Goal: Task Accomplishment & Management: Manage account settings

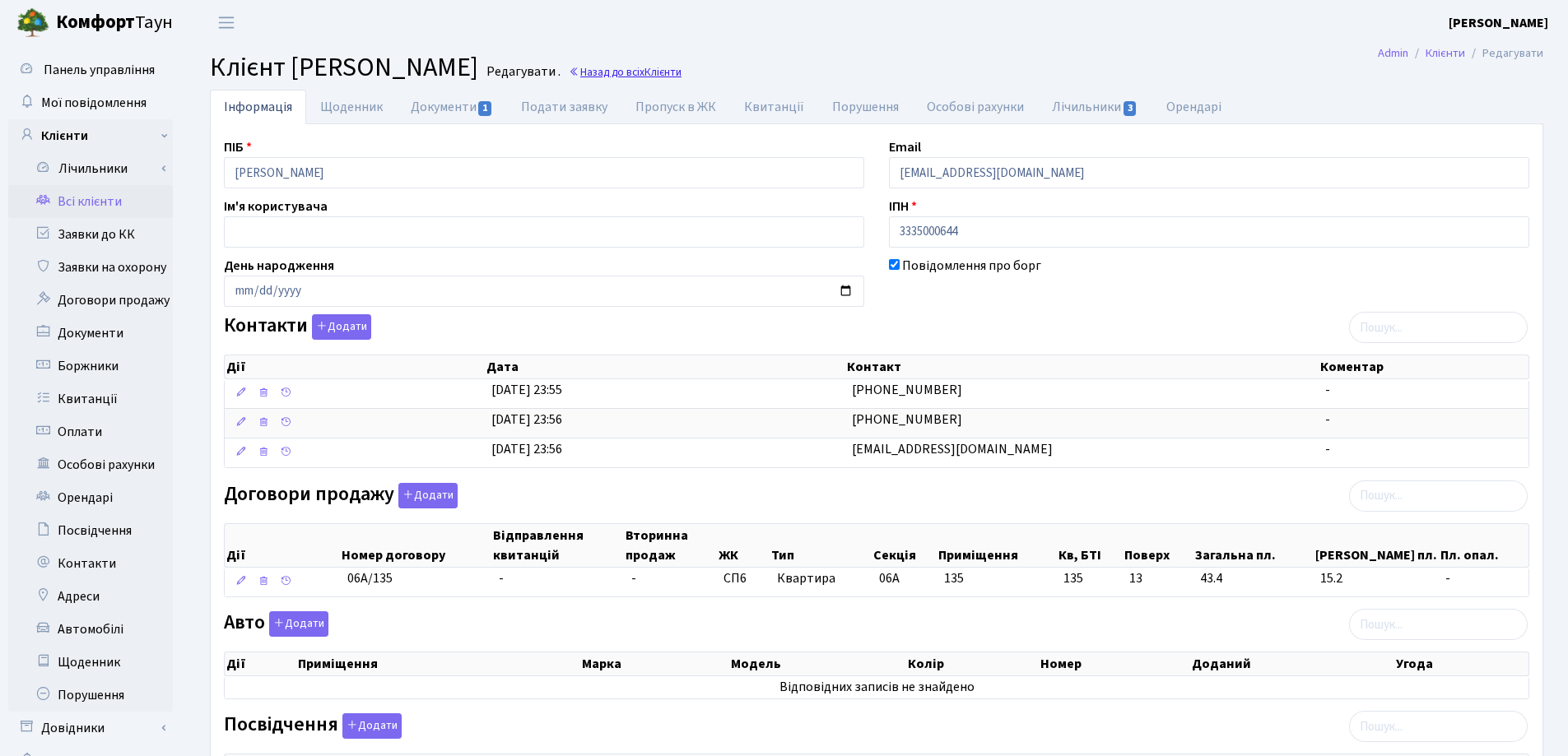
click at [681, 71] on link "Назад до всіх Клієнти" at bounding box center [625, 71] width 113 height 16
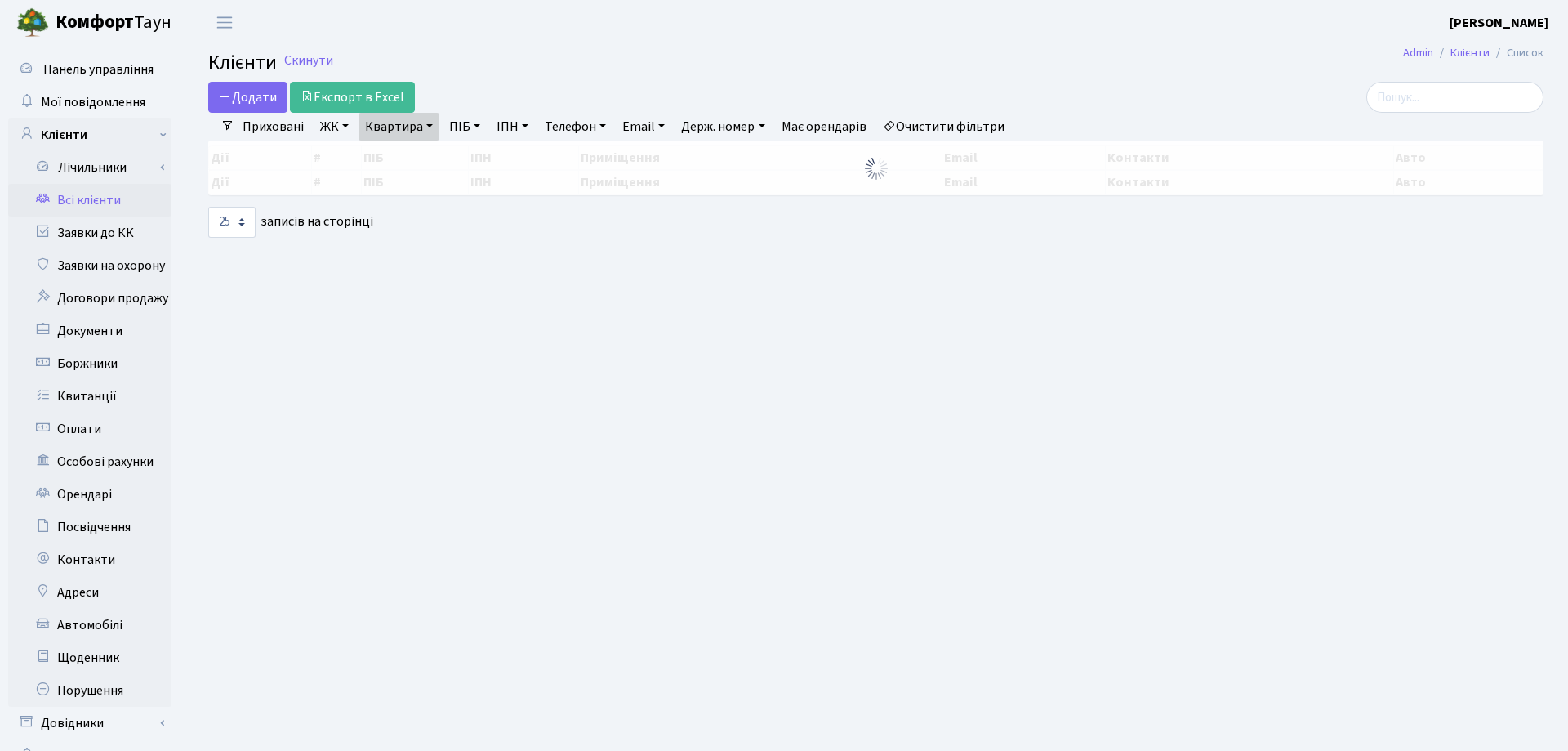
select select "25"
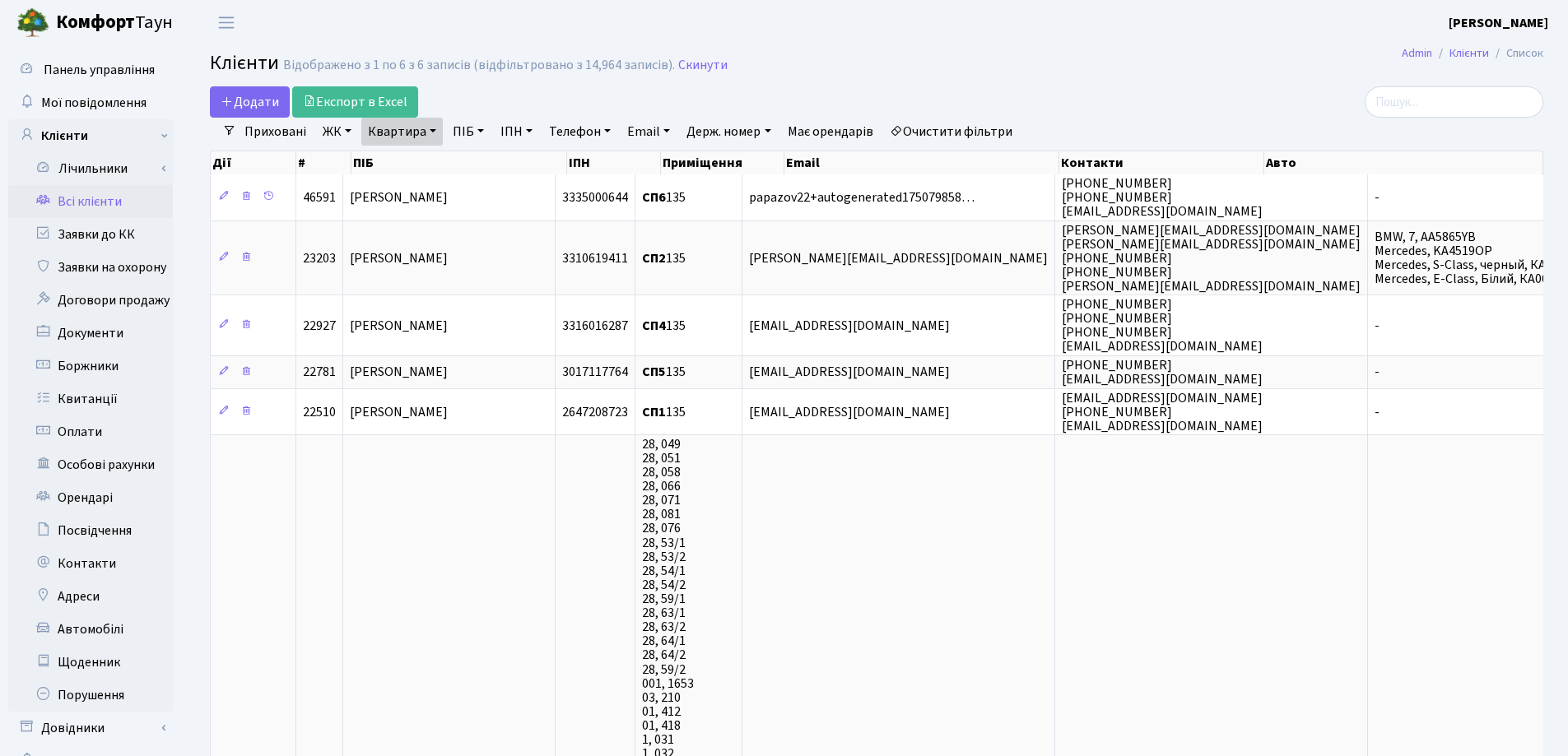
click at [430, 128] on link "Квартира" at bounding box center [402, 131] width 82 height 28
click at [476, 160] on icon at bounding box center [475, 164] width 13 height 13
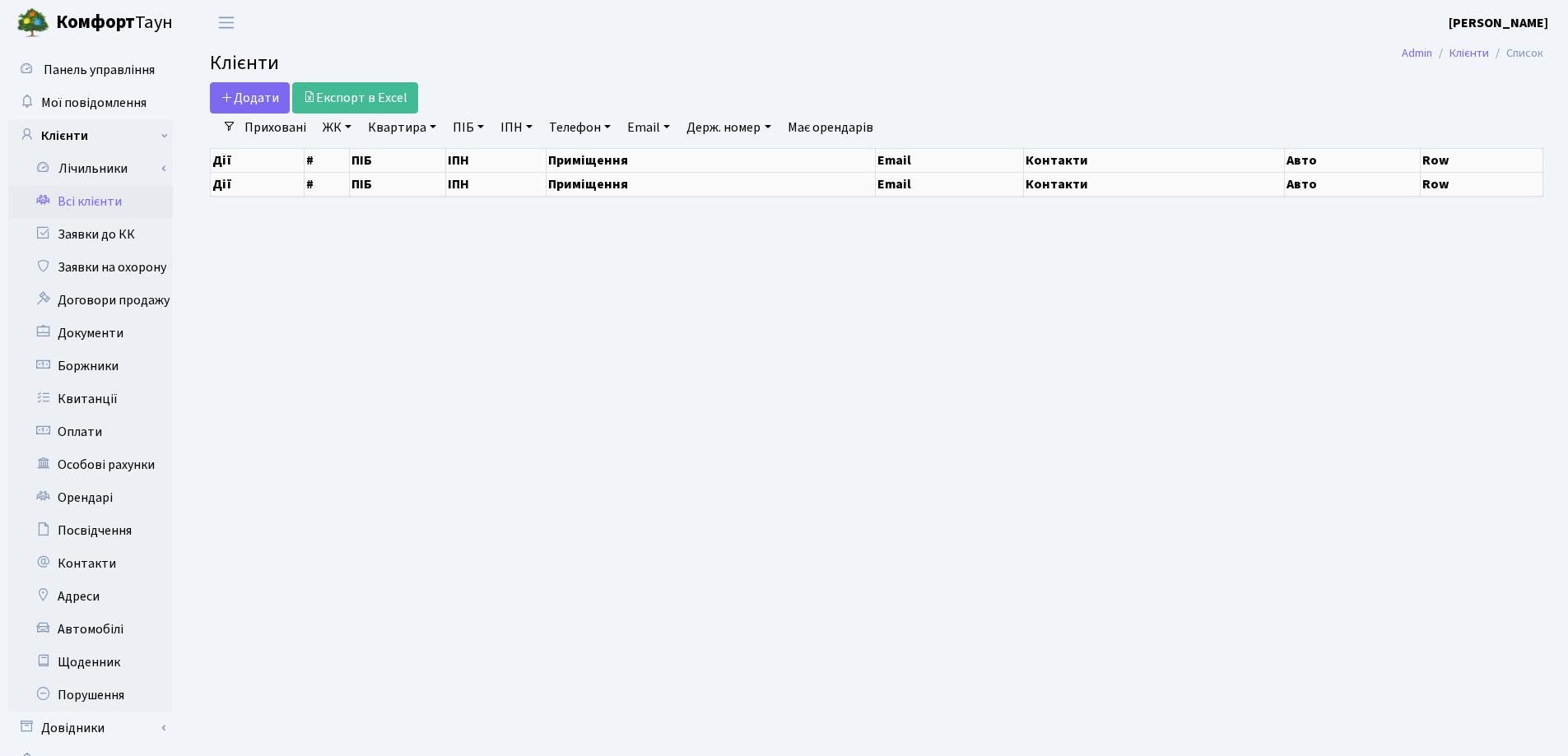
select select "25"
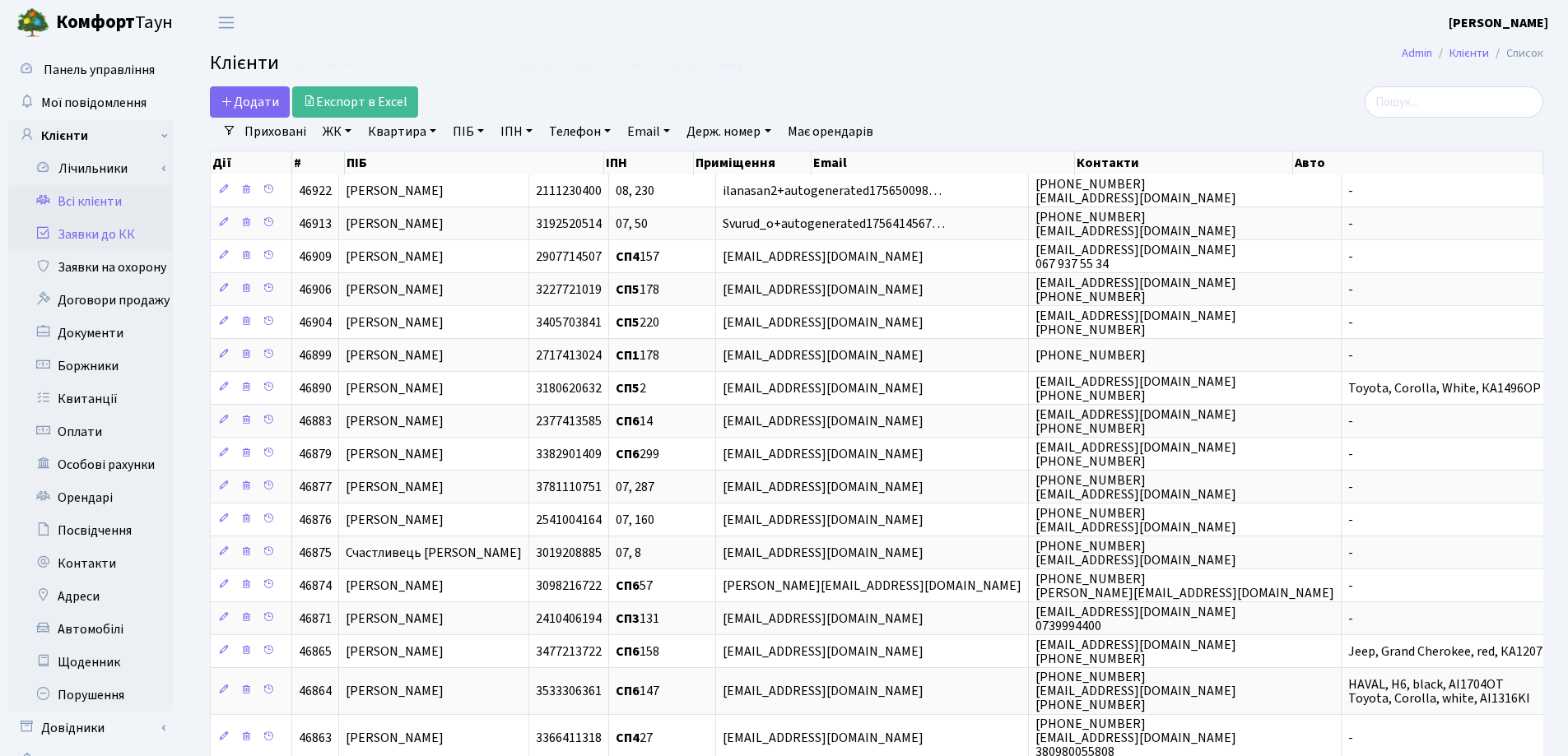
click at [110, 234] on link "Заявки до КК" at bounding box center [91, 234] width 165 height 33
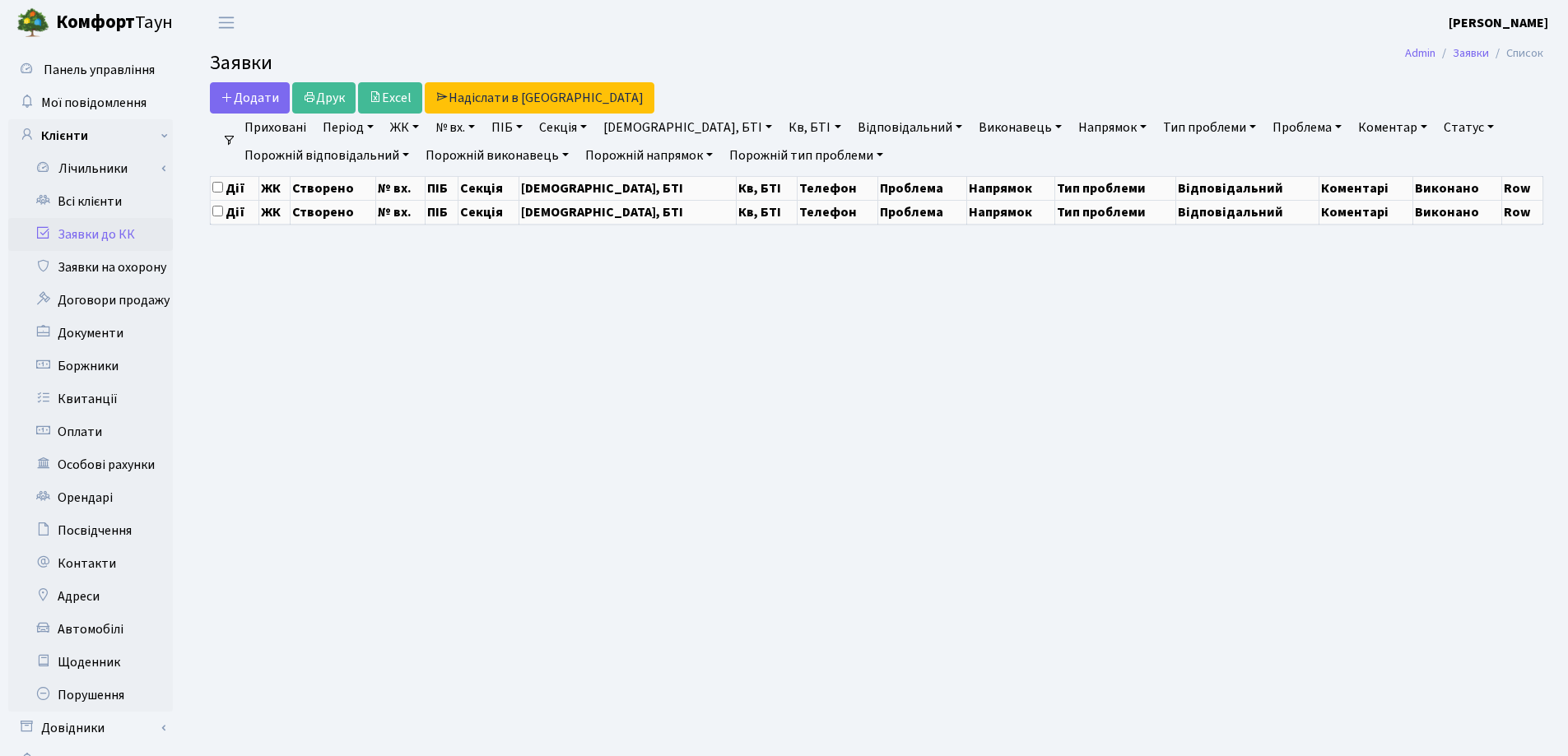
select select "25"
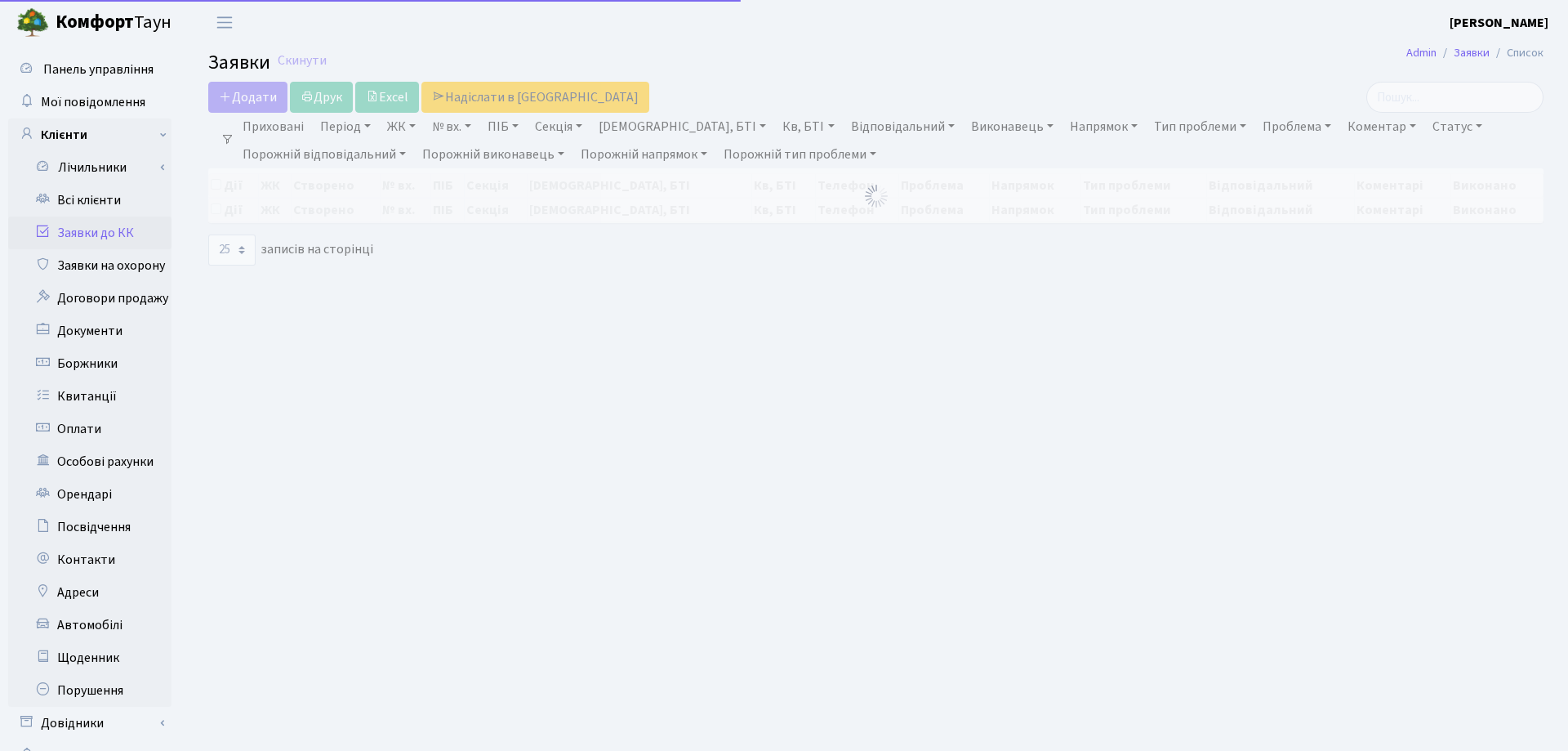
select select "25"
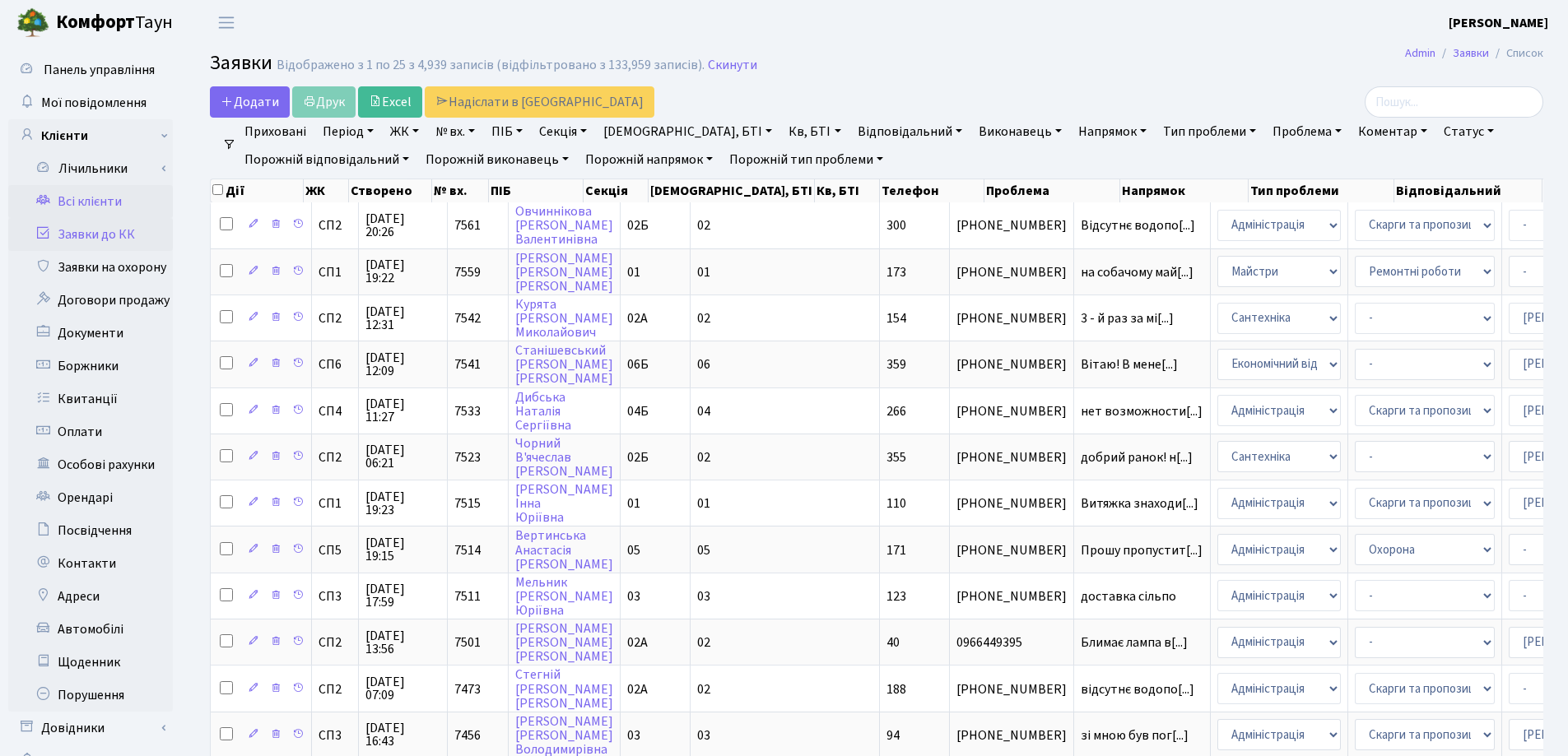
click at [46, 199] on icon at bounding box center [43, 199] width 17 height 16
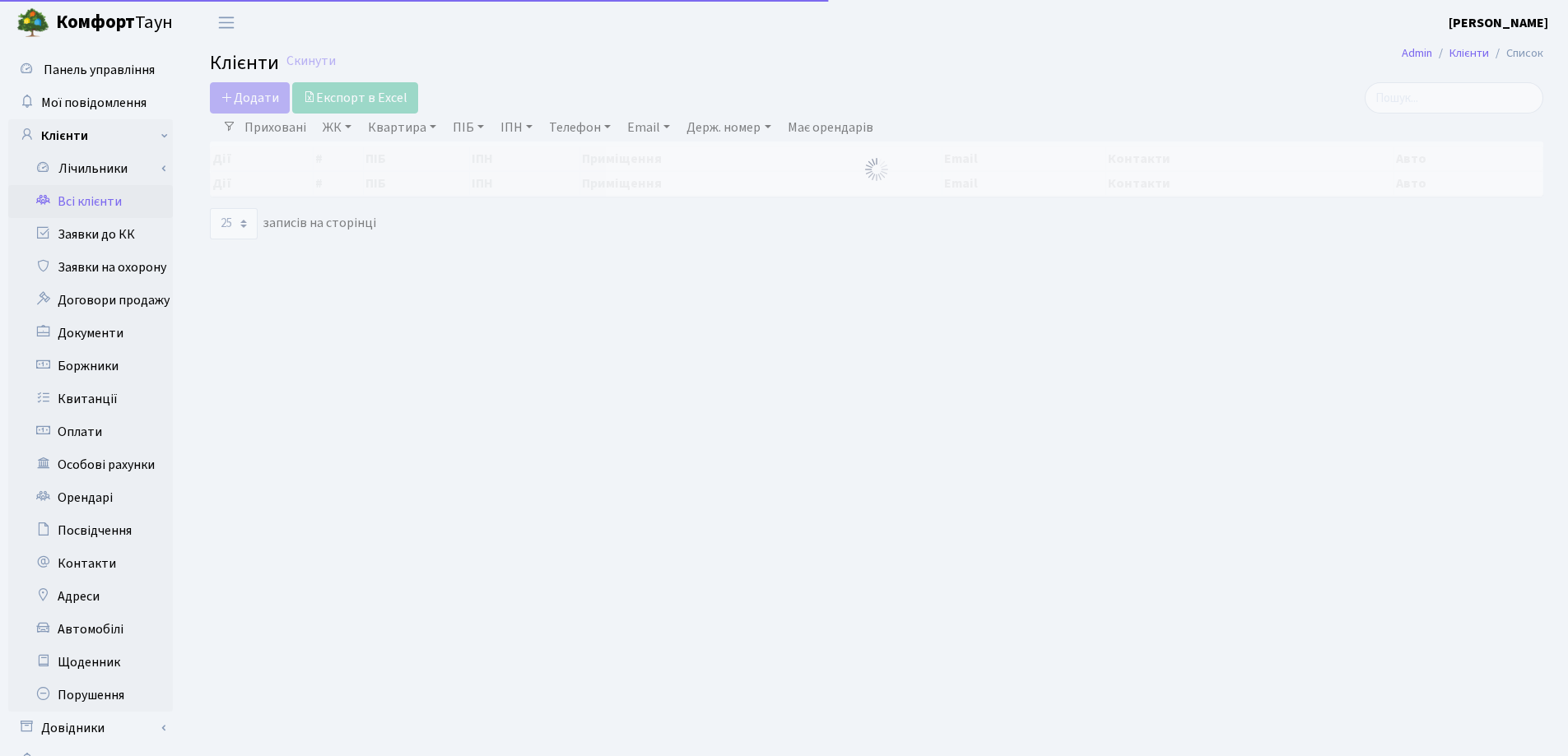
select select "25"
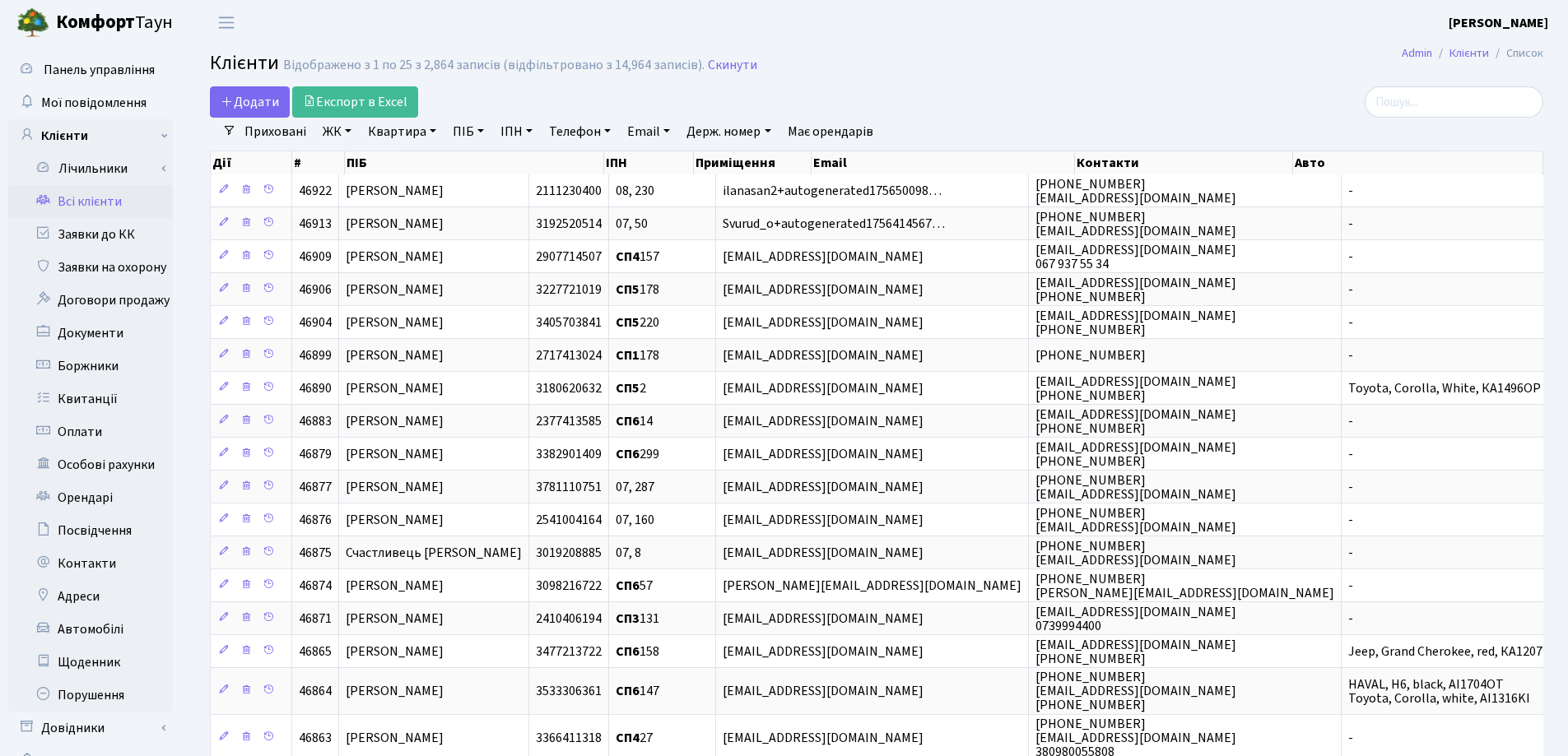
click at [434, 134] on link "Квартира" at bounding box center [402, 131] width 82 height 28
type input "253"
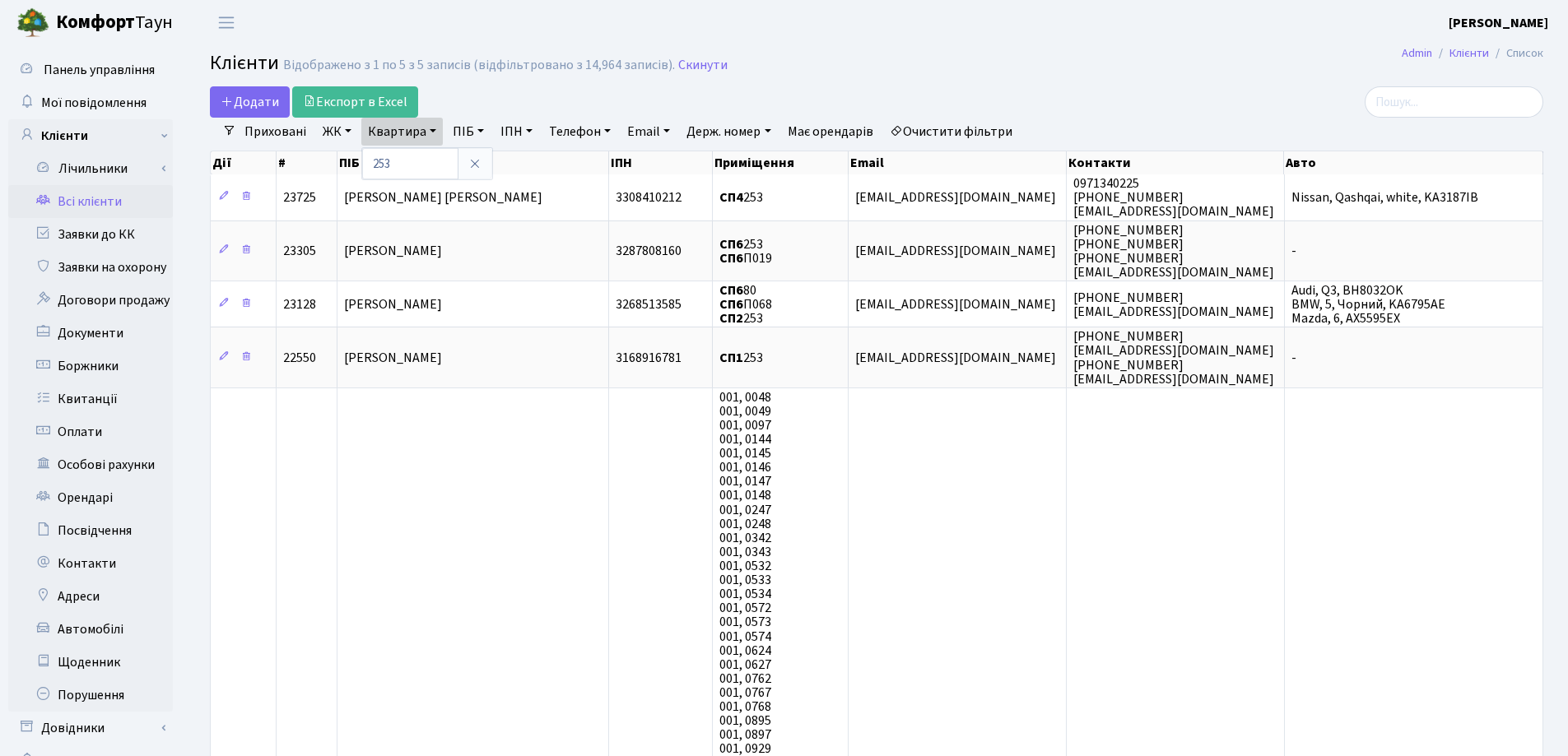
click at [483, 159] on link at bounding box center [475, 163] width 34 height 31
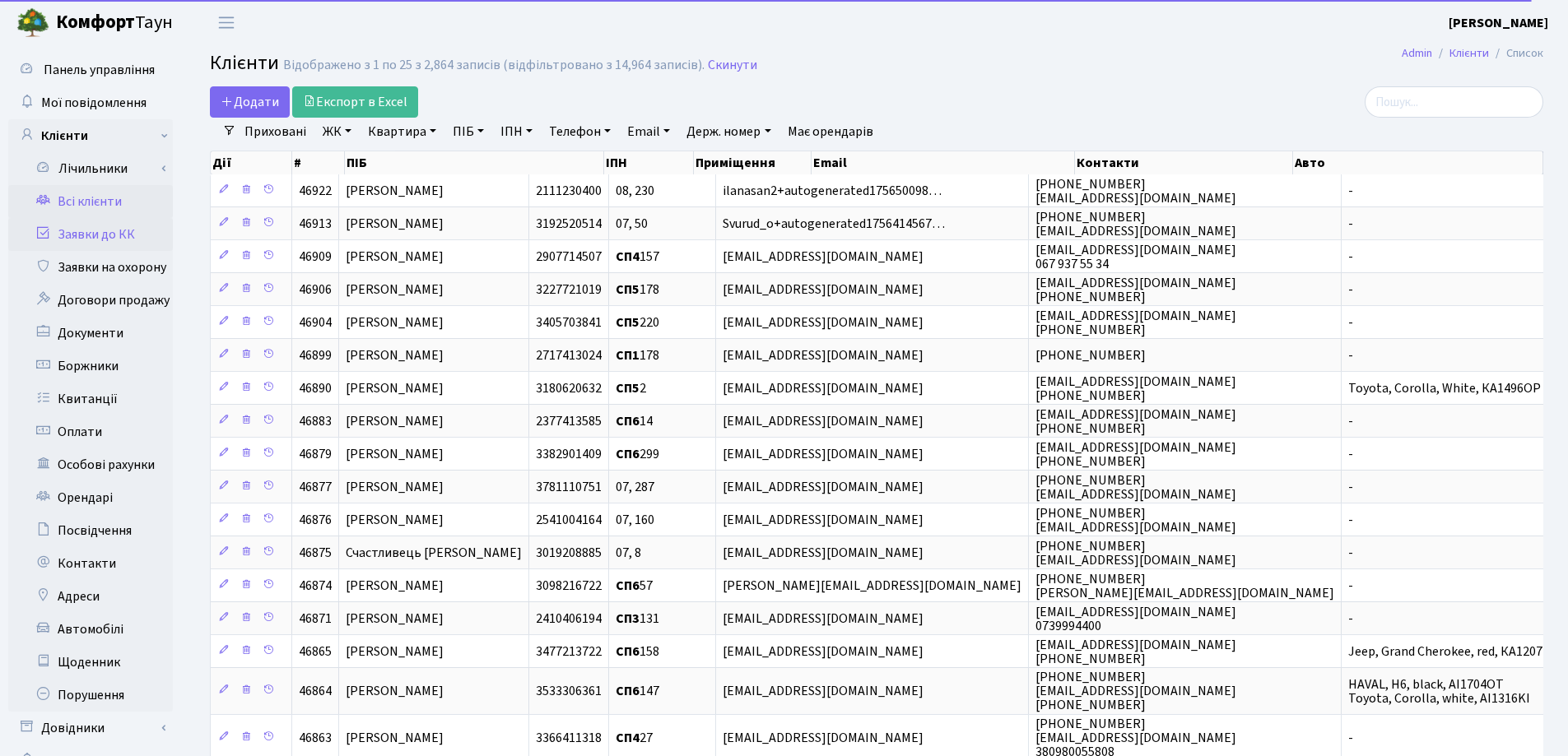
click at [58, 238] on link "Заявки до КК" at bounding box center [91, 234] width 165 height 33
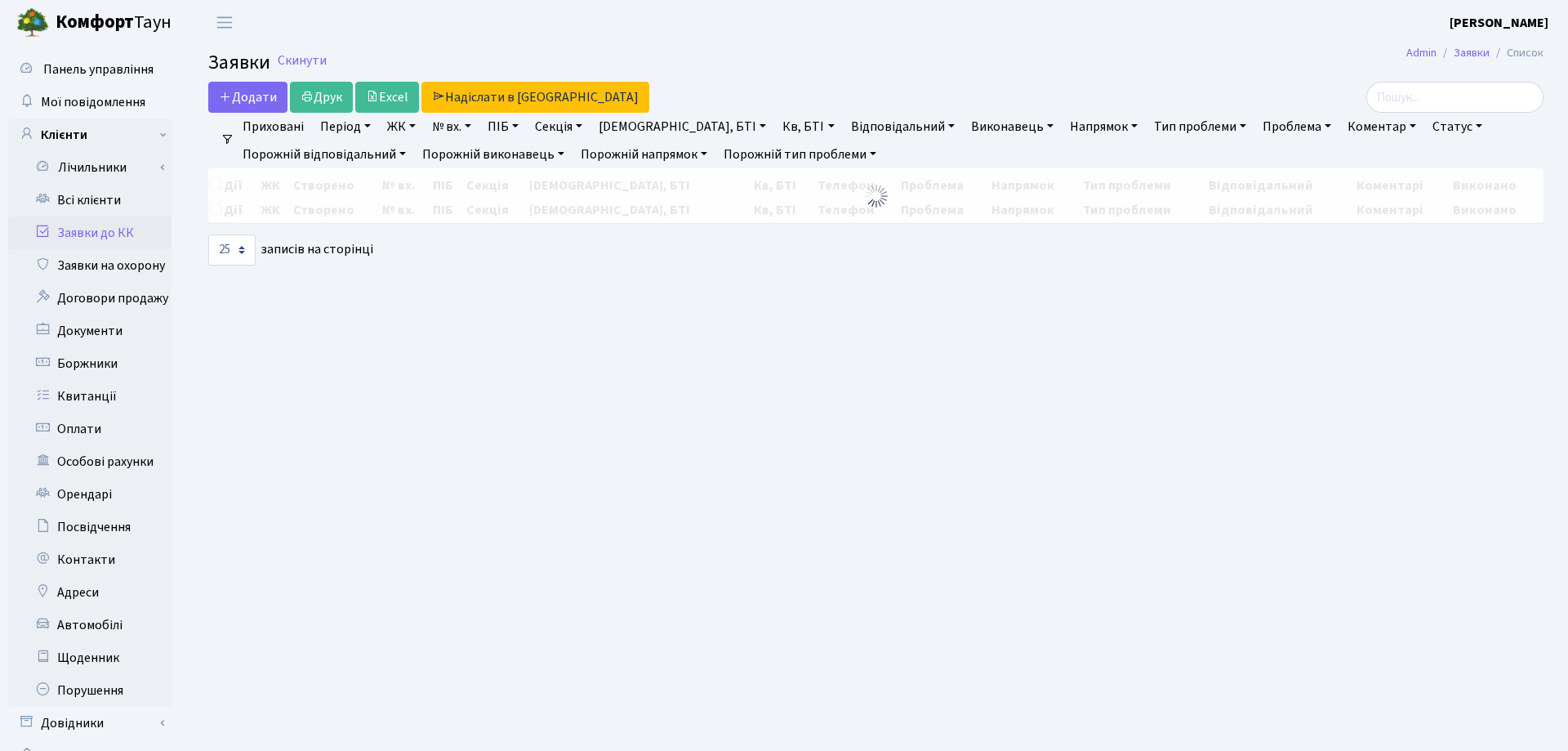
select select "25"
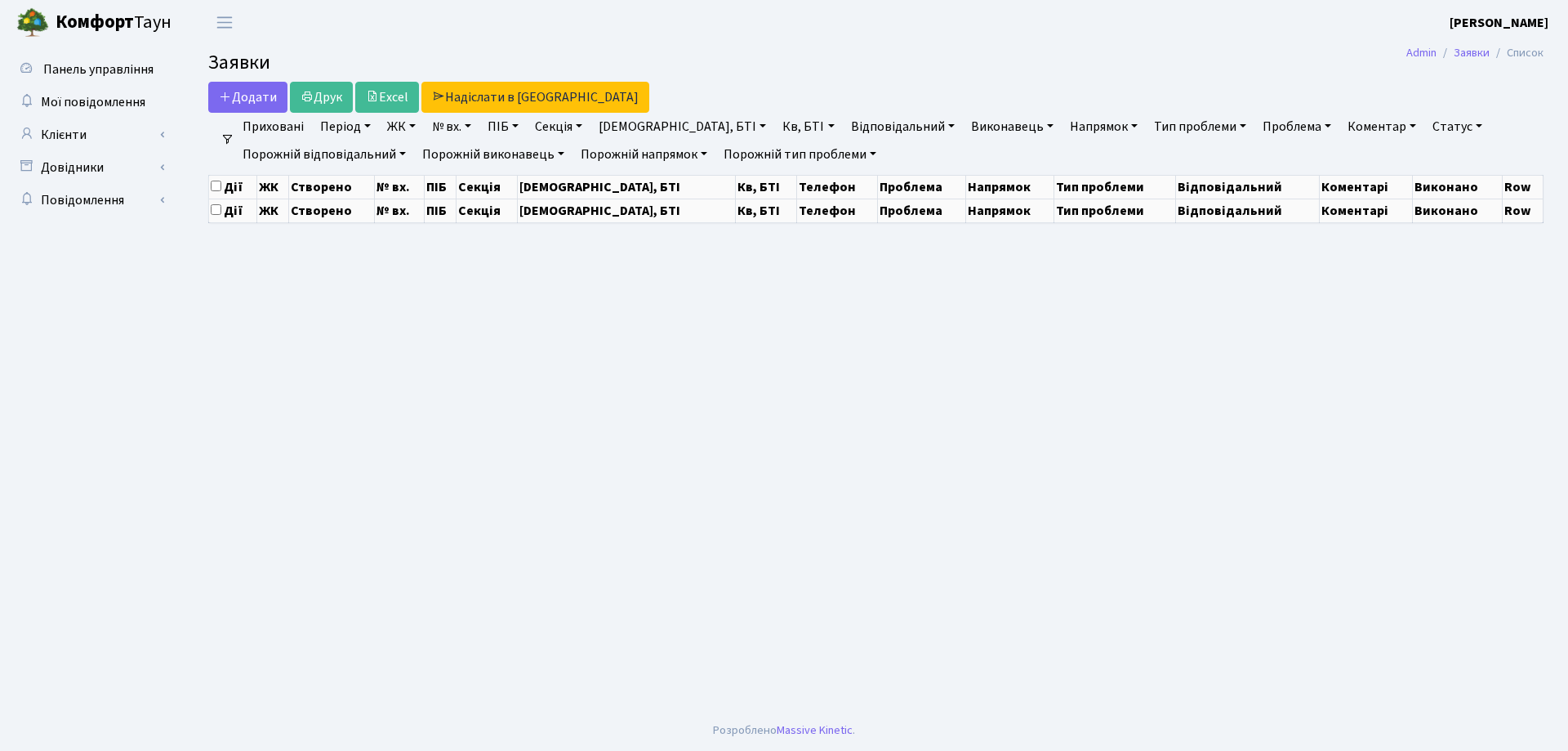
select select "25"
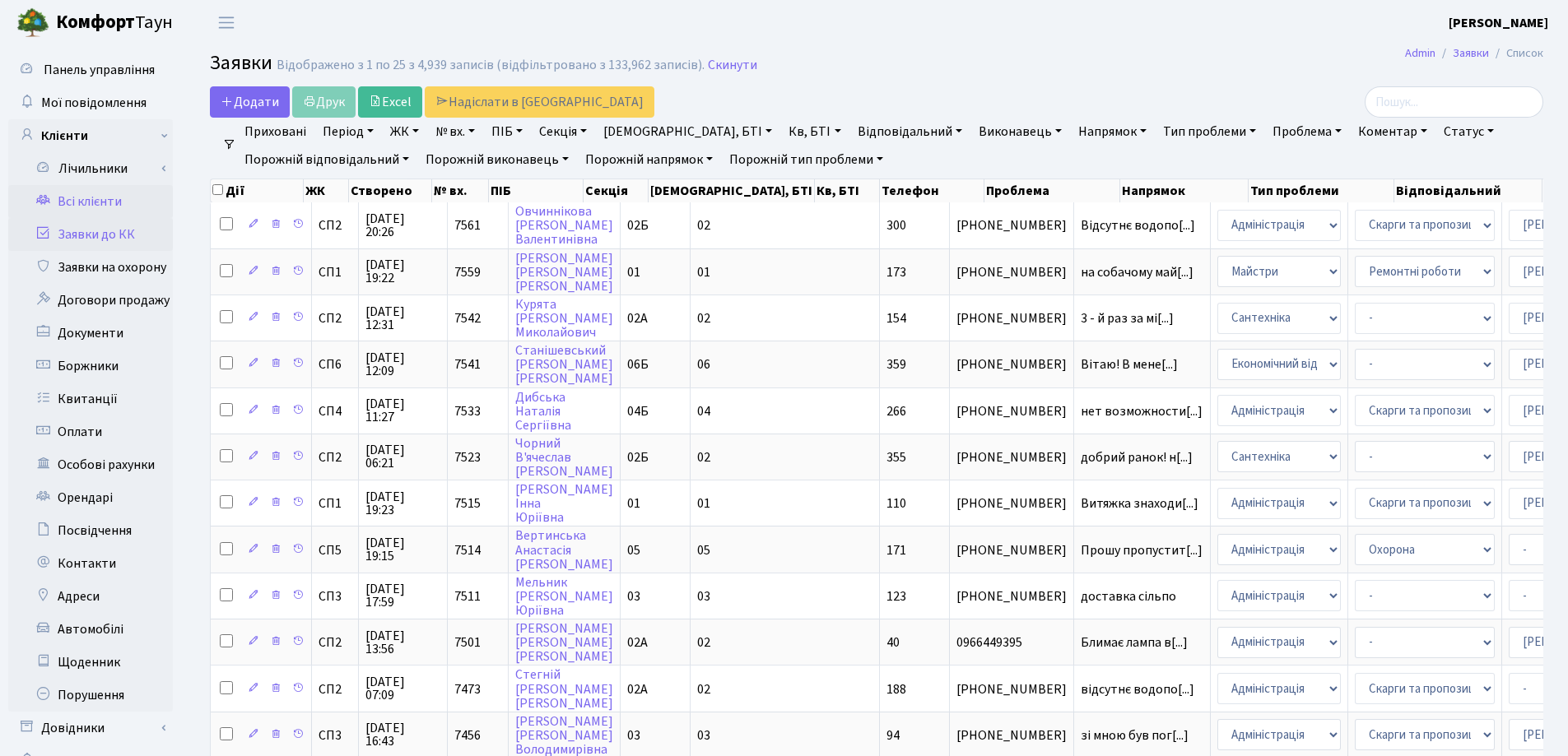
click at [92, 200] on link "Всі клієнти" at bounding box center [91, 201] width 165 height 33
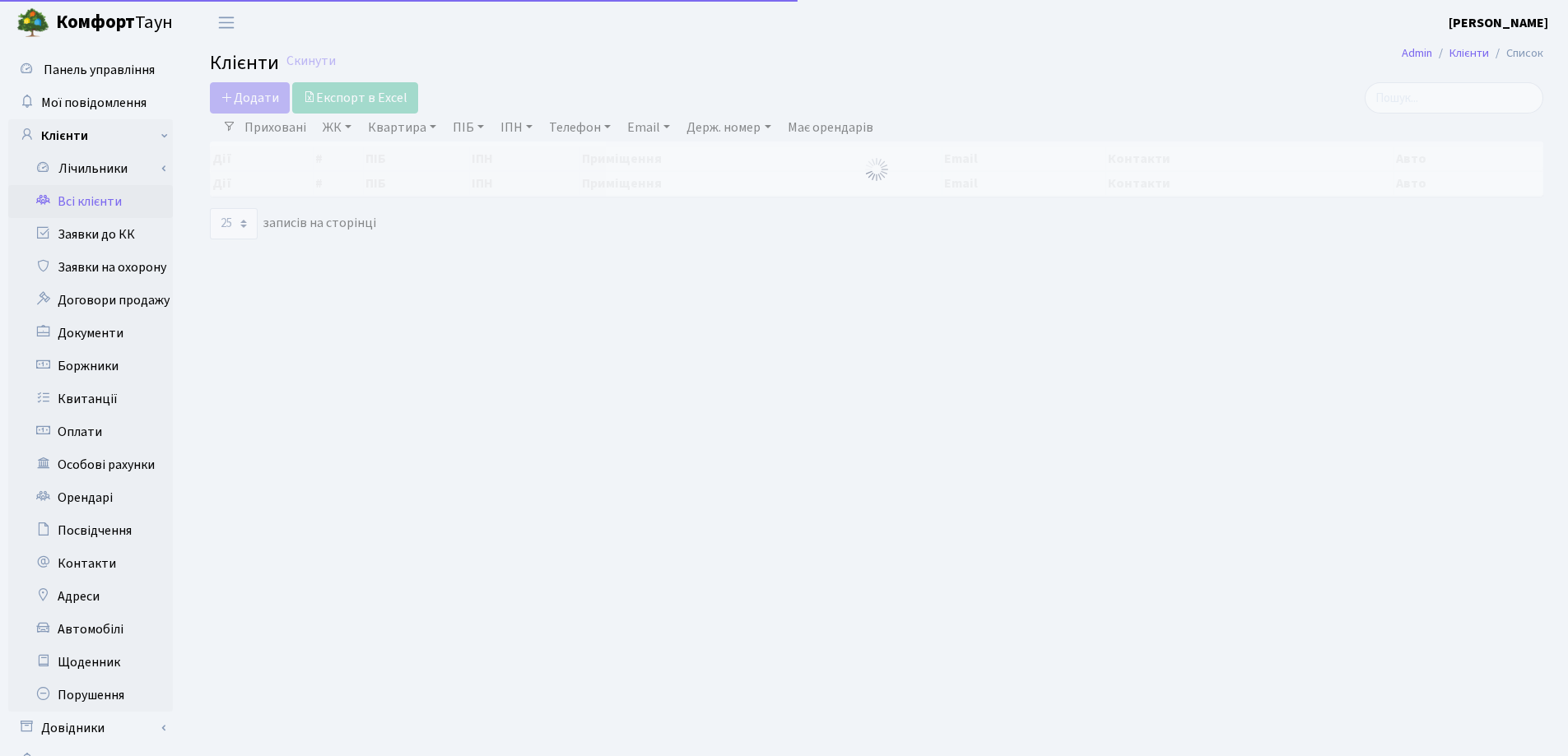
select select "25"
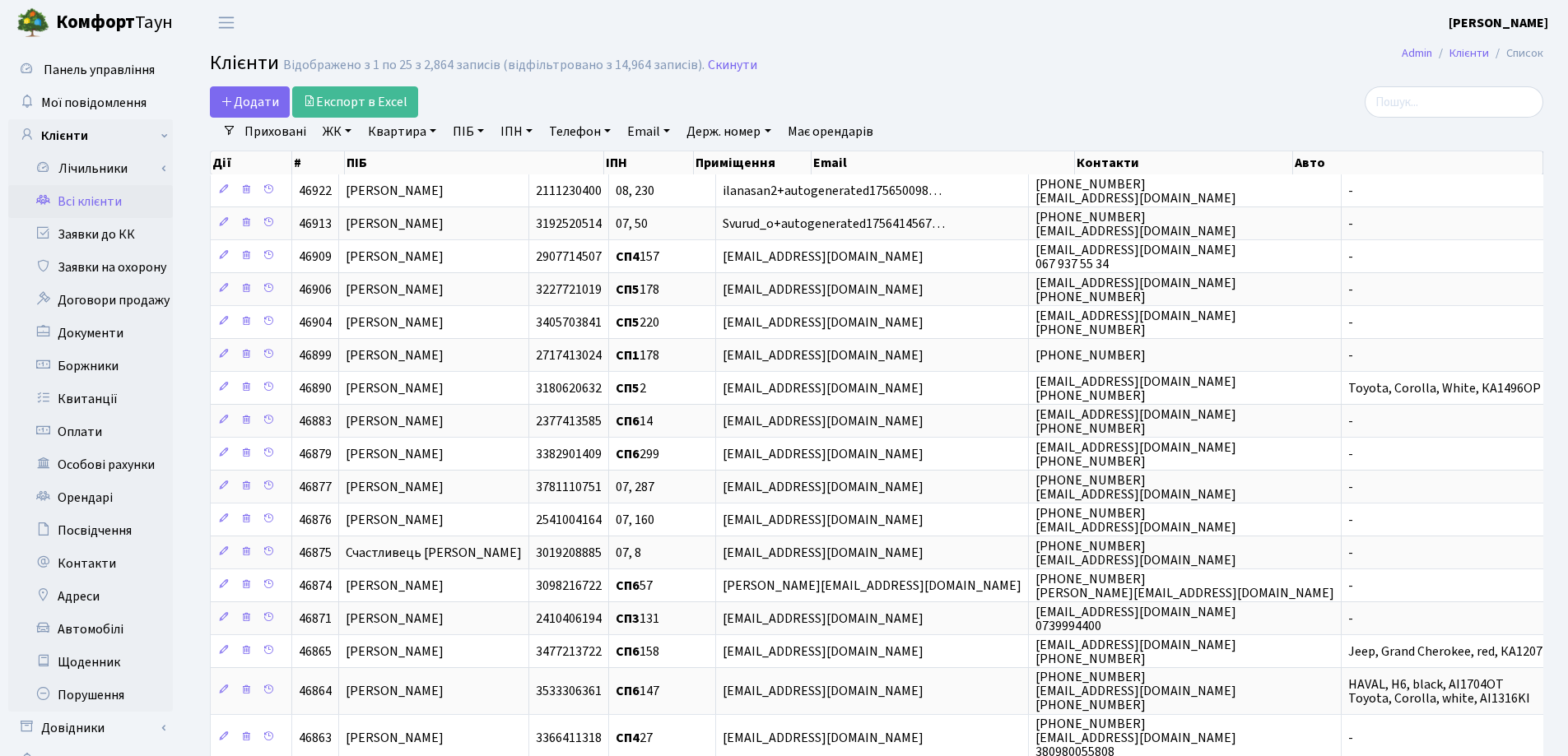
click at [434, 126] on link "Квартира" at bounding box center [402, 131] width 82 height 28
type input "109"
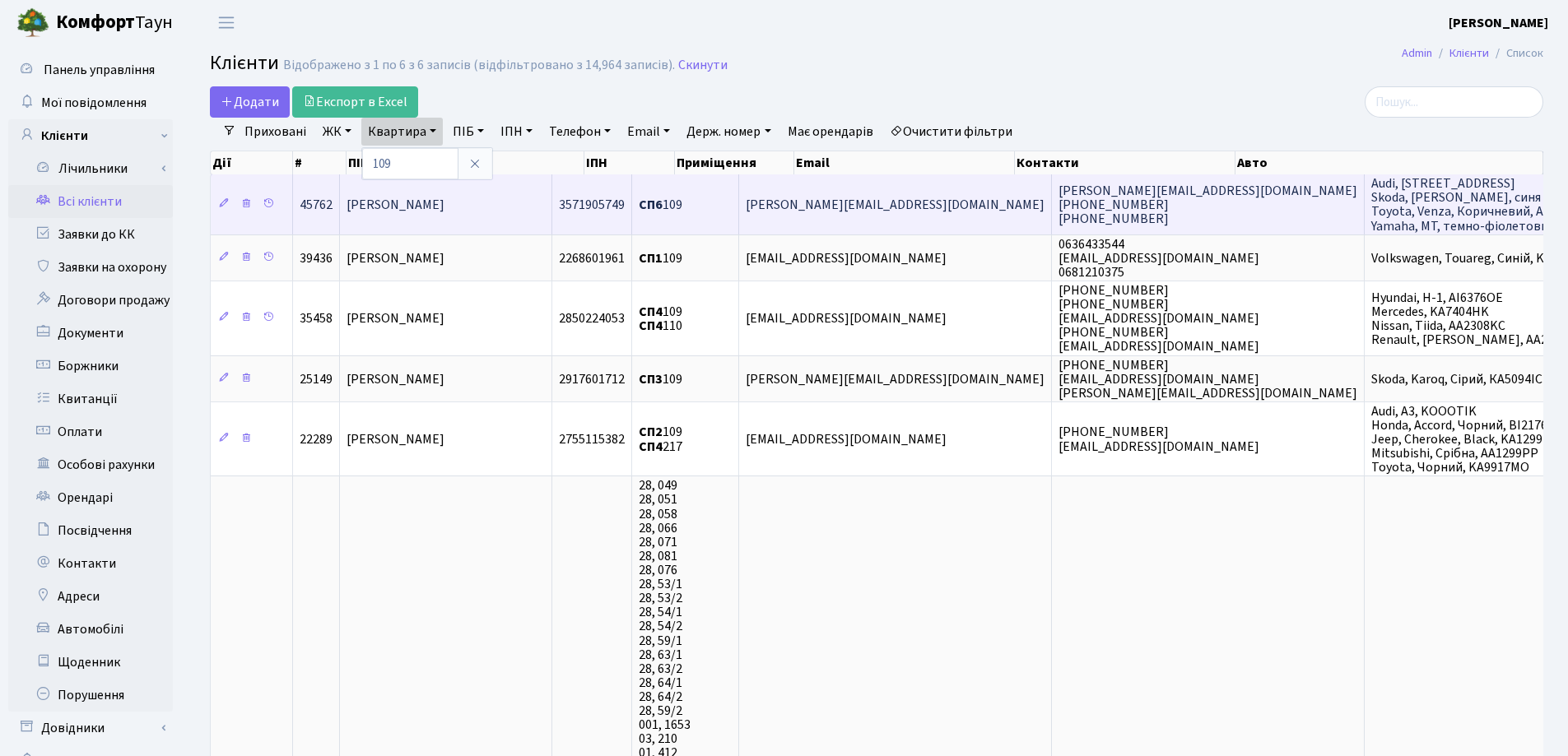
click at [445, 207] on span "Барабаш Катерина Ігорівна" at bounding box center [395, 205] width 98 height 18
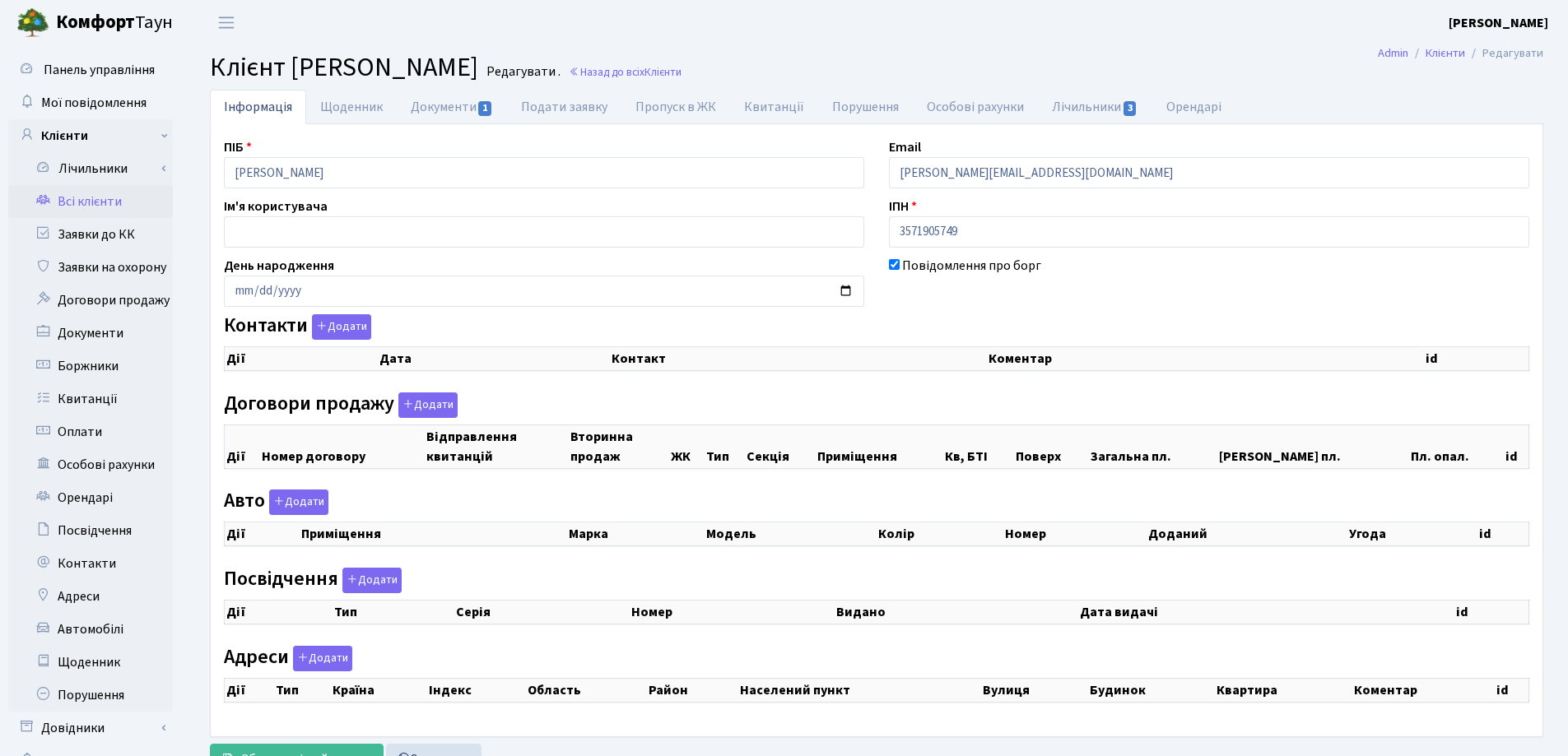
click at [192, 165] on div "Інформація Щоденник Документи 1 Подати заявку Пропуск в ЖК [GEOGRAPHIC_DATA] По…" at bounding box center [876, 436] width 1382 height 693
checkbox input "true"
select select "25"
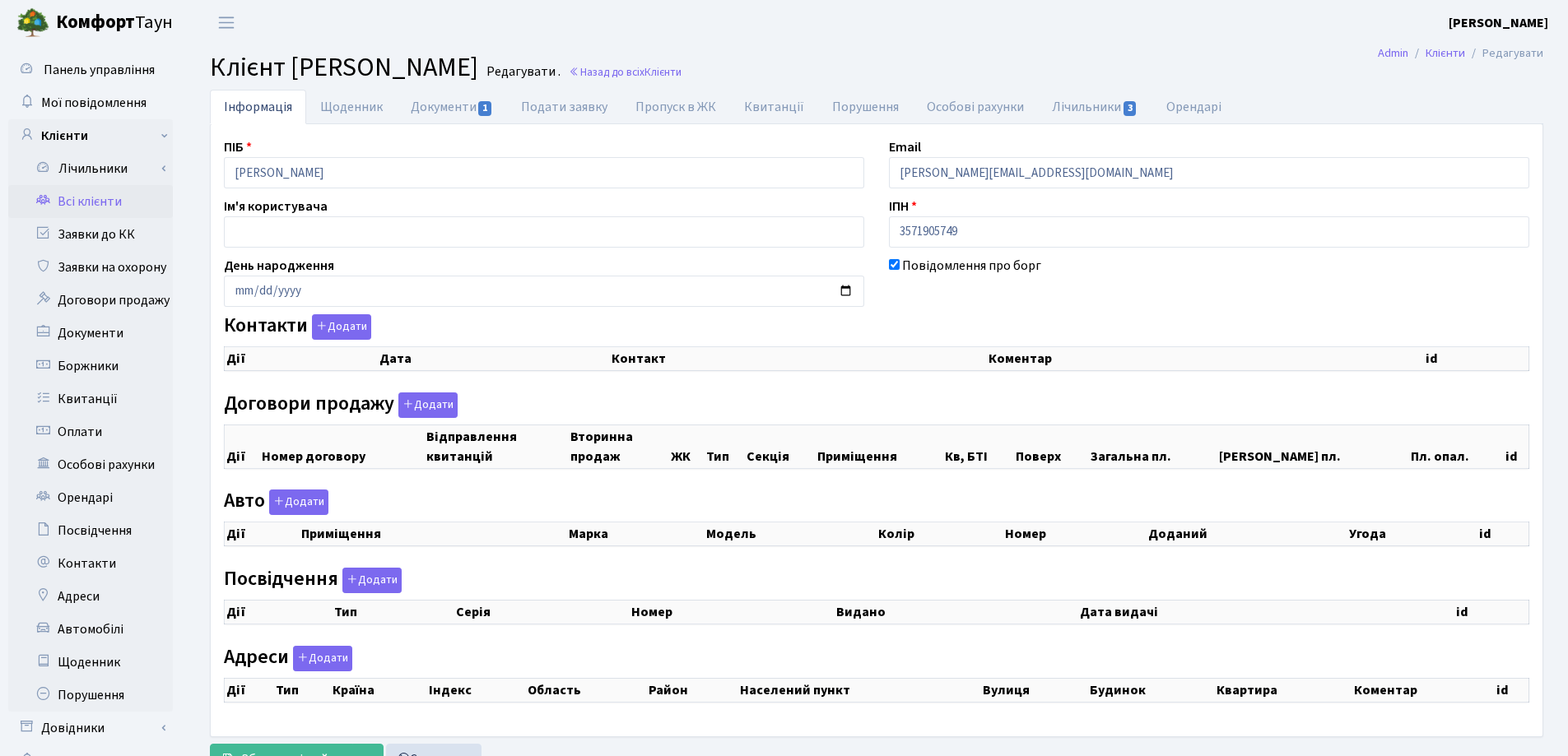
select select "25"
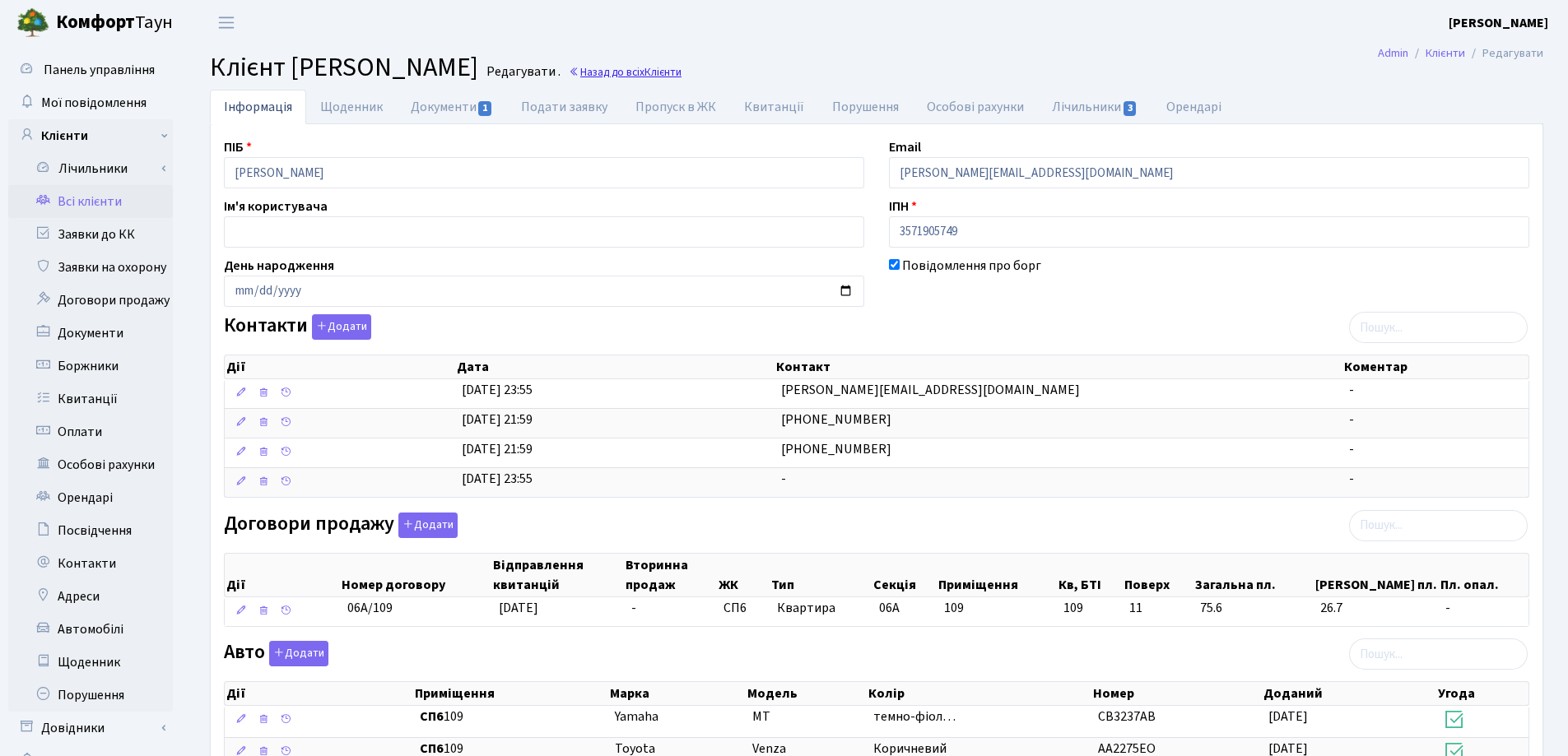
click at [681, 71] on link "Назад до всіх Клієнти" at bounding box center [625, 71] width 113 height 16
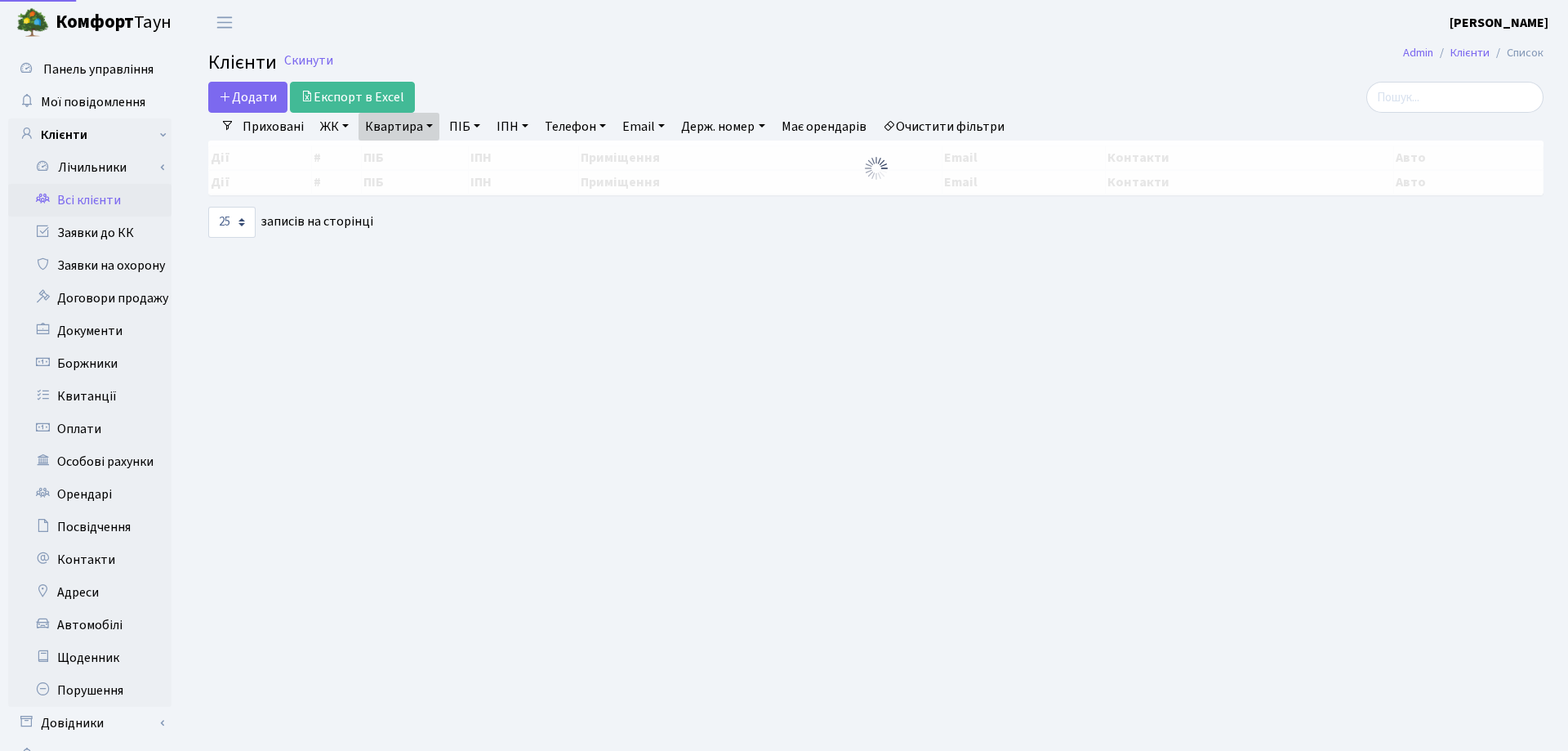
select select "25"
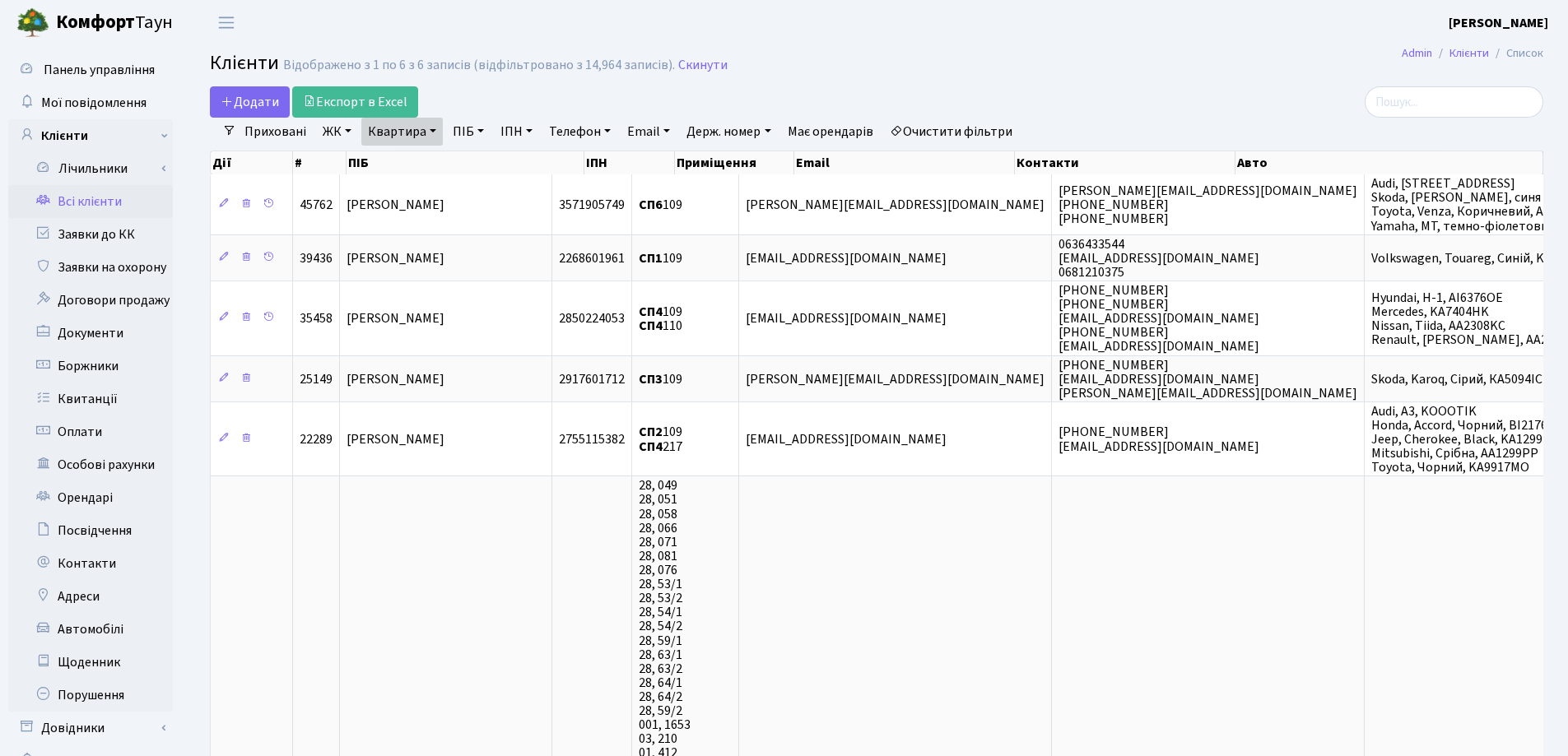
drag, startPoint x: 431, startPoint y: 133, endPoint x: 432, endPoint y: 152, distance: 19.0
click at [430, 133] on link "Квартира" at bounding box center [402, 131] width 82 height 28
click at [433, 156] on input "109" at bounding box center [410, 163] width 97 height 31
type input "1"
type input "85"
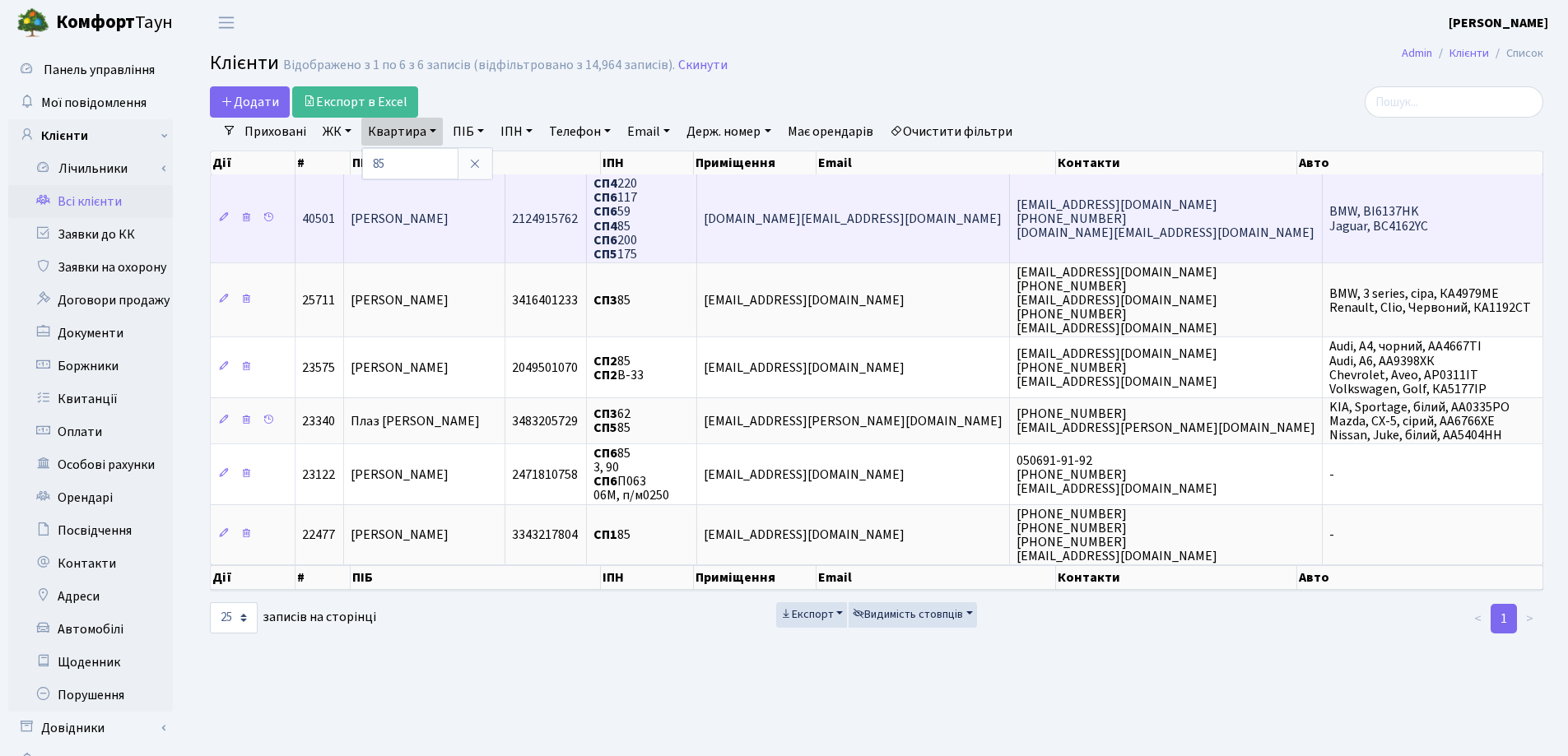
click at [488, 233] on td "Єрьоміна Олена Федорівна" at bounding box center [424, 218] width 161 height 88
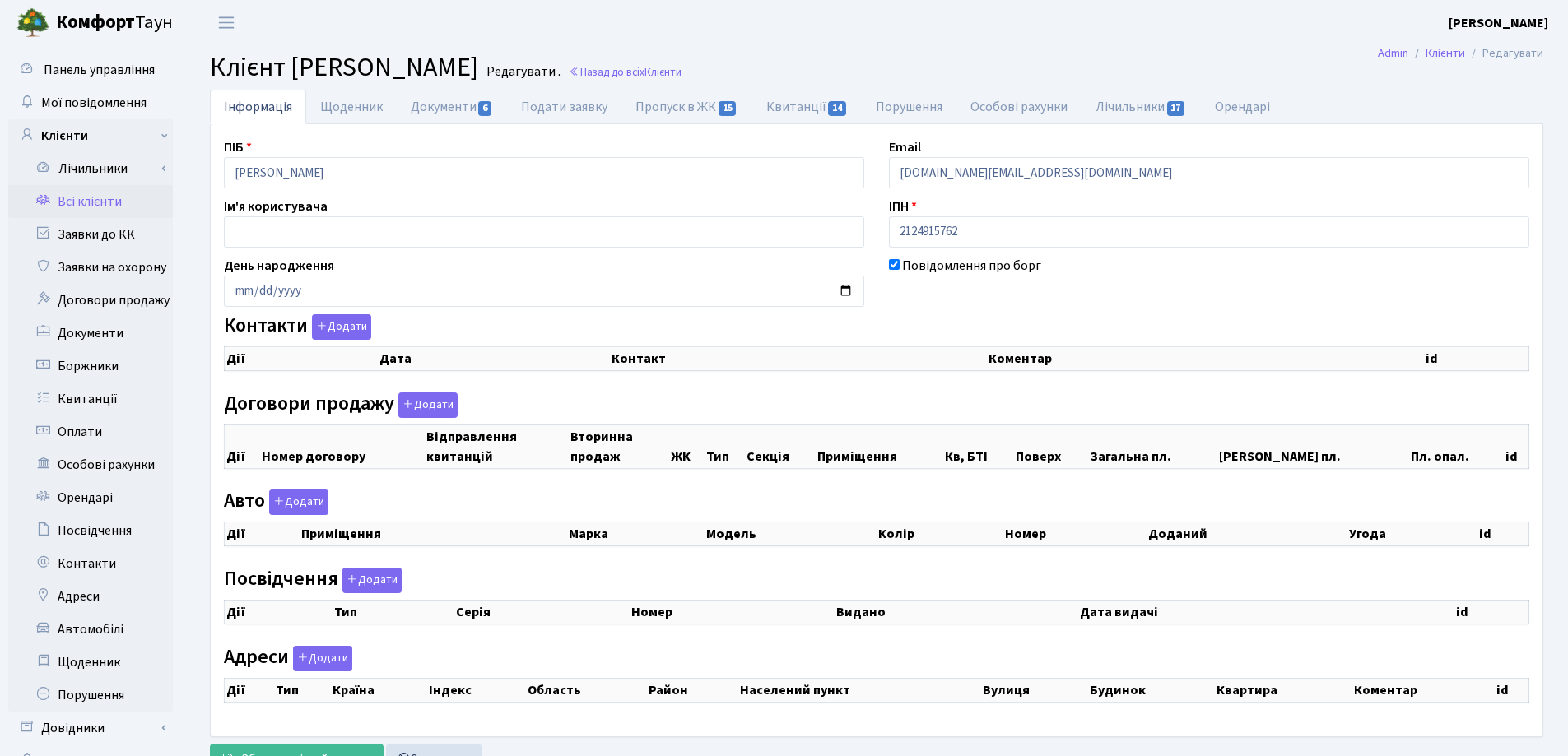
select select "25"
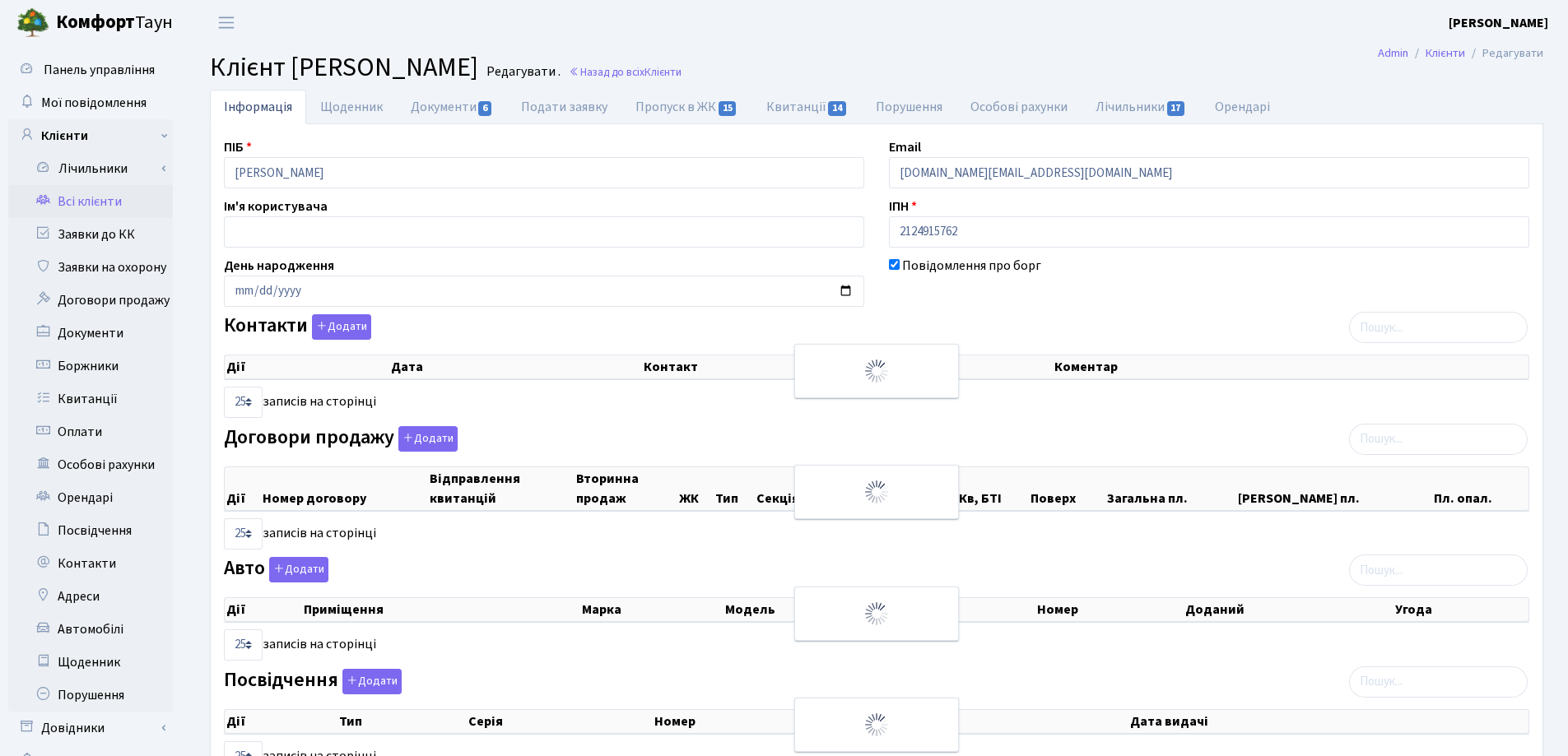
checkbox input "true"
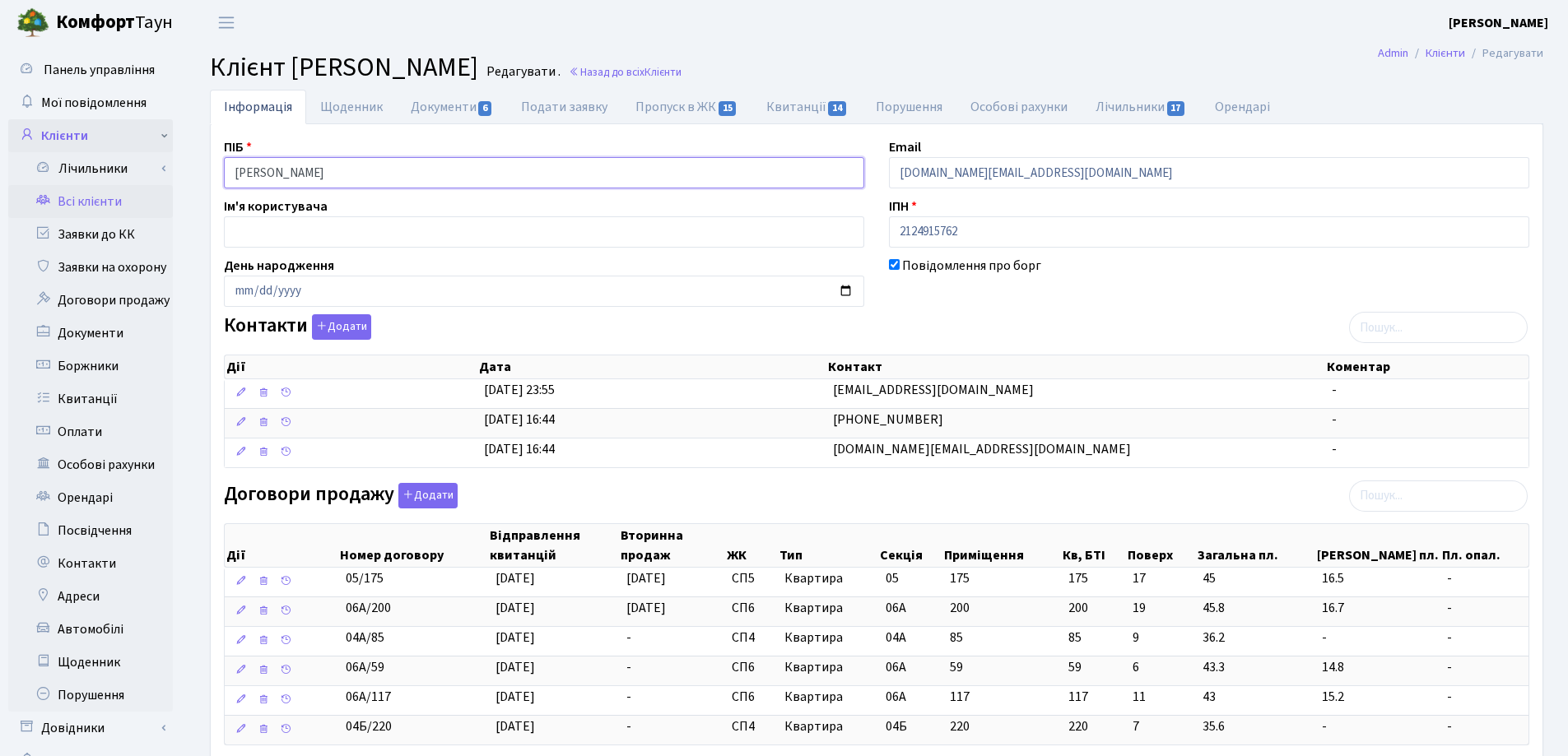
drag, startPoint x: 0, startPoint y: 0, endPoint x: 166, endPoint y: 150, distance: 223.7
click at [166, 150] on div "Панель управління Мої повідомлення Клієнти Лічильники Показання" at bounding box center [784, 627] width 1568 height 1164
click at [788, 36] on header "Комфорт Таун Лоскутова В. С. Мій обліковий запис Вийти" at bounding box center [784, 23] width 1568 height 45
click at [681, 71] on link "Назад до всіх Клієнти" at bounding box center [625, 71] width 113 height 16
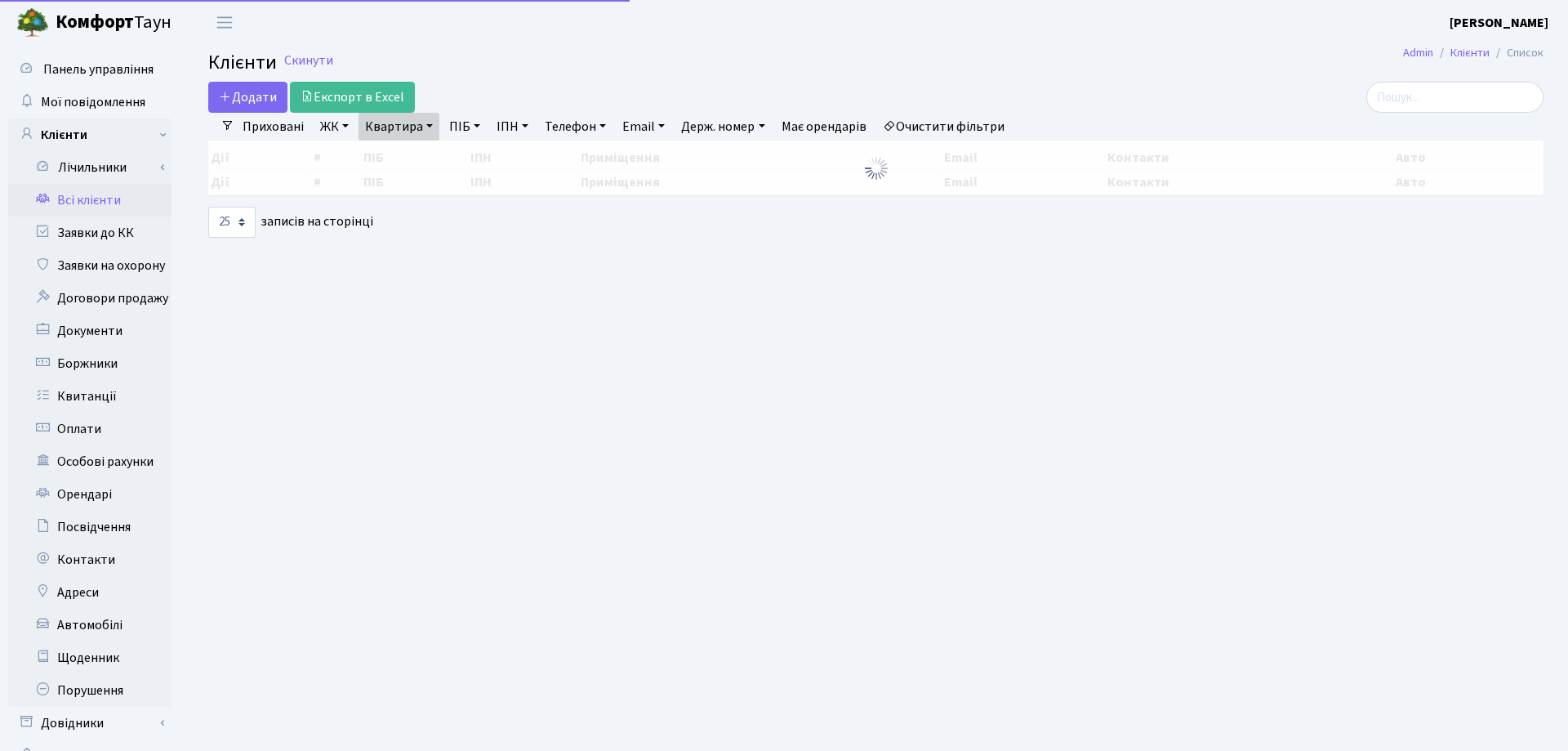
select select "25"
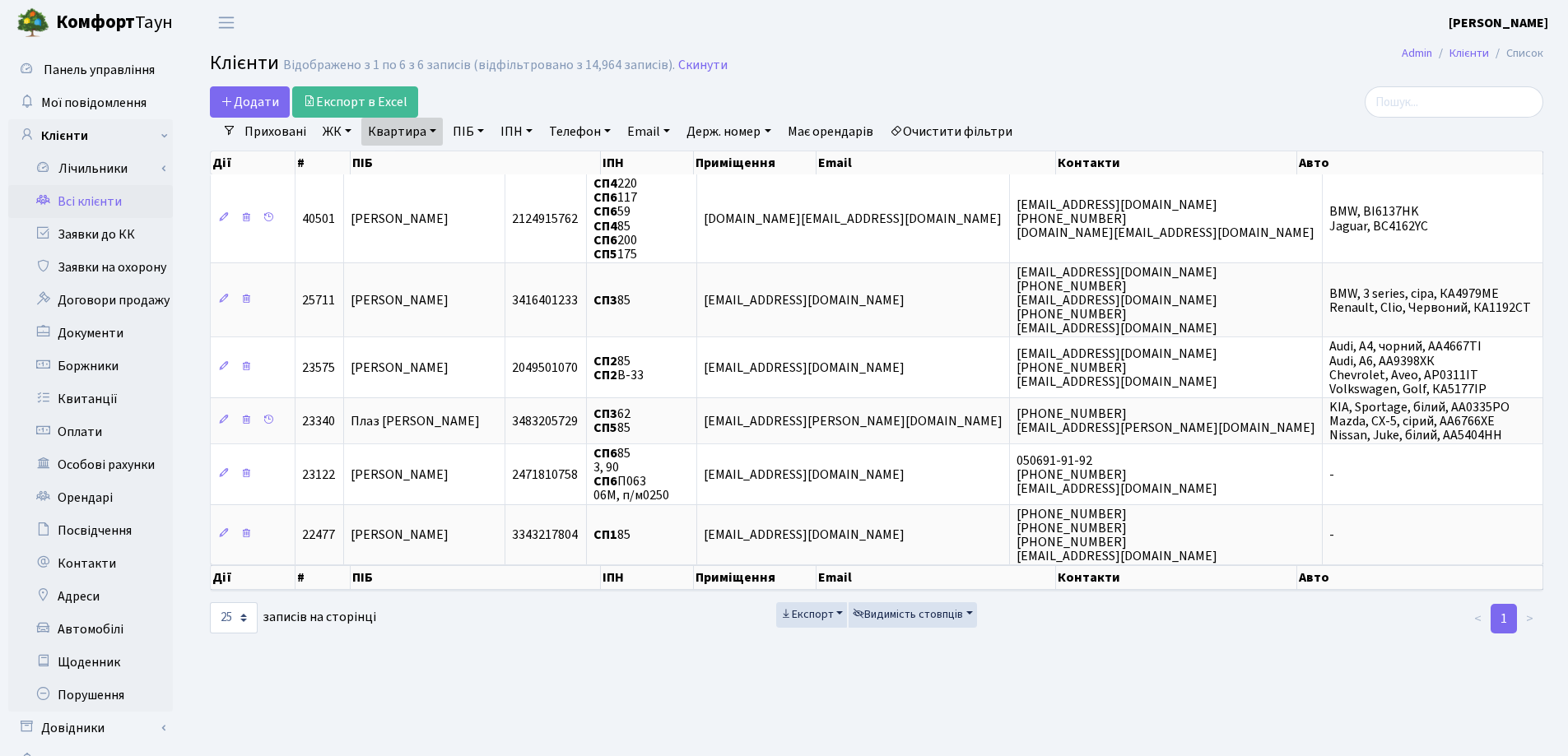
click at [435, 130] on link "Квартира" at bounding box center [402, 131] width 82 height 28
click at [430, 160] on input "85" at bounding box center [410, 163] width 97 height 31
type input "8"
type input "105"
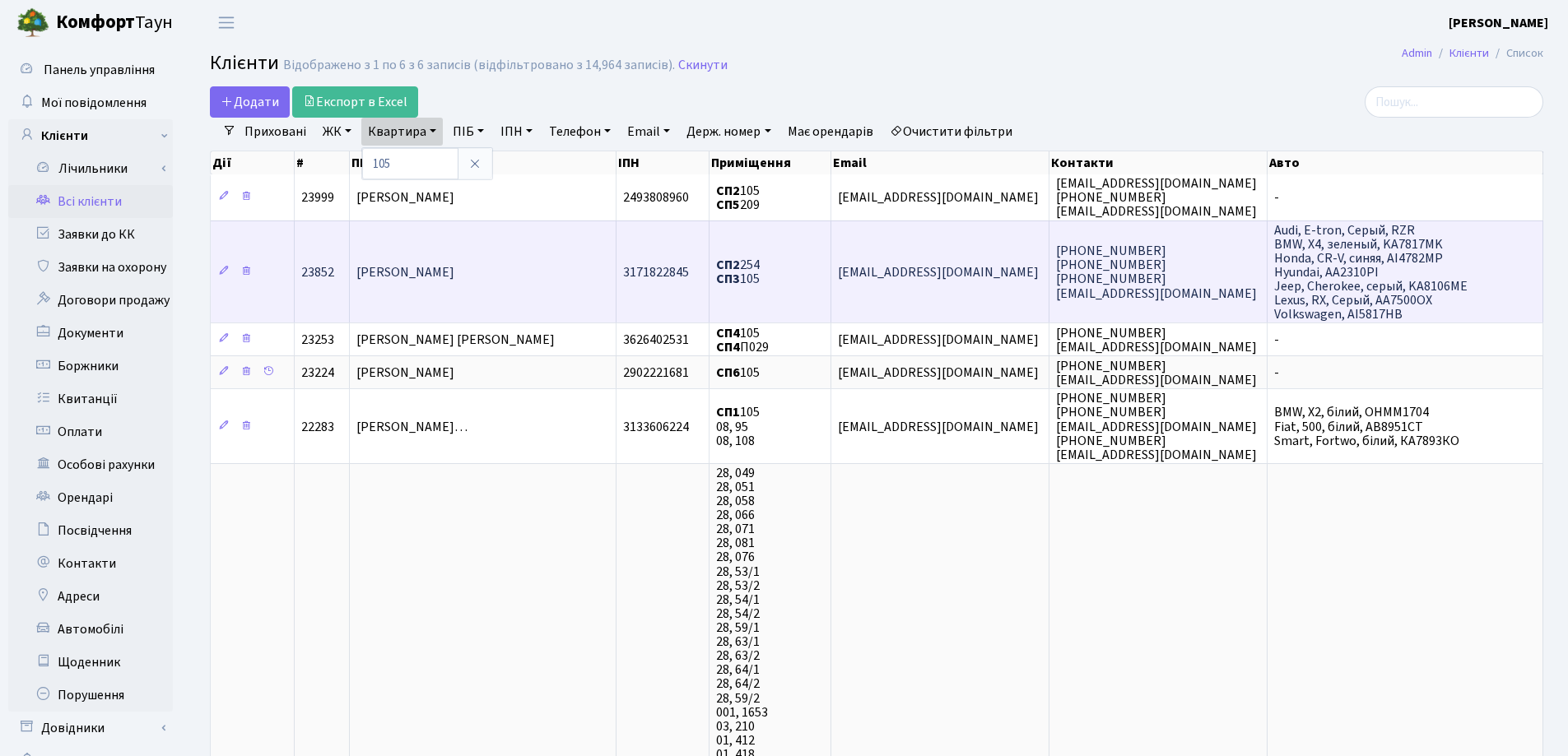
click at [406, 241] on td "[PERSON_NAME]" at bounding box center [482, 271] width 266 height 102
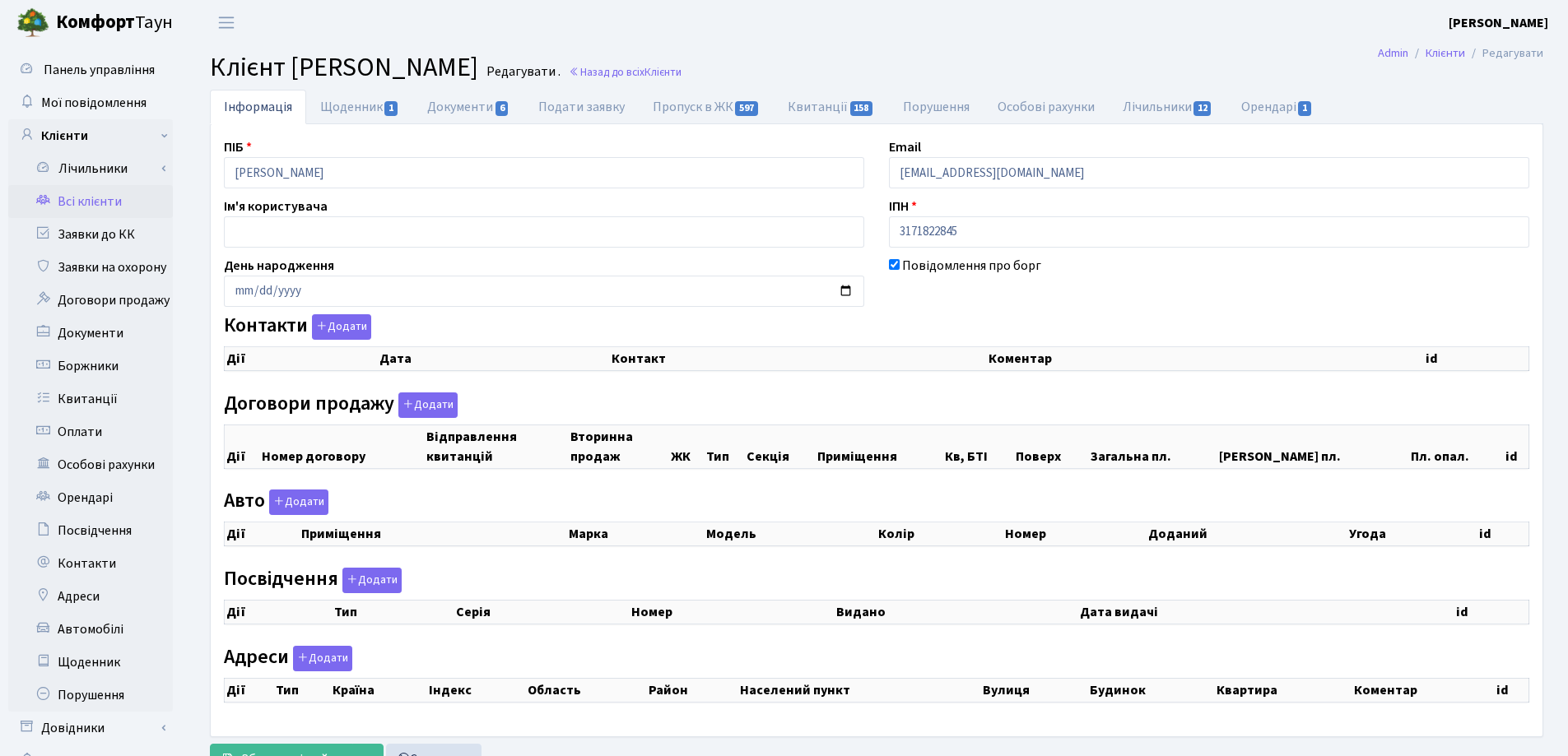
checkbox input "true"
select select "25"
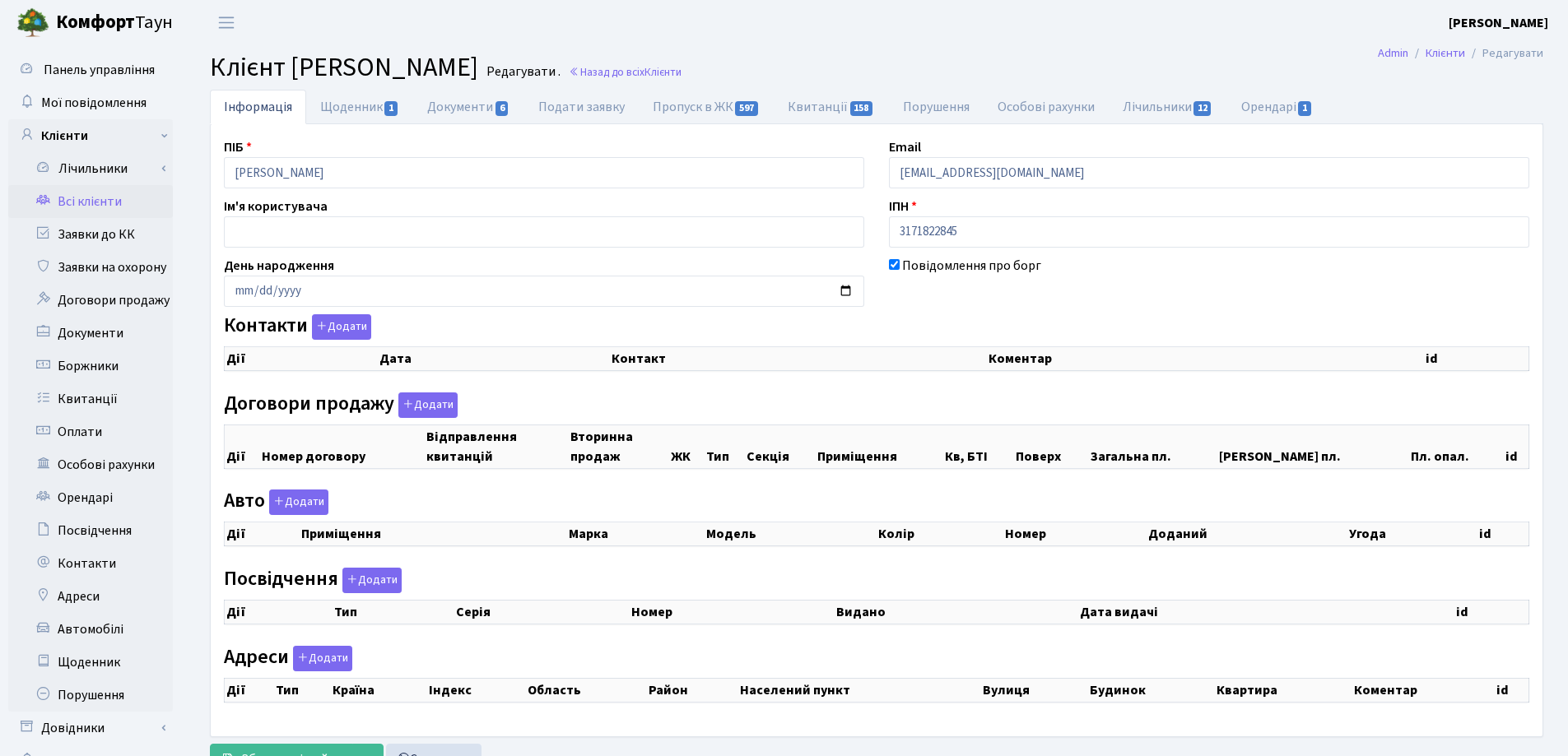
select select "25"
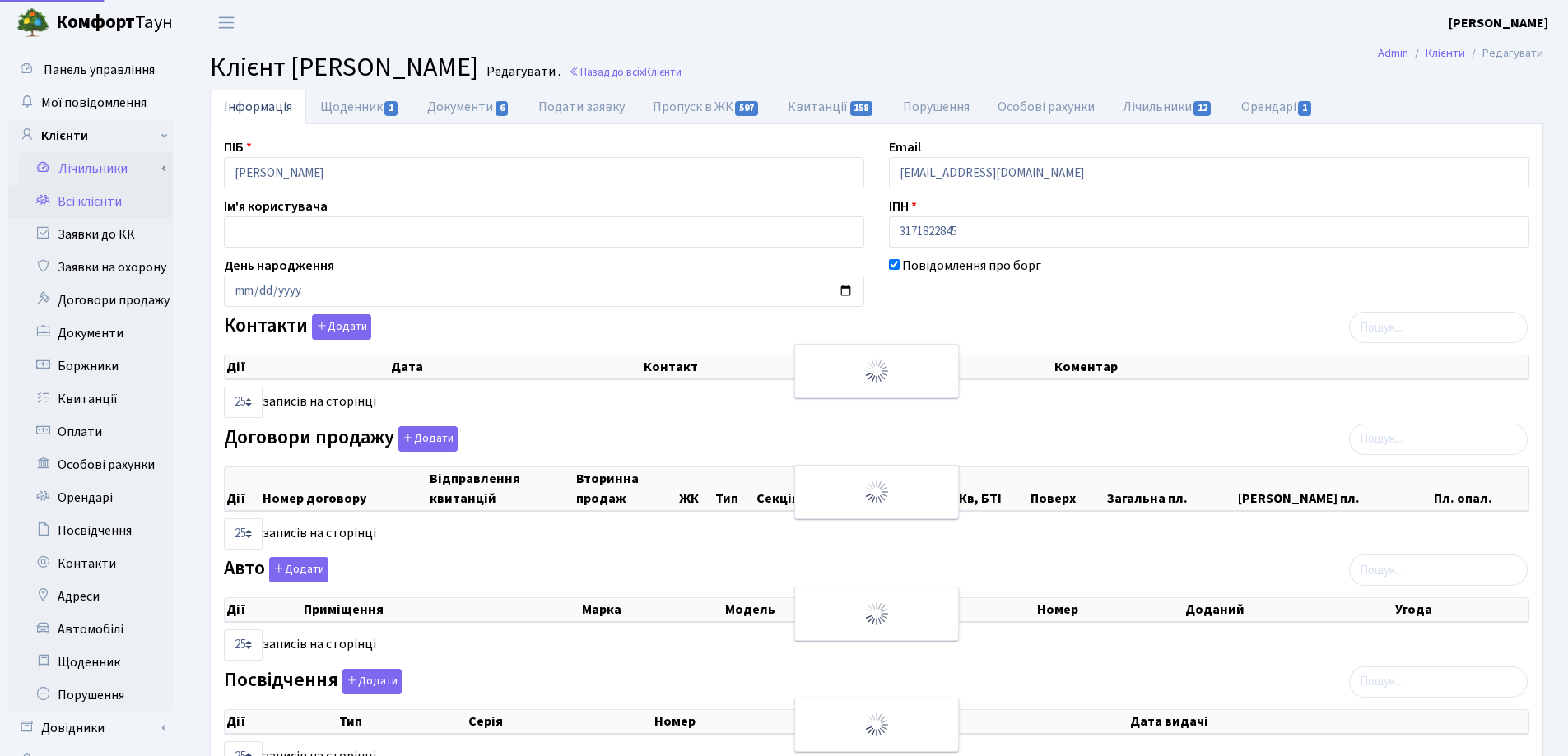
click at [99, 171] on div "Панель управління Мої повідомлення Клієнти Лічильники Показання" at bounding box center [784, 498] width 1568 height 906
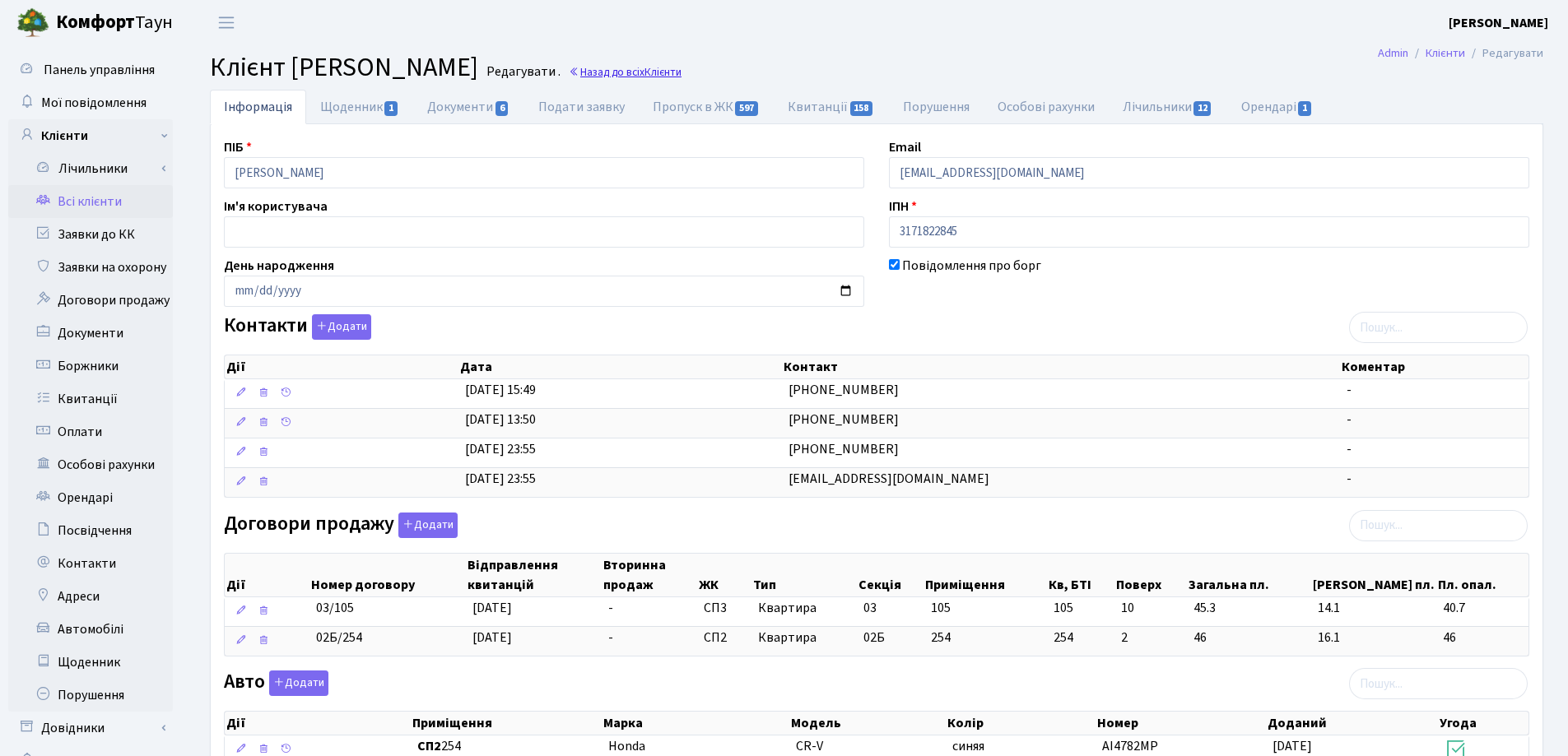
click at [681, 71] on link "Назад до всіх Клієнти" at bounding box center [625, 71] width 113 height 16
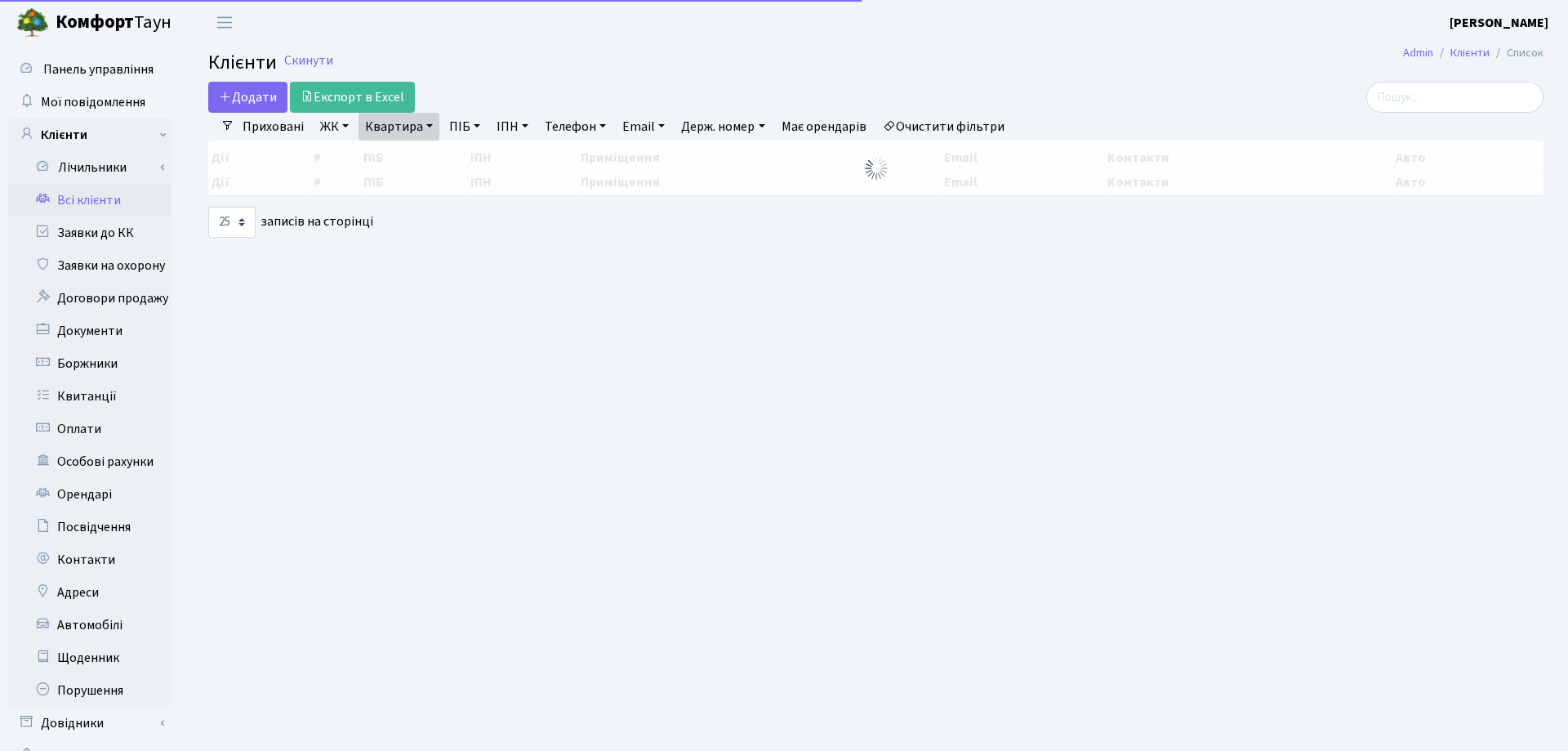
select select "25"
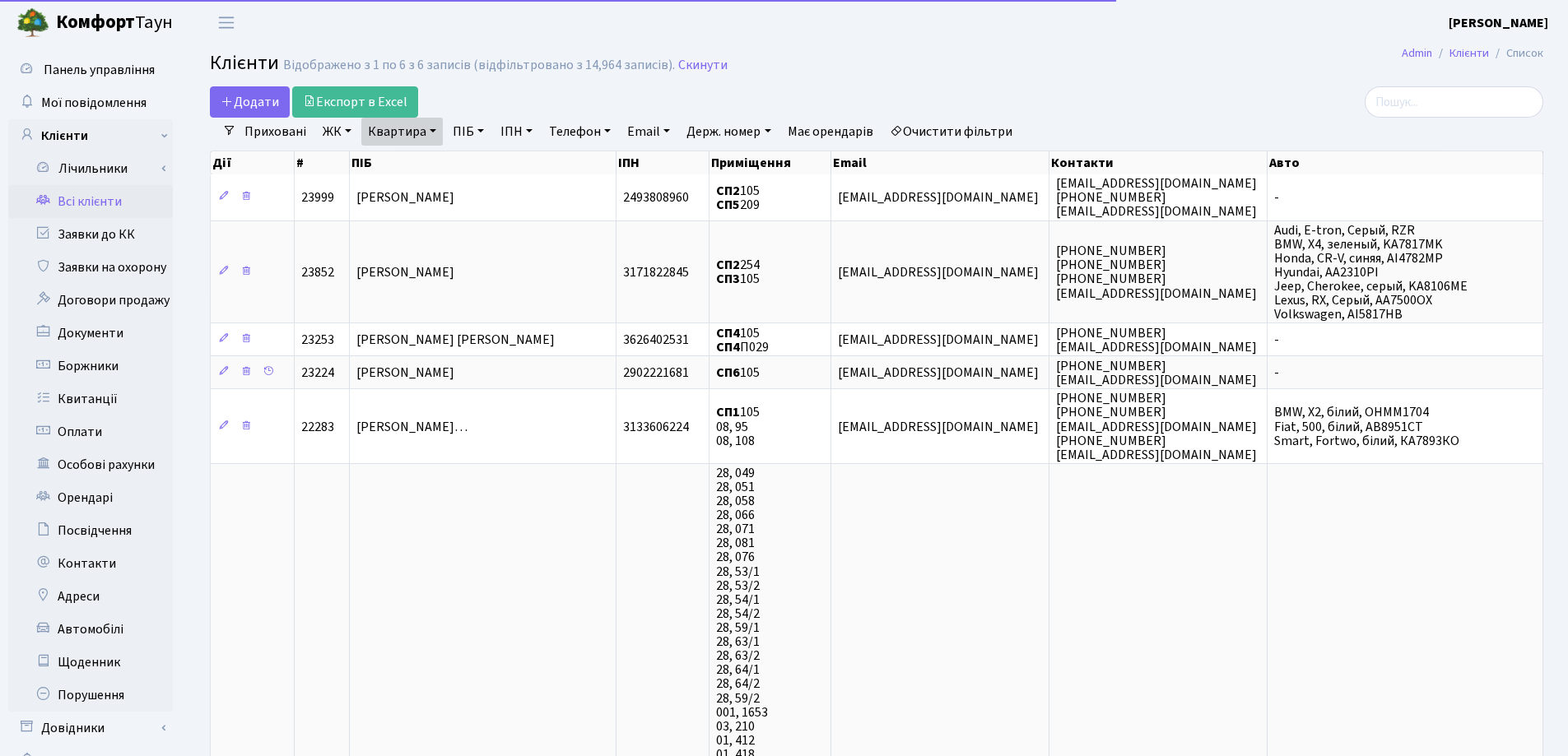
click at [431, 129] on link "Квартира" at bounding box center [402, 131] width 82 height 28
click at [426, 155] on input "105" at bounding box center [410, 163] width 97 height 31
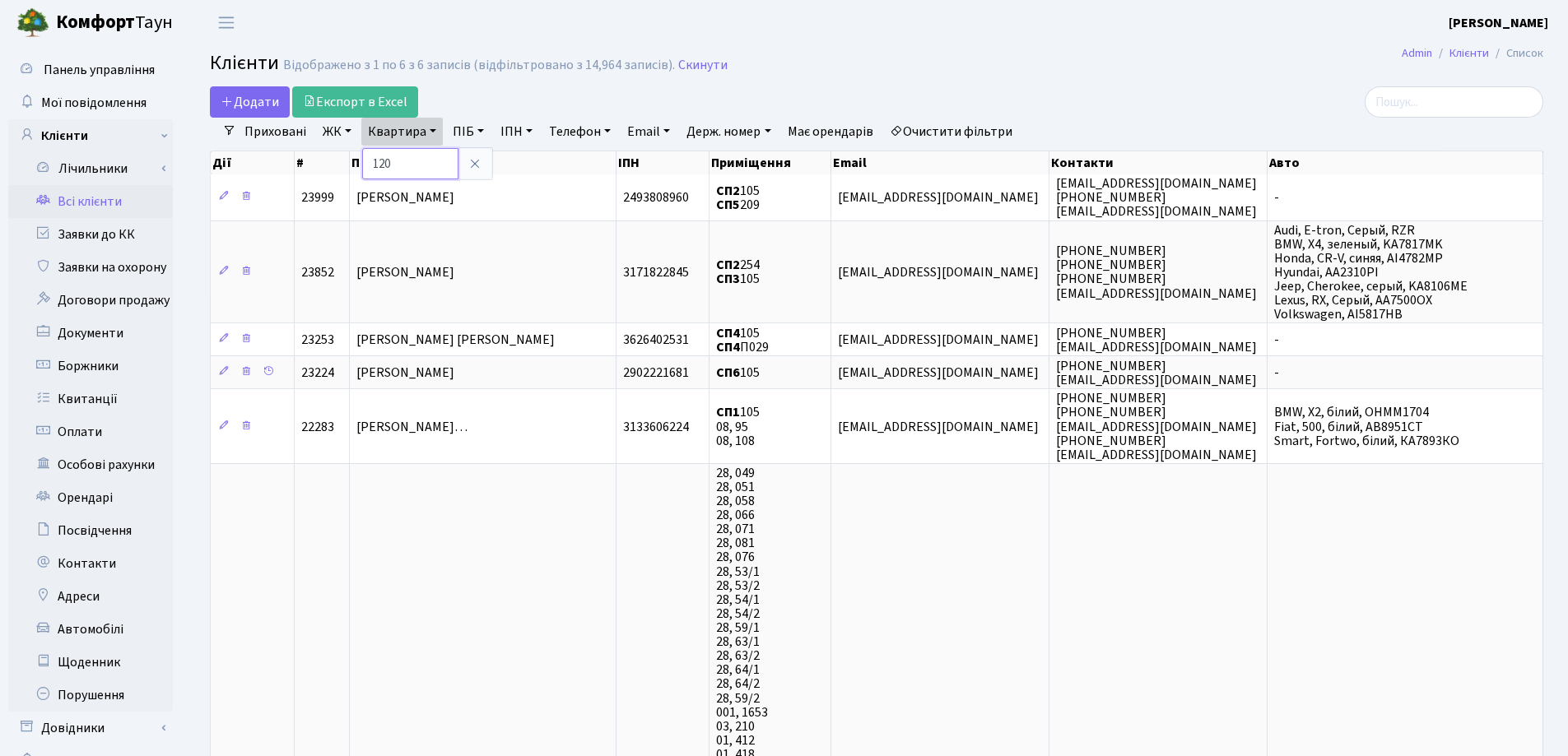
type input "120"
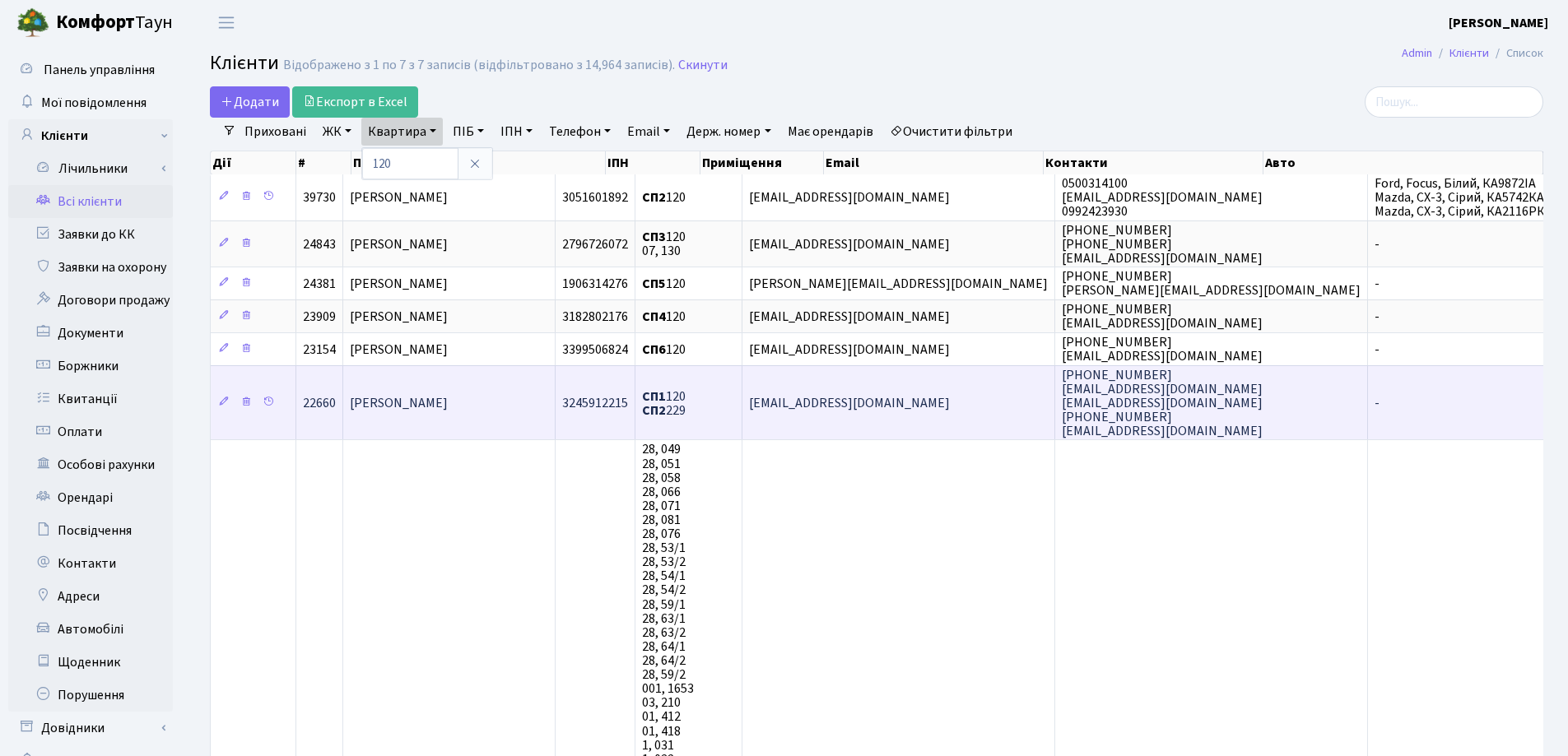
click at [441, 384] on td "Буза Сергій Сергійович" at bounding box center [449, 402] width 213 height 75
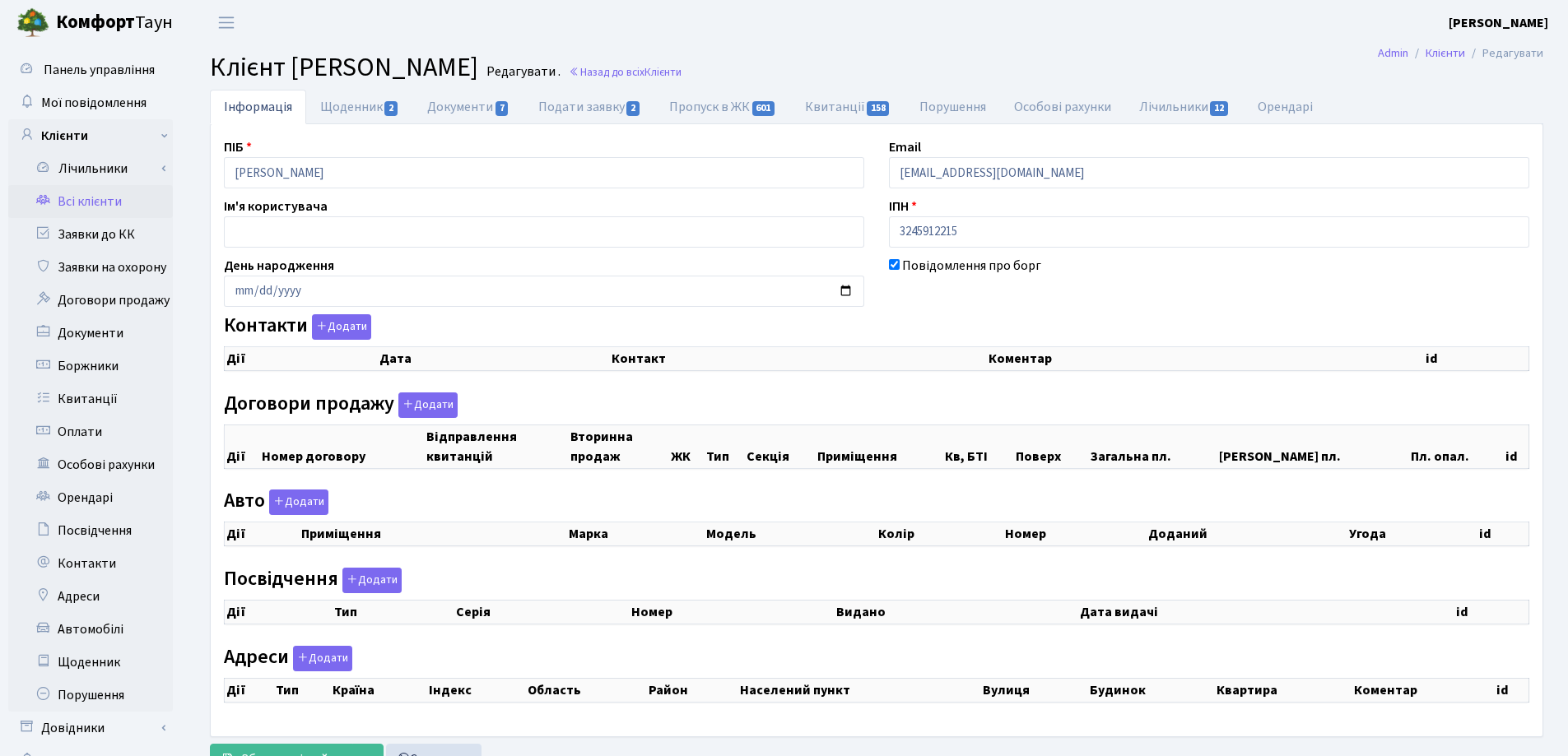
checkbox input "true"
select select "25"
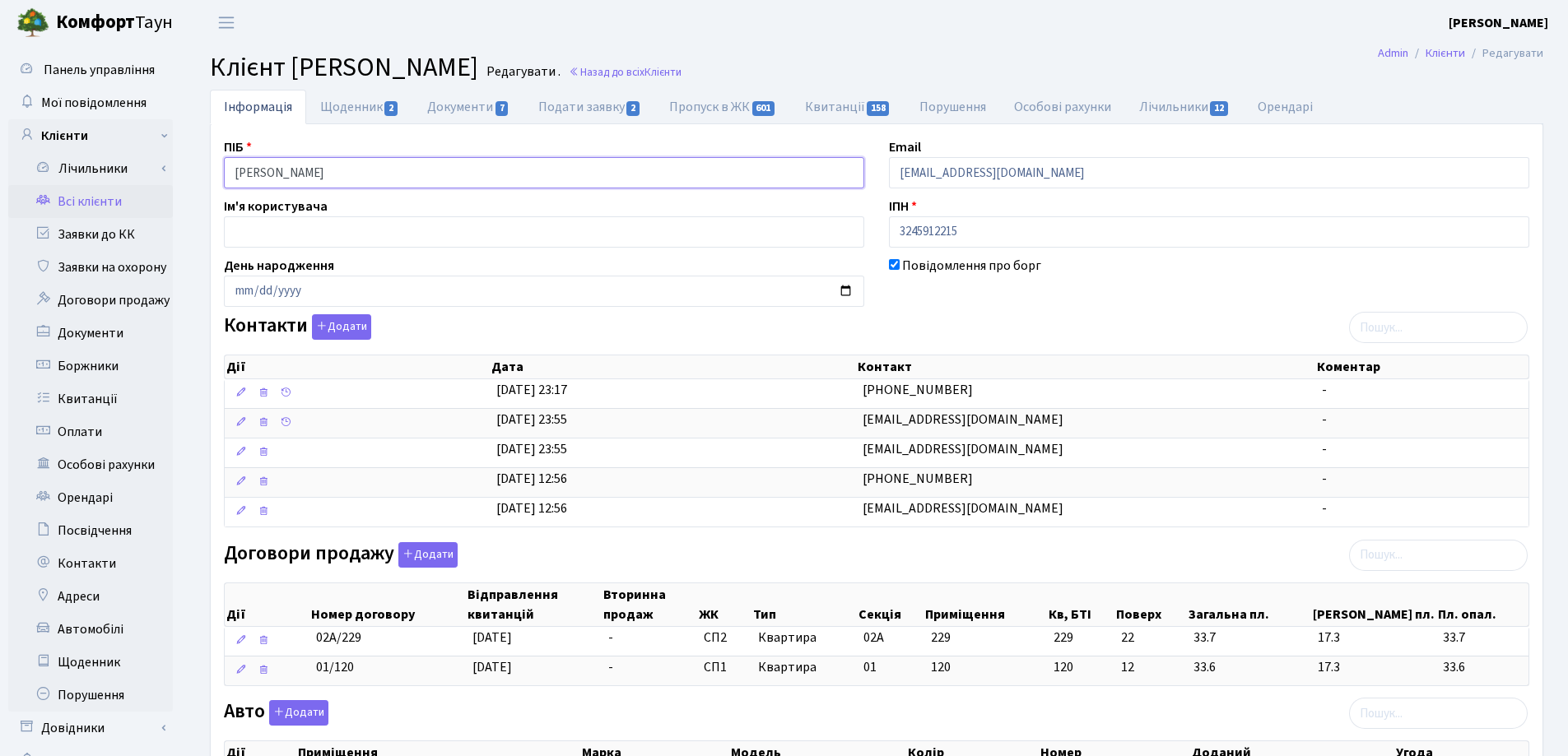
drag, startPoint x: 406, startPoint y: 182, endPoint x: 180, endPoint y: 171, distance: 226.3
click at [180, 171] on div "Панель управління Мої повідомлення Клієнти Лічильники Показання" at bounding box center [784, 666] width 1568 height 1242
click at [873, 63] on h2 "Клієнт Буза Сергій Сергійович Редагувати . Назад до всіх Клієнти" at bounding box center [876, 67] width 1334 height 31
click at [681, 76] on span "Клієнти" at bounding box center [663, 71] width 37 height 16
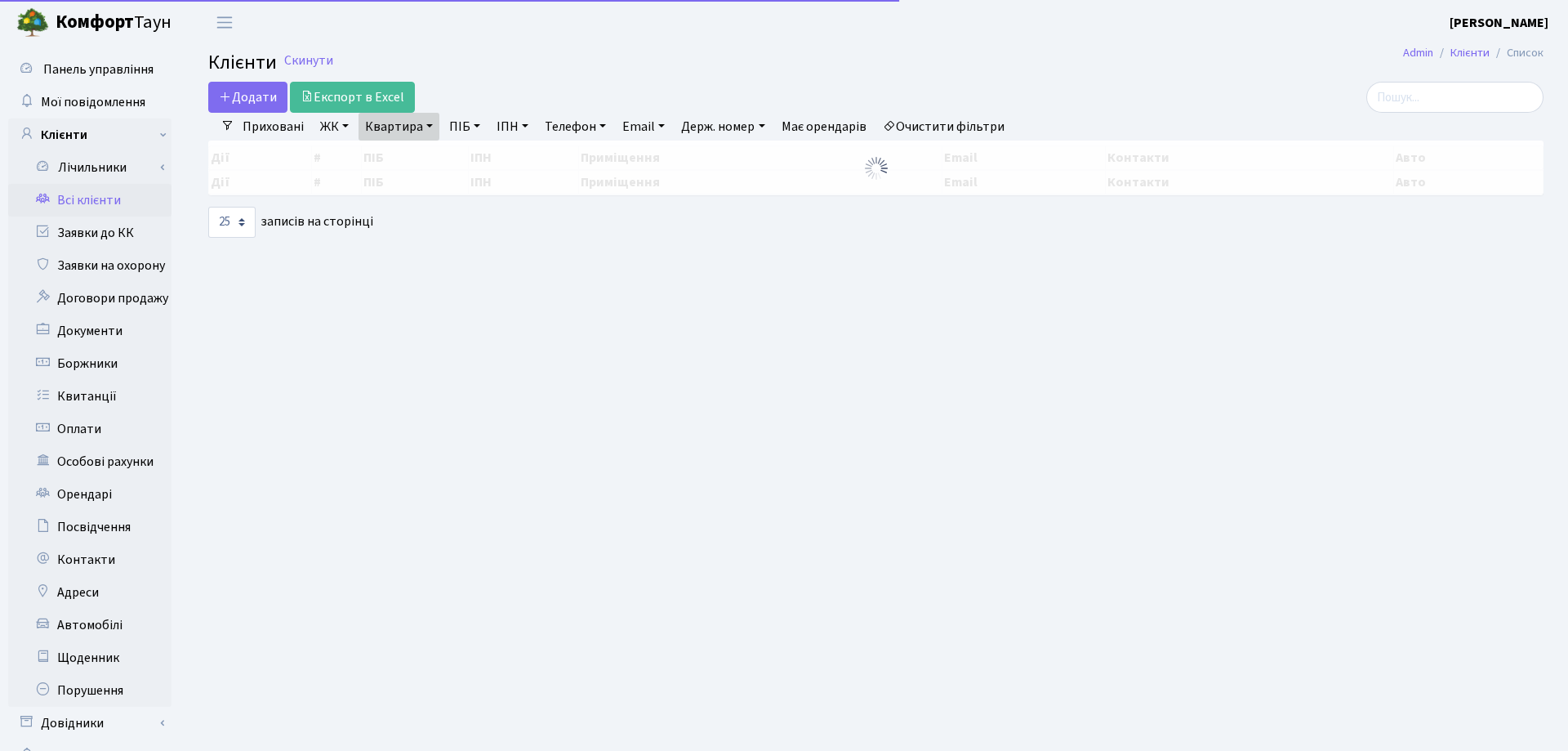
select select "25"
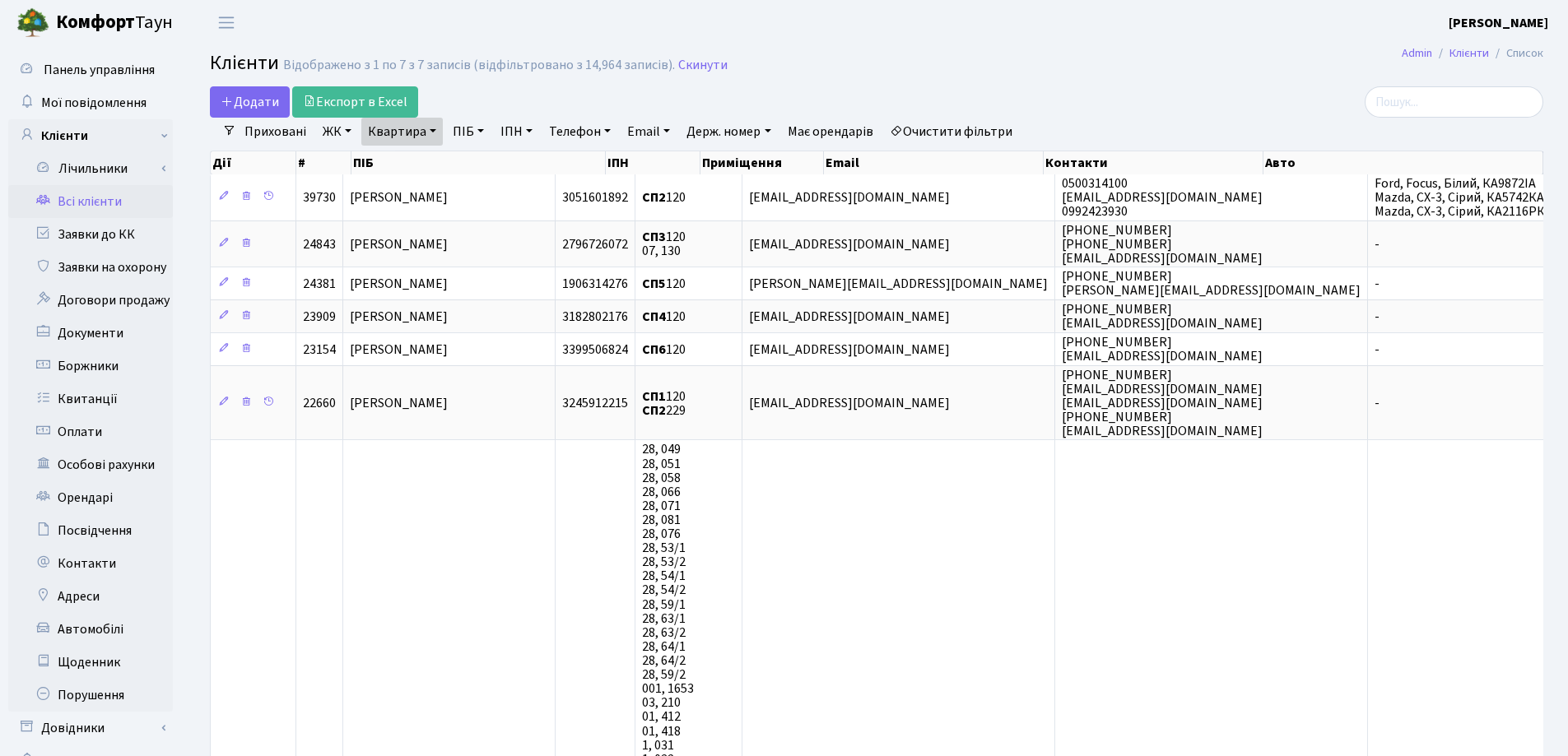
click at [434, 132] on link "Квартира" at bounding box center [402, 131] width 82 height 28
click at [429, 155] on input "120" at bounding box center [410, 163] width 97 height 31
type input "130"
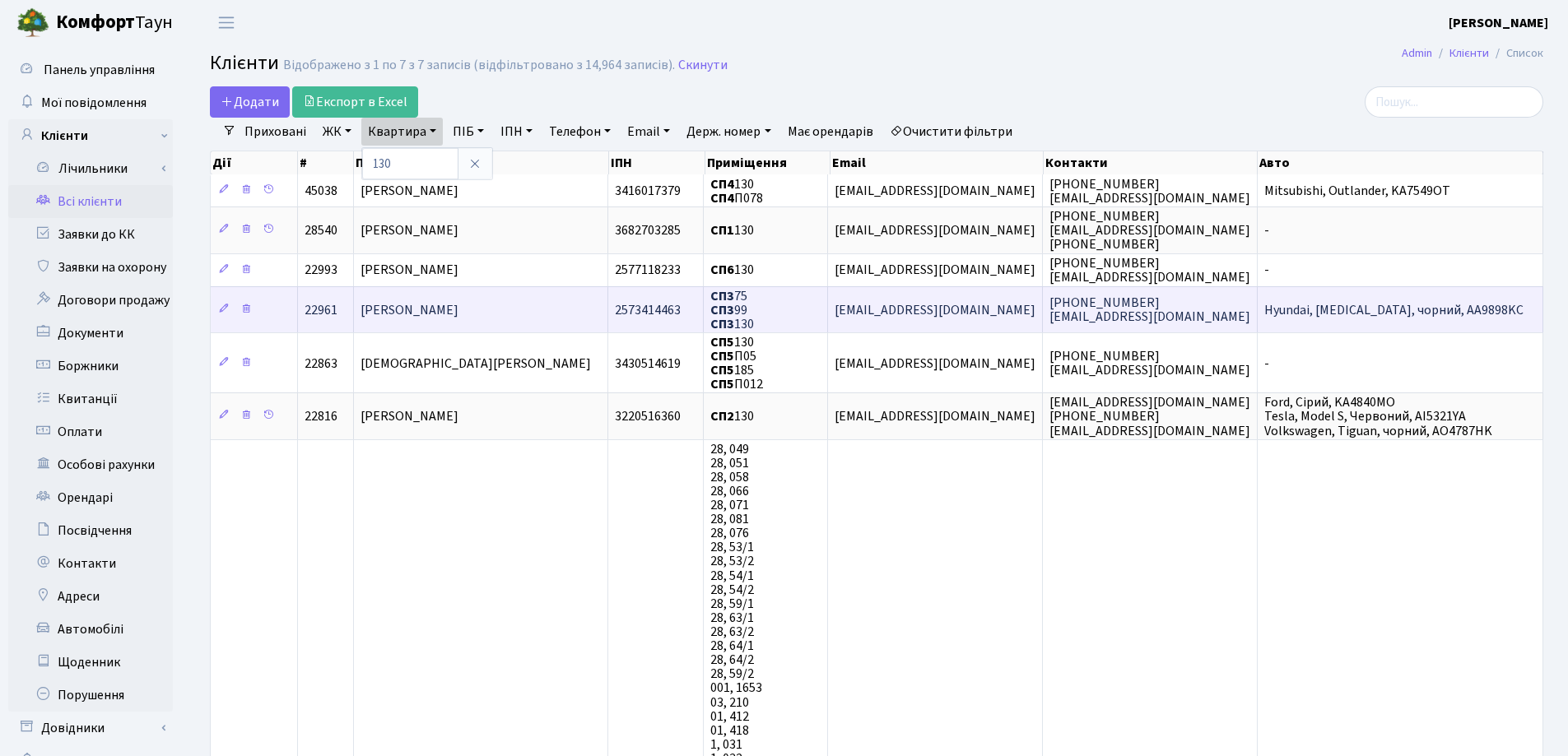
click at [378, 302] on span "Тугай Наталя Юріївна" at bounding box center [409, 310] width 98 height 18
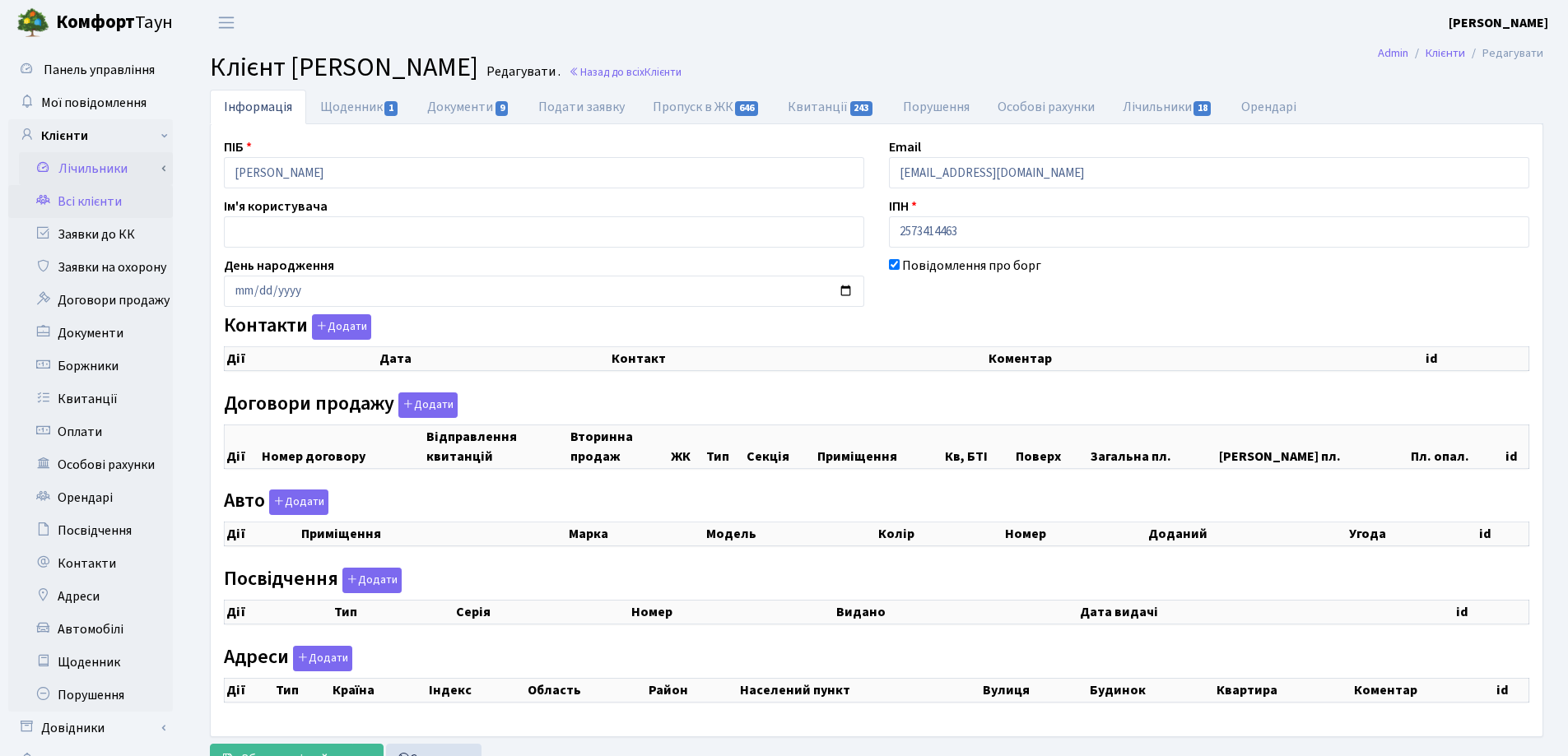
click at [139, 176] on div "Панель управління Мої повідомлення Клієнти Лічильники Показання" at bounding box center [784, 415] width 1568 height 740
checkbox input "true"
select select "25"
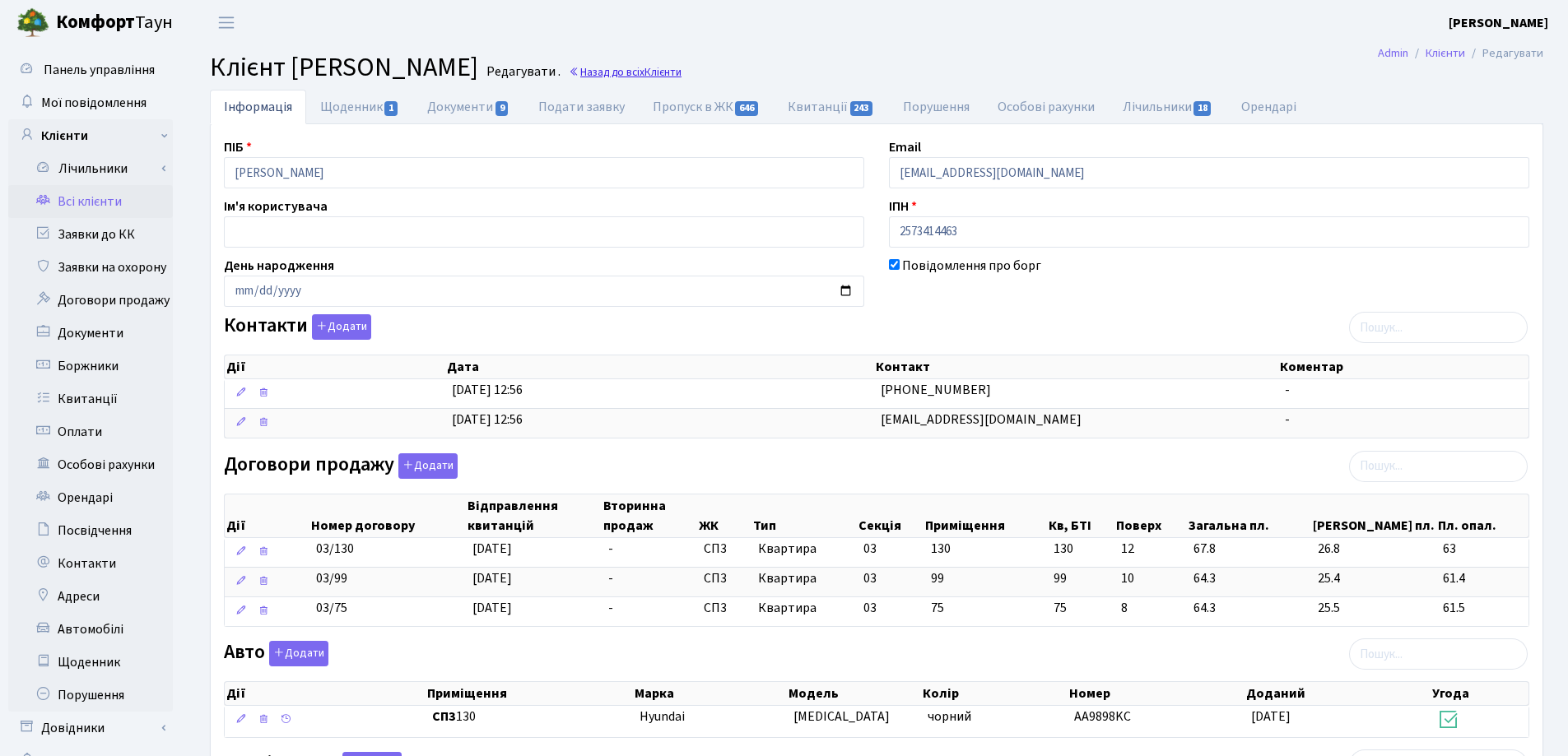
click at [681, 74] on link "Назад до всіх Клієнти" at bounding box center [625, 71] width 113 height 16
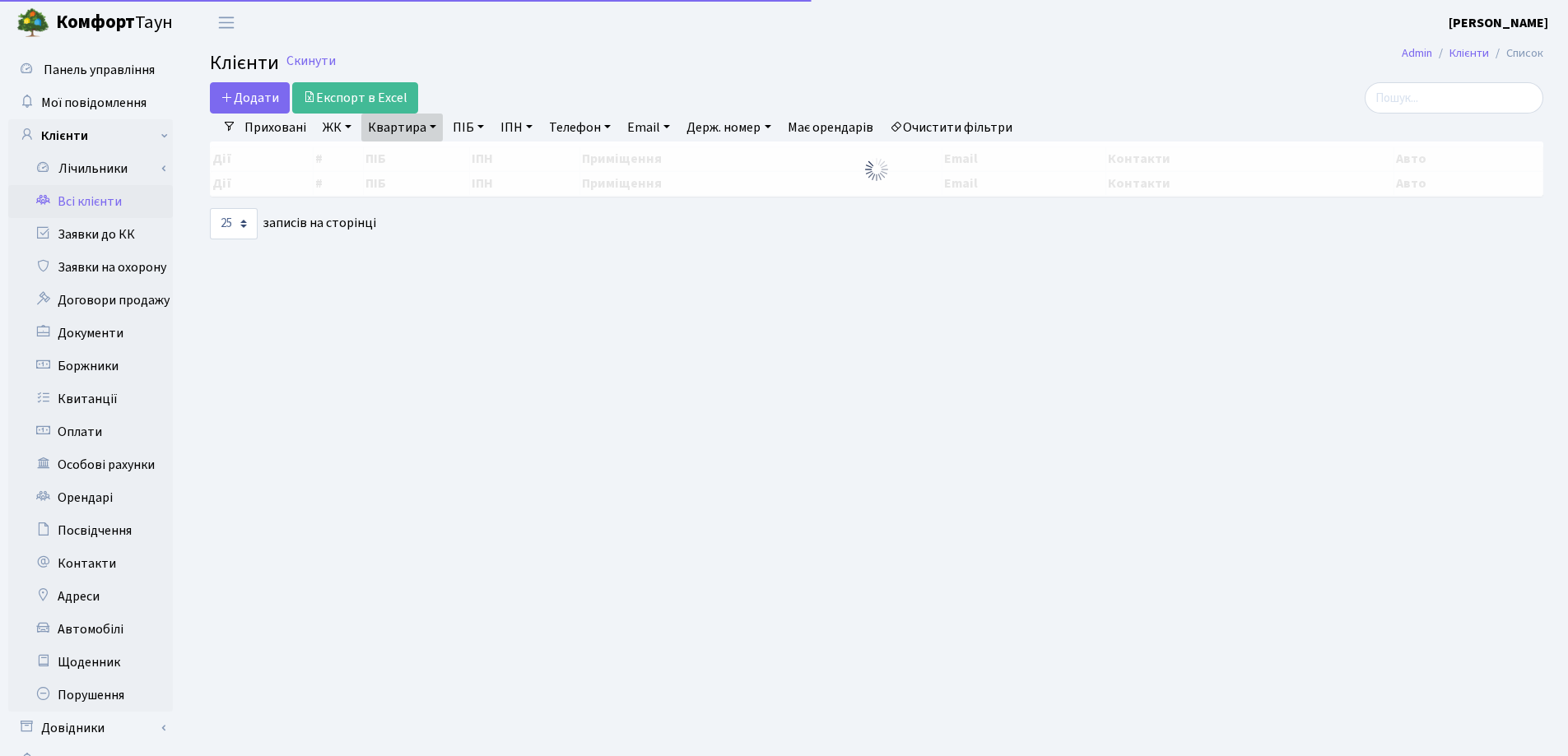
select select "25"
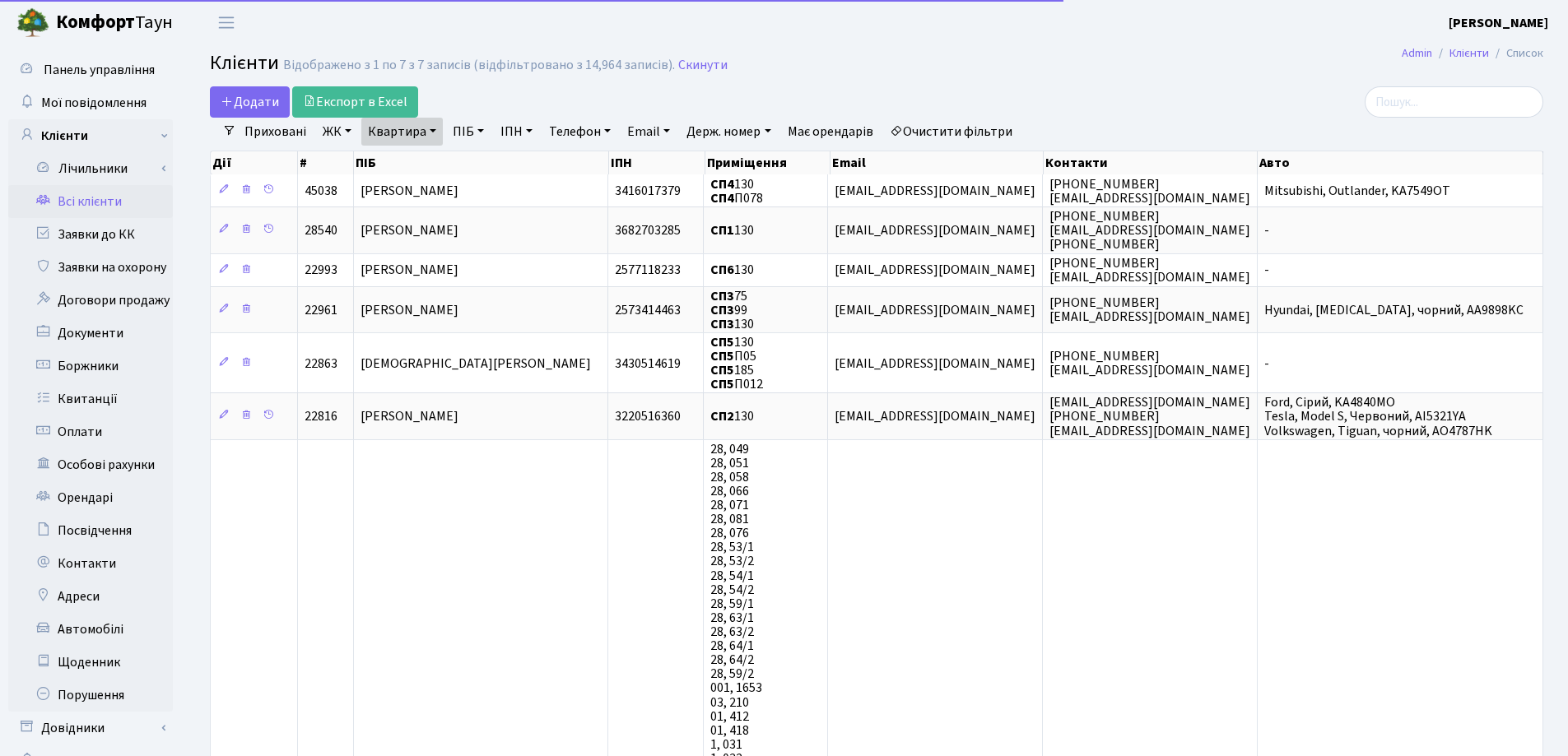
click at [436, 125] on link "Квартира" at bounding box center [402, 131] width 82 height 28
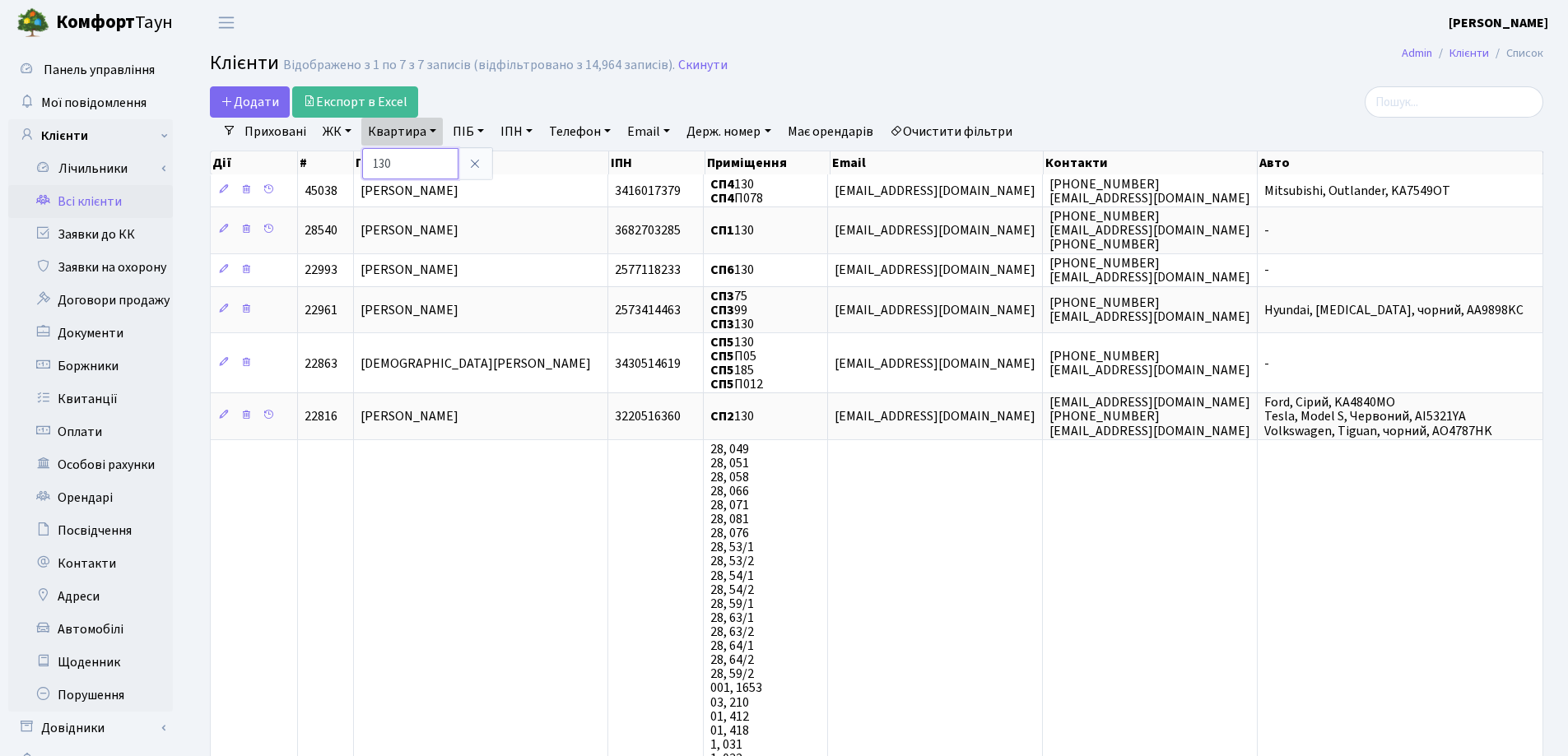
click at [431, 154] on input "130" at bounding box center [410, 163] width 97 height 31
type input "174"
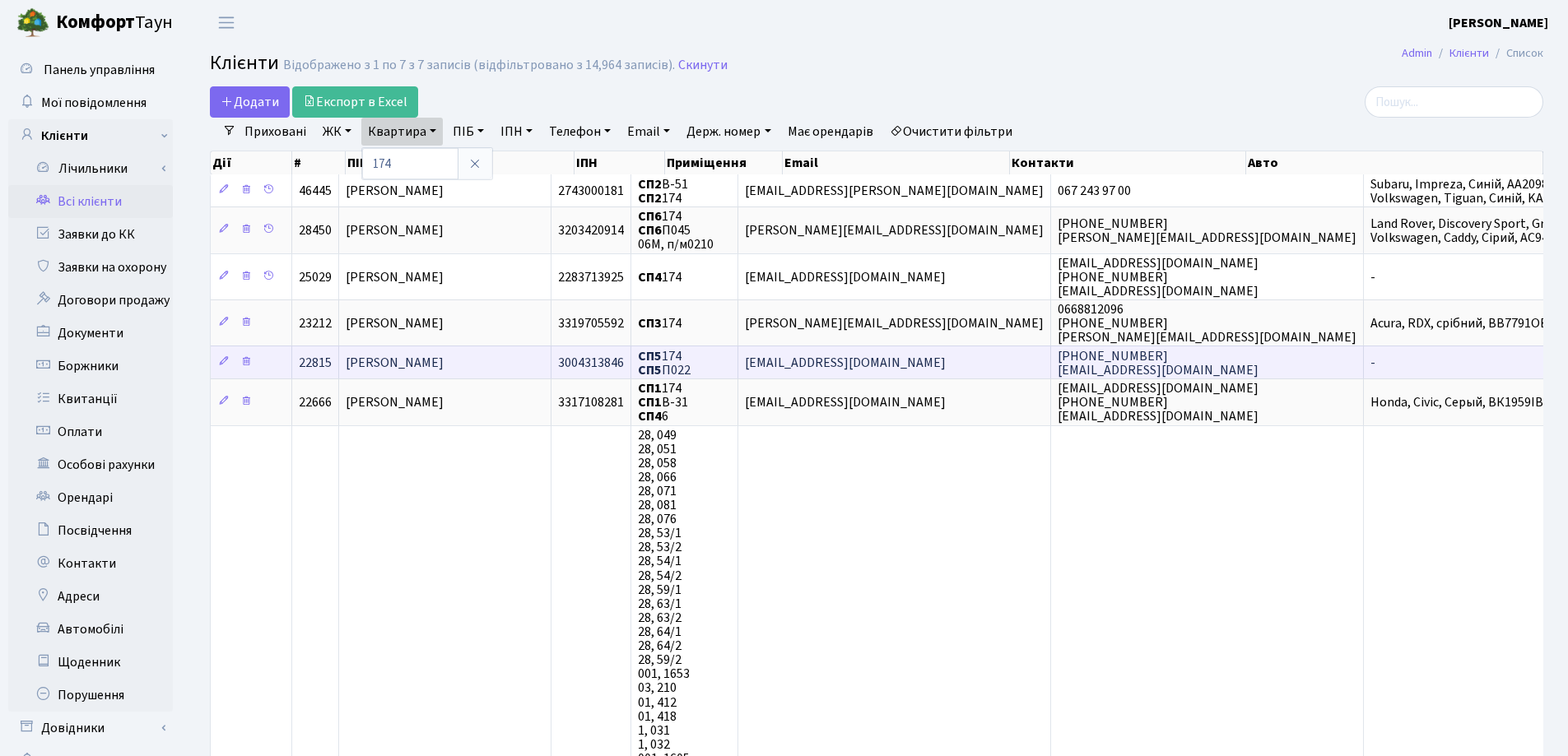
click at [409, 365] on span "Ускова Руслана Іванівна" at bounding box center [394, 363] width 98 height 18
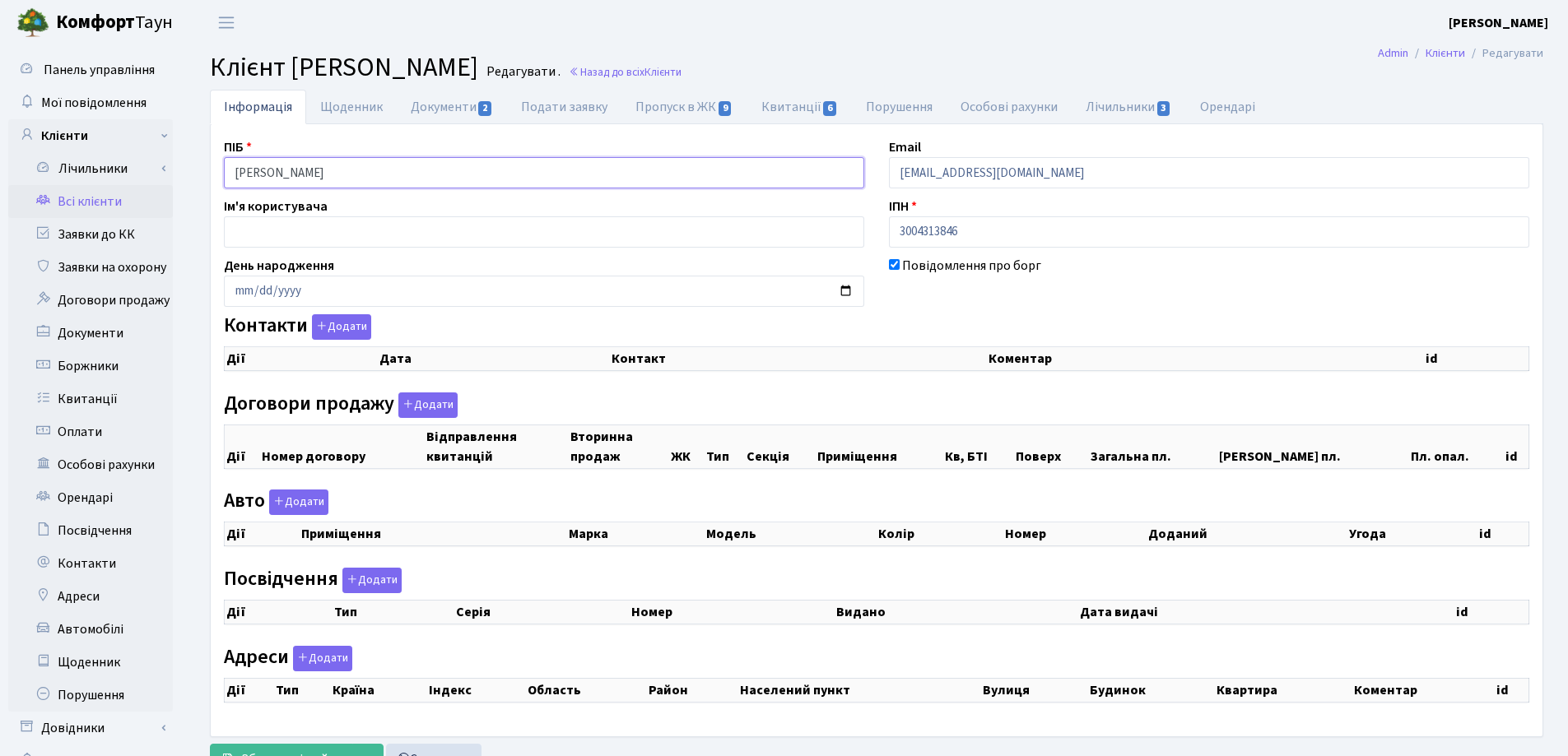
checkbox input "true"
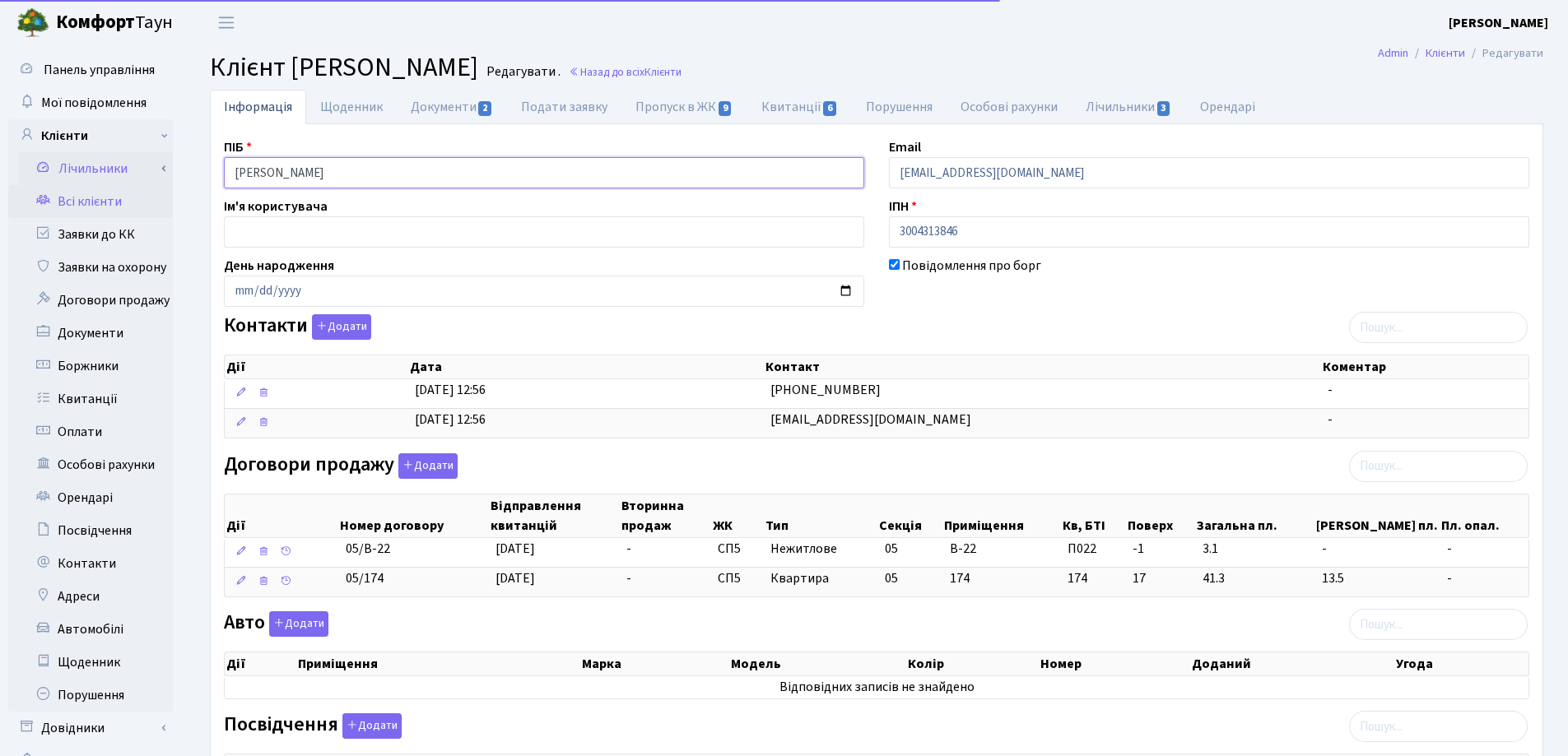
drag, startPoint x: 409, startPoint y: 181, endPoint x: 142, endPoint y: 165, distance: 267.5
click at [144, 165] on div "Панель управління Мої повідомлення Клієнти Лічильники Показання" at bounding box center [784, 592] width 1568 height 1094
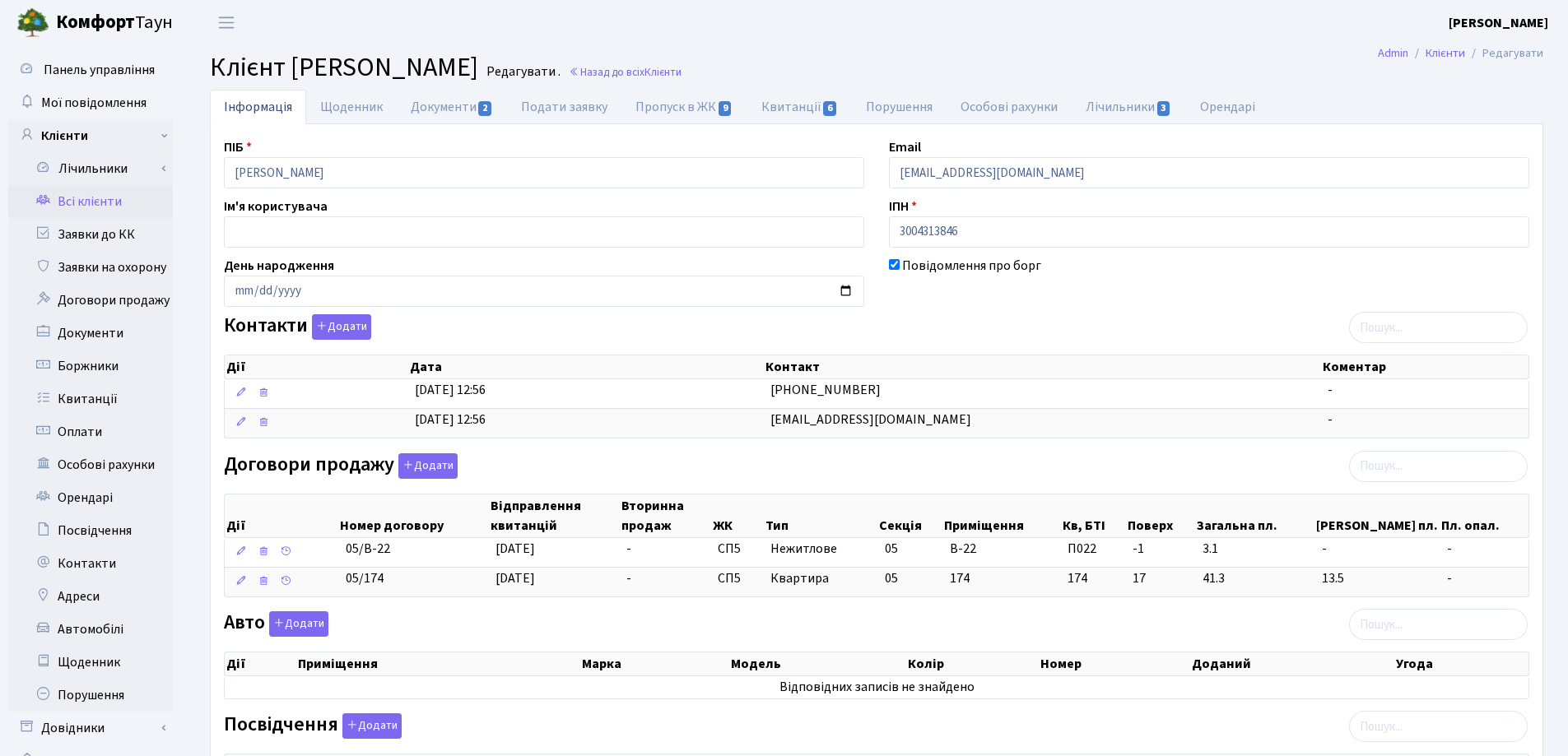
click at [851, 31] on header "Комфорт Таун Лоскутова В. С. Мій обліковий запис Вийти" at bounding box center [784, 23] width 1568 height 45
click at [681, 76] on link "Назад до всіх Клієнти" at bounding box center [625, 71] width 113 height 16
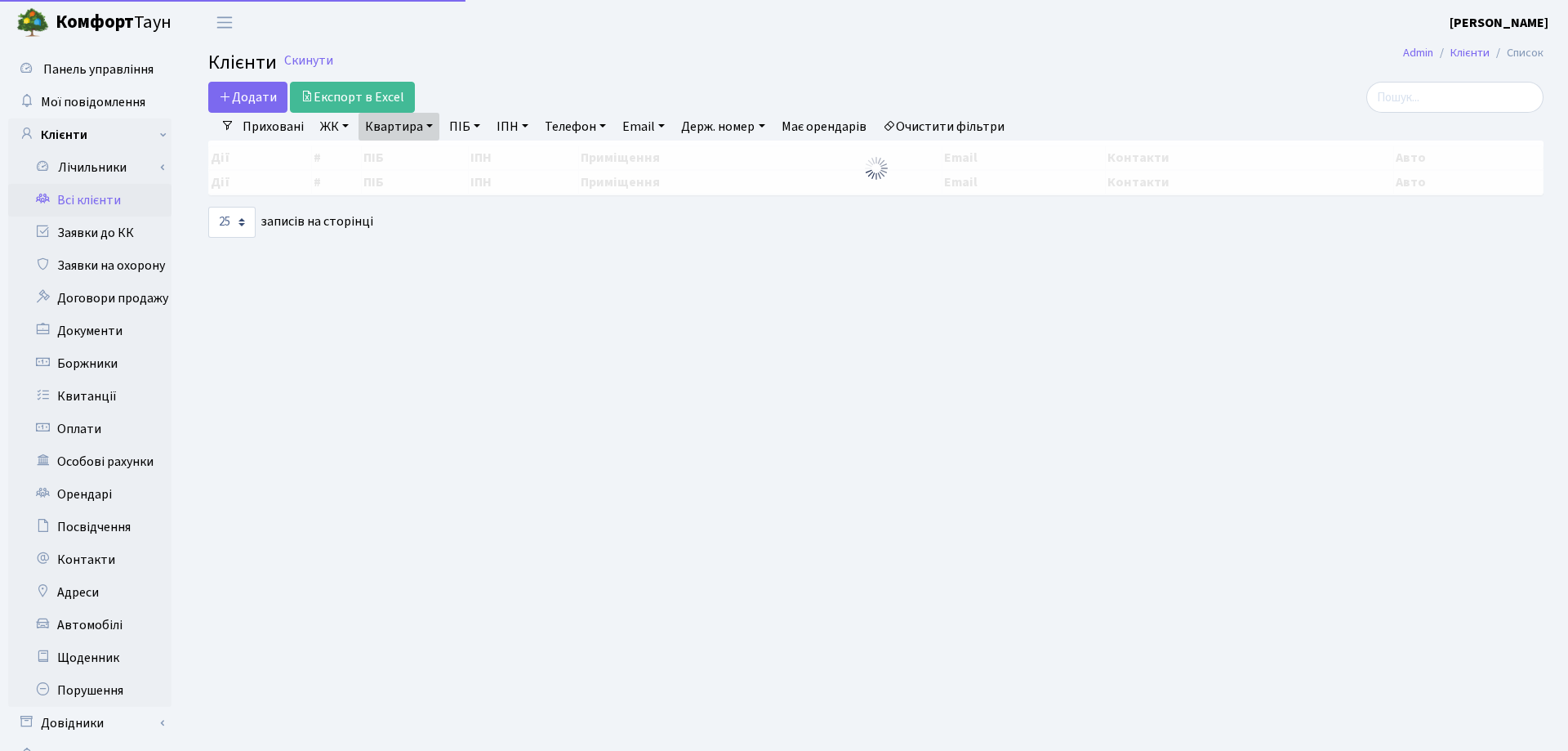
select select "25"
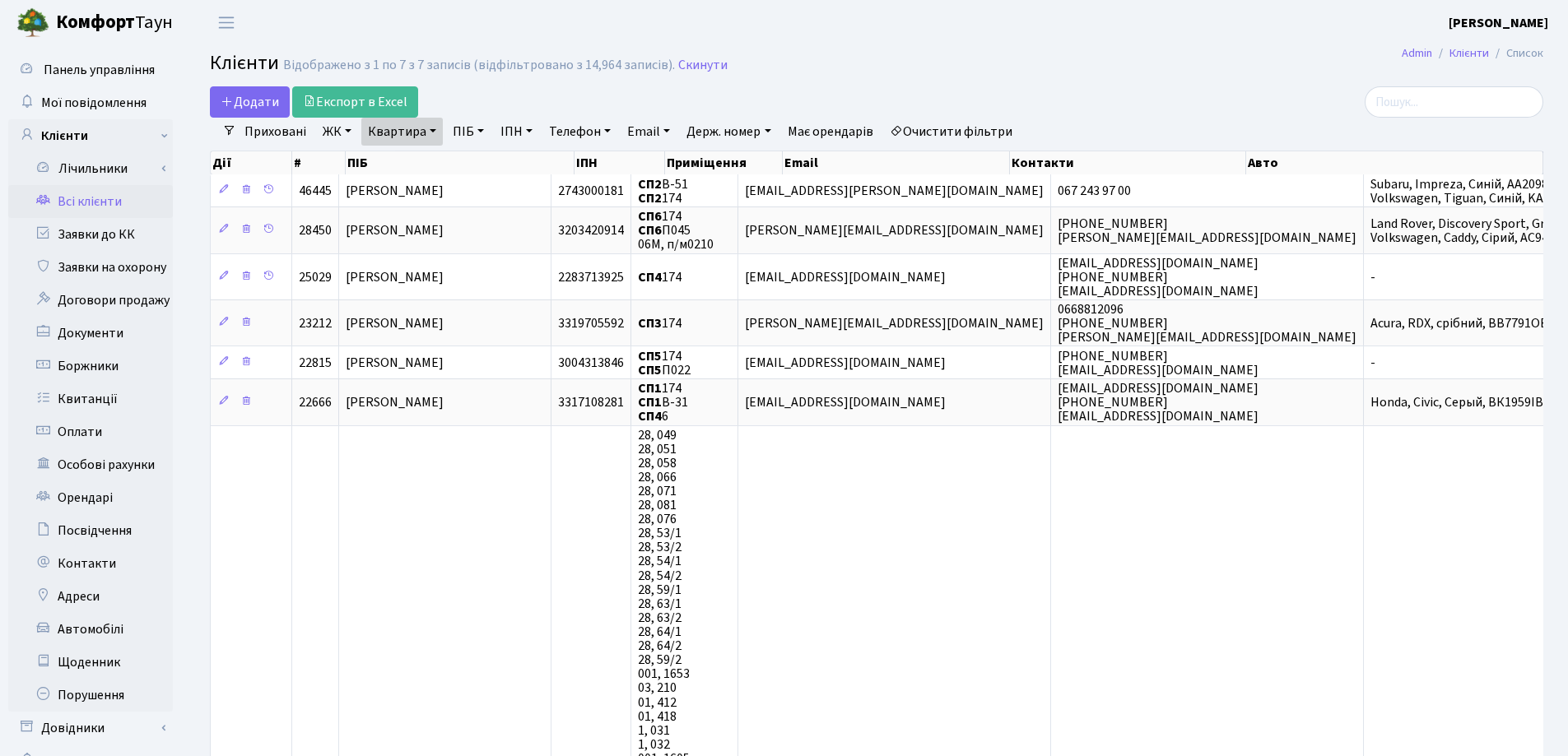
click at [434, 132] on link "Квартира" at bounding box center [402, 131] width 82 height 28
click at [424, 162] on input "174" at bounding box center [410, 163] width 97 height 31
type input "1"
type input "317"
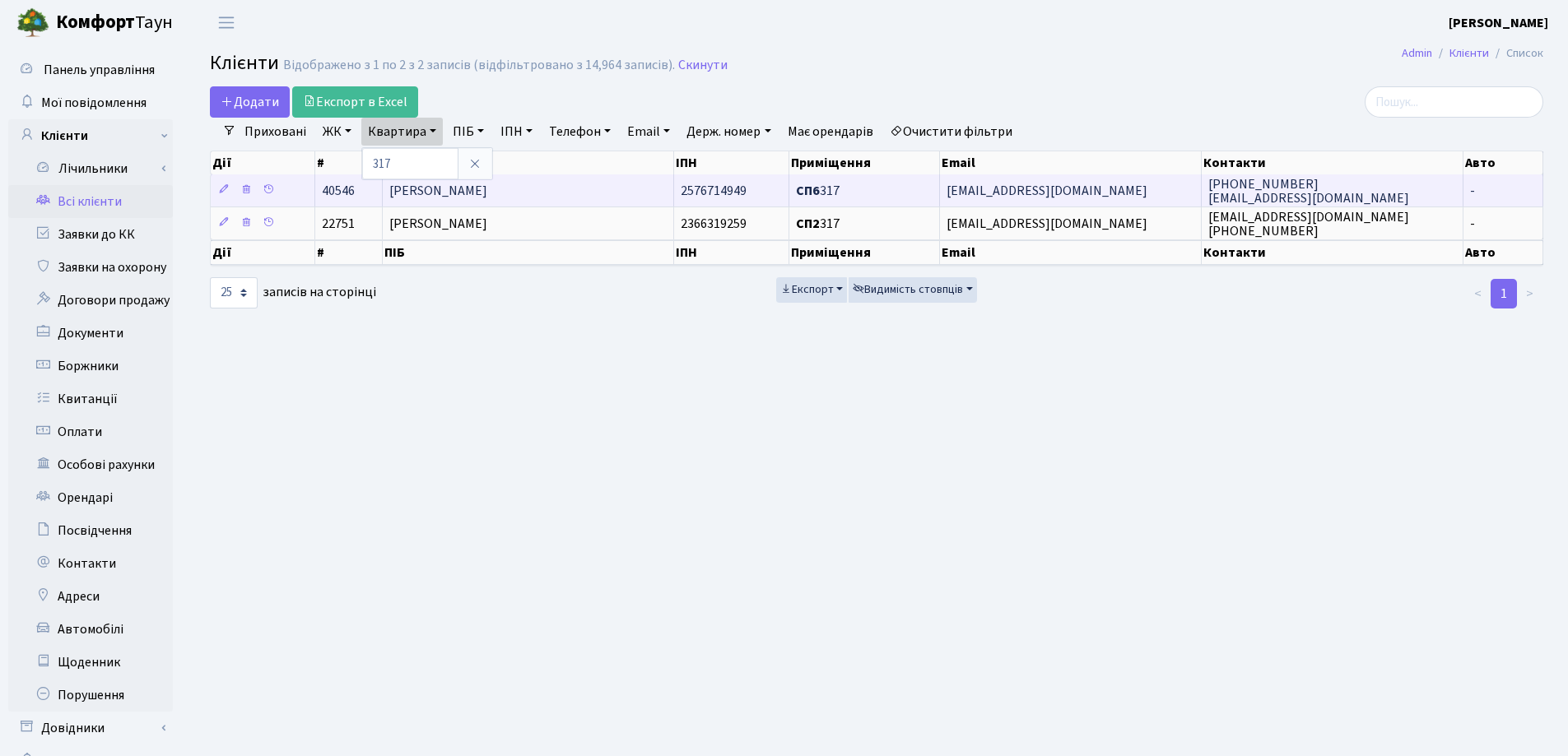
click at [487, 194] on span "Шаменко Вікторія Вікторівна" at bounding box center [438, 191] width 98 height 18
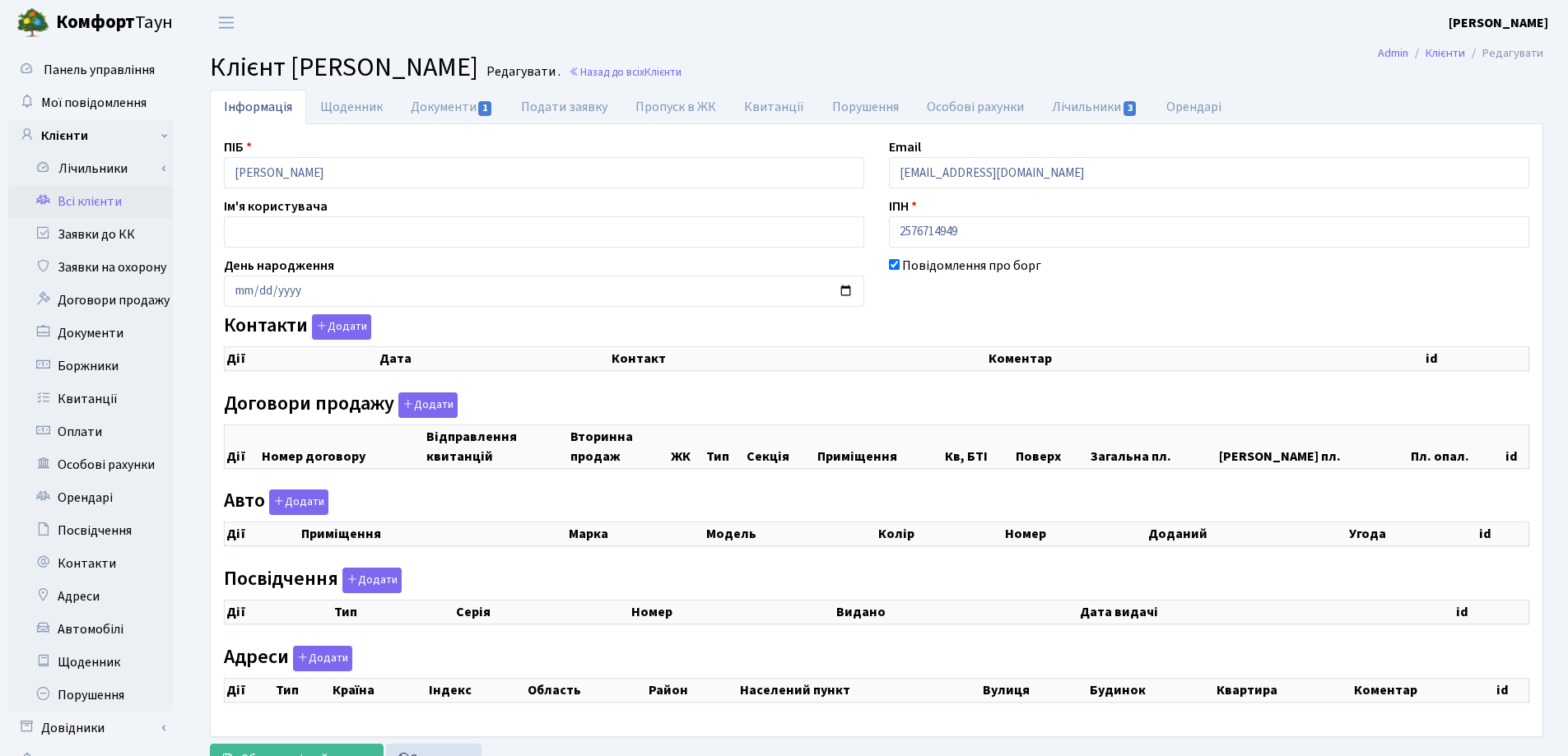
checkbox input "true"
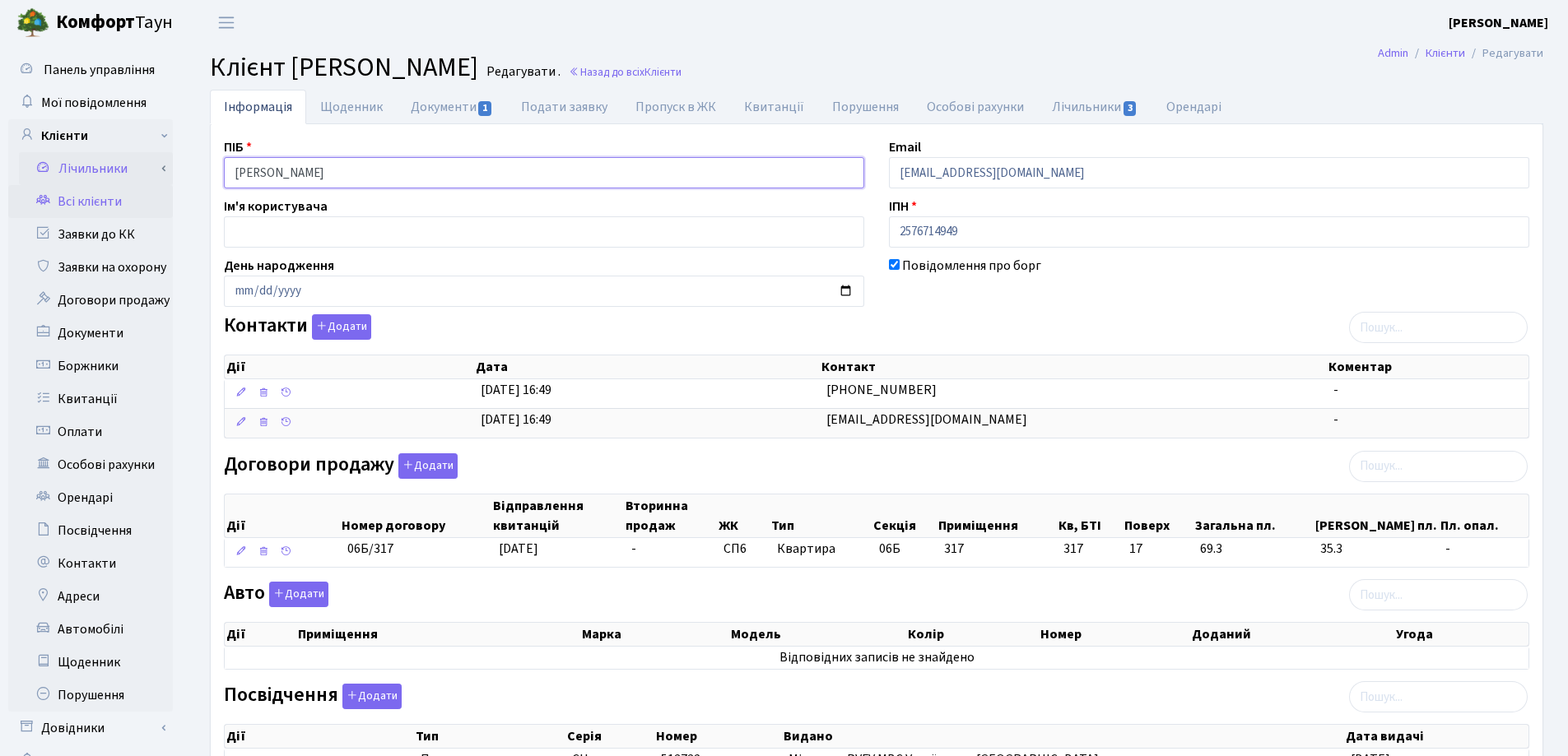
drag, startPoint x: 445, startPoint y: 171, endPoint x: 121, endPoint y: 172, distance: 324.0
click at [121, 172] on div "Панель управління Мої повідомлення Клієнти Лічильники Показання" at bounding box center [784, 533] width 1568 height 975
click at [798, 40] on header "Комфорт Таун Лоскутова В. С. Мій обліковий запис Вийти" at bounding box center [784, 23] width 1568 height 45
click at [681, 72] on link "Назад до всіх Клієнти" at bounding box center [625, 71] width 113 height 16
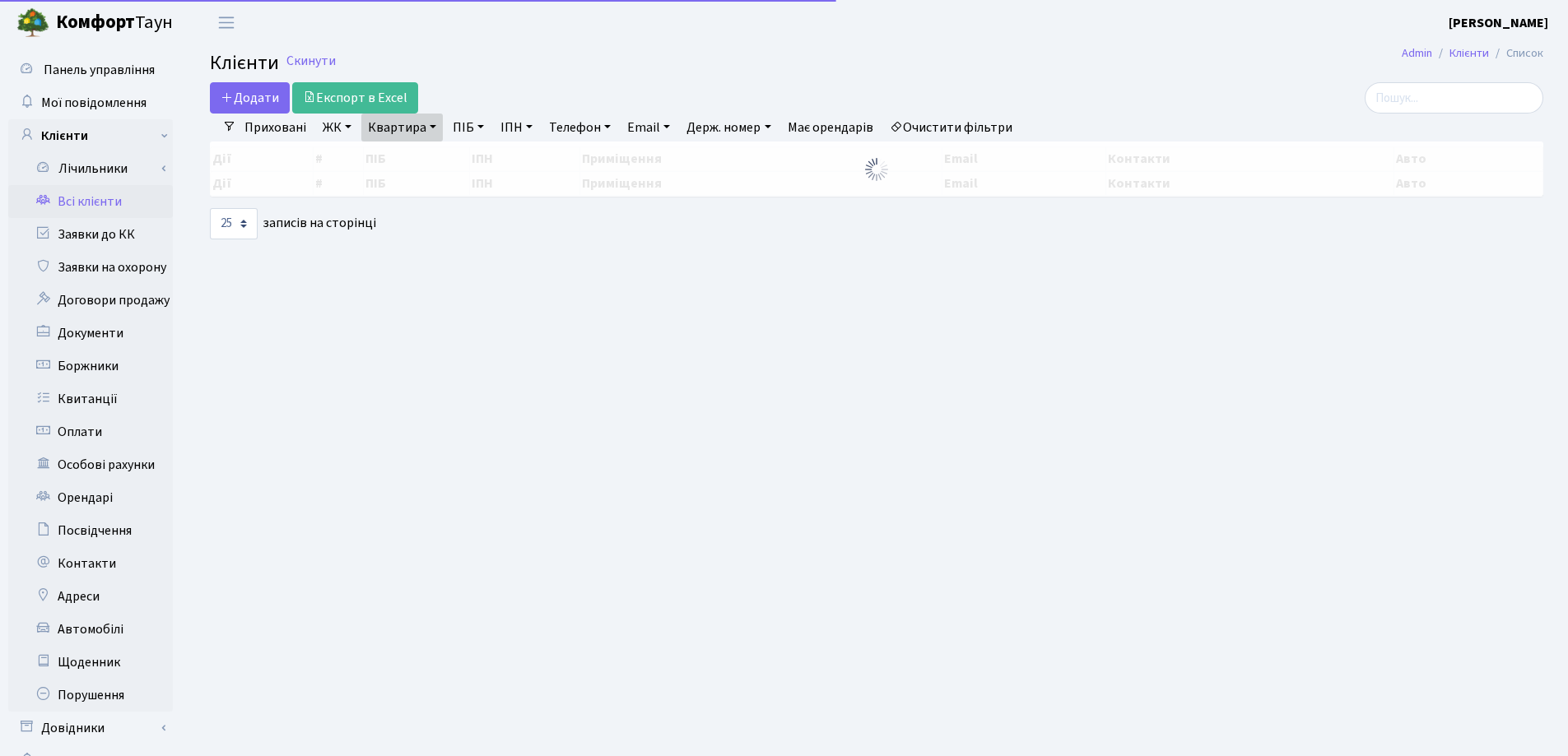
select select "25"
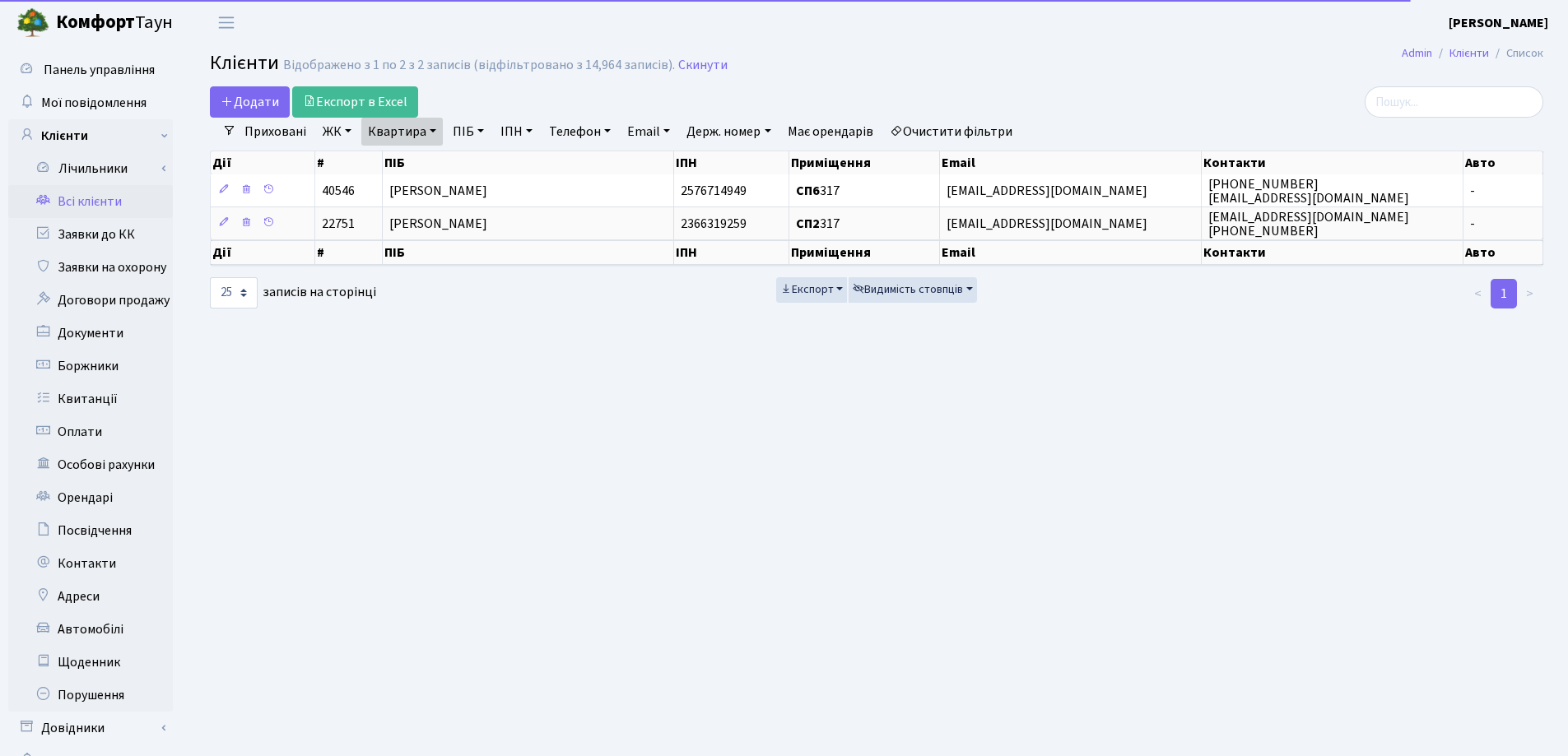
click at [434, 134] on link "Квартира" at bounding box center [402, 131] width 82 height 28
click at [434, 152] on input "317" at bounding box center [410, 163] width 97 height 31
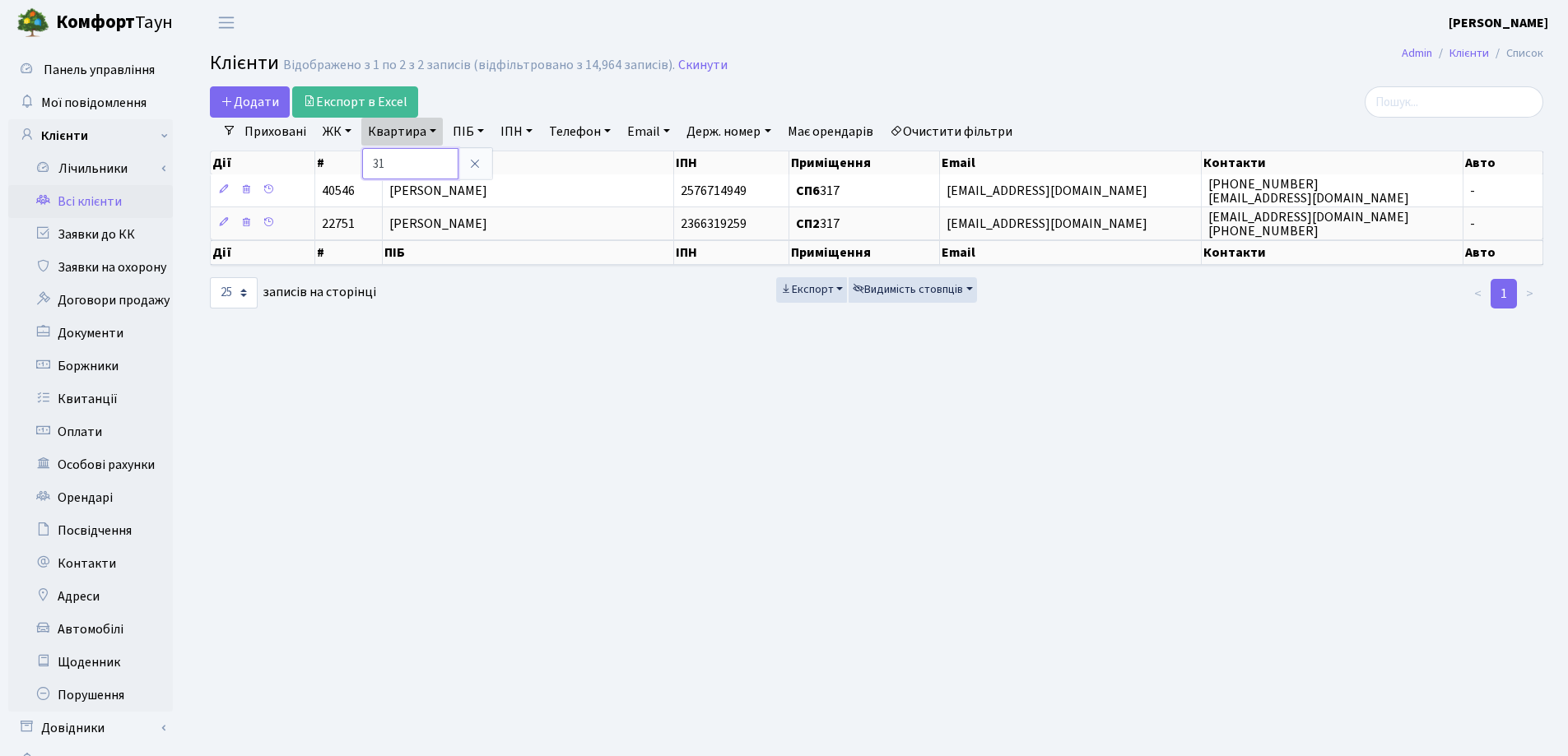
type input "3"
type input "91"
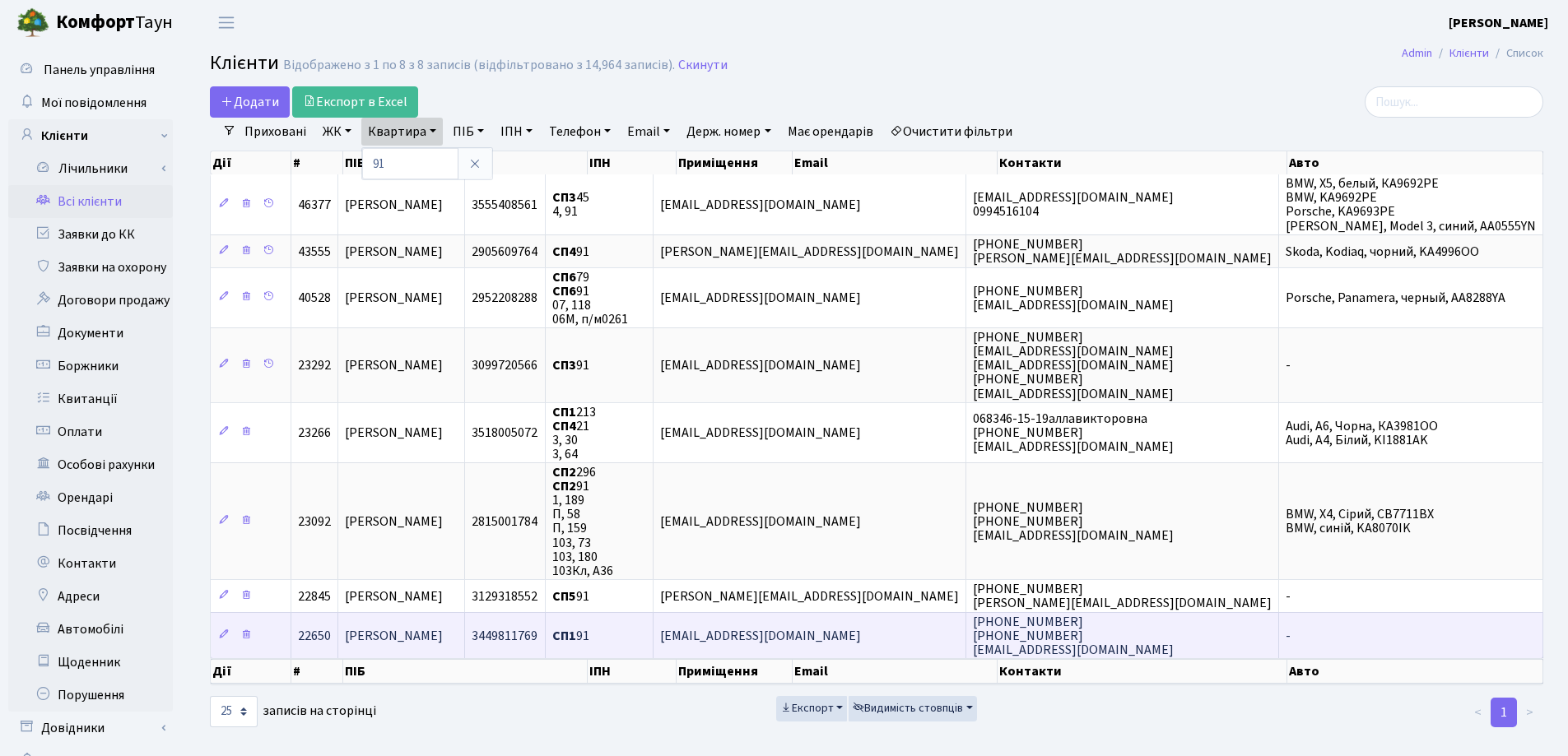
click at [464, 633] on td "Шаменко Дарина Максимівна" at bounding box center [402, 635] width 126 height 46
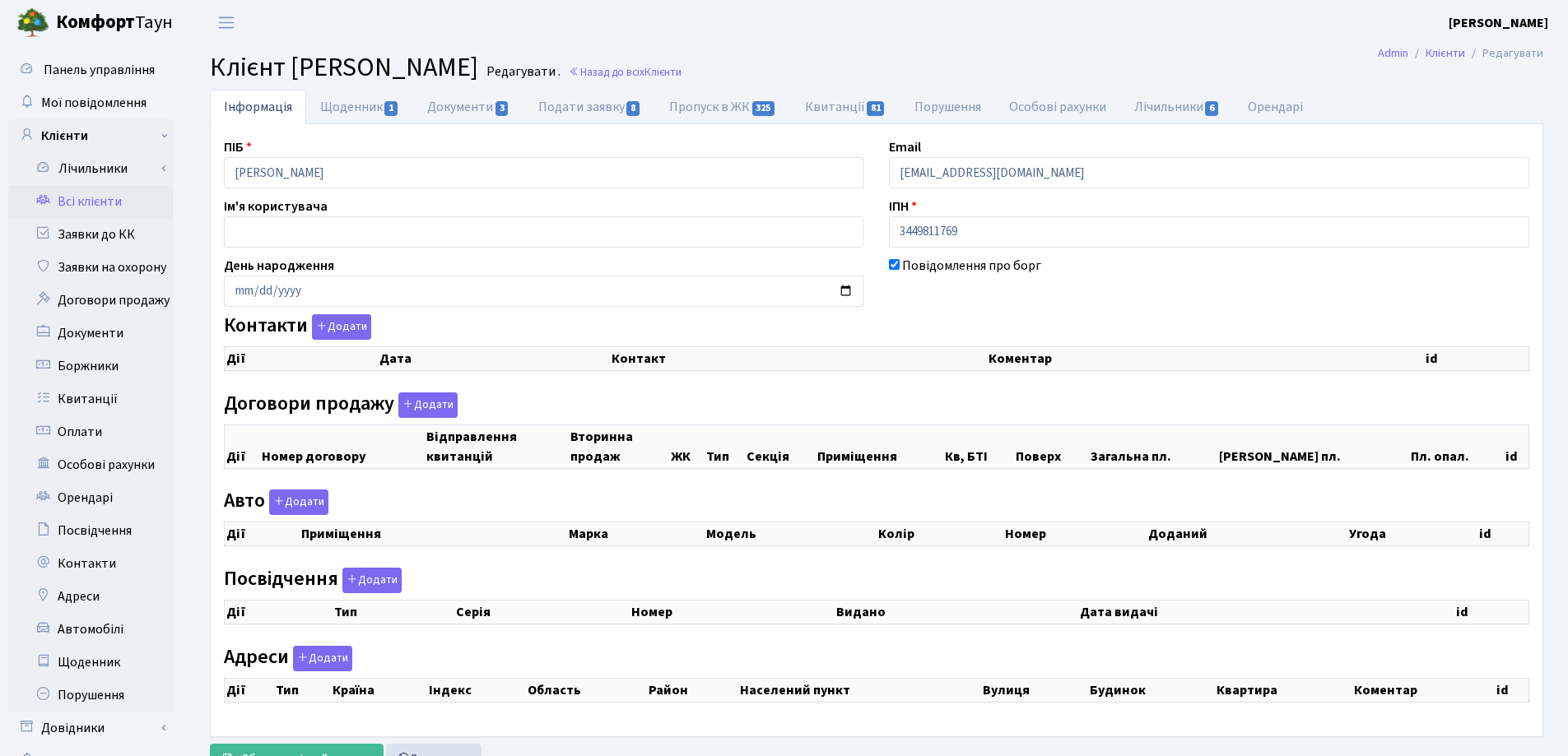
checkbox input "true"
select select "25"
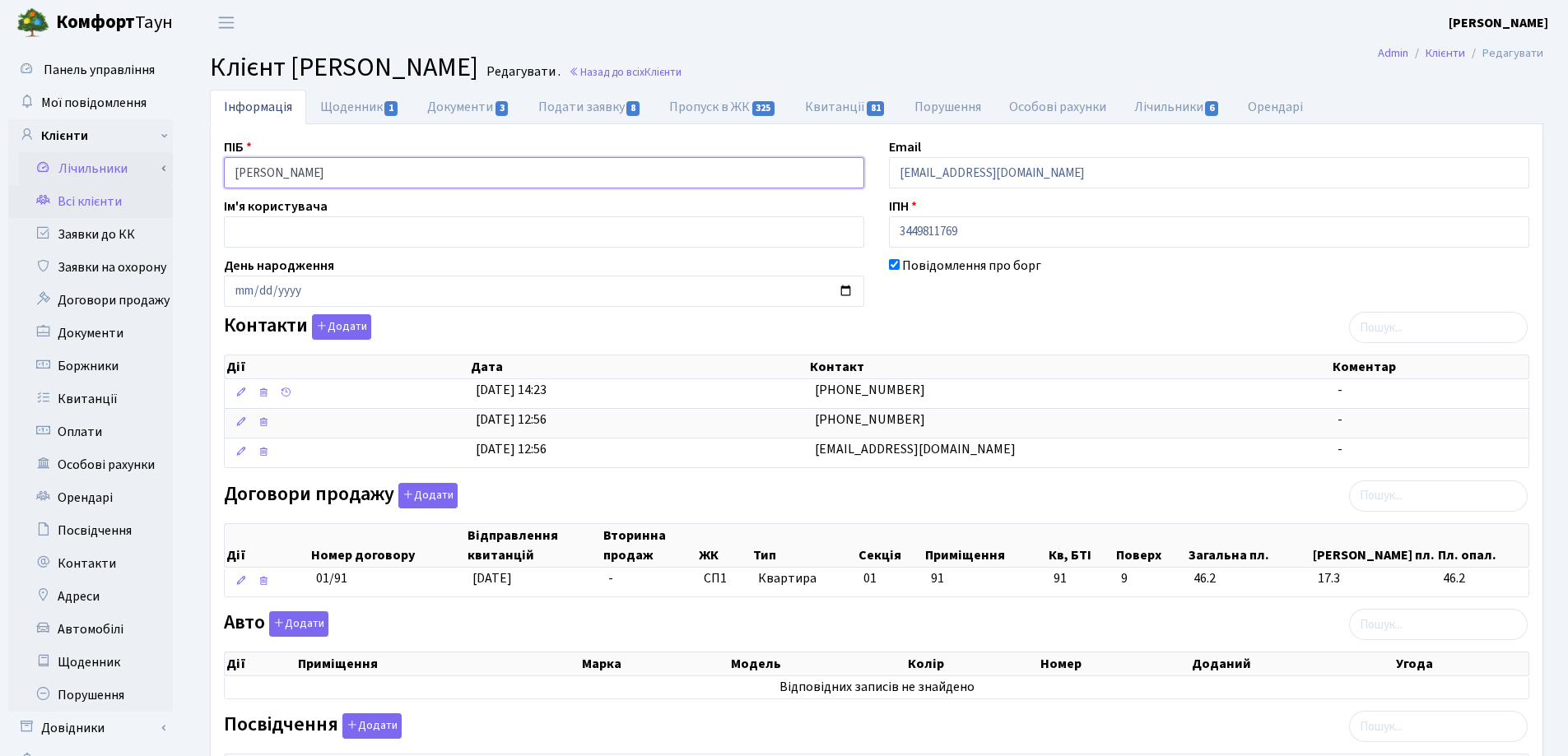
drag, startPoint x: 452, startPoint y: 179, endPoint x: 166, endPoint y: 164, distance: 286.4
click at [131, 168] on div "Панель управління Мої повідомлення Клієнти Лічильники Показання" at bounding box center [784, 607] width 1568 height 1124
click at [957, 79] on h2 "Клієнт Шаменко Дарина Максимівна Редагувати . Назад до всіх Клієнти" at bounding box center [876, 67] width 1334 height 31
click at [681, 72] on link "Назад до всіх Клієнти" at bounding box center [625, 71] width 113 height 16
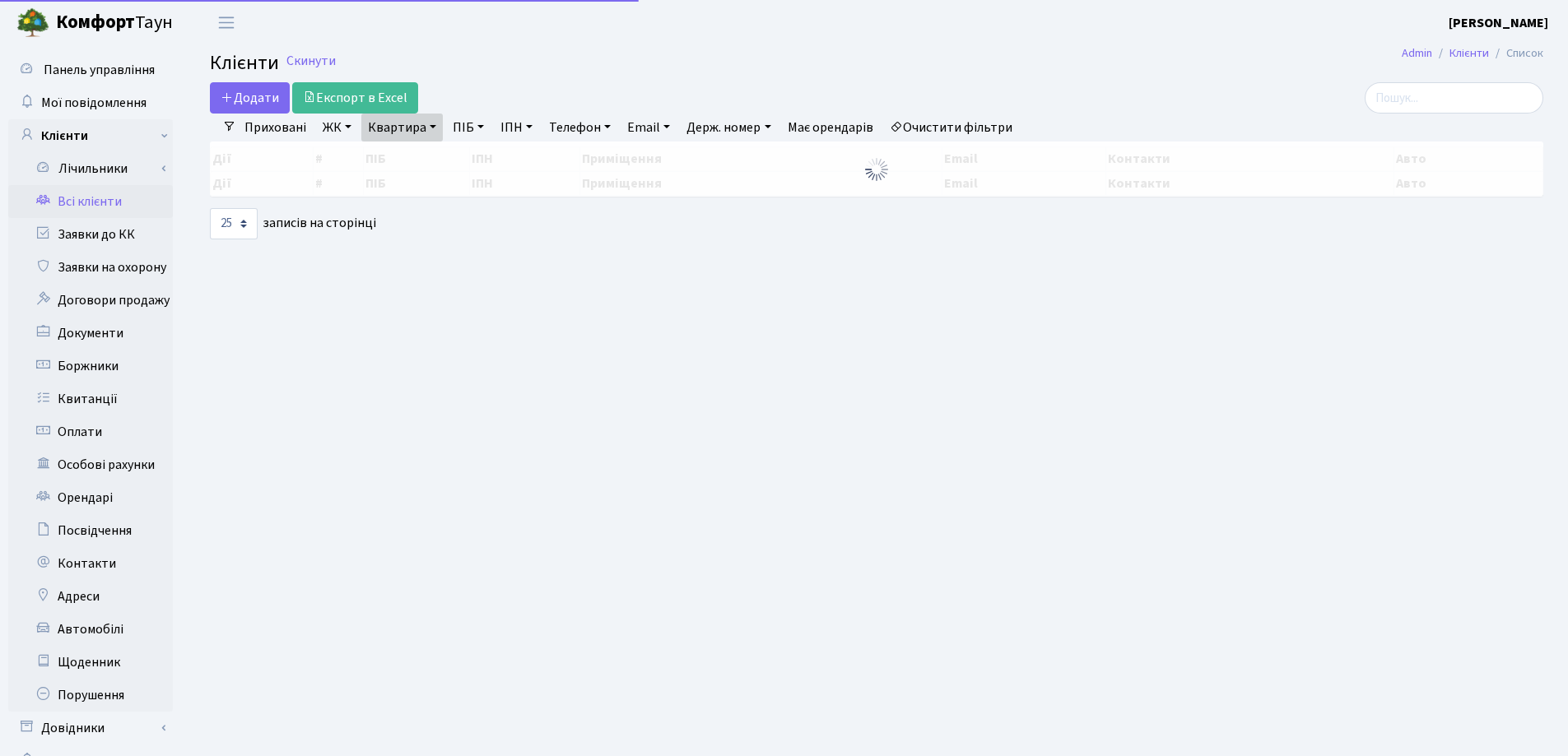
select select "25"
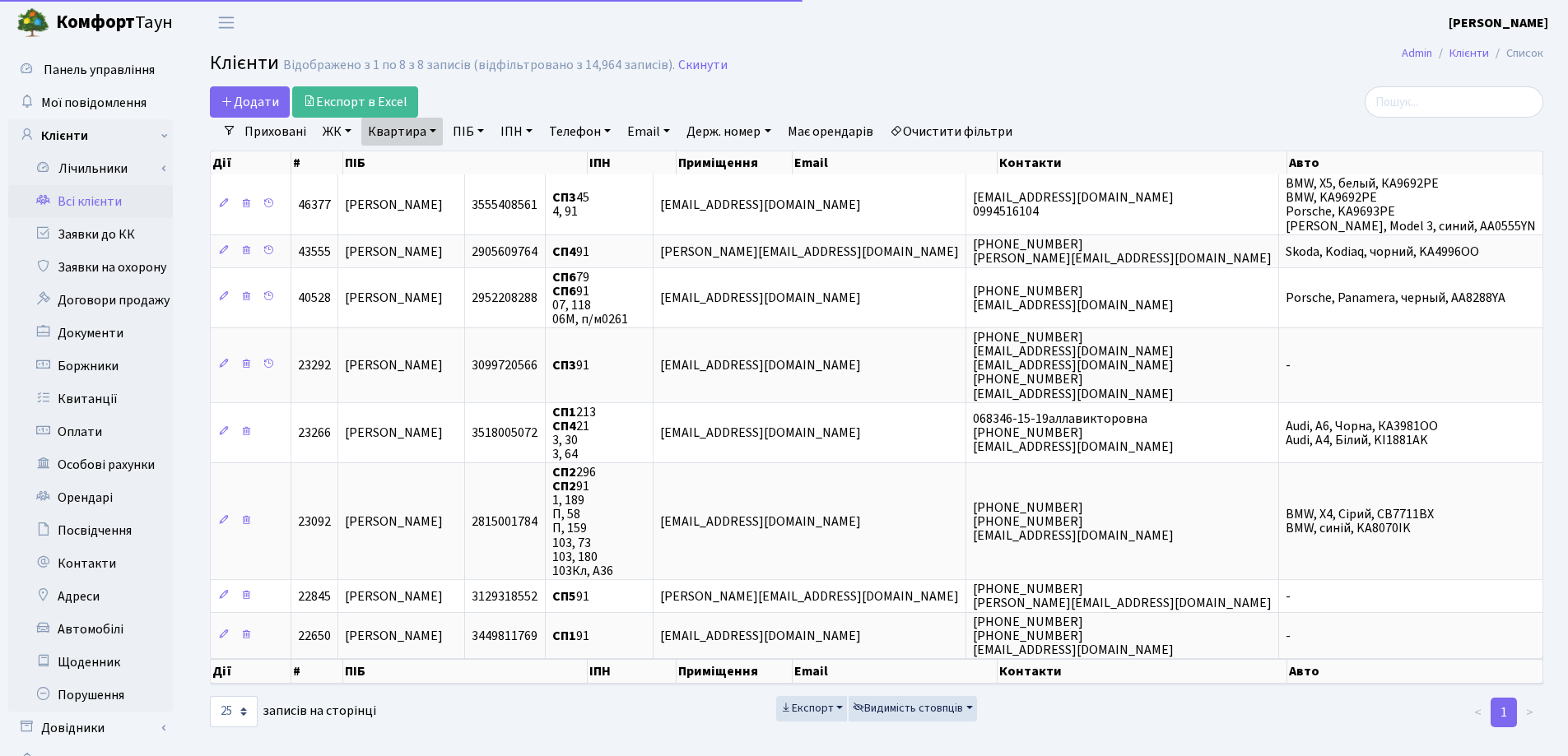
click at [434, 128] on link "Квартира" at bounding box center [402, 131] width 82 height 28
click at [471, 161] on icon at bounding box center [475, 164] width 13 height 13
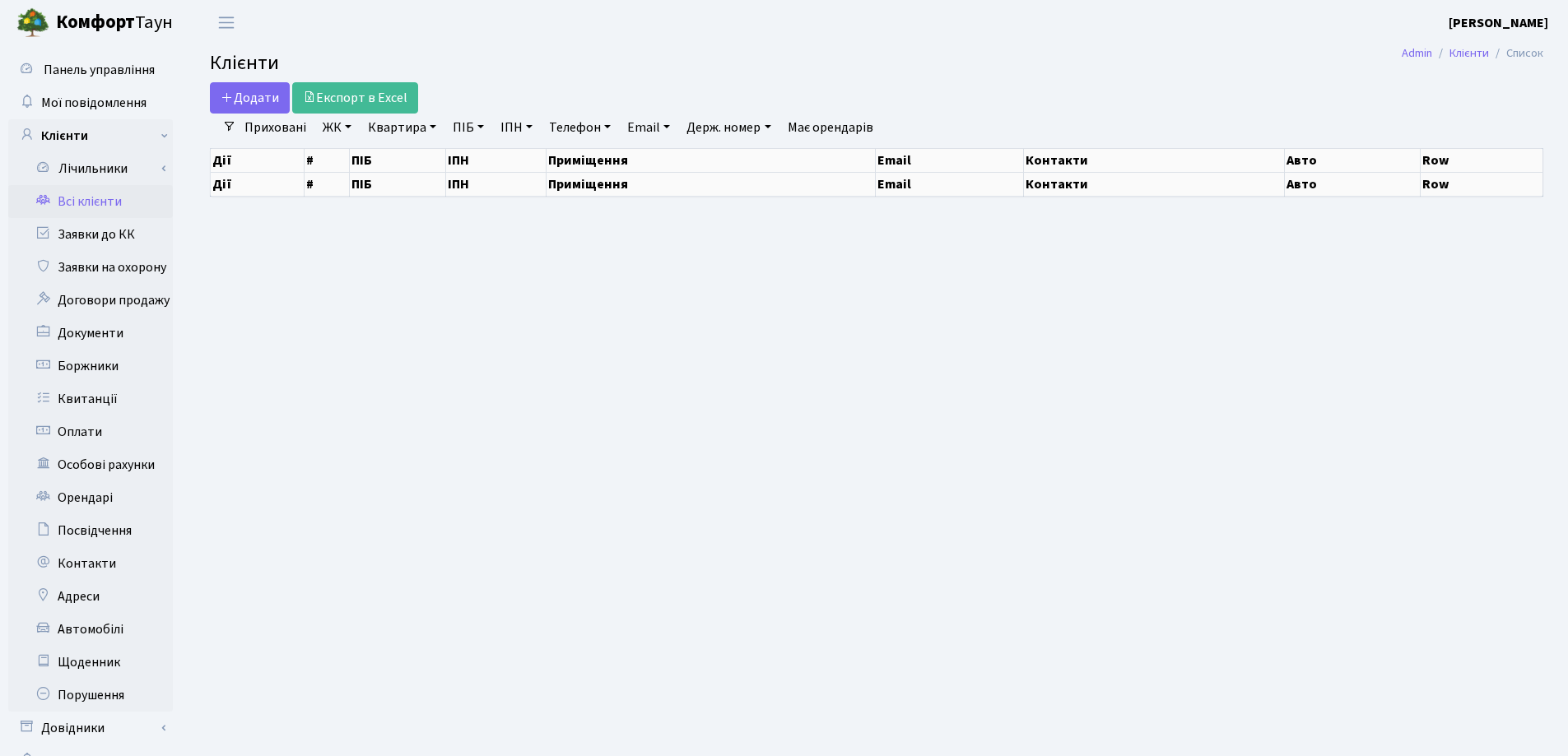
select select "25"
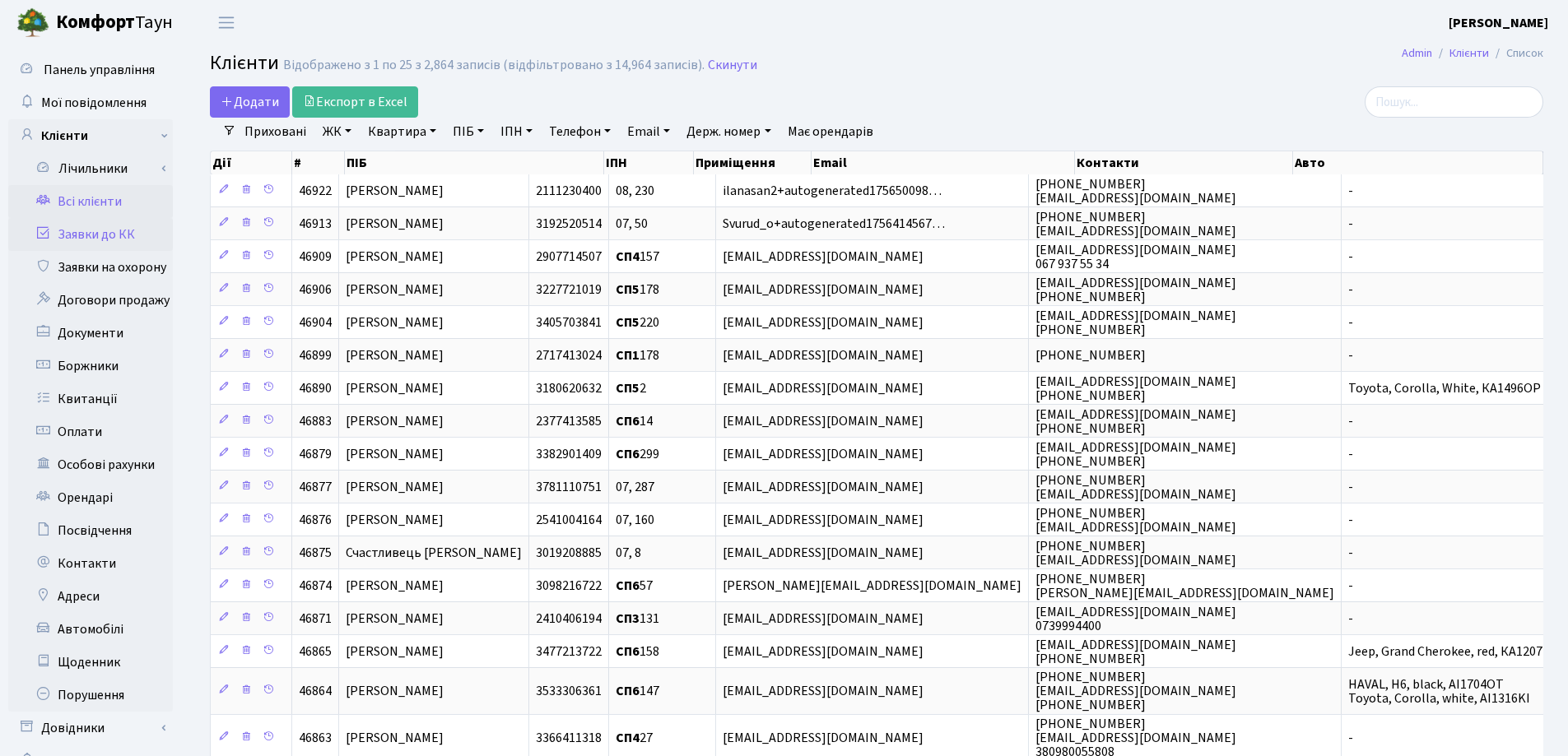
click at [87, 232] on link "Заявки до КК" at bounding box center [91, 234] width 165 height 33
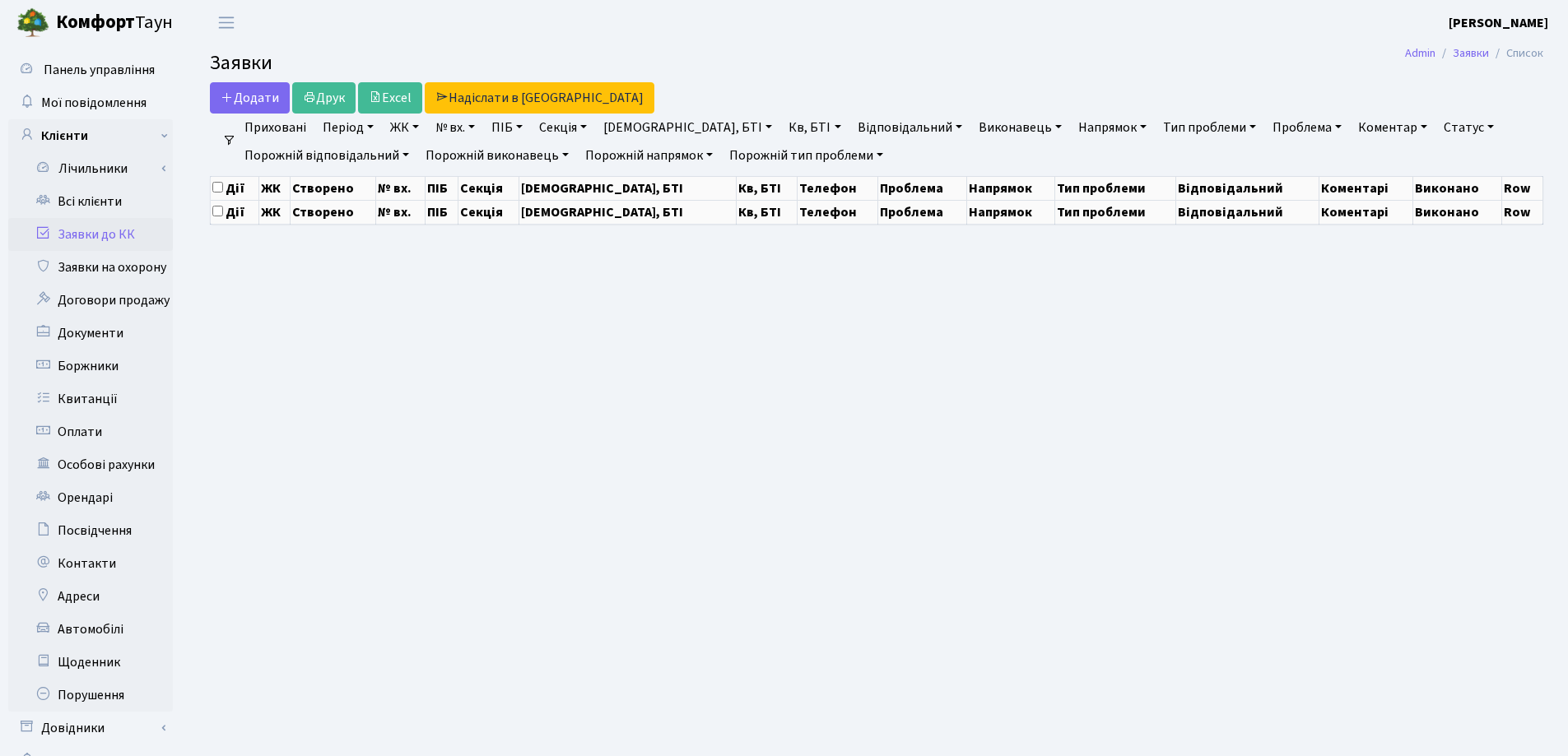
select select "25"
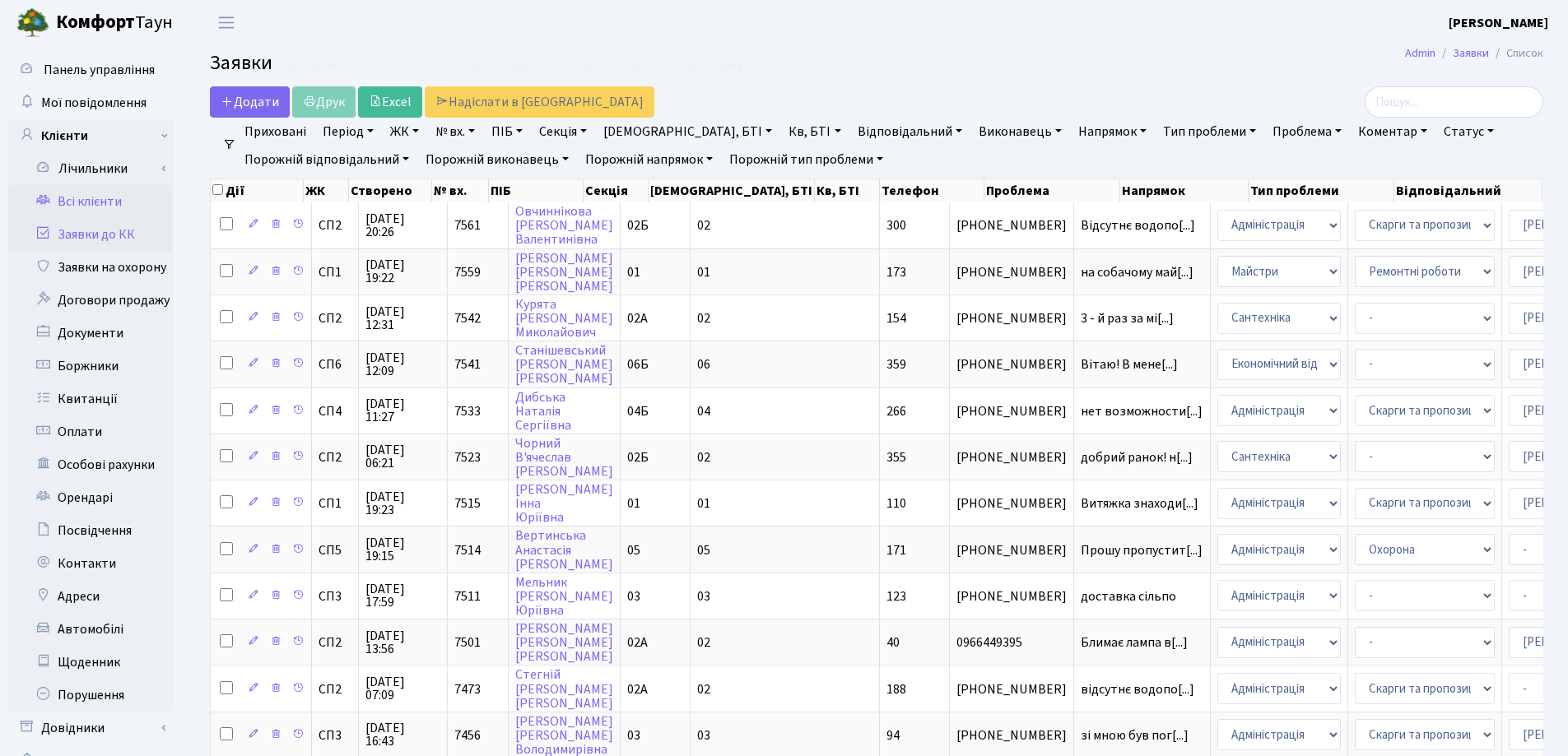
click at [108, 193] on link "Всі клієнти" at bounding box center [91, 201] width 165 height 33
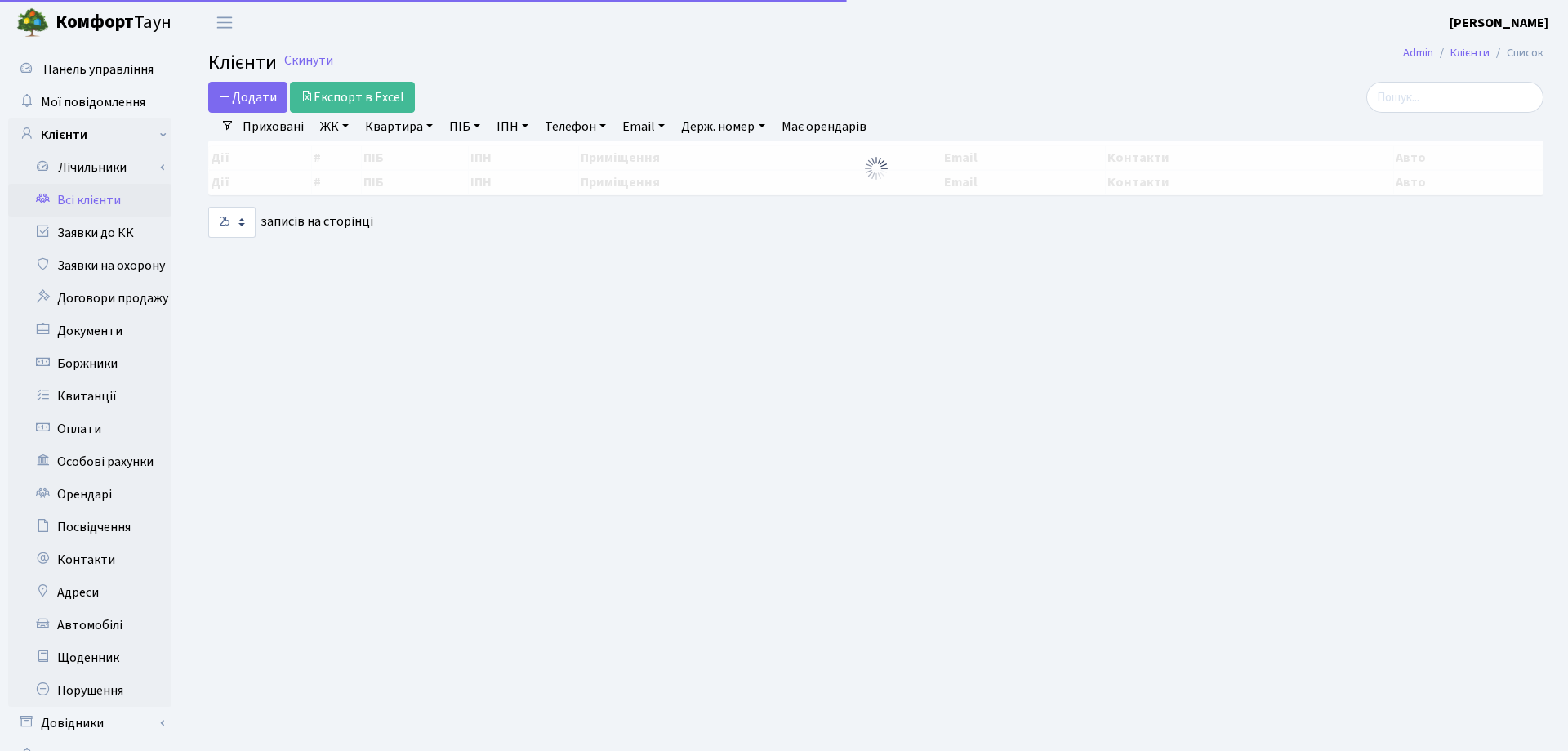
select select "25"
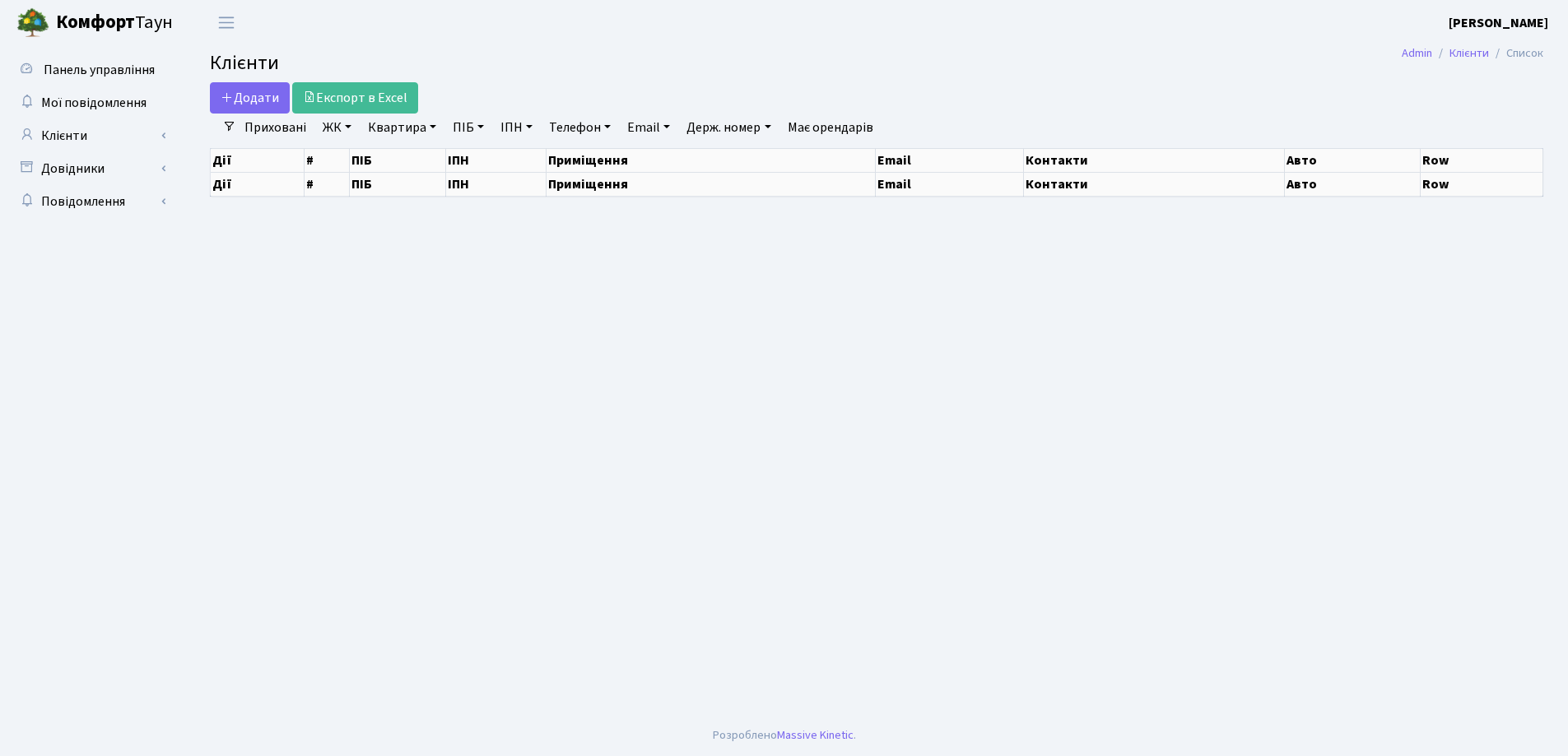
select select "25"
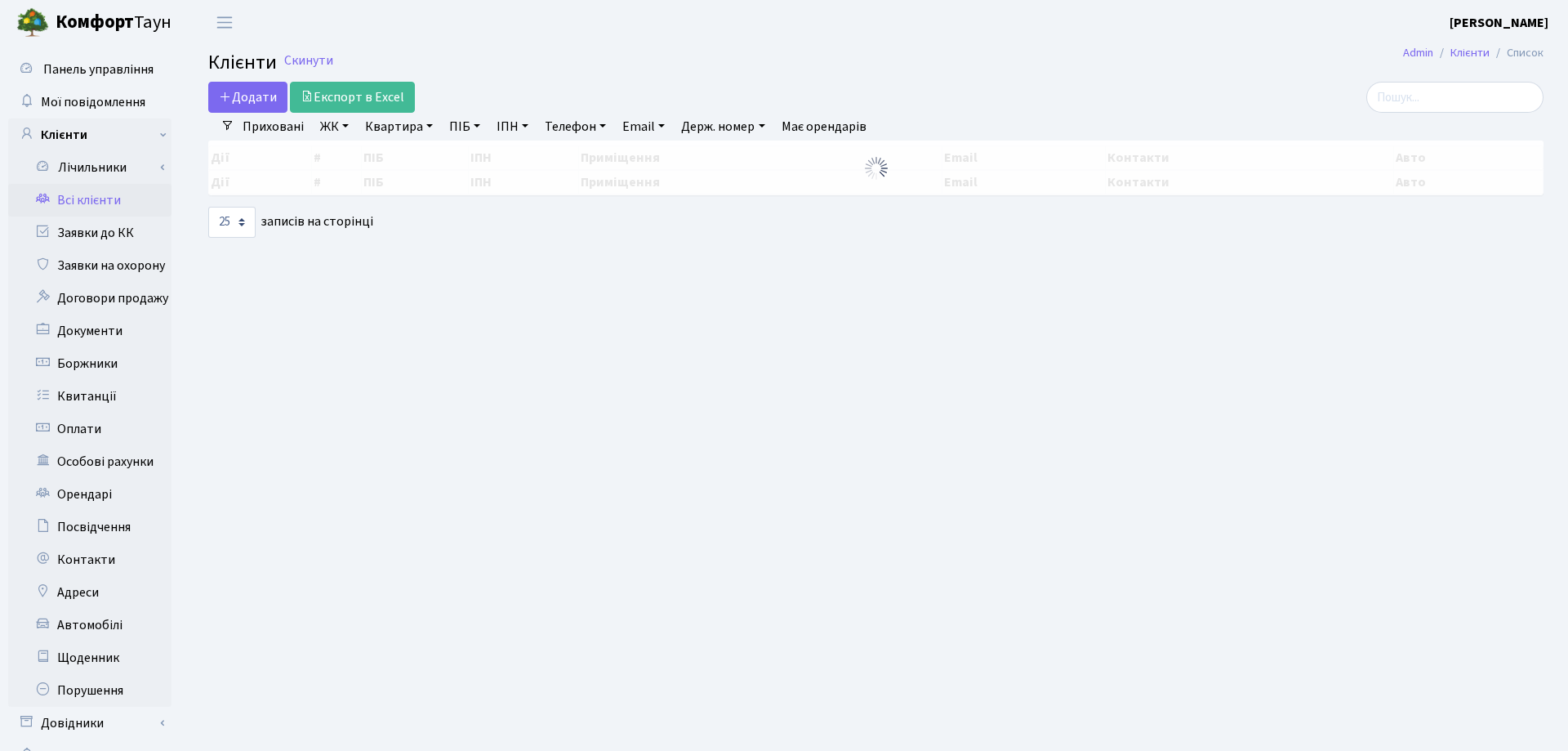
select select "25"
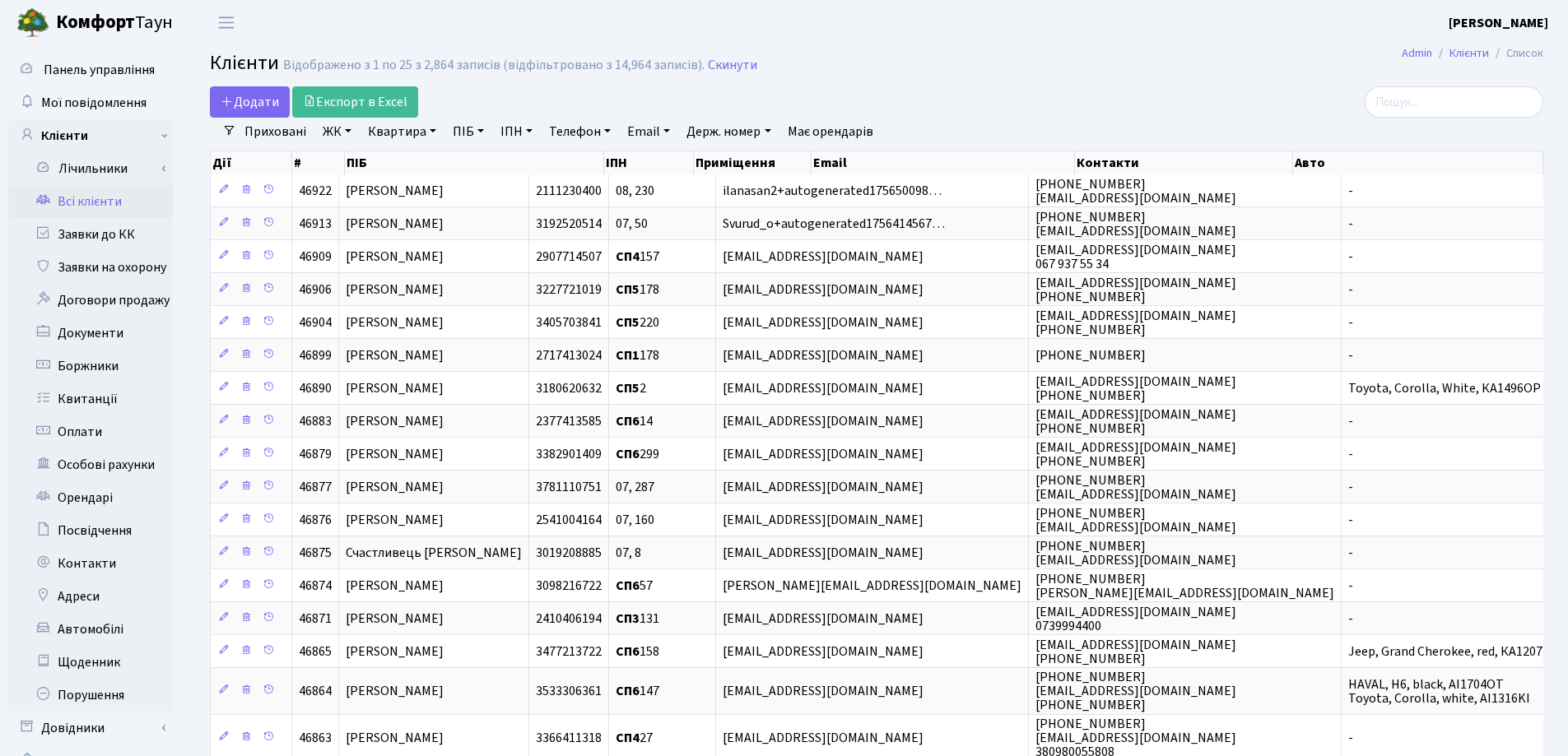
click at [435, 134] on link "Квартира" at bounding box center [402, 131] width 82 height 28
type input "31"
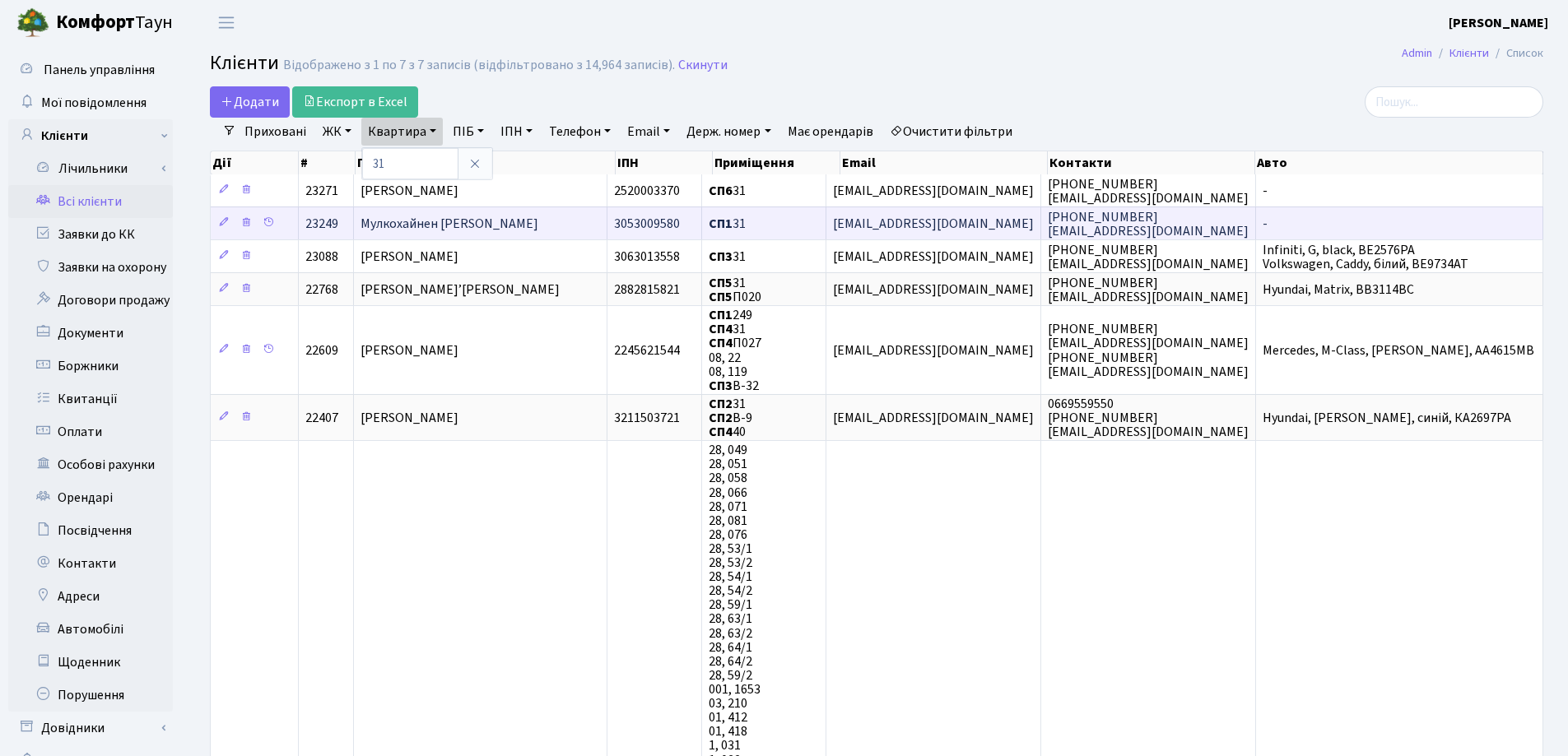
click at [497, 228] on span "Мулкохайнен Вікторія Анатоліївна" at bounding box center [450, 224] width 178 height 18
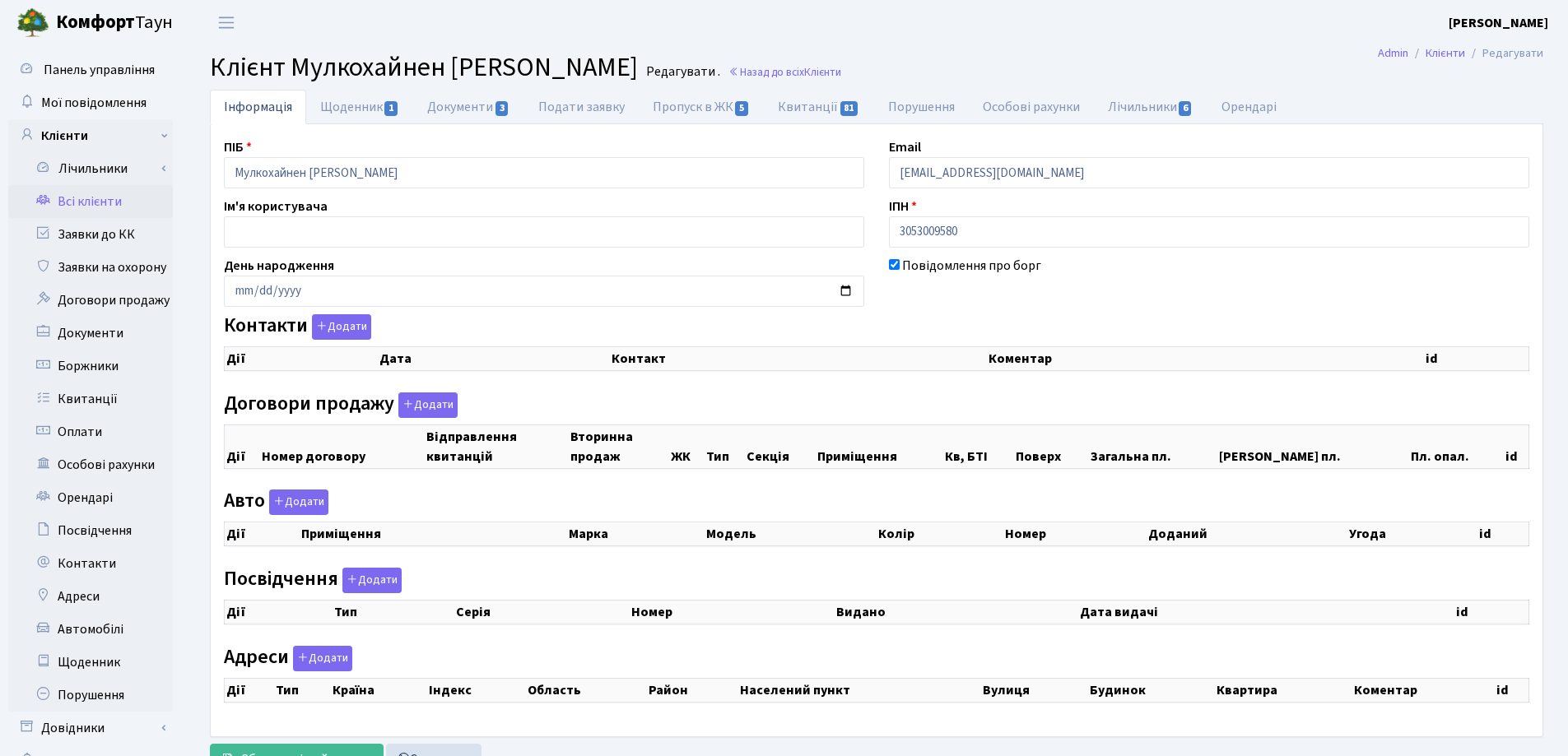
checkbox input "true"
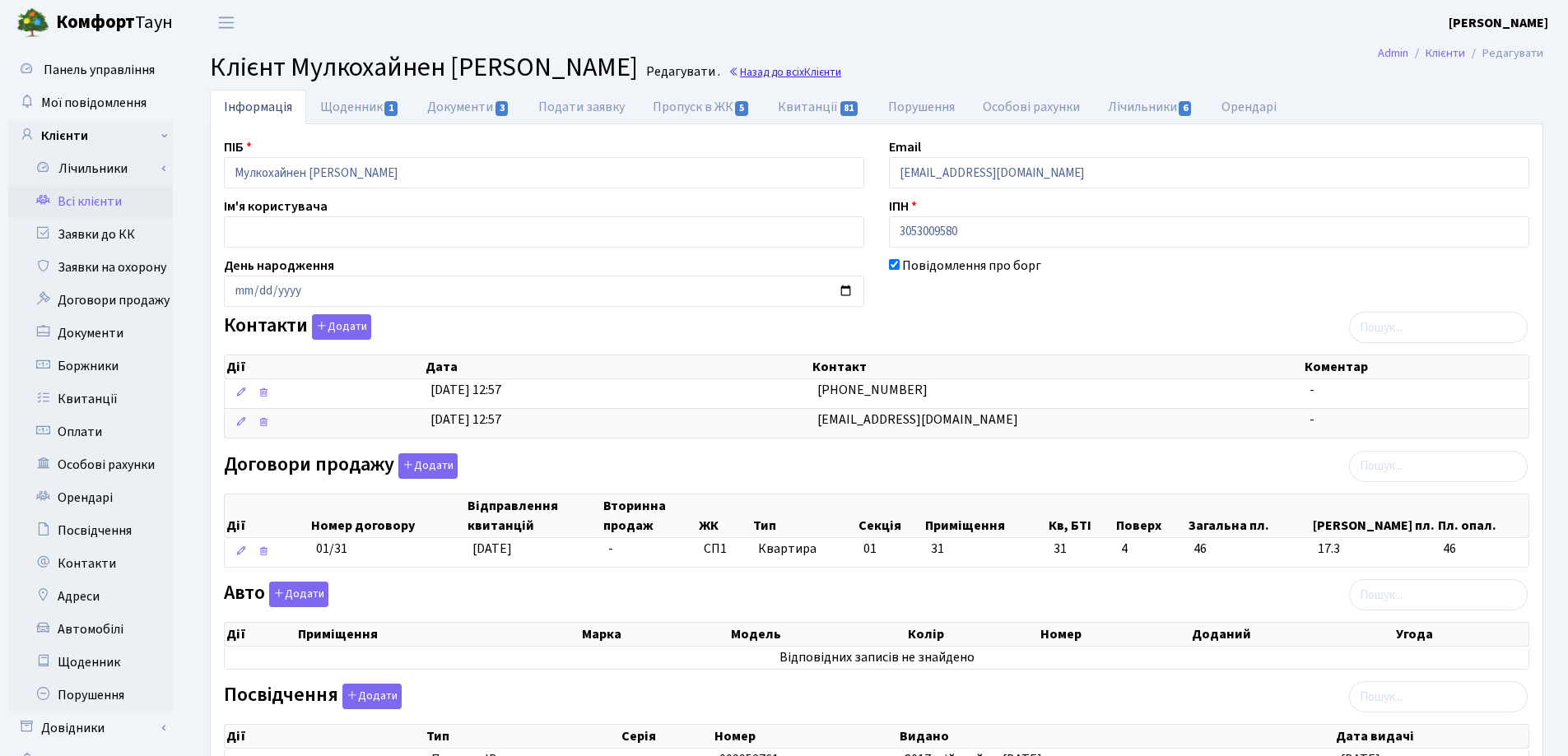
click at [828, 76] on link "Назад до всіх Клієнти" at bounding box center [785, 71] width 113 height 16
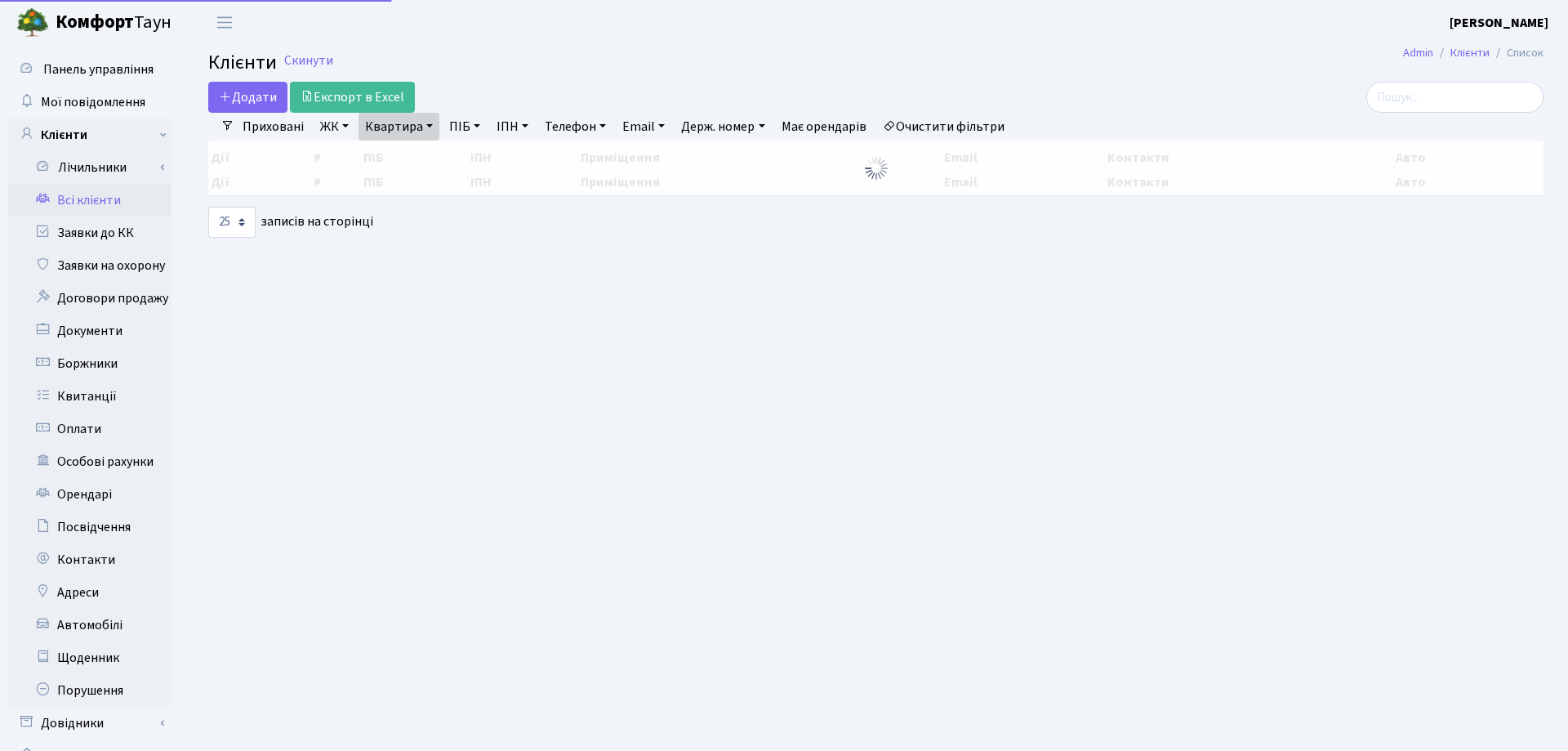
select select "25"
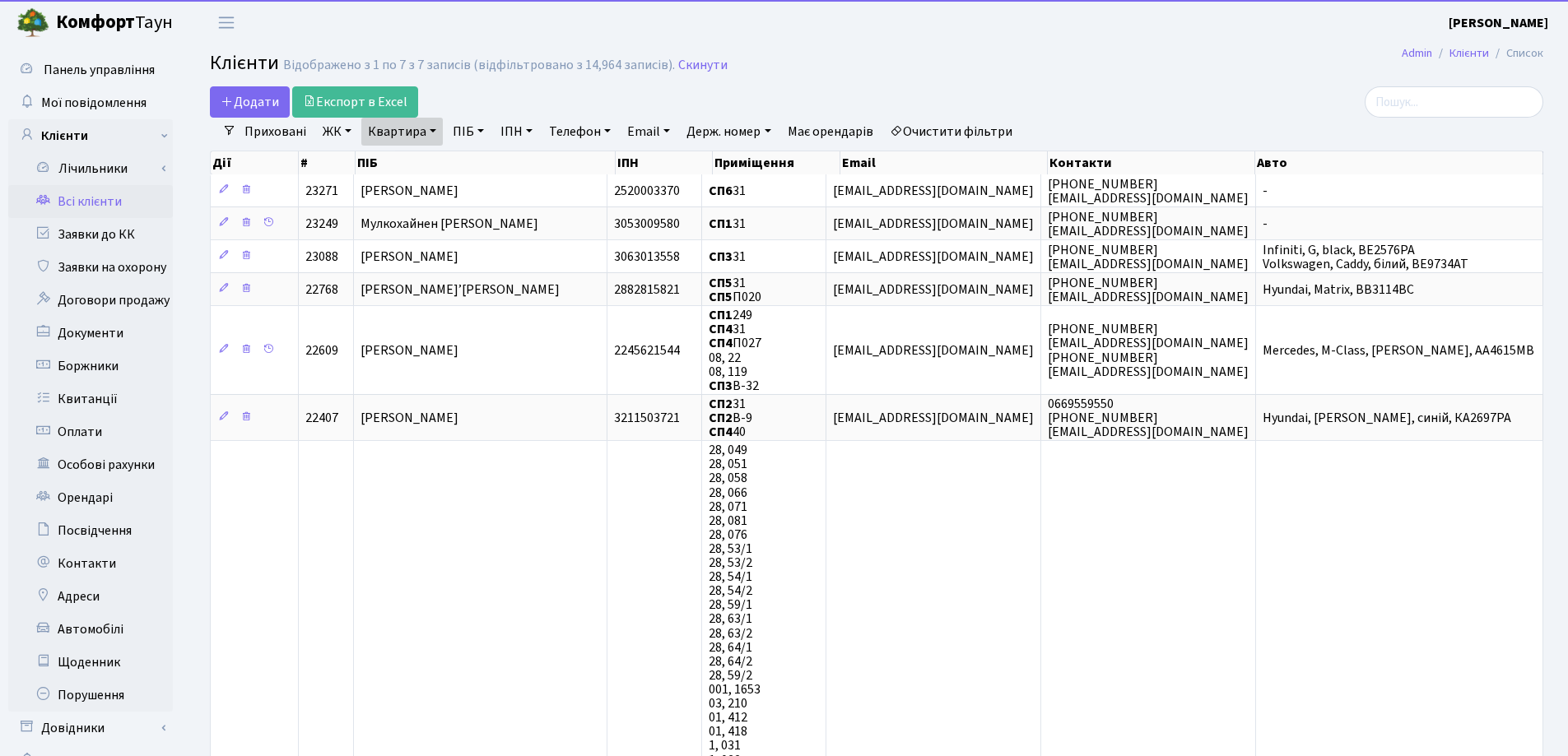
click at [430, 132] on link "Квартира" at bounding box center [402, 131] width 82 height 28
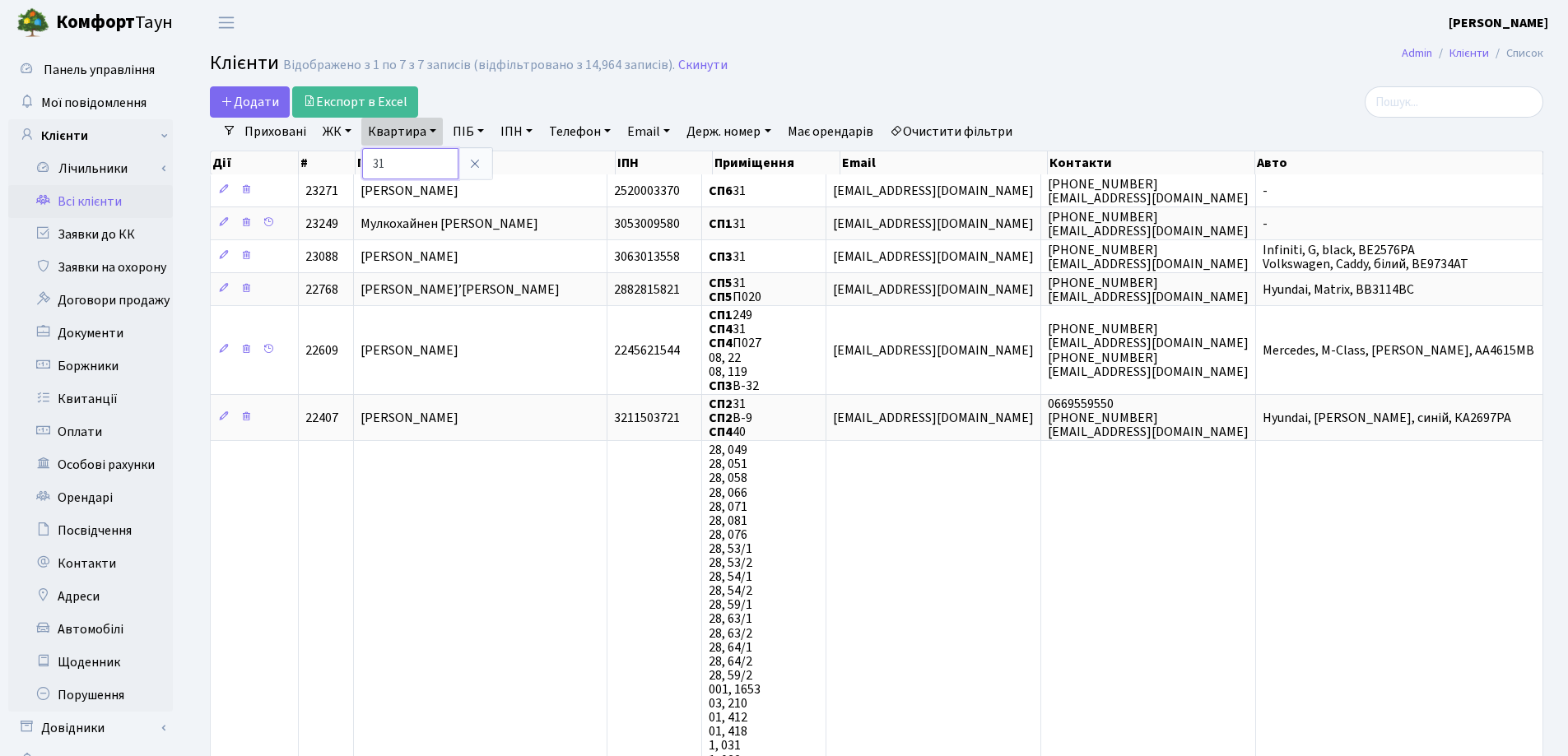
click at [435, 155] on input "31" at bounding box center [410, 163] width 97 height 31
type input "32"
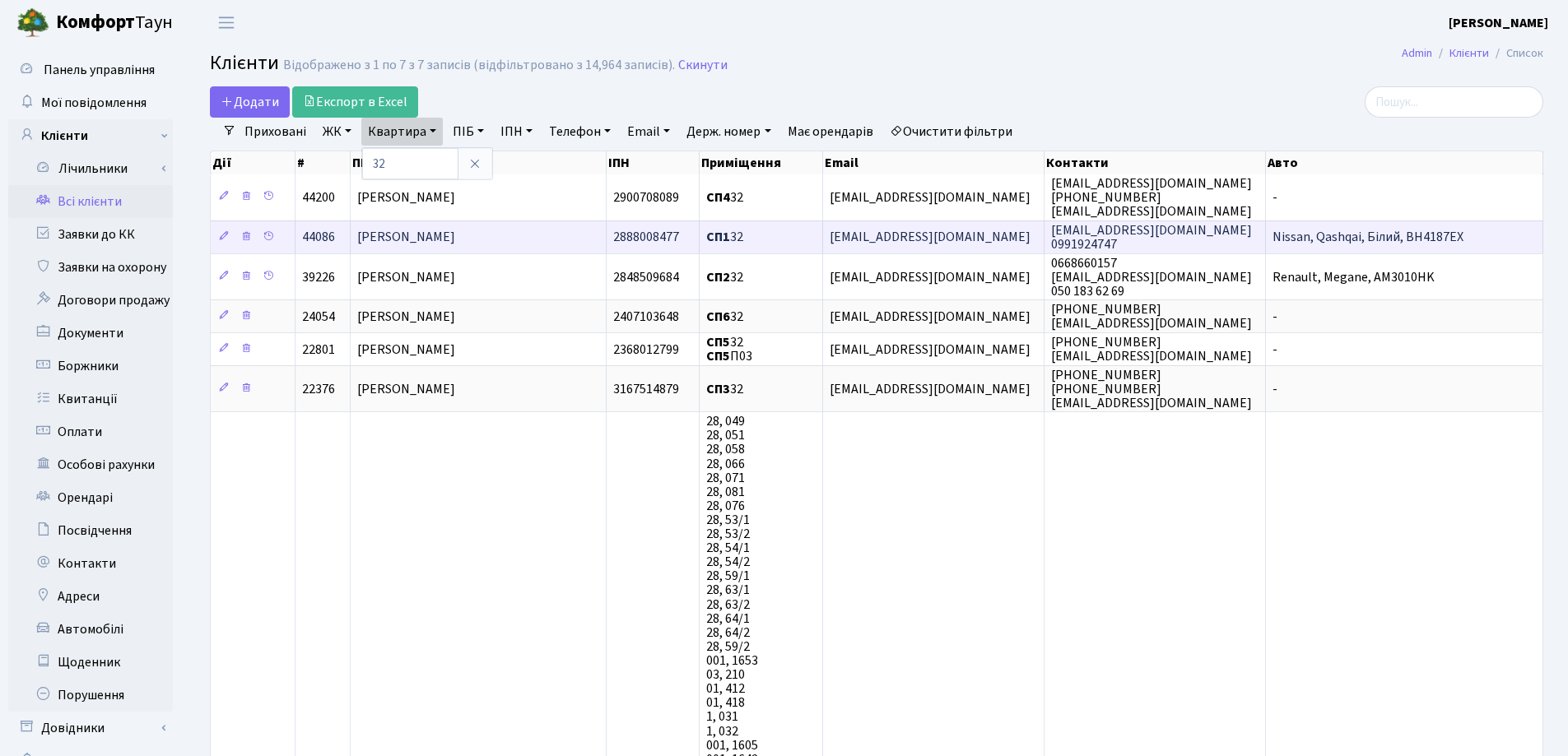
click at [531, 231] on td "Кошелєв Євген Вадимович" at bounding box center [478, 236] width 256 height 33
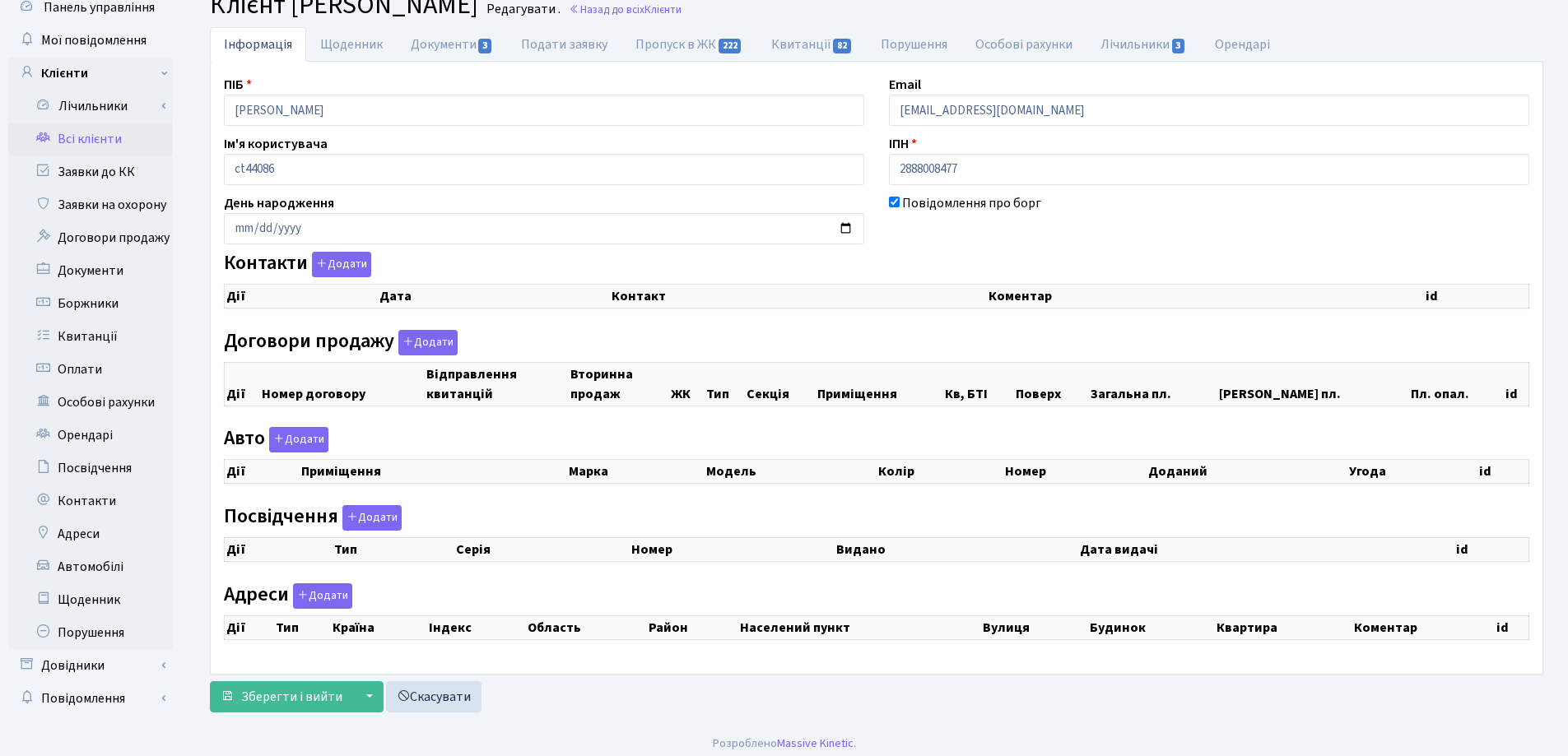
checkbox input "true"
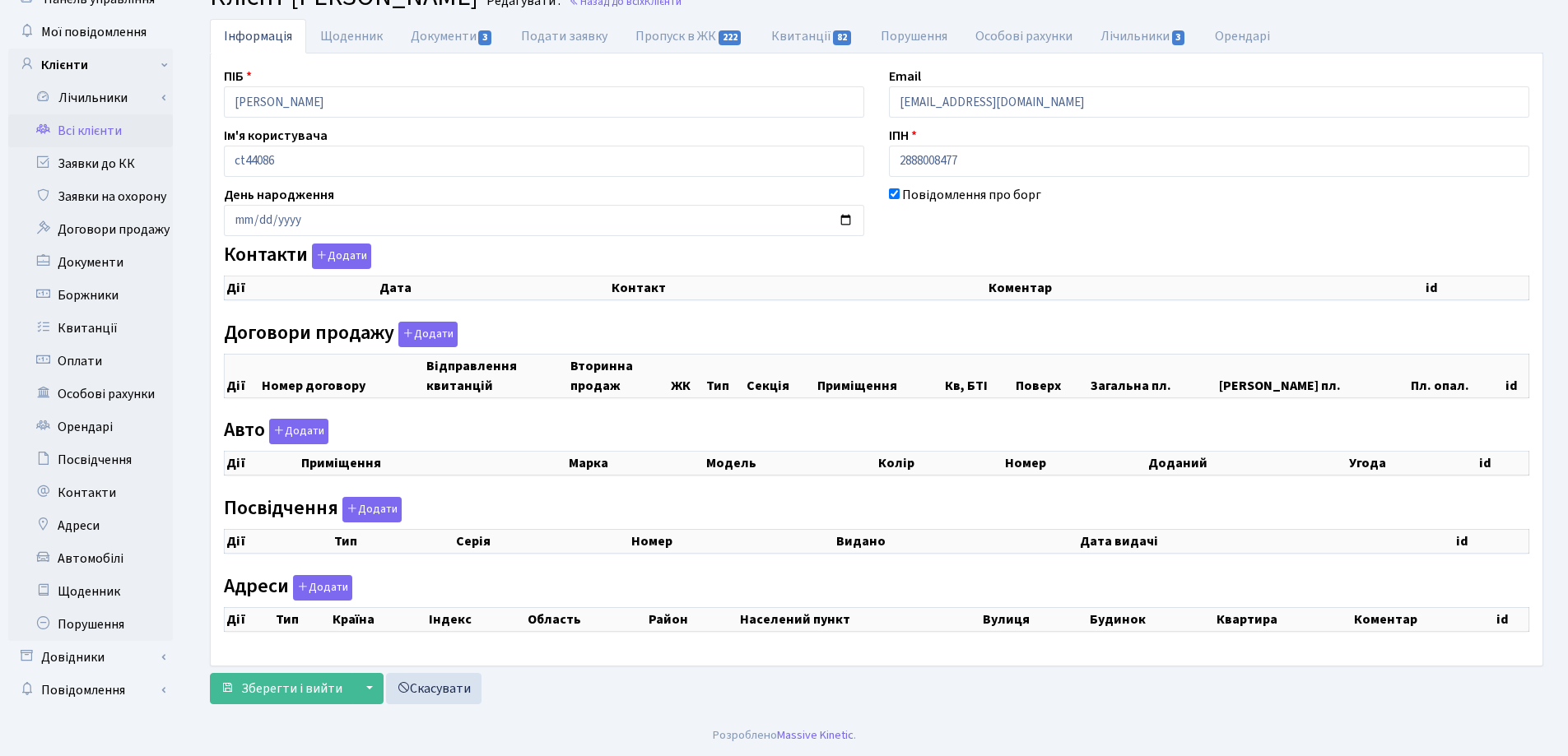
select select "25"
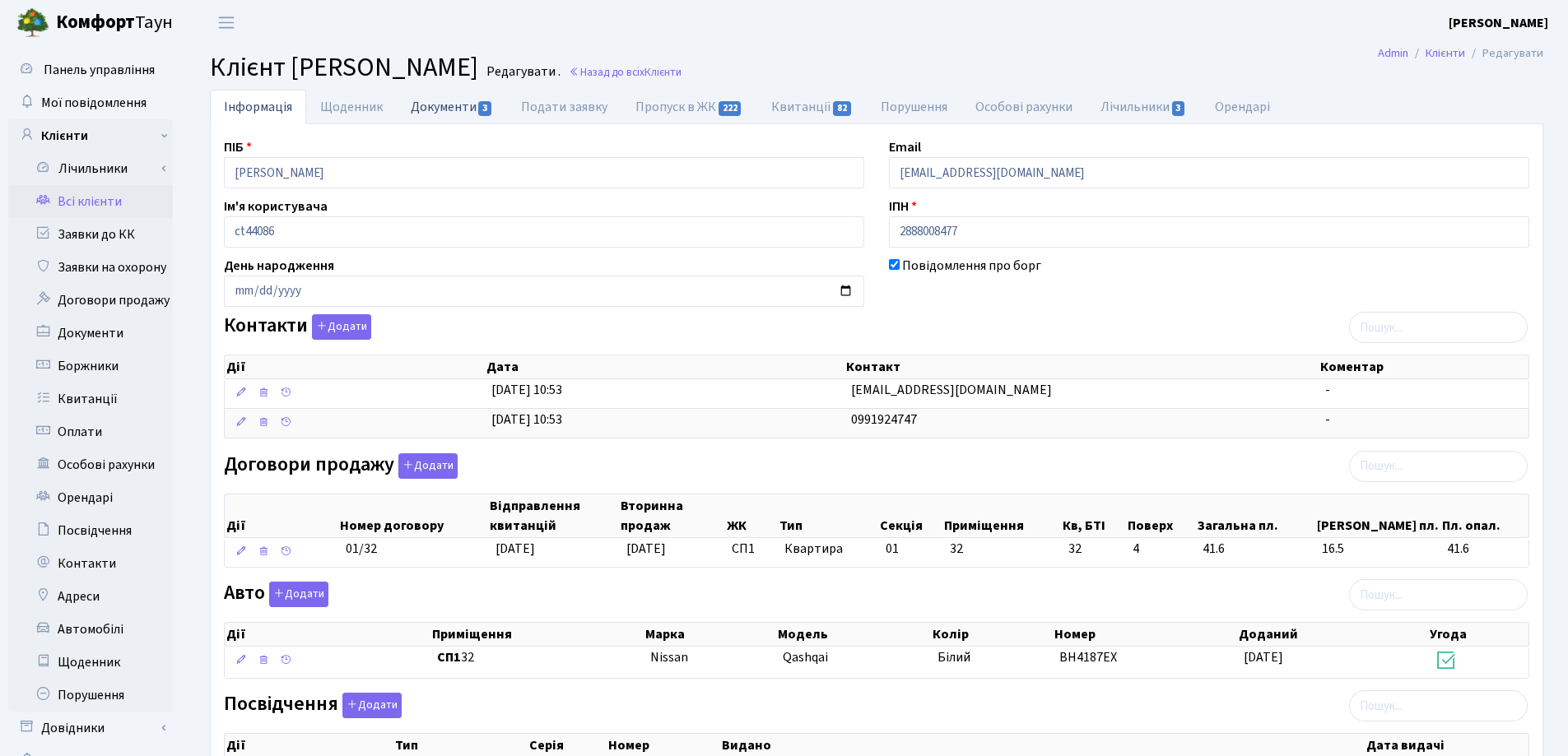
click at [428, 106] on link "Документи 3" at bounding box center [451, 107] width 110 height 34
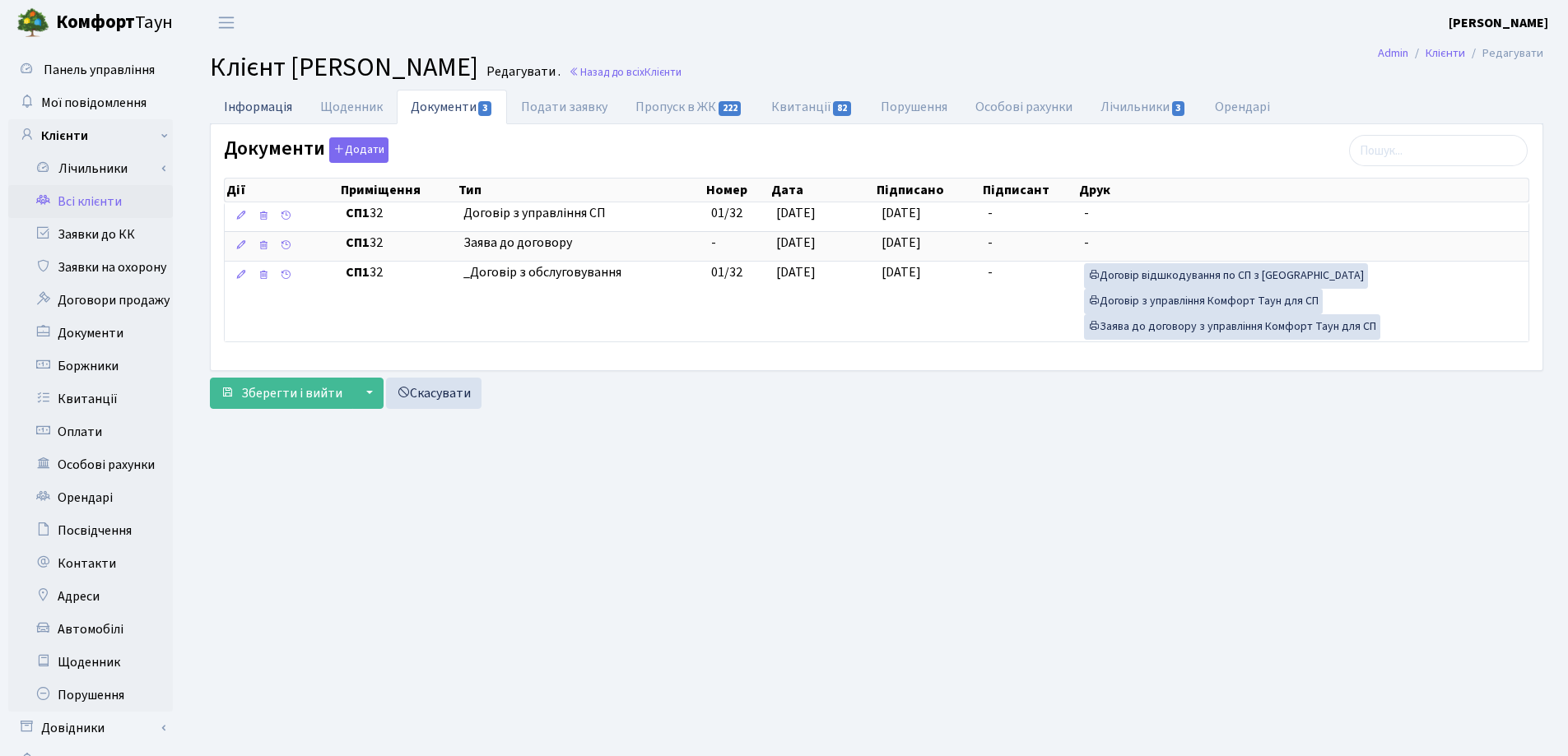
click at [250, 100] on link "Інформація" at bounding box center [258, 107] width 97 height 34
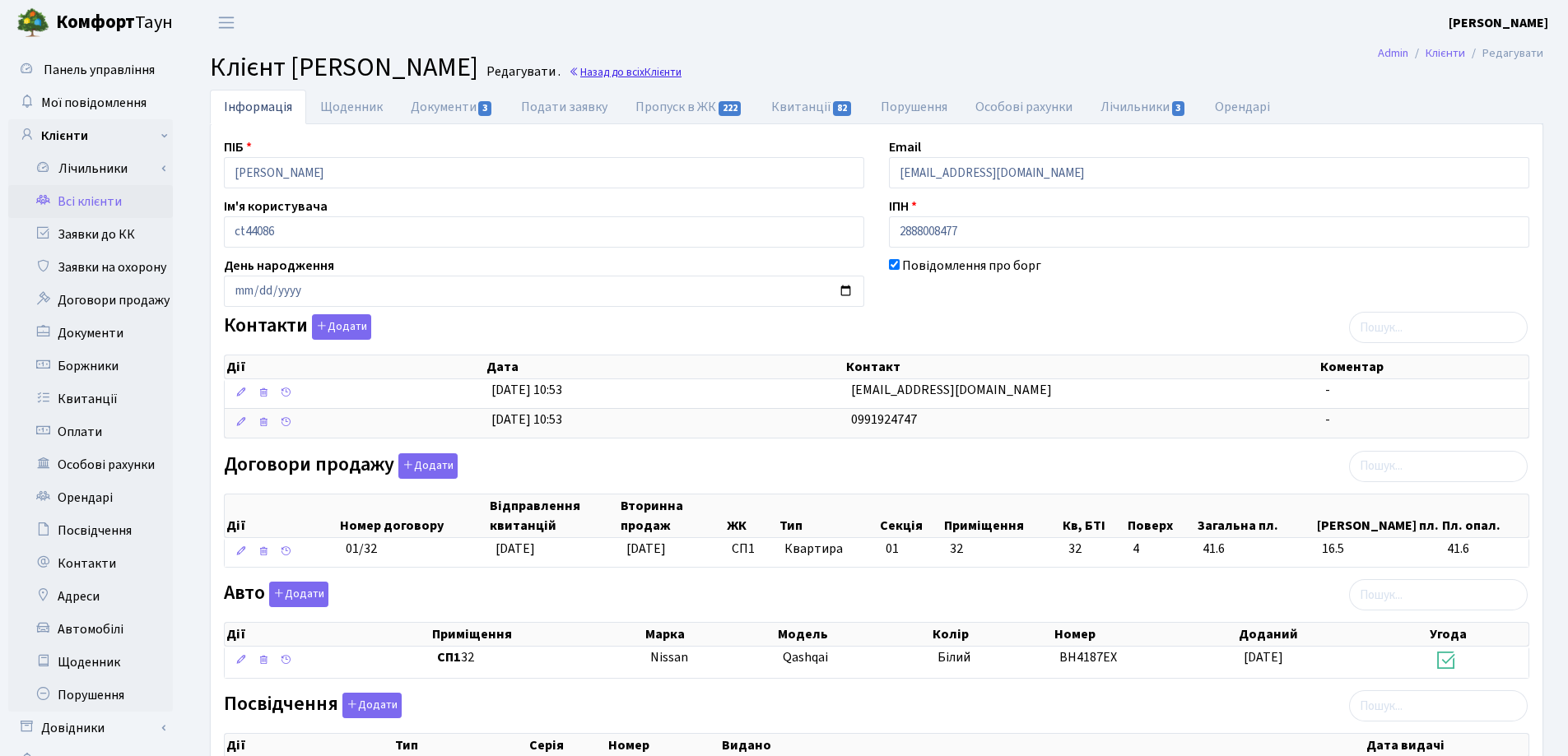
click at [681, 74] on link "Назад до всіх Клієнти" at bounding box center [625, 71] width 113 height 16
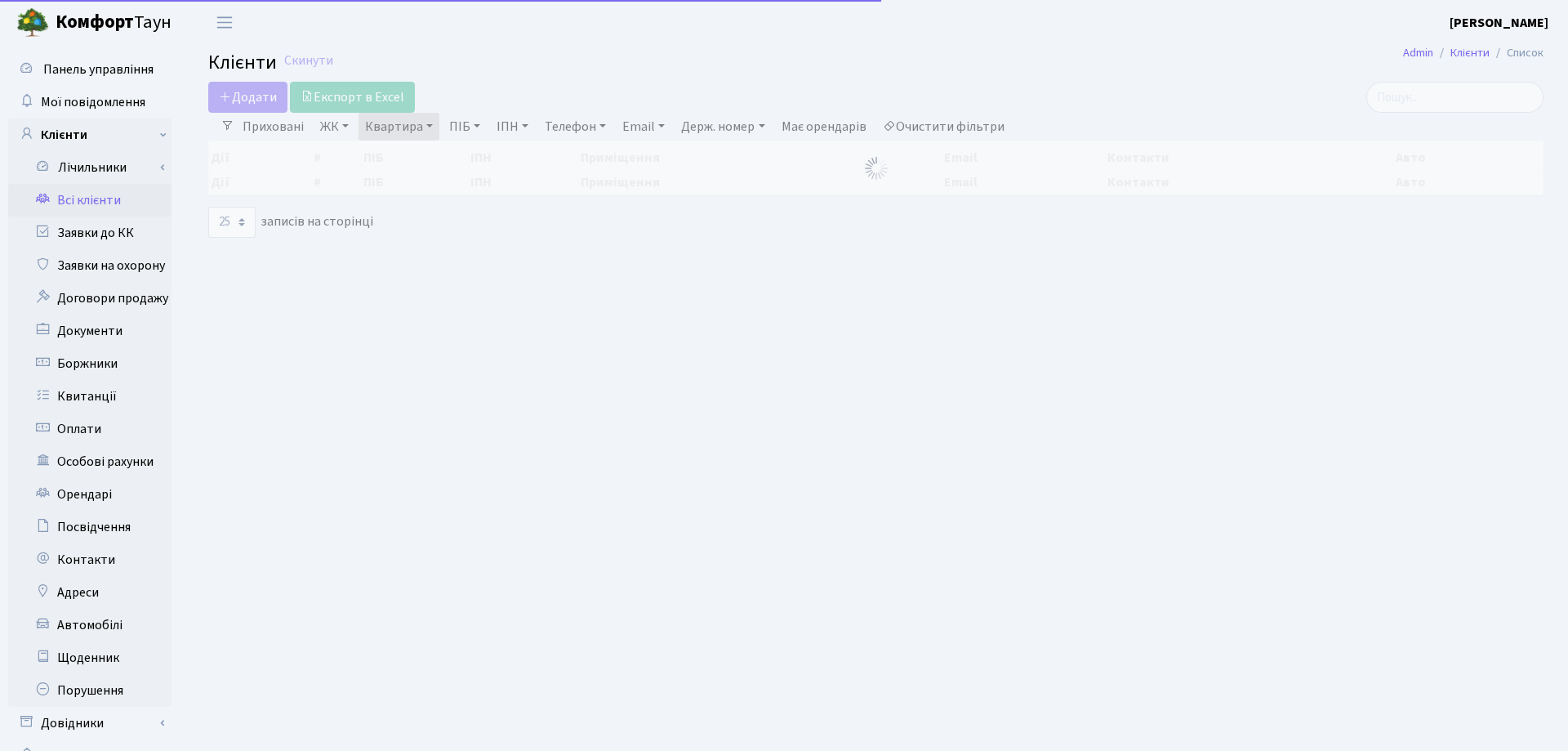
select select "25"
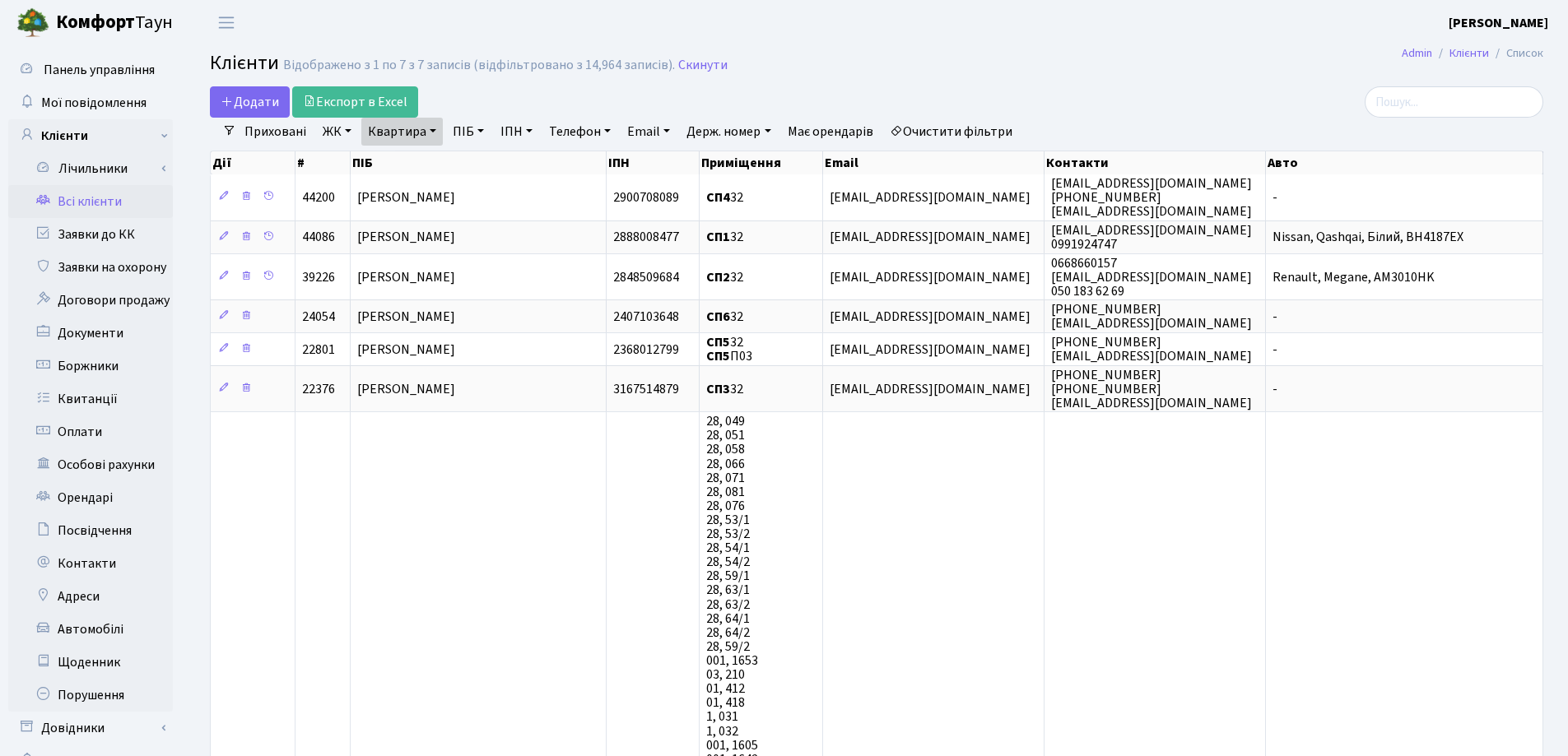
click at [431, 133] on link "Квартира" at bounding box center [402, 131] width 82 height 28
click at [432, 162] on input "32" at bounding box center [410, 163] width 97 height 31
type input "33"
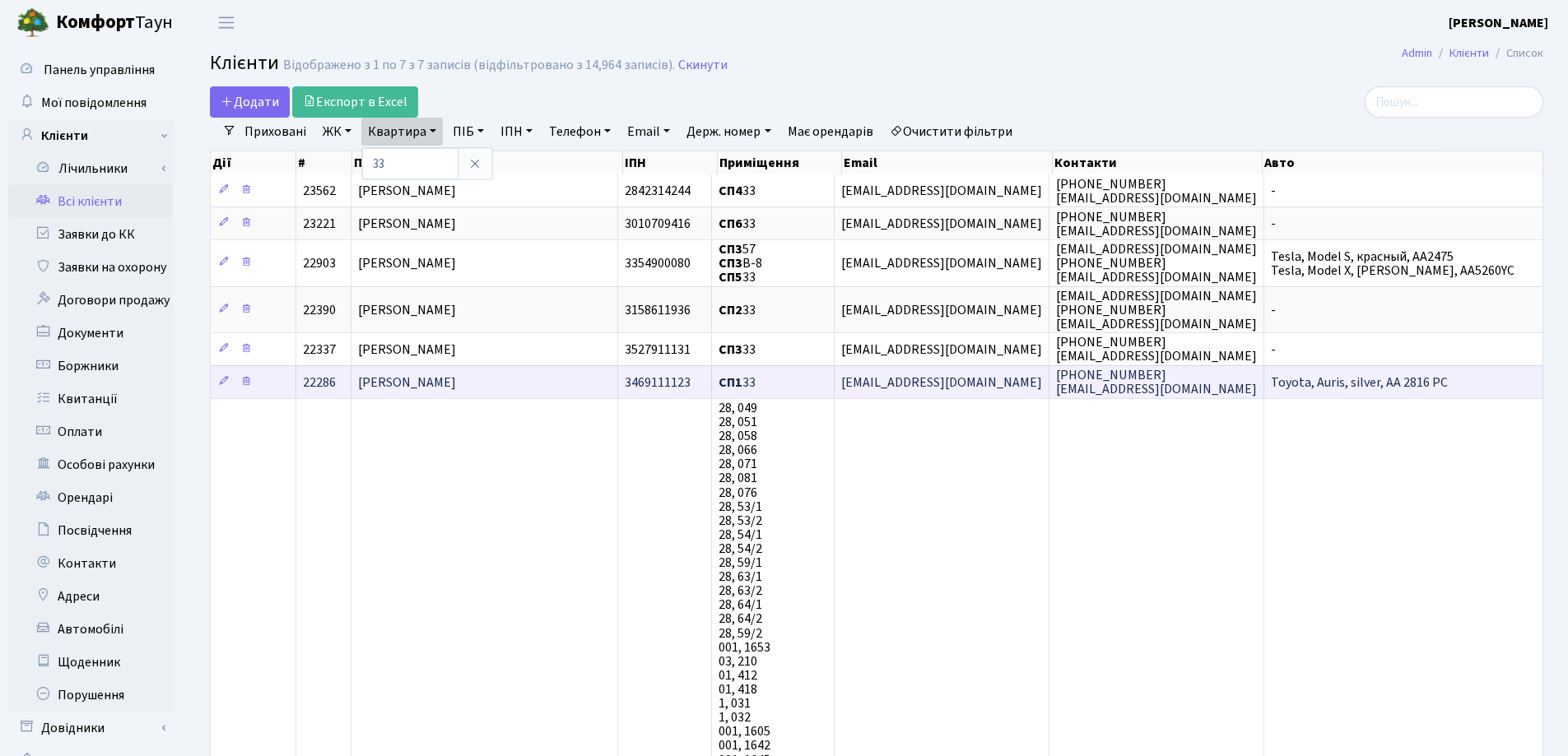
click at [539, 377] on td "Якимчук Наталія Ігорівна" at bounding box center [484, 381] width 266 height 33
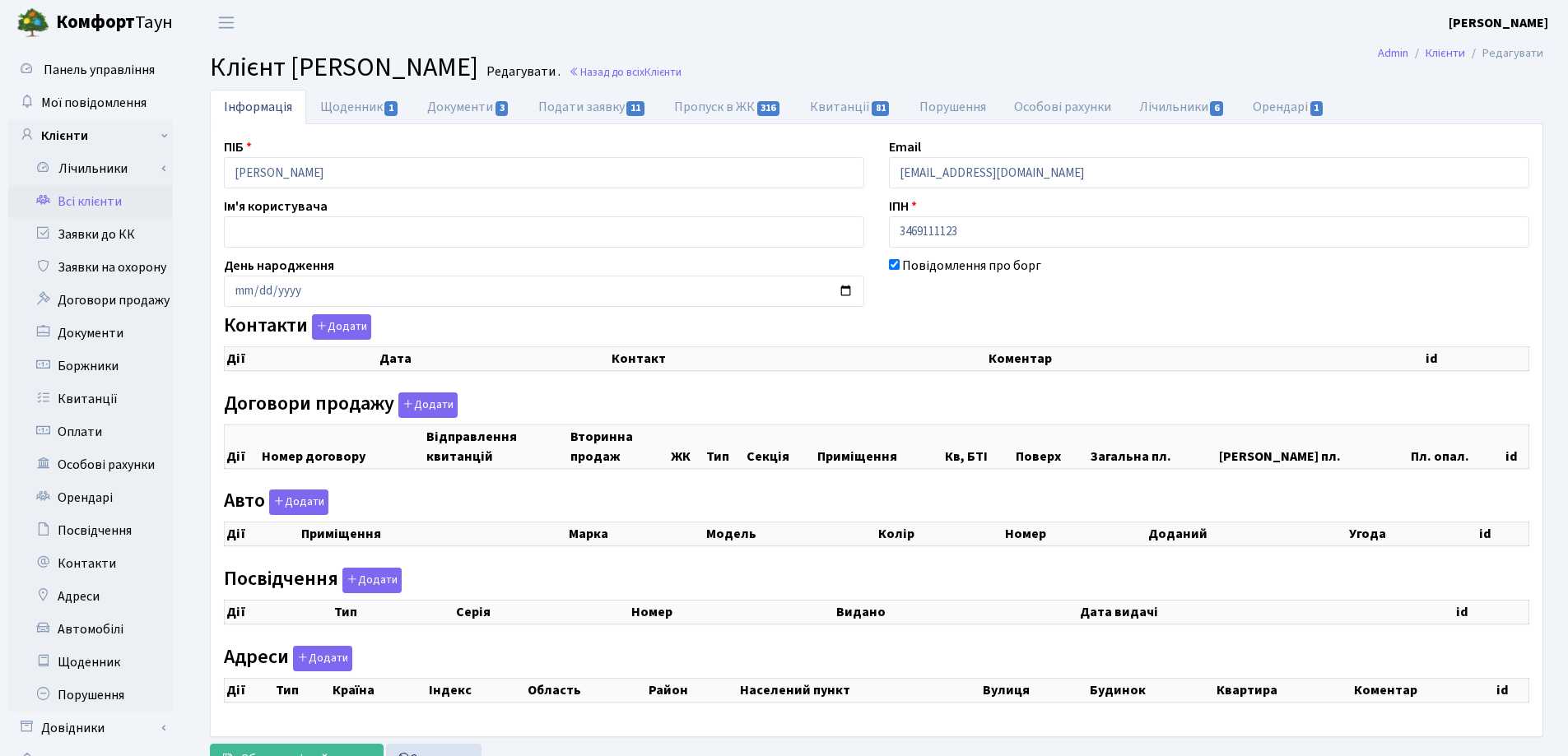
checkbox input "true"
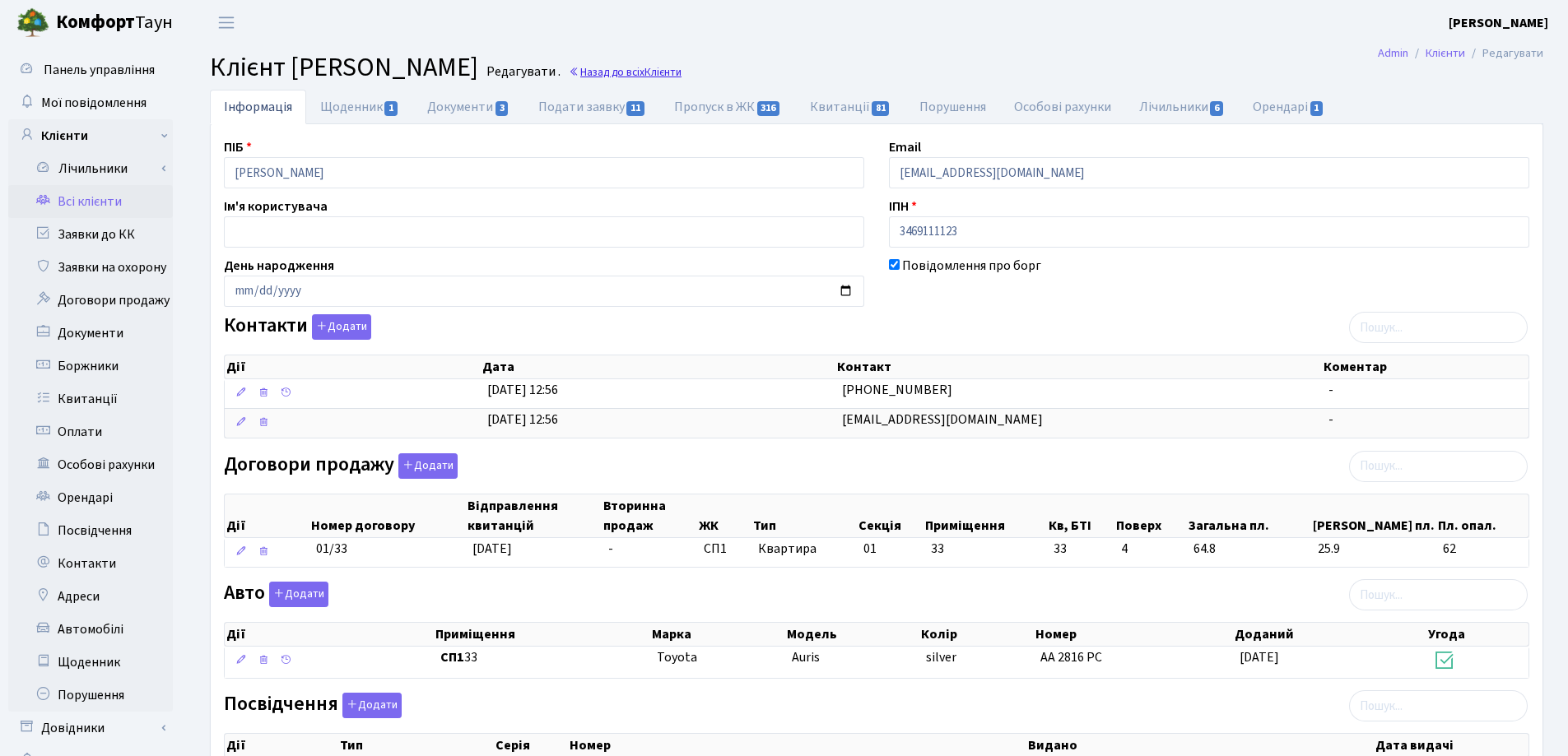
click at [681, 70] on link "Назад до всіх Клієнти" at bounding box center [625, 71] width 113 height 16
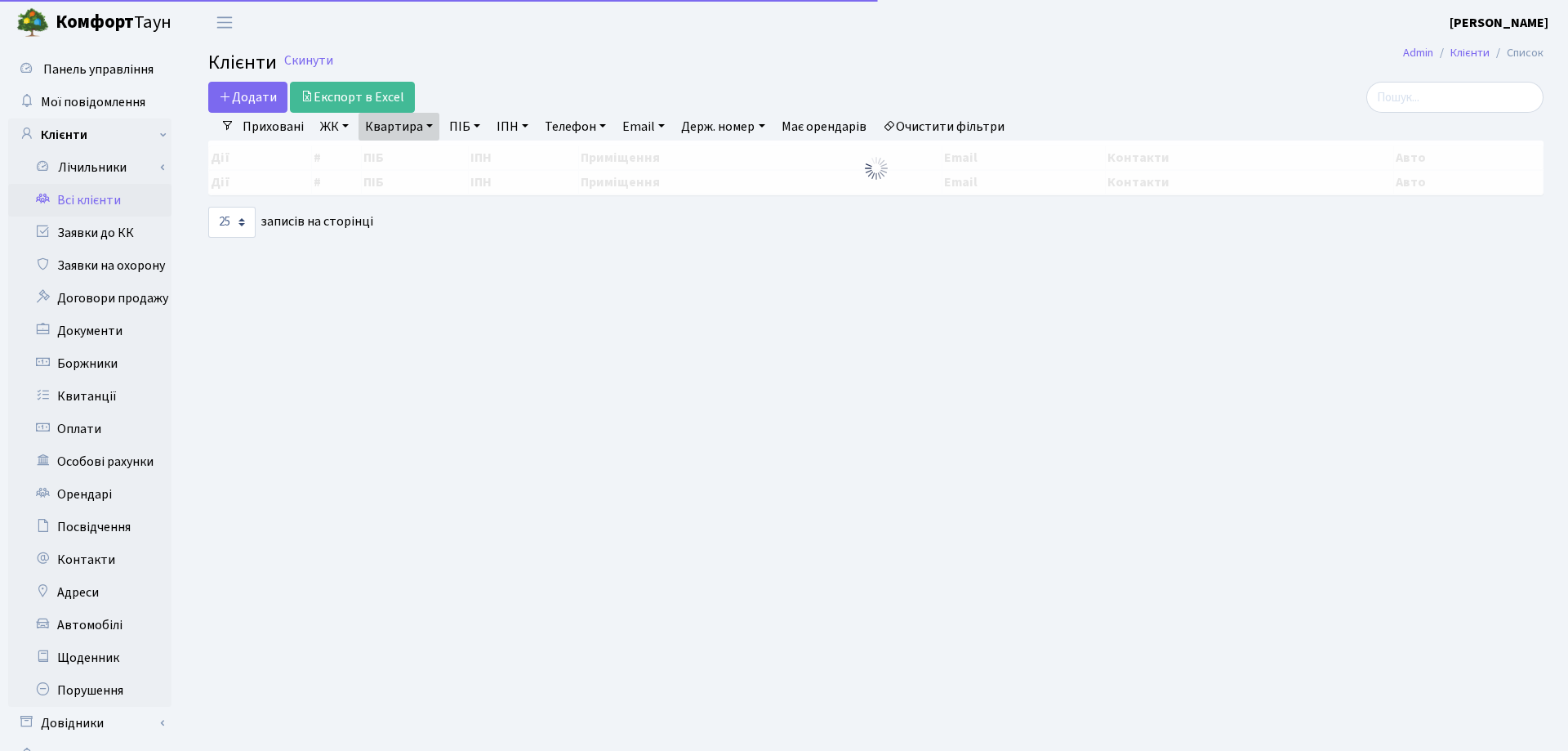
select select "25"
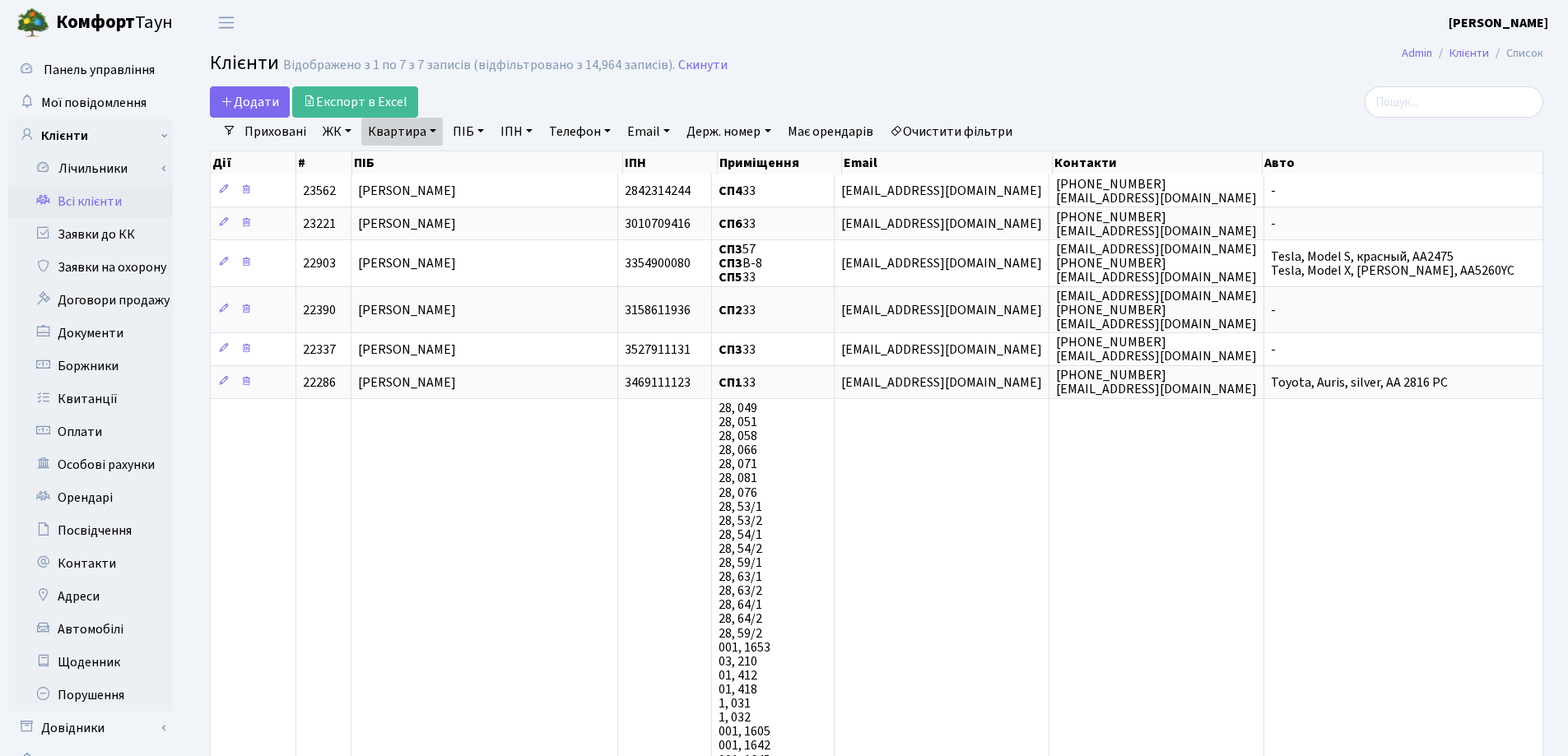
click at [429, 132] on link "Квартира" at bounding box center [402, 131] width 82 height 28
click at [439, 165] on input "33" at bounding box center [410, 163] width 97 height 31
type input "34"
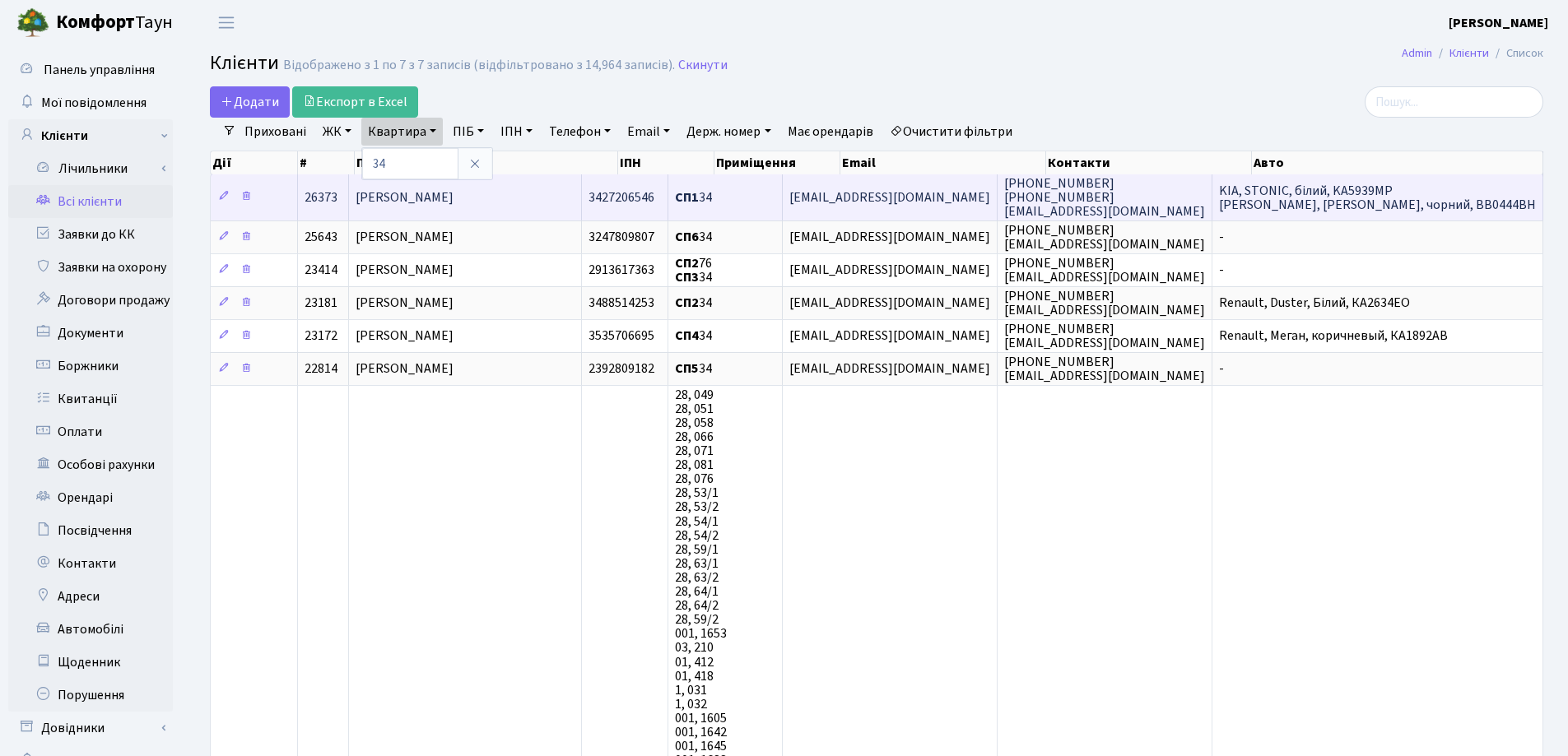
click at [454, 188] on span "Ливацька Анастасія Олександрівна" at bounding box center [404, 197] width 98 height 18
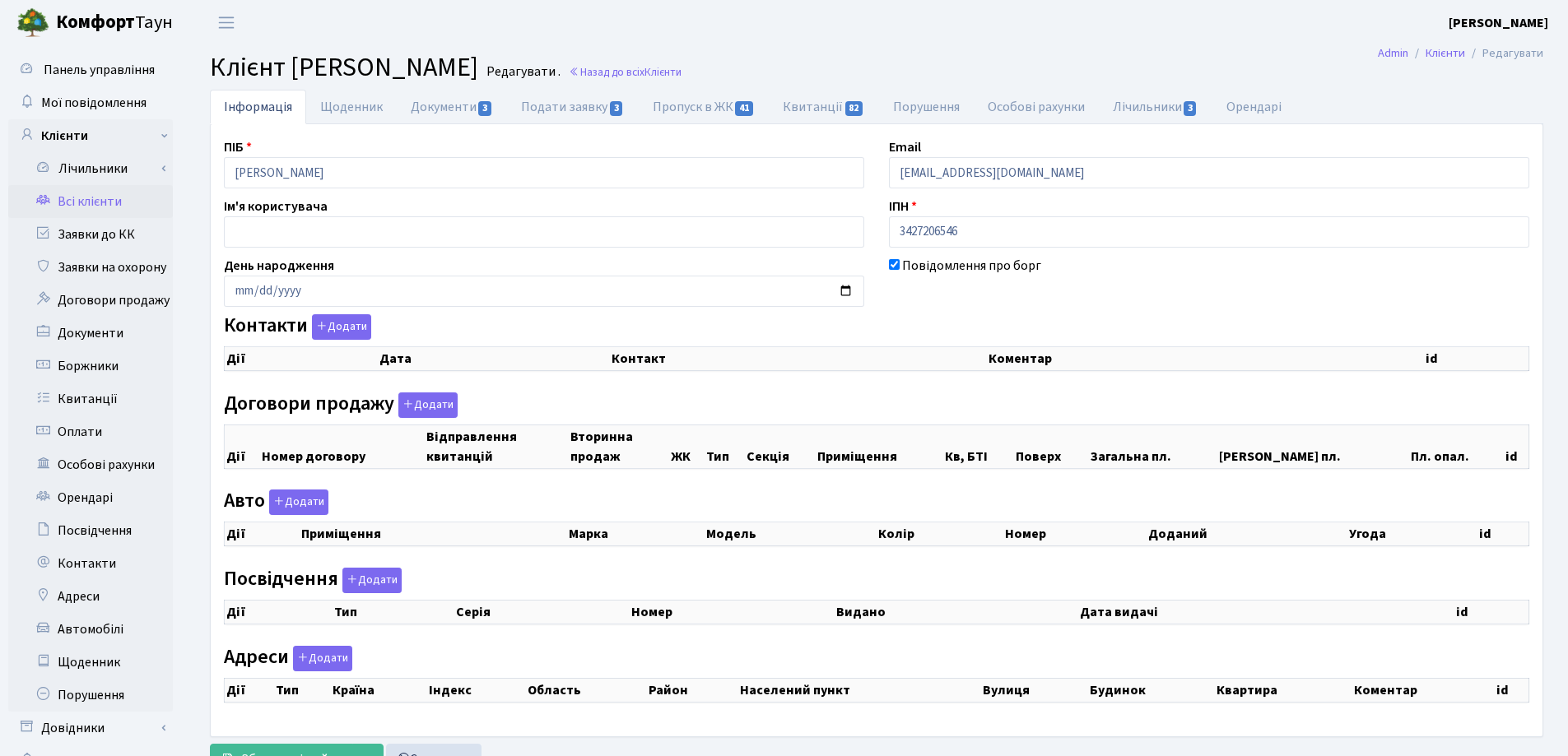
select select "25"
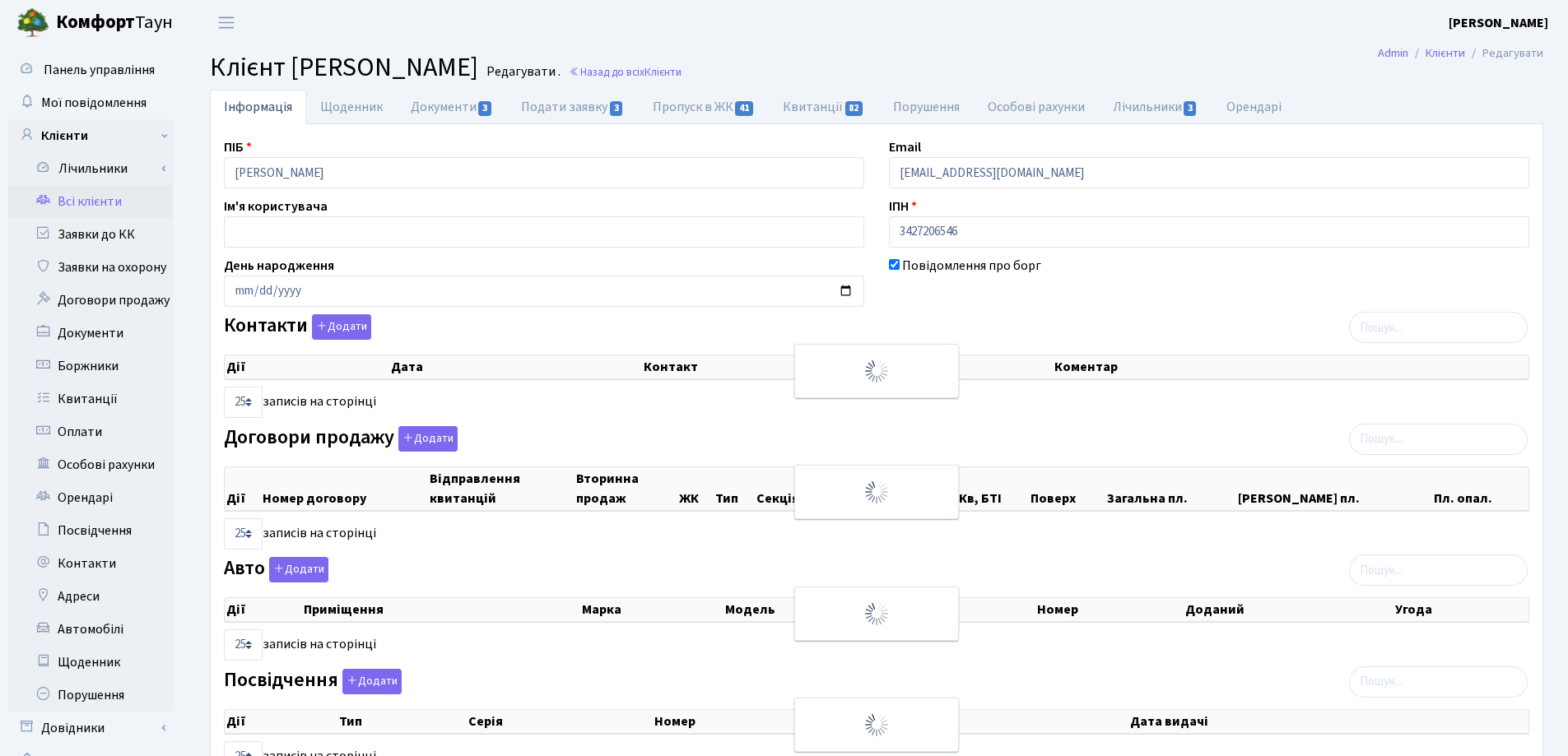
checkbox input "true"
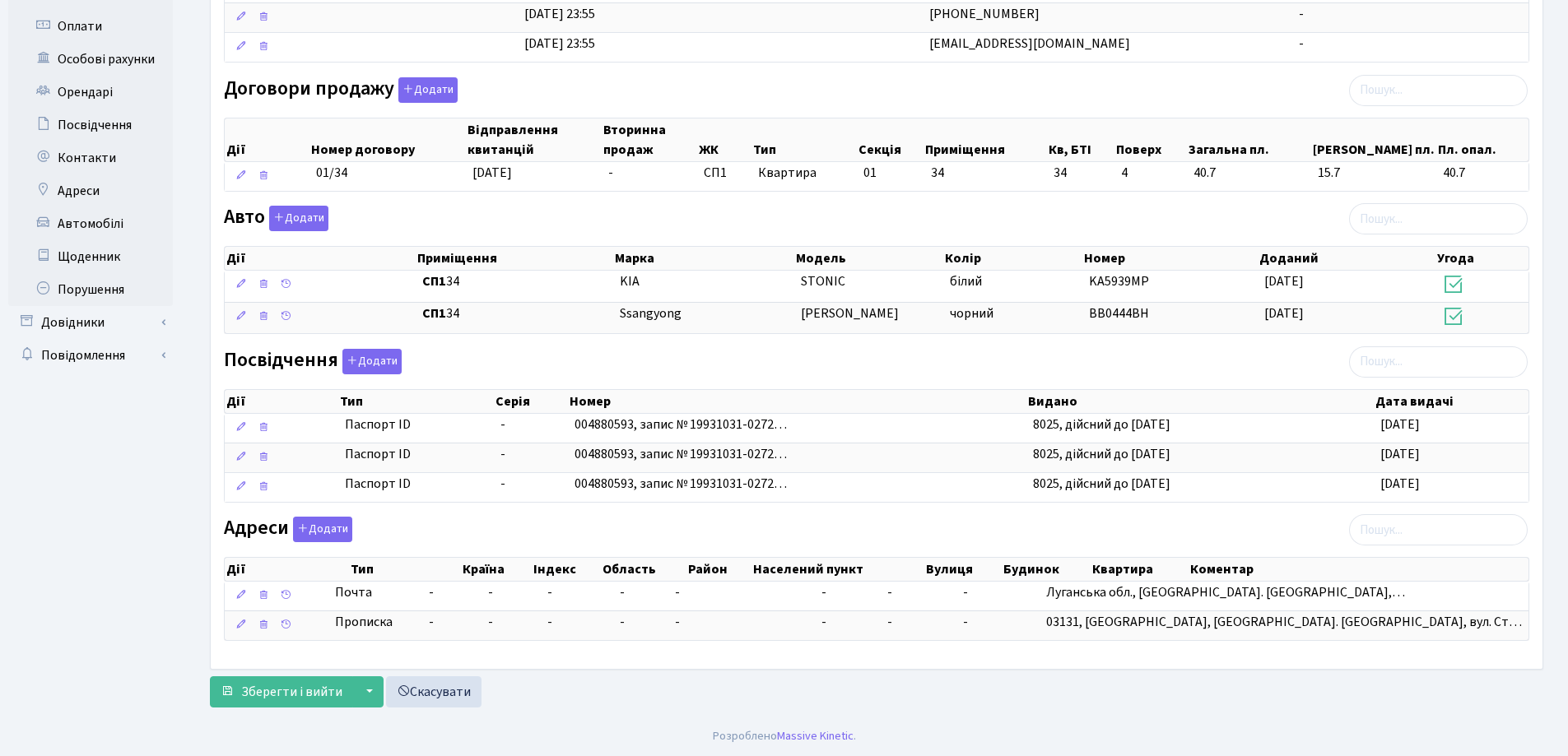
scroll to position [76, 0]
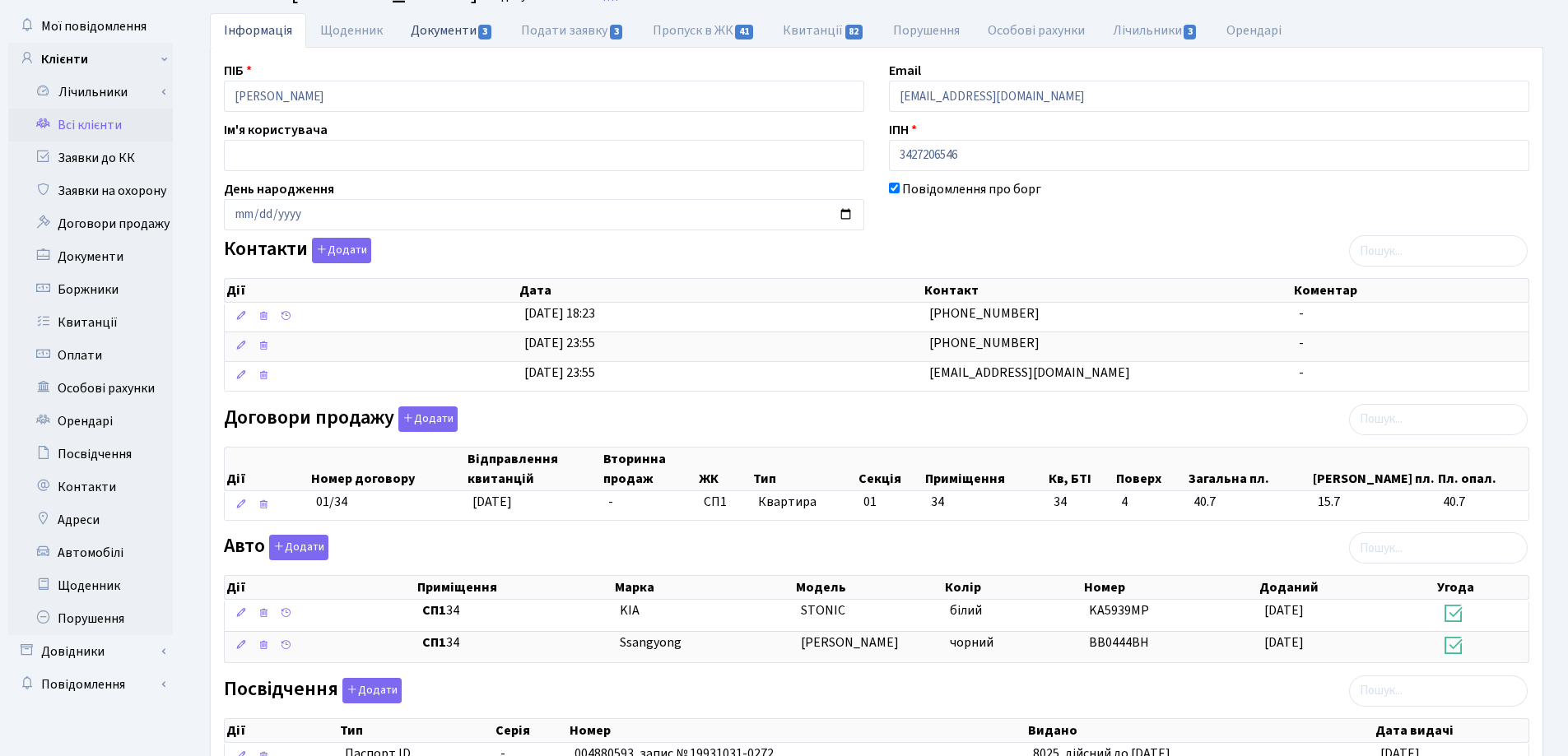
click at [402, 32] on link "Документи 3" at bounding box center [451, 30] width 110 height 34
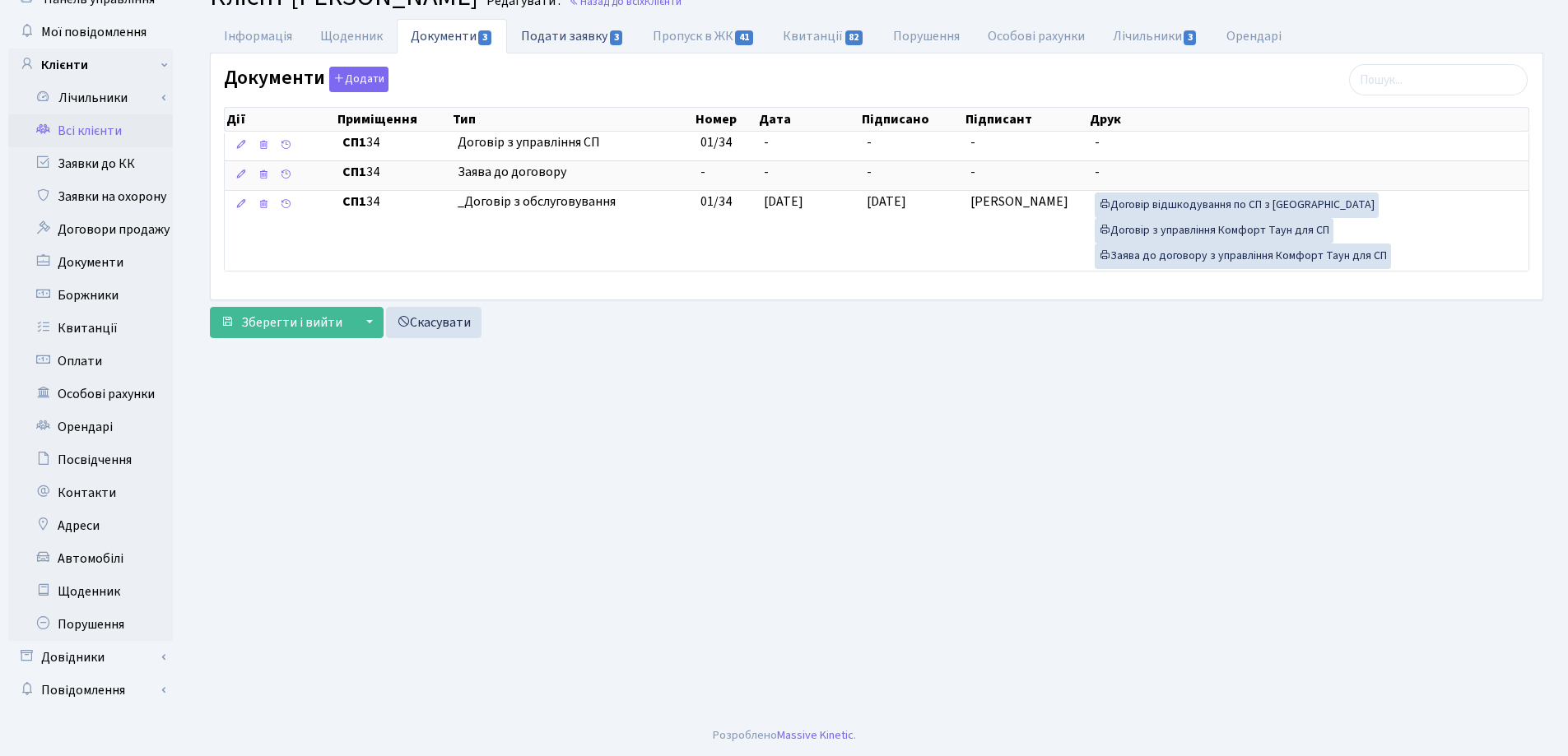
click at [533, 33] on link "Подати заявку 3" at bounding box center [572, 36] width 131 height 34
select select "25"
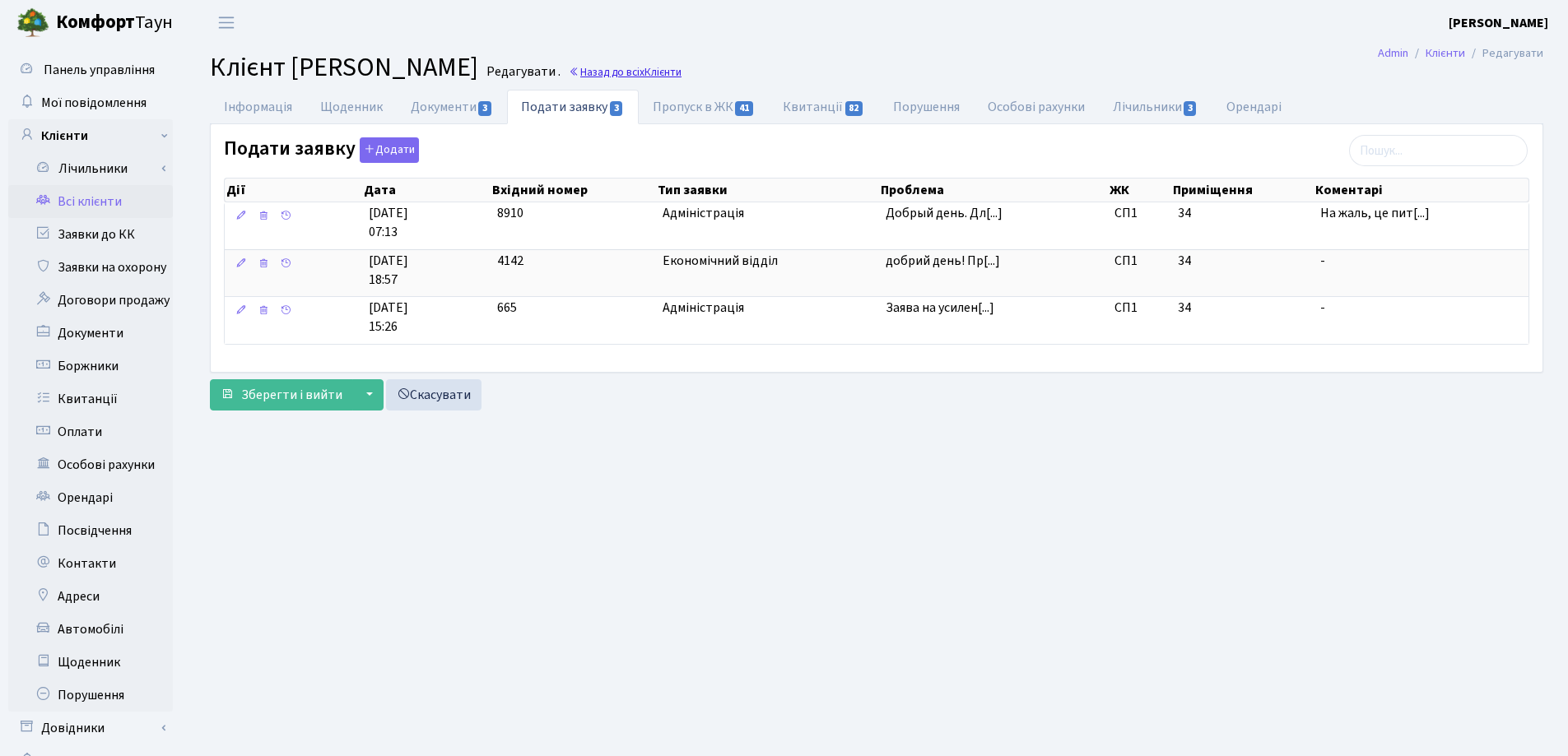
click at [681, 76] on link "Назад до всіх Клієнти" at bounding box center [625, 71] width 113 height 16
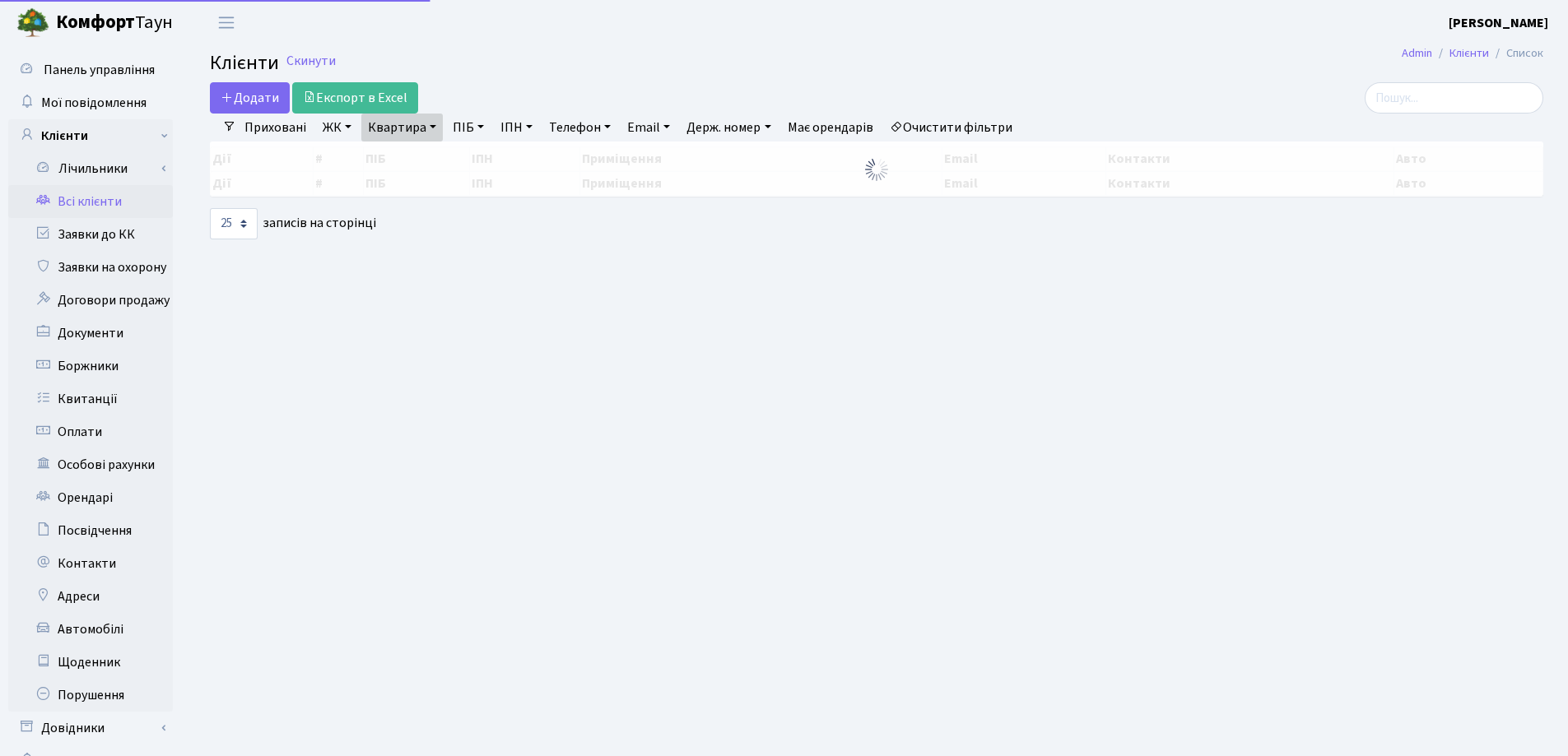
select select "25"
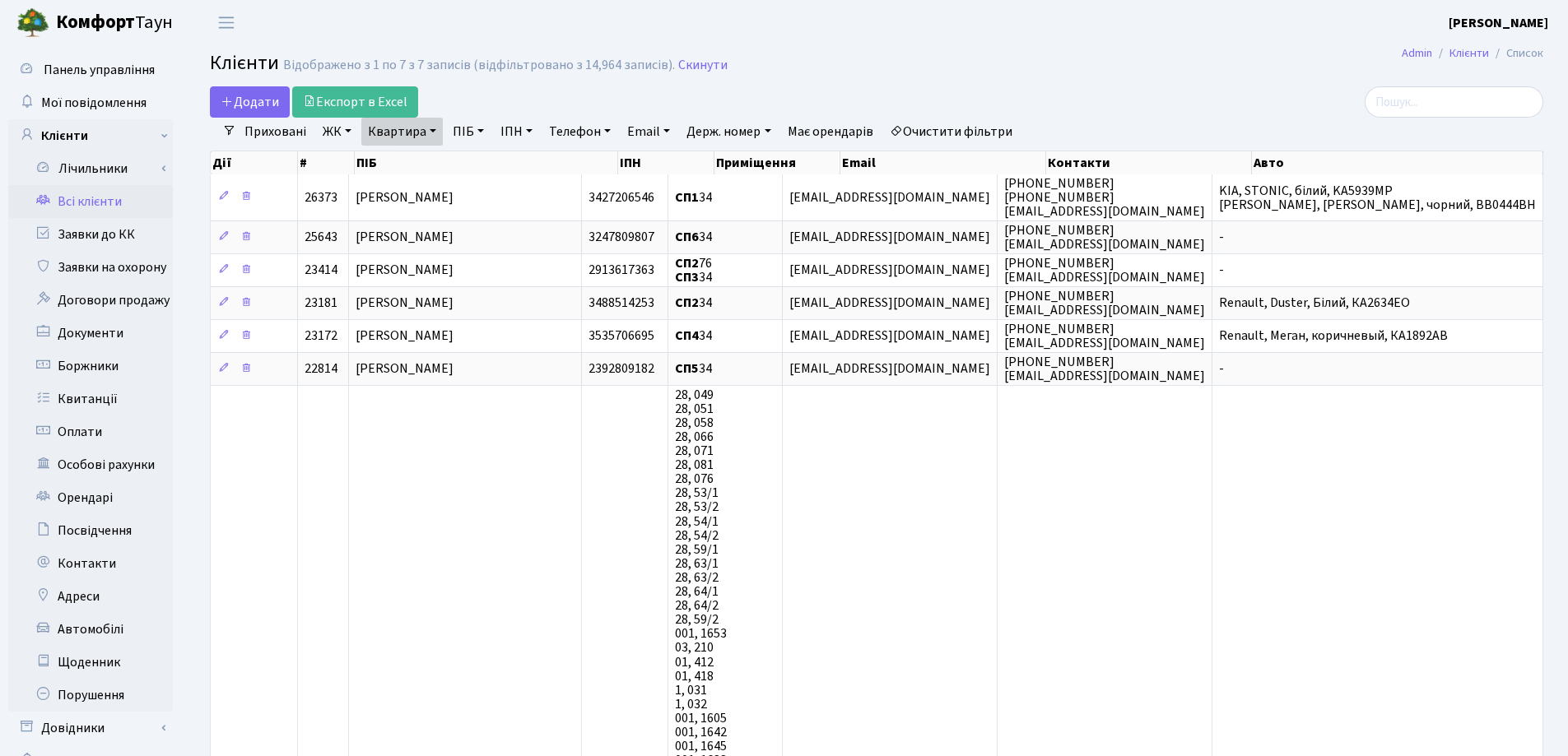
click at [430, 134] on link "Квартира" at bounding box center [402, 131] width 82 height 28
click at [440, 164] on input "34" at bounding box center [410, 163] width 97 height 31
type input "35"
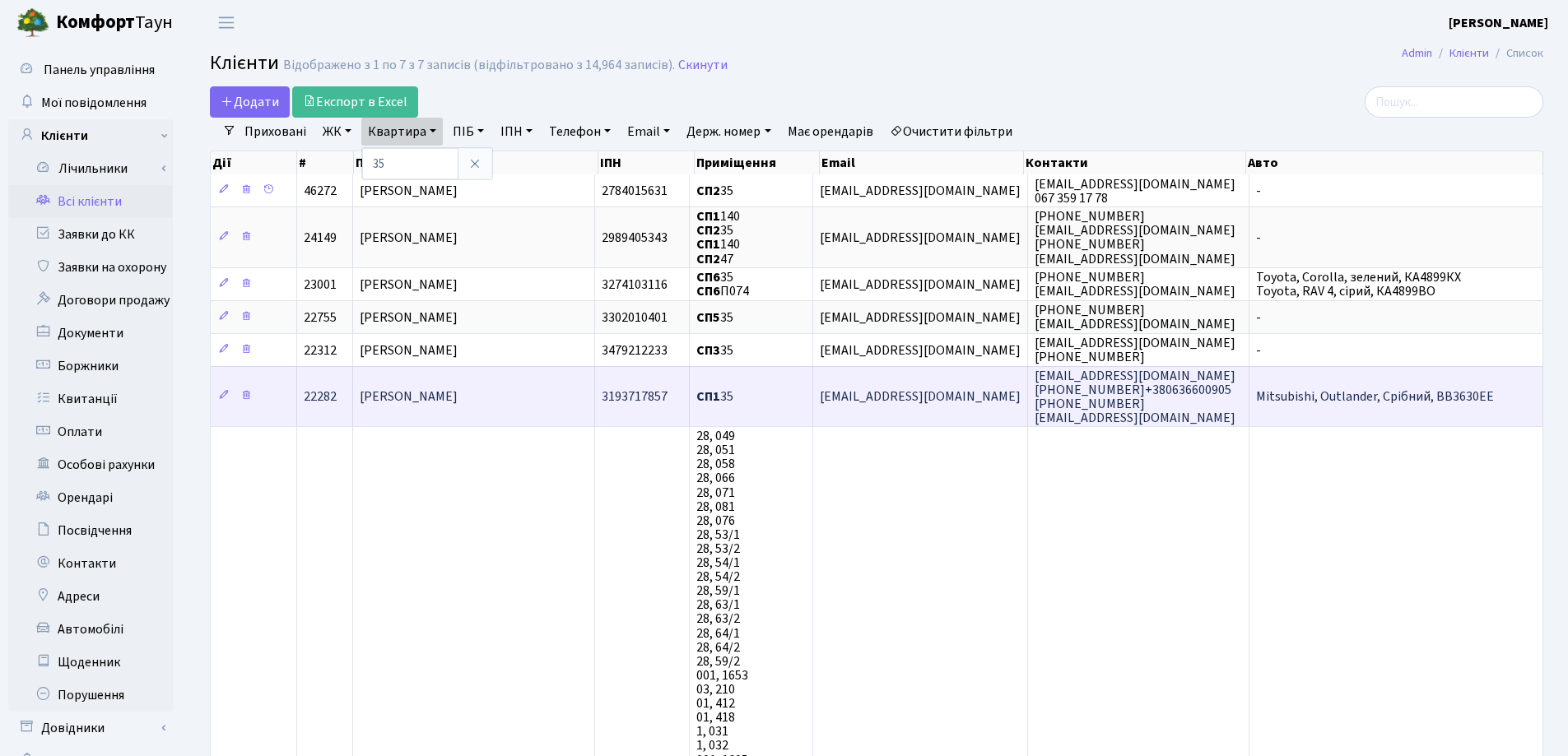
click at [447, 385] on td "Колпаков Олександр Сергійович" at bounding box center [474, 396] width 242 height 60
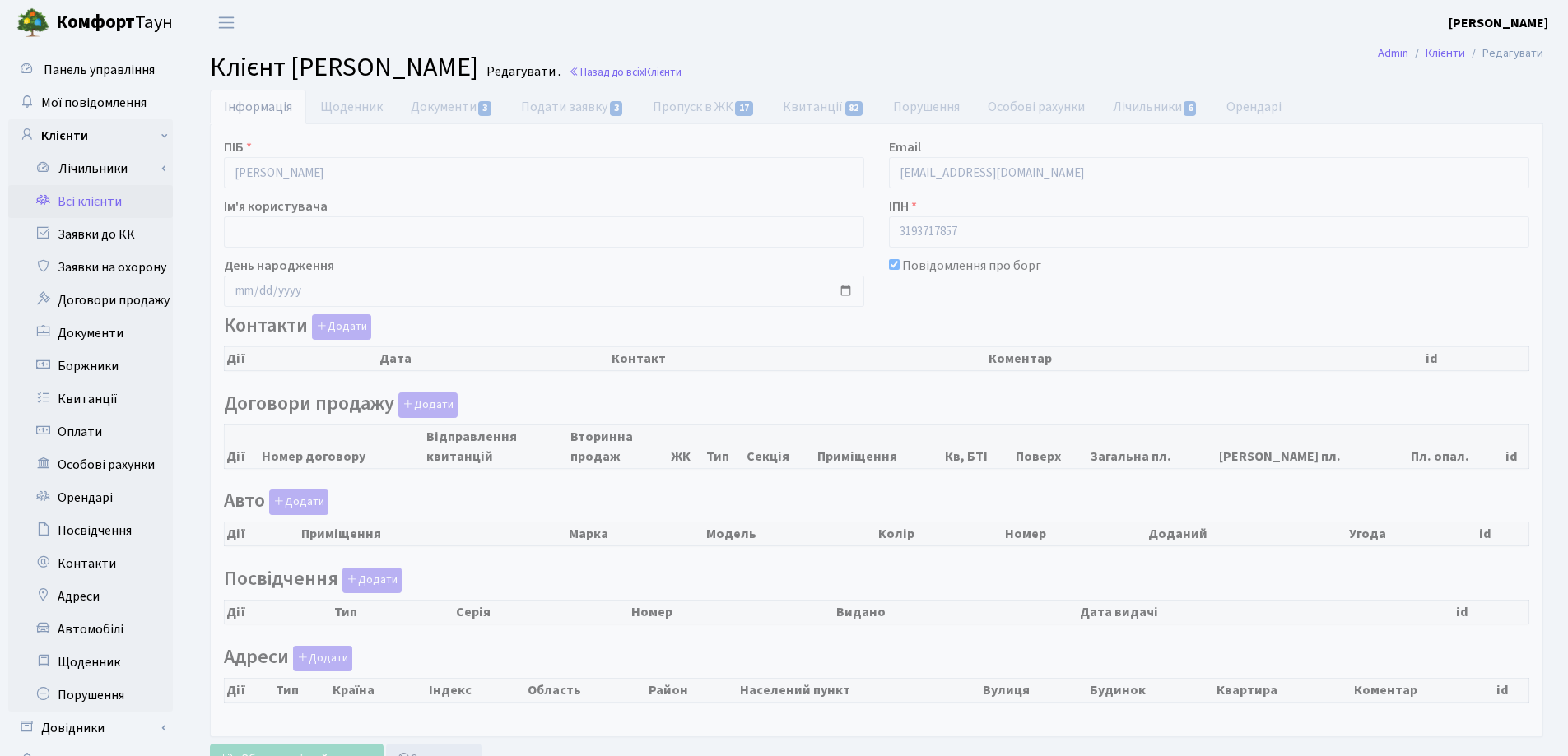
checkbox input "true"
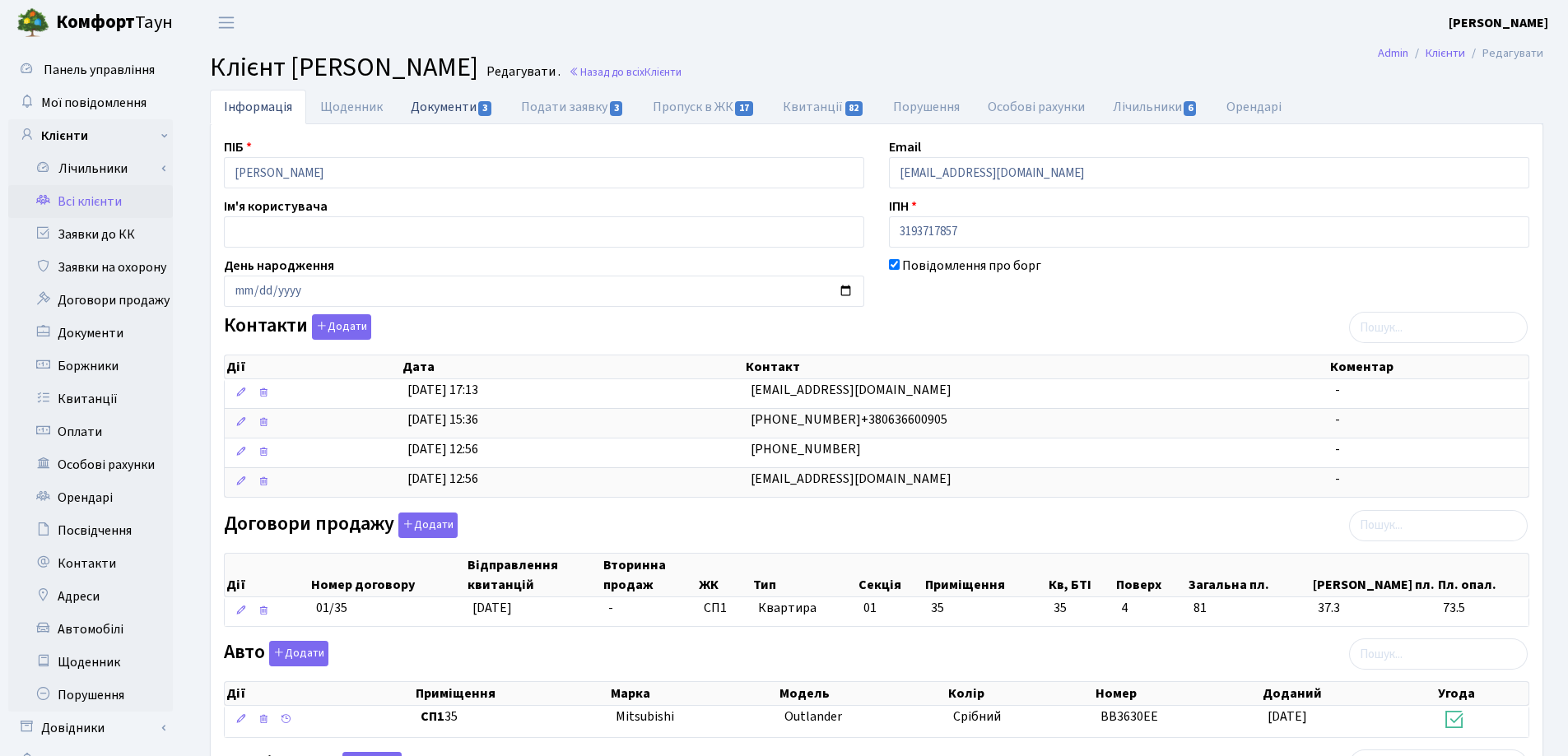
click at [404, 105] on link "Документи 3" at bounding box center [451, 107] width 110 height 34
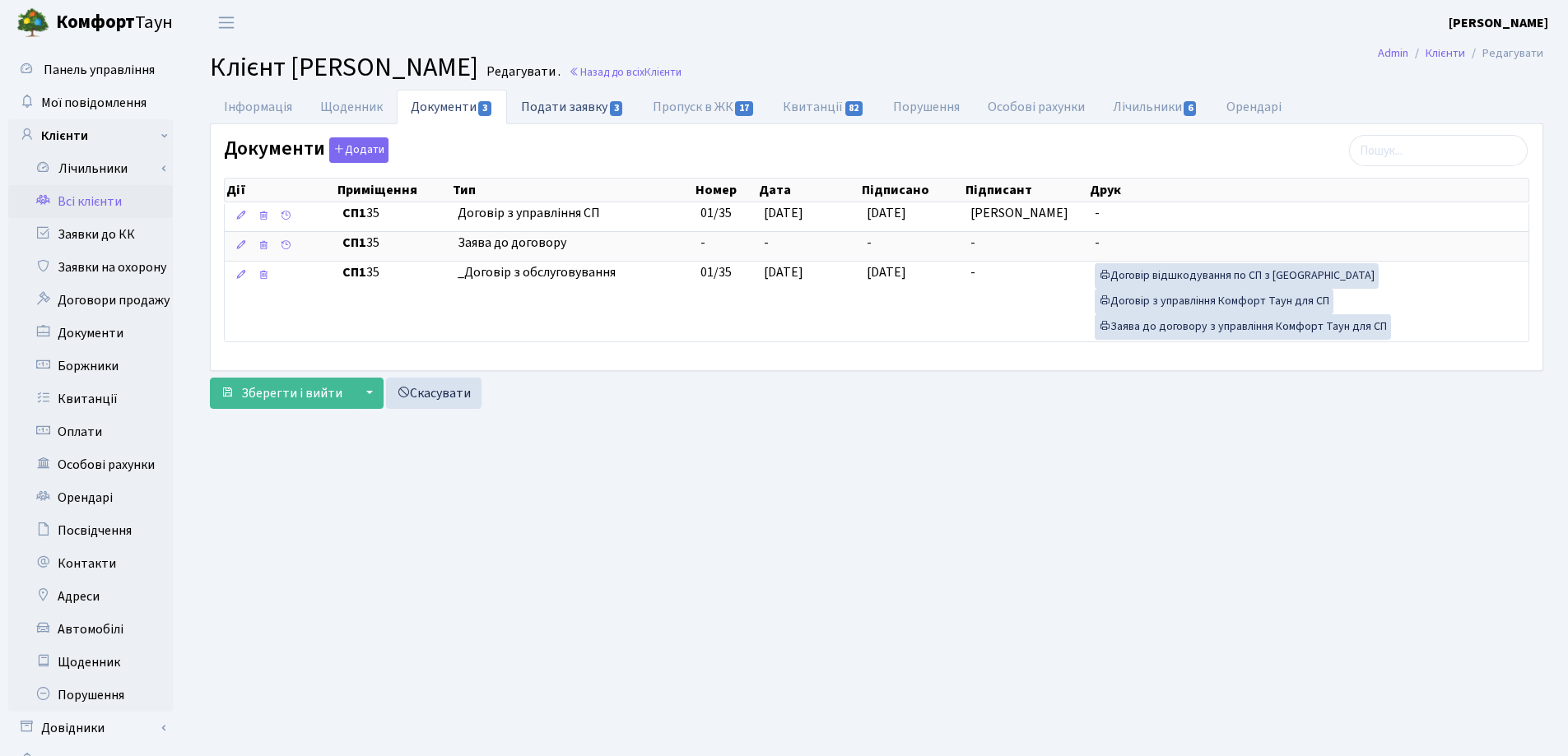
click at [542, 102] on link "Подати заявку 3" at bounding box center [572, 107] width 131 height 34
select select "25"
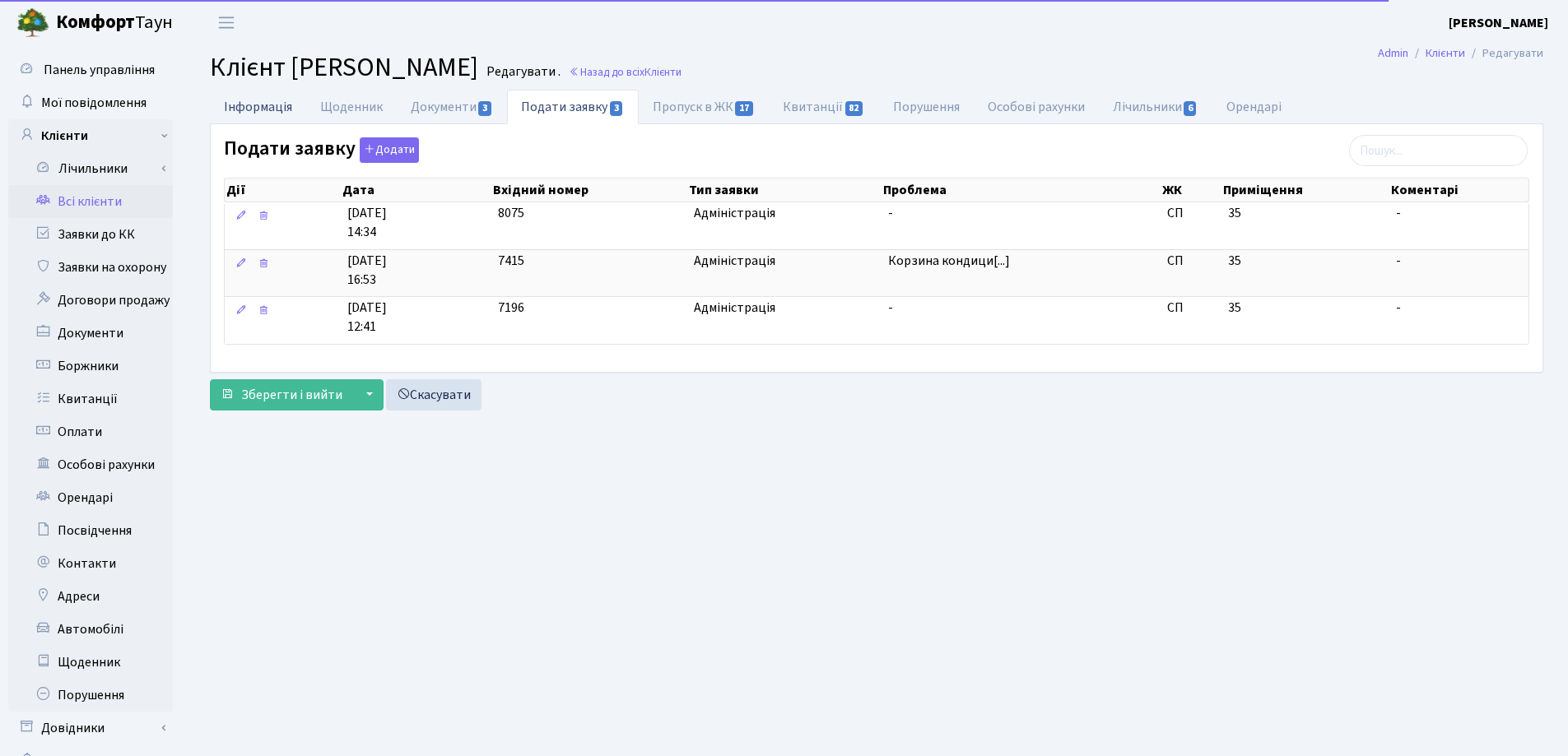
click at [266, 112] on link "Інформація" at bounding box center [258, 107] width 97 height 34
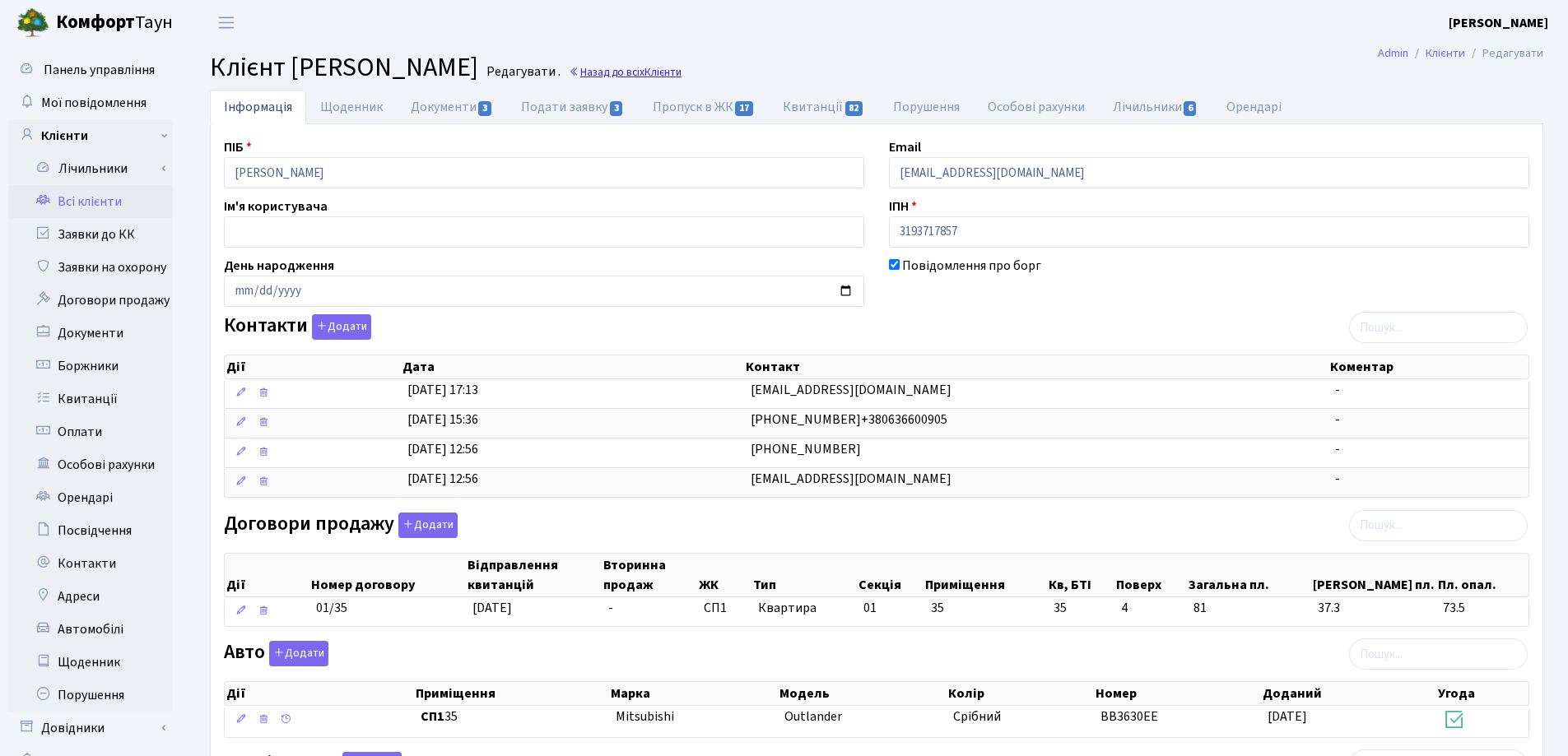
click at [681, 75] on link "Назад до всіх Клієнти" at bounding box center [625, 71] width 113 height 16
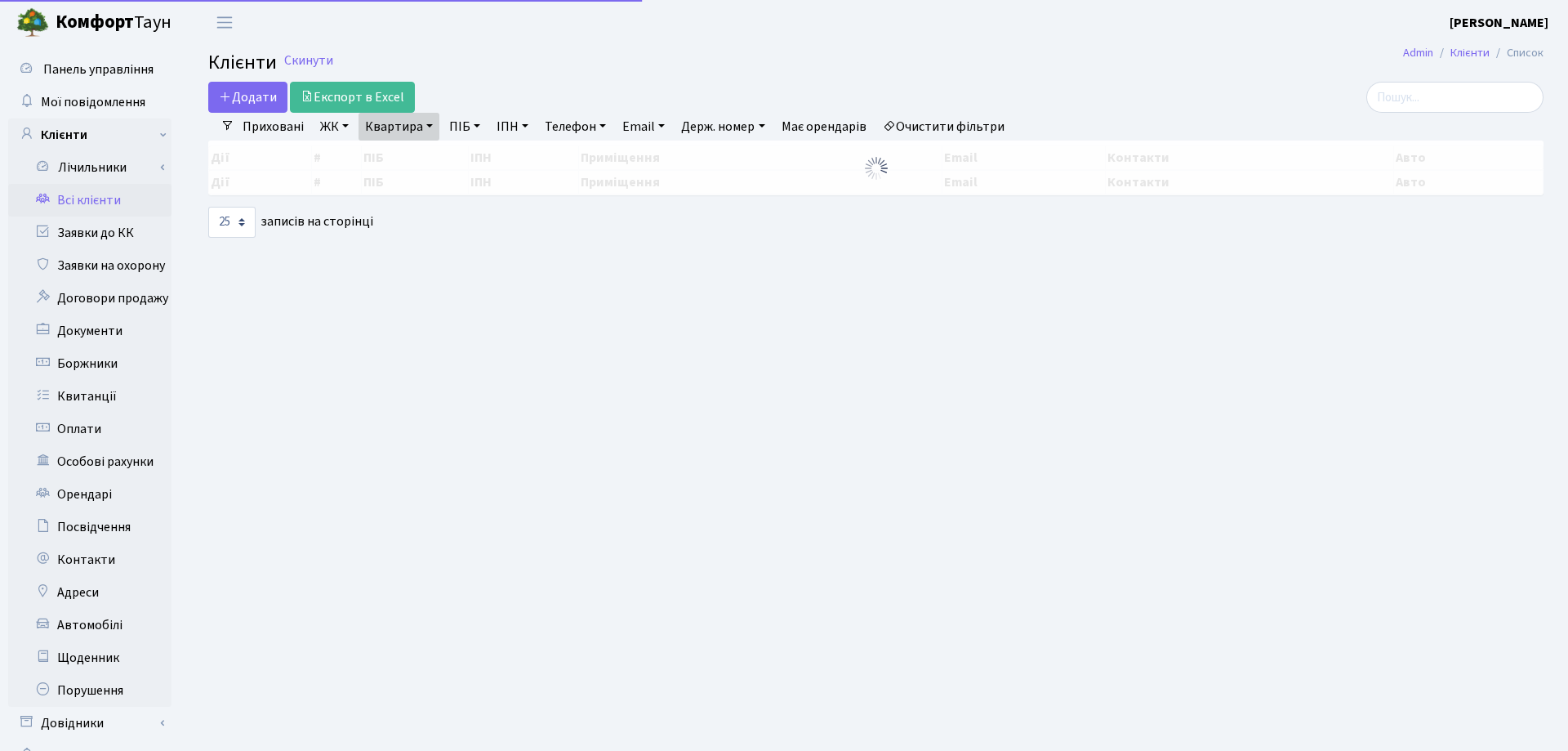
select select "25"
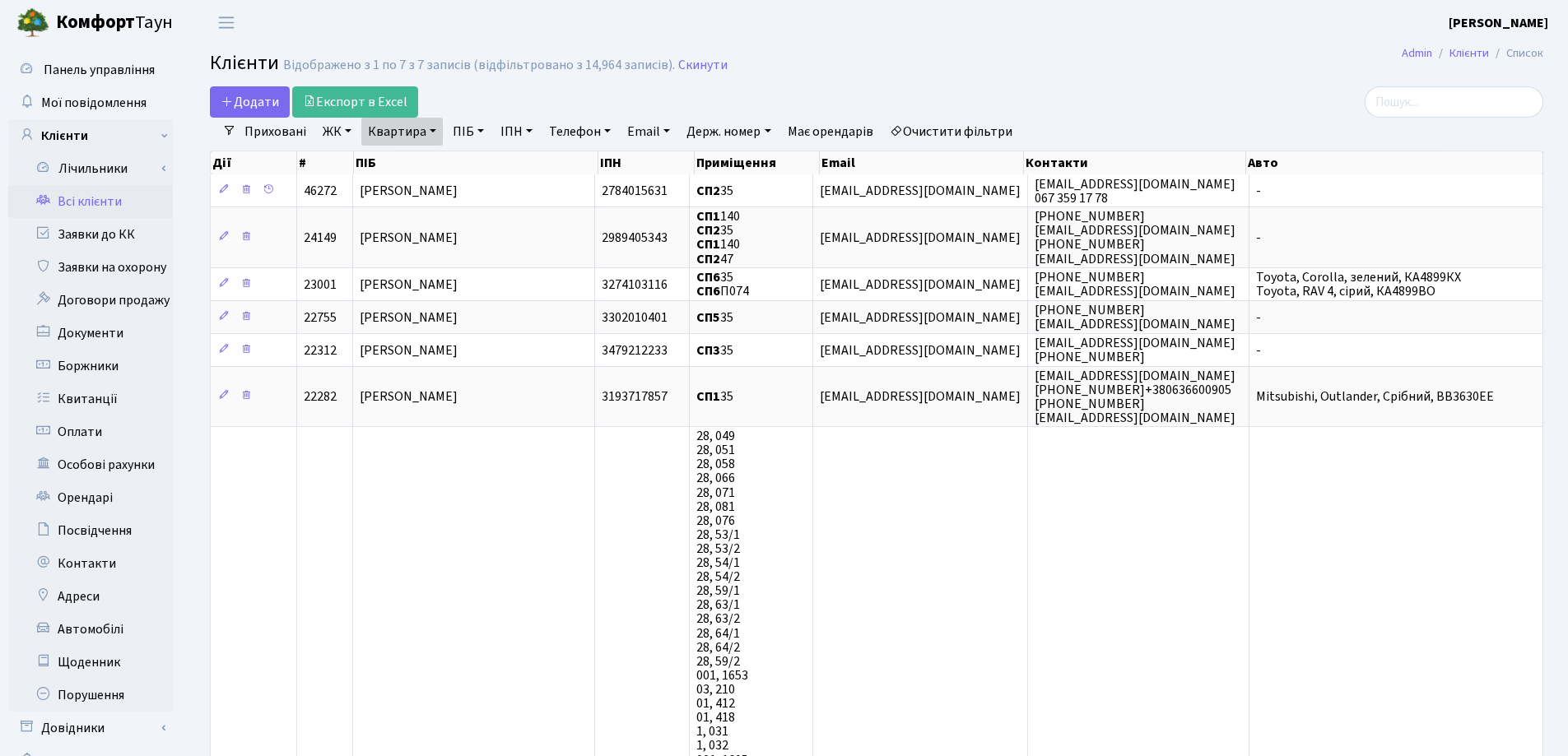
click at [434, 134] on link "Квартира" at bounding box center [402, 131] width 82 height 28
click at [433, 155] on input "35" at bounding box center [410, 163] width 97 height 31
type input "3"
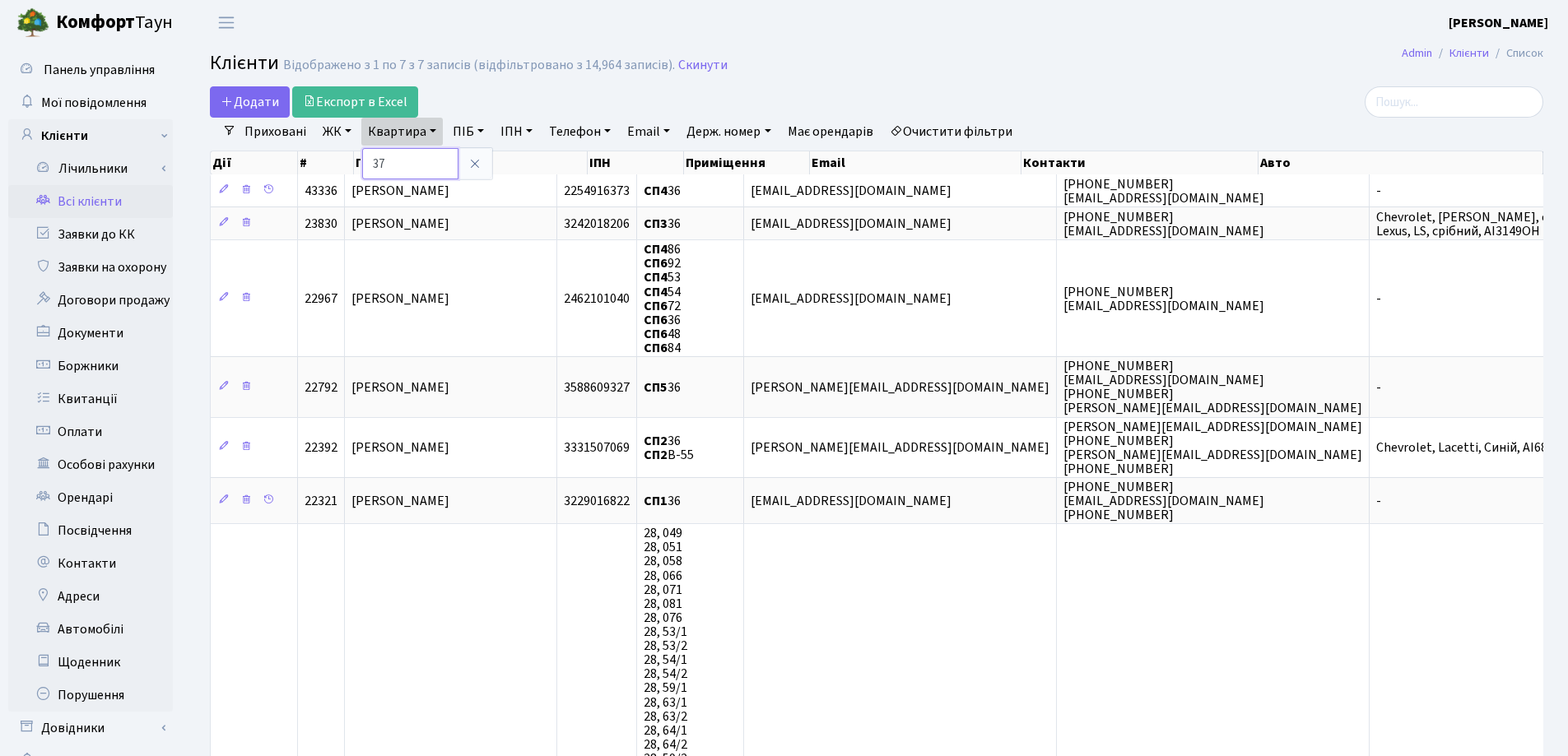
type input "37"
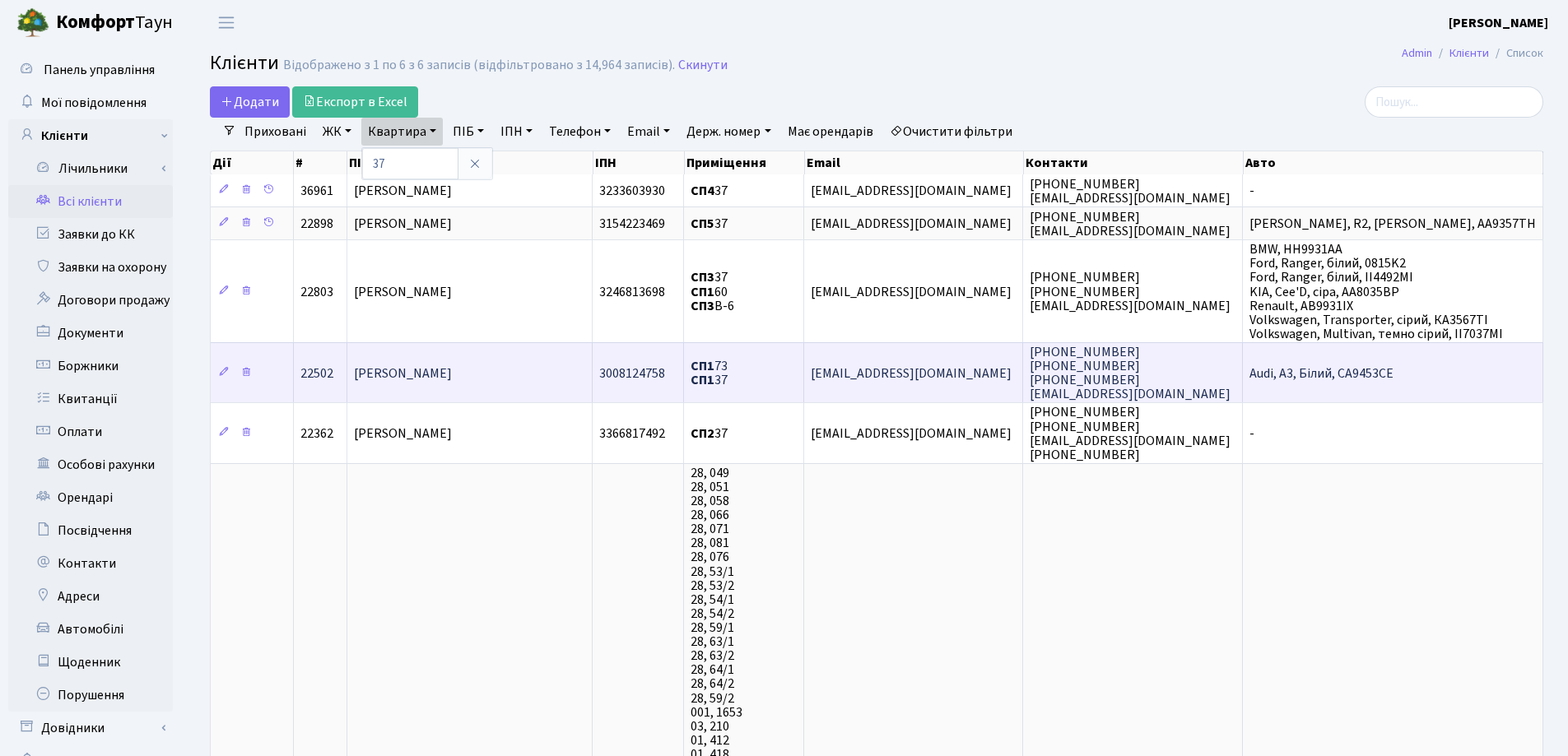
click at [429, 378] on span "Іванов Олександр Валерійович" at bounding box center [403, 374] width 98 height 18
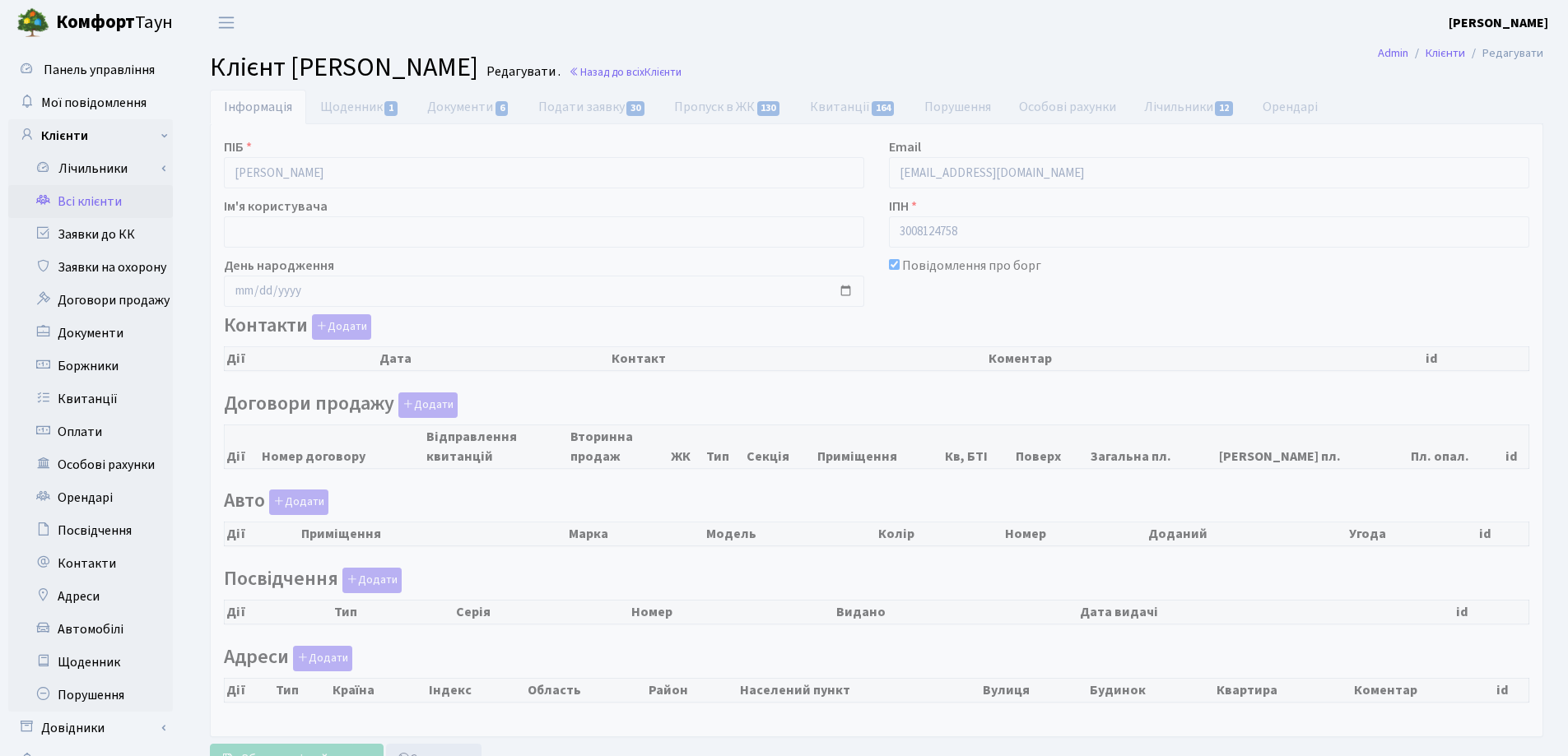
checkbox input "true"
select select "25"
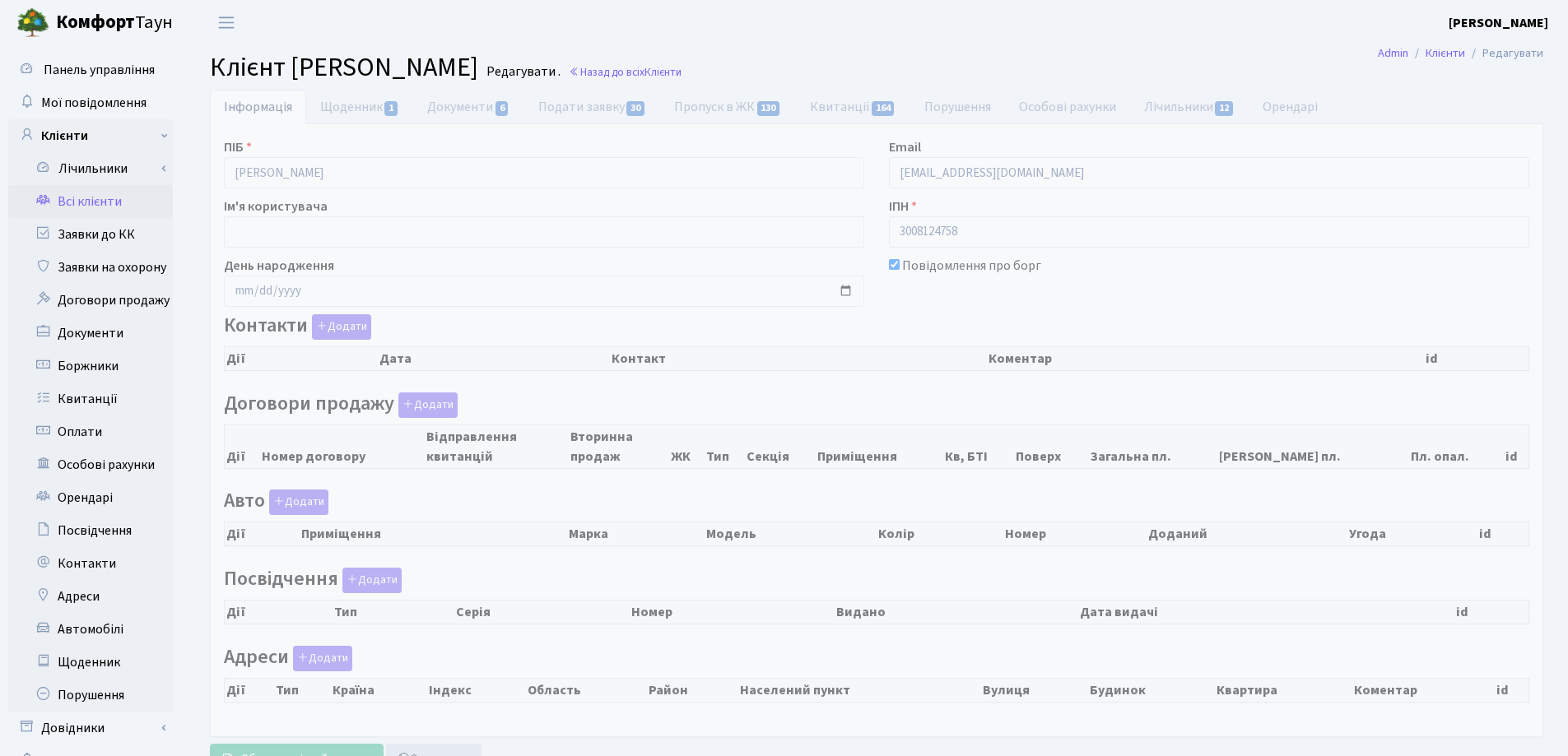
select select "25"
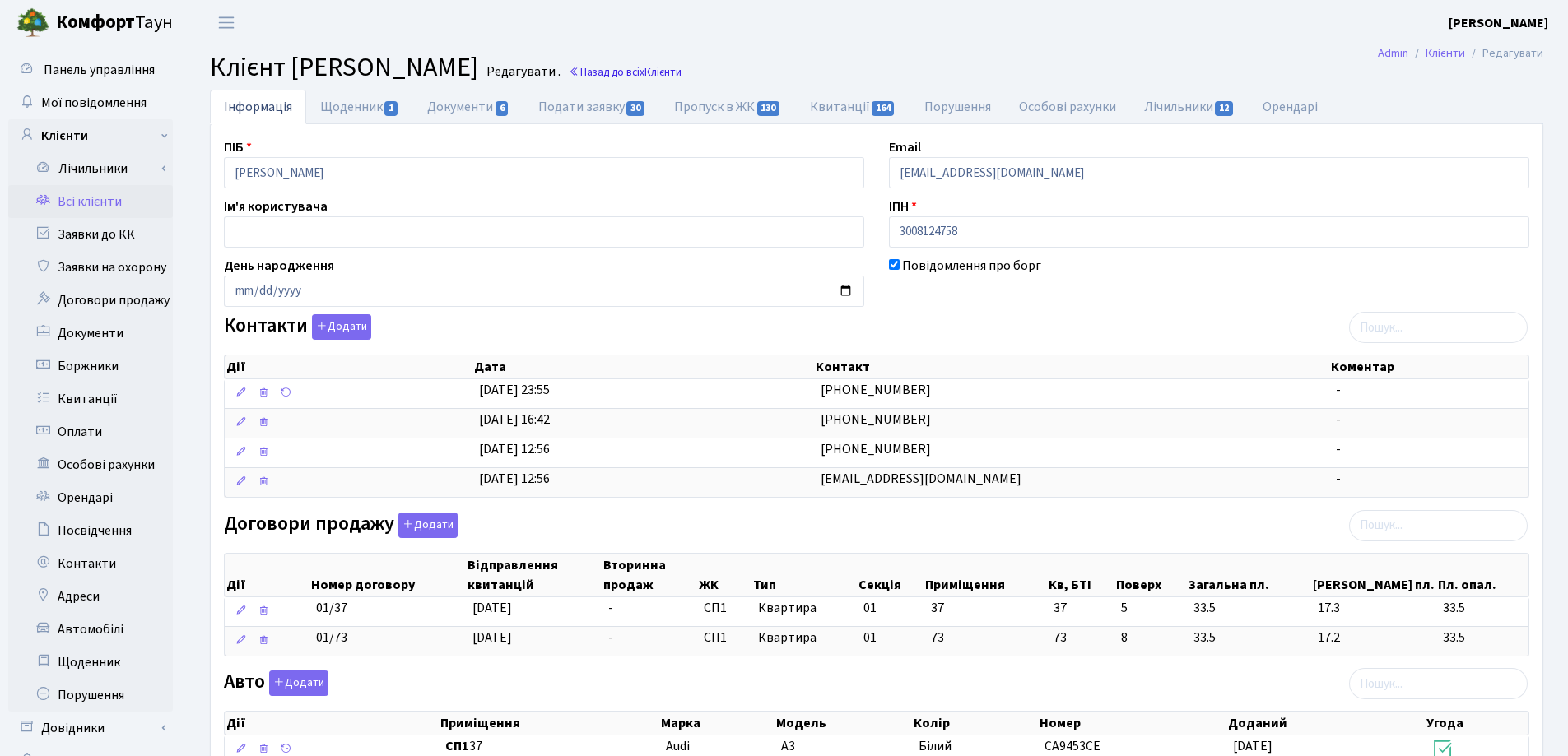
click at [681, 66] on link "Назад до всіх Клієнти" at bounding box center [625, 71] width 113 height 16
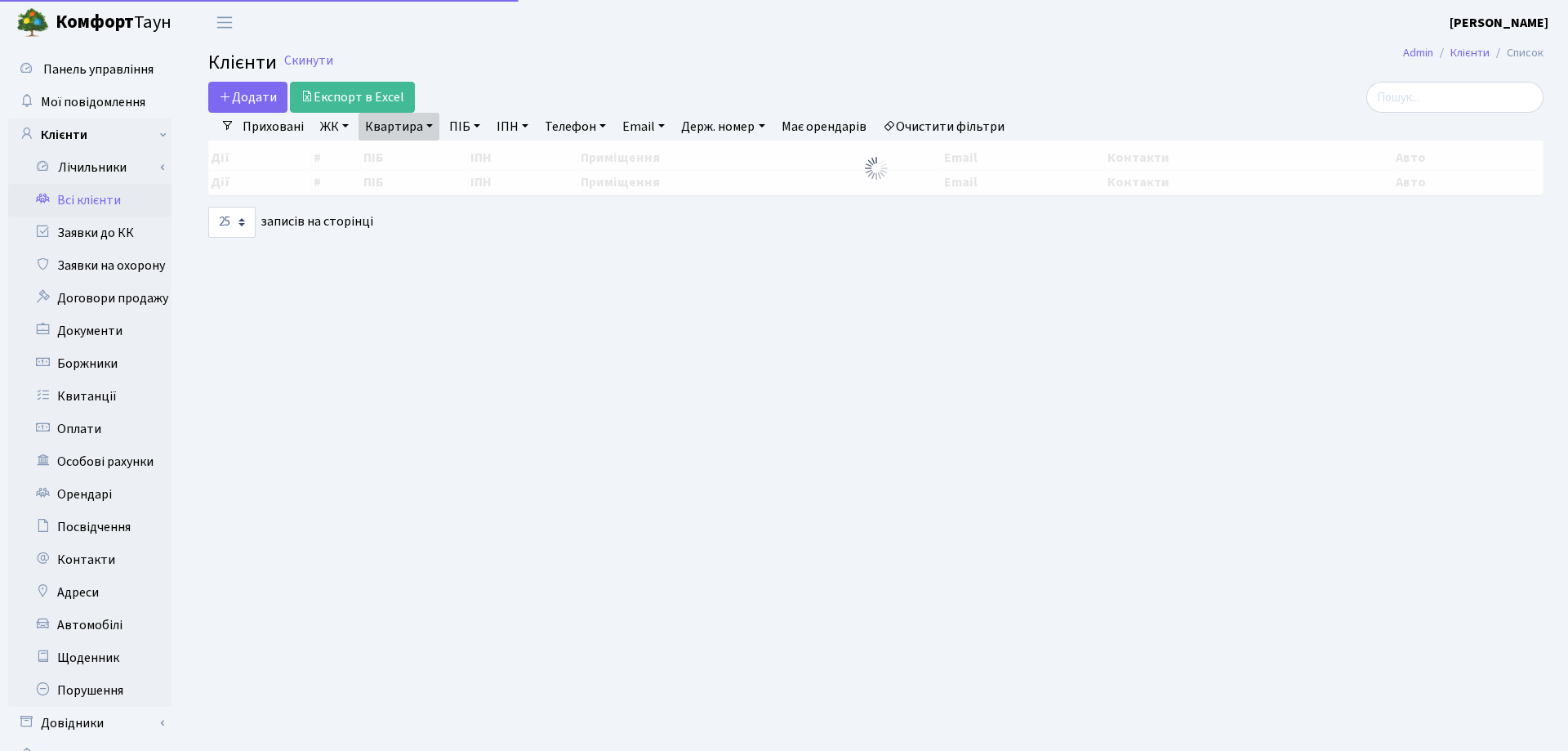
select select "25"
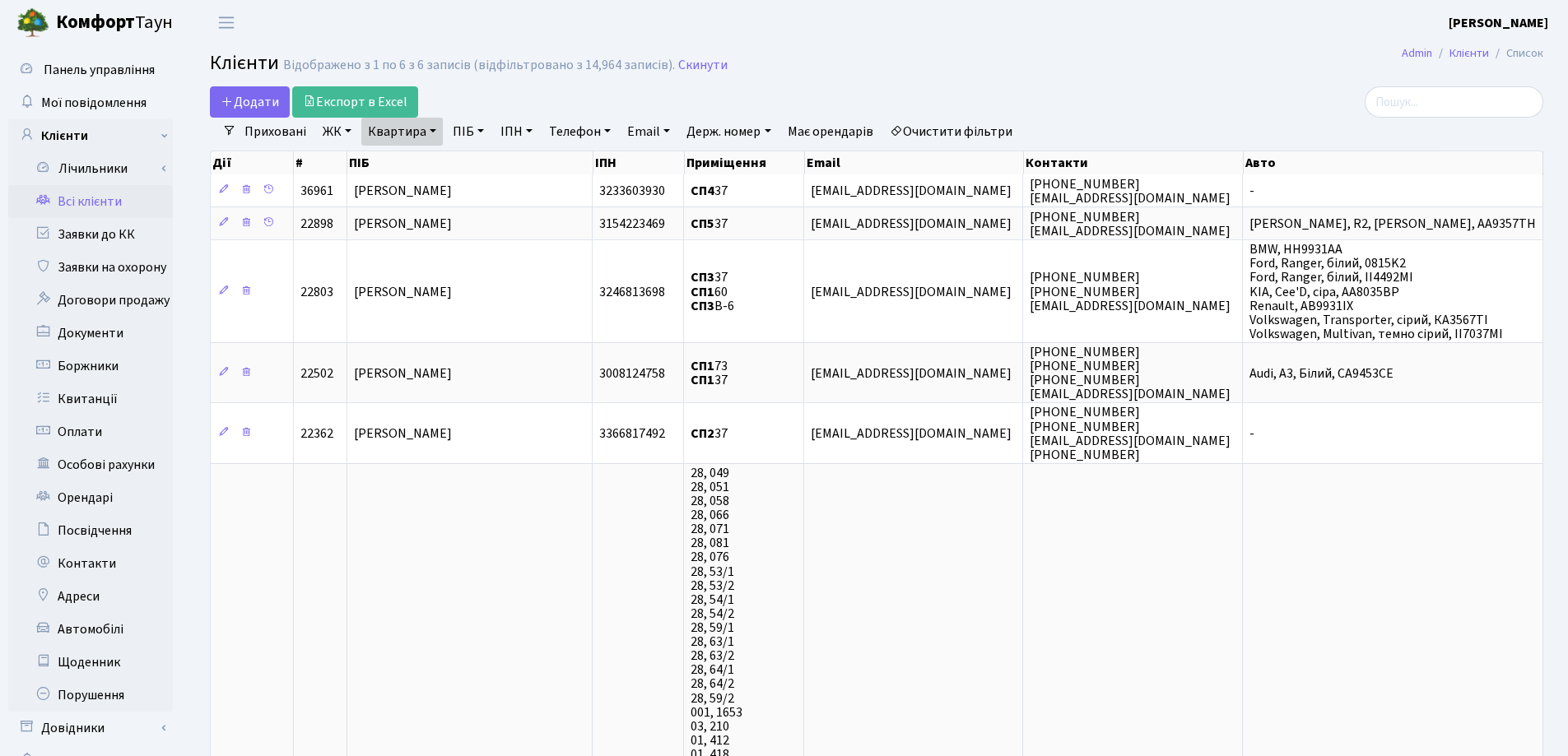
click at [434, 133] on link "Квартира" at bounding box center [402, 131] width 82 height 28
click at [421, 161] on input "37" at bounding box center [410, 163] width 97 height 31
type input "38"
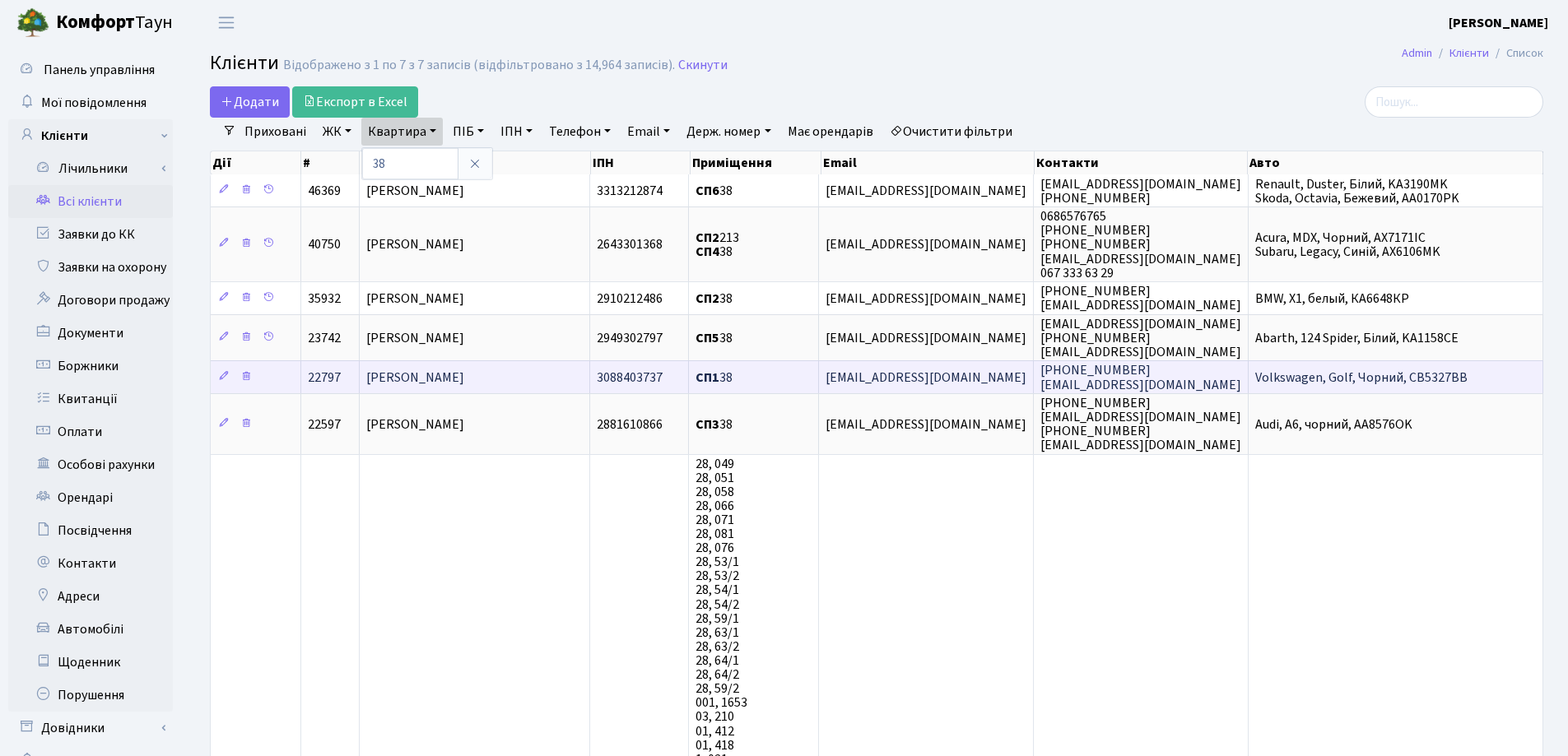
click at [464, 380] on span "[PERSON_NAME]" at bounding box center [415, 378] width 98 height 18
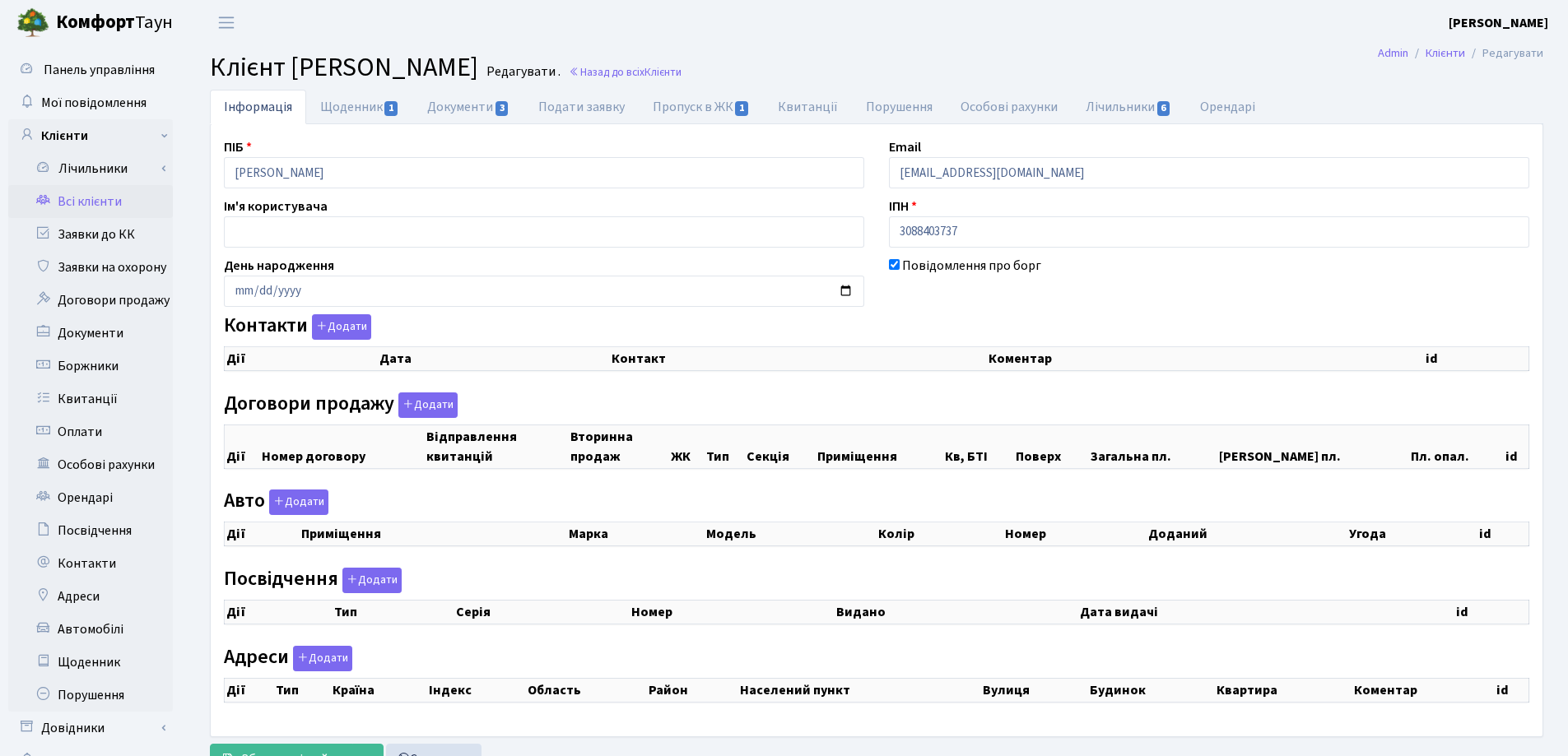
checkbox input "true"
select select "25"
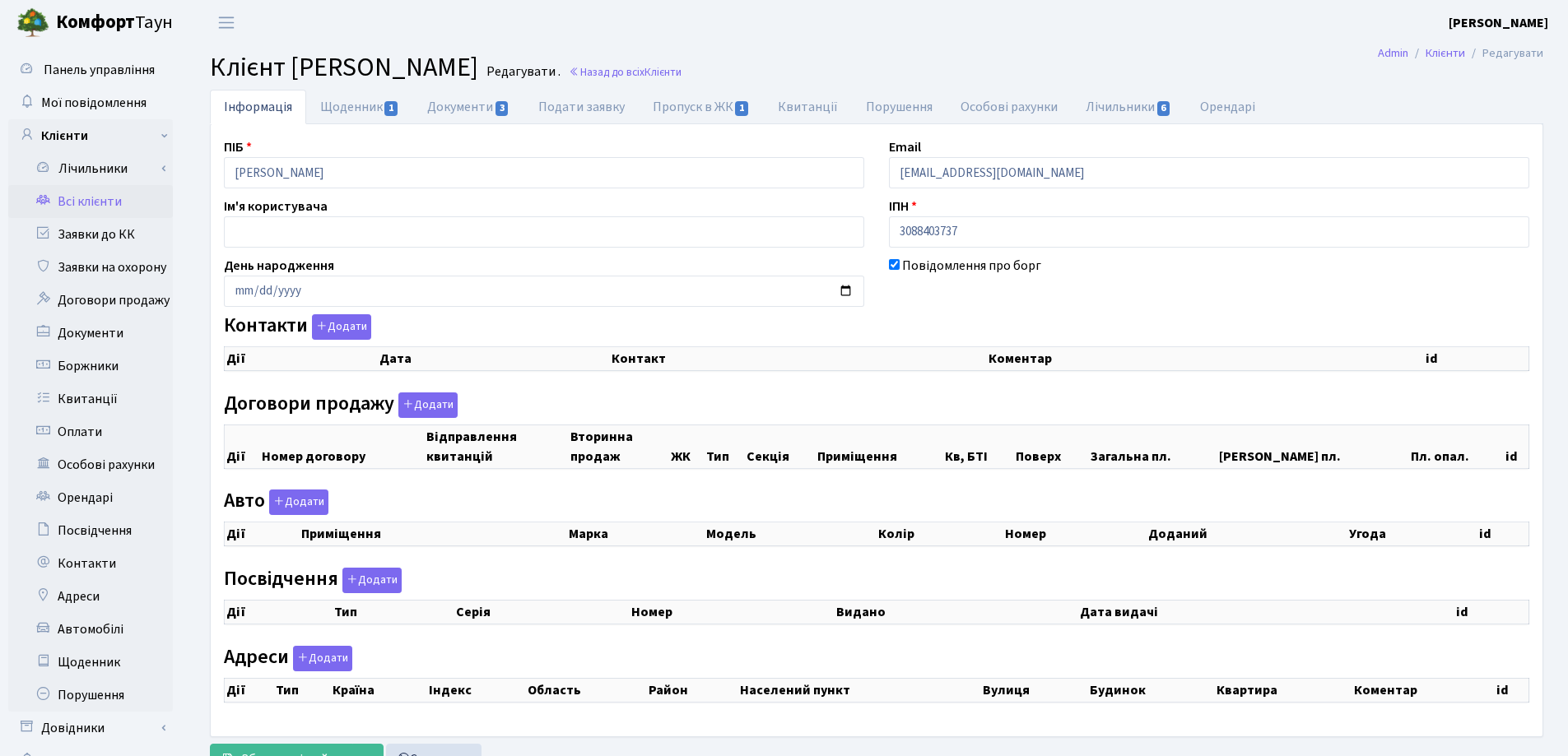
select select "25"
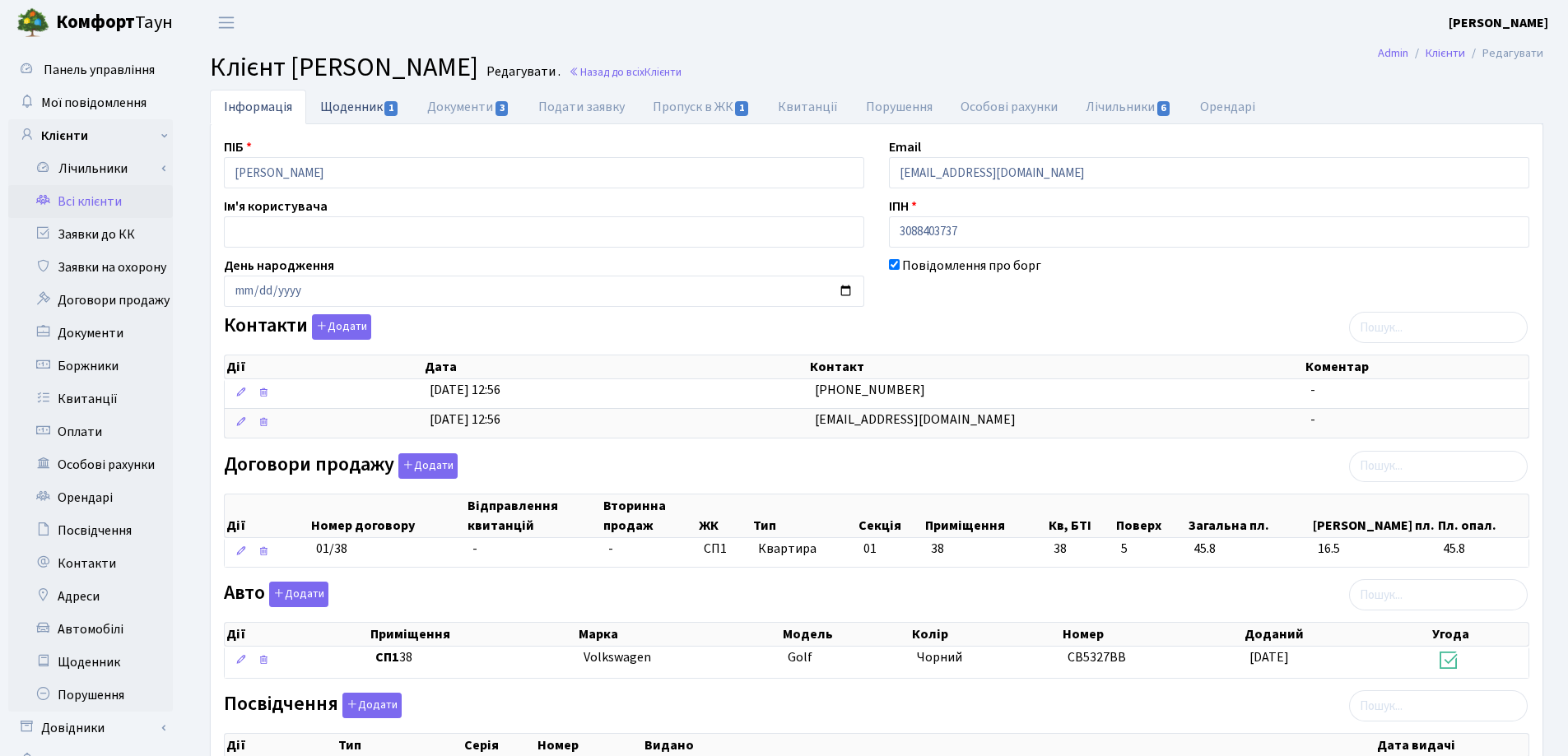
click at [345, 102] on link "Щоденник 1" at bounding box center [359, 107] width 107 height 34
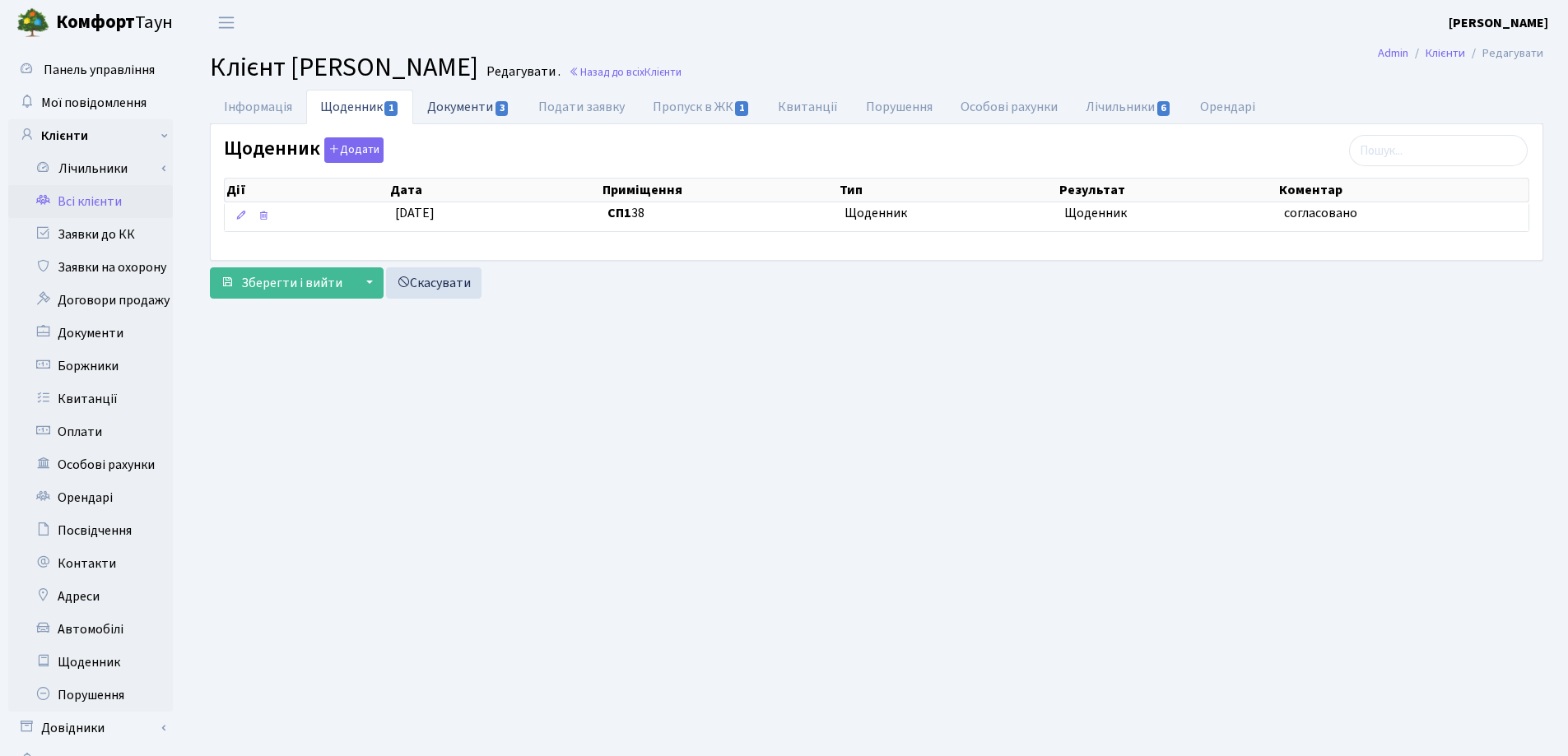
click at [439, 115] on link "Документи 3" at bounding box center [468, 107] width 110 height 34
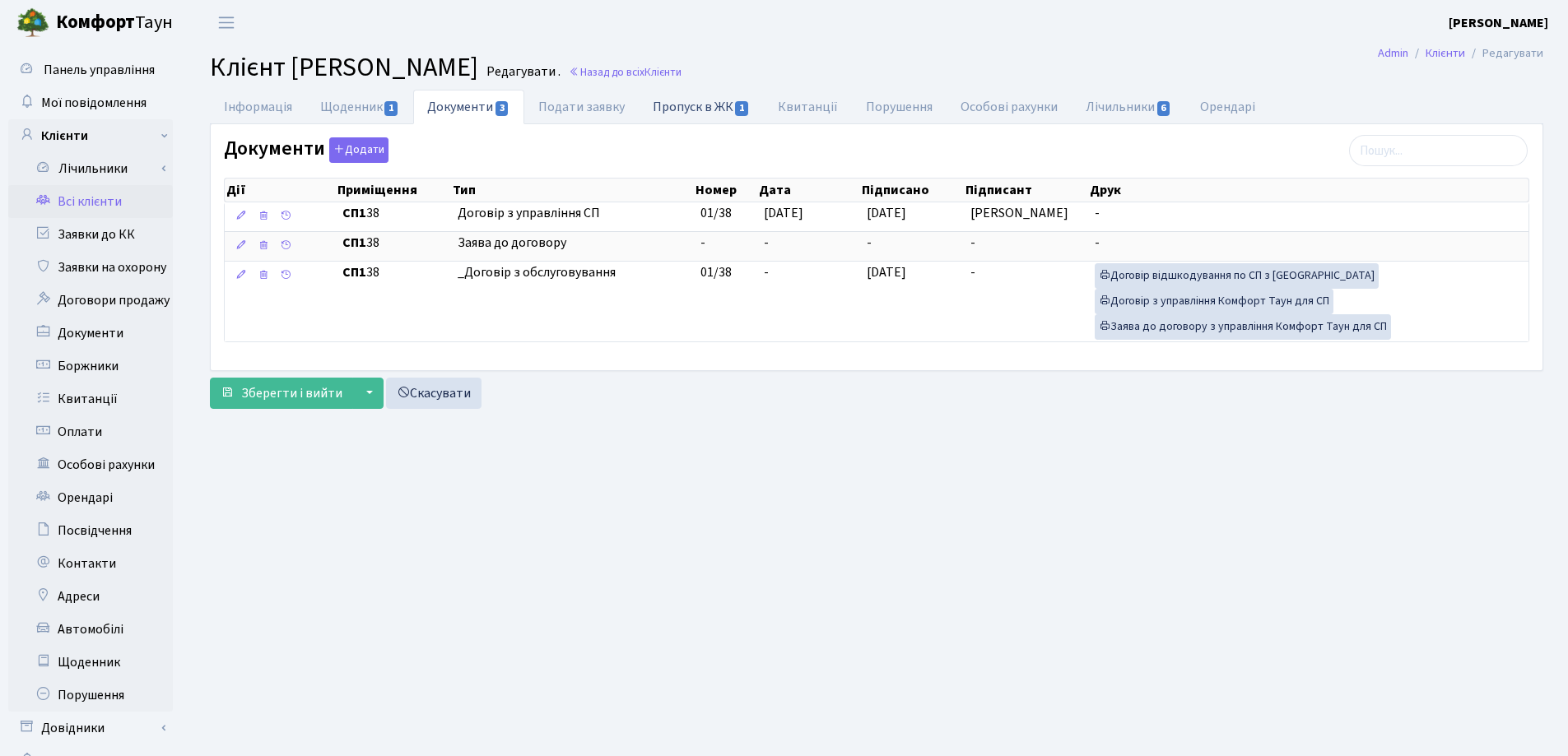
click at [677, 112] on link "Пропуск в ЖК 1" at bounding box center [701, 107] width 125 height 34
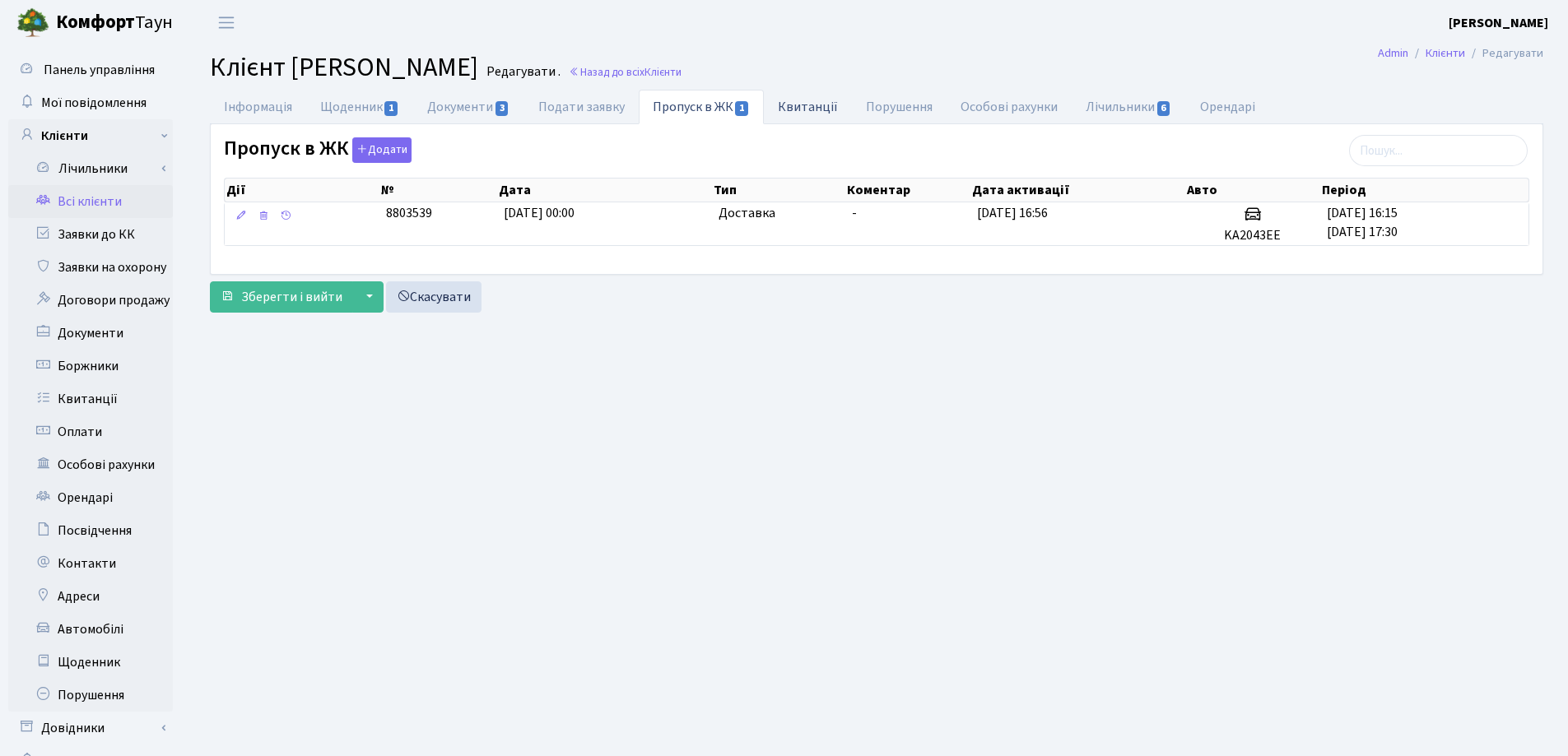
click at [808, 111] on link "Квитанції" at bounding box center [808, 107] width 88 height 34
select select "25"
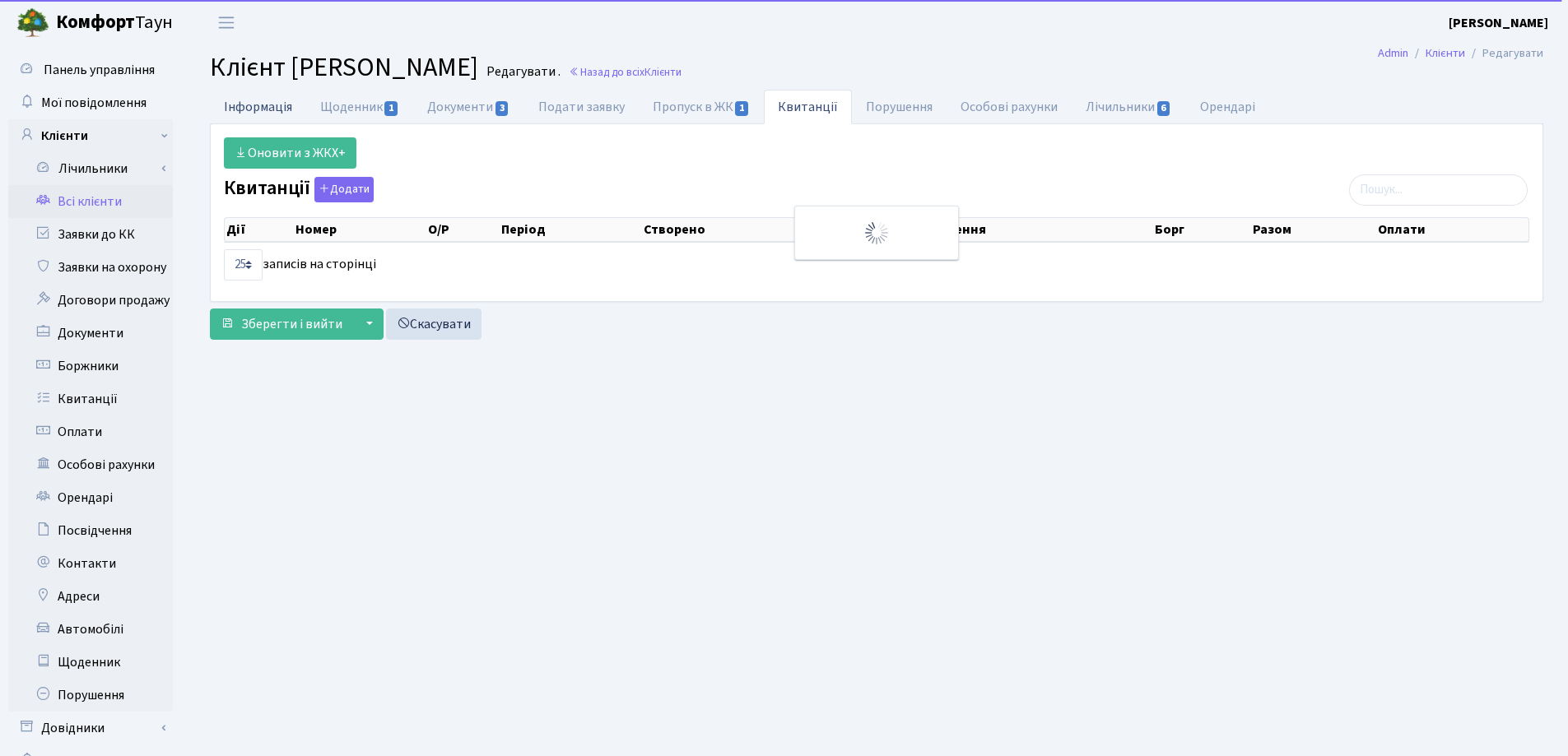
click at [267, 99] on link "Інформація" at bounding box center [258, 107] width 97 height 34
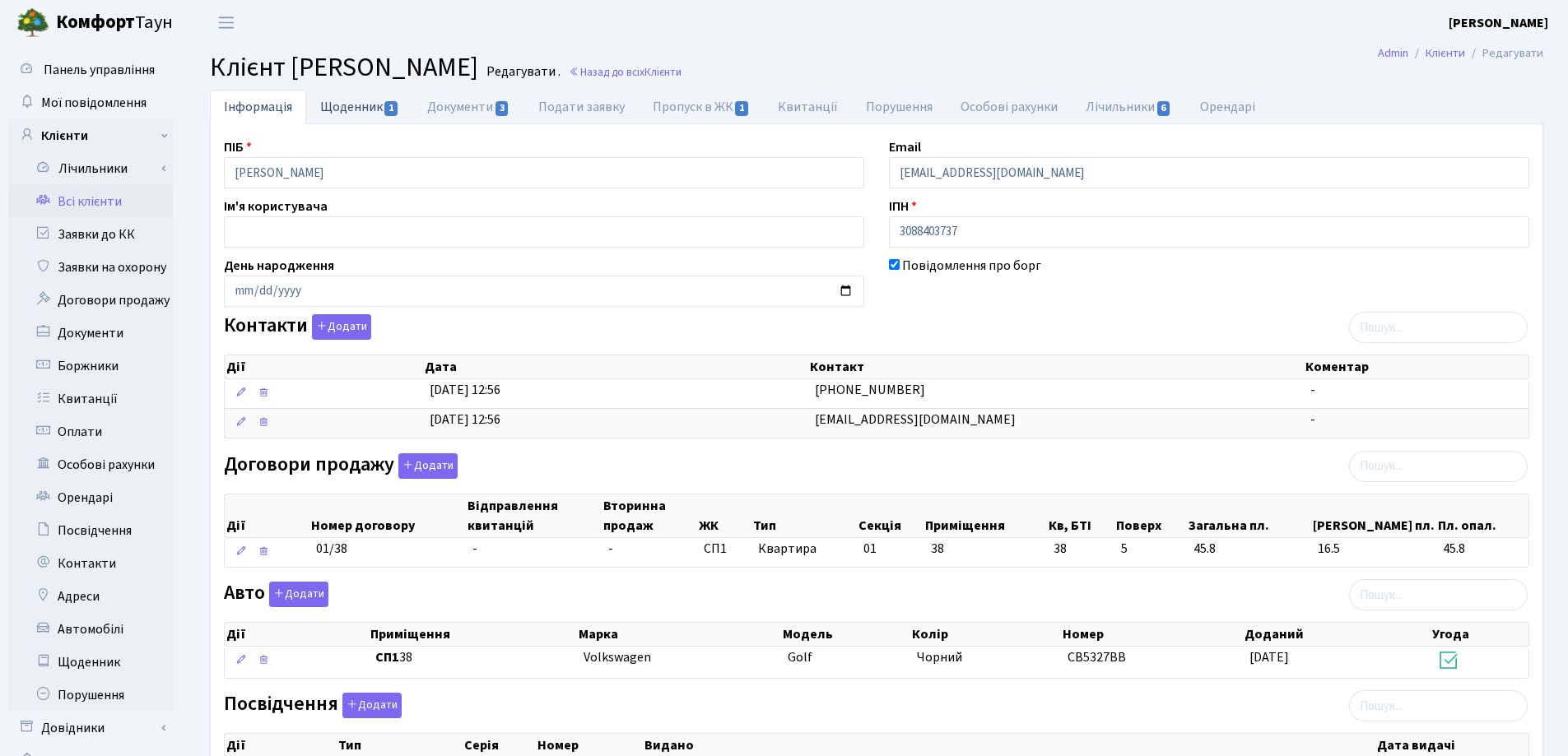
click at [358, 116] on link "Щоденник 1" at bounding box center [359, 107] width 107 height 34
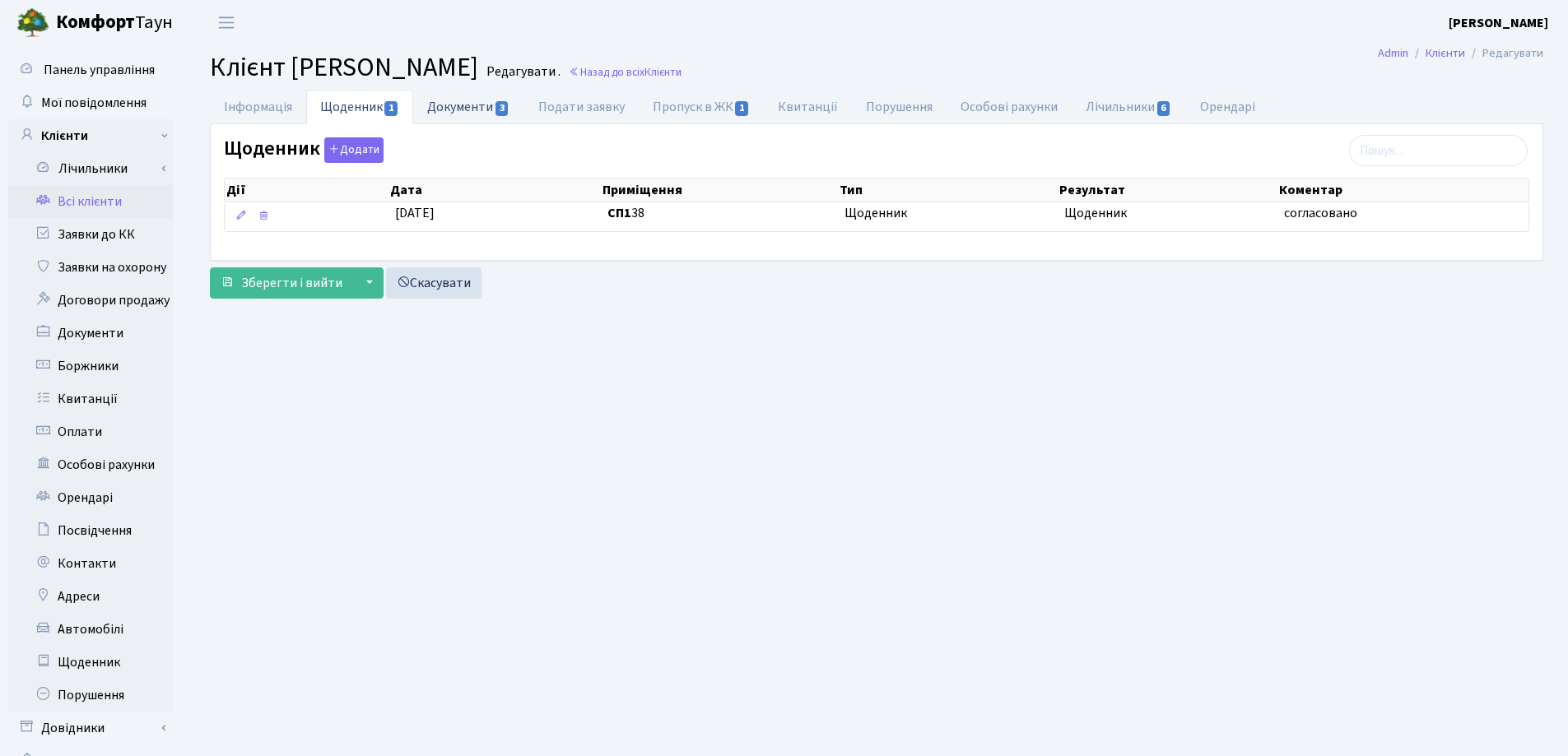
click at [455, 103] on link "Документи 3" at bounding box center [468, 107] width 110 height 34
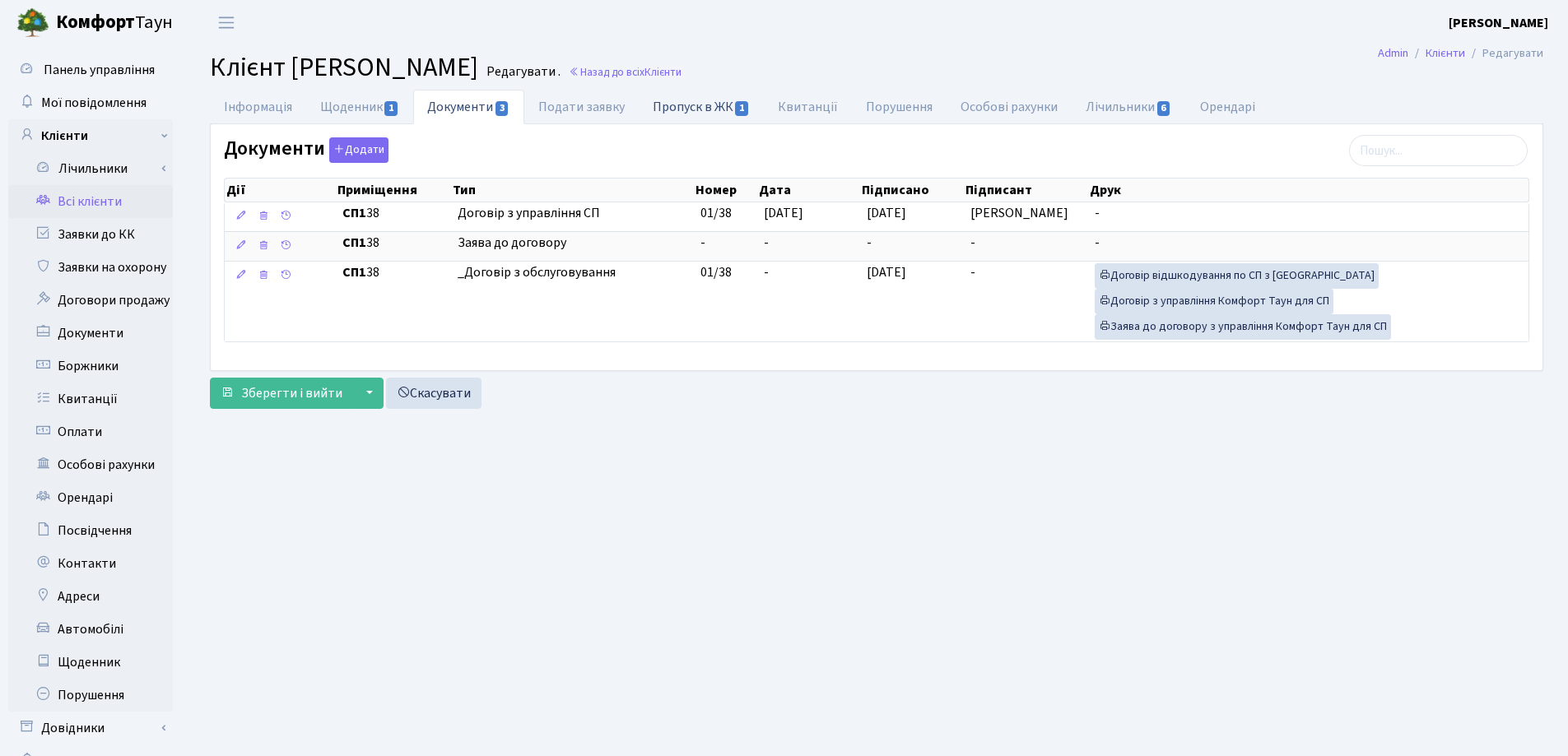
click at [692, 105] on link "Пропуск в ЖК 1" at bounding box center [701, 107] width 125 height 34
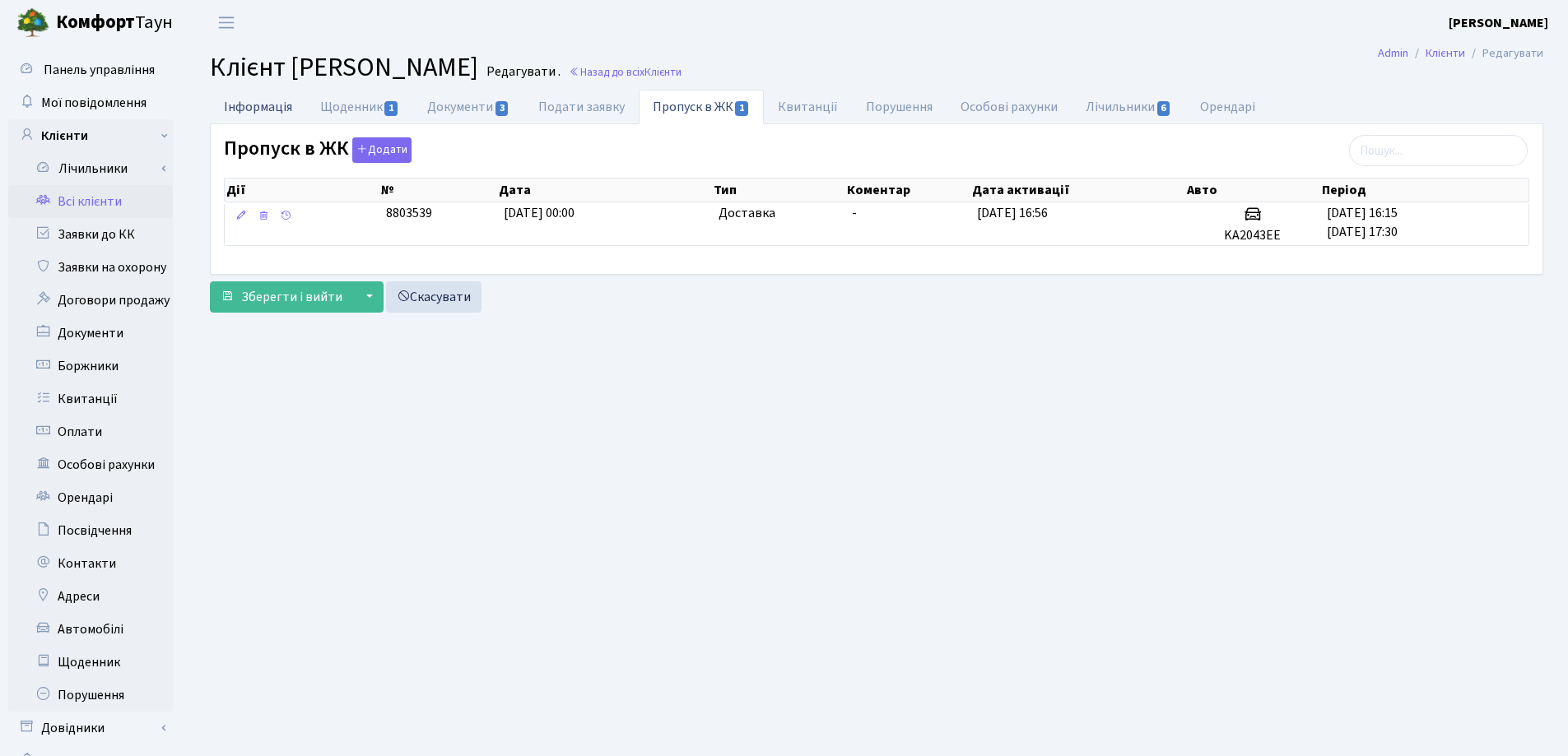
click at [263, 105] on link "Інформація" at bounding box center [258, 107] width 97 height 34
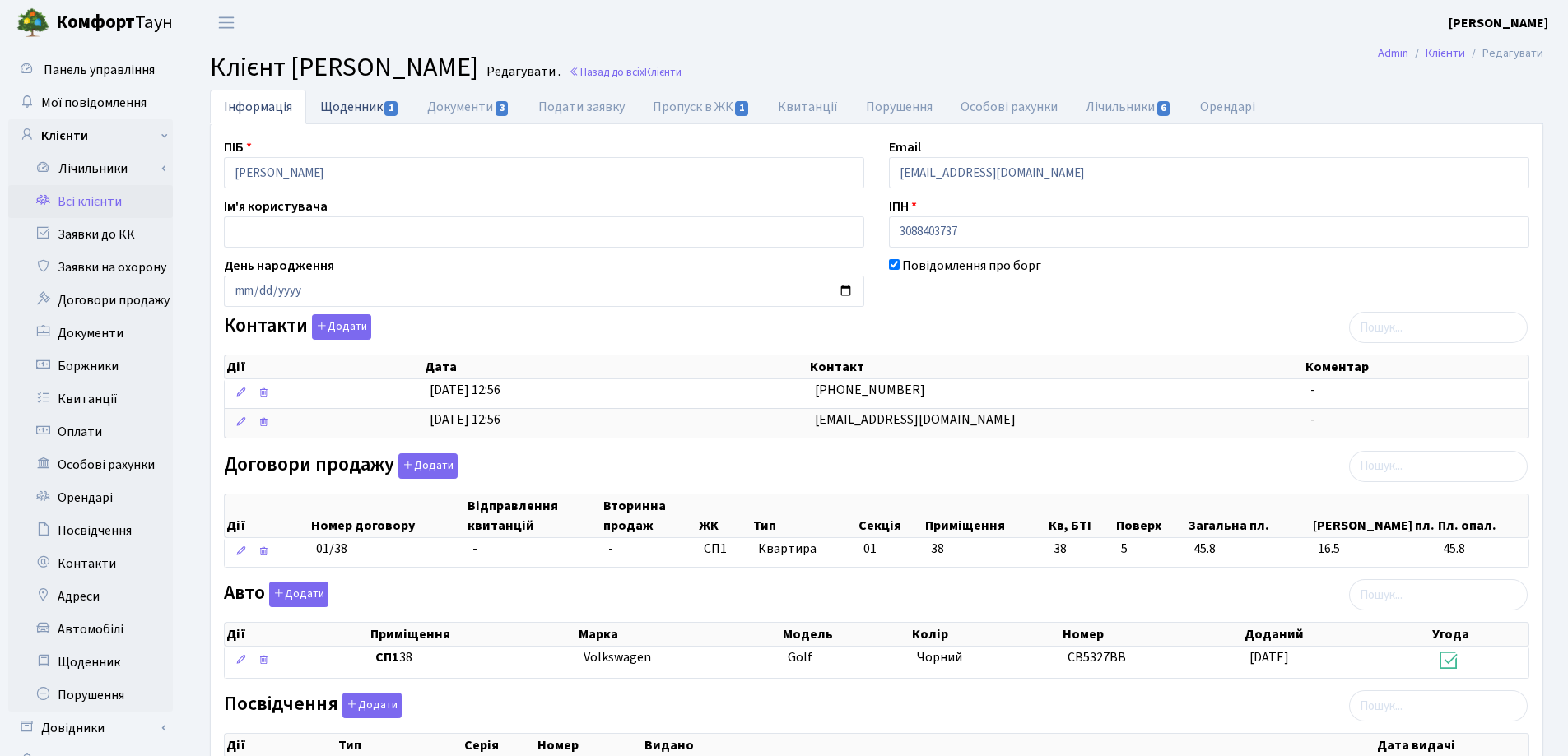
click at [346, 108] on link "Щоденник 1" at bounding box center [359, 107] width 107 height 34
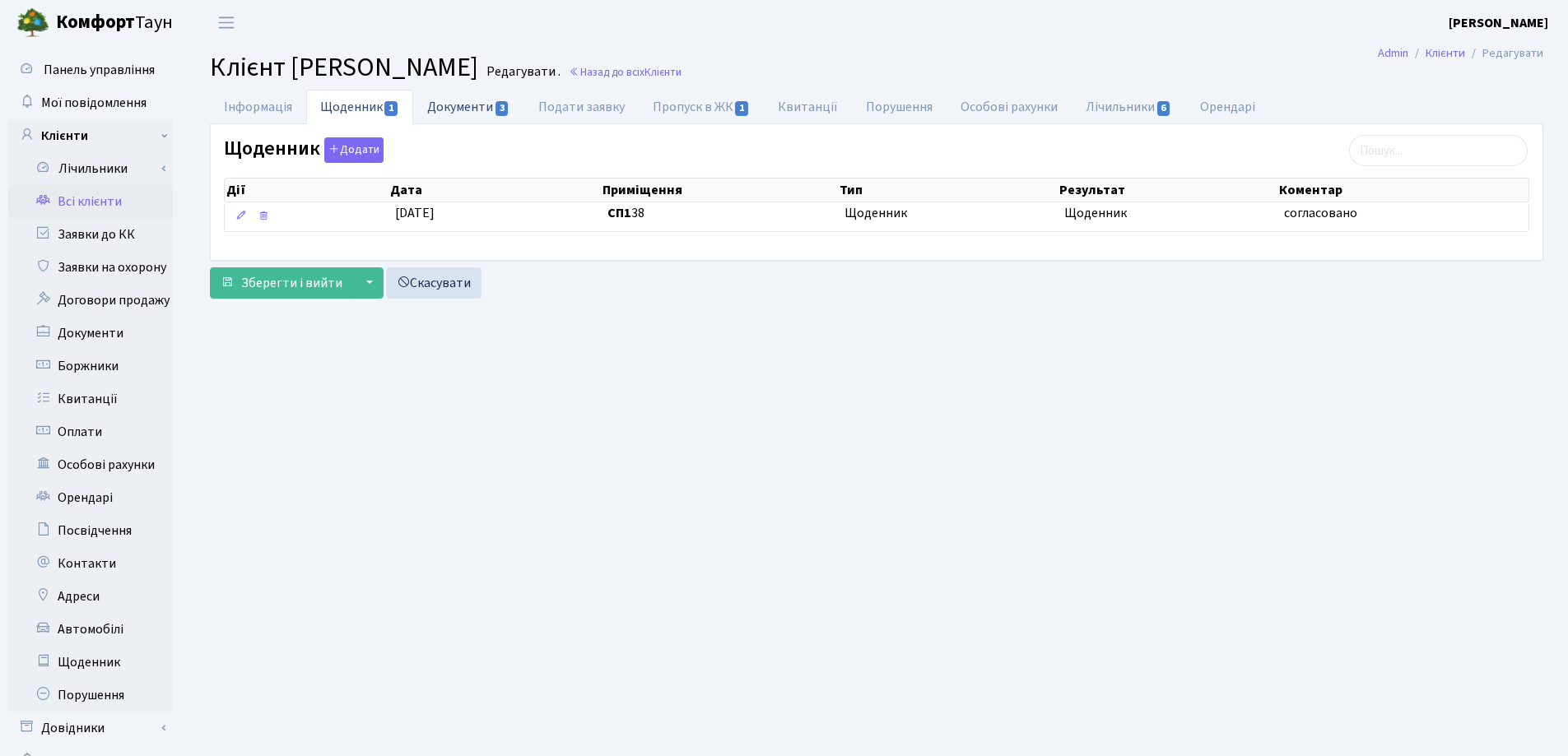
click at [458, 100] on link "Документи 3" at bounding box center [468, 107] width 110 height 34
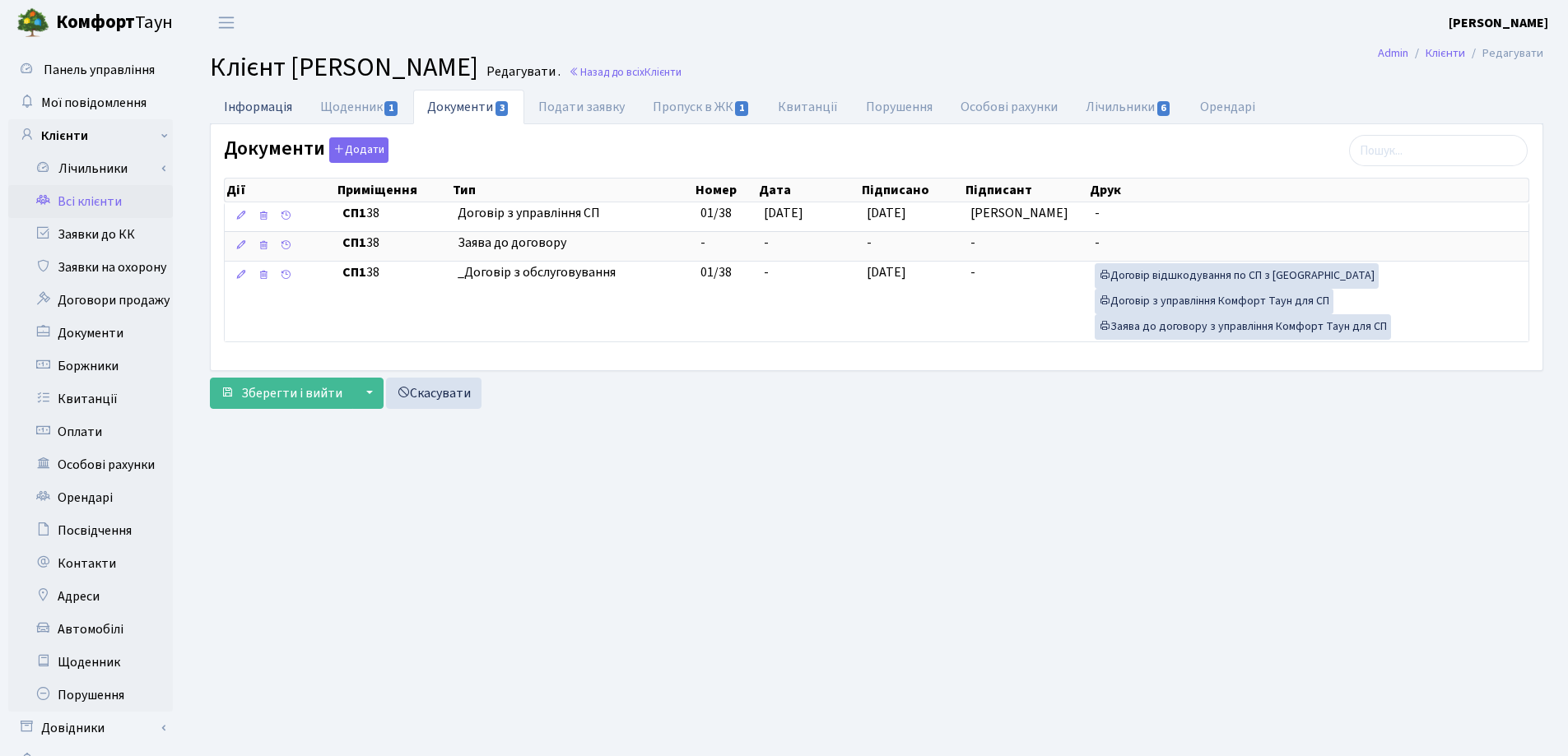
click at [230, 110] on link "Інформація" at bounding box center [258, 107] width 97 height 34
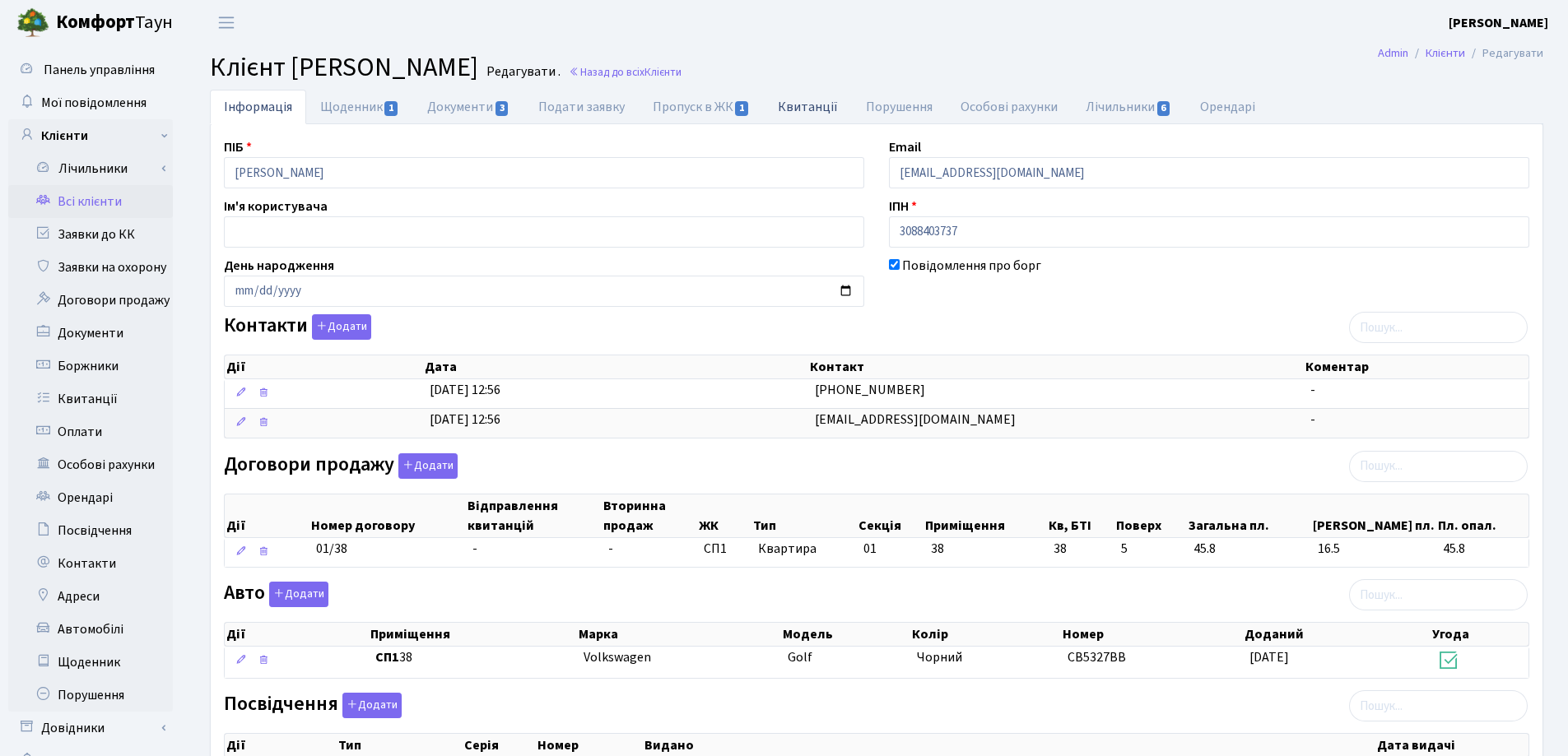
click at [817, 105] on link "Квитанції" at bounding box center [808, 107] width 88 height 34
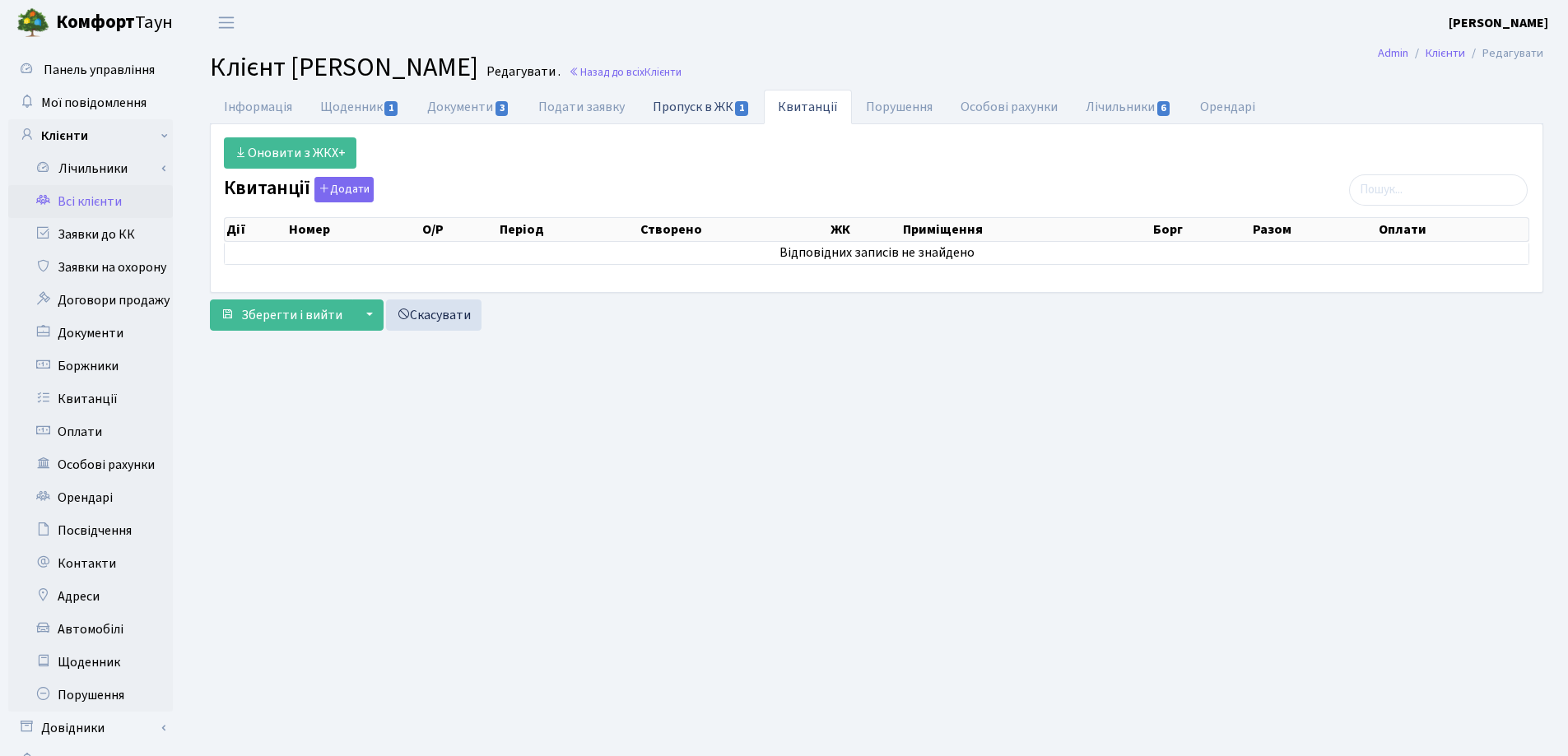
click at [678, 108] on link "Пропуск в ЖК 1" at bounding box center [701, 107] width 125 height 34
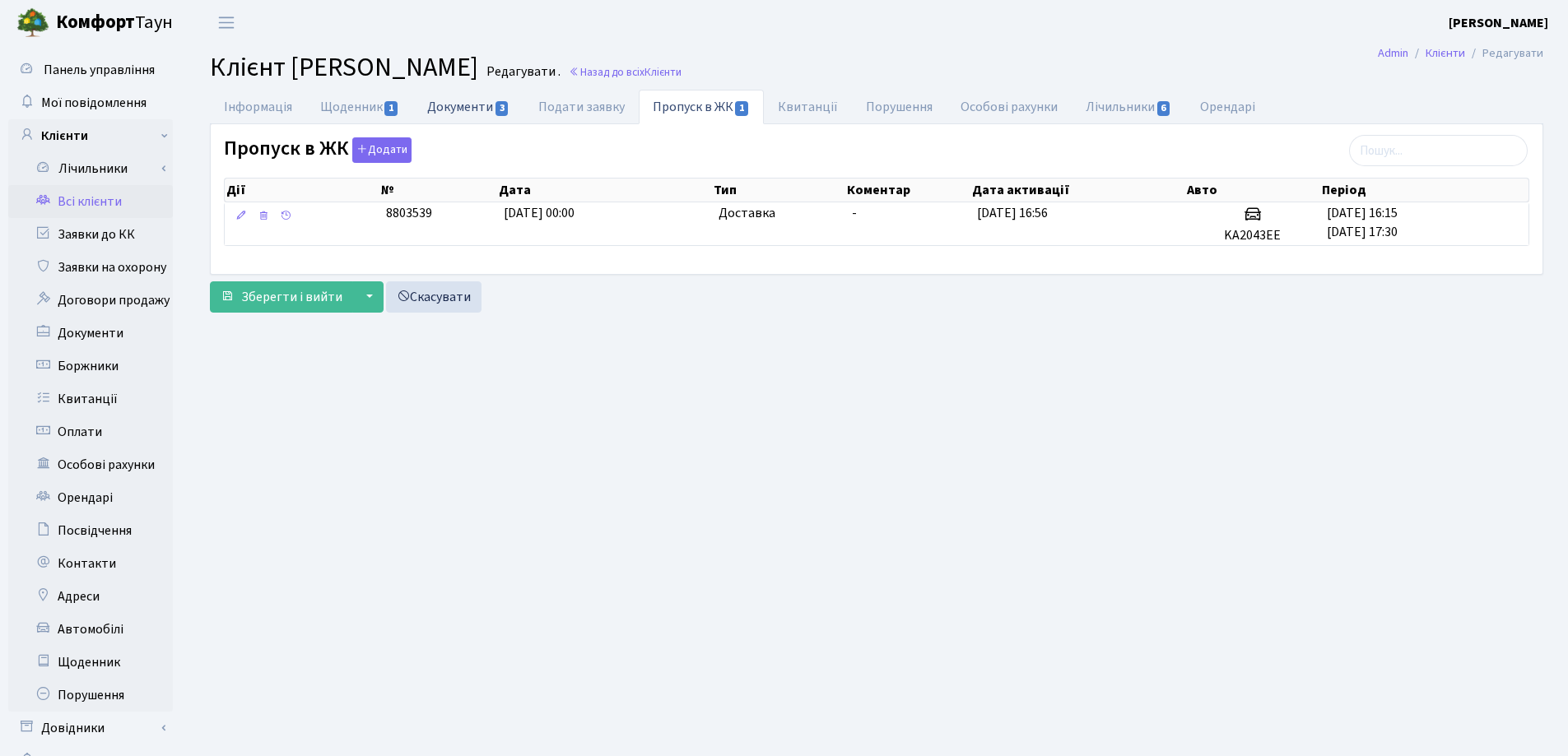
click at [433, 102] on link "Документи 3" at bounding box center [468, 107] width 110 height 34
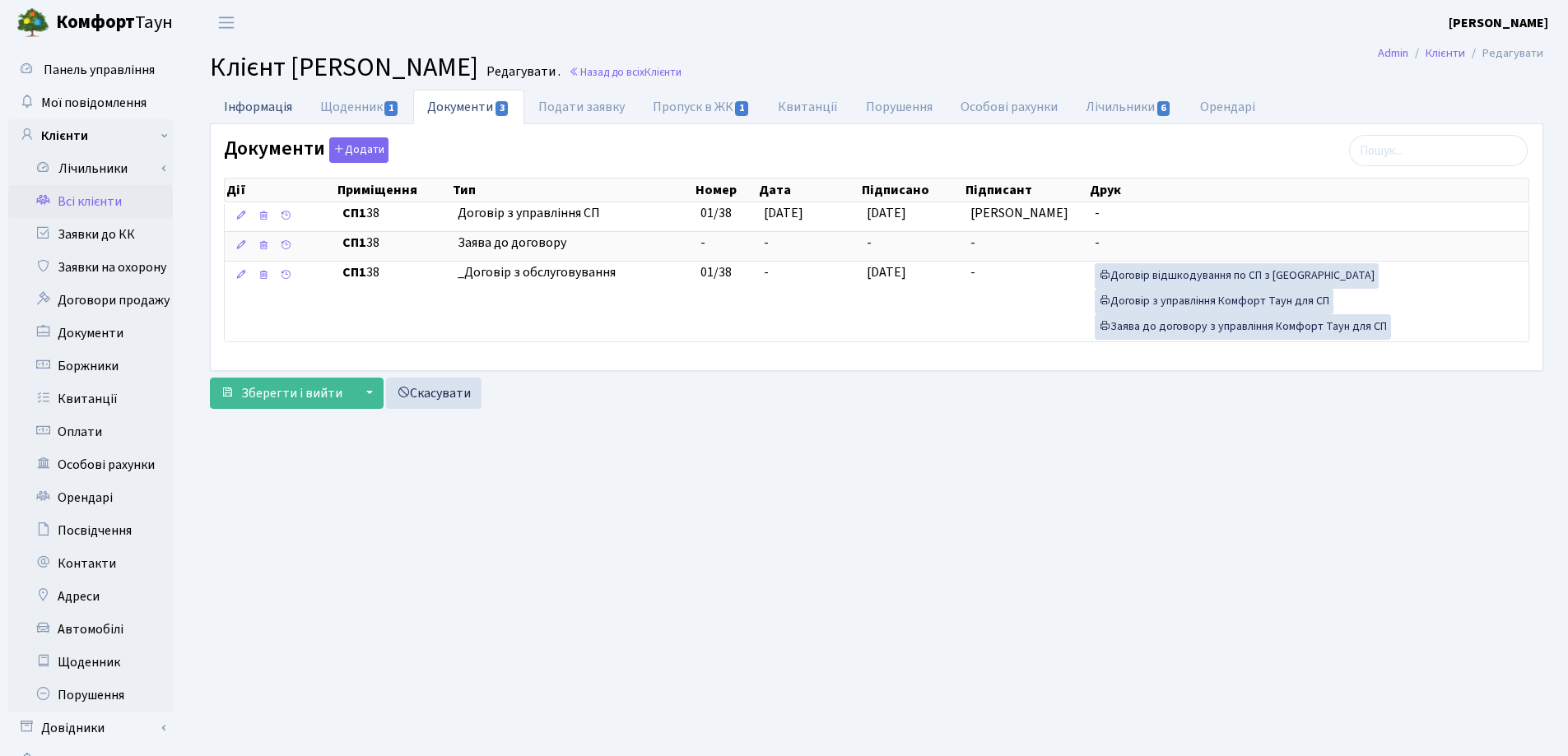
click at [225, 106] on link "Інформація" at bounding box center [258, 107] width 97 height 34
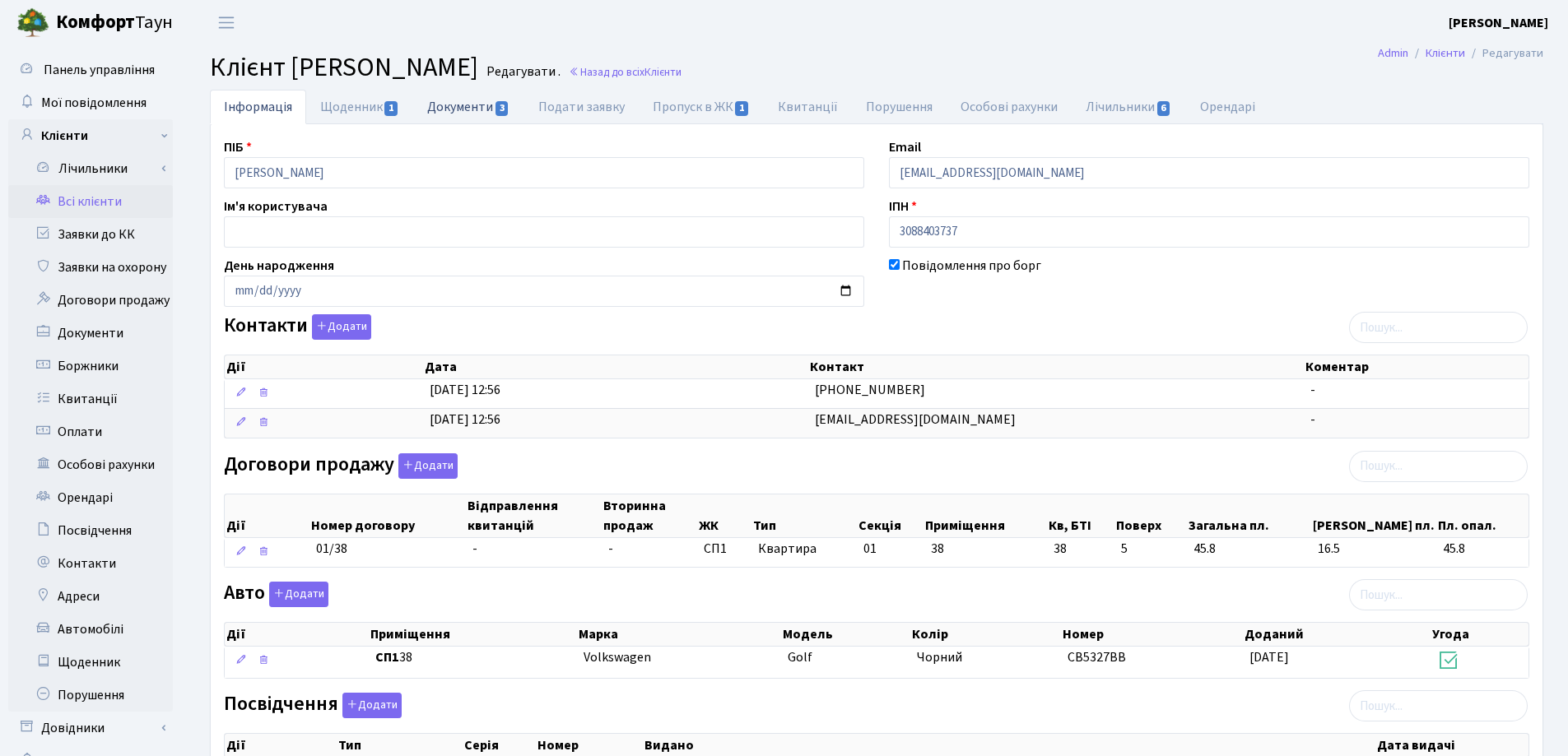
click at [460, 118] on link "Документи 3" at bounding box center [468, 107] width 110 height 34
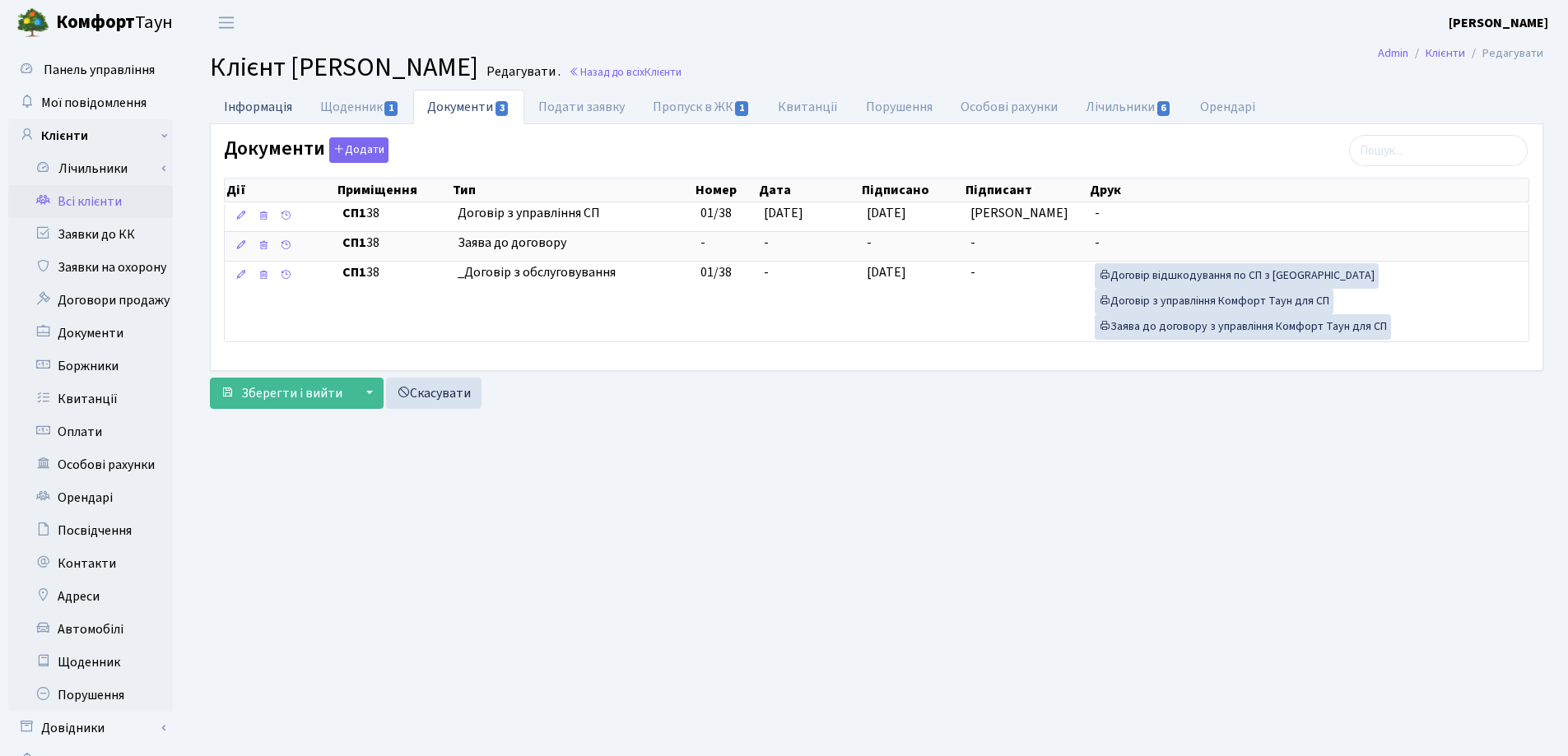
click at [243, 109] on link "Інформація" at bounding box center [258, 107] width 97 height 34
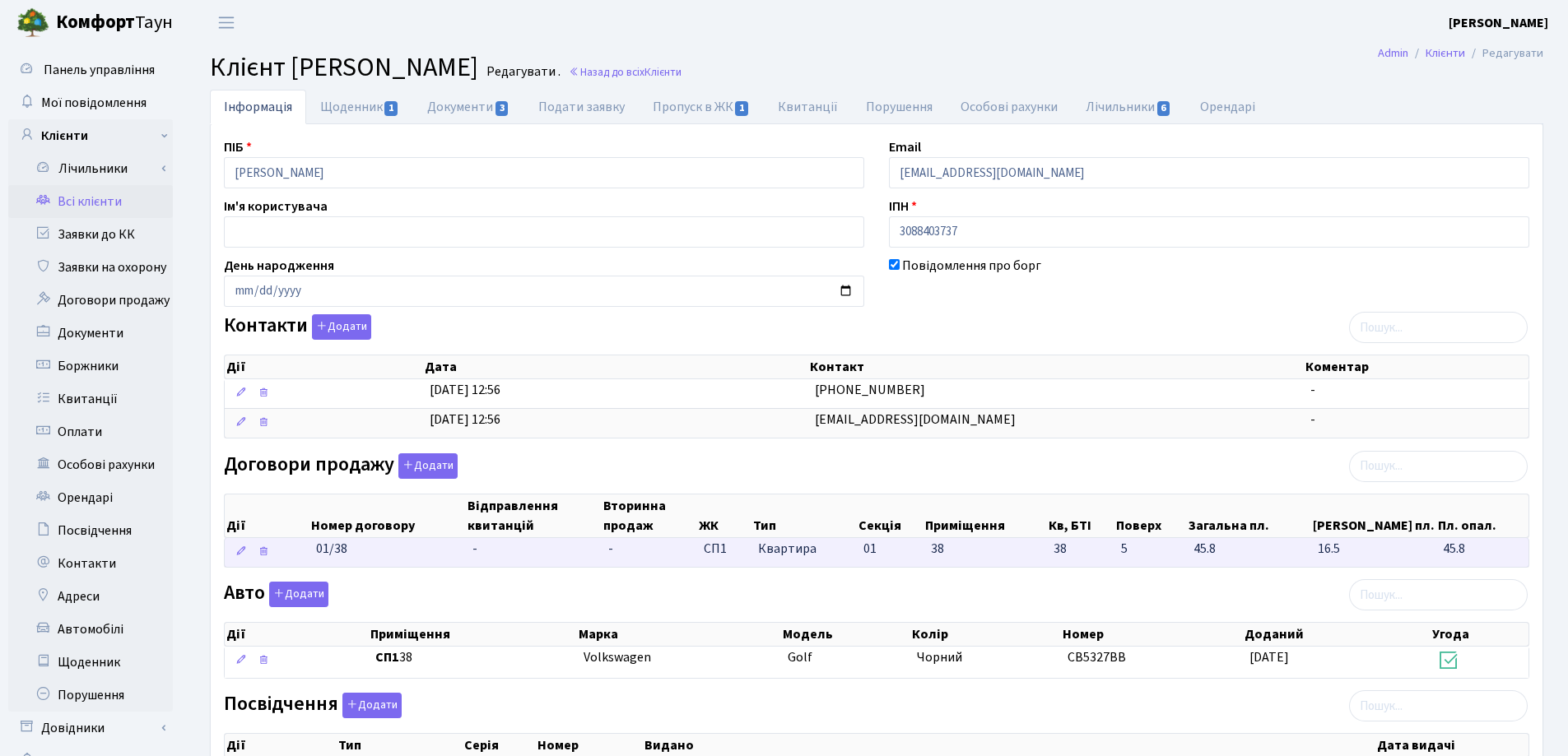
click at [472, 553] on span "-" at bounding box center [475, 549] width 5 height 18
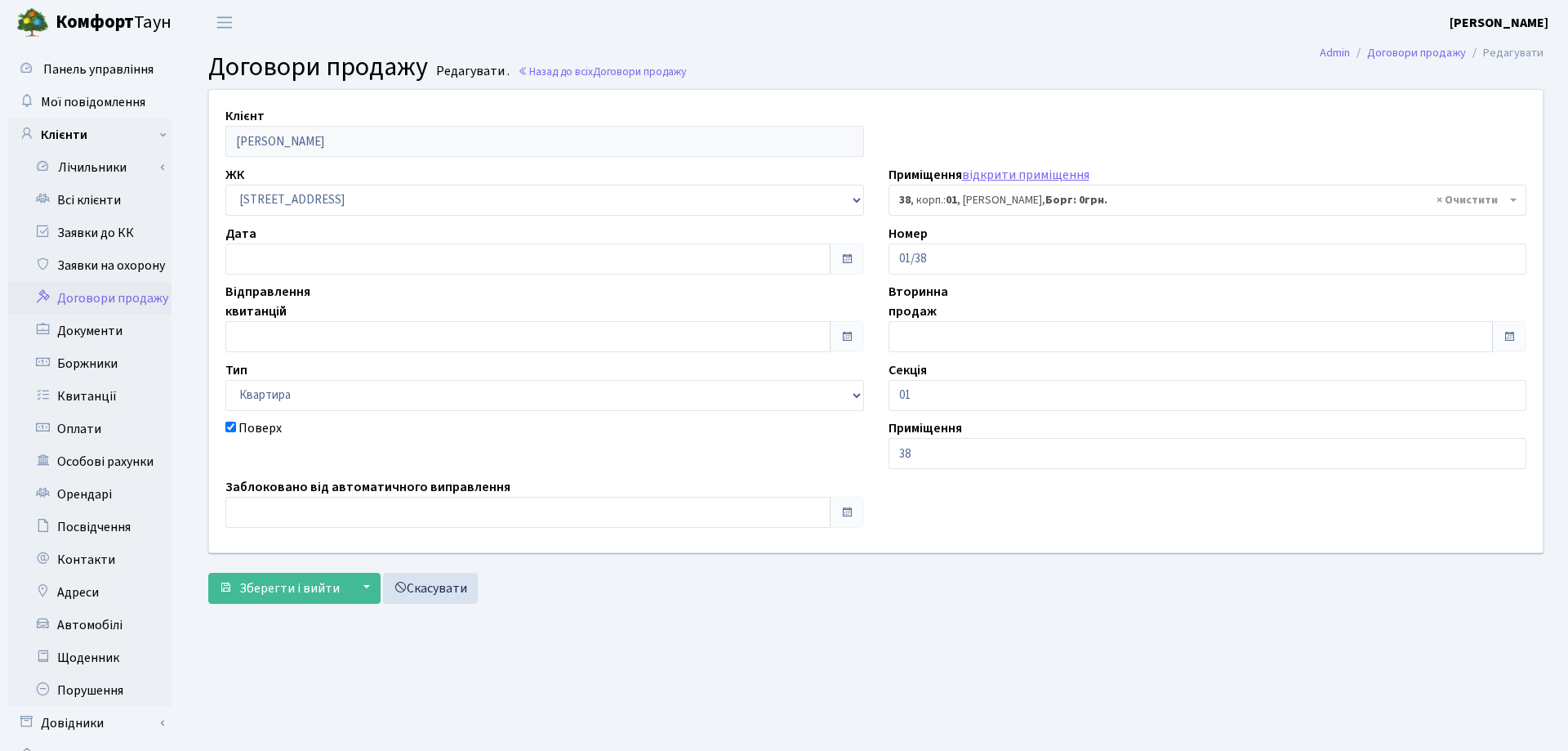
select select "19963"
click at [340, 255] on input "text" at bounding box center [525, 259] width 599 height 31
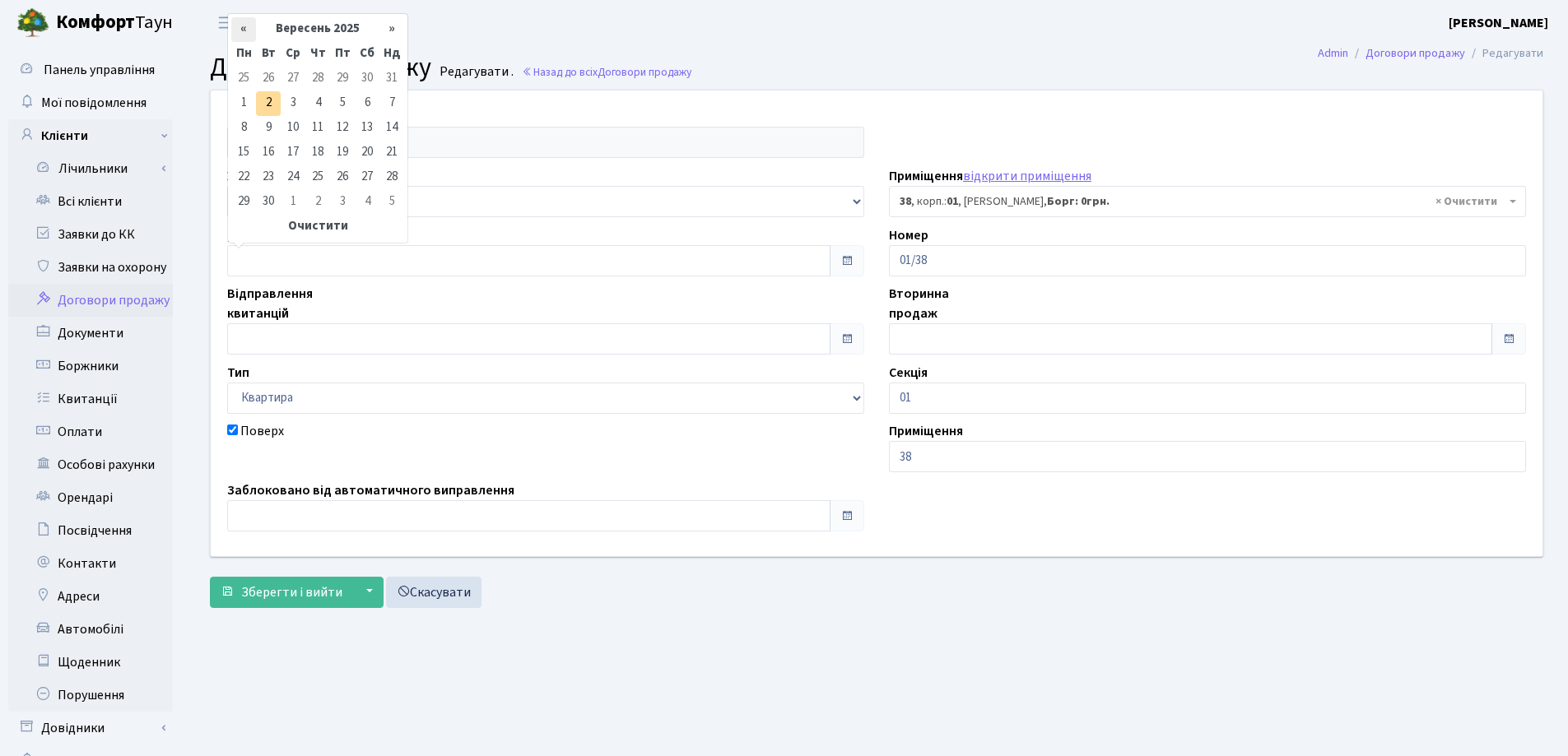
click at [245, 37] on th "«" at bounding box center [243, 29] width 24 height 24
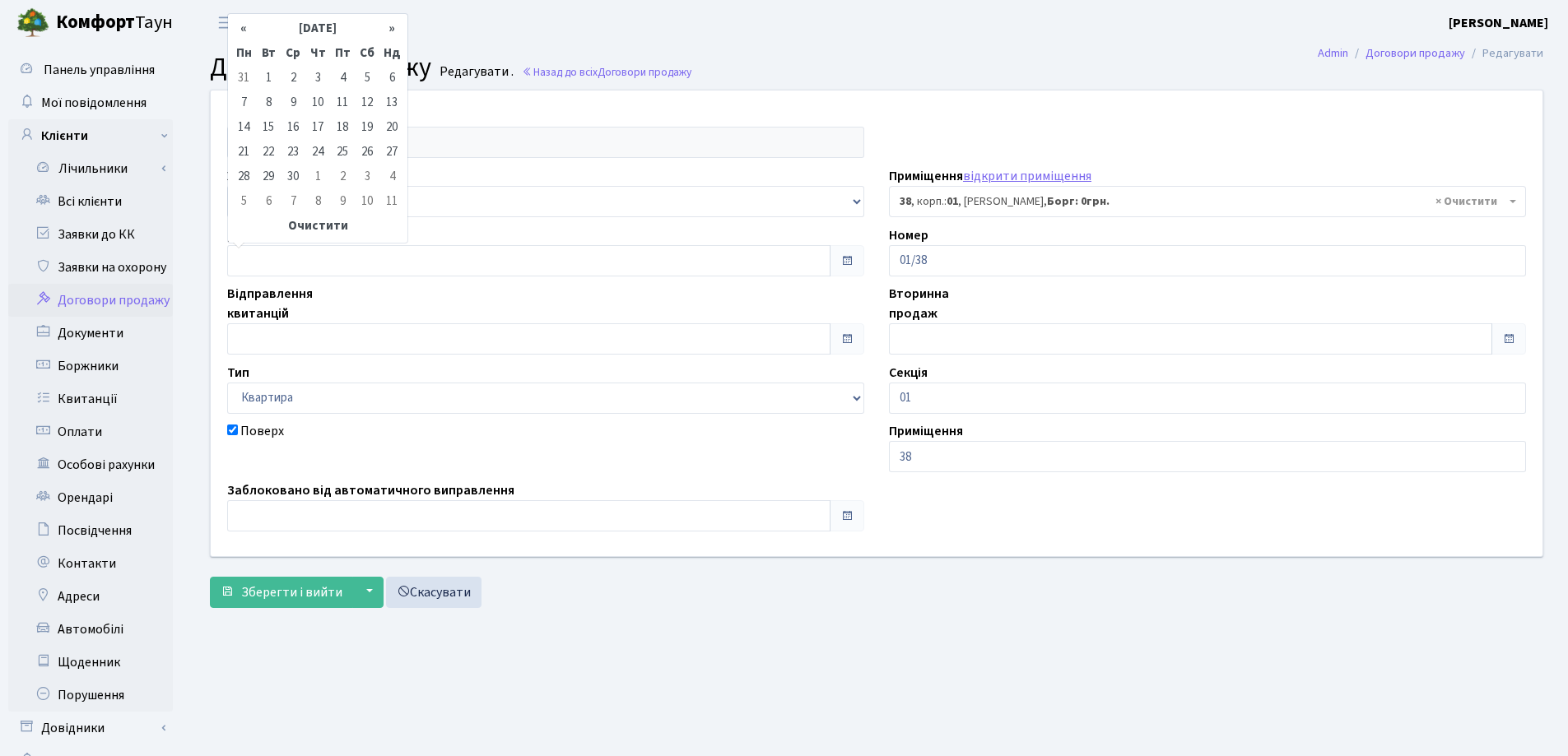
click at [245, 37] on th "«" at bounding box center [243, 29] width 24 height 24
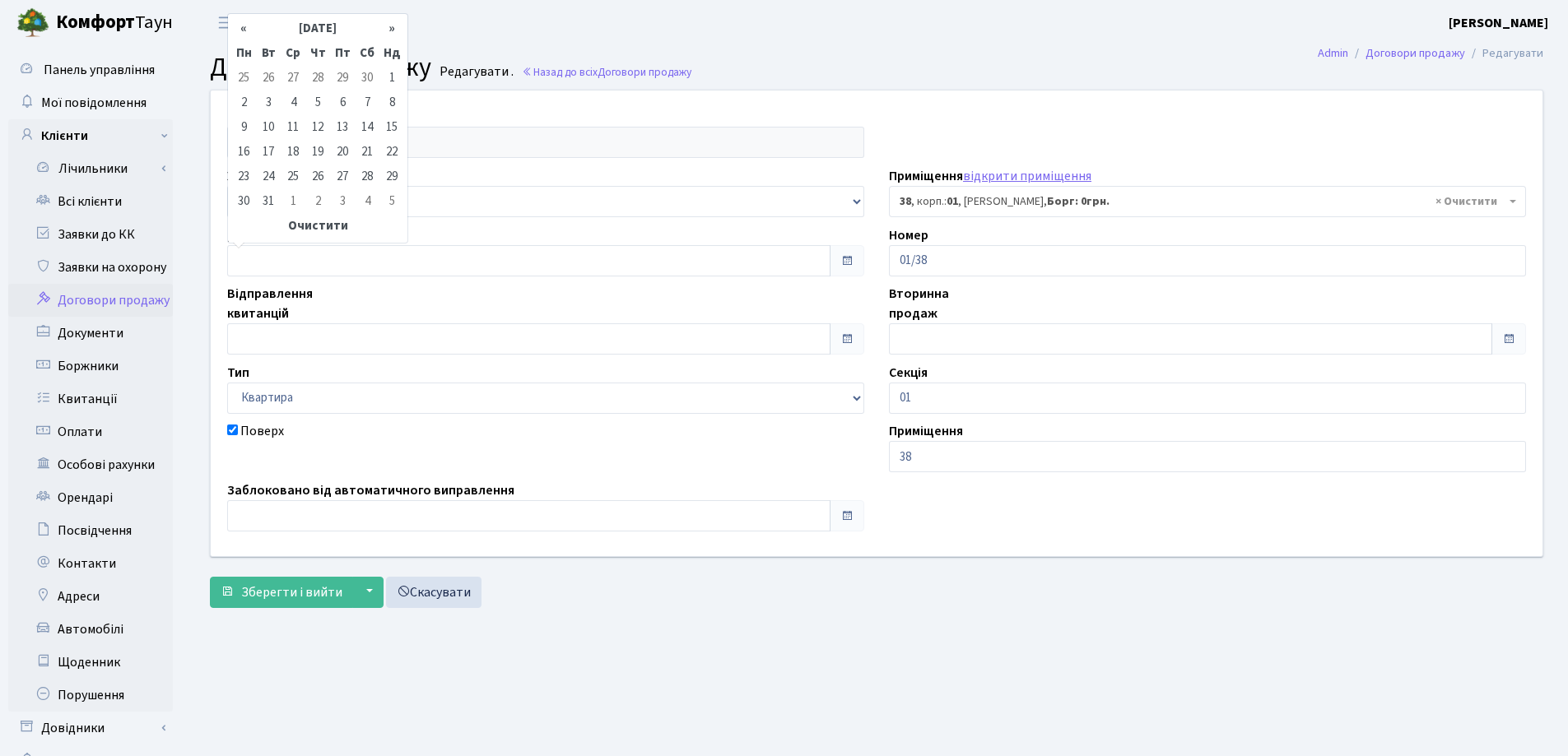
click at [245, 37] on th "«" at bounding box center [243, 29] width 24 height 24
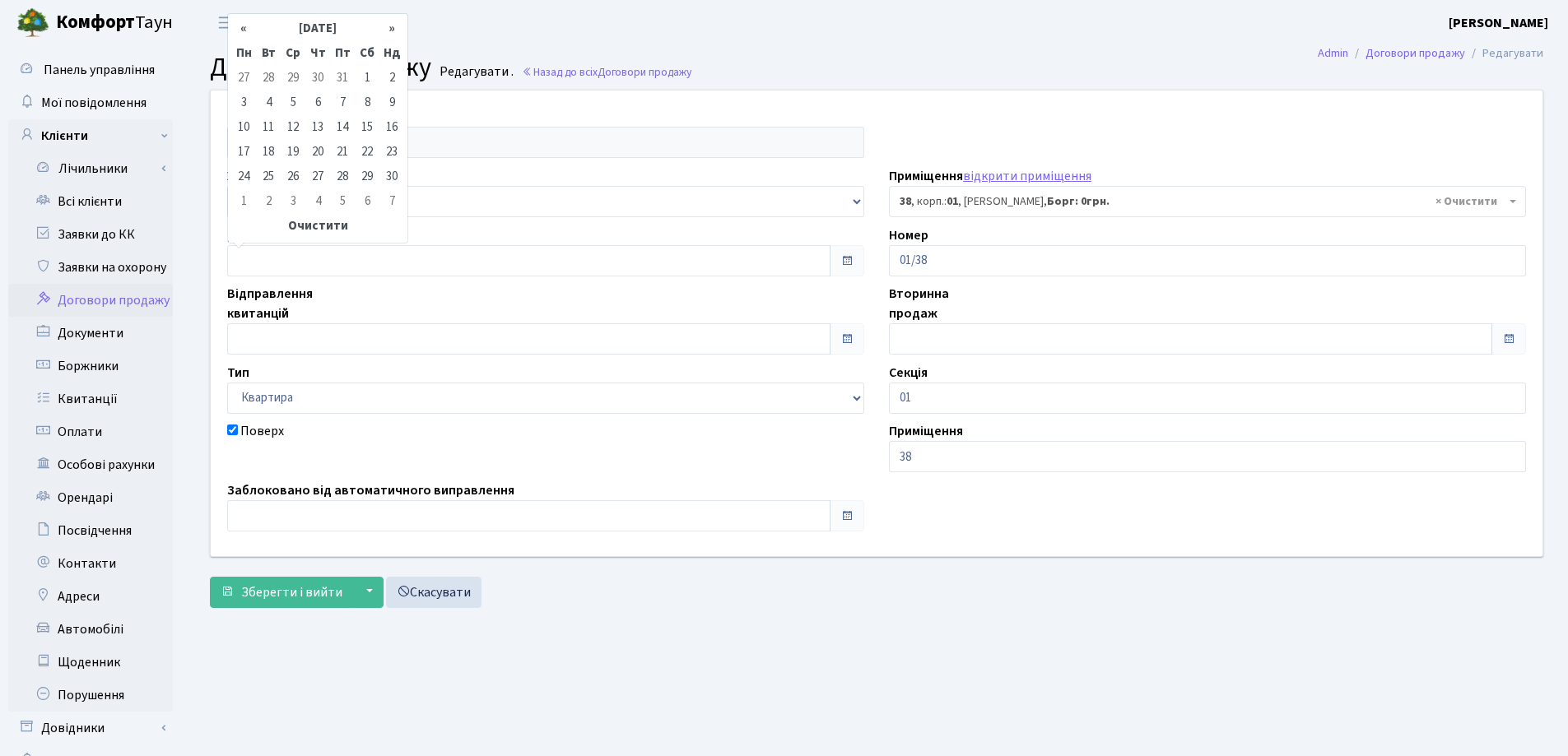
click at [245, 37] on th "«" at bounding box center [243, 29] width 24 height 24
click at [245, 37] on th "«" at bounding box center [243, 37] width 24 height 39
click at [245, 37] on th "«" at bounding box center [243, 29] width 24 height 24
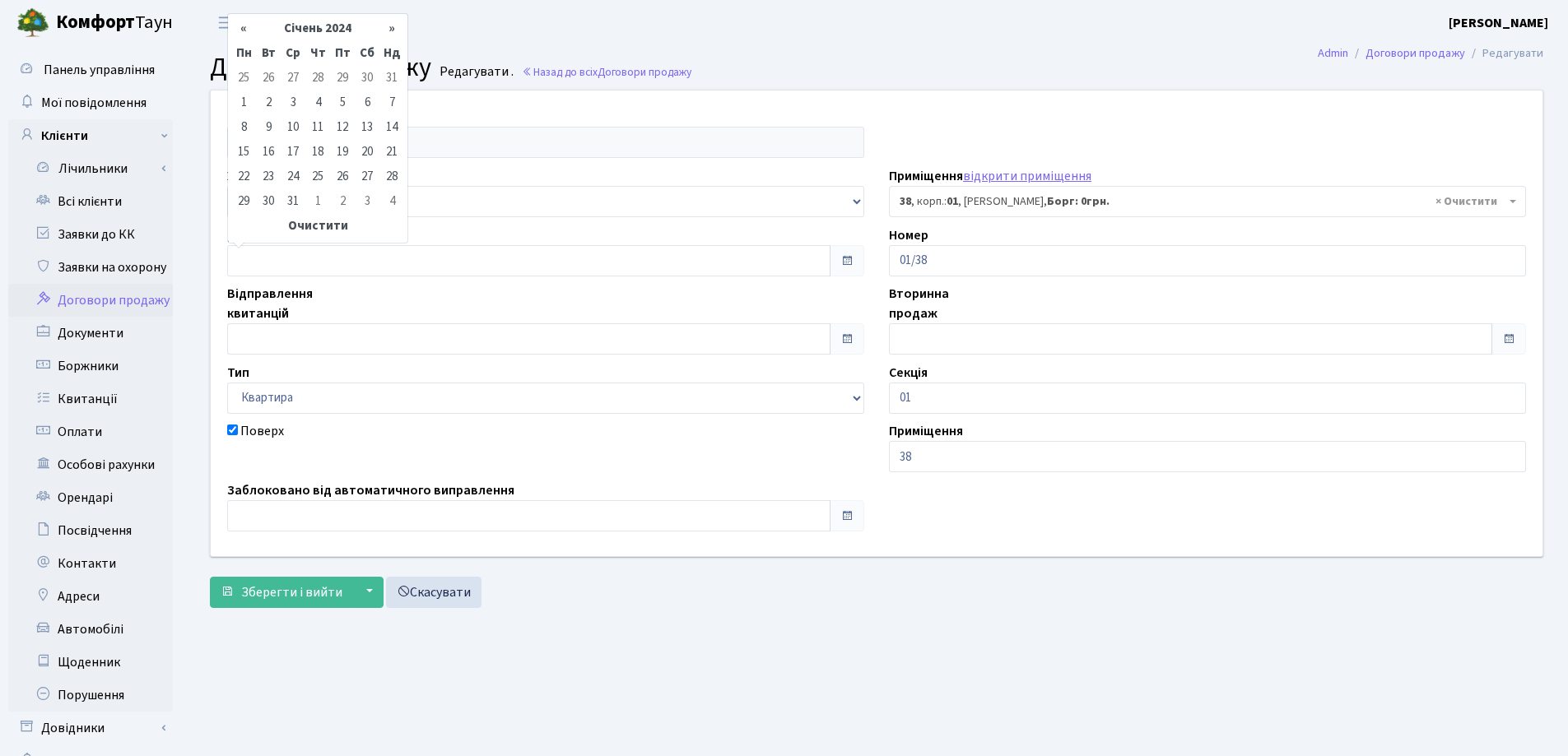
click at [245, 37] on th "«" at bounding box center [243, 29] width 24 height 24
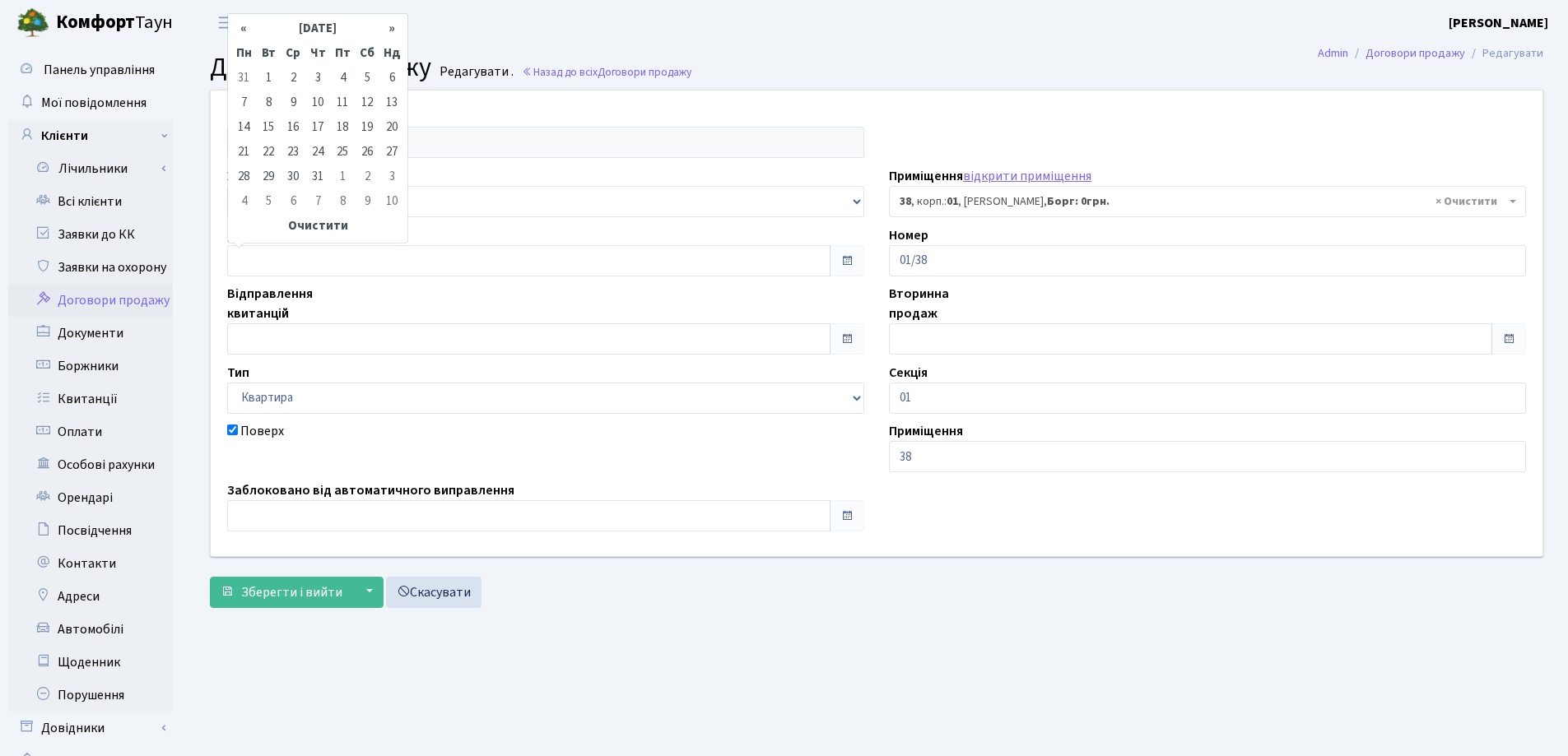
click at [245, 37] on th "«" at bounding box center [243, 29] width 24 height 24
click at [318, 107] on td "6" at bounding box center [317, 103] width 24 height 24
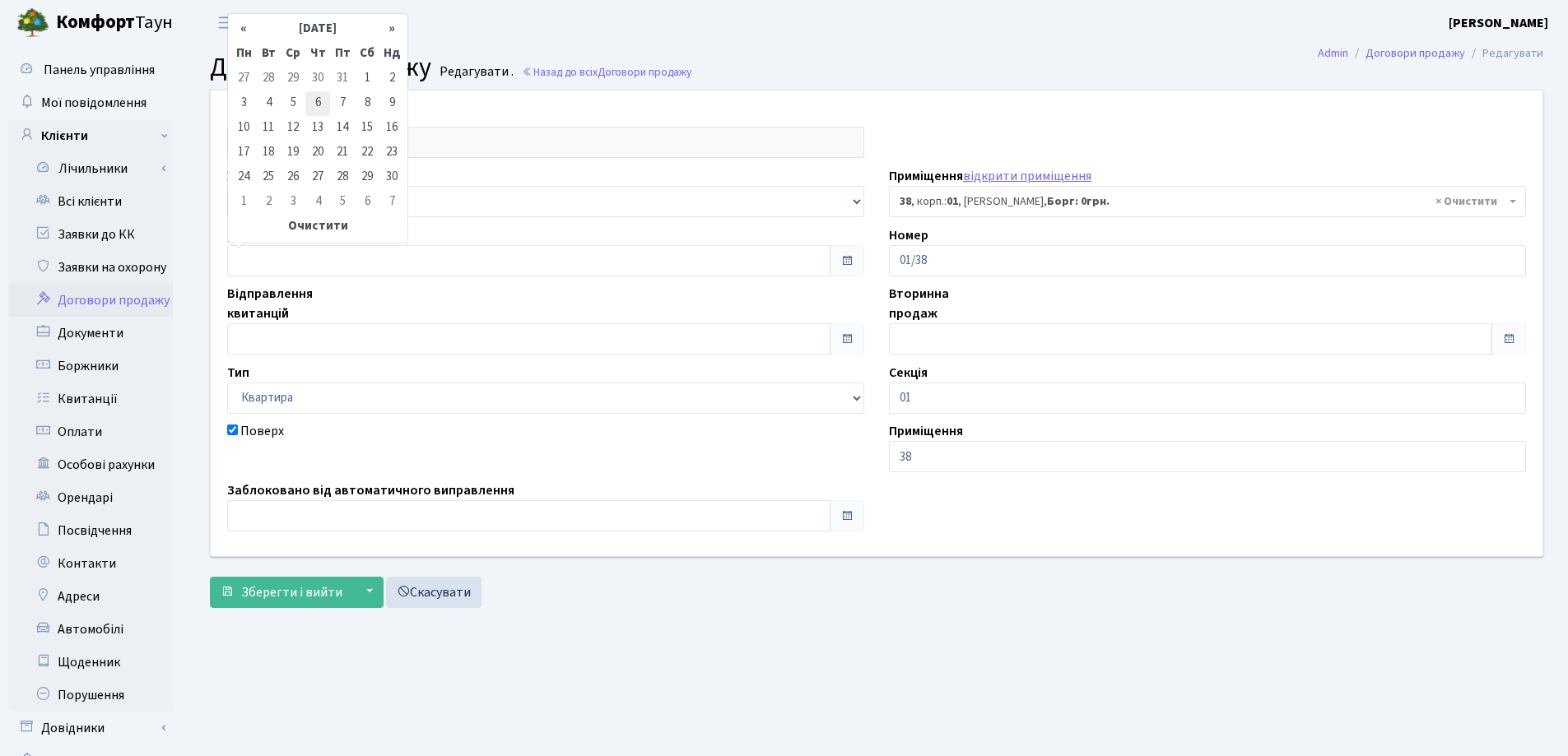
type input "06.04.2023"
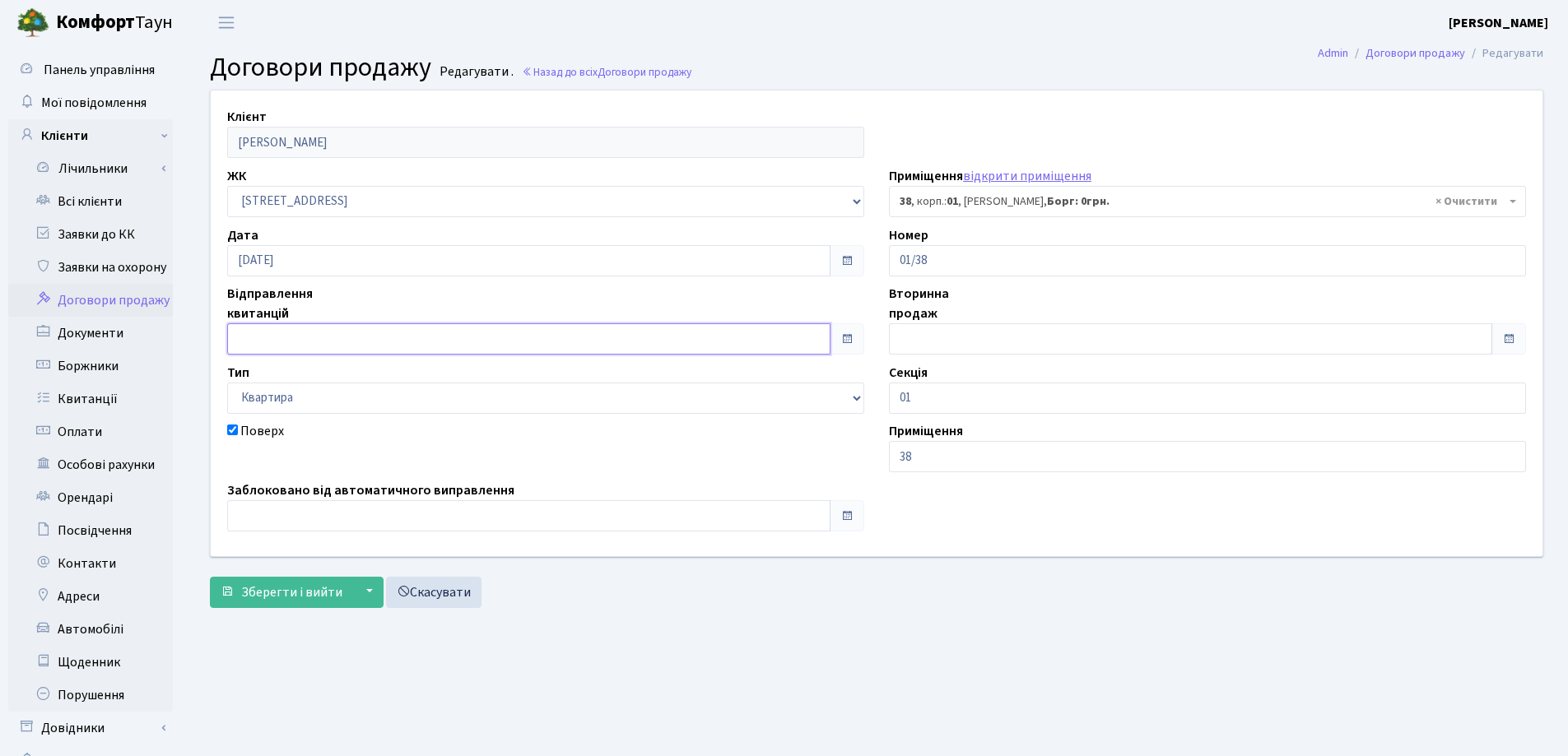
click at [302, 335] on input "text" at bounding box center [529, 339] width 603 height 31
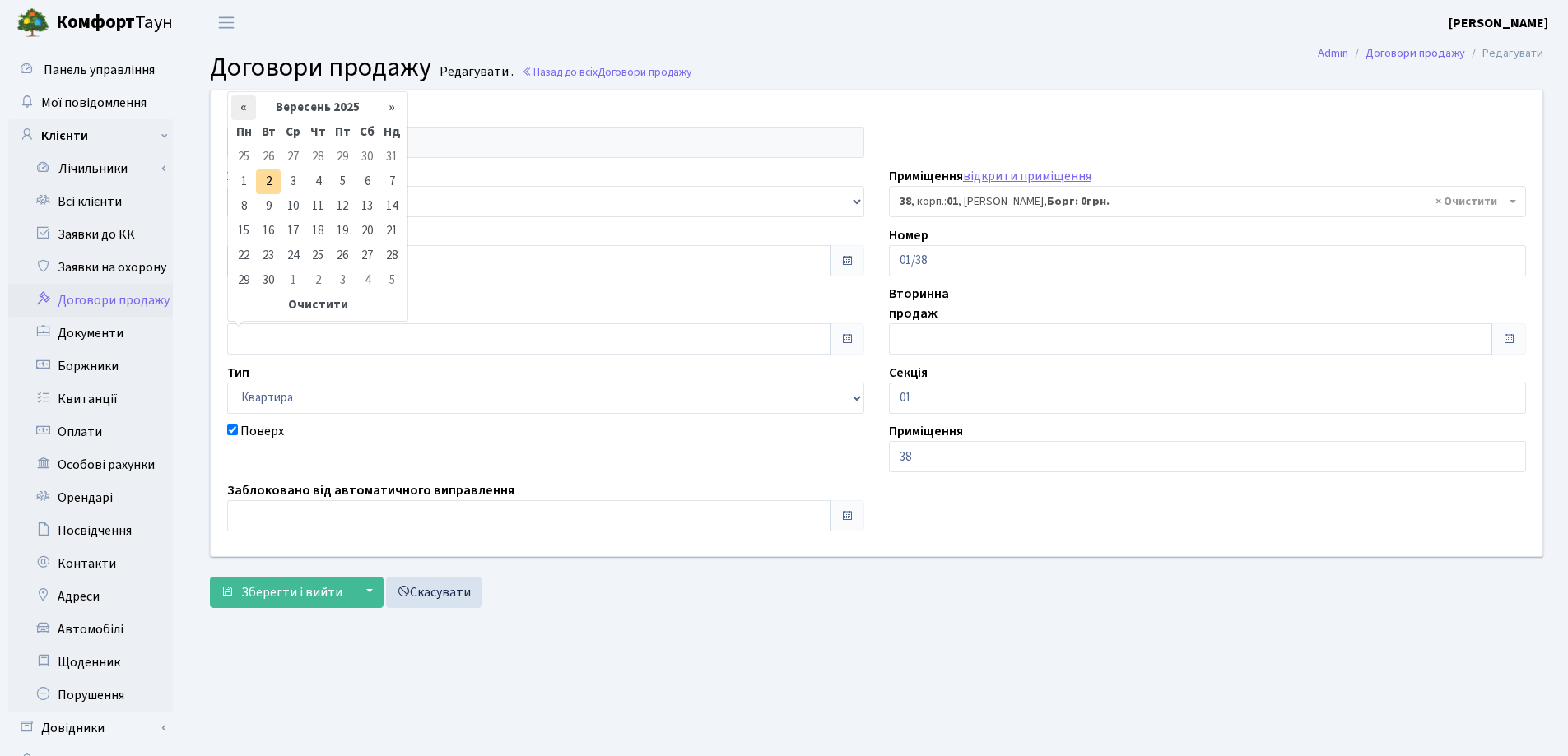
click at [241, 103] on th "«" at bounding box center [243, 108] width 24 height 24
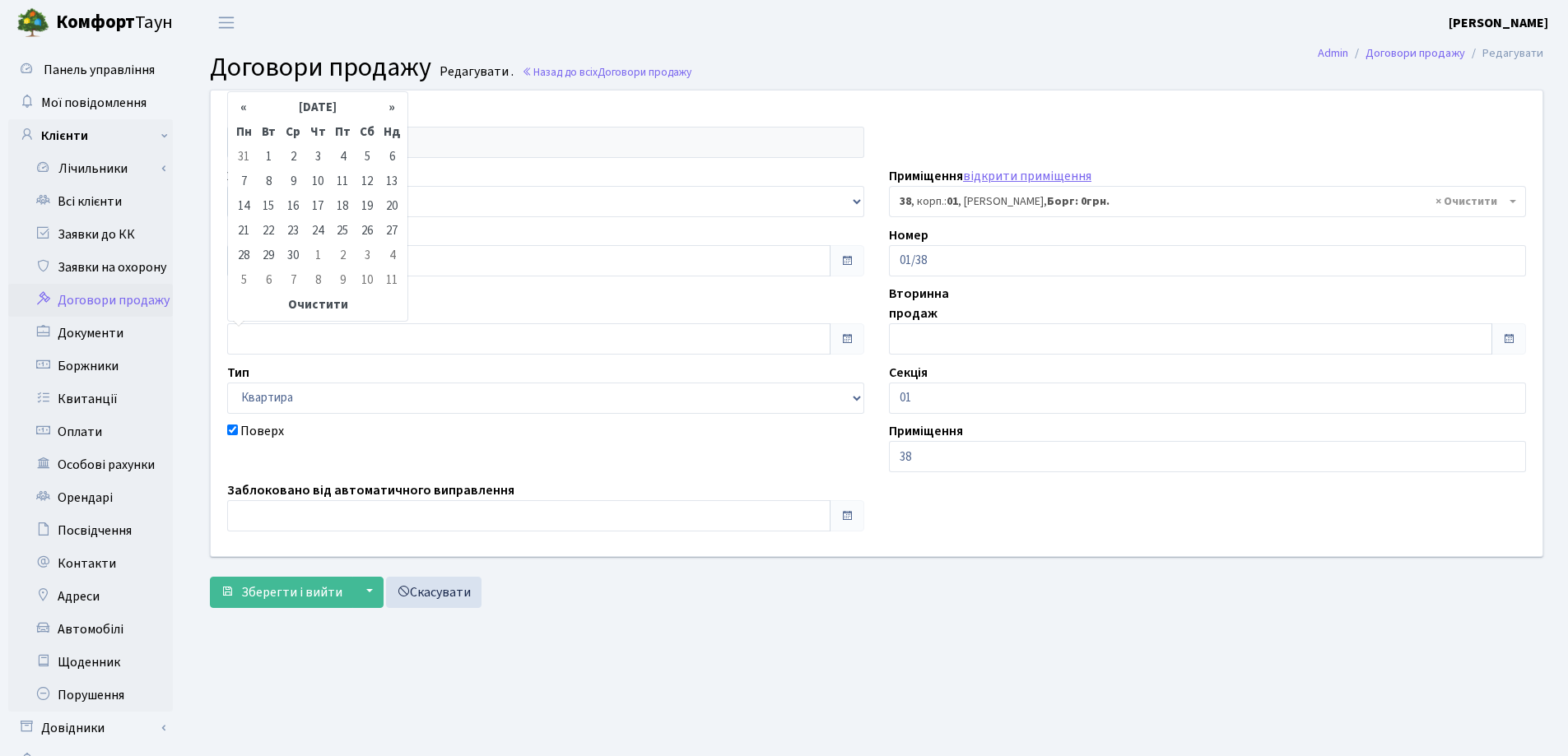
click at [241, 103] on th "«" at bounding box center [243, 108] width 24 height 24
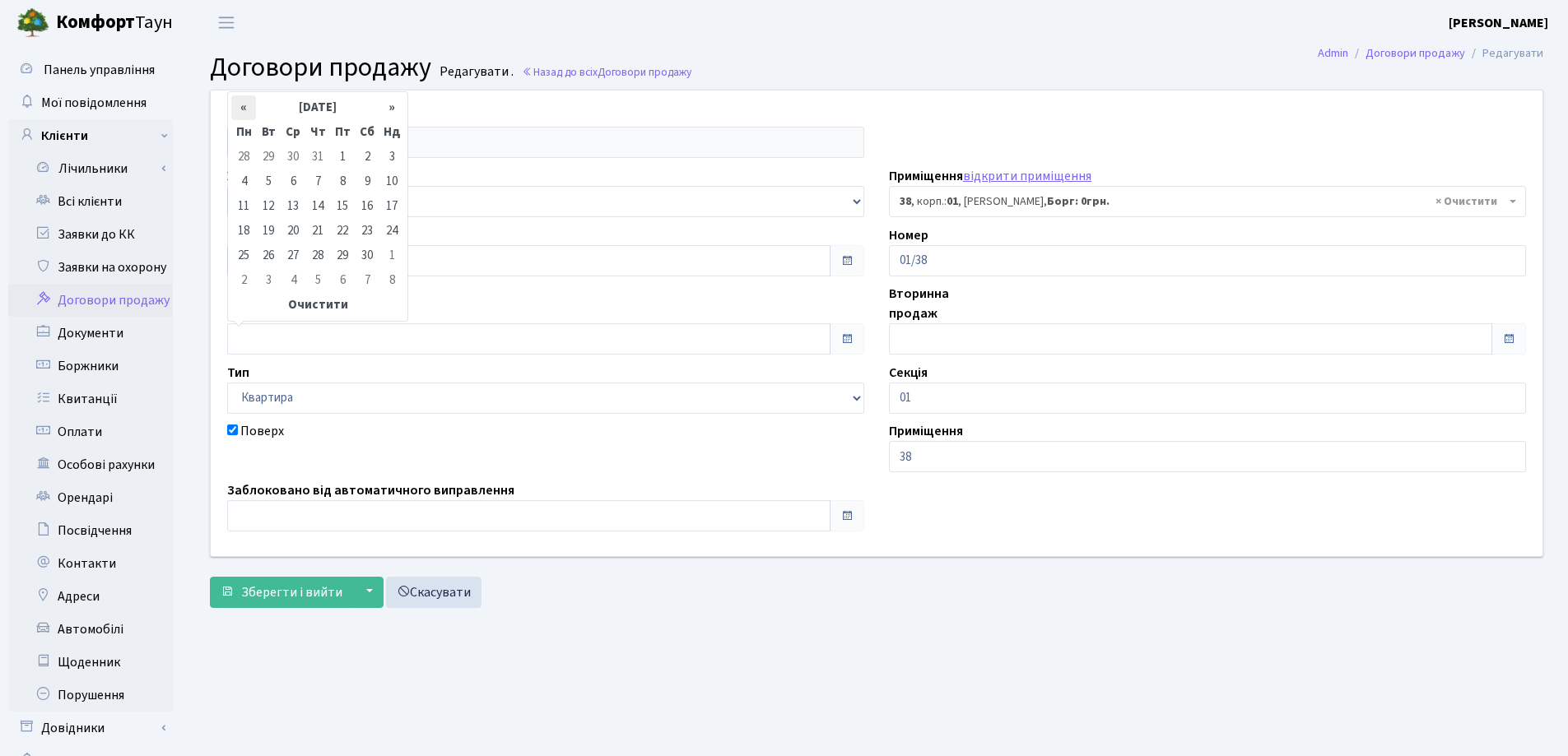
click at [239, 105] on th "«" at bounding box center [243, 108] width 24 height 24
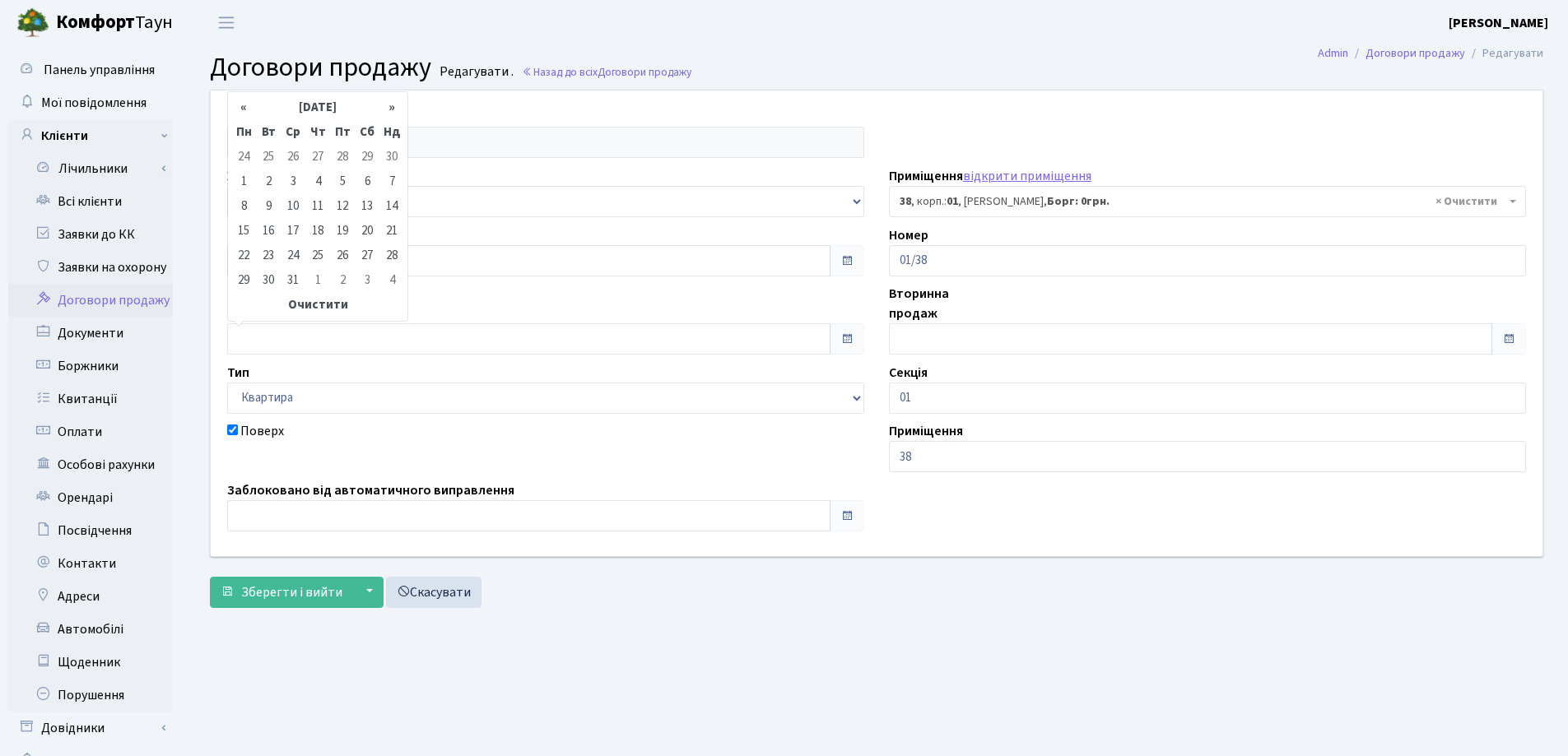
click at [239, 105] on th "«" at bounding box center [243, 108] width 24 height 24
click at [239, 105] on th "«" at bounding box center [243, 115] width 24 height 39
click at [239, 105] on th "«" at bounding box center [243, 108] width 24 height 24
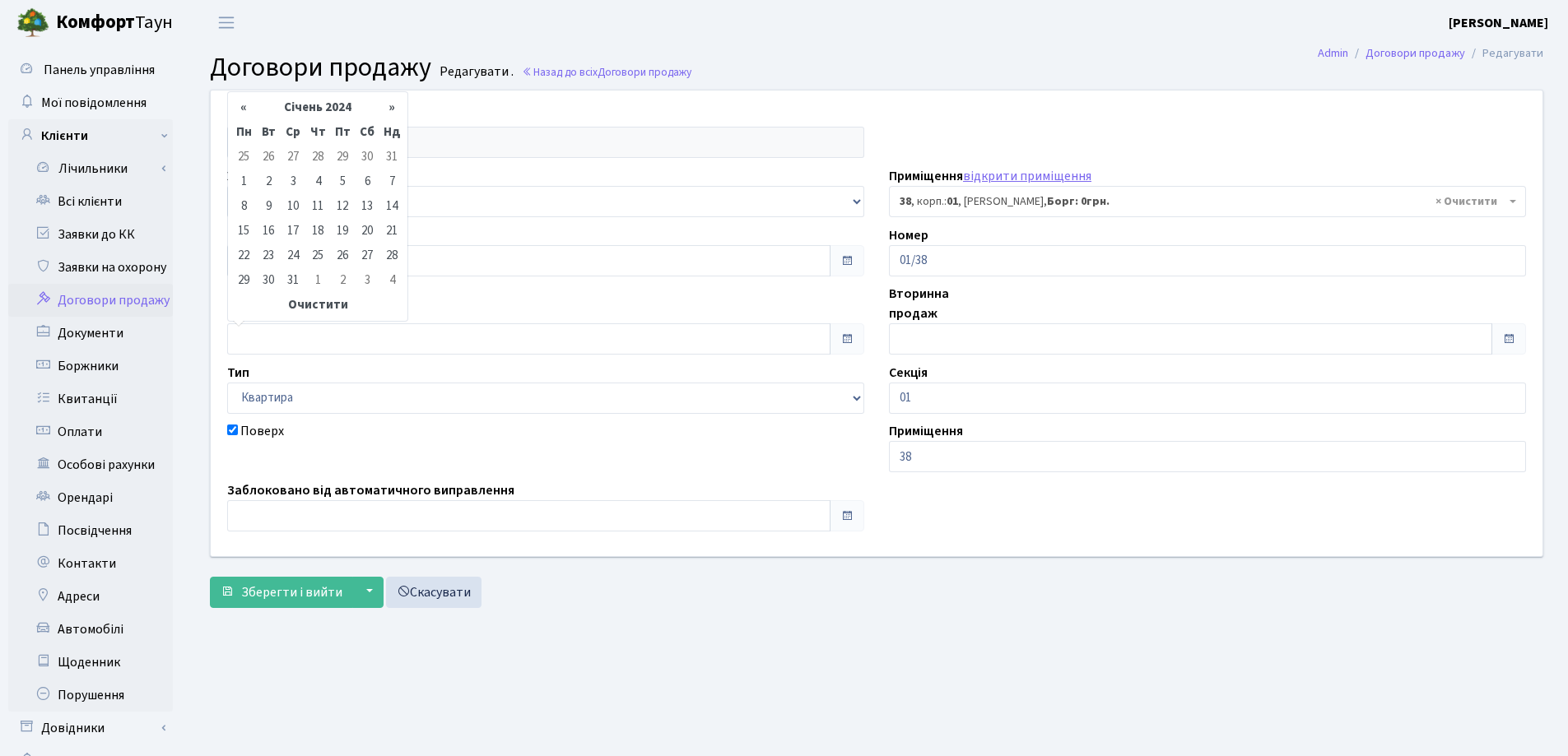
click at [239, 105] on th "«" at bounding box center [243, 108] width 24 height 24
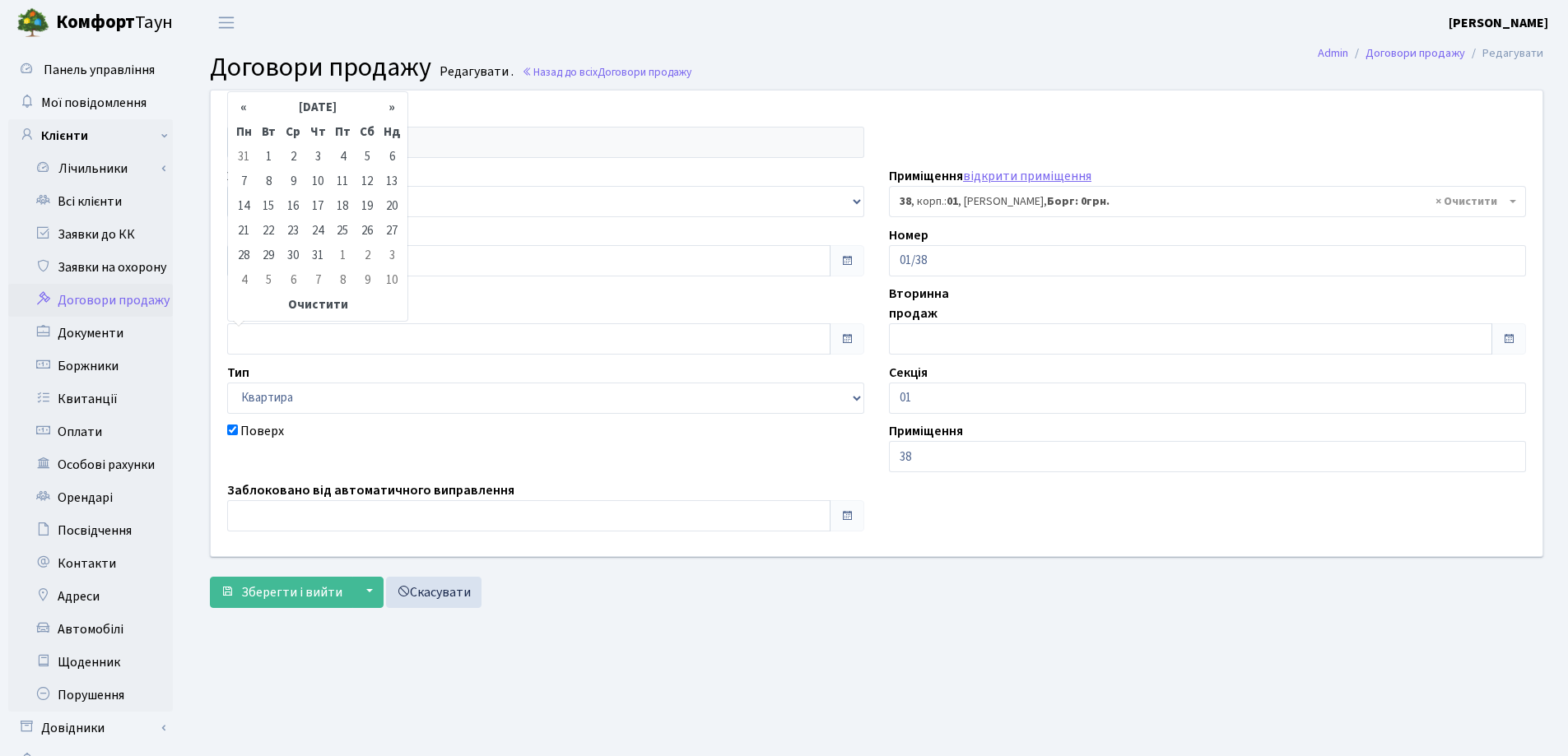
click at [239, 105] on th "«" at bounding box center [243, 108] width 24 height 24
click at [316, 181] on td "6" at bounding box center [317, 181] width 24 height 24
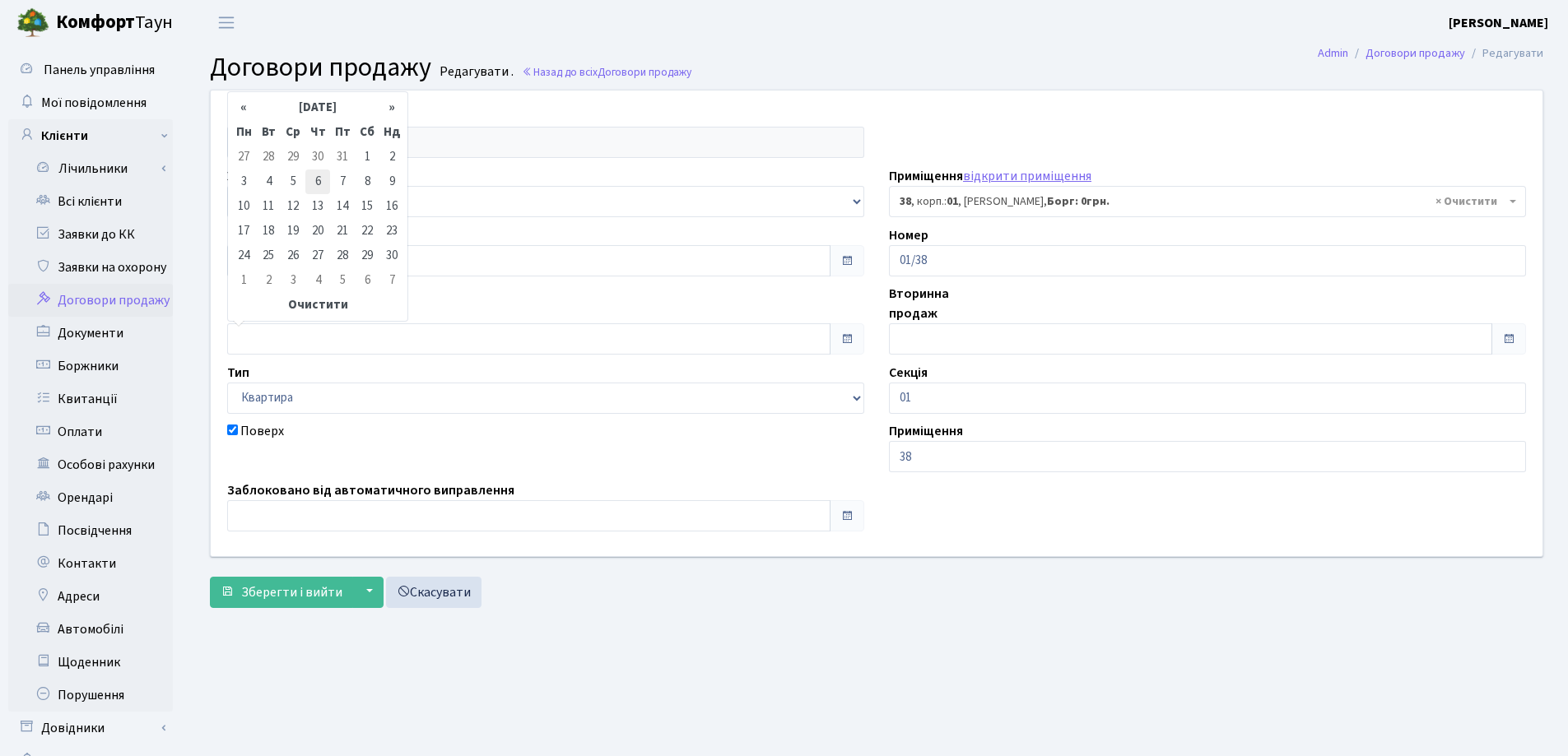
type input "06.04.2023"
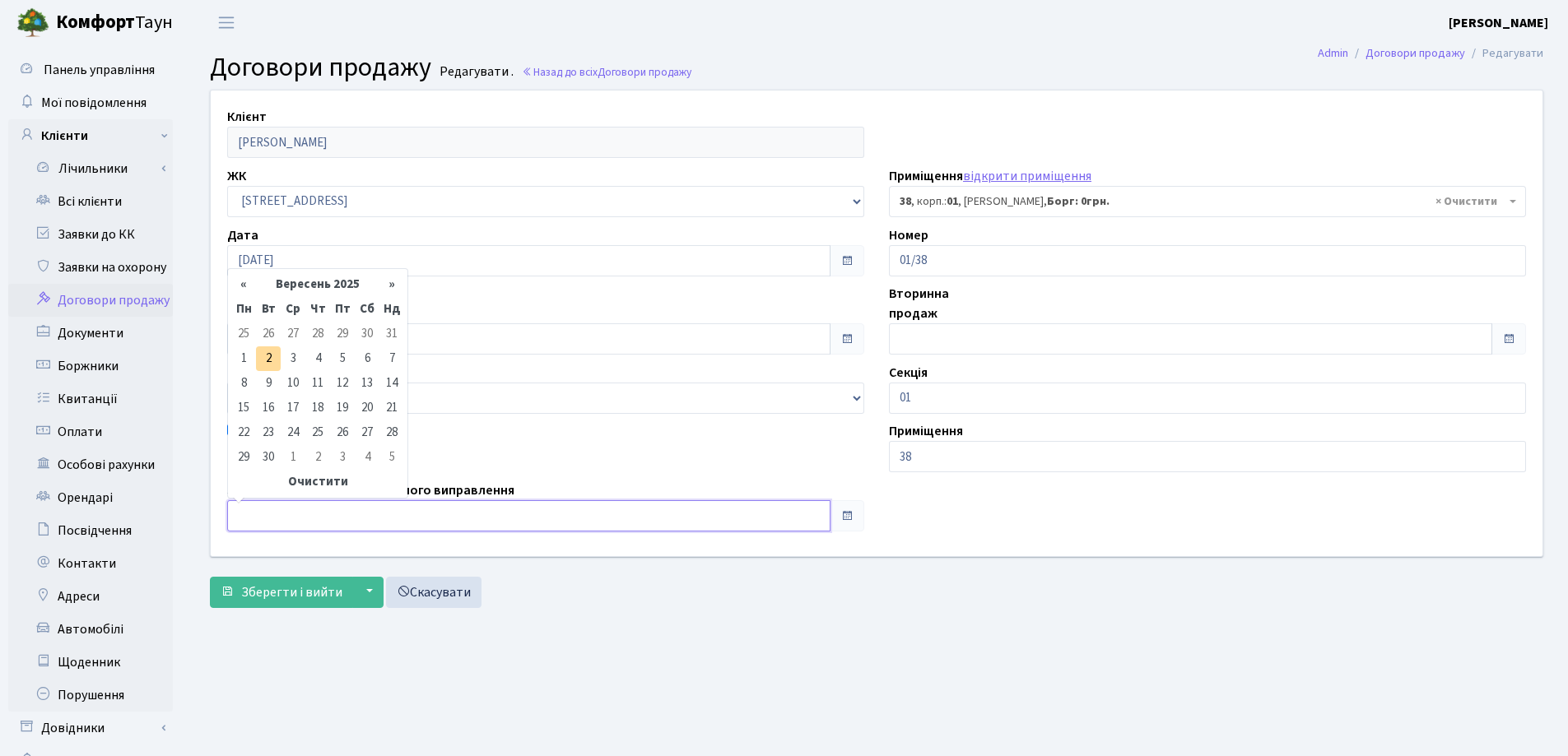
click at [303, 522] on input "text" at bounding box center [529, 515] width 603 height 31
click at [245, 287] on th "«" at bounding box center [243, 284] width 24 height 24
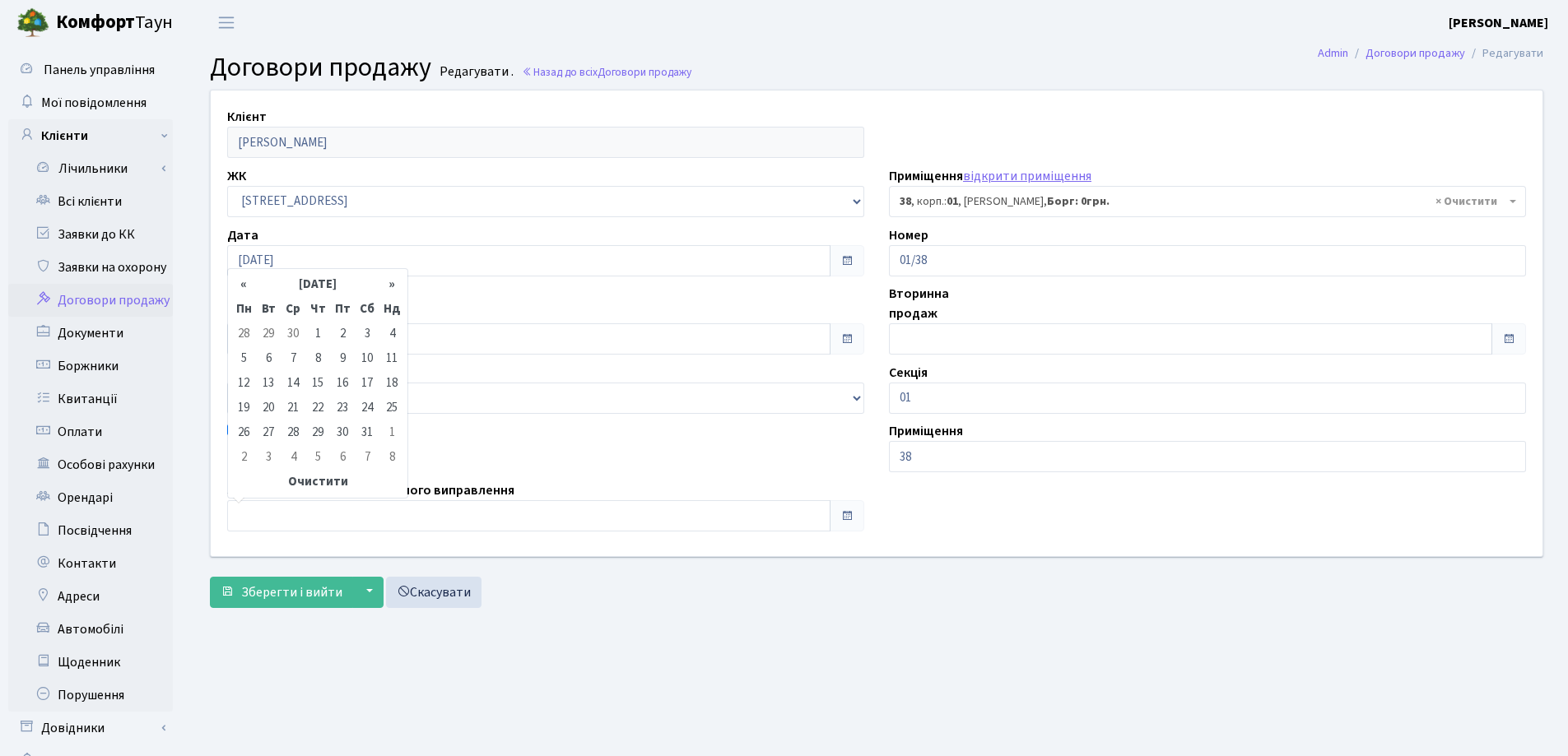
click at [245, 287] on th "«" at bounding box center [243, 284] width 24 height 24
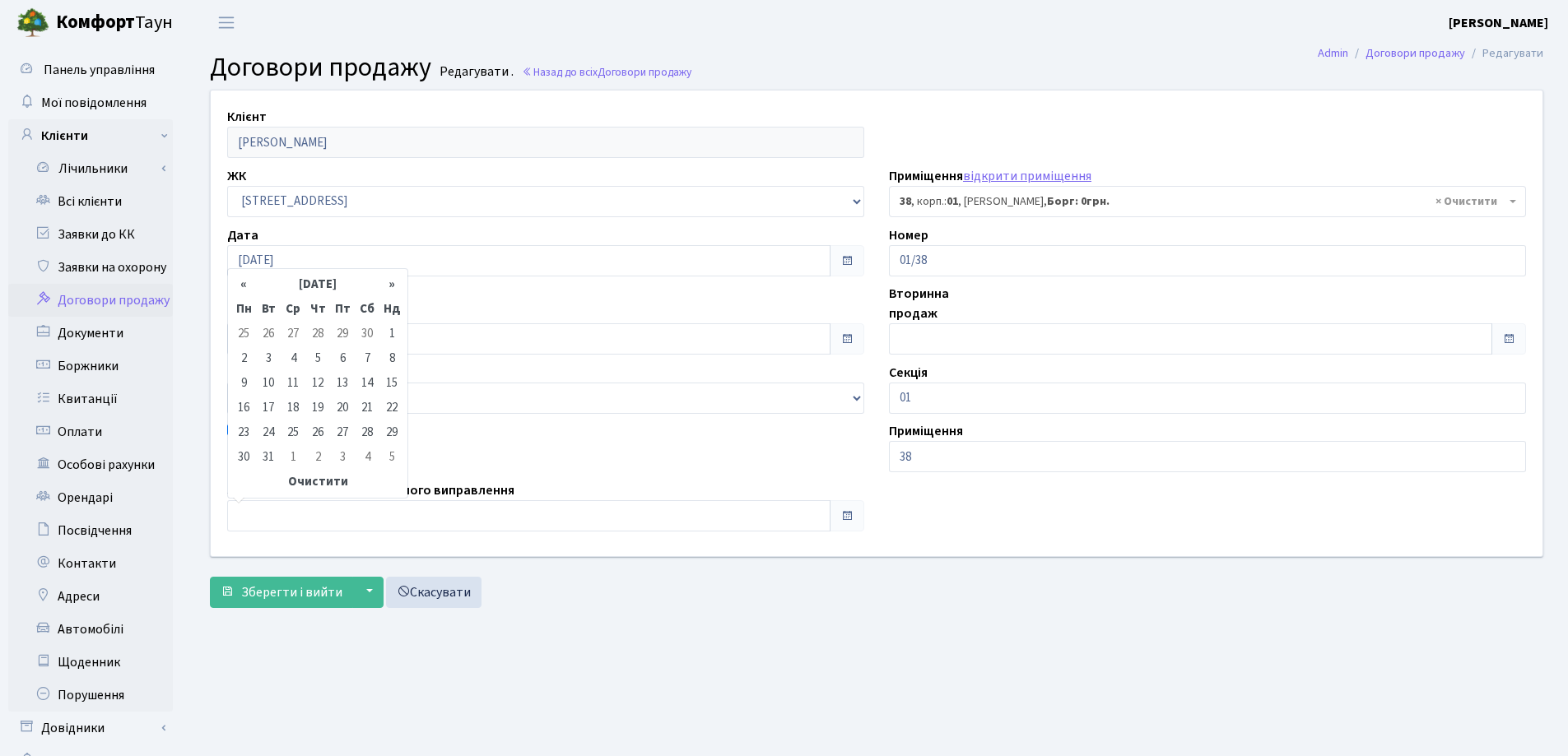
click at [245, 287] on th "«" at bounding box center [243, 284] width 24 height 24
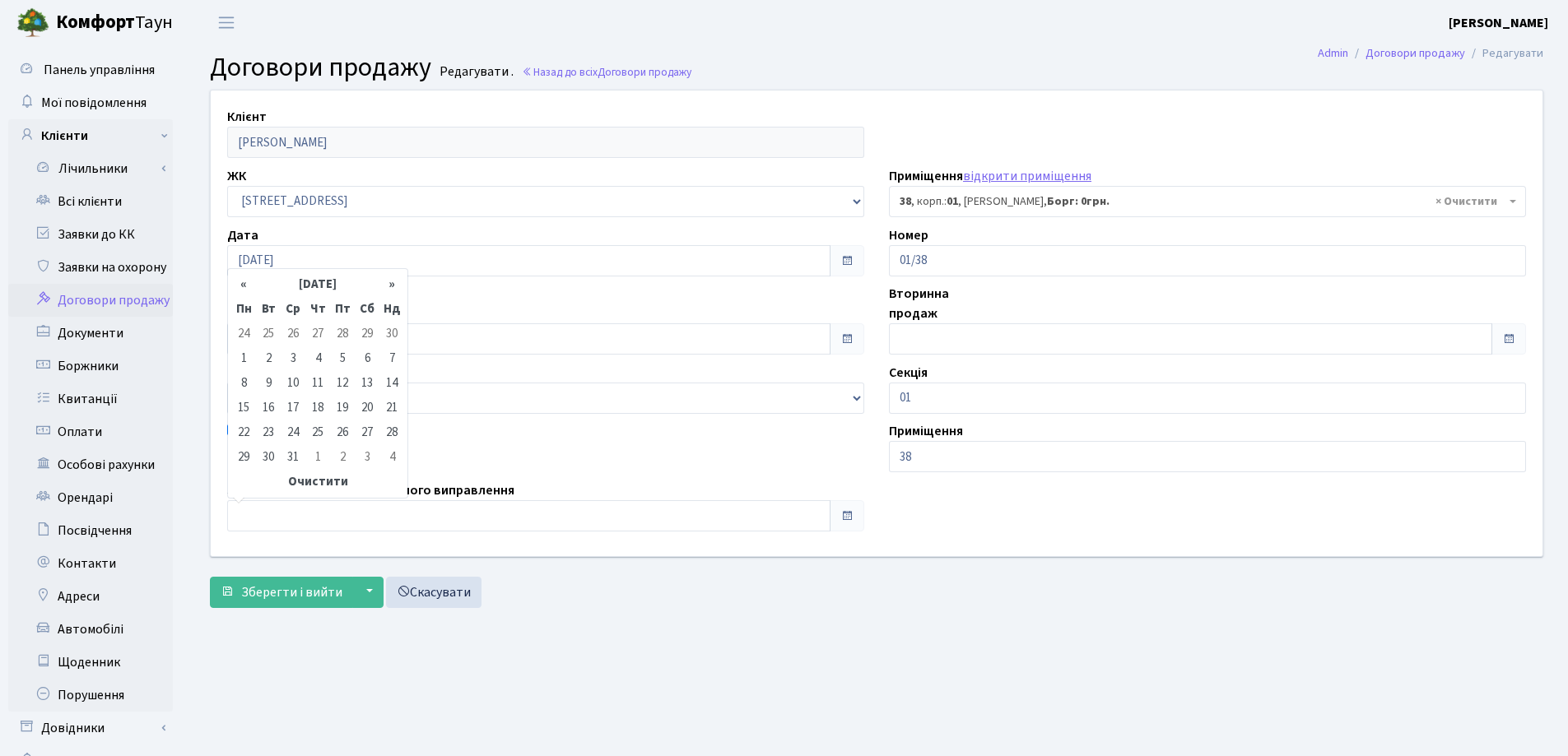
click at [245, 287] on th "«" at bounding box center [243, 284] width 24 height 24
click at [245, 287] on th "«" at bounding box center [243, 291] width 24 height 39
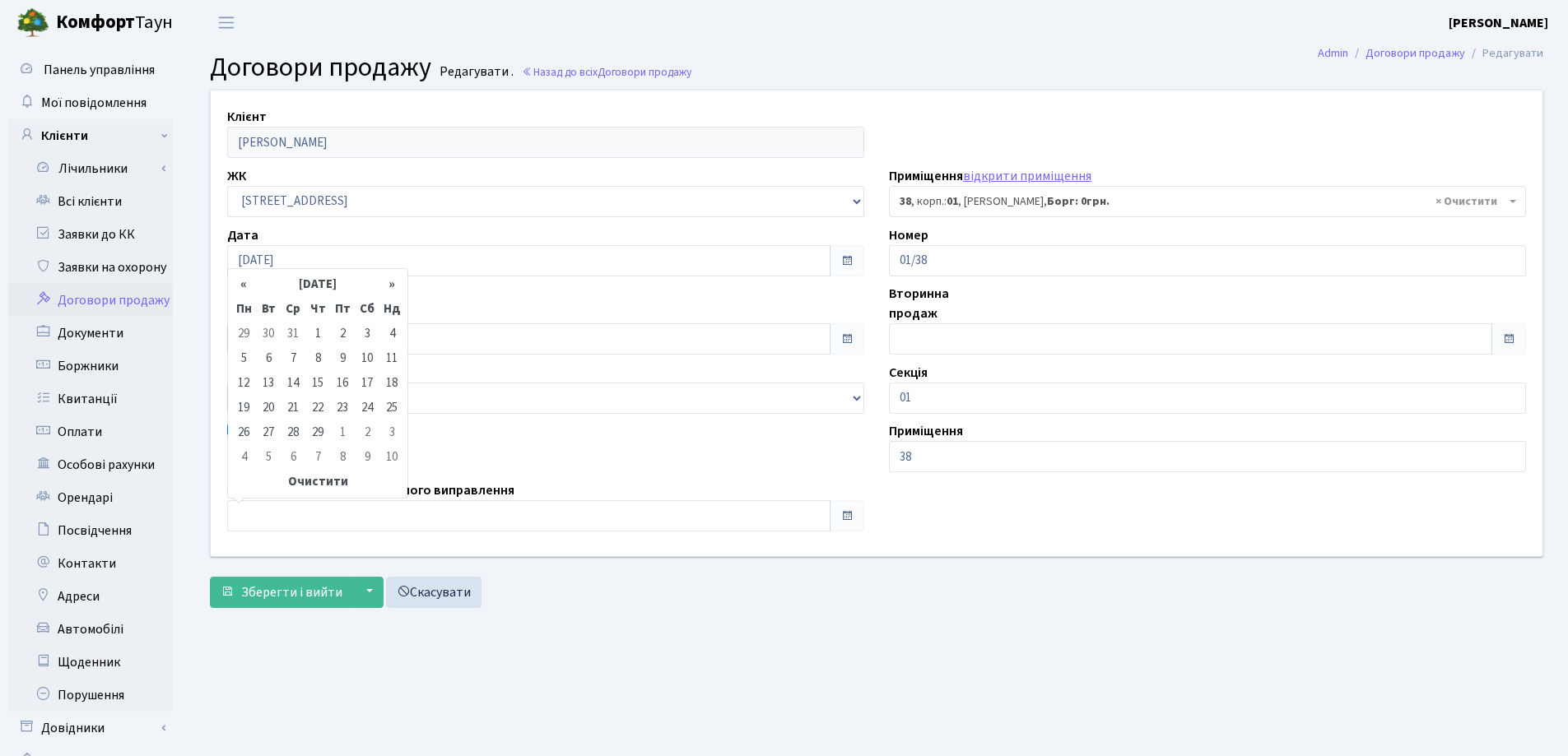
click at [245, 287] on th "«" at bounding box center [243, 284] width 24 height 24
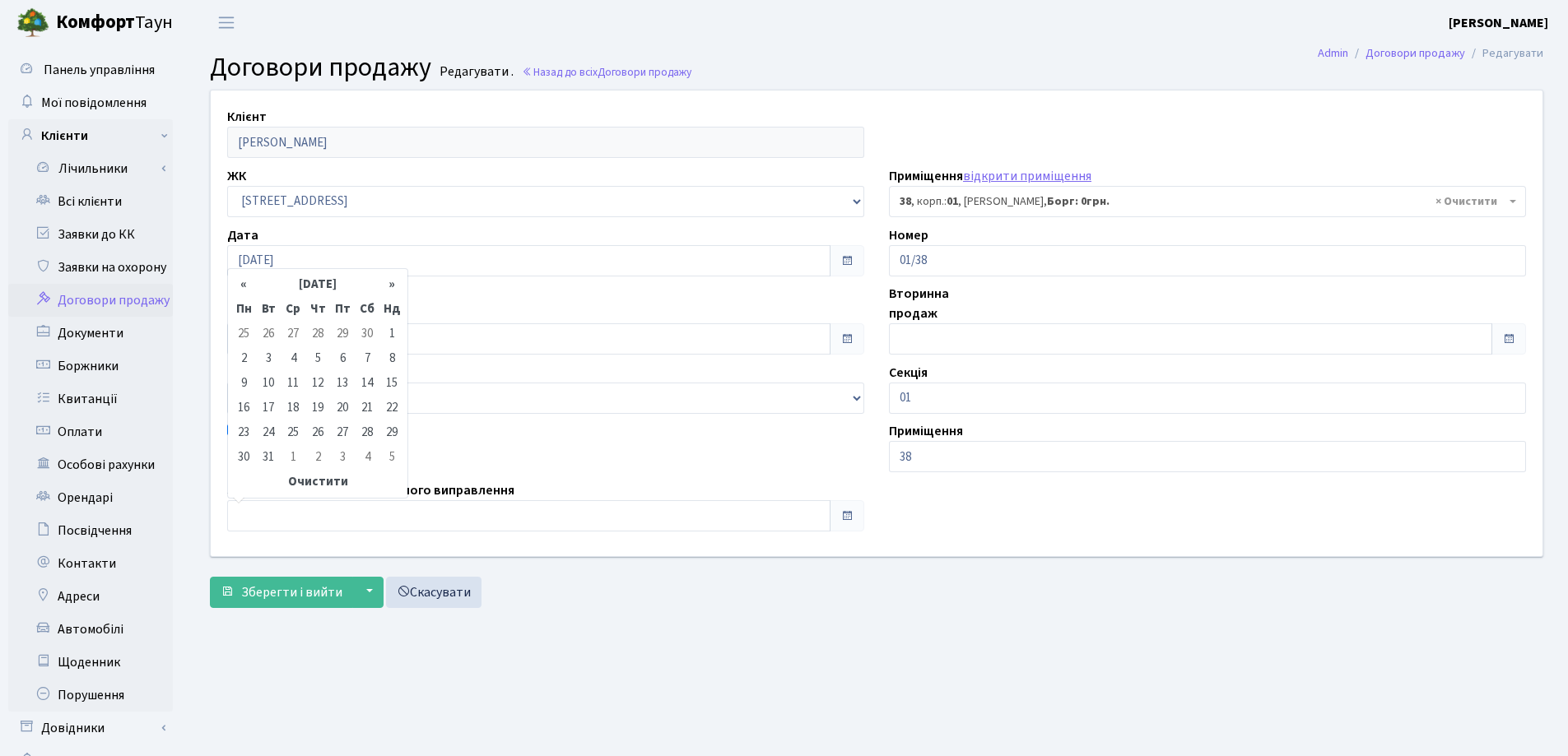
click at [245, 287] on th "«" at bounding box center [243, 284] width 24 height 24
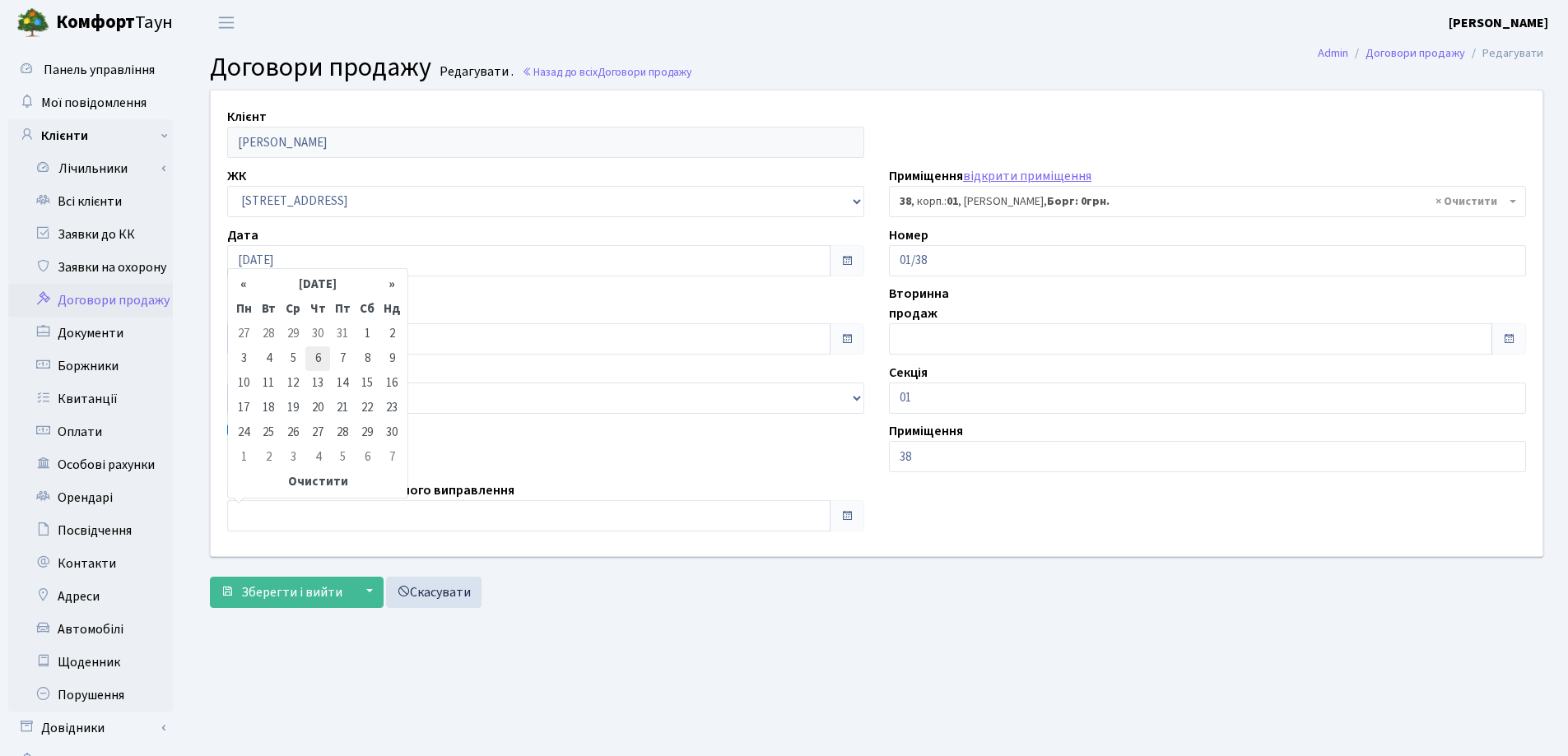
click at [317, 361] on td "6" at bounding box center [317, 358] width 24 height 24
type input "06.04.2023"
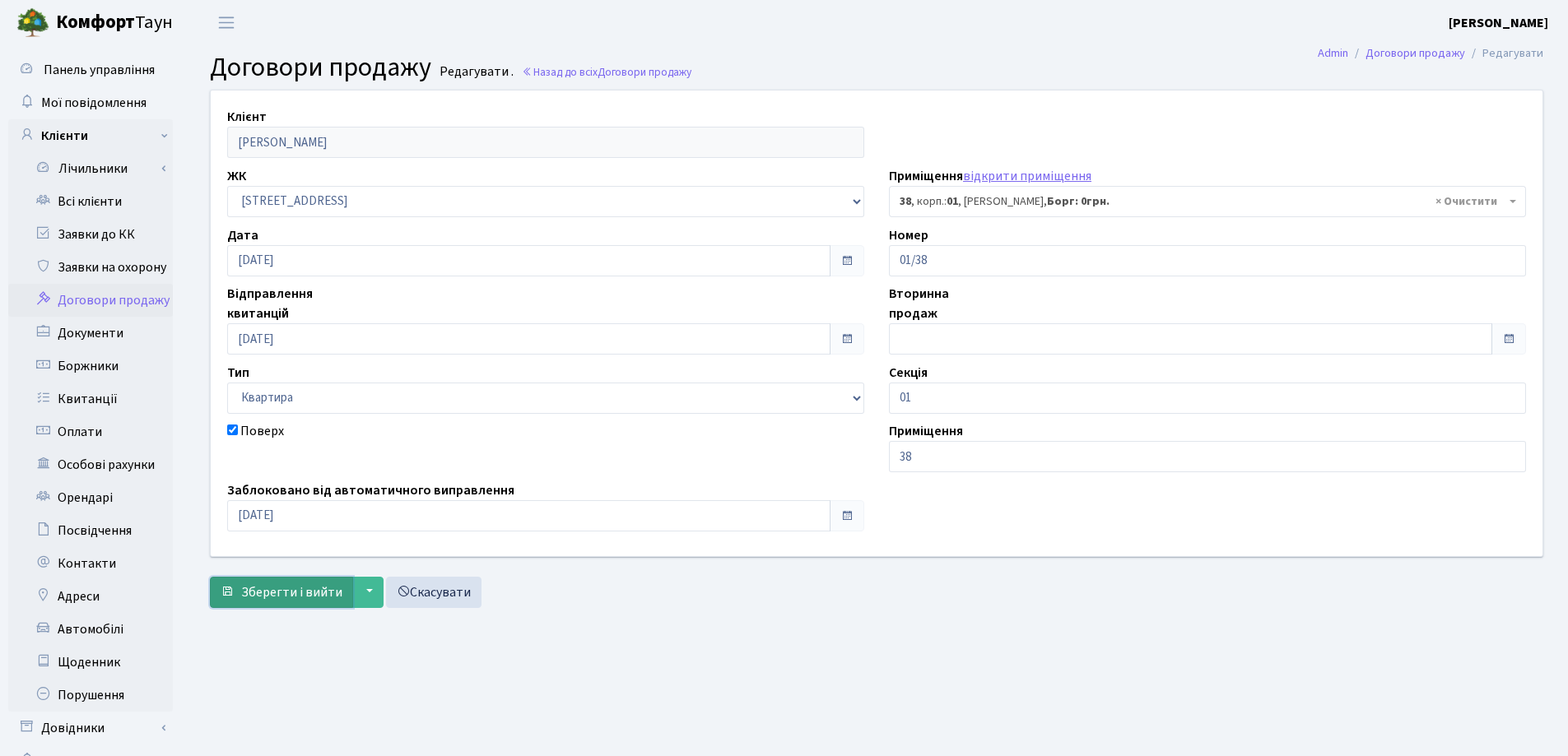
click at [299, 591] on span "Зберегти і вийти" at bounding box center [292, 592] width 101 height 18
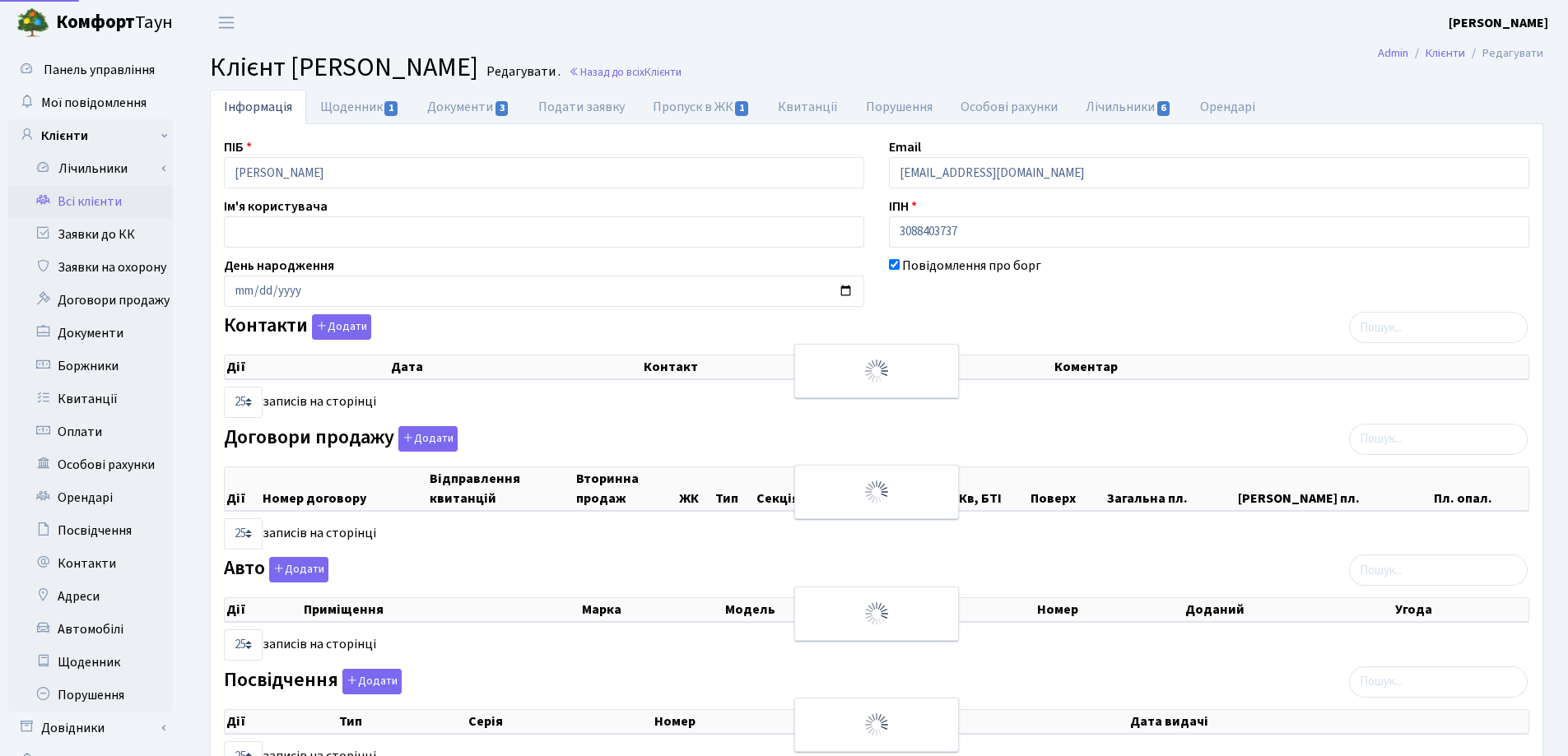
select select "25"
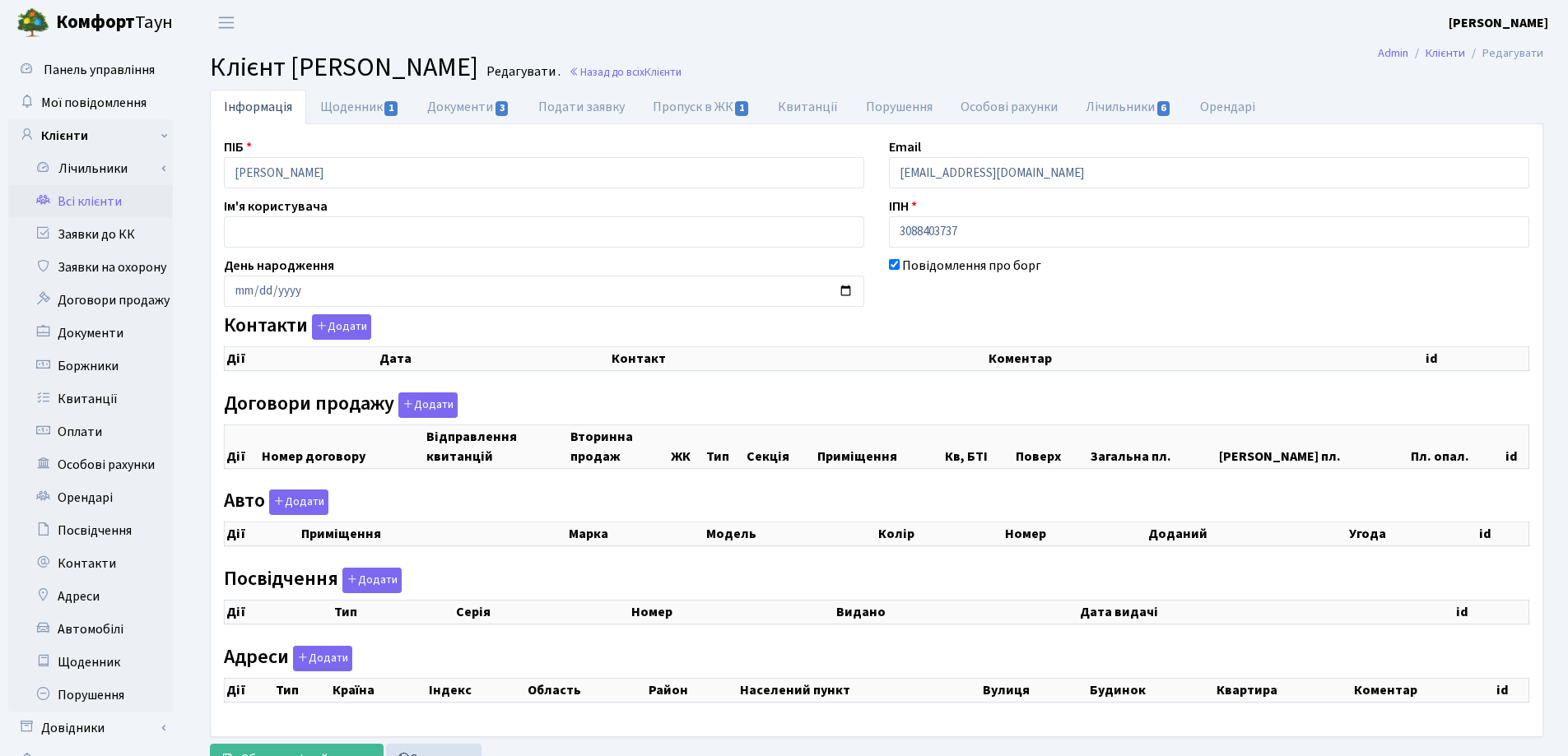
checkbox input "true"
select select "25"
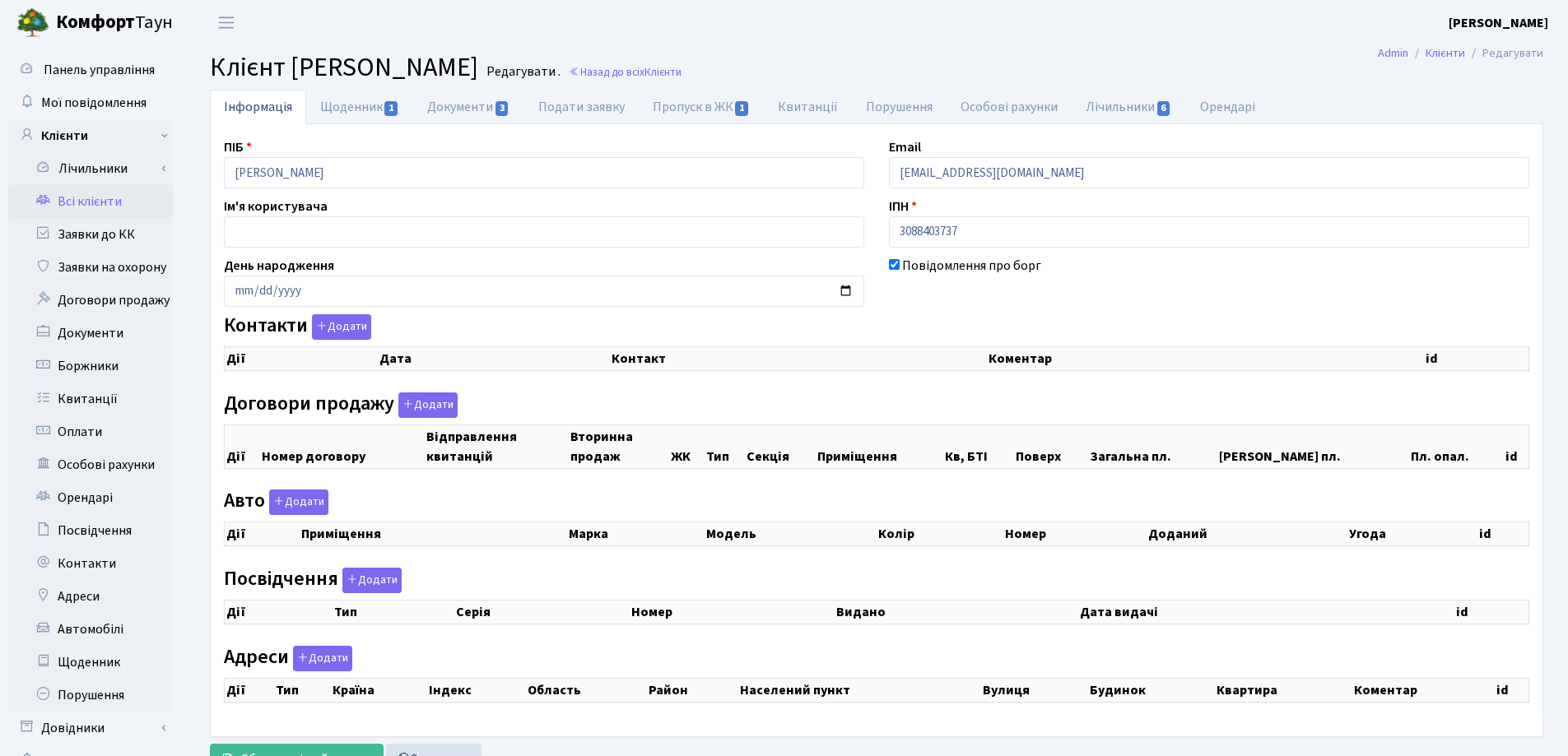
select select "25"
checkbox input "true"
select select "25"
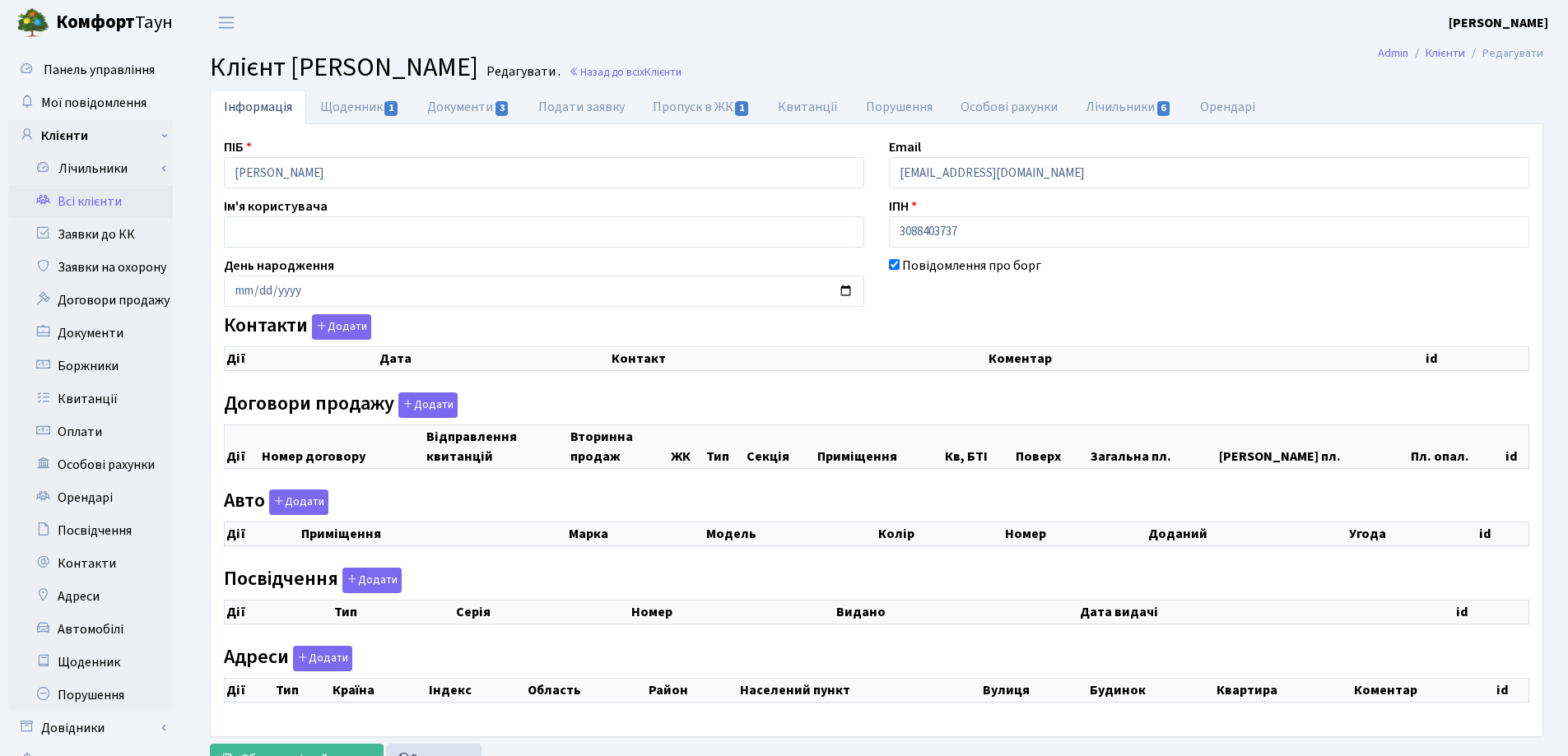
select select "25"
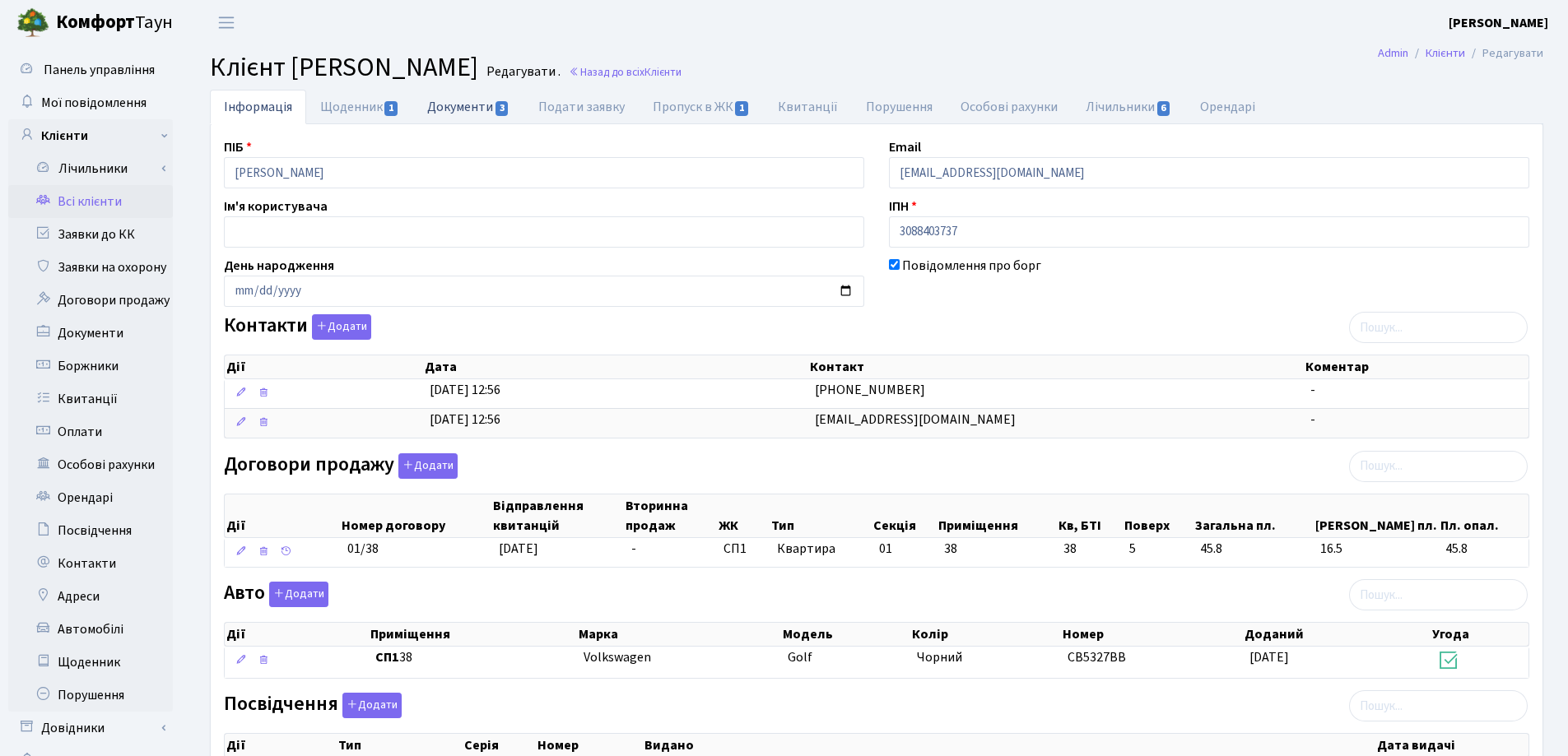
click at [455, 110] on link "Документи 3" at bounding box center [468, 107] width 110 height 34
select select "25"
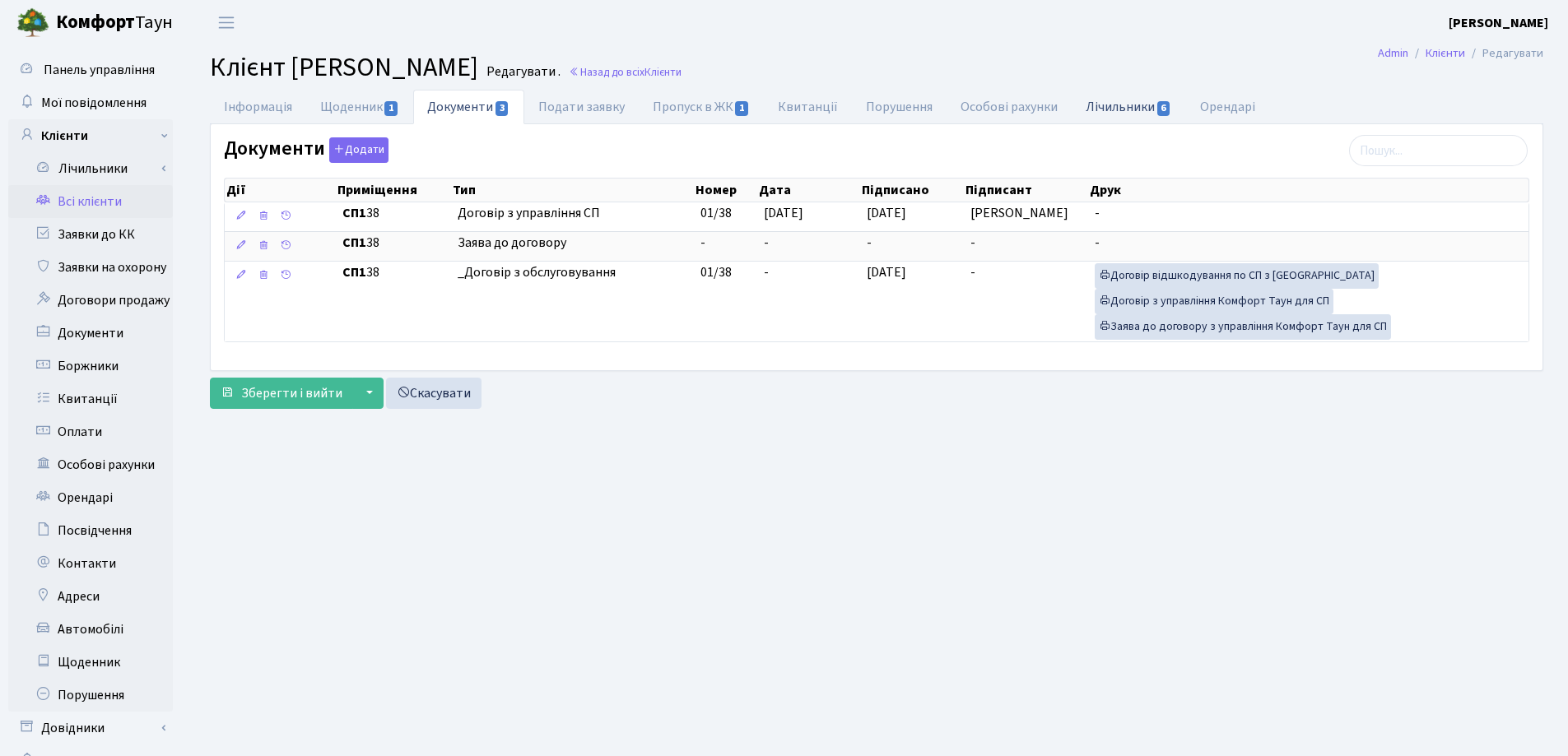
click at [1128, 112] on link "Лічильники 6" at bounding box center [1128, 107] width 113 height 34
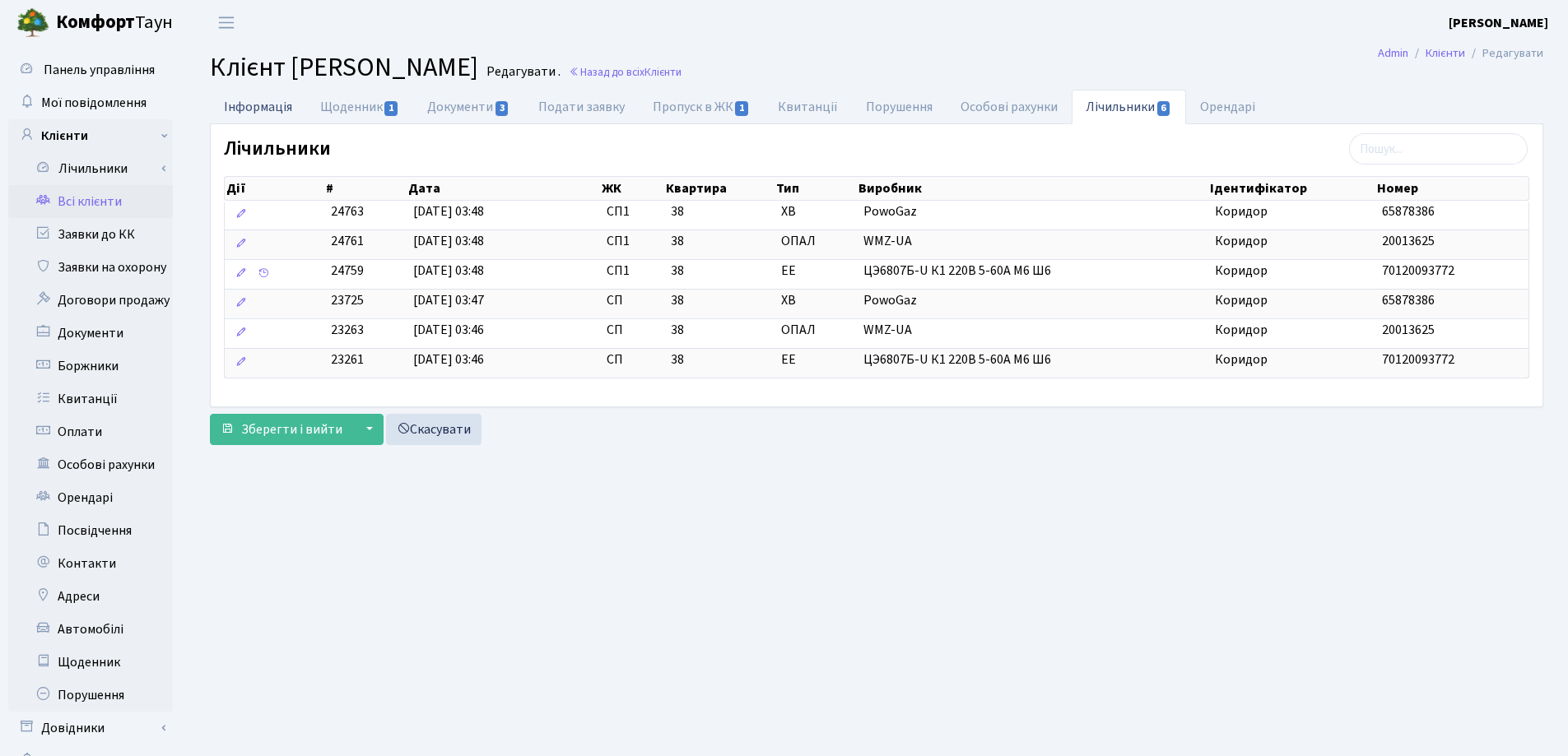
click at [268, 110] on link "Інформація" at bounding box center [258, 107] width 97 height 34
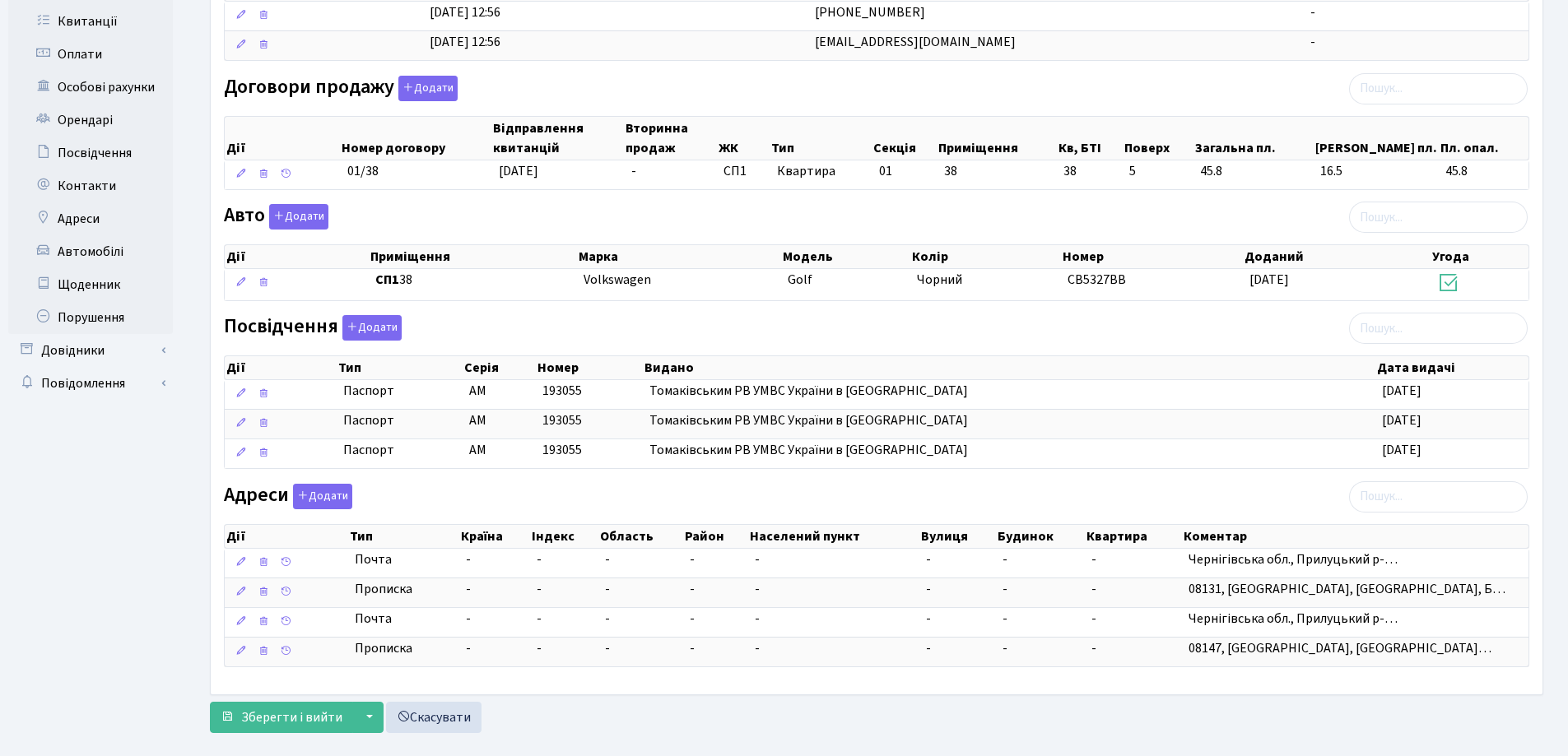
scroll to position [404, 0]
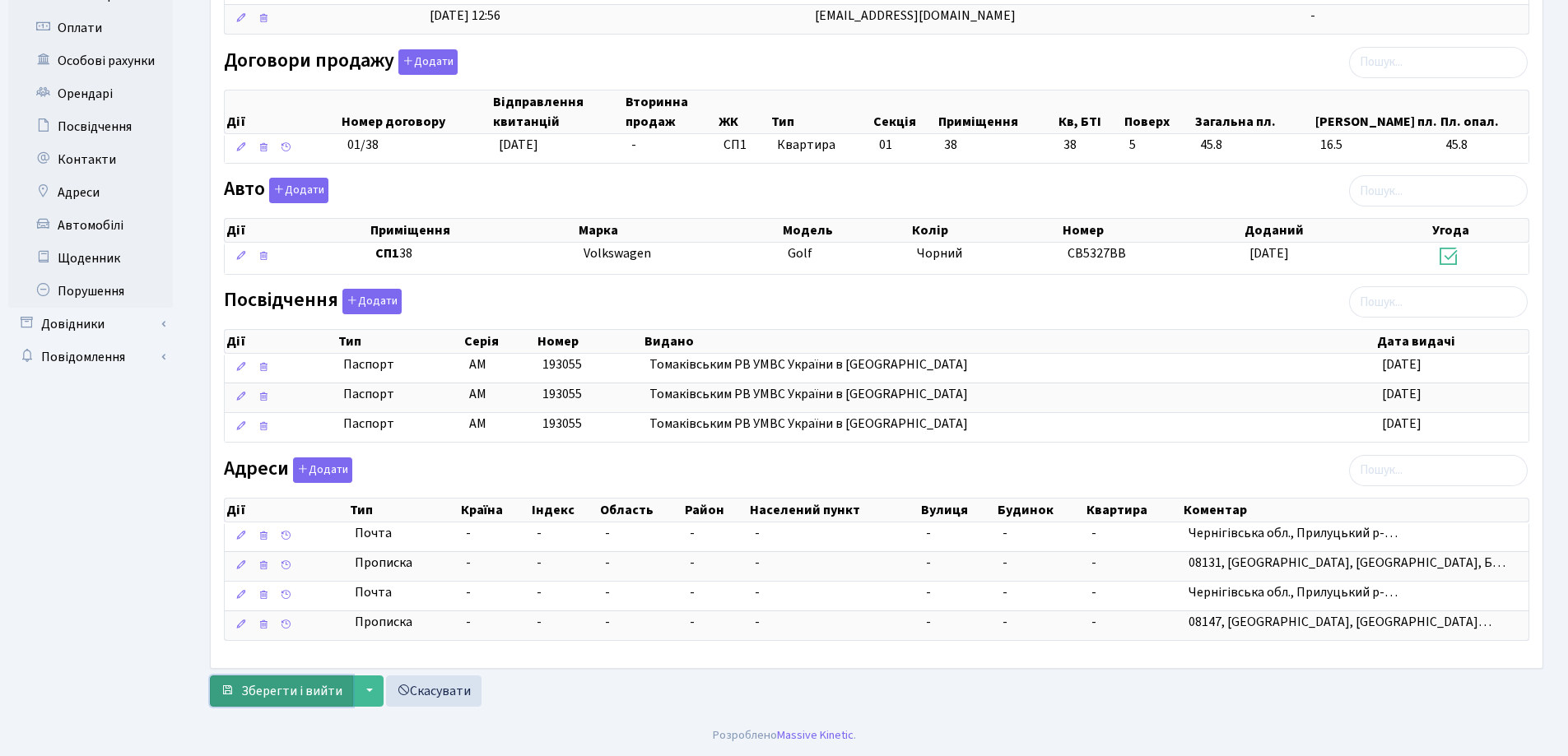
click at [276, 689] on span "Зберегти і вийти" at bounding box center [292, 691] width 101 height 18
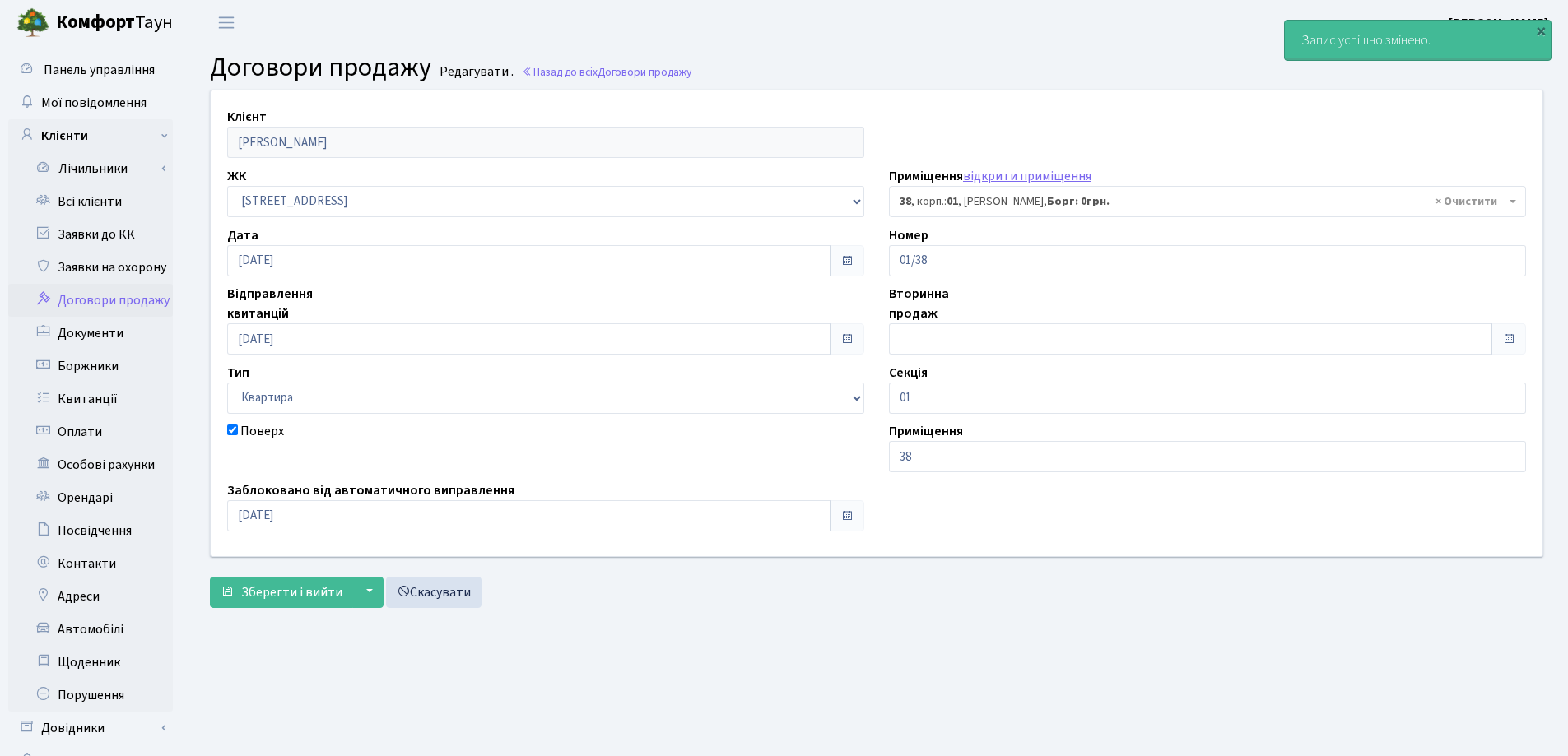
select select "19963"
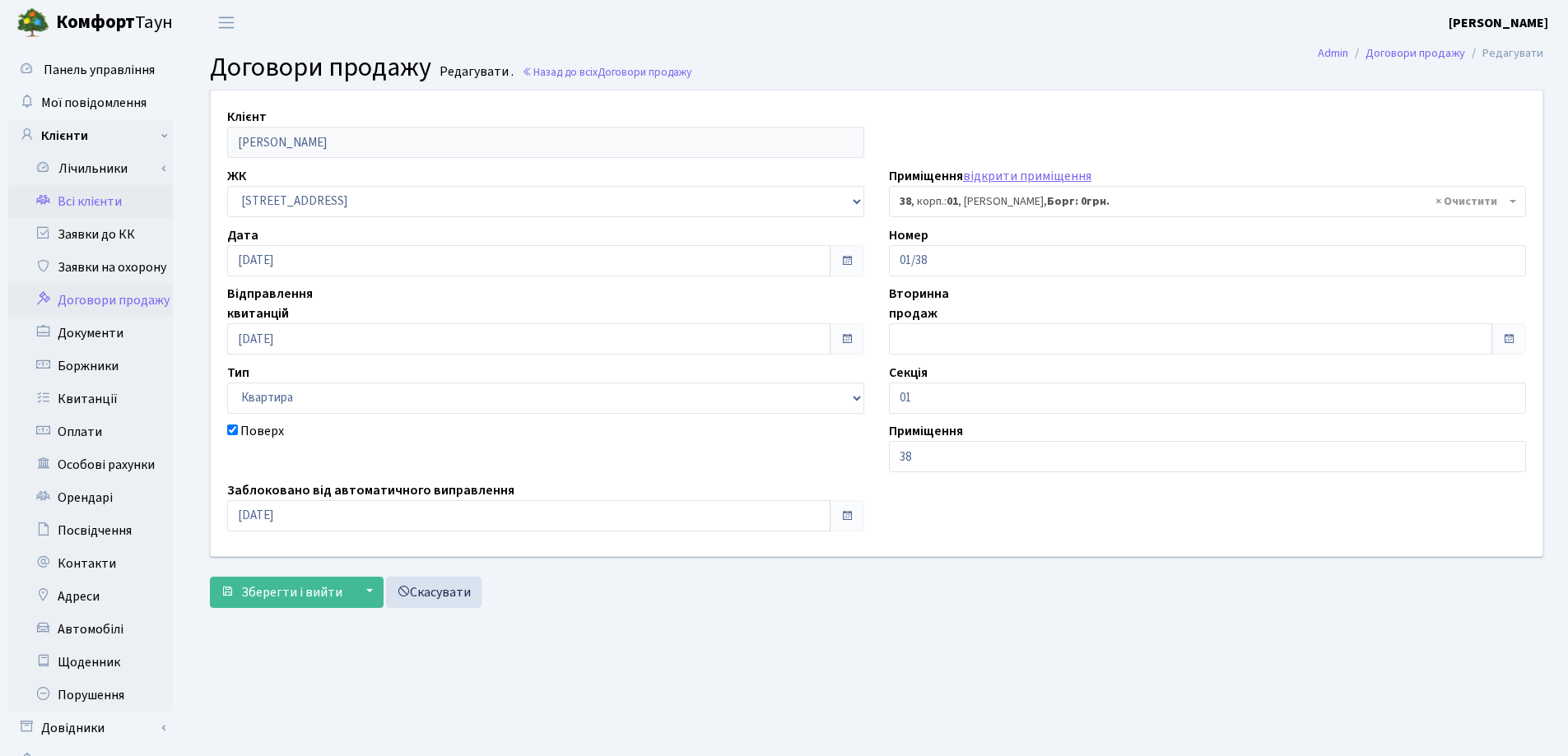
click at [56, 197] on link "Всі клієнти" at bounding box center [91, 201] width 165 height 33
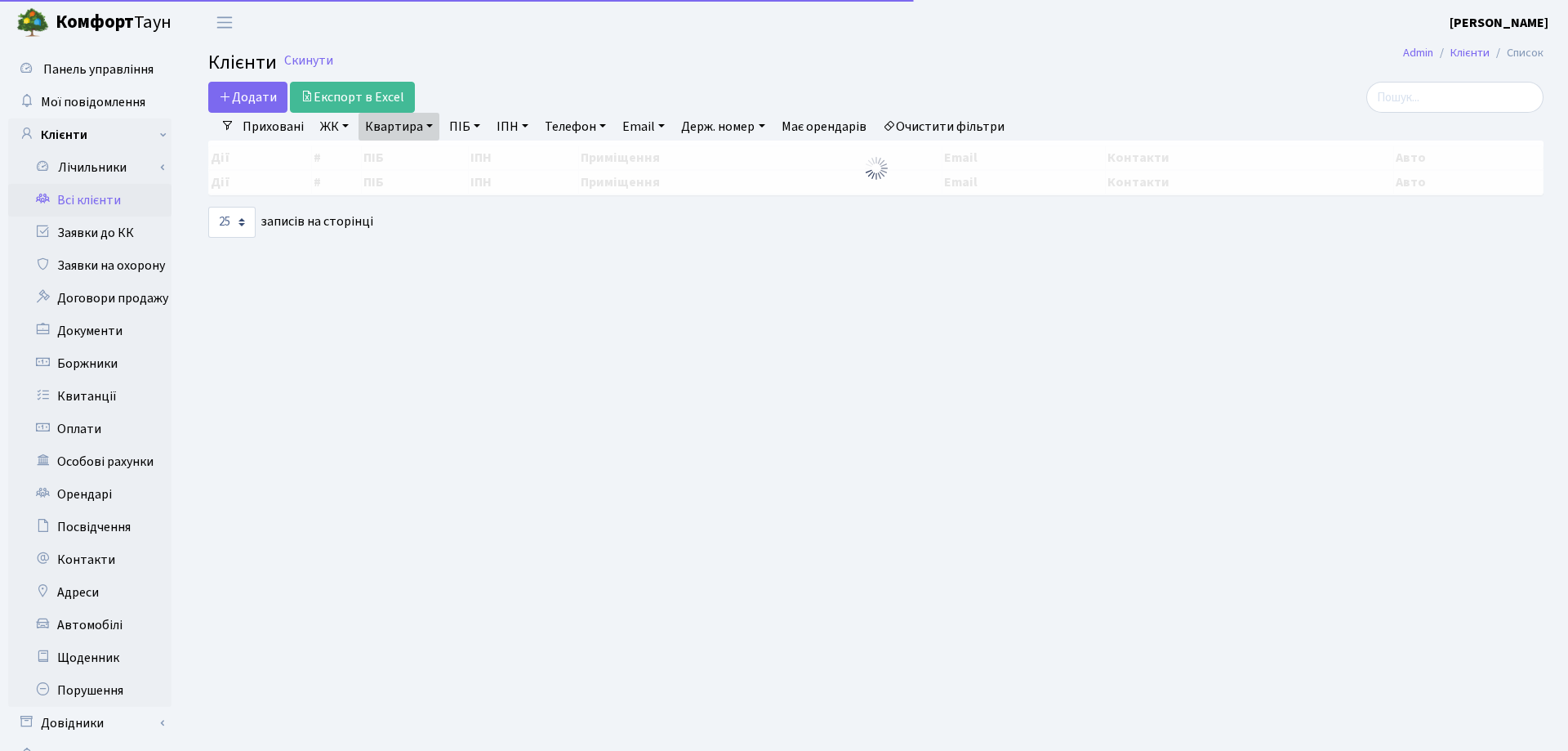
select select "25"
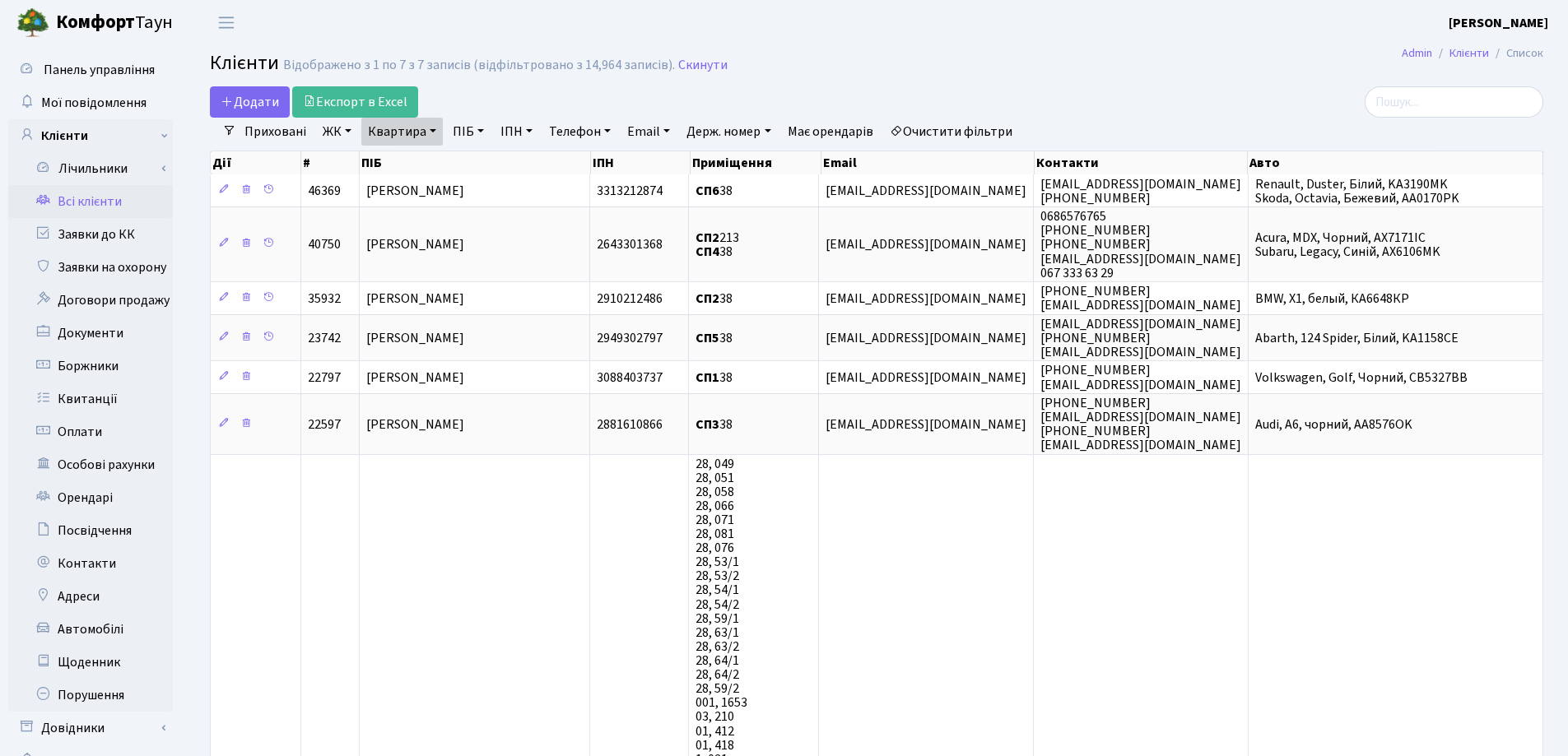
click at [431, 133] on link "Квартира" at bounding box center [402, 131] width 82 height 28
click at [439, 170] on input "38" at bounding box center [410, 163] width 97 height 31
type input "39"
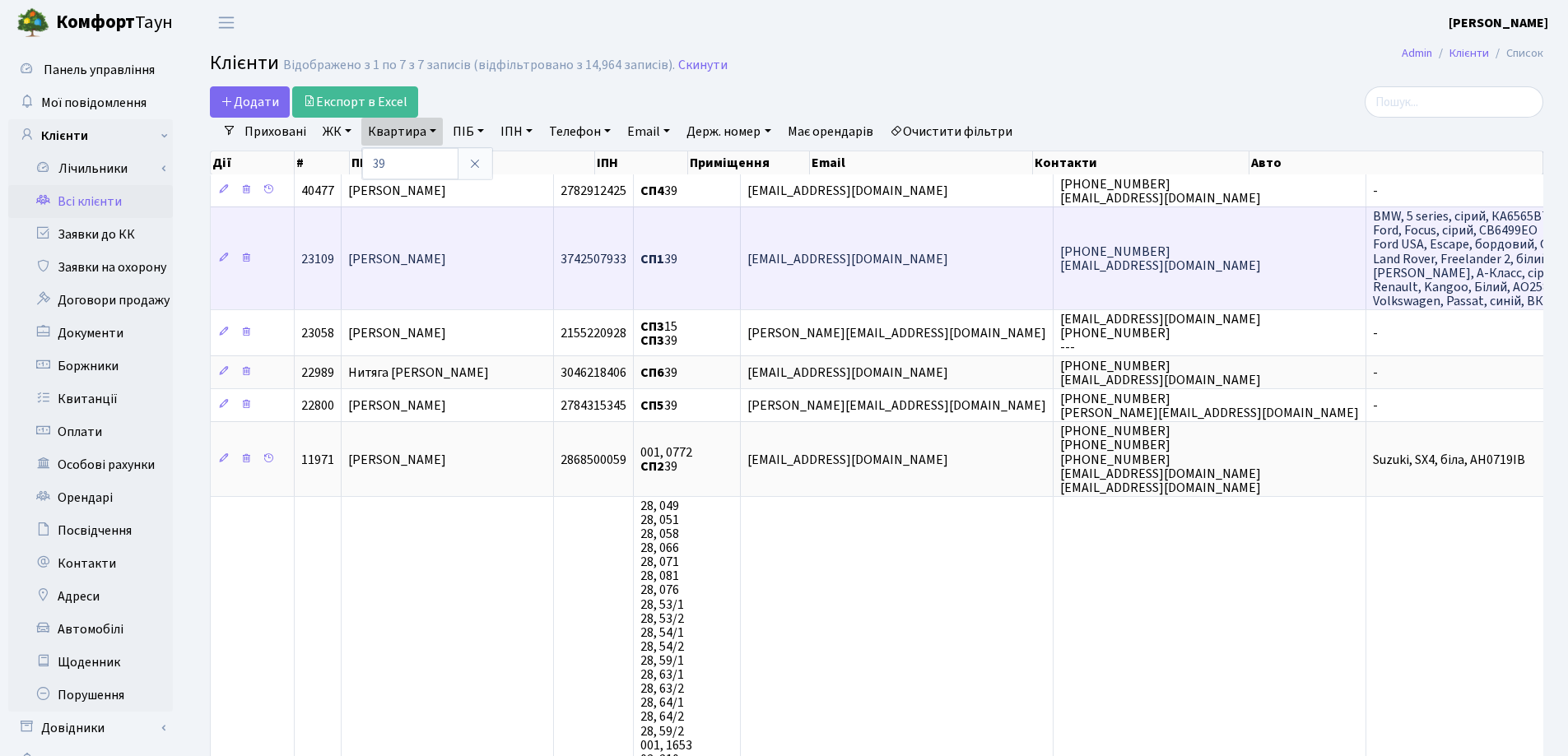
click at [391, 275] on td "[PERSON_NAME]" at bounding box center [447, 258] width 213 height 102
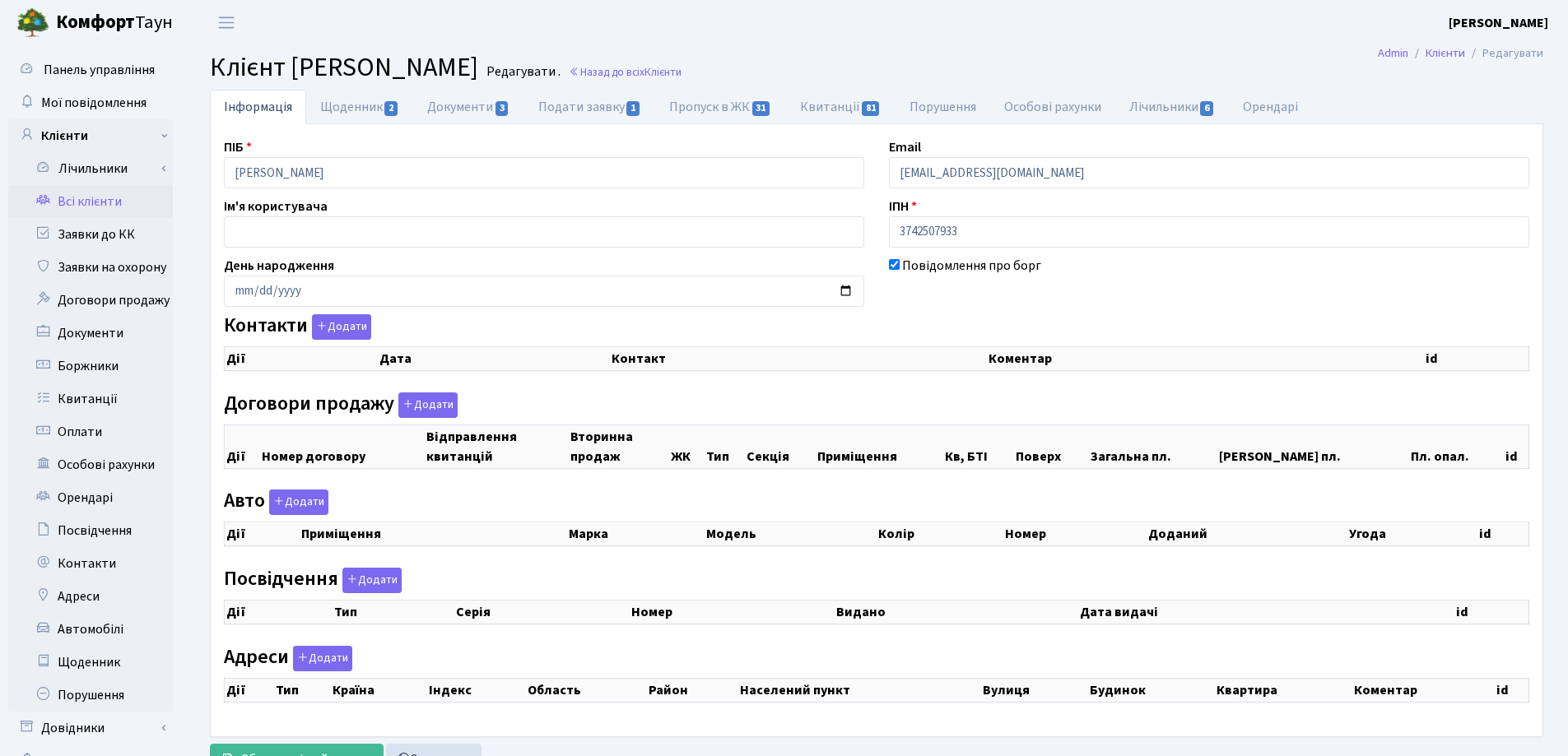
checkbox input "true"
select select "25"
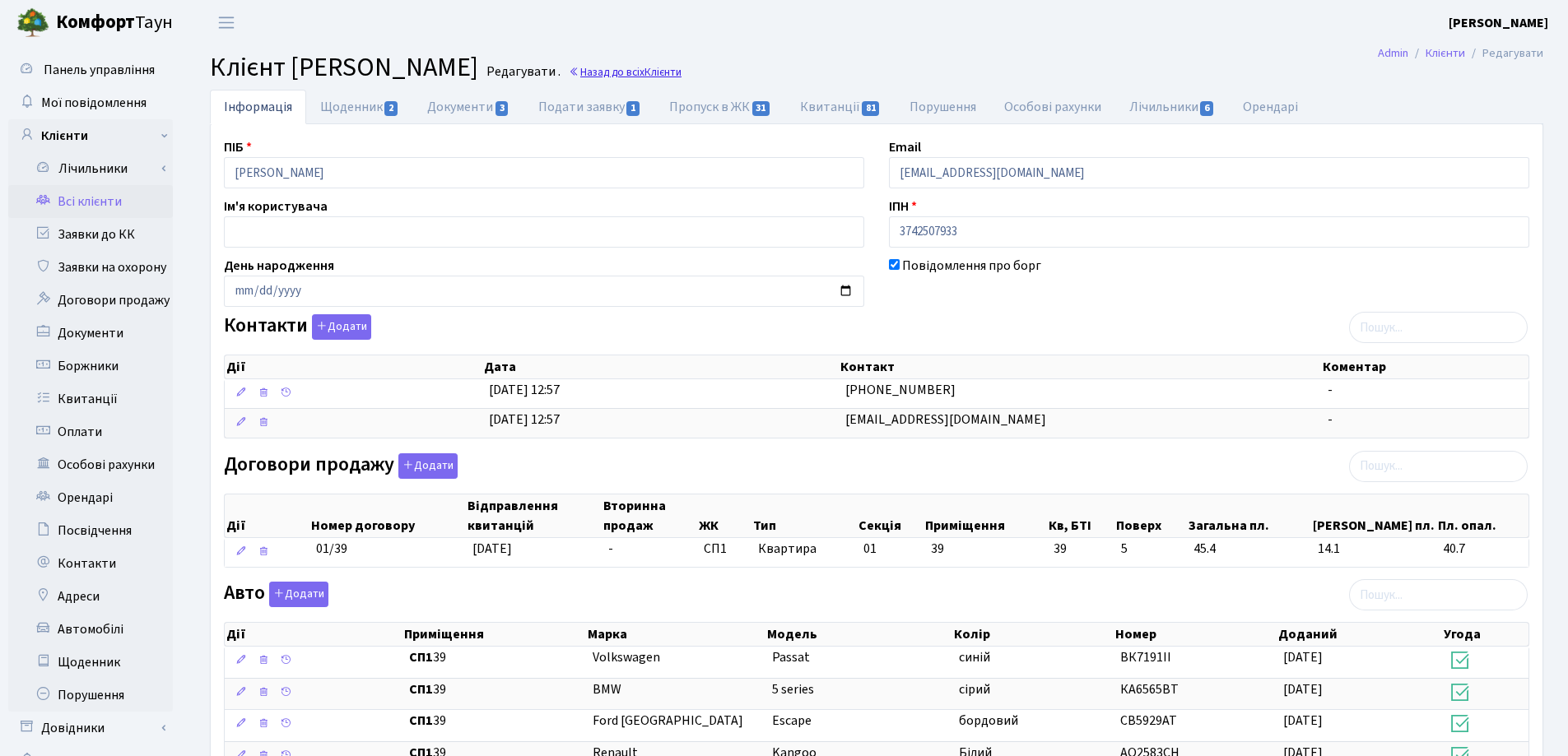
click at [681, 72] on link "Назад до всіх Клієнти" at bounding box center [625, 71] width 113 height 16
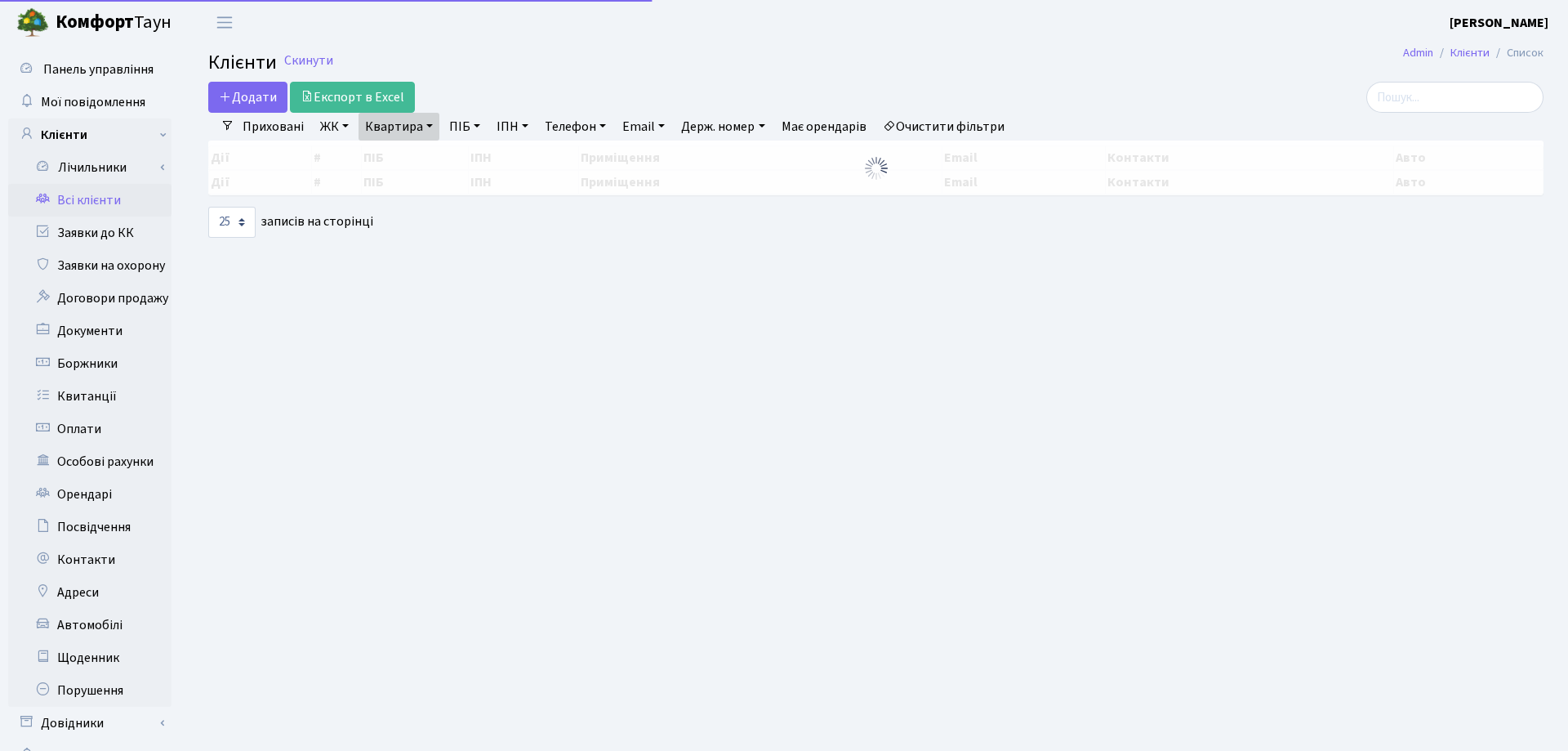
select select "25"
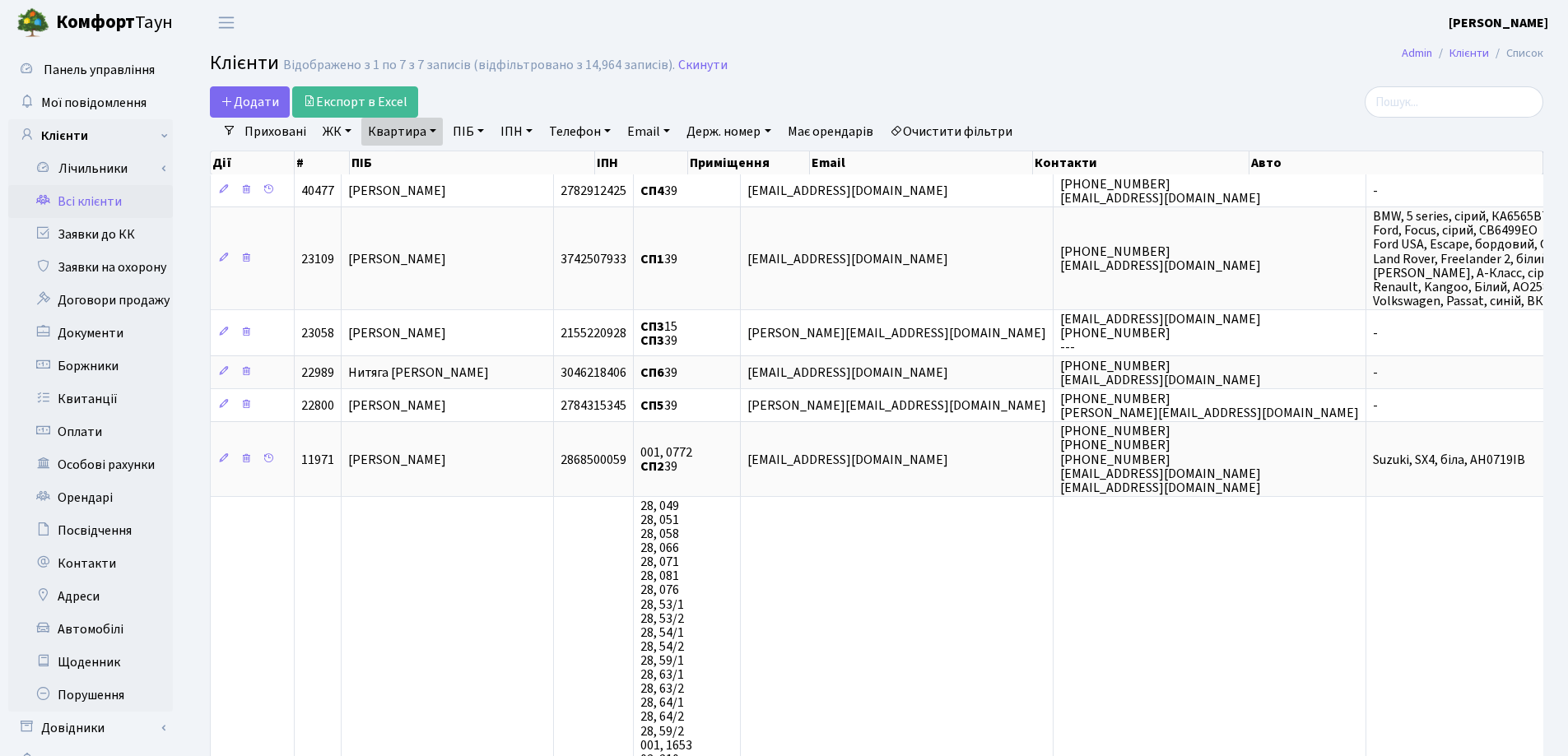
click at [439, 125] on link "Квартира" at bounding box center [402, 131] width 82 height 28
click at [418, 160] on input "39" at bounding box center [410, 163] width 97 height 31
type input "3"
type input "40"
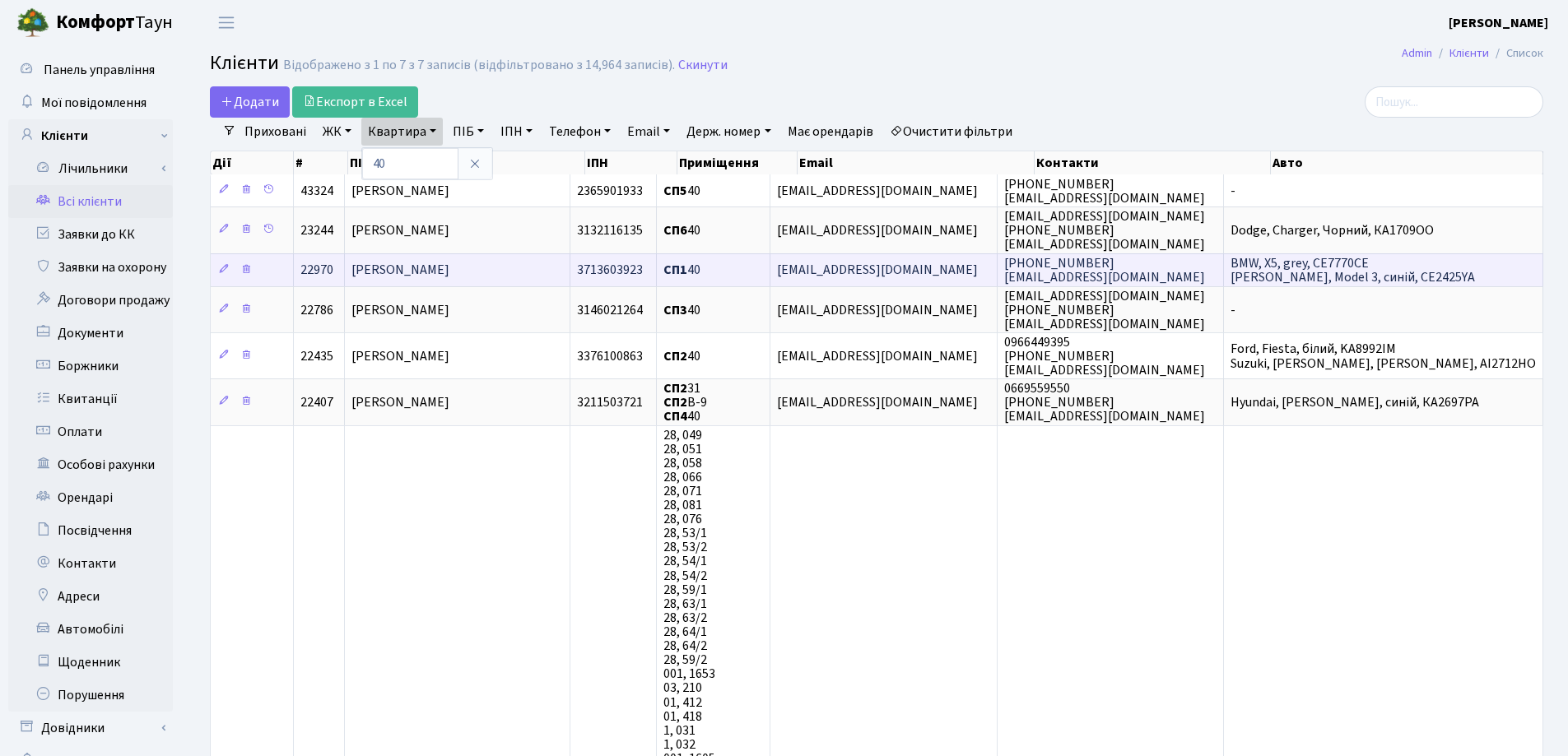
click at [450, 273] on span "[PERSON_NAME]" at bounding box center [400, 270] width 98 height 18
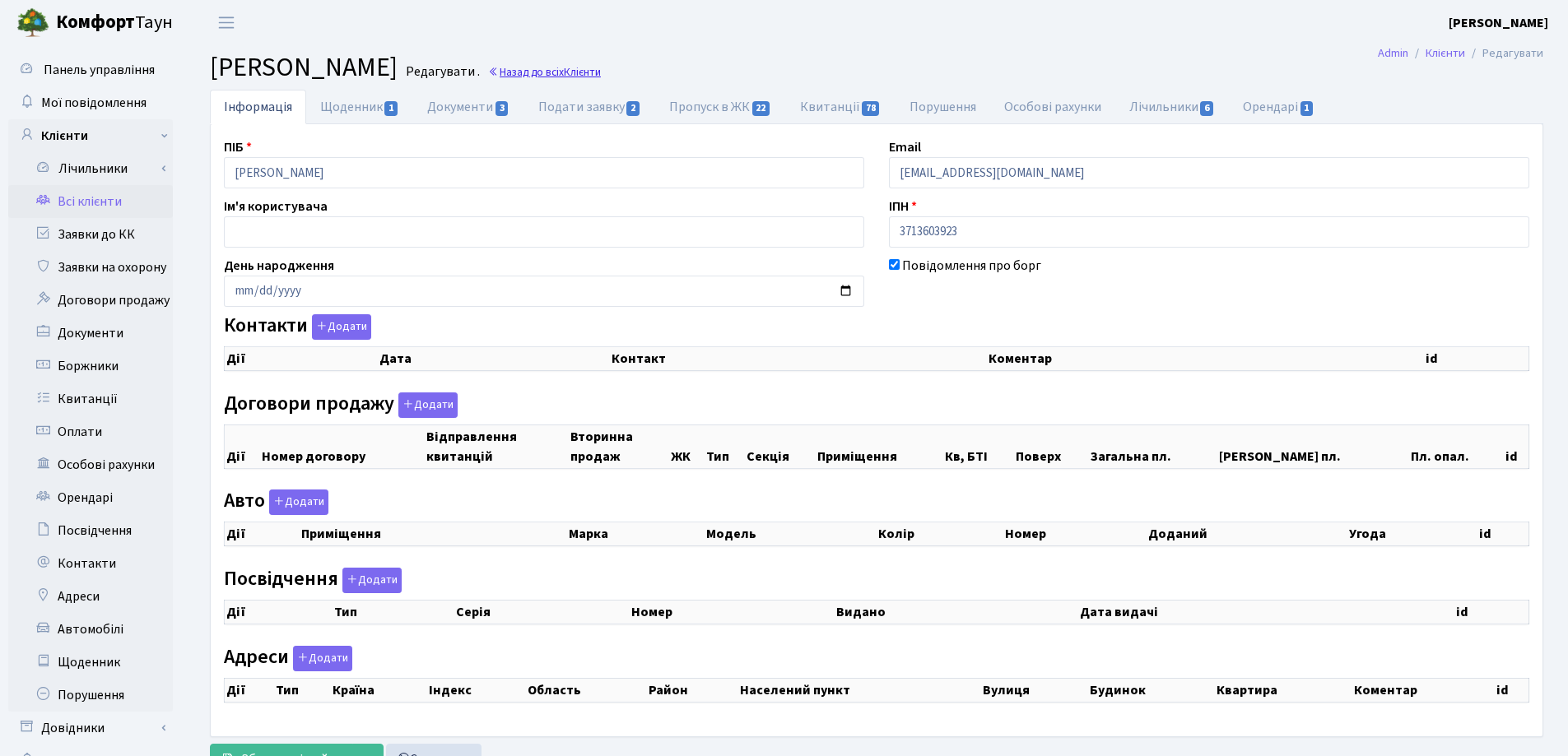
click at [601, 73] on link "Назад до всіх Клієнти" at bounding box center [545, 71] width 113 height 16
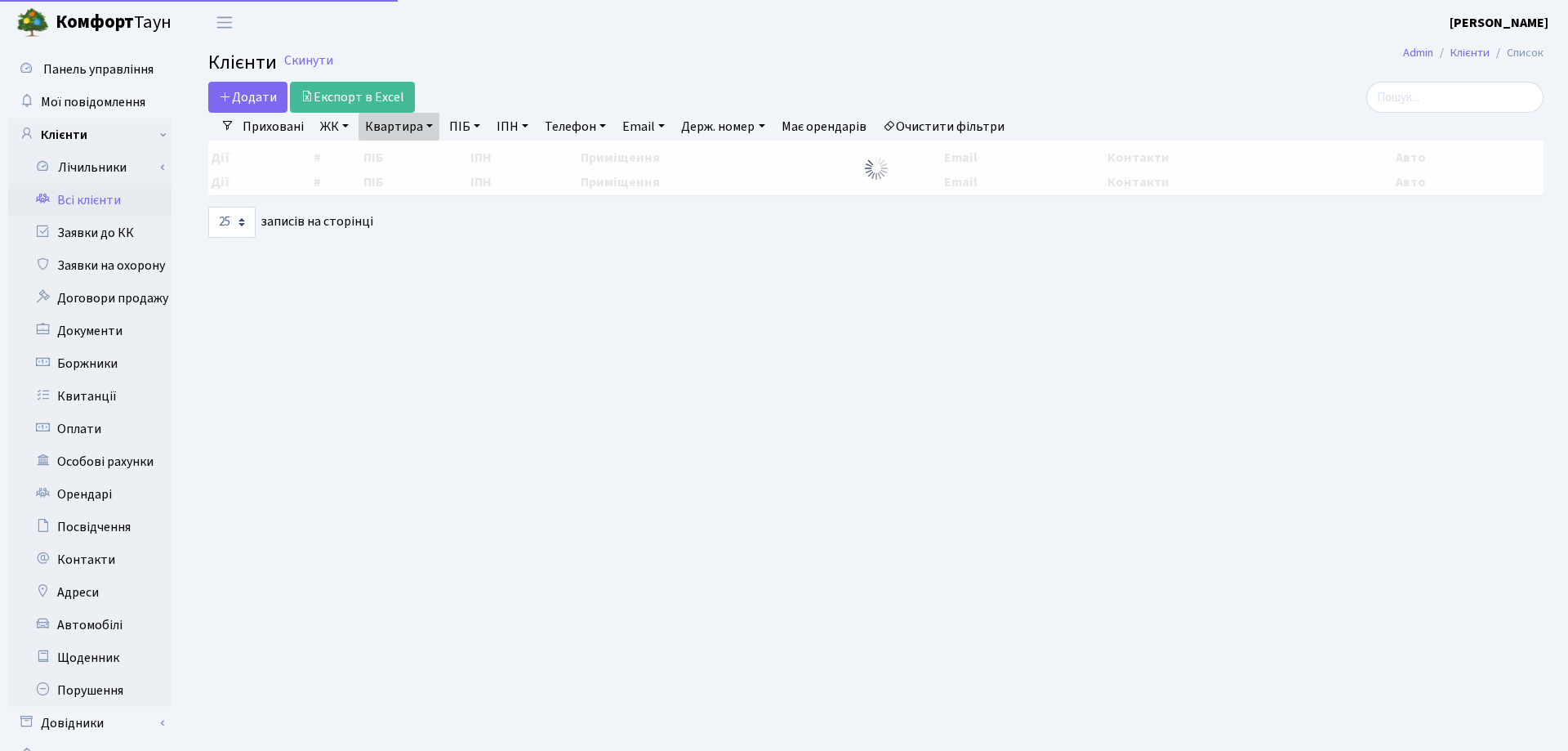
select select "25"
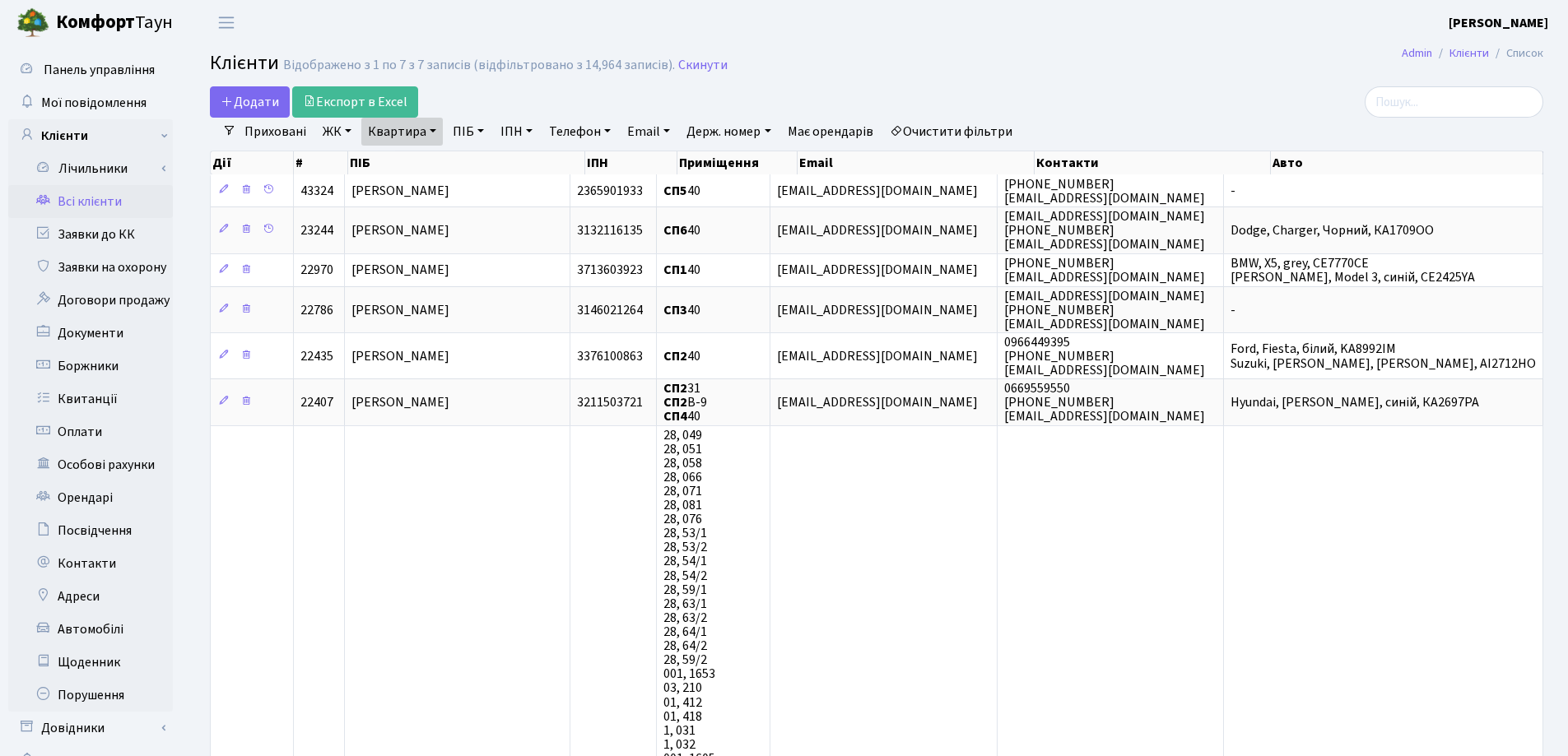
click at [430, 132] on link "Квартира" at bounding box center [402, 131] width 82 height 28
click at [431, 159] on input "40" at bounding box center [410, 163] width 97 height 31
type input "4"
type input "29"
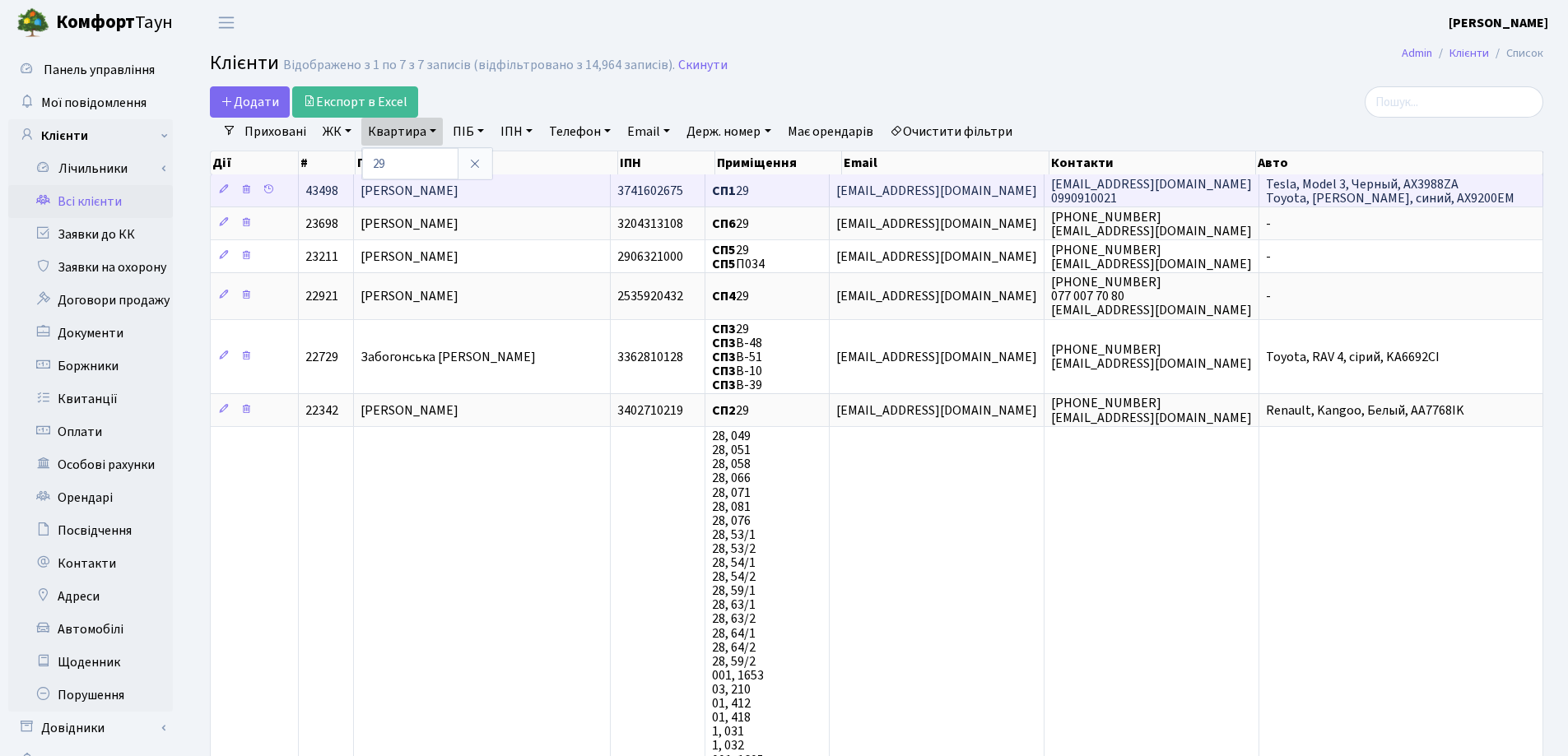
click at [458, 186] on span "[PERSON_NAME]" at bounding box center [409, 191] width 98 height 18
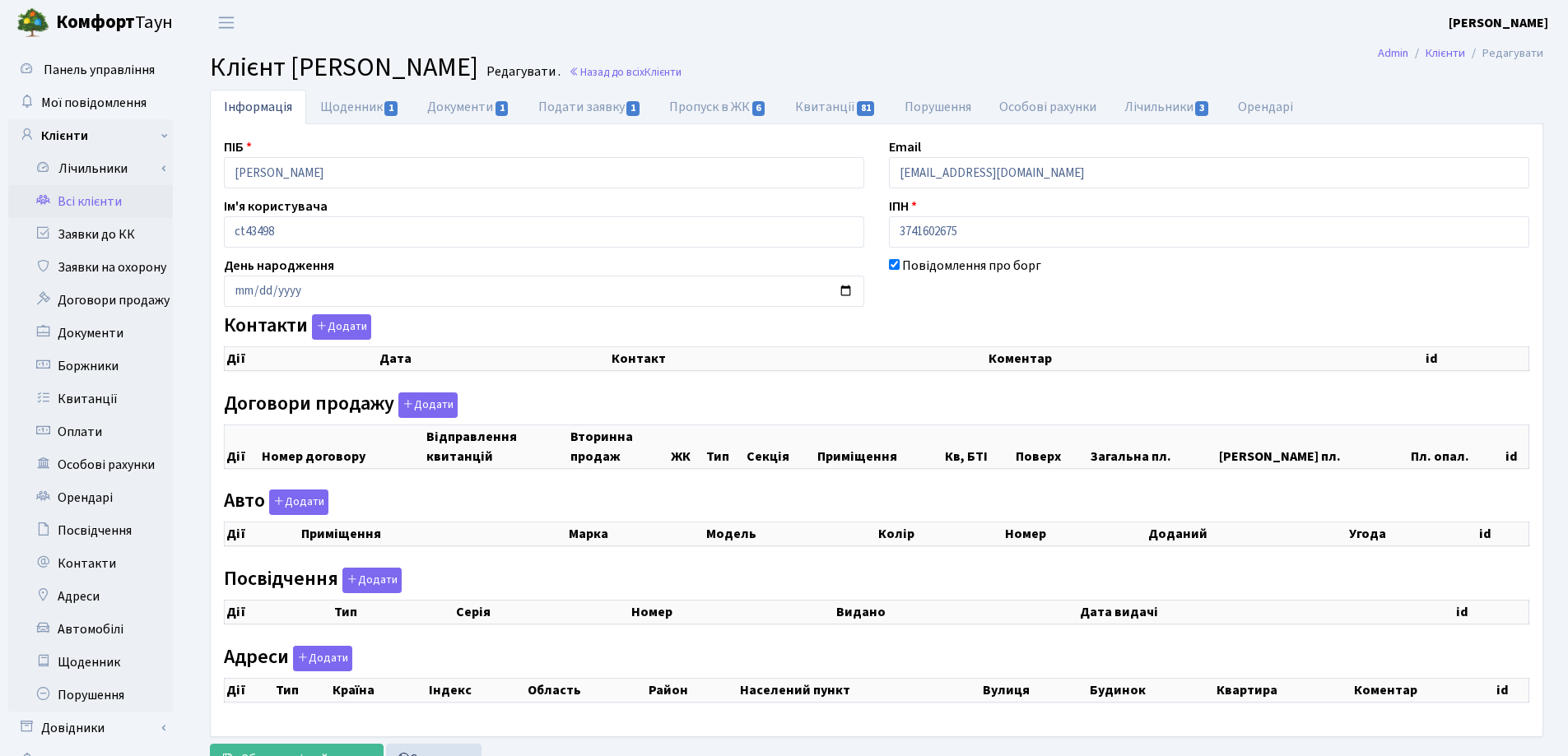
checkbox input "true"
select select "25"
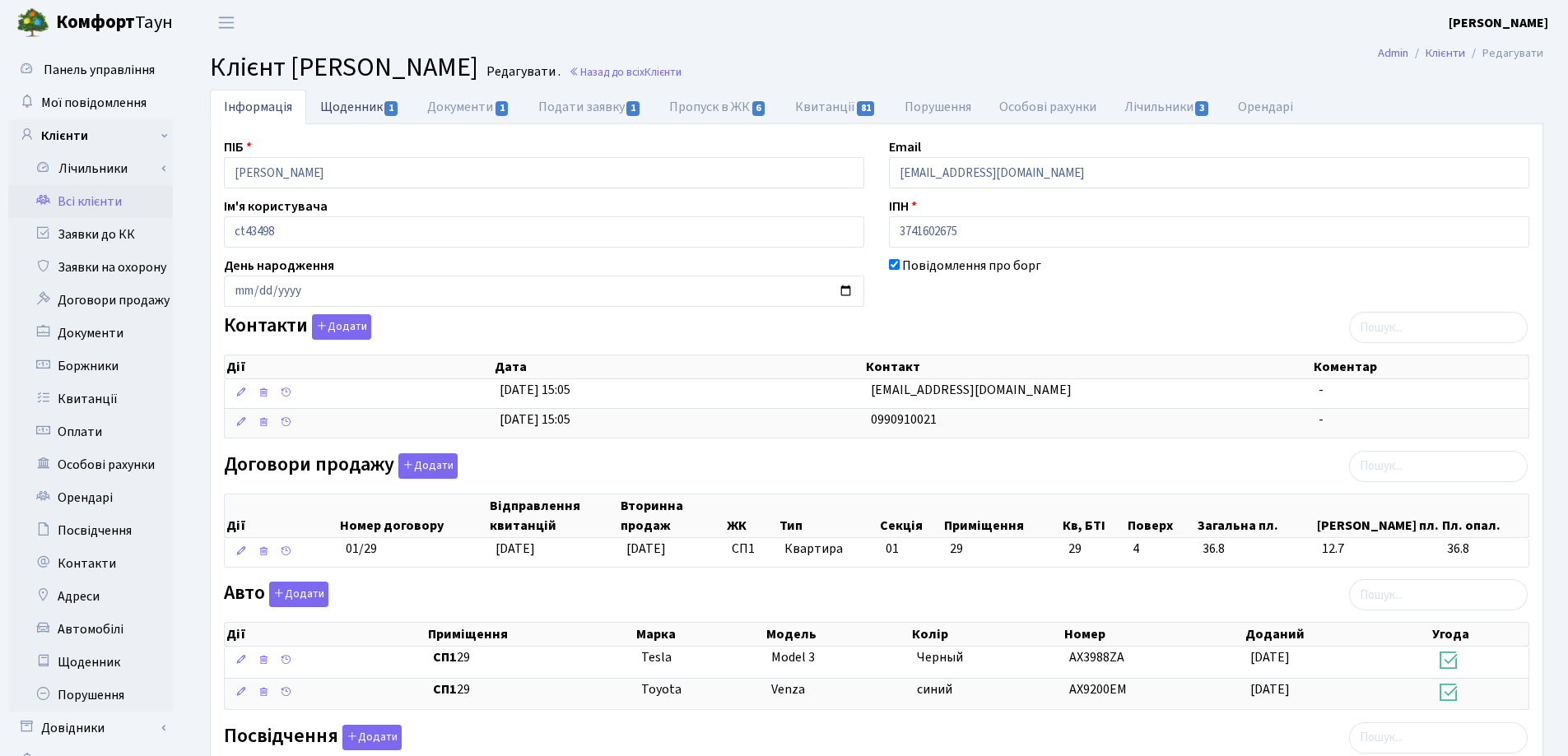
click at [368, 102] on link "Щоденник 1" at bounding box center [359, 107] width 107 height 34
select select "25"
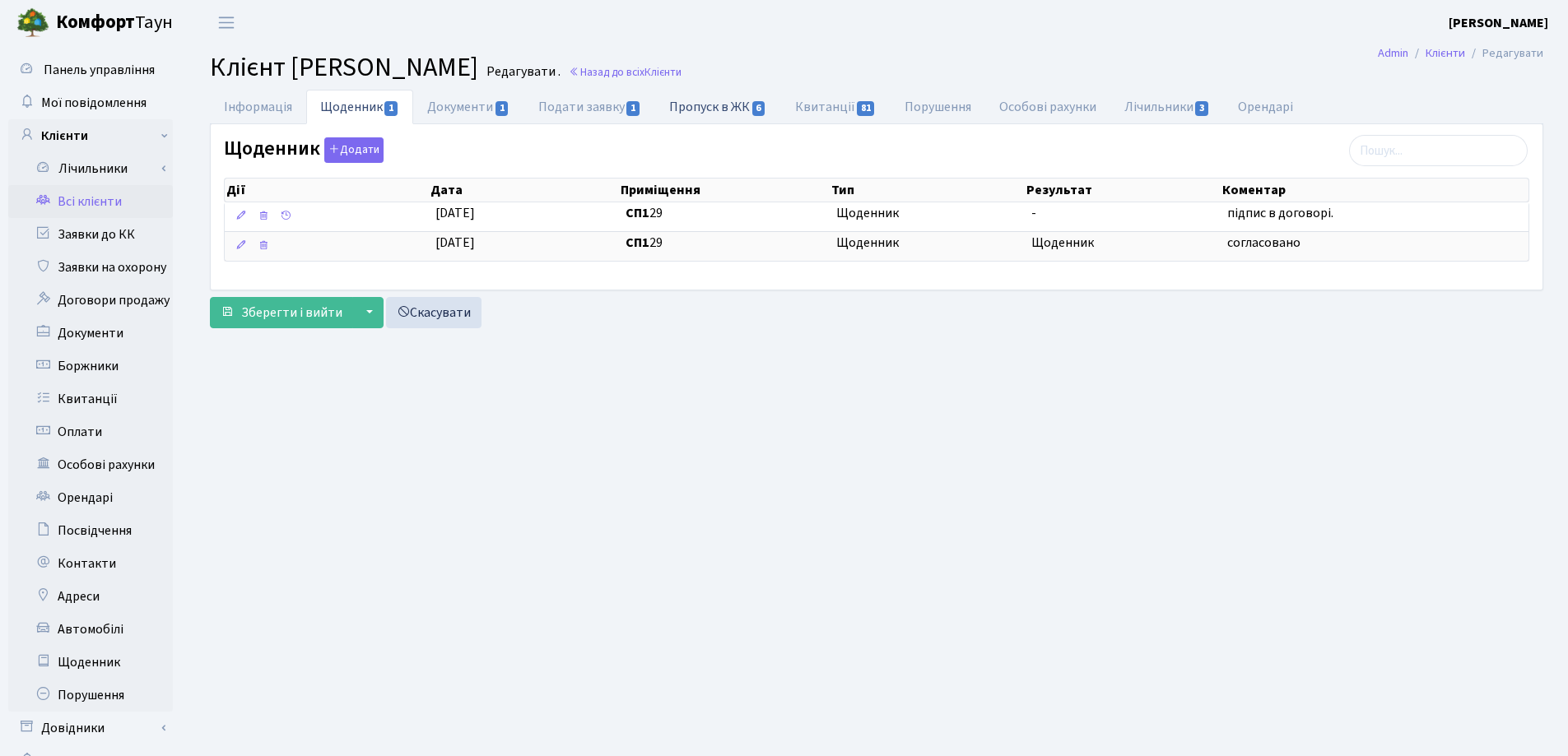
click at [688, 113] on link "Пропуск в ЖК 6" at bounding box center [718, 107] width 125 height 34
select select "25"
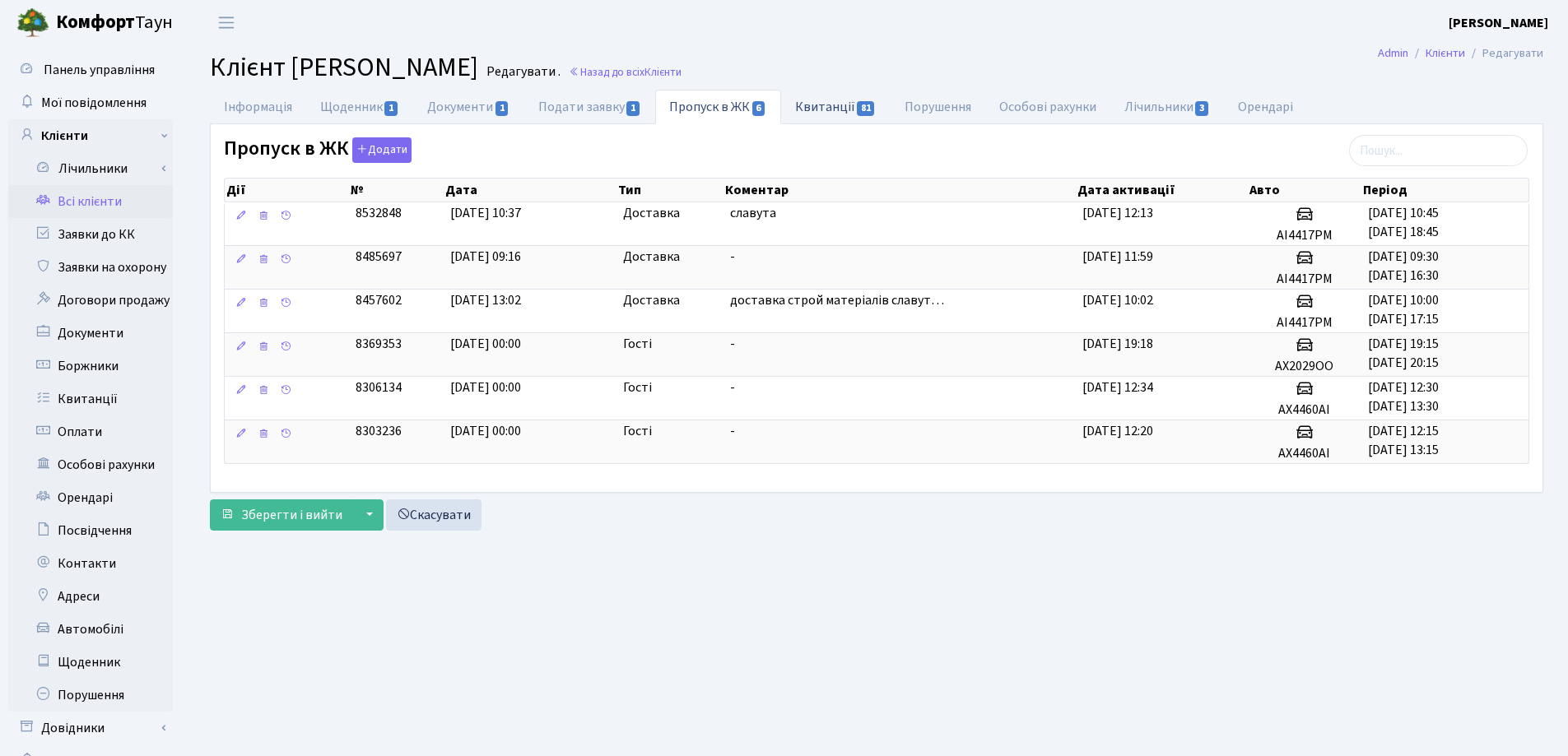
click at [797, 101] on link "Квитанції 81" at bounding box center [835, 107] width 109 height 34
select select "25"
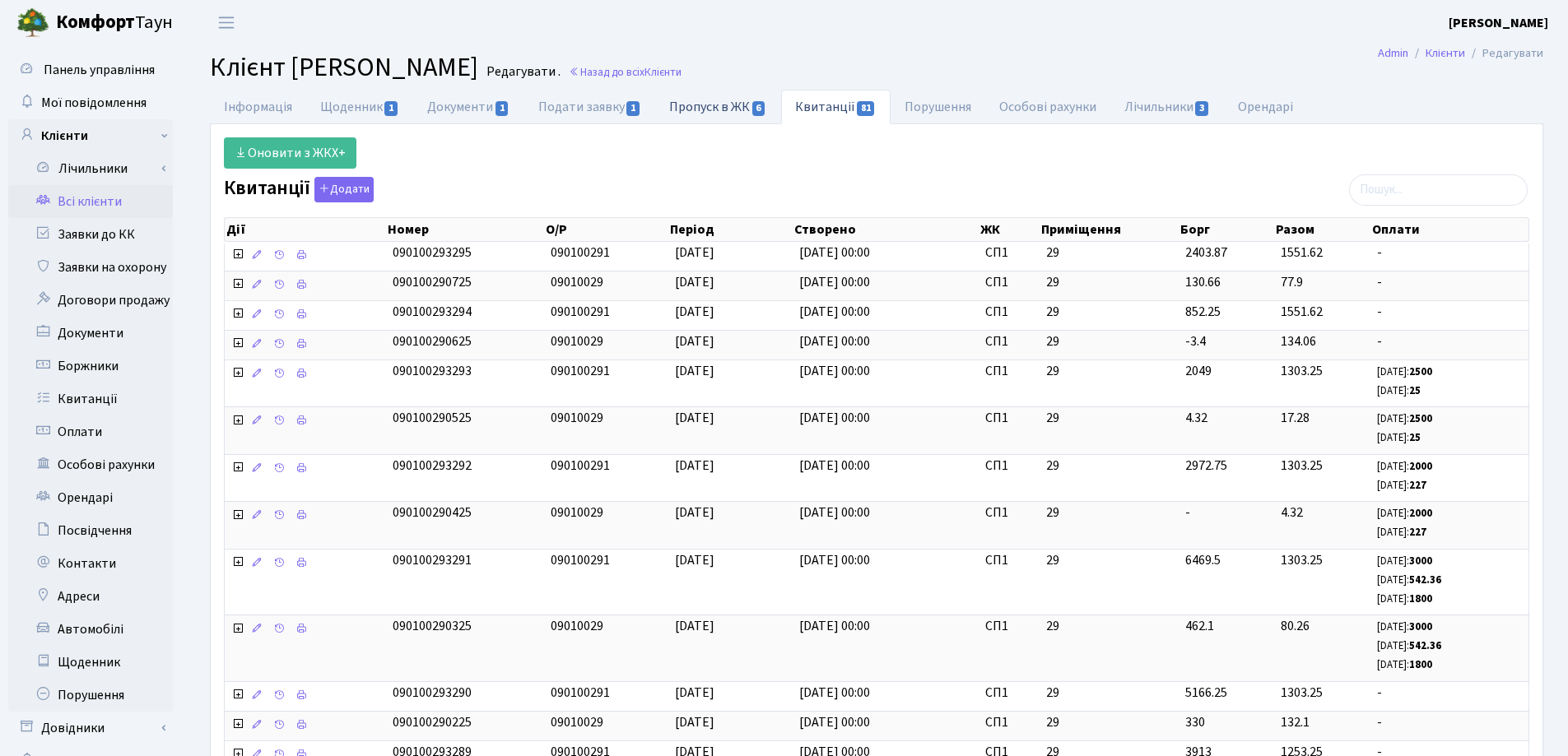
click at [692, 106] on link "Пропуск в ЖК 6" at bounding box center [718, 107] width 125 height 34
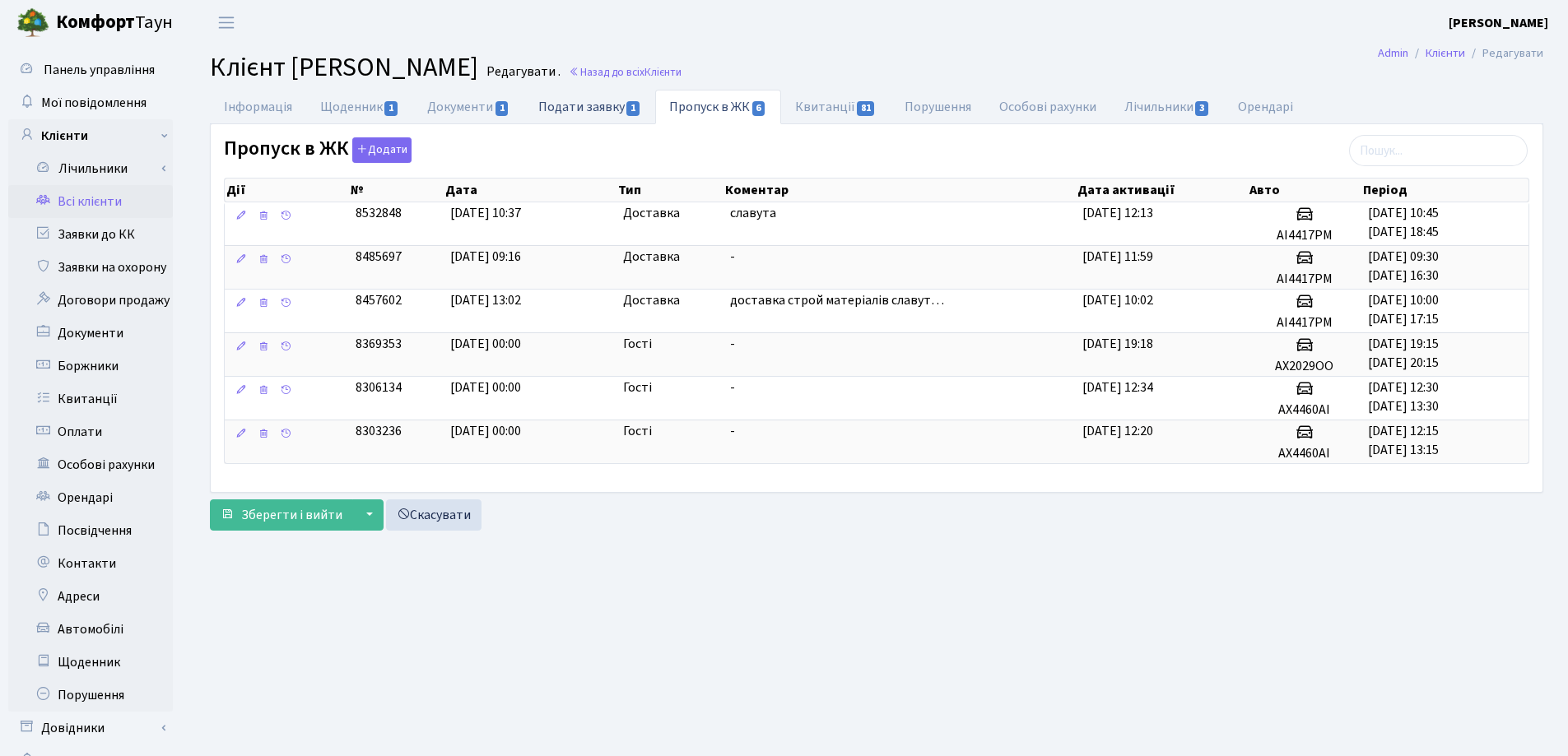
click at [595, 104] on link "Подати заявку 1" at bounding box center [590, 107] width 131 height 34
select select "25"
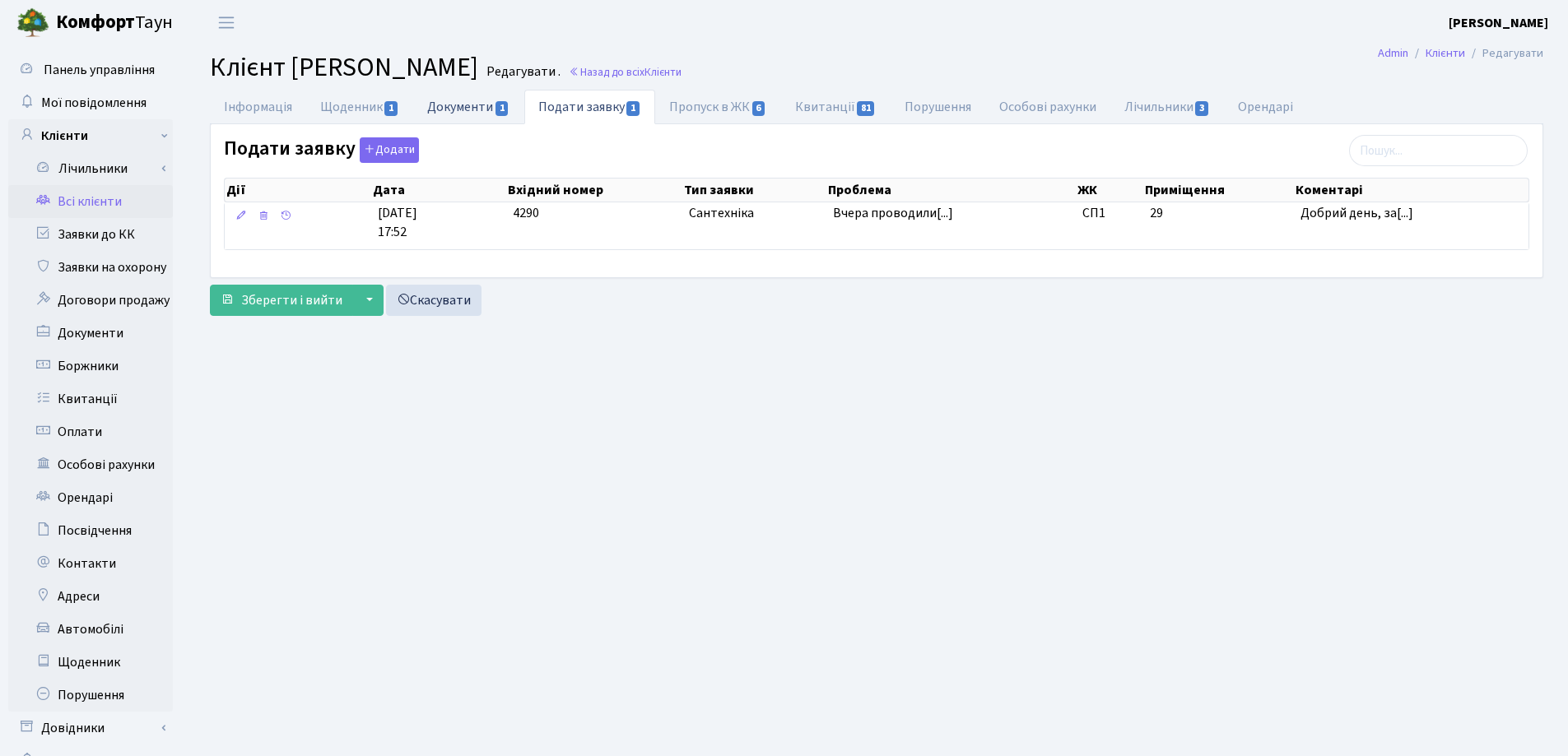
click at [465, 102] on link "Документи 1" at bounding box center [468, 107] width 110 height 34
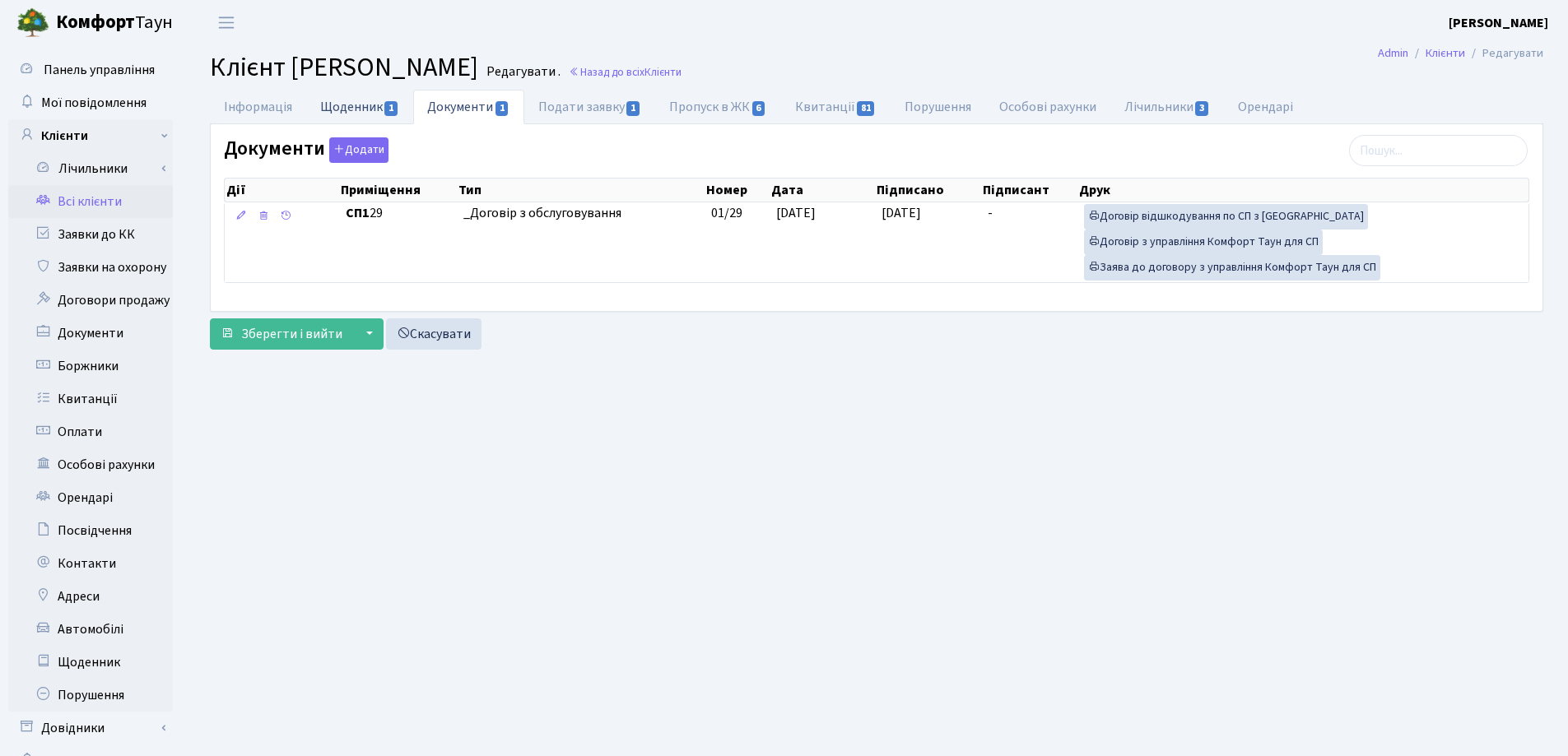
click at [340, 105] on link "Щоденник 1" at bounding box center [359, 107] width 107 height 34
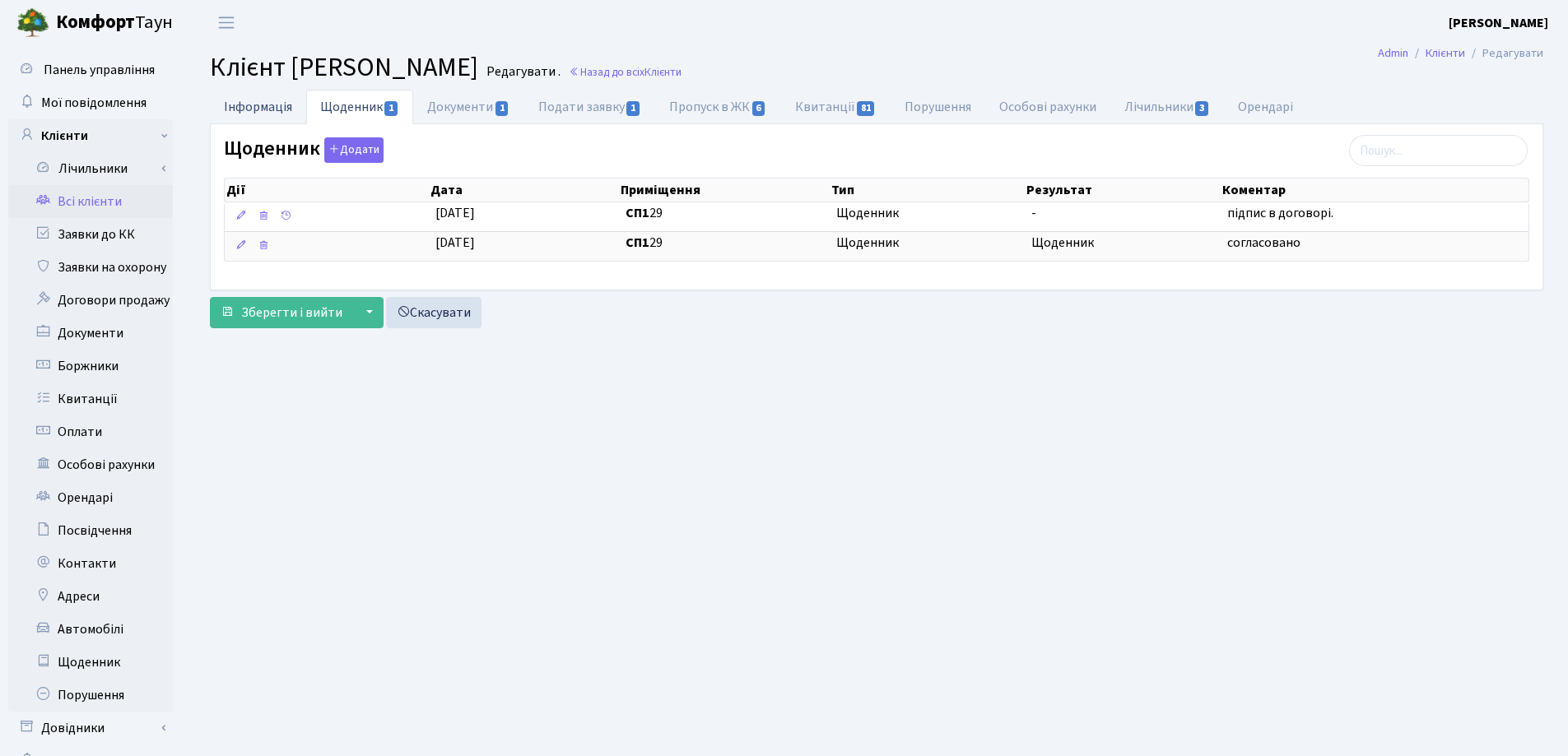
click at [266, 108] on link "Інформація" at bounding box center [258, 107] width 97 height 34
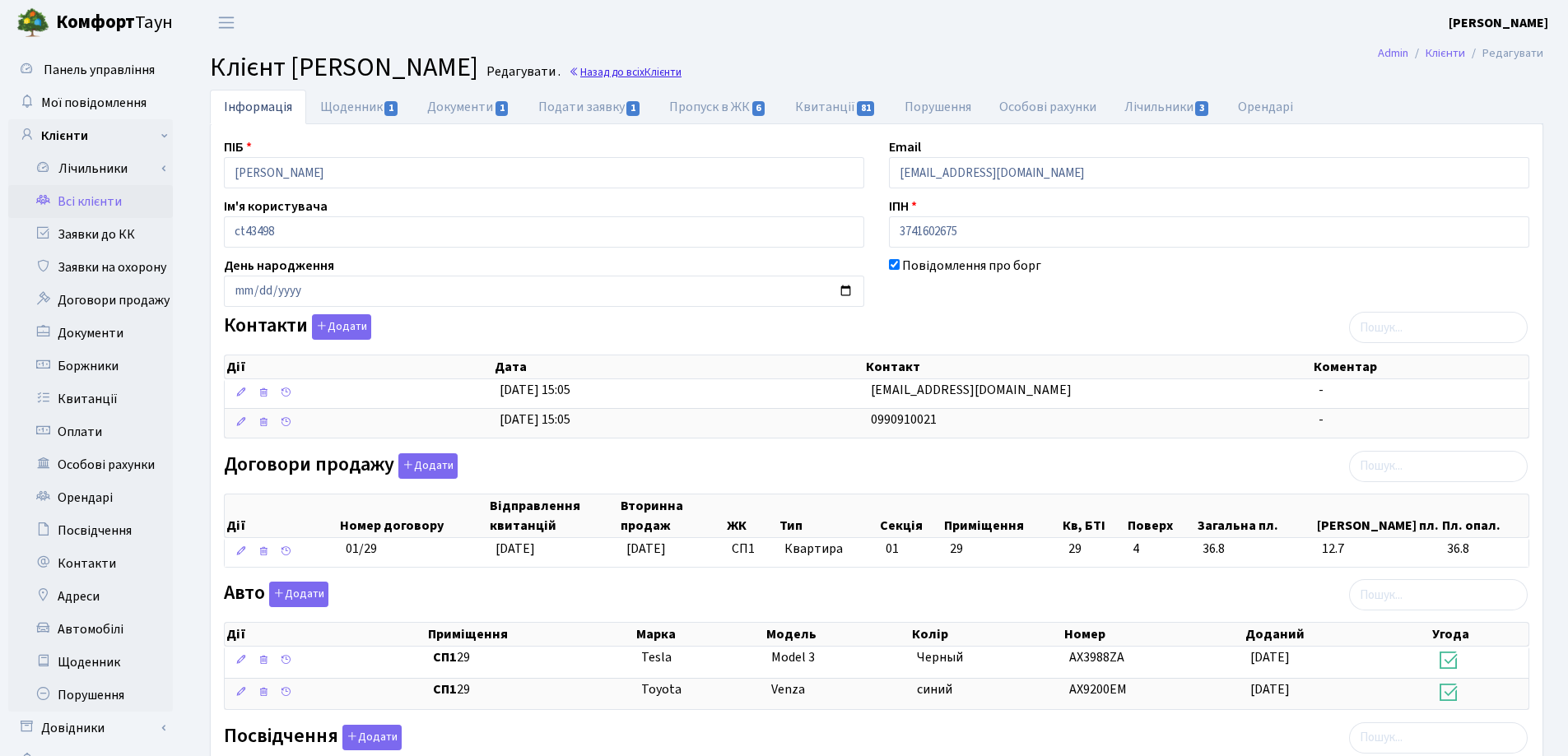
click at [681, 75] on link "Назад до всіх Клієнти" at bounding box center [625, 71] width 113 height 16
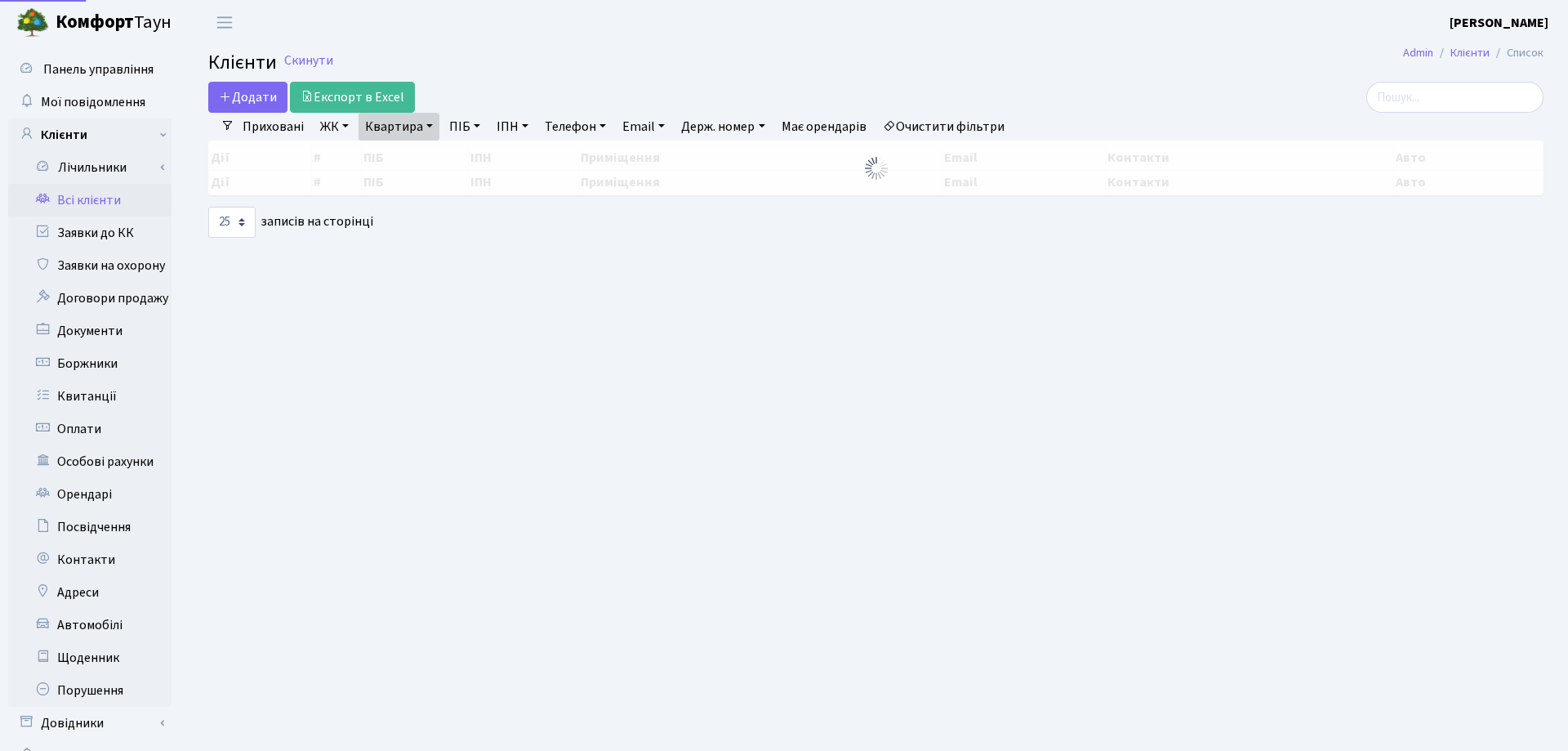
select select "25"
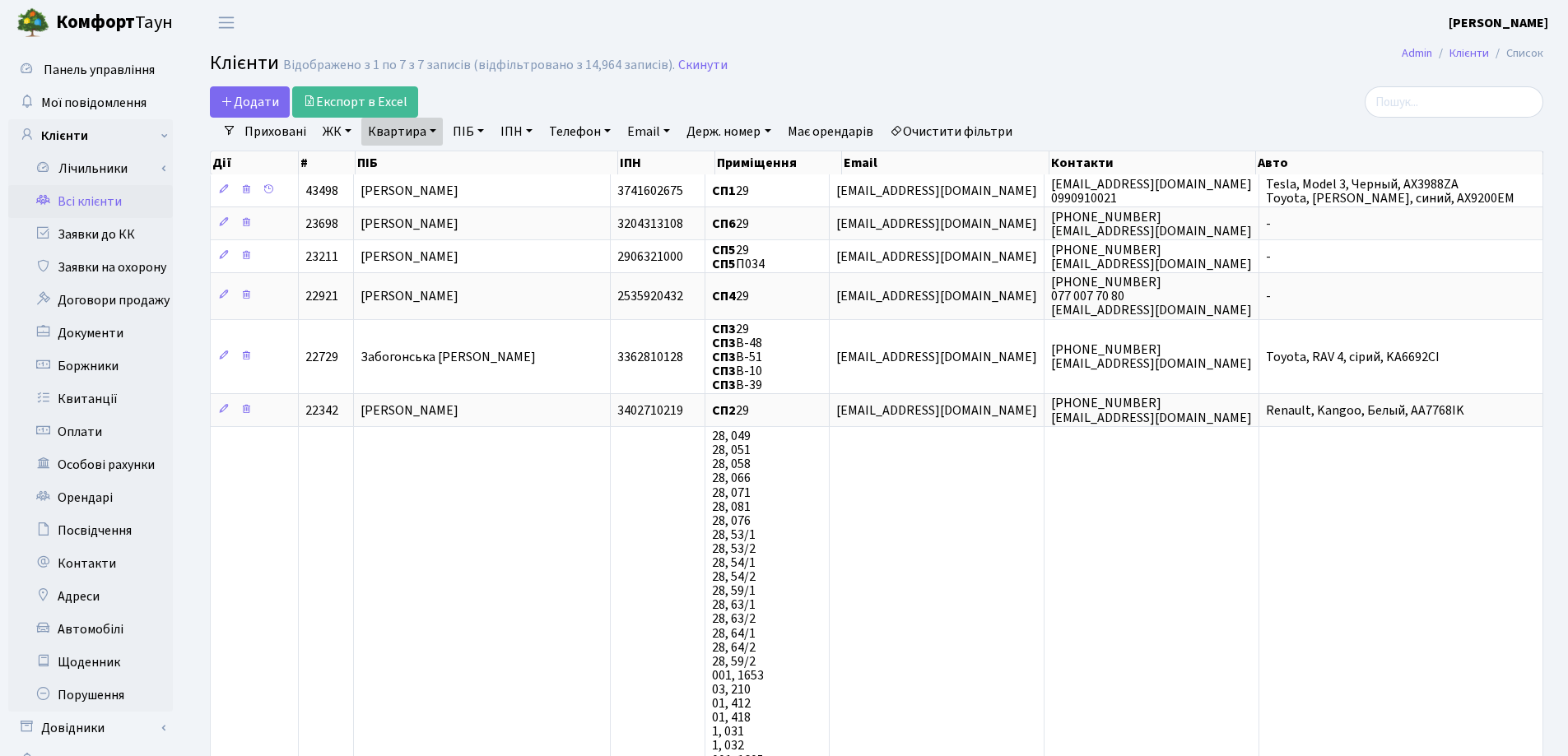
click at [438, 134] on link "Квартира" at bounding box center [402, 131] width 82 height 28
click at [439, 155] on input "29" at bounding box center [410, 163] width 97 height 31
type input "2"
type input "83"
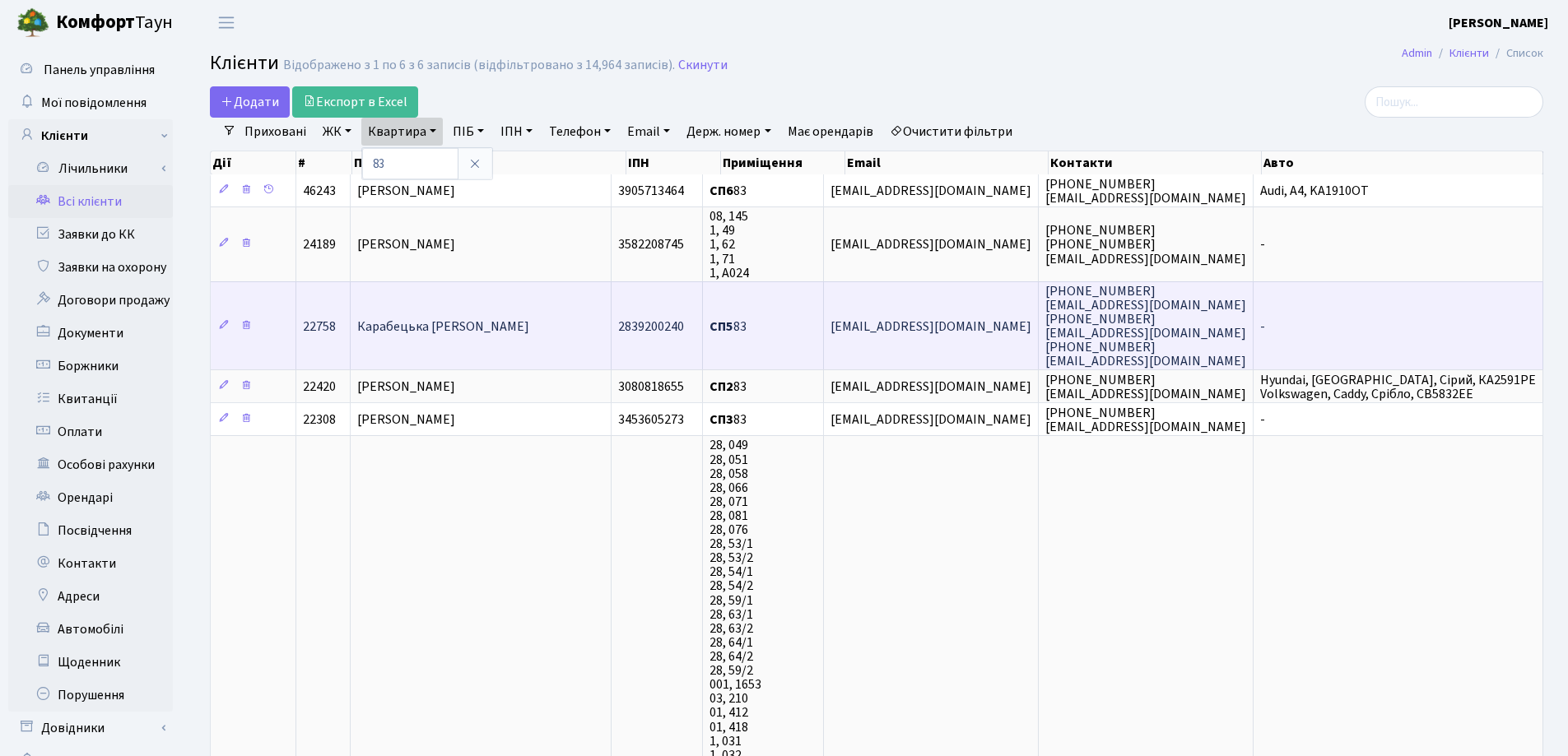
click at [556, 304] on td "Карабецька [PERSON_NAME]" at bounding box center [481, 326] width 260 height 89
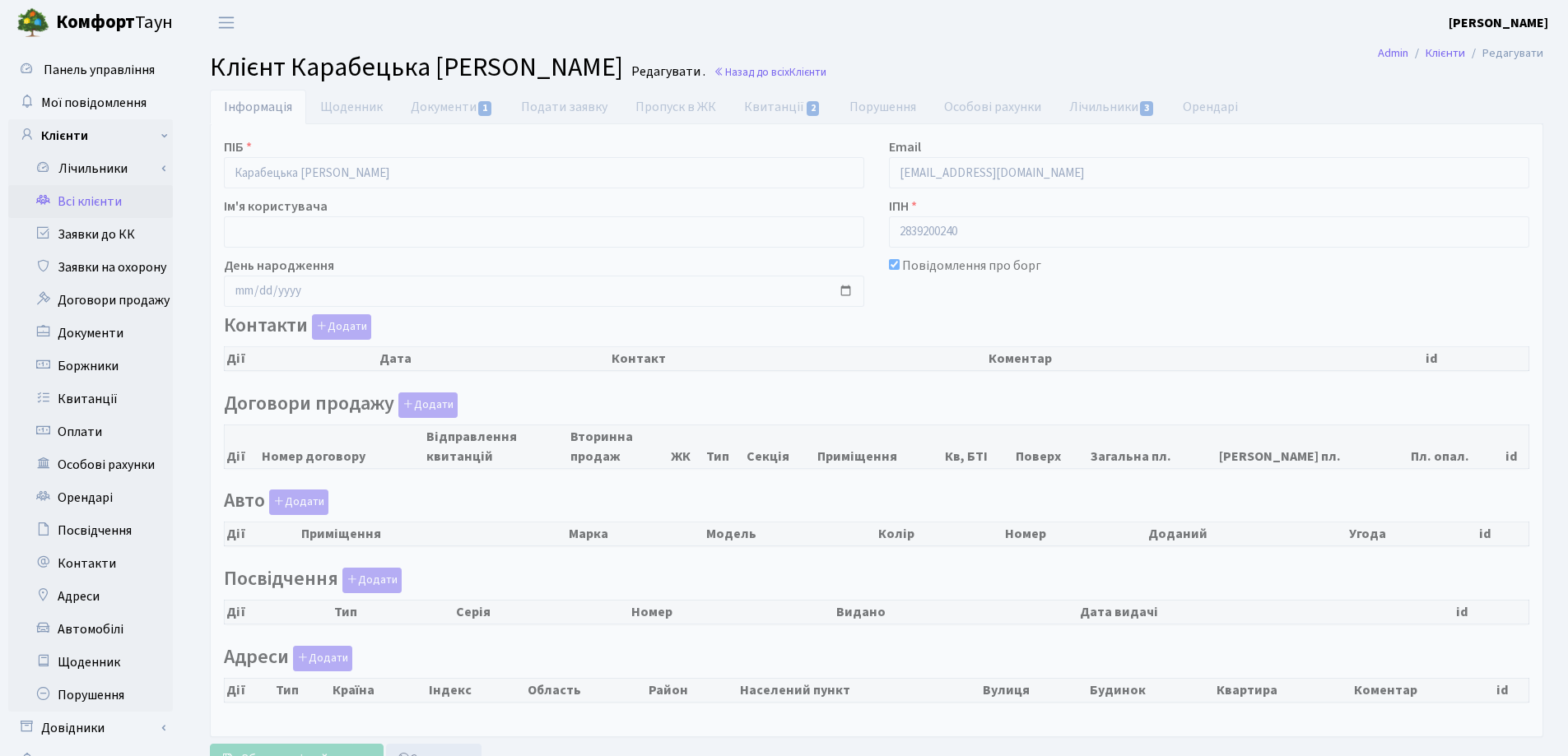
checkbox input "true"
select select "25"
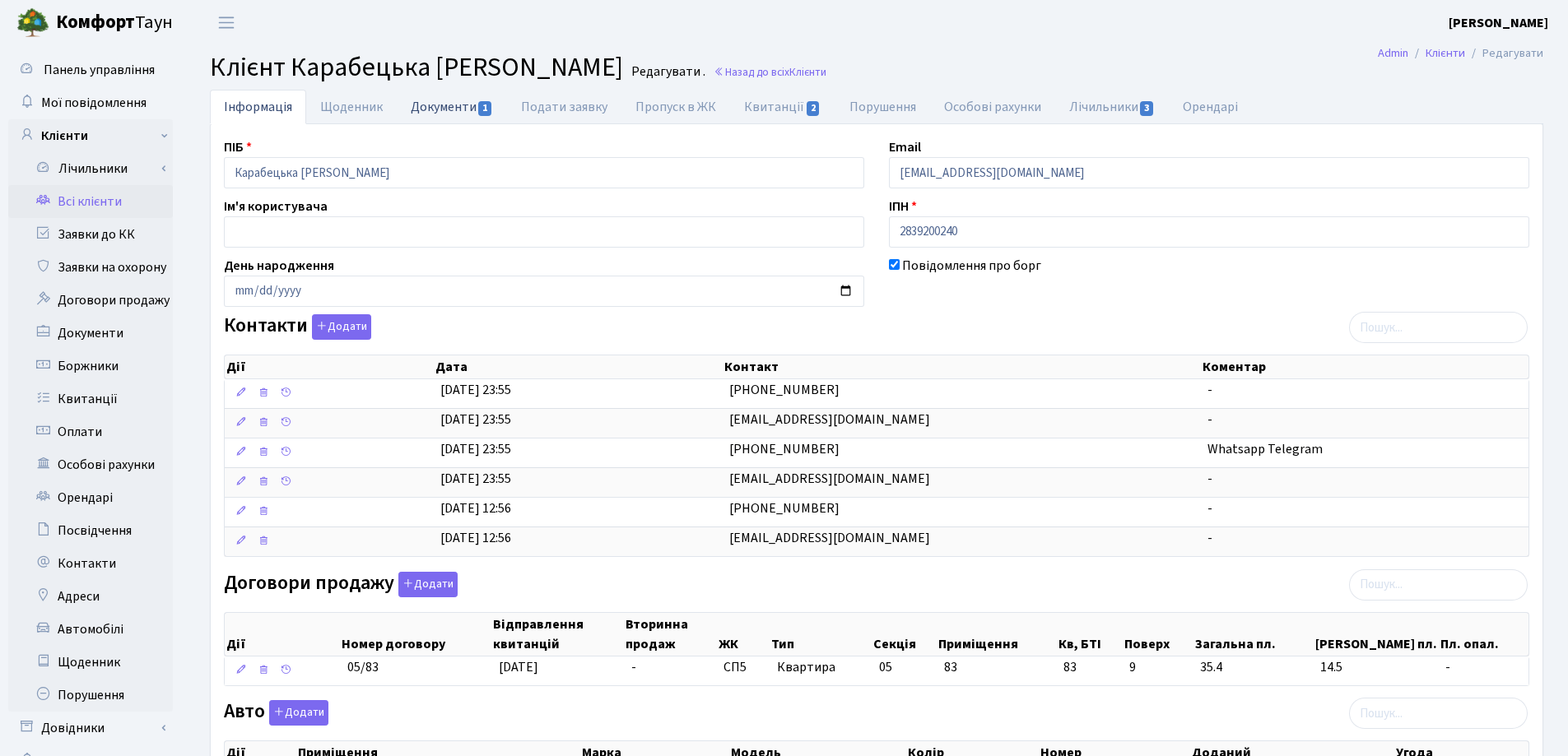
click at [449, 107] on link "Документи 1" at bounding box center [451, 107] width 110 height 34
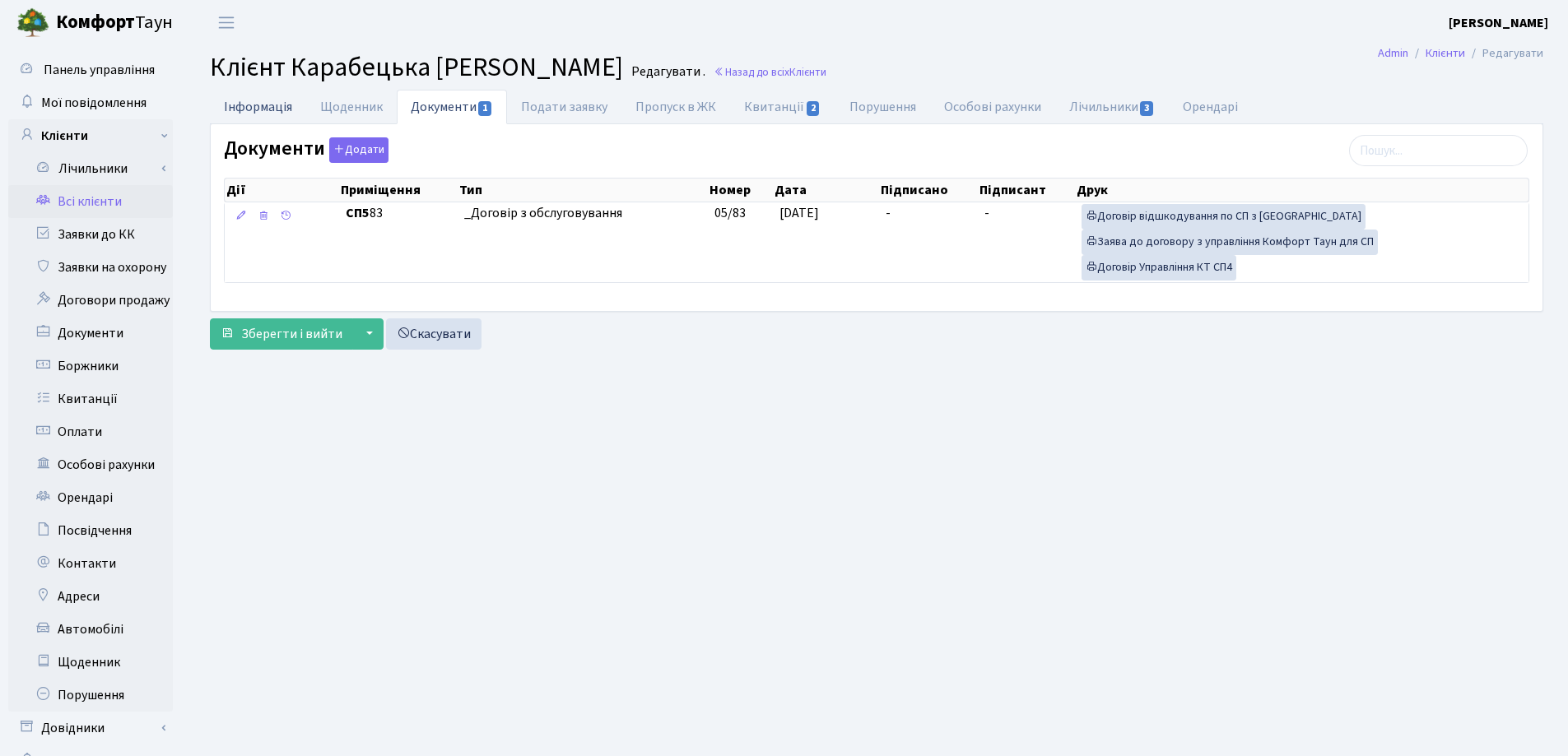
click at [250, 106] on link "Інформація" at bounding box center [258, 107] width 97 height 34
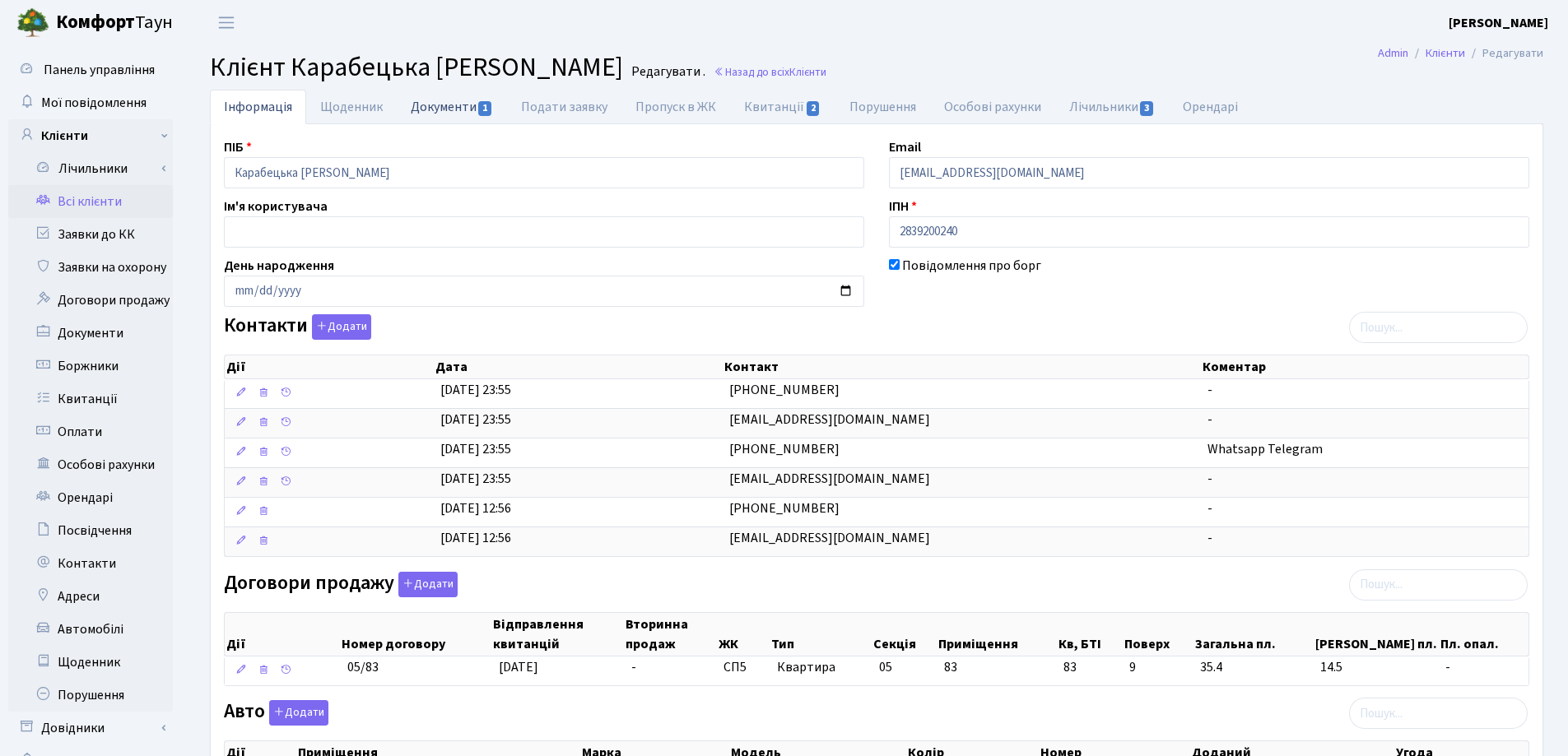
click at [403, 107] on link "Документи 1" at bounding box center [451, 107] width 110 height 34
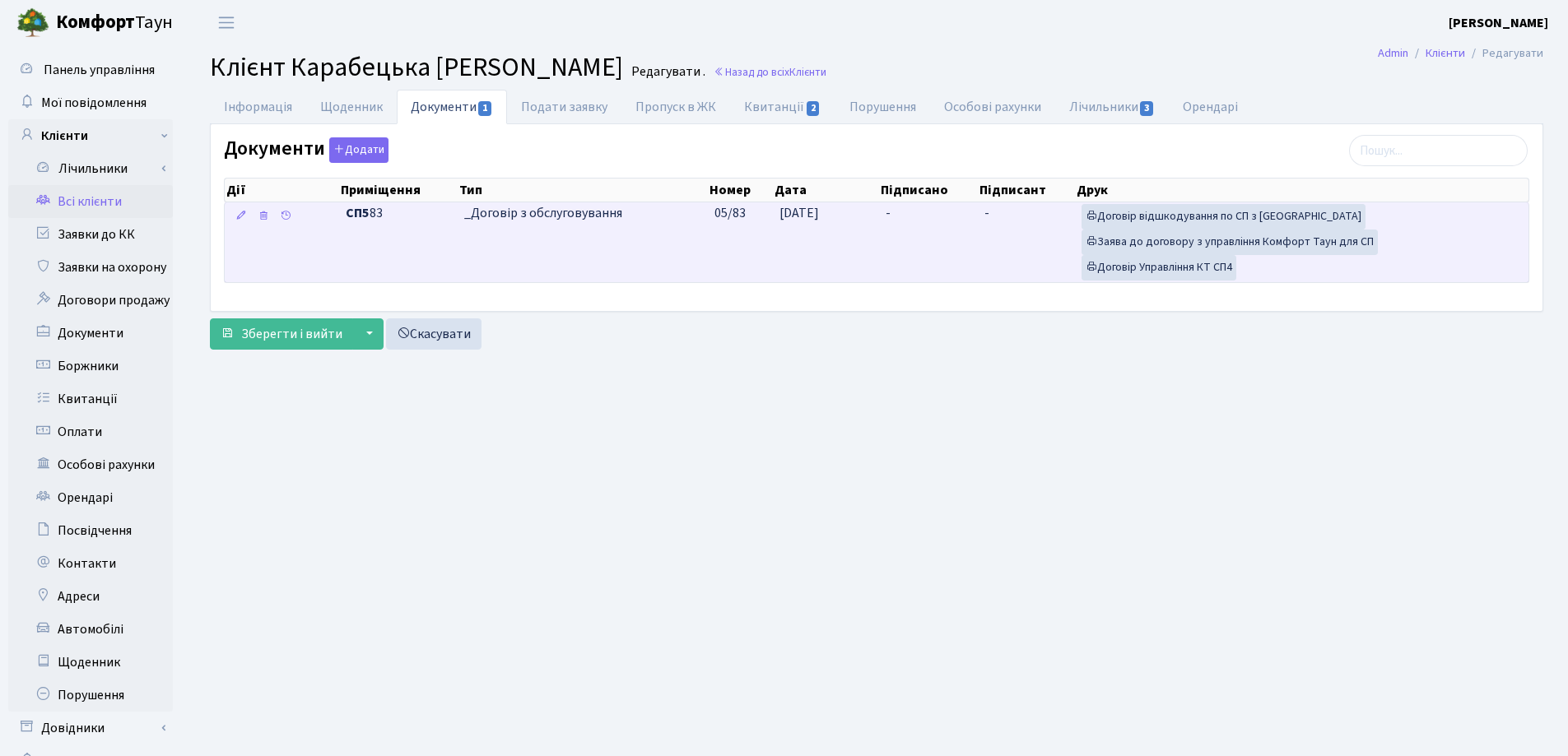
click at [908, 203] on td "-" at bounding box center [929, 242] width 99 height 80
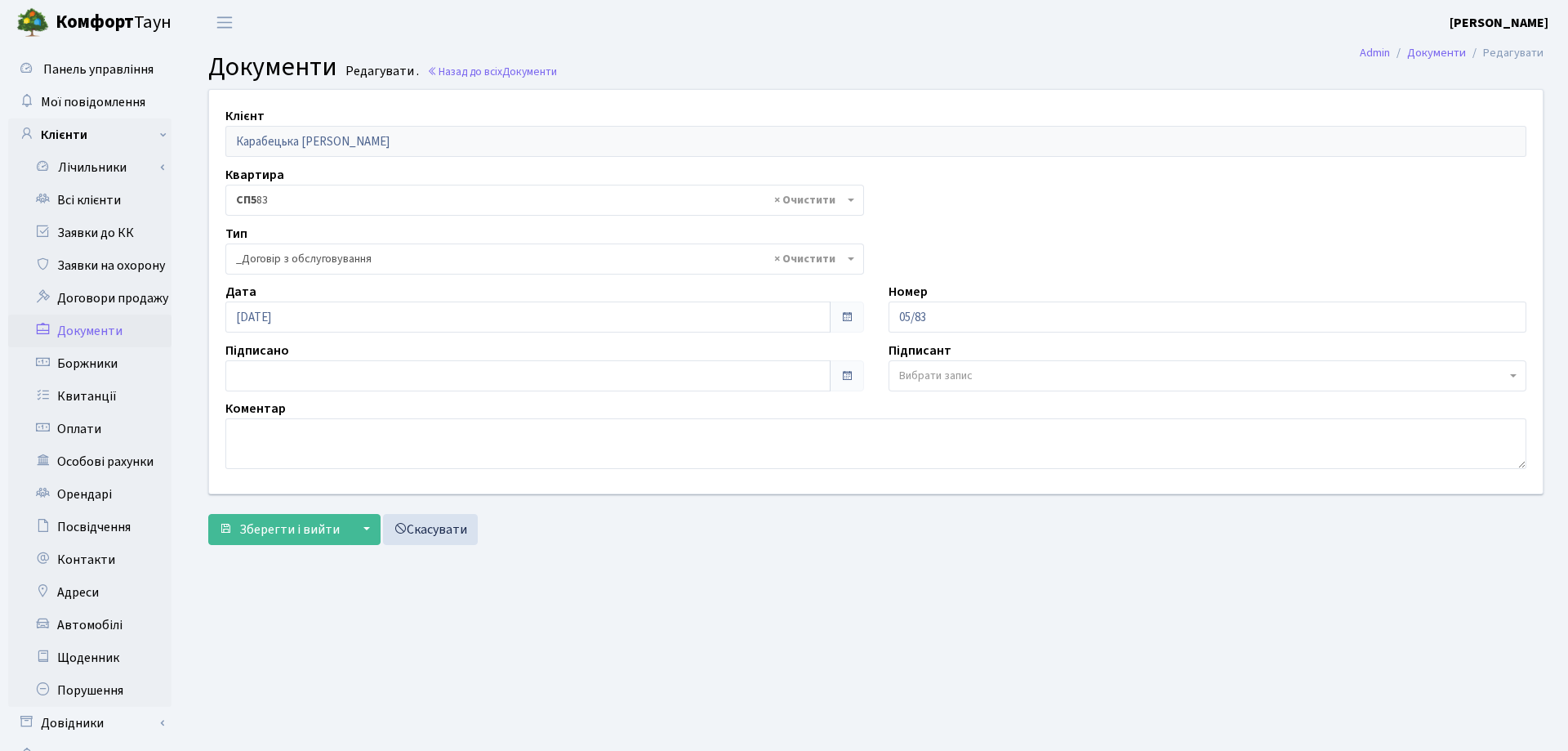
select select "289"
click at [255, 381] on input "[DATE]" at bounding box center [525, 376] width 599 height 31
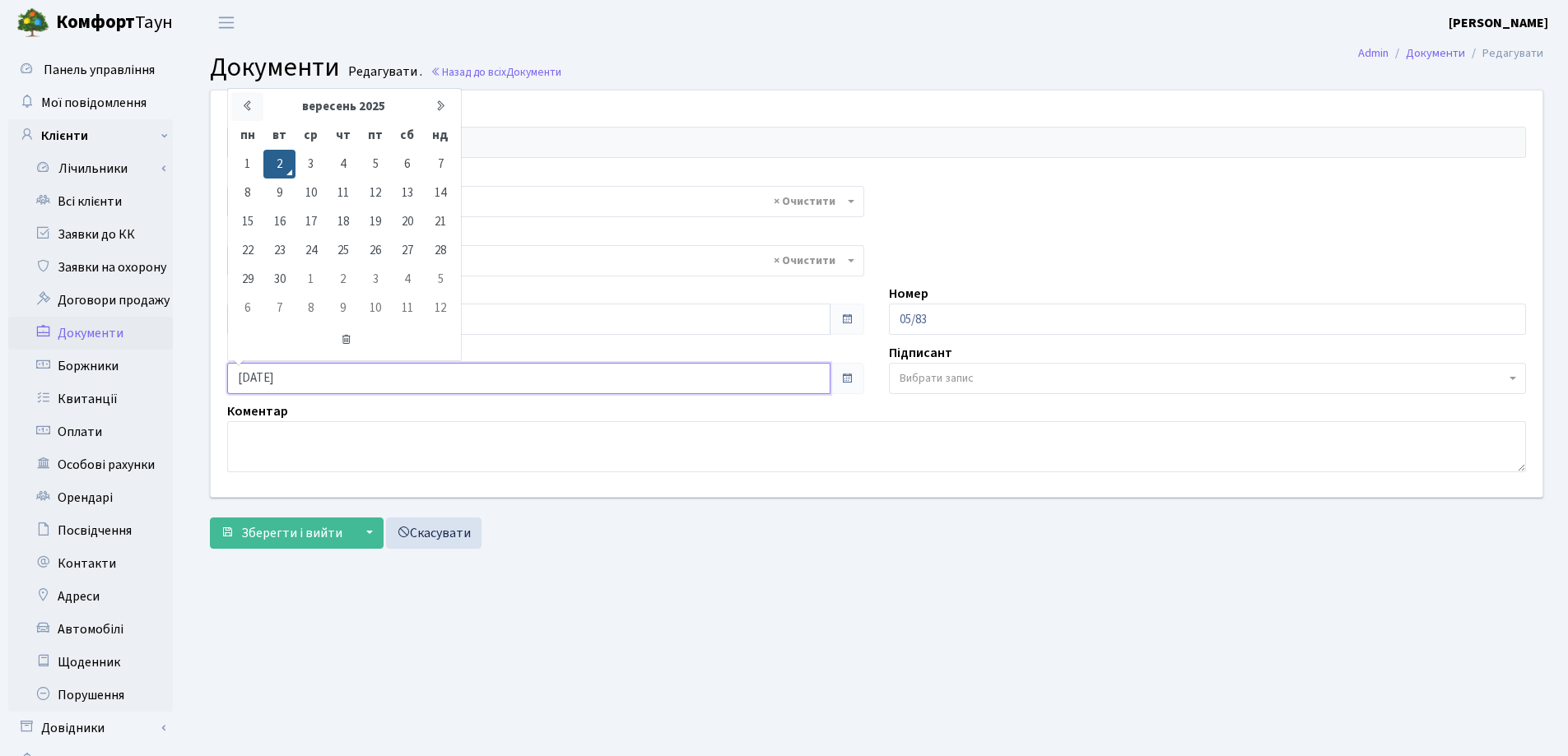
click at [245, 107] on icon at bounding box center [247, 105] width 13 height 13
click at [344, 191] on td "5" at bounding box center [343, 193] width 32 height 29
type input "[DATE]"
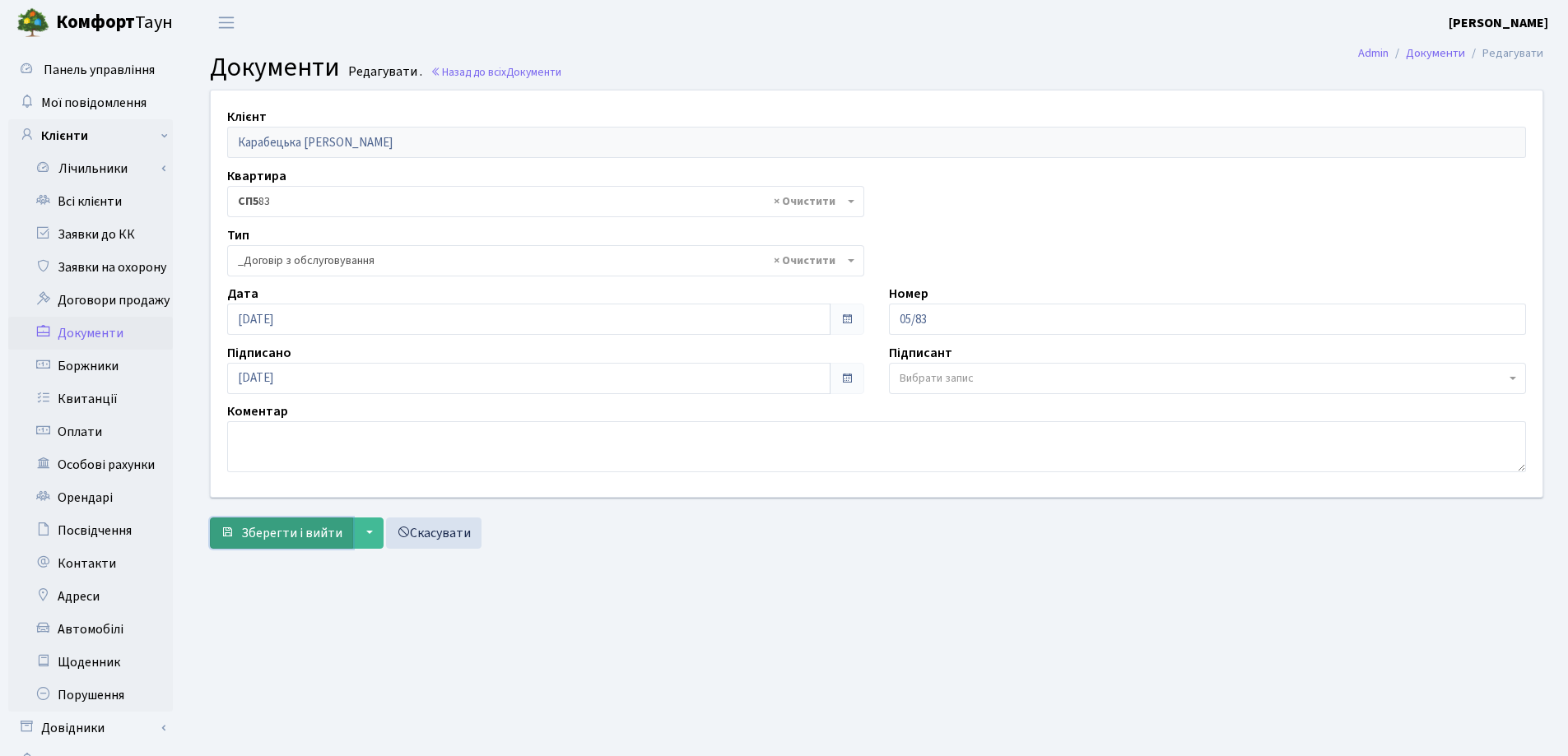
click at [280, 528] on span "Зберегти і вийти" at bounding box center [292, 533] width 101 height 18
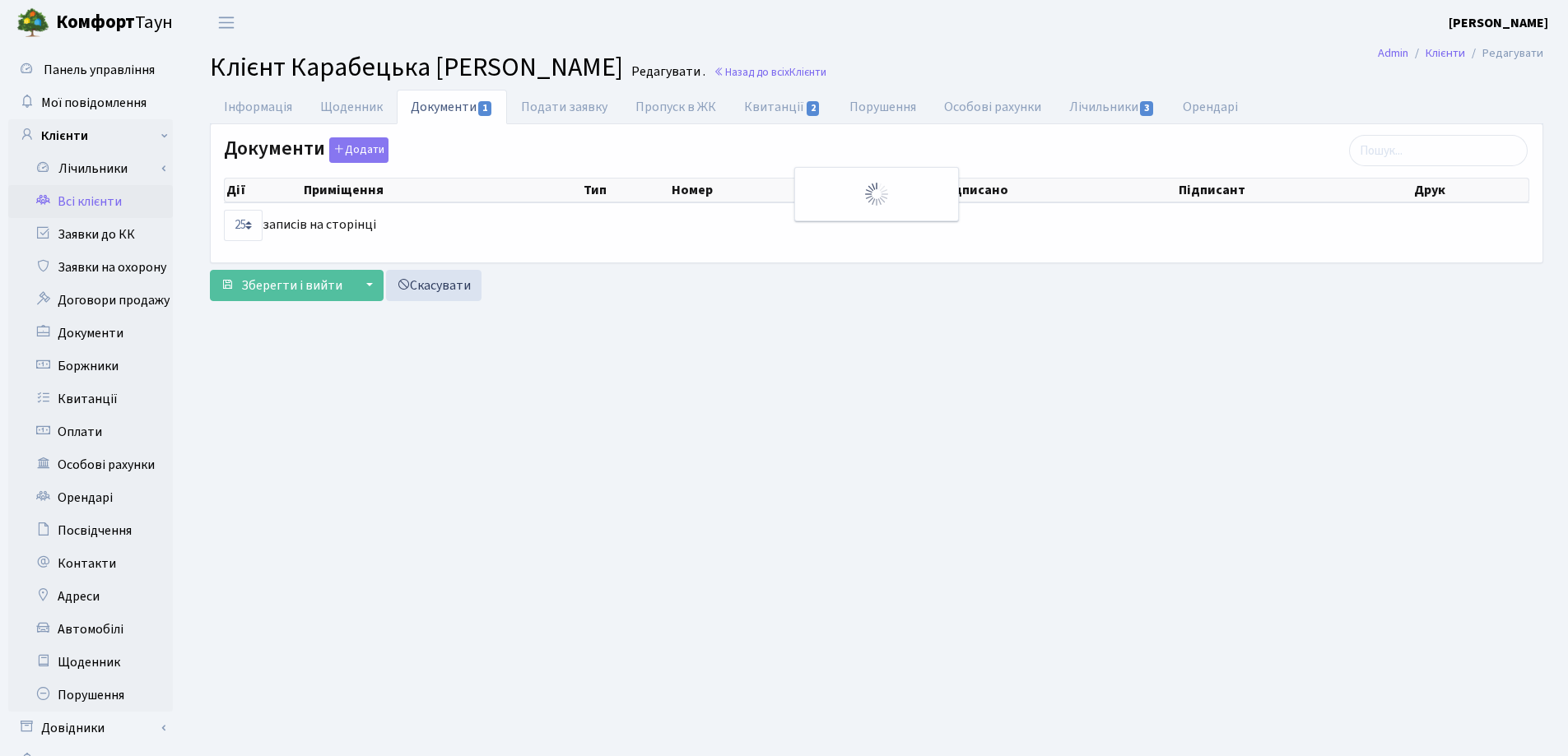
select select "25"
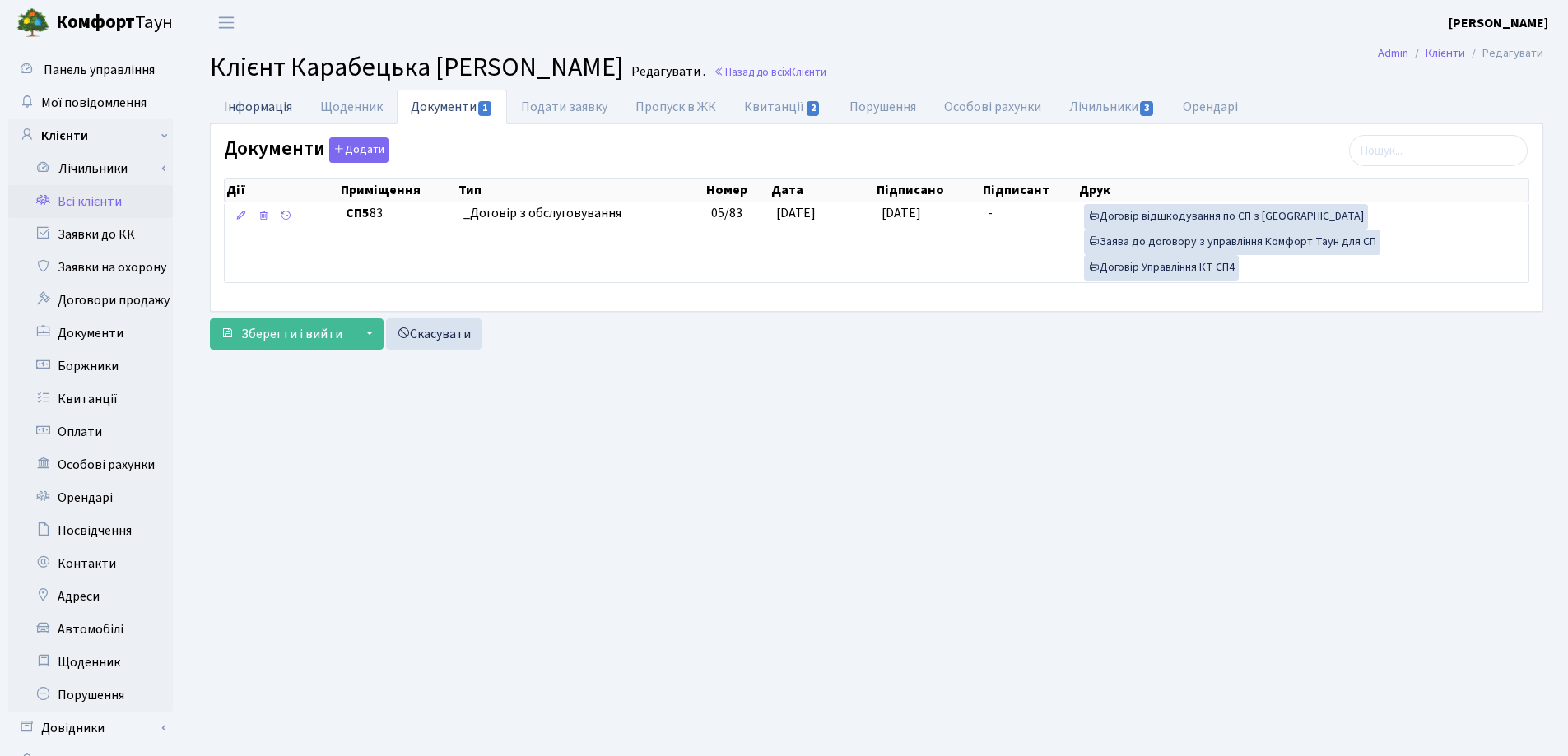
click at [259, 99] on link "Інформація" at bounding box center [258, 107] width 97 height 34
select select "25"
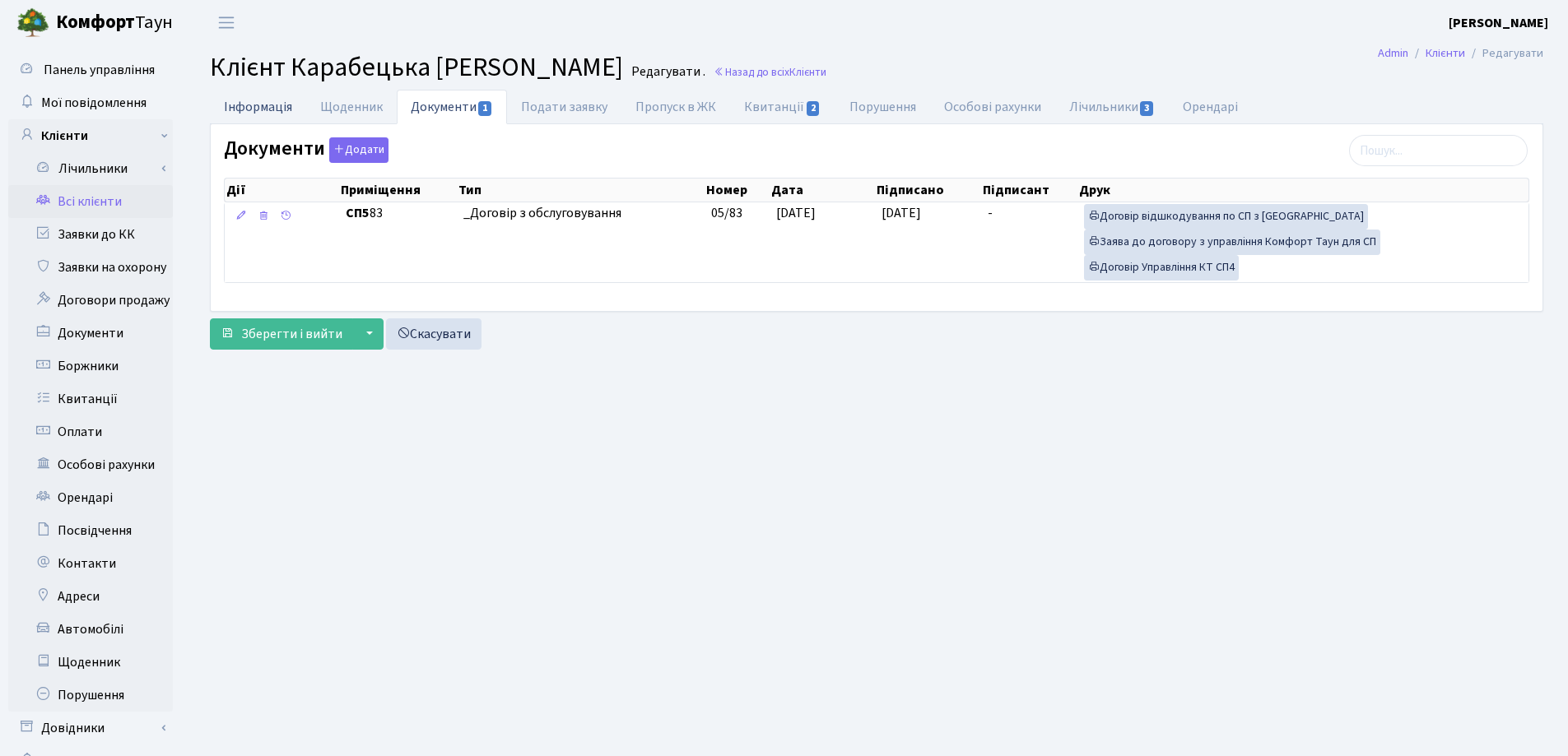
select select "25"
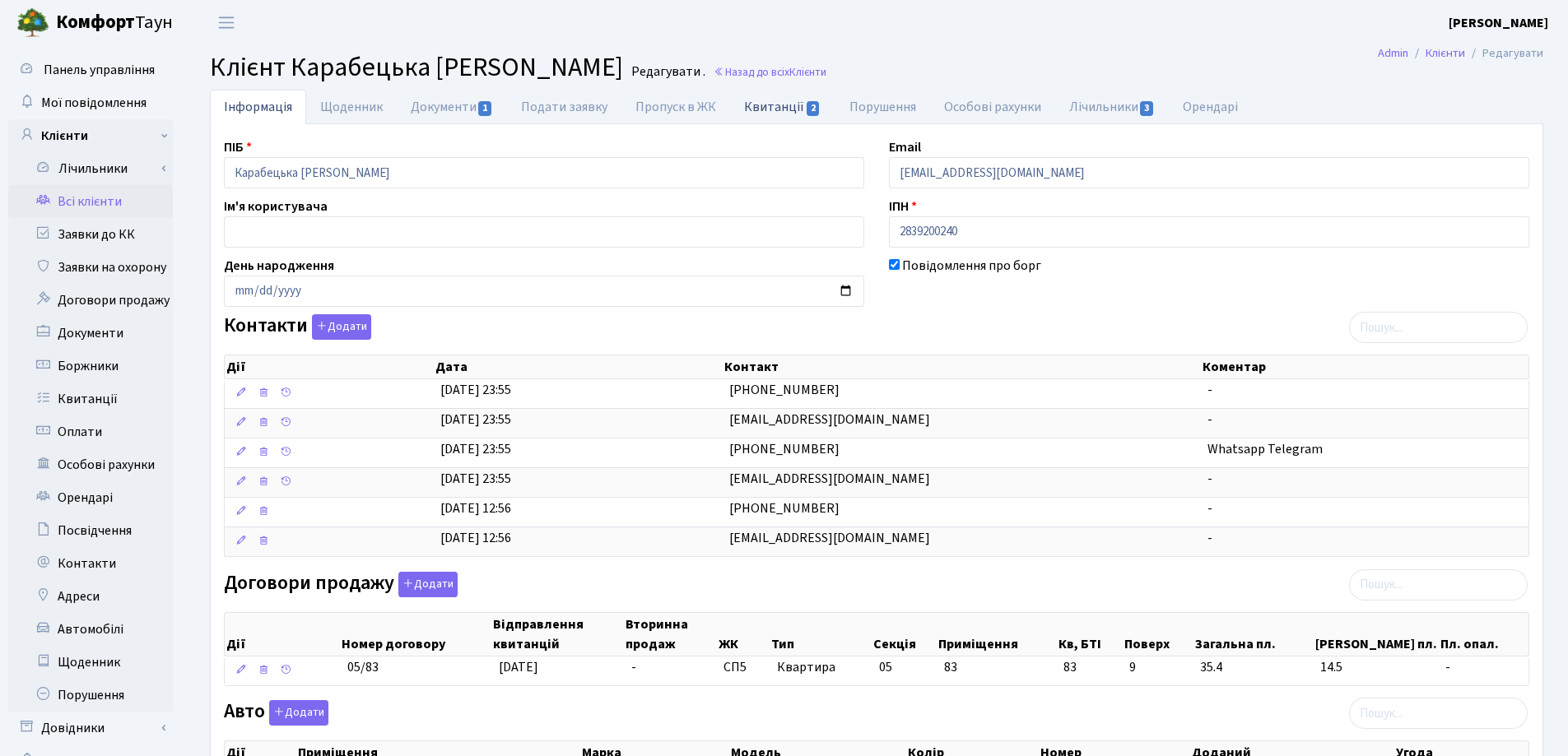
click at [767, 110] on link "Квитанції 2" at bounding box center [782, 107] width 104 height 34
select select "25"
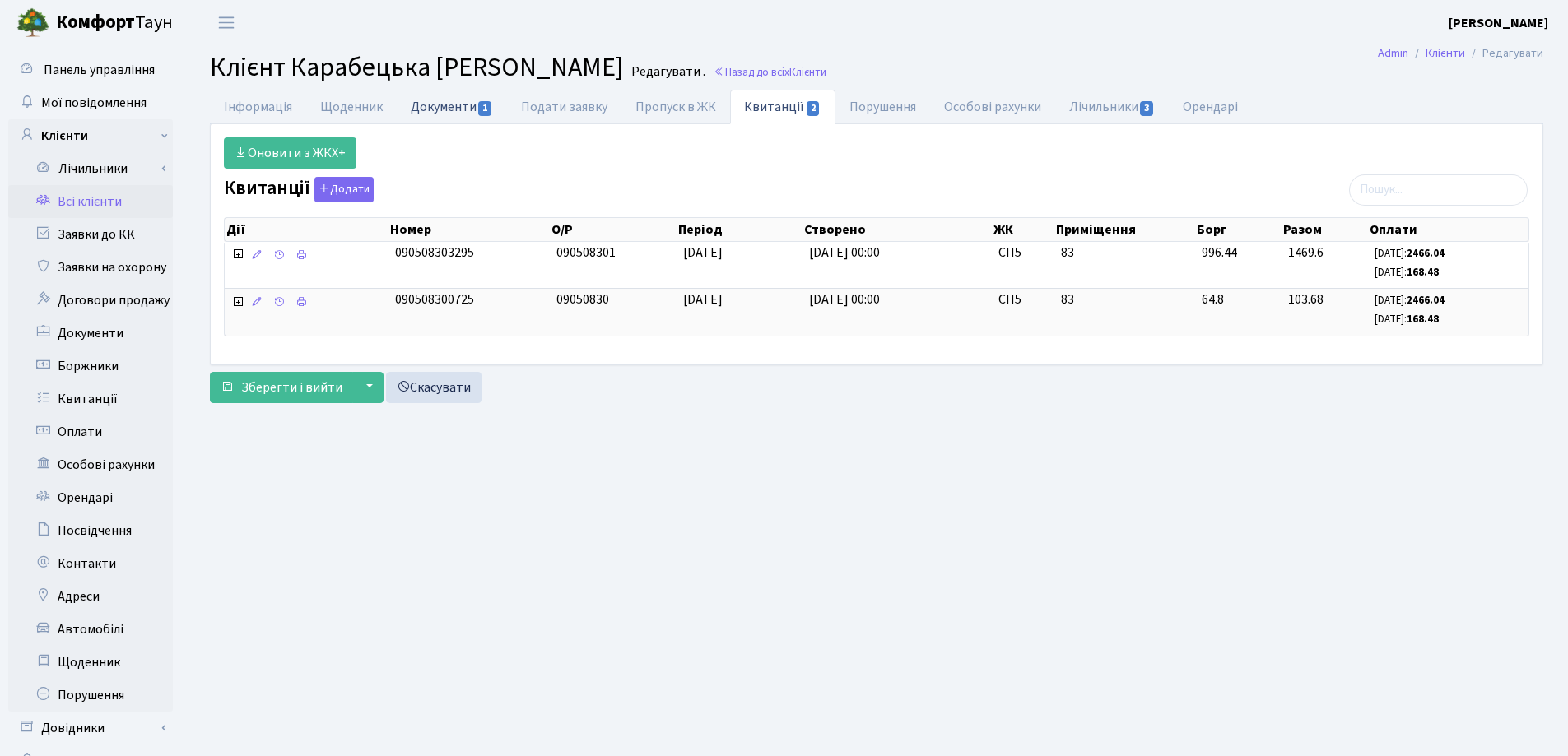
click at [452, 102] on link "Документи 1" at bounding box center [451, 107] width 110 height 34
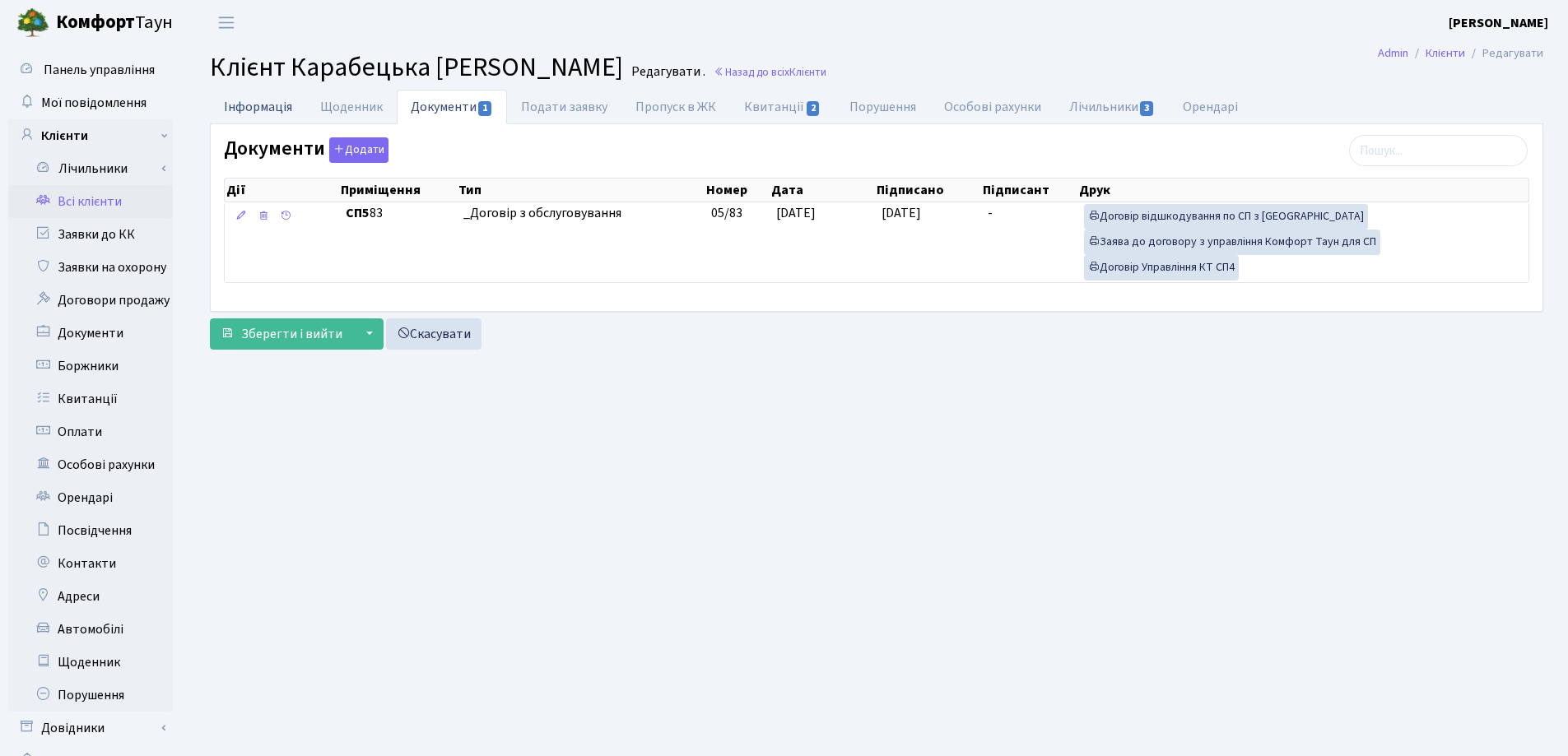
click at [280, 110] on link "Інформація" at bounding box center [258, 107] width 97 height 34
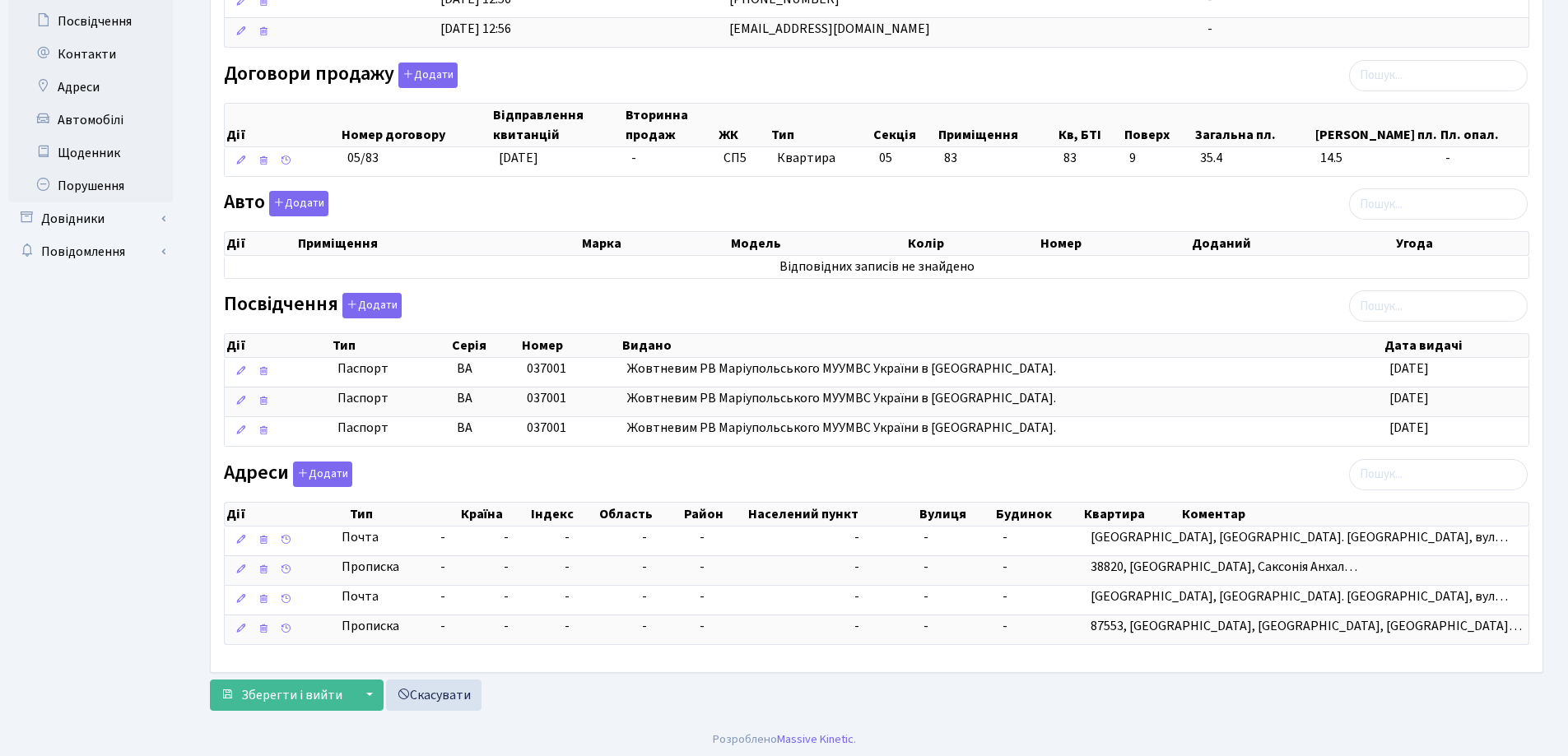
scroll to position [513, 0]
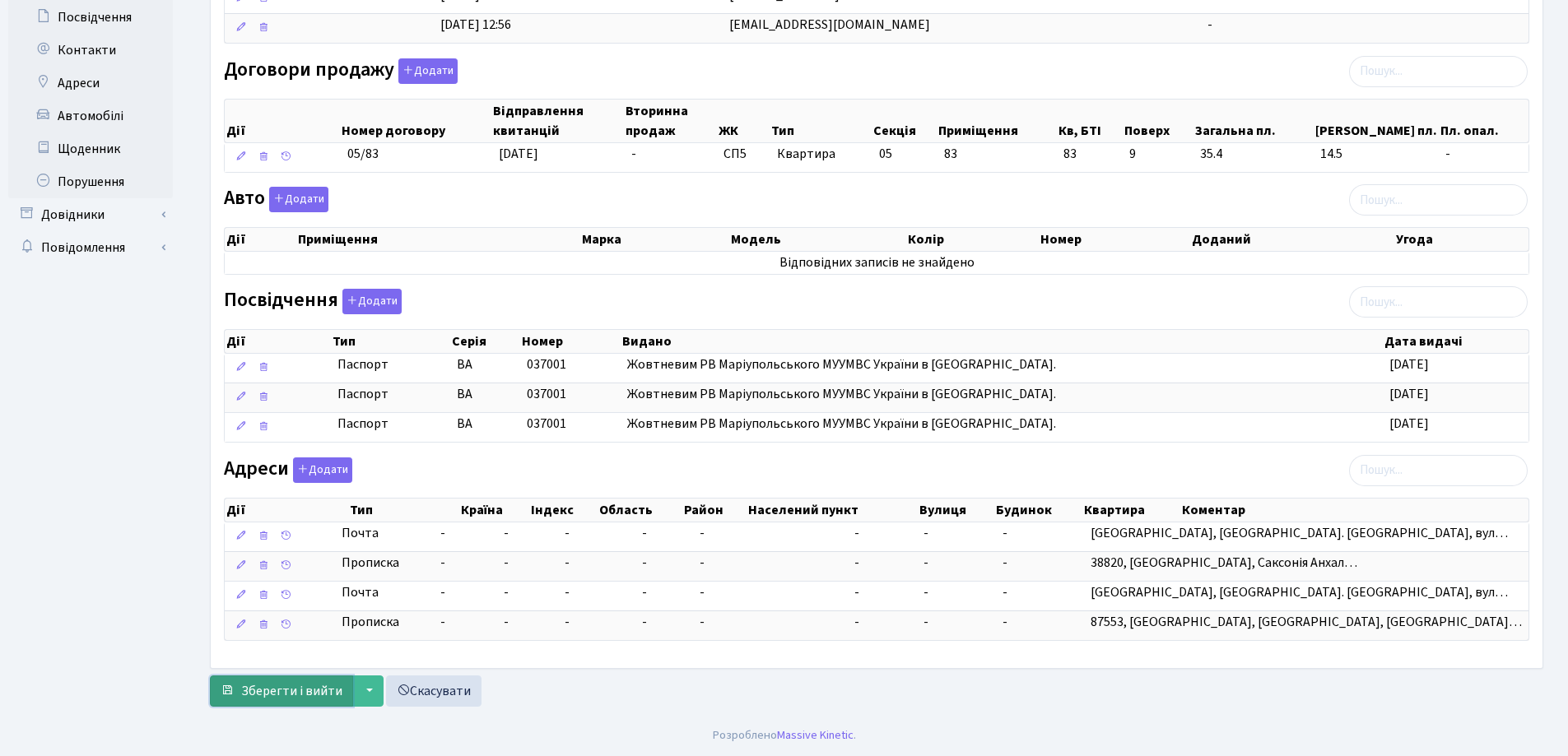
click at [288, 700] on span "Зберегти і вийти" at bounding box center [292, 691] width 101 height 18
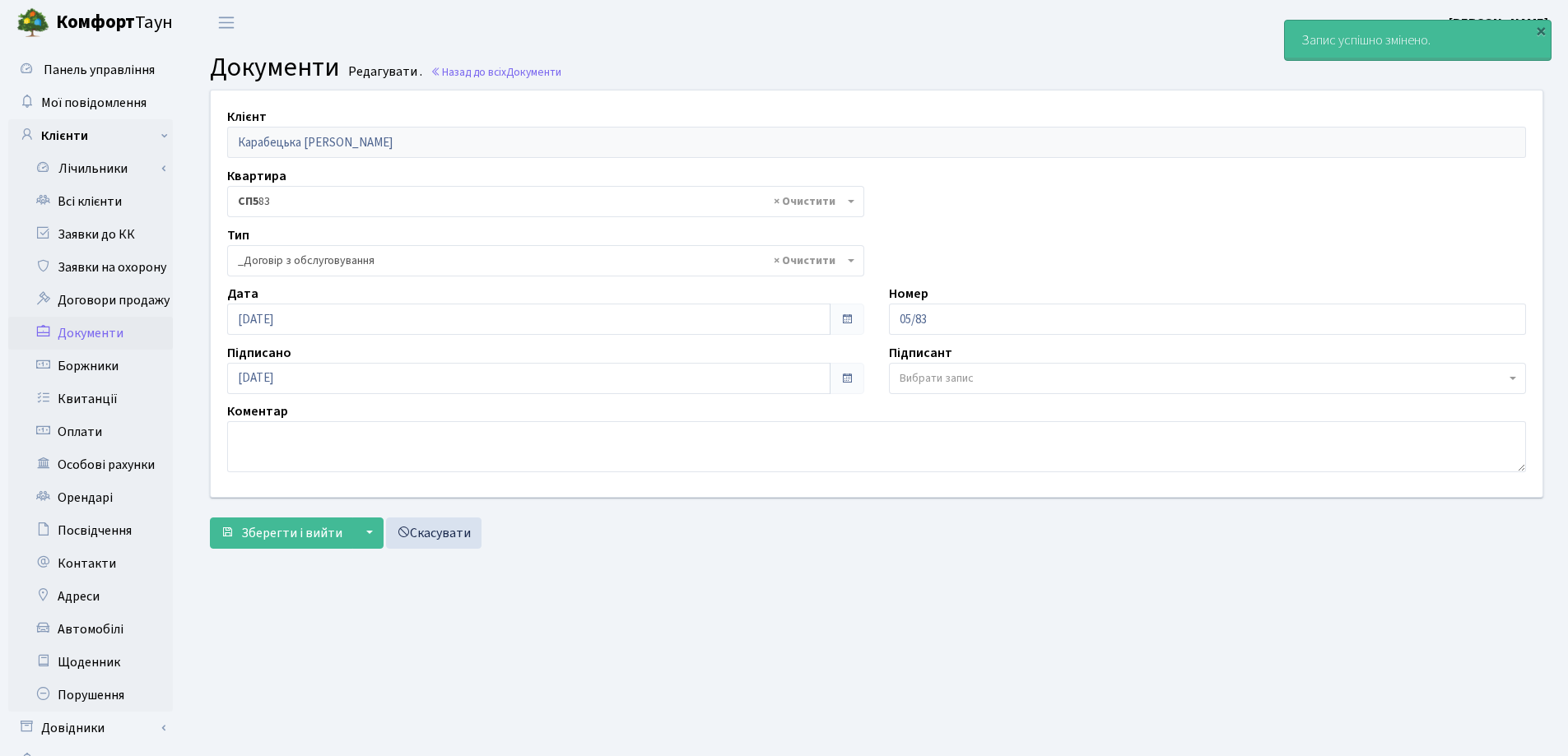
select select "289"
click at [60, 193] on link "Всі клієнти" at bounding box center [91, 201] width 165 height 33
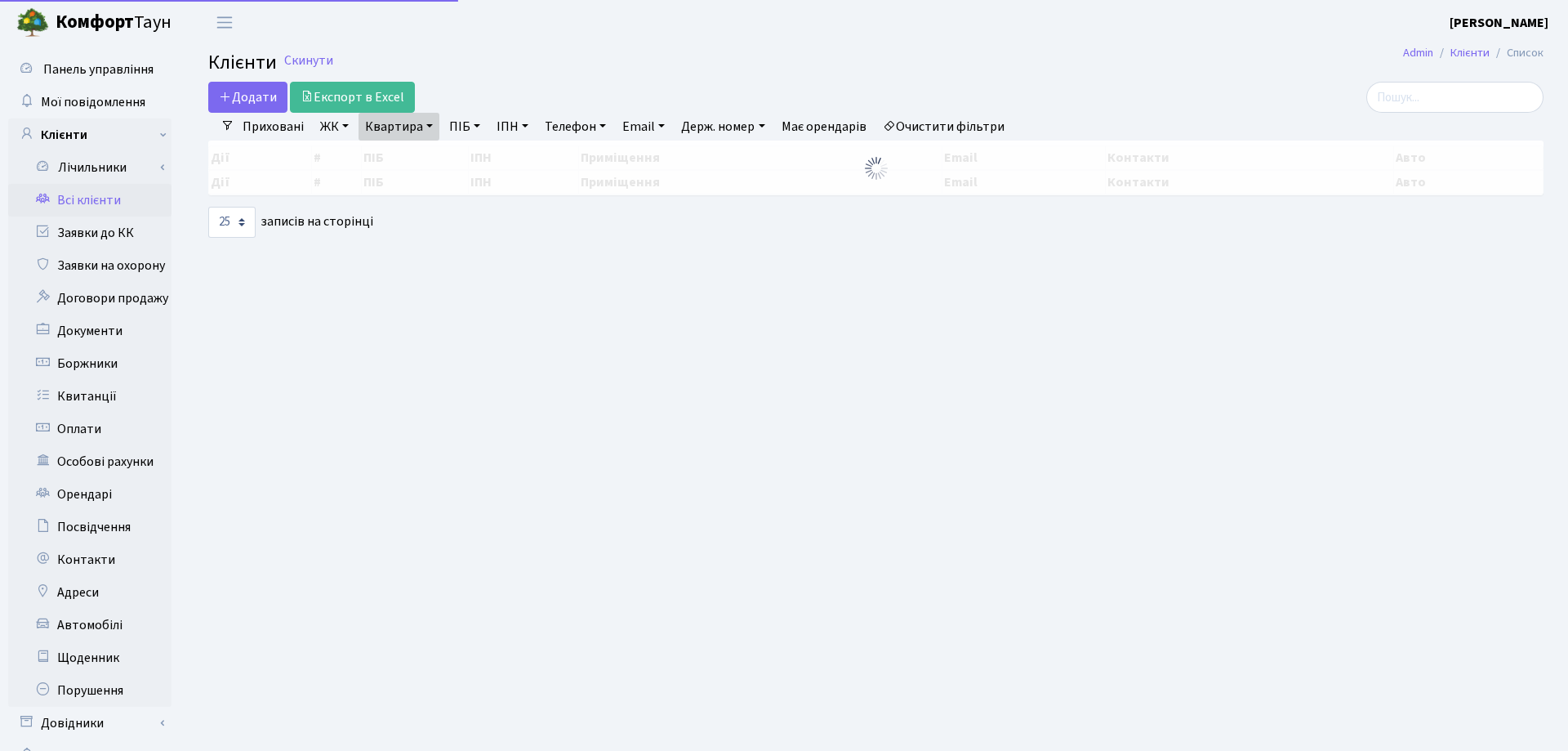
select select "25"
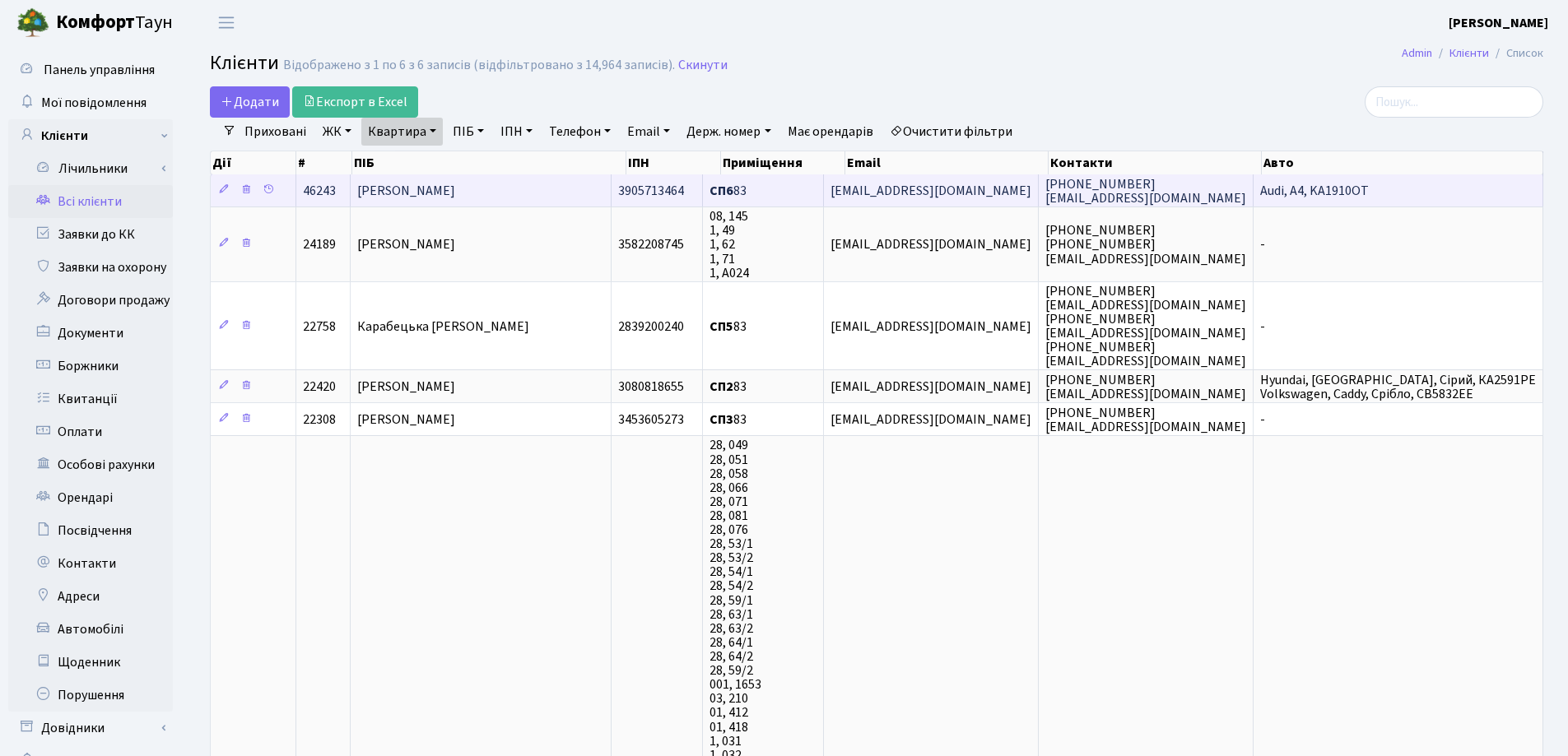
click at [436, 197] on span "[PERSON_NAME]" at bounding box center [406, 191] width 98 height 18
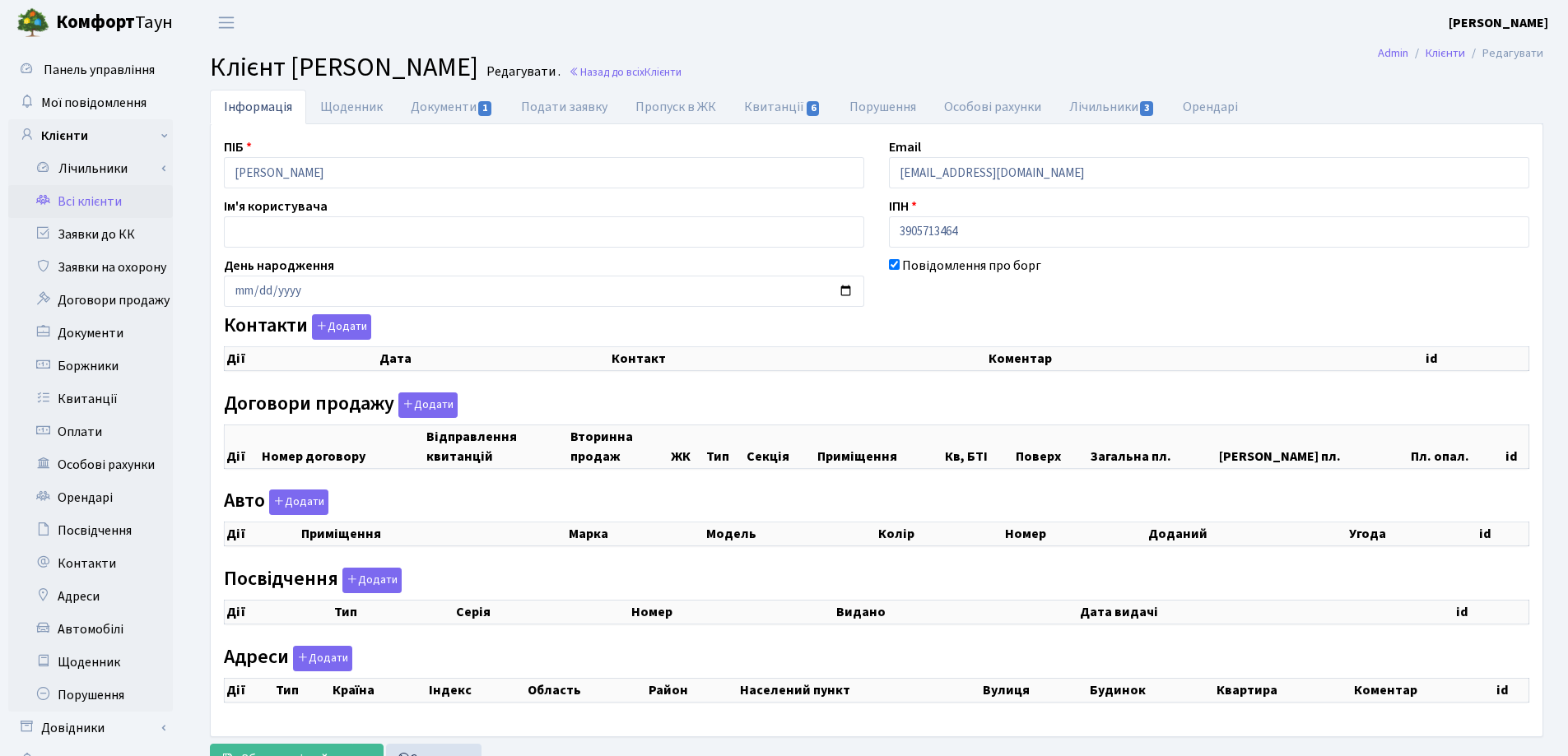
select select "25"
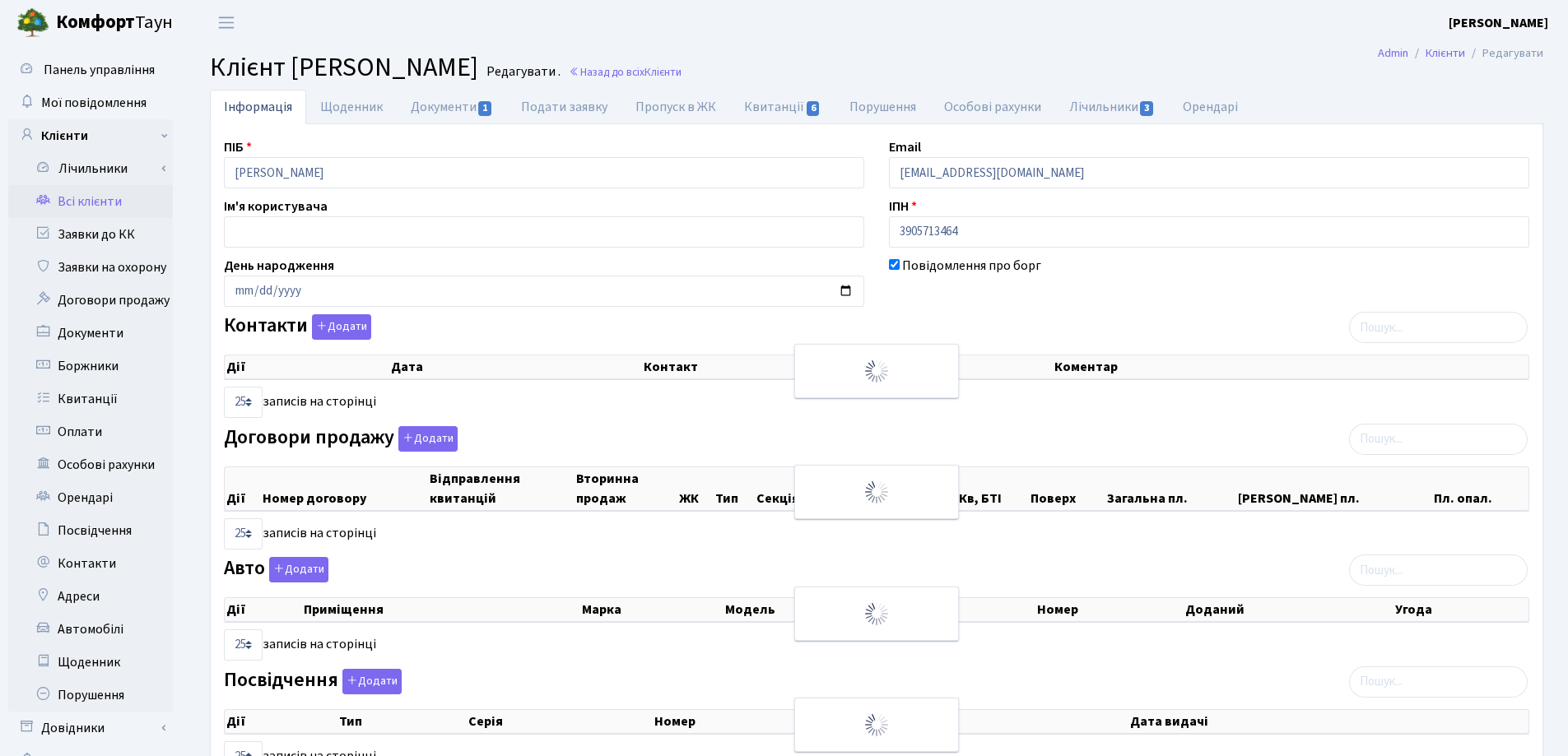
checkbox input "true"
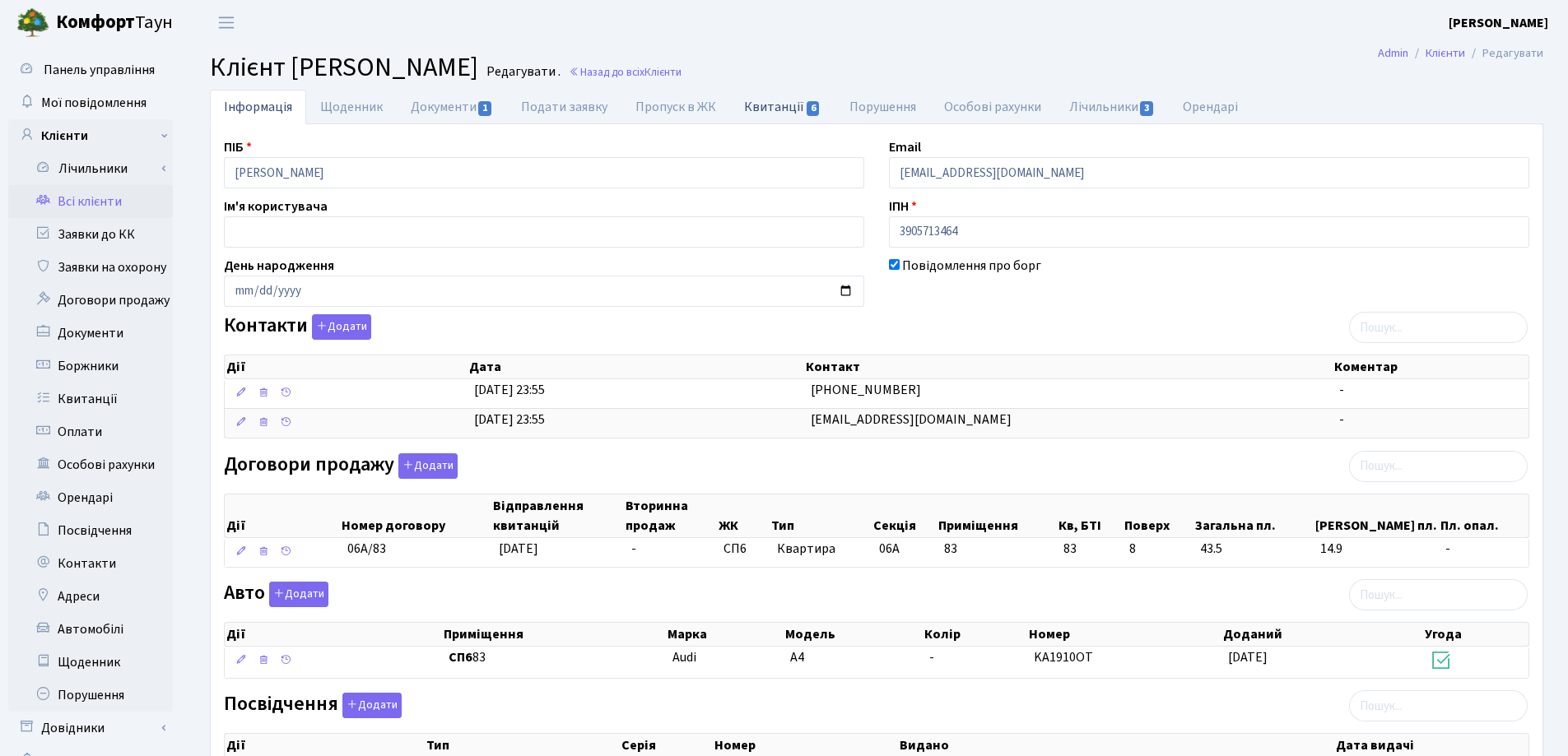
click at [754, 106] on link "Квитанції 6" at bounding box center [782, 107] width 104 height 34
select select "25"
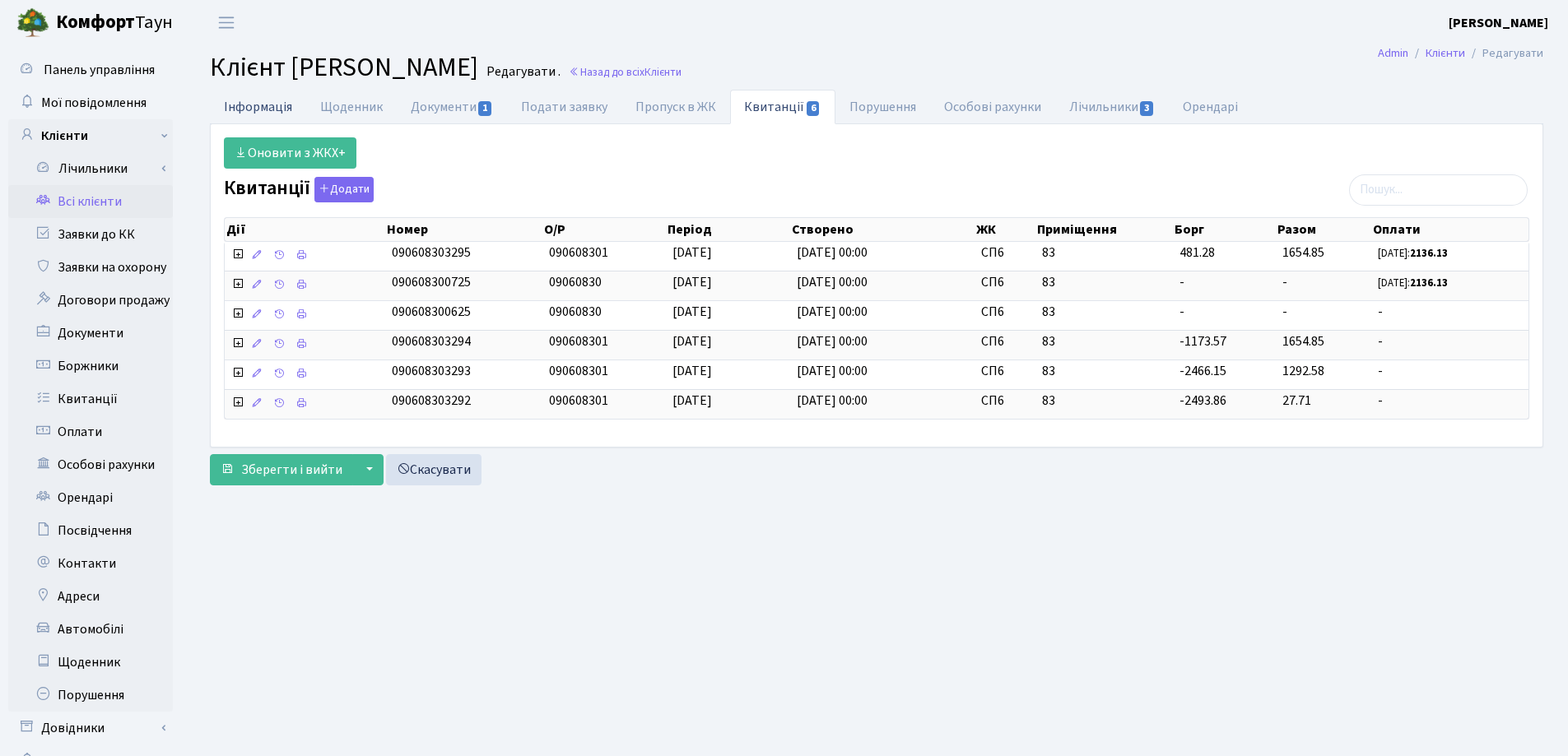
click at [280, 111] on link "Інформація" at bounding box center [258, 107] width 97 height 34
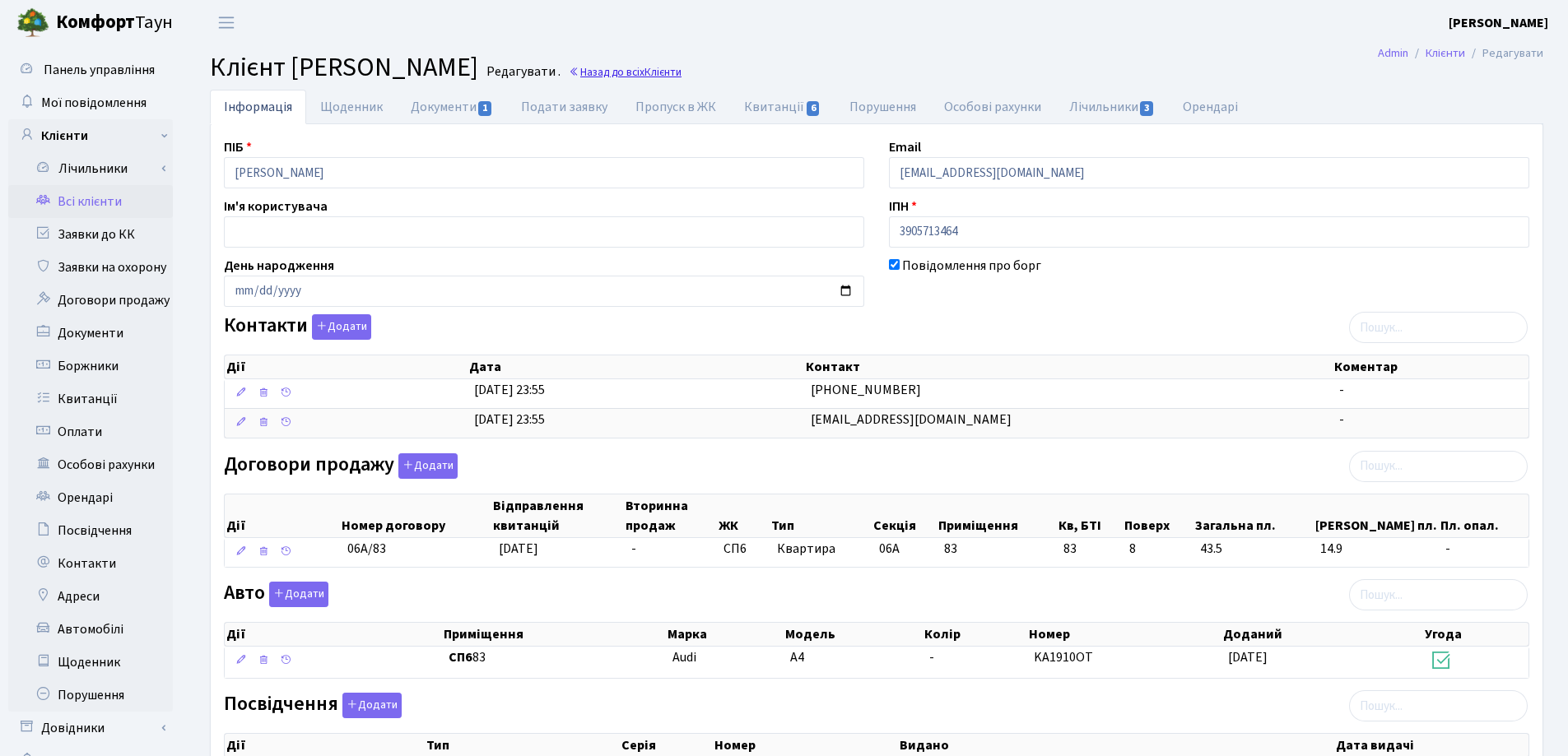
click at [681, 72] on span "Клієнти" at bounding box center [663, 71] width 37 height 16
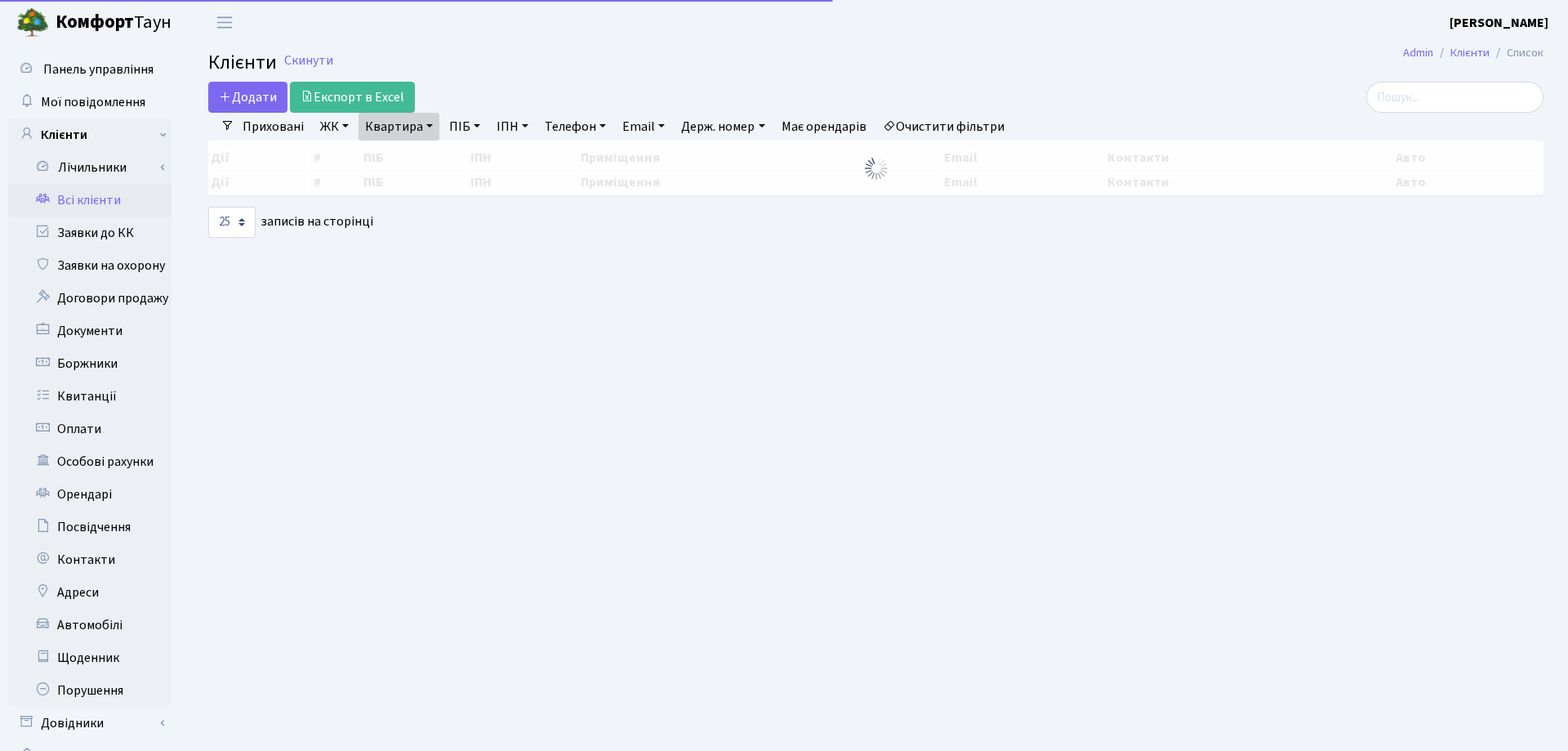
select select "25"
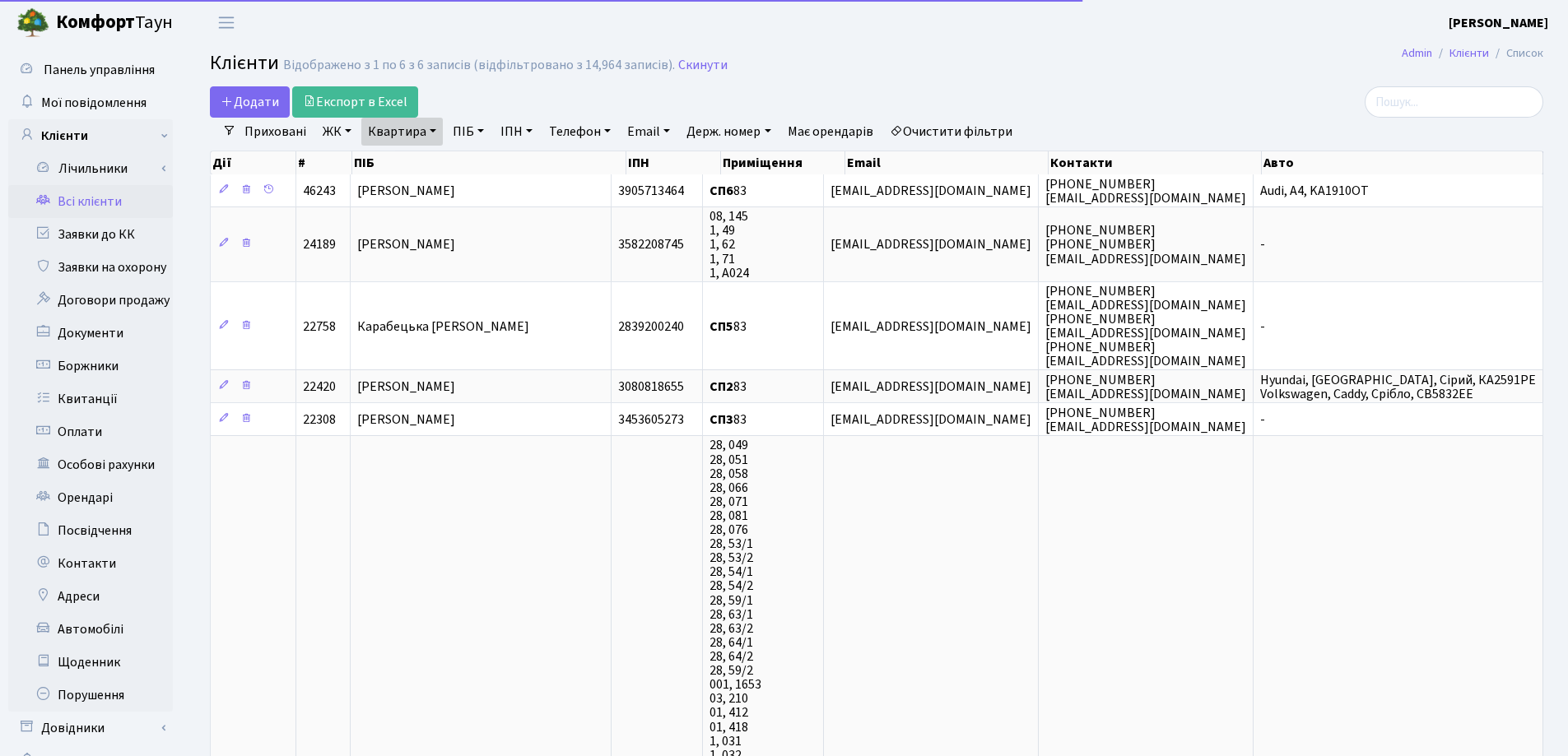
click at [434, 127] on link "Квартира" at bounding box center [402, 131] width 82 height 28
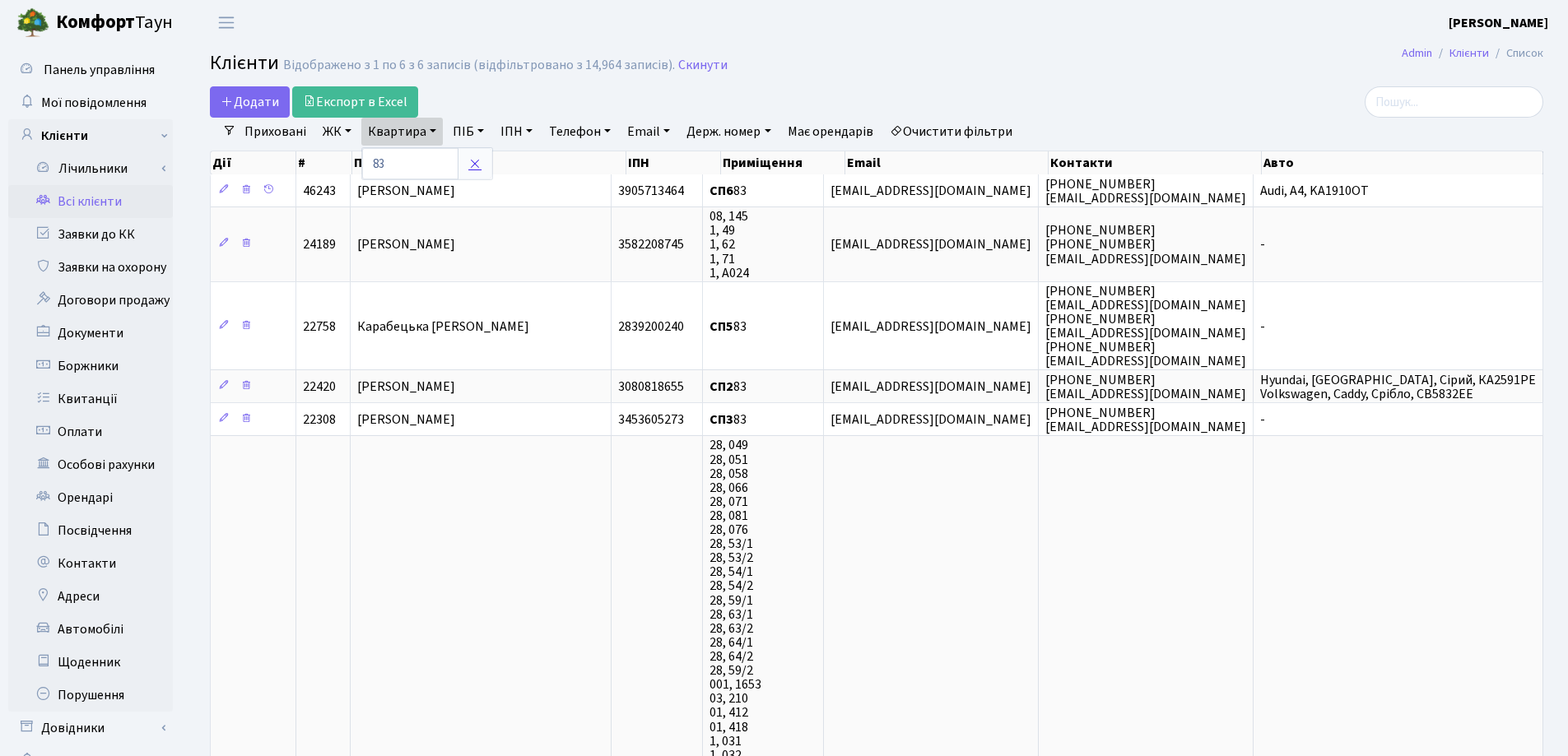
click at [466, 161] on link at bounding box center [475, 163] width 34 height 31
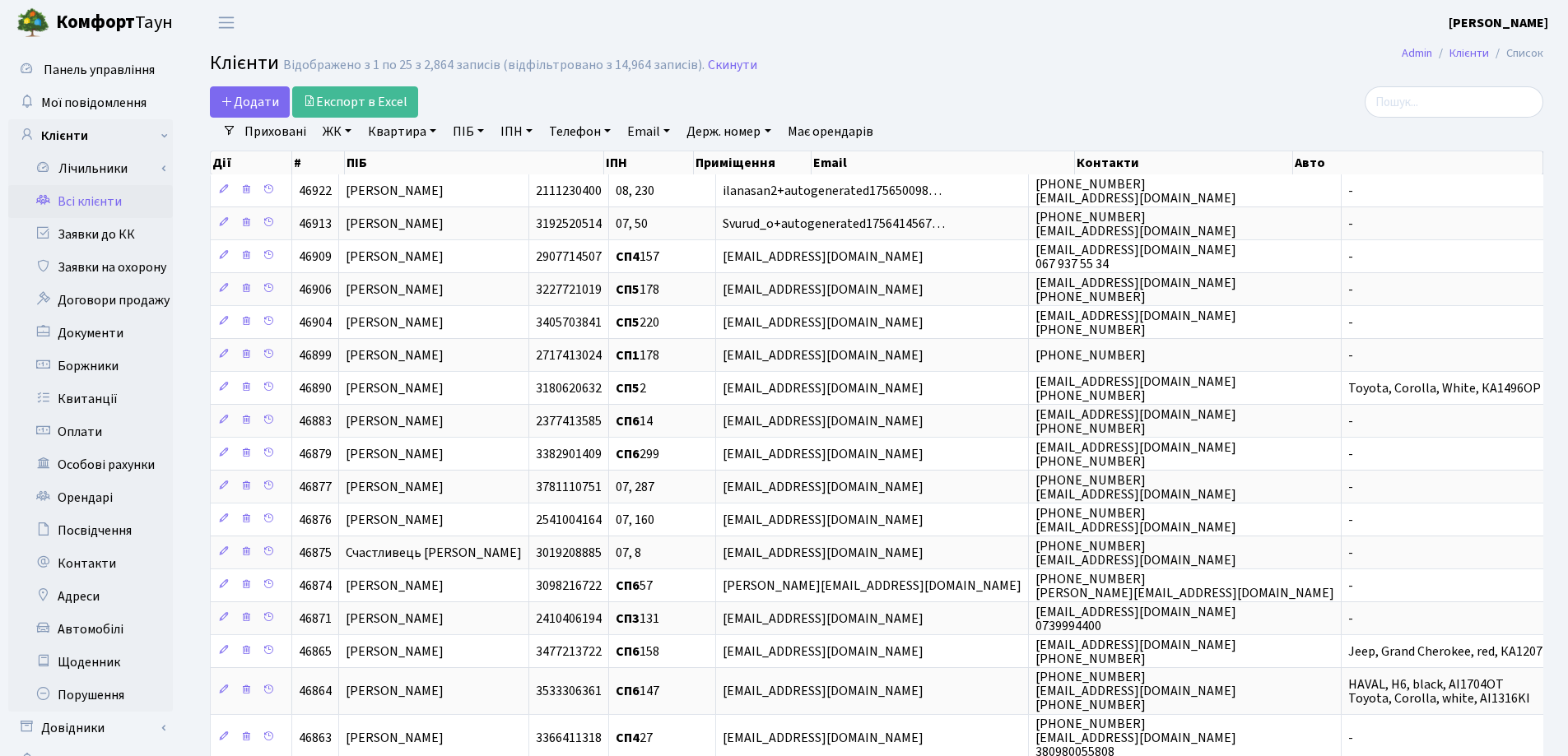
click at [434, 133] on link "Квартира" at bounding box center [402, 131] width 82 height 28
click at [428, 156] on input "text" at bounding box center [410, 163] width 97 height 31
type input "135"
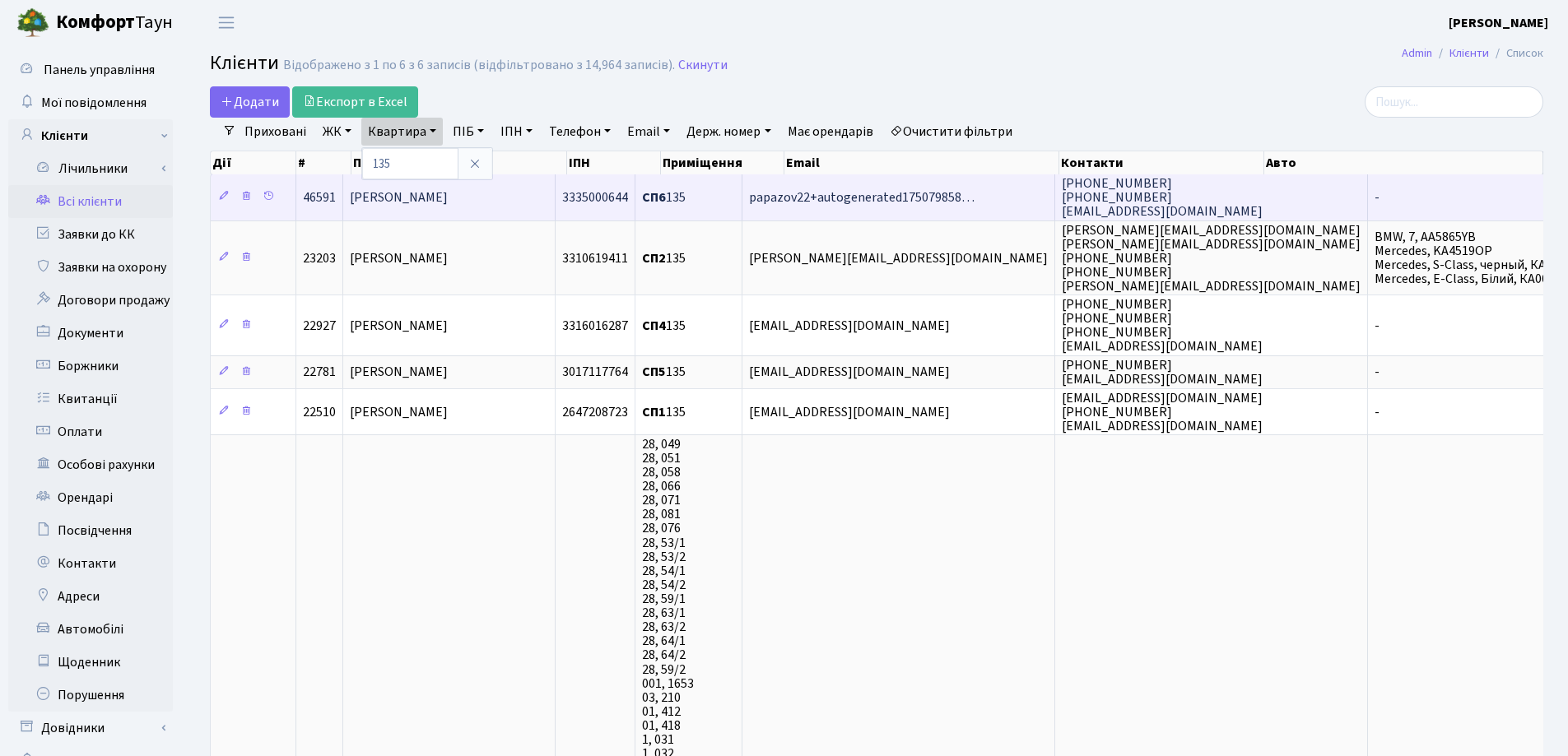
click at [448, 203] on span "[PERSON_NAME]" at bounding box center [398, 197] width 98 height 18
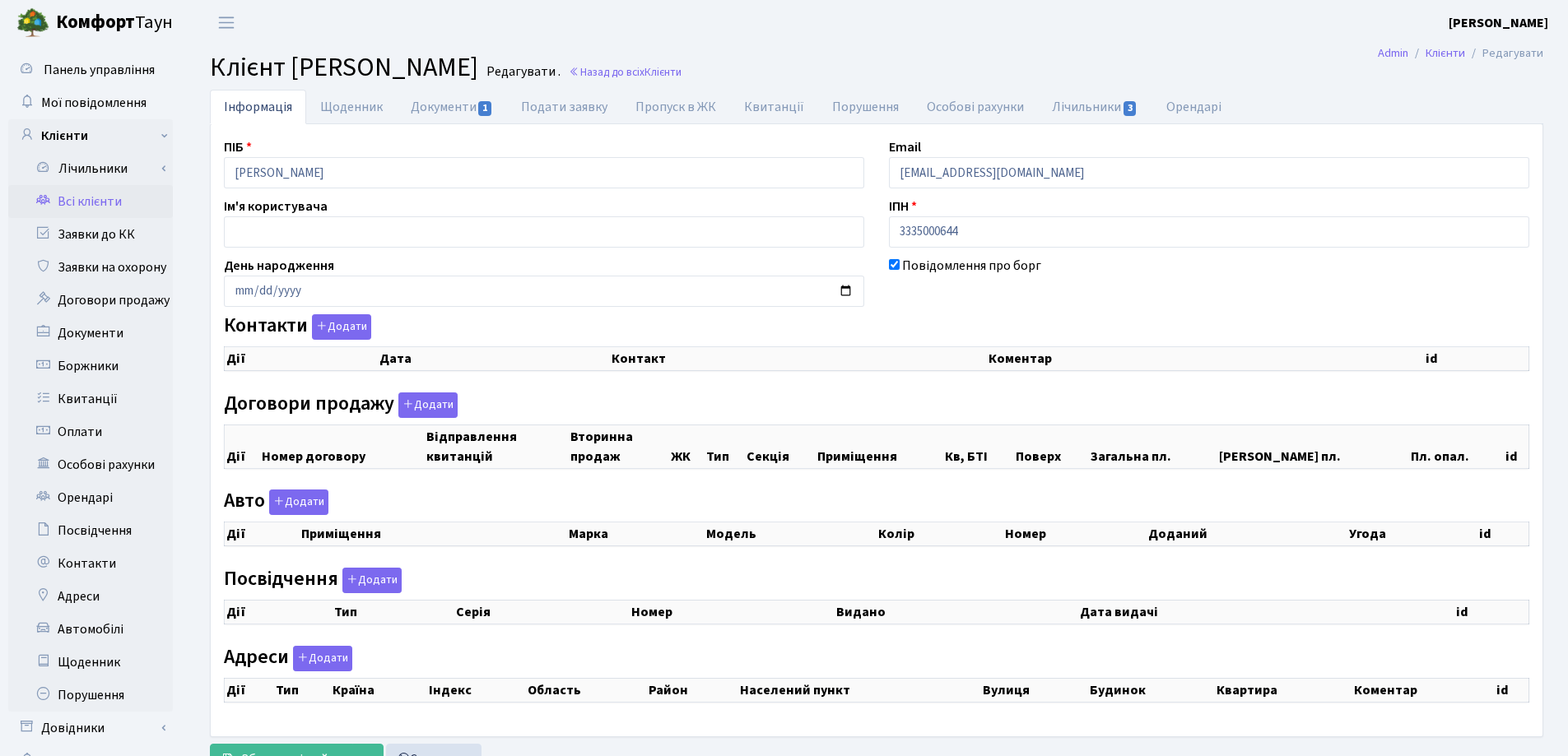
checkbox input "true"
select select "25"
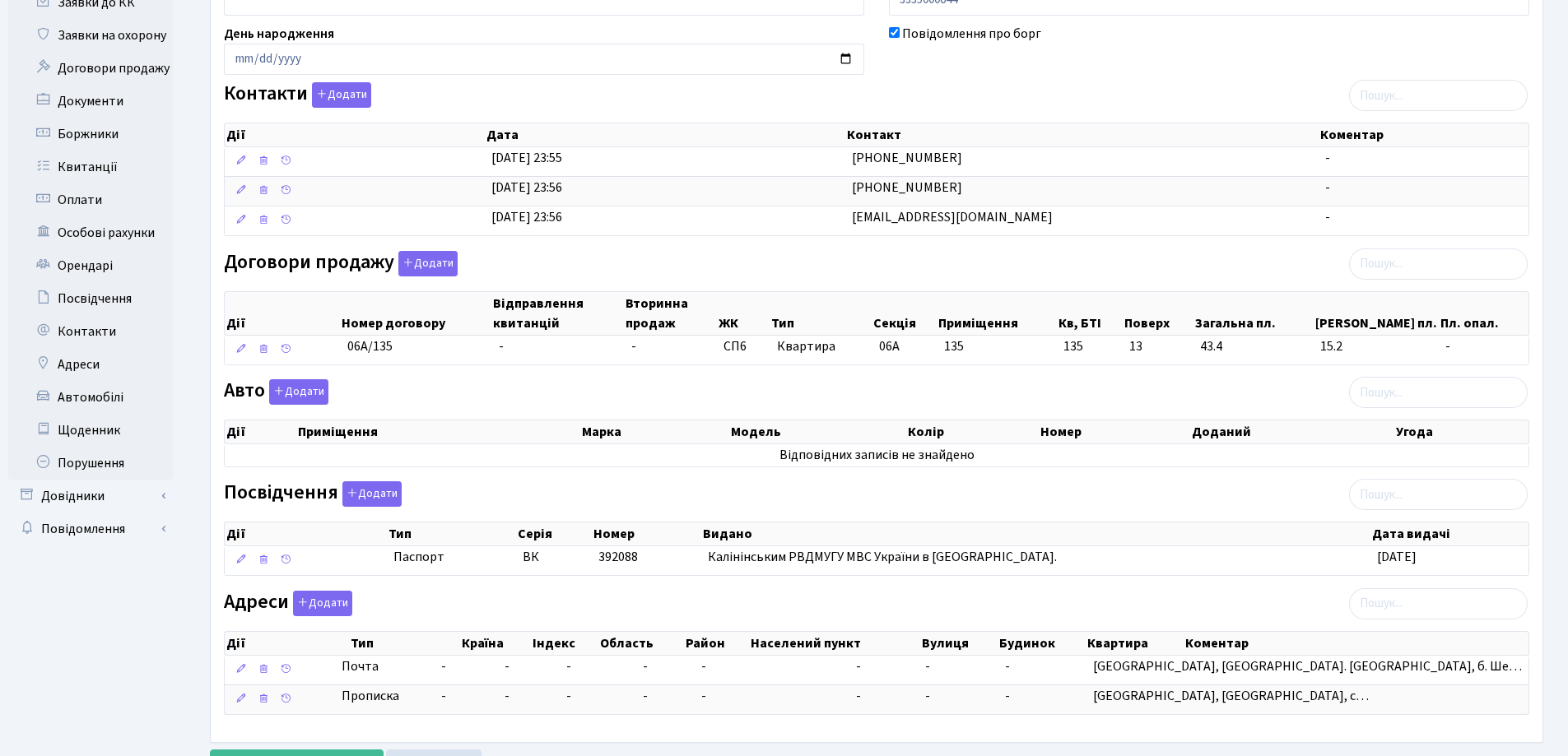
scroll to position [247, 0]
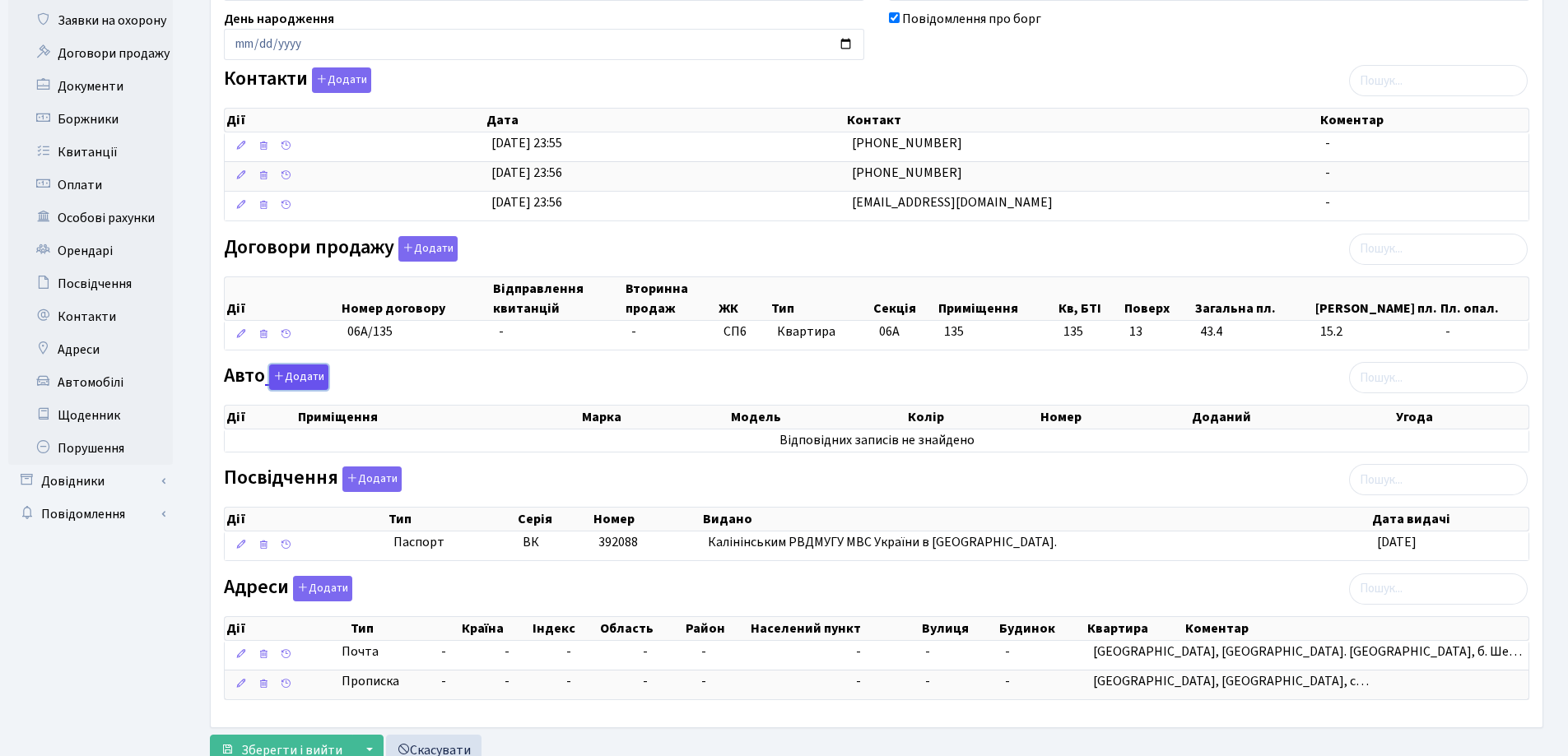
click at [302, 381] on button "Додати" at bounding box center [298, 377] width 60 height 25
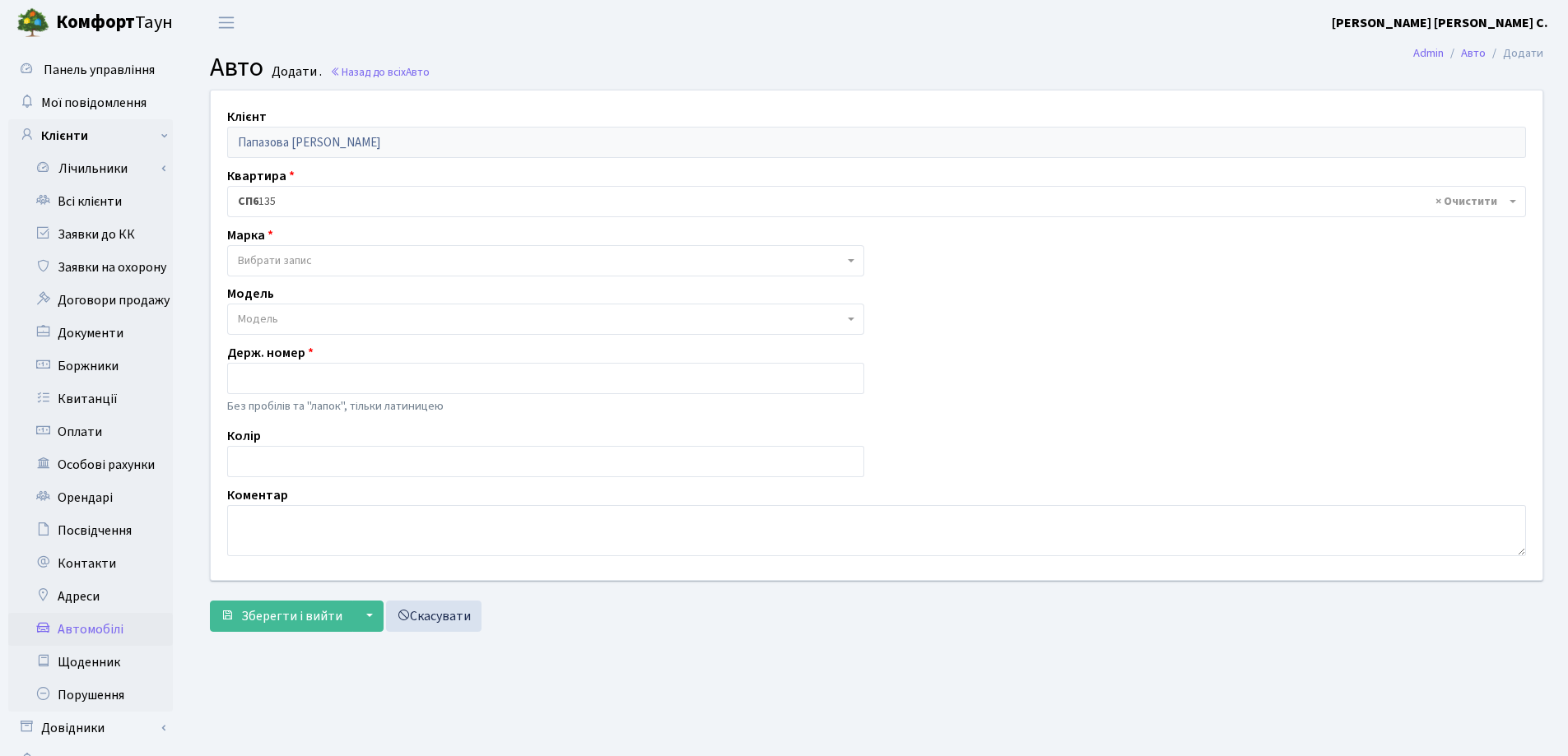
click at [339, 243] on div "Марка - Abarth AC Acura Adiva Adly ADR Aebi Aeon Agco Aixam Al-Ghazi Alfa Romeo…" at bounding box center [545, 250] width 661 height 51
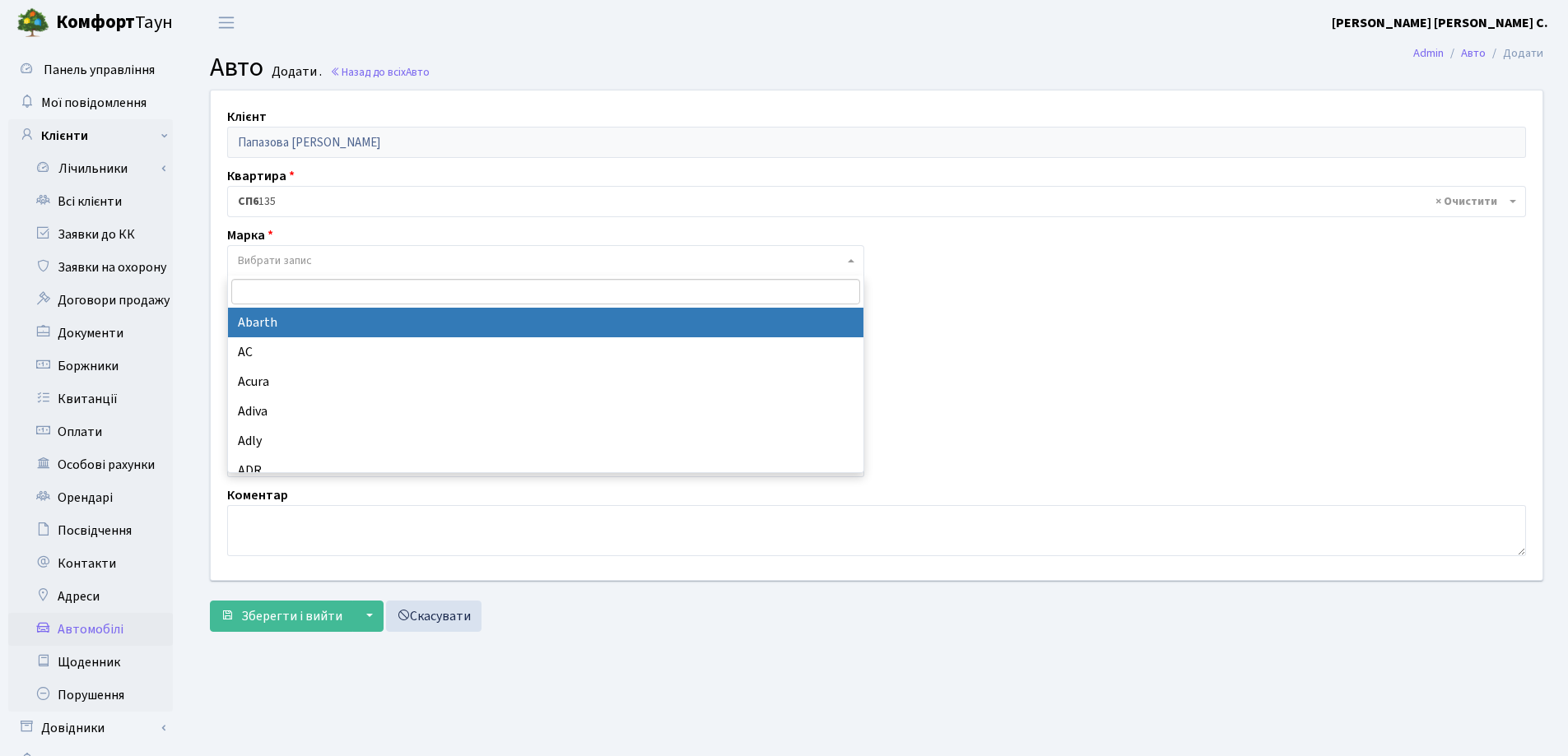
click at [360, 256] on span "Вибрати запис" at bounding box center [540, 261] width 606 height 17
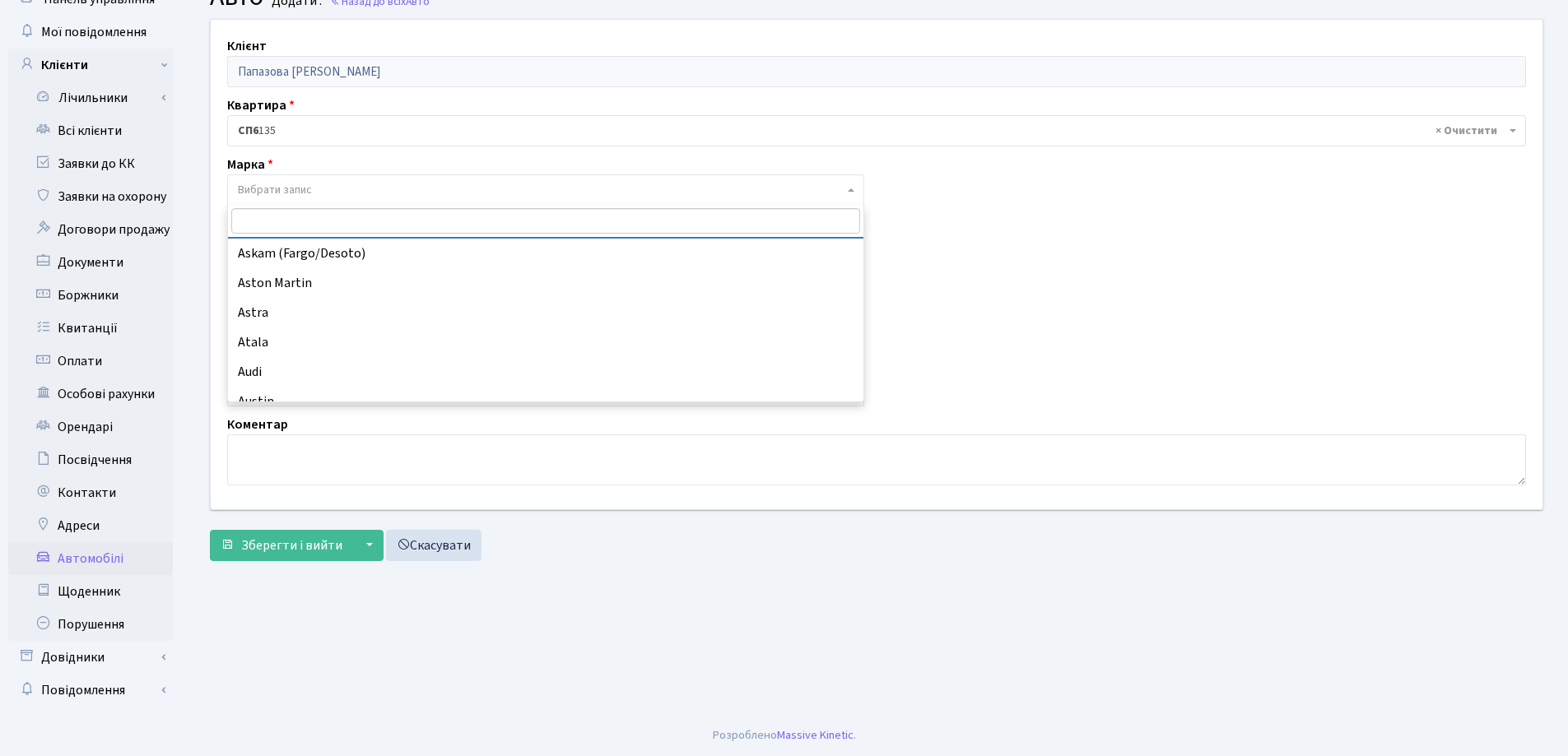
scroll to position [740, 0]
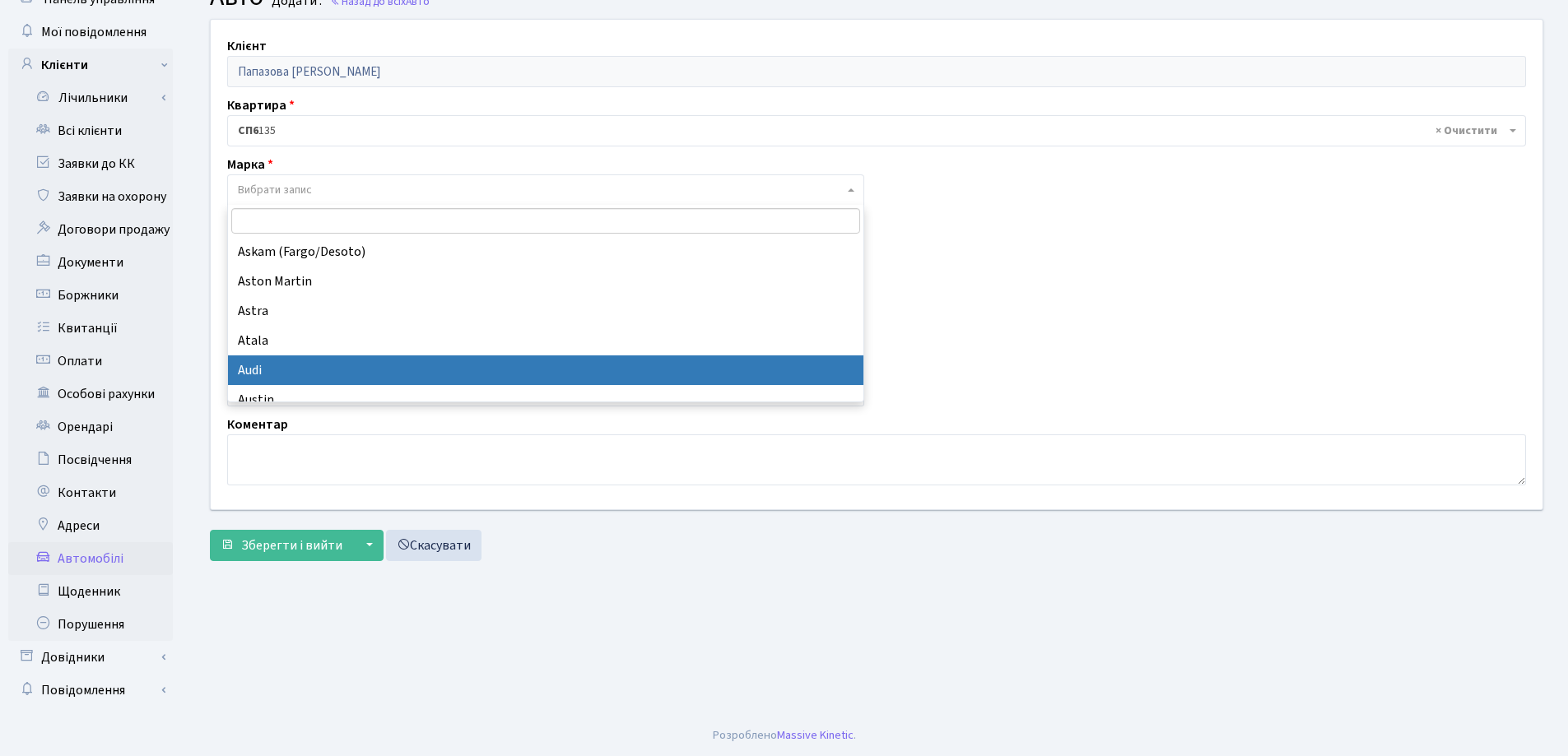
select select "13"
select select
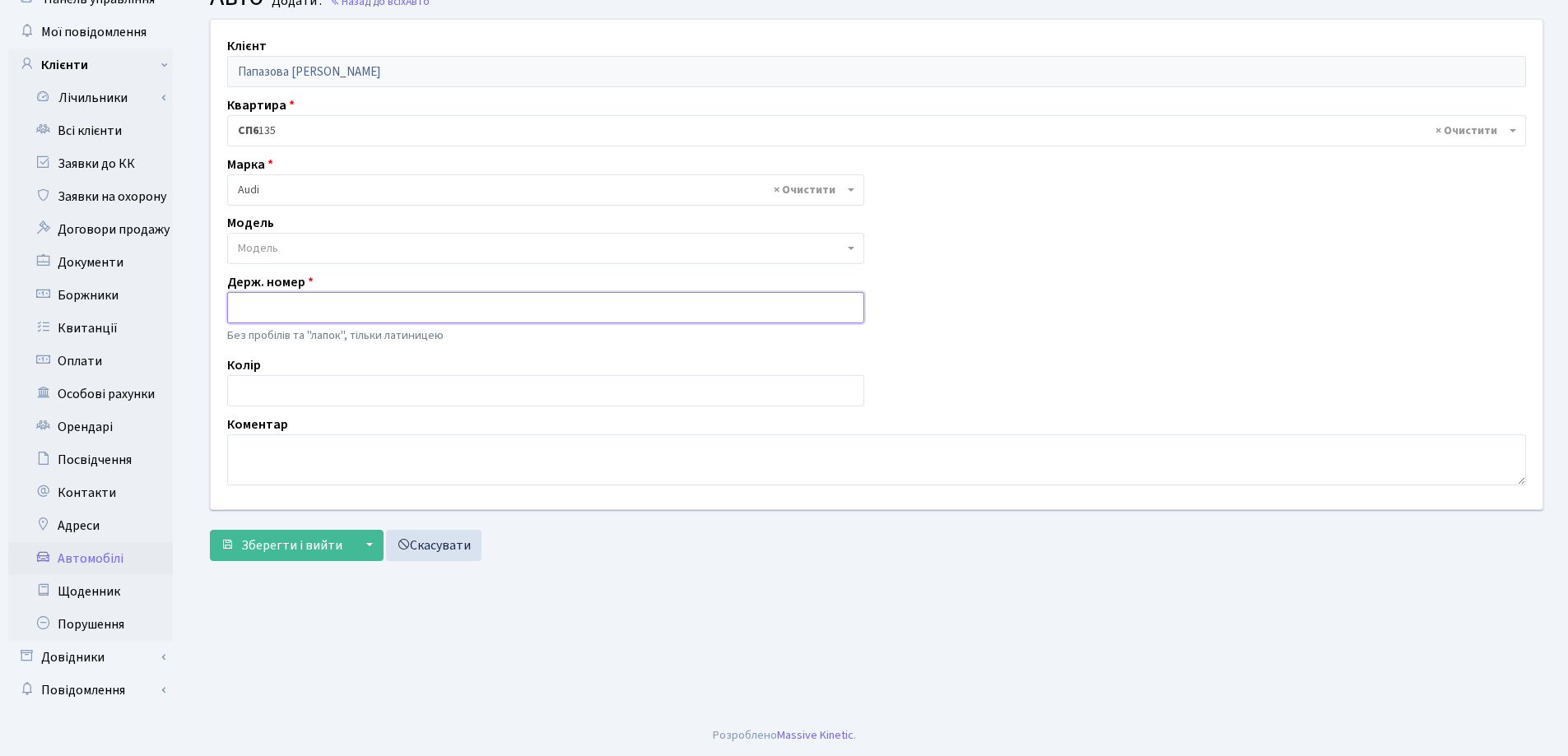
click at [433, 309] on input "text" at bounding box center [545, 307] width 637 height 31
type input "KI7707KO"
click at [292, 547] on span "Зберегти і вийти" at bounding box center [292, 546] width 101 height 18
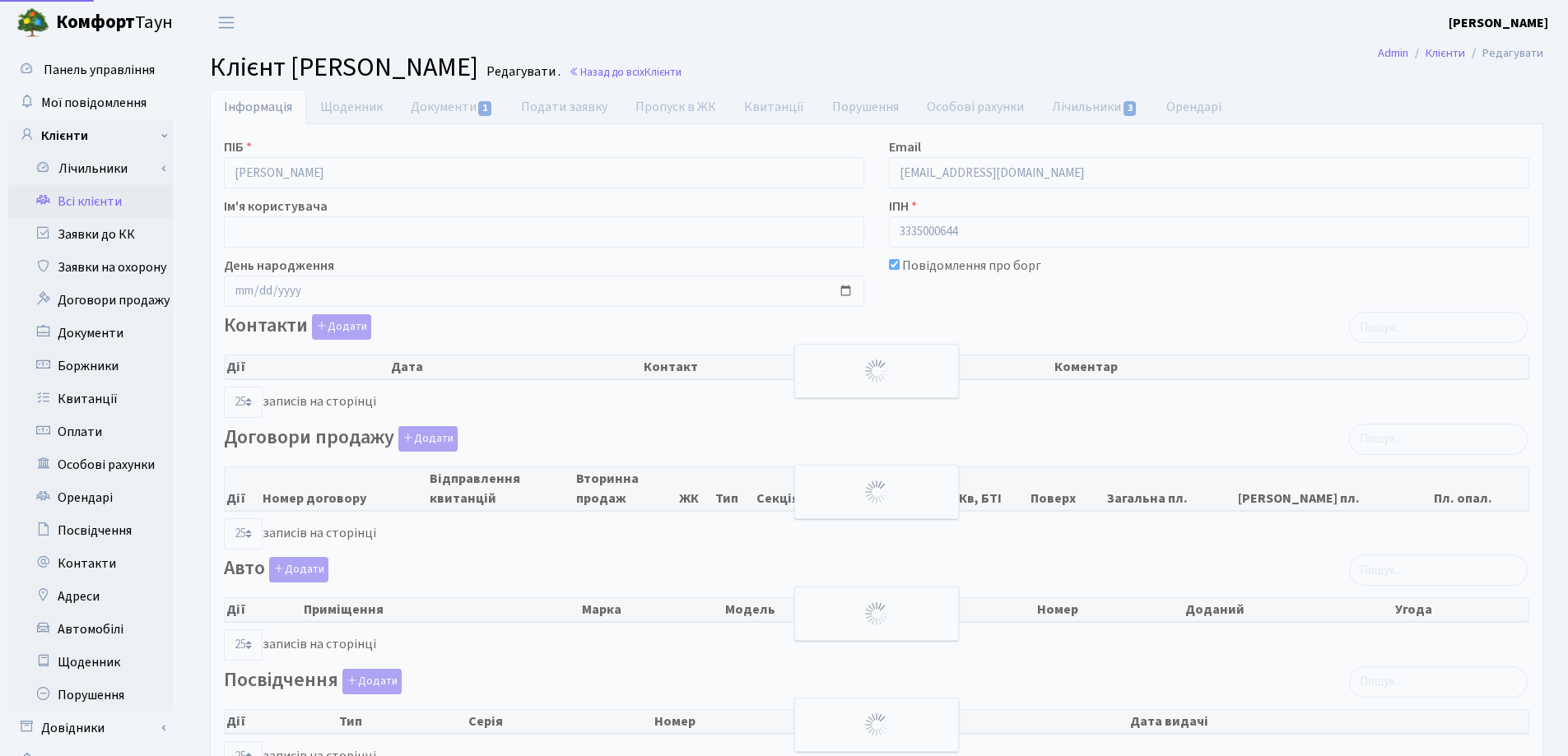
select select "25"
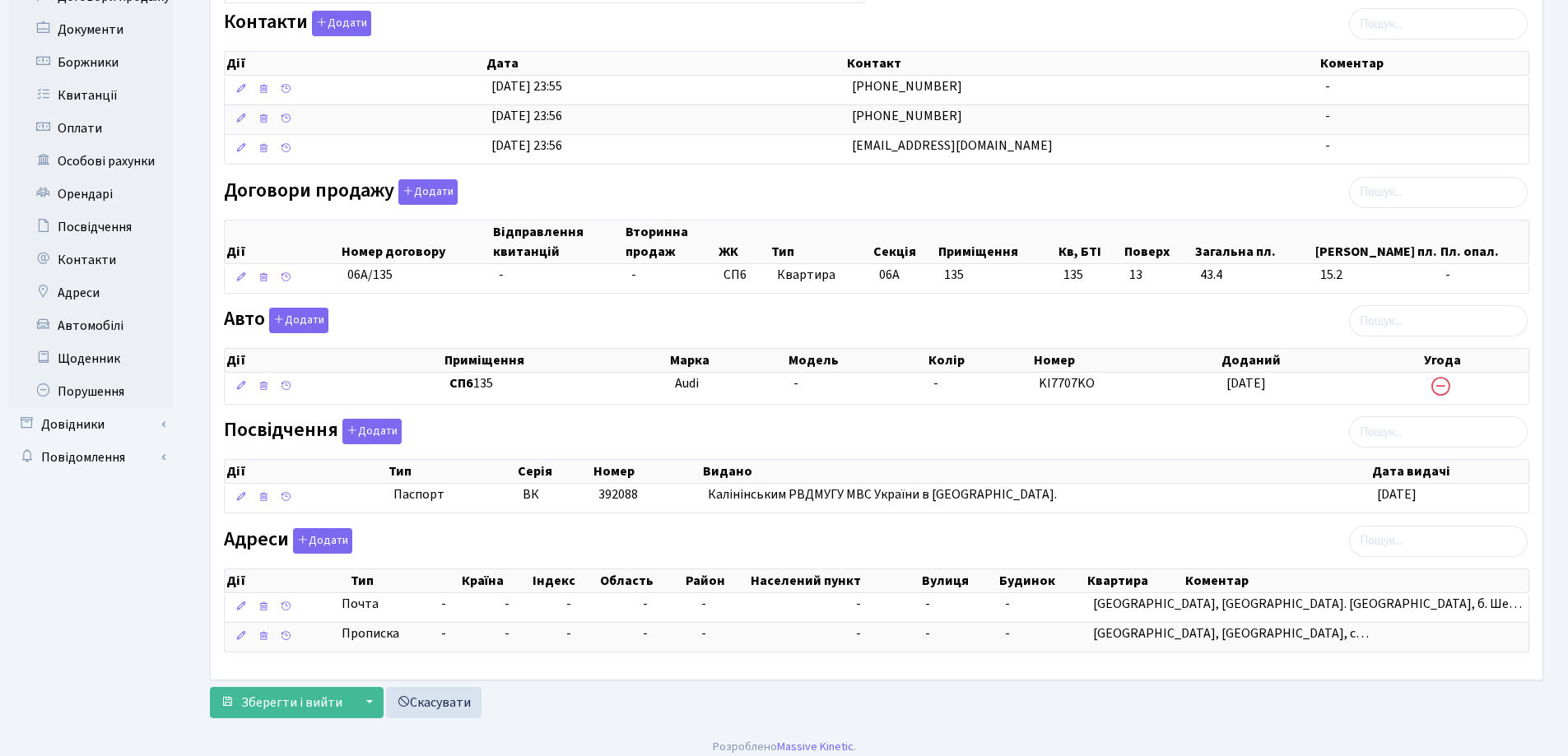
scroll to position [315, 0]
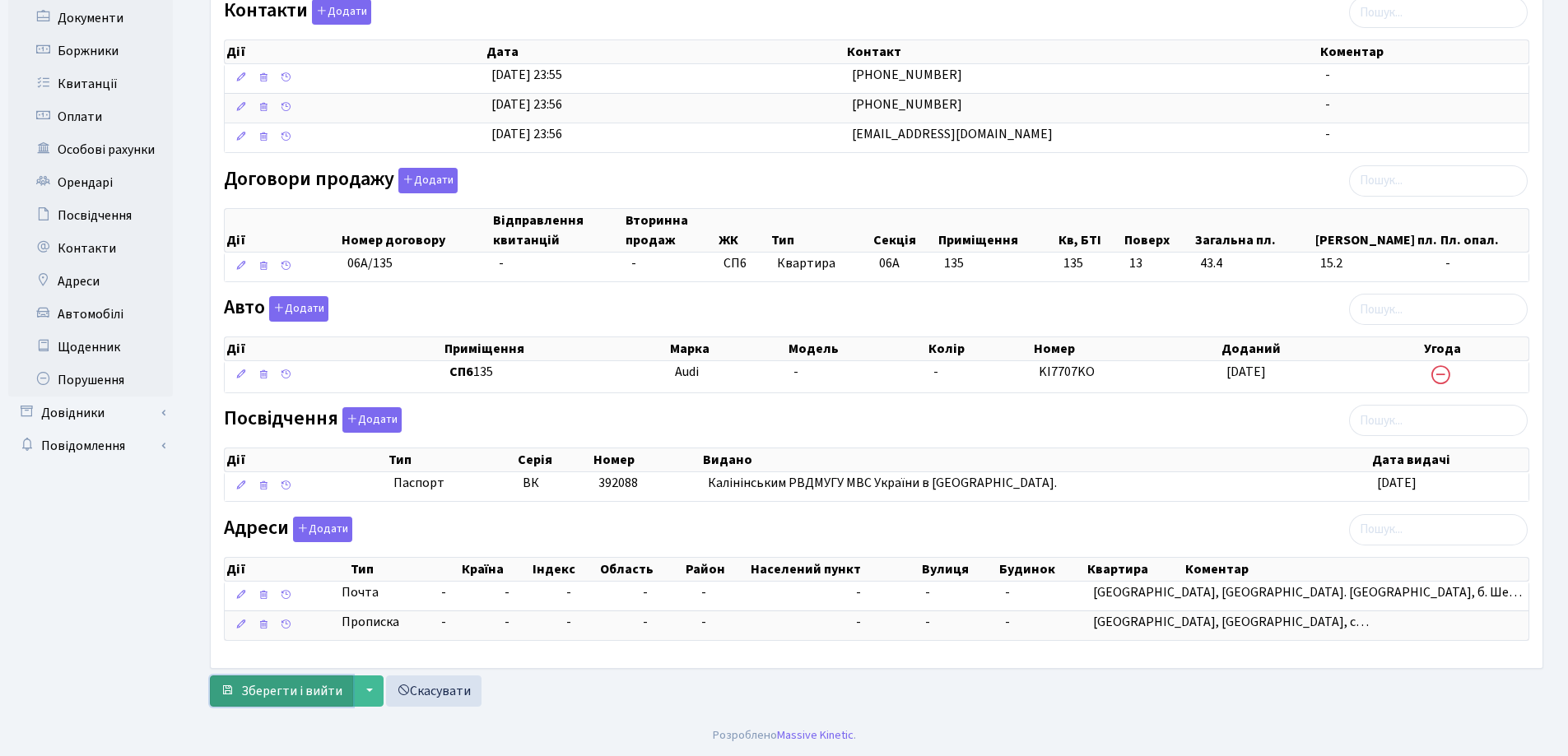
click at [289, 696] on span "Зберегти і вийти" at bounding box center [292, 691] width 101 height 18
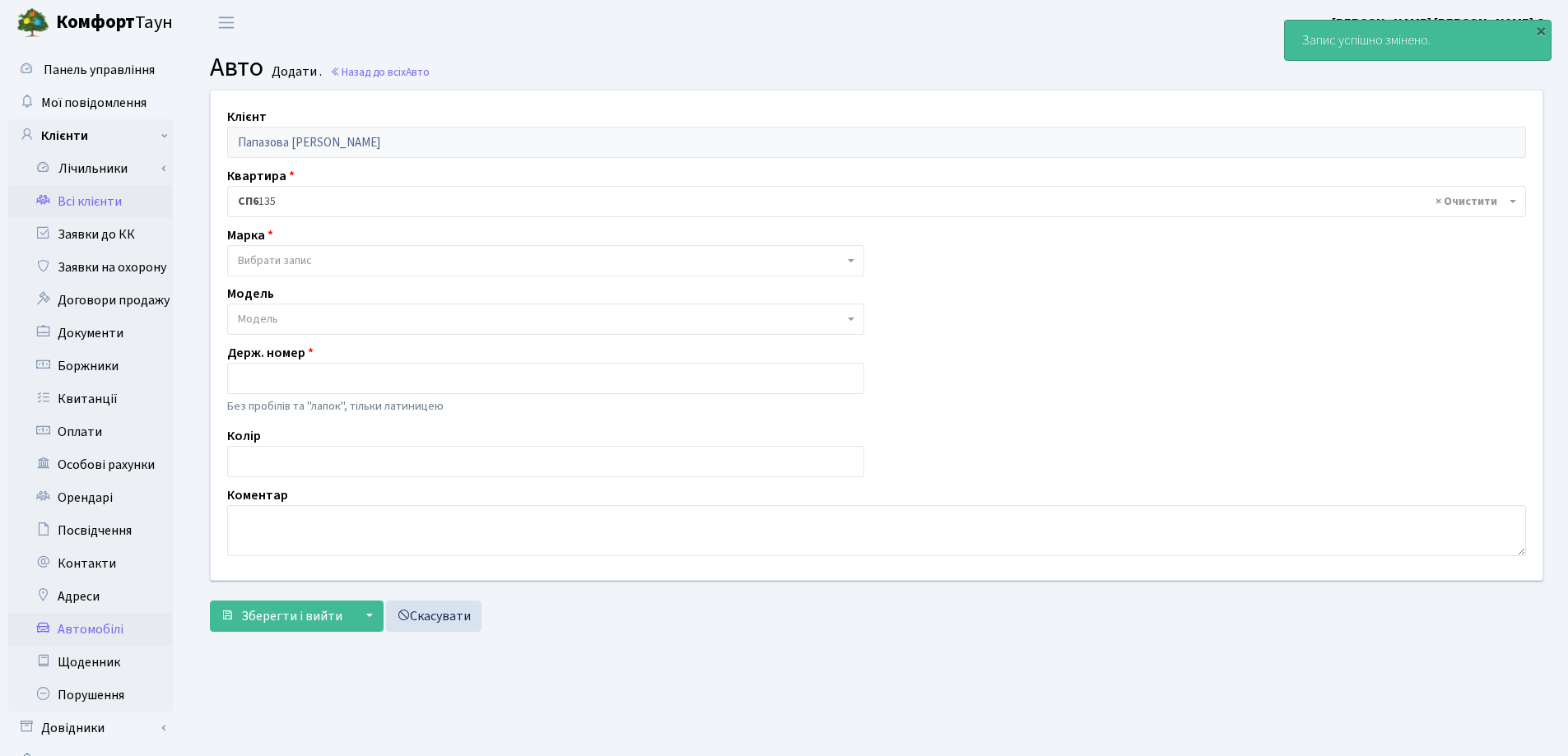
click at [72, 198] on link "Всі клієнти" at bounding box center [91, 201] width 165 height 33
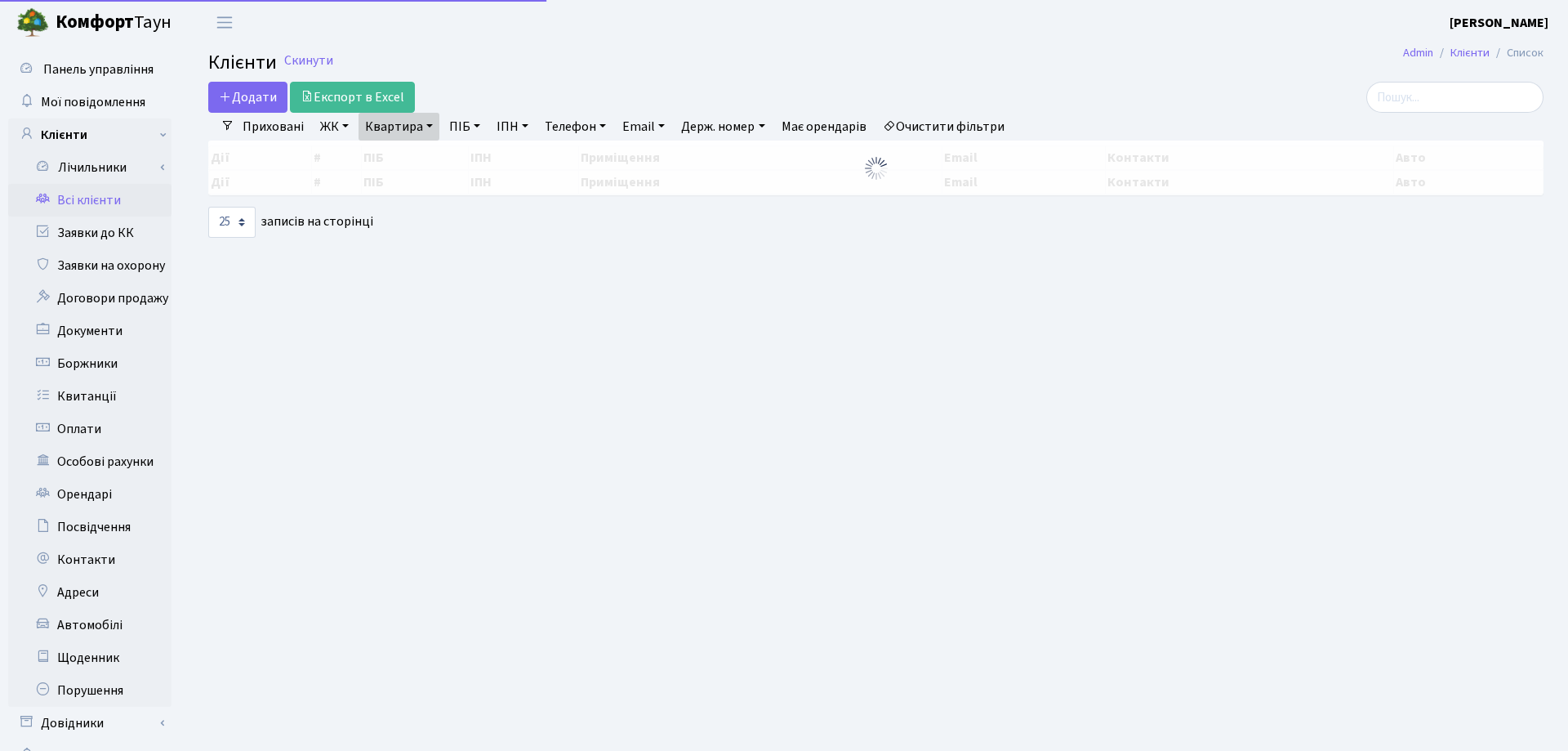
select select "25"
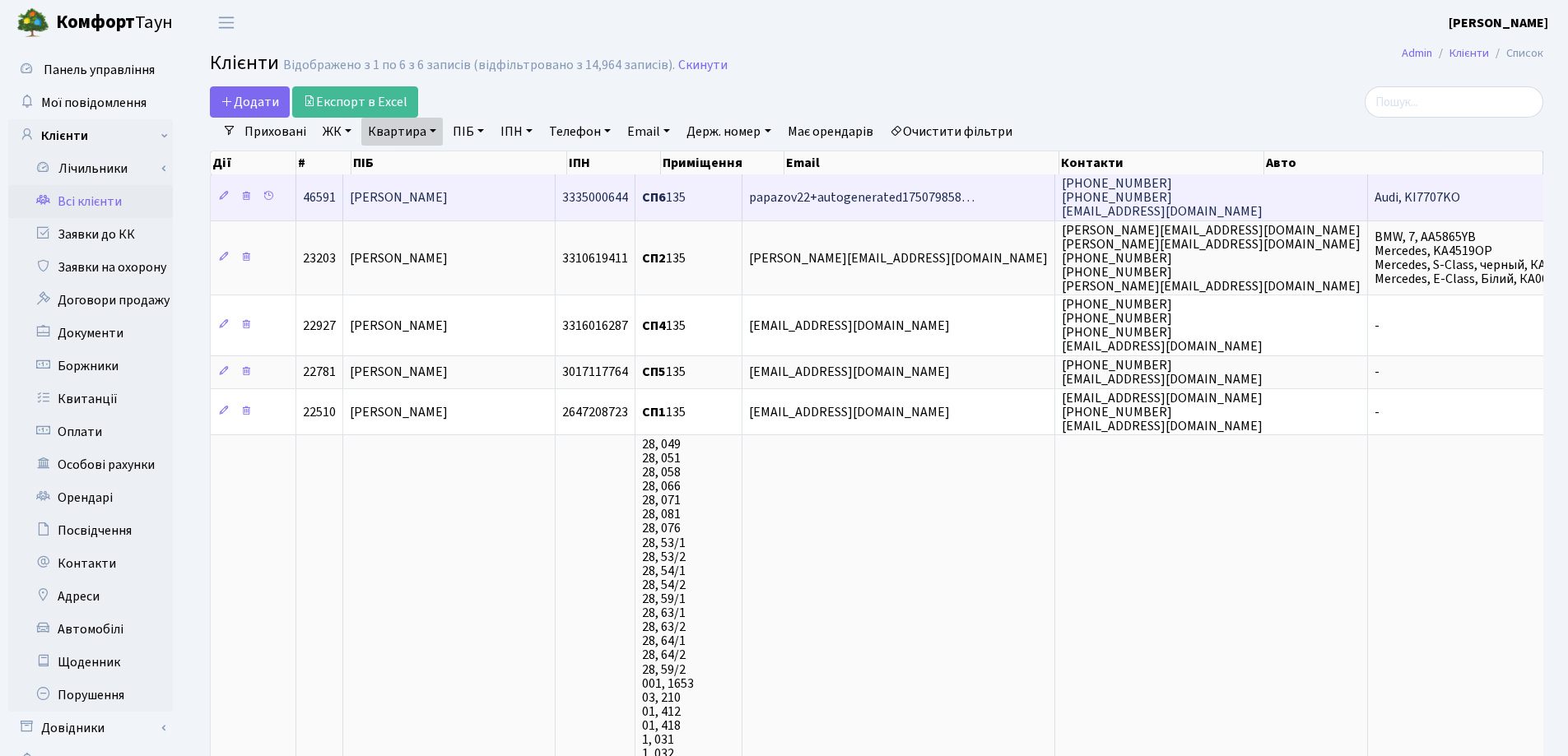
click at [448, 201] on span "[PERSON_NAME]" at bounding box center [398, 197] width 98 height 18
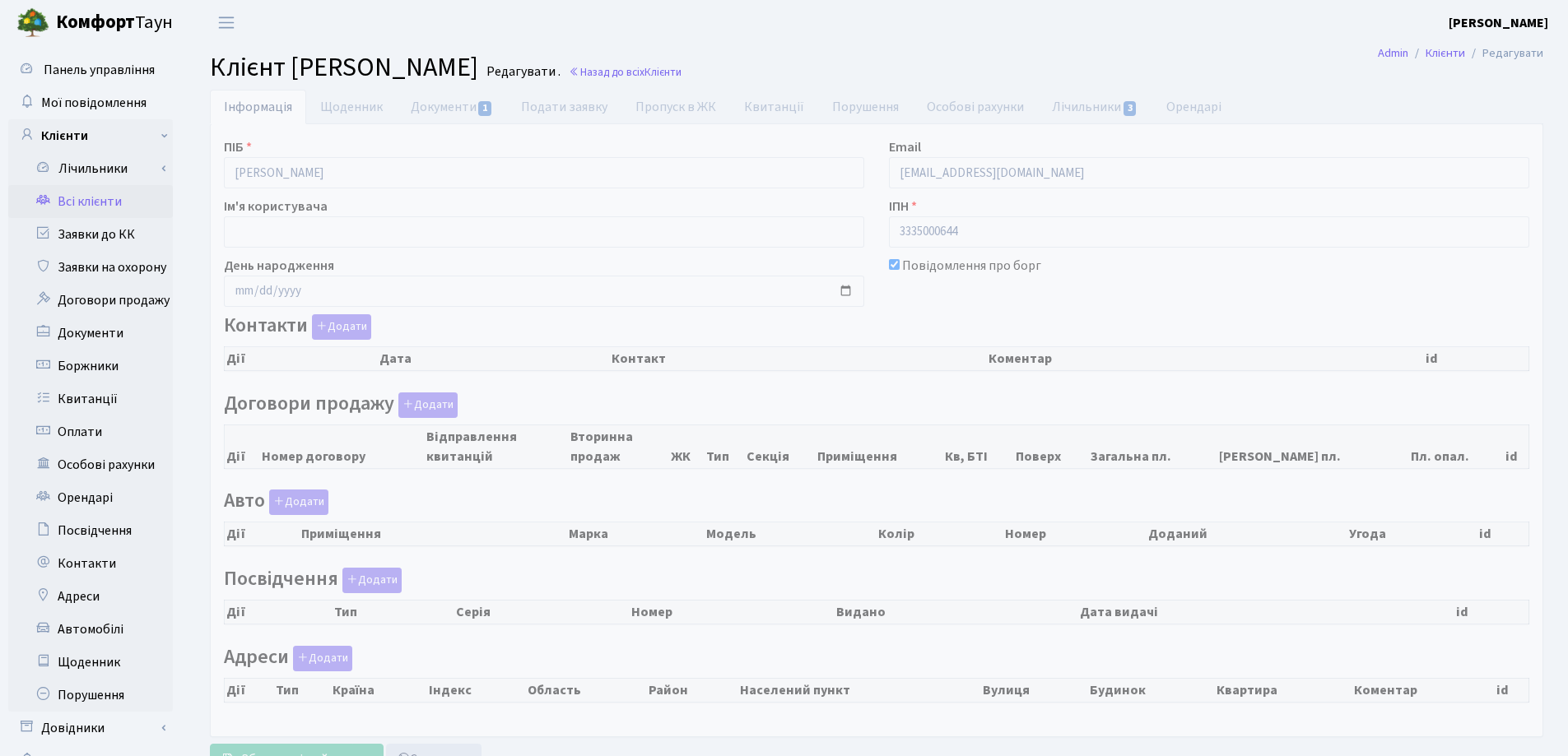
click at [448, 110] on link "Документи 1" at bounding box center [451, 107] width 110 height 34
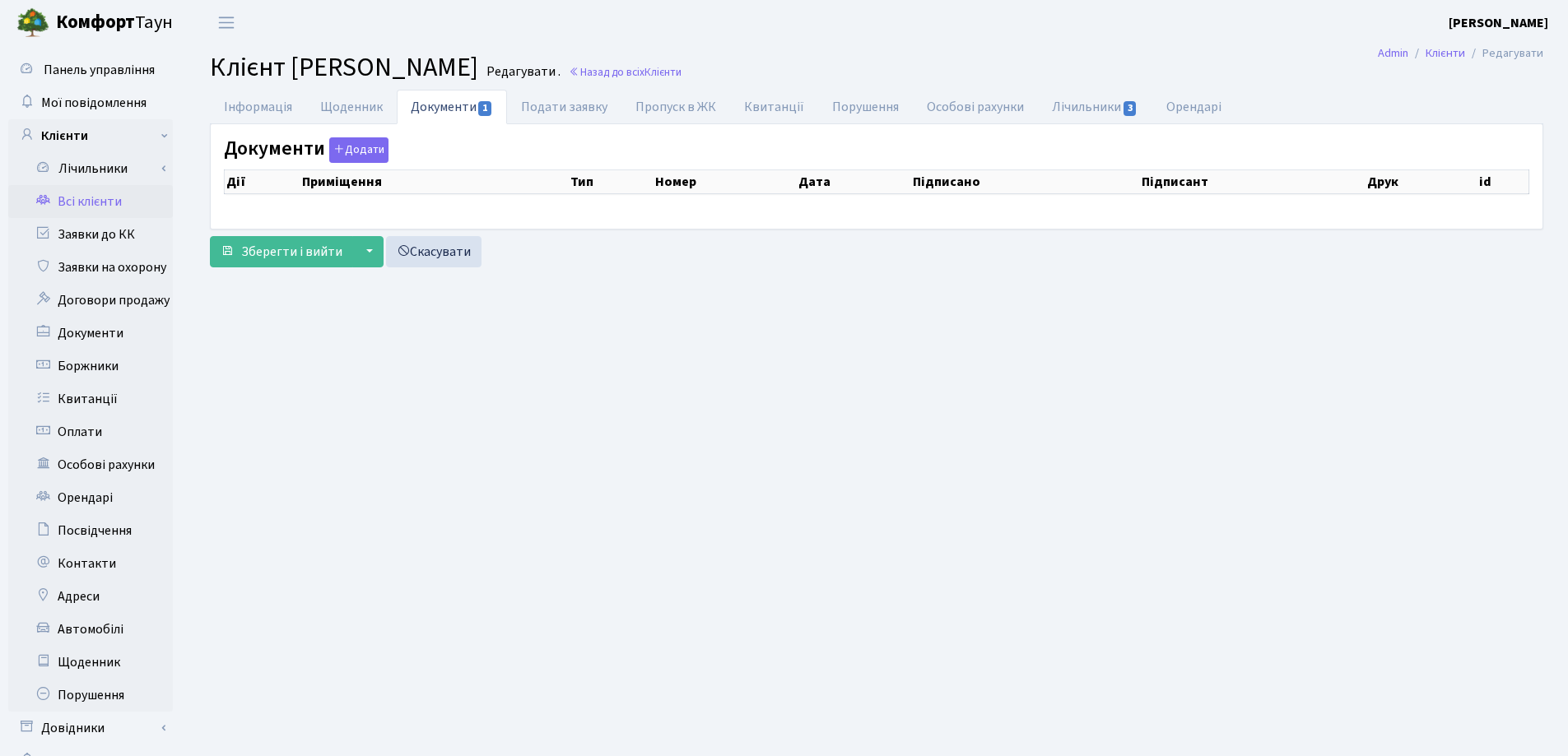
select select "25"
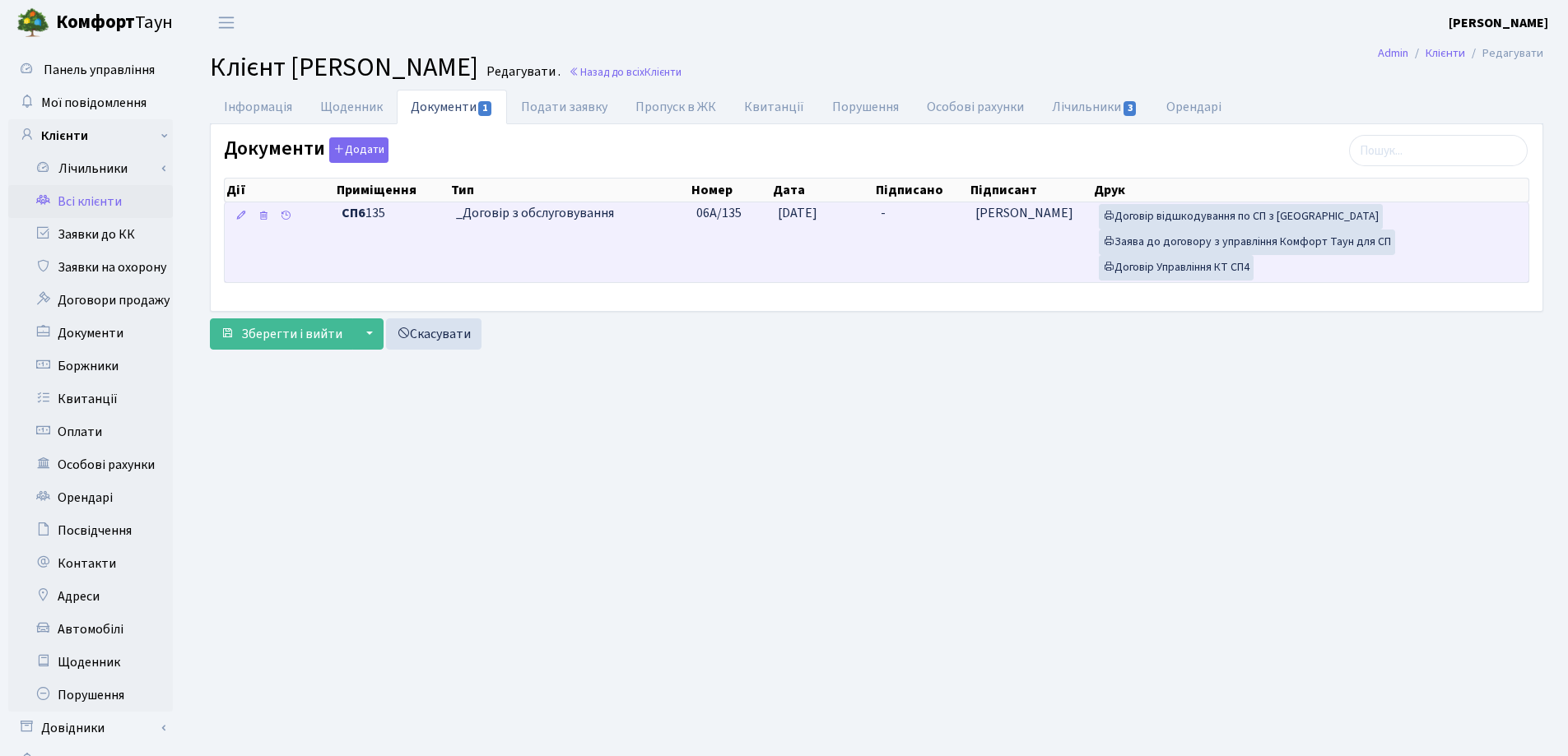
click at [904, 217] on td "-" at bounding box center [921, 242] width 95 height 80
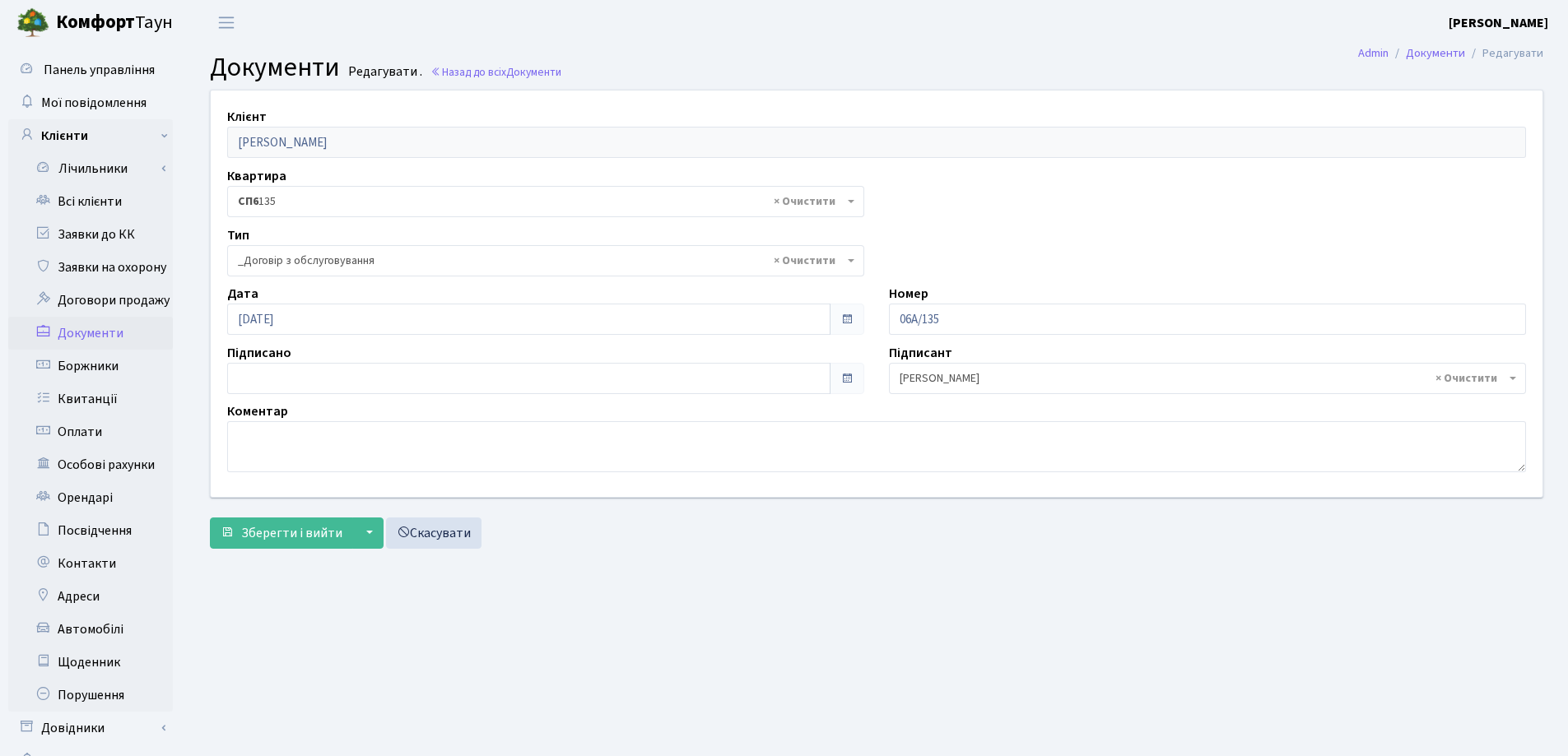
select select "289"
type input "[DATE]"
click at [348, 377] on input "[DATE]" at bounding box center [529, 378] width 603 height 31
click at [293, 530] on span "Зберегти і вийти" at bounding box center [292, 533] width 101 height 18
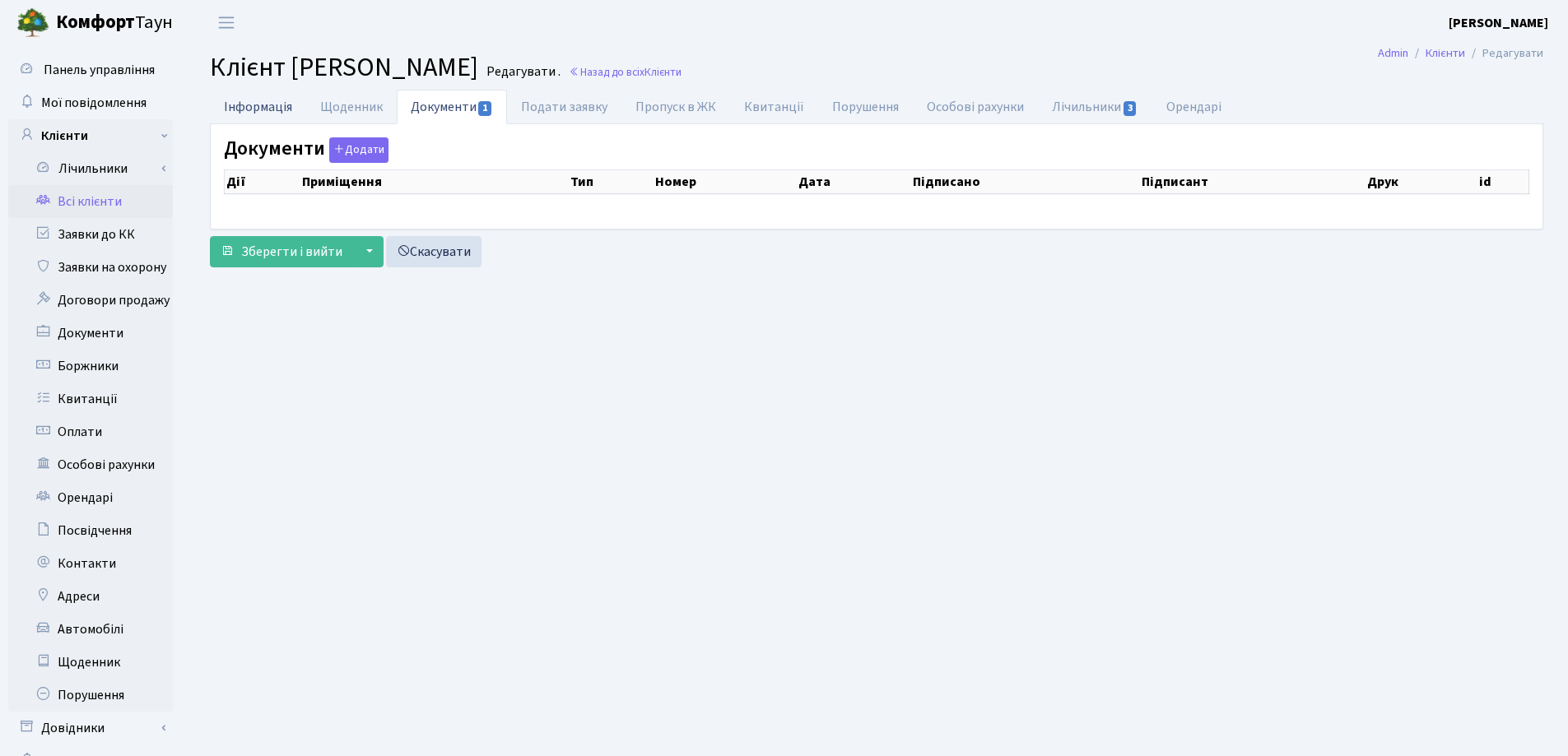
click at [227, 103] on link "Інформація" at bounding box center [258, 107] width 97 height 34
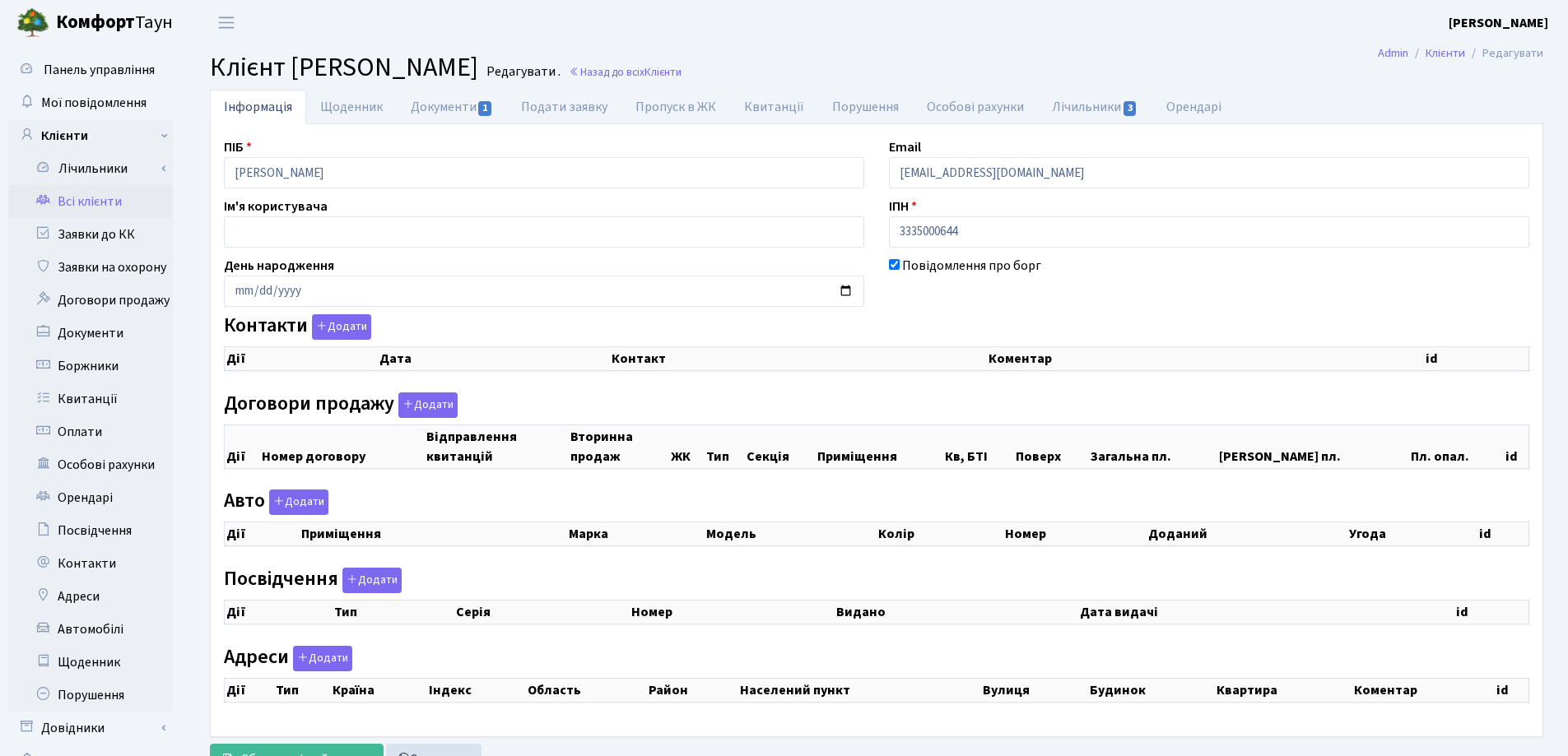
checkbox input "true"
select select "25"
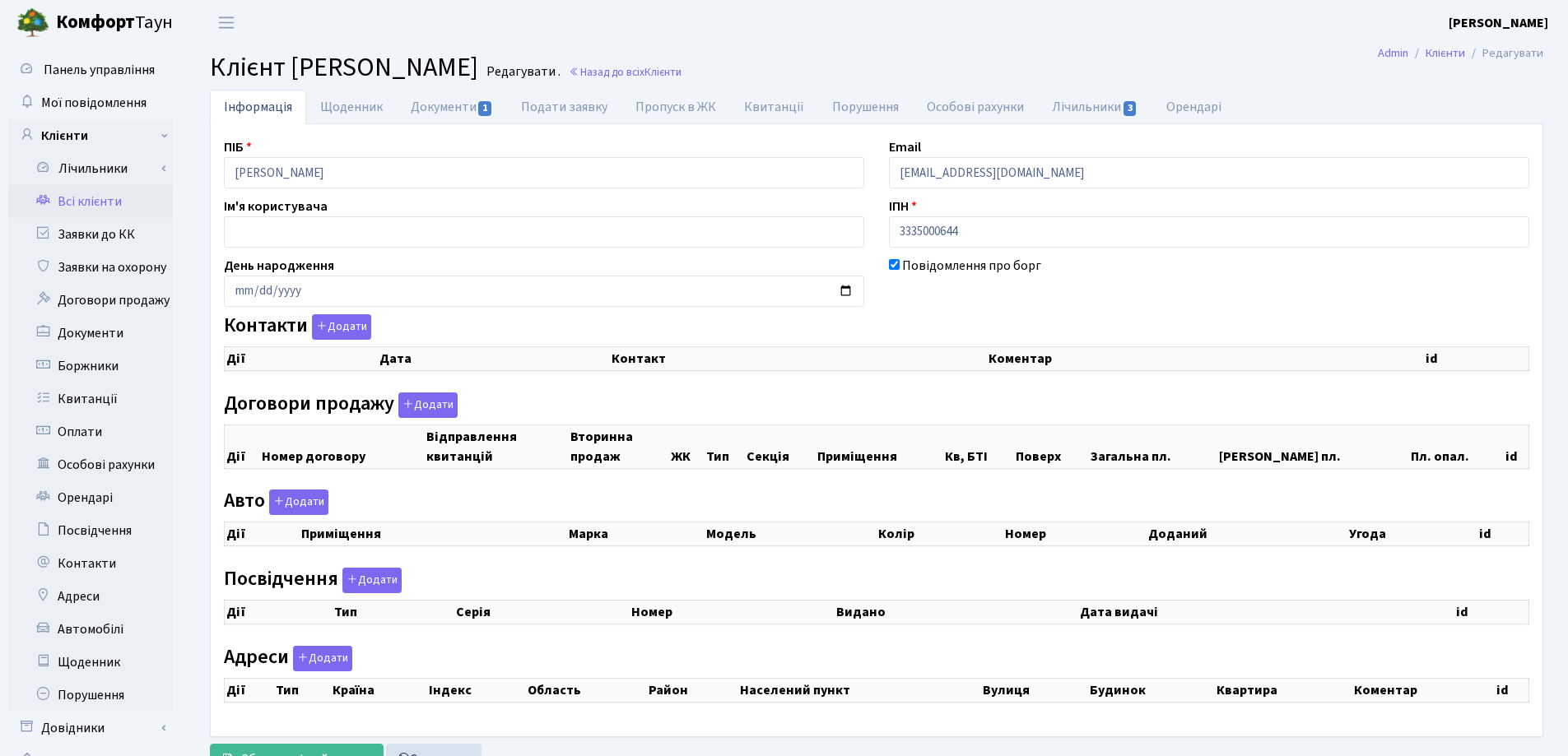
select select "25"
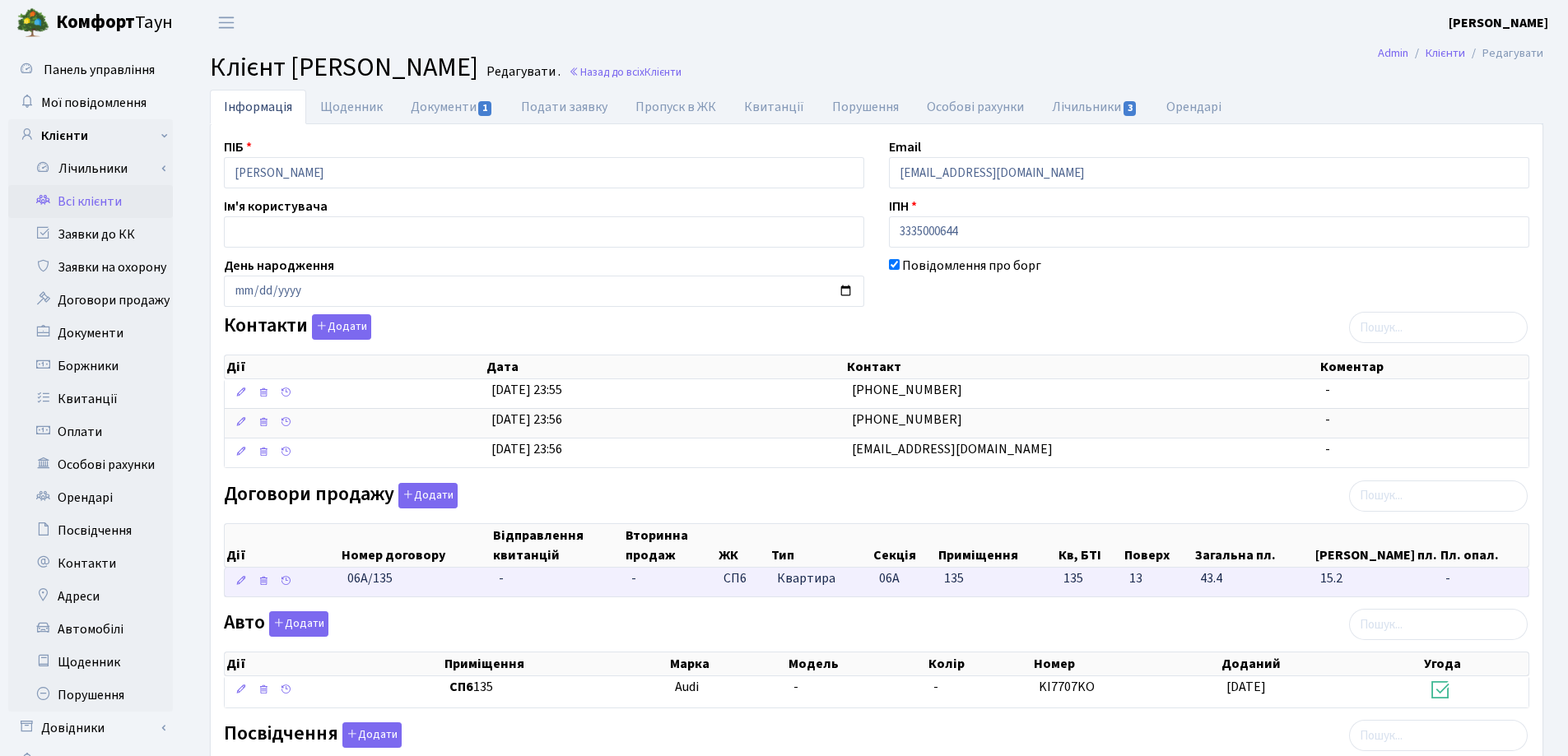
click at [521, 587] on td "-" at bounding box center [559, 582] width 133 height 29
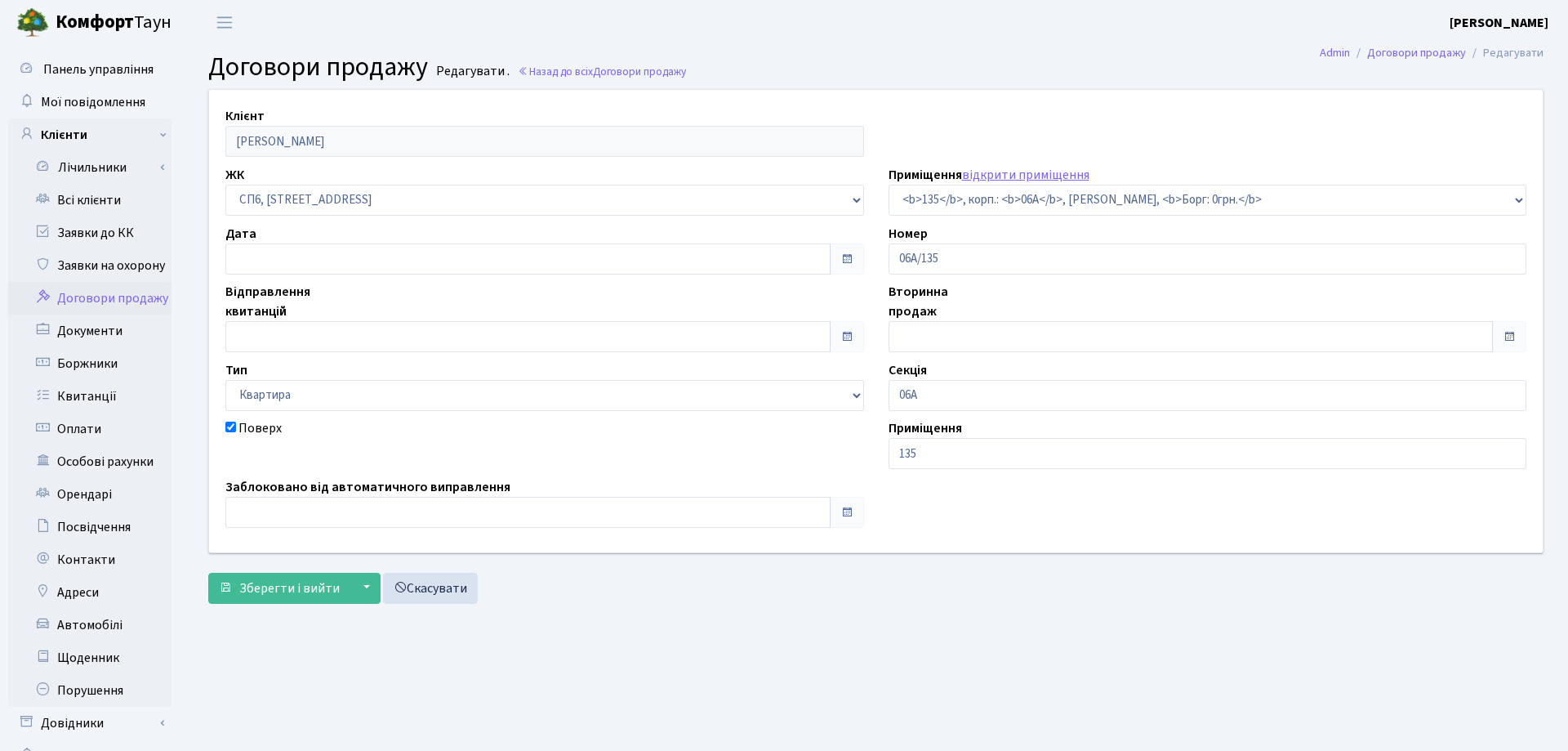
select select "21803"
checkbox input "true"
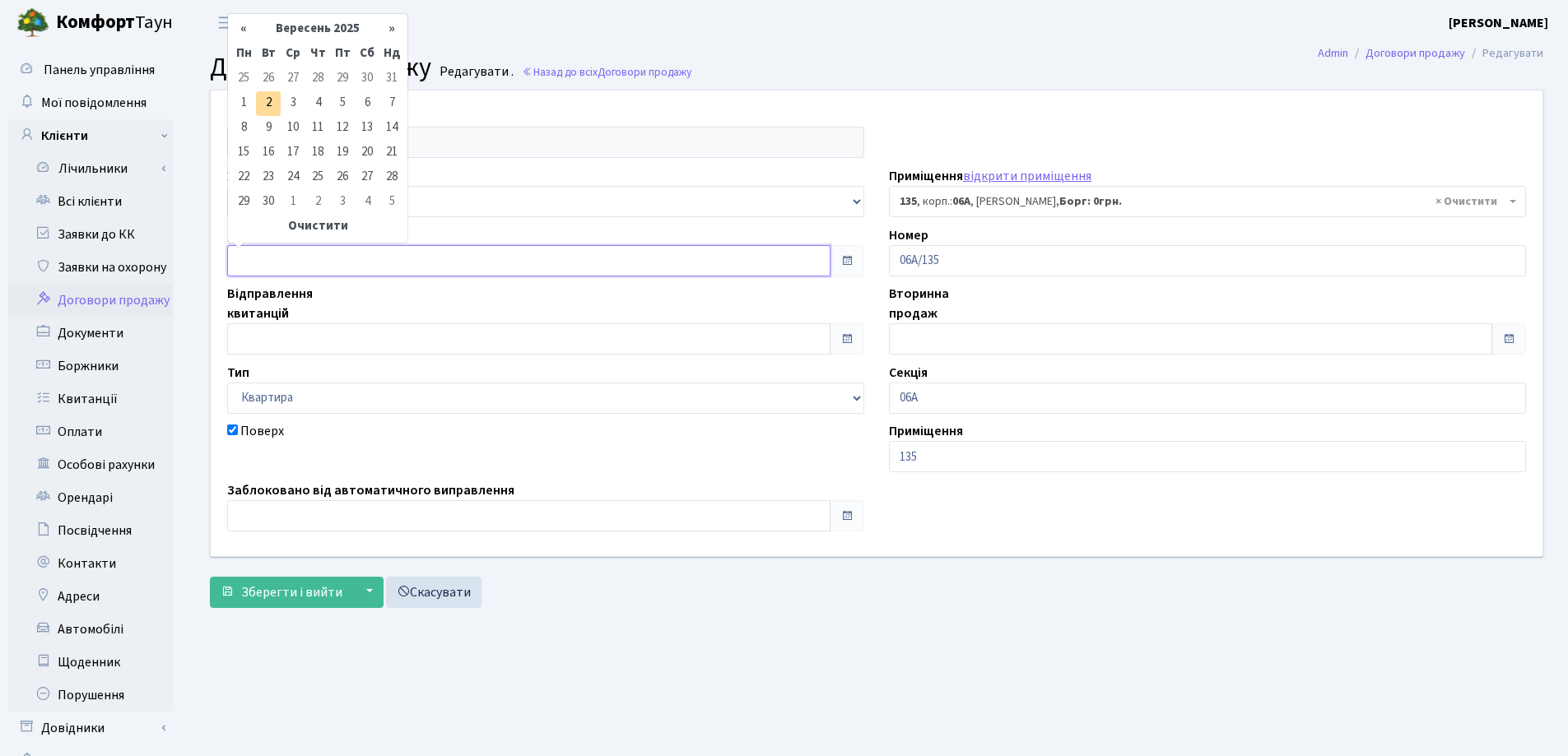
click at [314, 262] on input "text" at bounding box center [529, 260] width 603 height 31
type input "[DATE]"
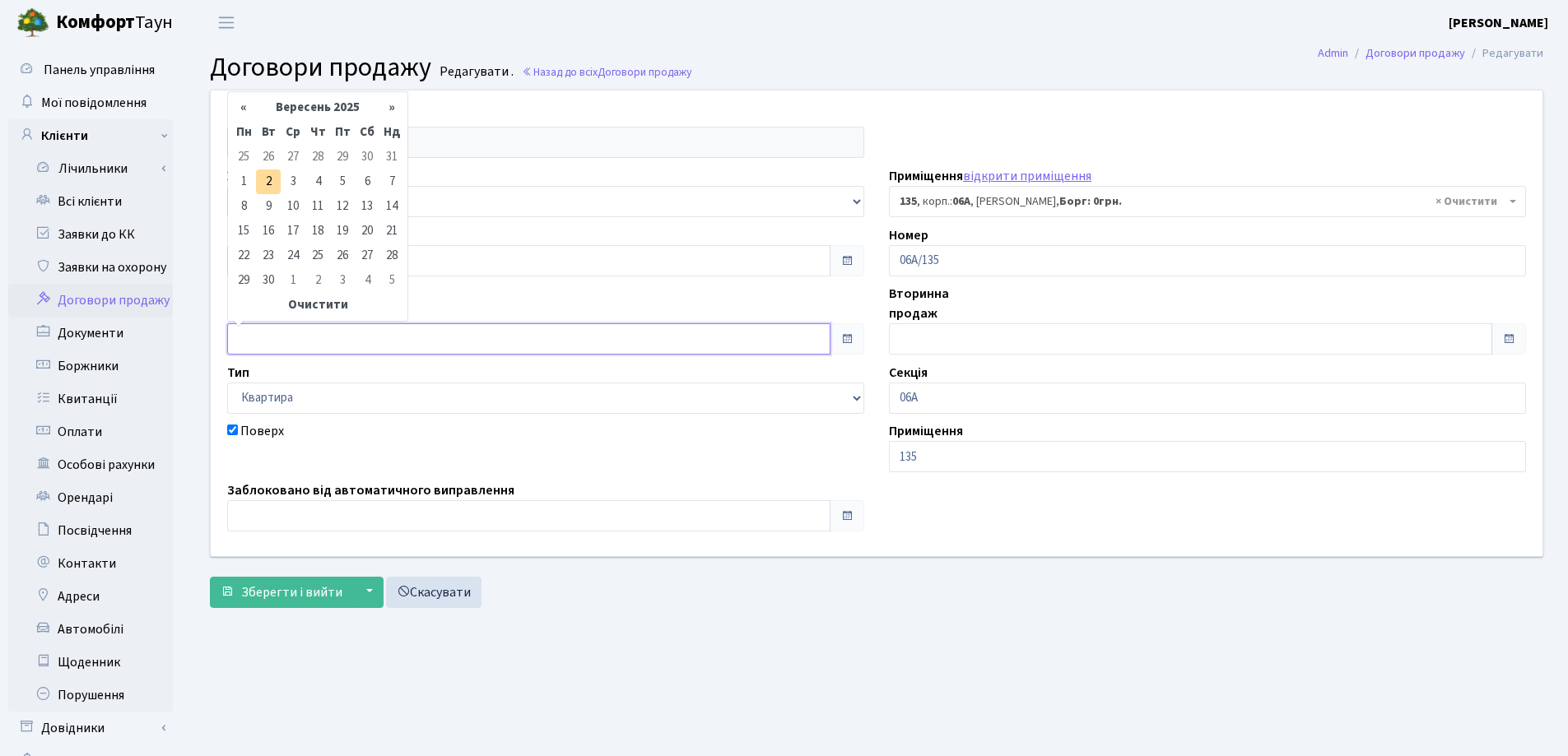
click at [328, 337] on input "text" at bounding box center [529, 339] width 603 height 31
type input "[DATE]"
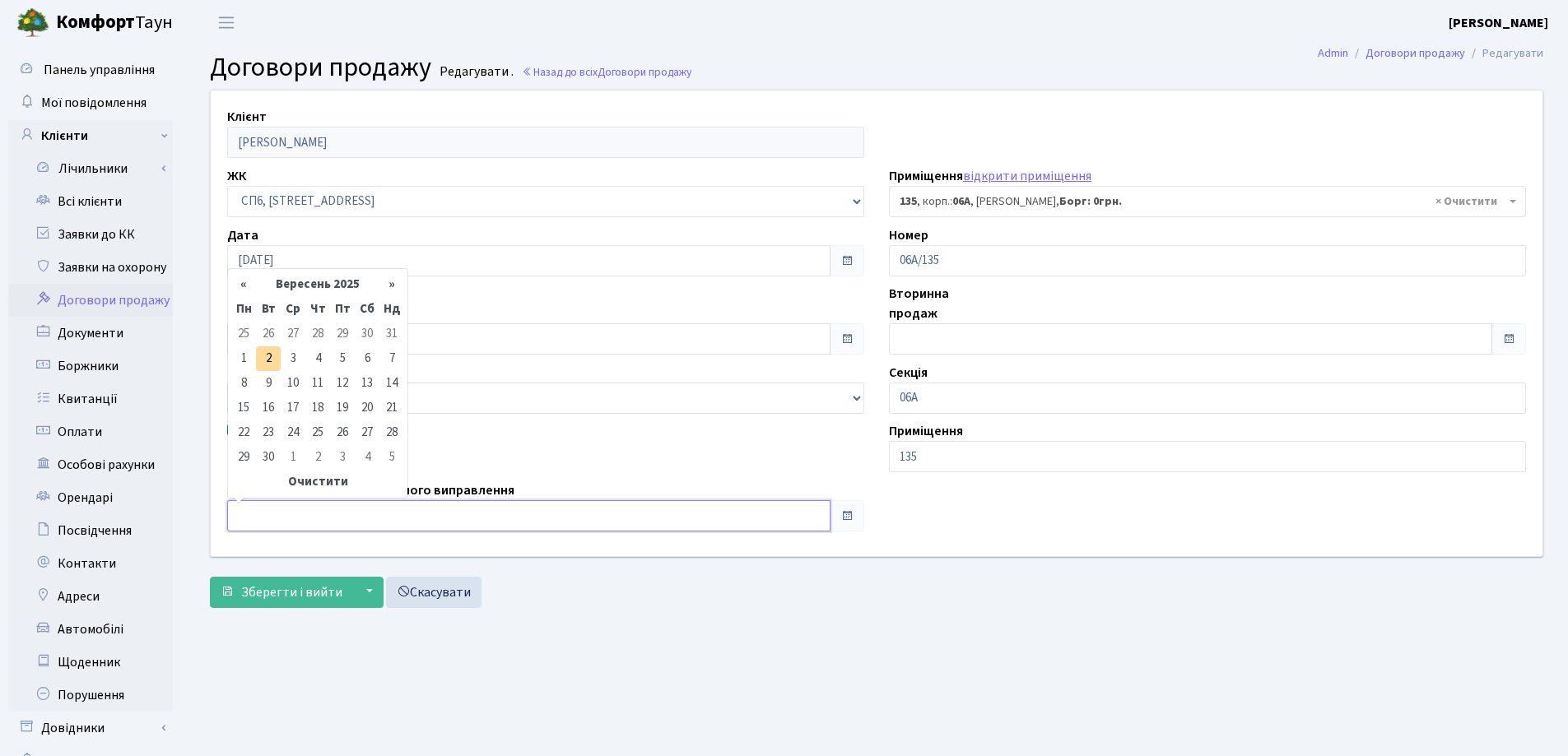
click at [294, 506] on input "text" at bounding box center [529, 515] width 603 height 31
type input "[DATE]"
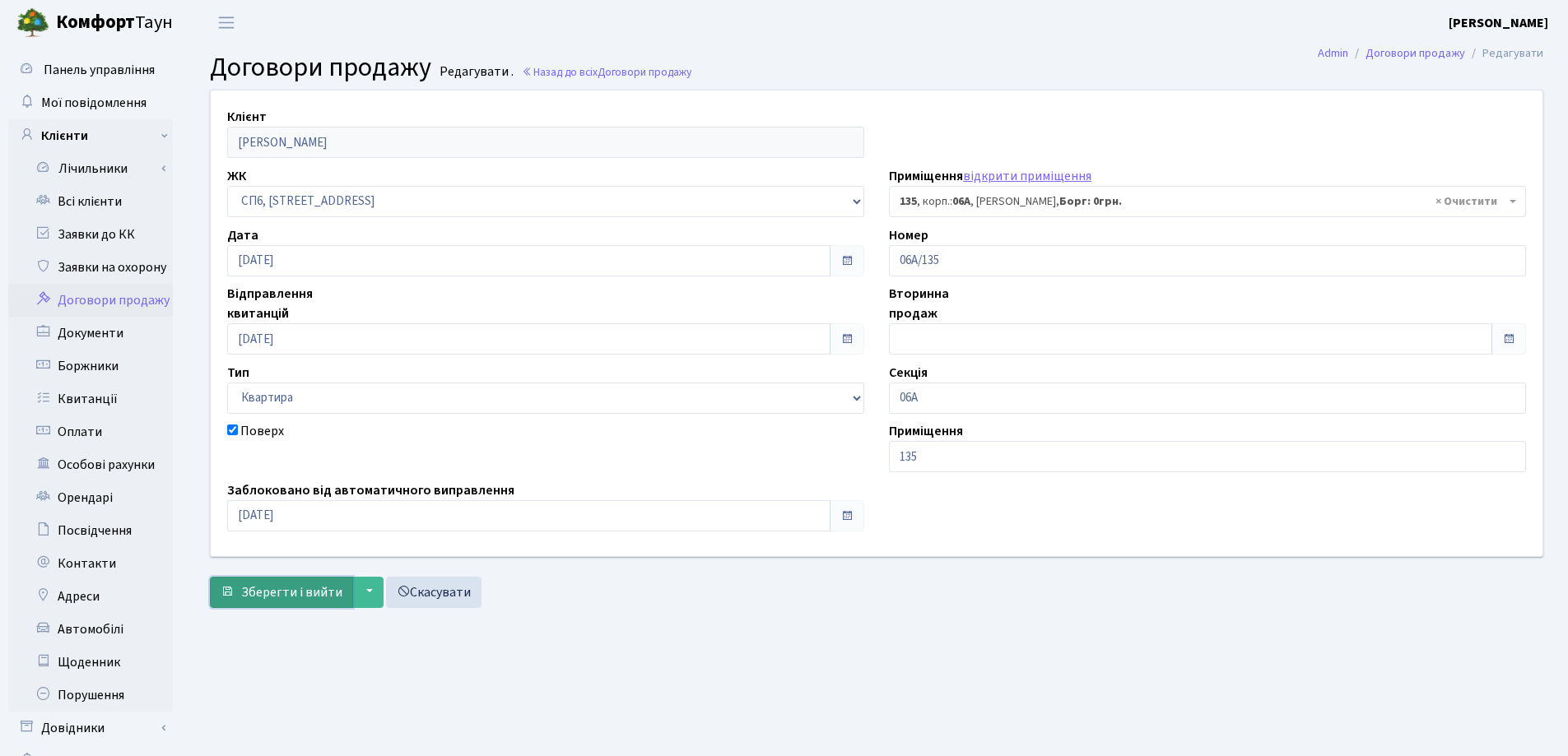
click at [255, 583] on span "Зберегти і вийти" at bounding box center [292, 592] width 101 height 18
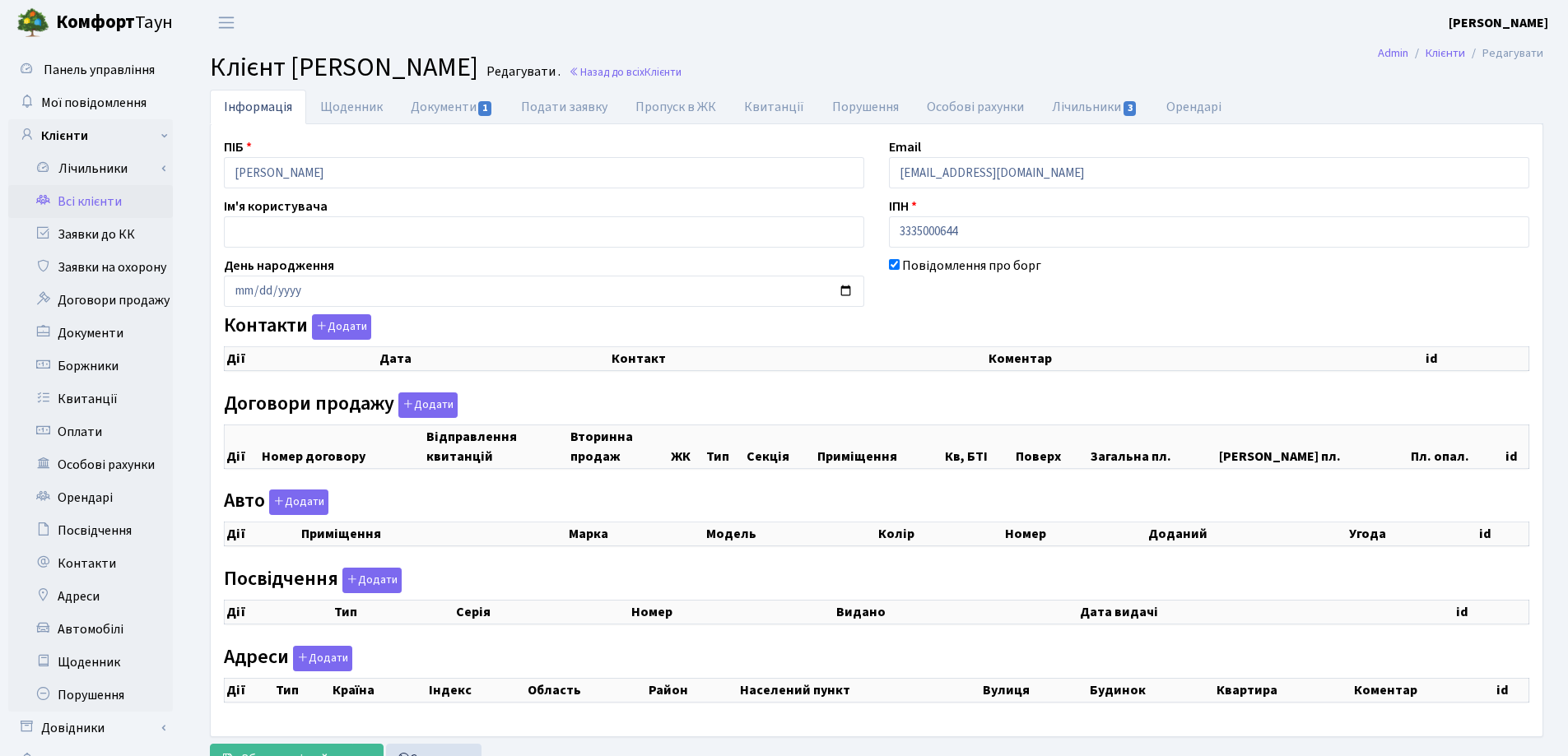
checkbox input "true"
select select "25"
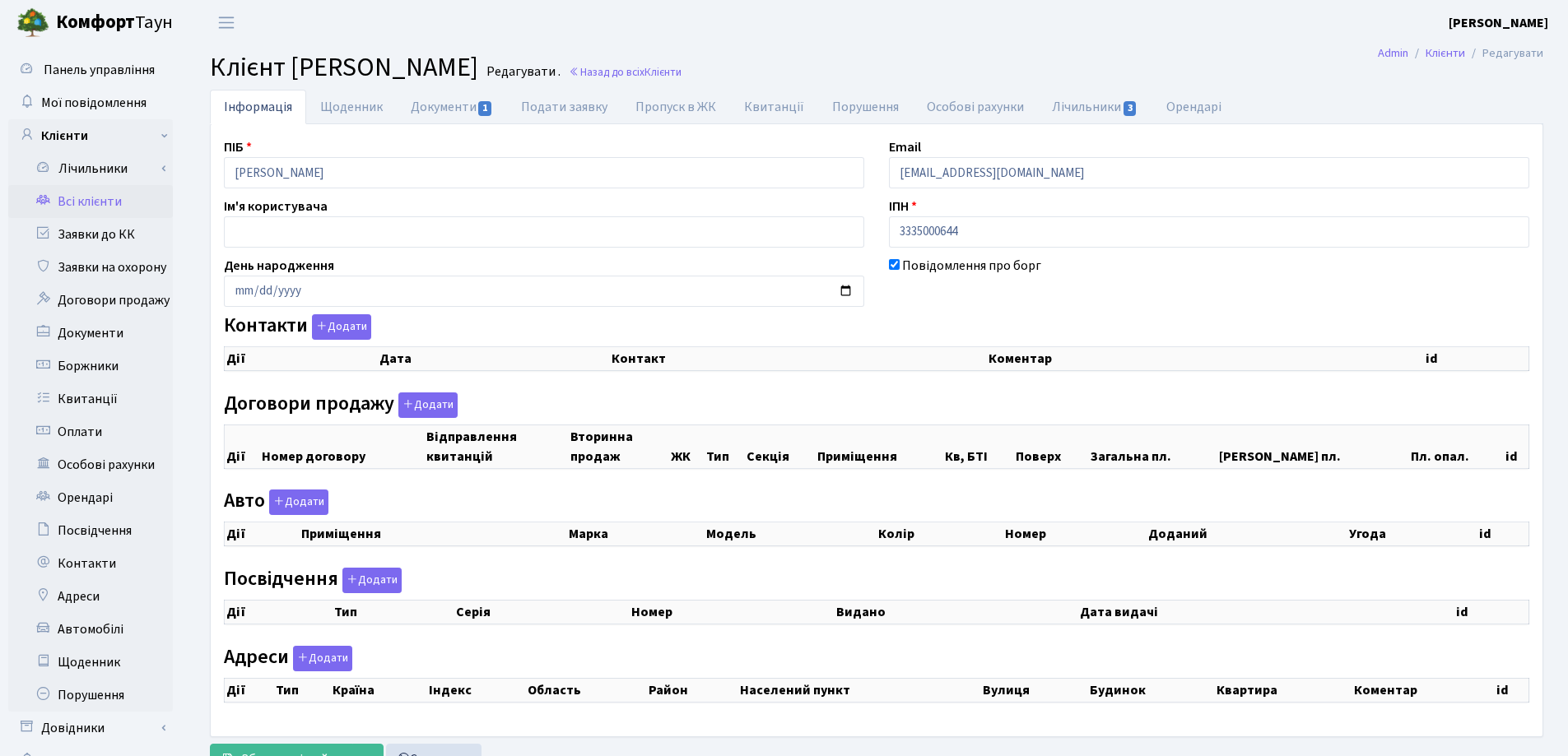
select select "25"
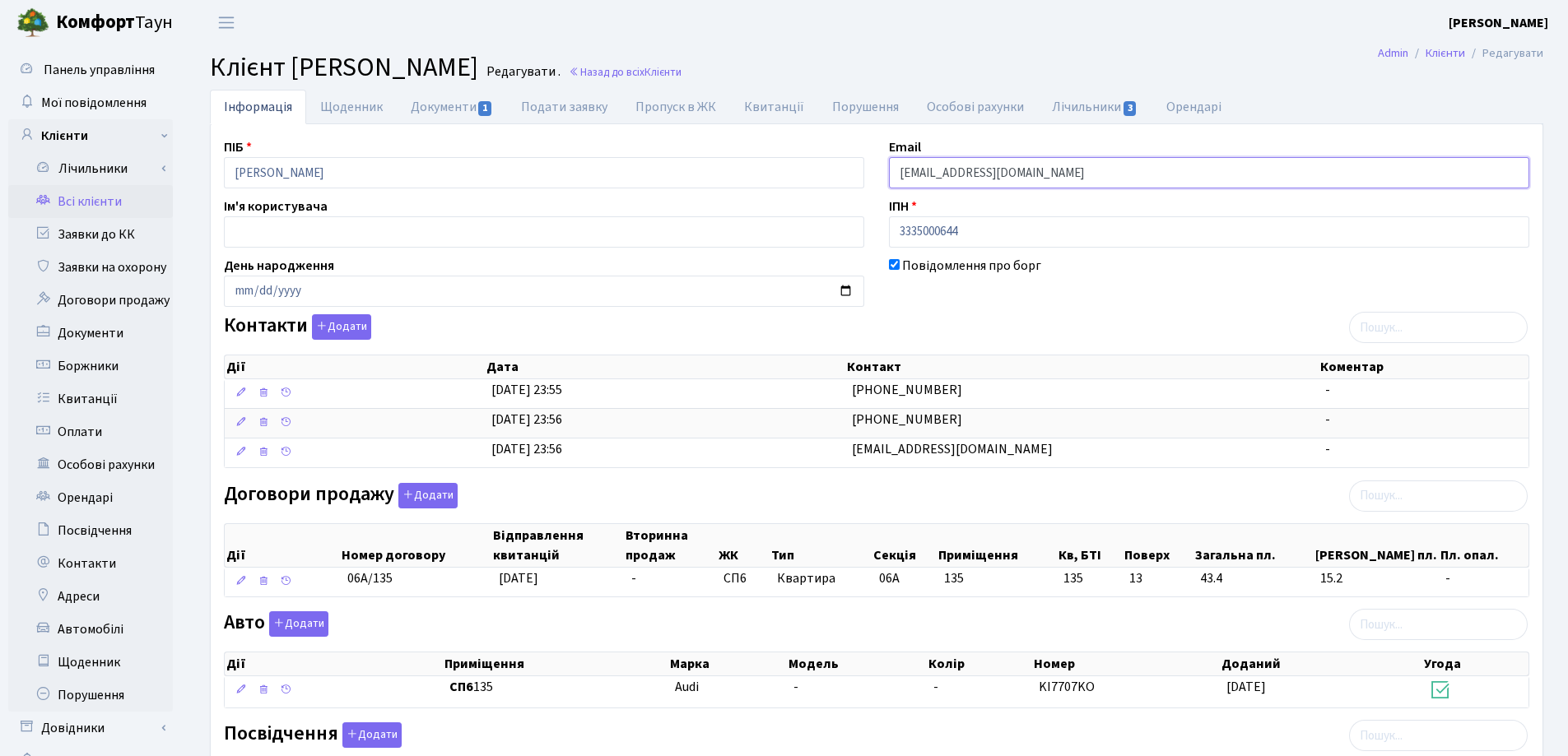
click at [1292, 179] on input "papazov22+autogenerated1750798580655@gmail.com" at bounding box center [1209, 172] width 640 height 31
type input "p"
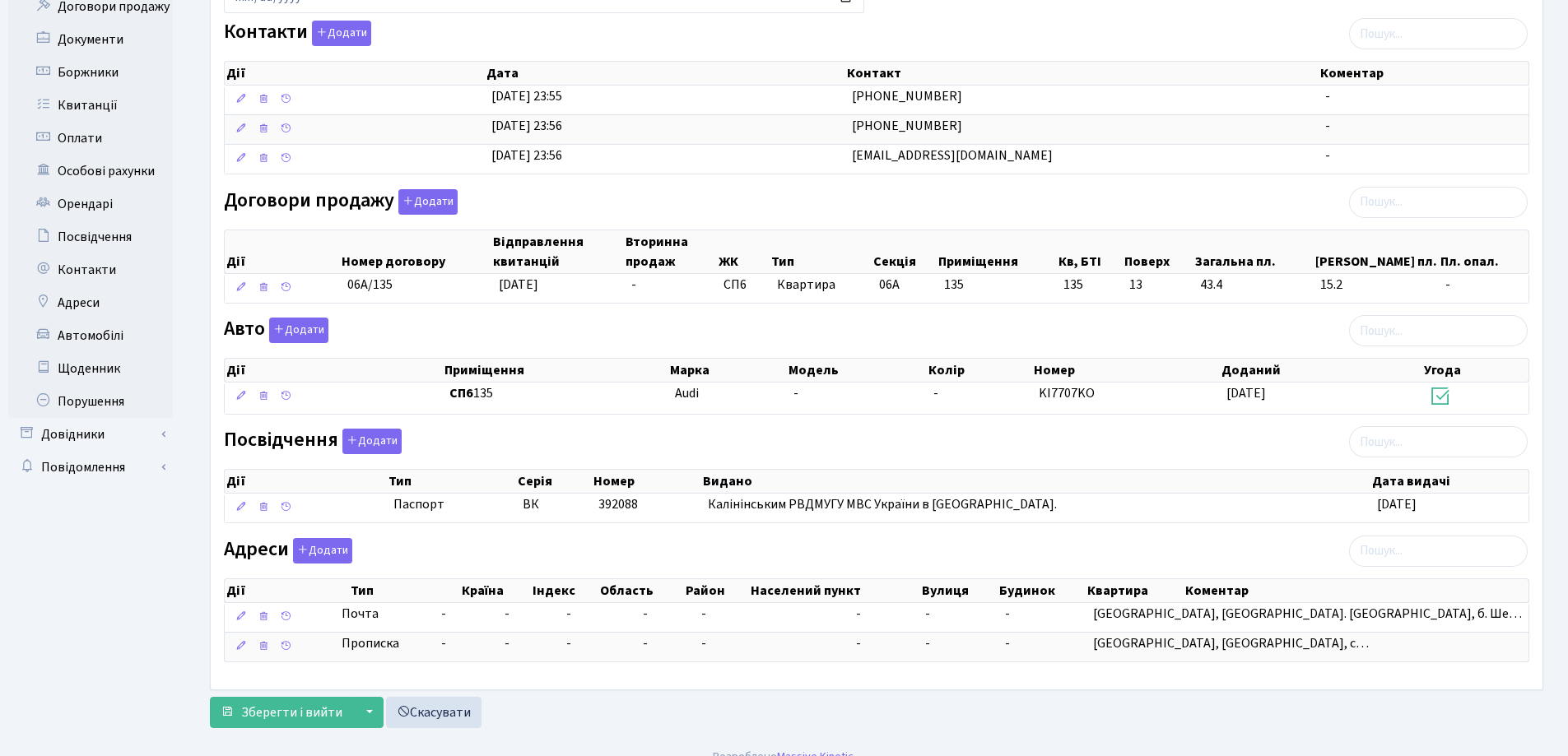
scroll to position [315, 0]
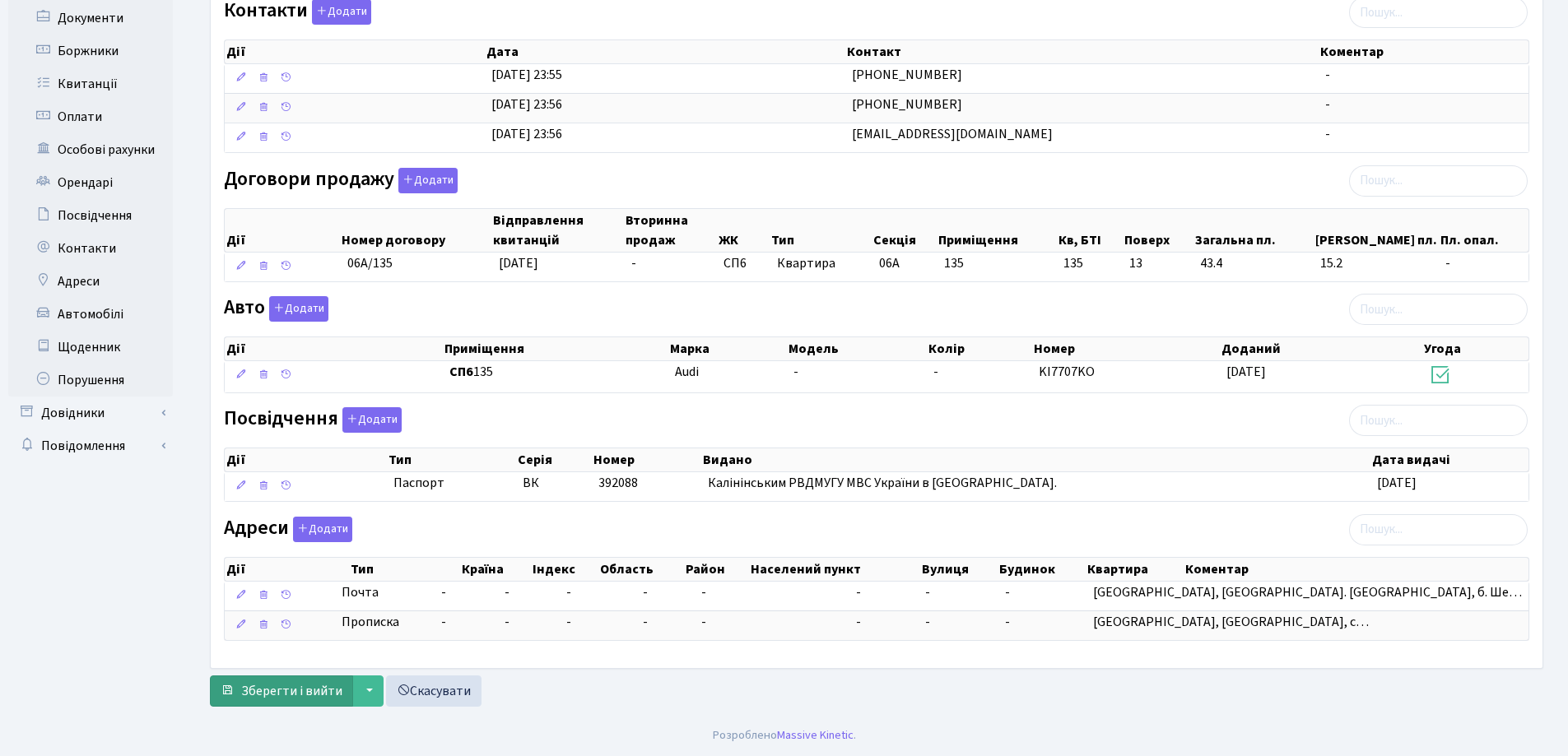
type input "[EMAIL_ADDRESS][DOMAIN_NAME]"
click at [307, 698] on span "Зберегти і вийти" at bounding box center [292, 691] width 101 height 18
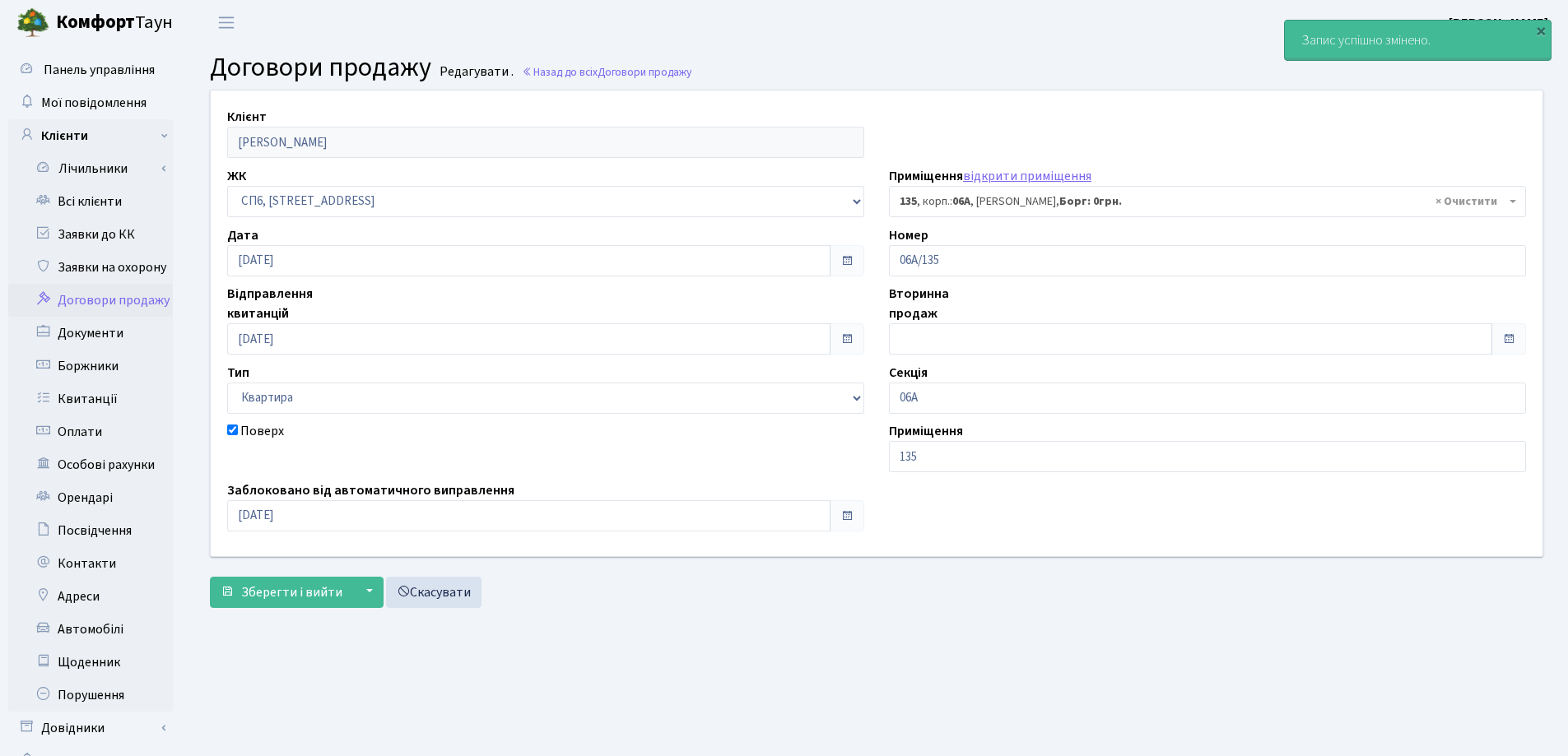
select select "21803"
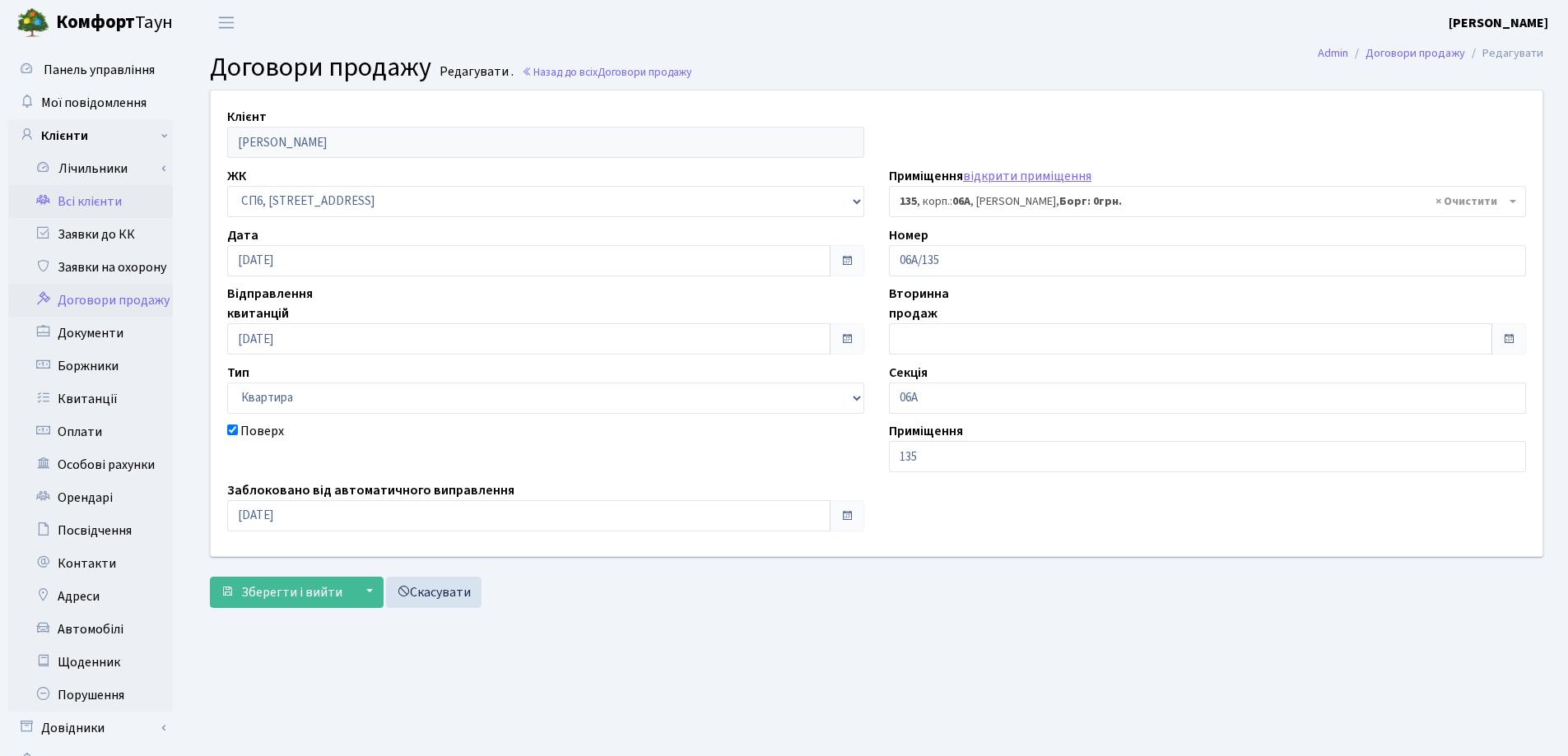
click at [119, 210] on link "Всі клієнти" at bounding box center [91, 201] width 165 height 33
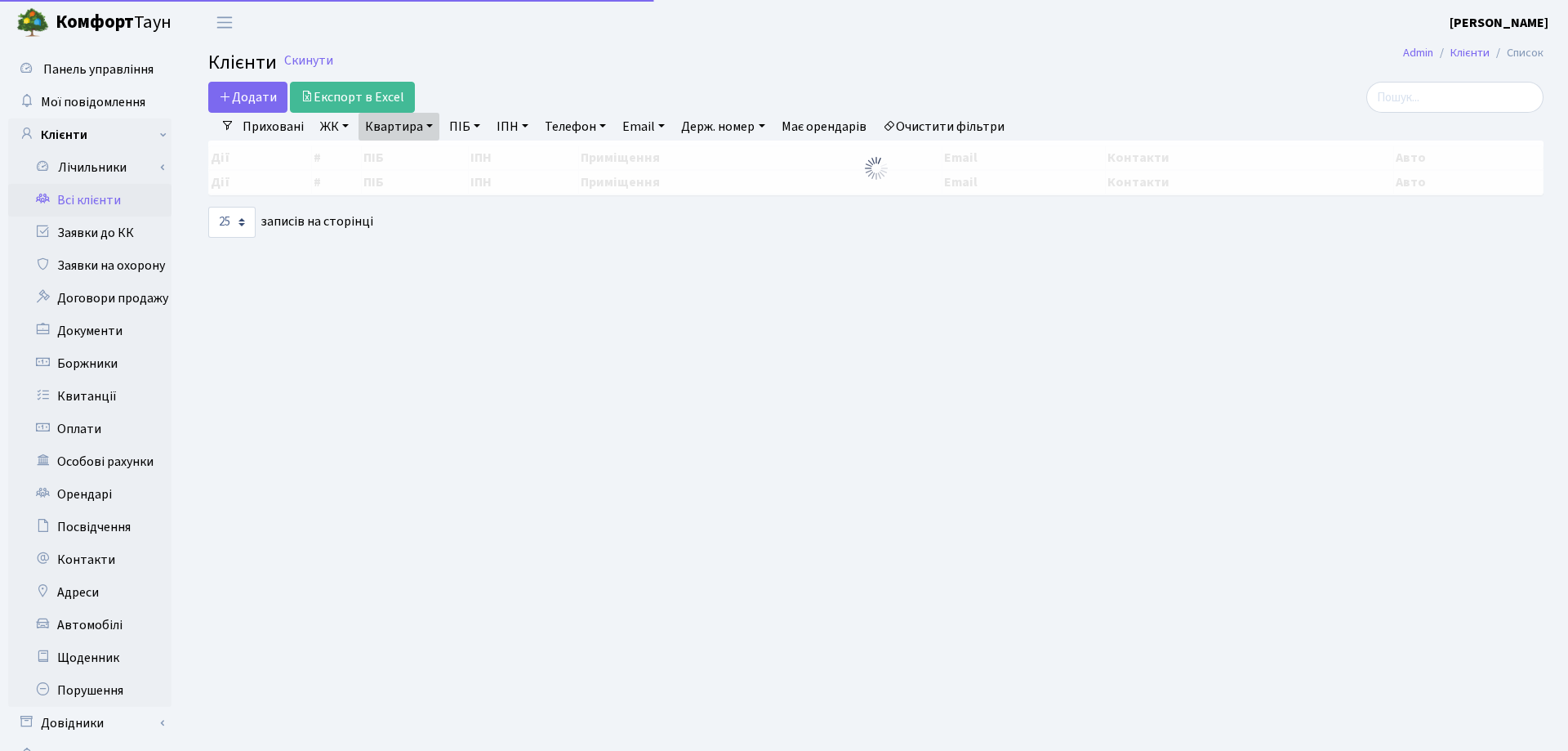
select select "25"
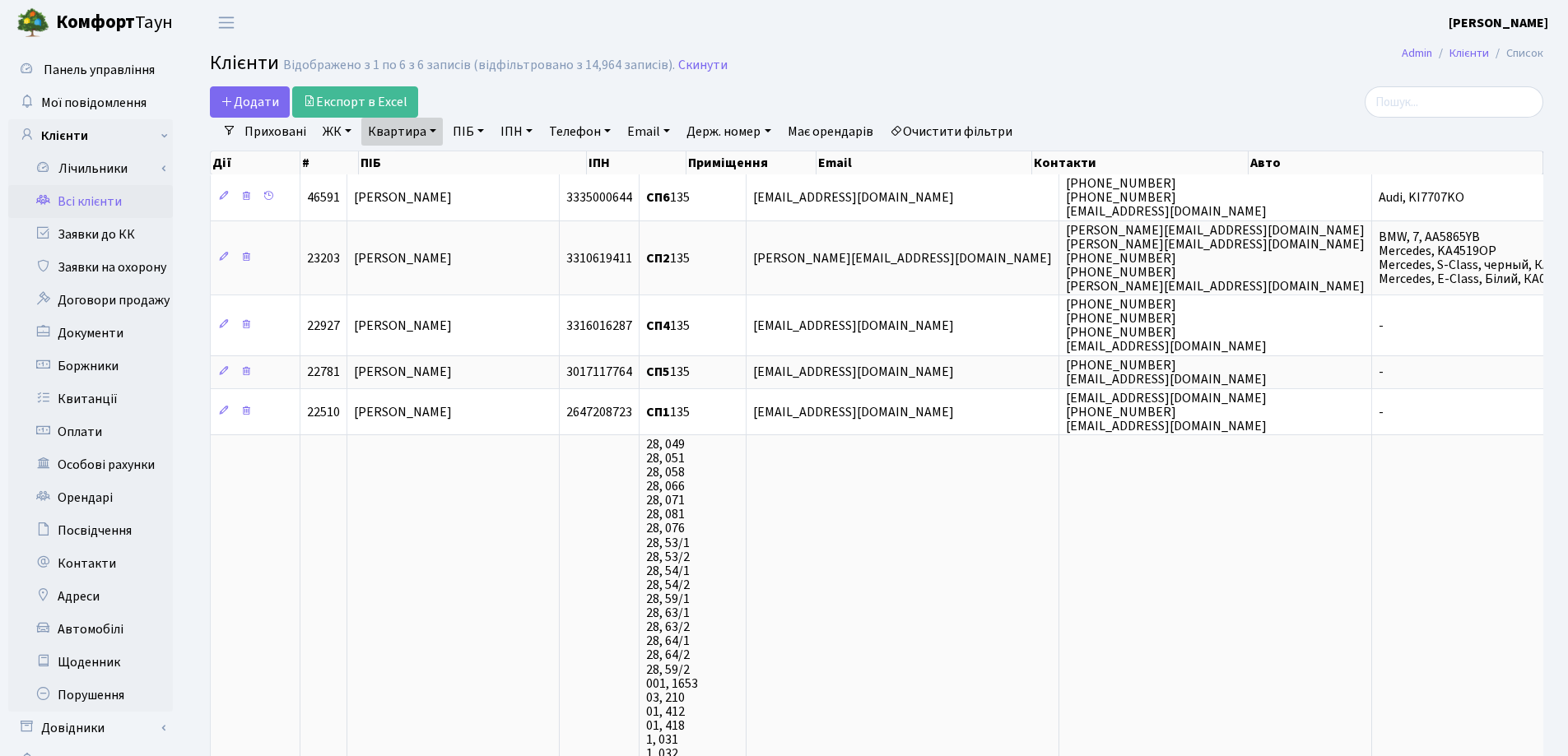
click at [430, 131] on link "Квартира" at bounding box center [402, 131] width 82 height 28
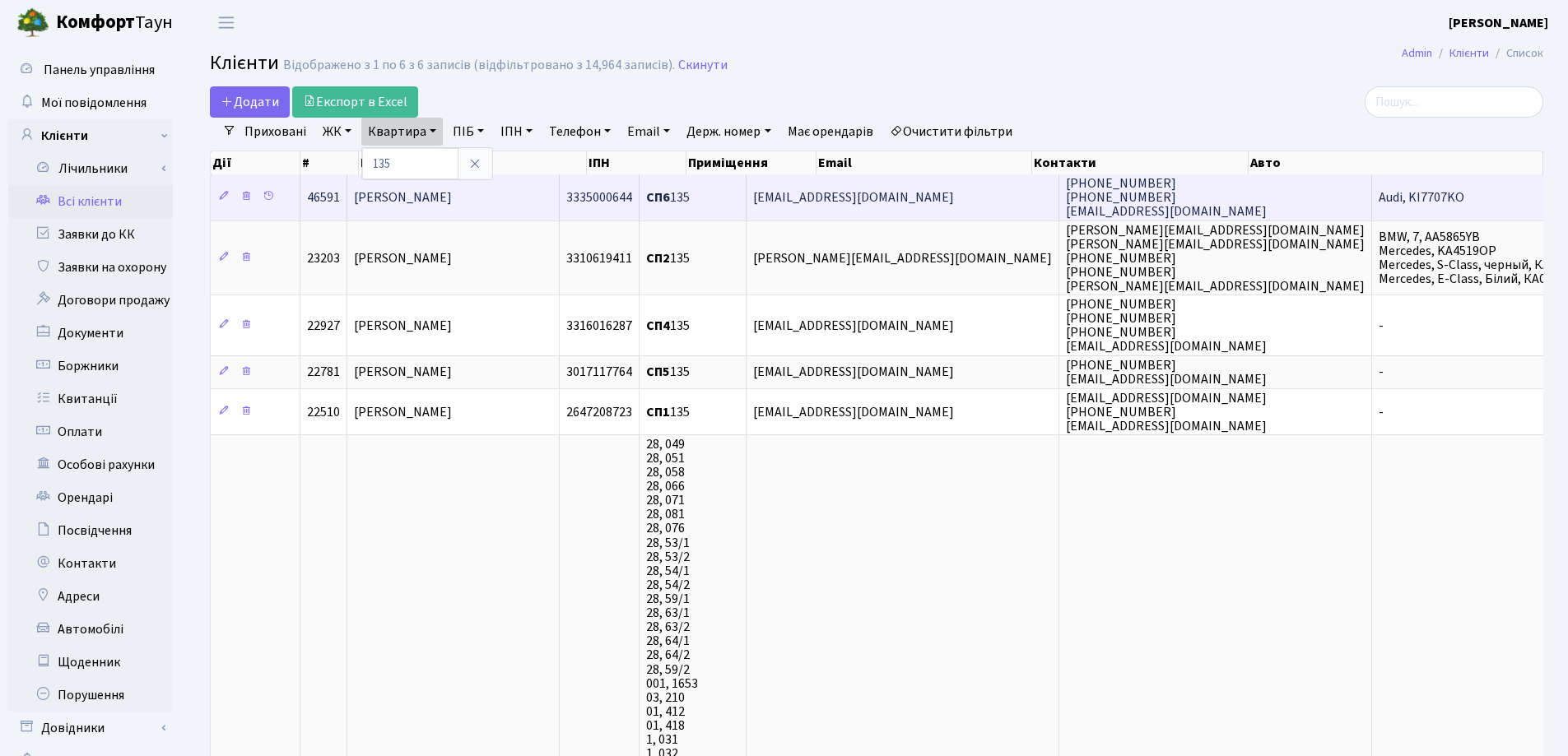
click at [452, 192] on span "Папазова Марія Олексіївна" at bounding box center [403, 197] width 98 height 18
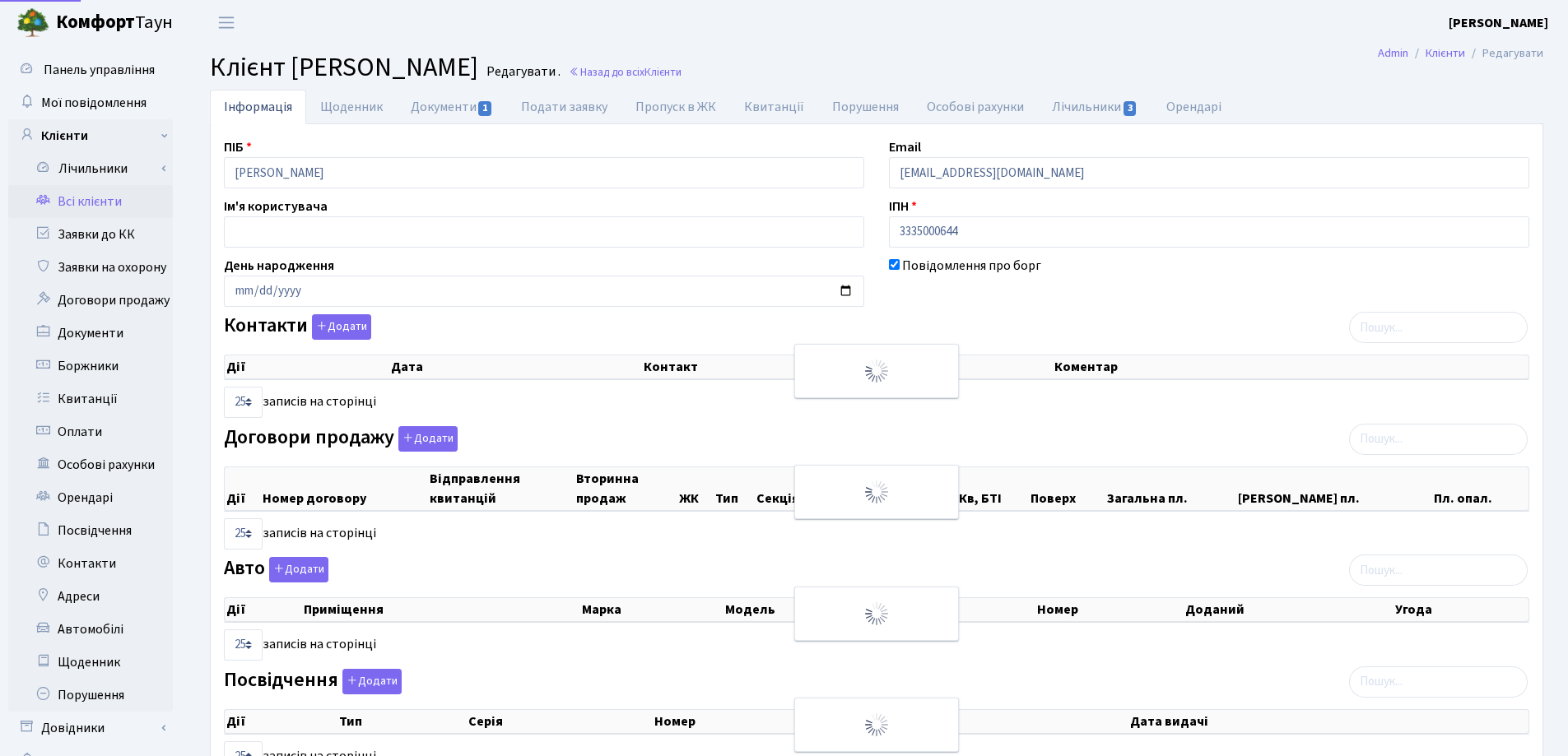
select select "25"
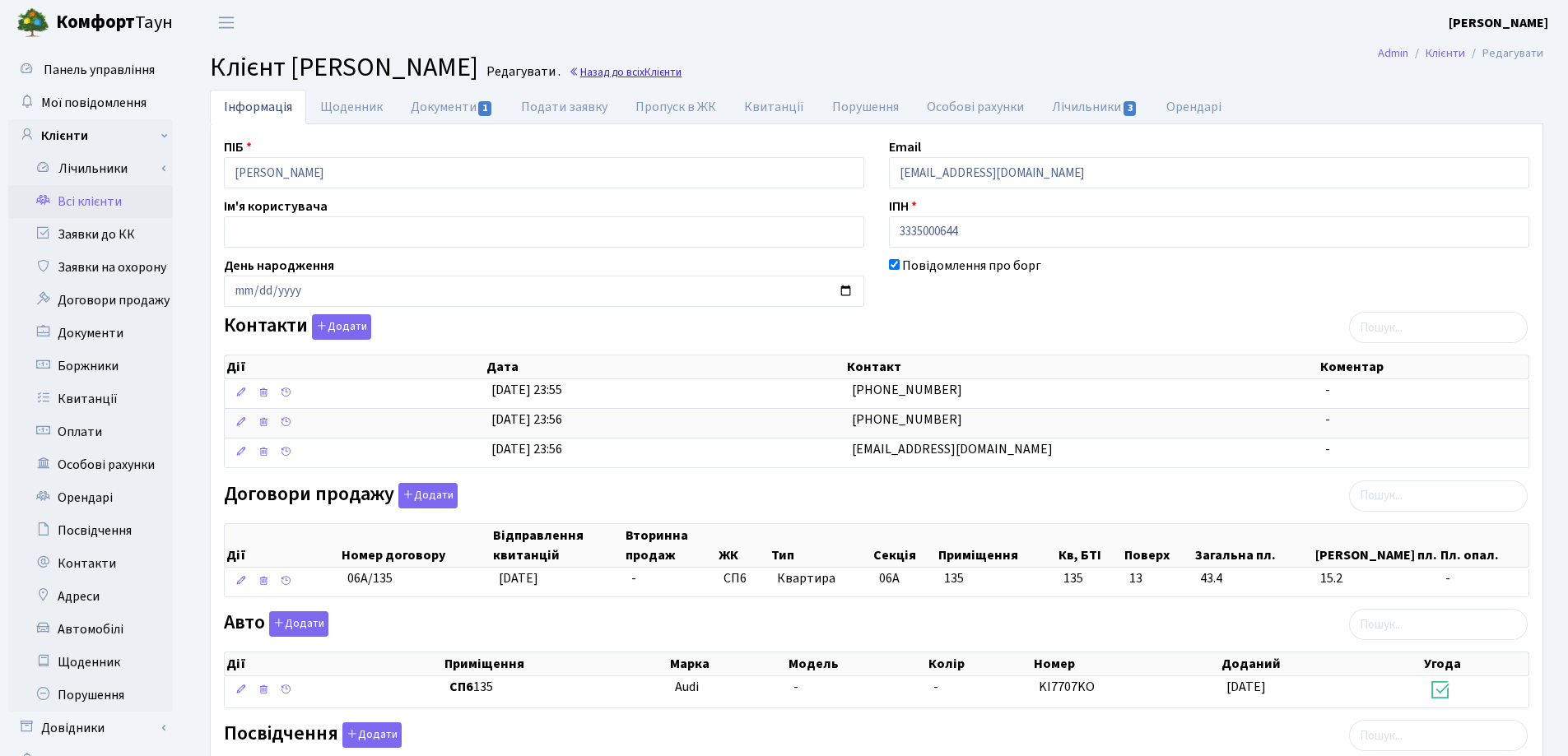
click at [681, 71] on link "Назад до всіх Клієнти" at bounding box center [625, 71] width 113 height 16
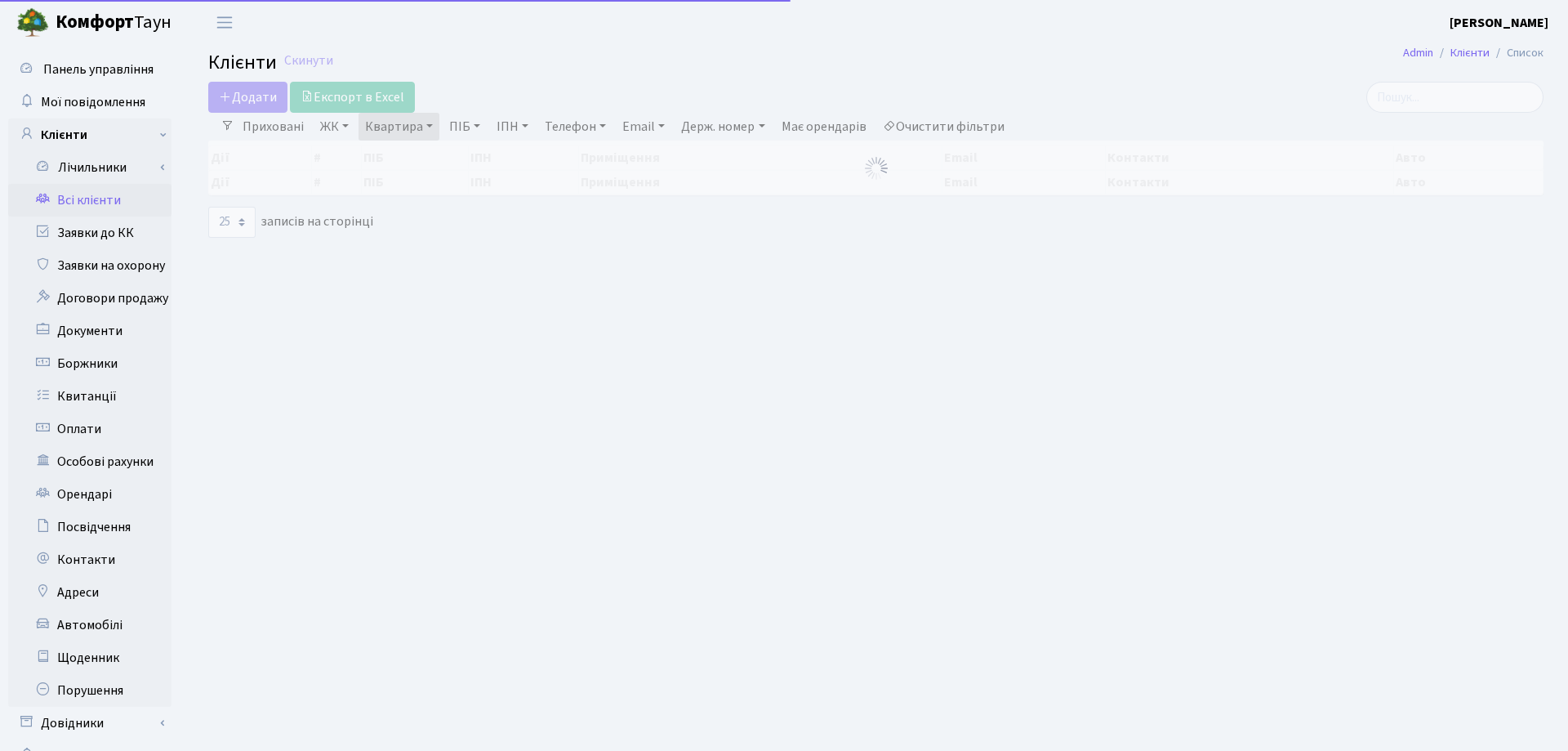
select select "25"
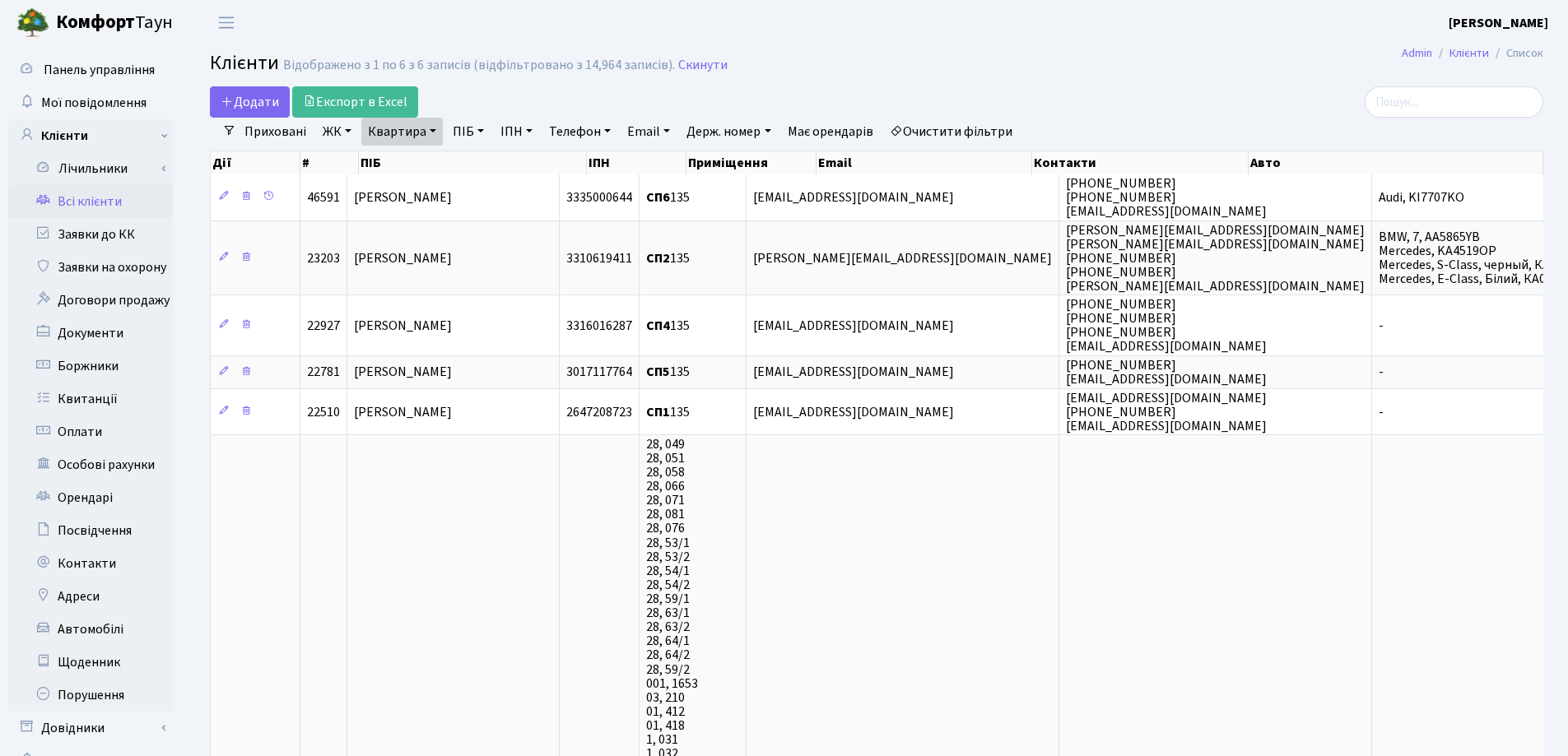
click at [433, 129] on link "Квартира" at bounding box center [402, 131] width 82 height 28
click at [468, 166] on icon at bounding box center [475, 164] width 13 height 13
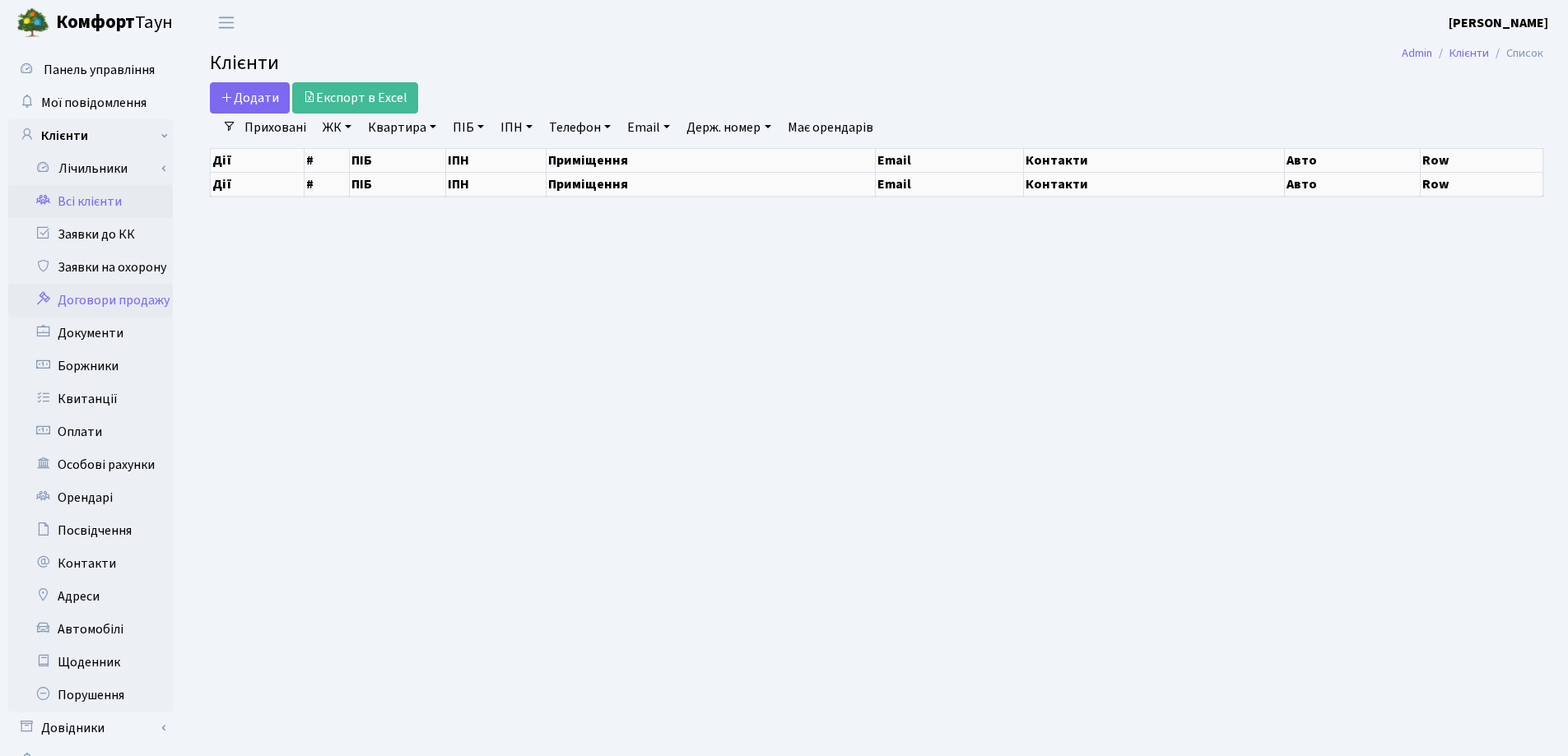
select select "25"
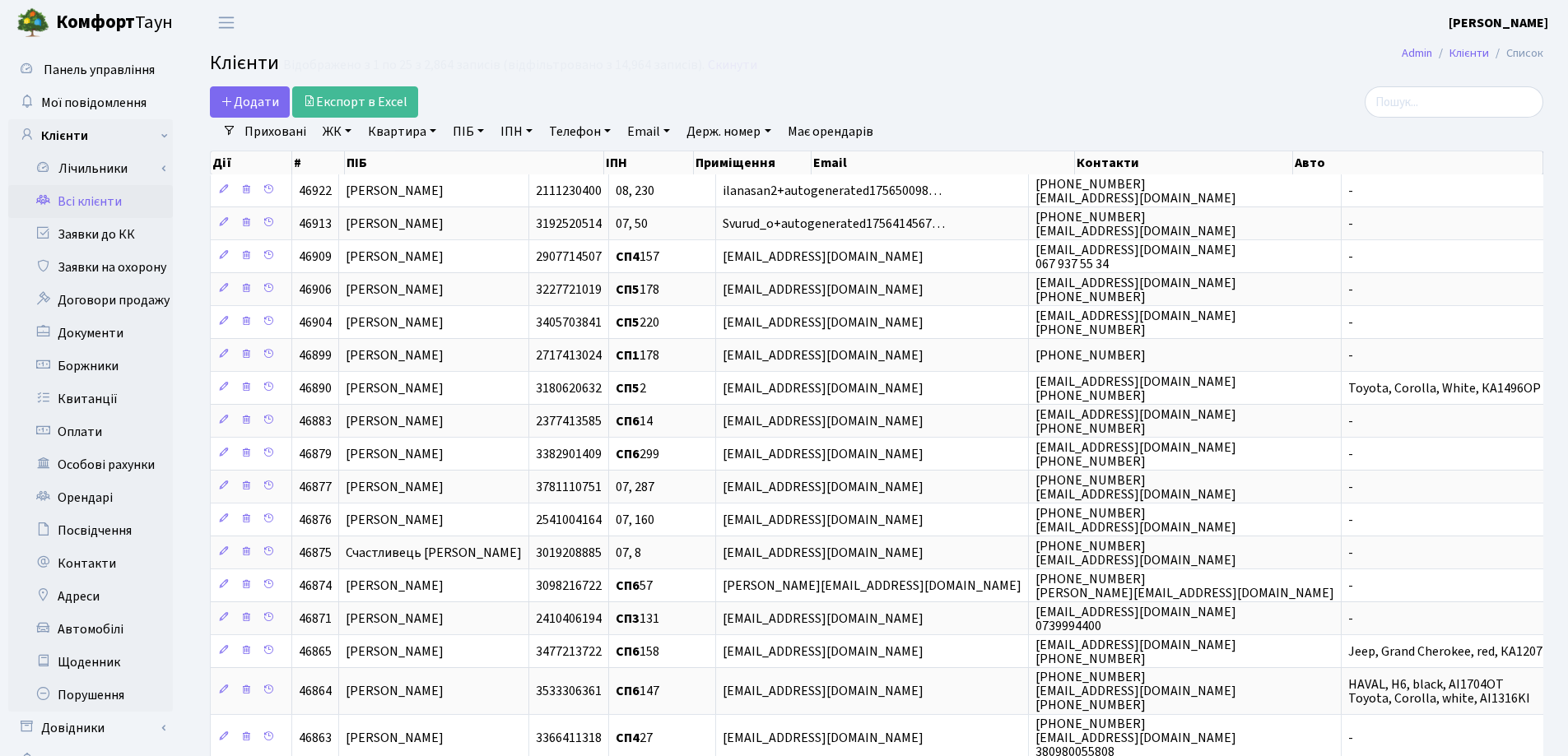
click at [431, 134] on link "Квартира" at bounding box center [402, 131] width 82 height 28
type input "118"
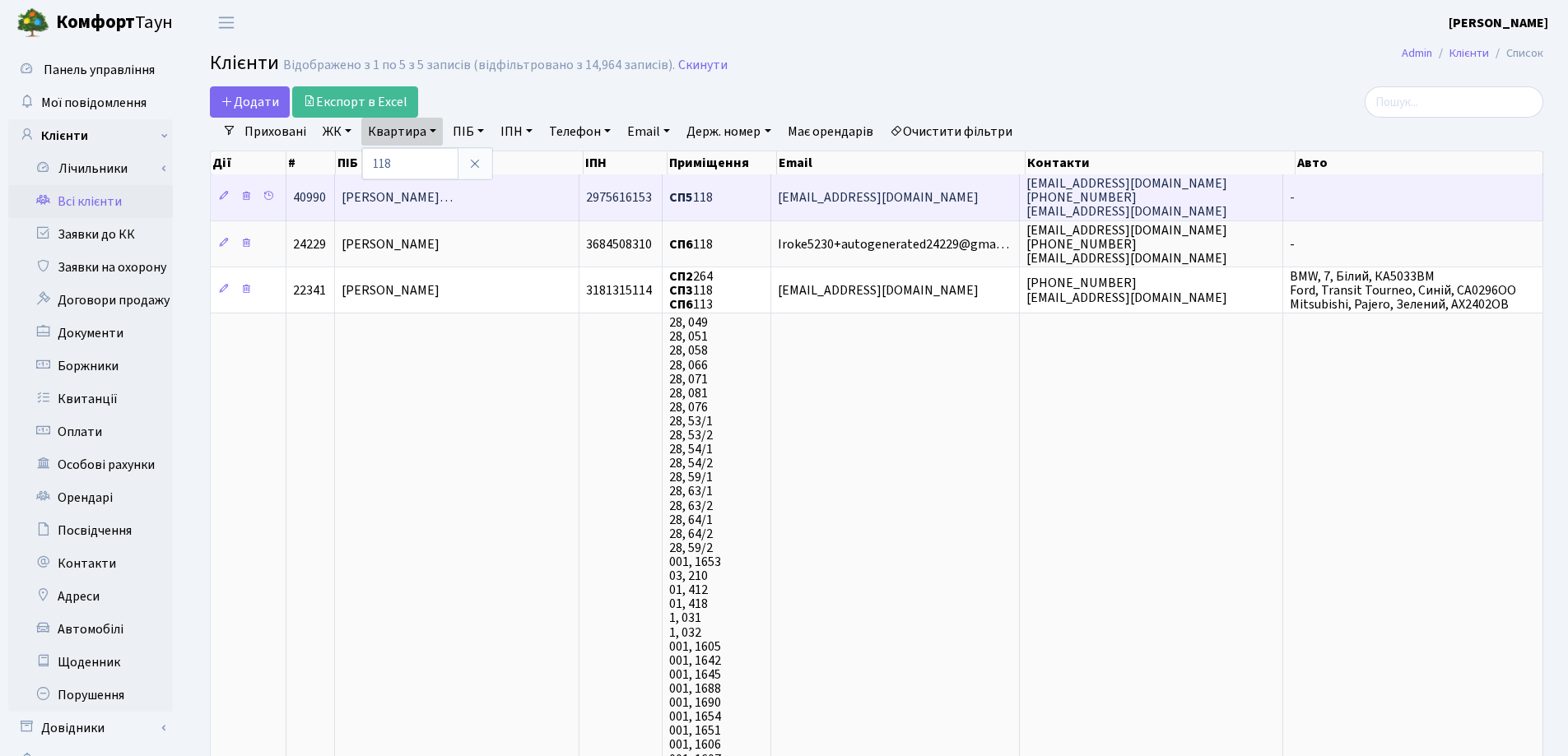
click at [499, 187] on td "Селіванов Костянтин Олександрови…" at bounding box center [457, 197] width 244 height 45
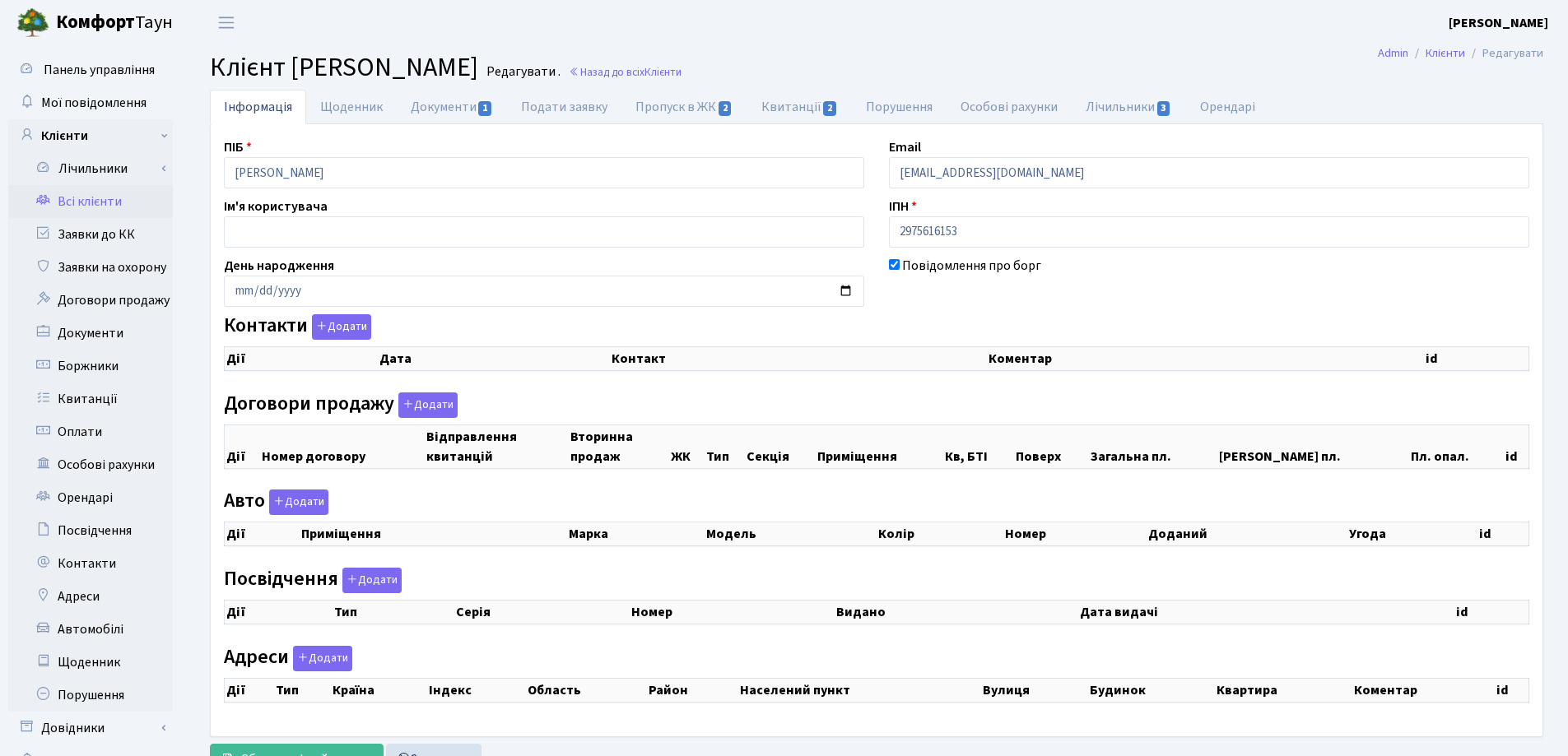
checkbox input "true"
select select "25"
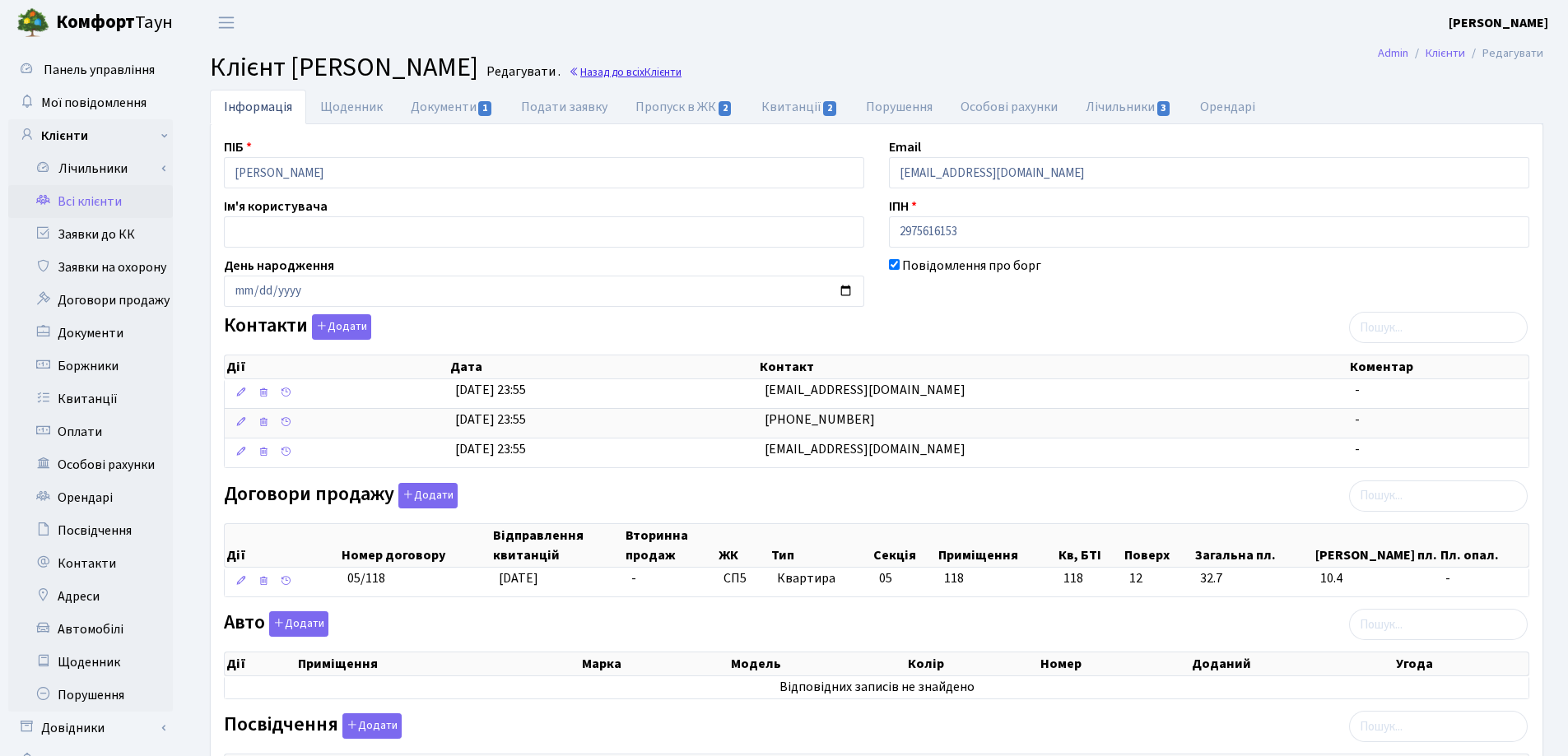
click at [681, 72] on link "Назад до всіх Клієнти" at bounding box center [625, 71] width 113 height 16
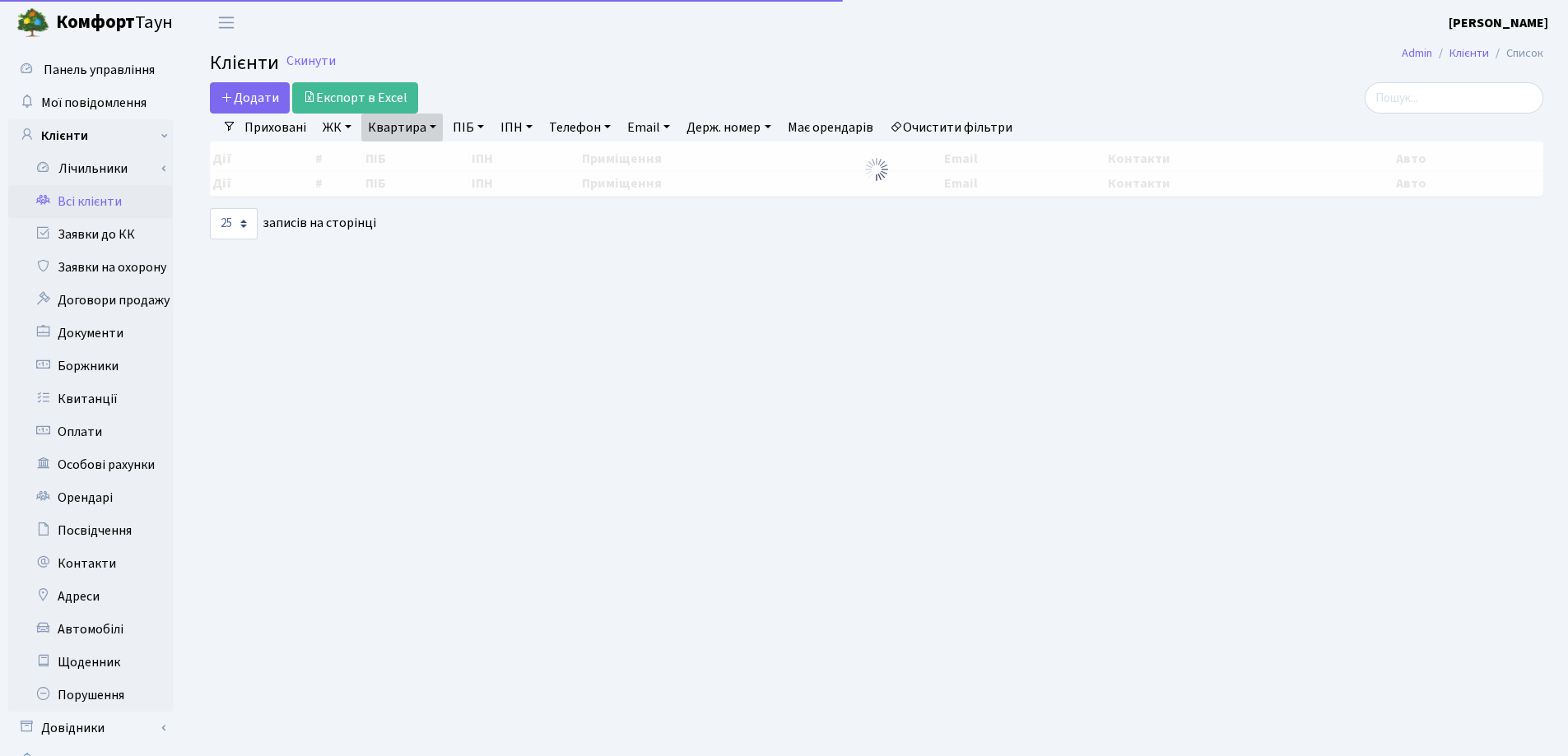
select select "25"
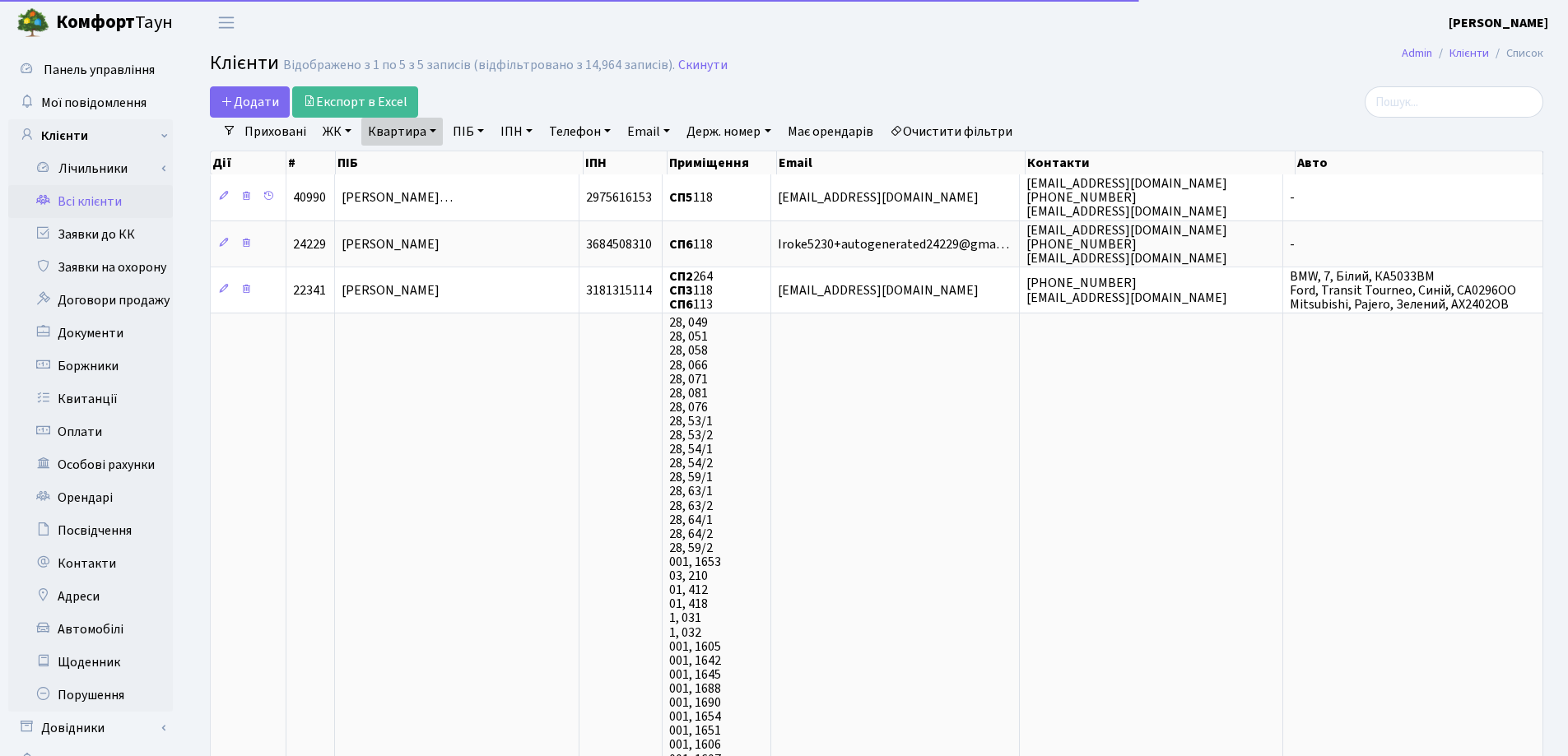
drag, startPoint x: 437, startPoint y: 129, endPoint x: 439, endPoint y: 145, distance: 16.1
click at [437, 129] on link "Квартира" at bounding box center [402, 131] width 82 height 28
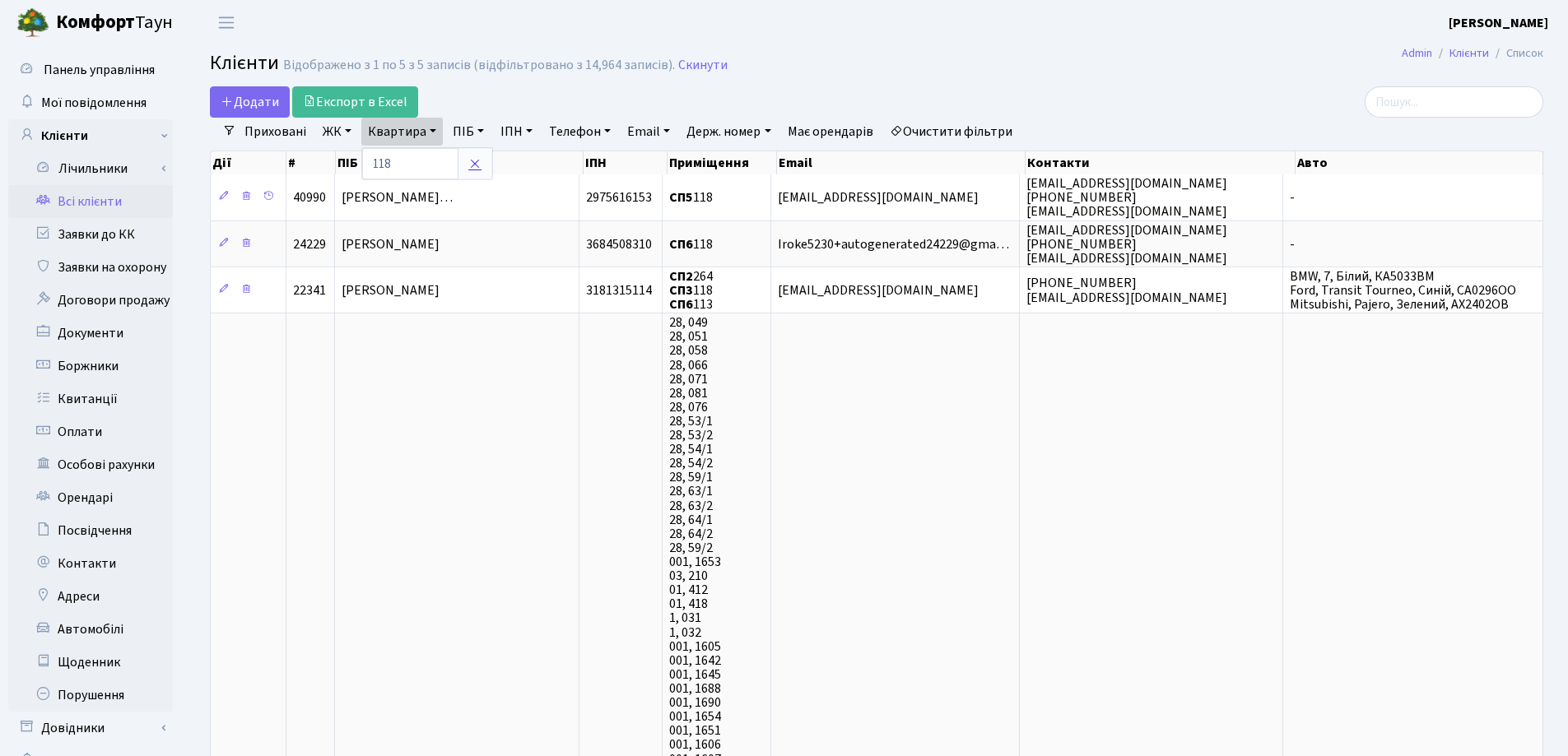
click at [482, 158] on link at bounding box center [475, 163] width 34 height 31
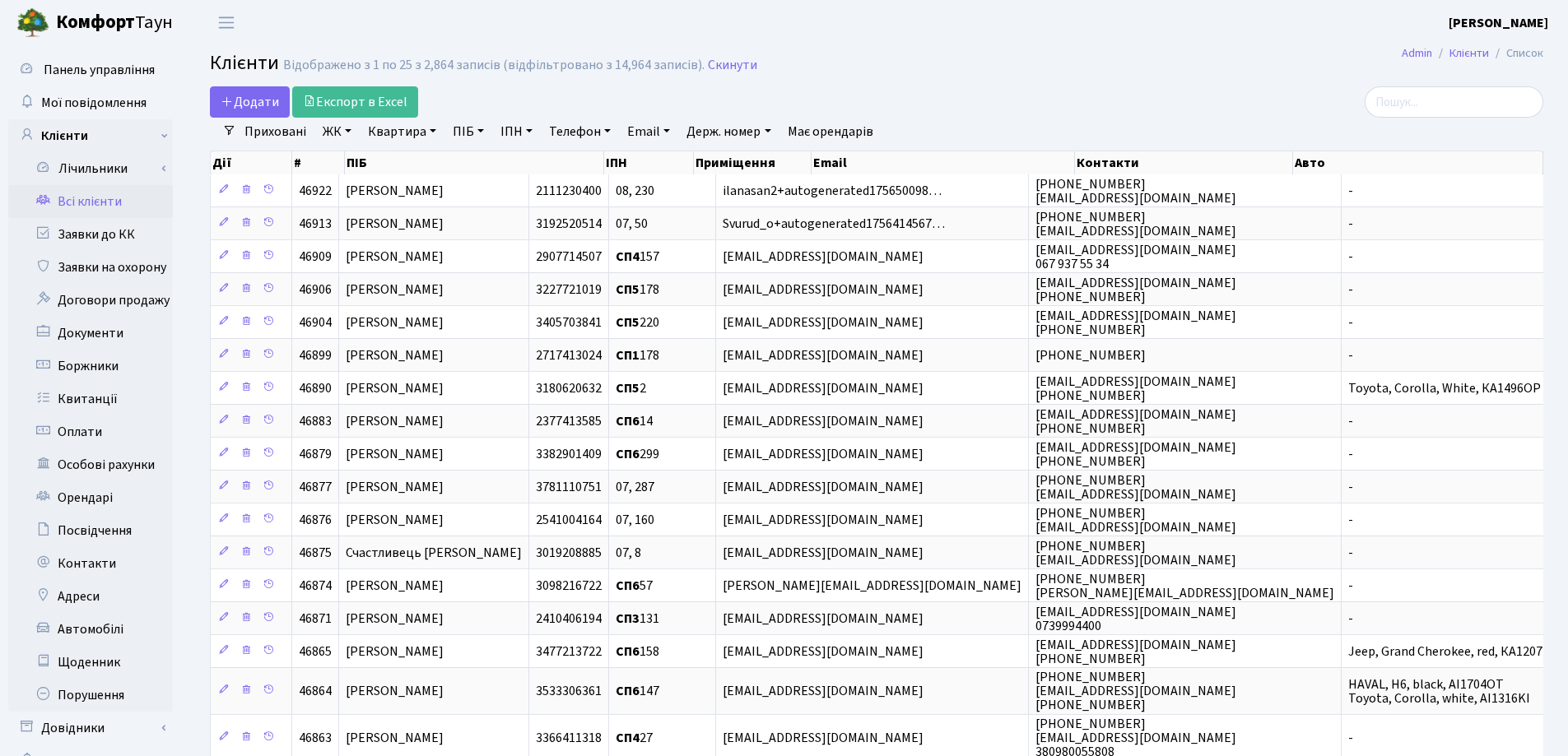
click at [426, 131] on link "Квартира" at bounding box center [402, 131] width 82 height 28
click at [418, 150] on input "text" at bounding box center [410, 163] width 97 height 31
type input "178"
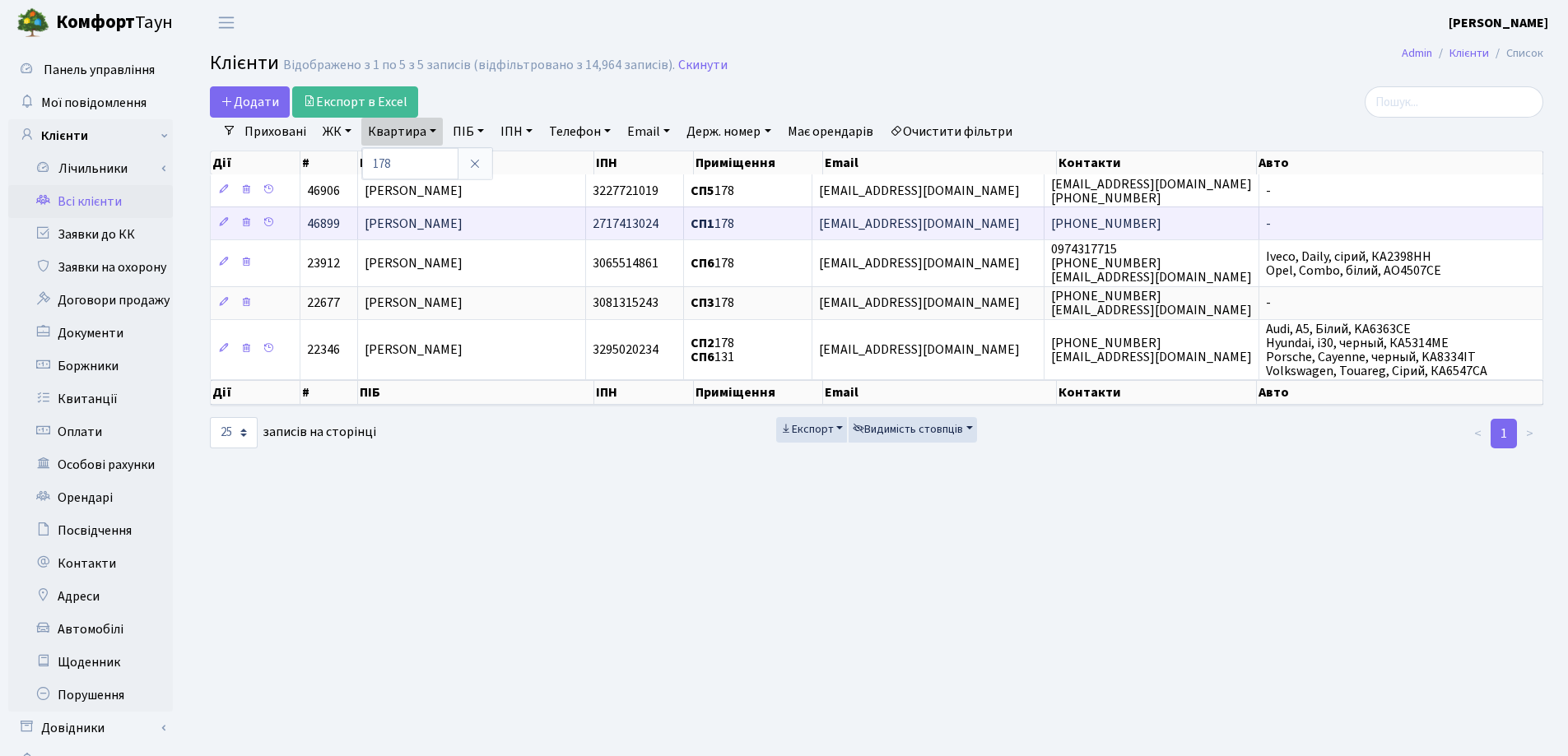
click at [462, 217] on span "[PERSON_NAME]" at bounding box center [413, 224] width 98 height 18
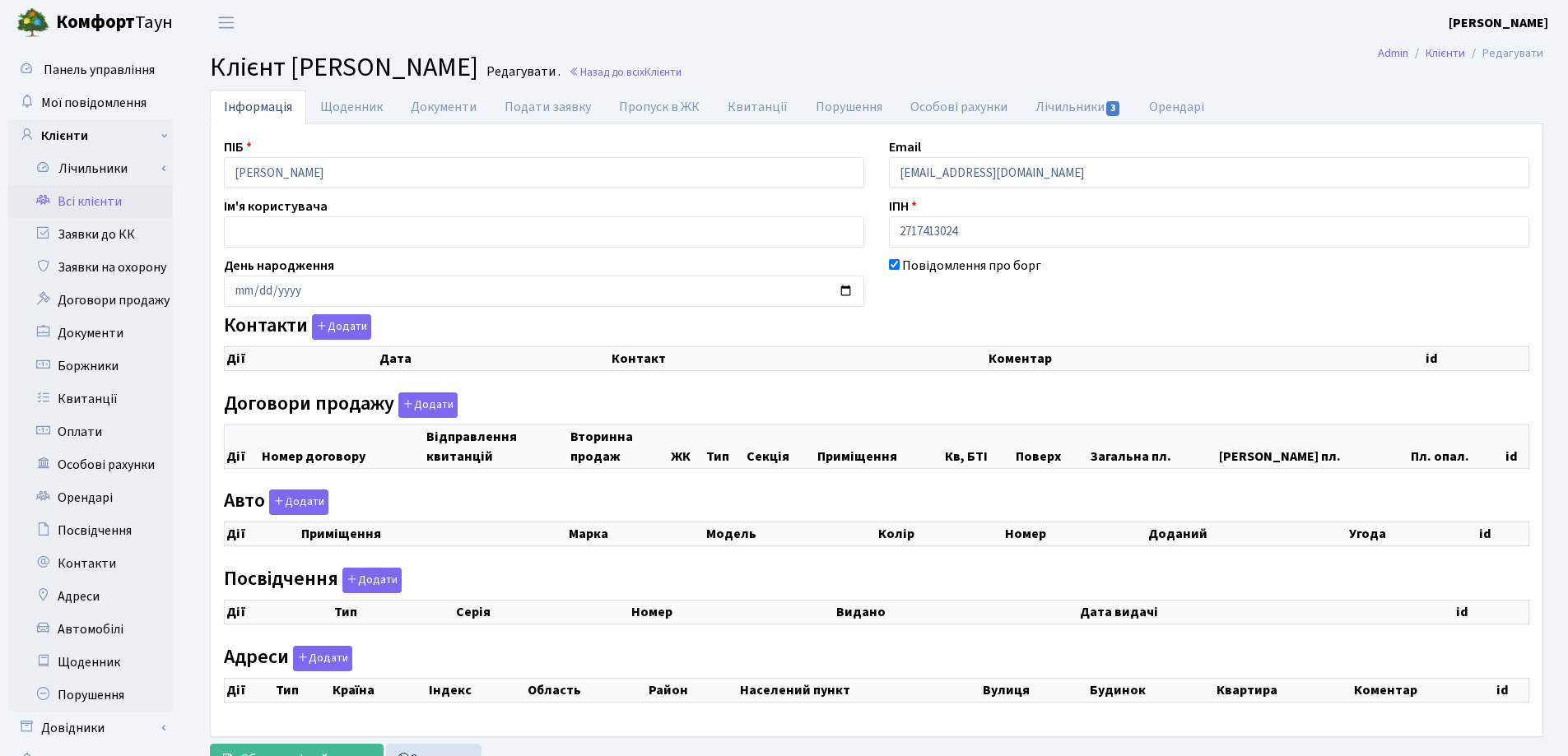
checkbox input "true"
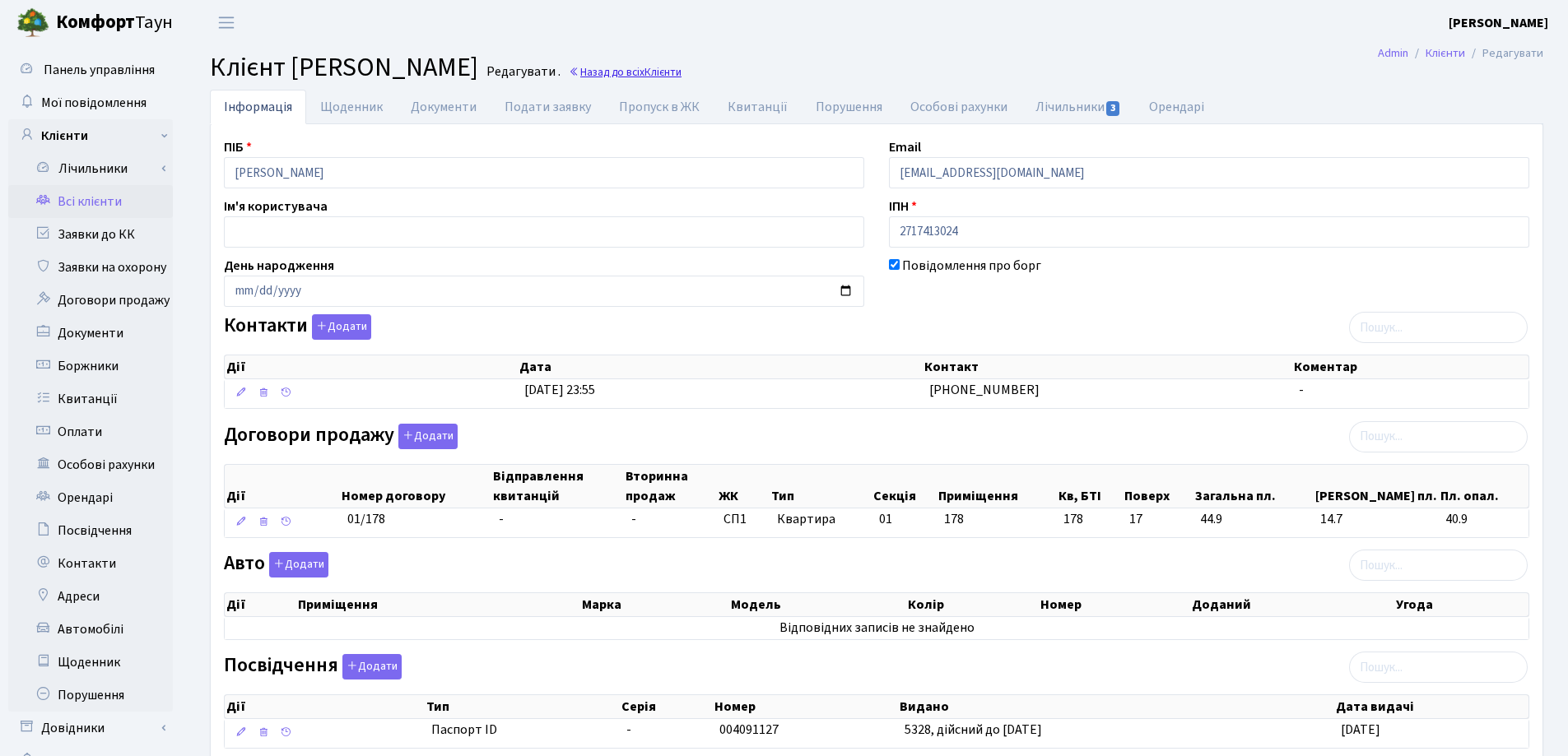
click at [681, 70] on link "Назад до всіх Клієнти" at bounding box center [625, 71] width 113 height 16
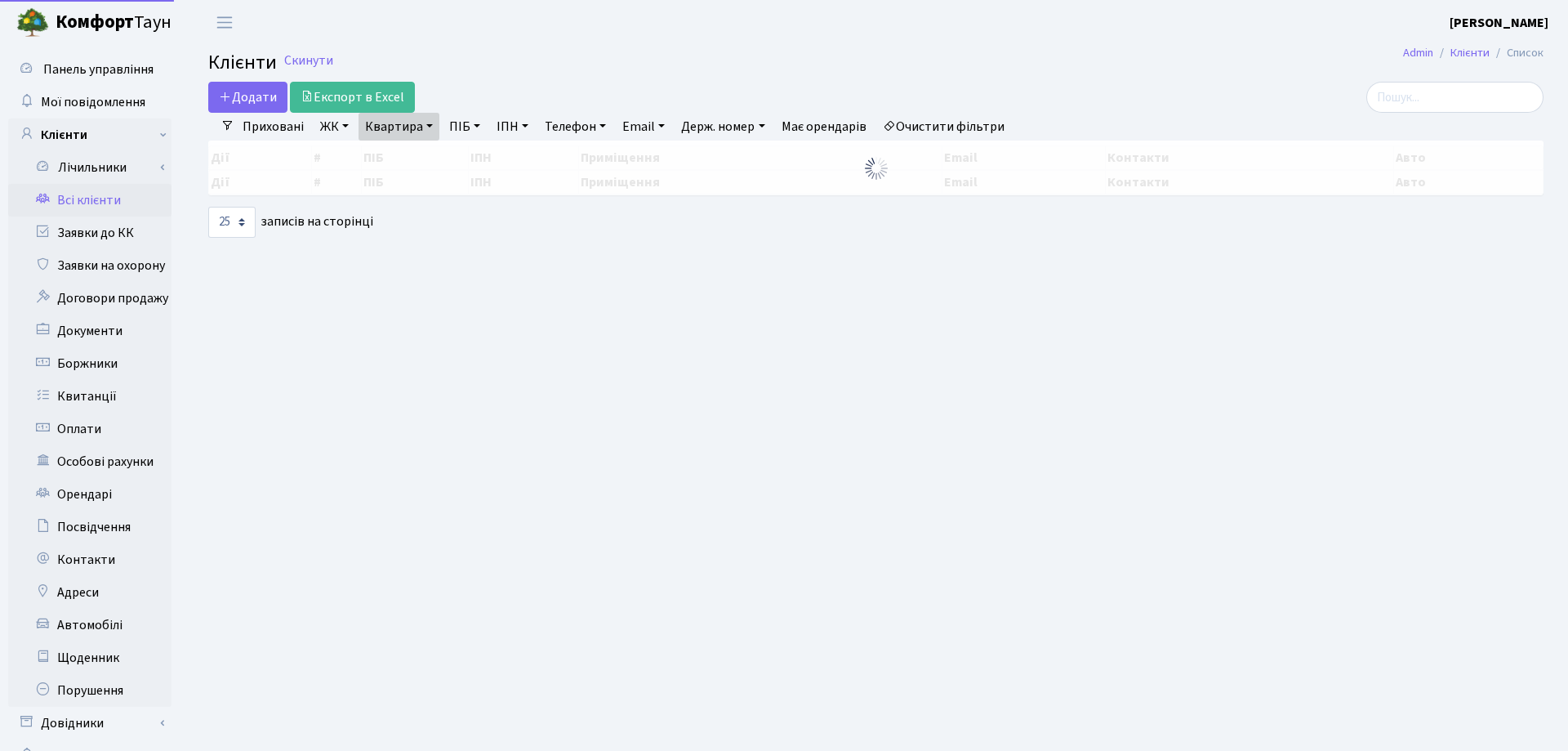
select select "25"
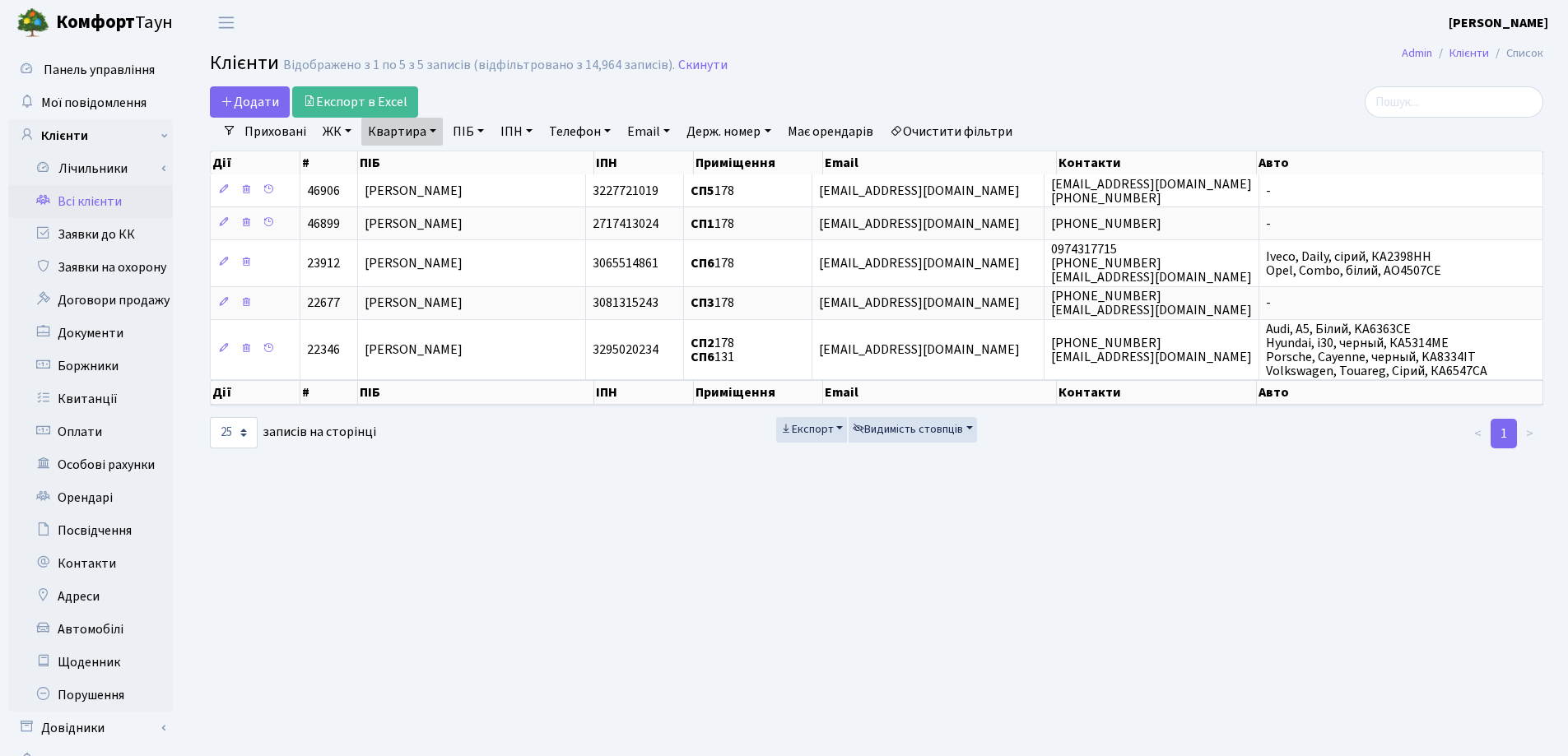
click at [436, 133] on link "Квартира" at bounding box center [402, 131] width 82 height 28
click at [475, 165] on icon at bounding box center [475, 164] width 13 height 13
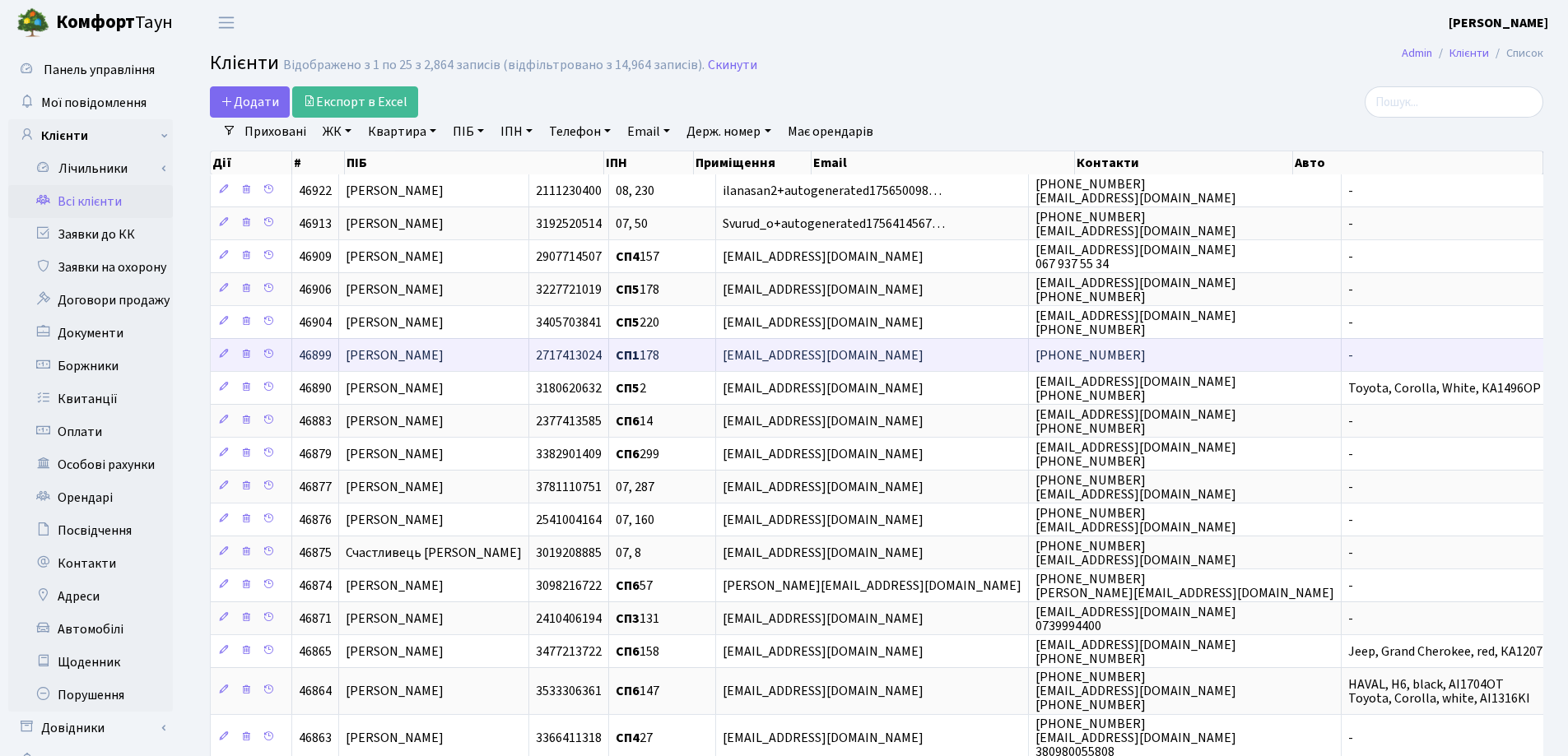
click at [444, 360] on span "[PERSON_NAME]" at bounding box center [394, 355] width 98 height 18
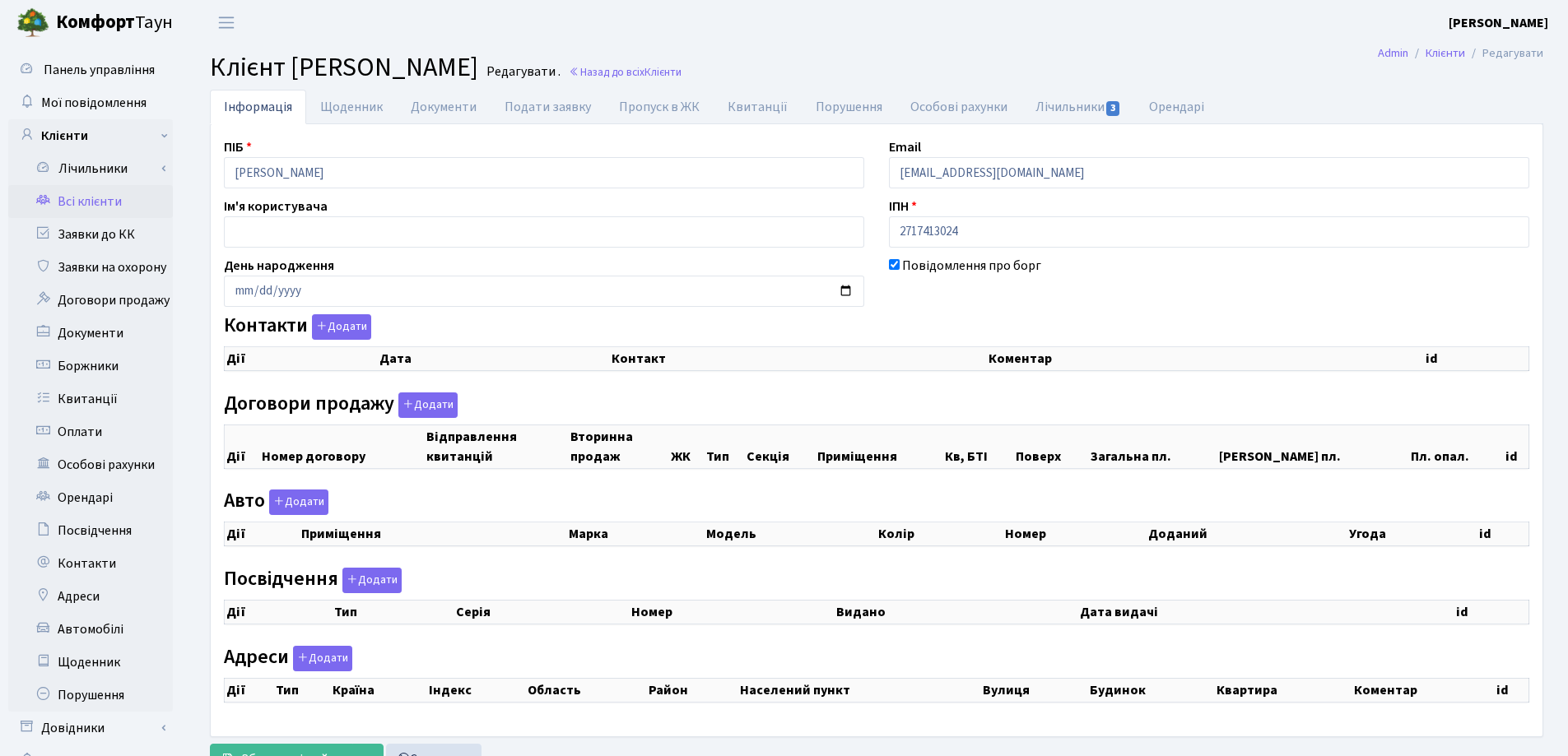
checkbox input "true"
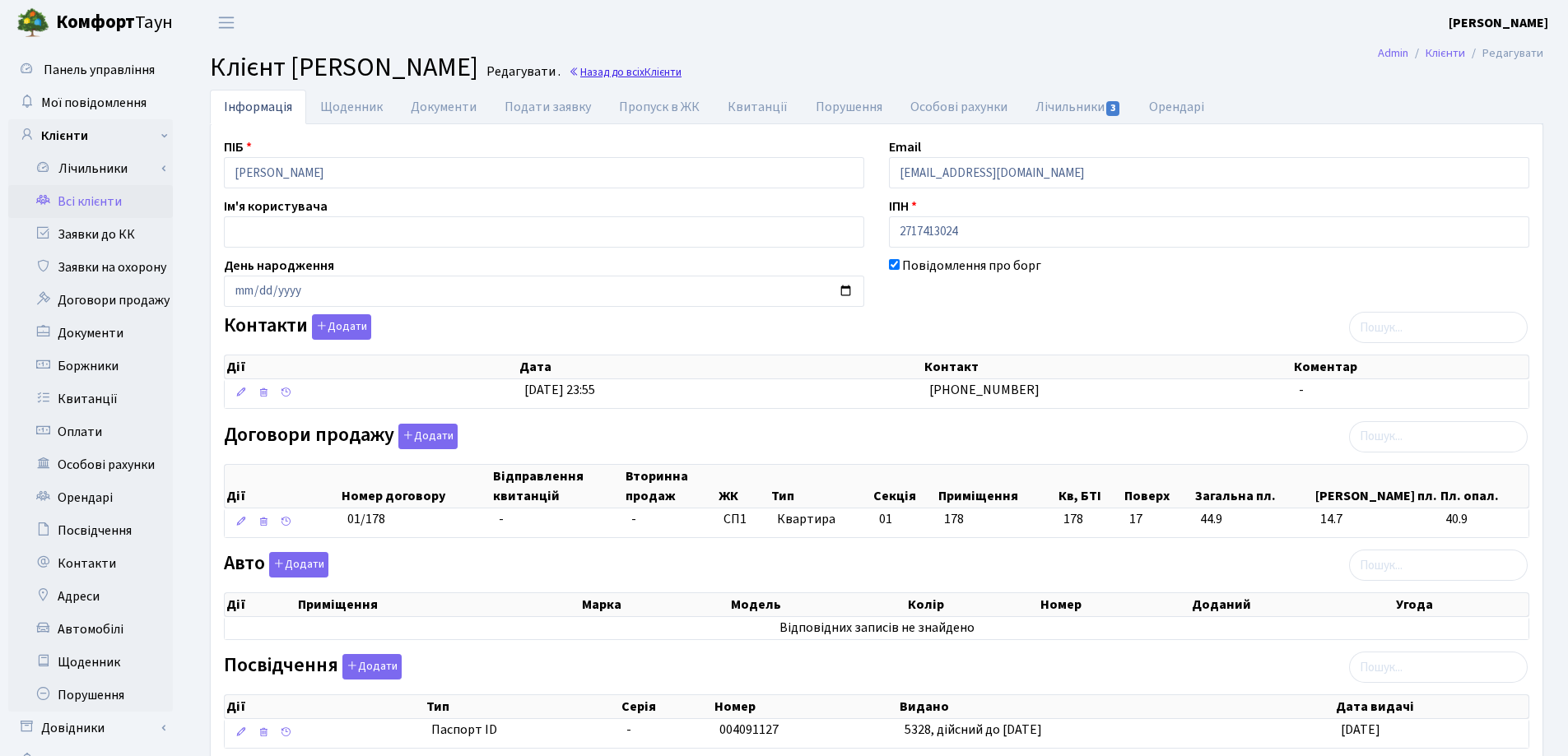
click at [681, 67] on link "Назад до всіх Клієнти" at bounding box center [625, 71] width 113 height 16
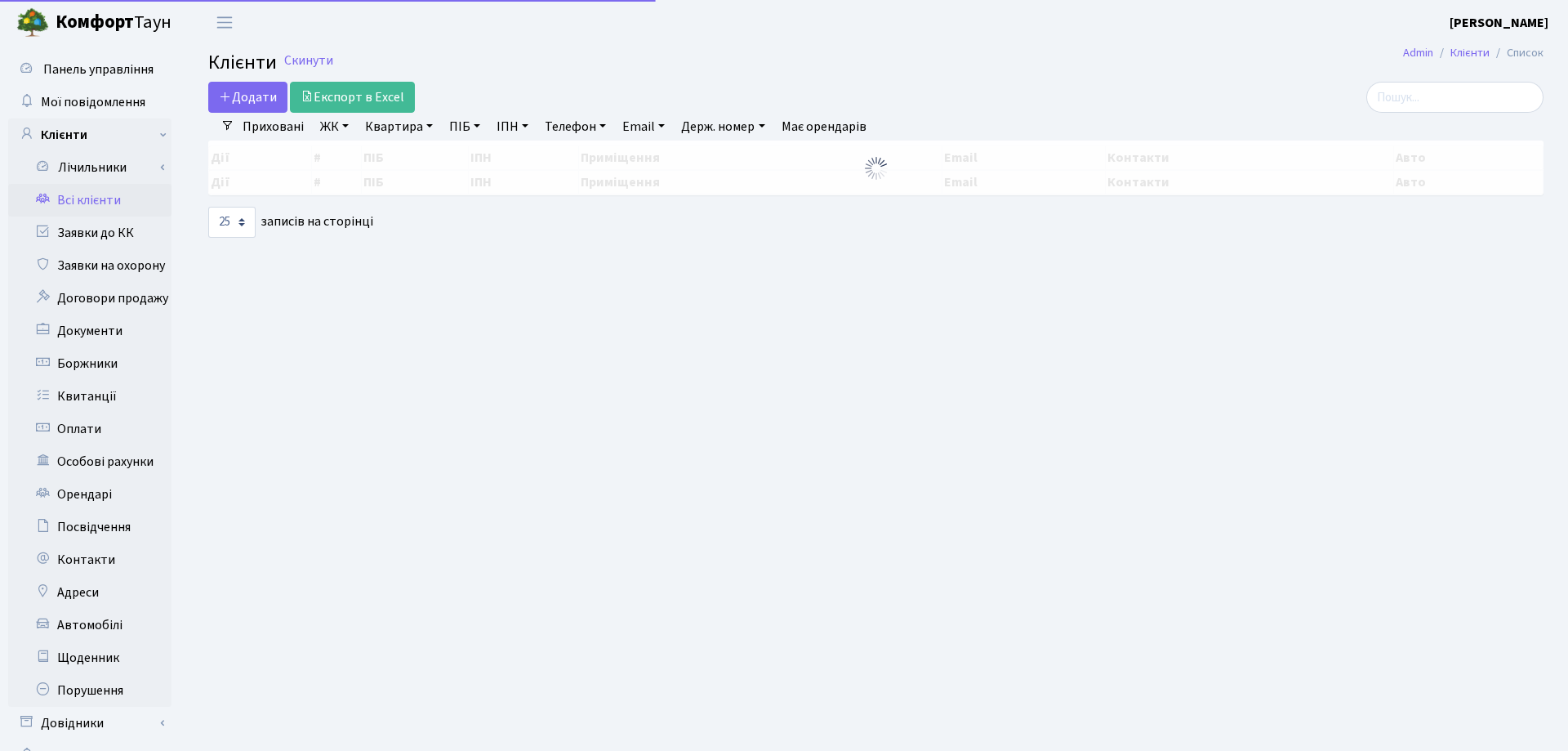
select select "25"
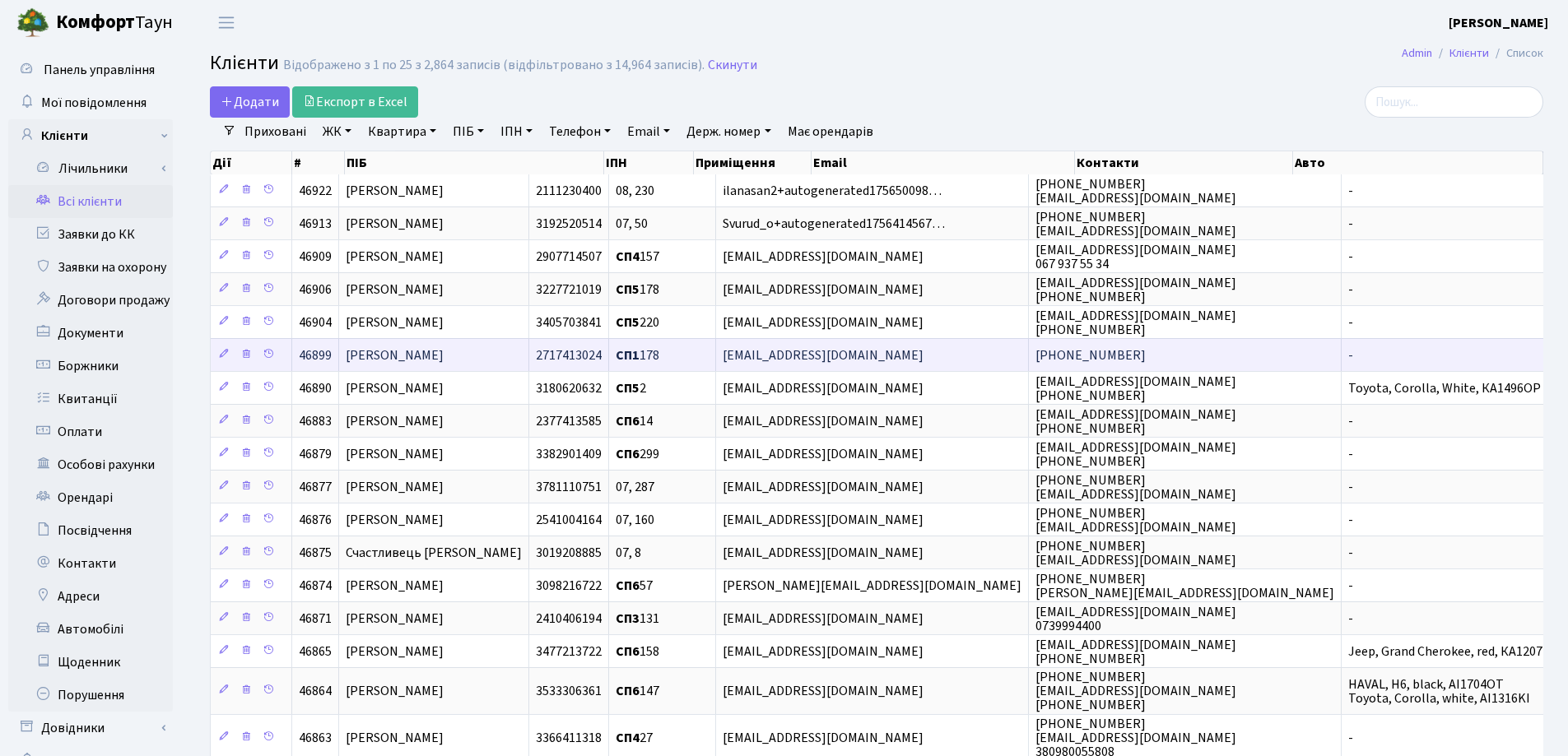
click at [487, 345] on td "[PERSON_NAME]" at bounding box center [434, 354] width 190 height 33
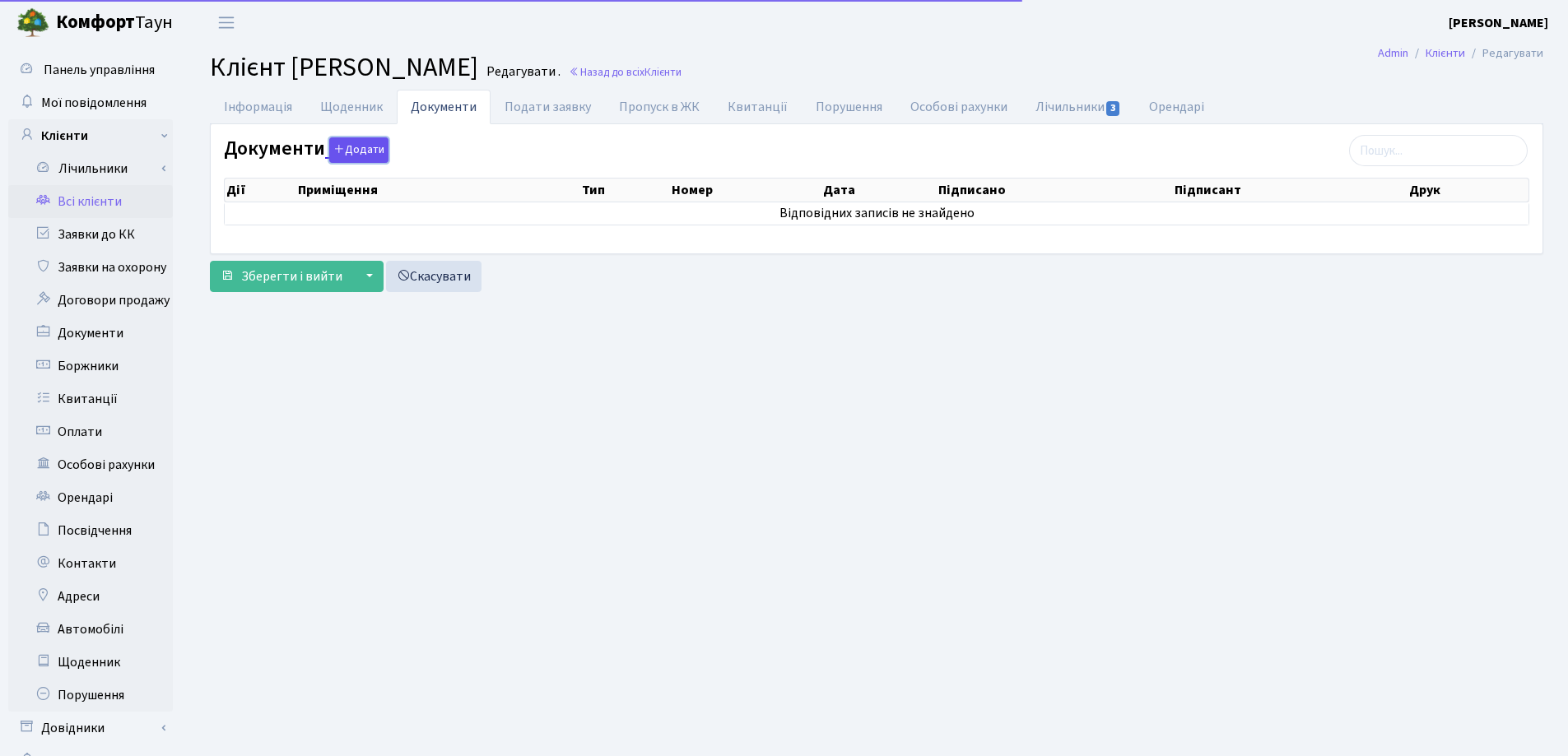
click at [364, 151] on button "Додати" at bounding box center [359, 150] width 60 height 25
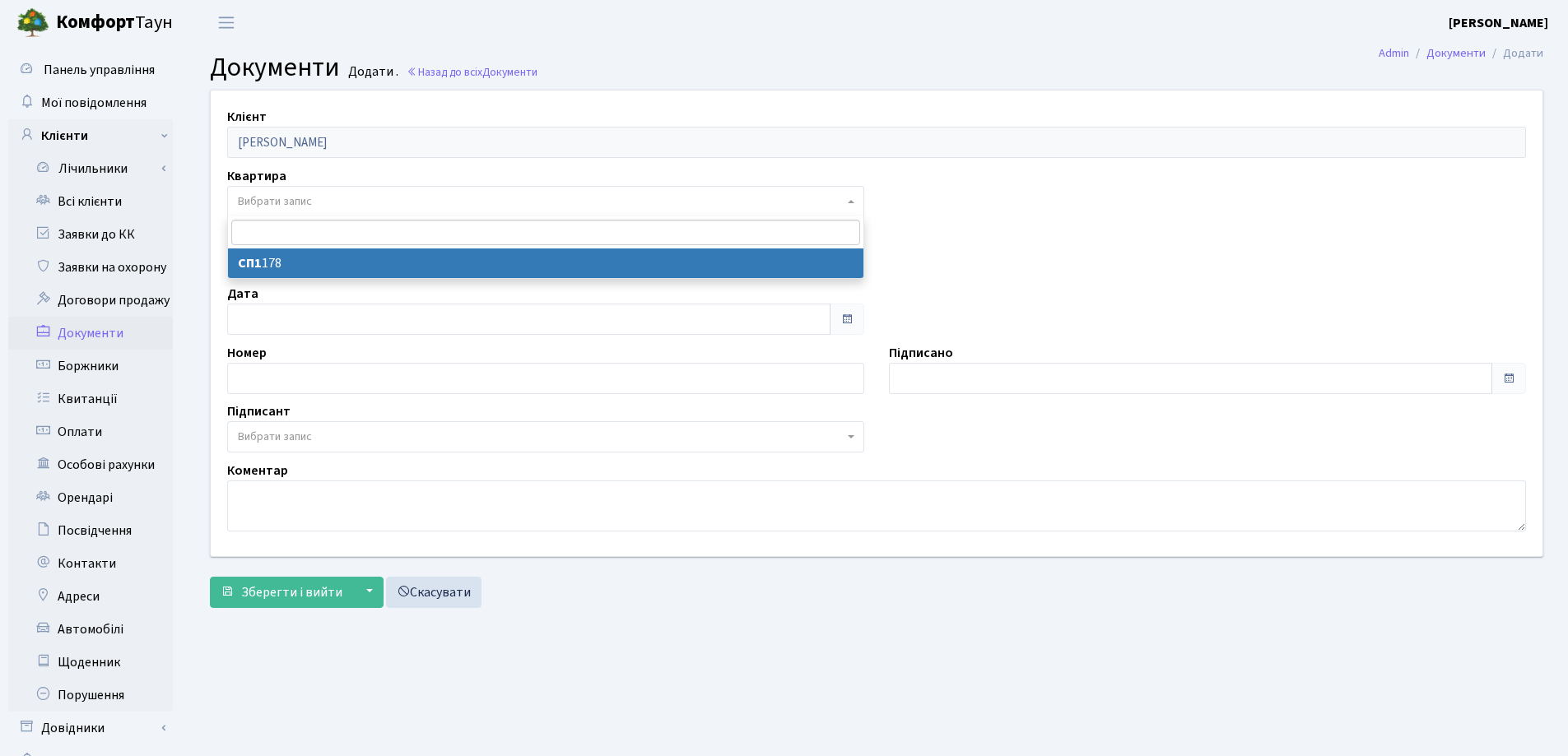
click at [354, 205] on span "Вибрати запис" at bounding box center [540, 202] width 606 height 17
select select "178240"
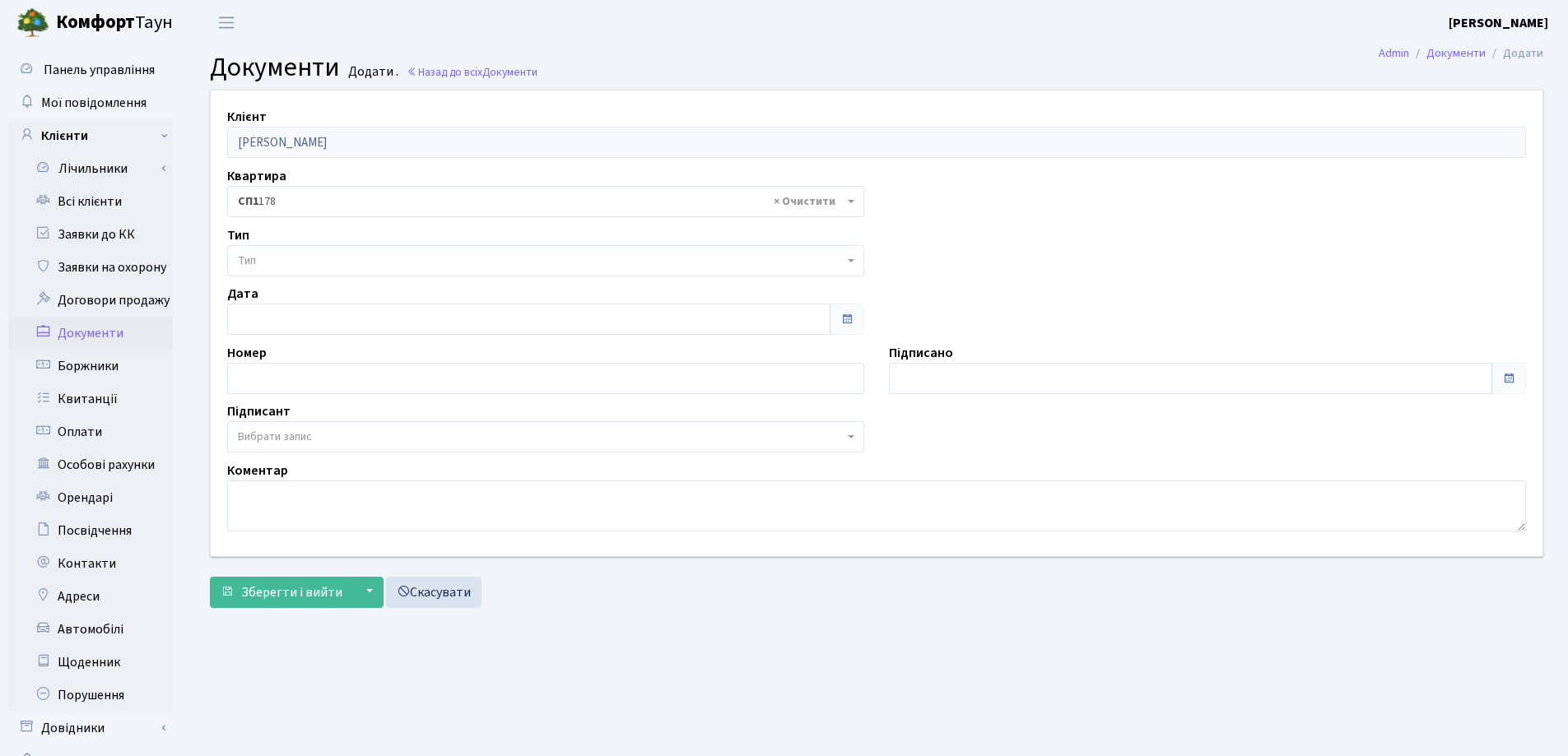
click at [352, 260] on span "Тип" at bounding box center [540, 261] width 606 height 17
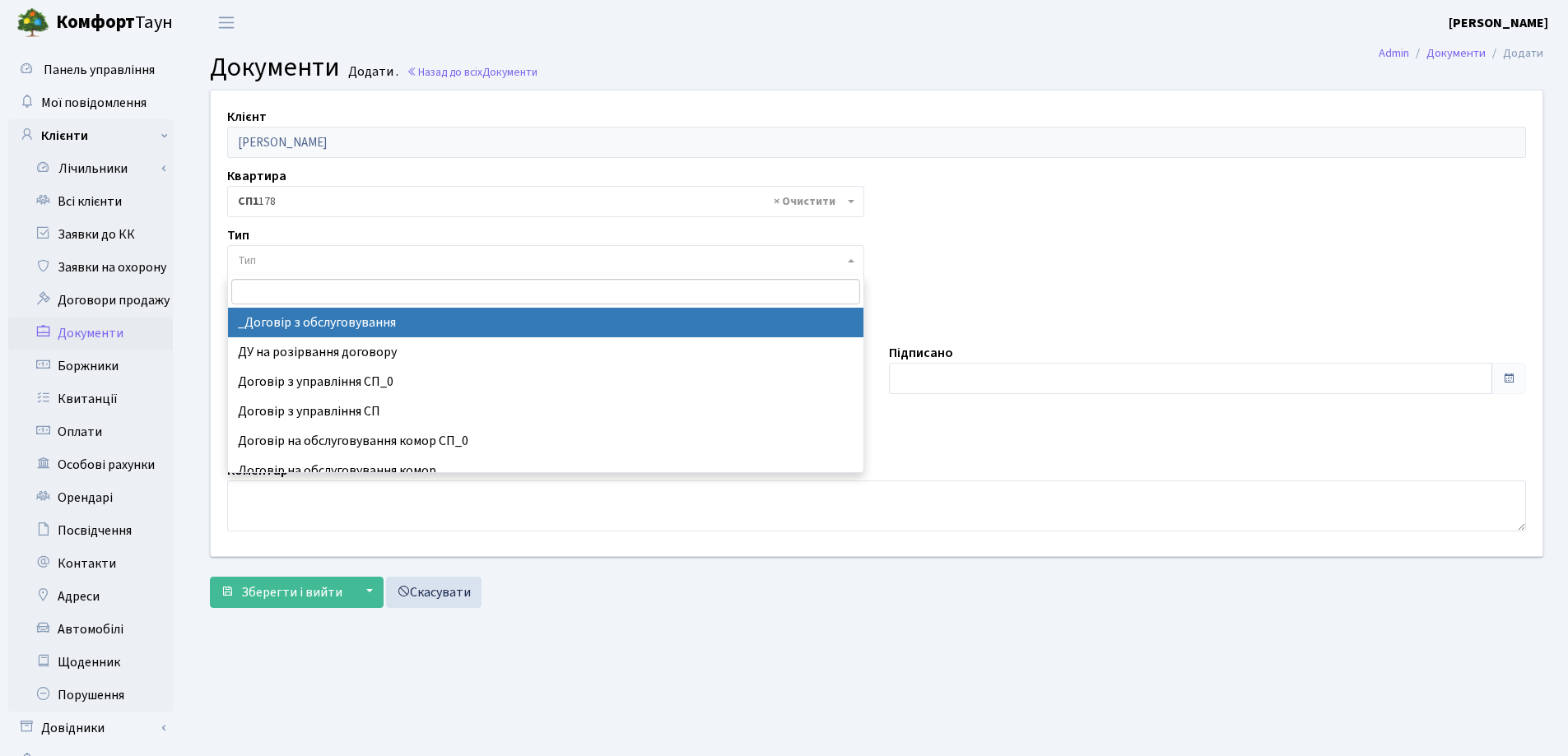
select select "289"
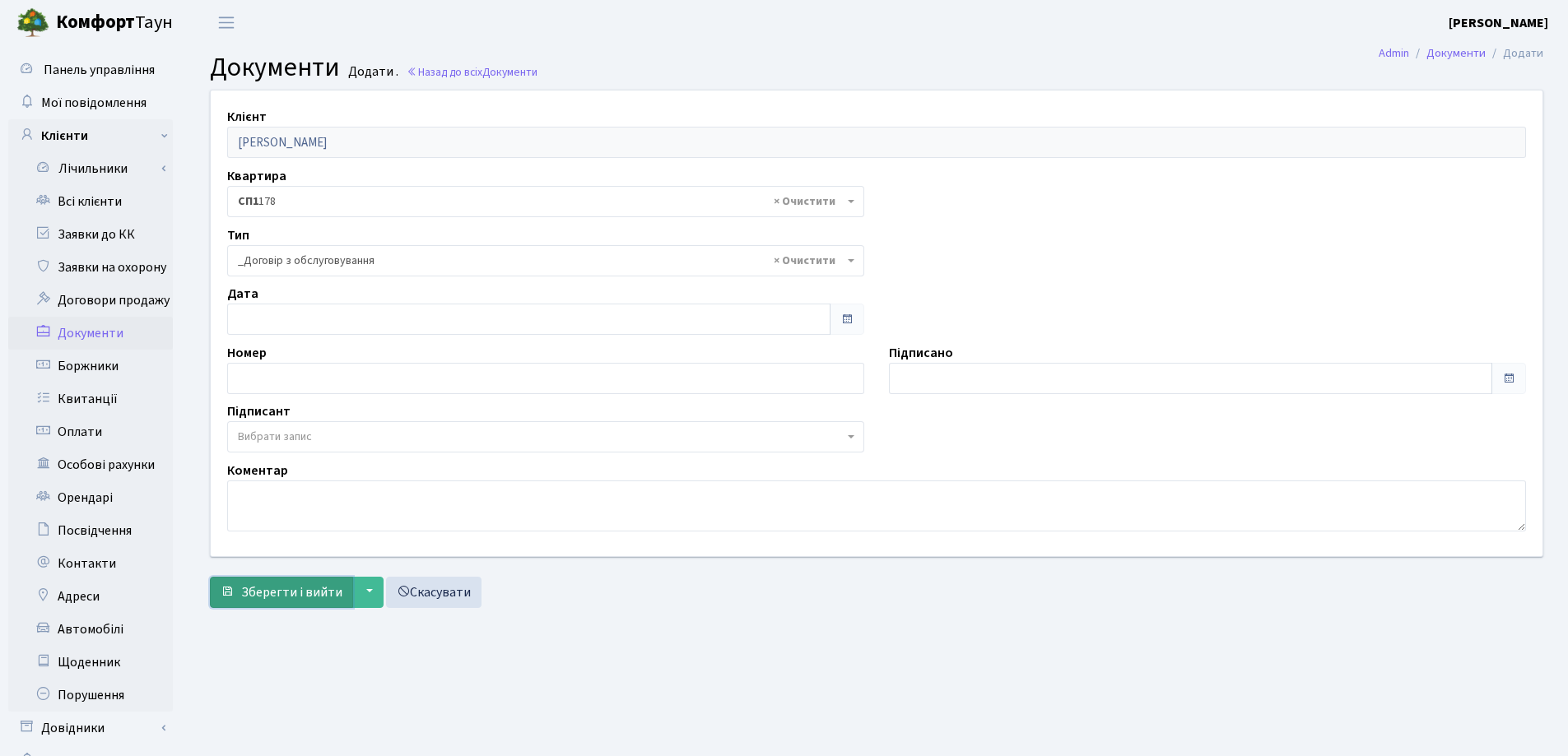
click at [284, 587] on span "Зберегти і вийти" at bounding box center [292, 592] width 101 height 18
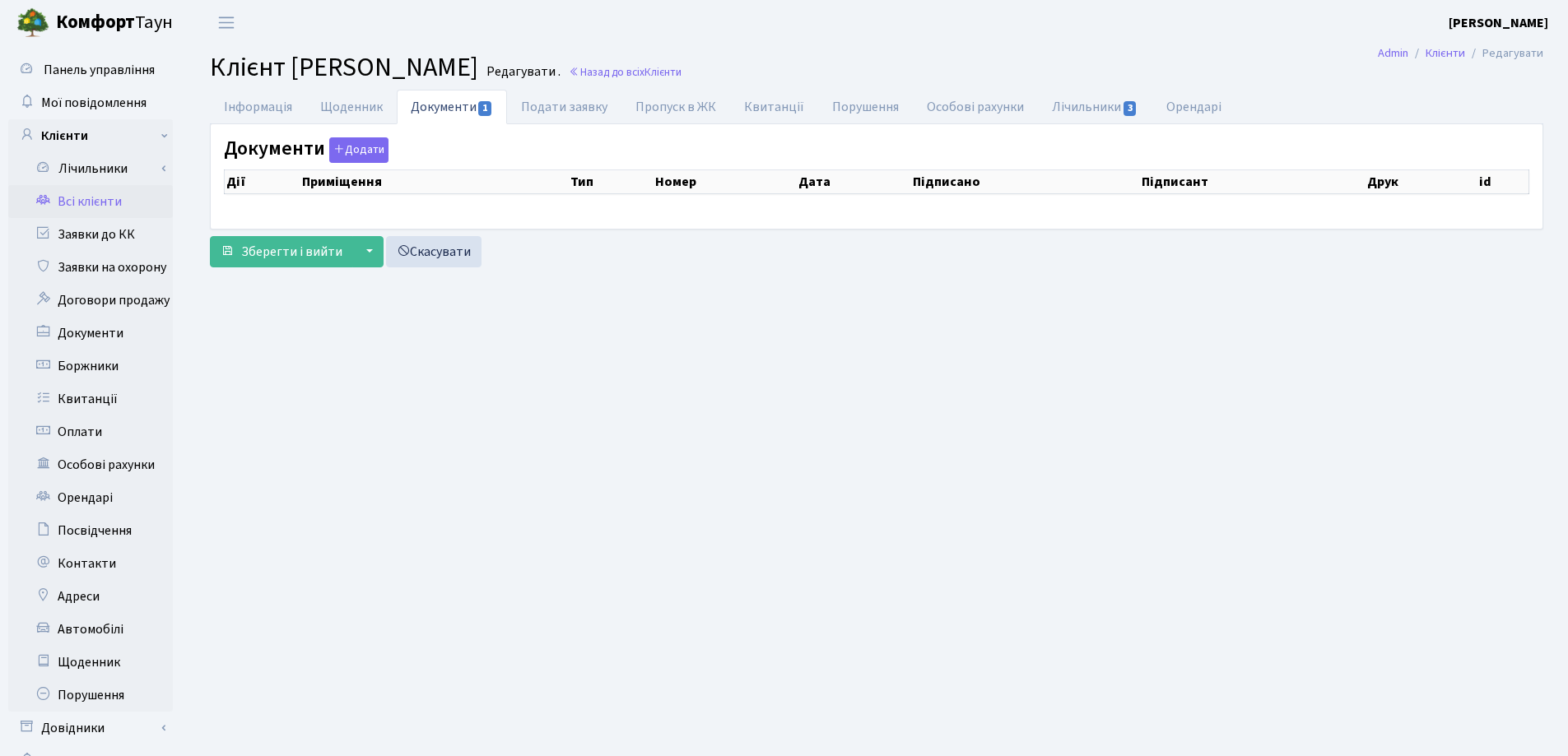
select select "25"
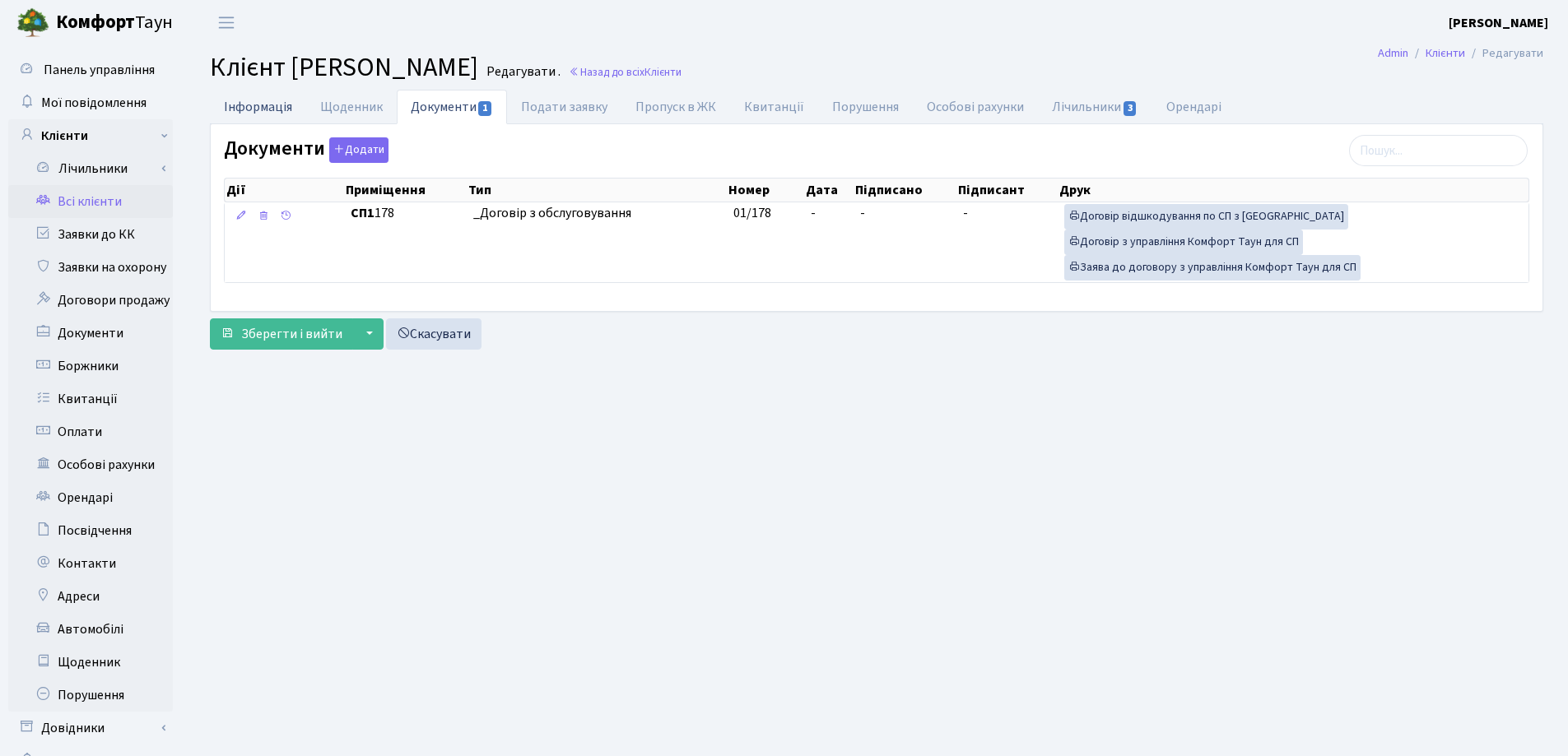
click at [253, 105] on link "Інформація" at bounding box center [258, 107] width 97 height 34
select select "25"
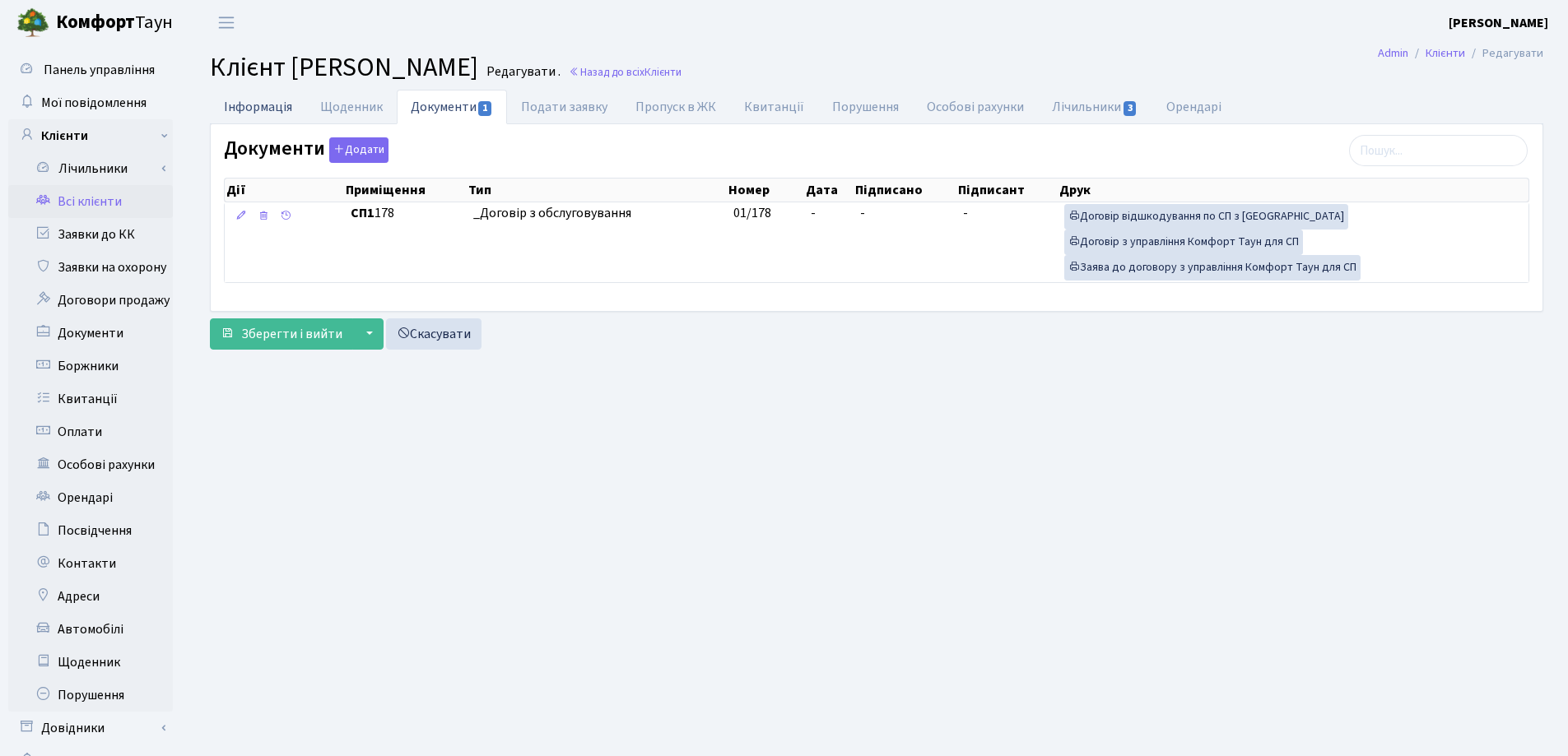
select select "25"
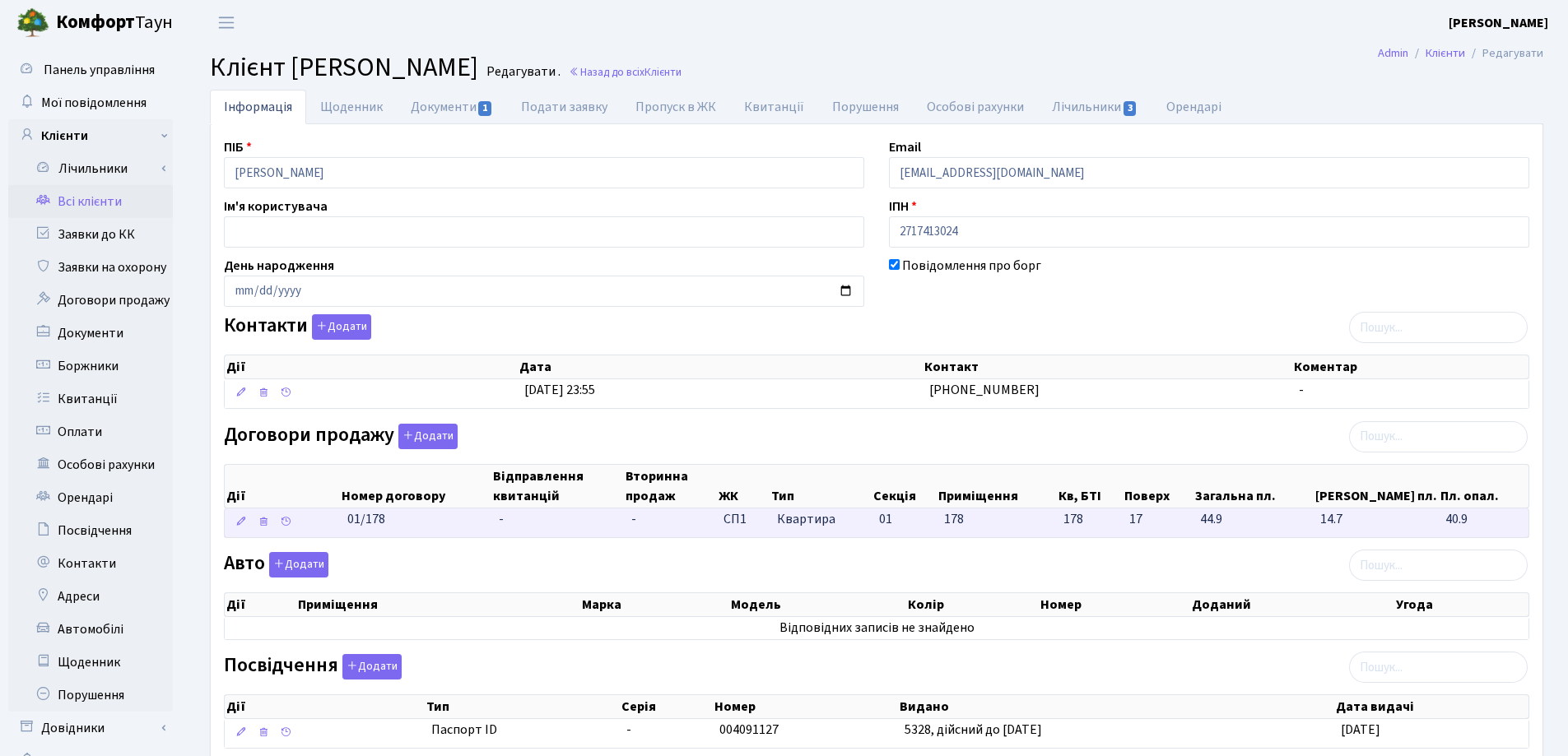
click at [587, 520] on td "-" at bounding box center [559, 522] width 133 height 29
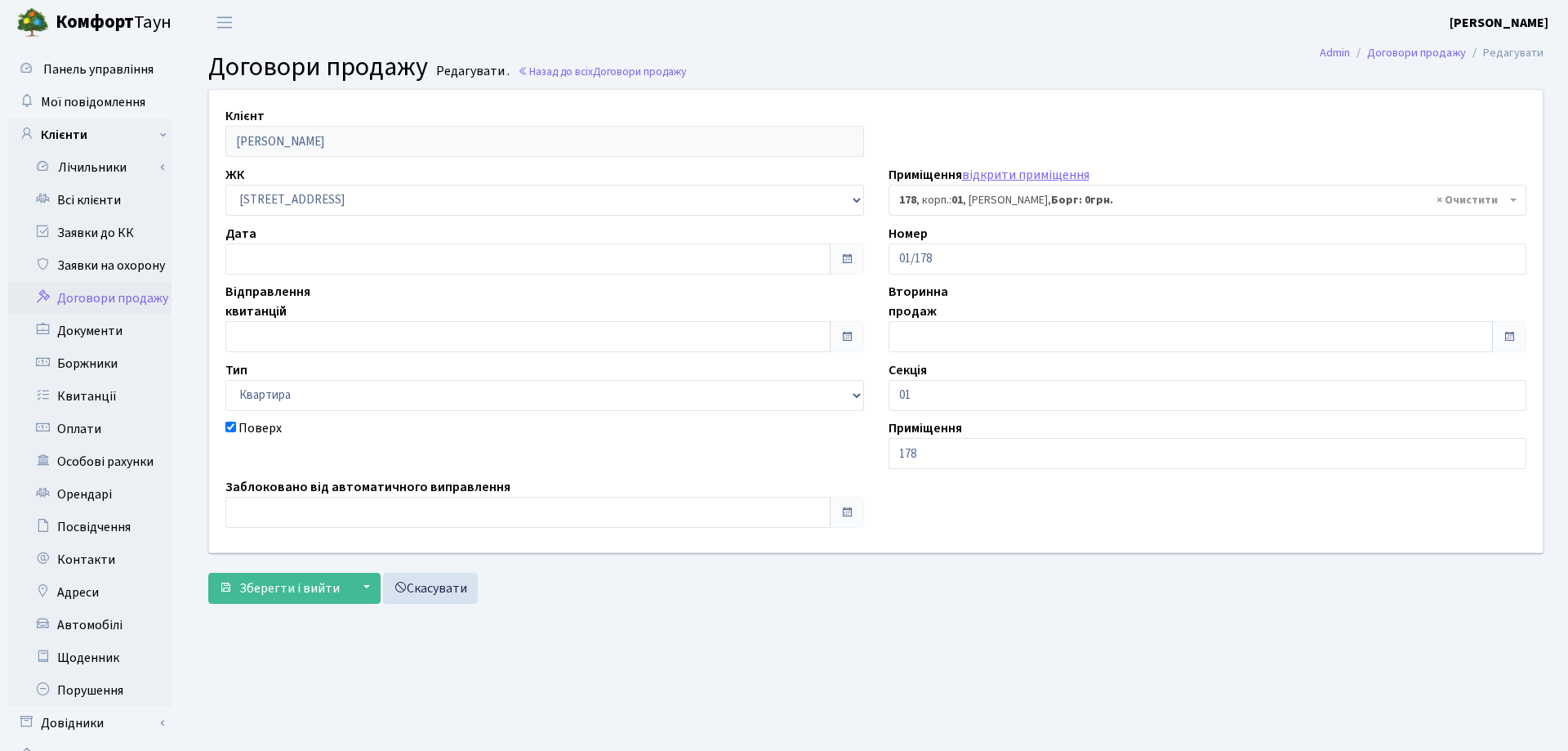
select select "20103"
click at [263, 589] on span "Зберегти і вийти" at bounding box center [289, 588] width 100 height 18
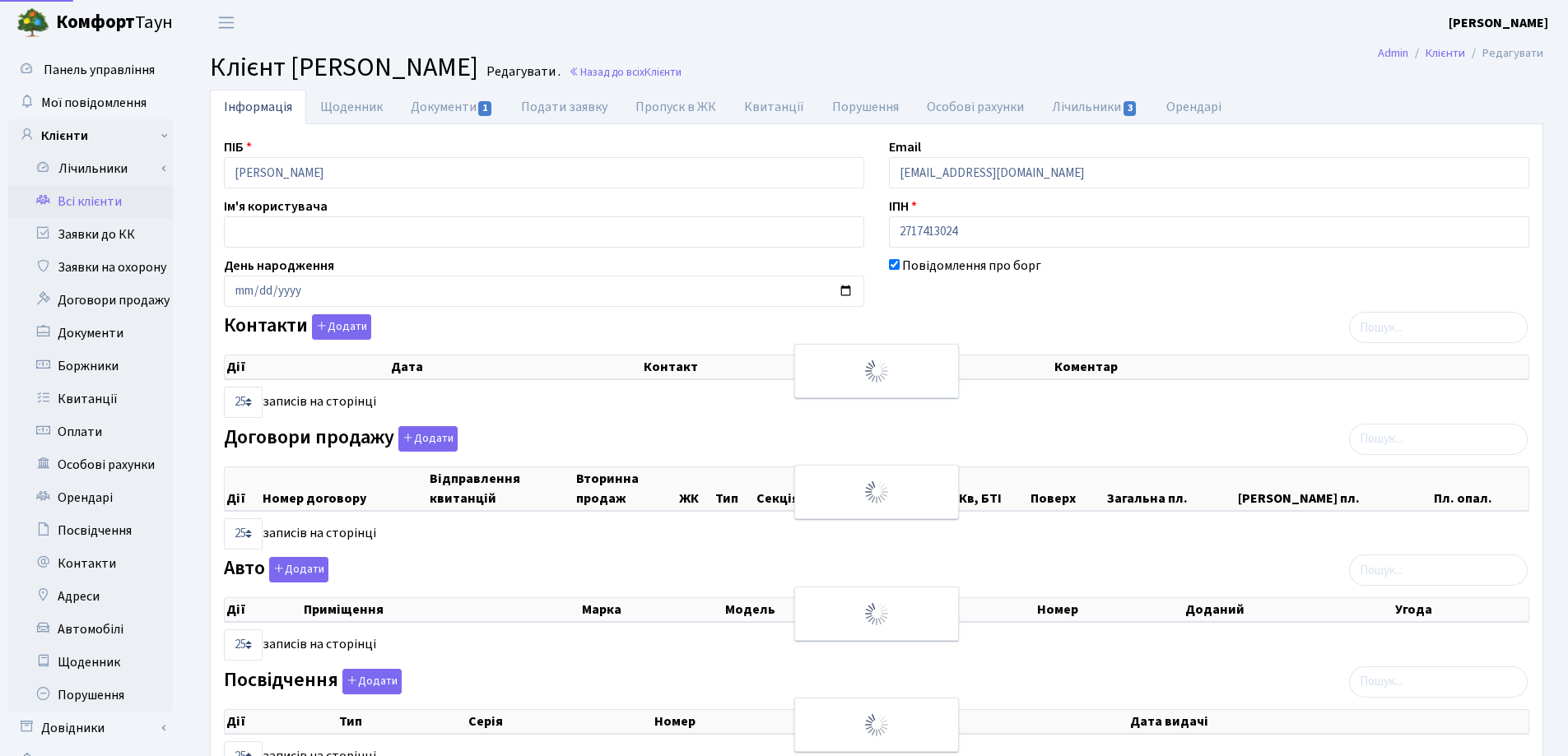
select select "25"
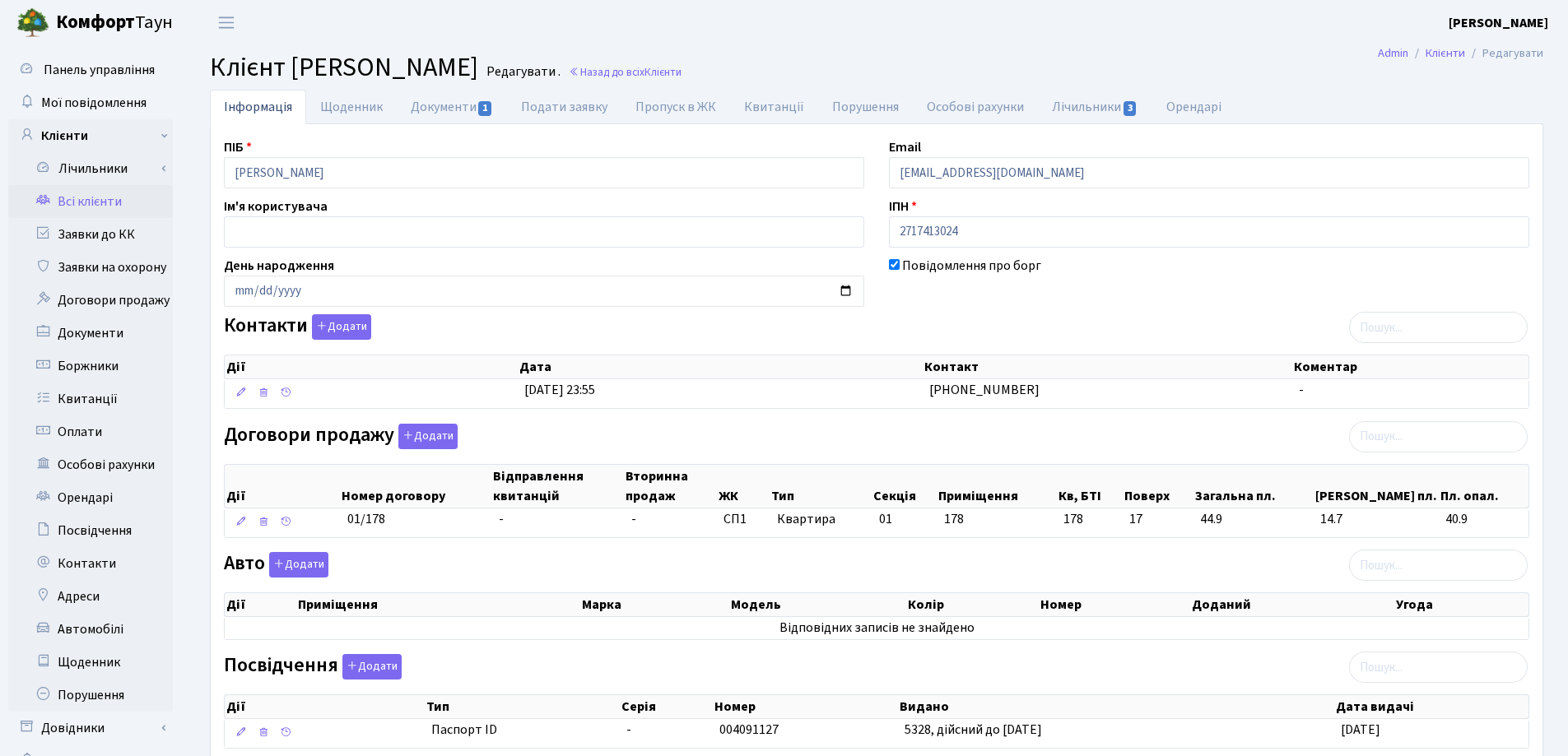
click at [681, 80] on small "Назад до всіх Клієнти" at bounding box center [624, 71] width 116 height 16
click at [681, 71] on link "Назад до всіх Клієнти" at bounding box center [625, 71] width 113 height 16
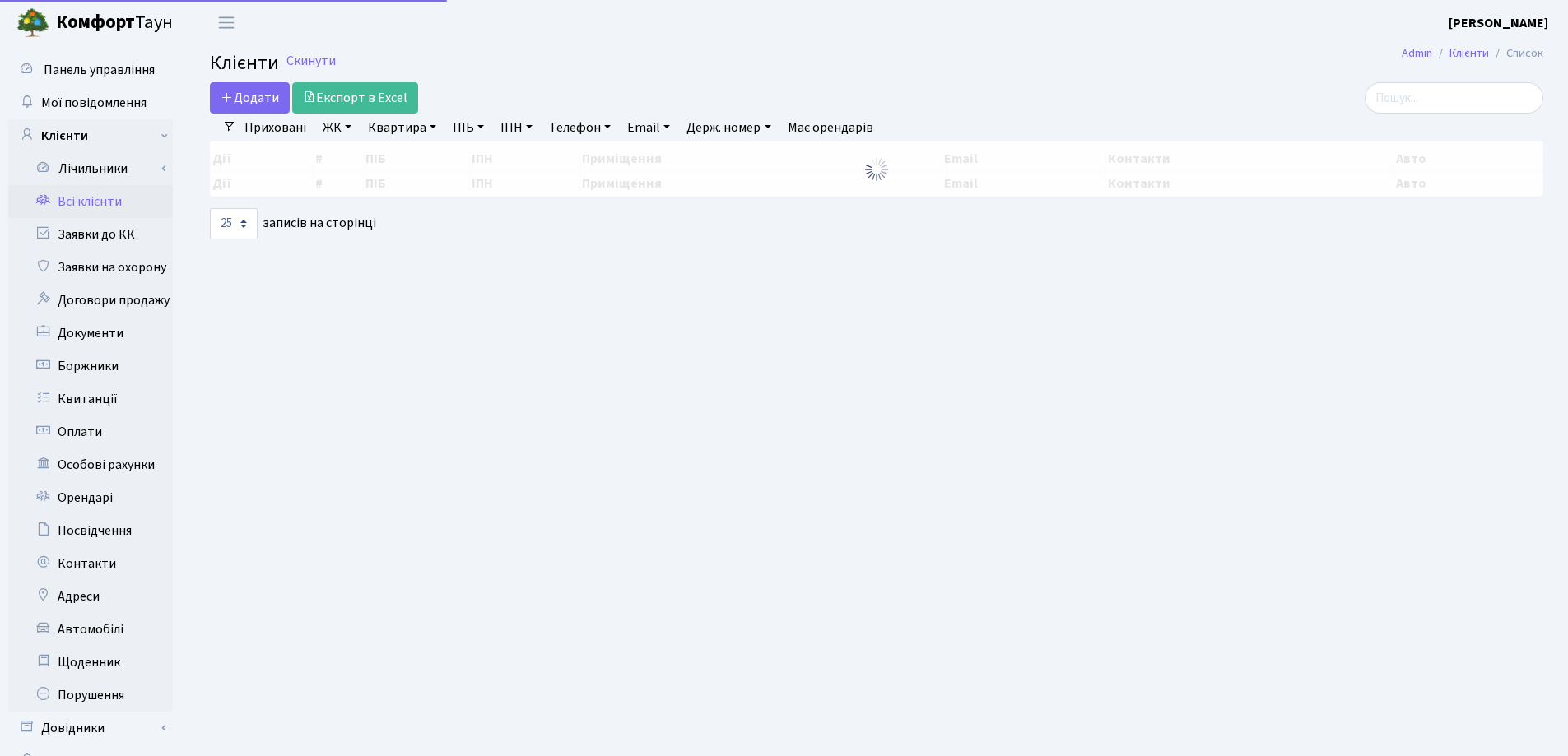
select select "25"
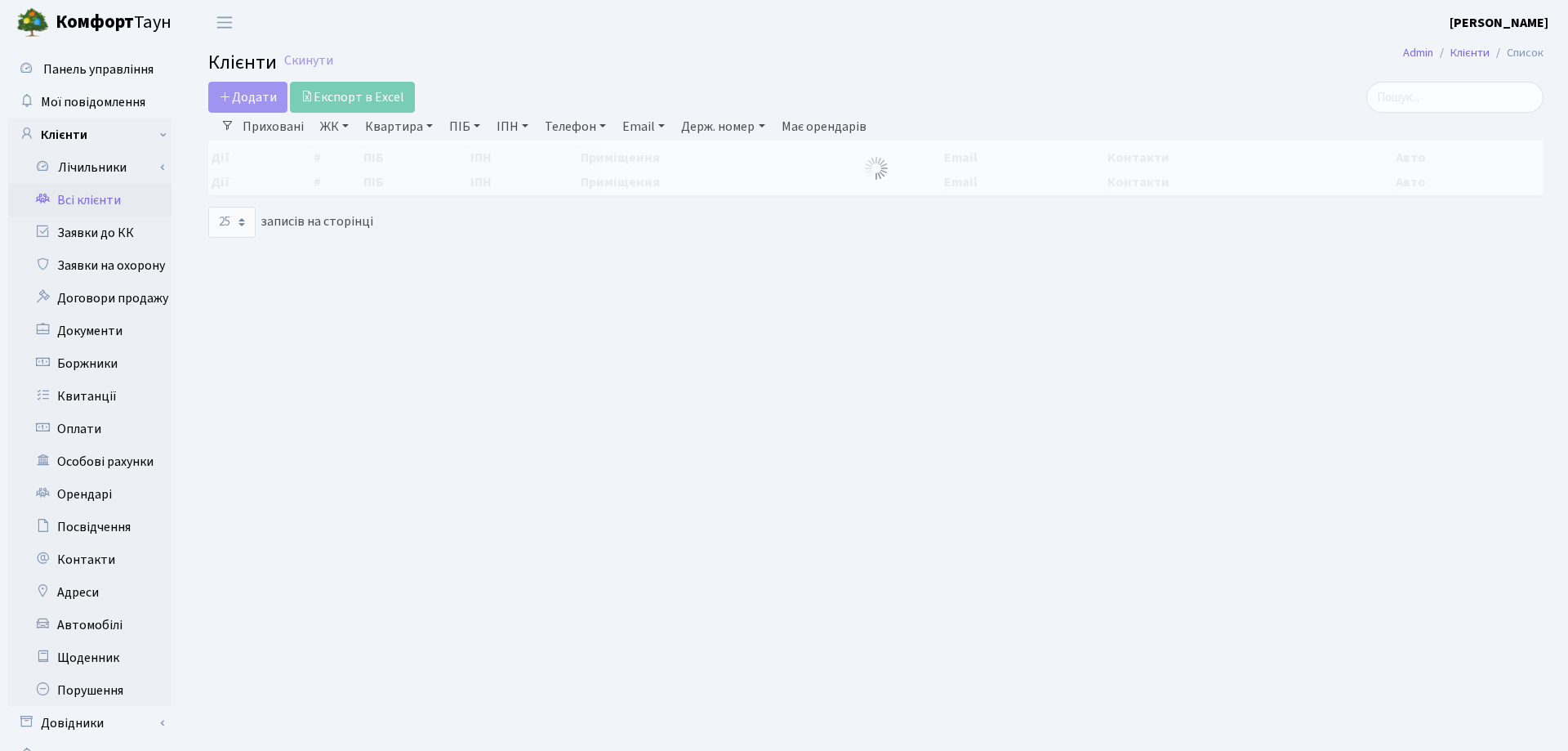
select select "25"
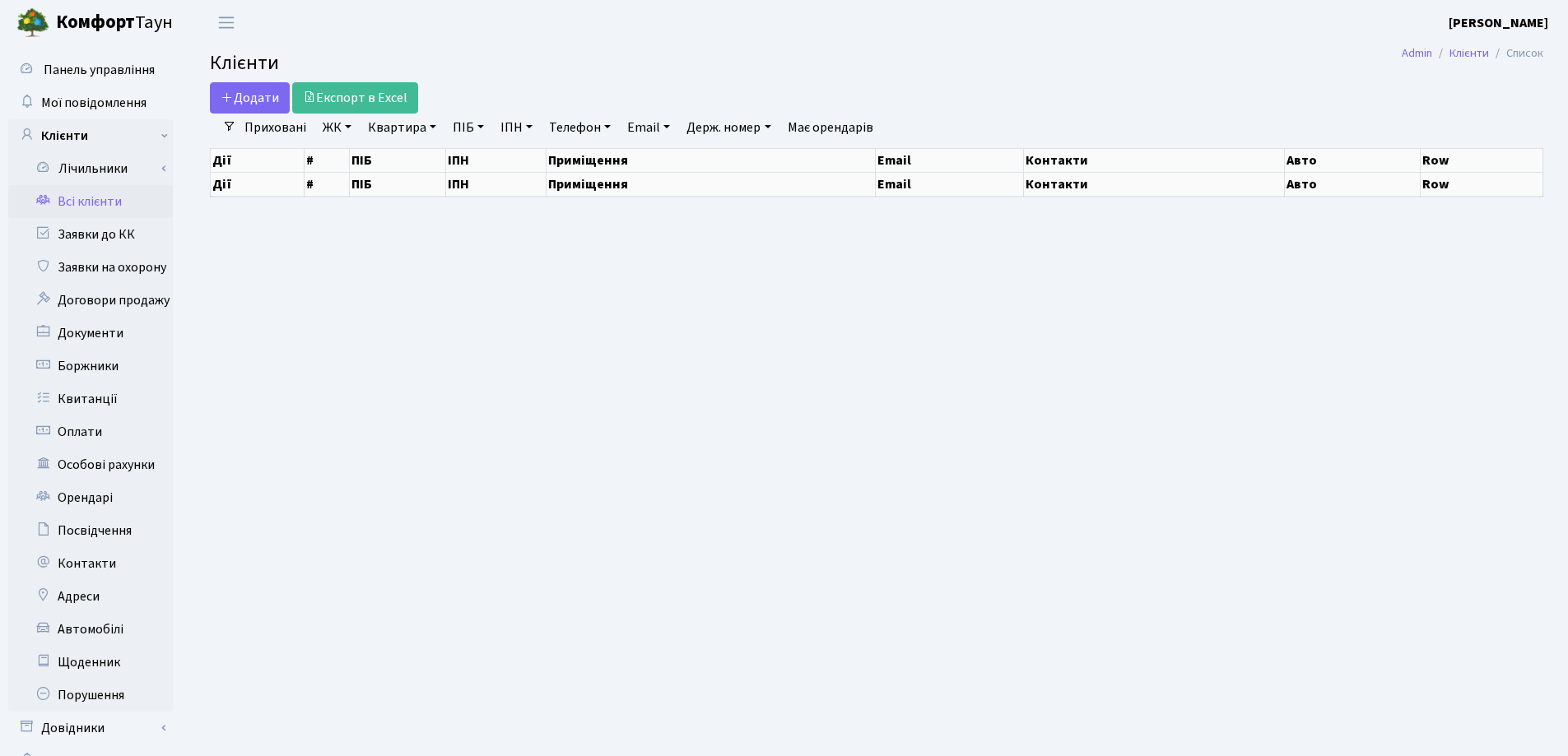
select select "25"
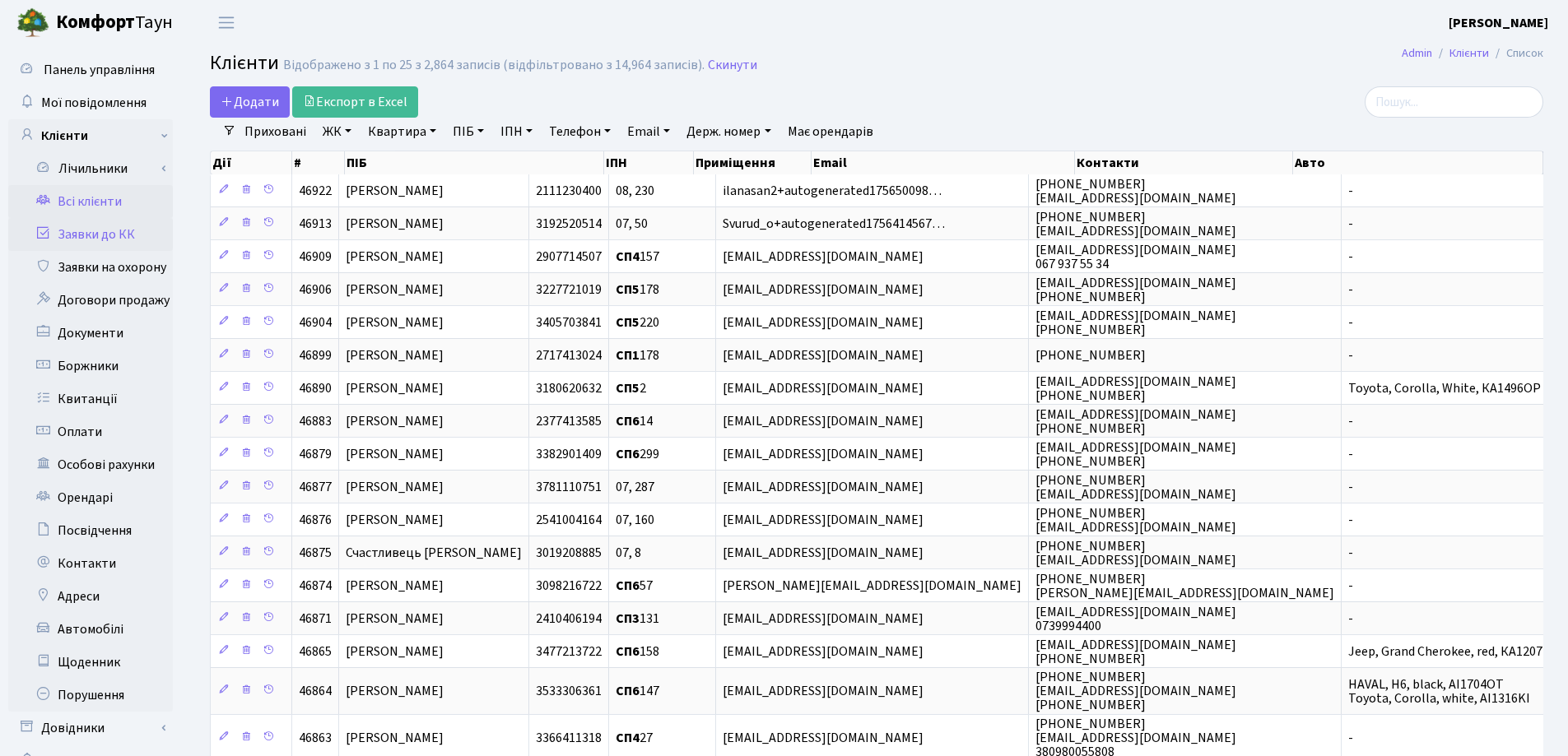
click at [124, 234] on link "Заявки до КК" at bounding box center [91, 234] width 165 height 33
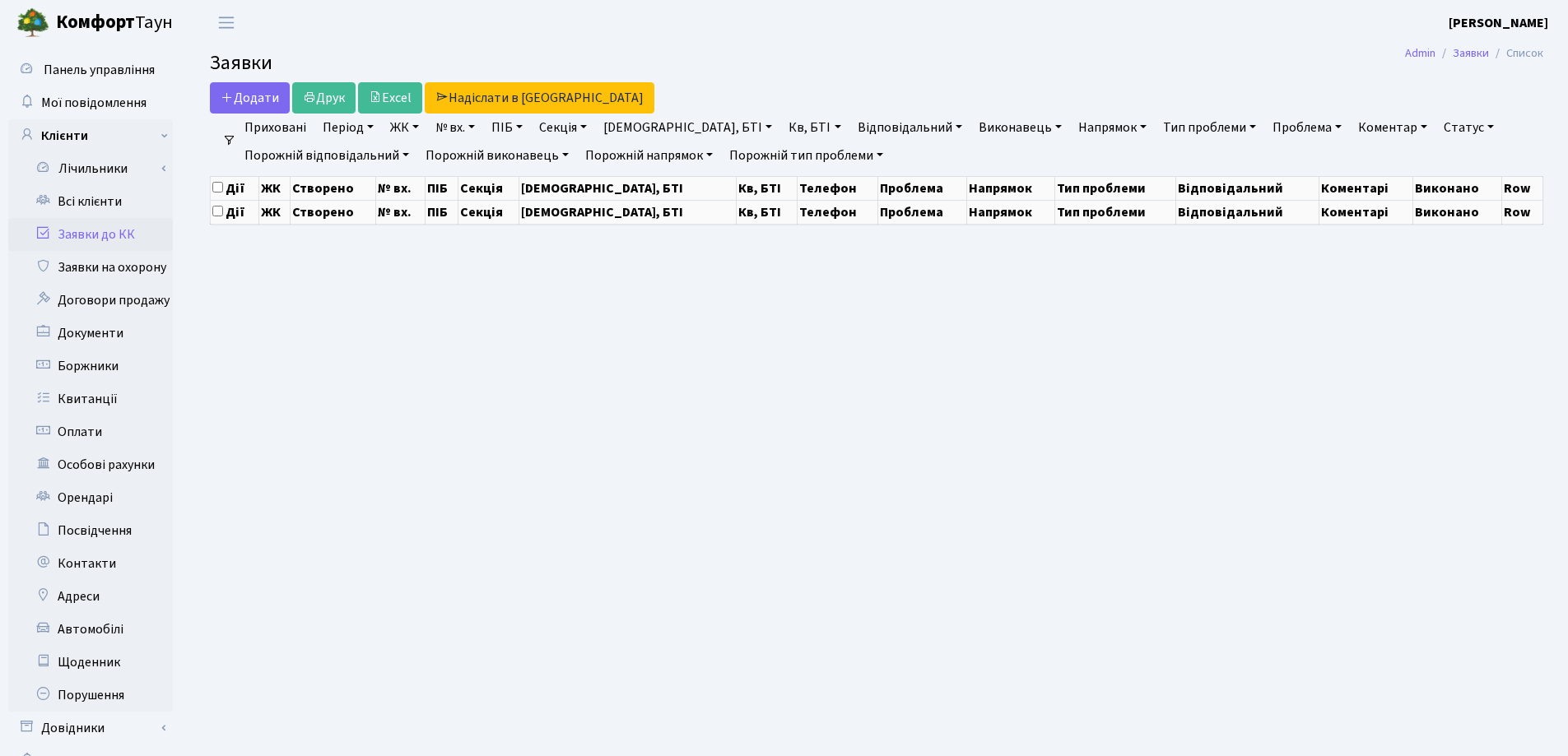
select select "25"
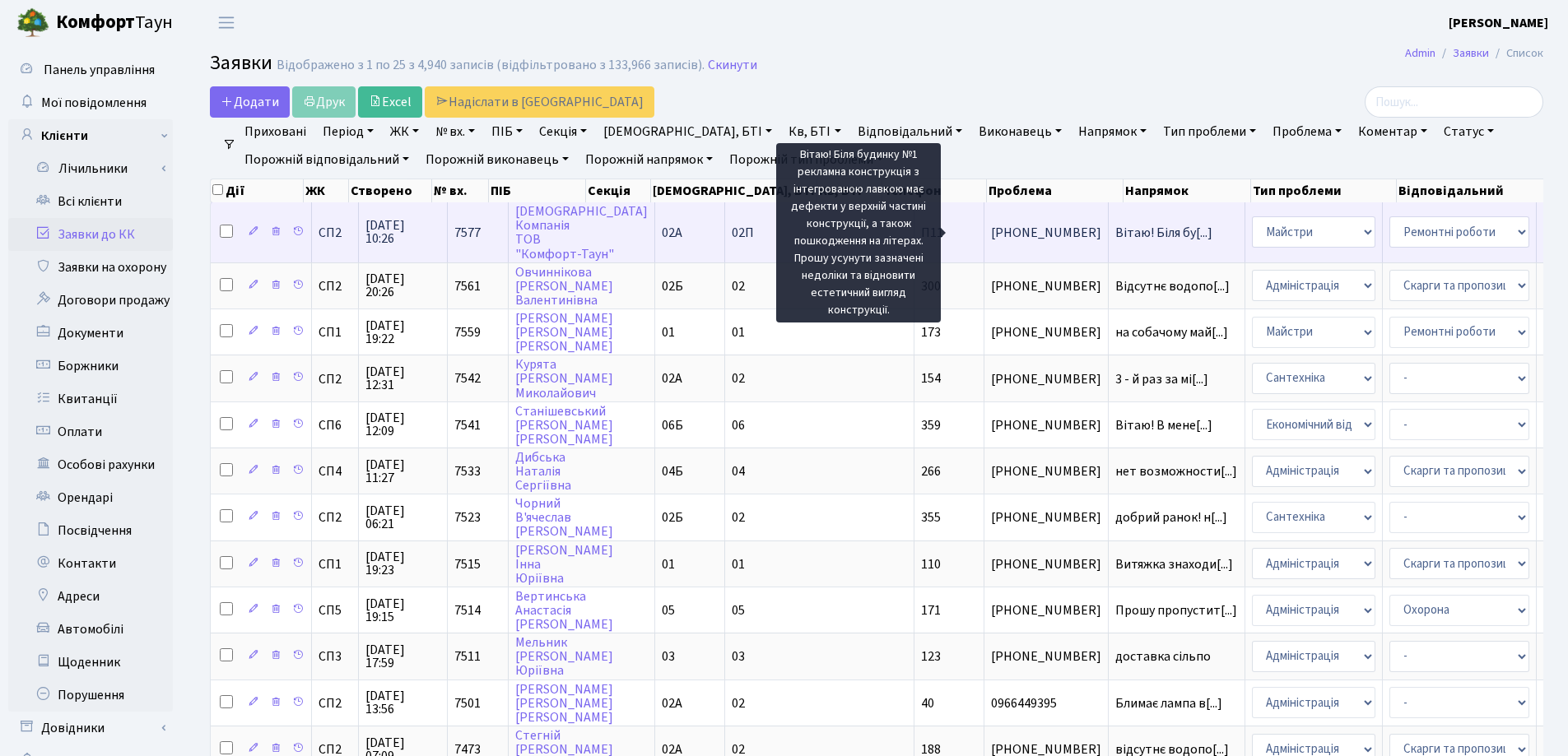
click at [1115, 234] on span "Вітаю! Біля бу[...]" at bounding box center [1164, 233] width 97 height 18
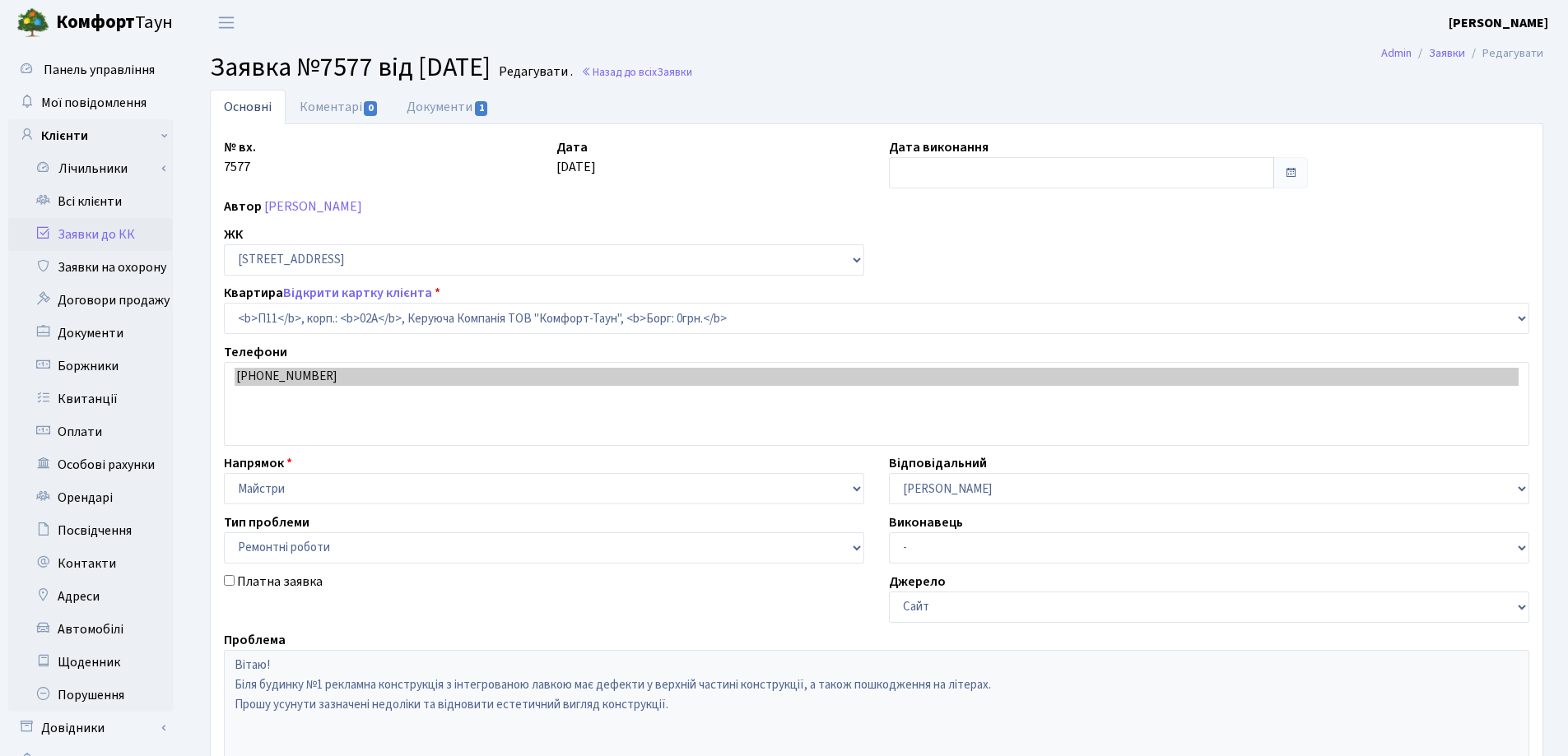
select select "20720"
select select "62"
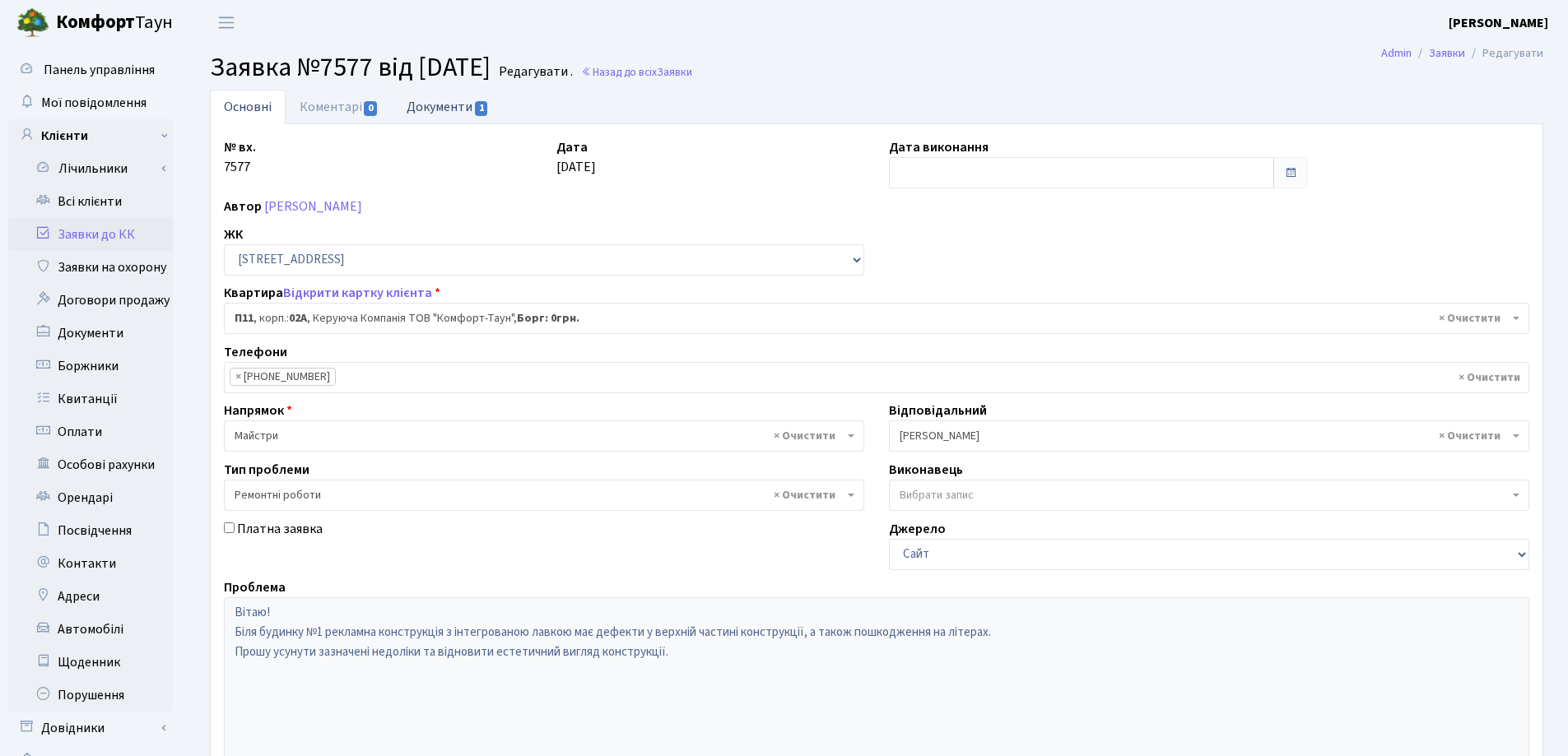
click at [442, 111] on link "Документи 1" at bounding box center [447, 107] width 110 height 34
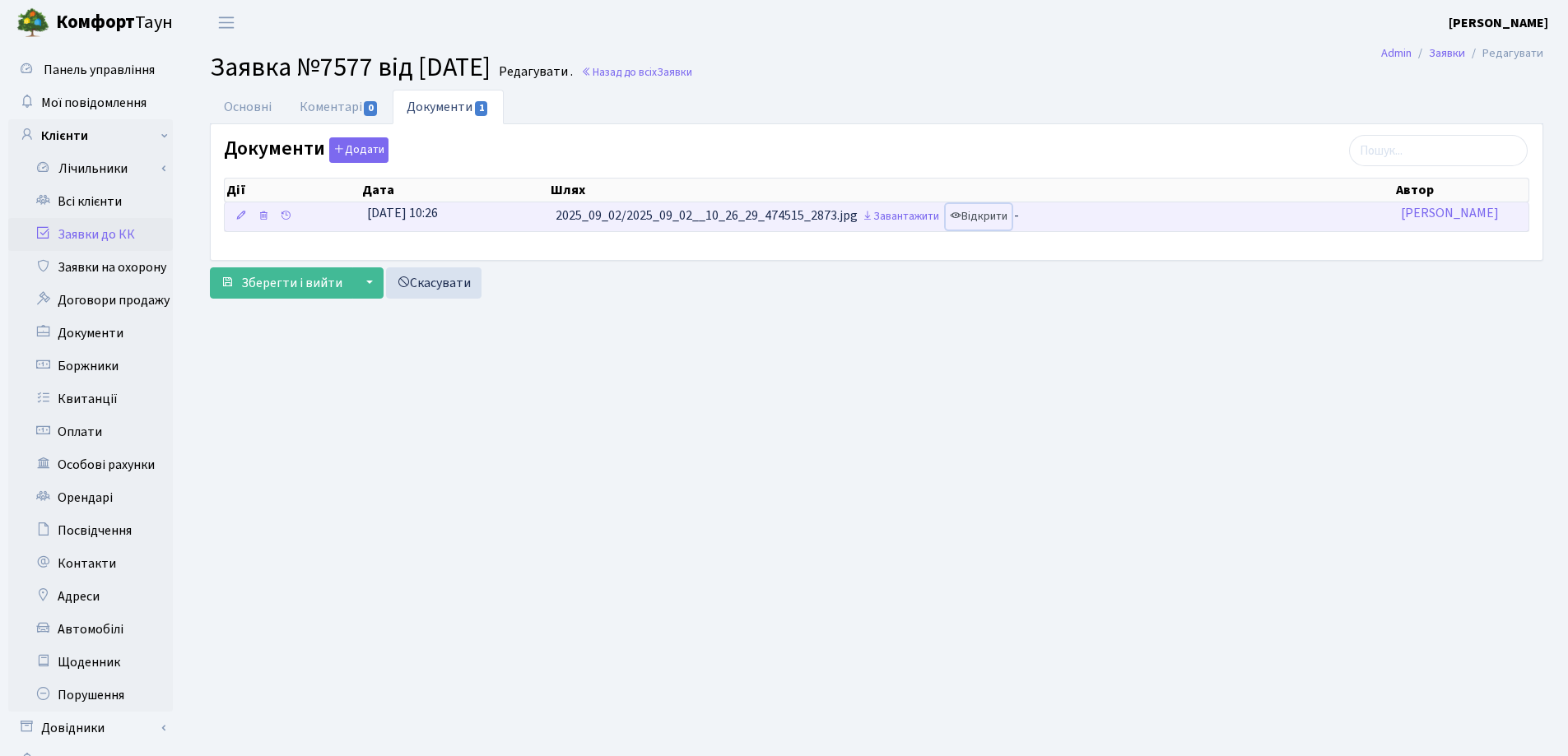
click at [998, 213] on link "Відкрити" at bounding box center [978, 217] width 66 height 25
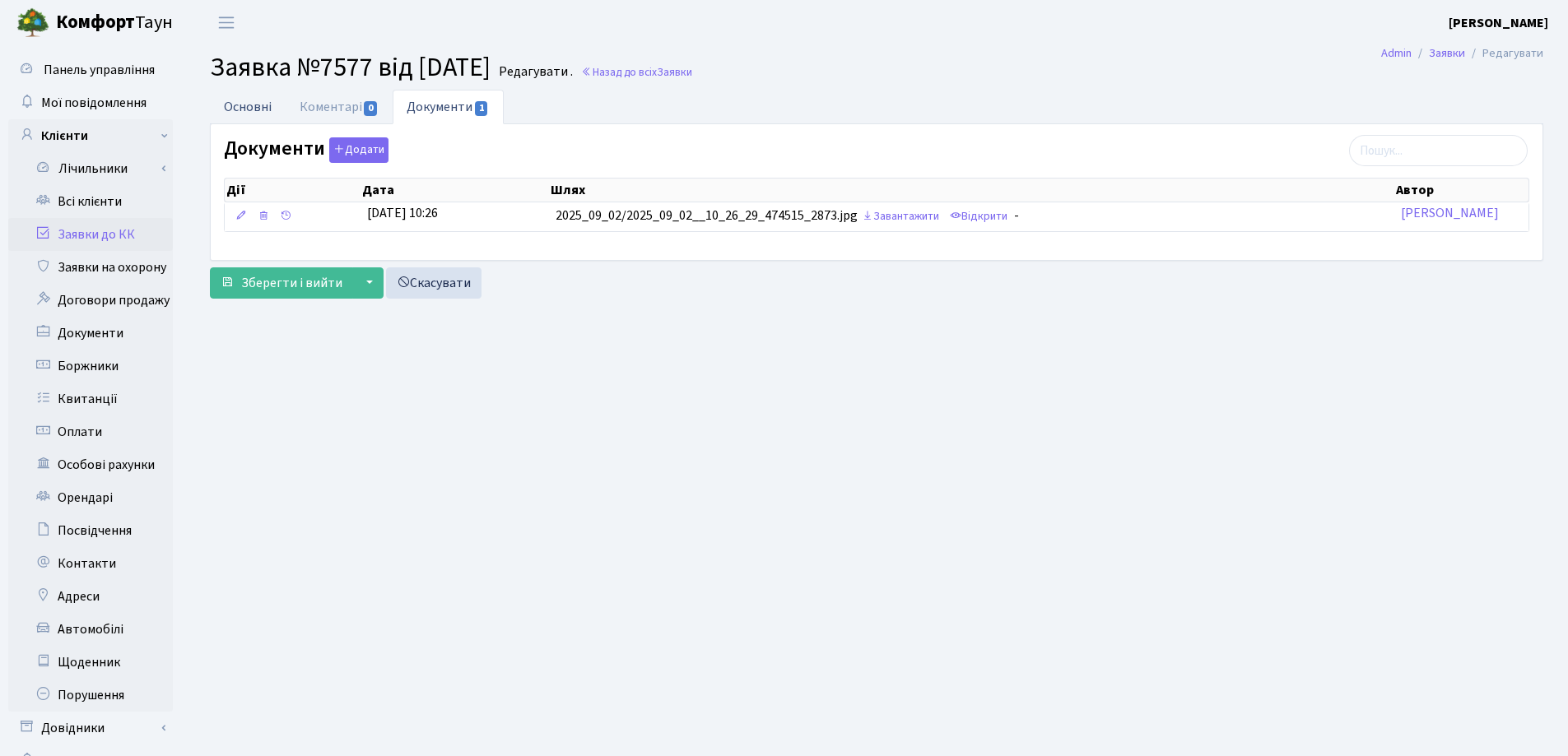
click at [266, 106] on link "Основні" at bounding box center [248, 107] width 76 height 34
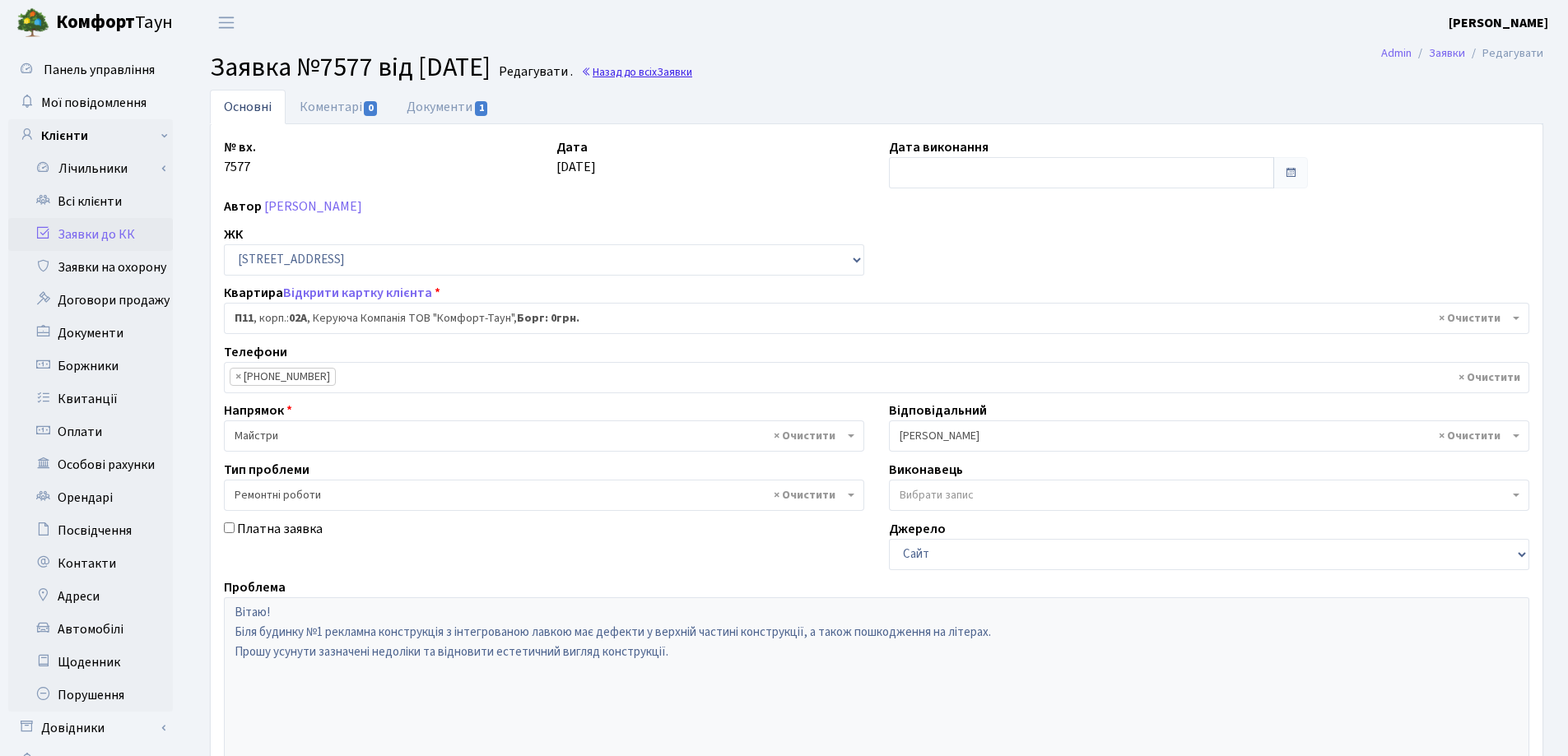
click at [657, 71] on link "Назад до всіх Заявки" at bounding box center [636, 71] width 111 height 16
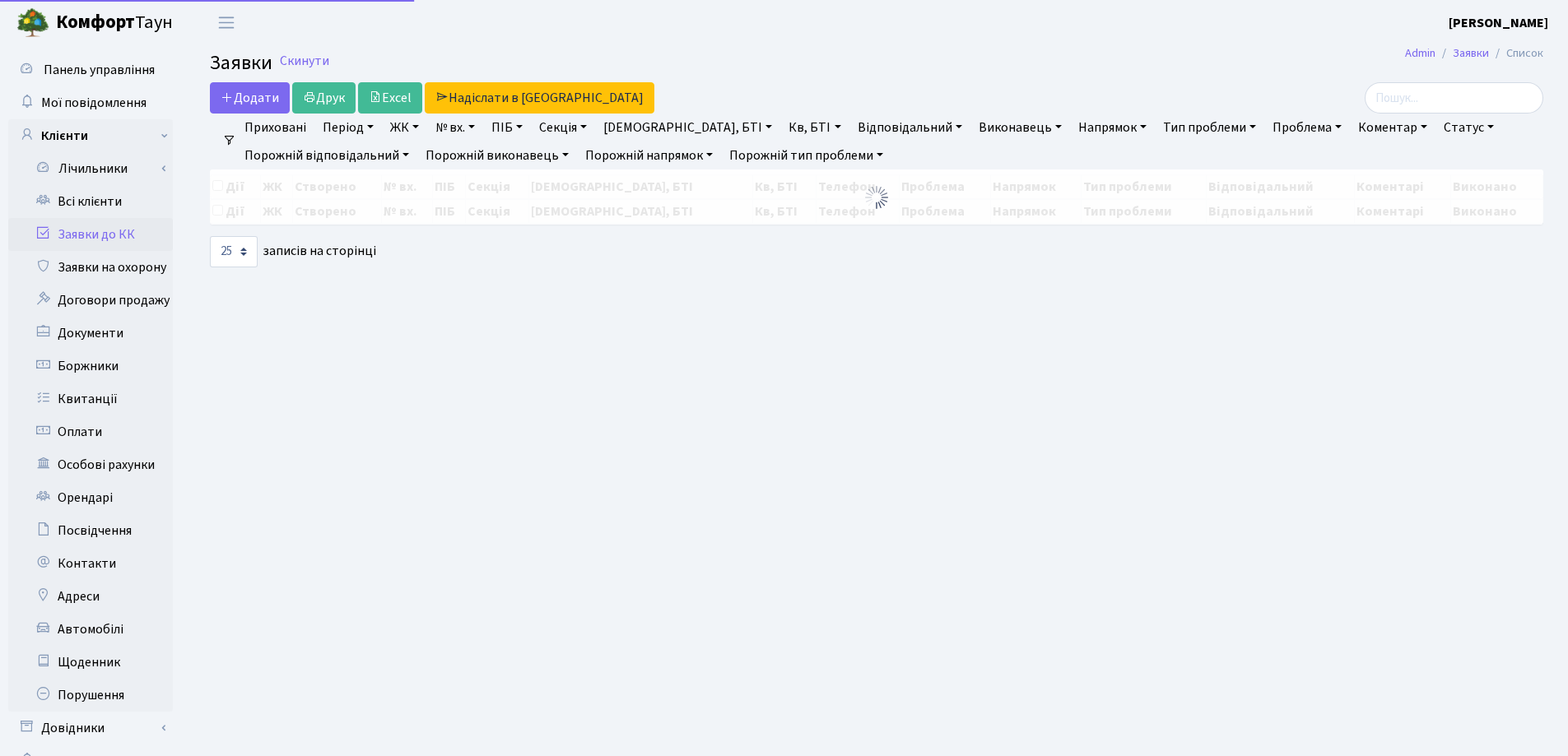
select select "25"
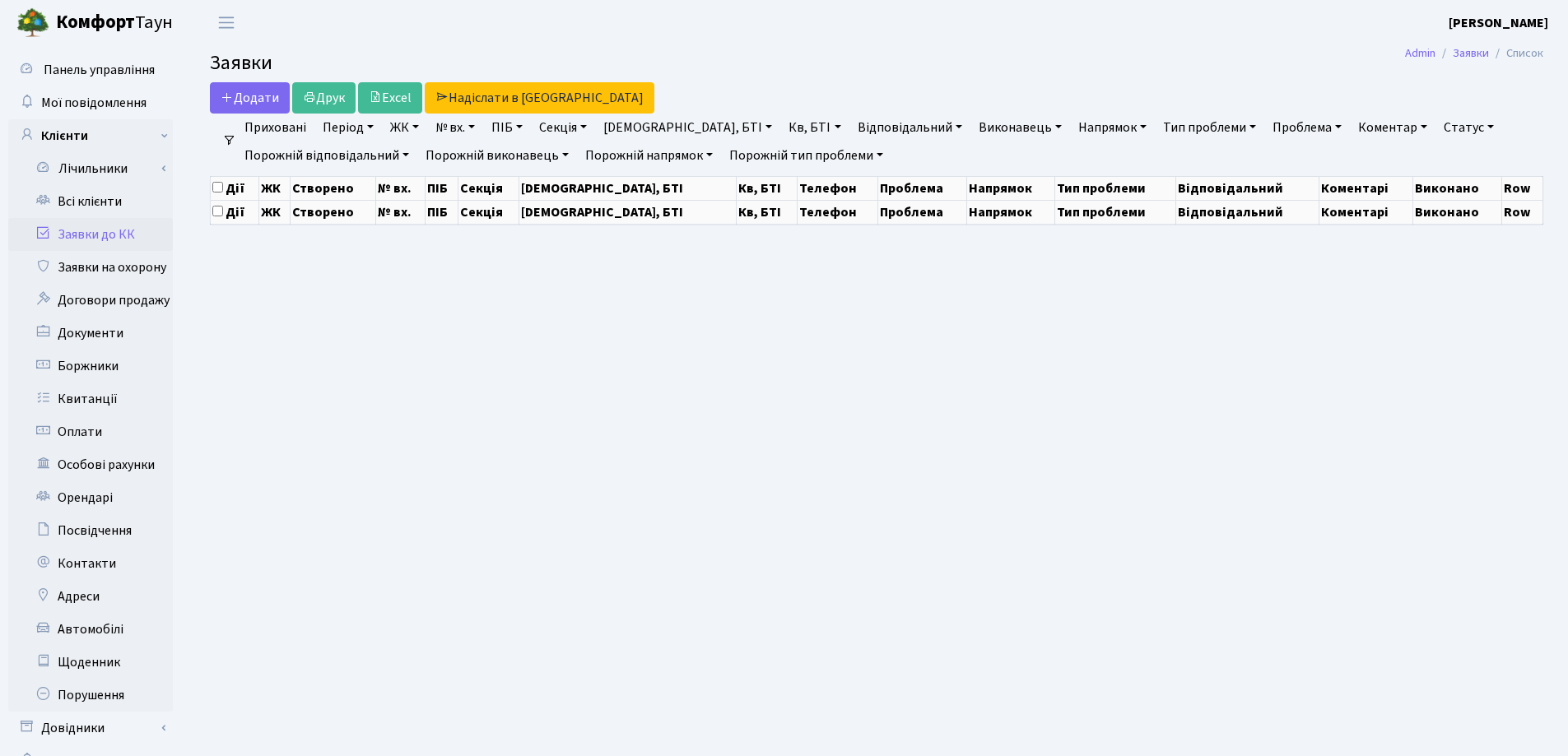
select select "25"
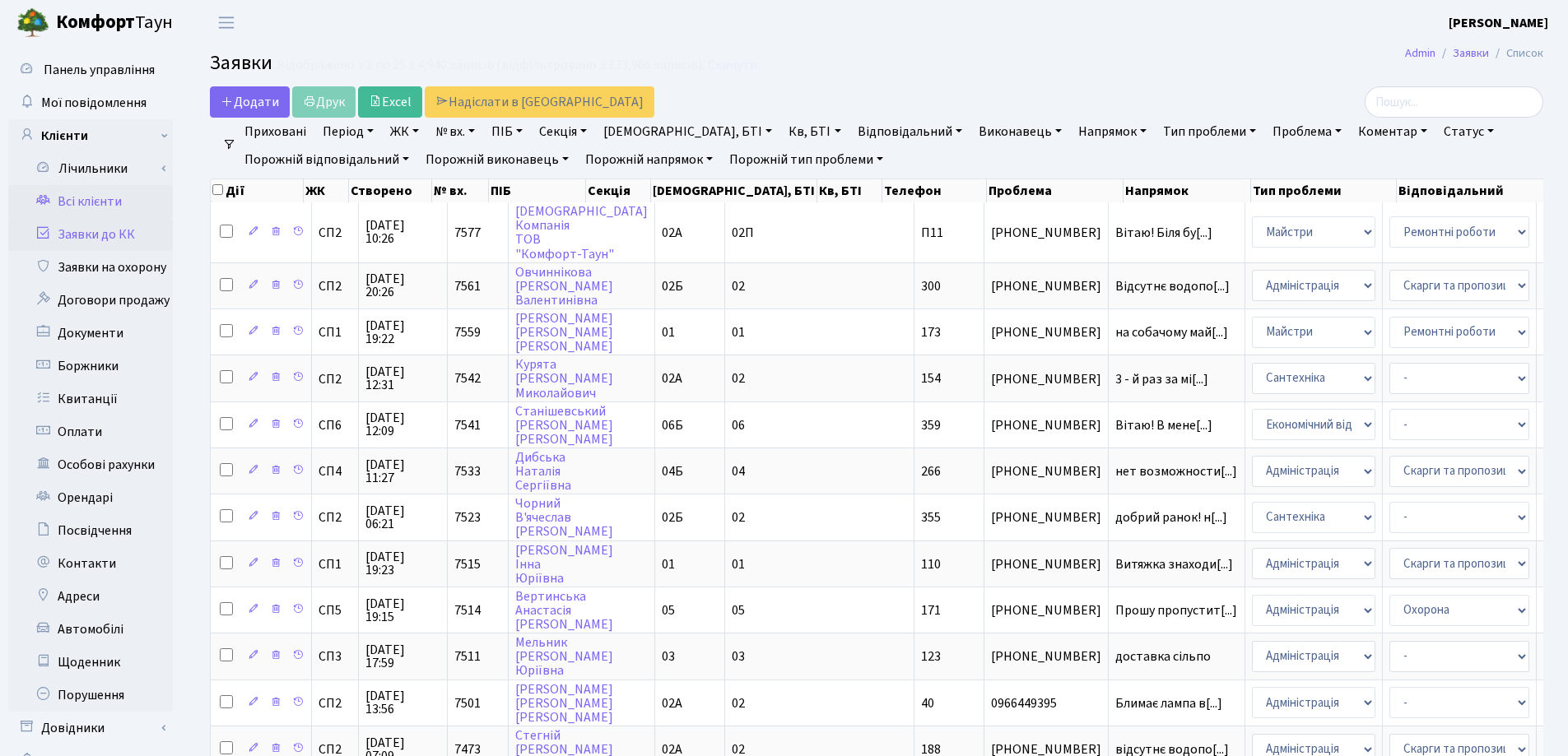
click at [94, 204] on link "Всі клієнти" at bounding box center [91, 201] width 165 height 33
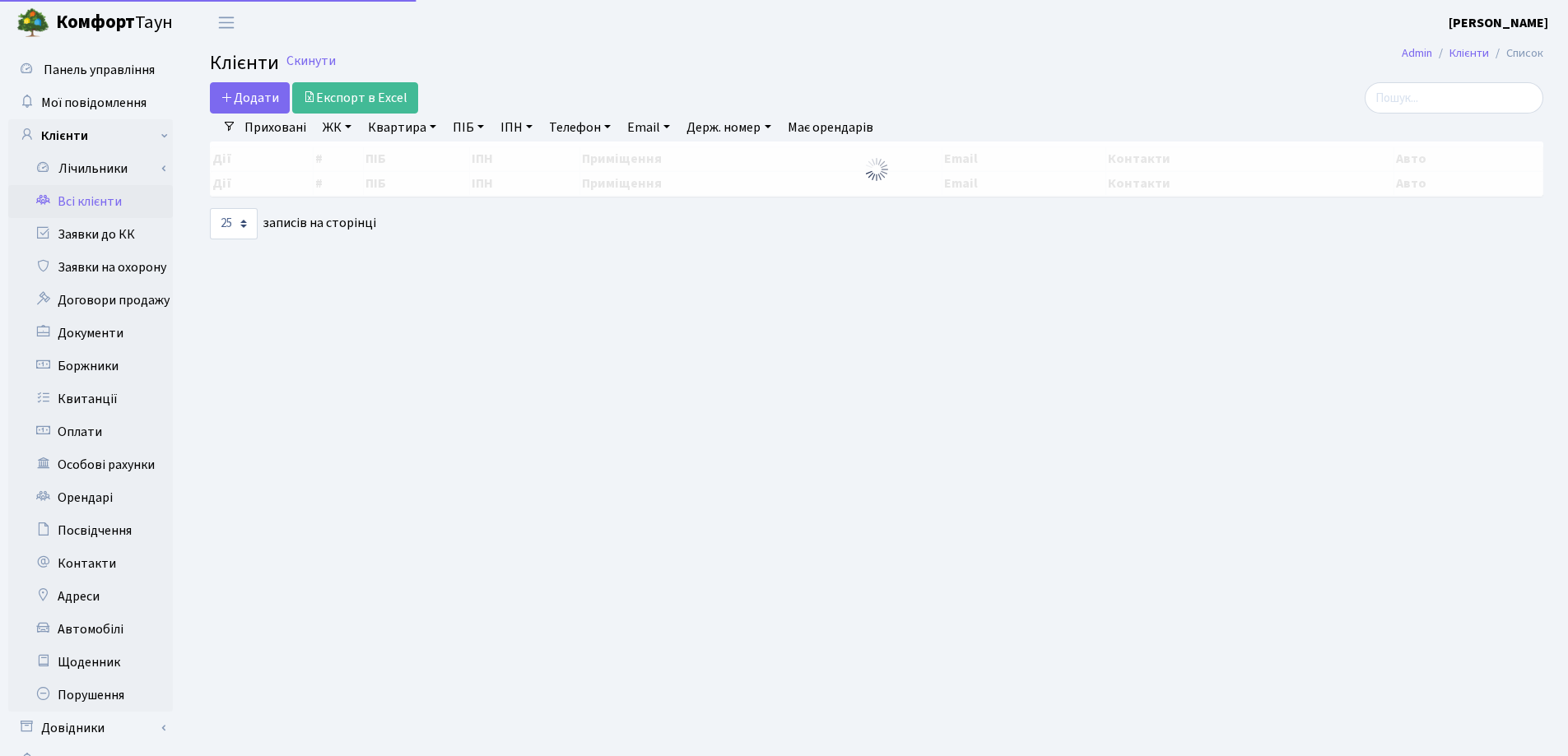
select select "25"
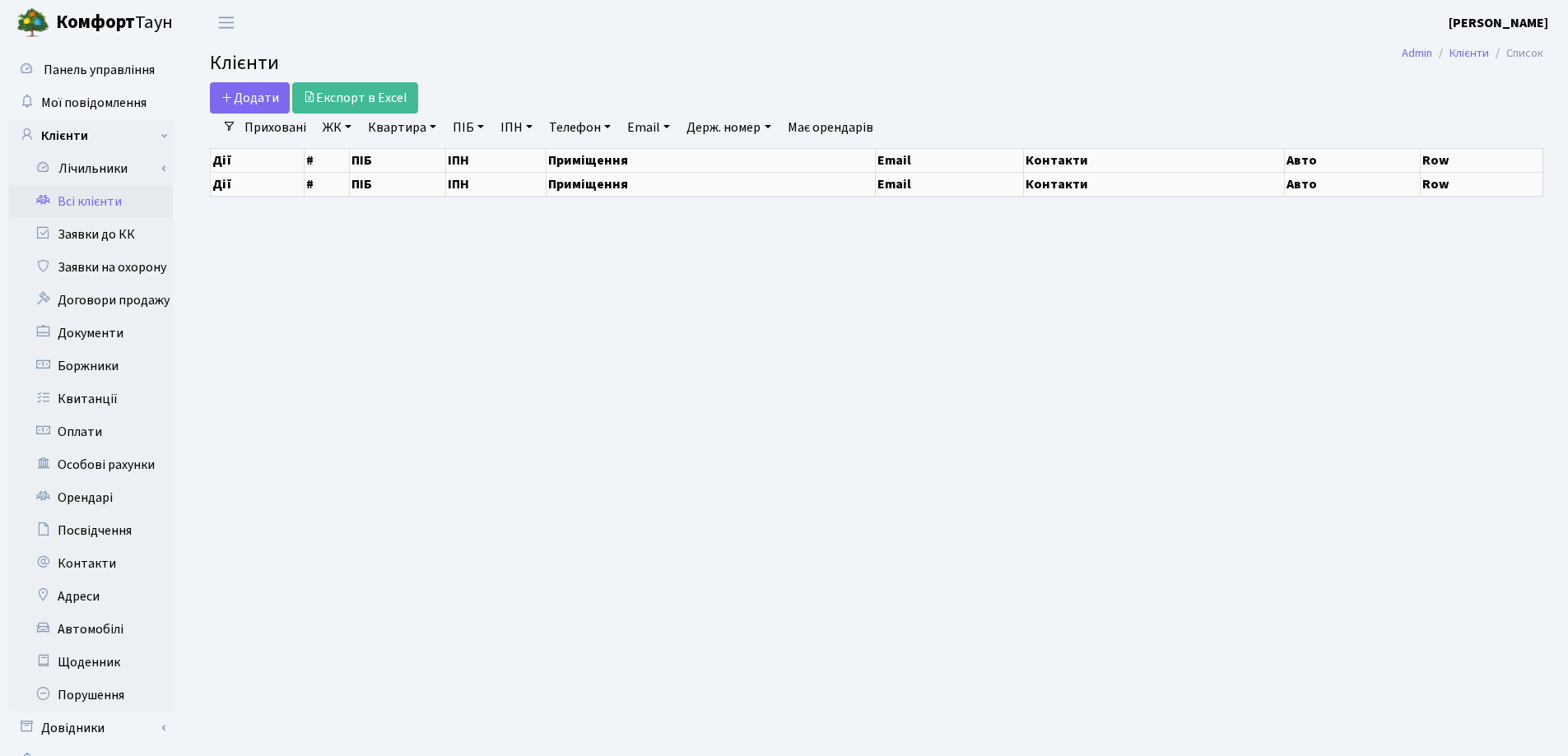
select select "25"
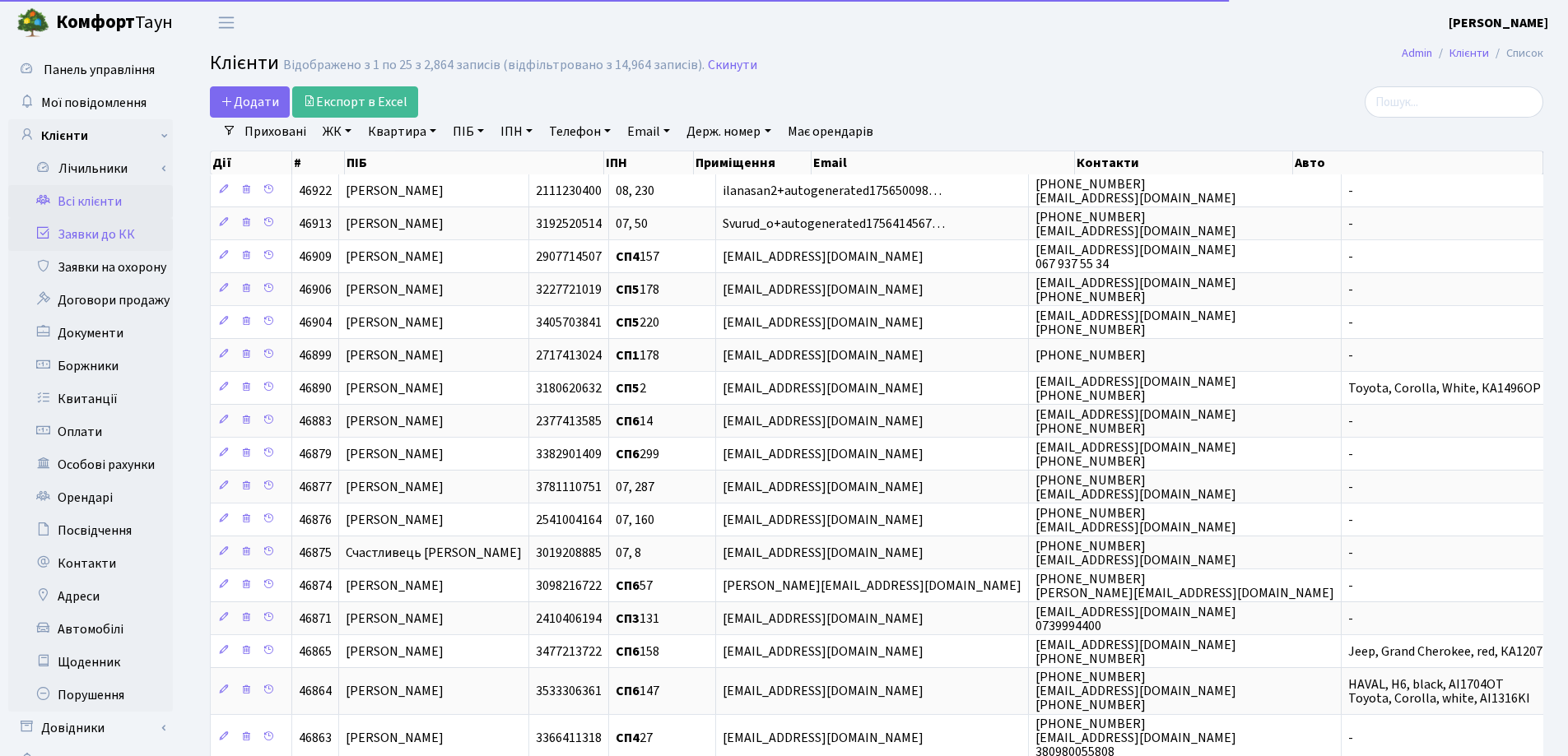
click at [132, 237] on link "Заявки до КК" at bounding box center [91, 234] width 165 height 33
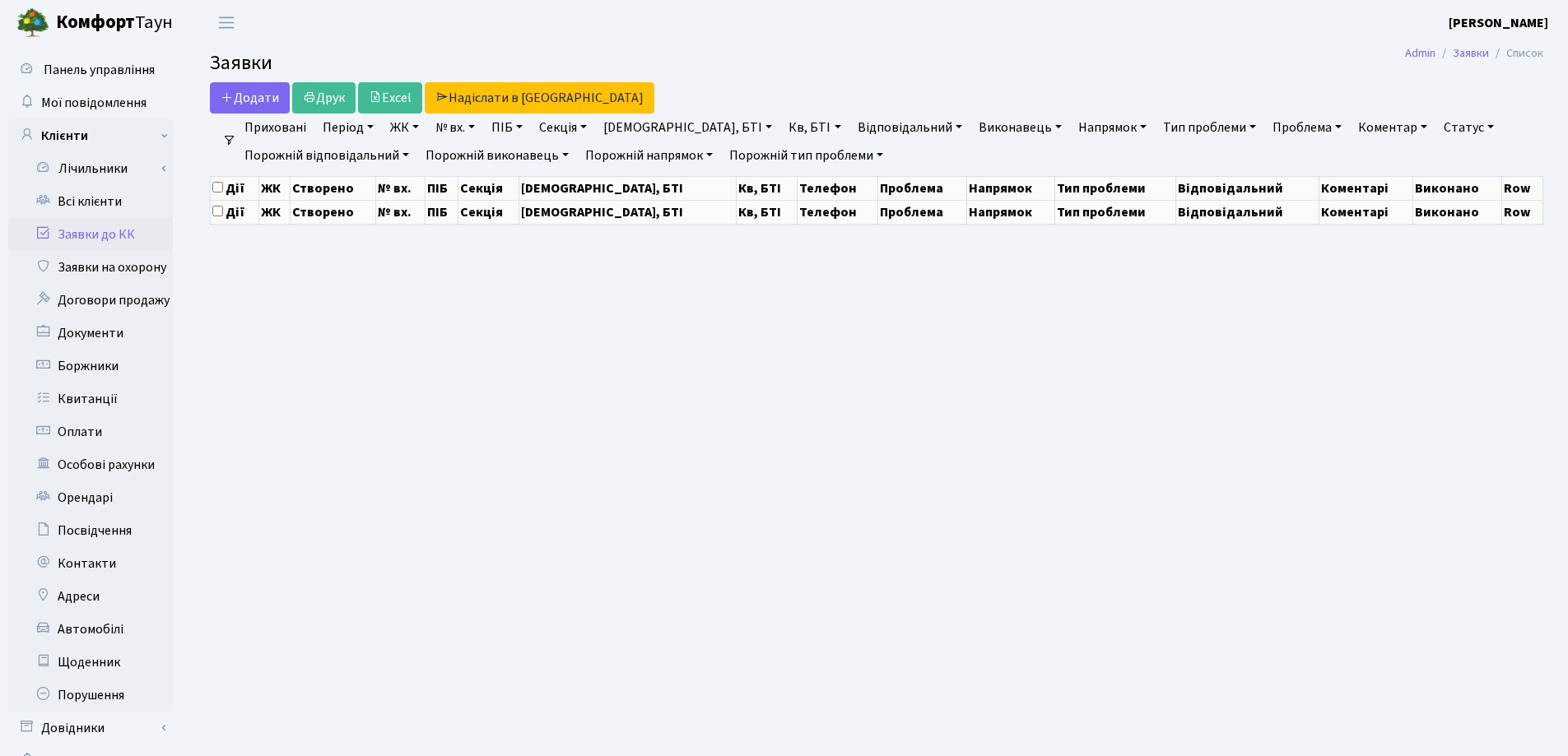
select select "25"
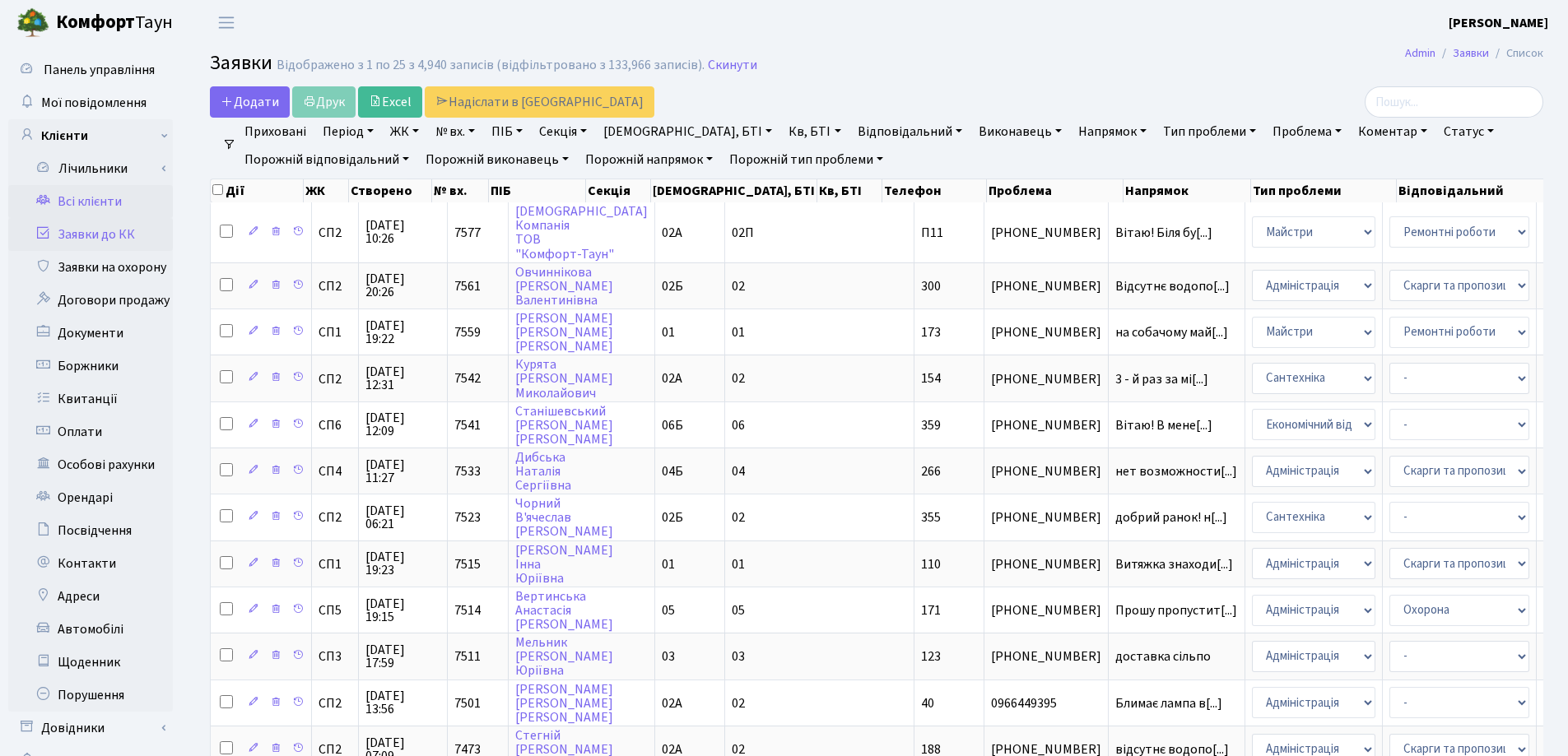
click at [107, 213] on link "Всі клієнти" at bounding box center [91, 201] width 165 height 33
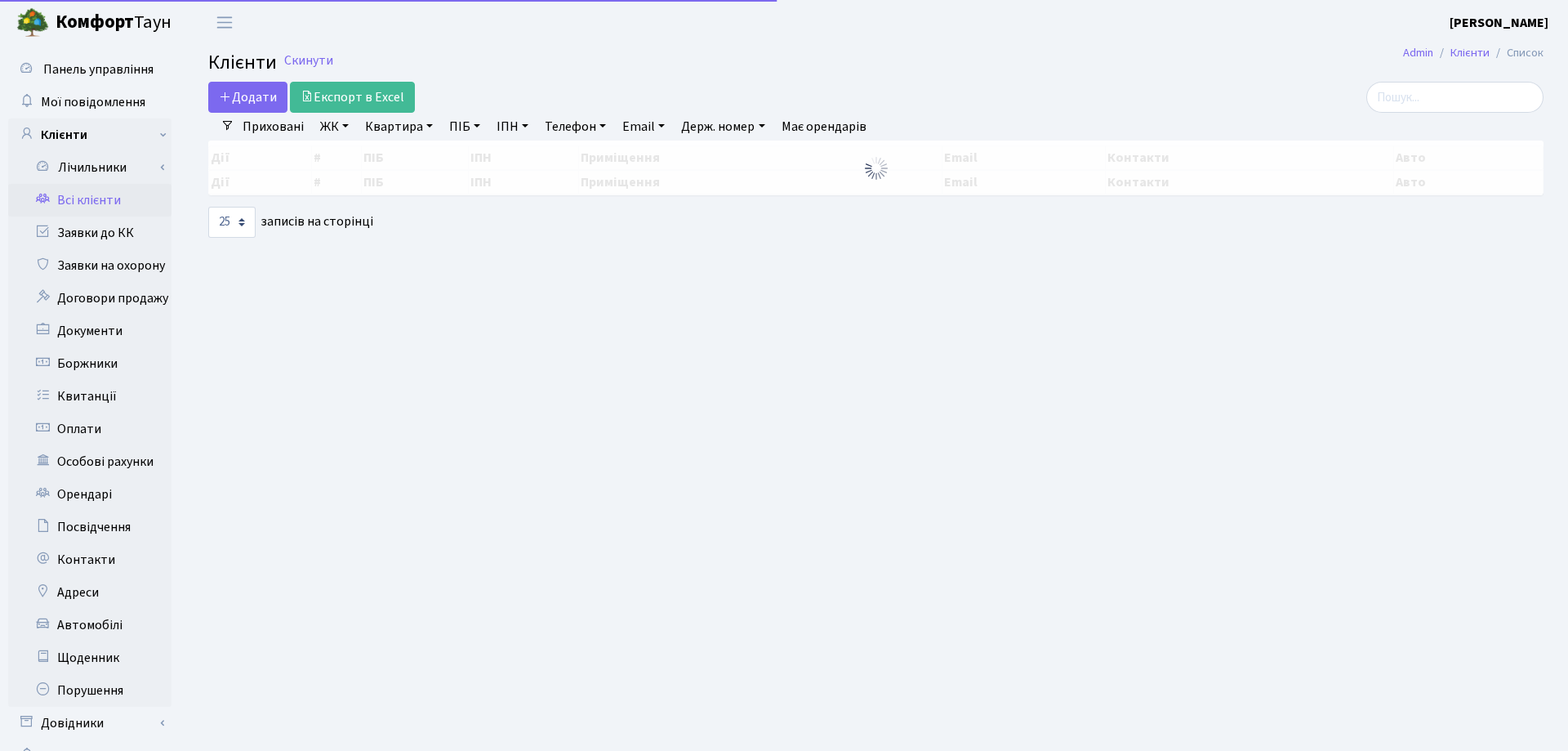
select select "25"
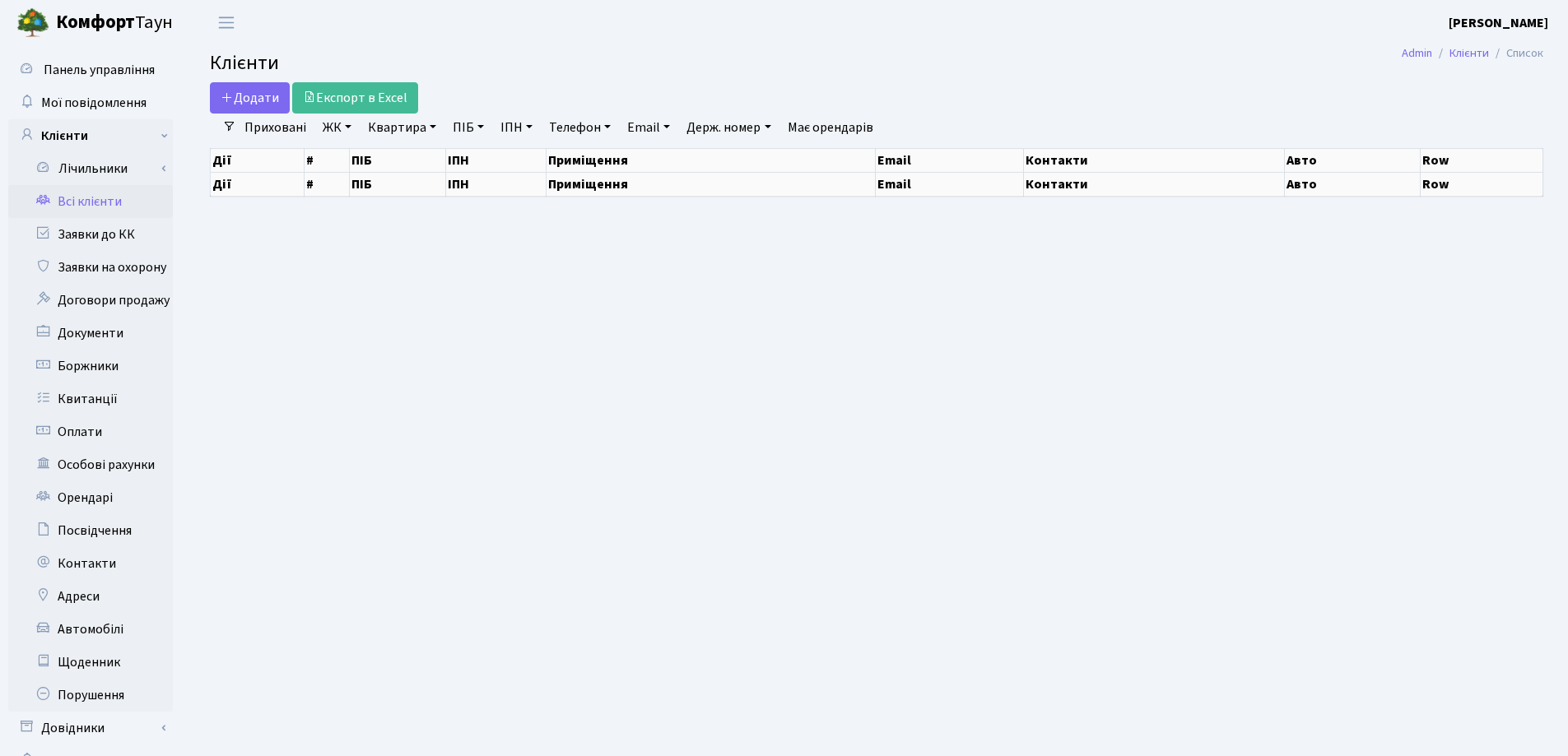
select select "25"
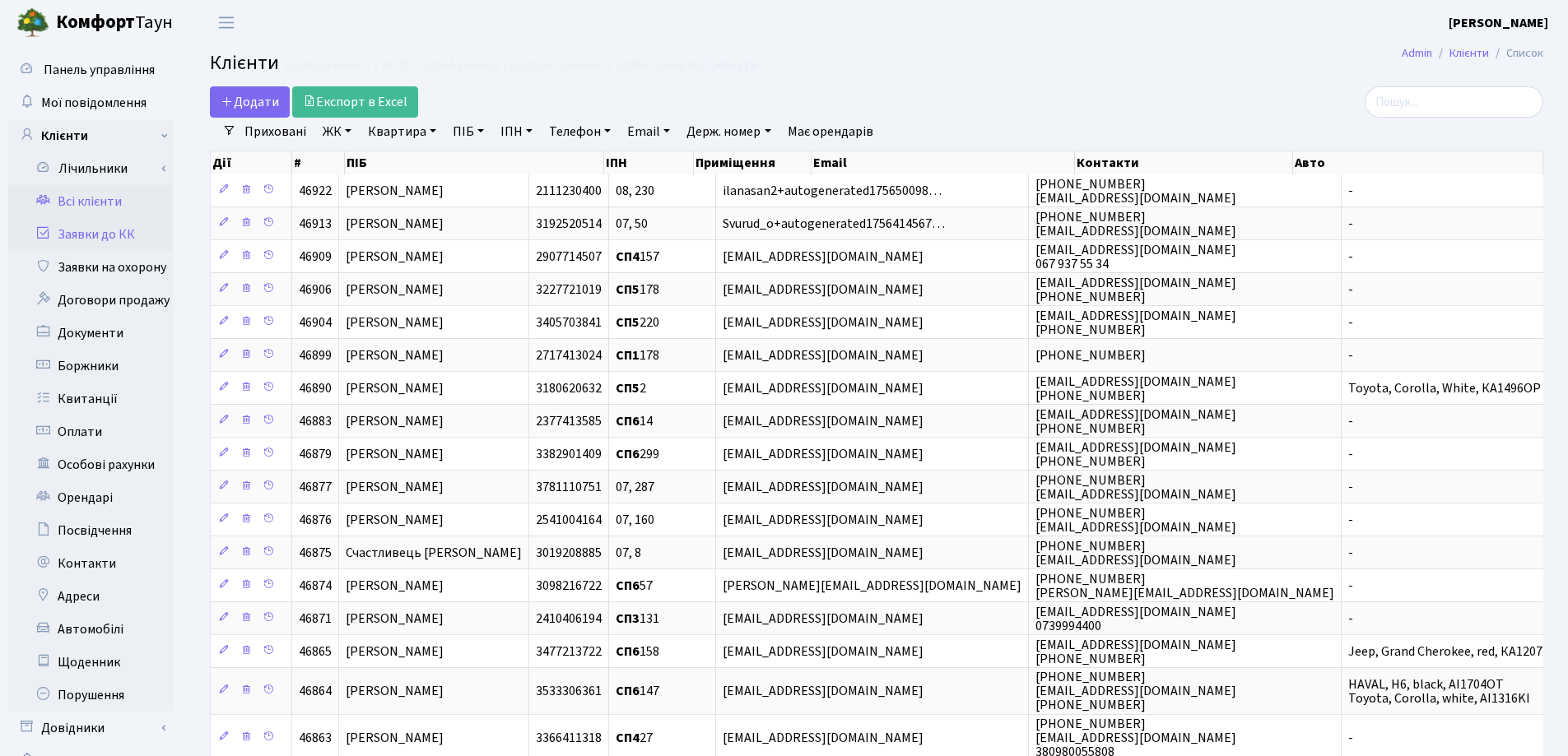
click at [95, 234] on link "Заявки до КК" at bounding box center [91, 234] width 165 height 33
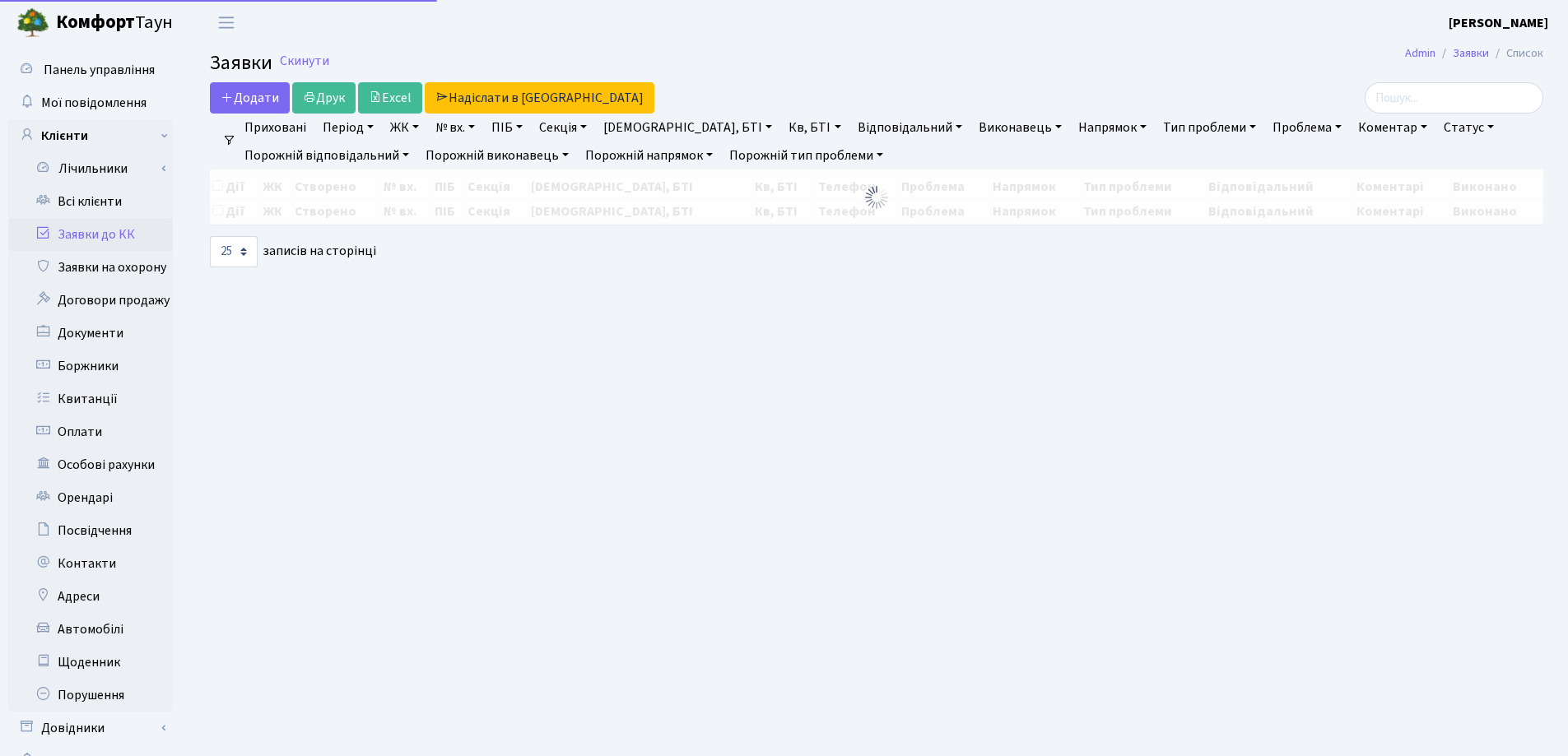
select select "25"
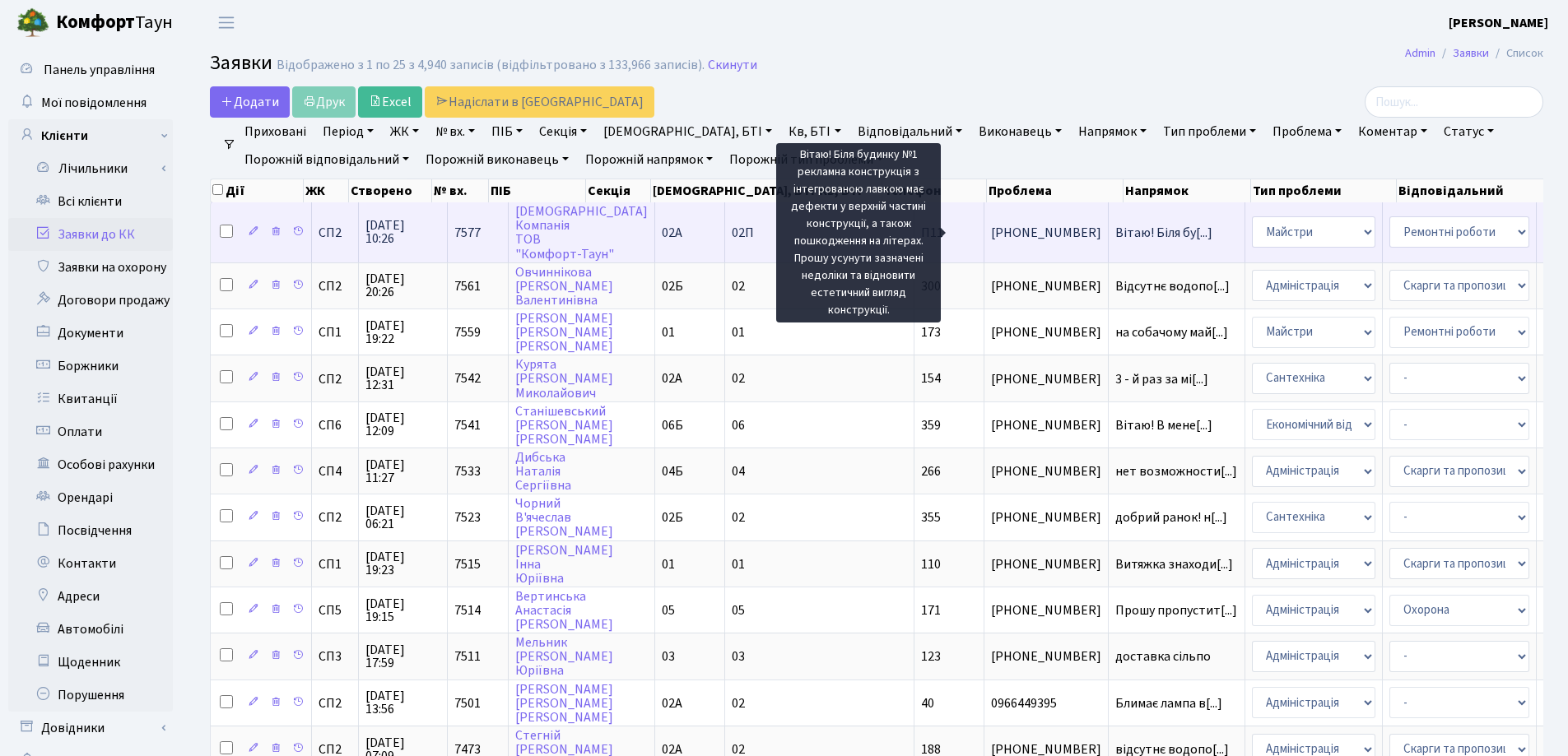
click at [1115, 228] on span "Вітаю! Біля бу[...]" at bounding box center [1164, 233] width 97 height 18
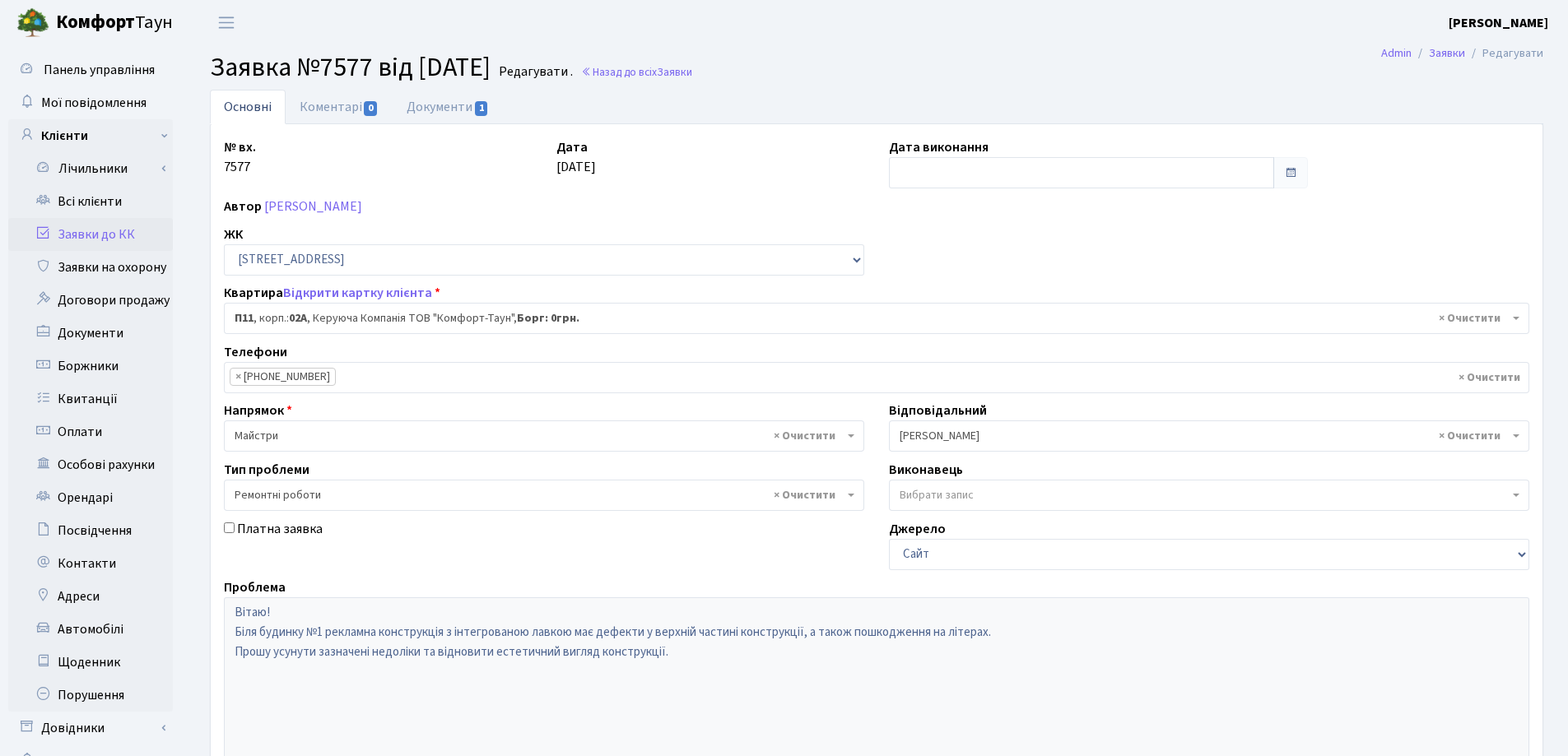
select select "20720"
select select "62"
click at [444, 110] on link "Документи 1" at bounding box center [447, 107] width 110 height 34
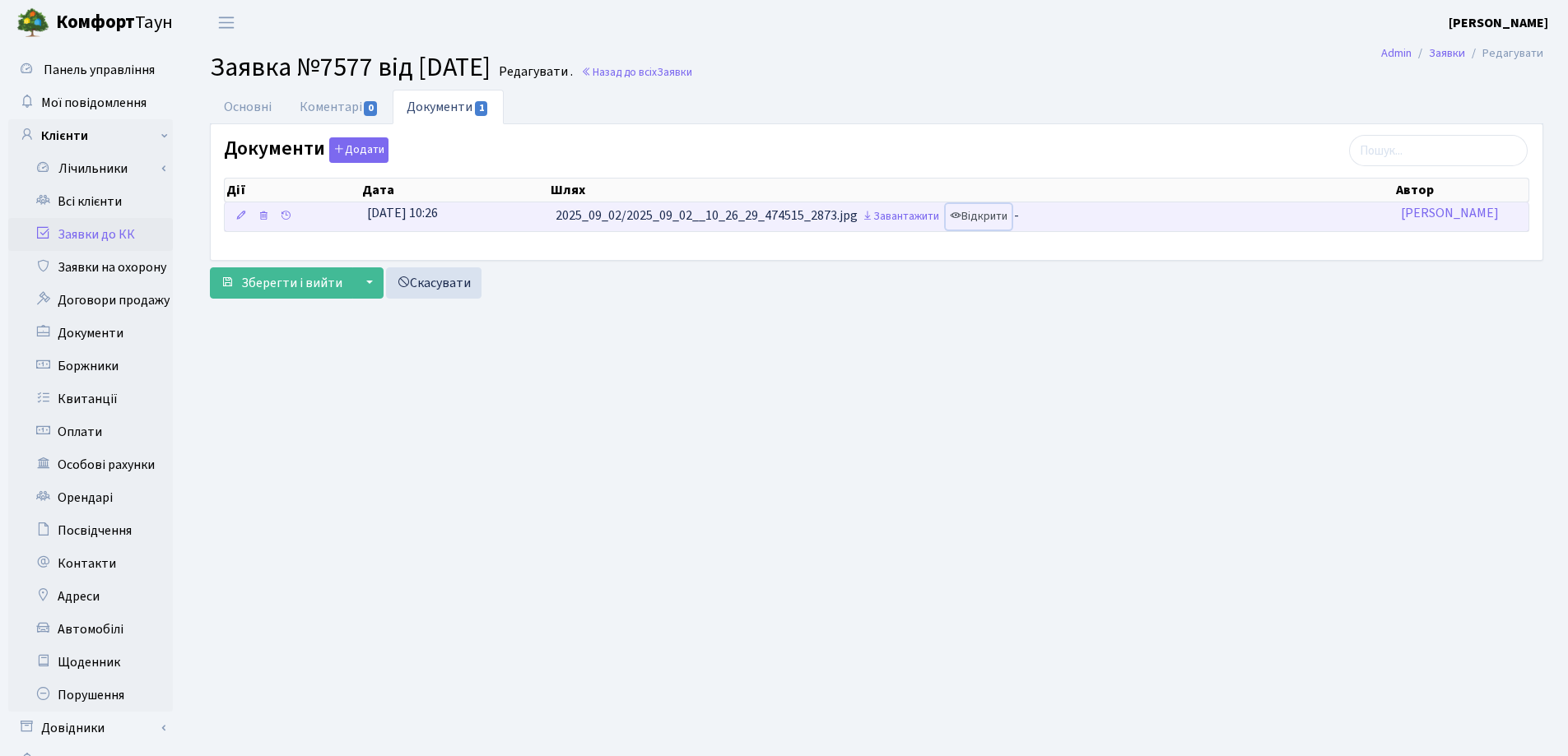
click at [1012, 215] on link "Відкрити" at bounding box center [978, 217] width 66 height 25
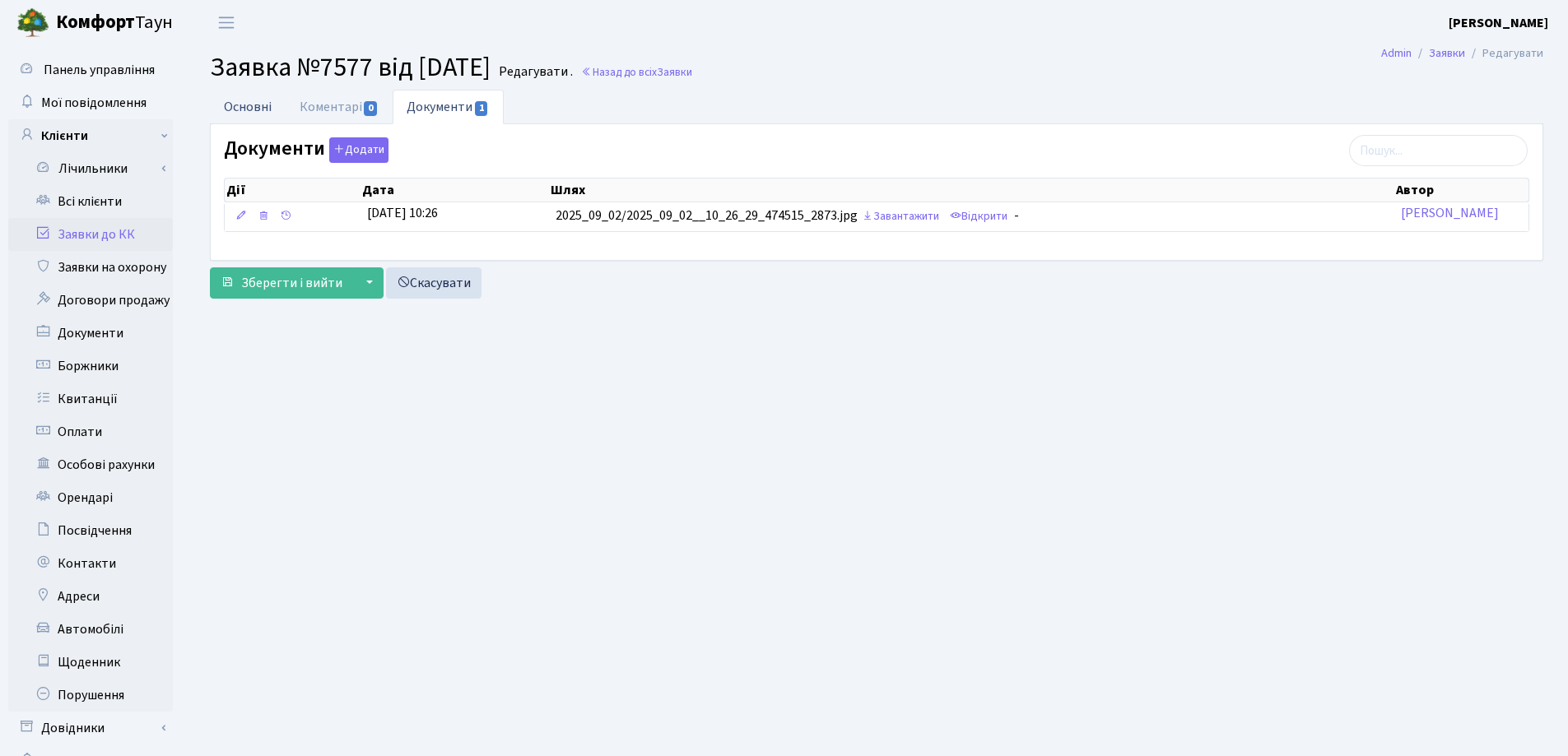
click at [250, 106] on link "Основні" at bounding box center [248, 107] width 76 height 34
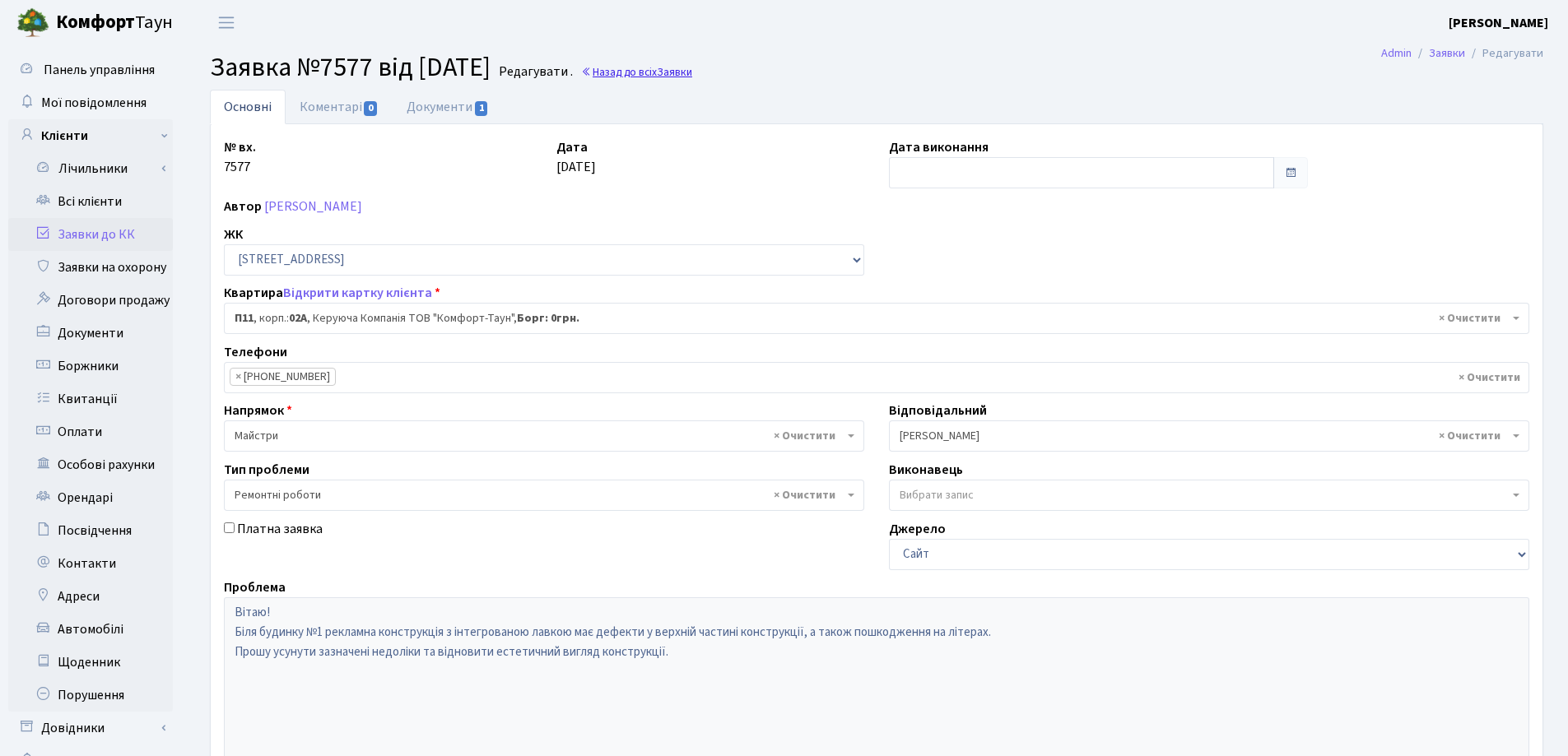
click at [691, 75] on link "Назад до всіх Заявки" at bounding box center [636, 71] width 111 height 16
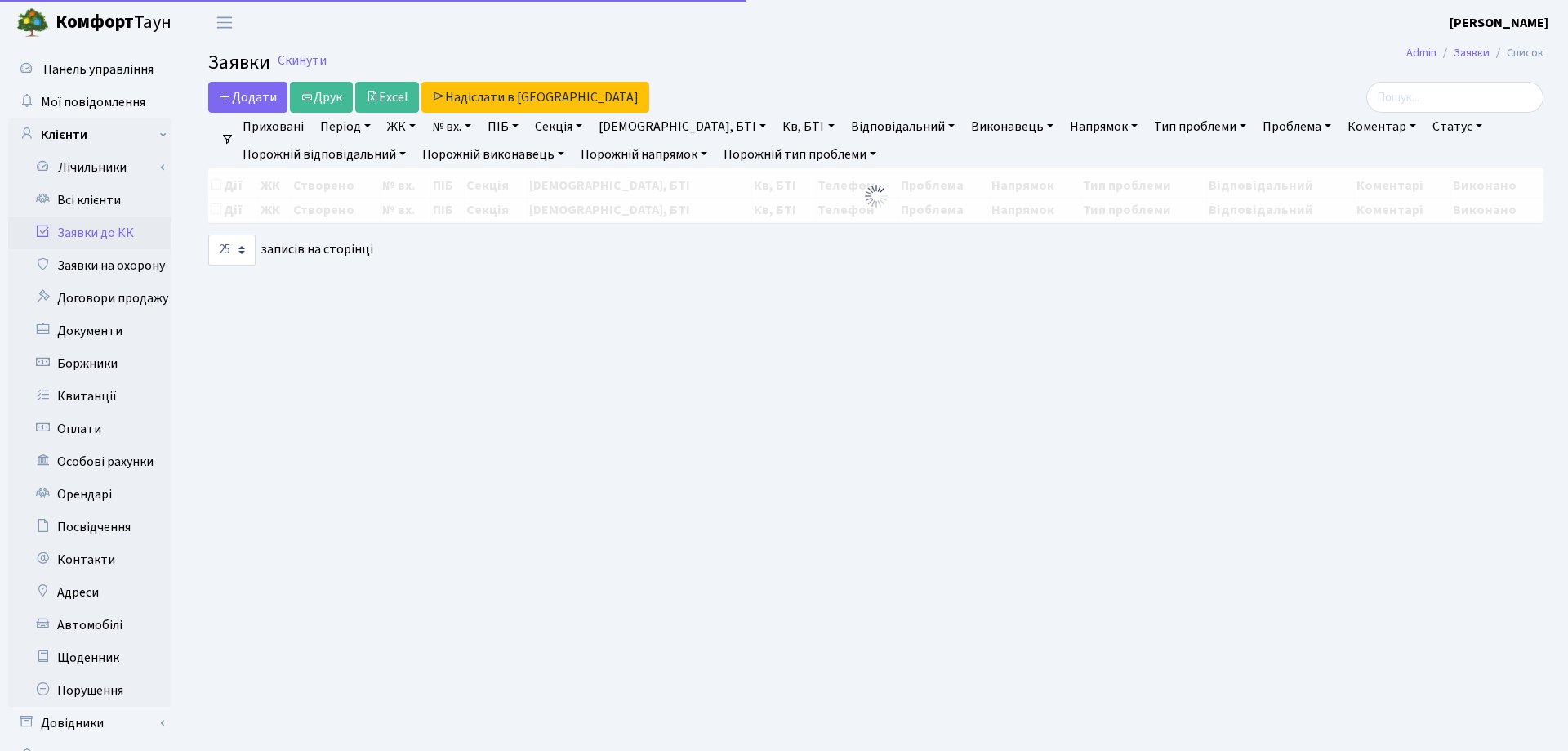
select select "25"
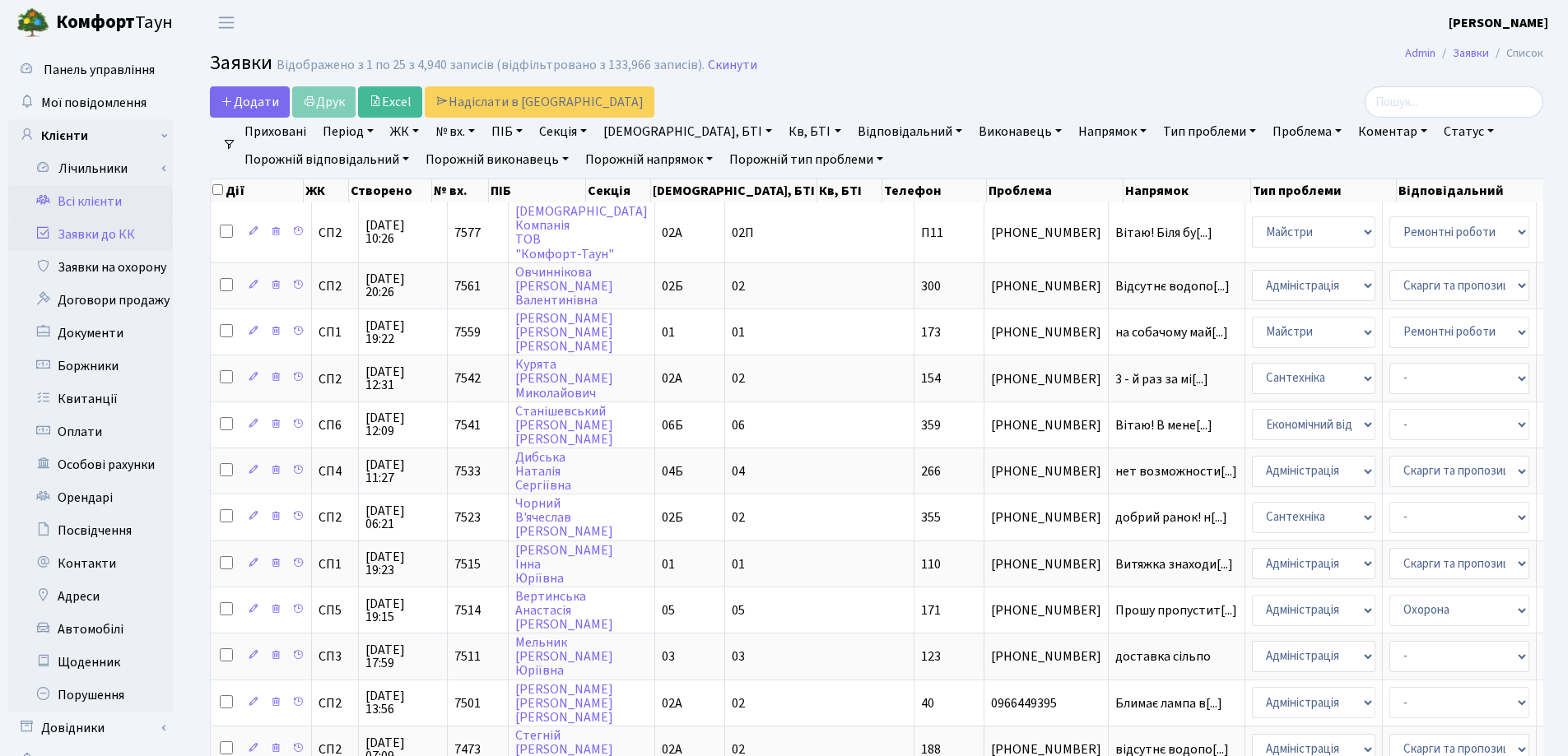
click at [68, 202] on link "Всі клієнти" at bounding box center [91, 201] width 165 height 33
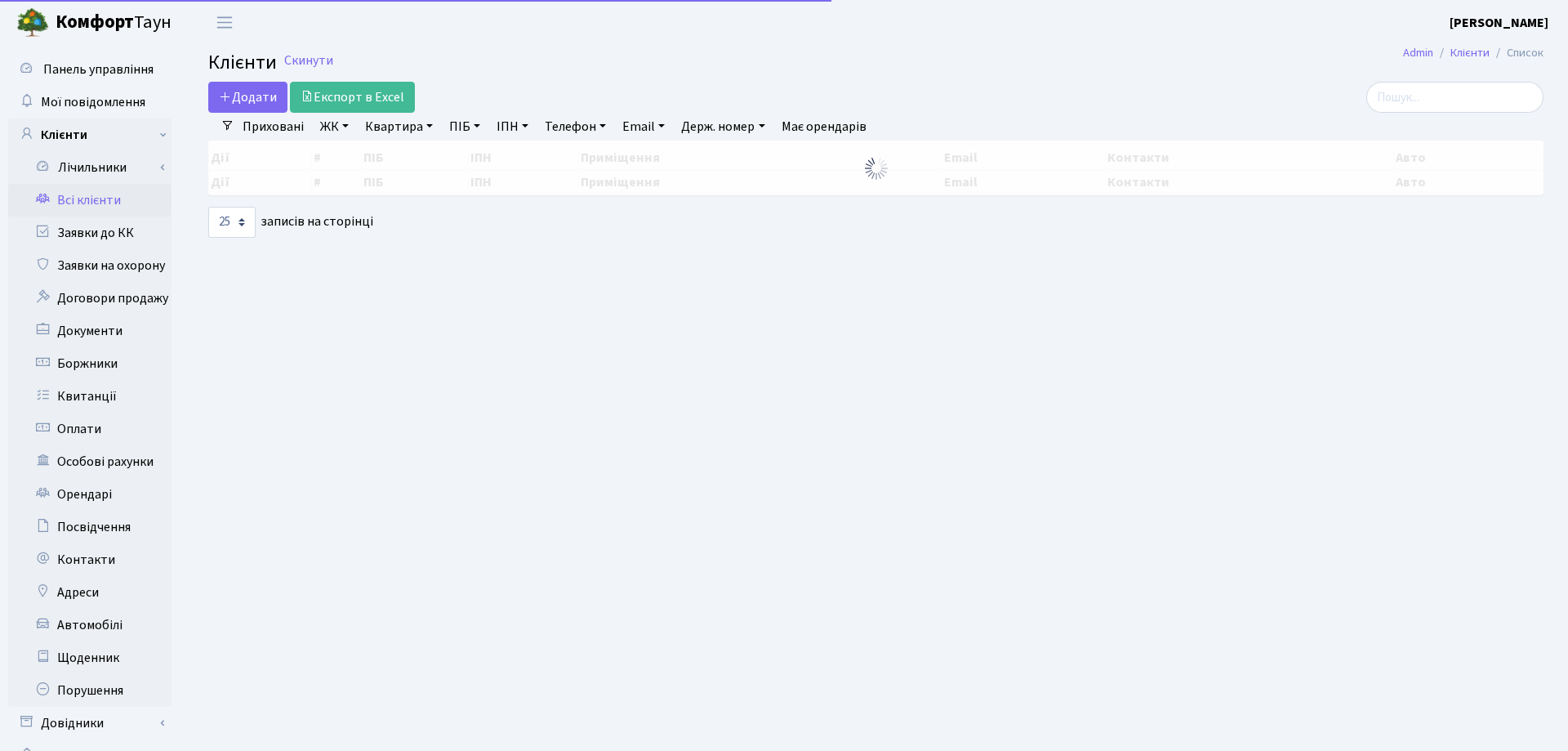
select select "25"
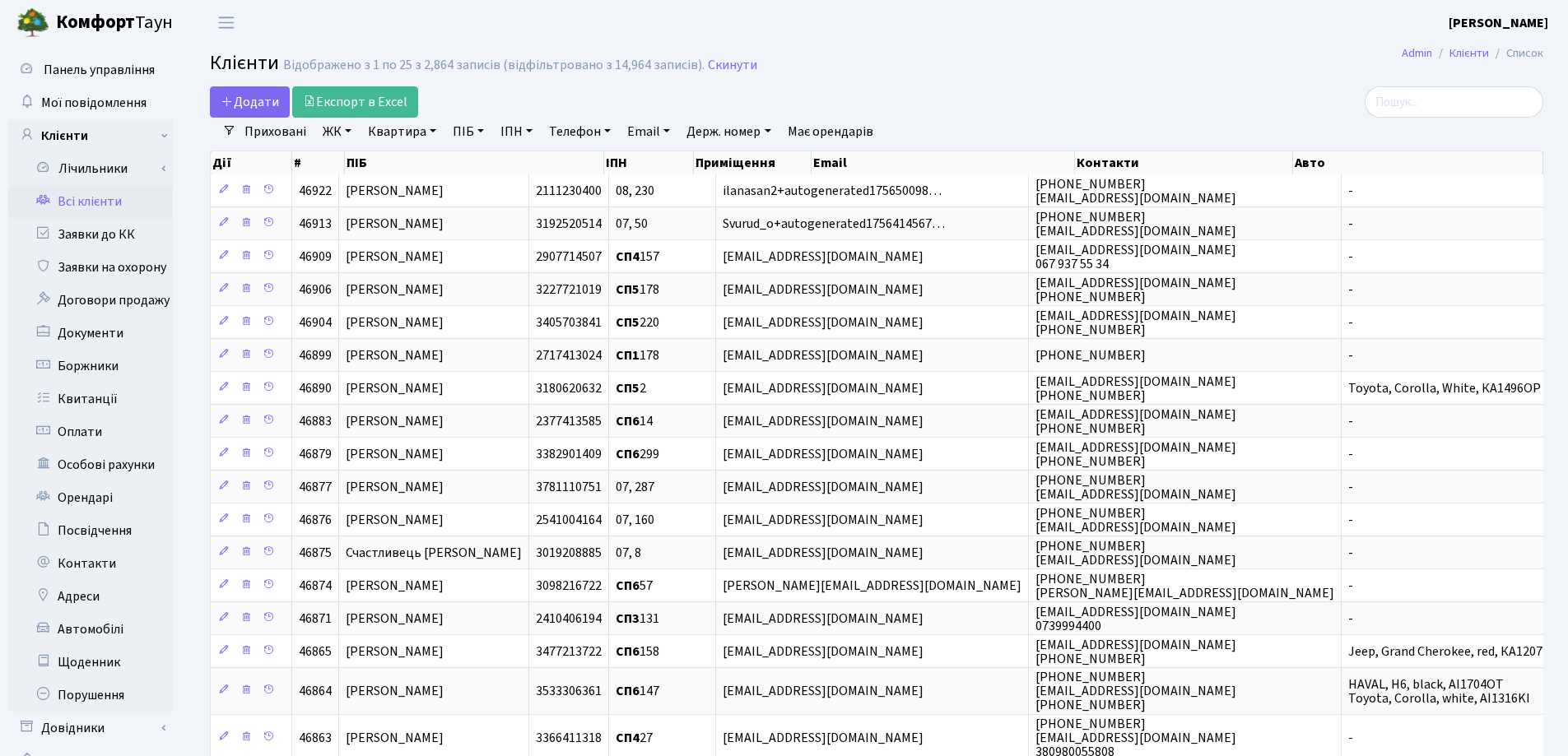
click at [434, 130] on link "Квартира" at bounding box center [402, 131] width 82 height 28
type input "135"
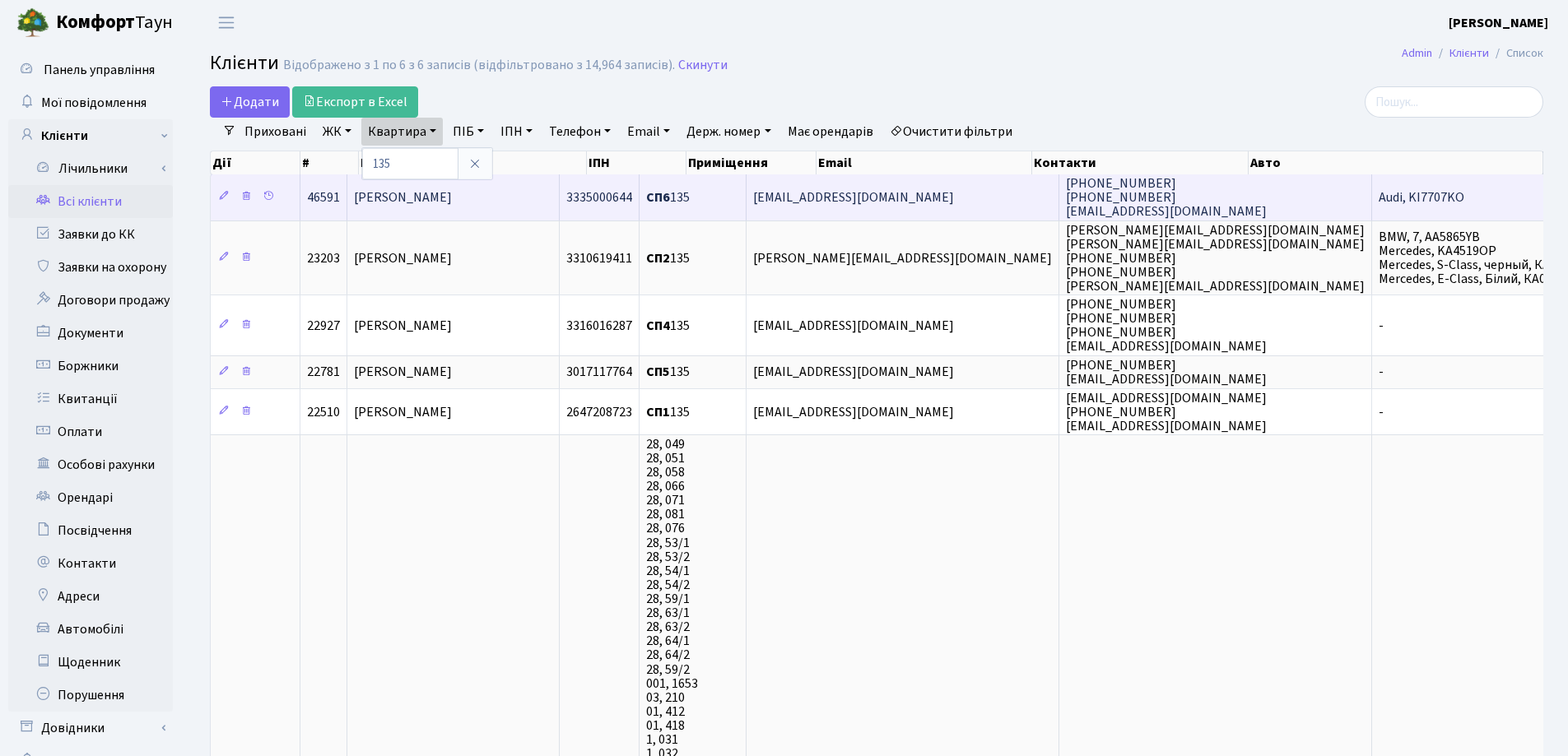
click at [452, 205] on span "[PERSON_NAME]" at bounding box center [403, 197] width 98 height 18
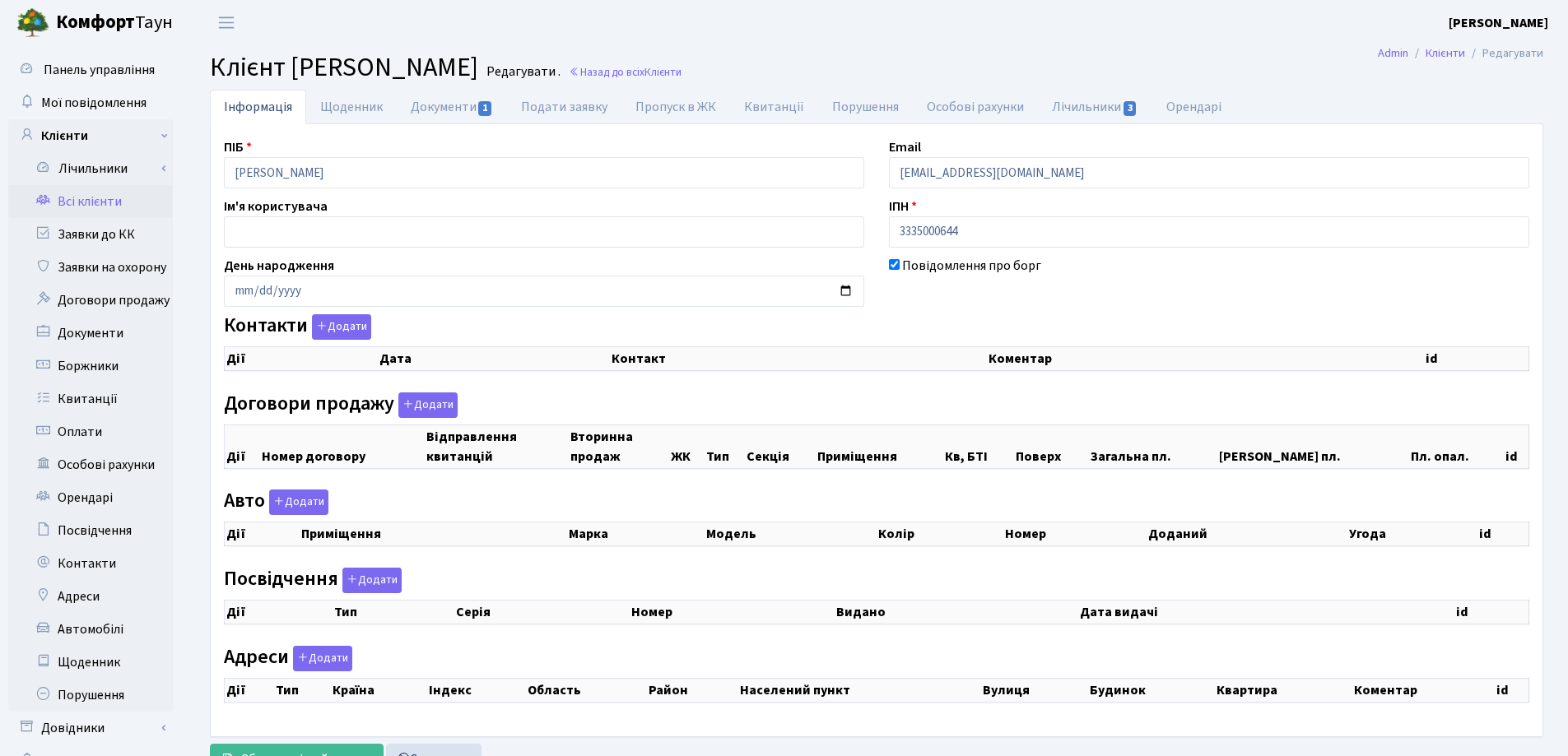
checkbox input "true"
select select "25"
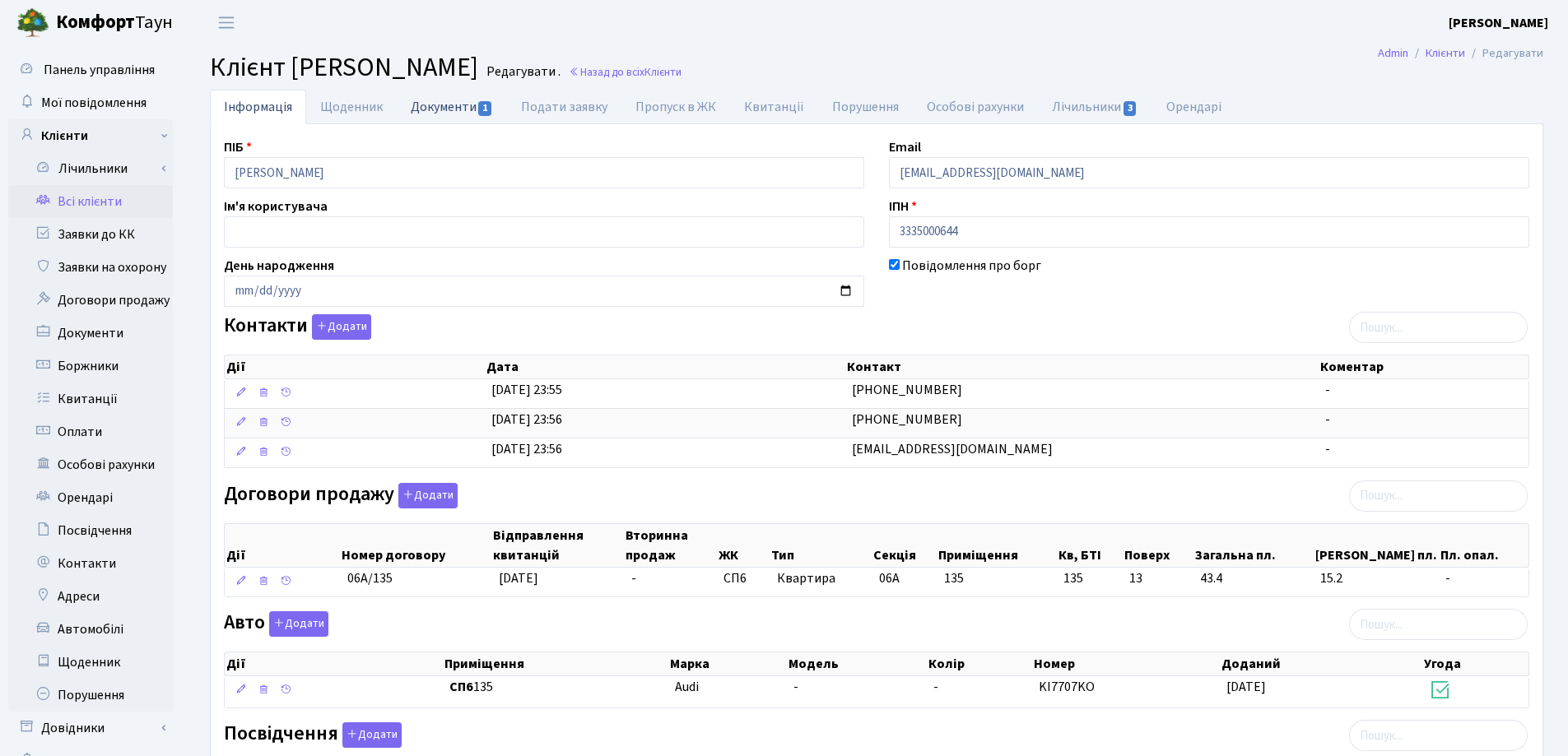
click at [423, 106] on link "Документи 1" at bounding box center [451, 107] width 110 height 34
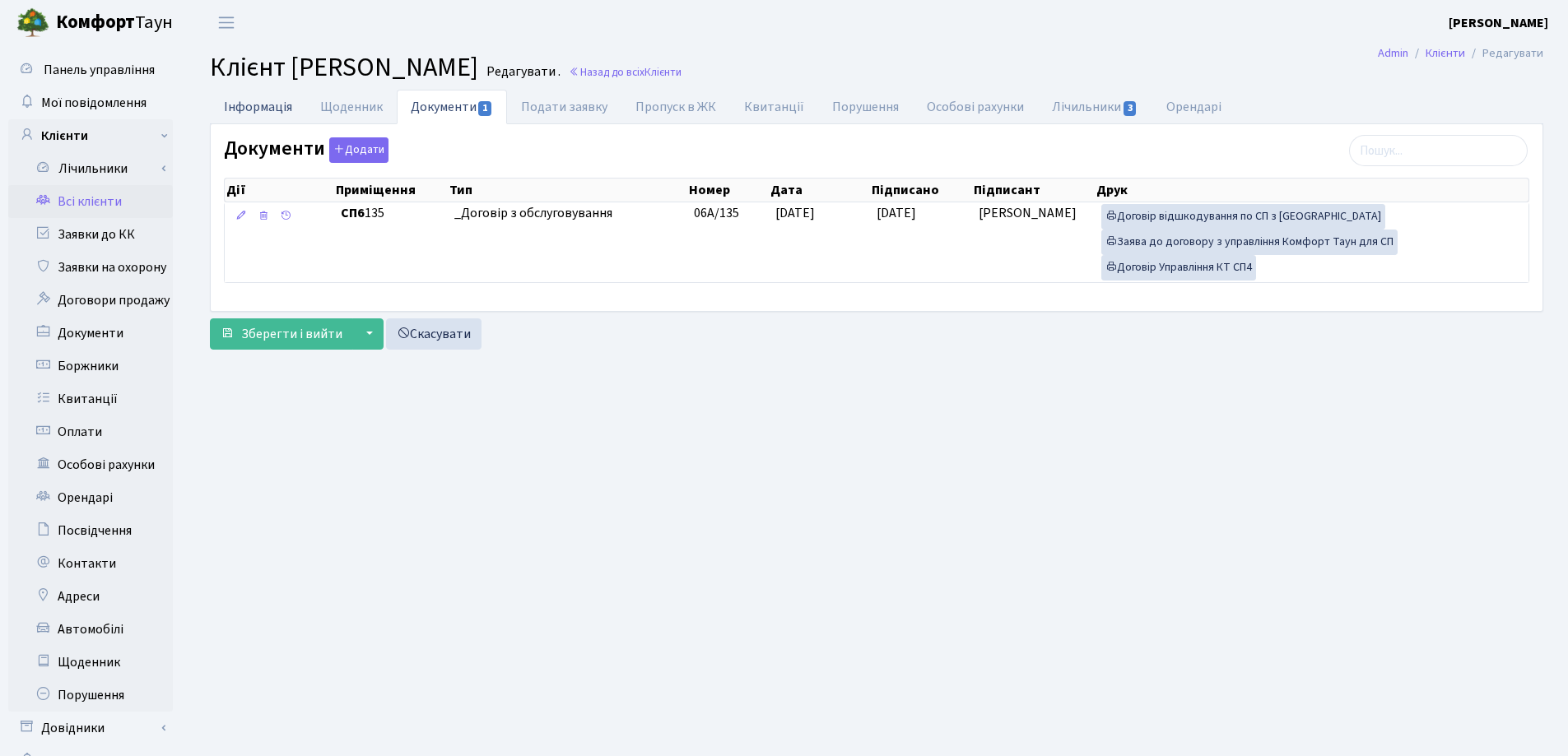
click at [245, 108] on link "Інформація" at bounding box center [258, 107] width 97 height 34
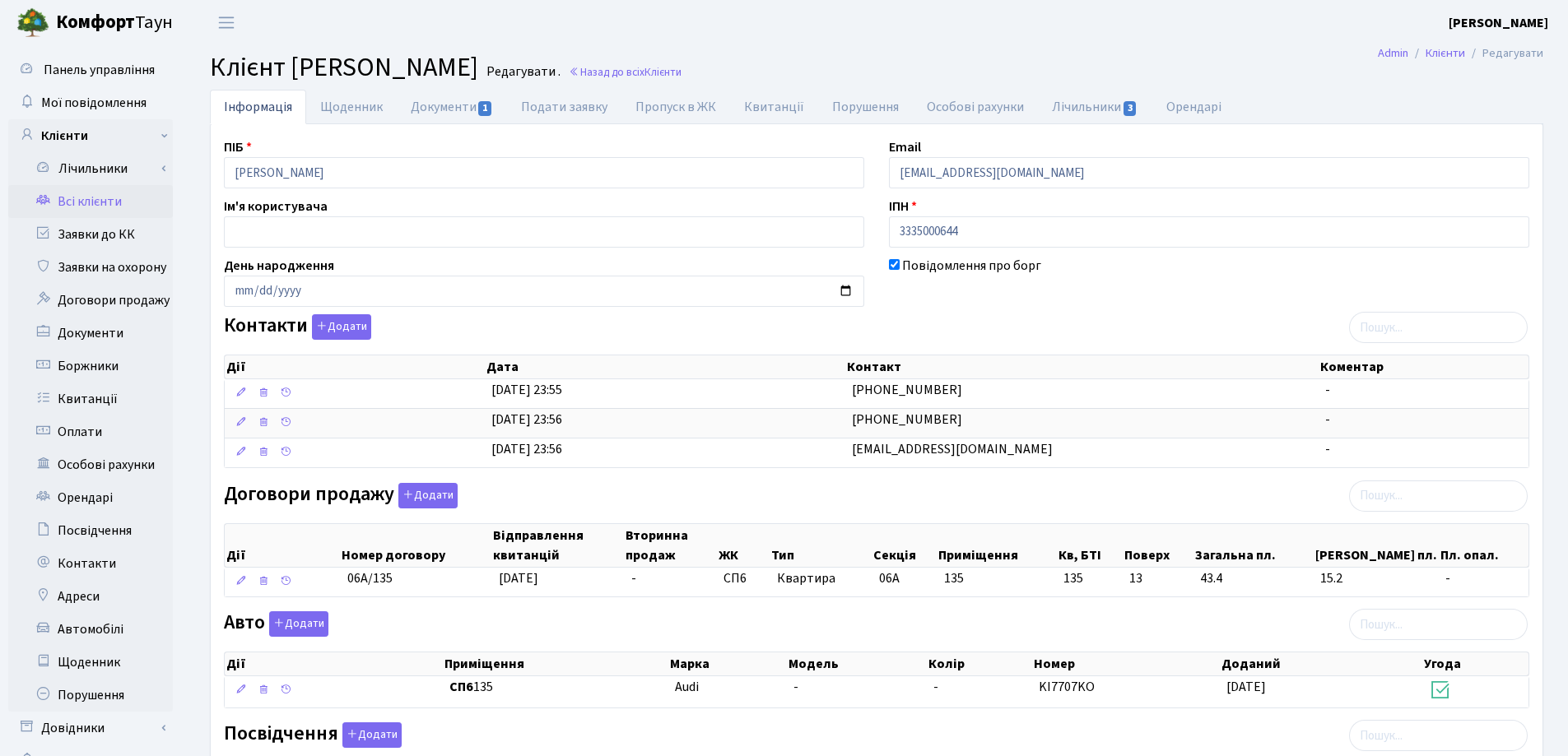
click at [736, 81] on h2 "Клієнт Папазова Марія Олексіївна Редагувати . Назад до всіх Клієнти" at bounding box center [876, 67] width 1334 height 31
click at [681, 71] on link "Назад до всіх Клієнти" at bounding box center [625, 71] width 113 height 16
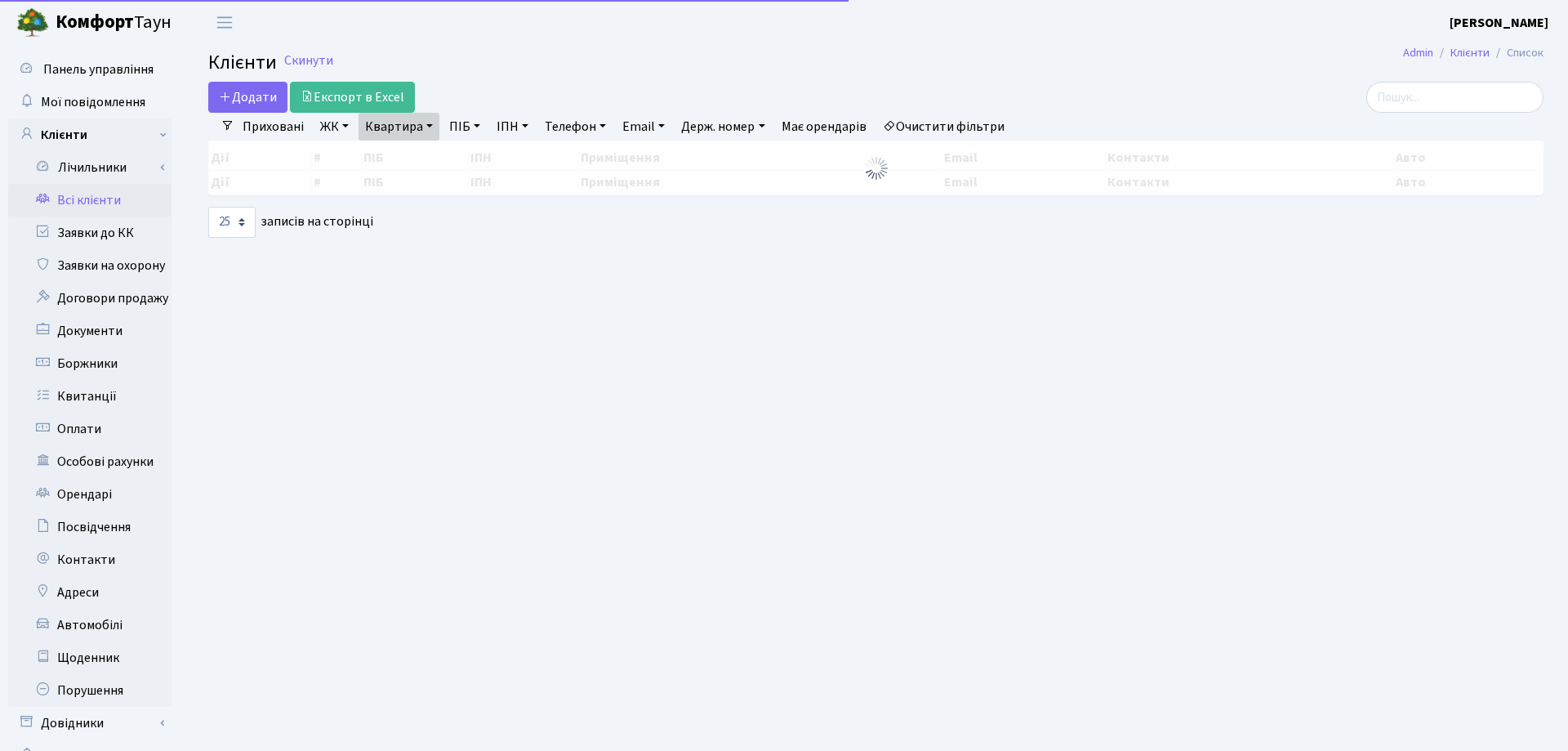
select select "25"
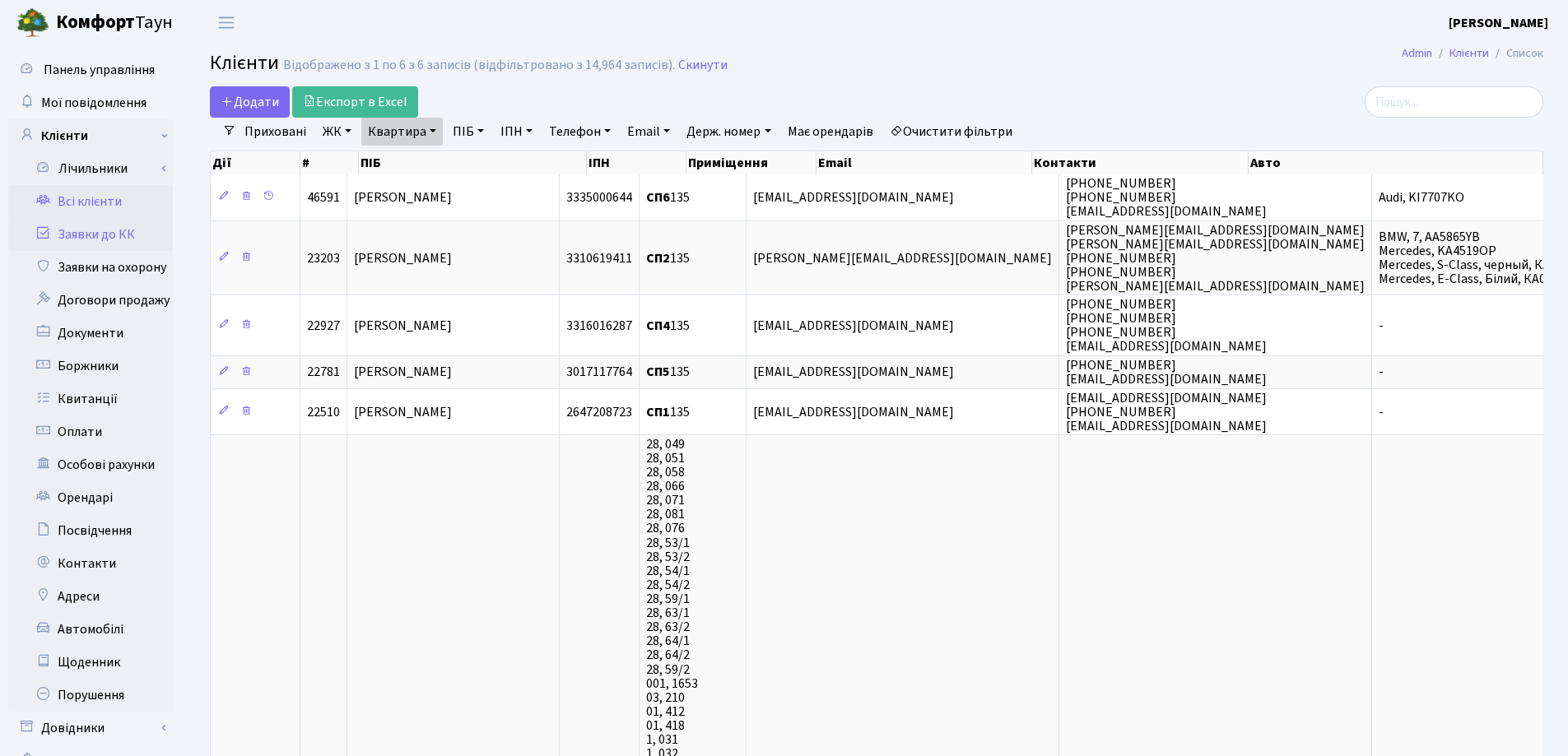
click at [58, 227] on link "Заявки до КК" at bounding box center [91, 234] width 165 height 33
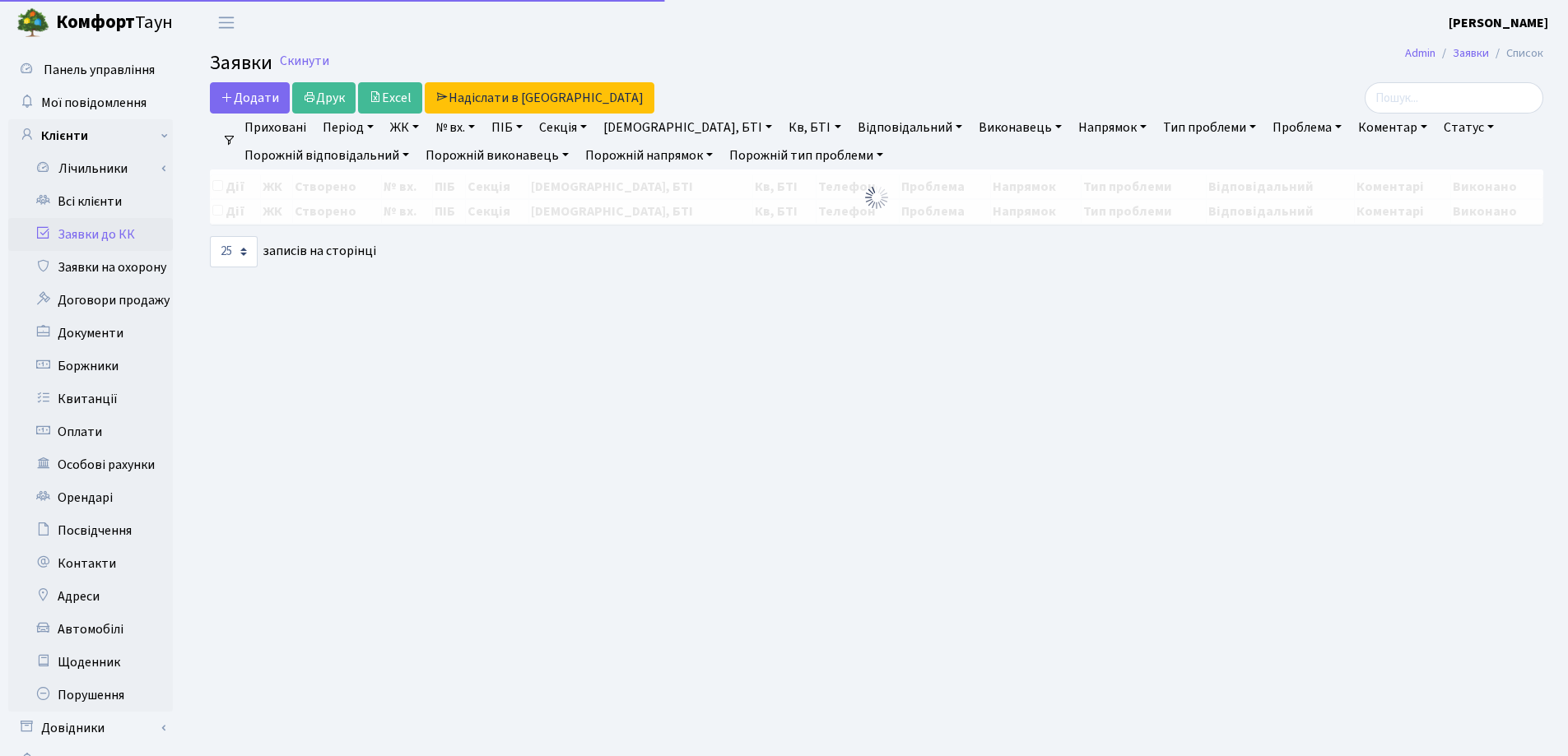
select select "25"
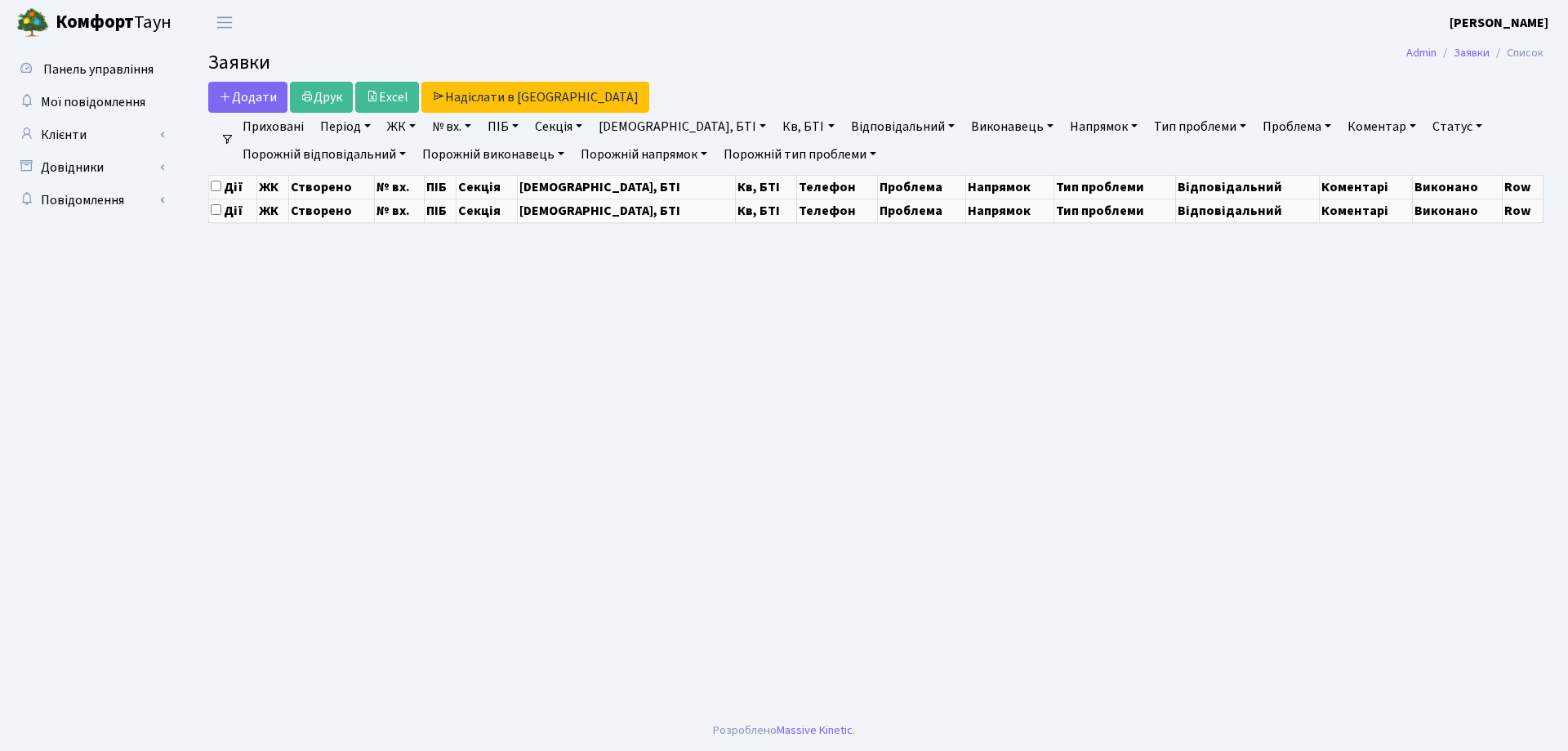
select select "25"
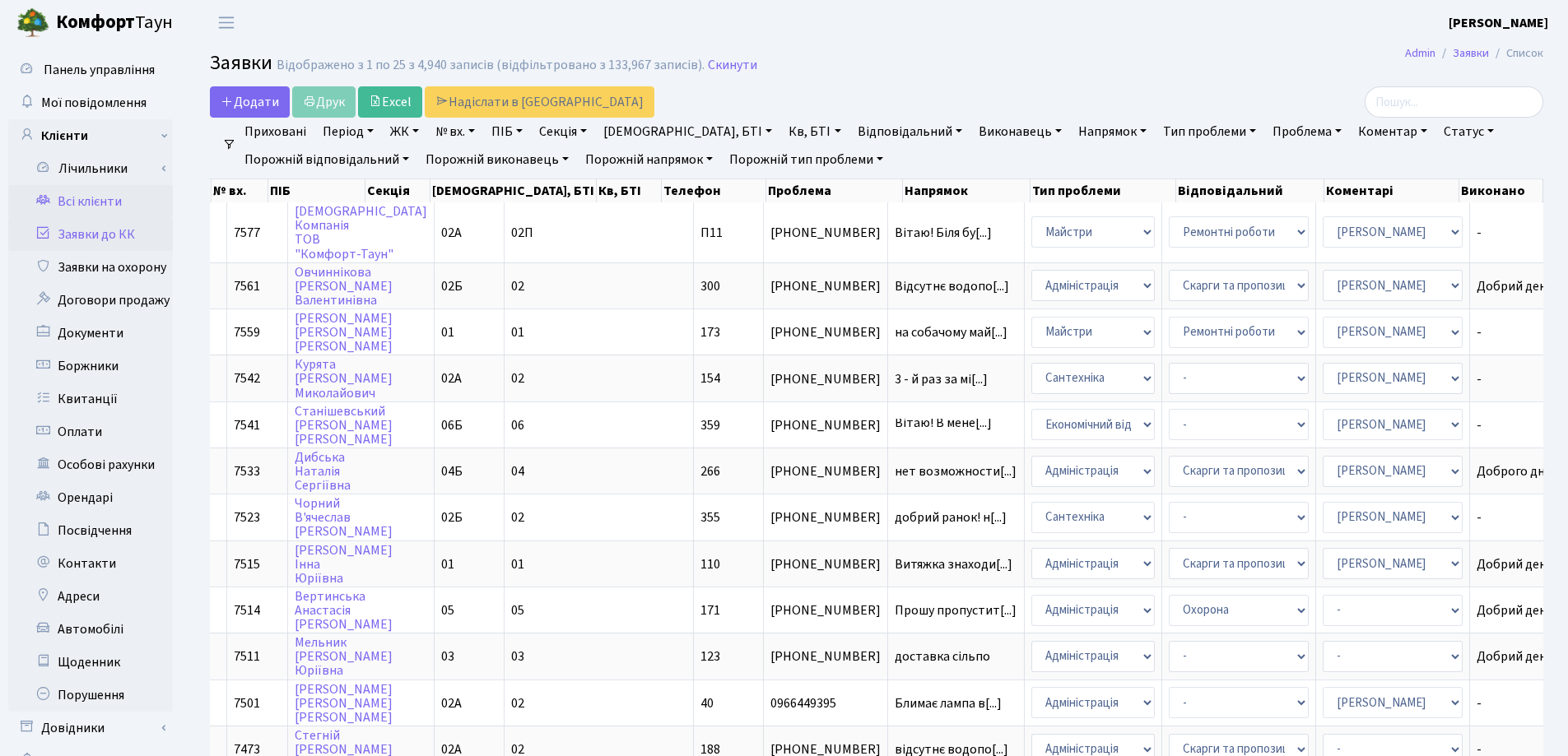
click at [110, 198] on link "Всі клієнти" at bounding box center [91, 201] width 165 height 33
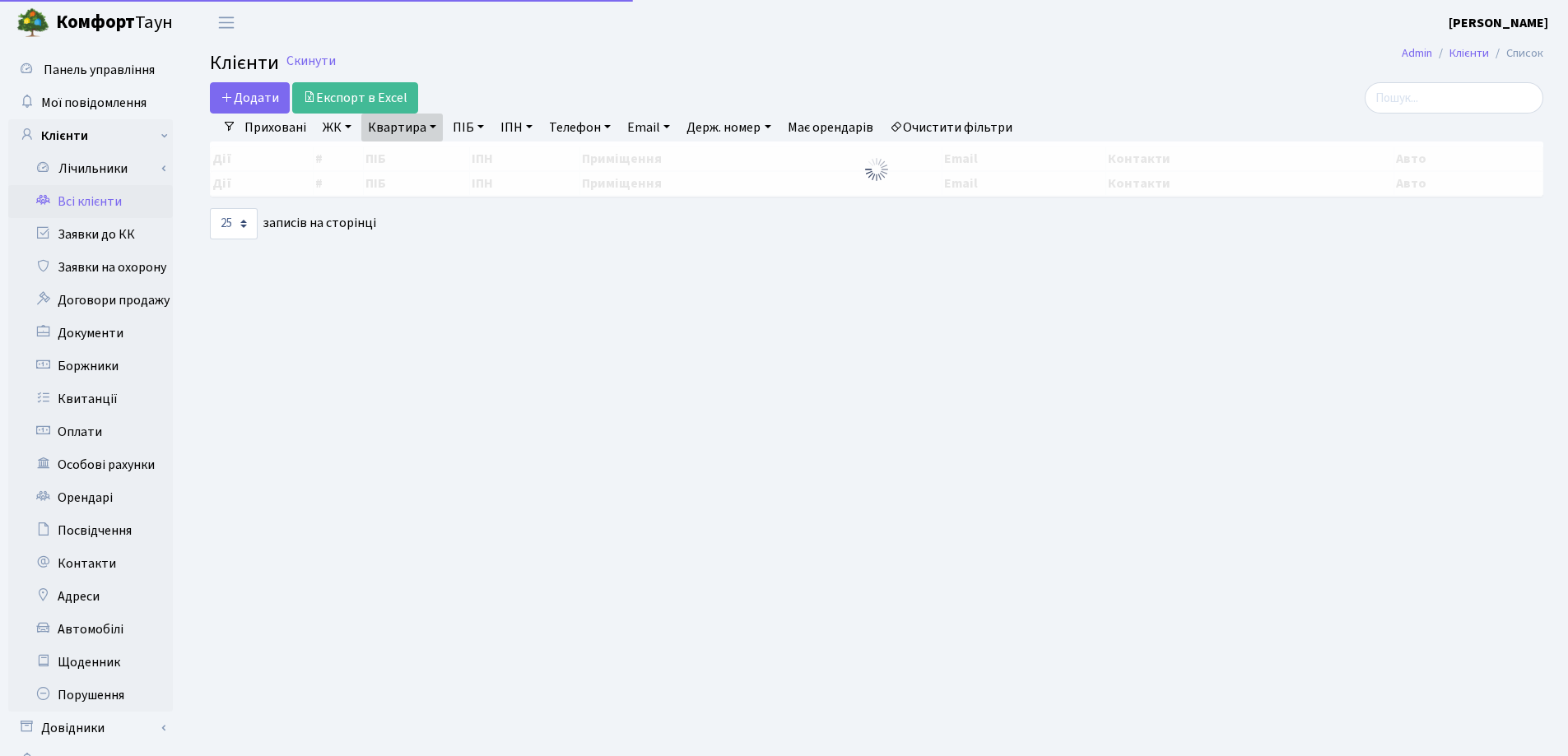
select select "25"
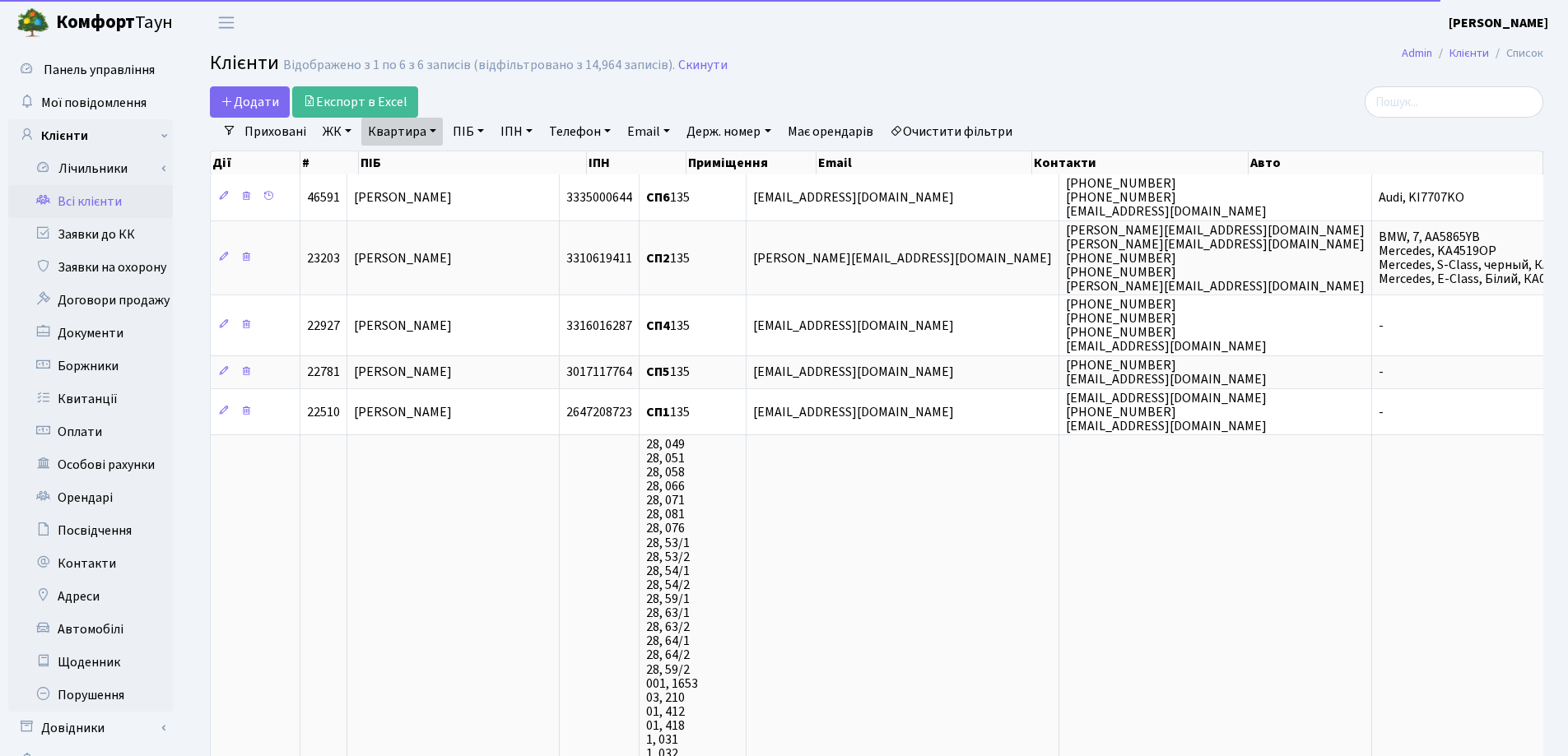
click at [436, 131] on link "Квартира" at bounding box center [402, 131] width 82 height 28
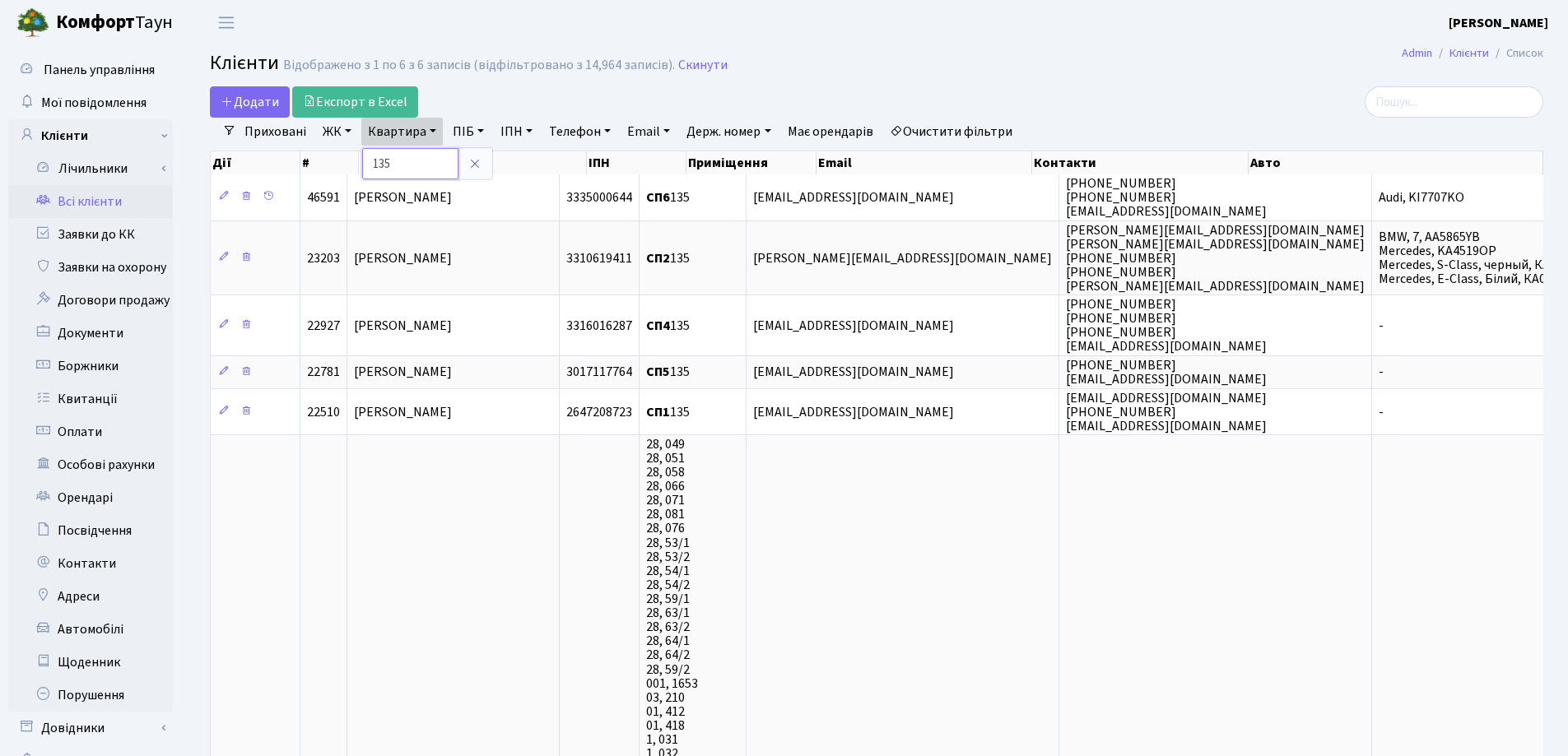
click at [430, 168] on input "135" at bounding box center [410, 163] width 97 height 31
type input "1"
type input "40"
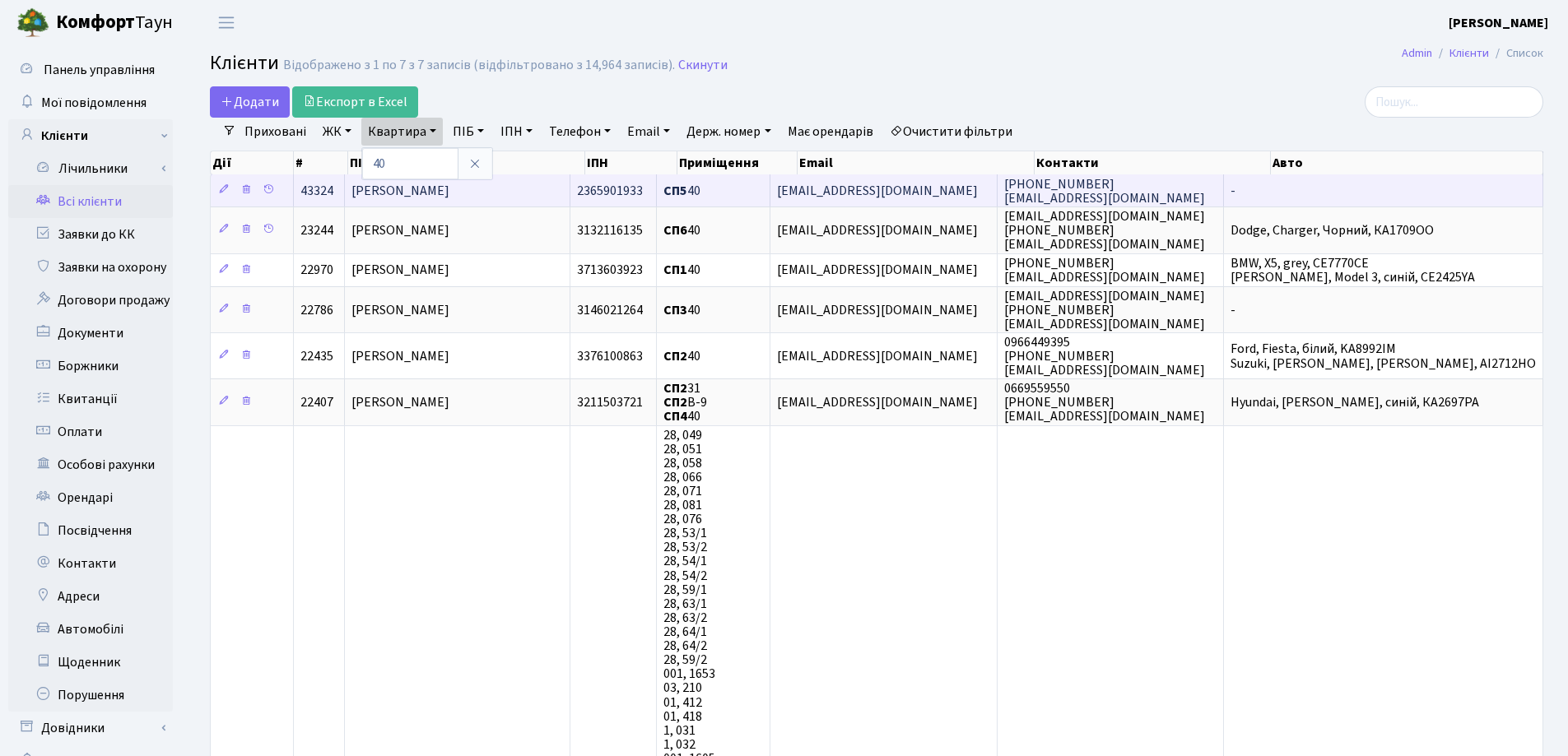
click at [546, 189] on td "[PERSON_NAME]" at bounding box center [457, 191] width 225 height 32
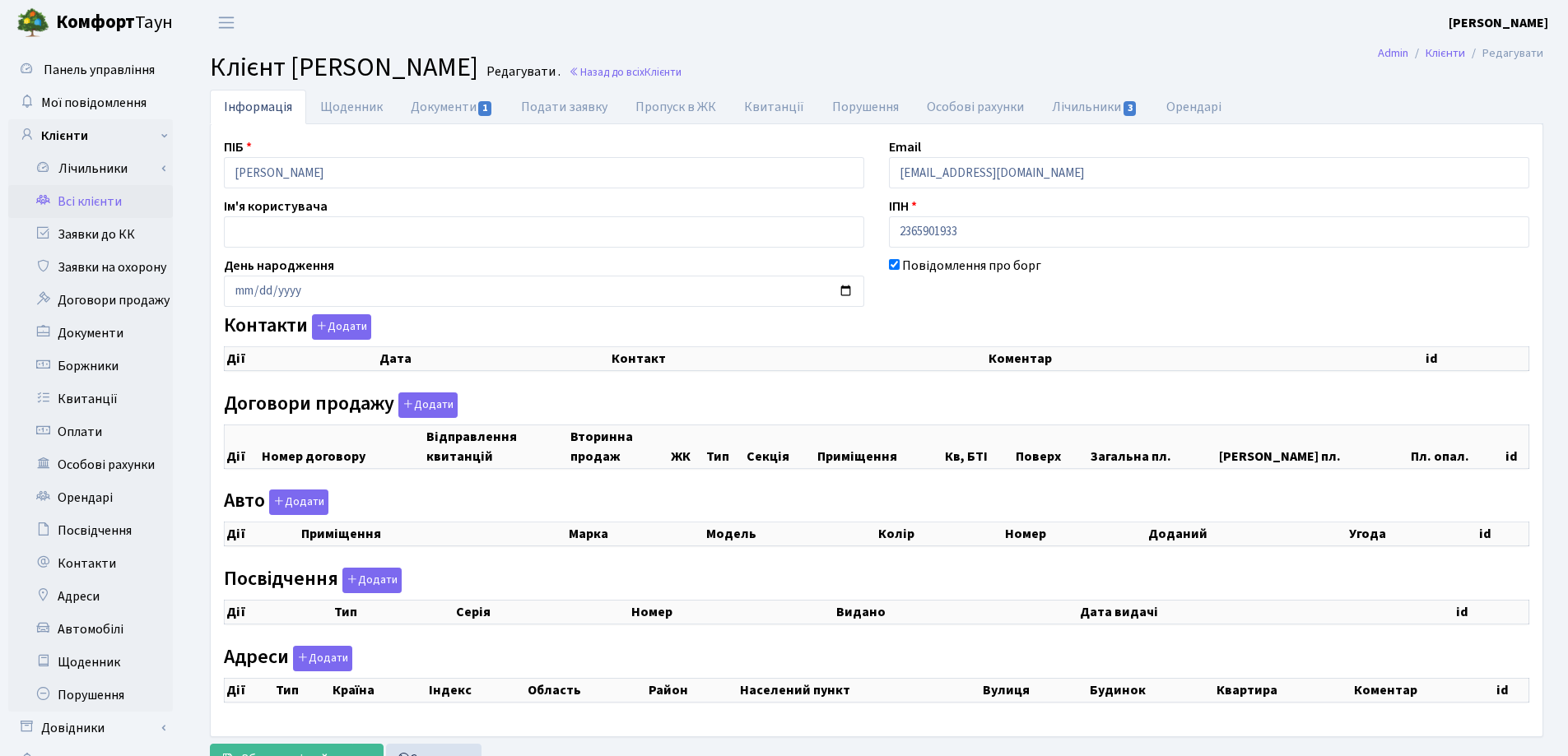
select select "25"
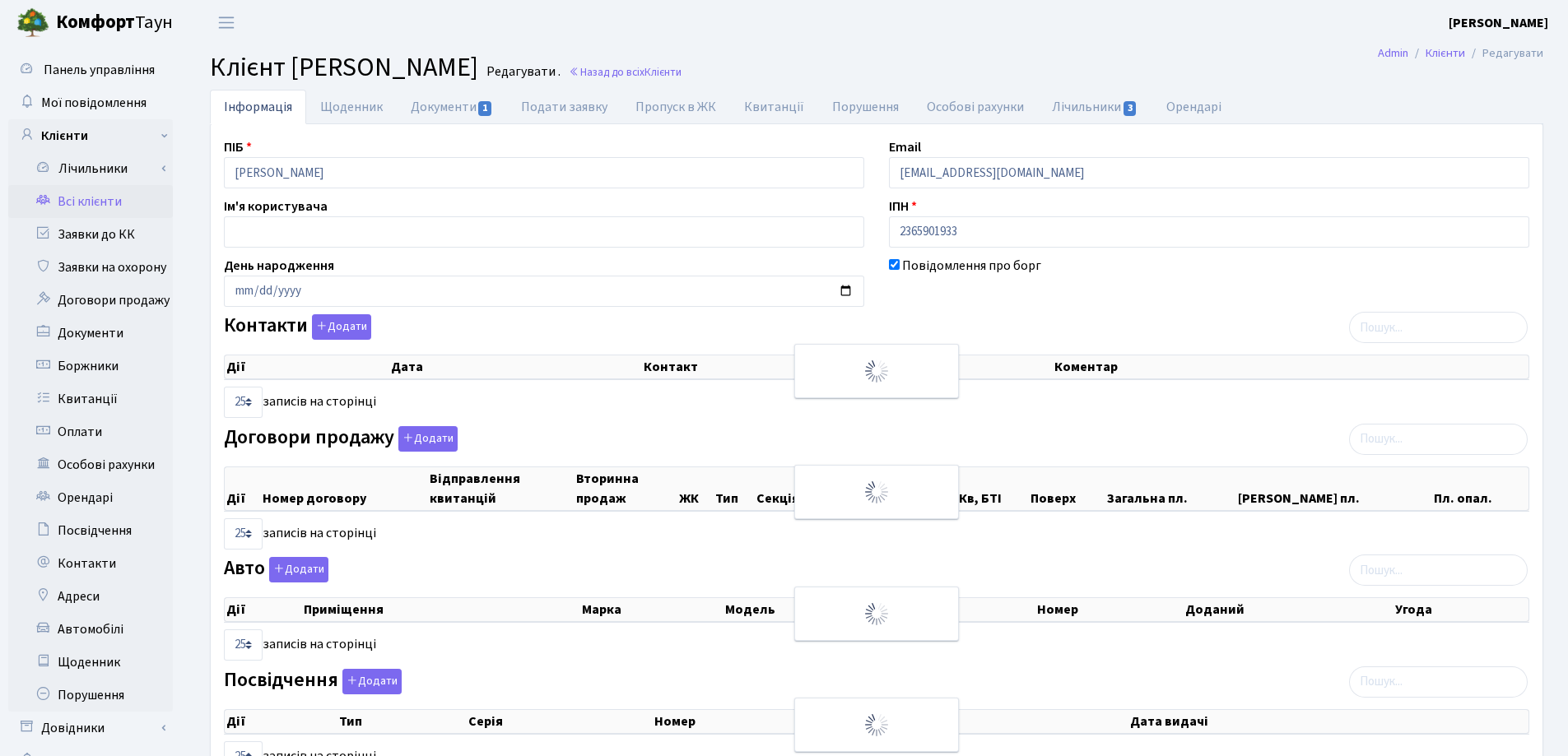
checkbox input "true"
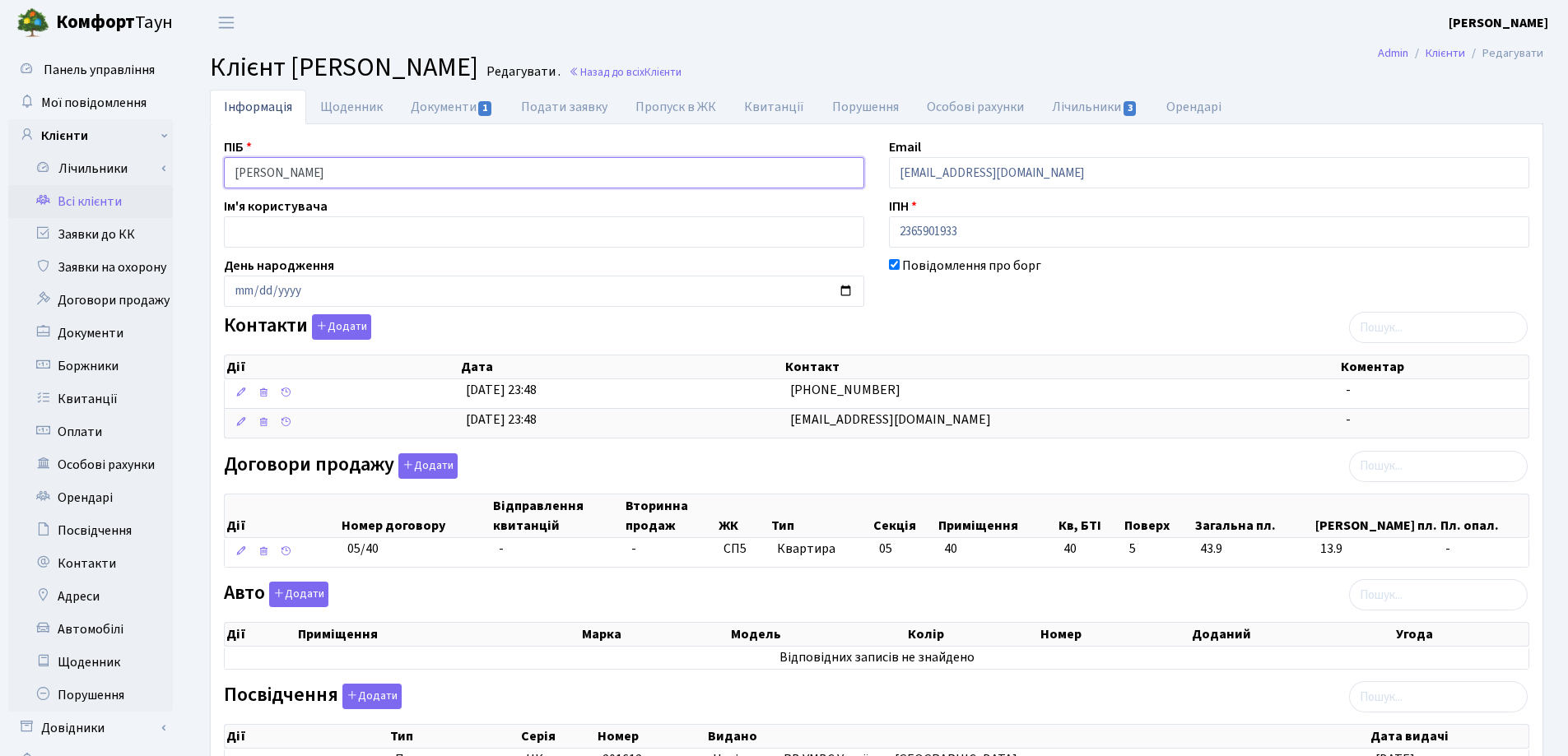
drag, startPoint x: 535, startPoint y: 179, endPoint x: 215, endPoint y: 199, distance: 320.6
click at [215, 199] on div "ПІБ Павленко Станіслав Олексійович Email vova1992pavlenko@gmail.com Ім'я корист…" at bounding box center [876, 564] width 1330 height 853
click at [912, 50] on main "Admin Клієнти Редагувати Клієнт Павленко Станіслав Олексійович Редагувати . Наз…" at bounding box center [876, 548] width 1382 height 1005
click at [447, 103] on link "Документи 1" at bounding box center [451, 107] width 110 height 34
select select "25"
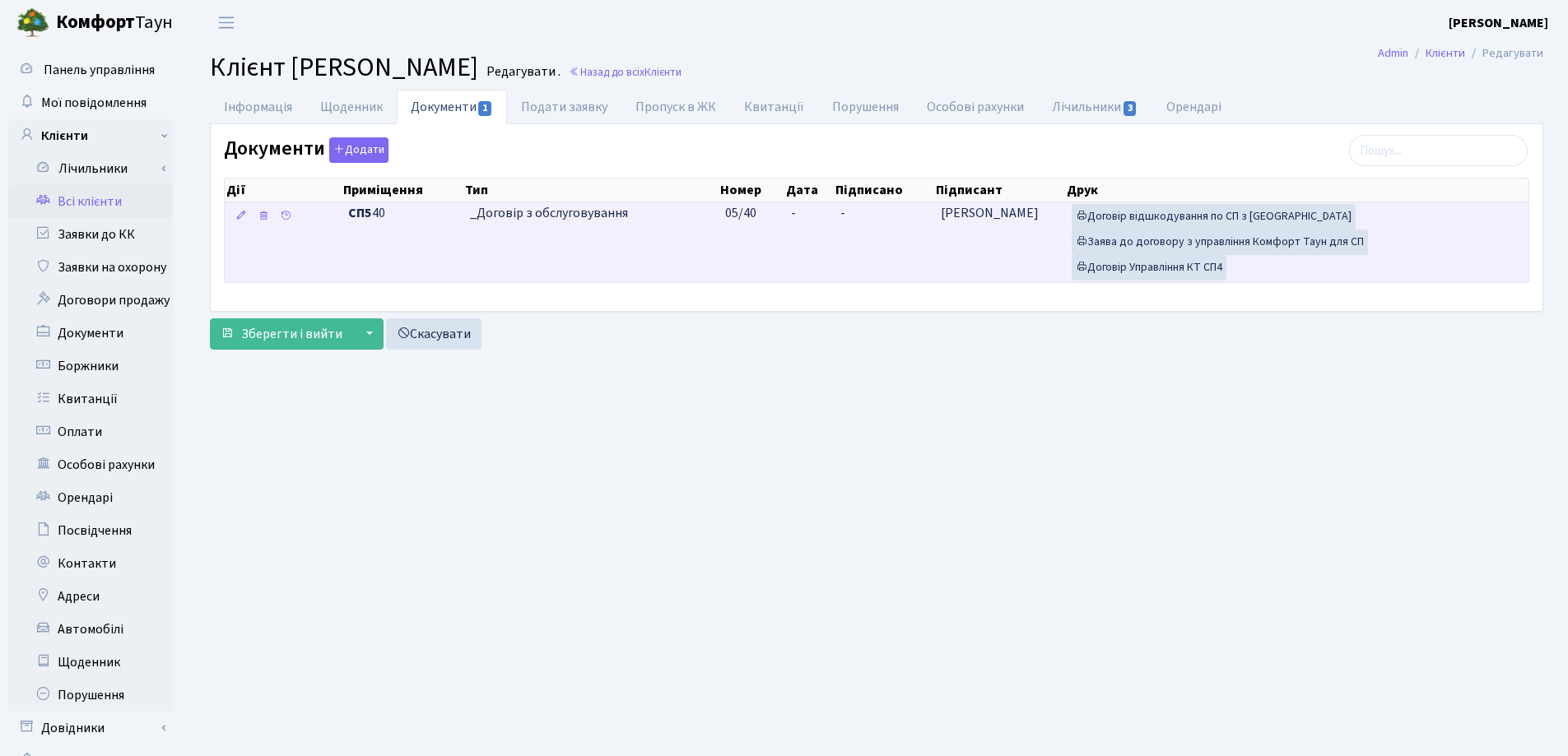
click at [800, 213] on td "-" at bounding box center [808, 242] width 49 height 80
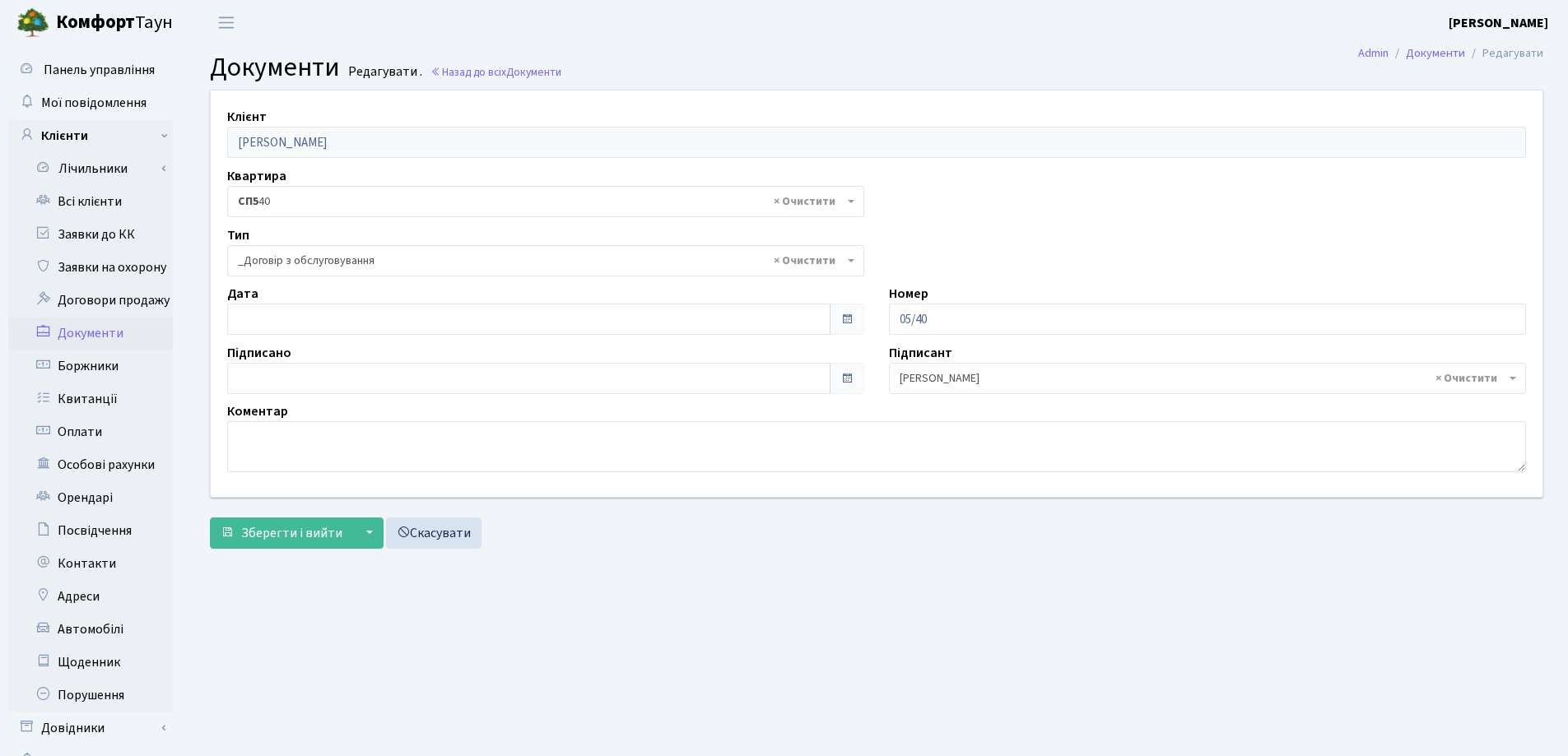
select select "289"
type input "[DATE]"
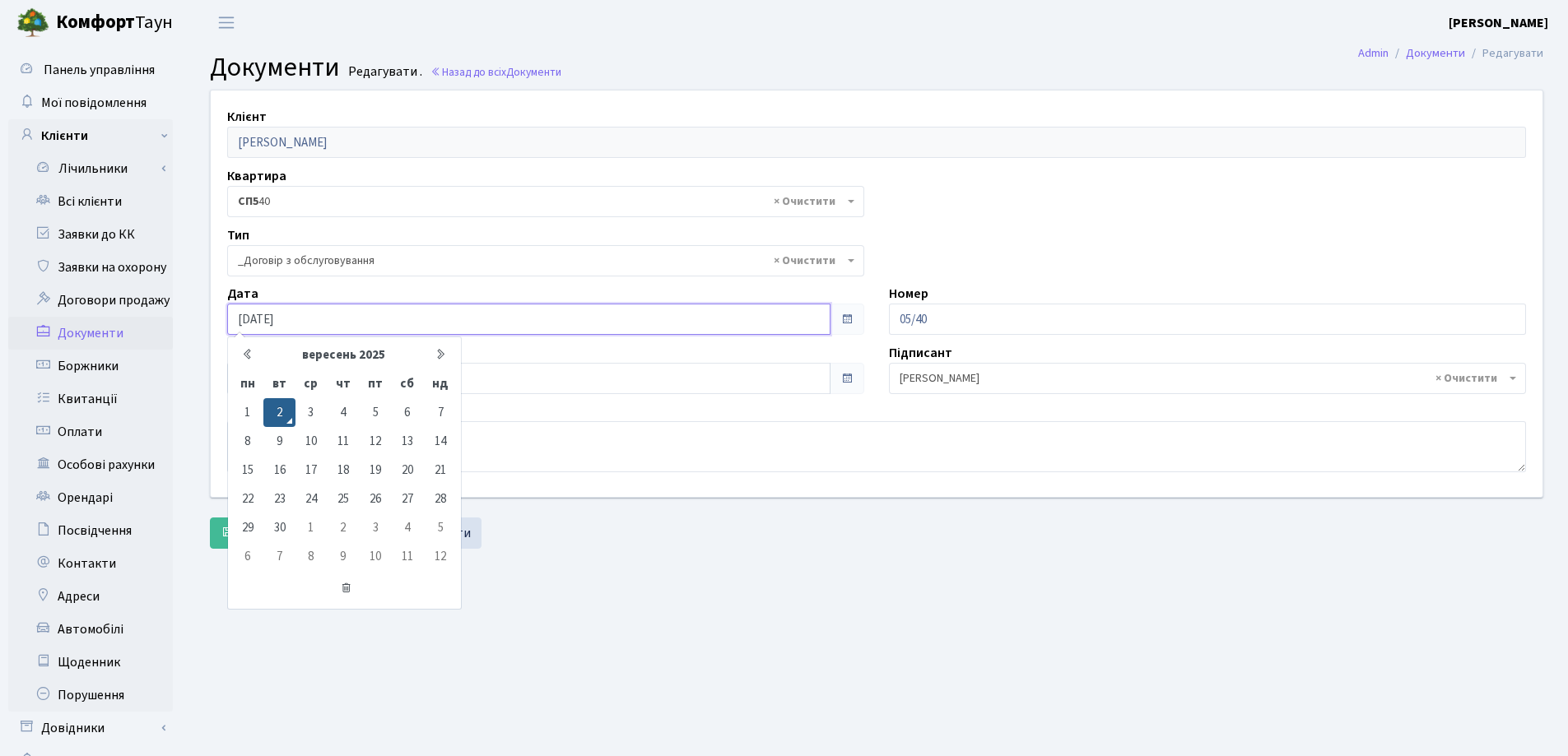
click at [457, 315] on input "[DATE]" at bounding box center [529, 318] width 603 height 31
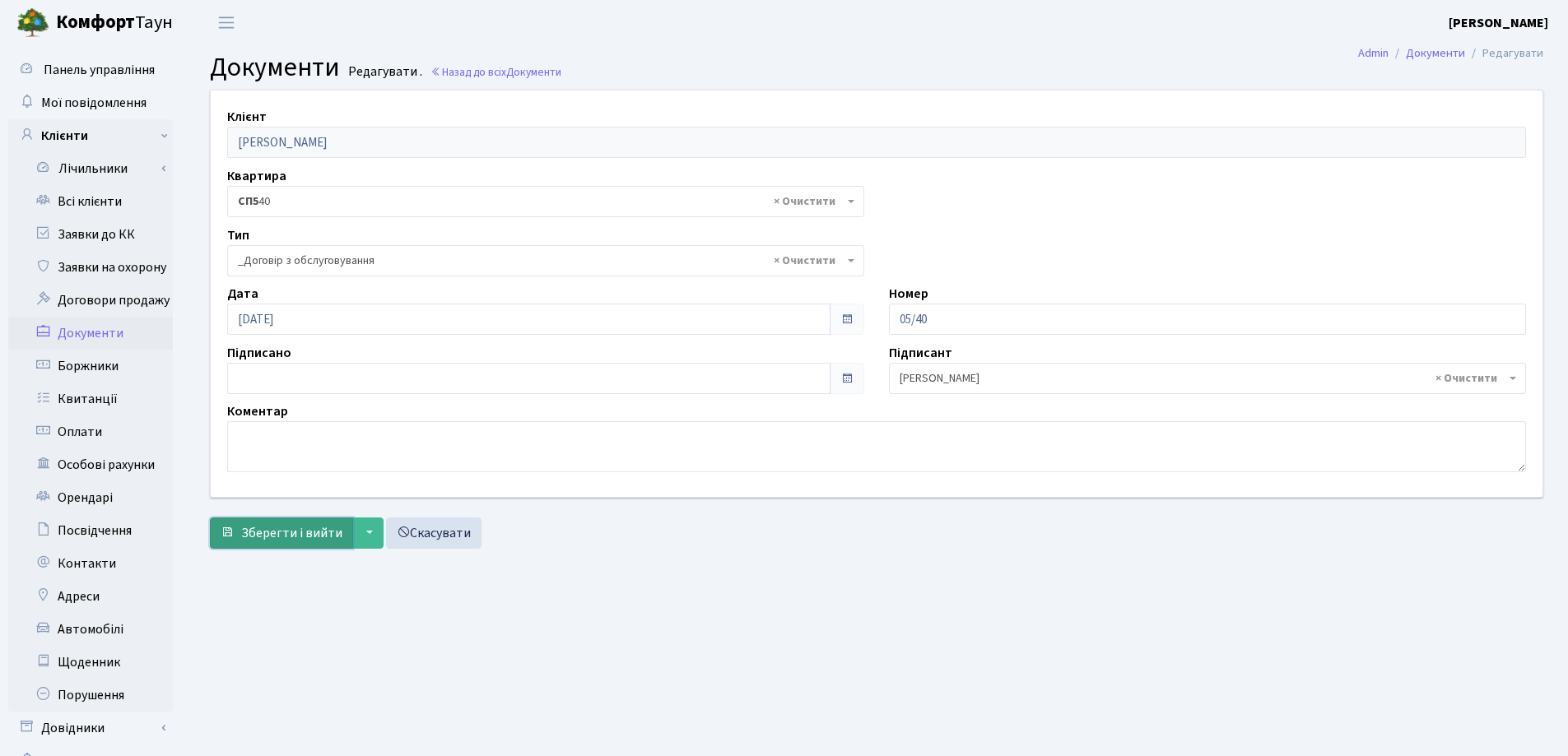
click at [318, 533] on span "Зберегти і вийти" at bounding box center [292, 533] width 101 height 18
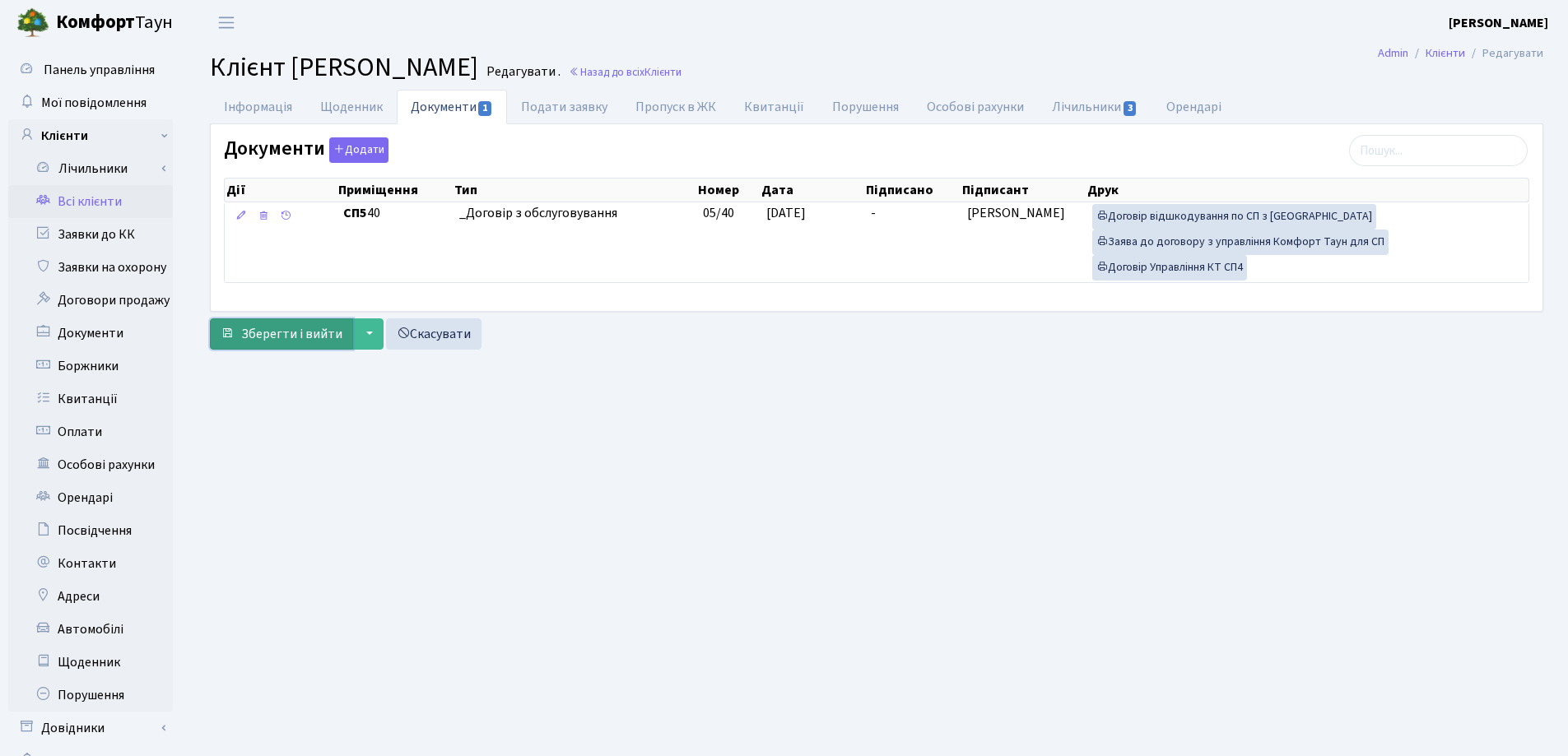
click at [266, 332] on span "Зберегти і вийти" at bounding box center [292, 334] width 101 height 18
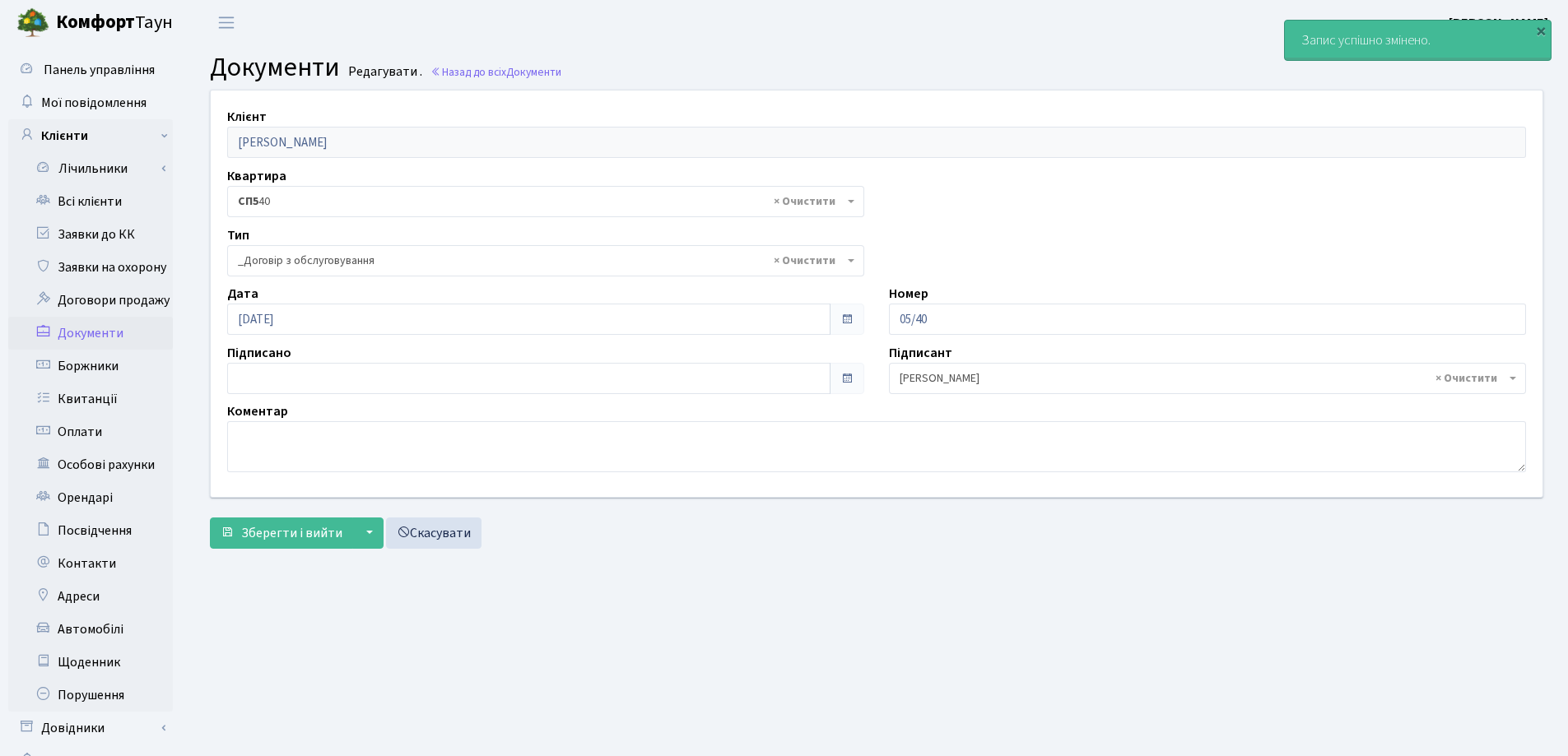
select select "289"
click at [57, 196] on link "Всі клієнти" at bounding box center [91, 201] width 165 height 33
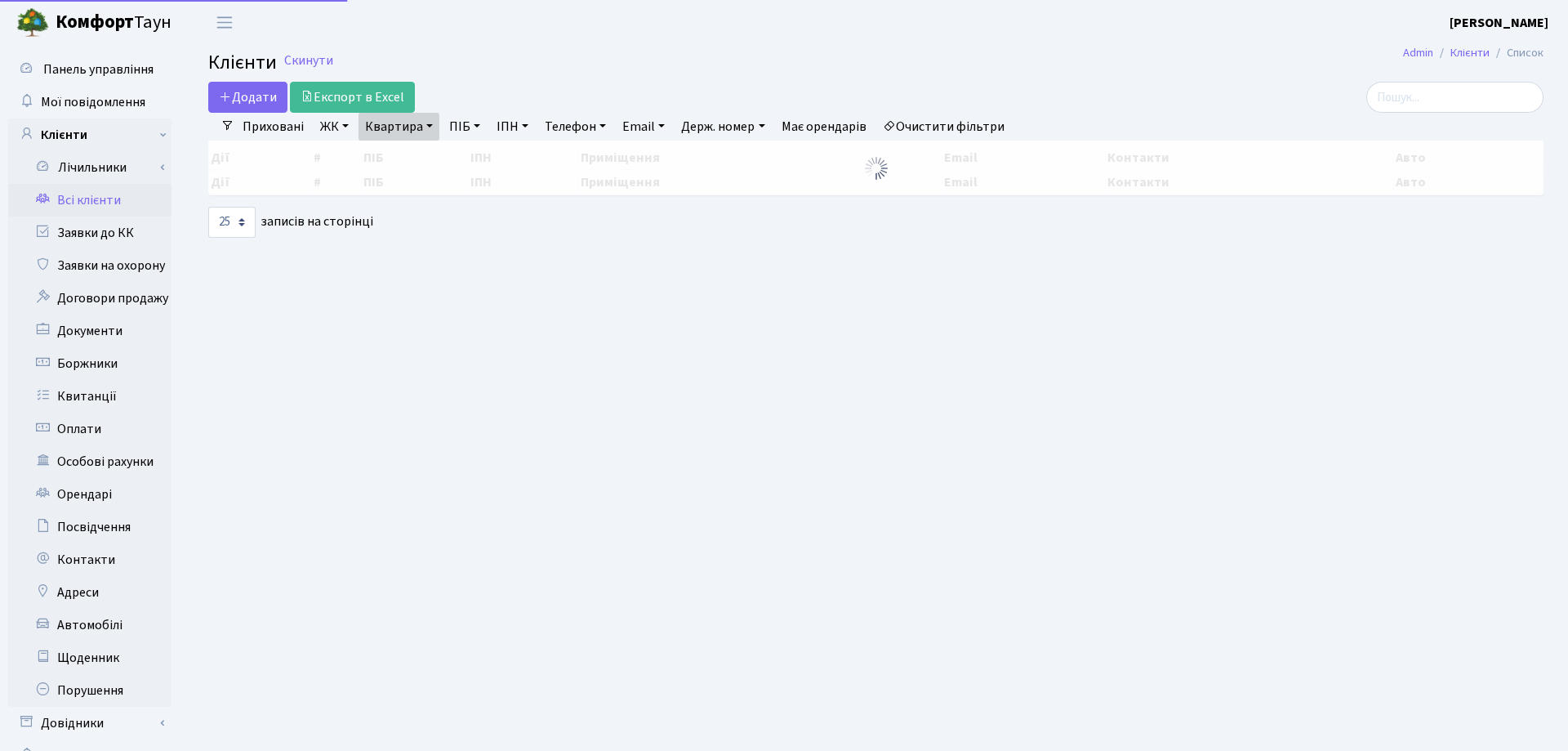
select select "25"
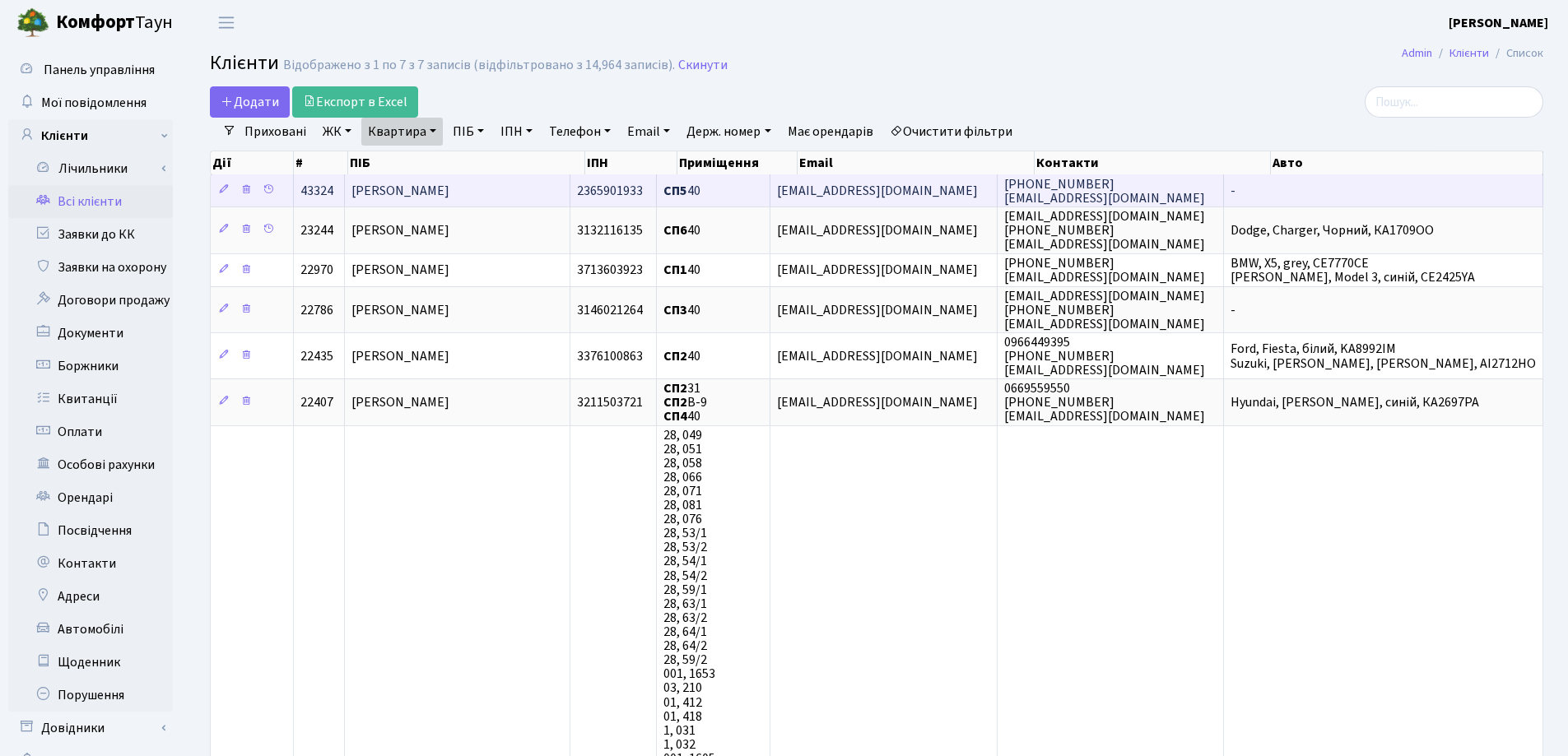
click at [410, 188] on span "[PERSON_NAME]" at bounding box center [400, 191] width 98 height 18
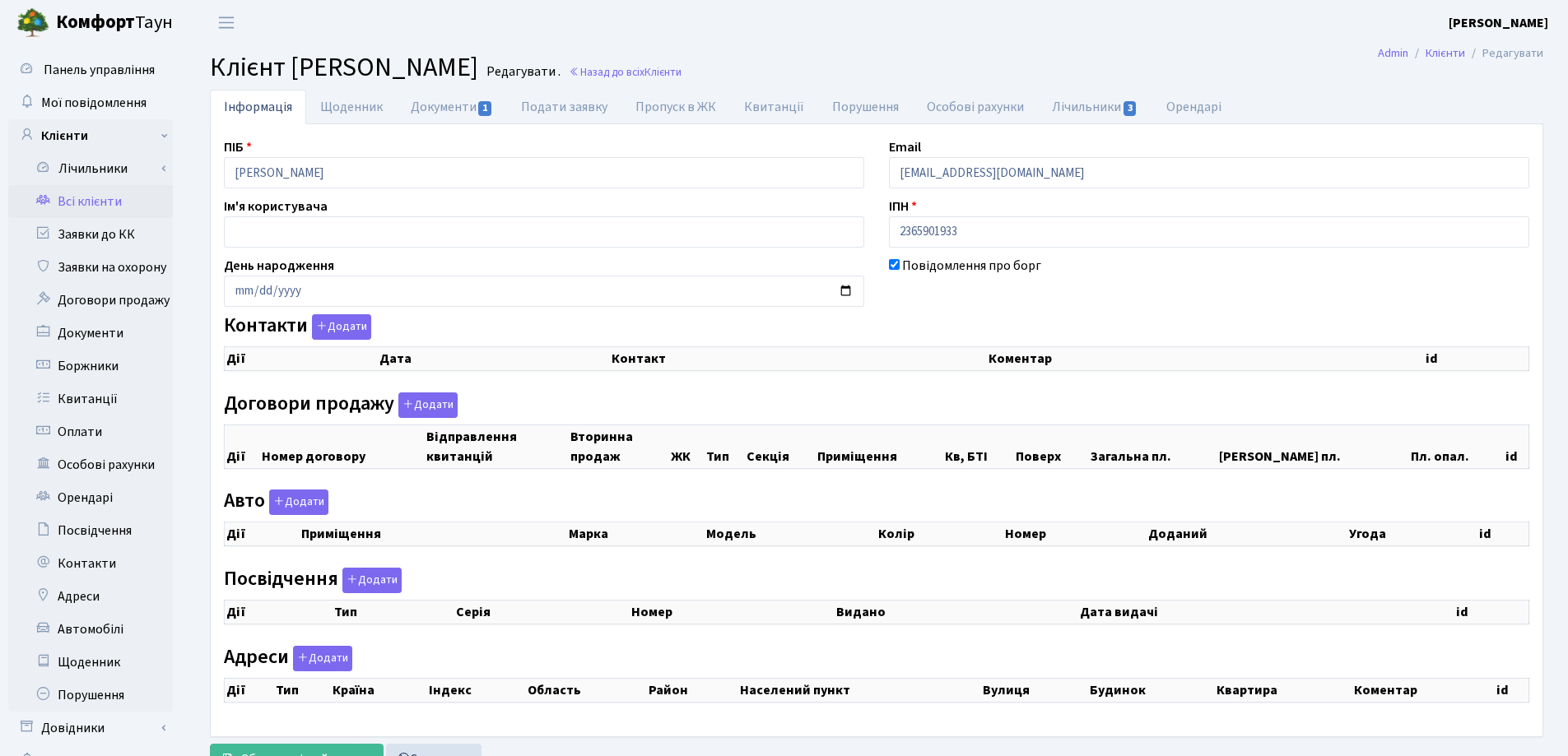
checkbox input "true"
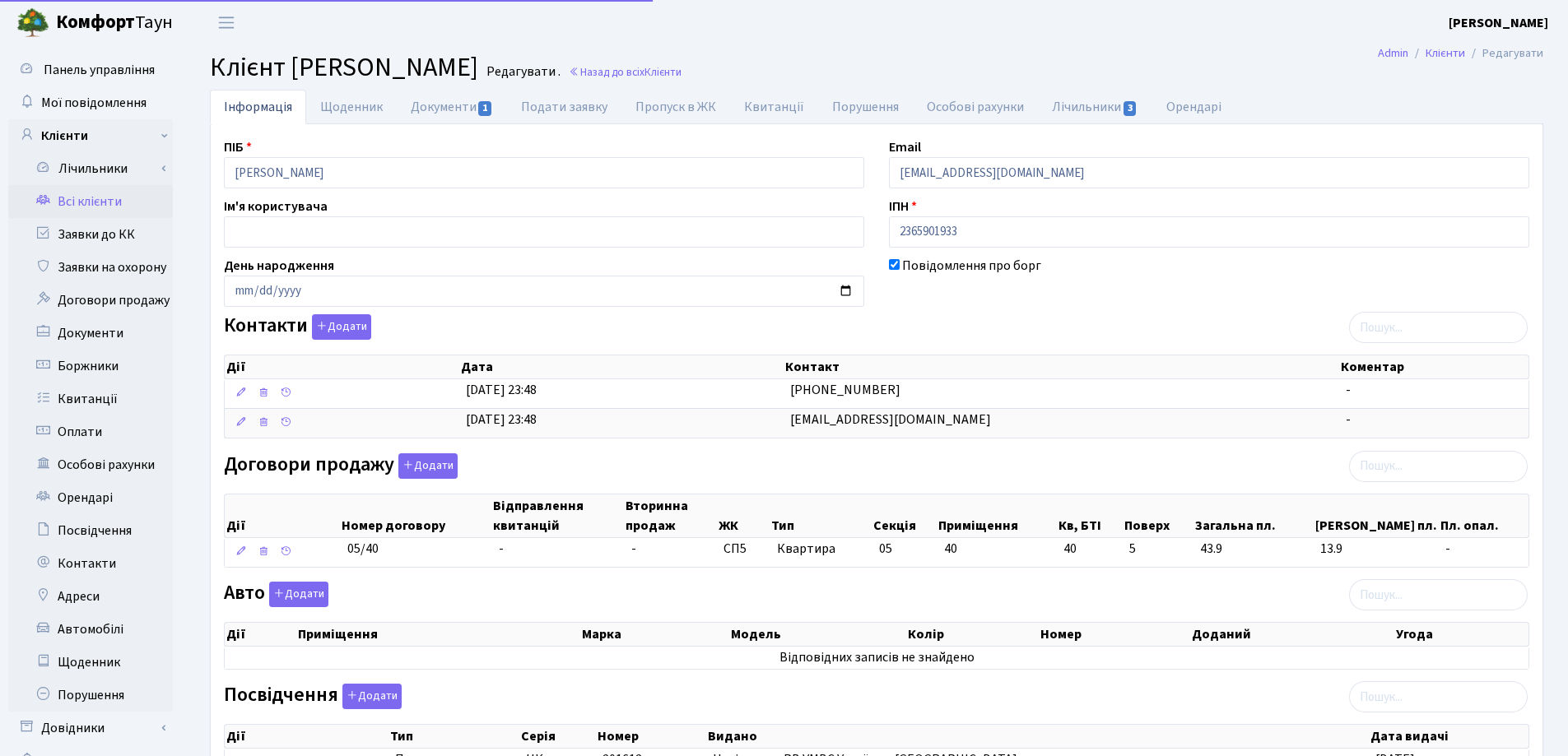
click at [173, 207] on div "Панель управління Мої повідомлення Клієнти Лічильники Показання" at bounding box center [784, 548] width 1568 height 1005
click at [711, 39] on header "Комфорт Таун Лоскутова В. С. Мій обліковий запис Вийти" at bounding box center [784, 23] width 1568 height 45
click at [850, 17] on header "Комфорт Таун Лоскутова В. С. Мій обліковий запис Вийти" at bounding box center [784, 23] width 1568 height 45
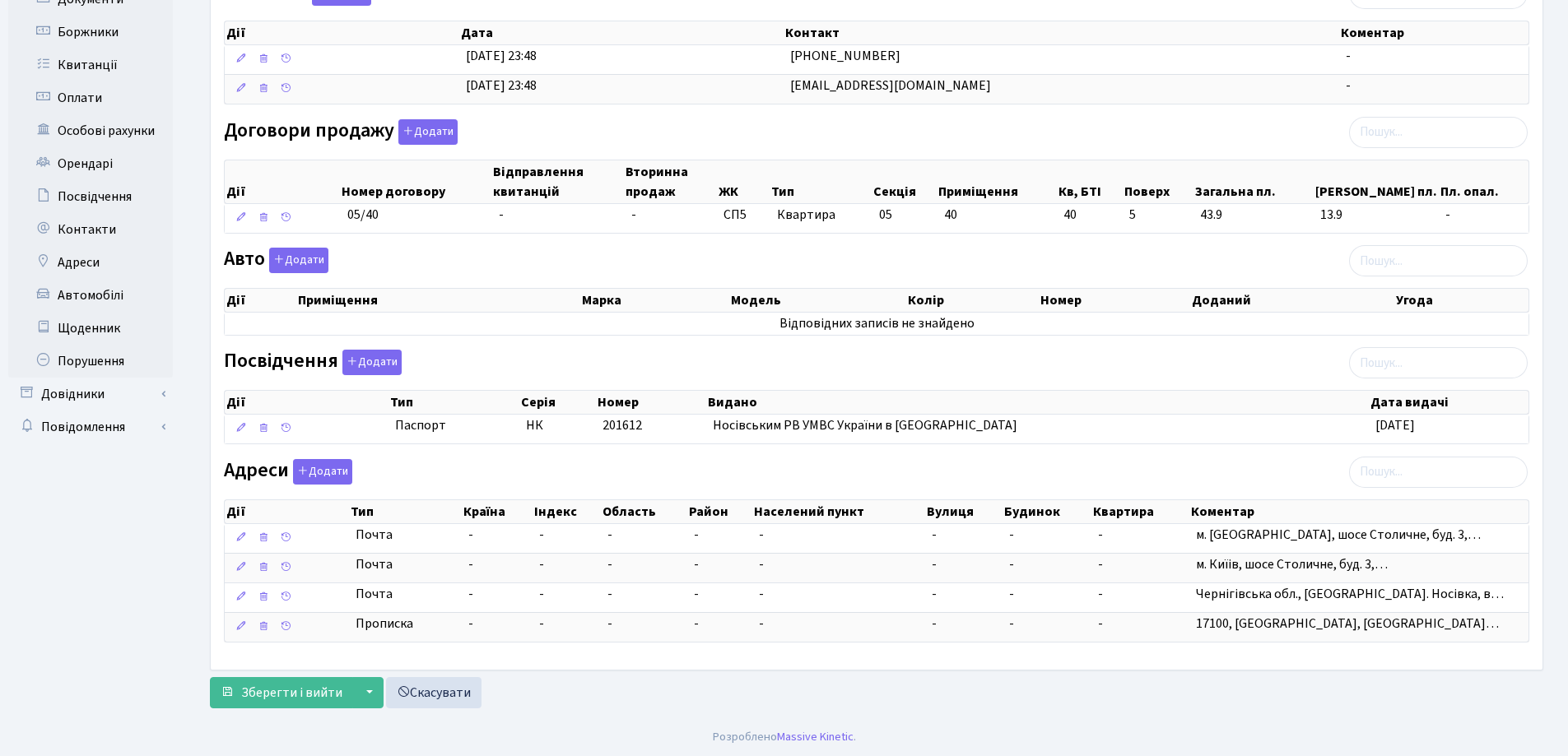
scroll to position [336, 0]
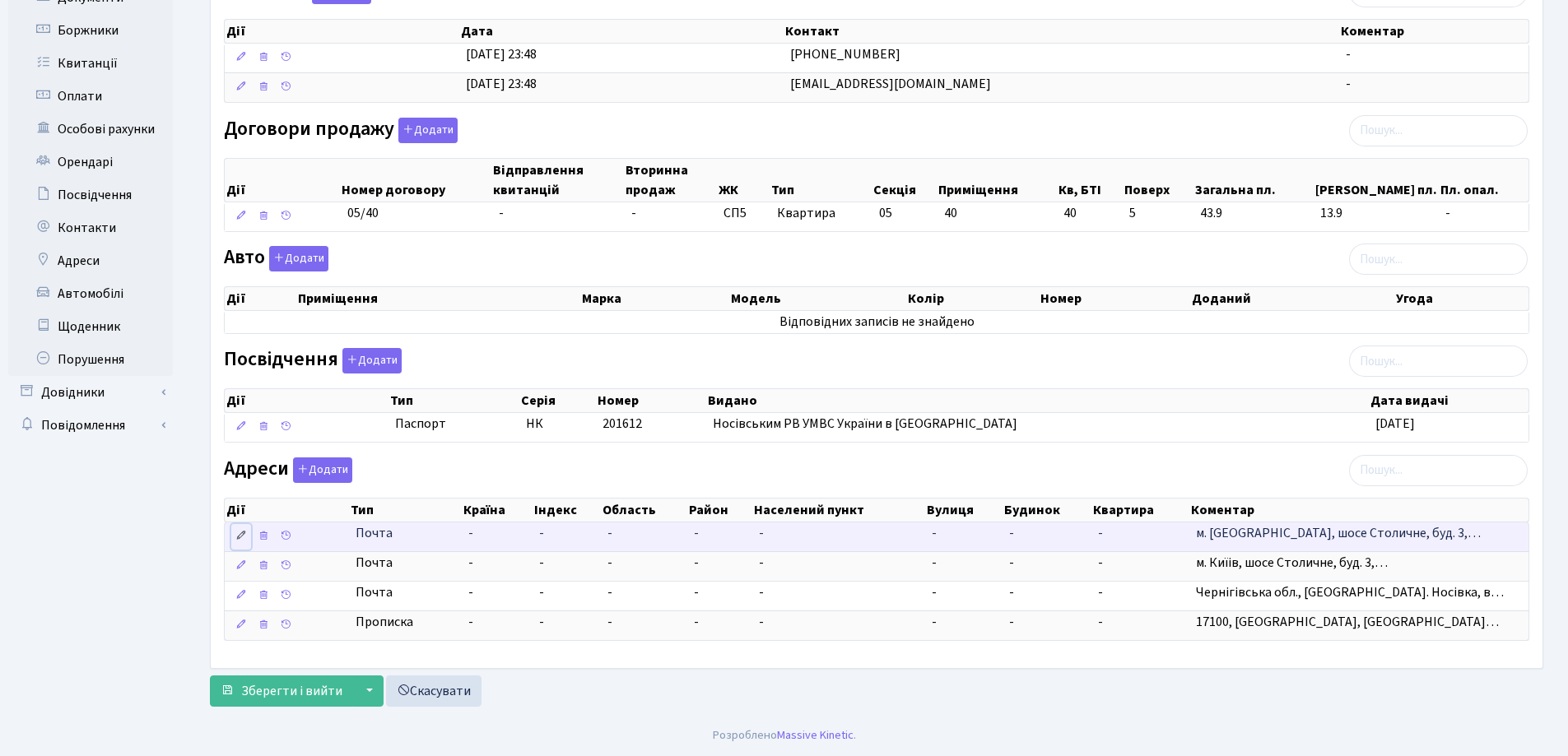
click at [248, 536] on link at bounding box center [241, 537] width 20 height 25
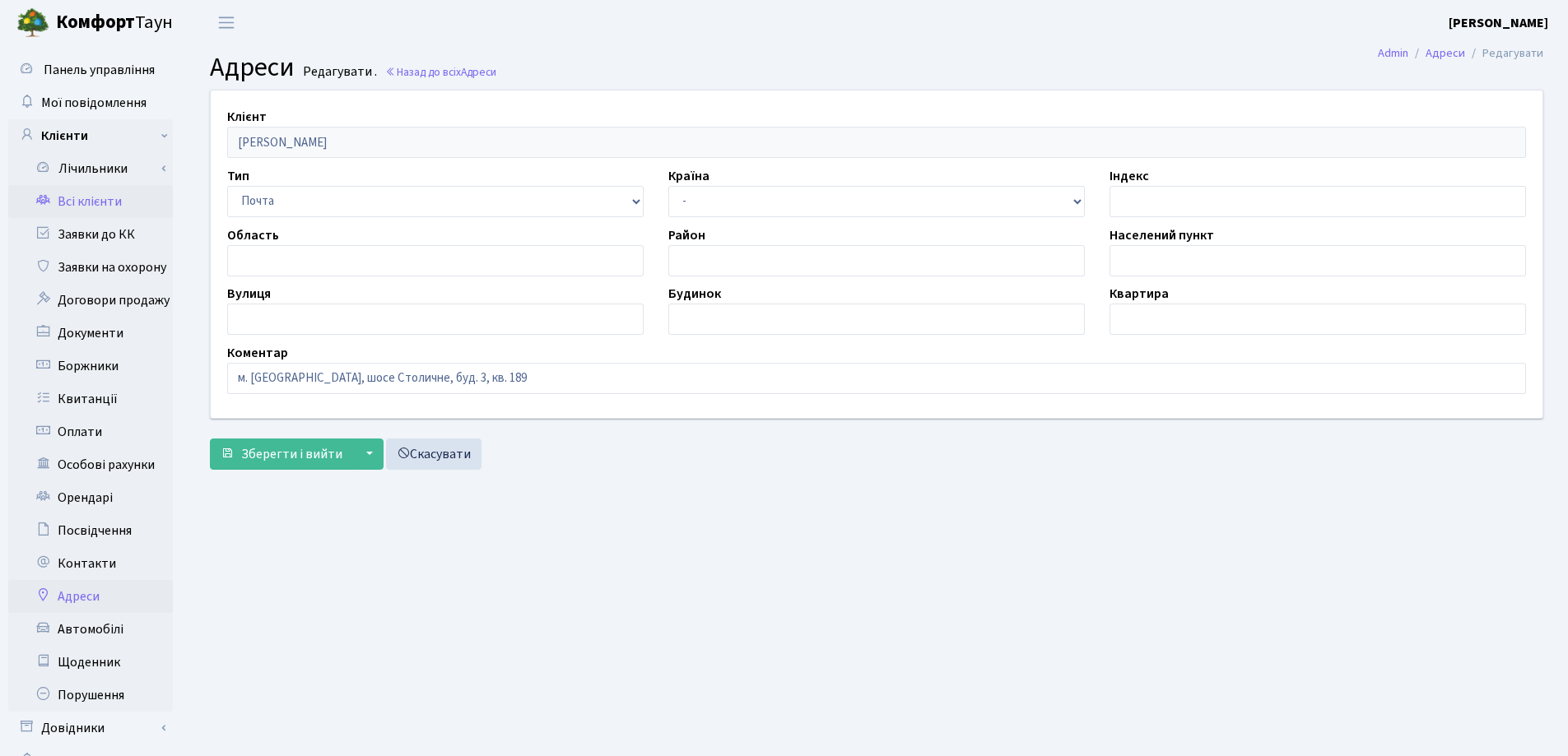
click at [73, 197] on link "Всі клієнти" at bounding box center [91, 201] width 165 height 33
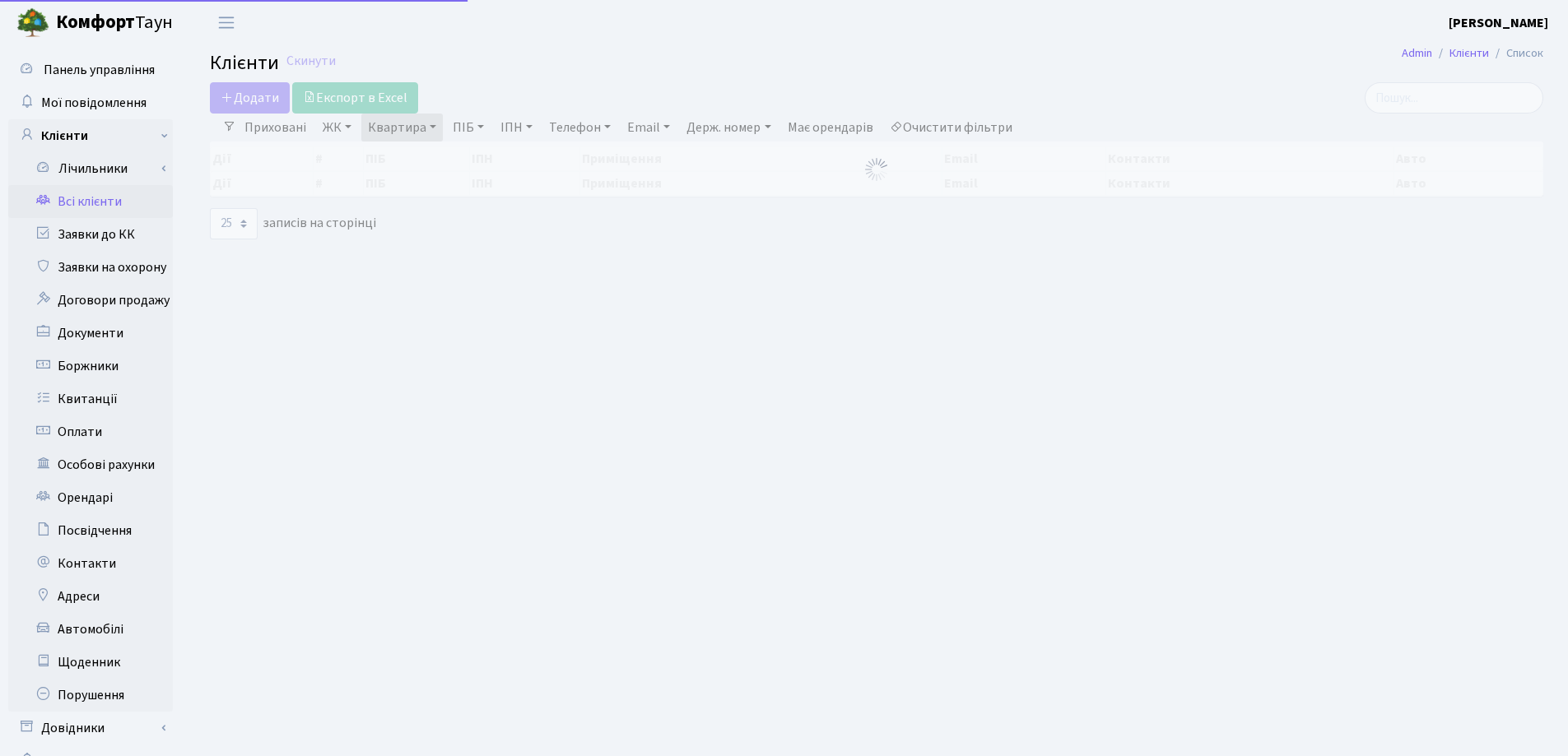
select select "25"
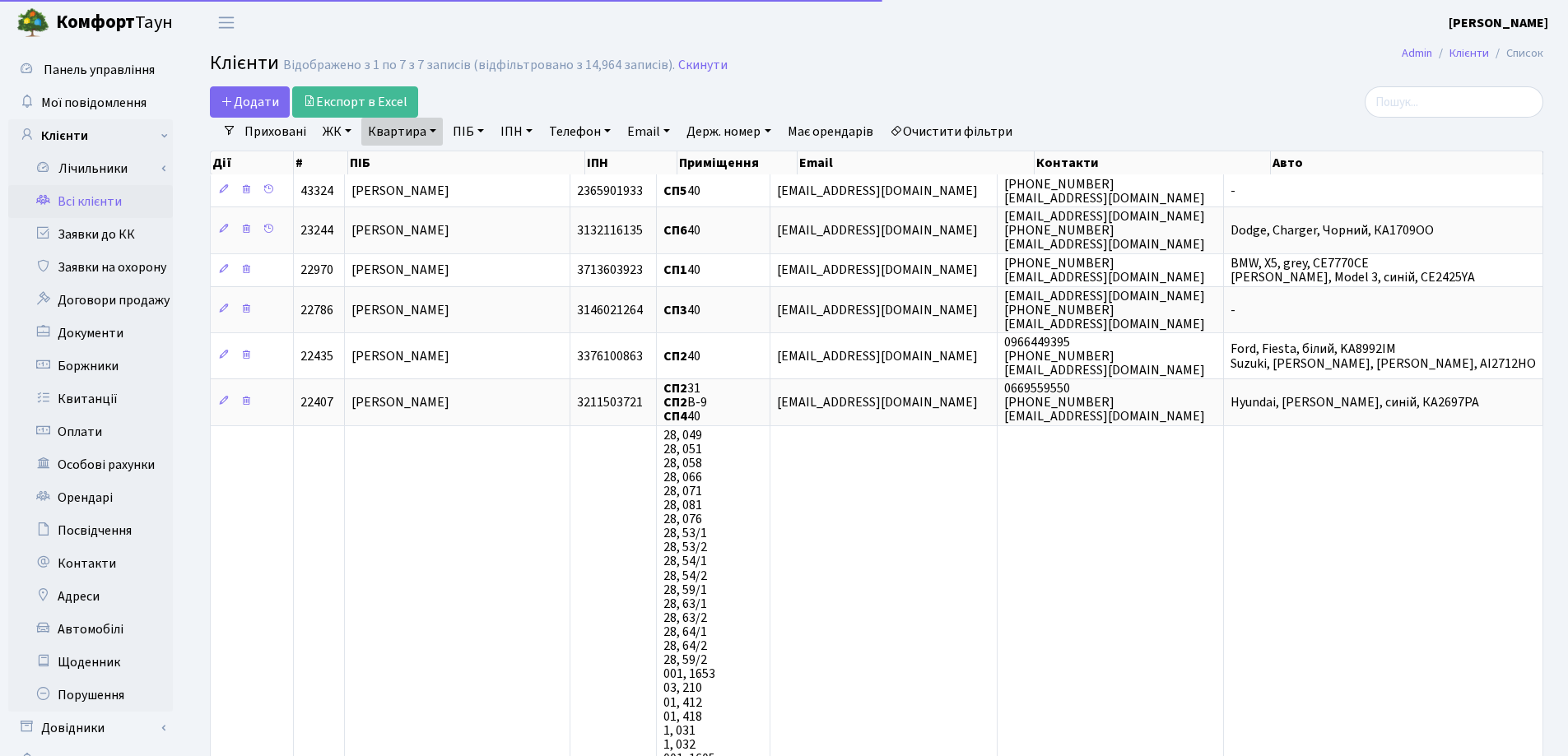
click at [430, 126] on link "Квартира" at bounding box center [402, 131] width 82 height 28
click at [431, 167] on input "40" at bounding box center [410, 163] width 97 height 31
type input "4"
type input "189"
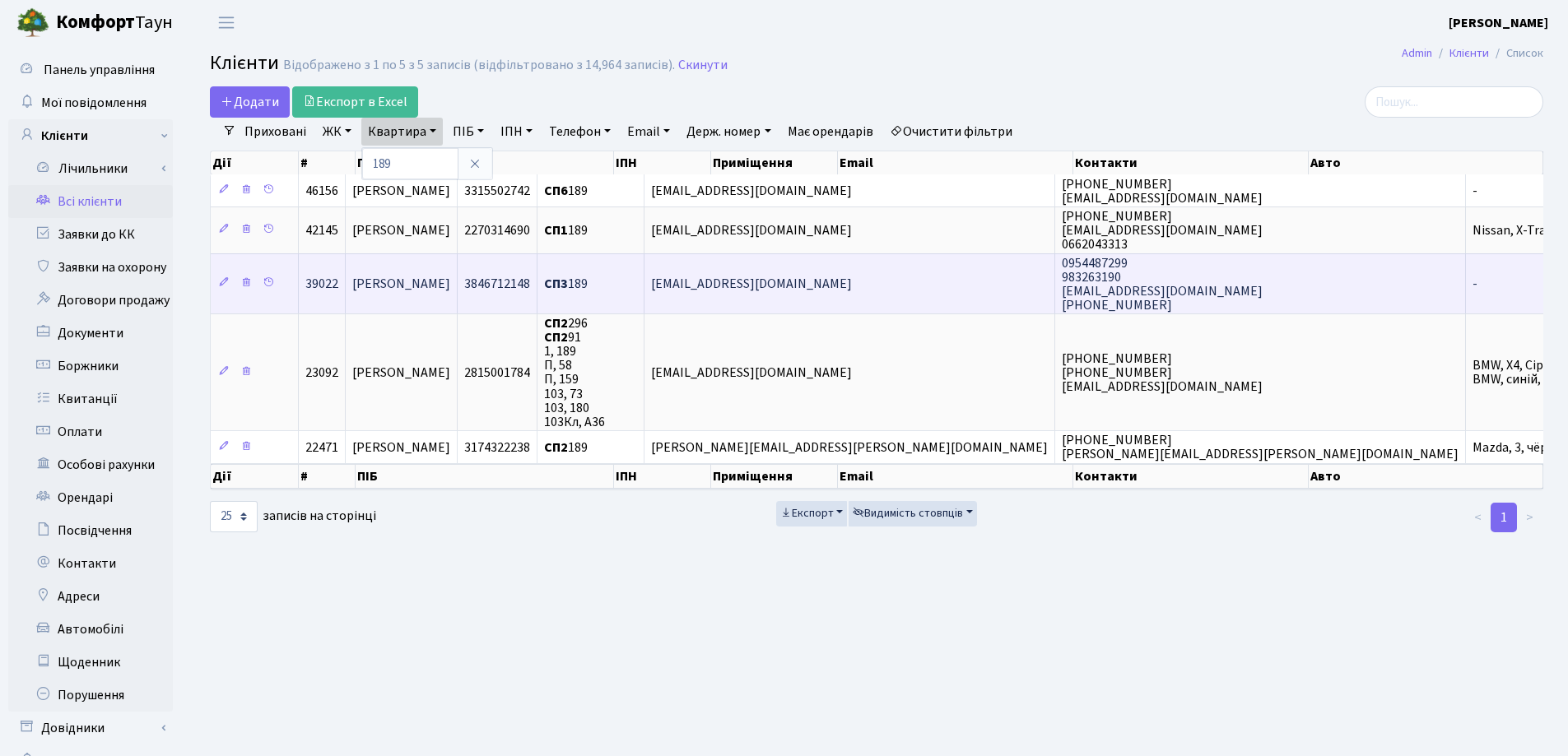
click at [450, 289] on span "[PERSON_NAME] [PERSON_NAME]" at bounding box center [401, 284] width 98 height 18
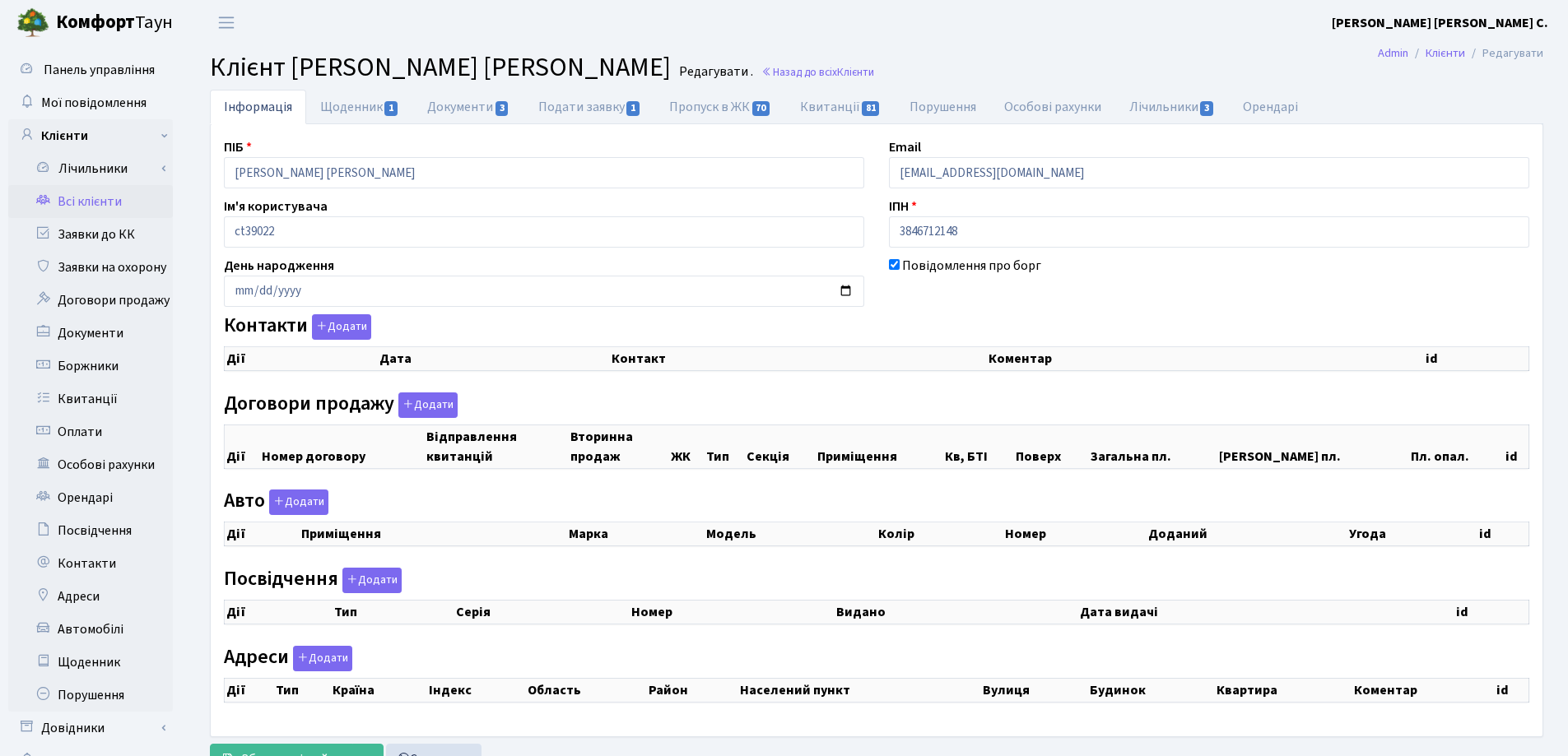
select select "25"
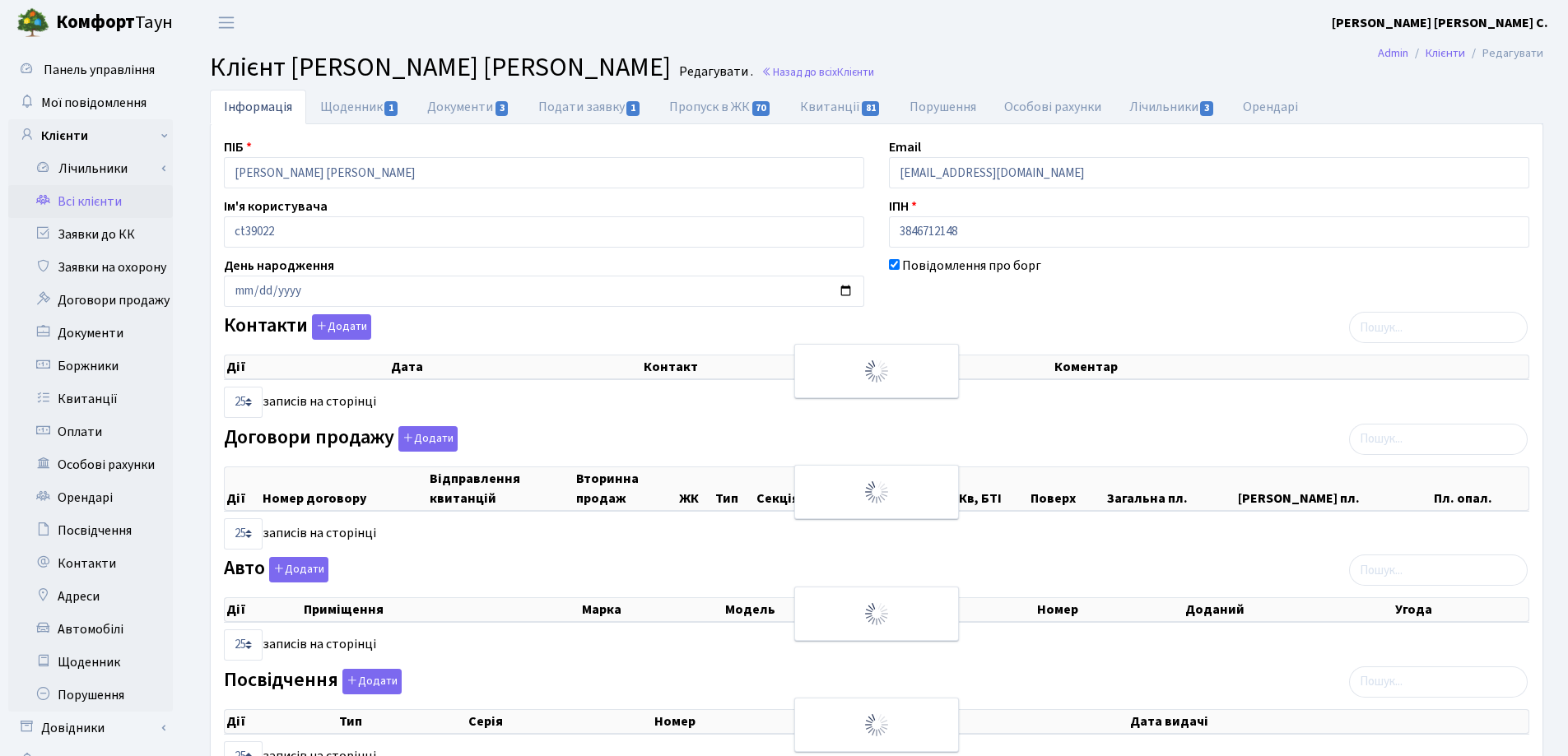
checkbox input "true"
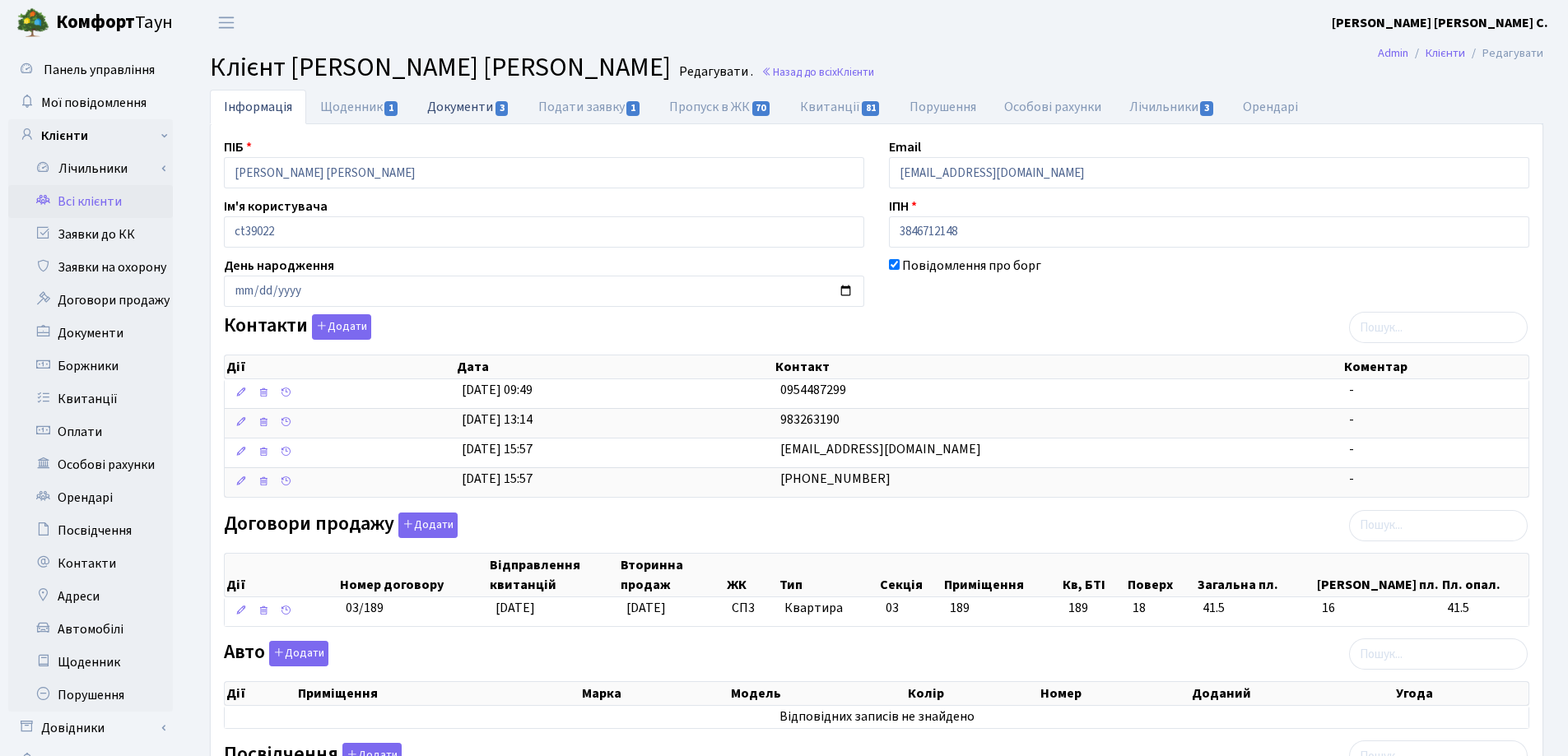
click at [456, 109] on link "Документи 3" at bounding box center [468, 107] width 110 height 34
select select "25"
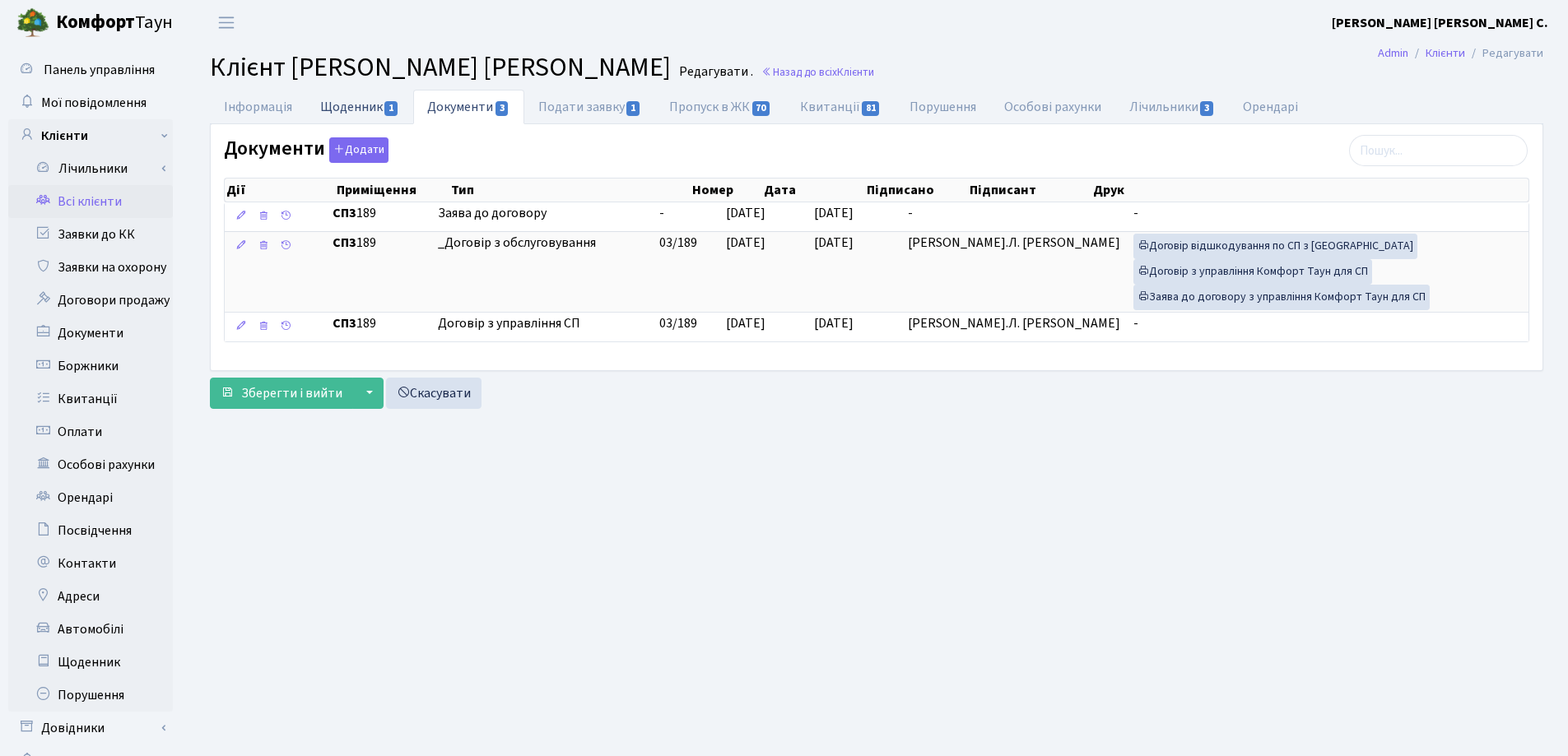
click at [365, 99] on link "Щоденник 1" at bounding box center [359, 107] width 107 height 34
select select "25"
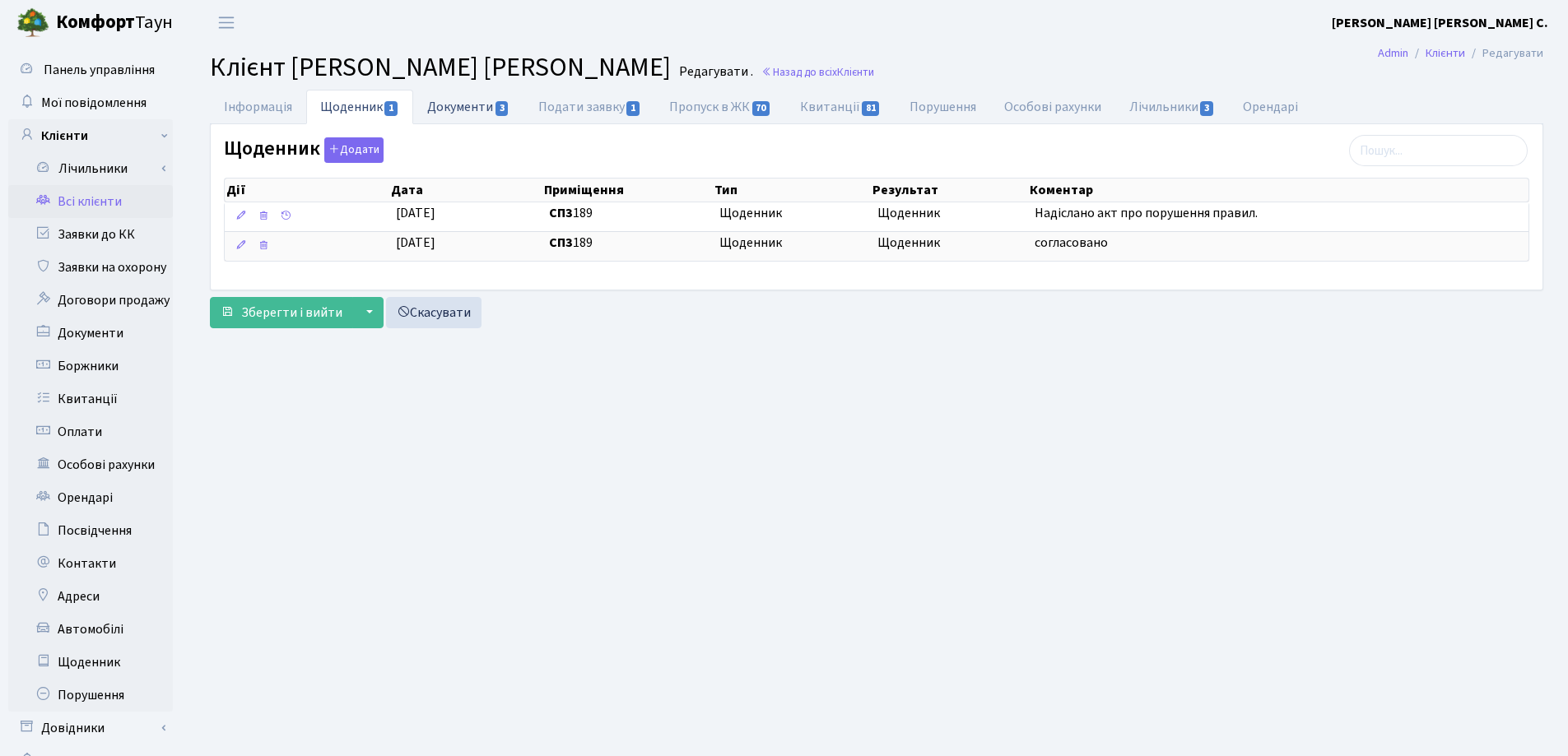
click at [434, 112] on link "Документи 3" at bounding box center [468, 107] width 110 height 34
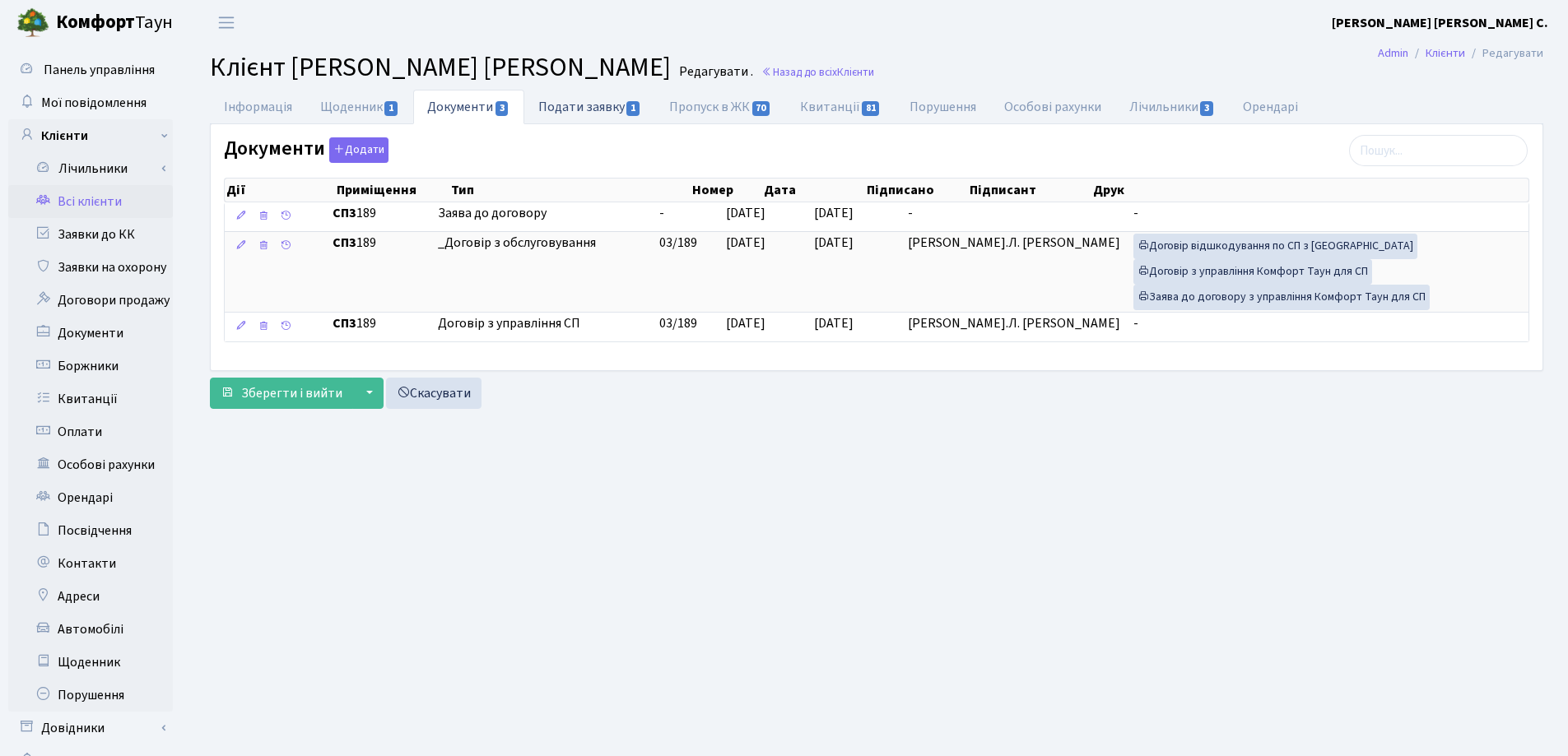
click at [585, 108] on link "Подати заявку 1" at bounding box center [590, 107] width 131 height 34
select select "25"
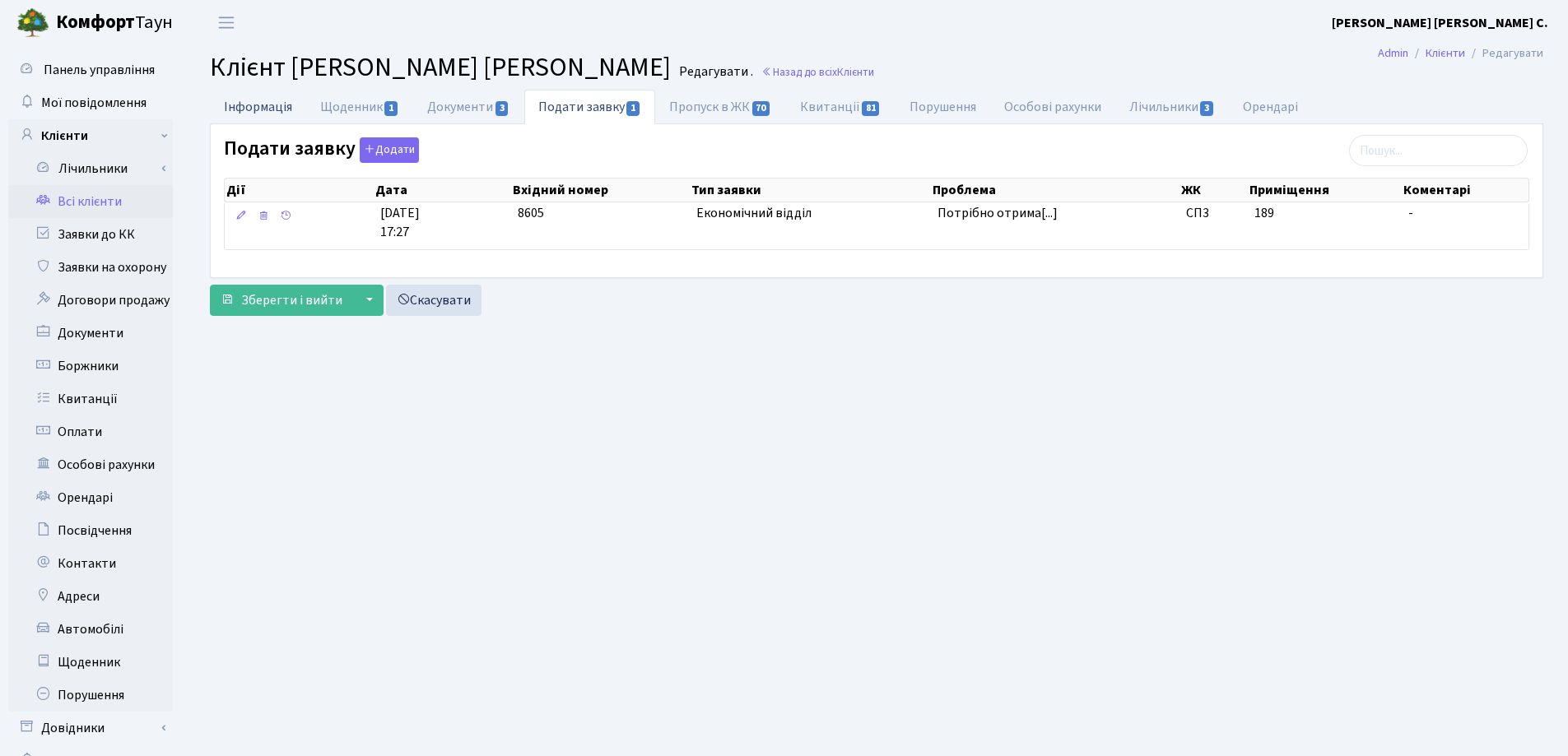
click at [239, 112] on link "Інформація" at bounding box center [258, 107] width 97 height 34
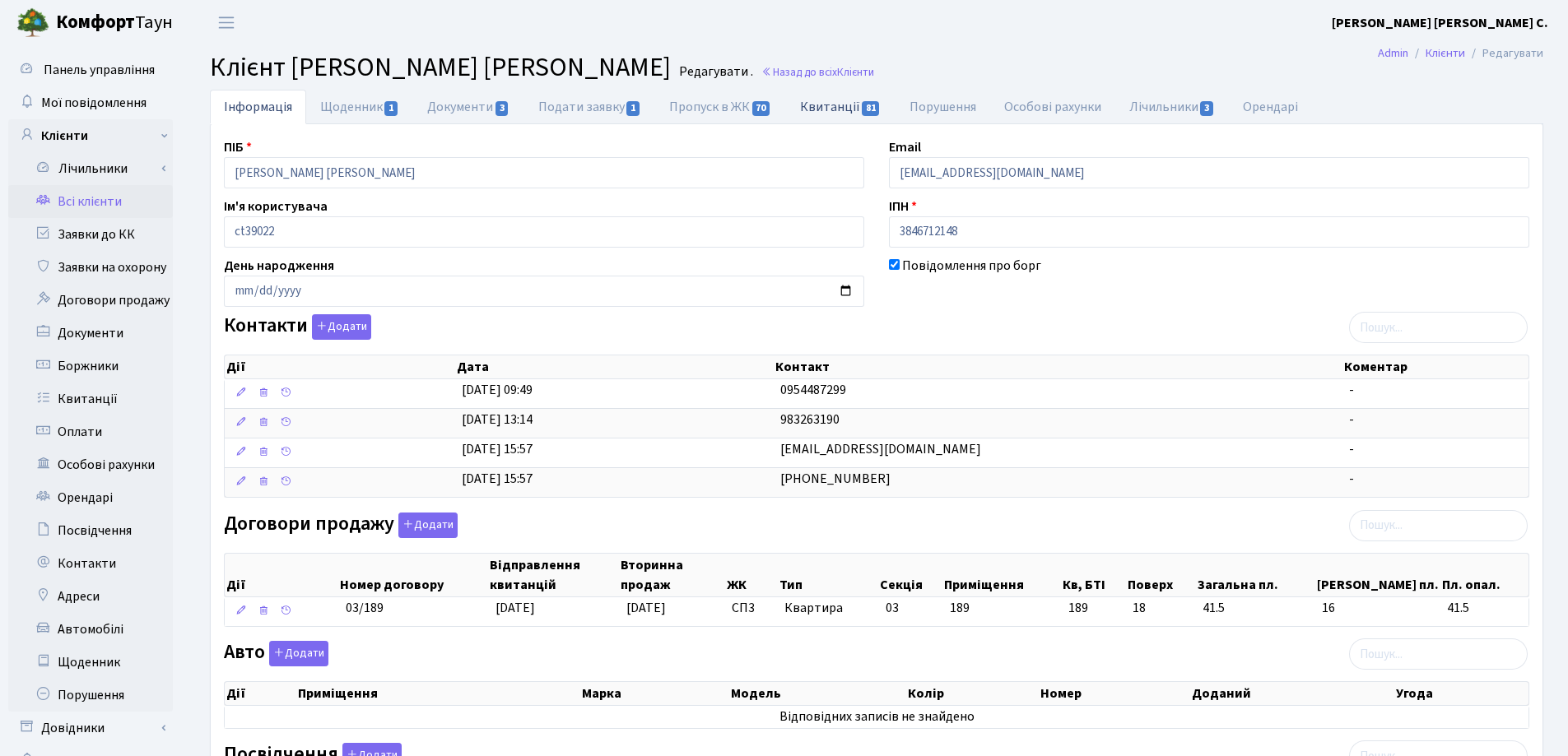
click at [823, 104] on link "Квитанції 81" at bounding box center [840, 107] width 109 height 34
select select "25"
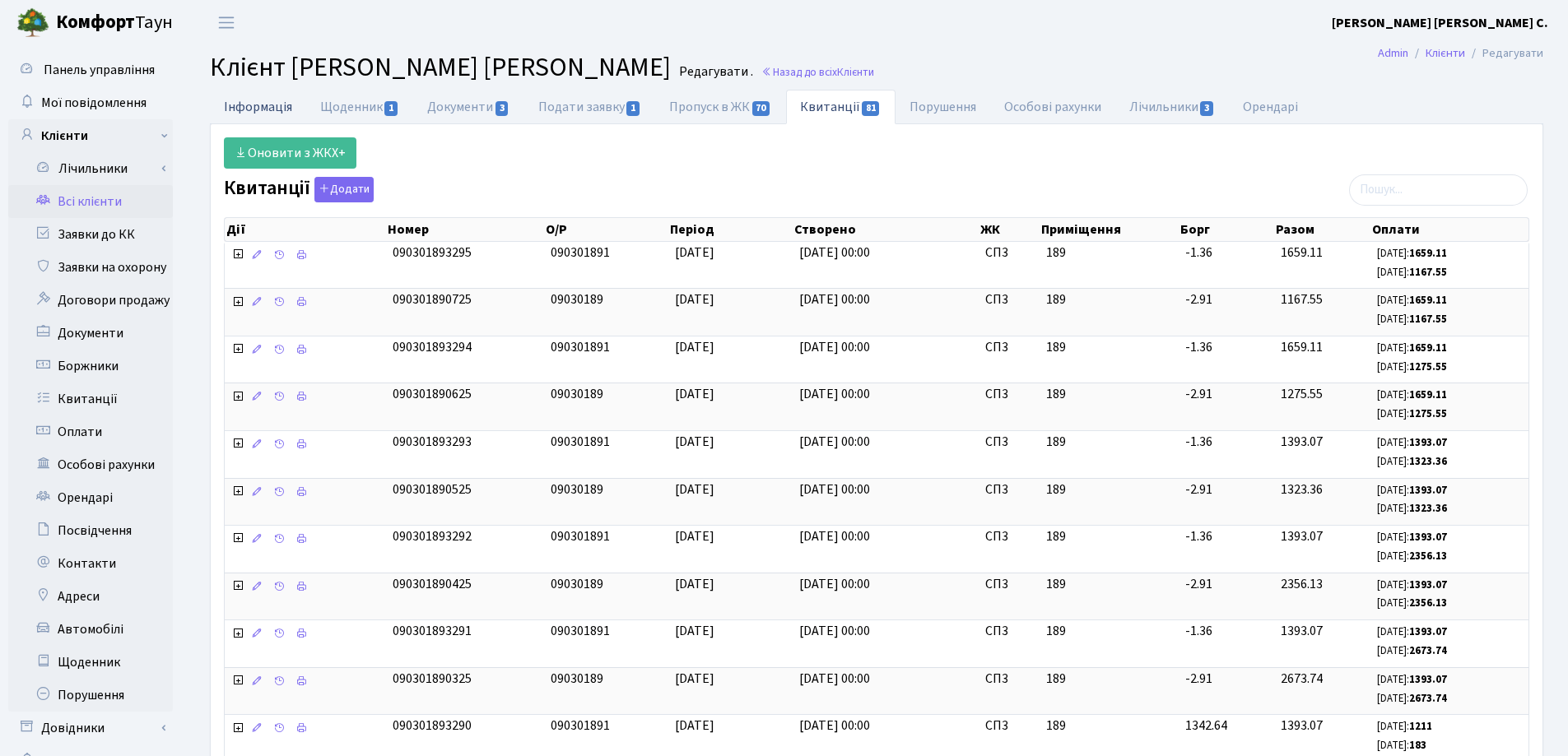
click at [245, 109] on link "Інформація" at bounding box center [258, 107] width 97 height 34
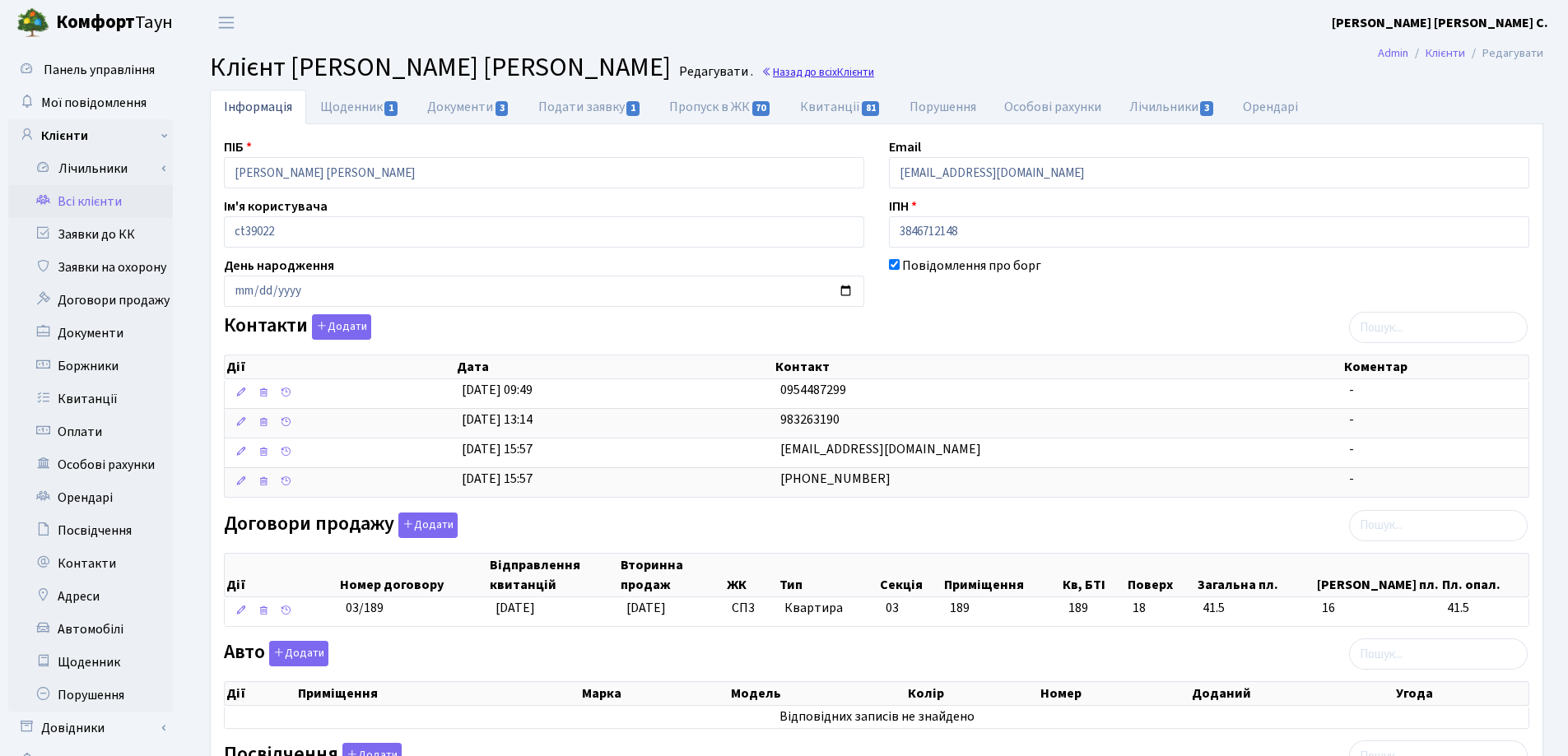
click at [818, 70] on link "Назад до всіх Клієнти" at bounding box center [818, 71] width 113 height 16
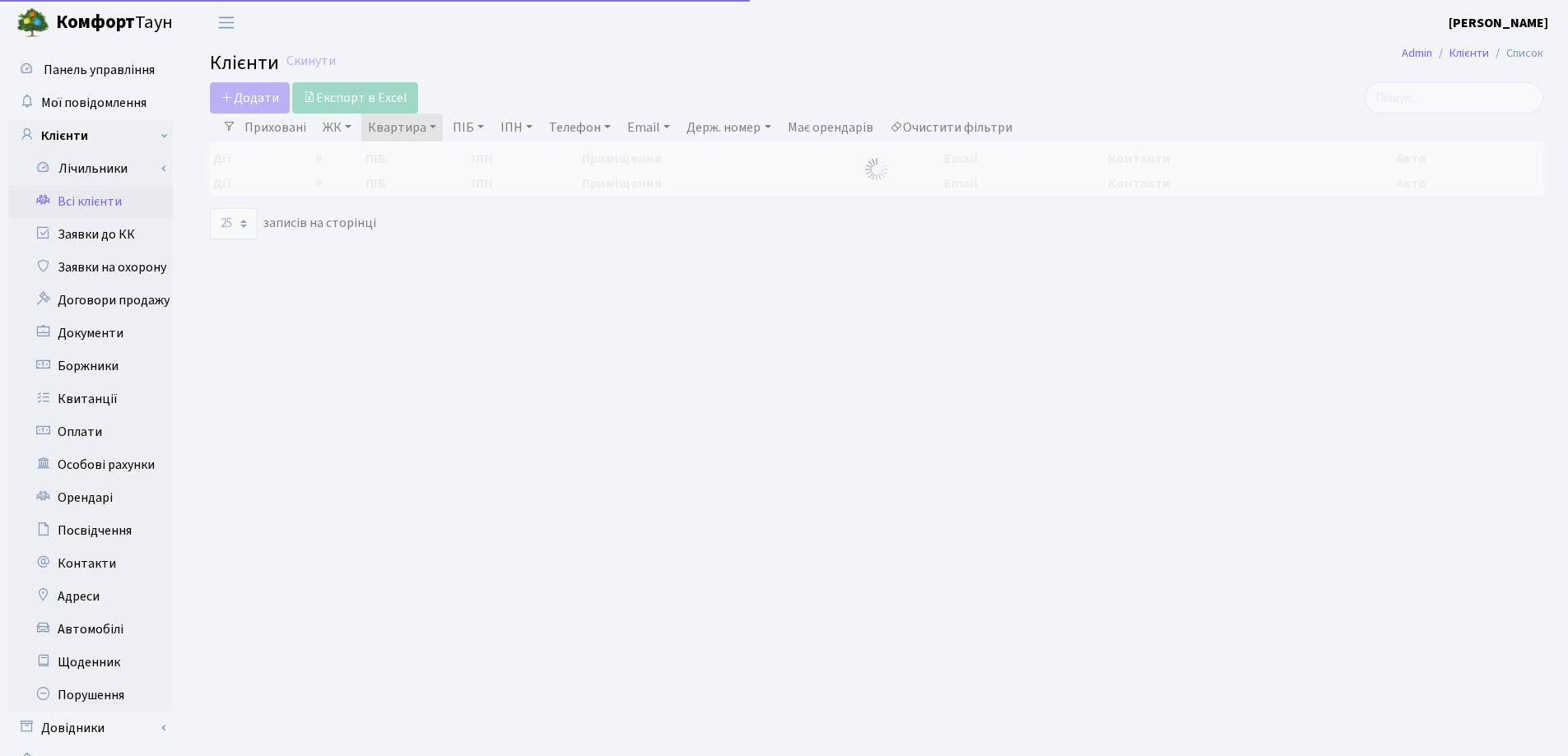
select select "25"
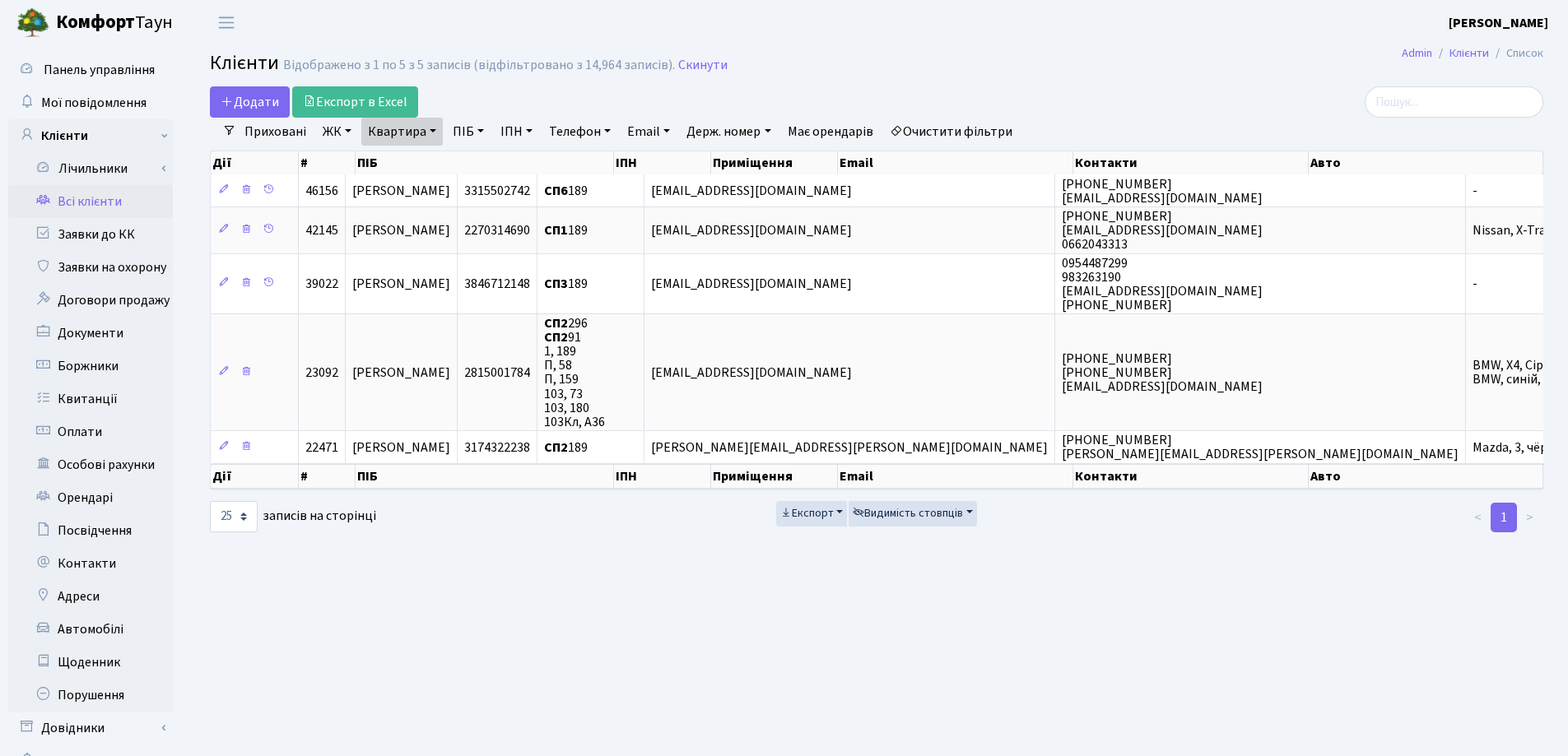
click at [436, 131] on link "Квартира" at bounding box center [402, 131] width 82 height 28
click at [472, 162] on icon at bounding box center [475, 164] width 13 height 13
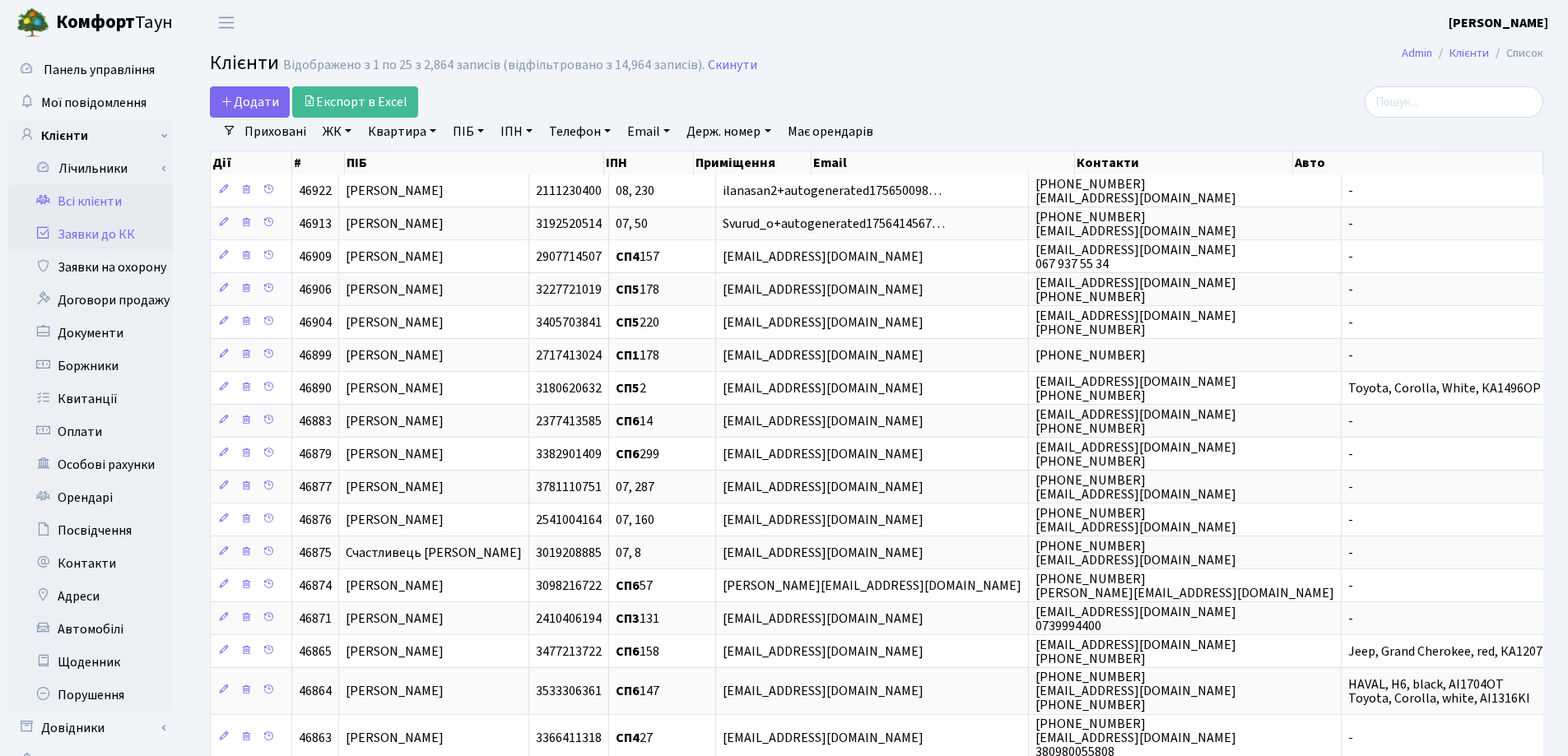
click at [105, 228] on link "Заявки до КК" at bounding box center [91, 234] width 165 height 33
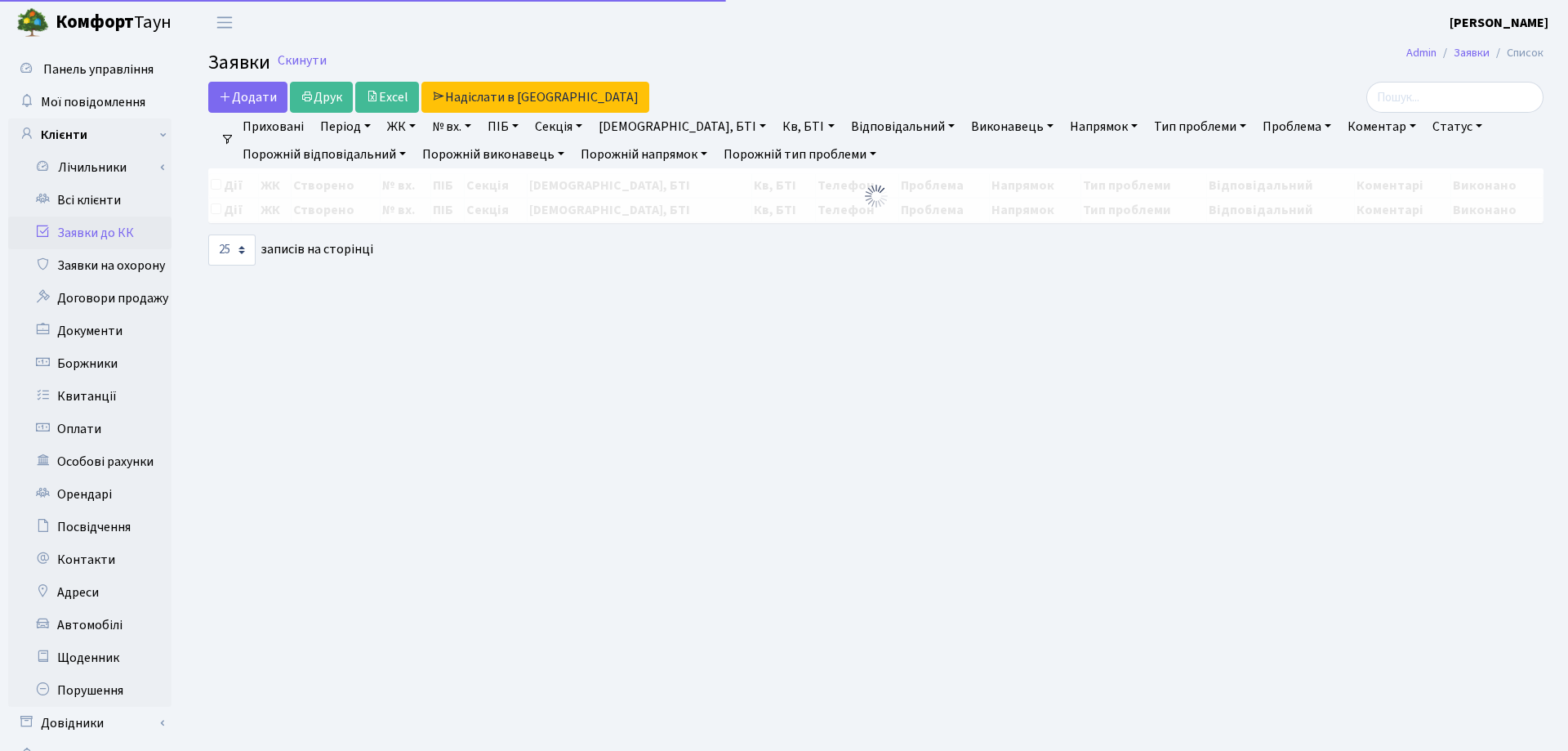
select select "25"
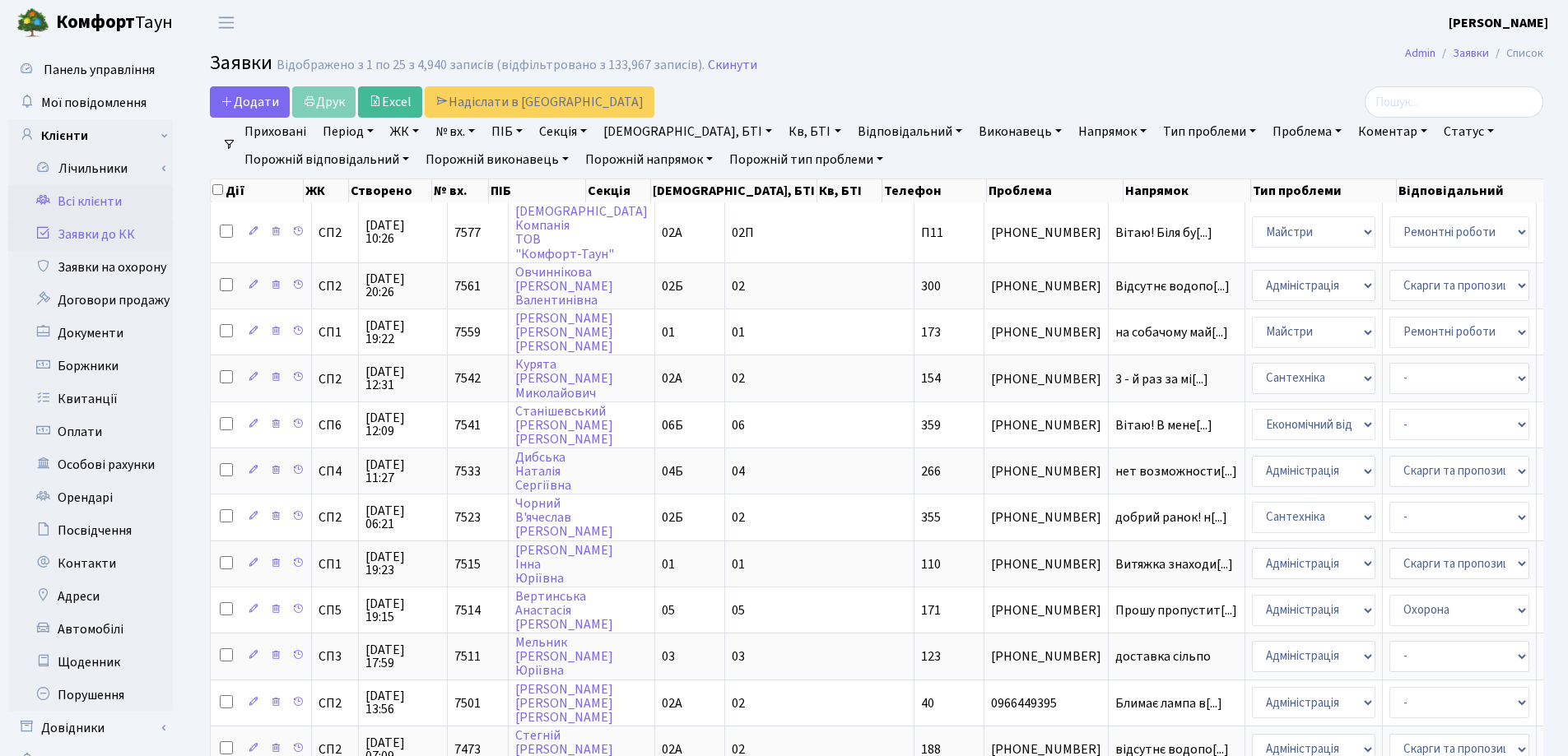
click at [107, 201] on link "Всі клієнти" at bounding box center [91, 201] width 165 height 33
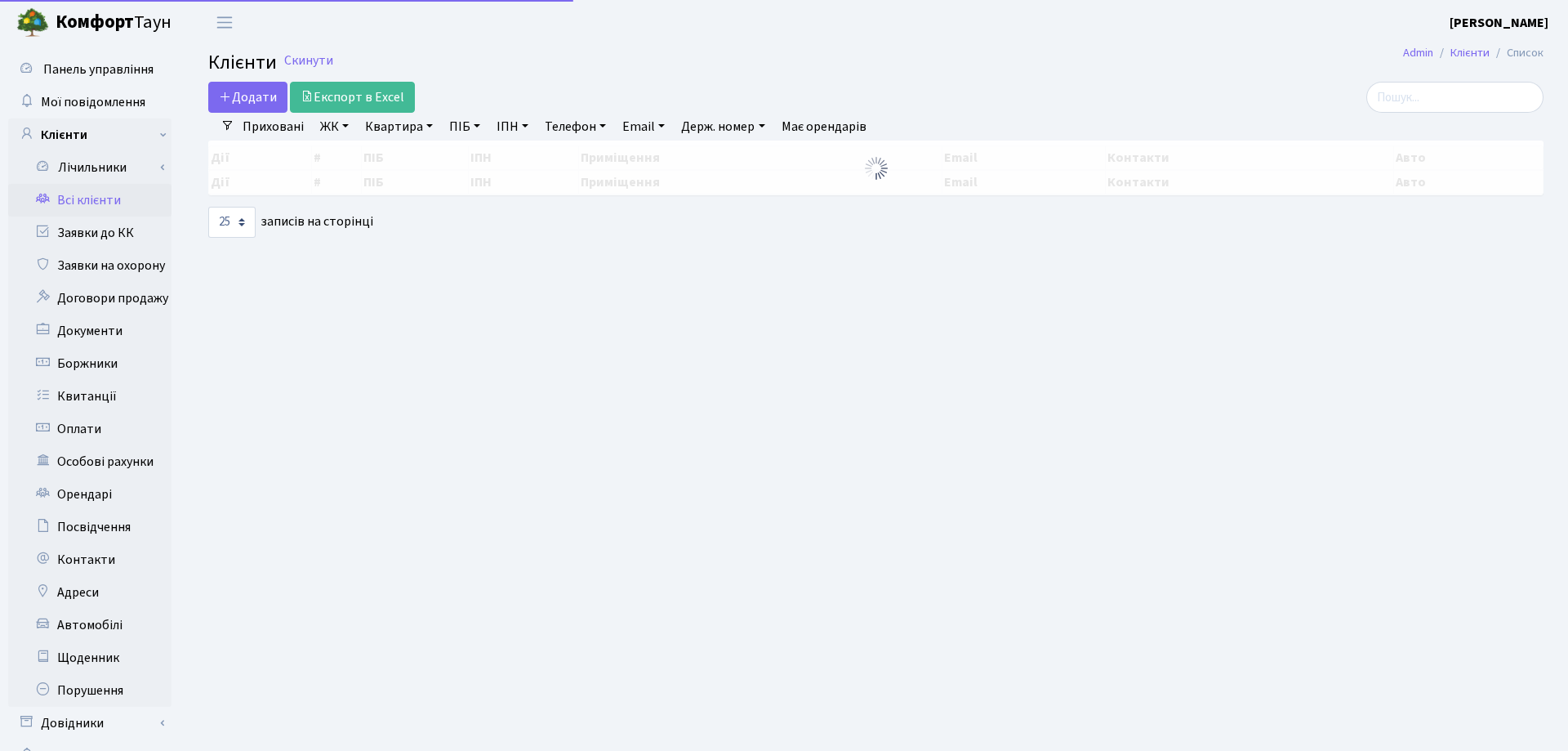
select select "25"
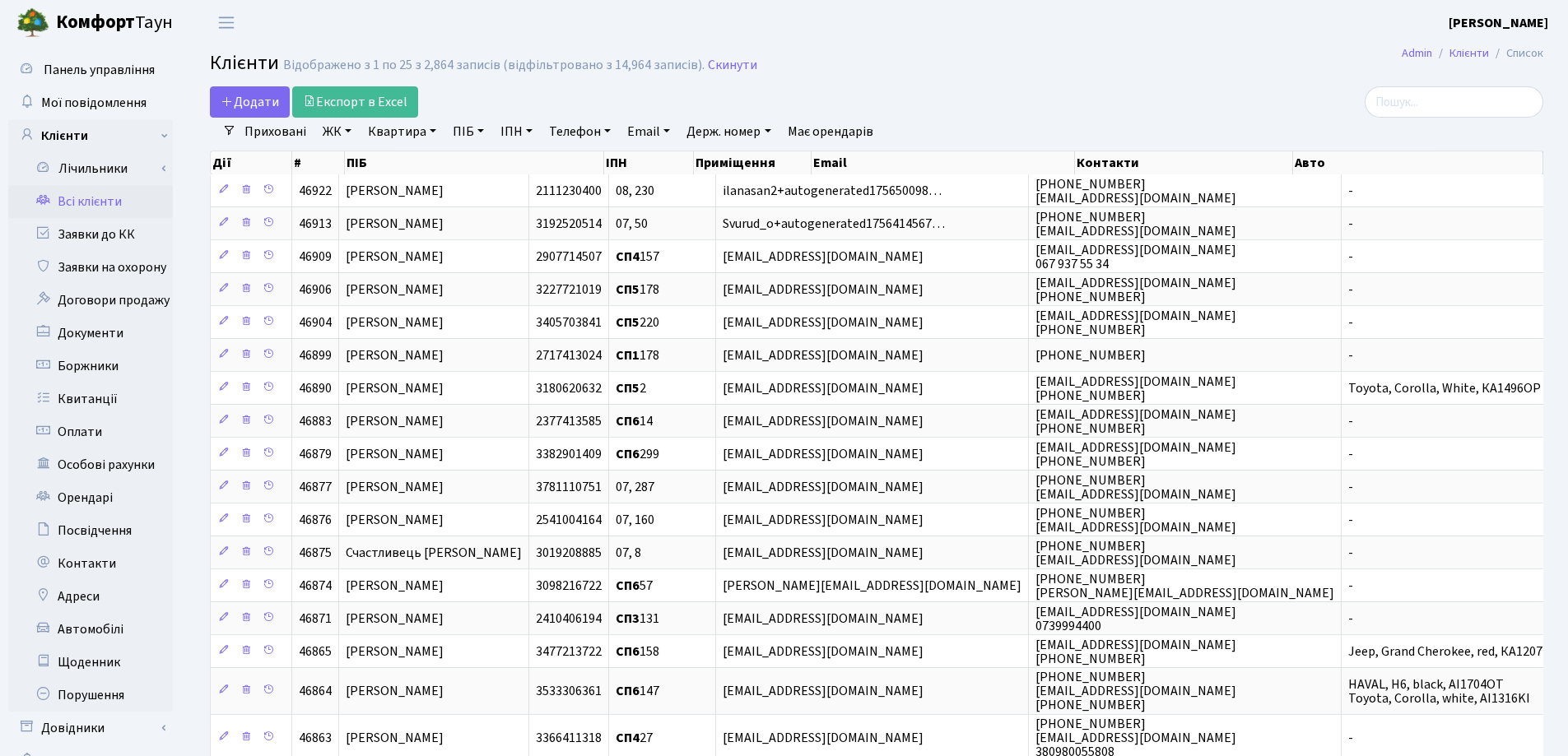
click at [433, 129] on link "Квартира" at bounding box center [402, 131] width 82 height 28
type input "29"
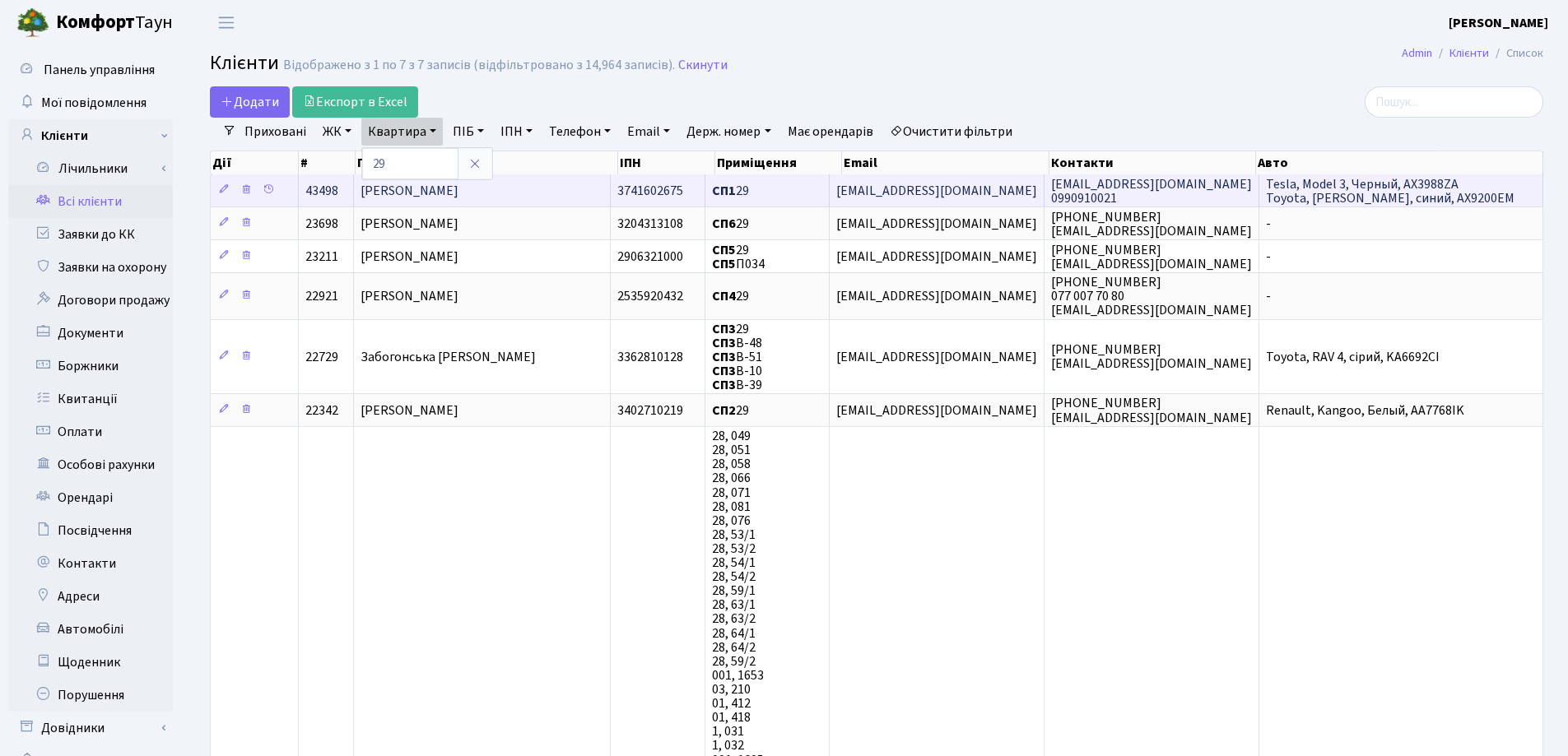
click at [545, 181] on td "[PERSON_NAME]" at bounding box center [481, 191] width 256 height 32
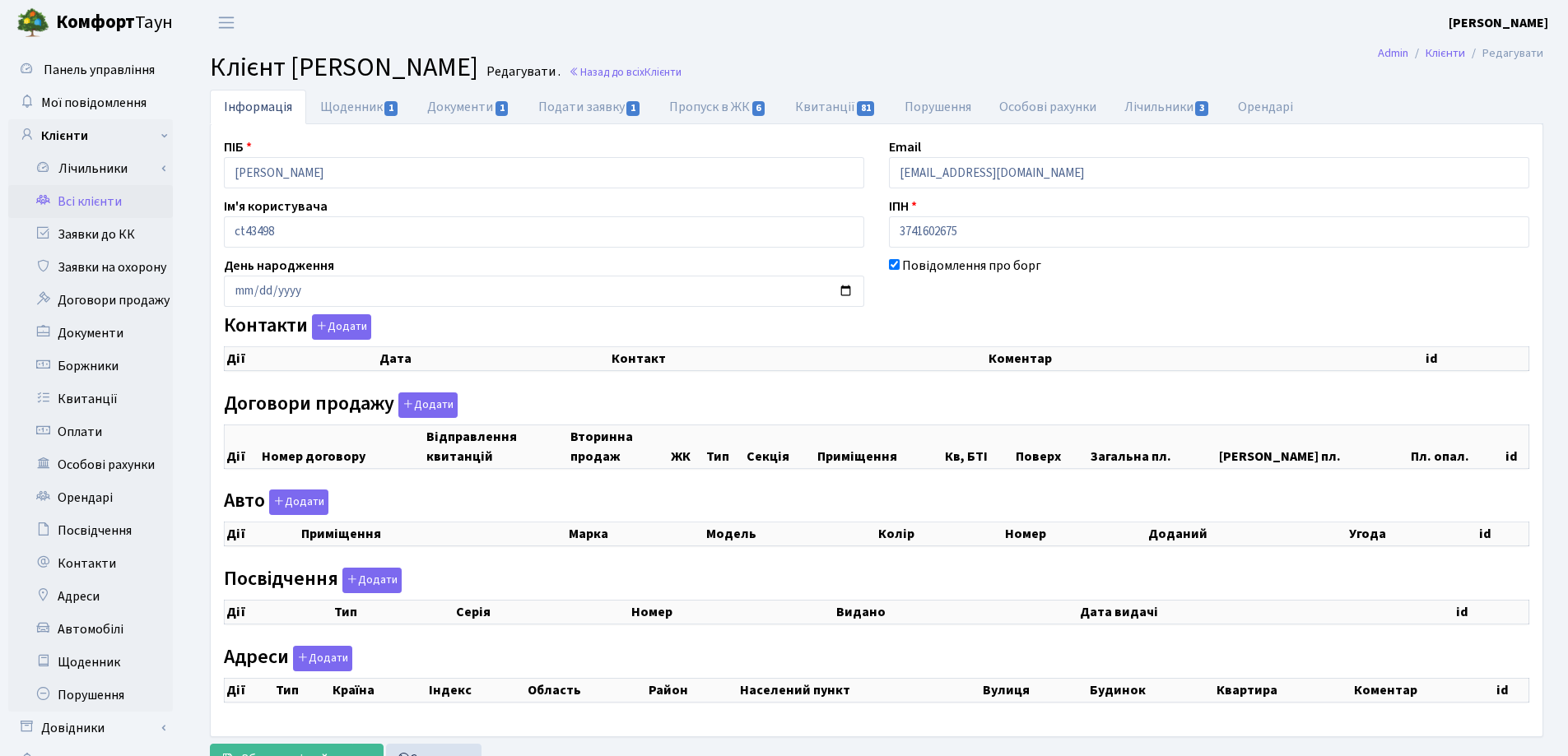
checkbox input "true"
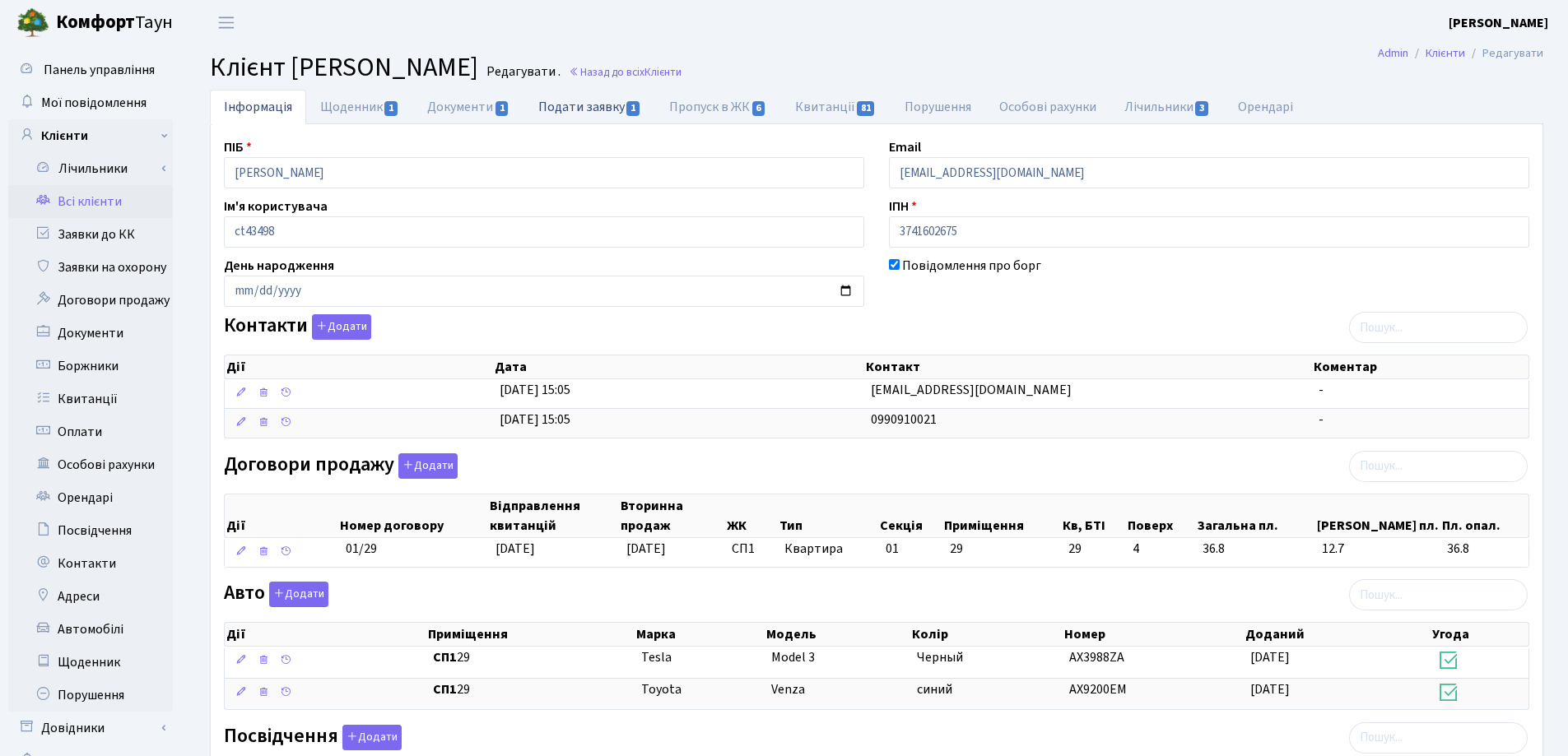
click at [549, 107] on link "Подати заявку 1" at bounding box center [590, 107] width 131 height 34
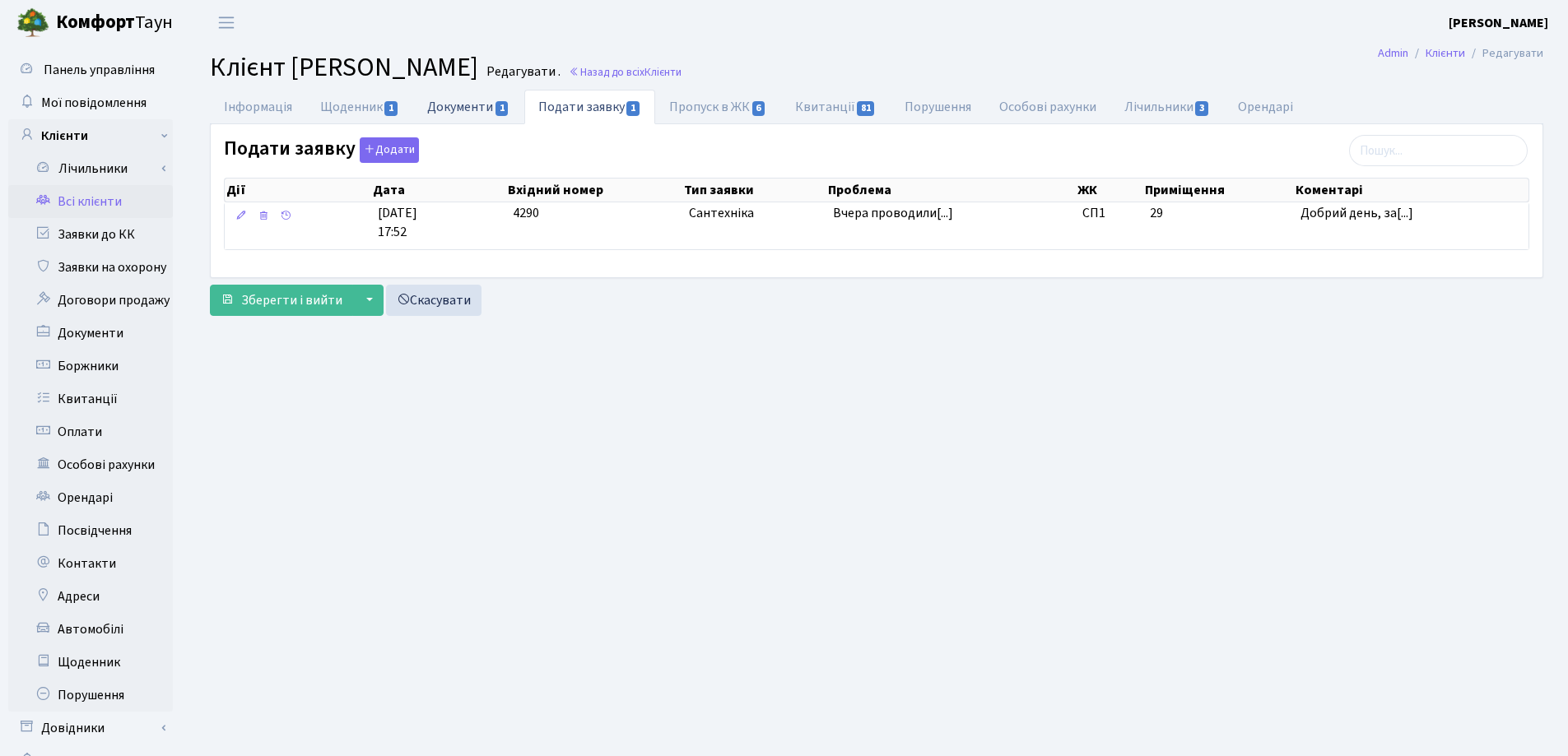
click at [440, 102] on link "Документи 1" at bounding box center [468, 107] width 110 height 34
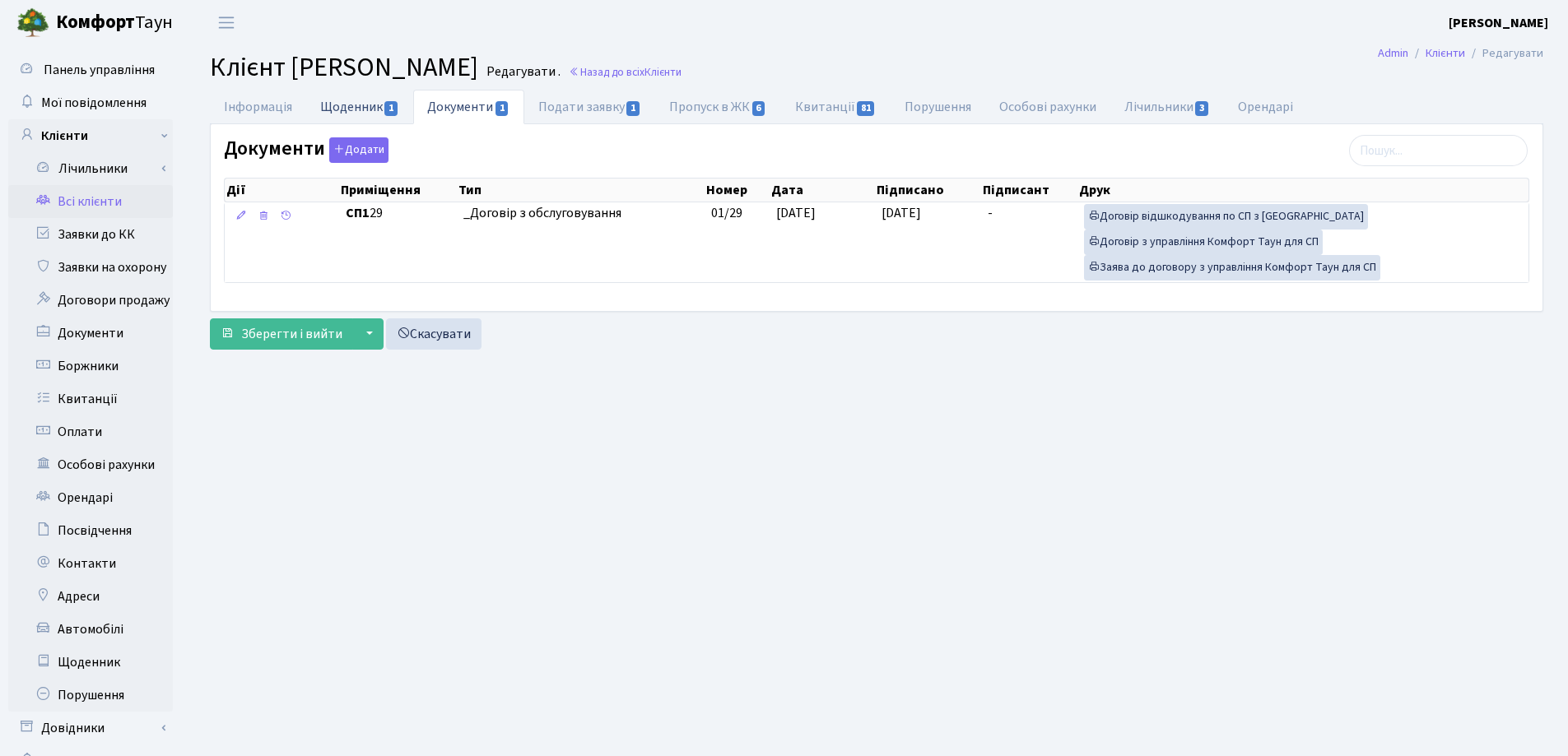
click at [367, 110] on link "Щоденник 1" at bounding box center [359, 107] width 107 height 34
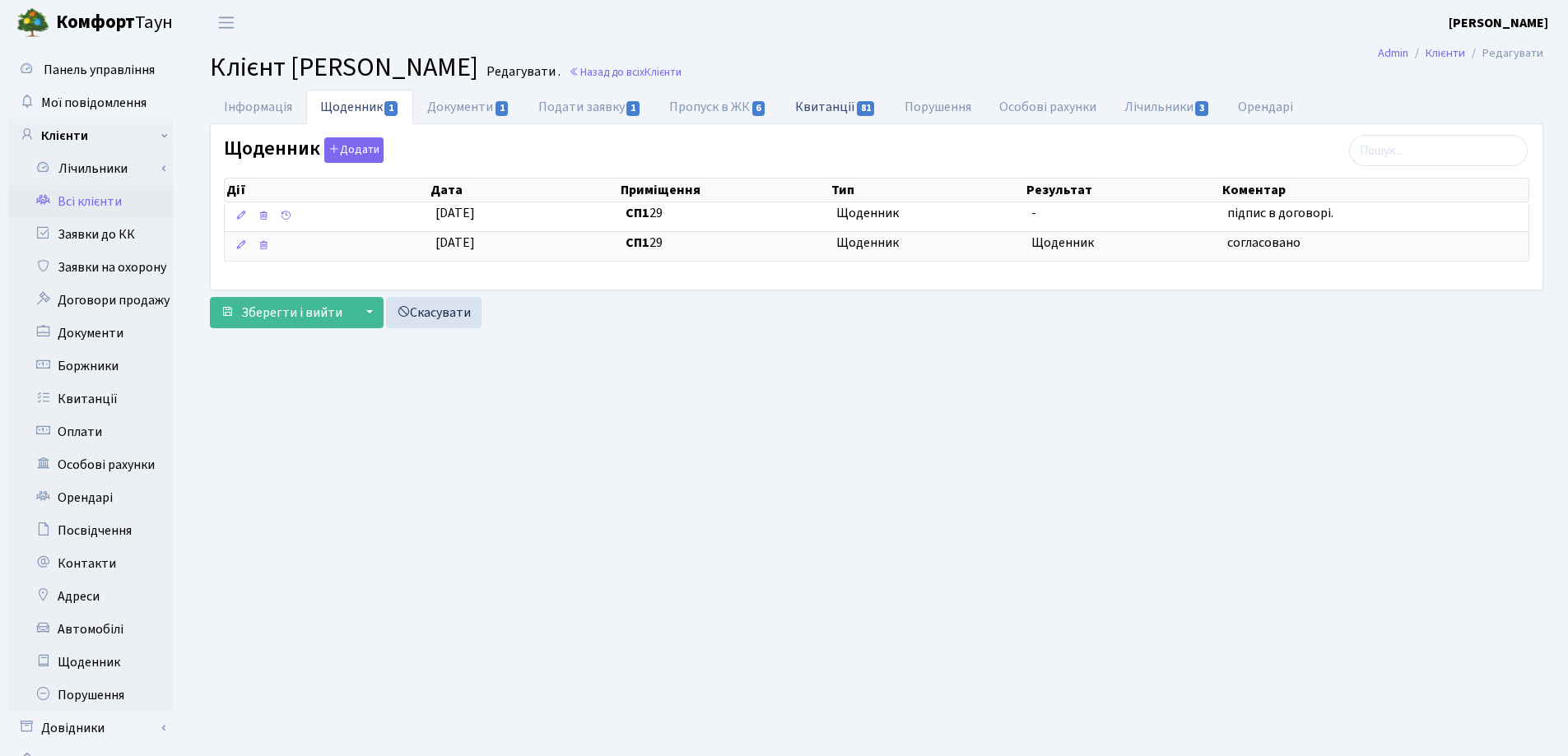
click at [803, 105] on link "Квитанції 81" at bounding box center [835, 107] width 109 height 34
select select "25"
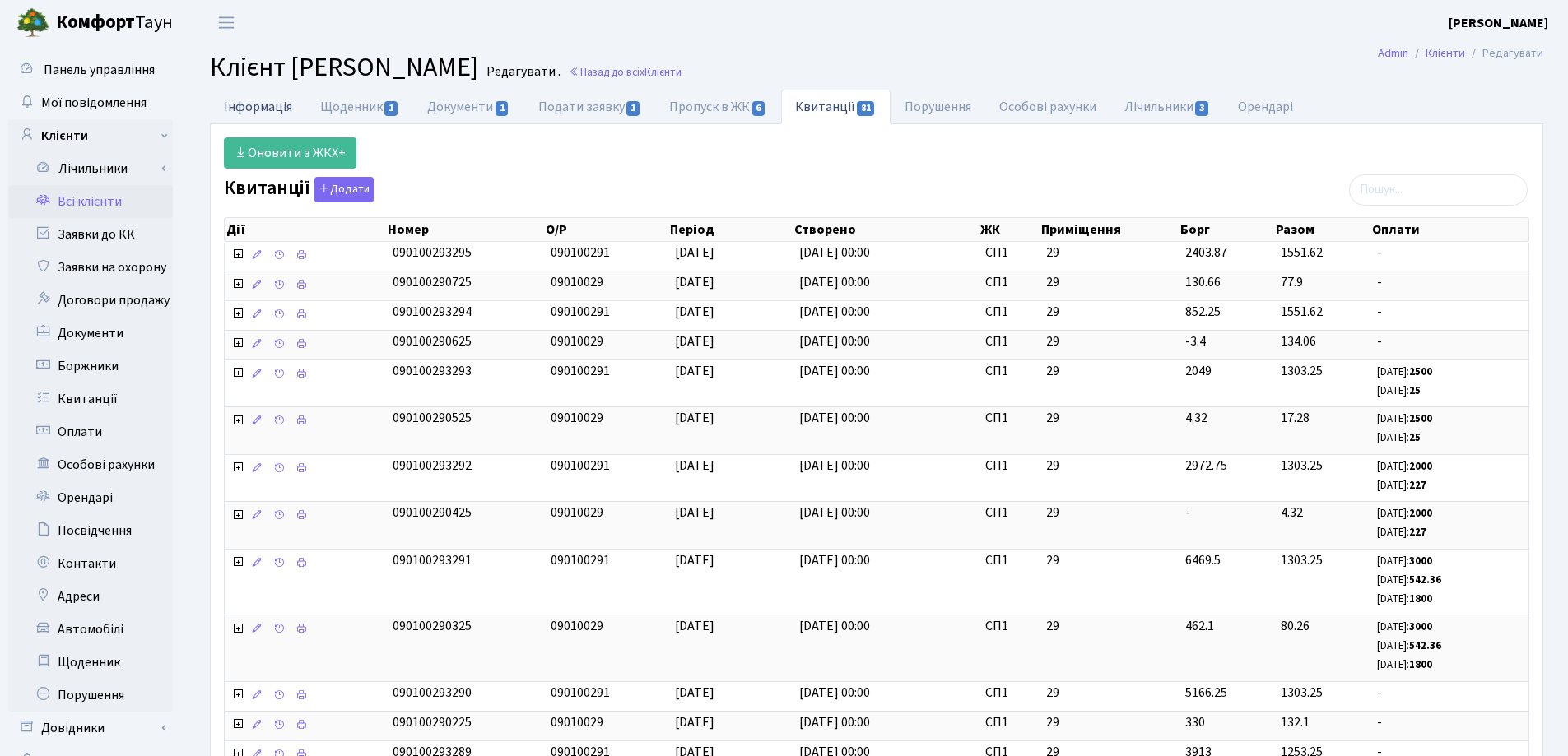
click at [247, 101] on link "Інформація" at bounding box center [258, 107] width 97 height 34
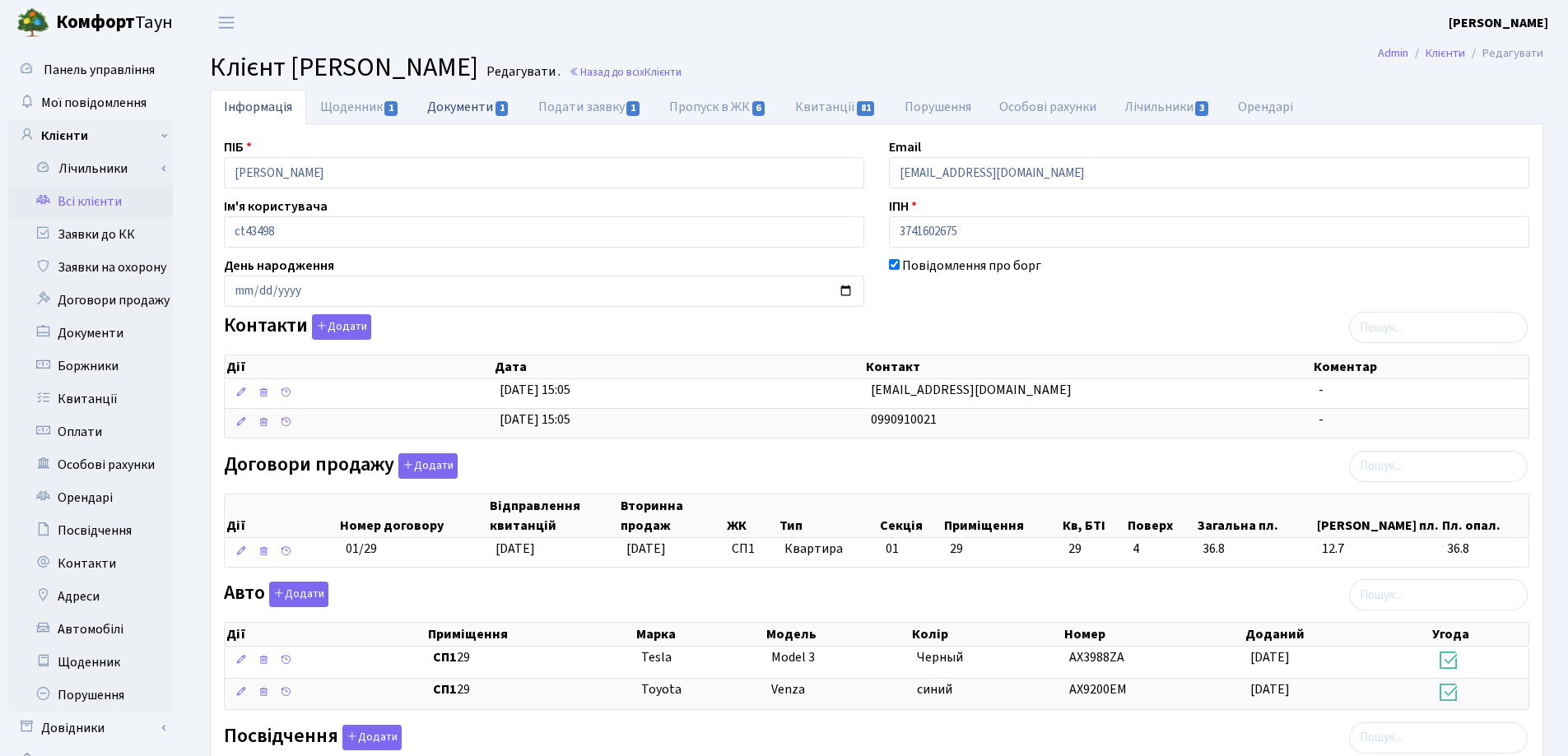
click at [436, 109] on link "Документи 1" at bounding box center [468, 107] width 110 height 34
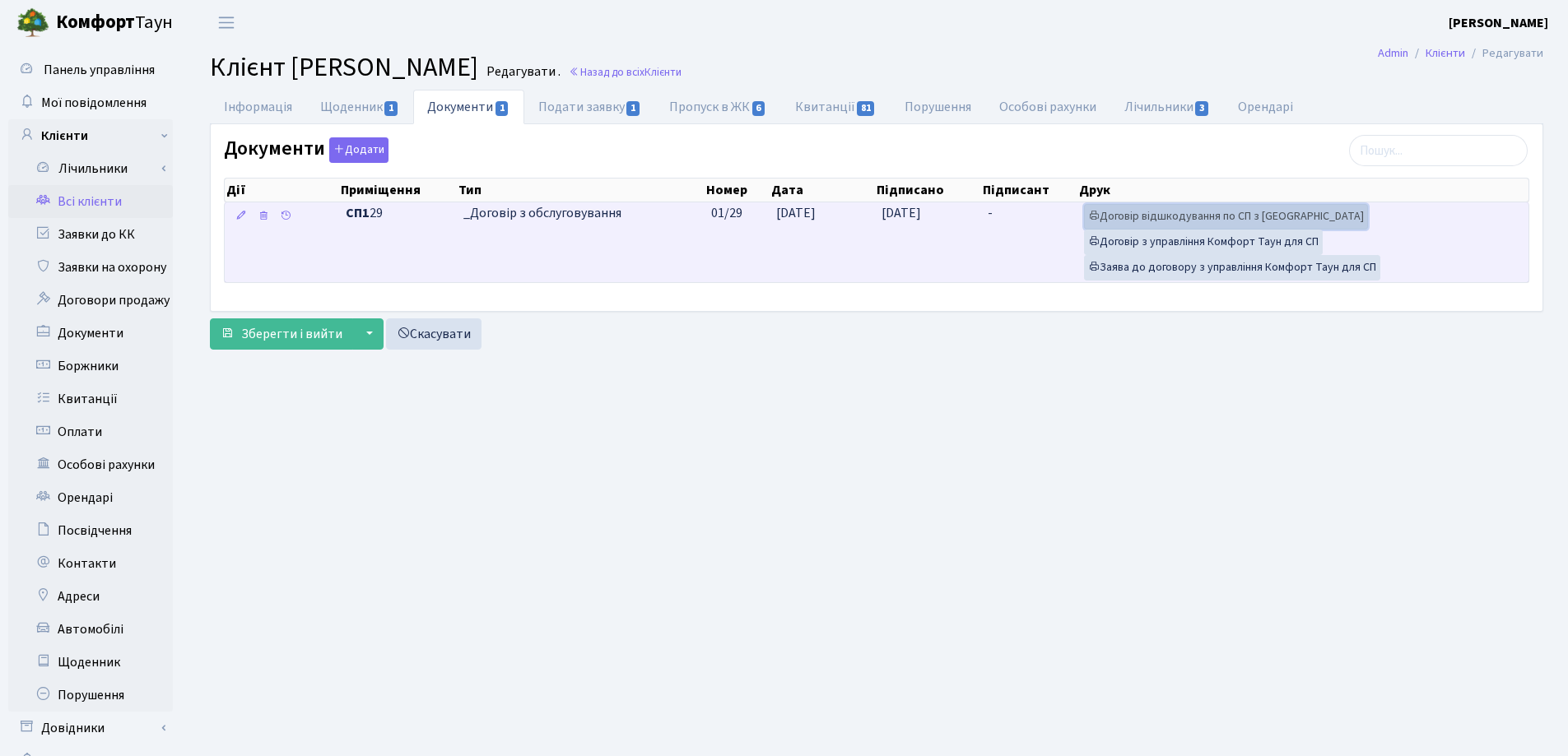
click at [1129, 213] on link "Договір відшкодування по СП з Екві" at bounding box center [1226, 217] width 284 height 25
click at [1223, 235] on link "Договір з управління Комфорт Таун для СП" at bounding box center [1203, 242] width 239 height 25
click at [915, 208] on span "14.10.2024" at bounding box center [901, 213] width 39 height 18
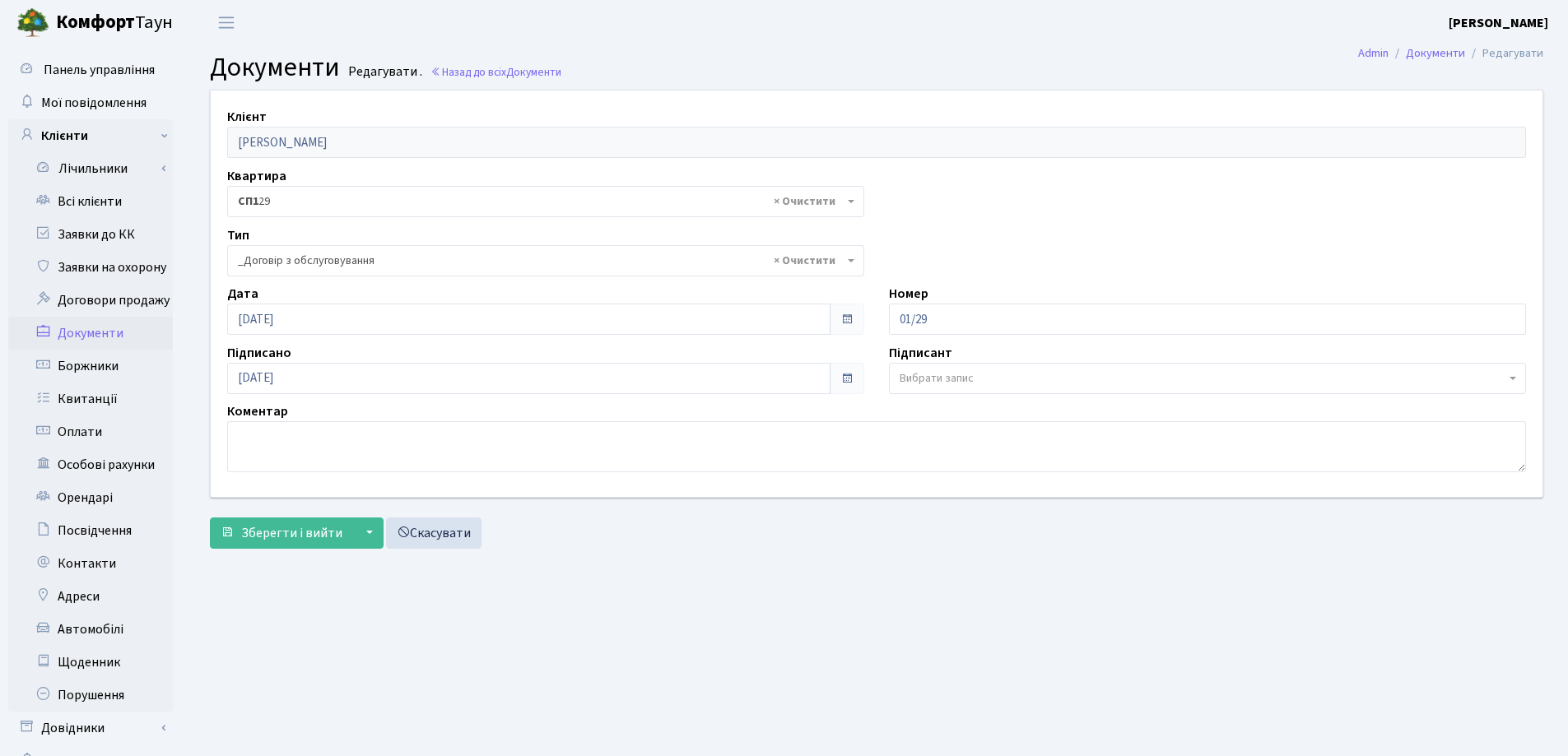
select select "289"
click at [377, 363] on input "[DATE]" at bounding box center [529, 378] width 603 height 31
click at [347, 339] on icon at bounding box center [345, 339] width 226 height 31
click at [313, 522] on button "Зберегти і вийти" at bounding box center [282, 533] width 143 height 31
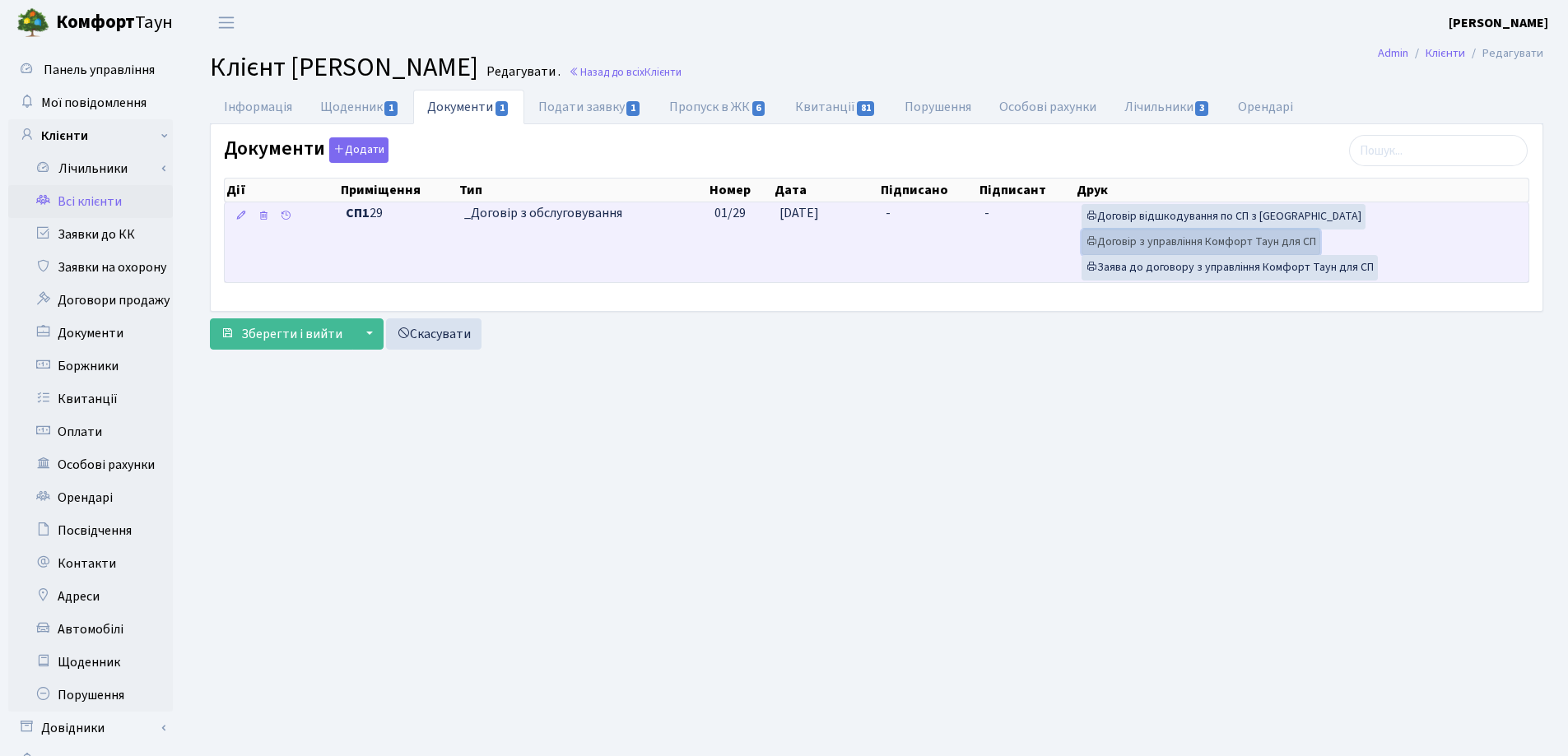
click at [1143, 234] on link "Договір з управління Комфорт Таун для СП" at bounding box center [1201, 242] width 239 height 25
click at [1173, 262] on link "Заява до договору з управління Комфорт Таун для СП" at bounding box center [1229, 268] width 297 height 25
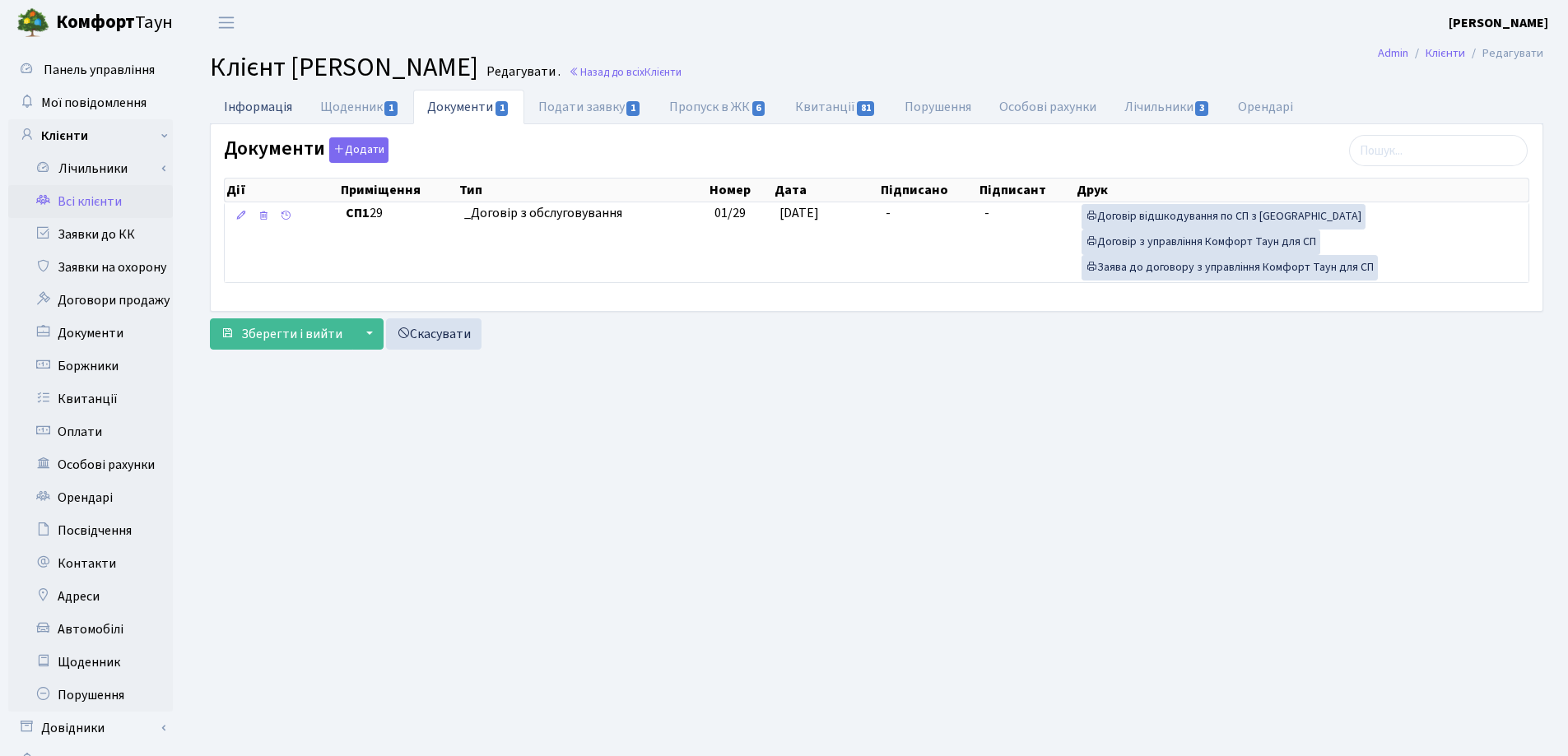
click at [242, 107] on link "Інформація" at bounding box center [258, 107] width 97 height 34
select select "25"
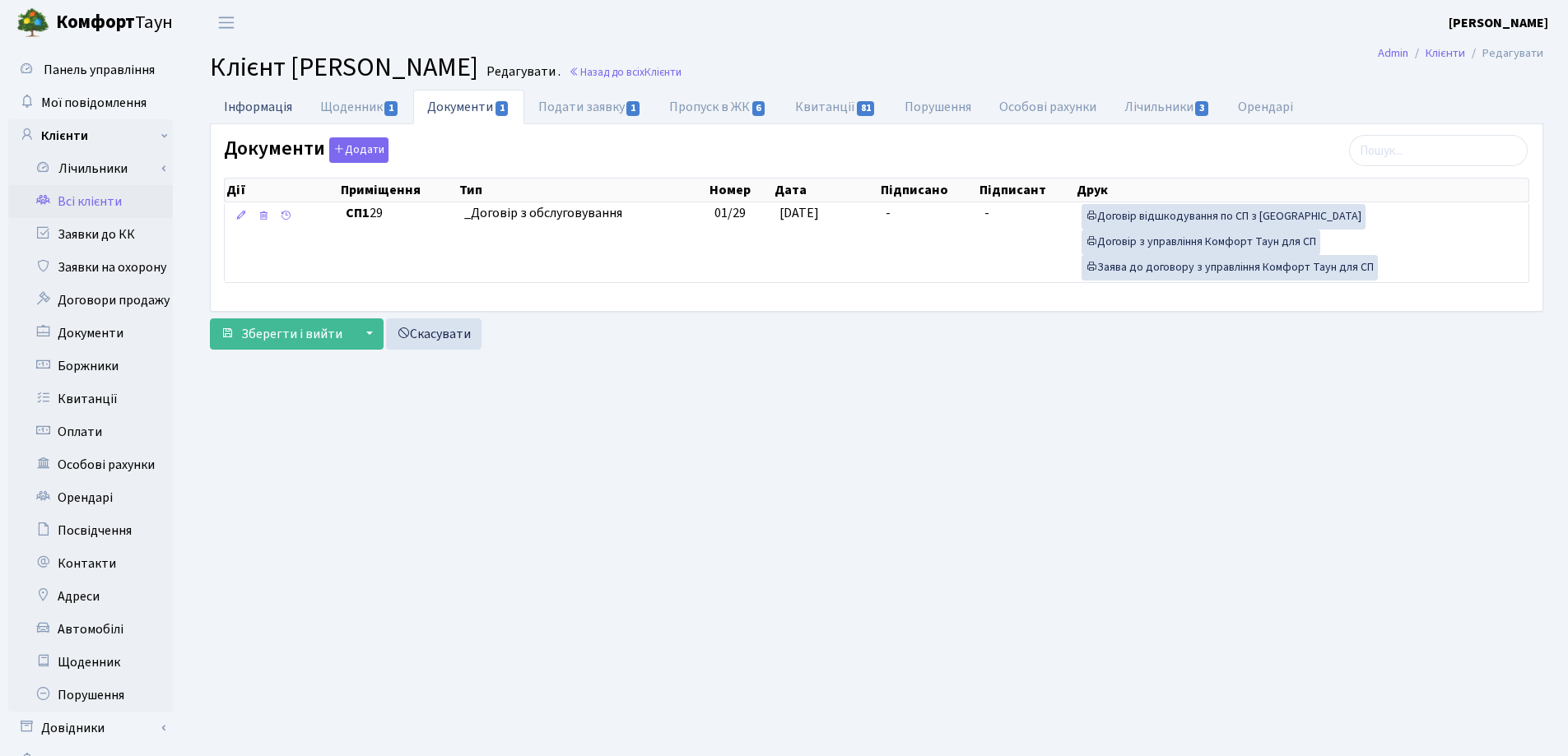
select select "25"
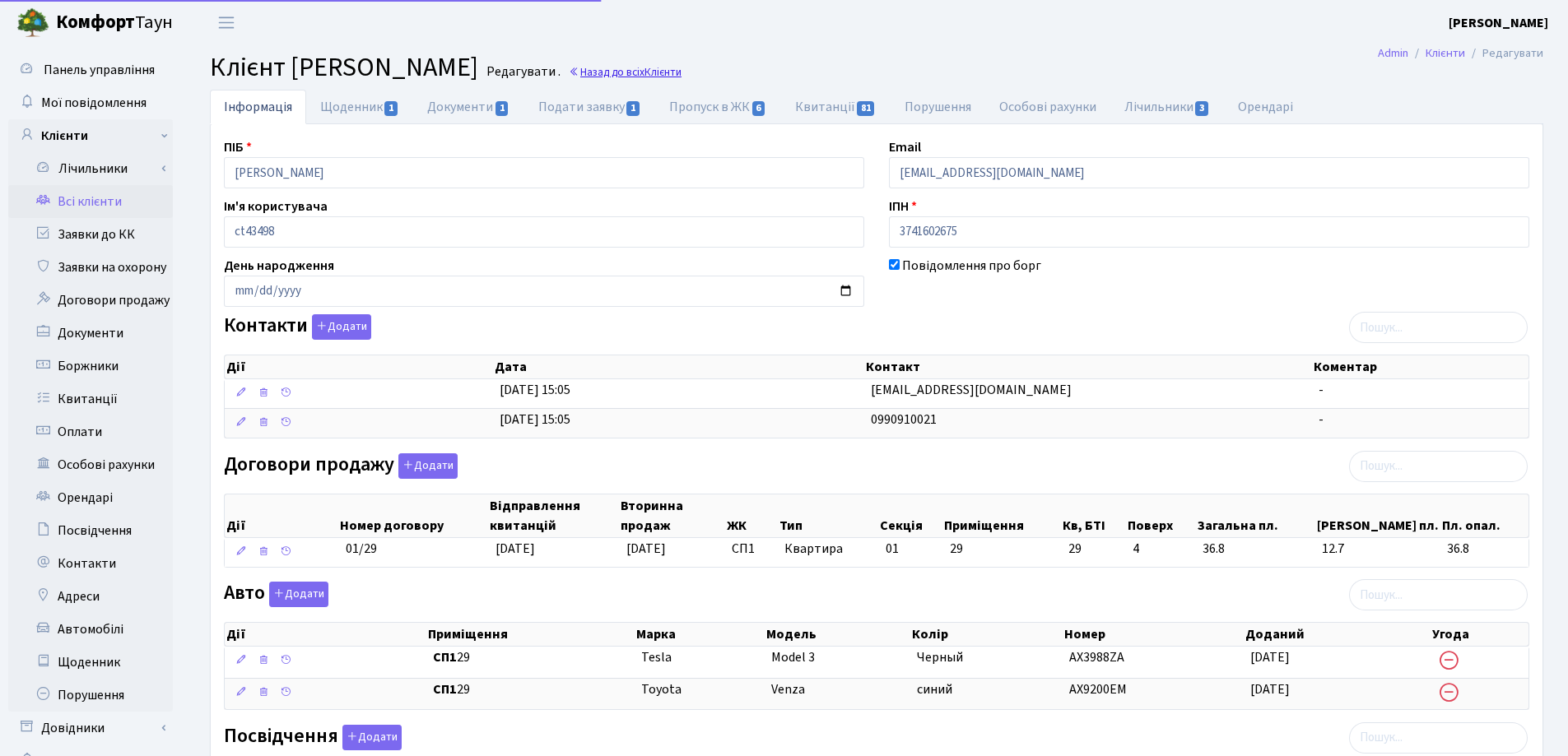
click at [681, 71] on span "Клієнти" at bounding box center [663, 71] width 37 height 16
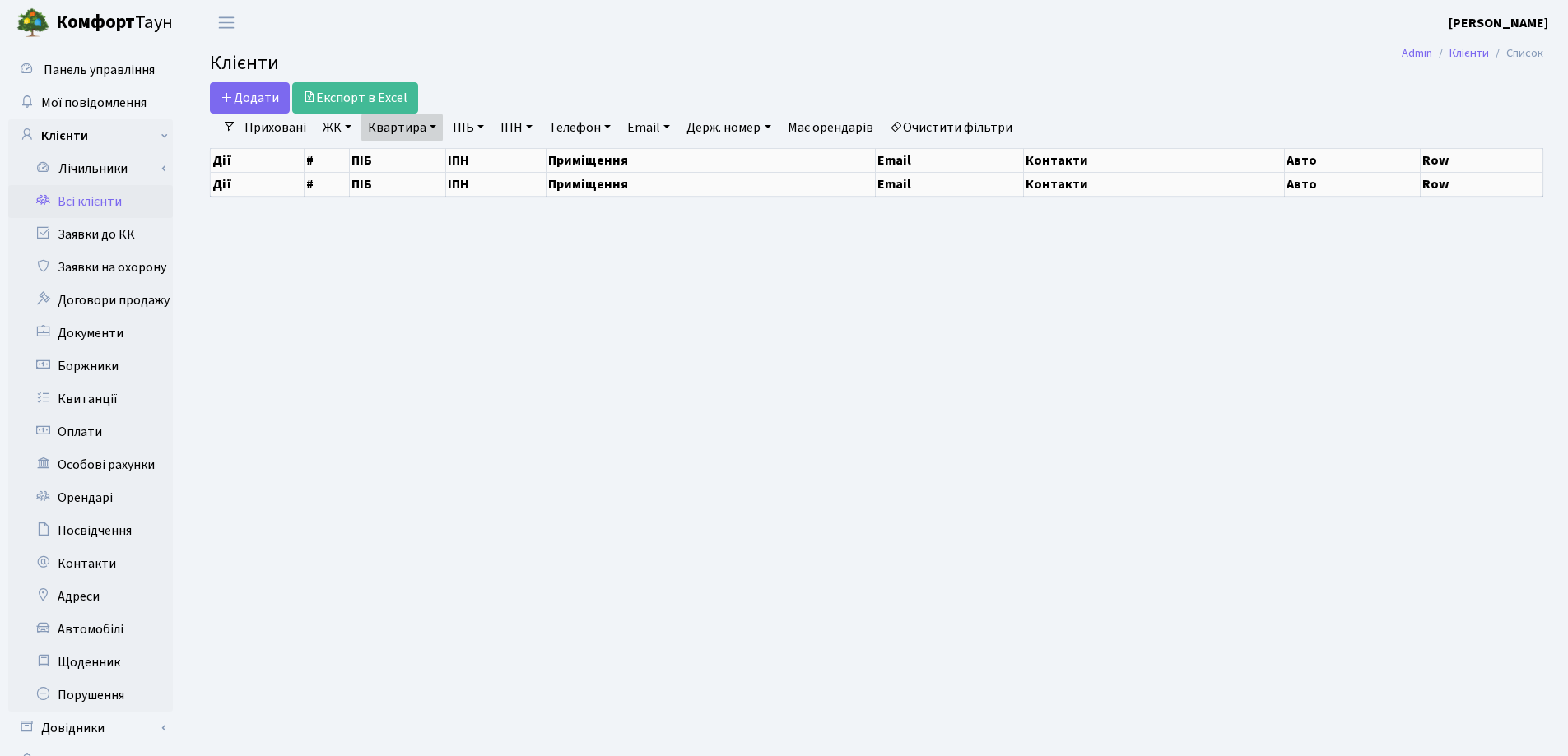
select select "25"
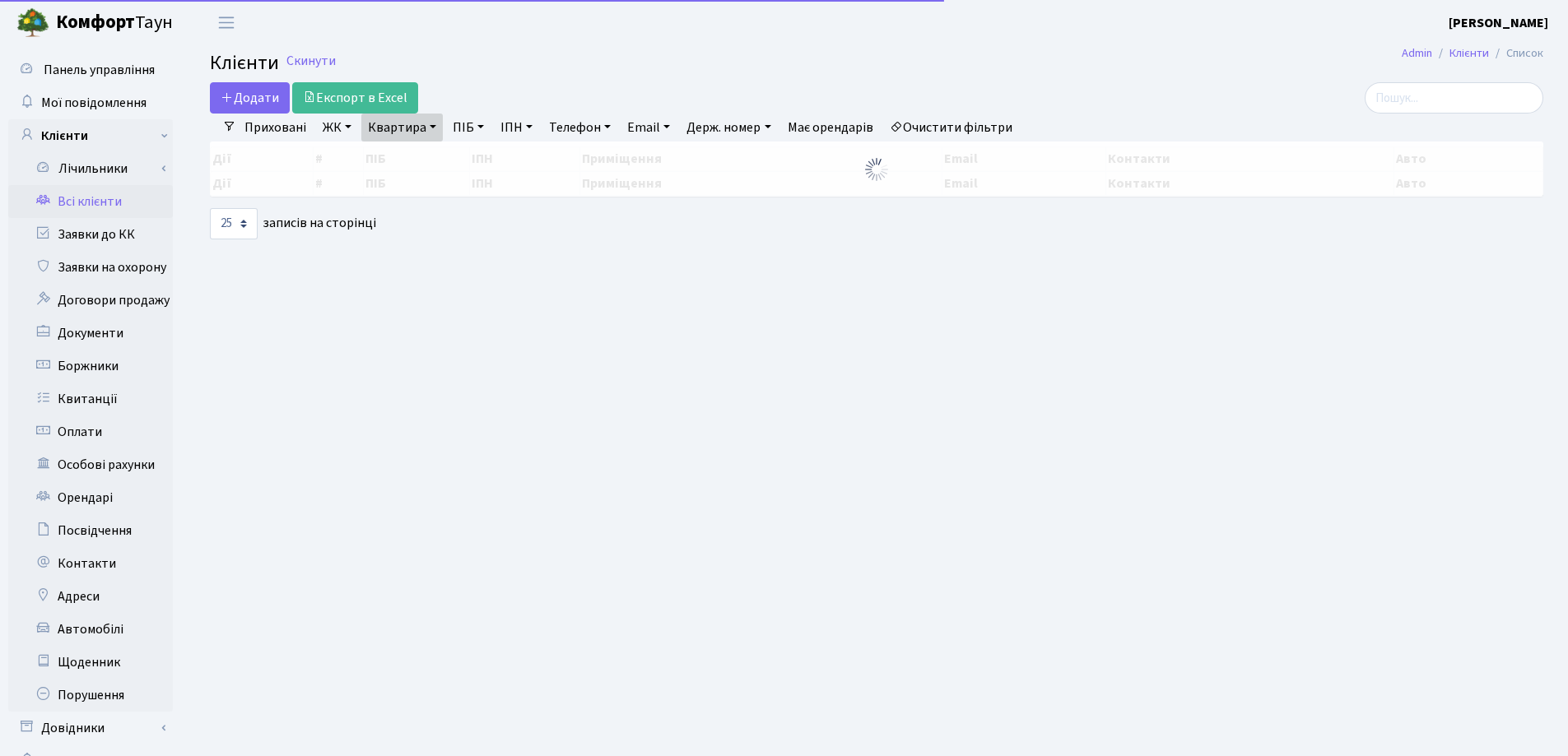
click at [429, 132] on link "Квартира" at bounding box center [402, 127] width 82 height 28
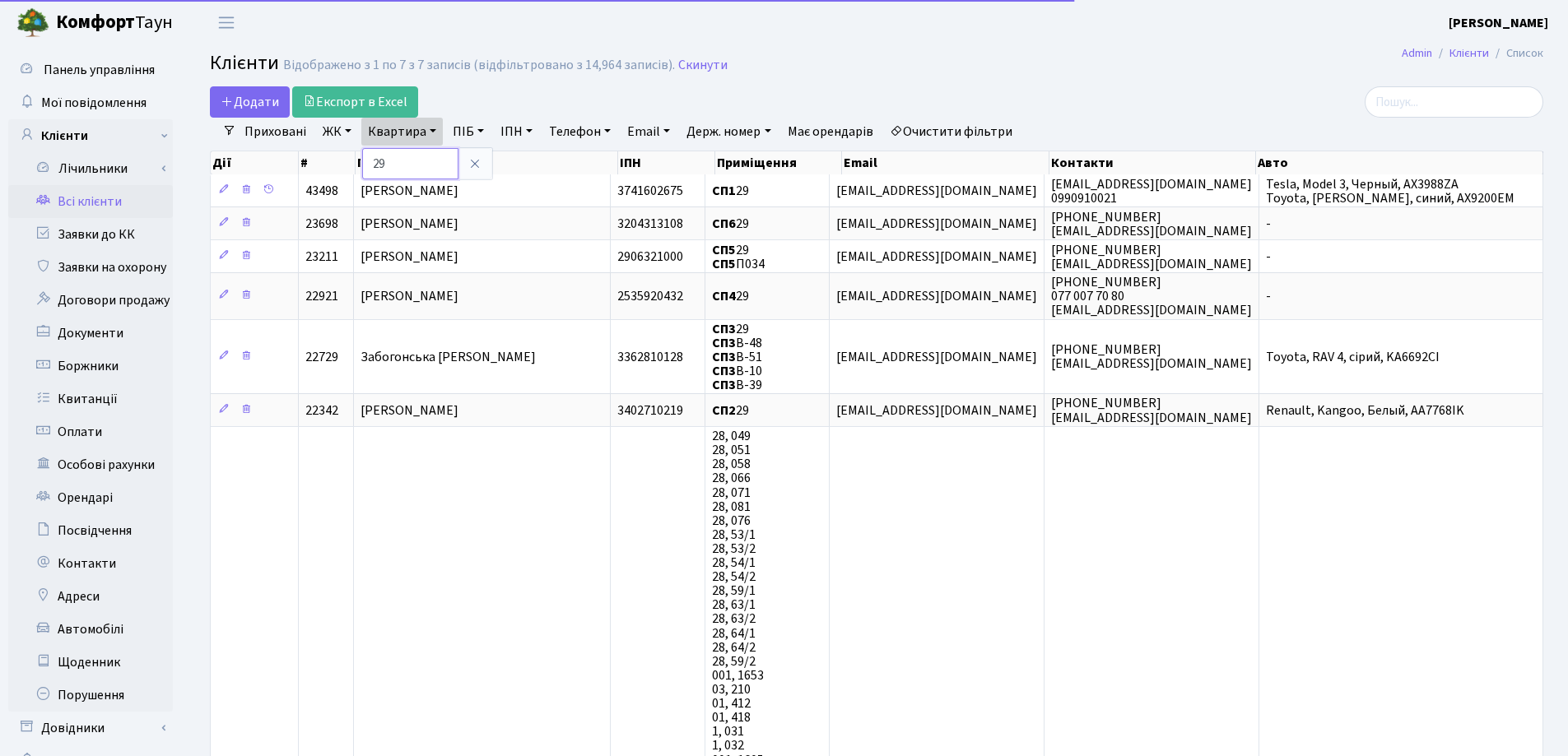
click at [432, 158] on input "29" at bounding box center [410, 163] width 97 height 31
type input "2"
type input "47а"
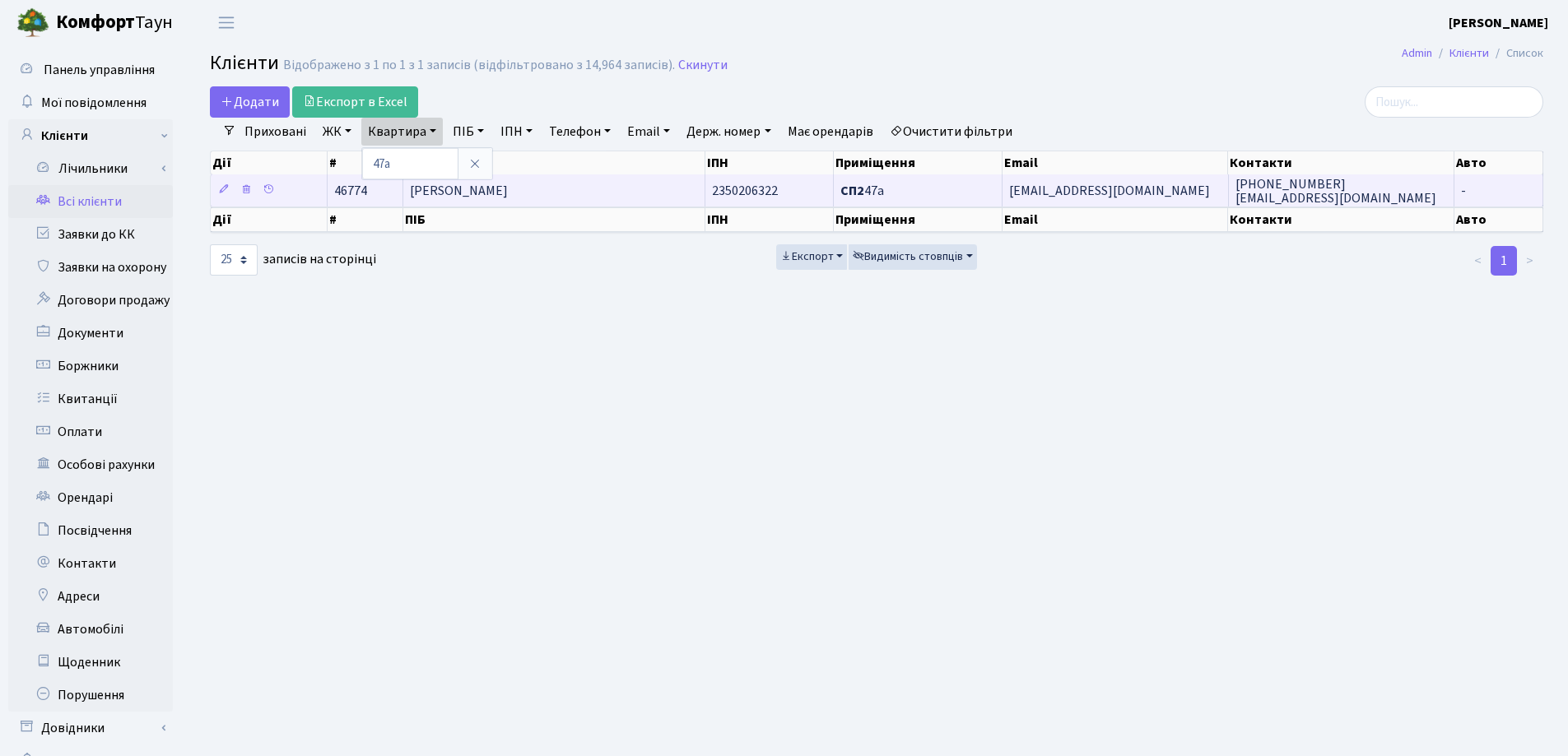
click at [629, 181] on td "[PERSON_NAME]" at bounding box center [554, 191] width 302 height 32
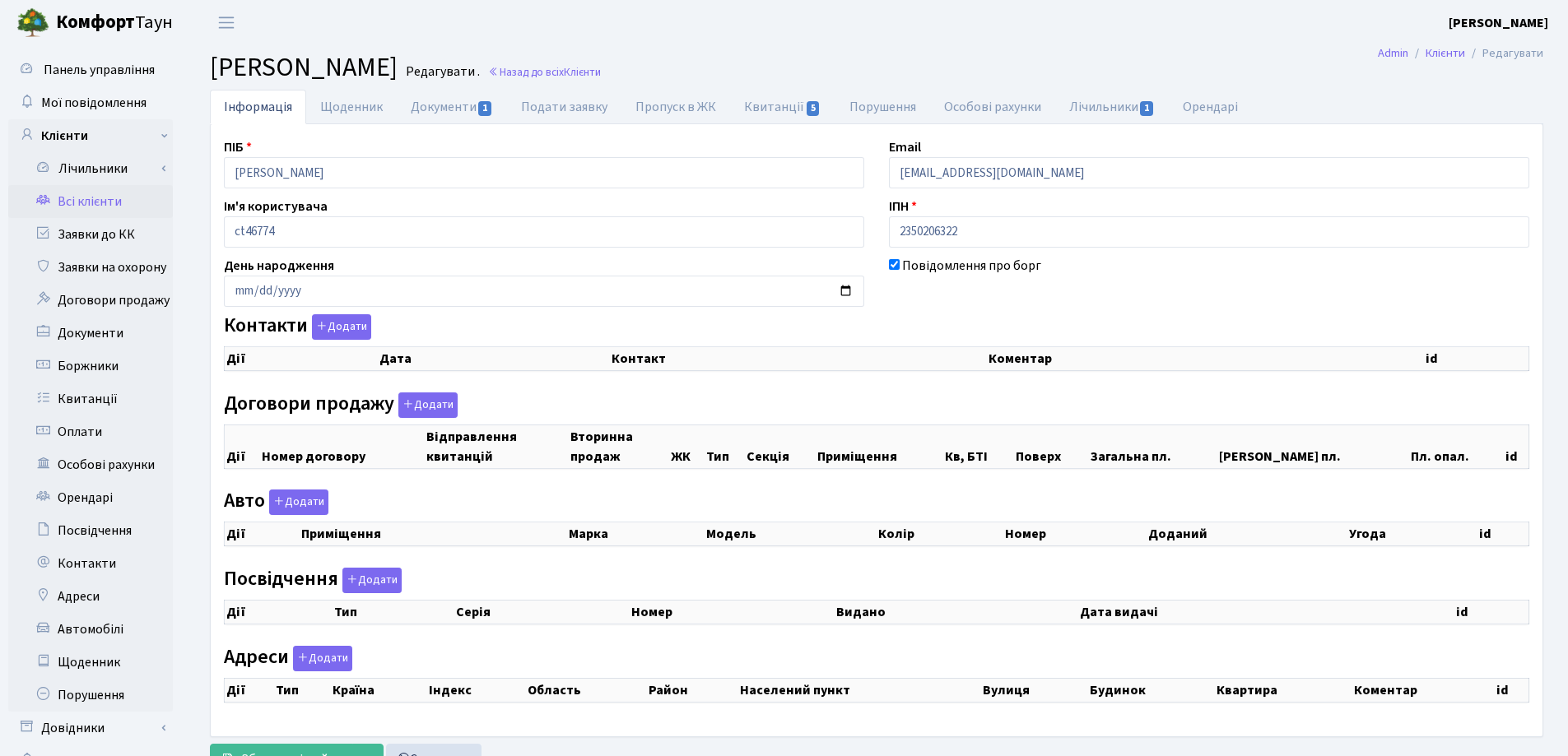
checkbox input "true"
select select "25"
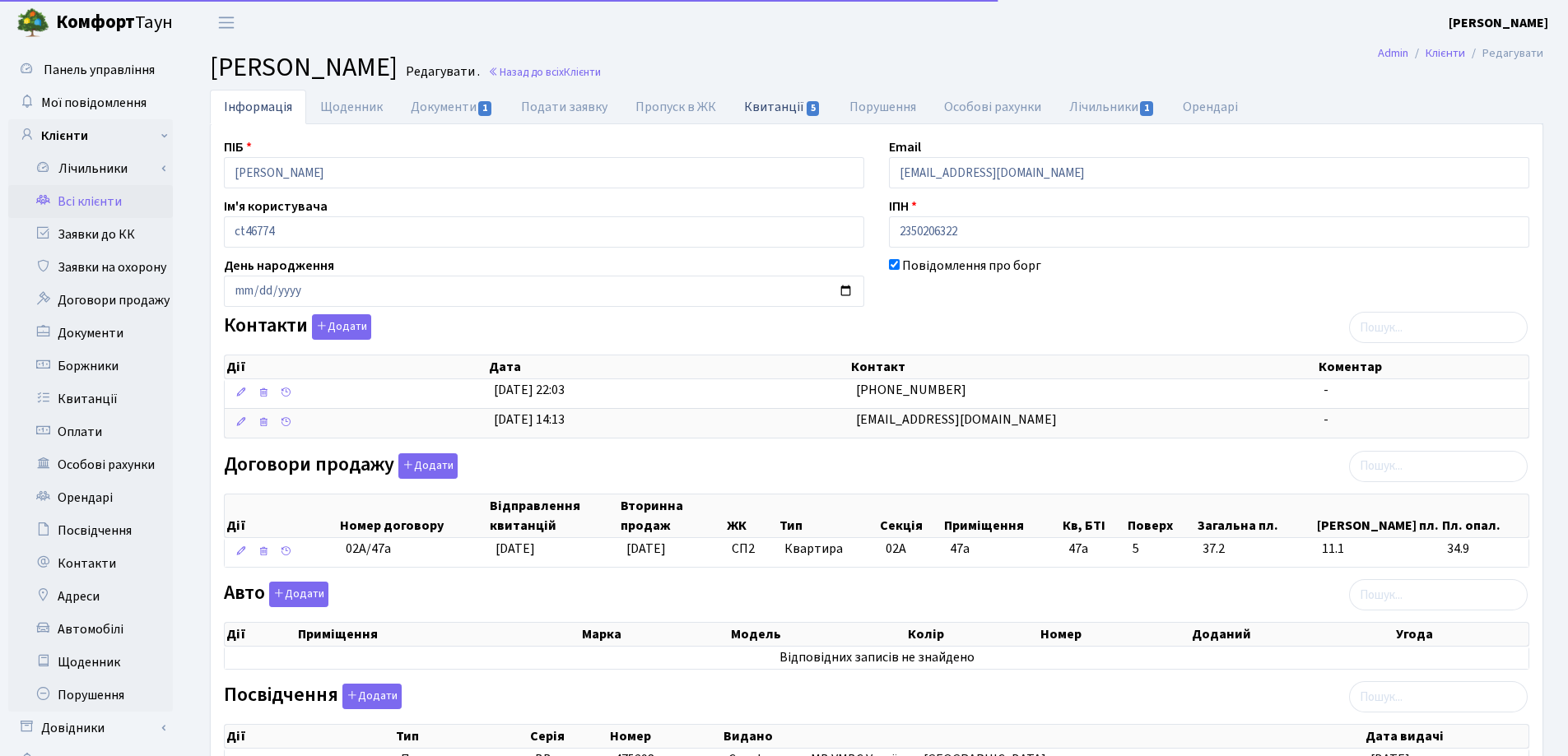
click at [768, 111] on link "Квитанції 5" at bounding box center [782, 107] width 104 height 34
select select "25"
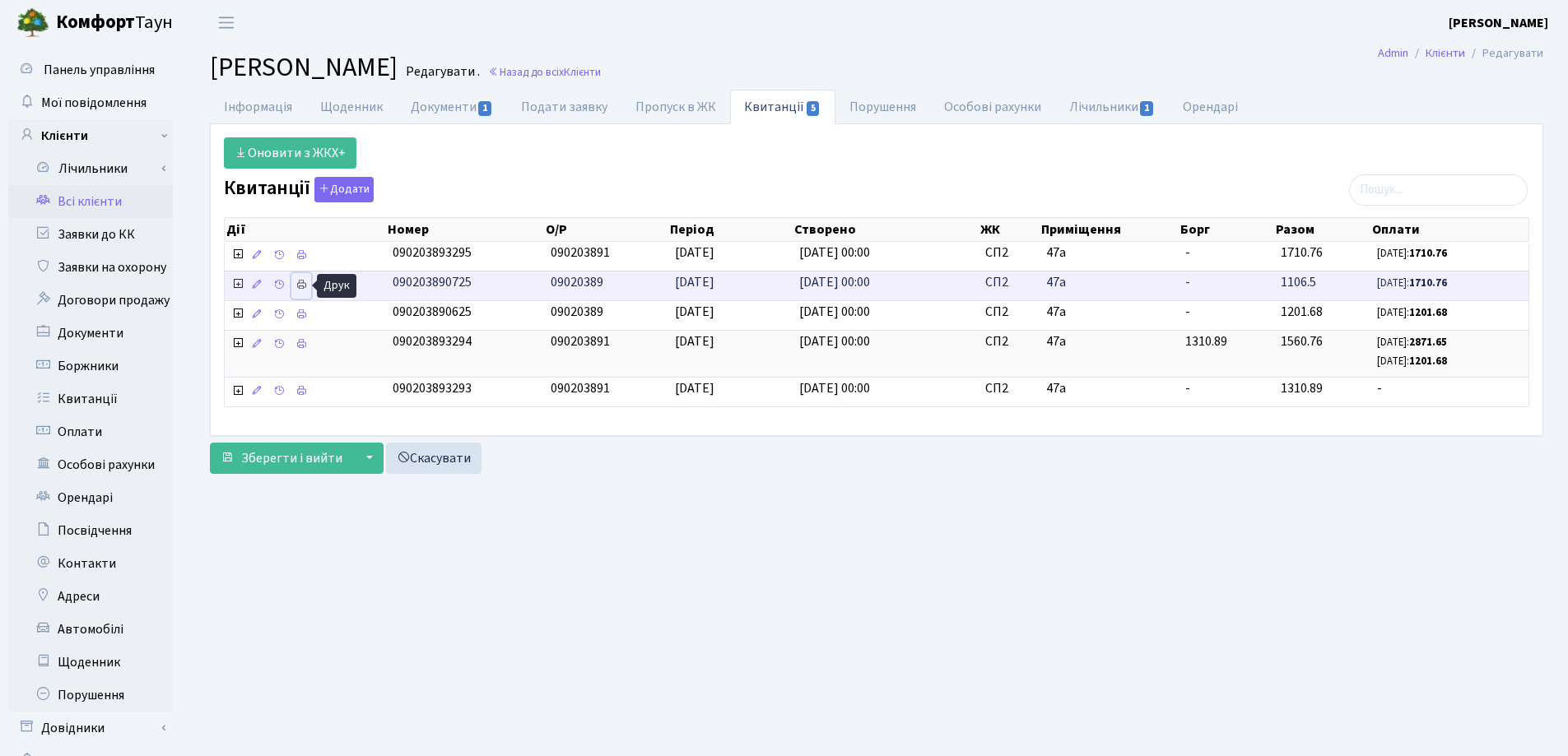
click at [297, 286] on icon at bounding box center [302, 285] width 12 height 12
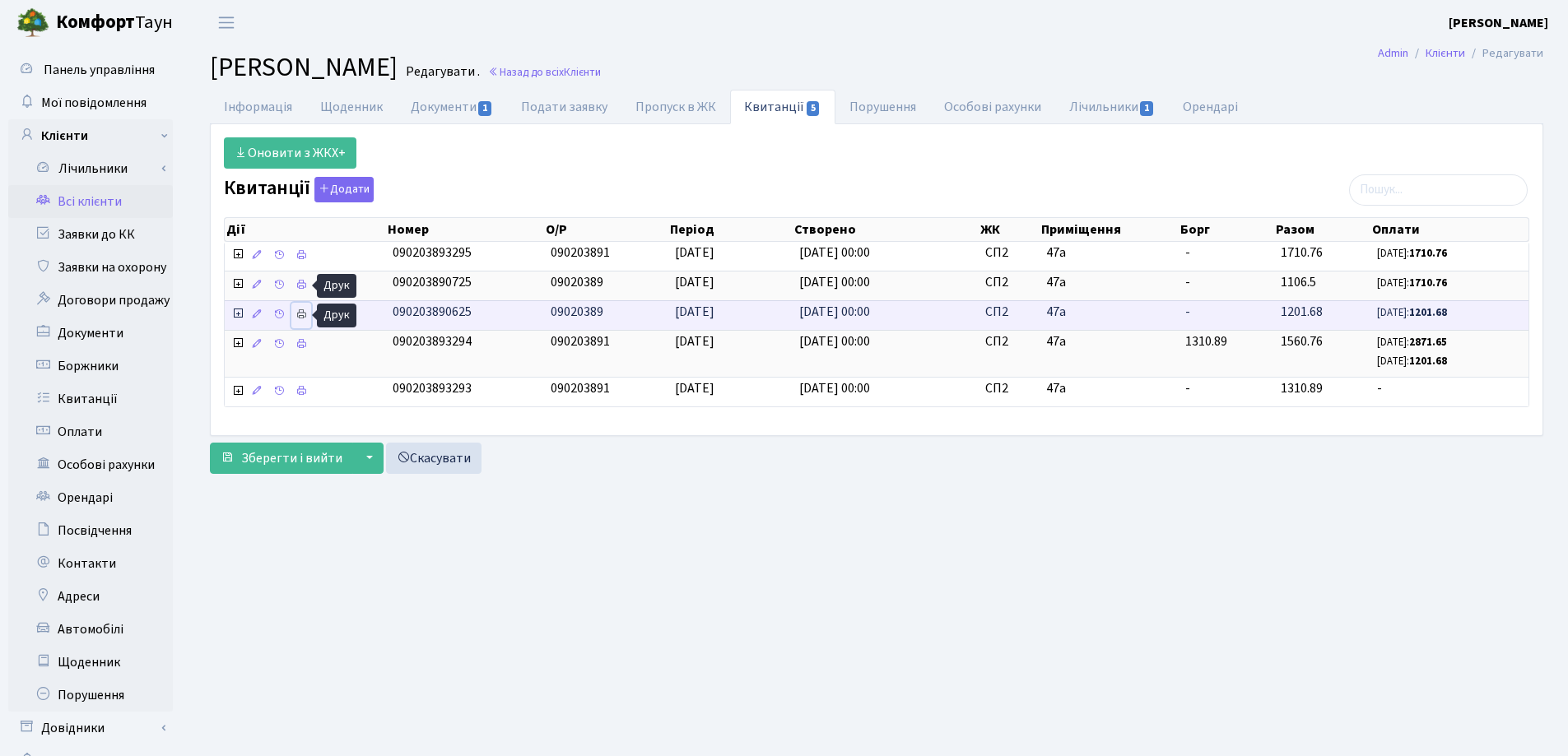
click at [302, 319] on icon at bounding box center [302, 314] width 12 height 12
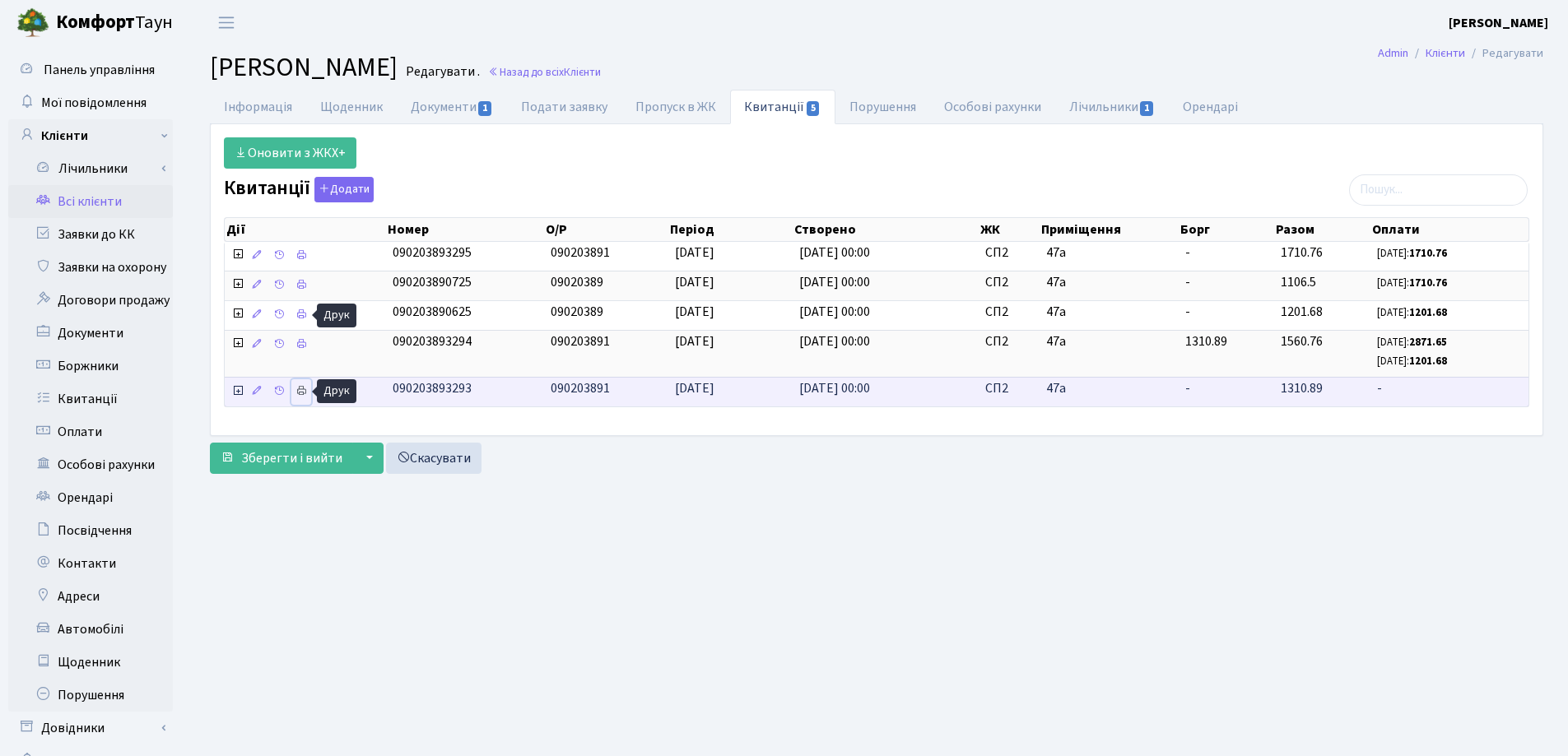
click at [303, 387] on icon at bounding box center [302, 391] width 12 height 12
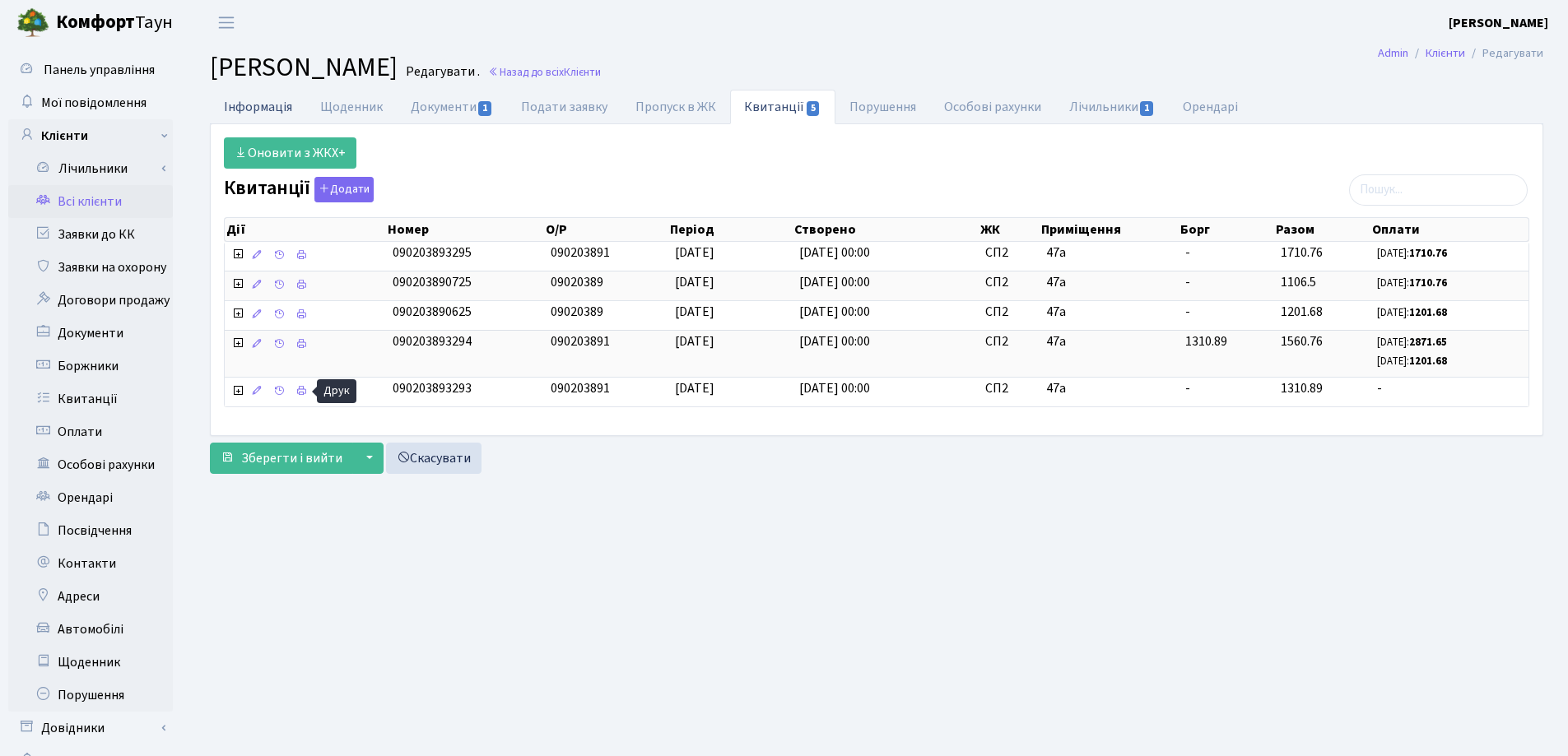
click at [255, 112] on link "Інформація" at bounding box center [258, 107] width 97 height 34
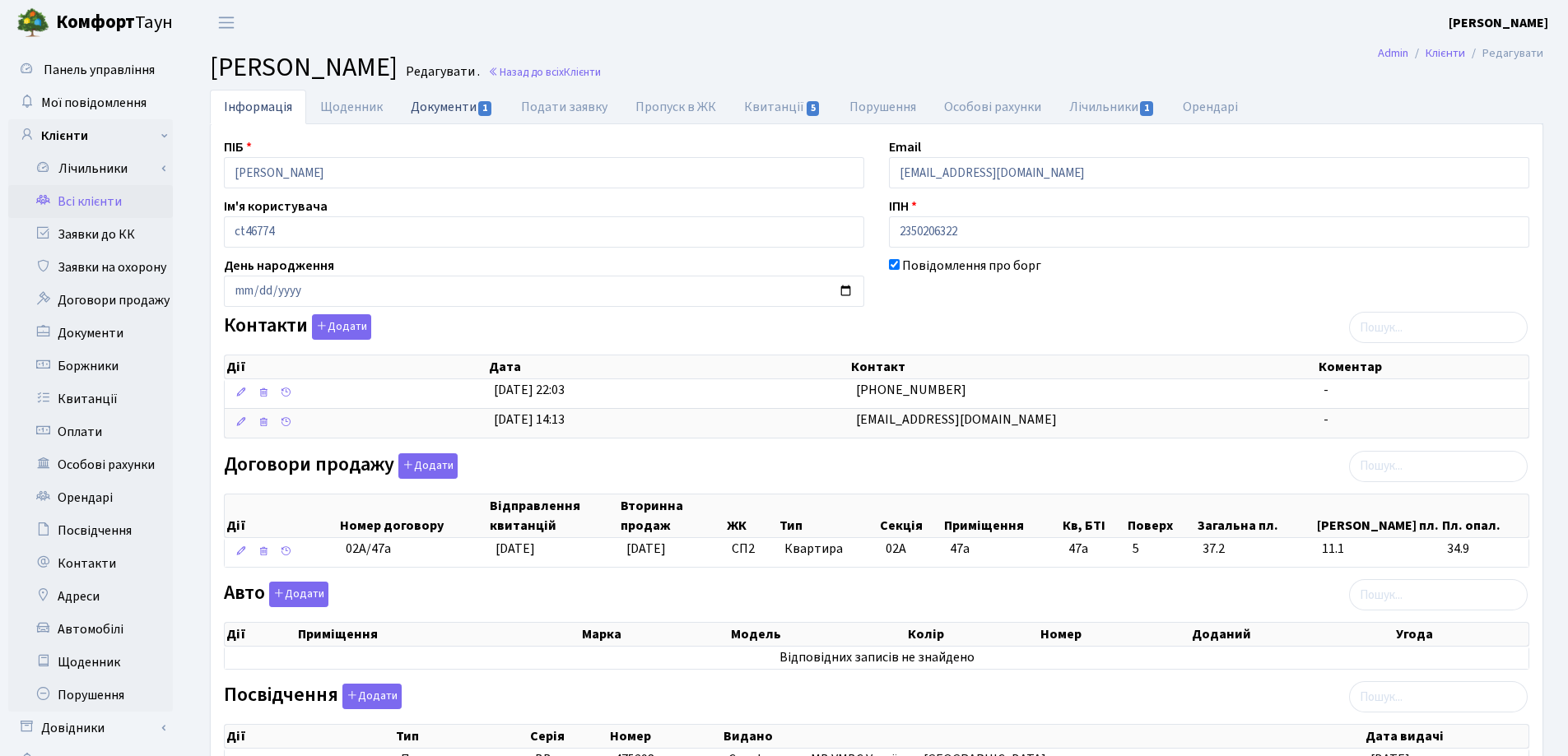
click at [431, 115] on link "Документи 1" at bounding box center [451, 107] width 110 height 34
select select "25"
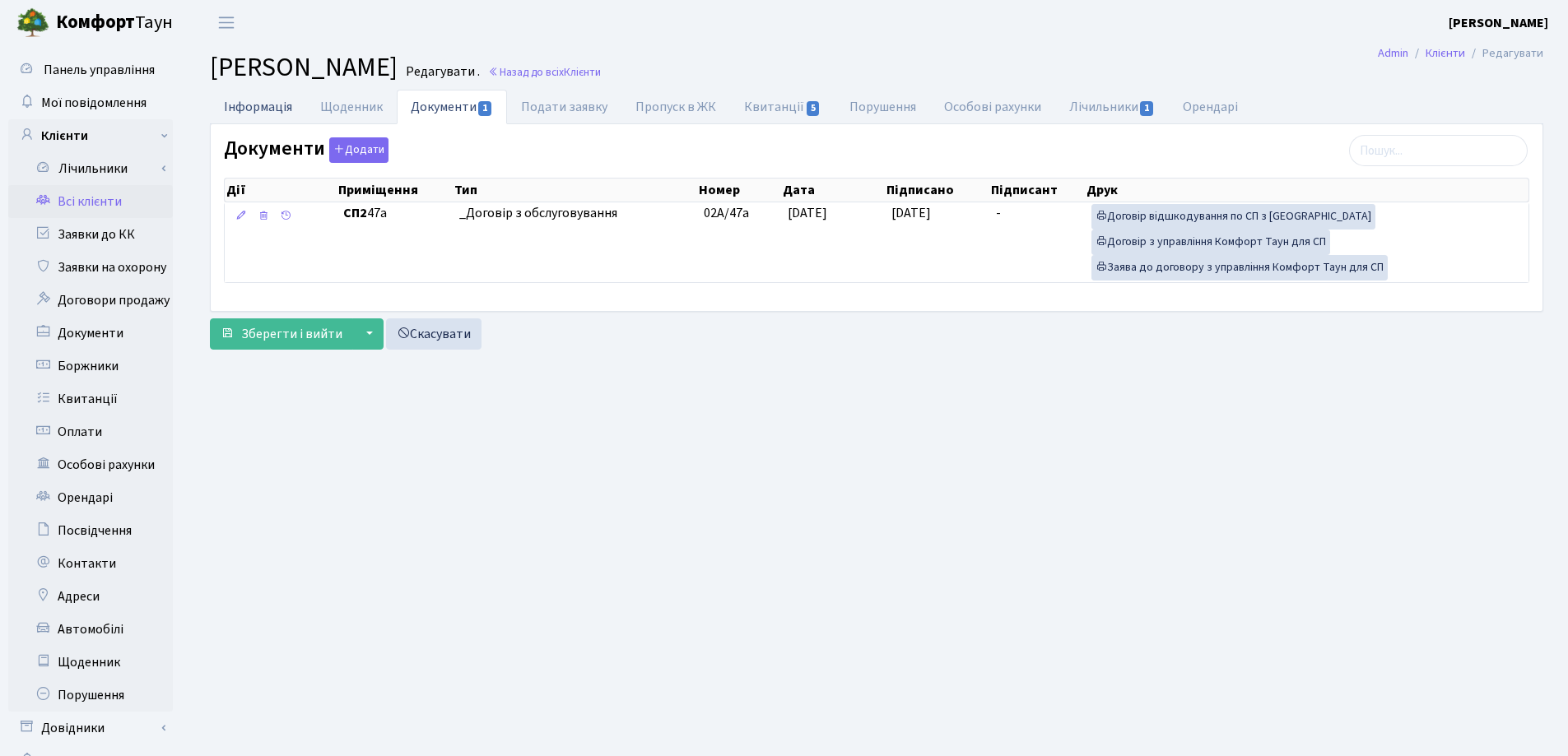
click at [255, 106] on link "Інформація" at bounding box center [258, 107] width 97 height 34
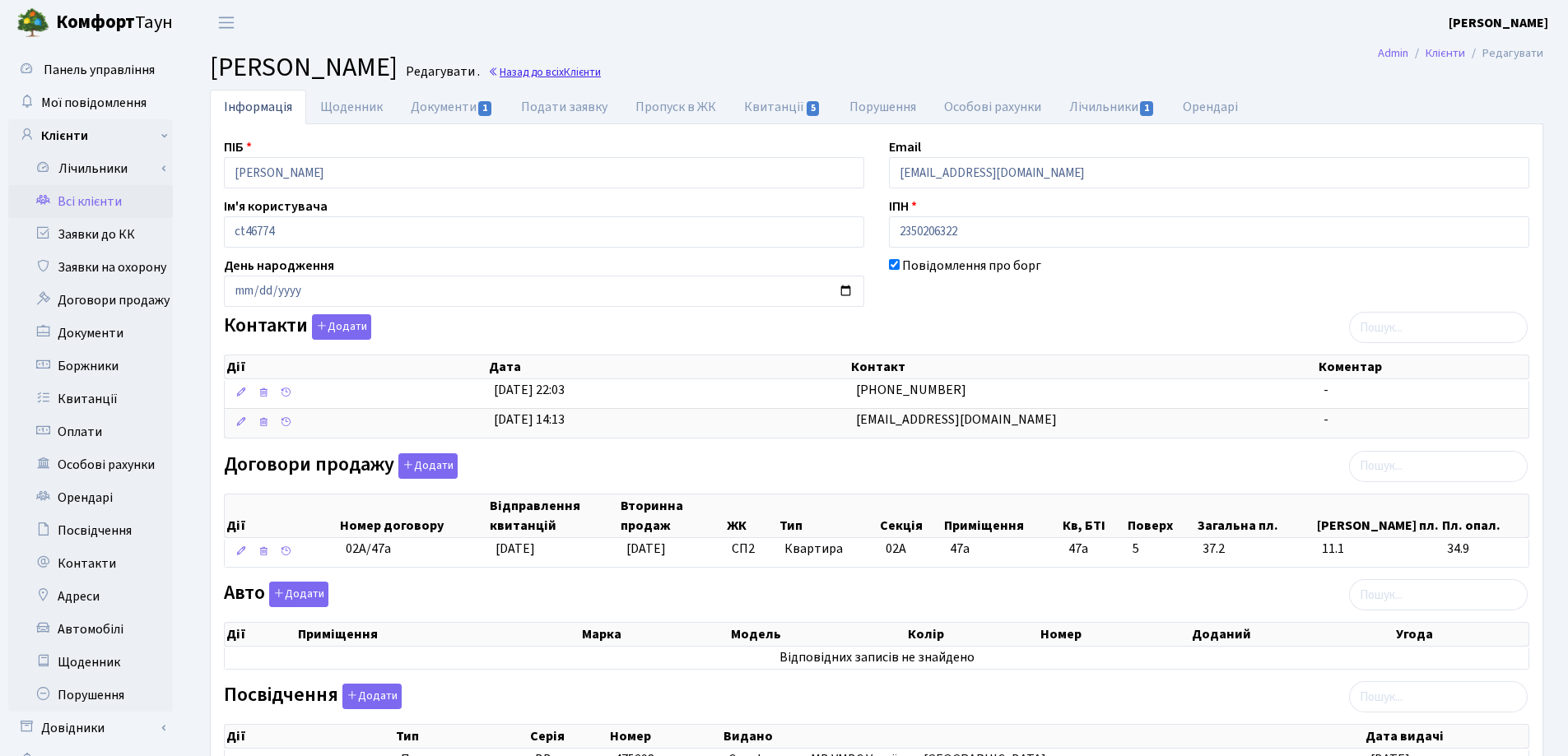
click at [601, 66] on link "Назад до всіх Клієнти" at bounding box center [545, 71] width 113 height 16
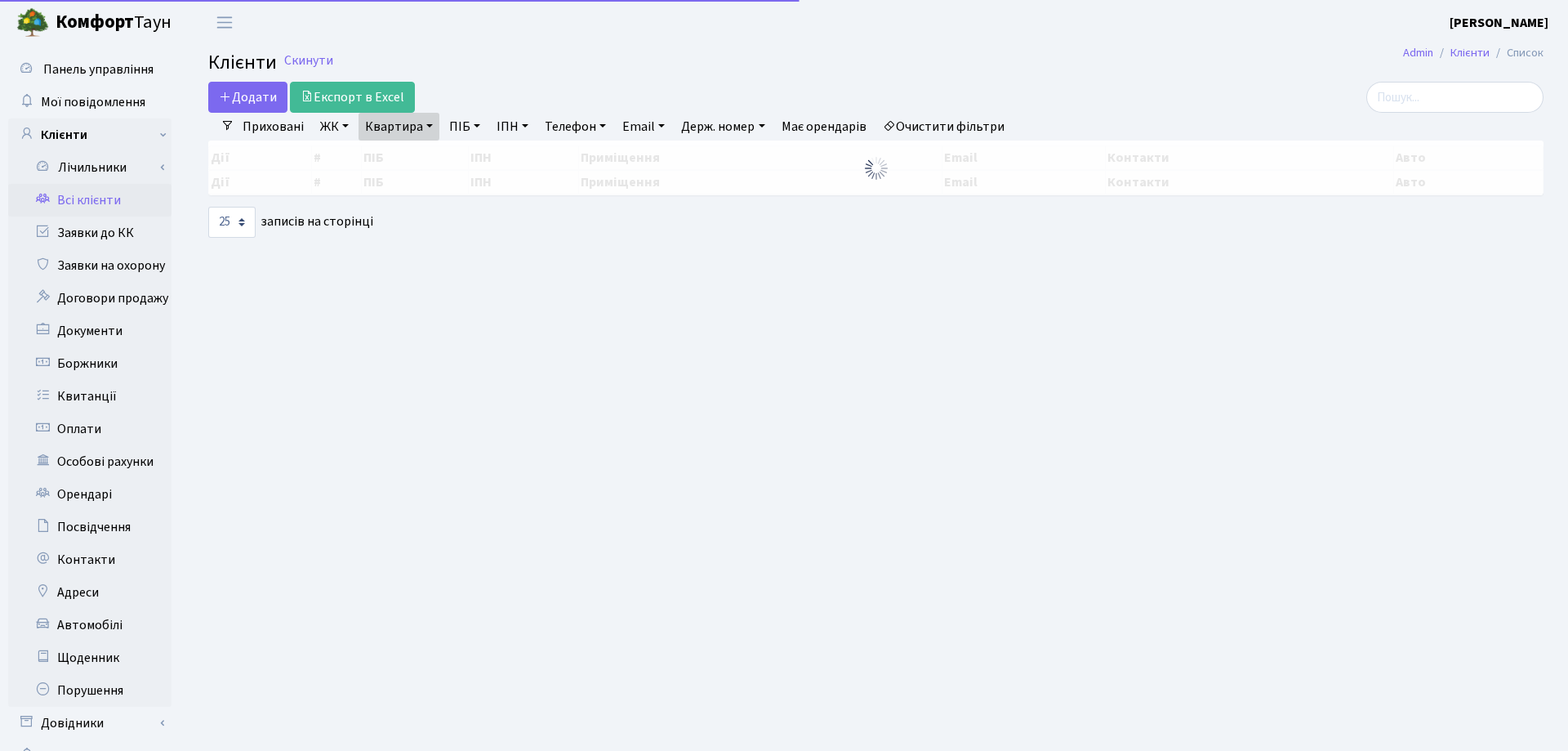
select select "25"
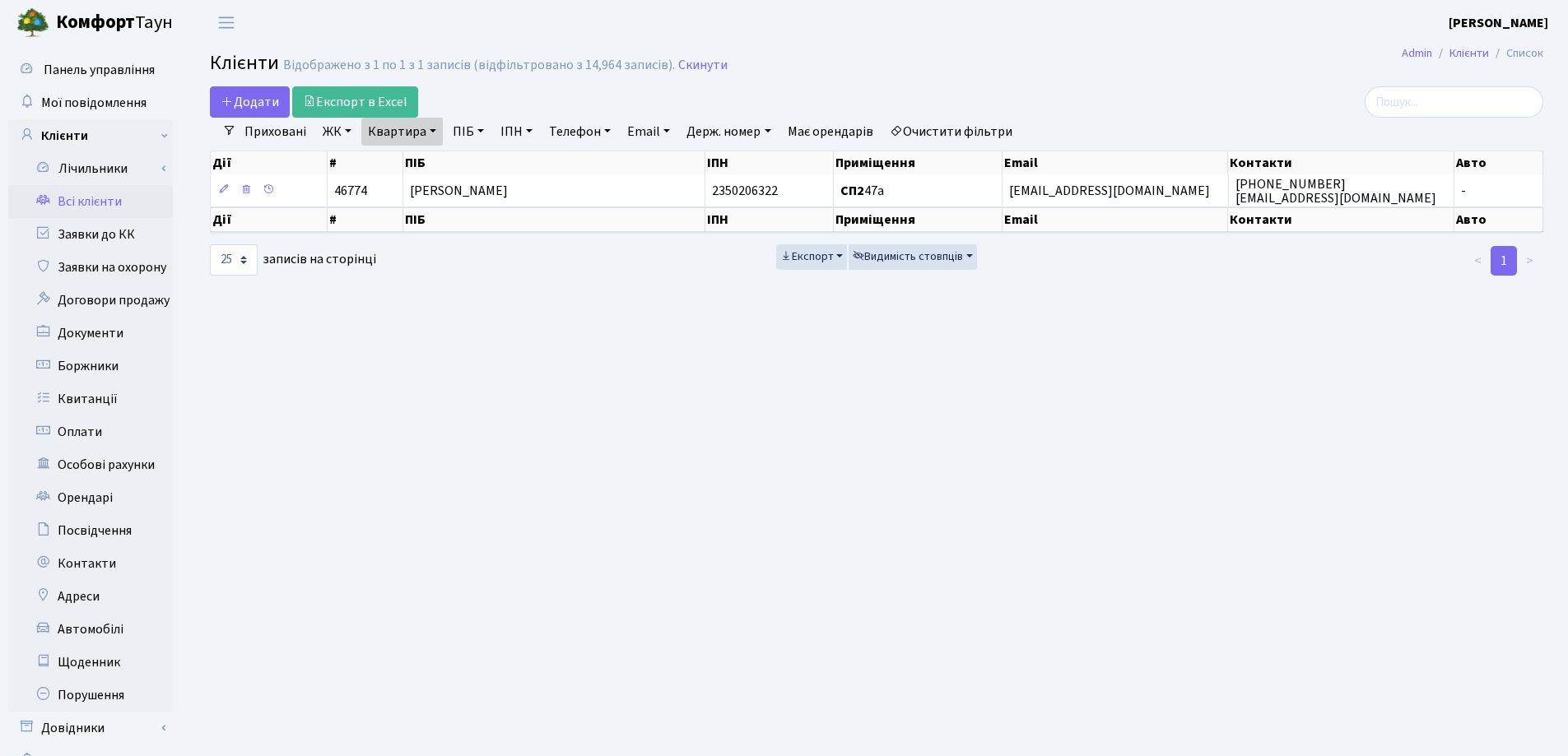
click at [429, 130] on link "Квартира" at bounding box center [402, 131] width 82 height 28
click at [480, 166] on icon at bounding box center [475, 164] width 13 height 13
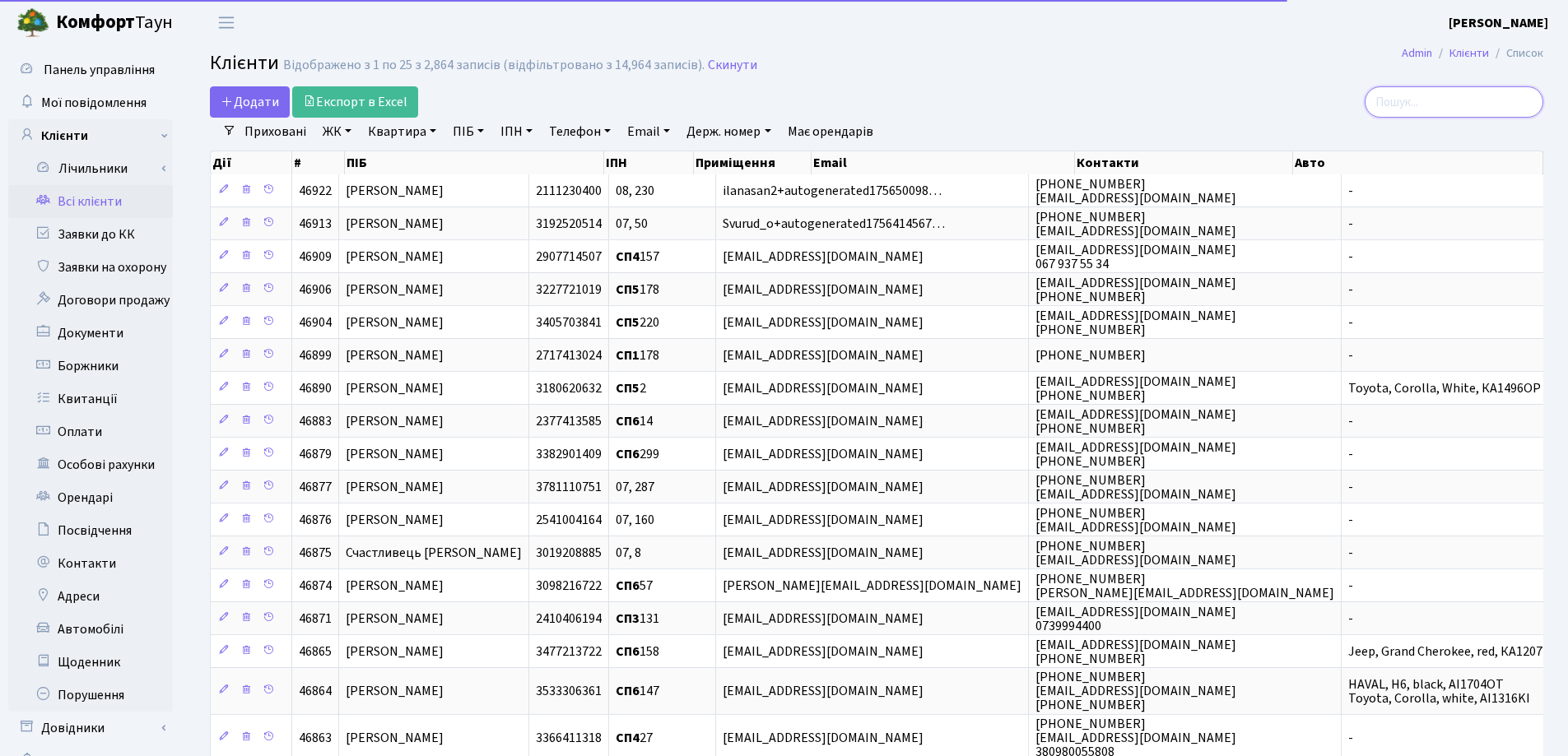
click at [1419, 98] on input "search" at bounding box center [1454, 102] width 179 height 31
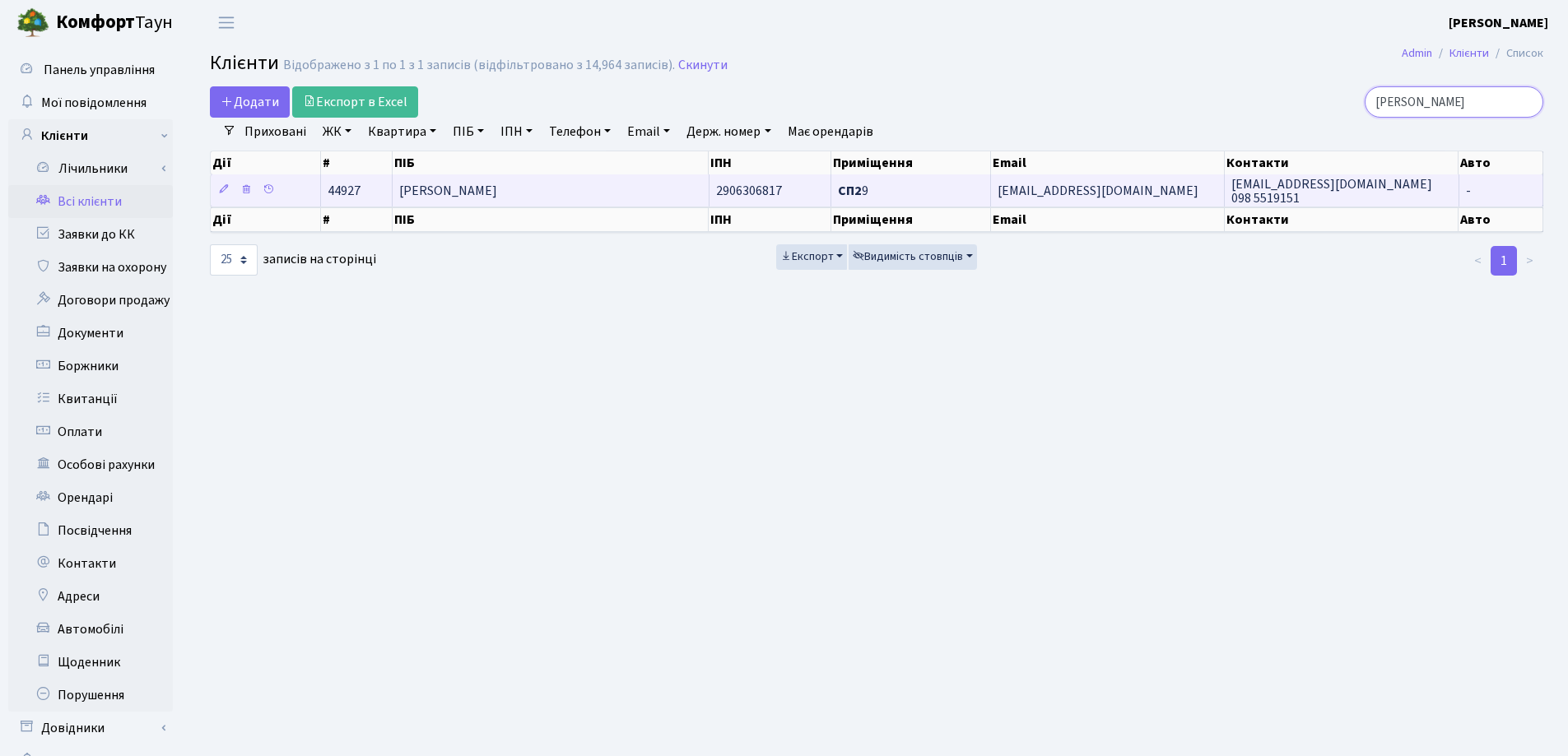
type input "[PERSON_NAME]"
click at [635, 189] on td "[PERSON_NAME]" at bounding box center [550, 191] width 316 height 32
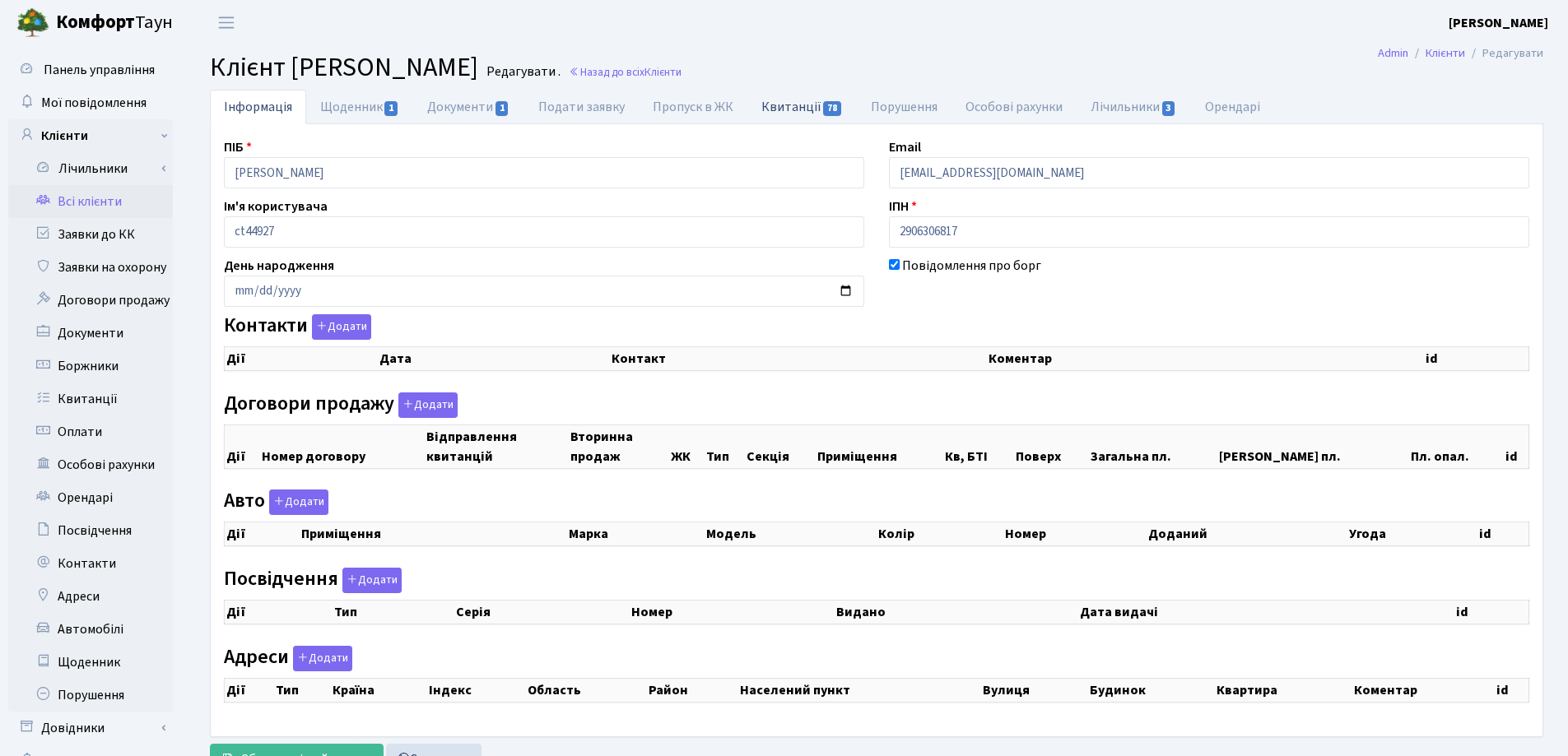
checkbox input "true"
select select "25"
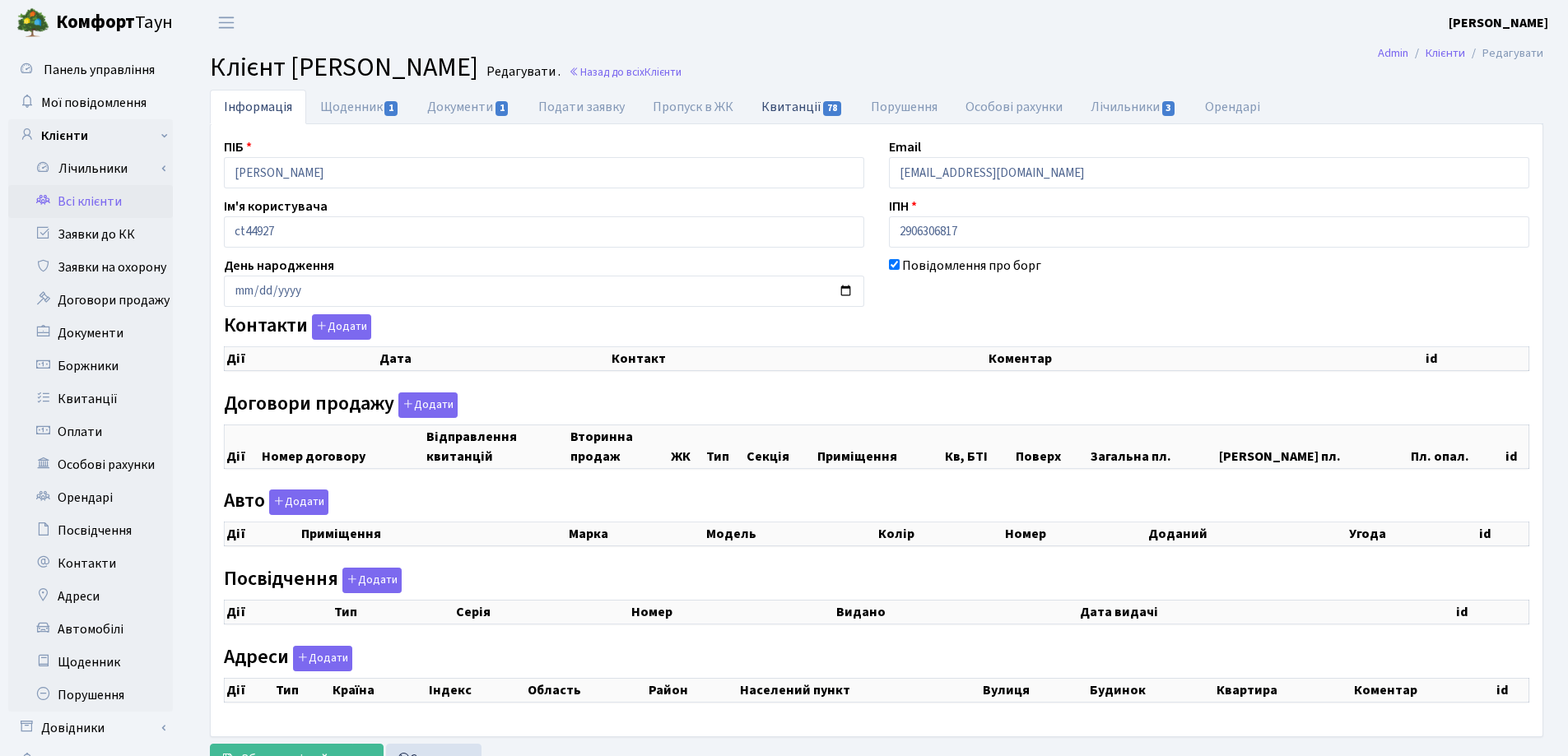
select select "25"
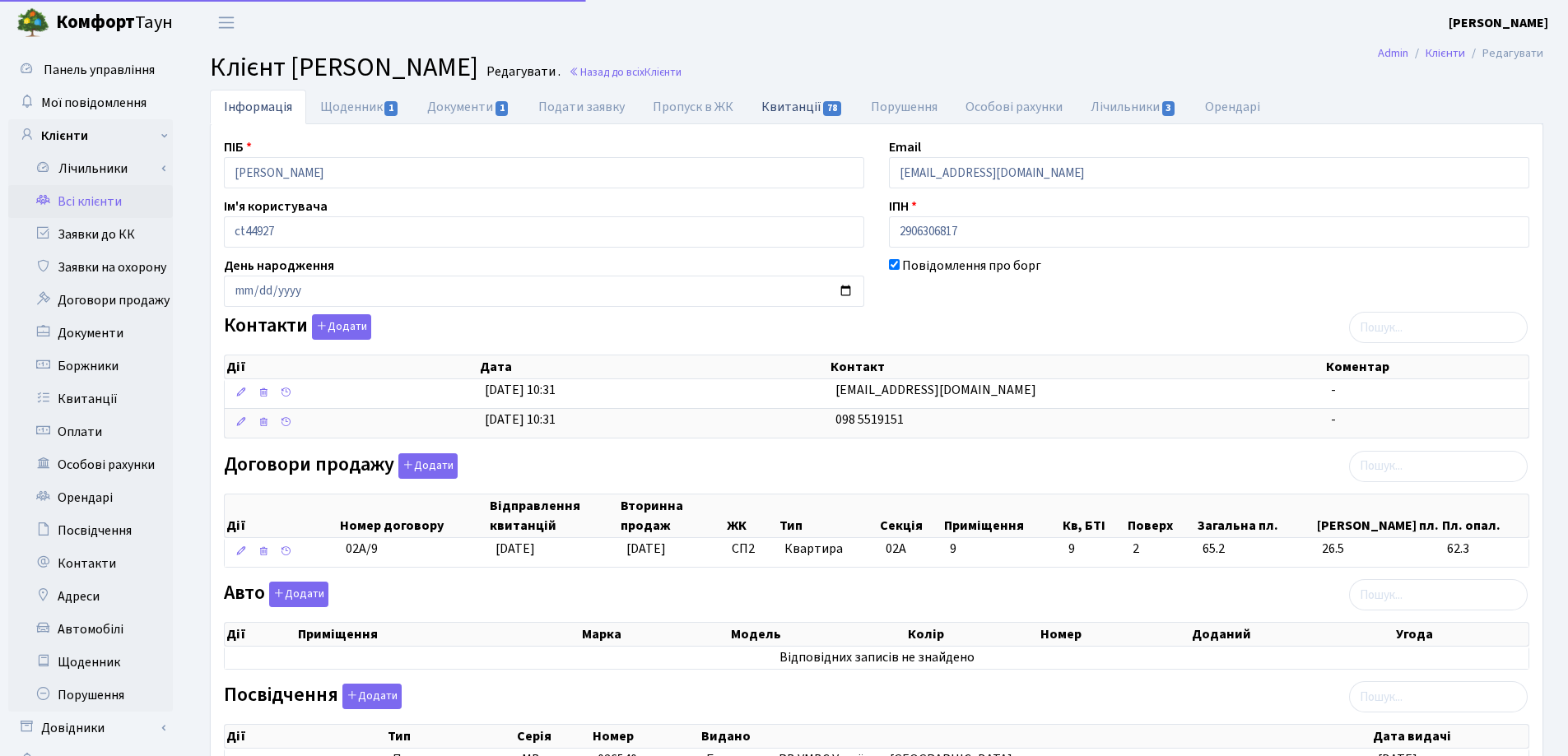
click at [776, 110] on link "Квитанції 78" at bounding box center [802, 107] width 109 height 34
select select "25"
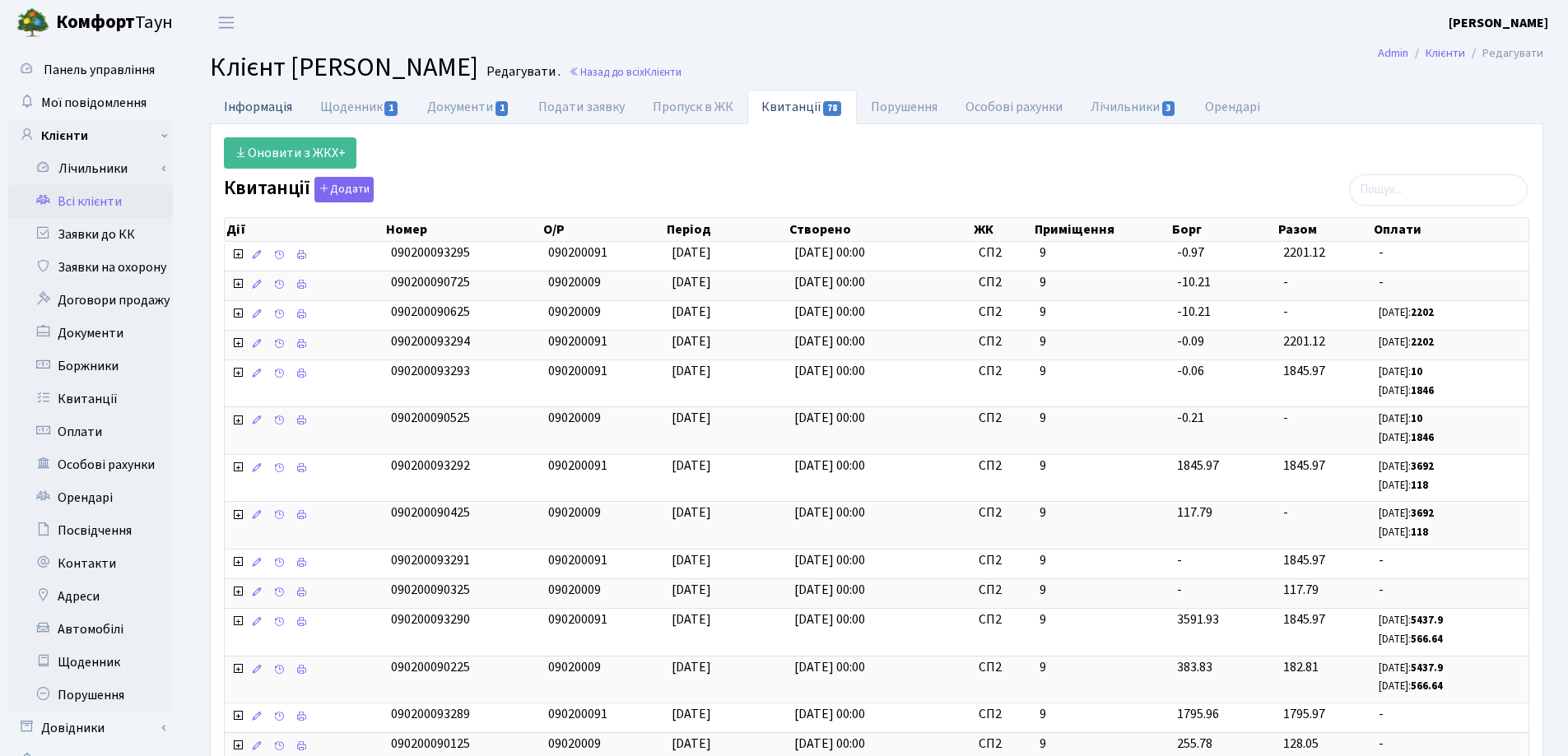
click at [259, 101] on link "Інформація" at bounding box center [258, 107] width 97 height 34
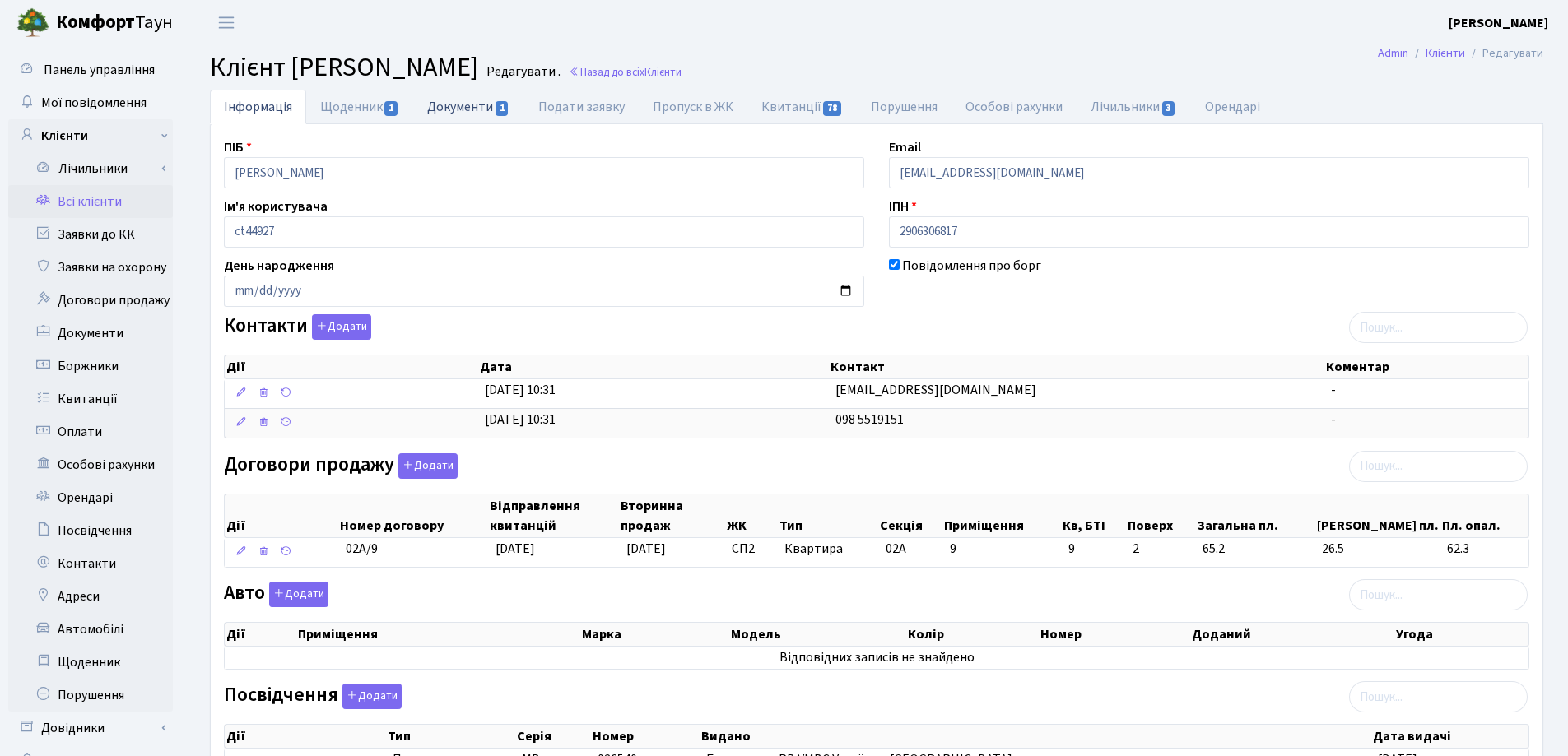
click at [440, 115] on link "Документи 1" at bounding box center [468, 107] width 110 height 34
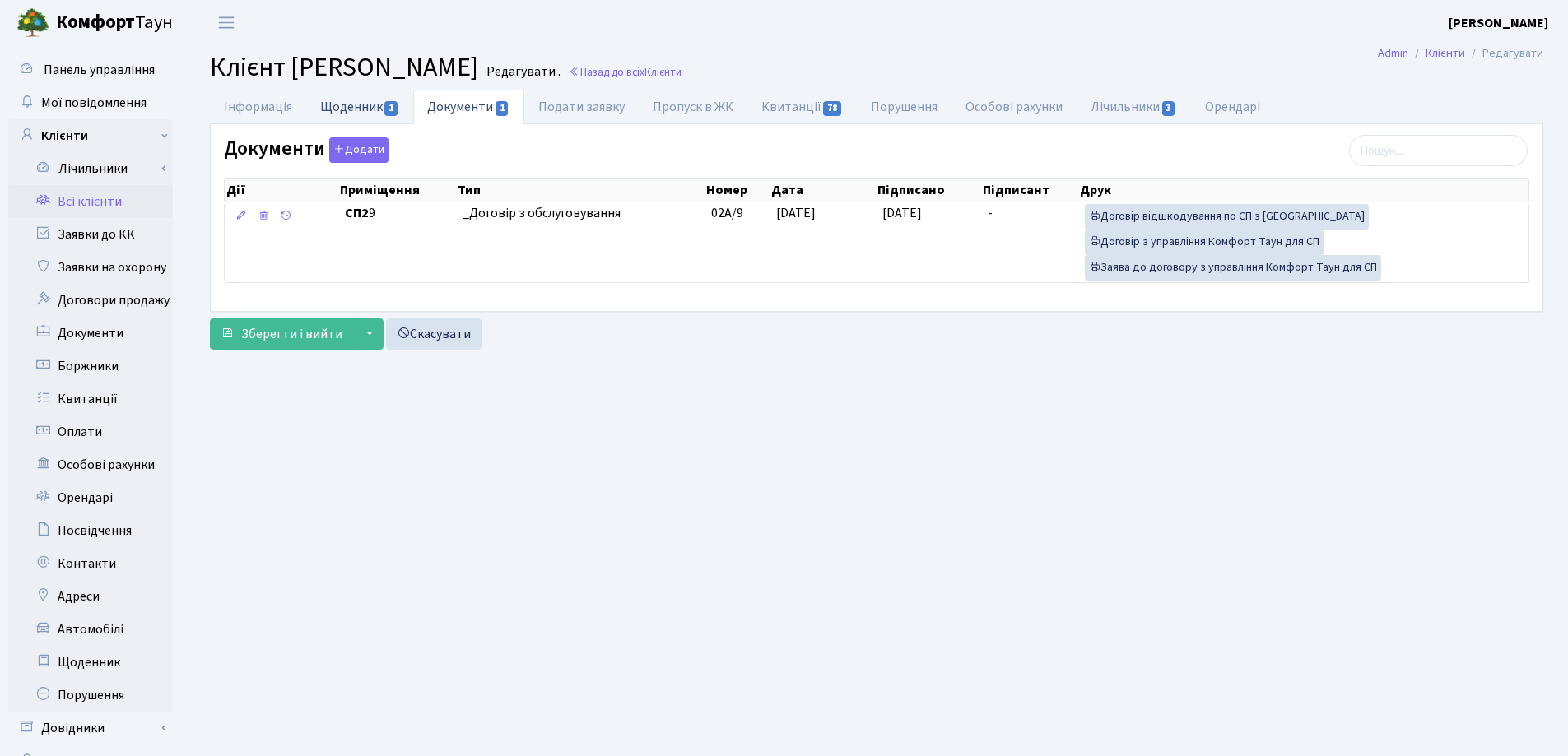
click at [323, 114] on link "Щоденник 1" at bounding box center [359, 107] width 107 height 34
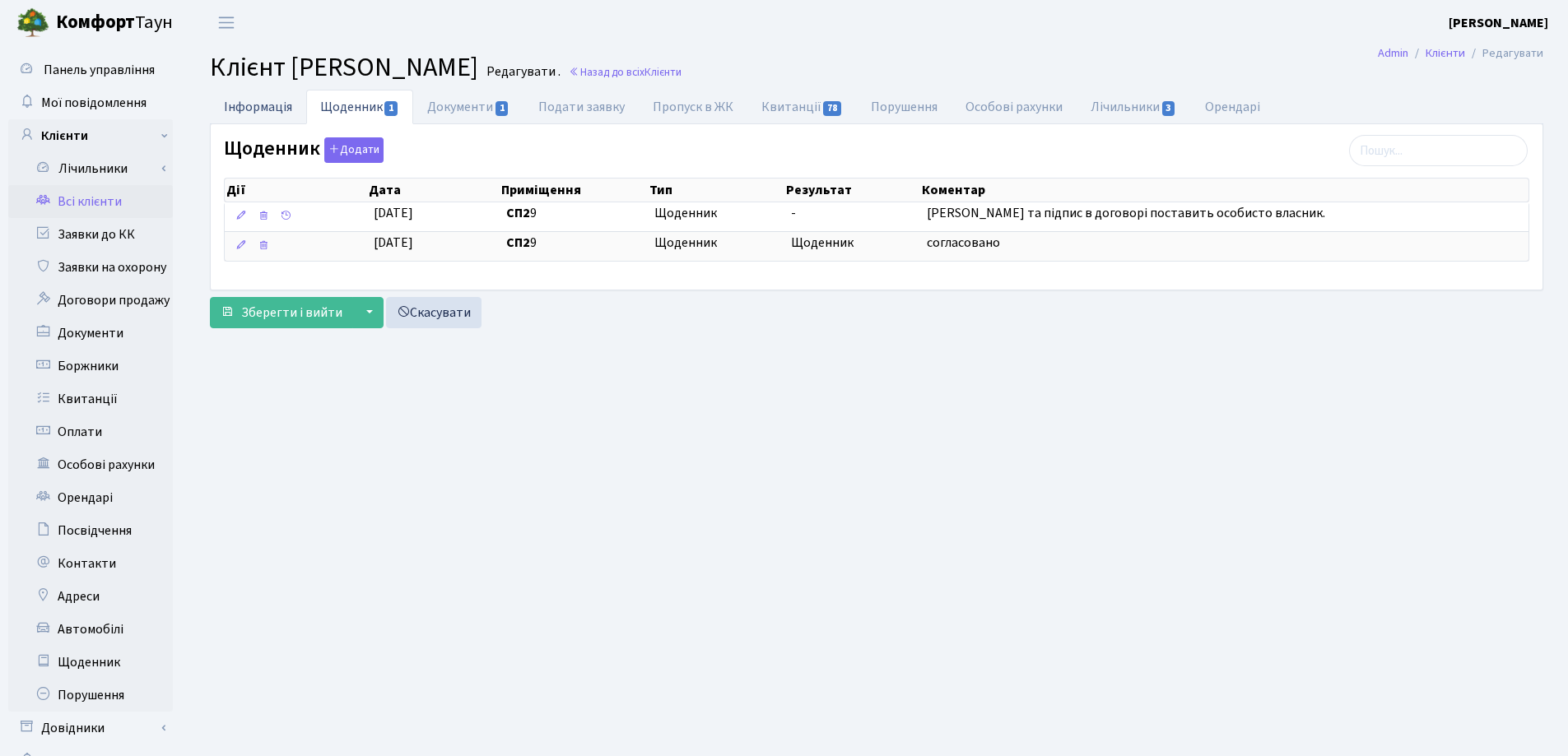
click at [249, 112] on link "Інформація" at bounding box center [258, 107] width 97 height 34
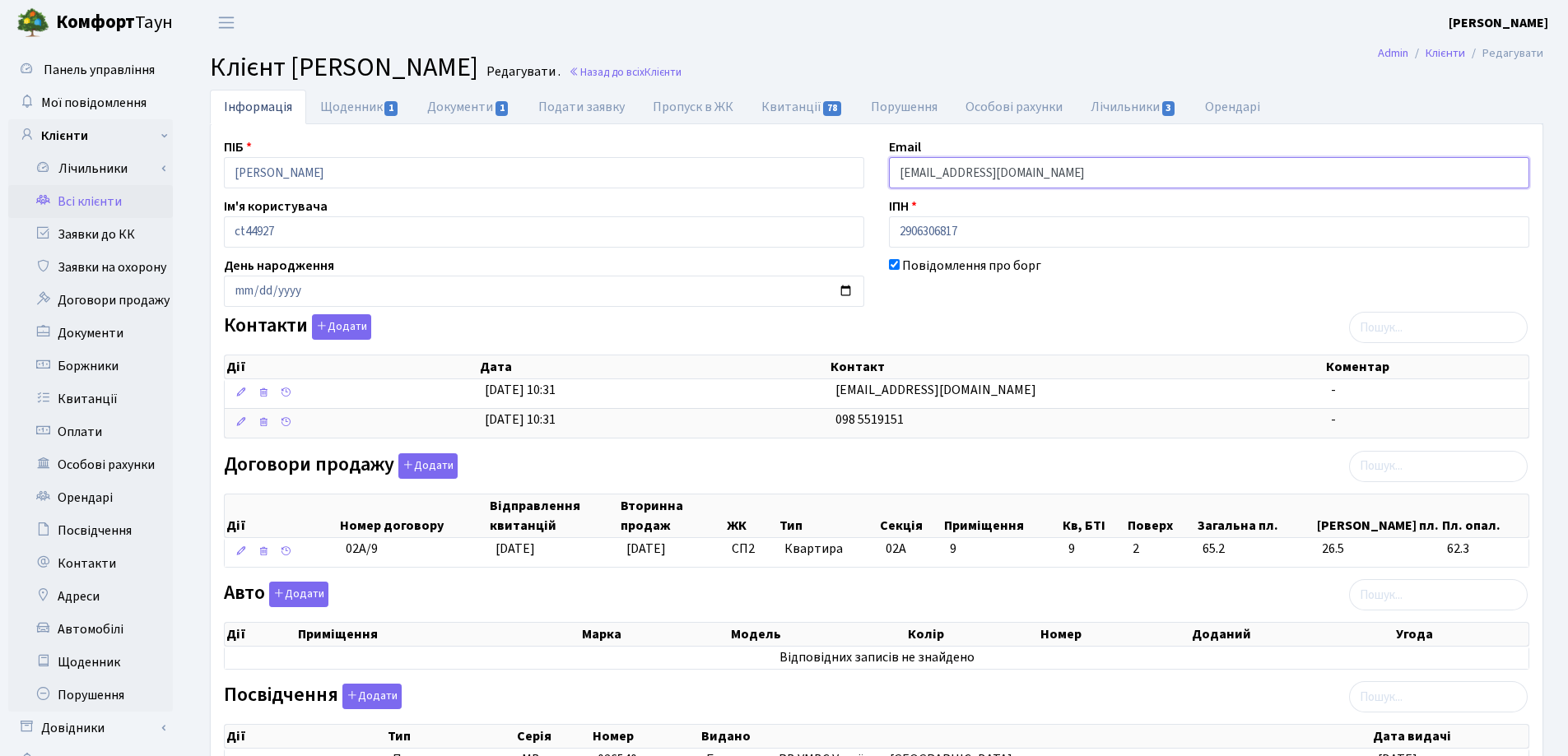
drag, startPoint x: 1085, startPoint y: 172, endPoint x: 833, endPoint y: 175, distance: 252.0
click at [829, 175] on div "ПІБ Ганношин Сергій Олександрович Email sazzhytomyr@gmail.com Ім'я користувача …" at bounding box center [876, 520] width 1330 height 764
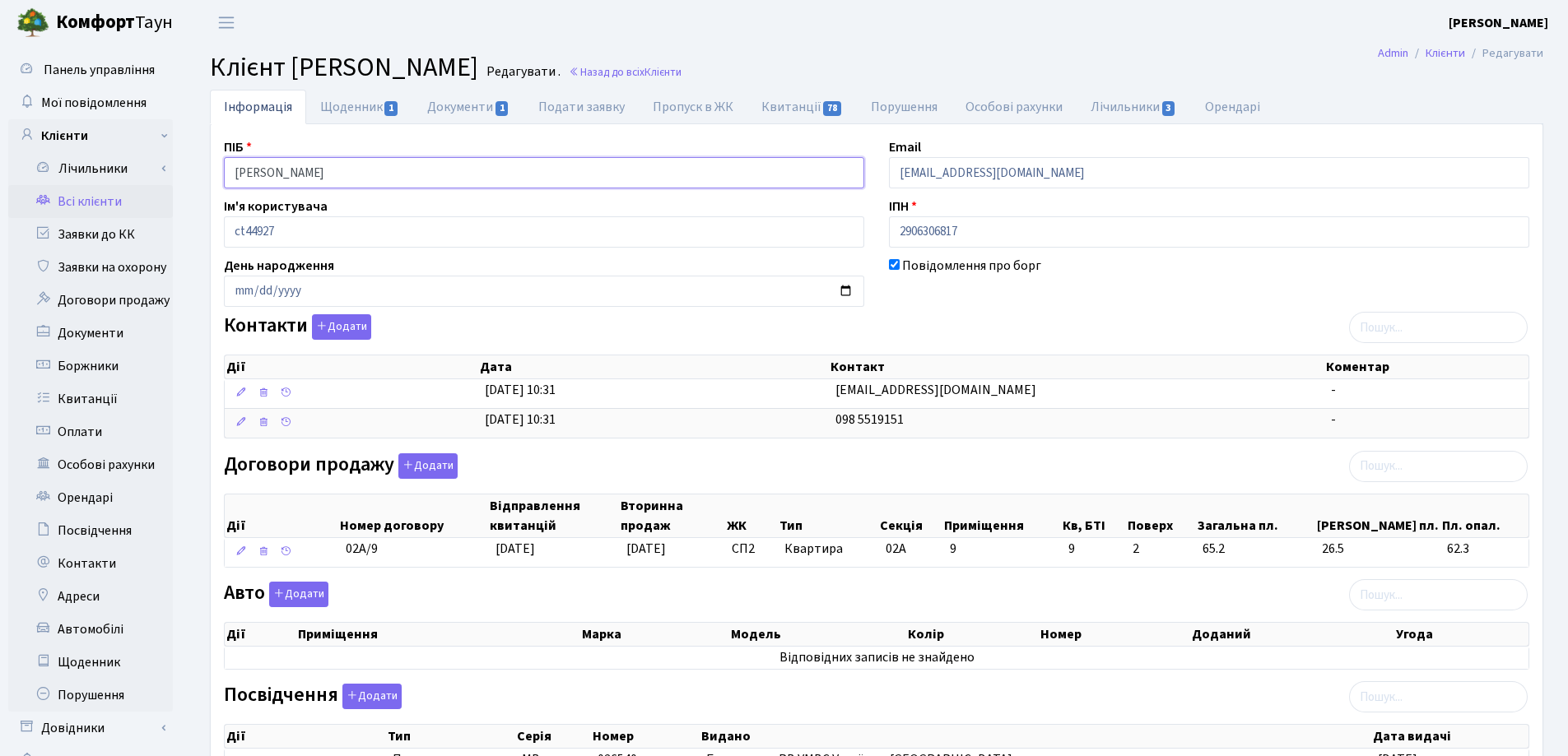
drag, startPoint x: 479, startPoint y: 173, endPoint x: 295, endPoint y: 176, distance: 184.0
click at [295, 176] on input "Ганношин Сергій Олександрович" at bounding box center [544, 172] width 640 height 31
click at [876, 31] on header "Комфорт Таун Лоскутова В. С. Мій обліковий запис Вийти" at bounding box center [784, 23] width 1568 height 45
click at [449, 111] on link "Документи 1" at bounding box center [468, 107] width 110 height 34
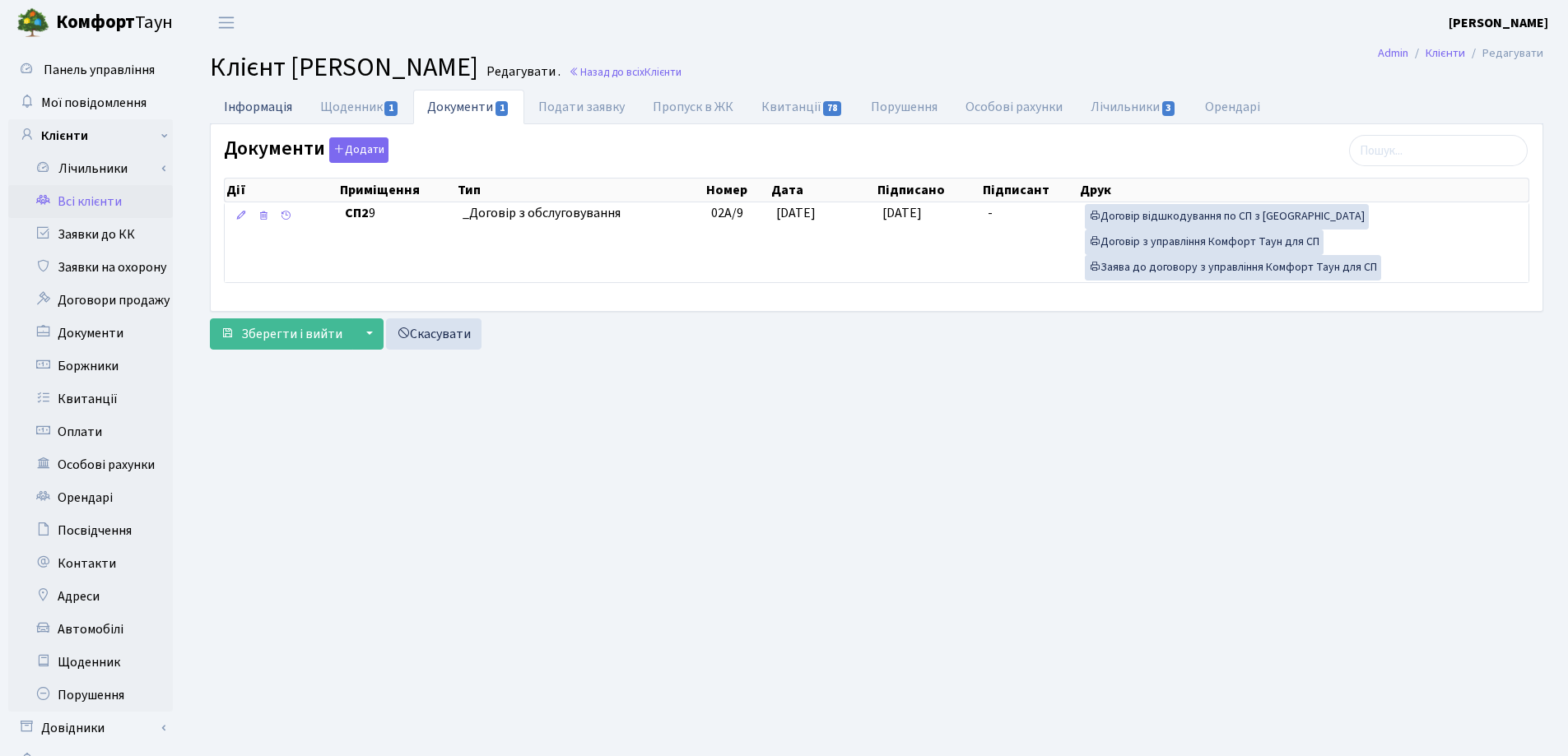
click at [241, 102] on link "Інформація" at bounding box center [258, 107] width 97 height 34
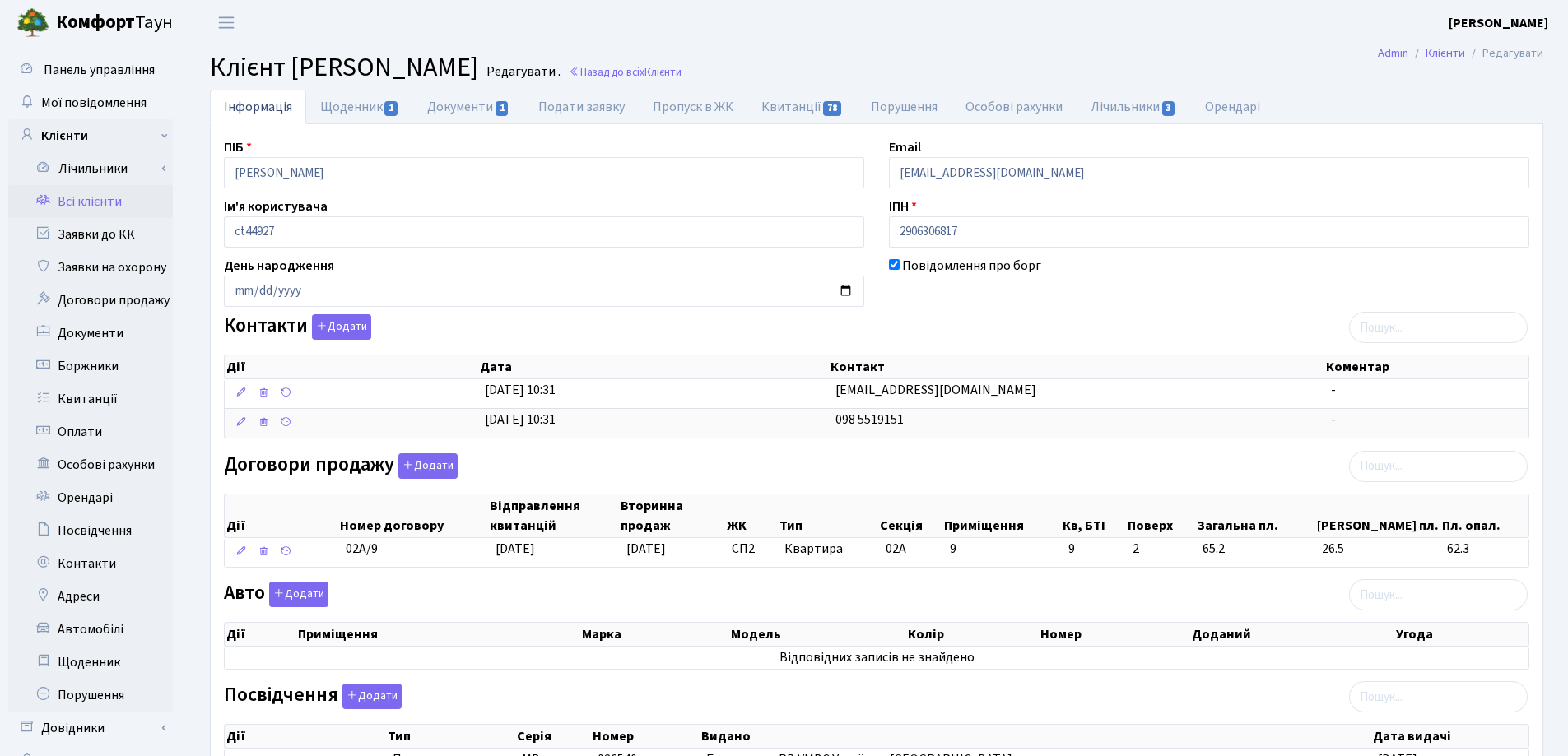
click at [971, 89] on main "Admin Клієнти Редагувати Клієнт Ганношин Сергій Олександрович Редагувати . Наза…" at bounding box center [876, 503] width 1382 height 916
click at [784, 103] on link "Квитанції 78" at bounding box center [802, 107] width 109 height 34
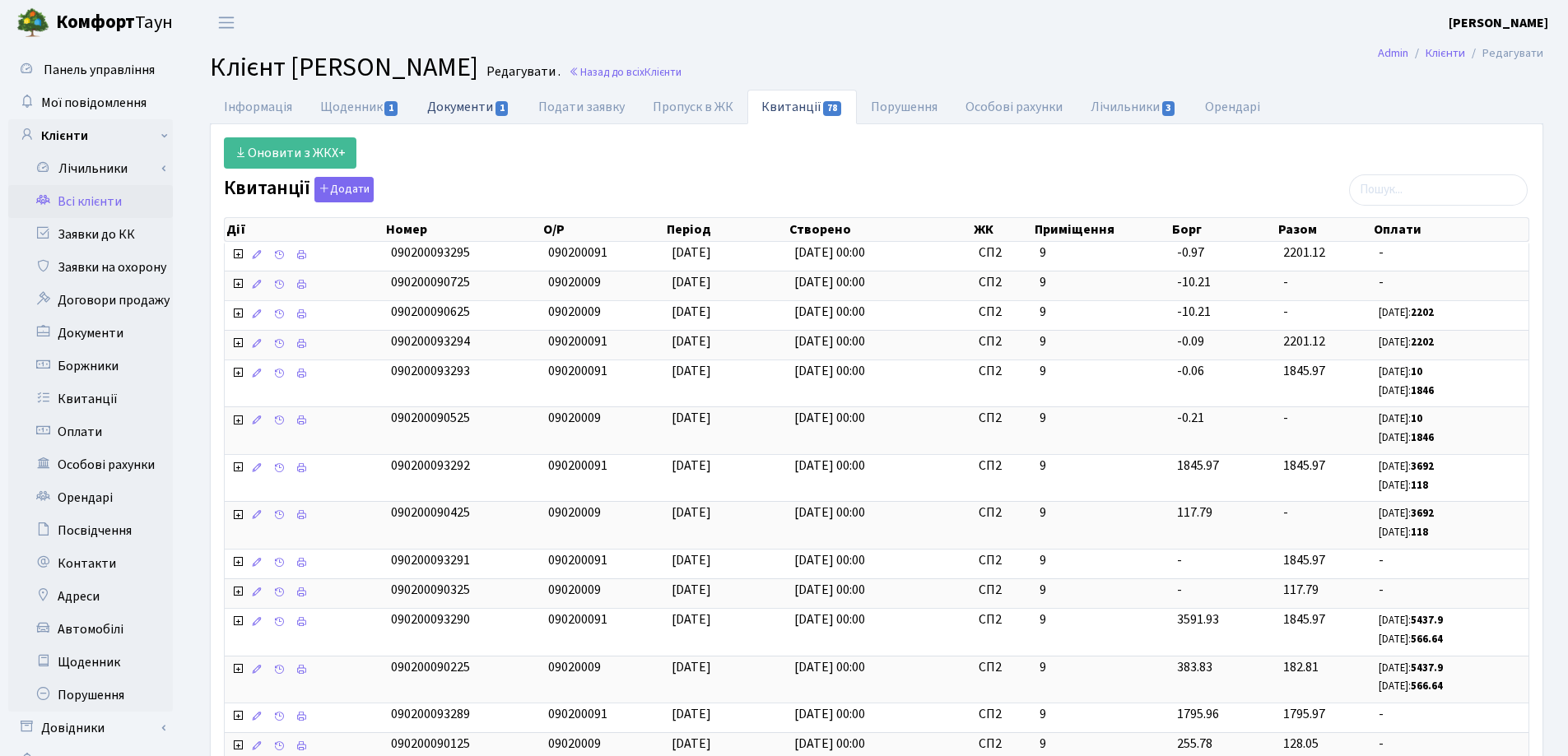
click at [455, 105] on link "Документи 1" at bounding box center [468, 107] width 110 height 34
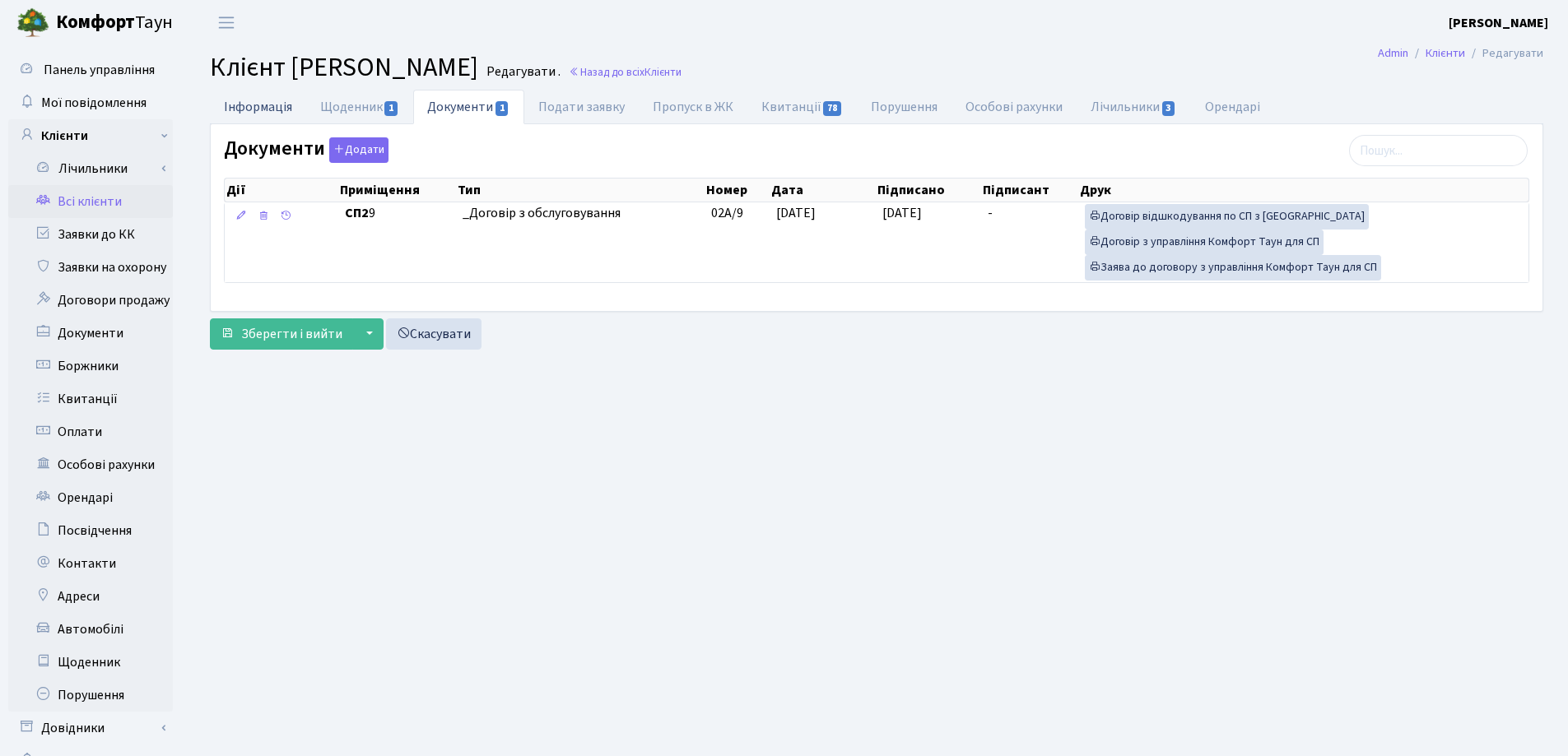
click at [247, 114] on link "Інформація" at bounding box center [258, 107] width 97 height 34
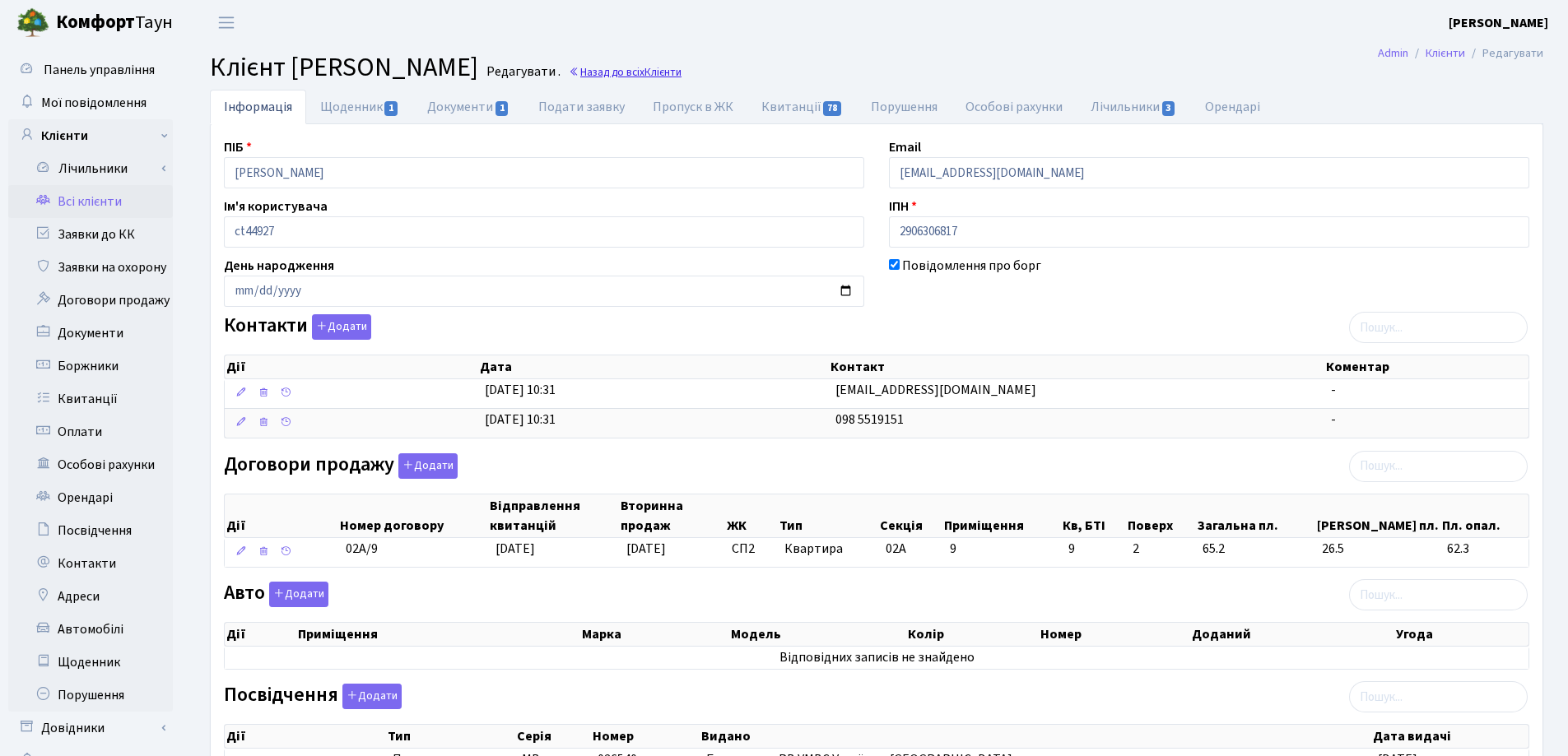
click at [681, 66] on link "Назад до всіх Клієнти" at bounding box center [625, 71] width 113 height 16
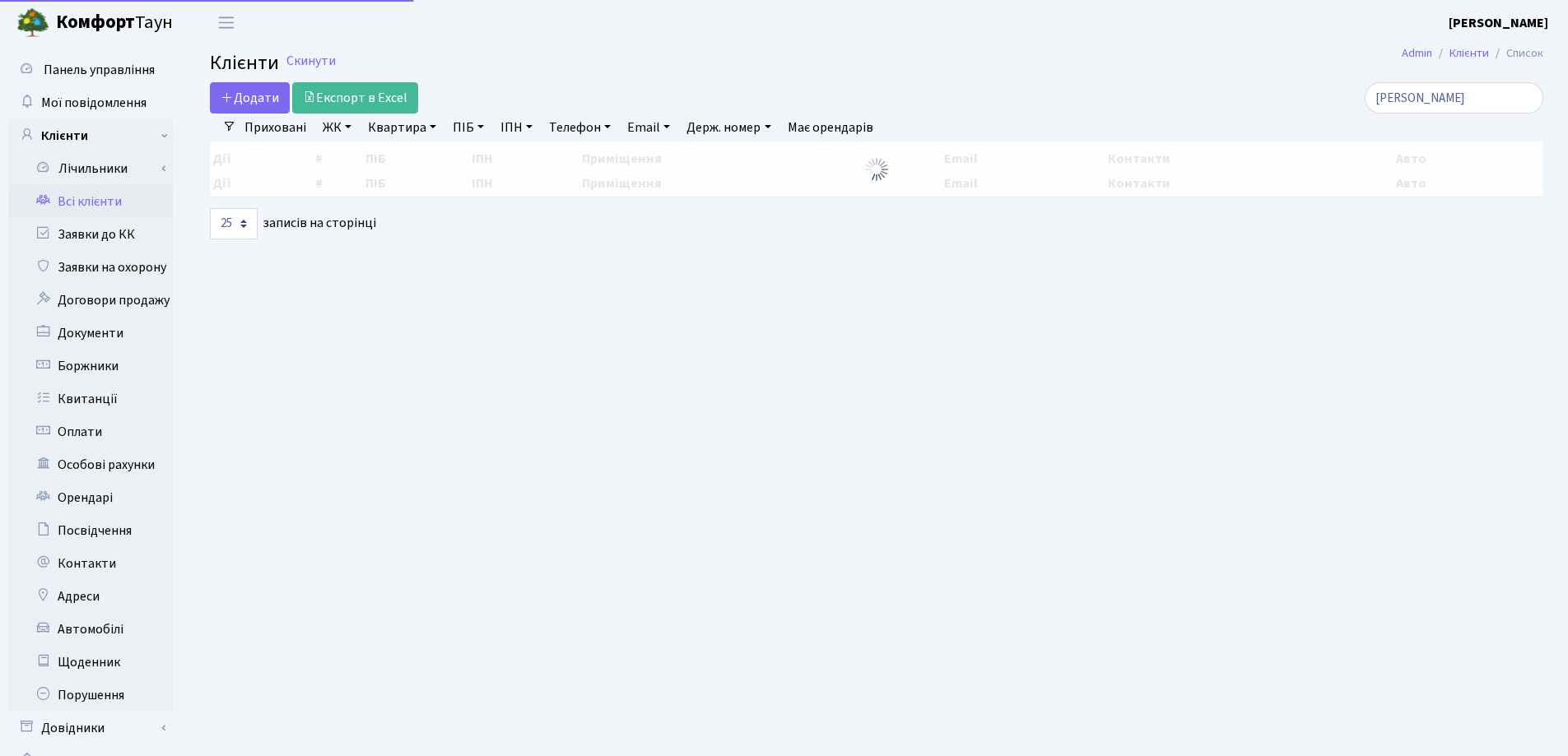
select select "25"
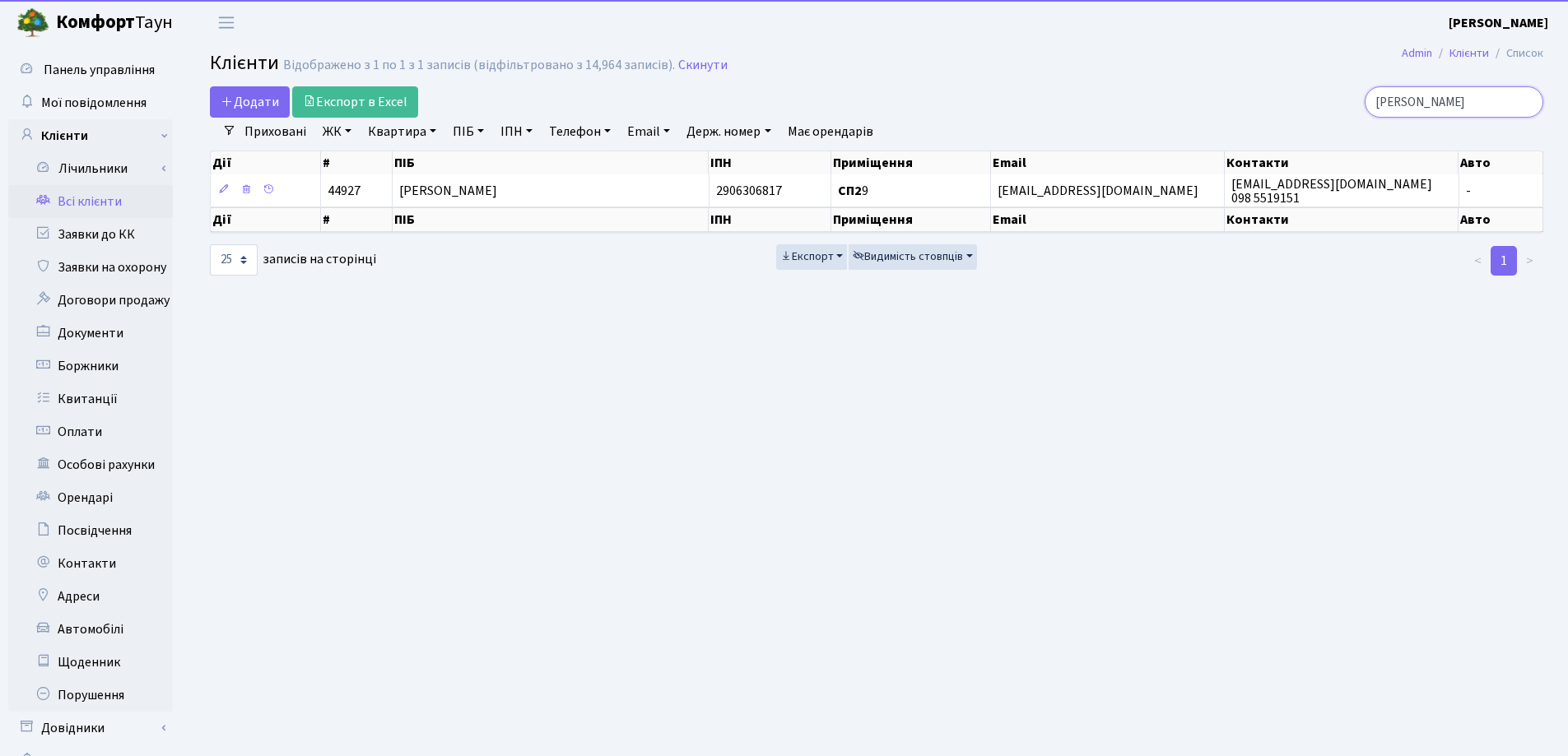
click at [1527, 104] on input "[PERSON_NAME]" at bounding box center [1454, 102] width 179 height 31
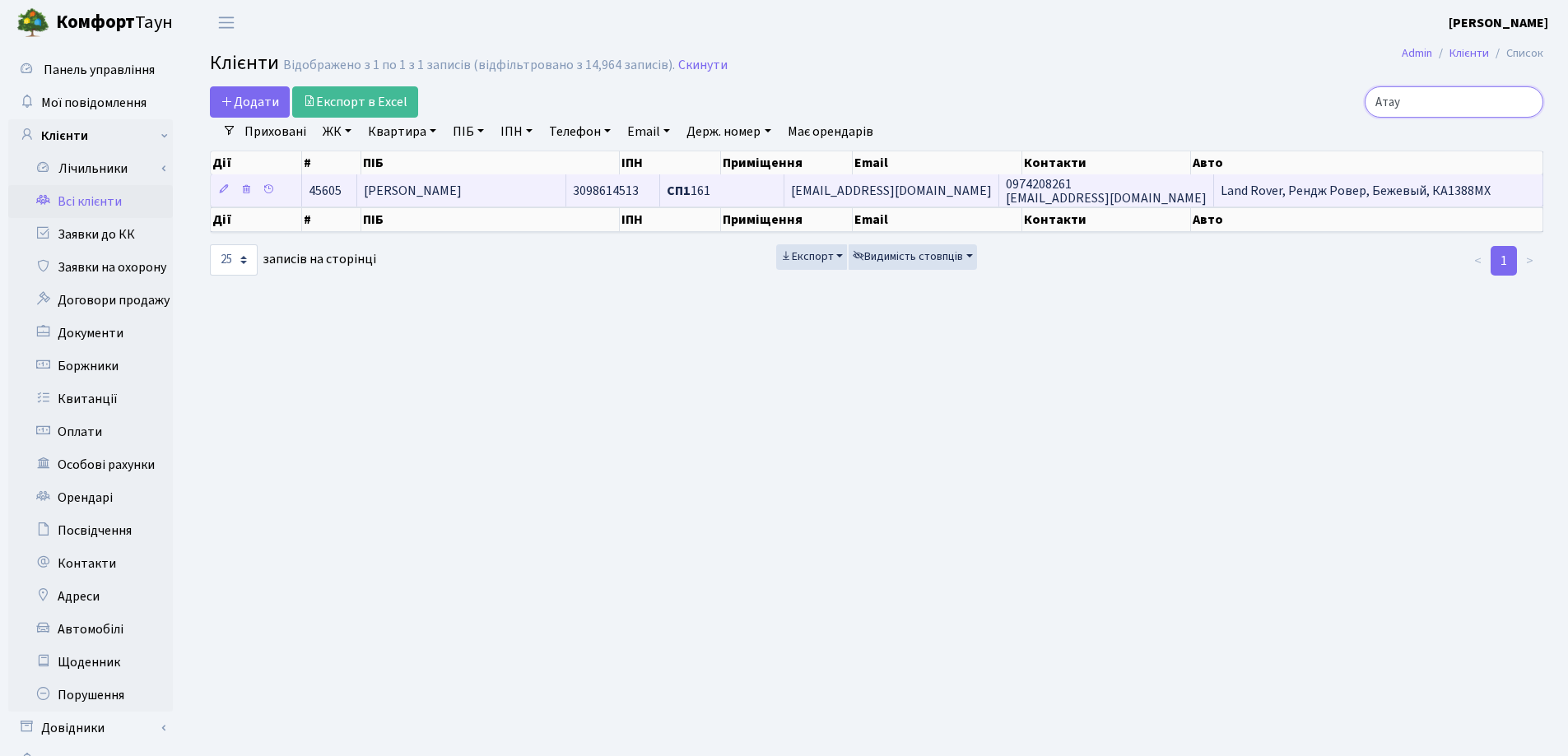
type input "Атау"
click at [566, 187] on td "[PERSON_NAME]" at bounding box center [461, 191] width 209 height 32
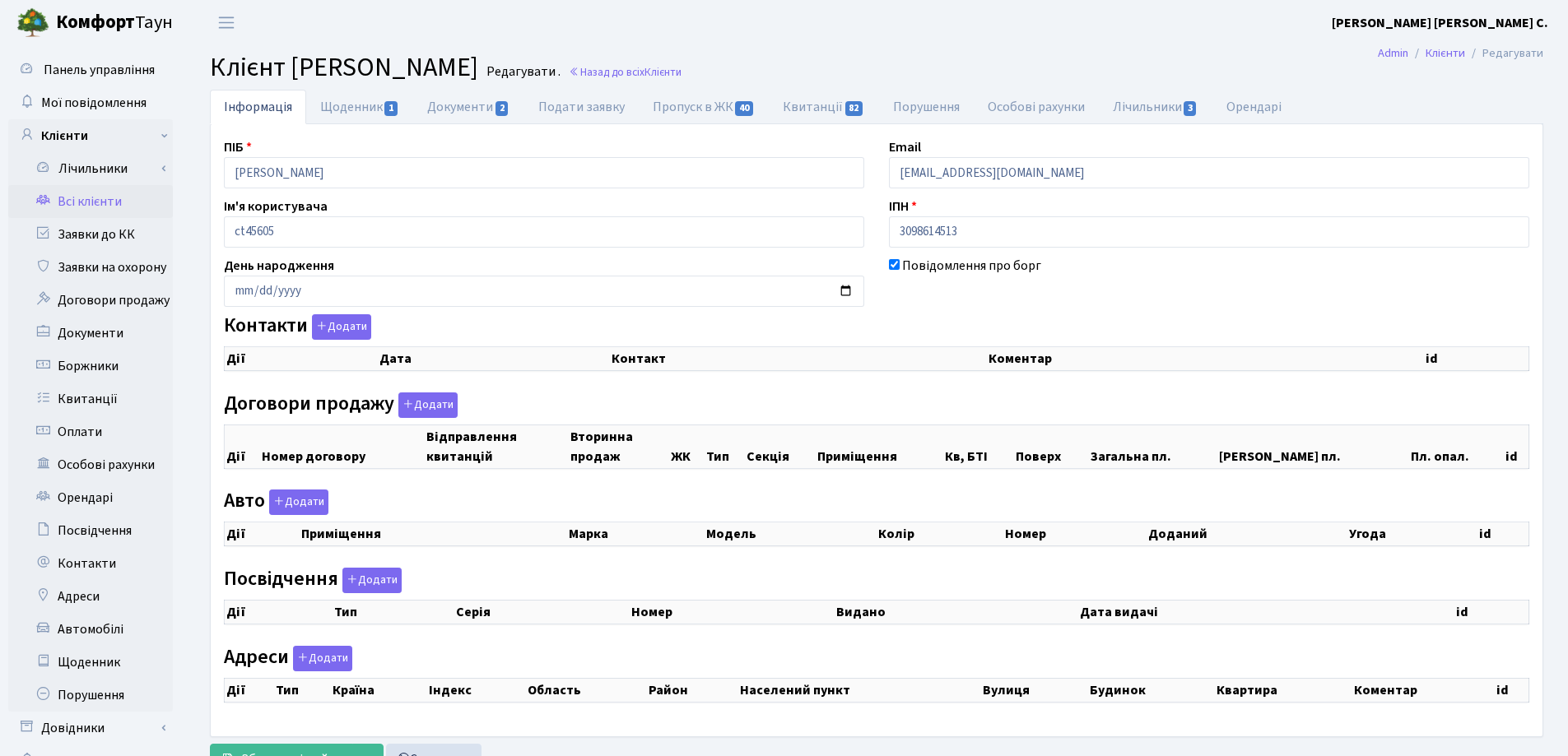
checkbox input "true"
select select "25"
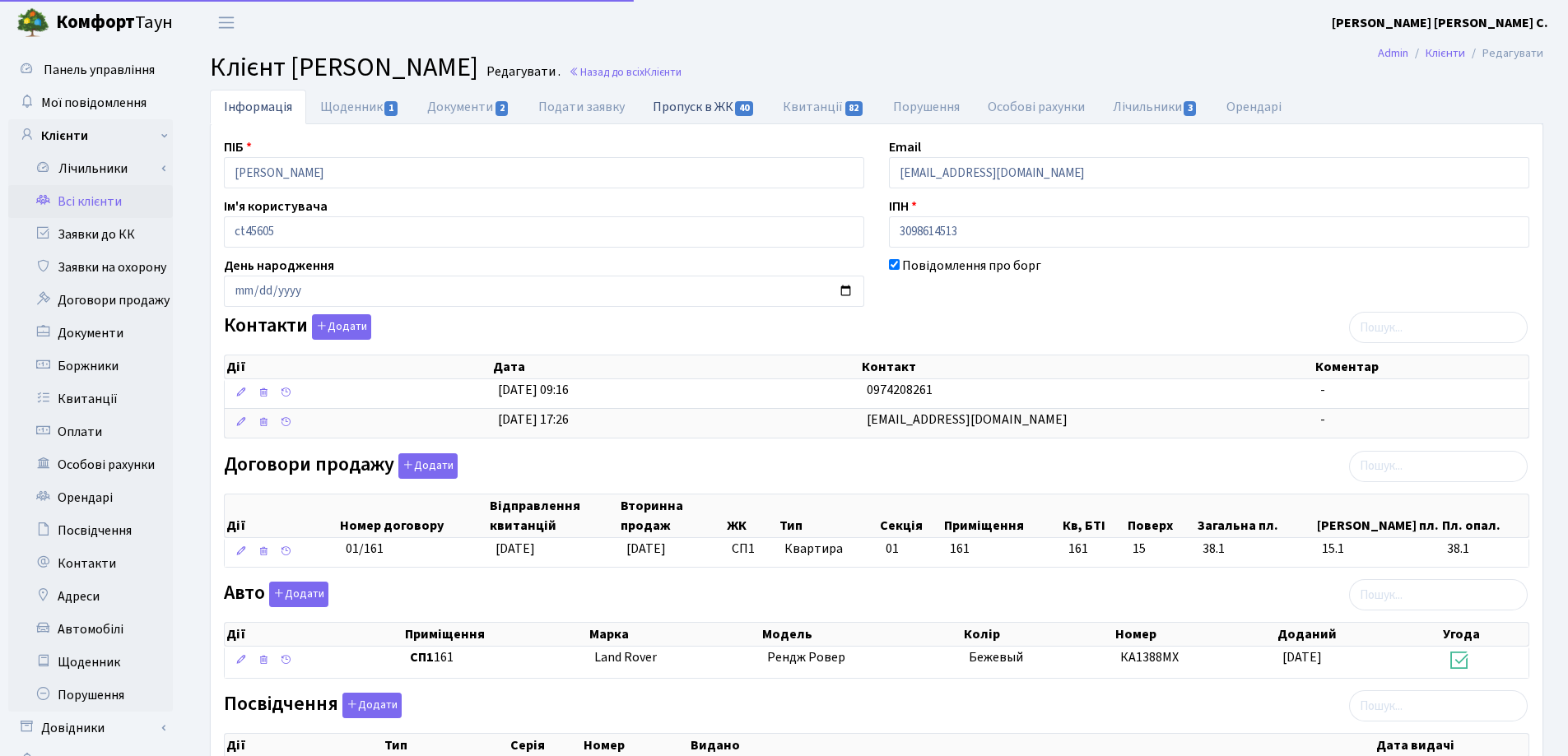
click at [661, 110] on link "Пропуск в ЖК 40" at bounding box center [703, 107] width 130 height 34
select select "25"
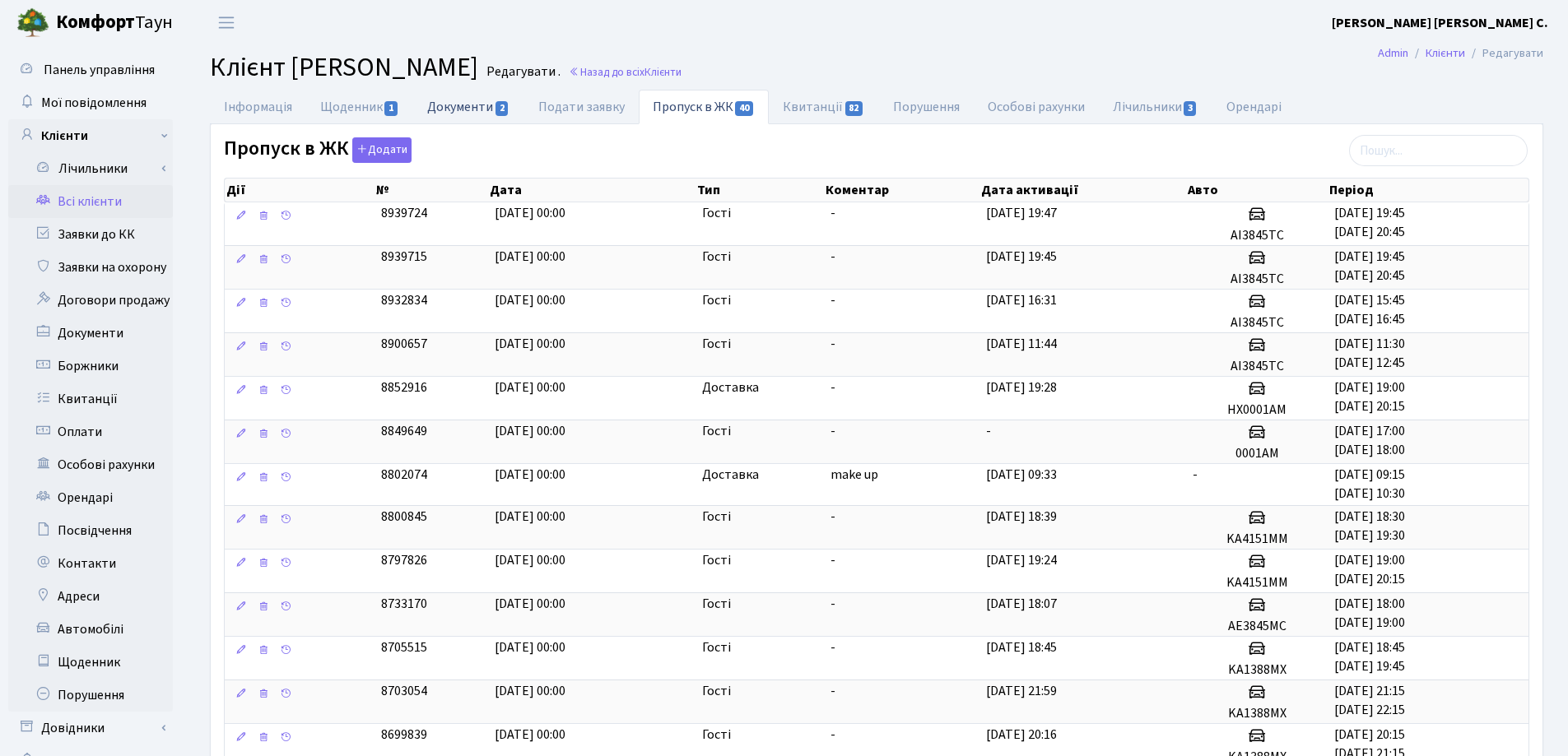
click at [450, 108] on link "Документи 2" at bounding box center [468, 107] width 110 height 34
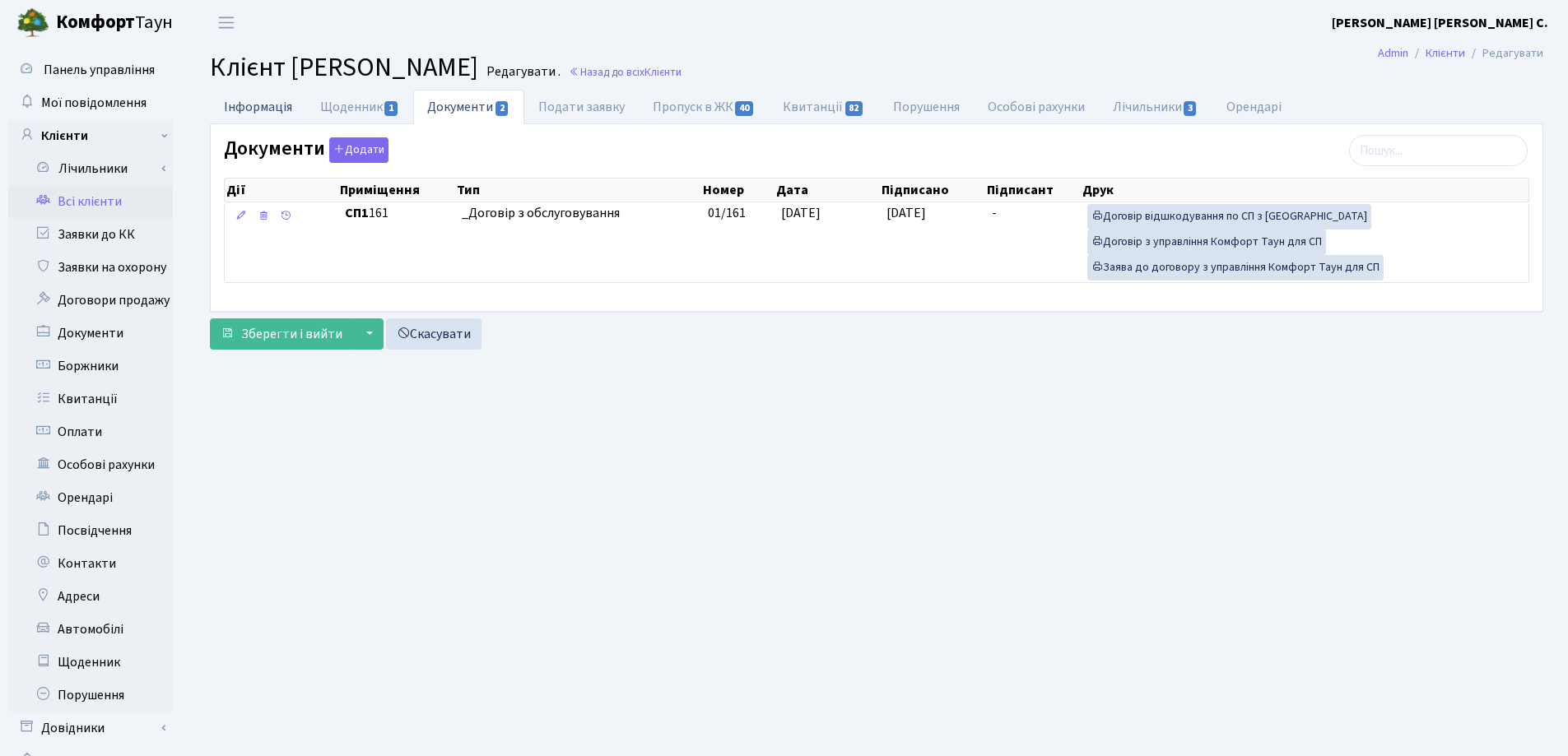
click at [244, 108] on link "Інформація" at bounding box center [258, 107] width 97 height 34
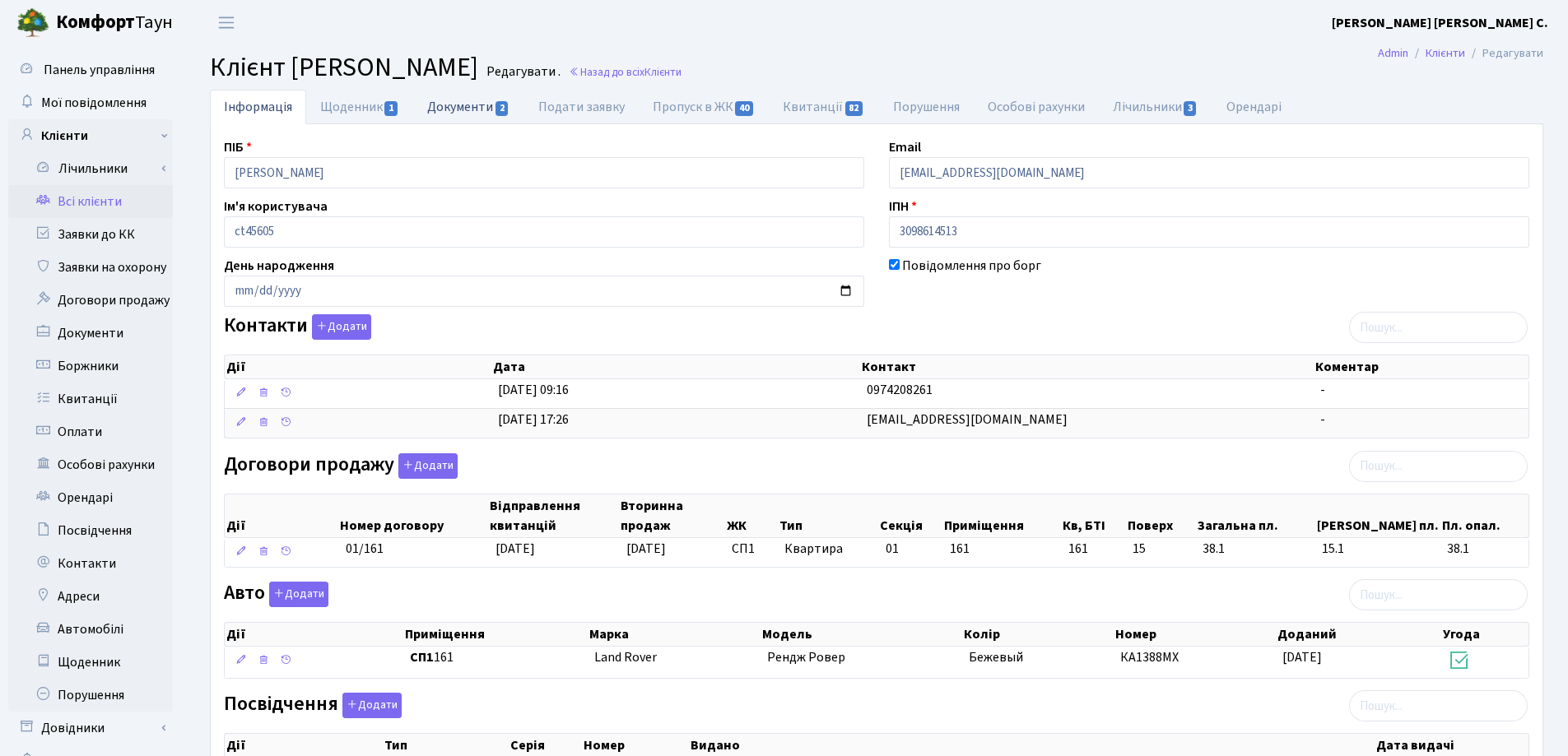
click at [459, 104] on link "Документи 2" at bounding box center [468, 107] width 110 height 34
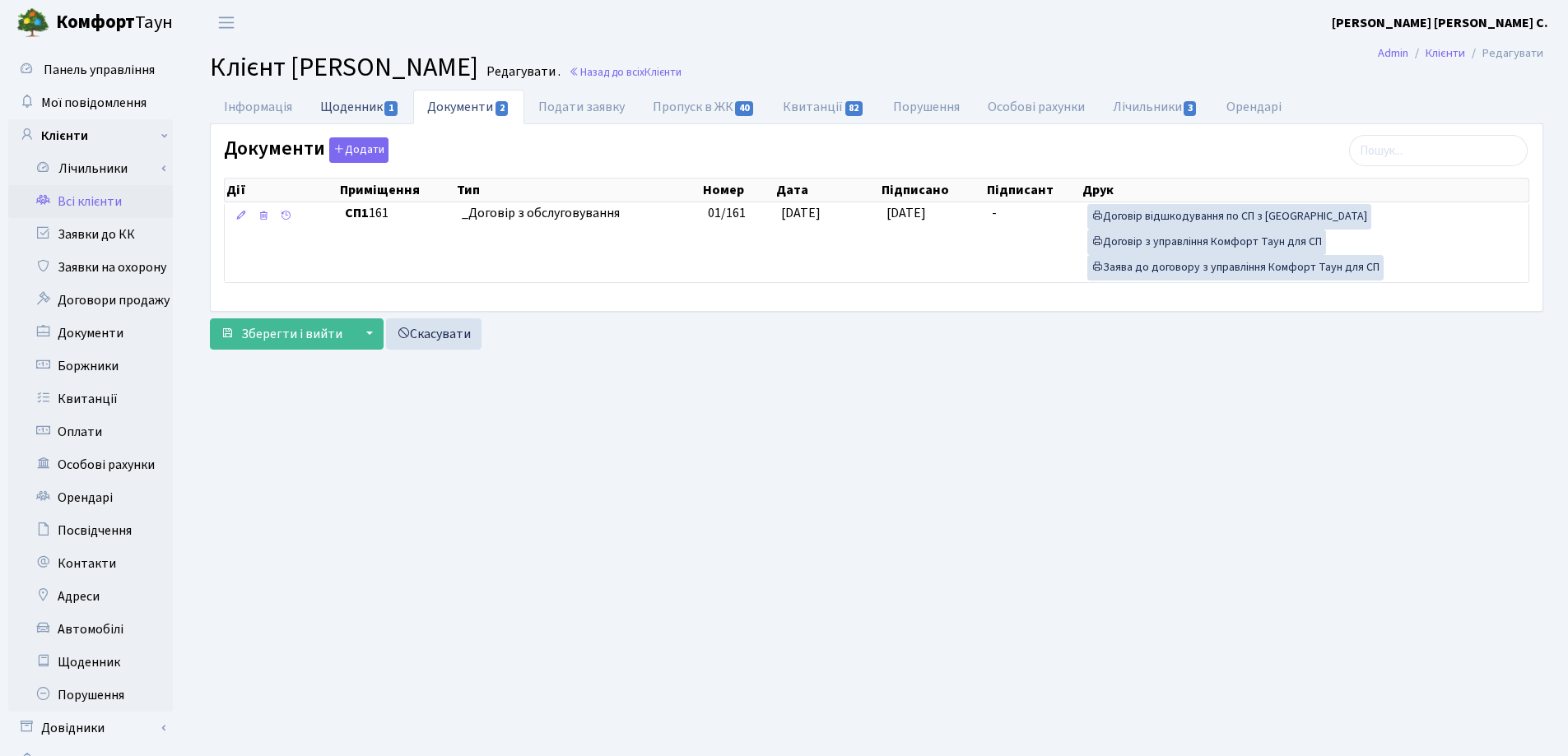
click at [345, 110] on link "Щоденник 1" at bounding box center [359, 107] width 107 height 34
select select "25"
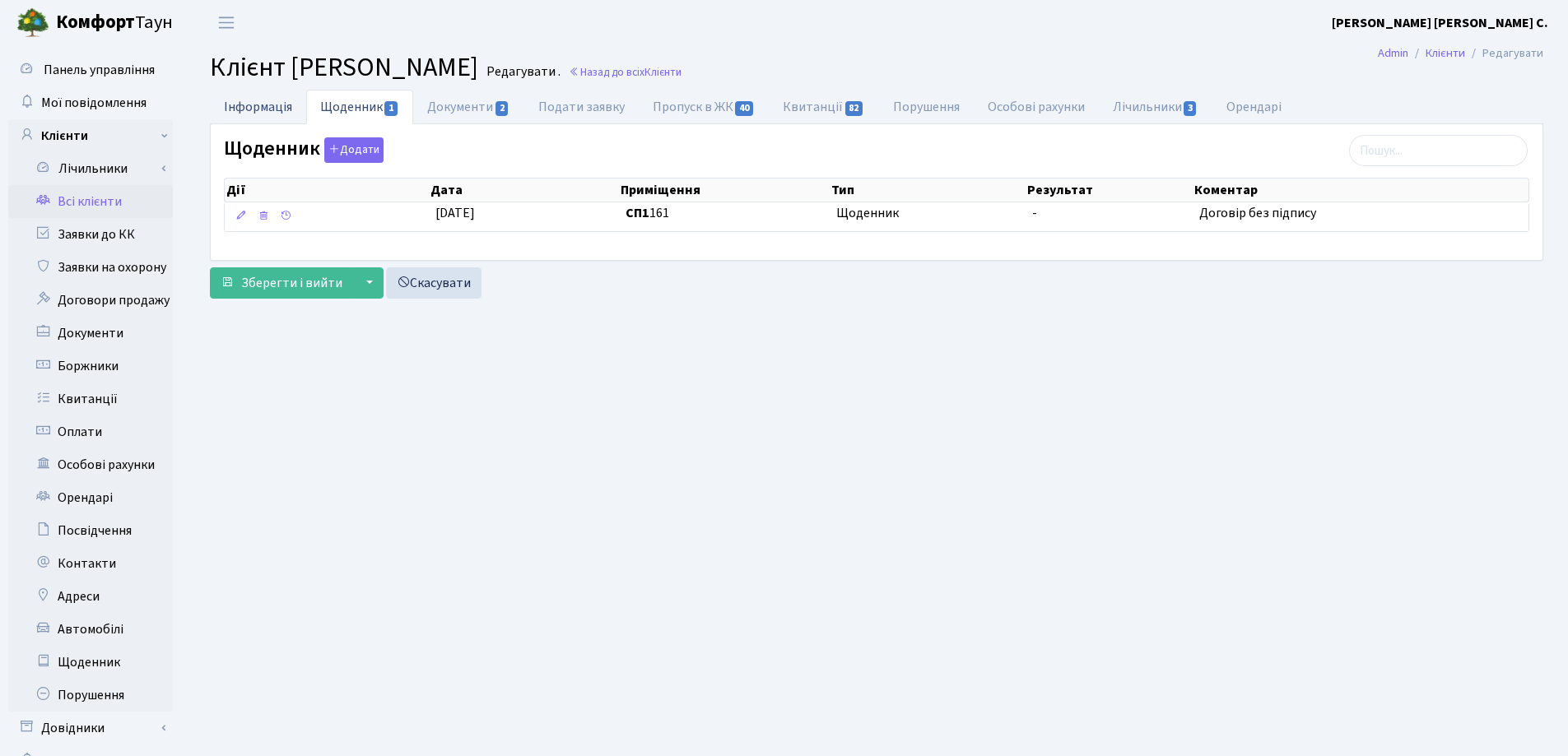
click at [255, 105] on link "Інформація" at bounding box center [258, 107] width 97 height 34
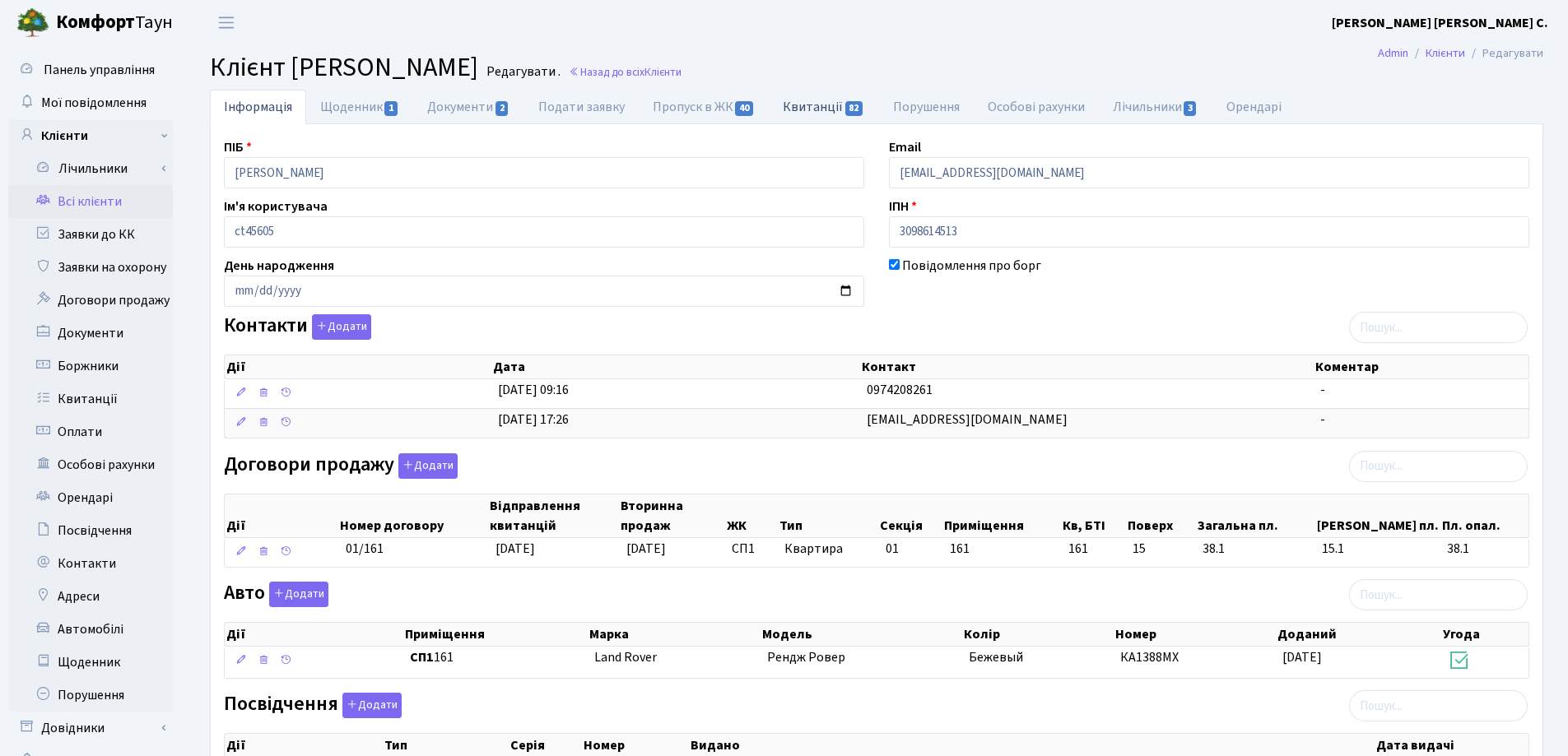
click at [808, 110] on link "Квитанції 82" at bounding box center [823, 107] width 109 height 34
select select "25"
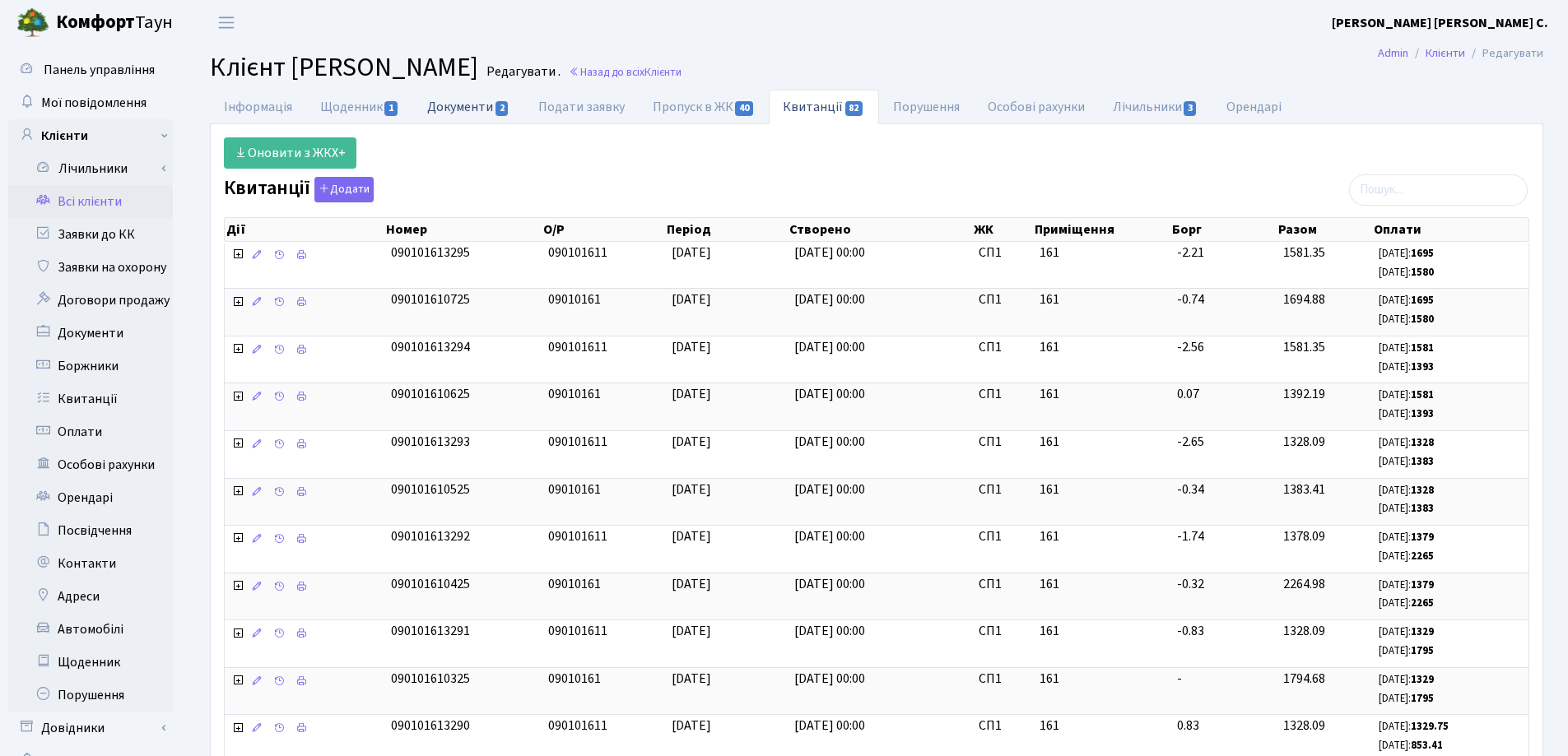
click at [451, 105] on link "Документи 2" at bounding box center [468, 107] width 110 height 34
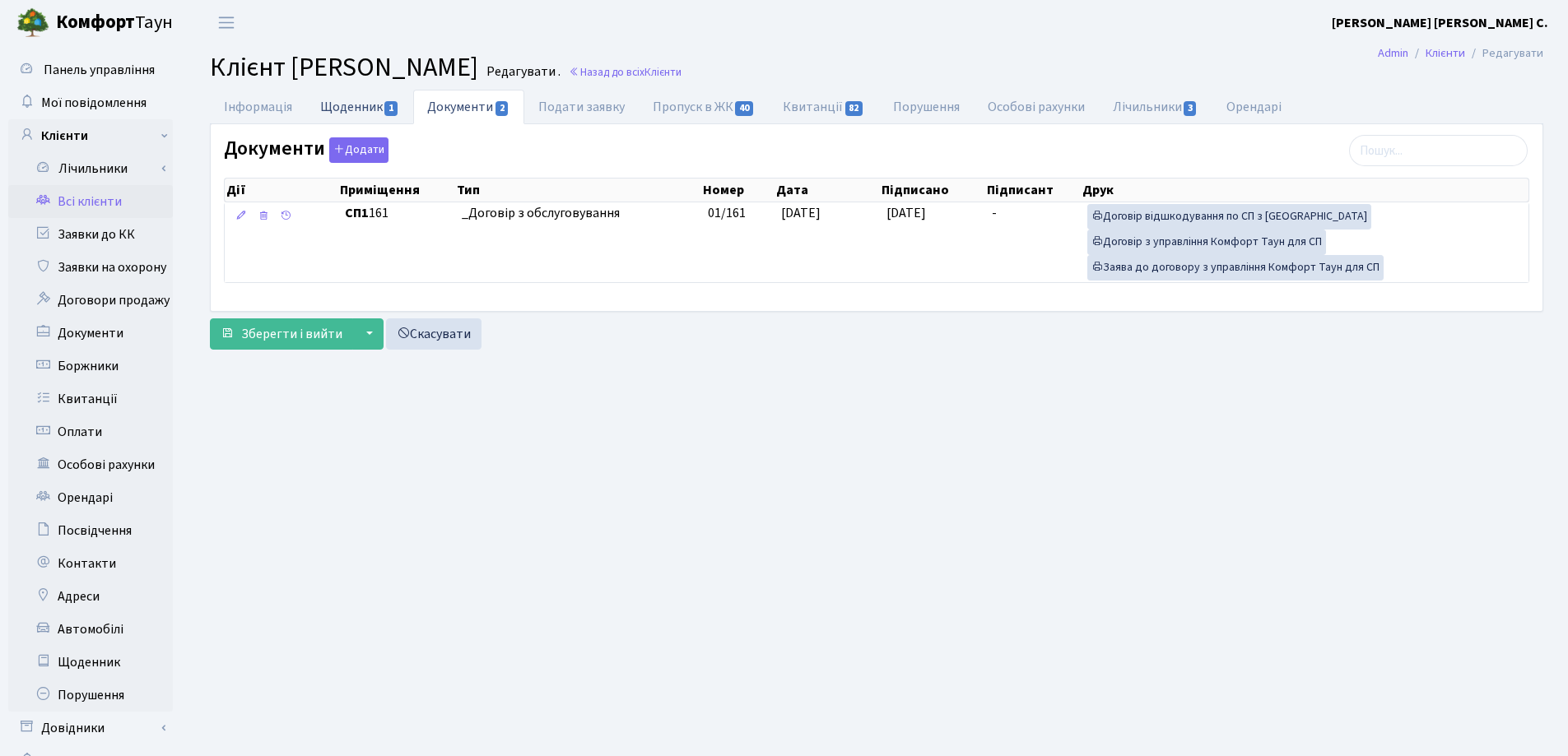
click at [342, 113] on link "Щоденник 1" at bounding box center [359, 107] width 107 height 34
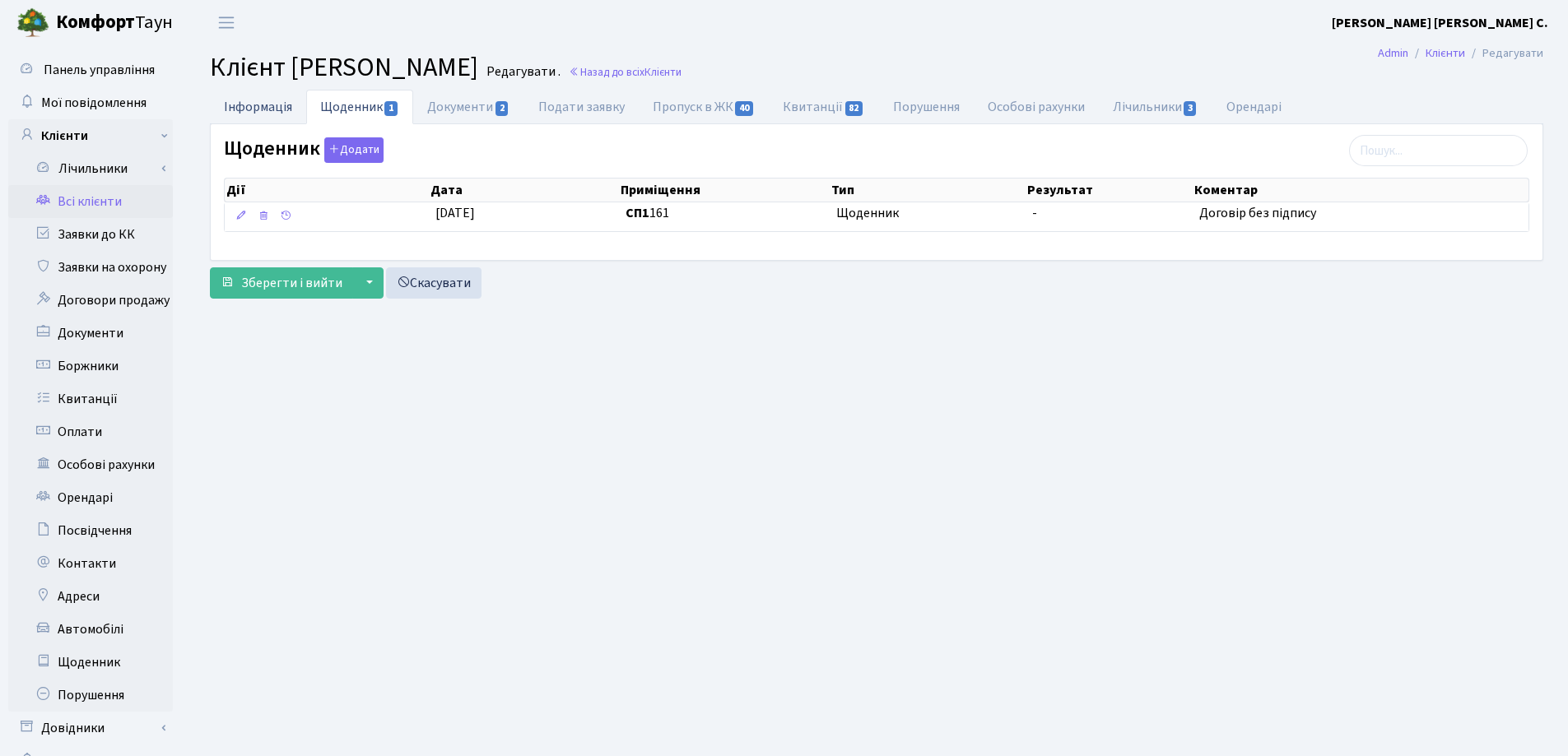
click at [237, 103] on link "Інформація" at bounding box center [258, 107] width 97 height 34
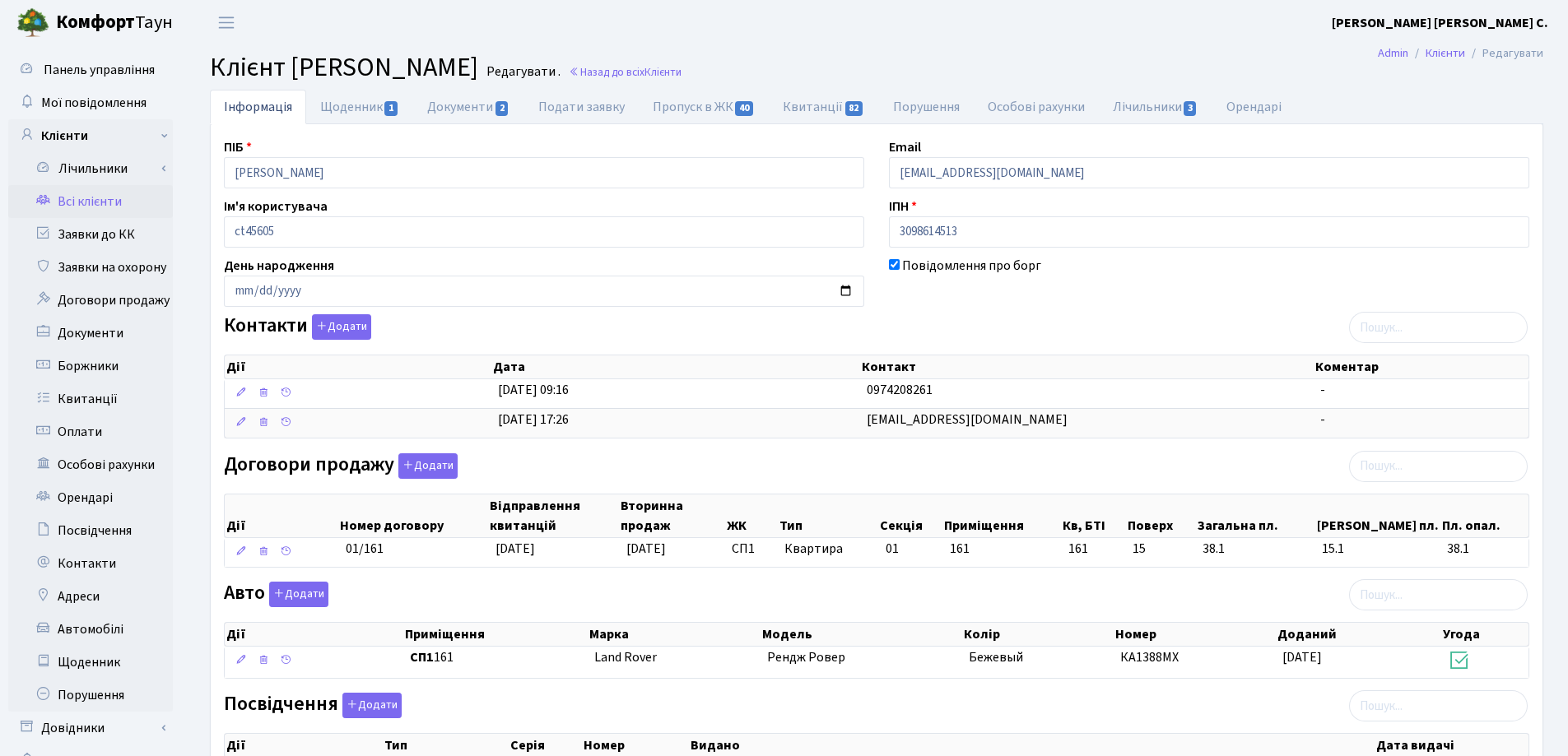
scroll to position [256, 0]
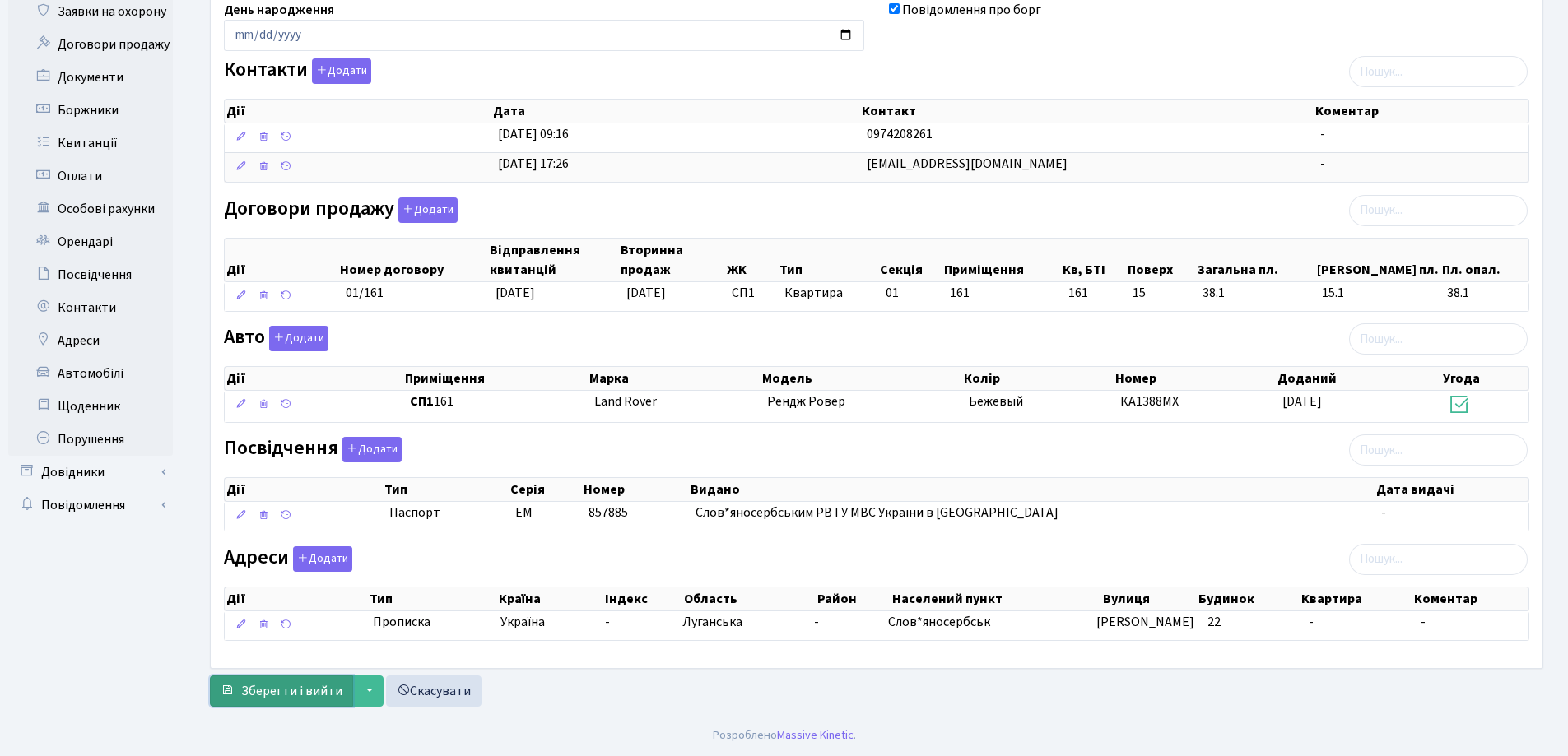
click at [274, 702] on button "Зберегти і вийти" at bounding box center [282, 690] width 143 height 31
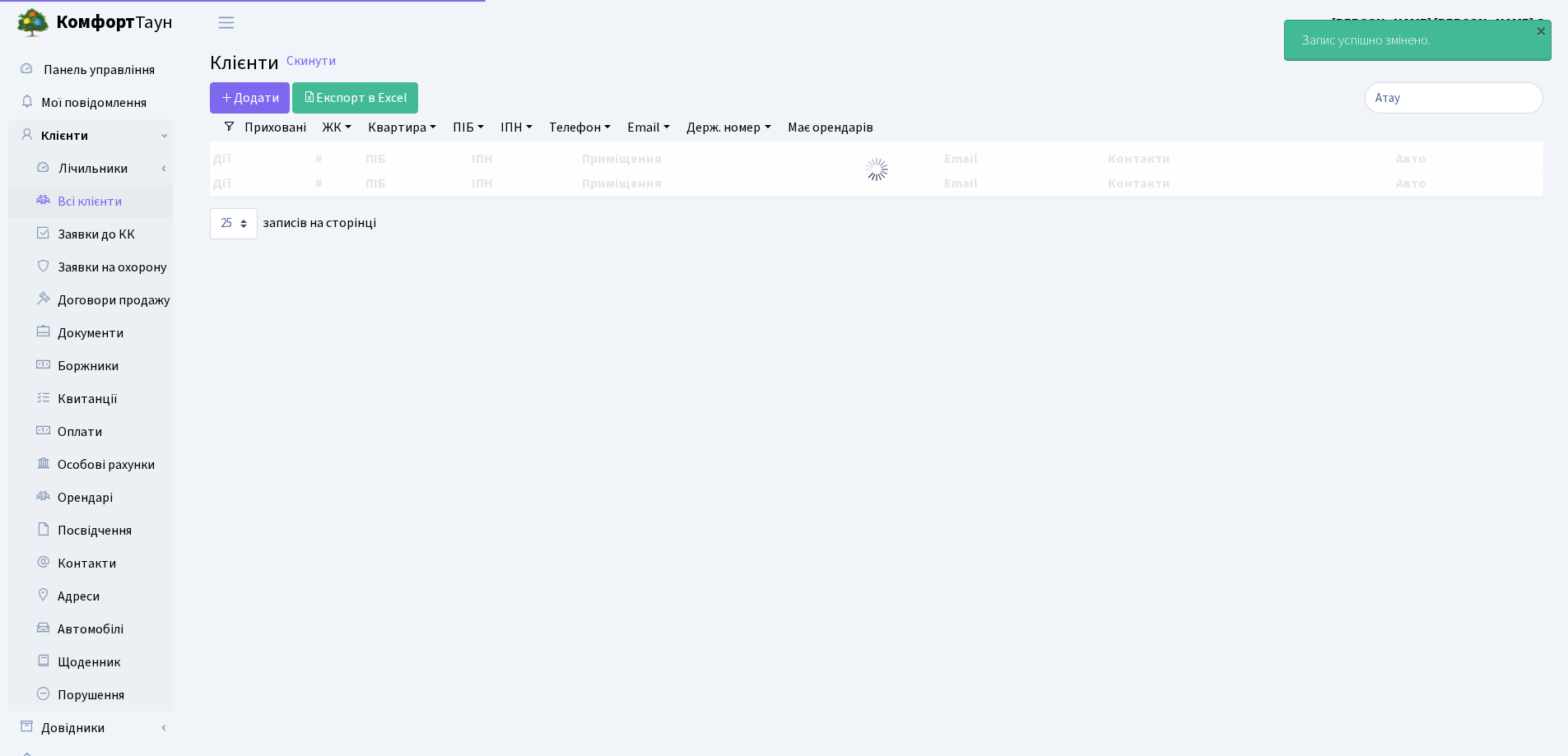
select select "25"
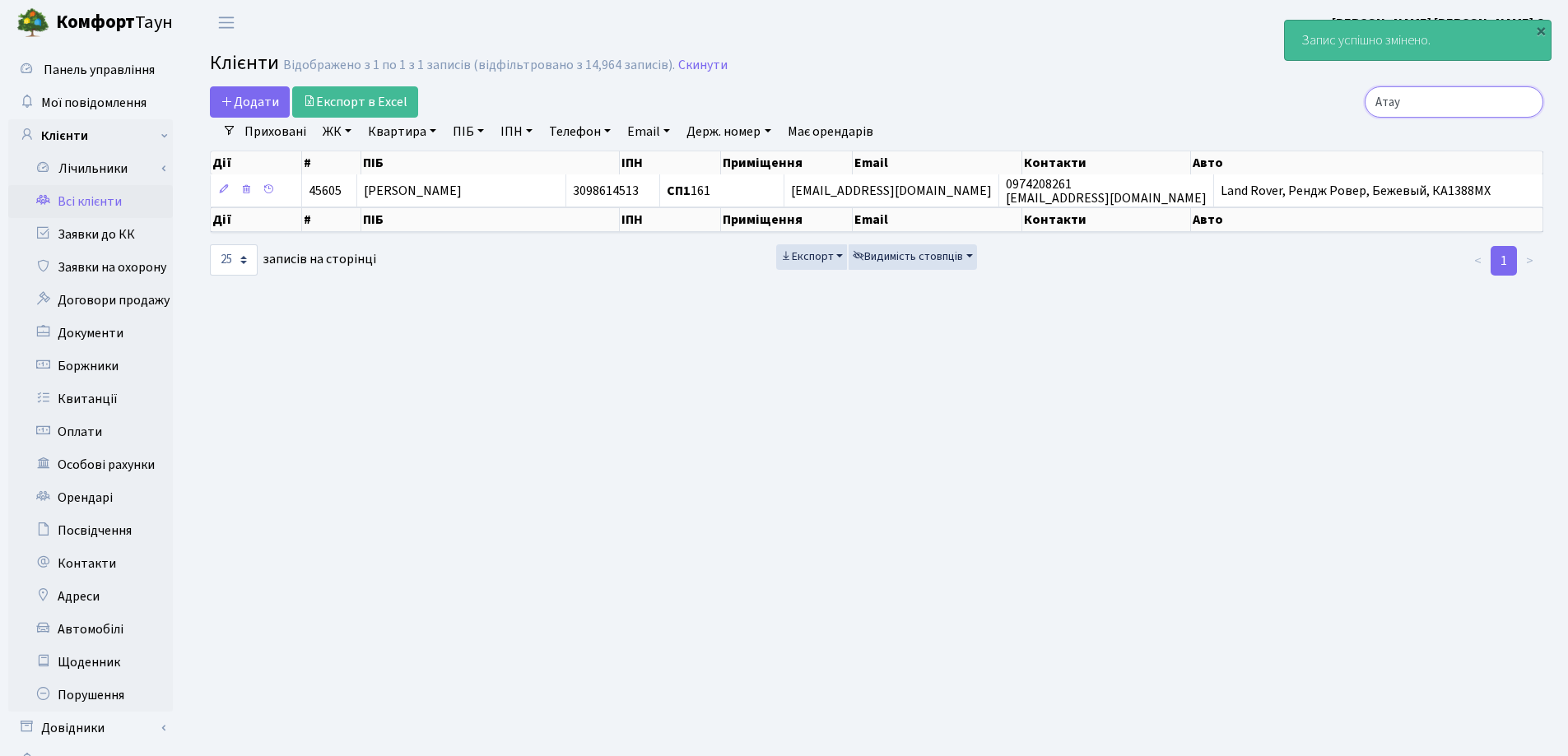
click at [1528, 99] on input "Атау" at bounding box center [1454, 102] width 179 height 31
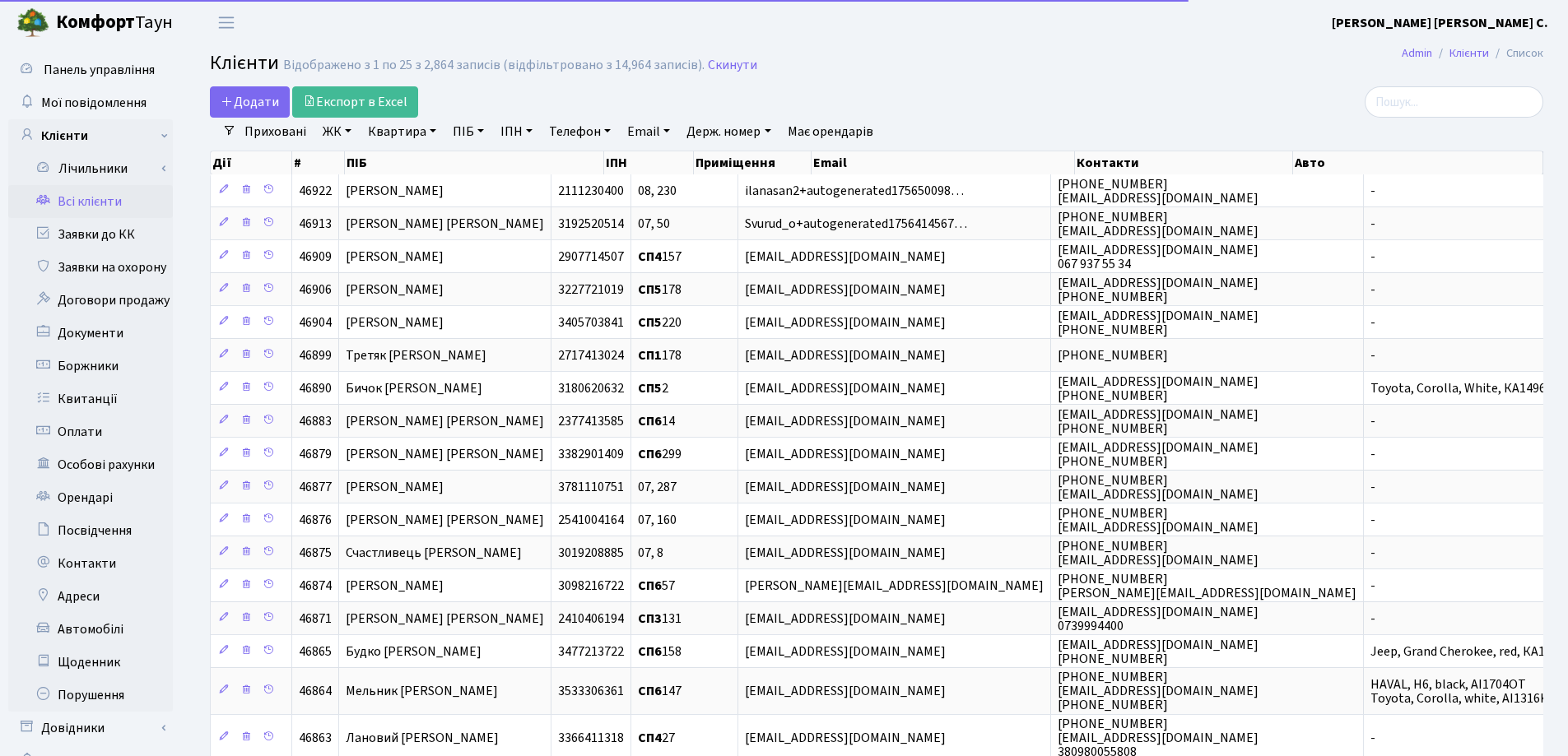
click at [435, 129] on link "Квартира" at bounding box center [402, 131] width 82 height 28
click at [427, 157] on input "text" at bounding box center [410, 163] width 97 height 31
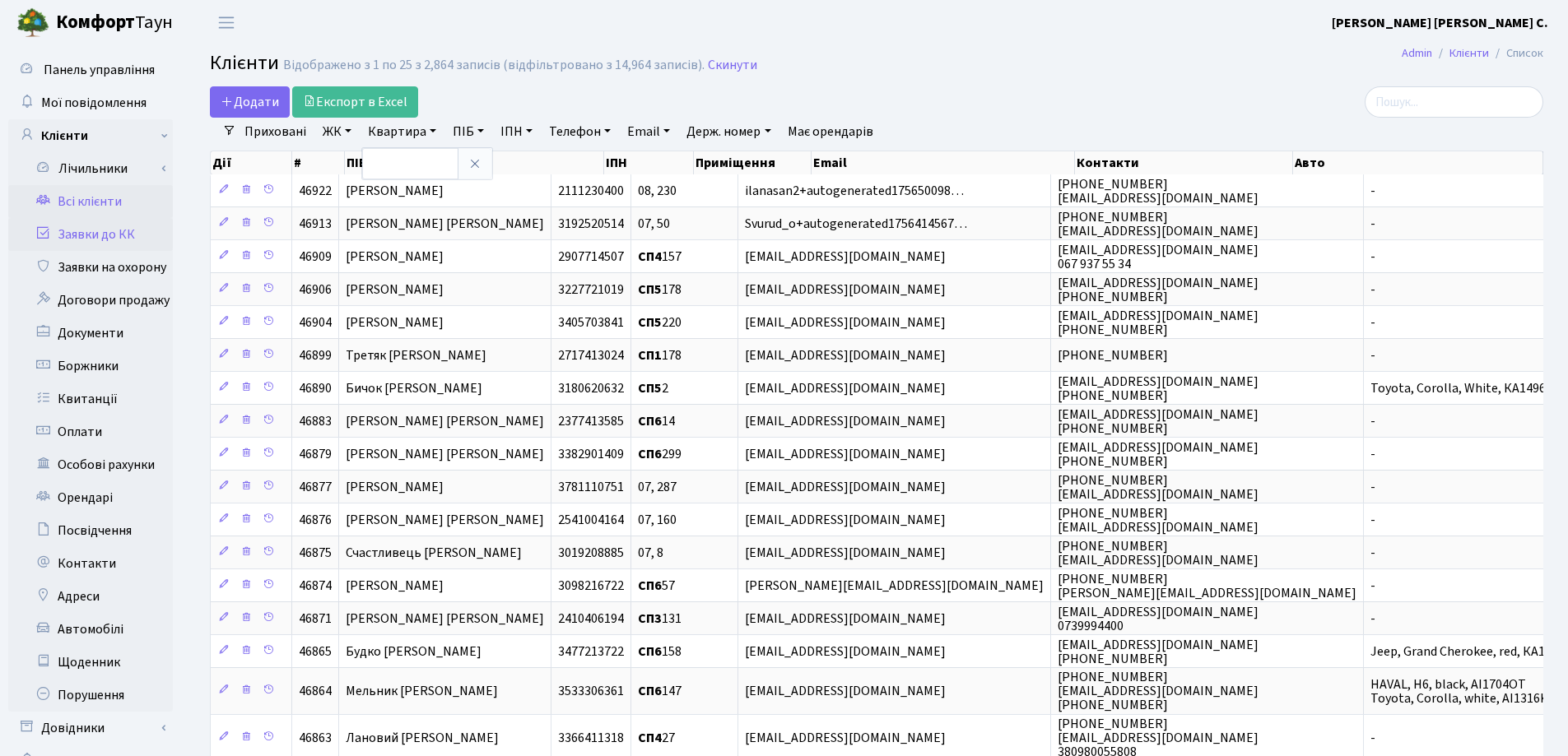
click at [65, 234] on link "Заявки до КК" at bounding box center [91, 234] width 165 height 33
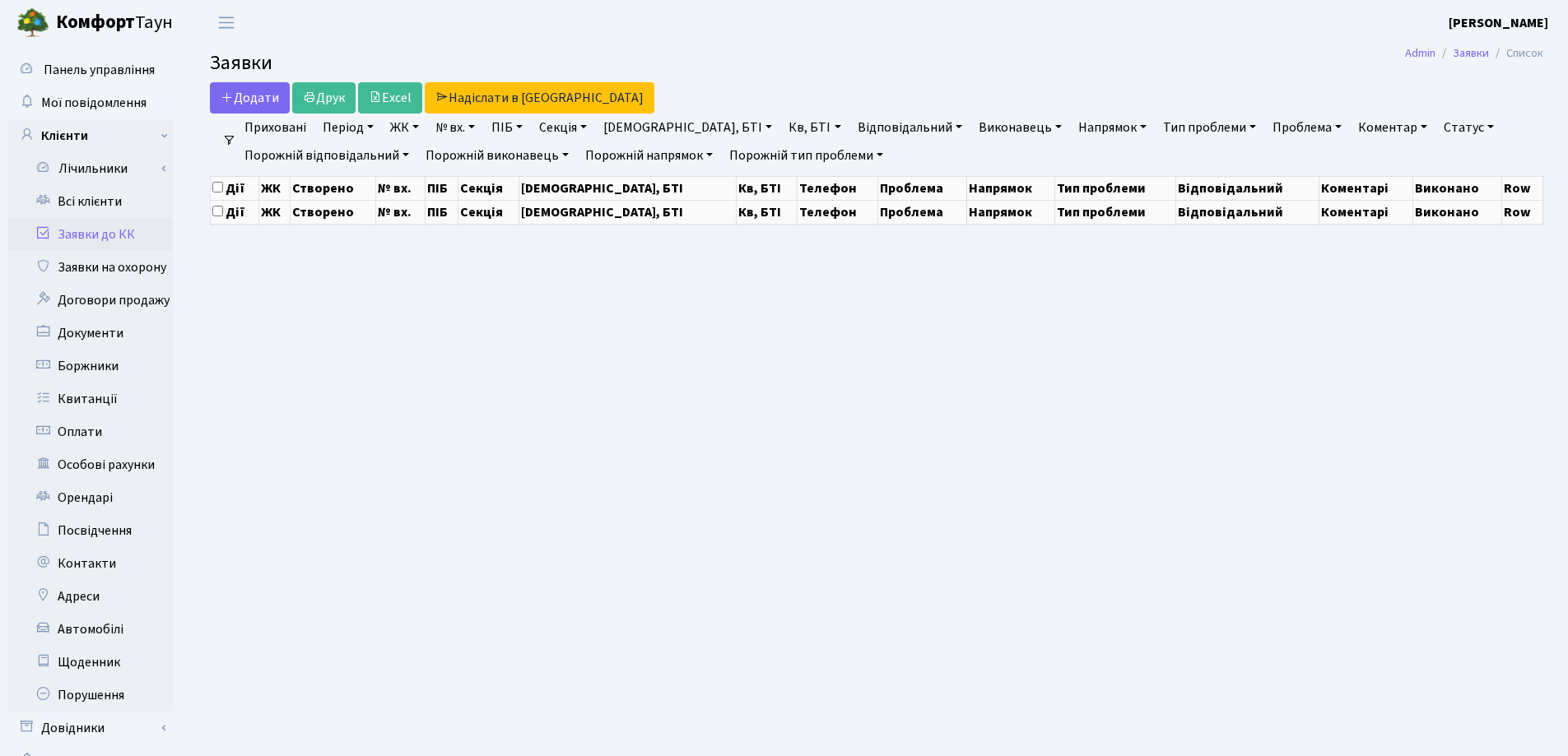
select select "25"
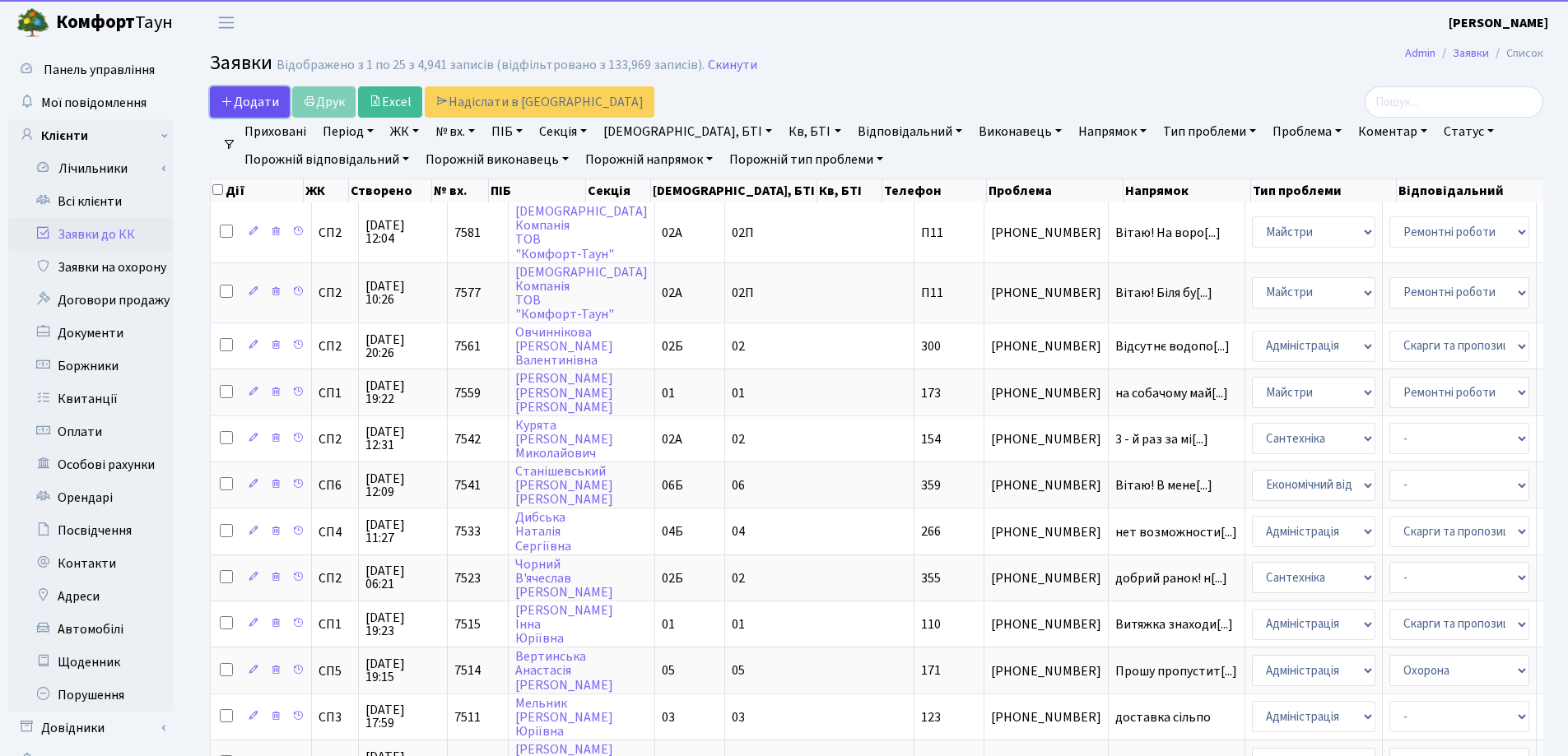
click at [250, 102] on span "Додати" at bounding box center [250, 102] width 59 height 18
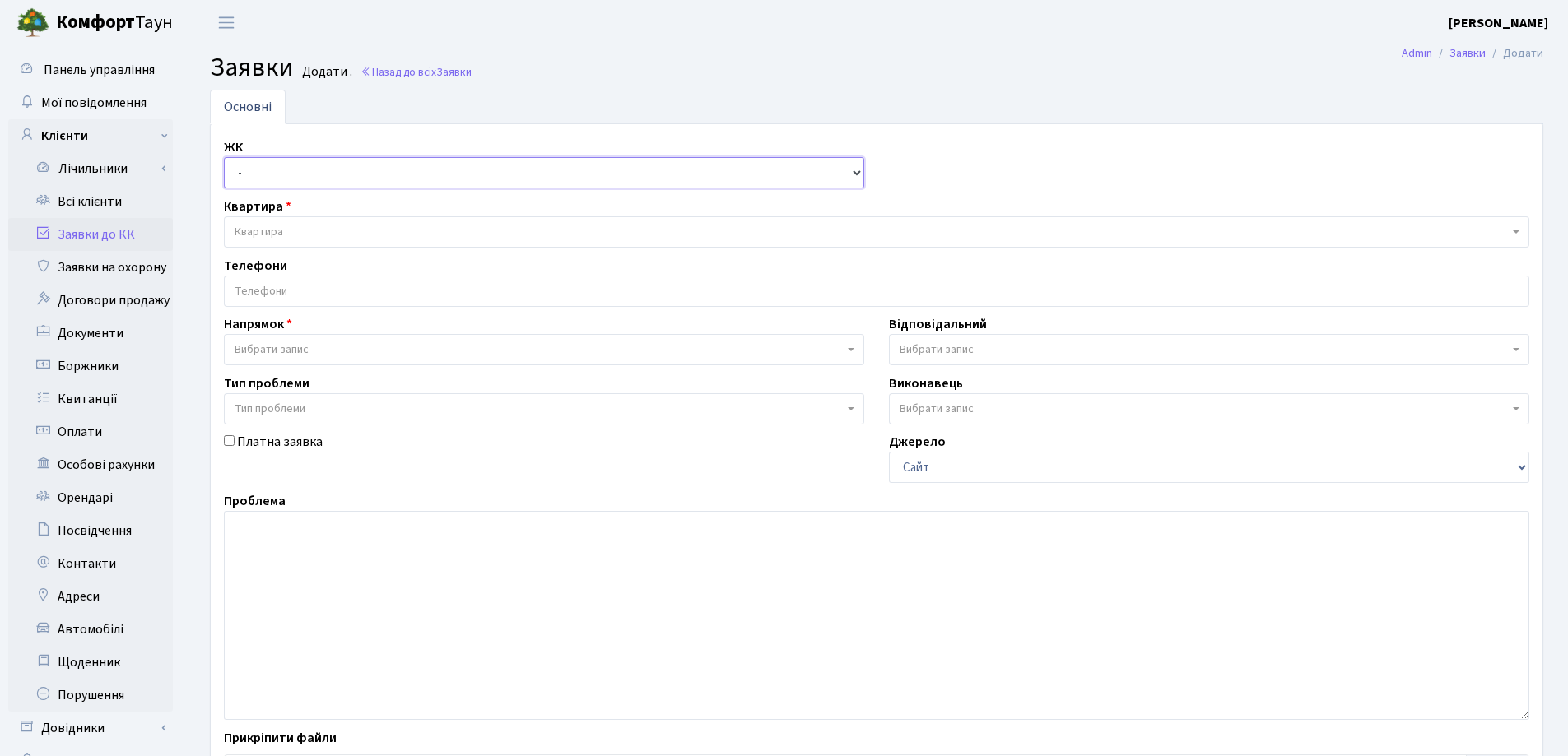
drag, startPoint x: 0, startPoint y: 0, endPoint x: 280, endPoint y: 183, distance: 334.5
click at [280, 183] on select "- СП, Наддніпрянське шосе, 2а СП1, Столичне шосе, 1 СП2, Столичне шосе, 1А СП3,…" at bounding box center [544, 172] width 640 height 31
select select "308"
click at [224, 157] on select "- СП, Наддніпрянське шосе, 2а СП1, Столичне шосе, 1 СП2, Столичне шосе, 1А СП3,…" at bounding box center [544, 172] width 640 height 31
select select
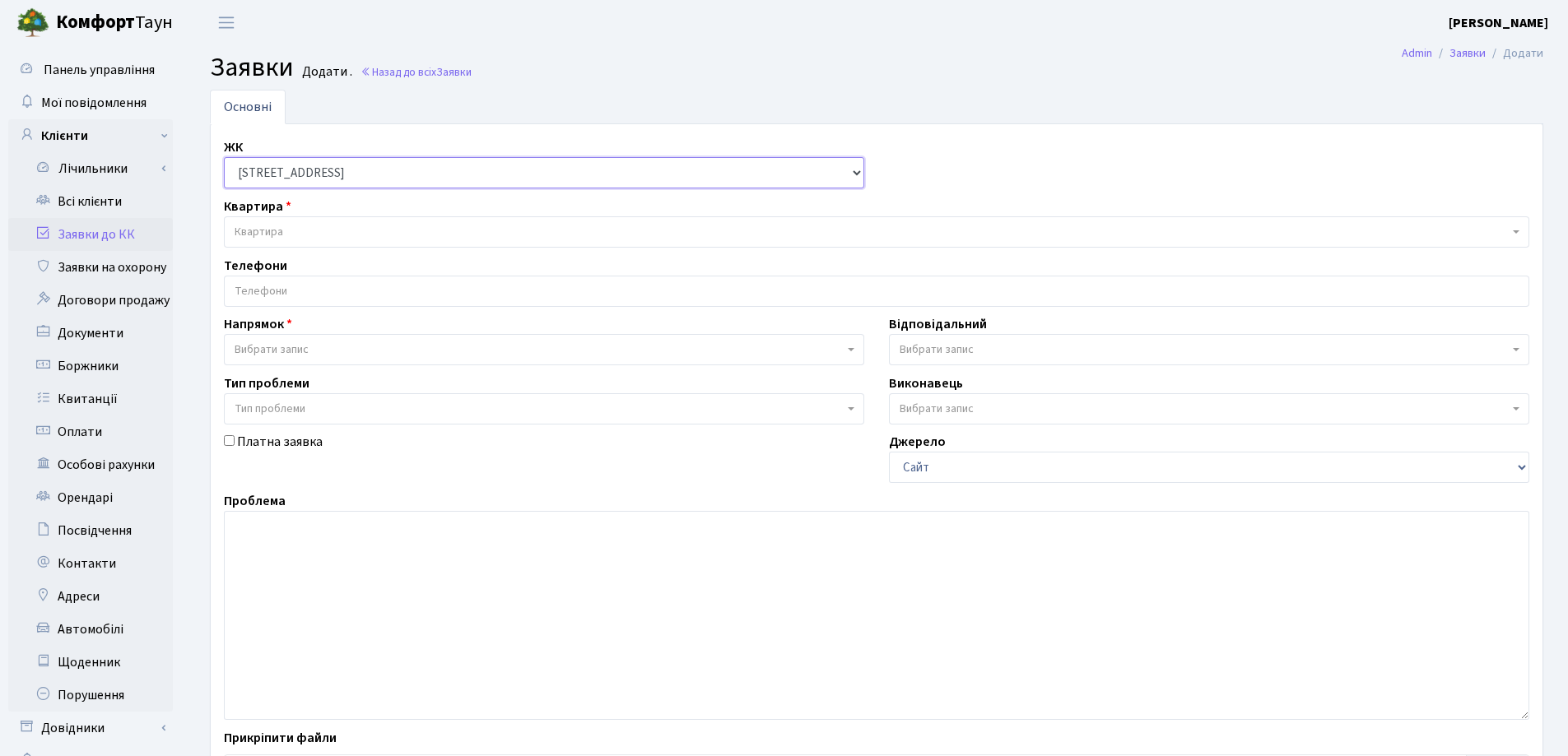
select select
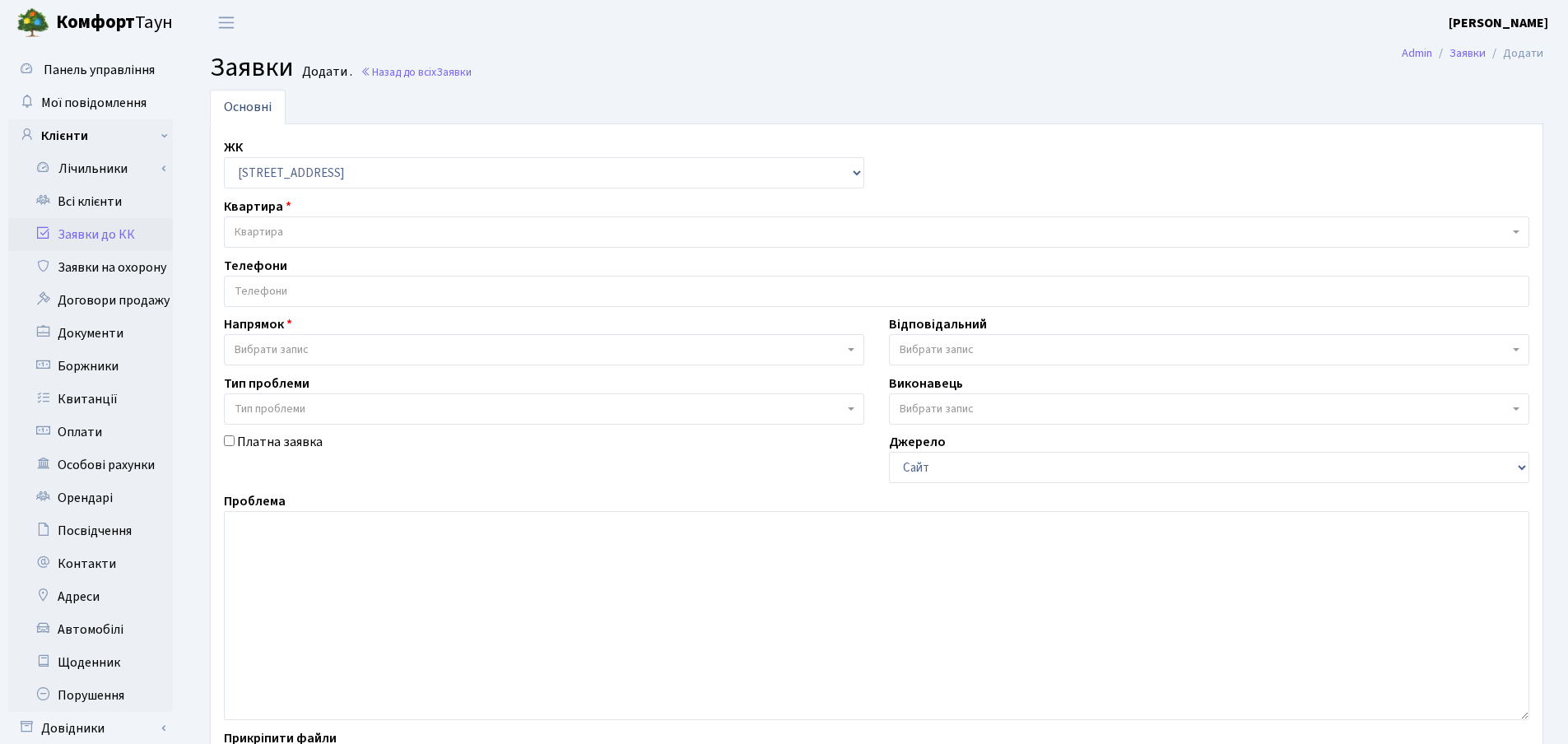
click at [296, 230] on span "Квартира" at bounding box center [871, 232] width 1274 height 17
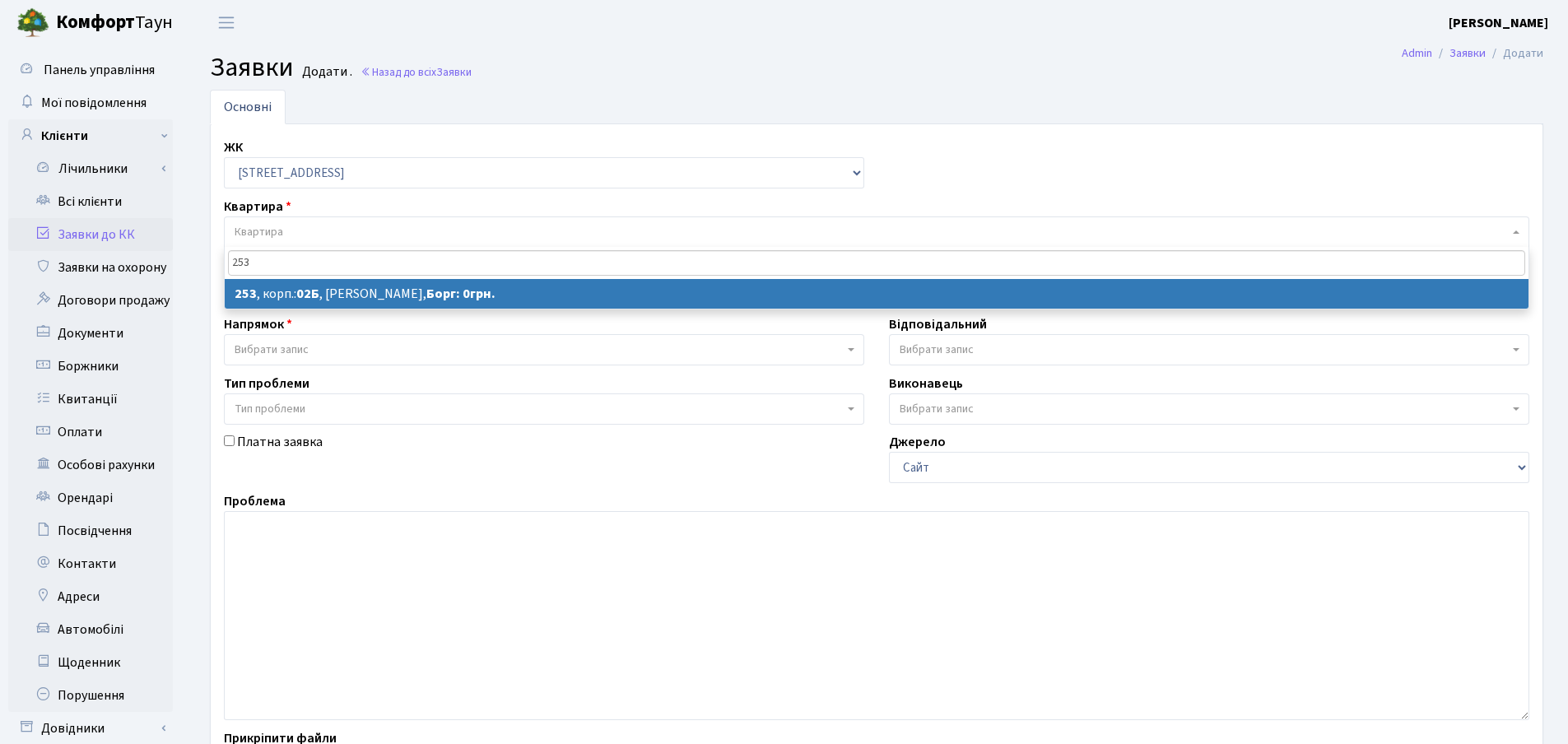
type input "253"
select select
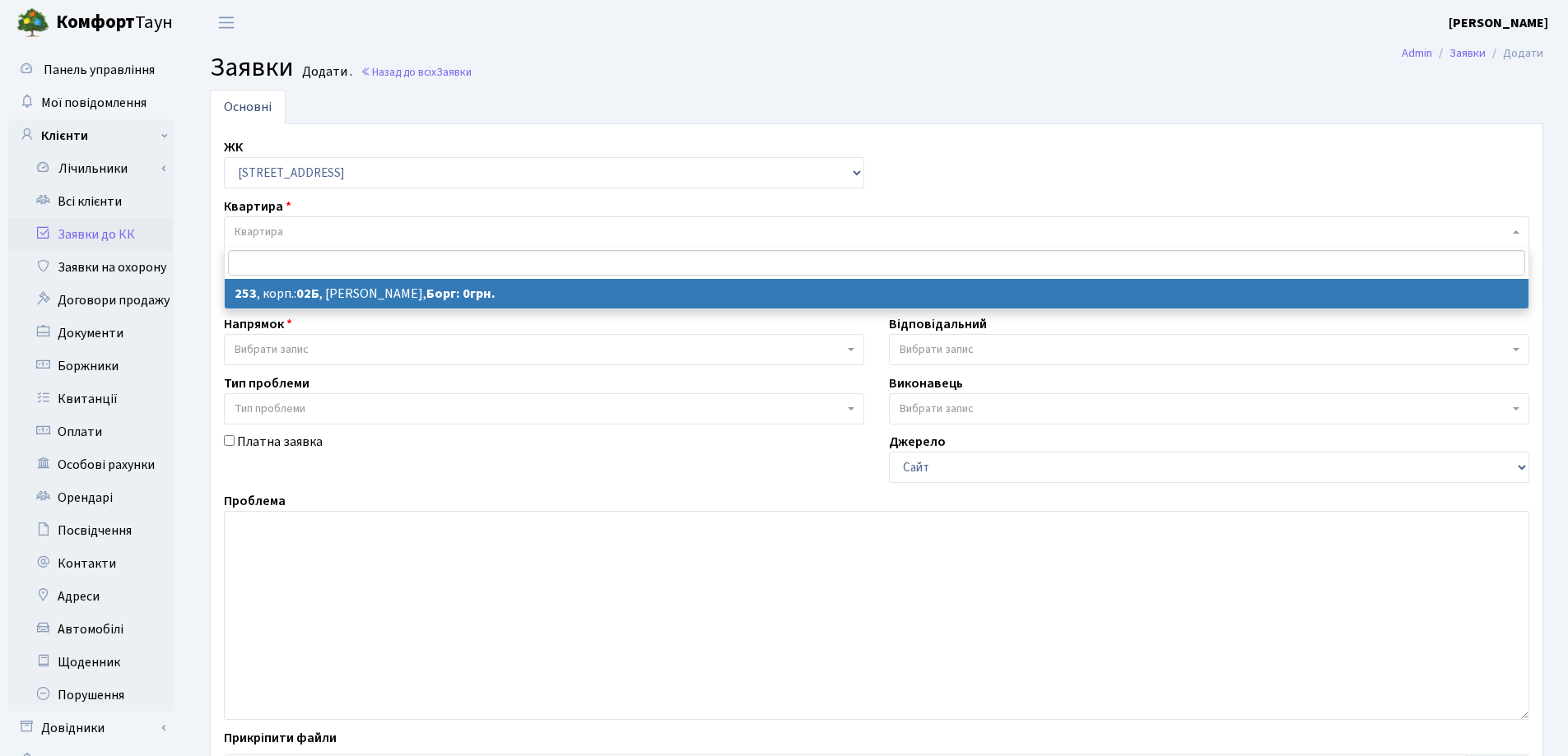
select select "20503"
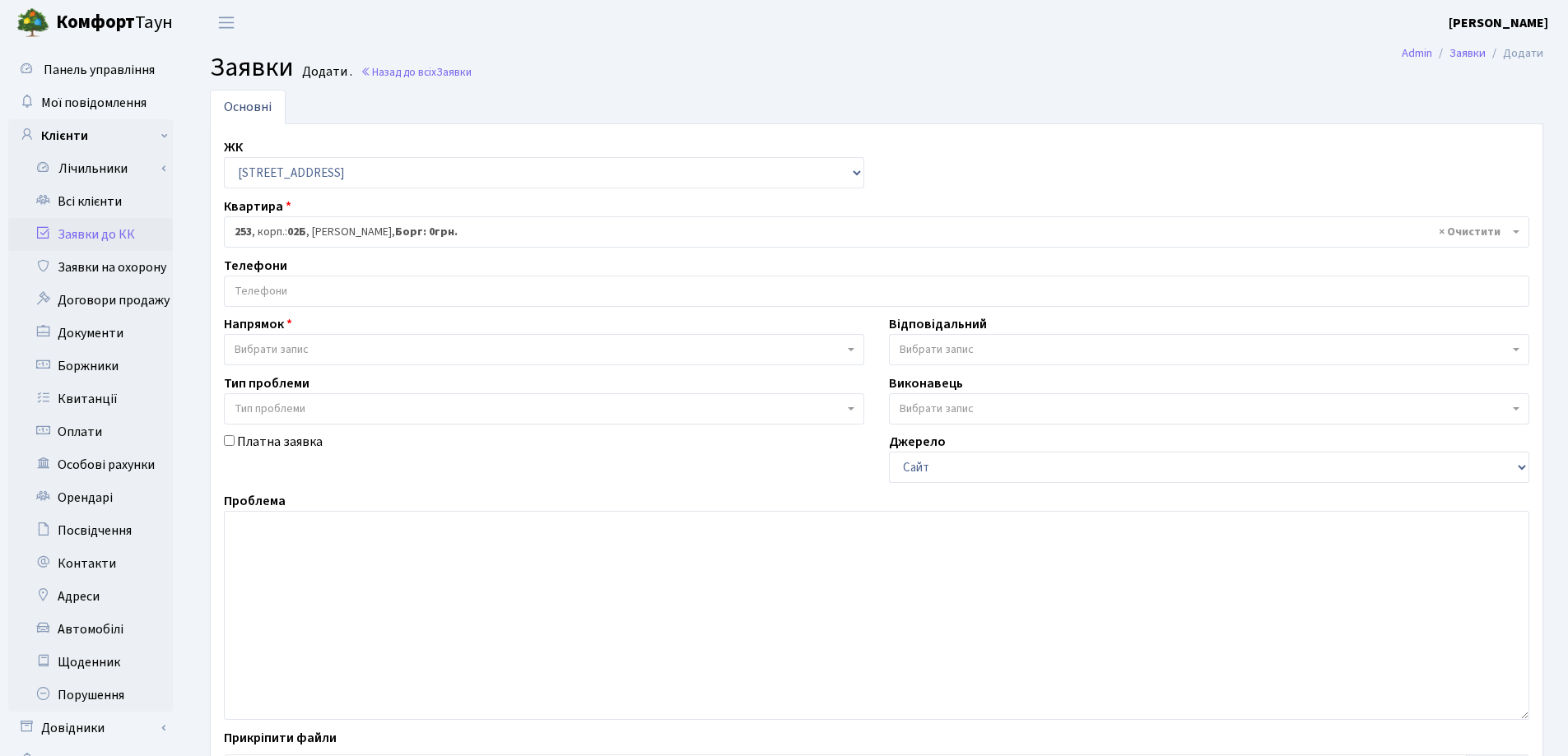
click at [358, 297] on input "search" at bounding box center [876, 291] width 1303 height 29
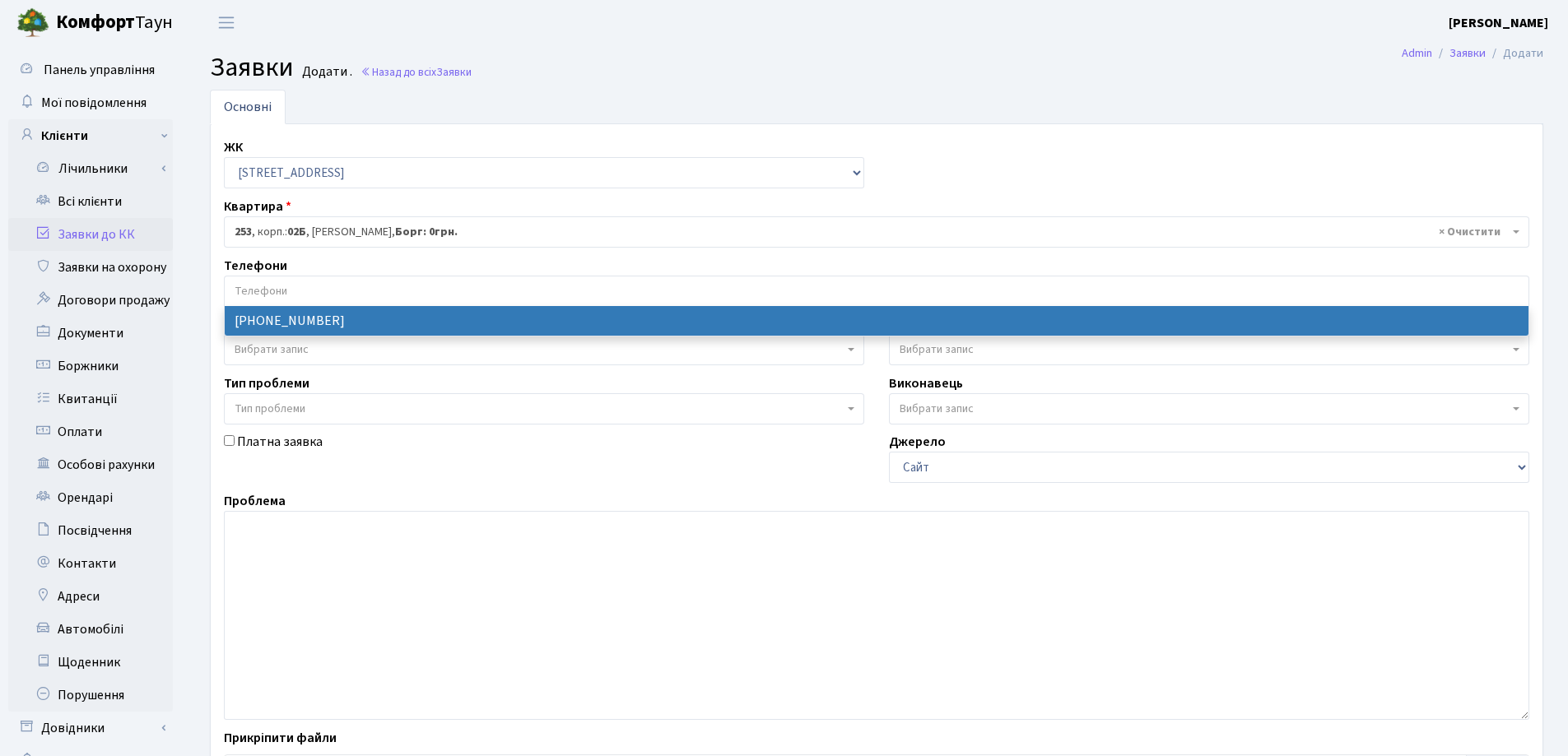
select select "62660"
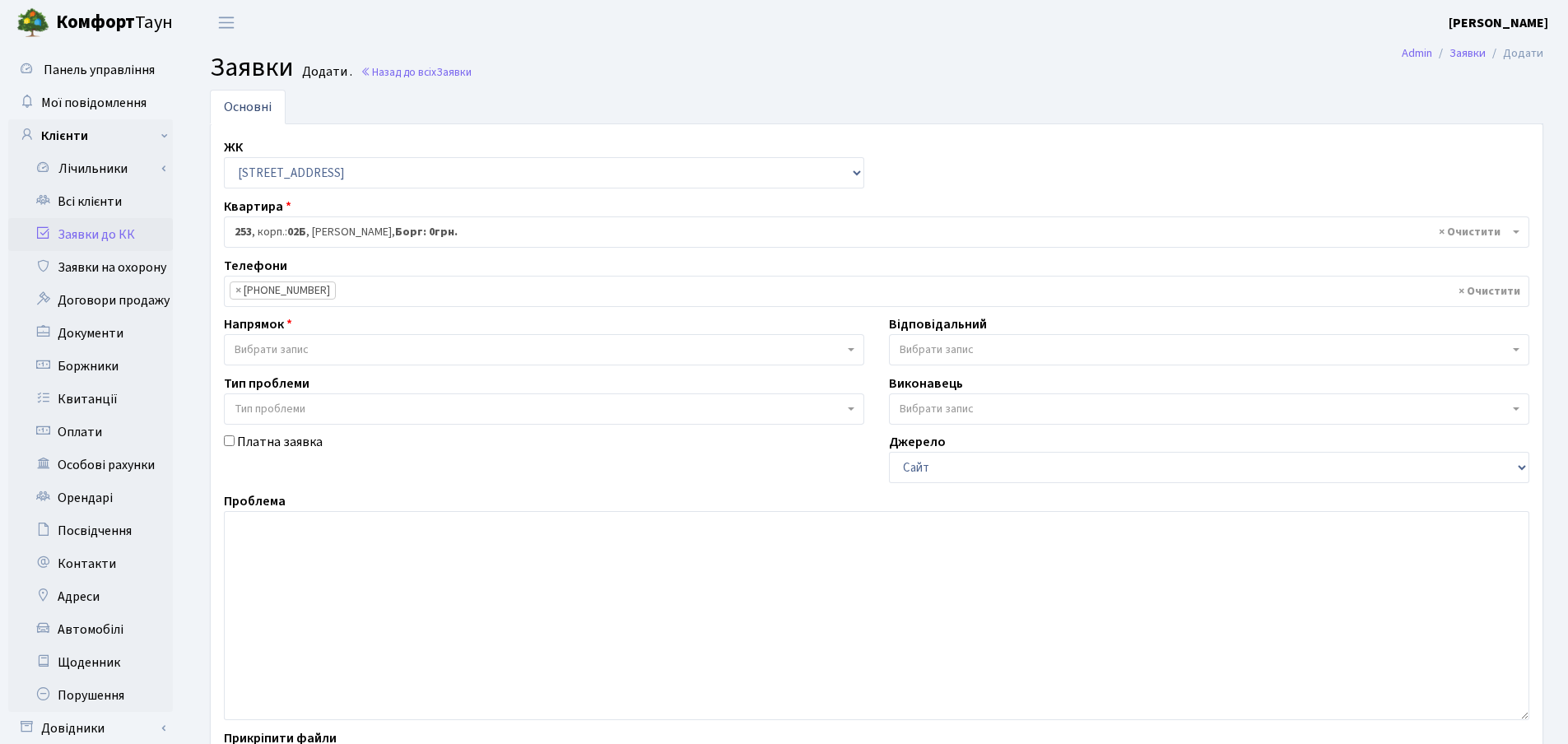
click at [350, 345] on span "Вибрати запис" at bounding box center [539, 350] width 609 height 17
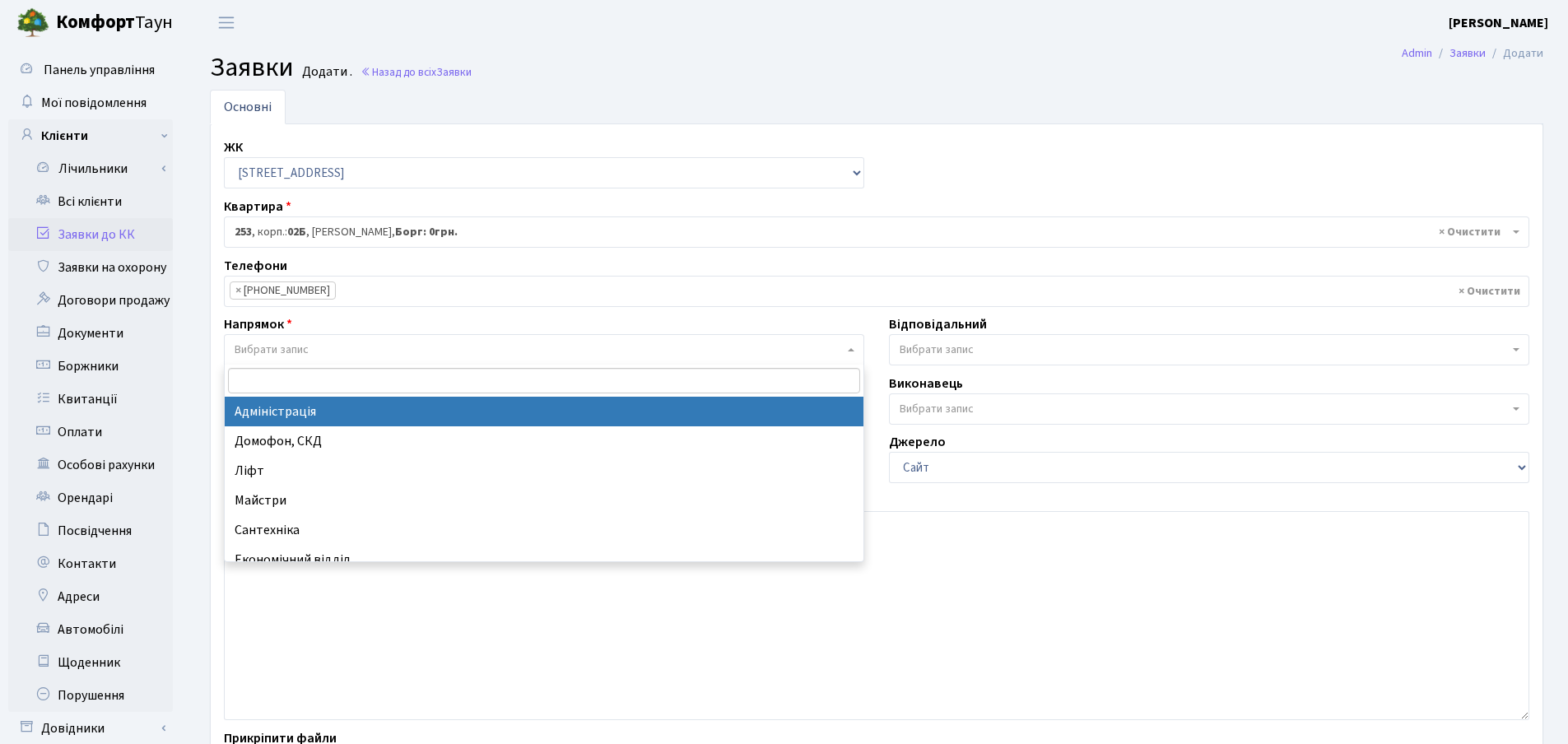
select select "5"
select select
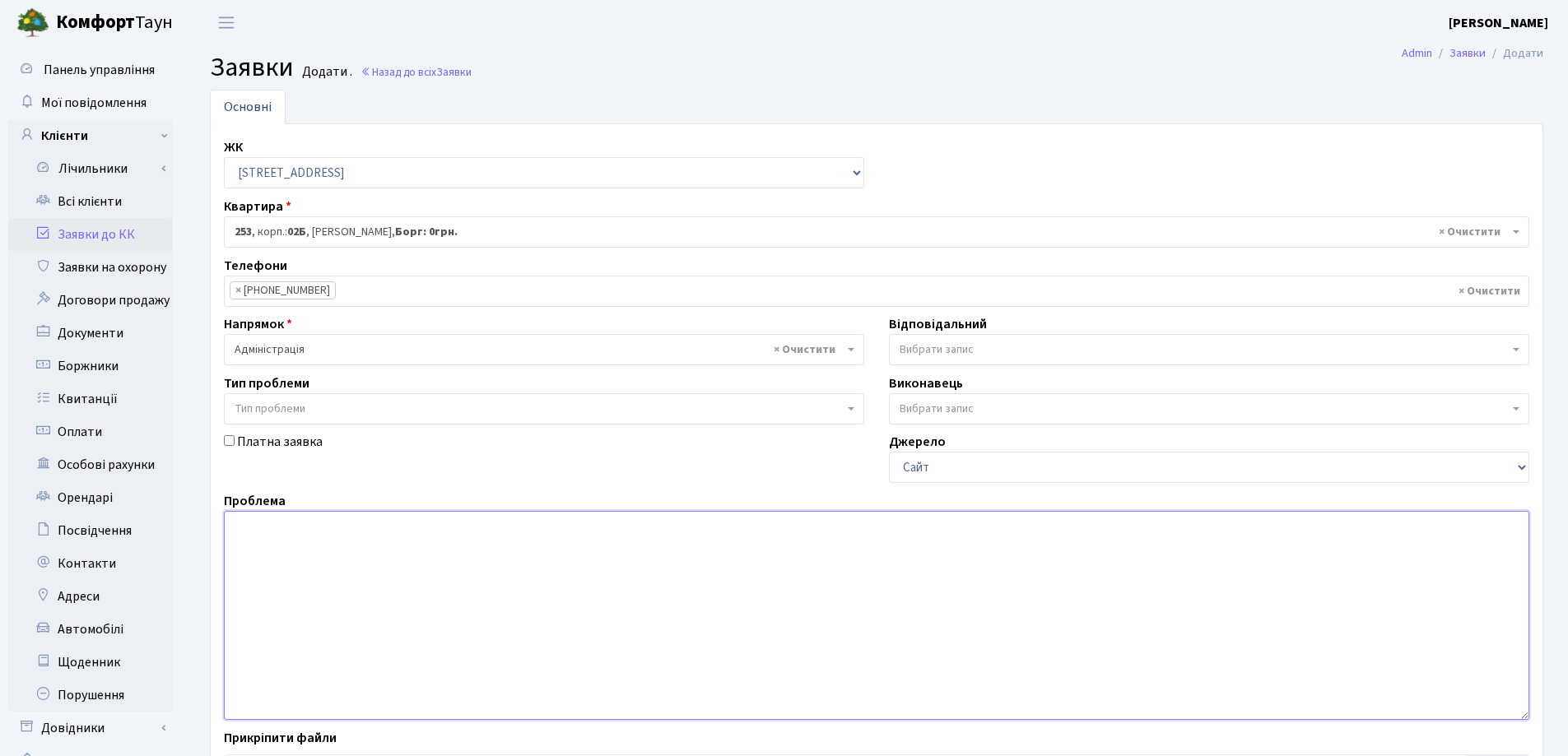
click at [332, 522] on textarea at bounding box center [876, 615] width 1305 height 209
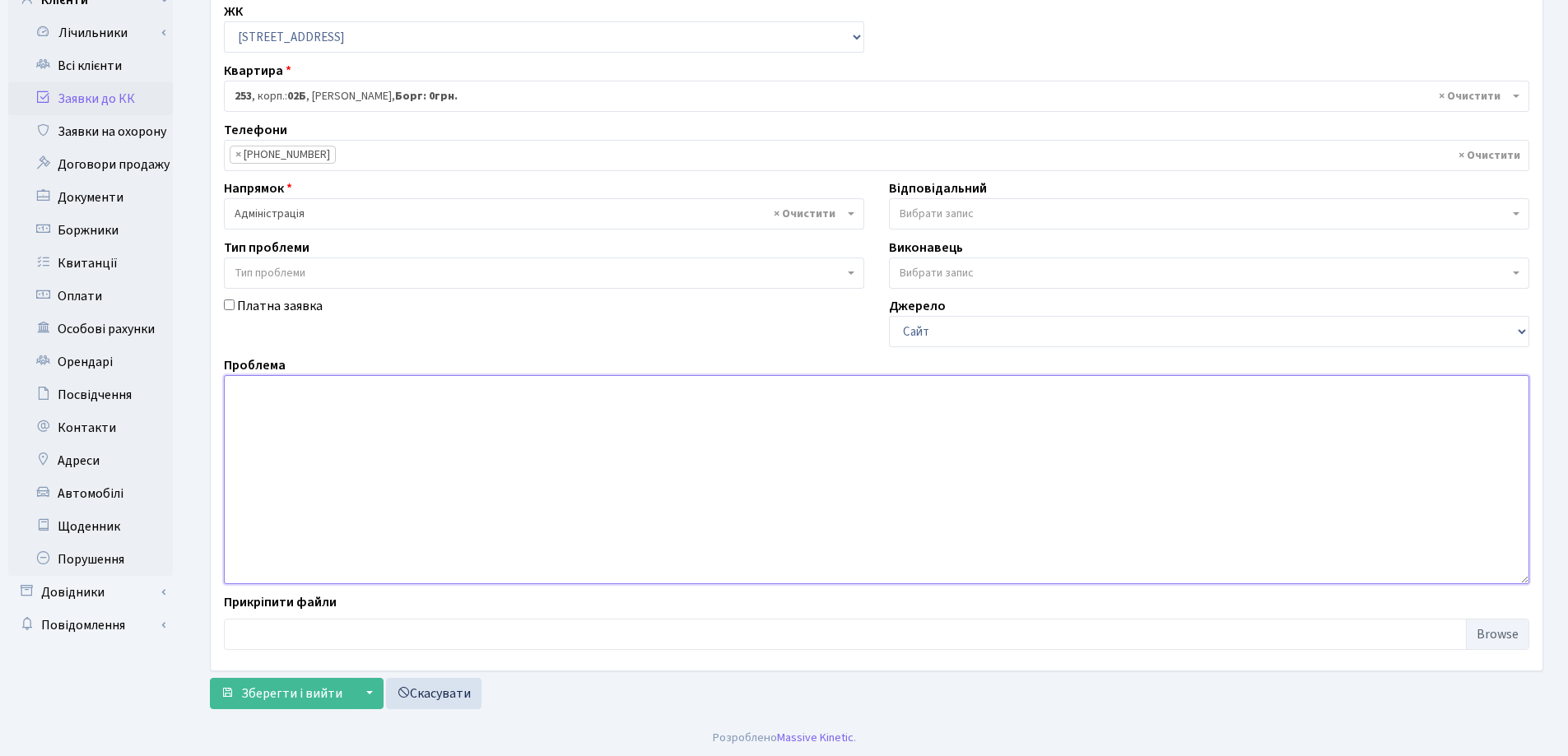
scroll to position [139, 0]
click at [288, 696] on span "Зберегти і вийти" at bounding box center [292, 691] width 101 height 18
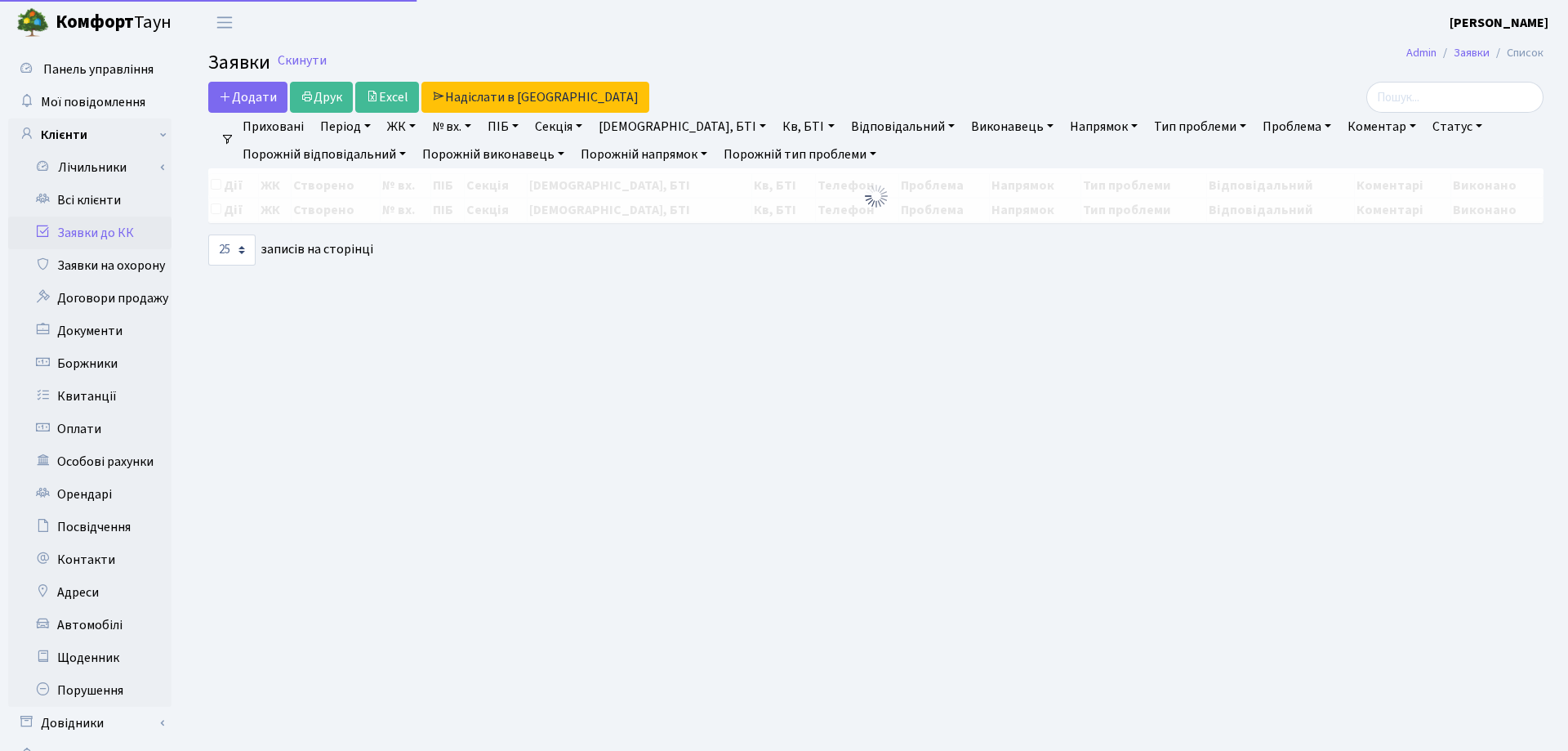
select select "25"
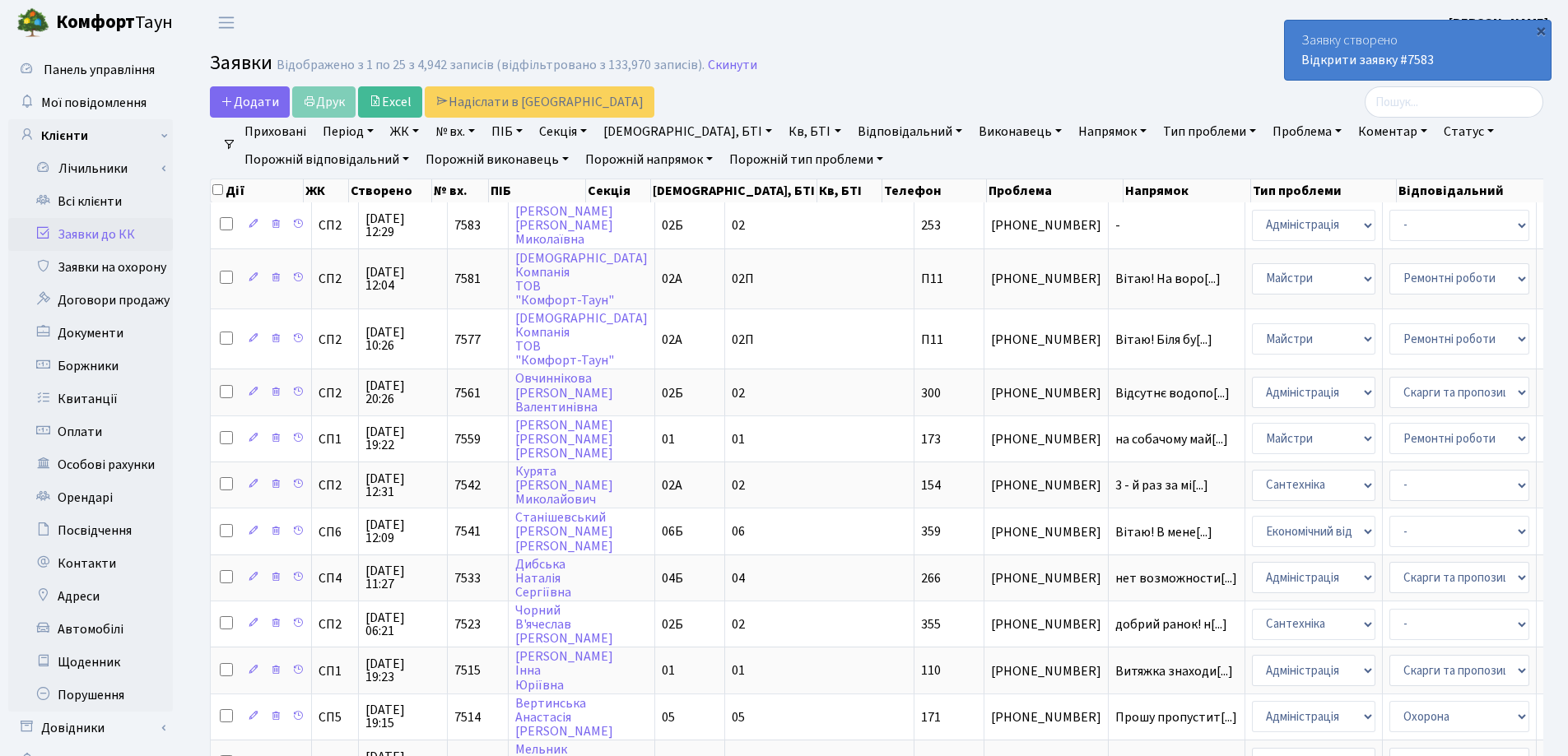
click at [1038, 70] on h2 "Заявки Відображено з 1 по 25 з 4,942 записів (відфільтровано з 133,970 записів)…" at bounding box center [876, 66] width 1334 height 28
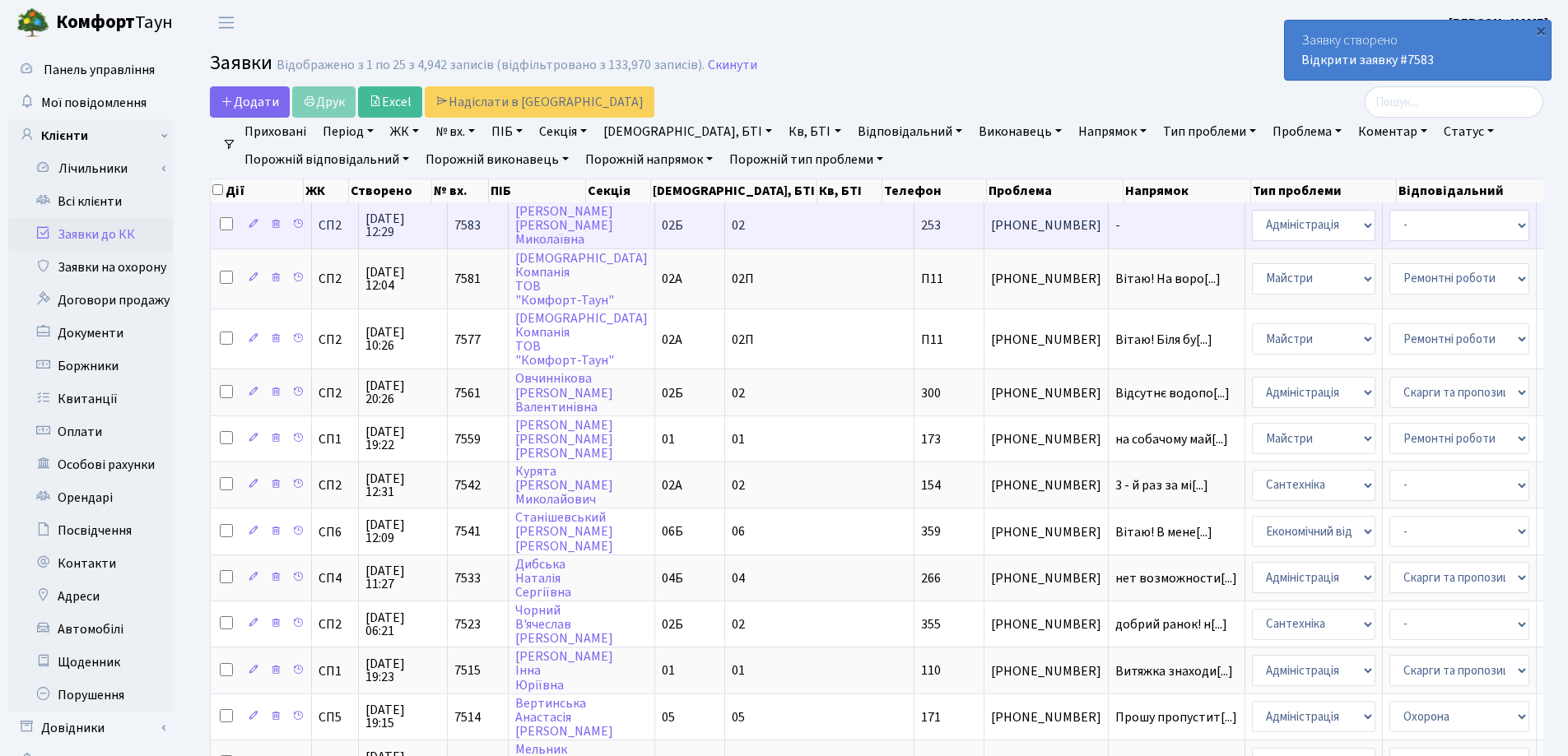
click at [1108, 234] on td "-" at bounding box center [1176, 225] width 137 height 45
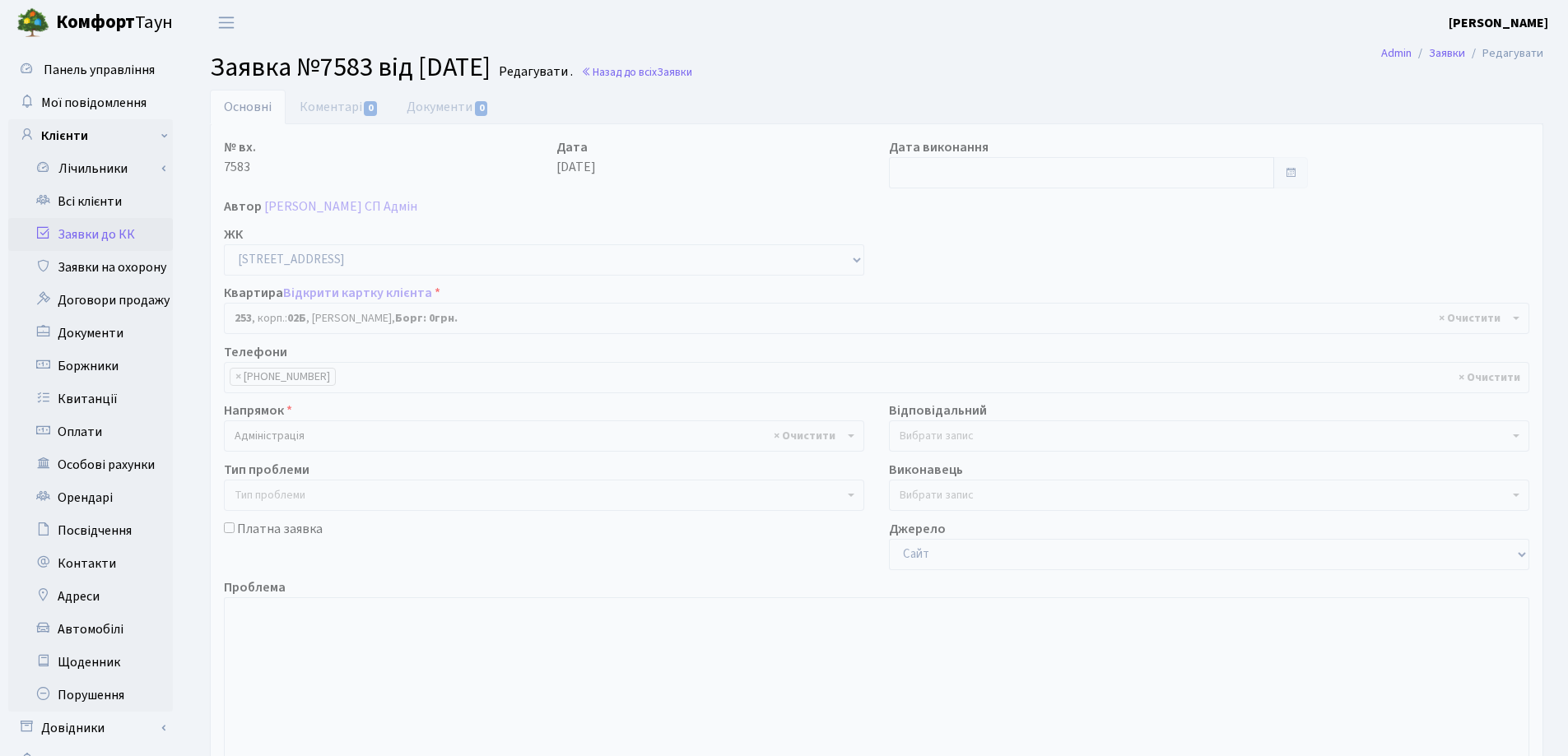
select select "20503"
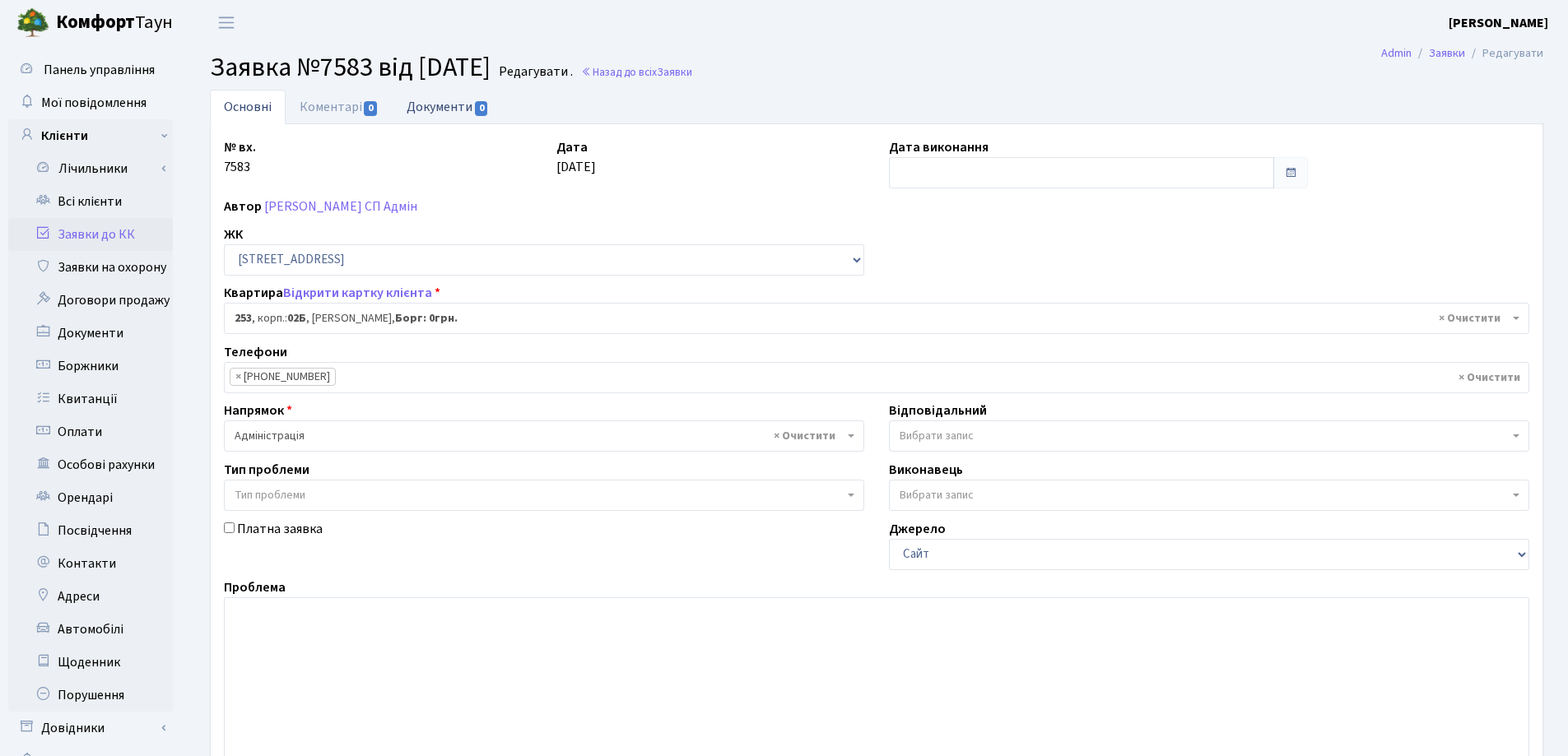
click at [425, 103] on link "Документи 0" at bounding box center [447, 107] width 110 height 34
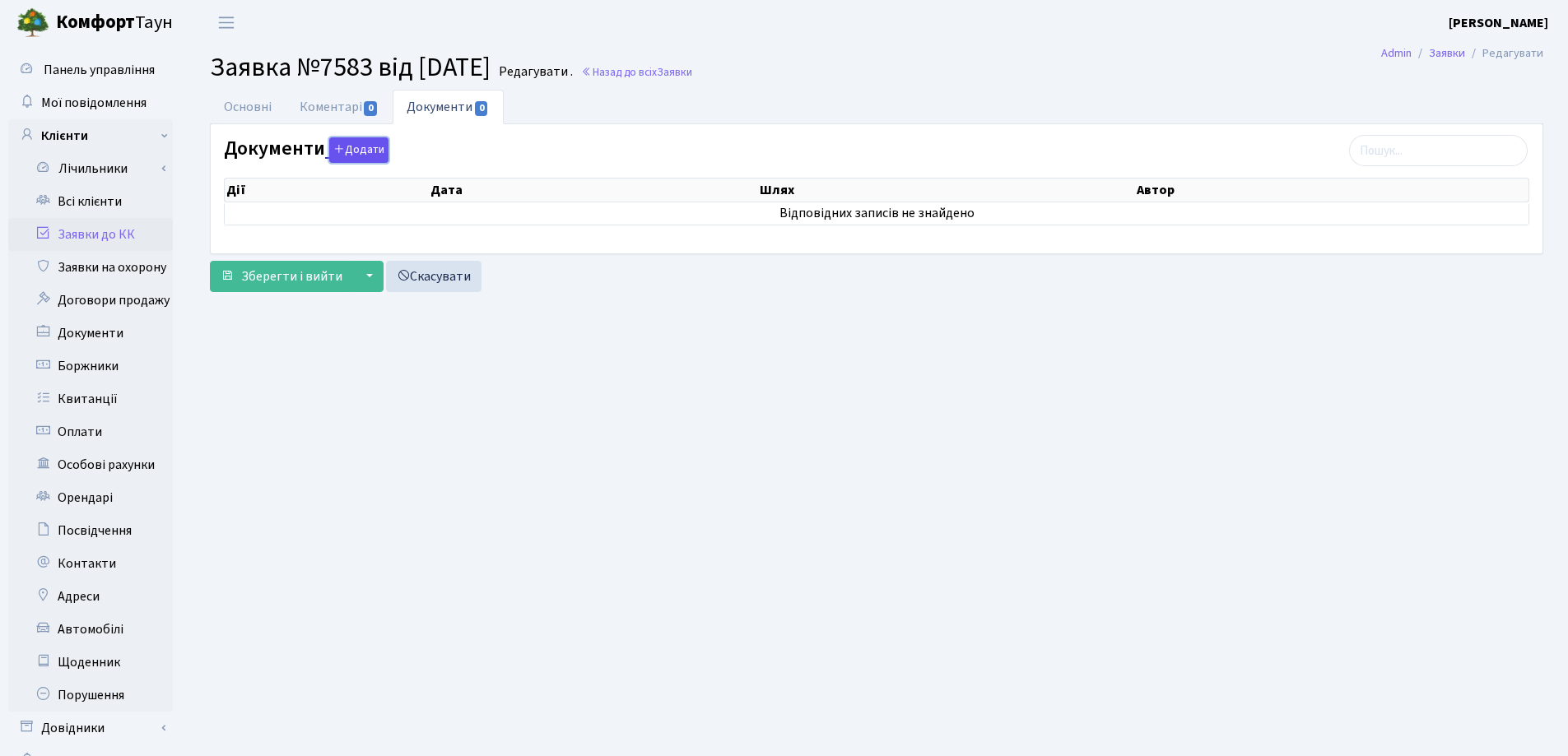
click at [339, 144] on icon "button" at bounding box center [339, 149] width 12 height 12
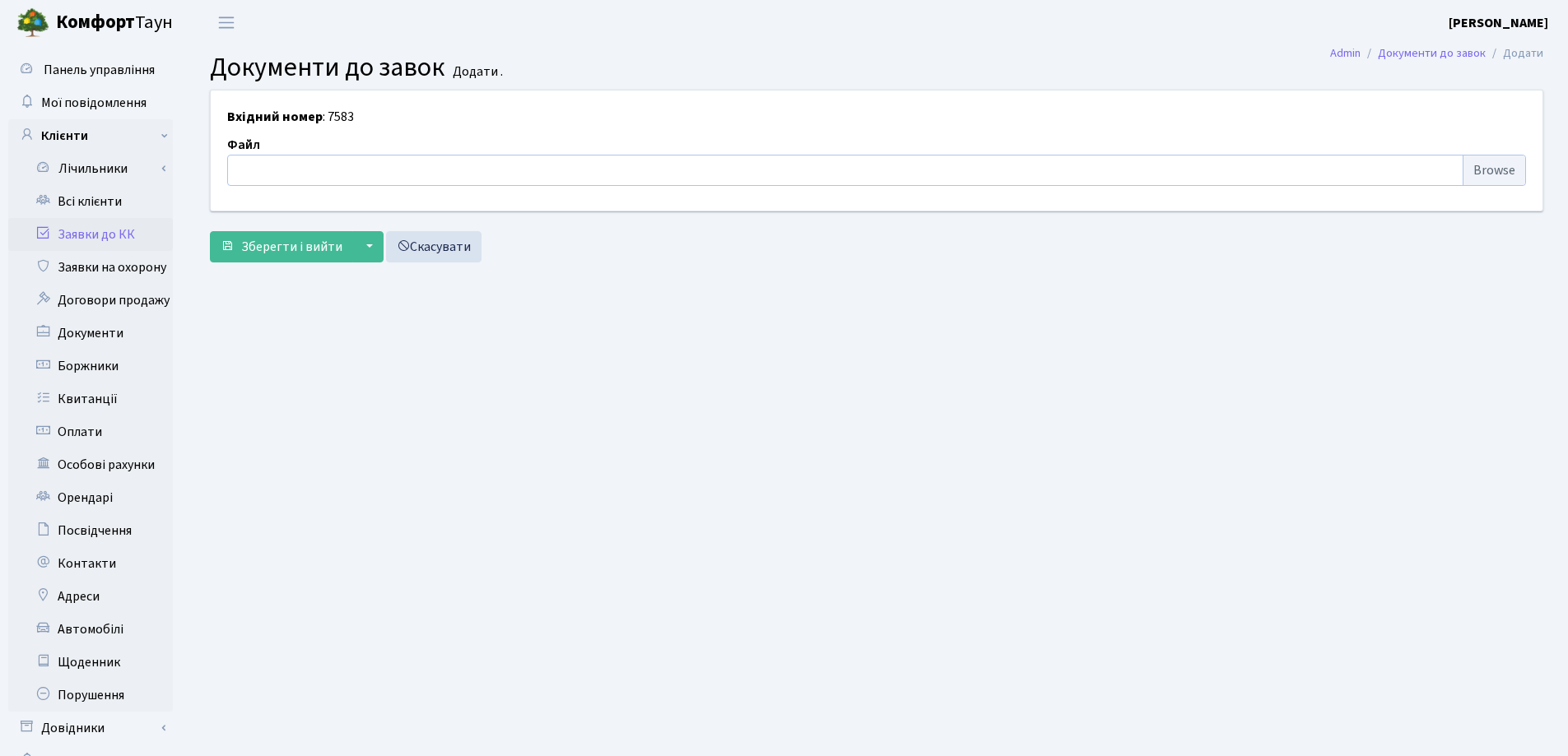
click at [310, 176] on input "file" at bounding box center [876, 170] width 1298 height 31
type input "C:\fakepath\IMG_0001.pdf"
click at [287, 242] on span "Зберегти і вийти" at bounding box center [292, 247] width 101 height 18
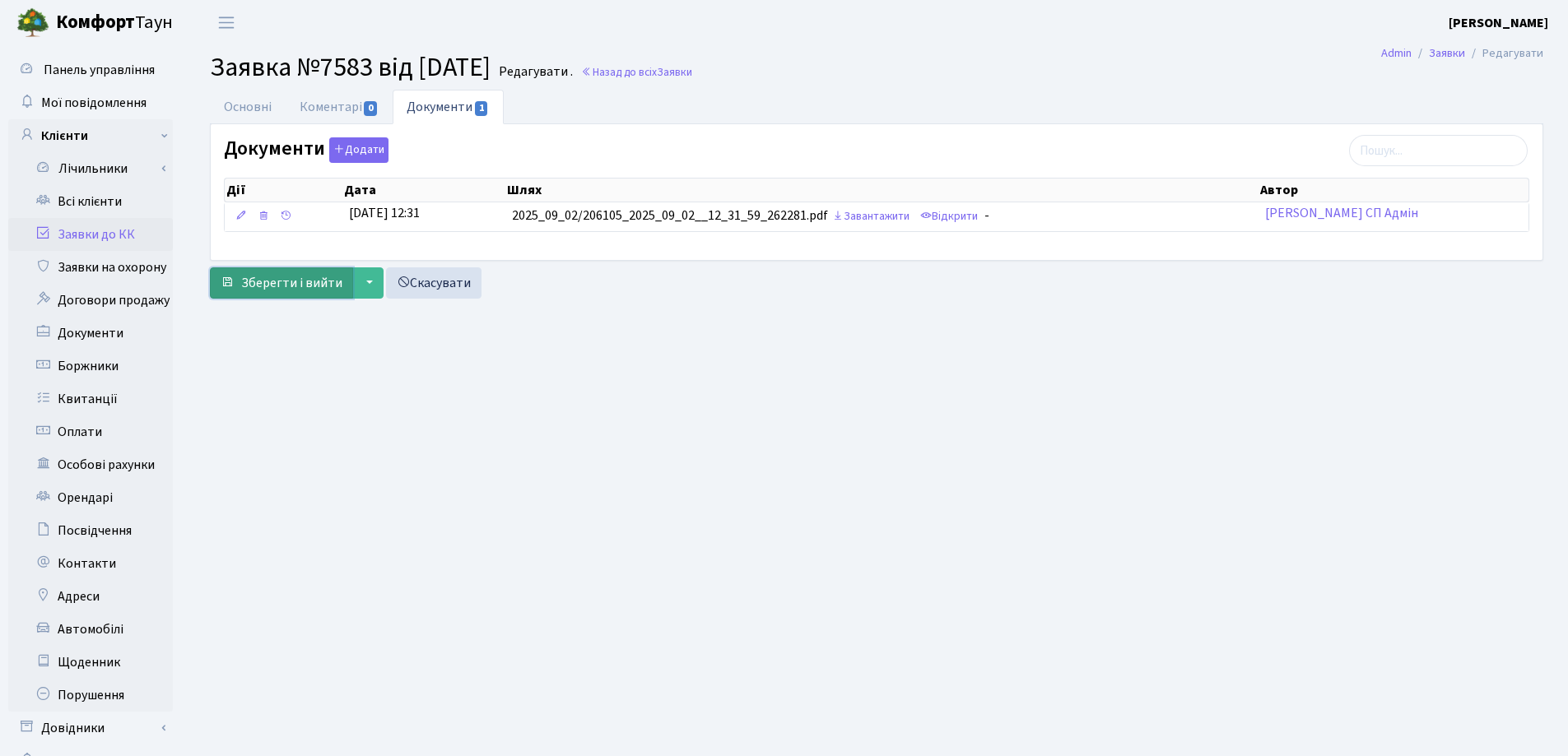
click at [273, 283] on span "Зберегти і вийти" at bounding box center [292, 283] width 101 height 18
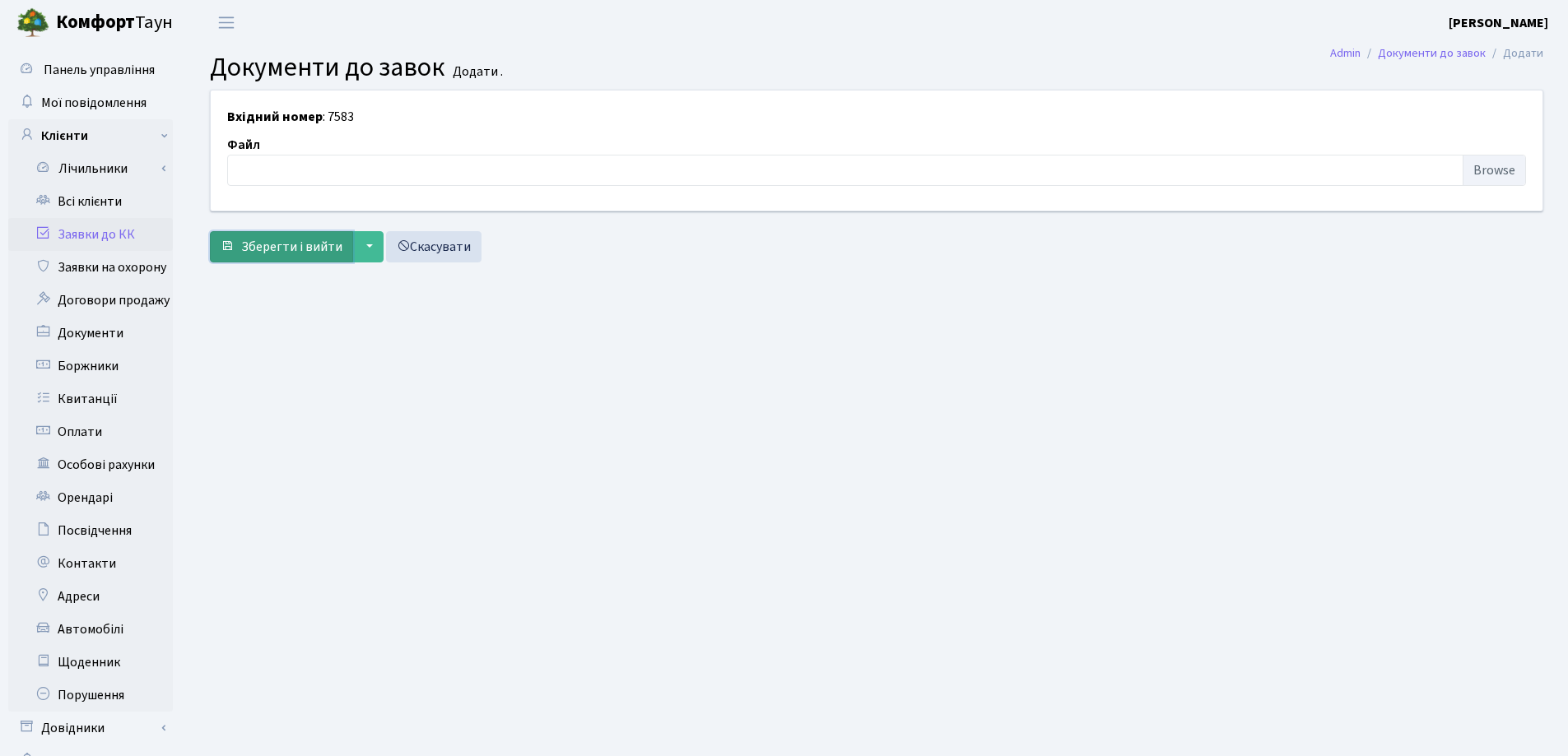
click at [259, 254] on span "Зберегти і вийти" at bounding box center [292, 247] width 101 height 18
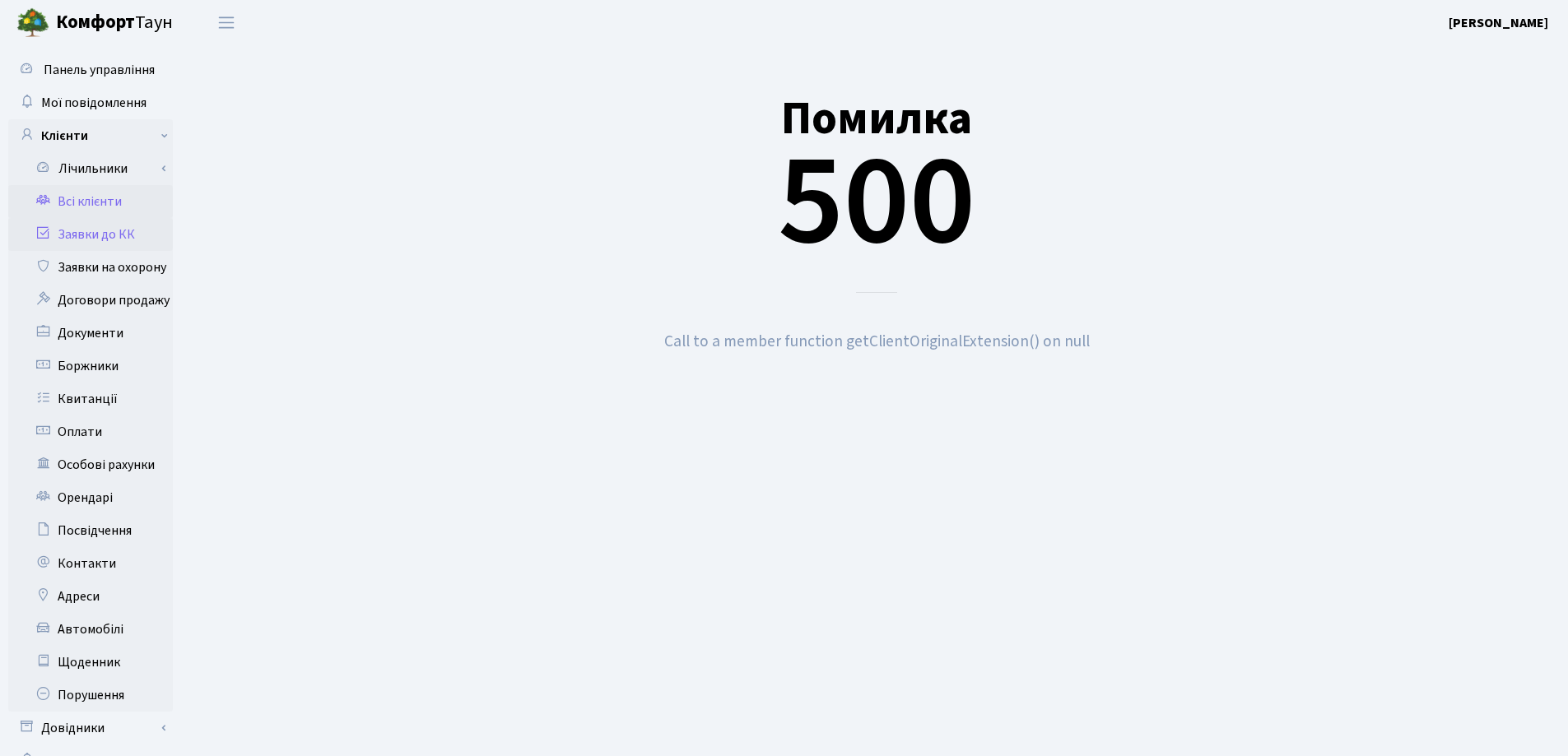
click at [103, 194] on link "Всі клієнти" at bounding box center [91, 201] width 165 height 33
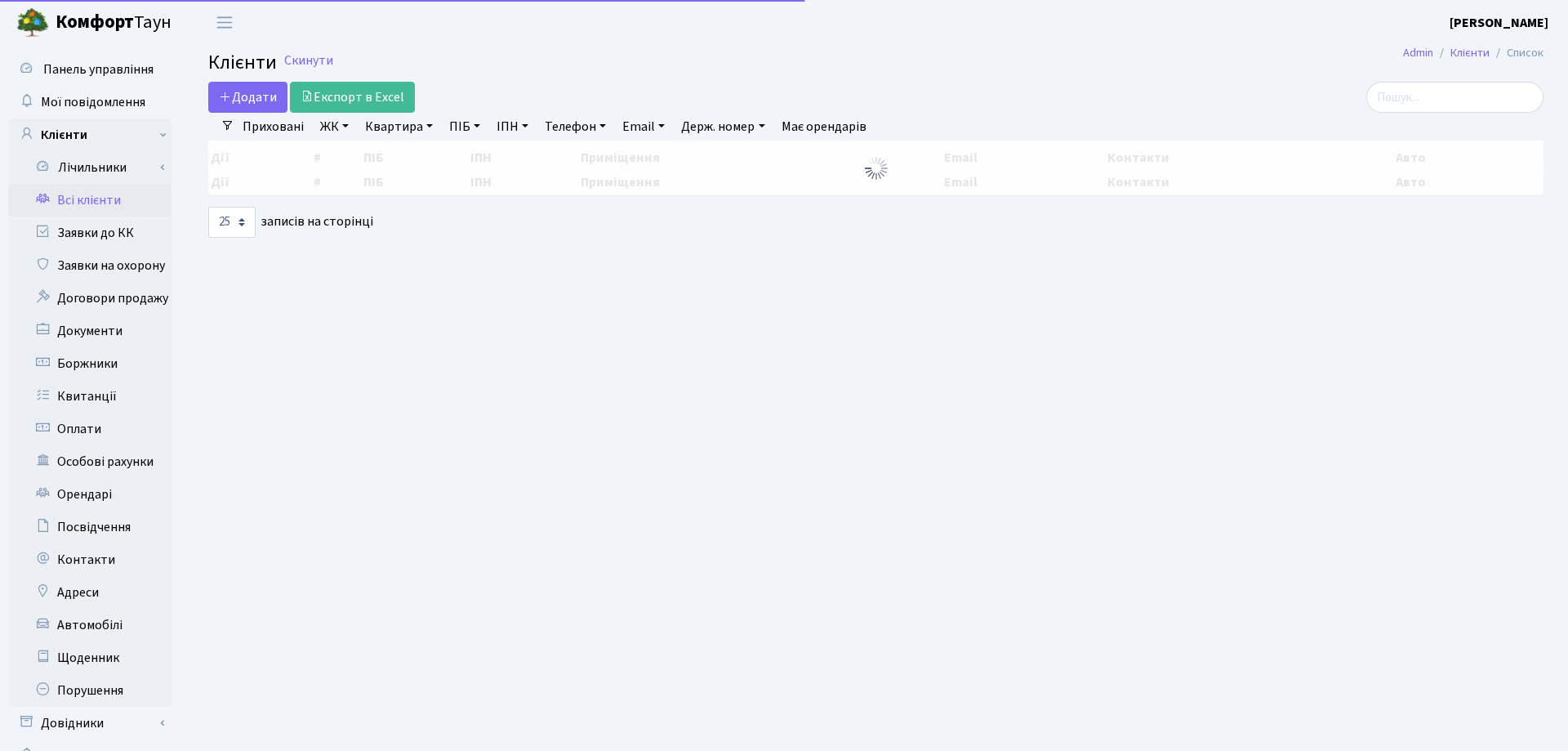
select select "25"
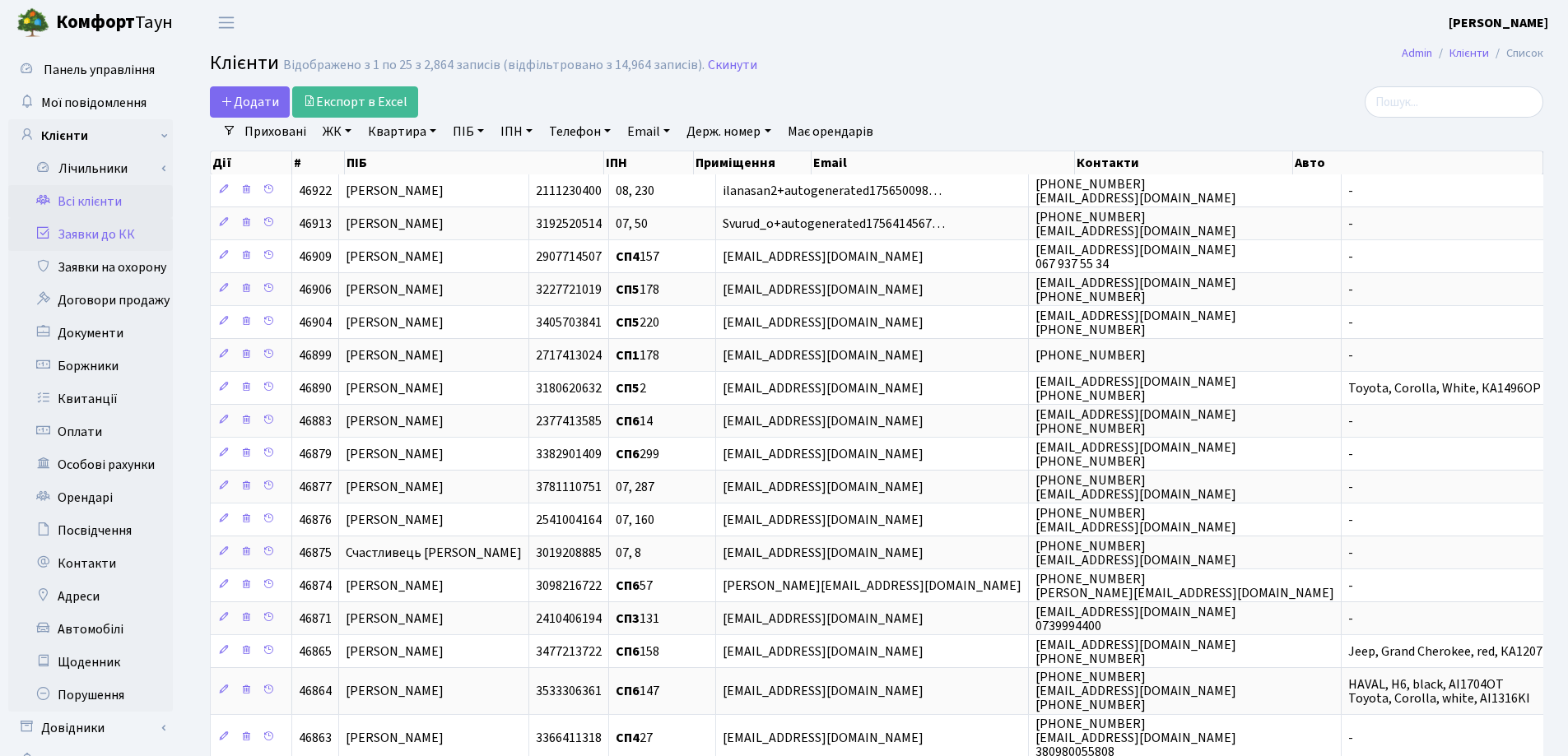
click at [99, 229] on link "Заявки до КК" at bounding box center [91, 234] width 165 height 33
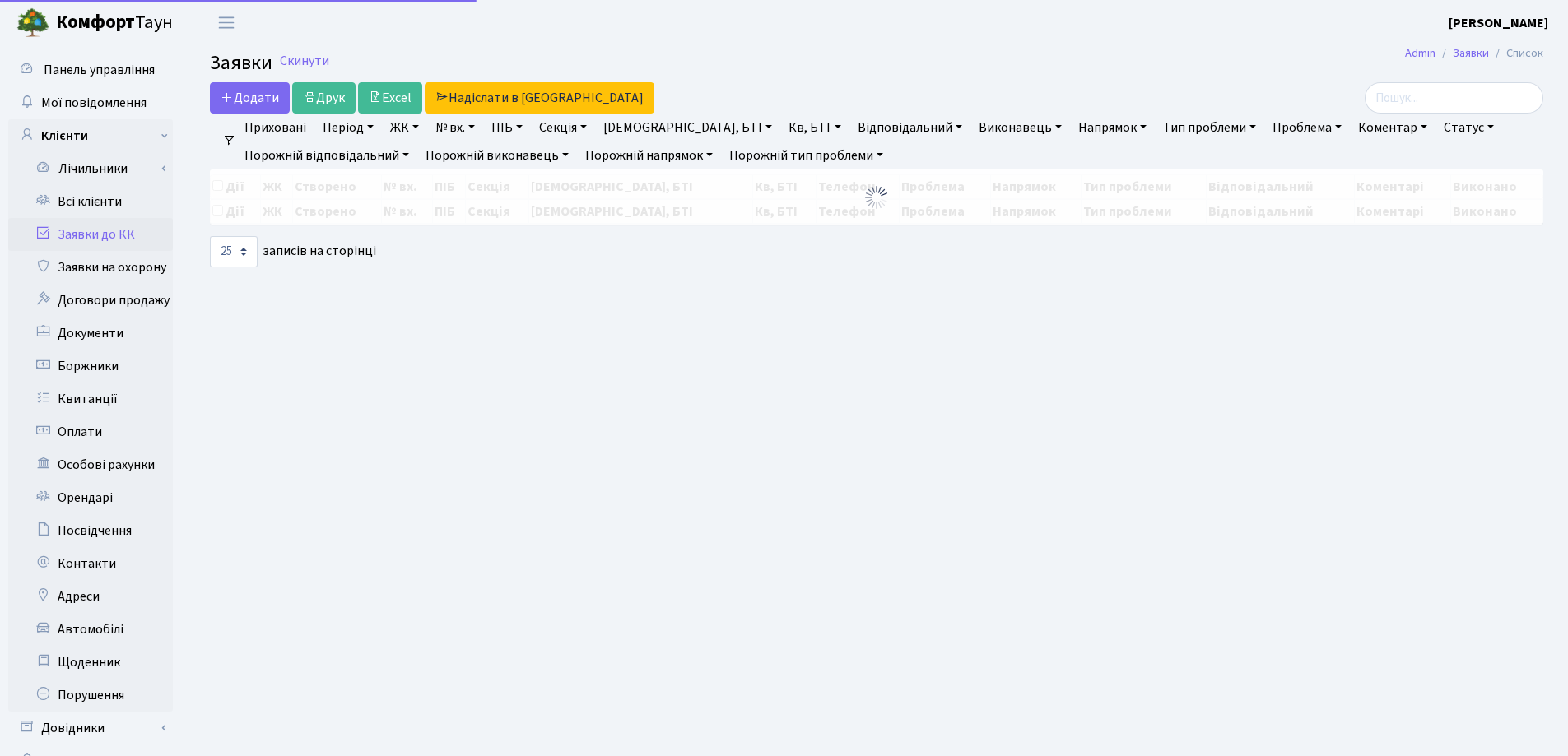
select select "25"
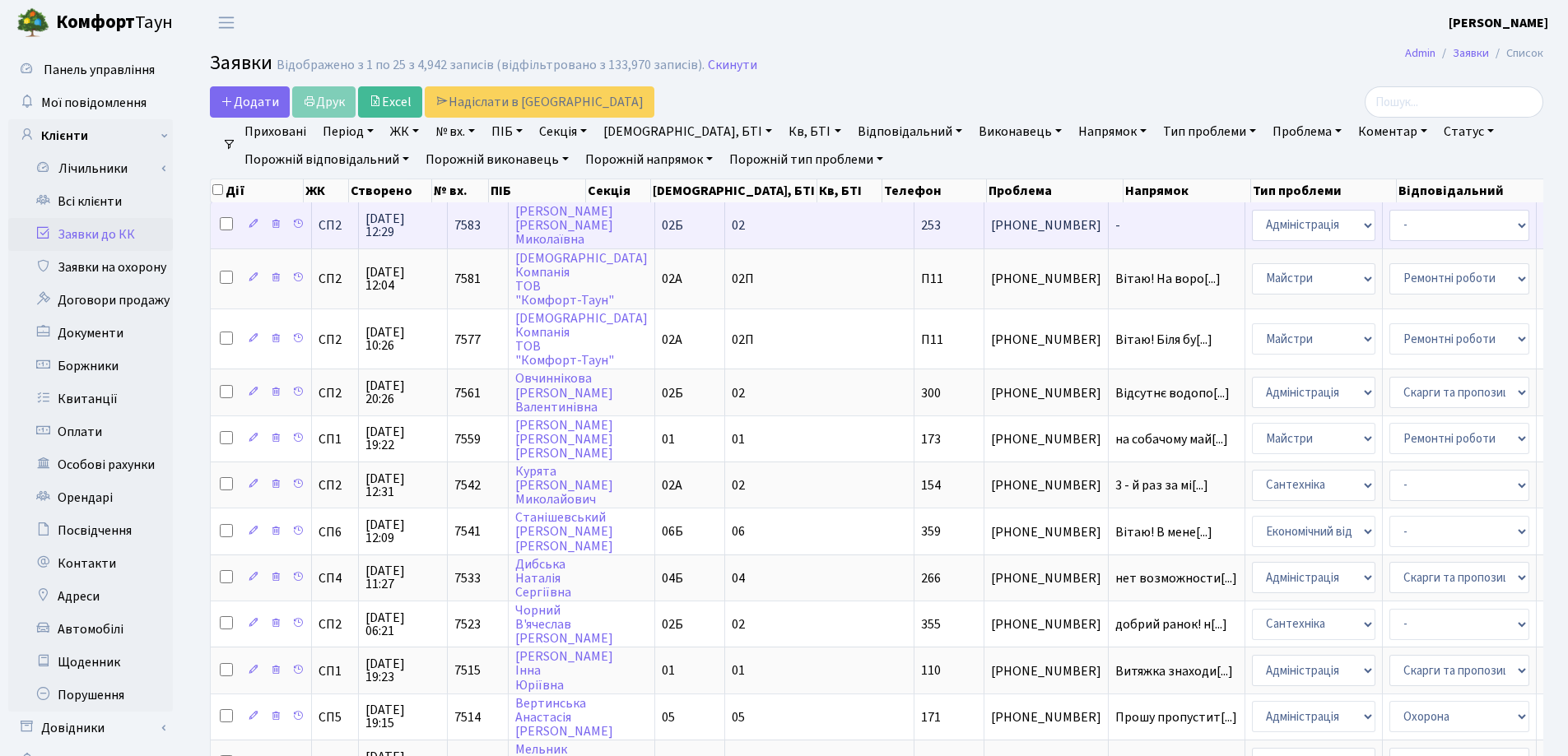
click at [1115, 228] on span "-" at bounding box center [1176, 225] width 123 height 13
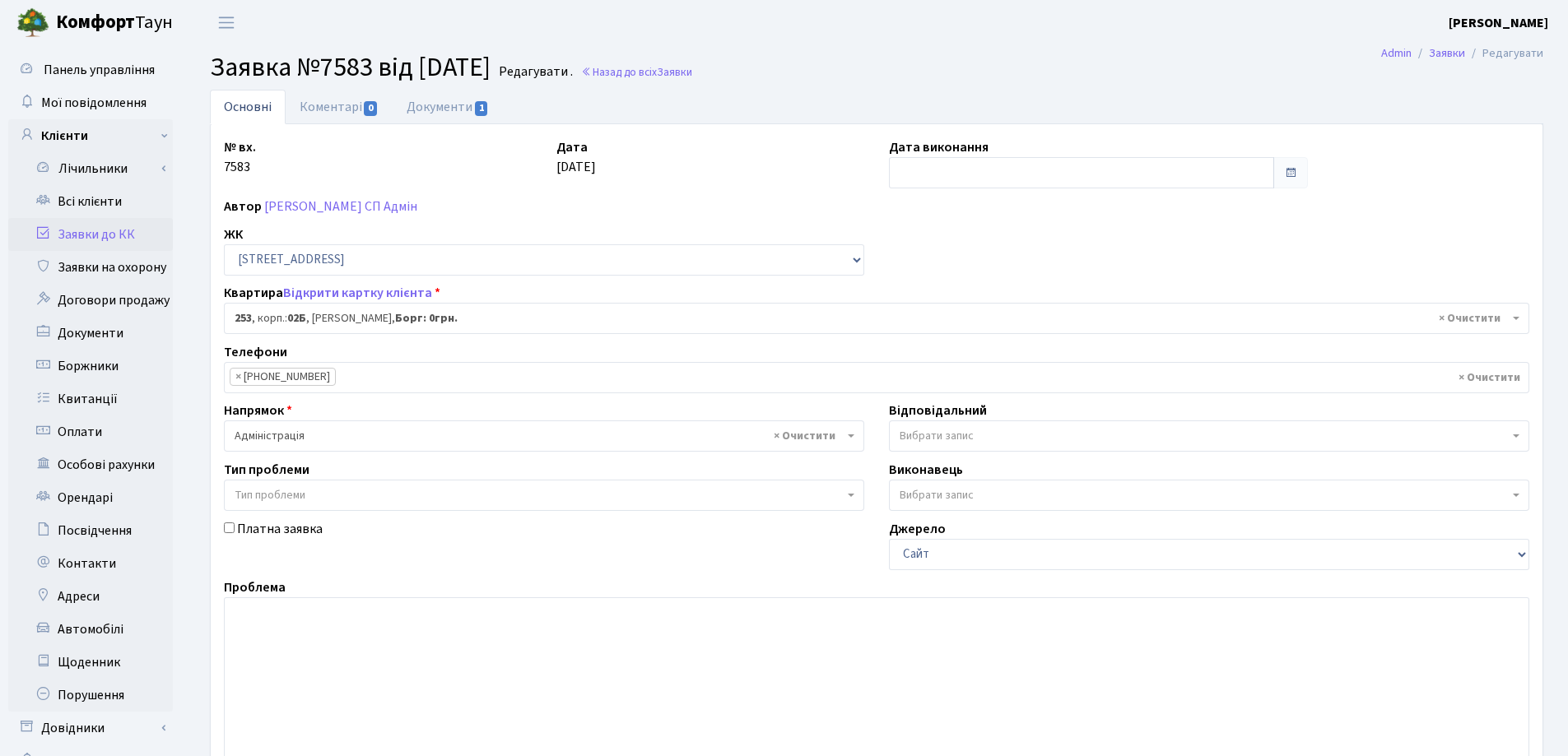
select select "20503"
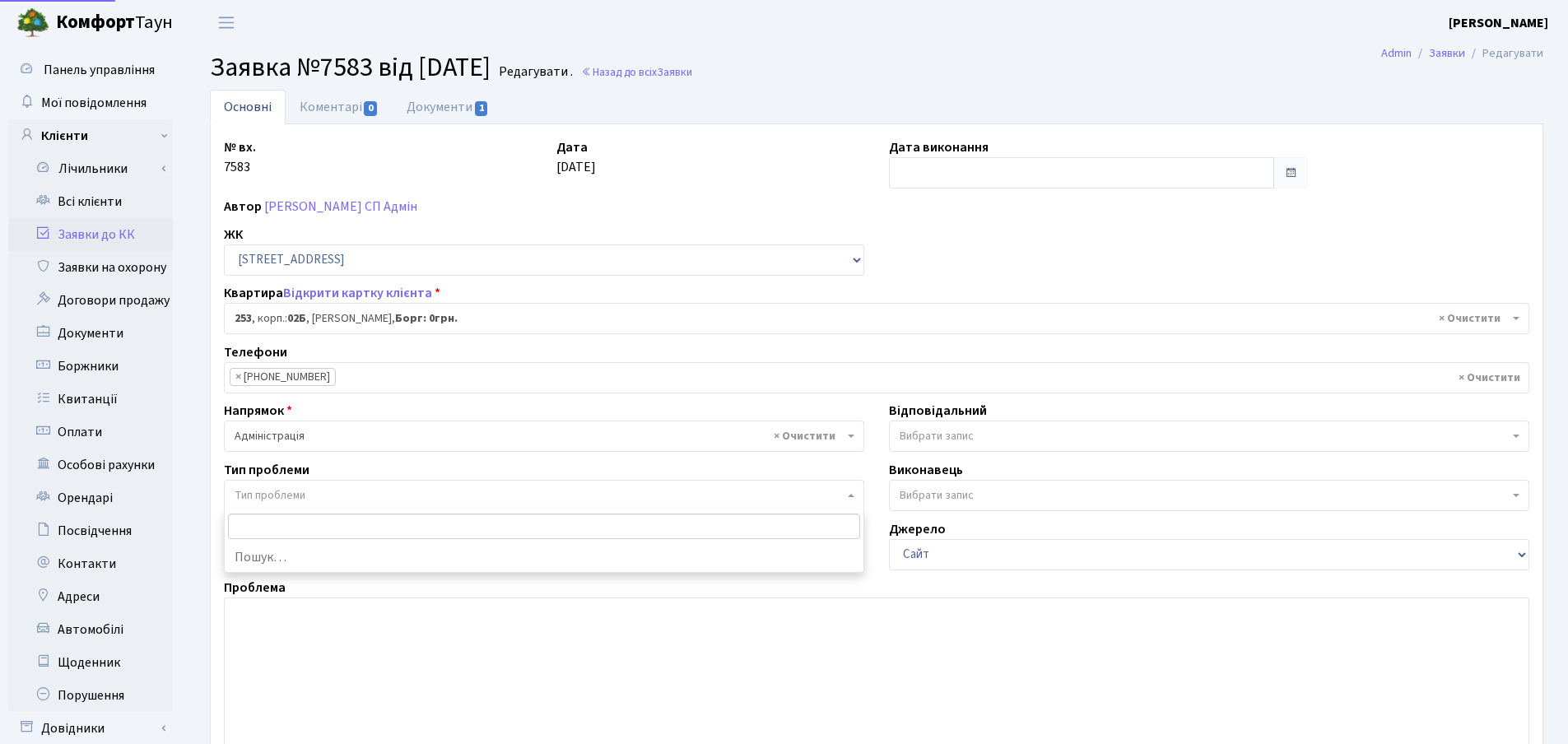
click at [415, 493] on span "Тип проблеми" at bounding box center [539, 496] width 609 height 17
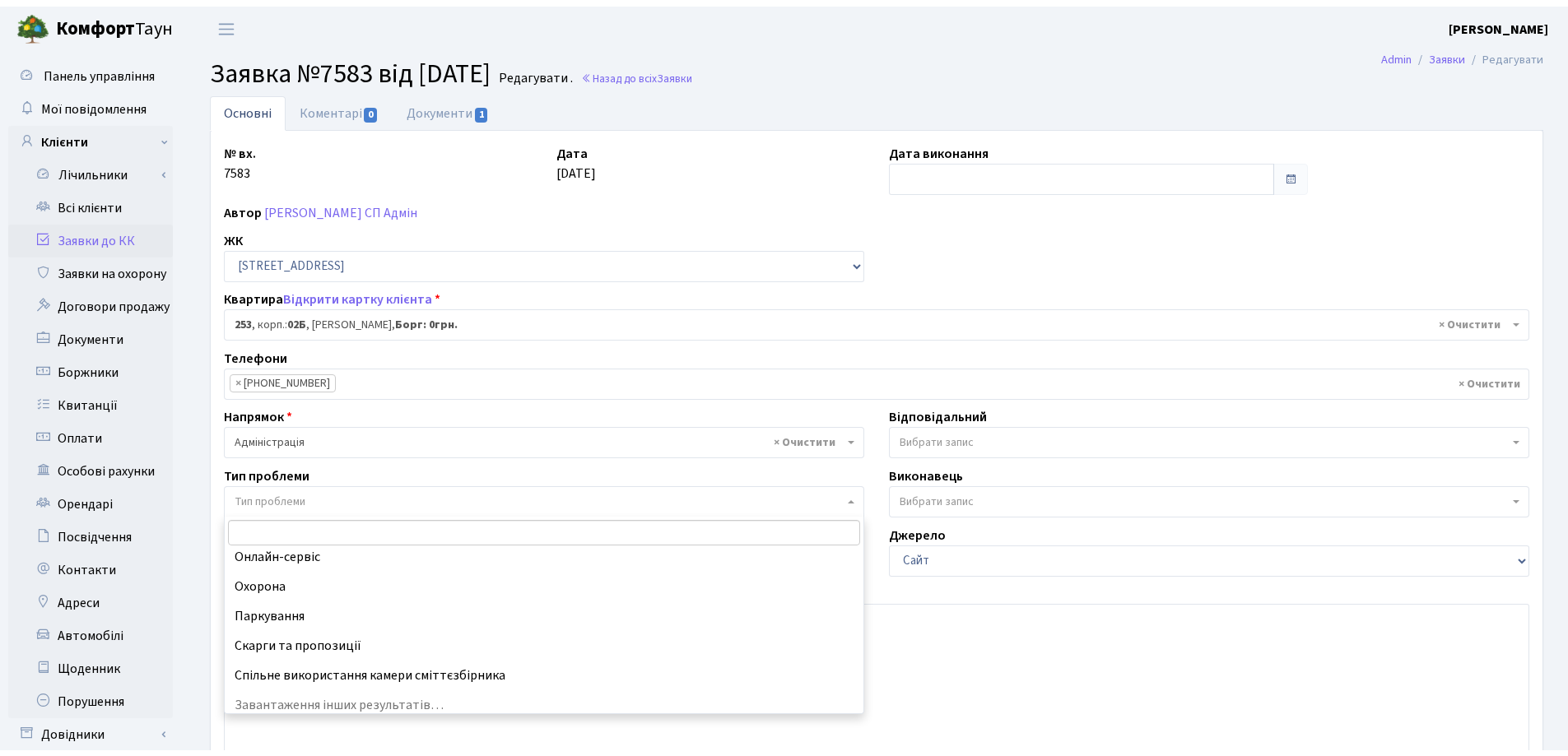
scroll to position [161, 0]
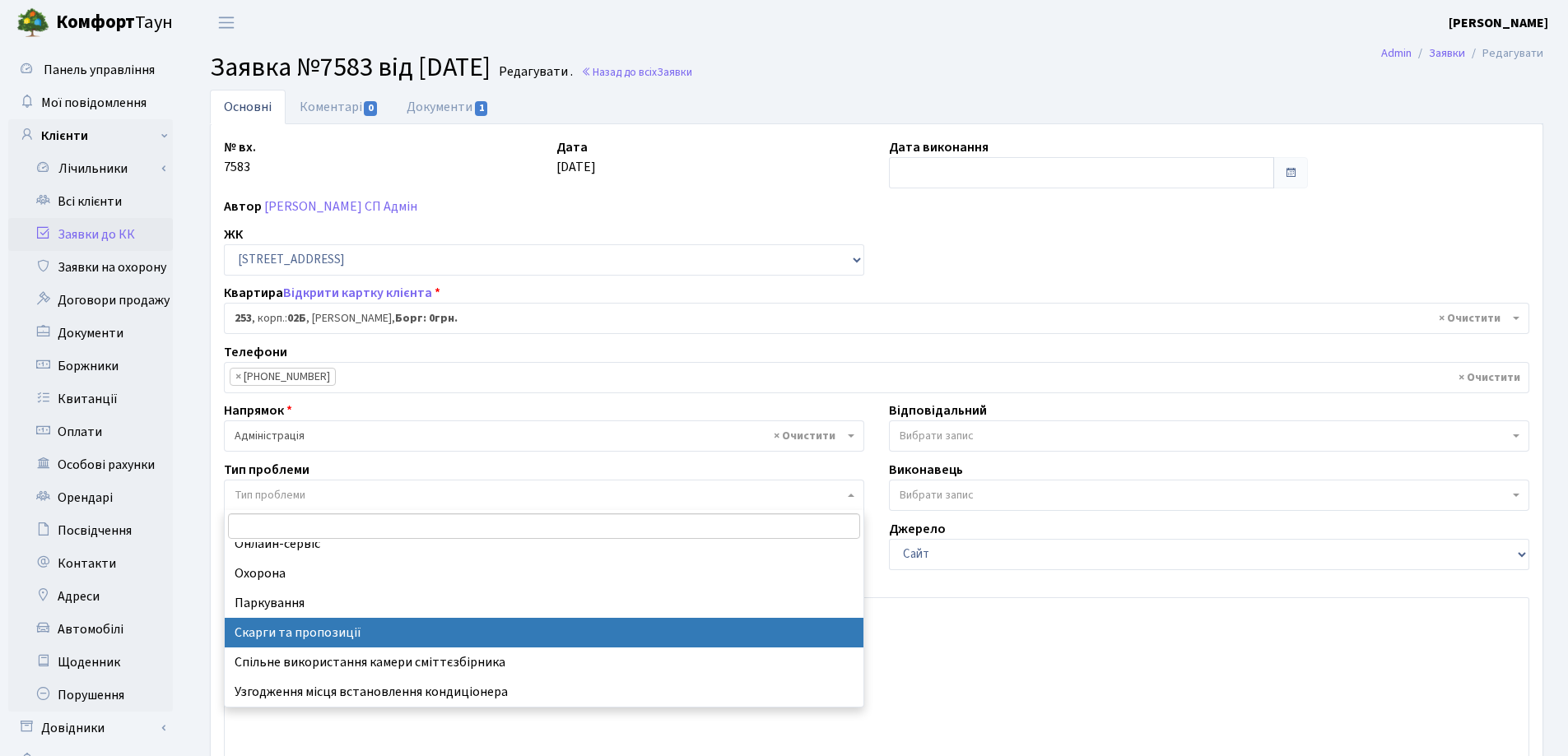
select select "55"
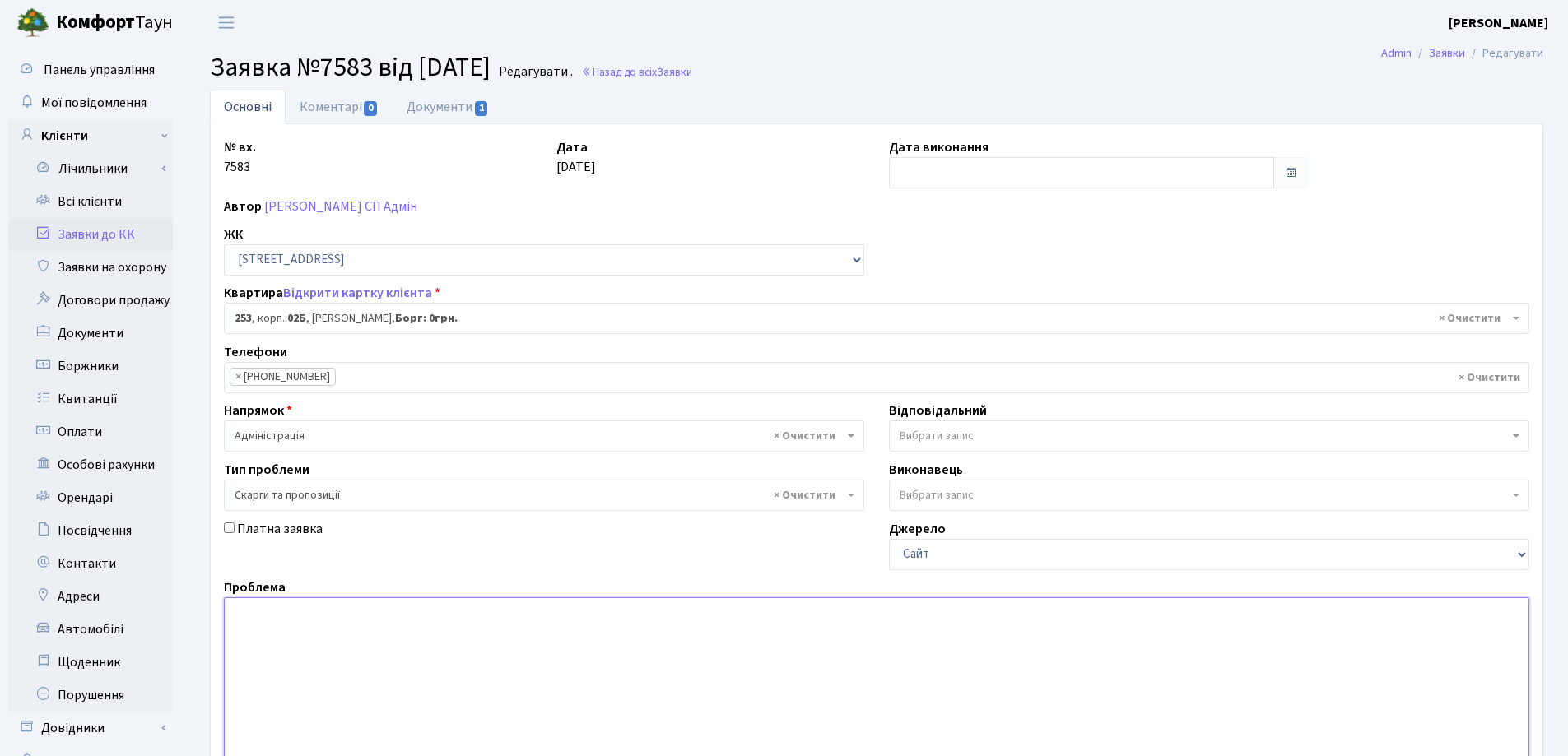
click at [456, 617] on textarea at bounding box center [876, 701] width 1305 height 209
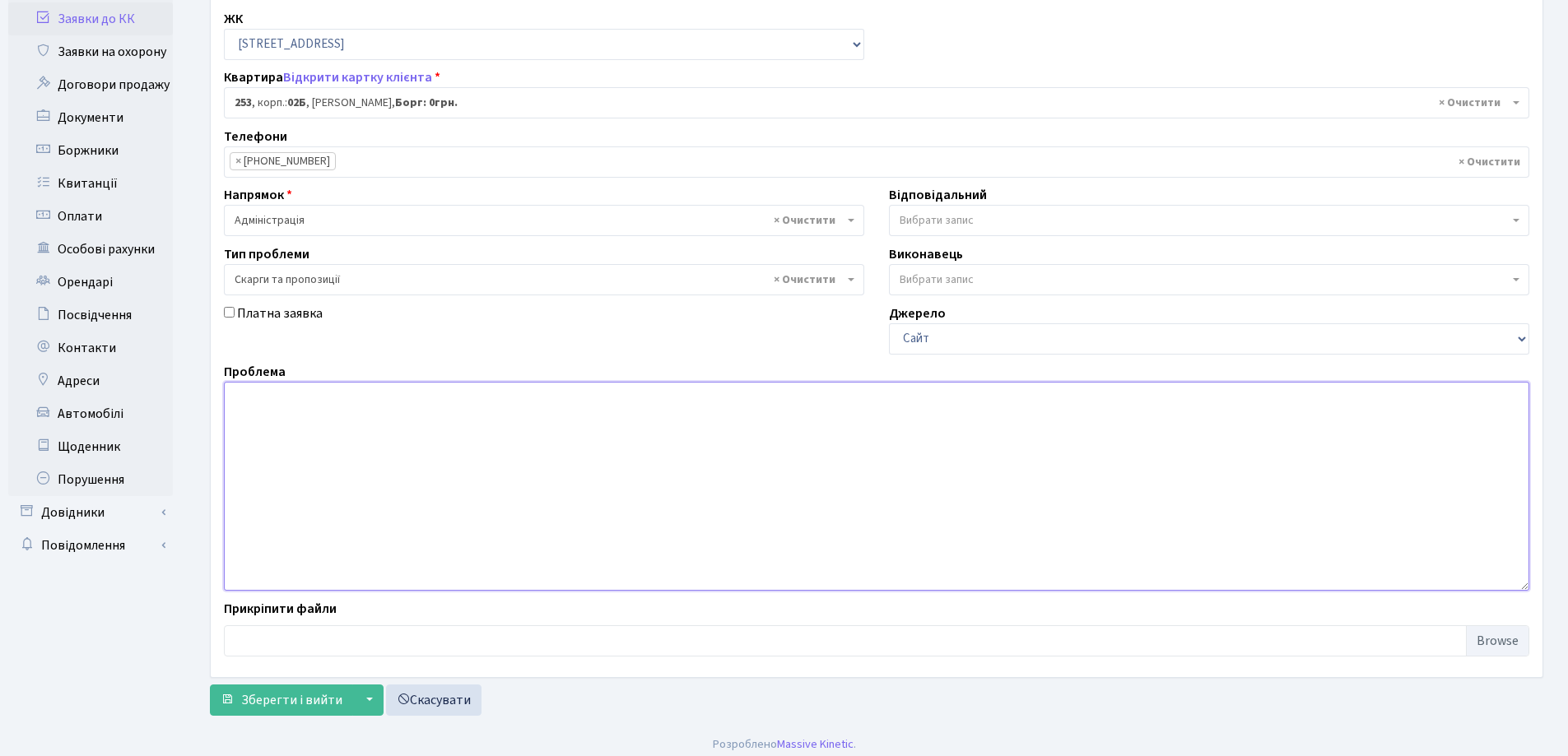
scroll to position [224, 0]
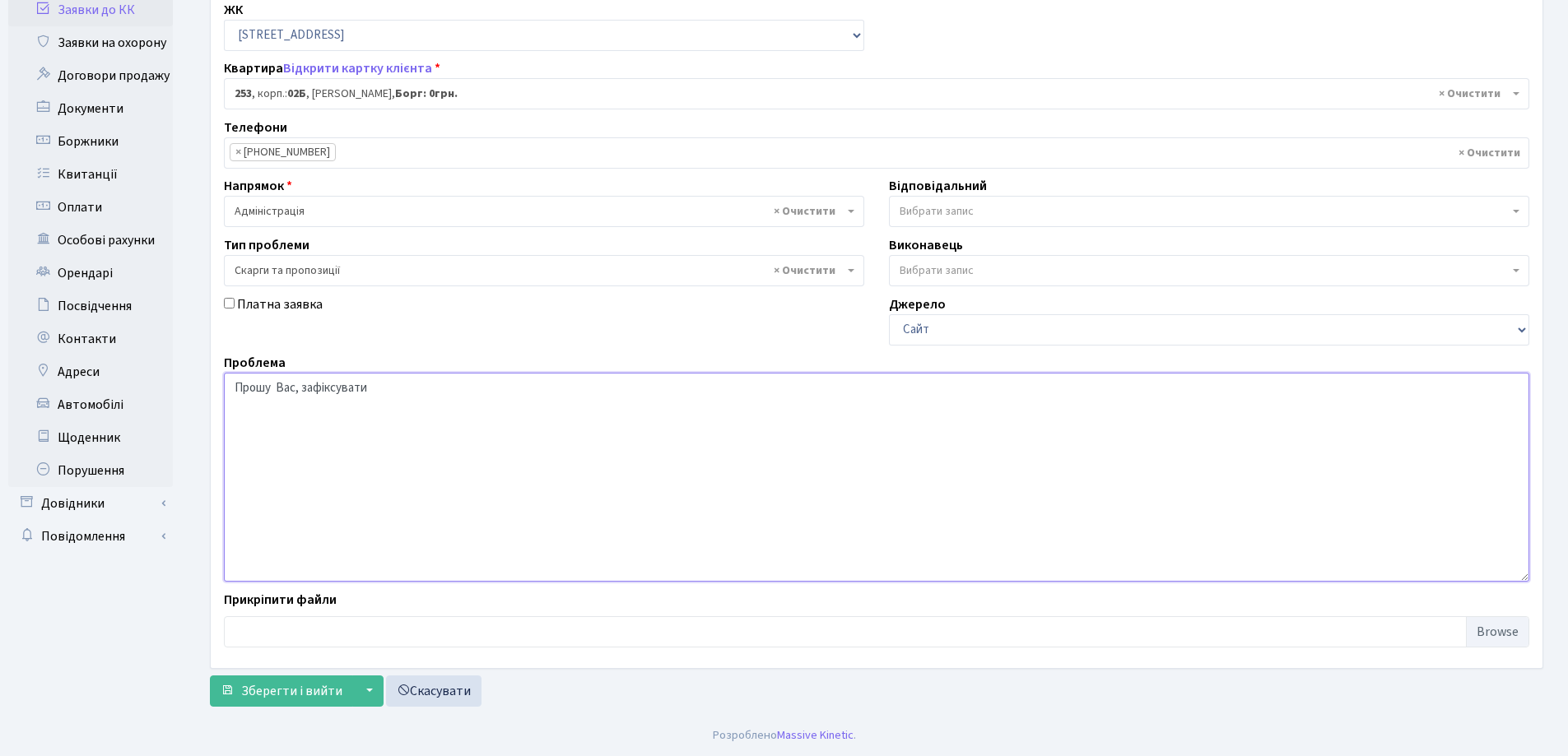
click at [397, 405] on textarea "Прошу Вас, зафіксувати" at bounding box center [876, 477] width 1305 height 209
type textarea "Прошу Вас, зафіксувати аварійну ситуацію, яка склалась у зв'язку з забитими ком…"
click at [271, 686] on span "Зберегти і вийти" at bounding box center [292, 691] width 101 height 18
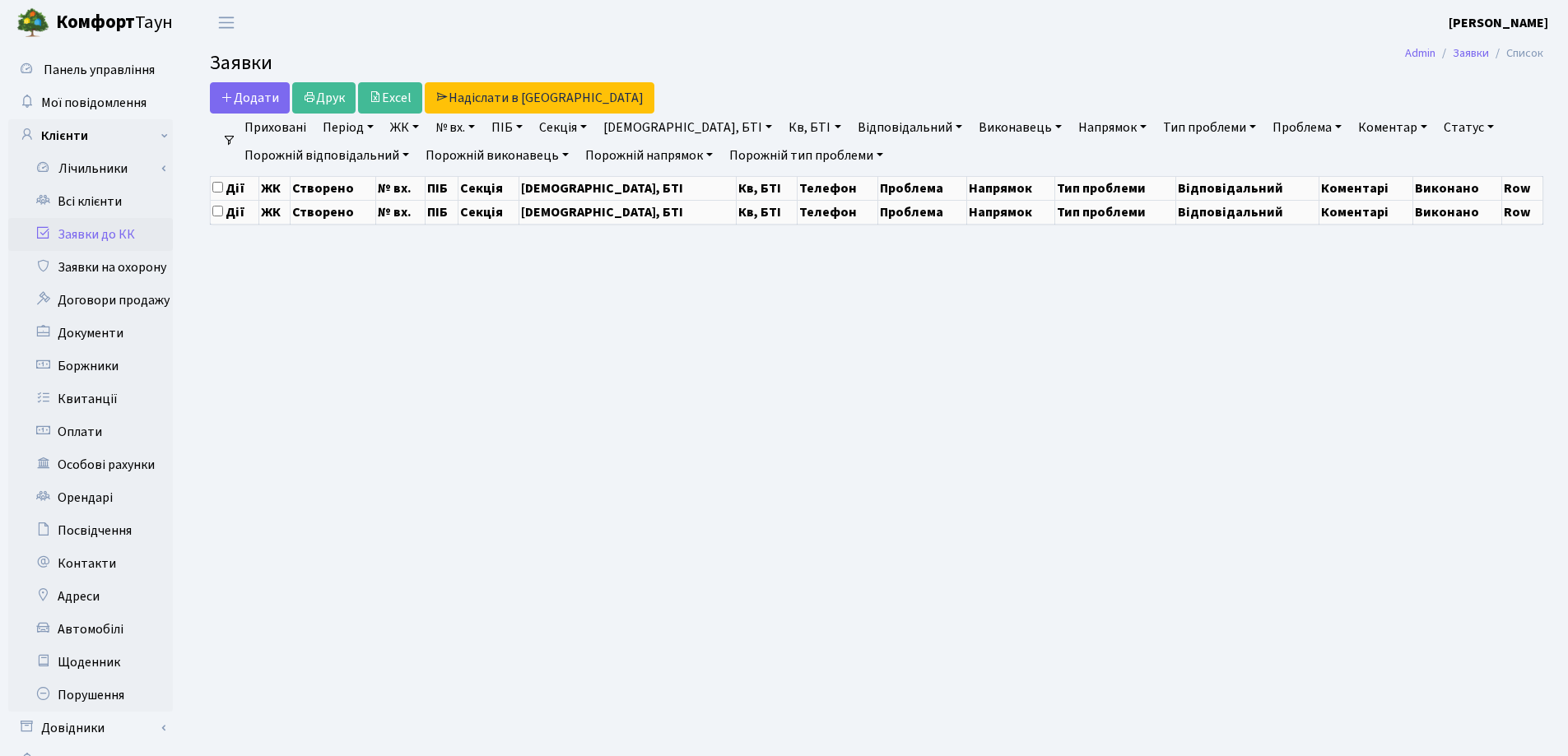
select select "25"
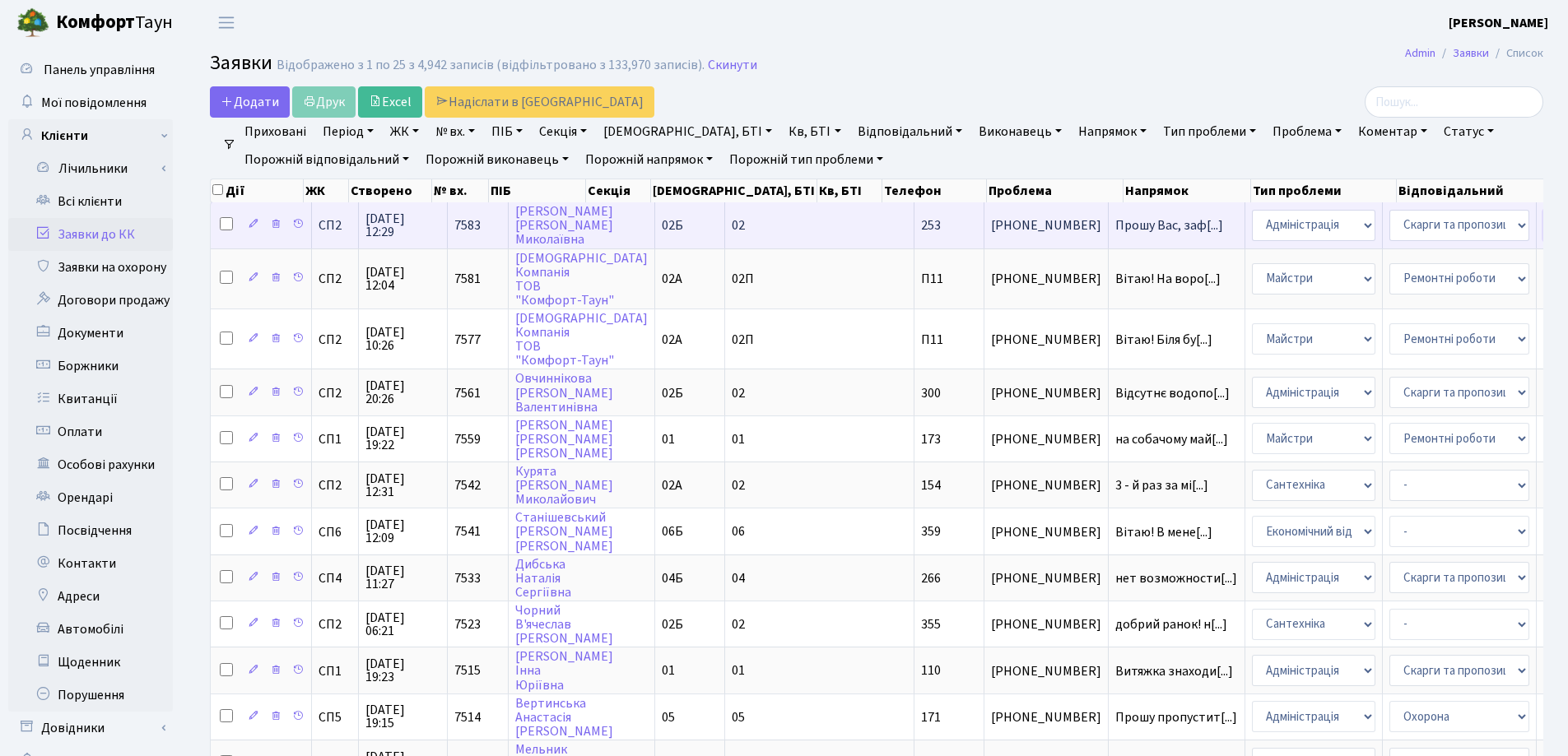
select select "85"
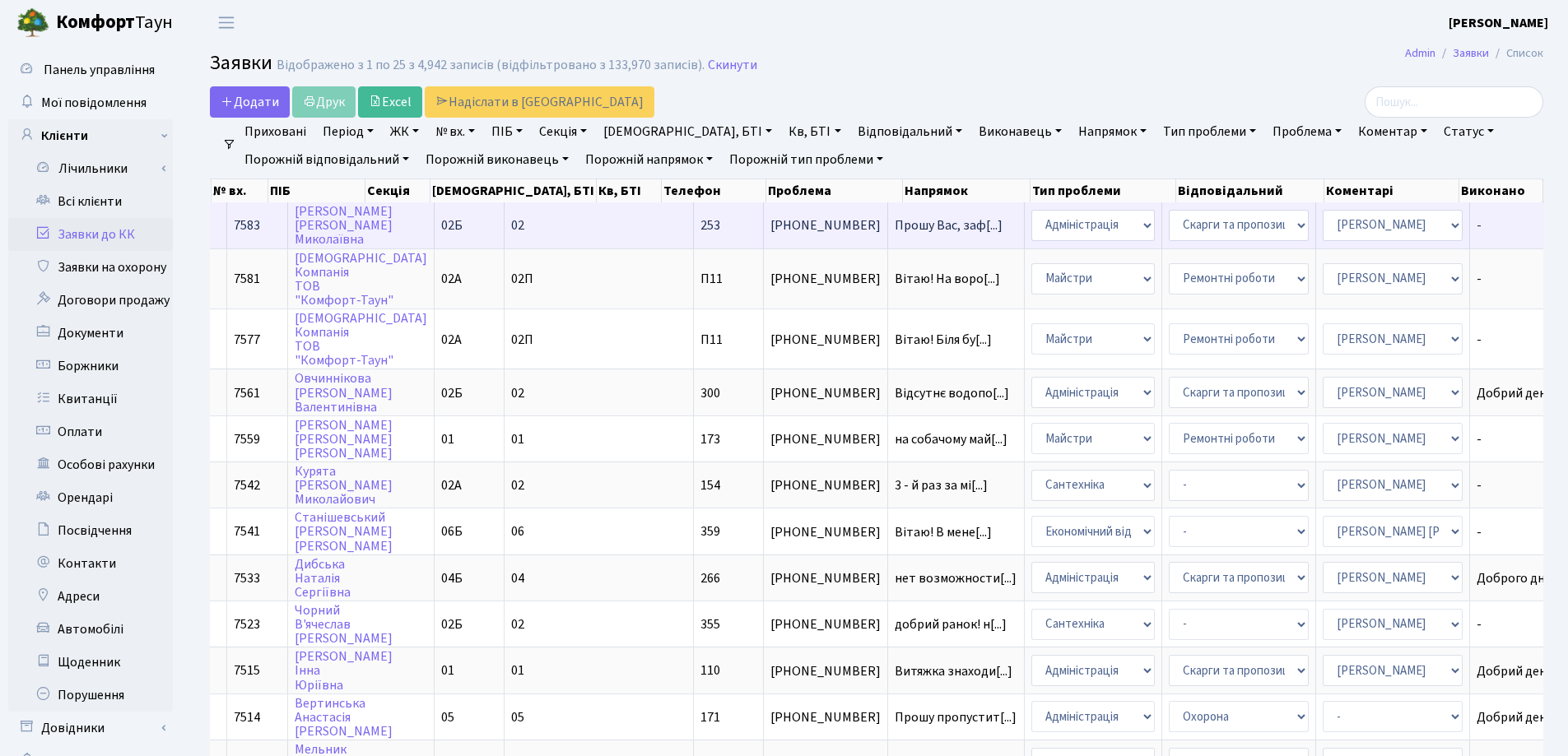
click at [1476, 226] on span "-" at bounding box center [1535, 225] width 118 height 13
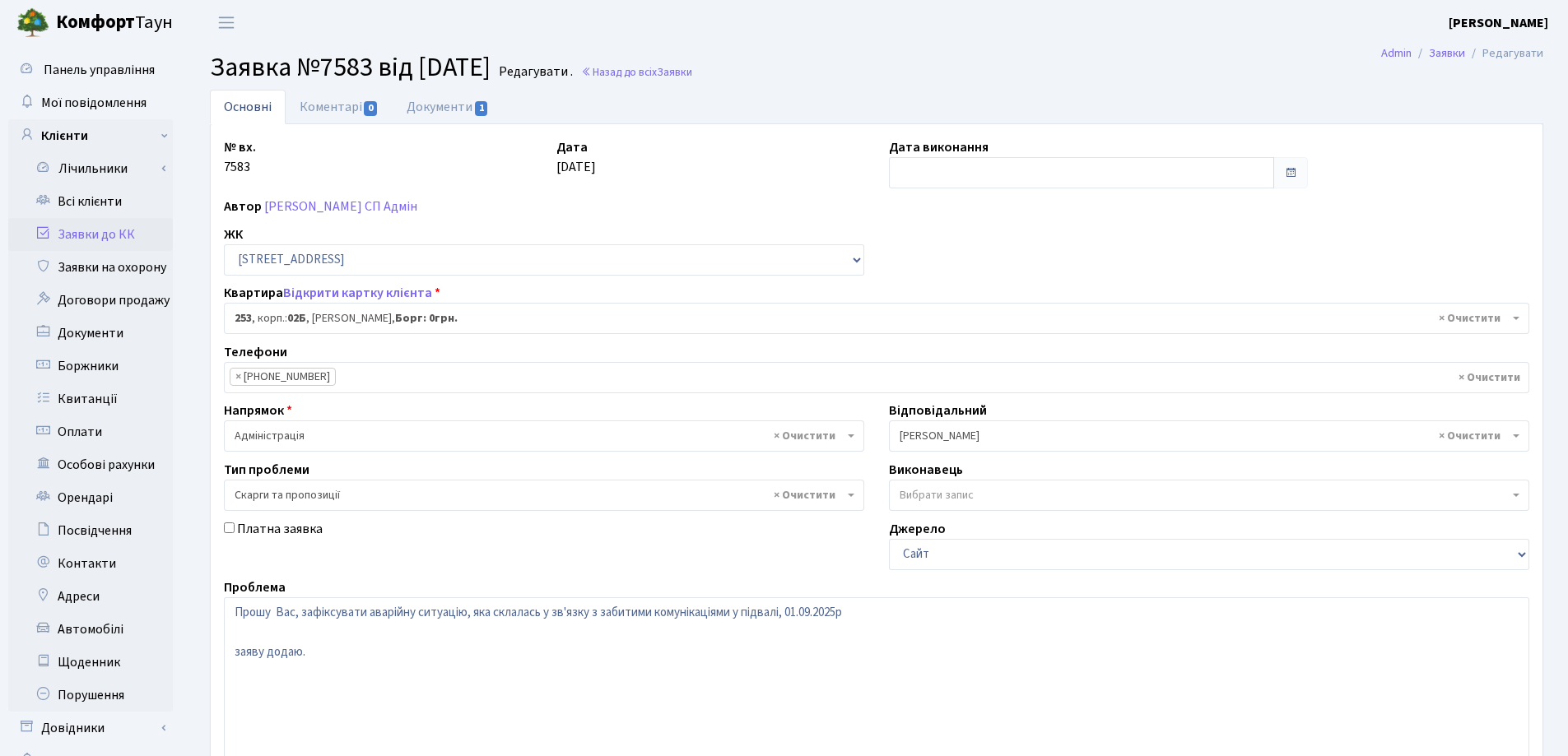
select select "20503"
select select "55"
click at [307, 105] on link "Коментарі 0" at bounding box center [339, 107] width 107 height 34
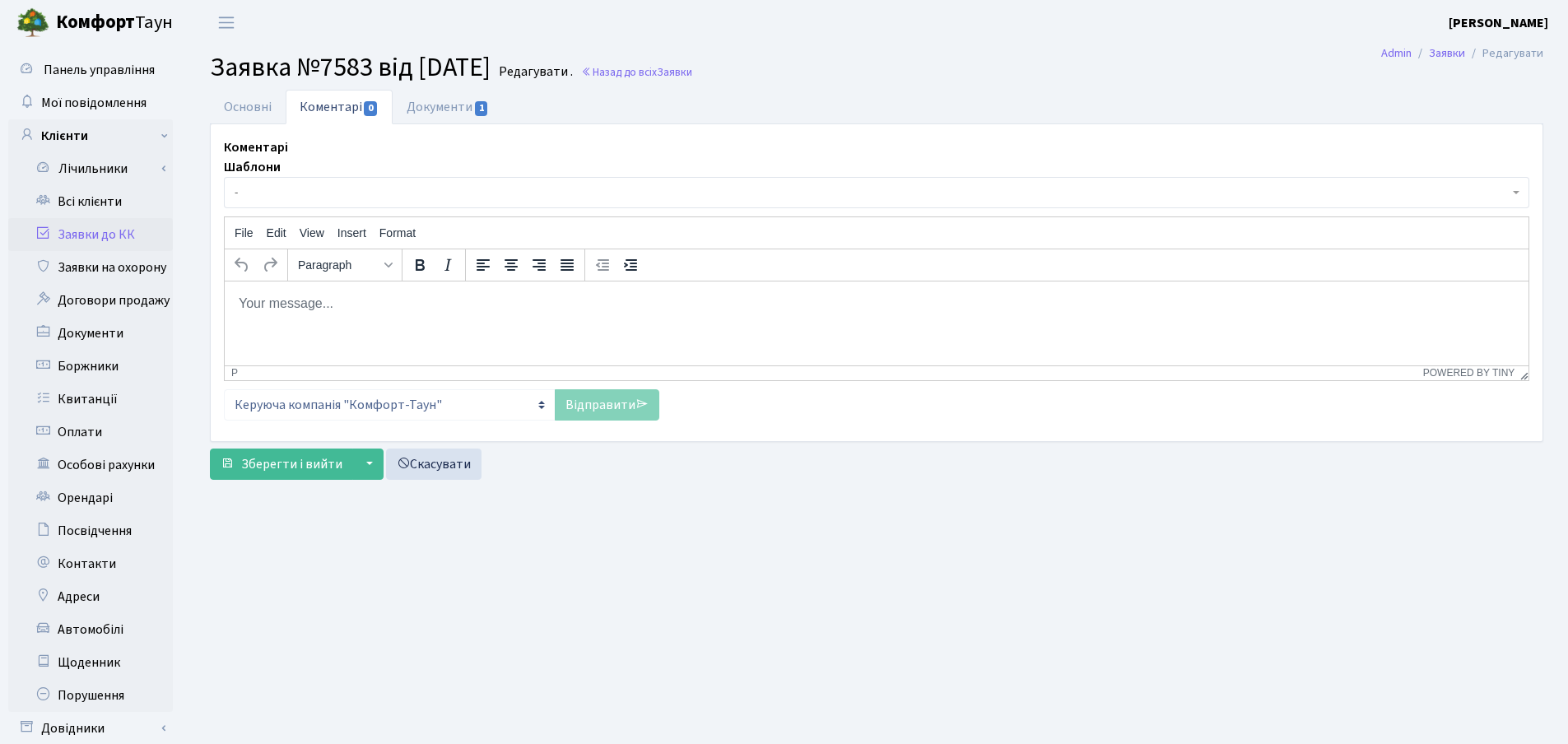
click at [336, 198] on span "-" at bounding box center [871, 193] width 1274 height 17
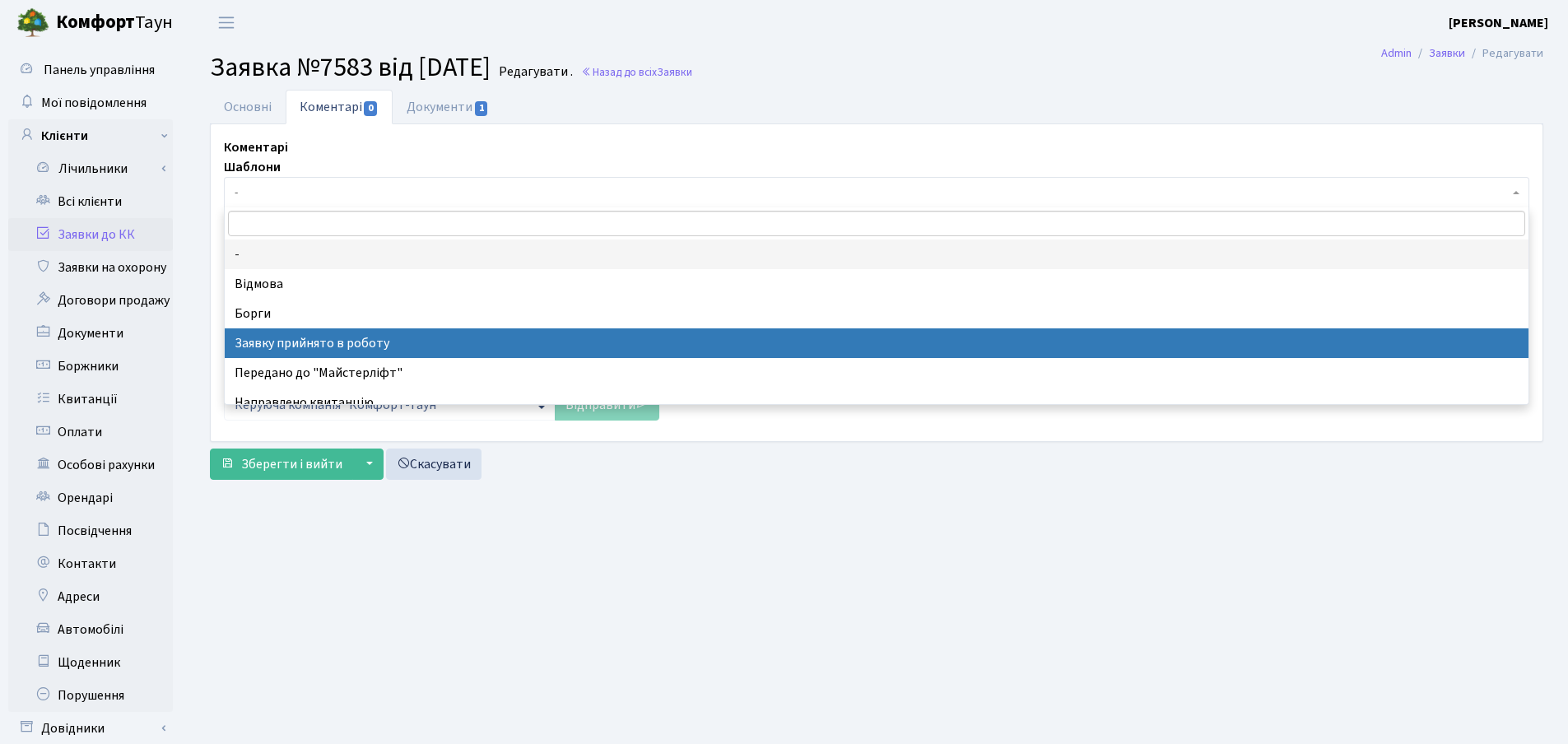
select select "7"
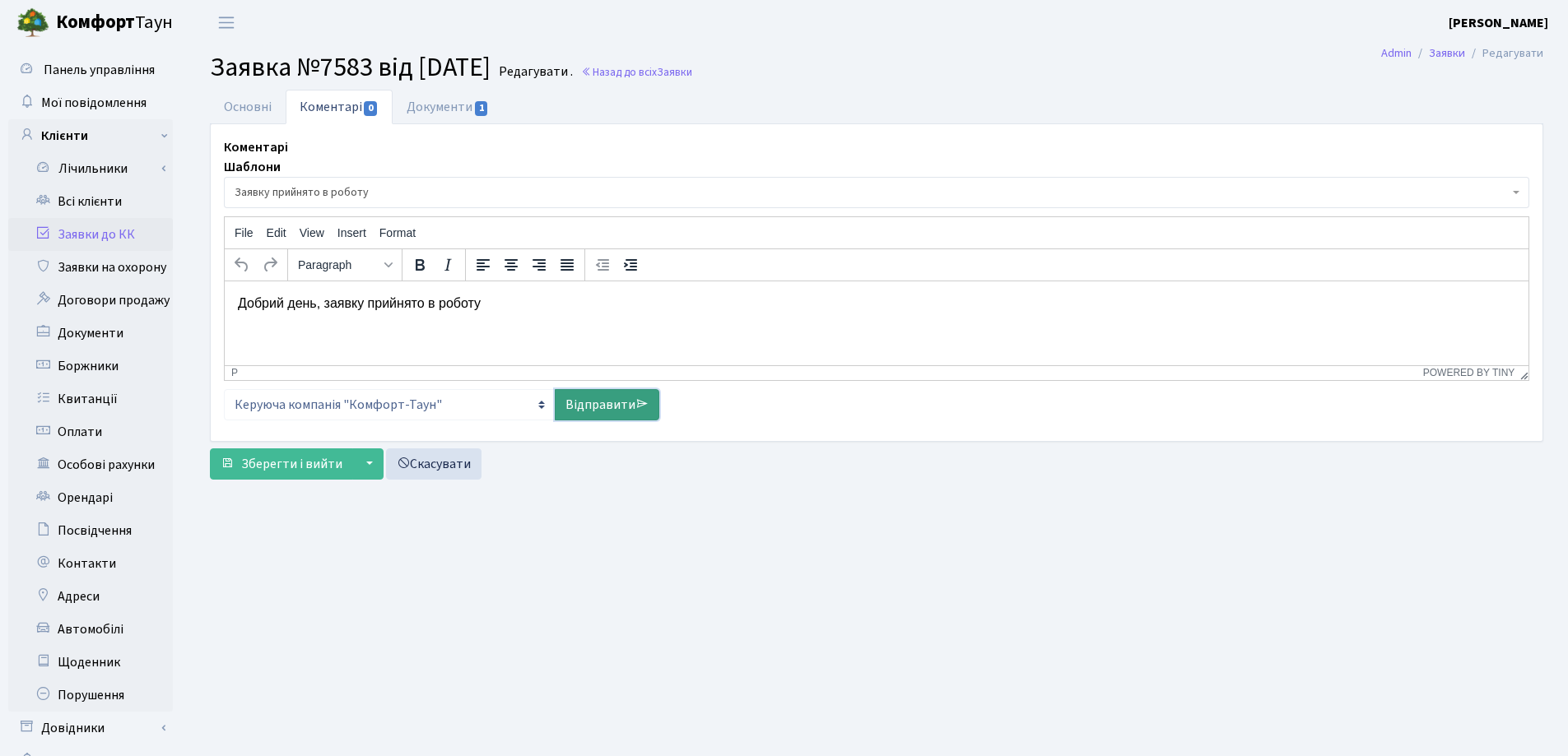
click at [585, 412] on link "Відправити" at bounding box center [607, 404] width 104 height 31
select select
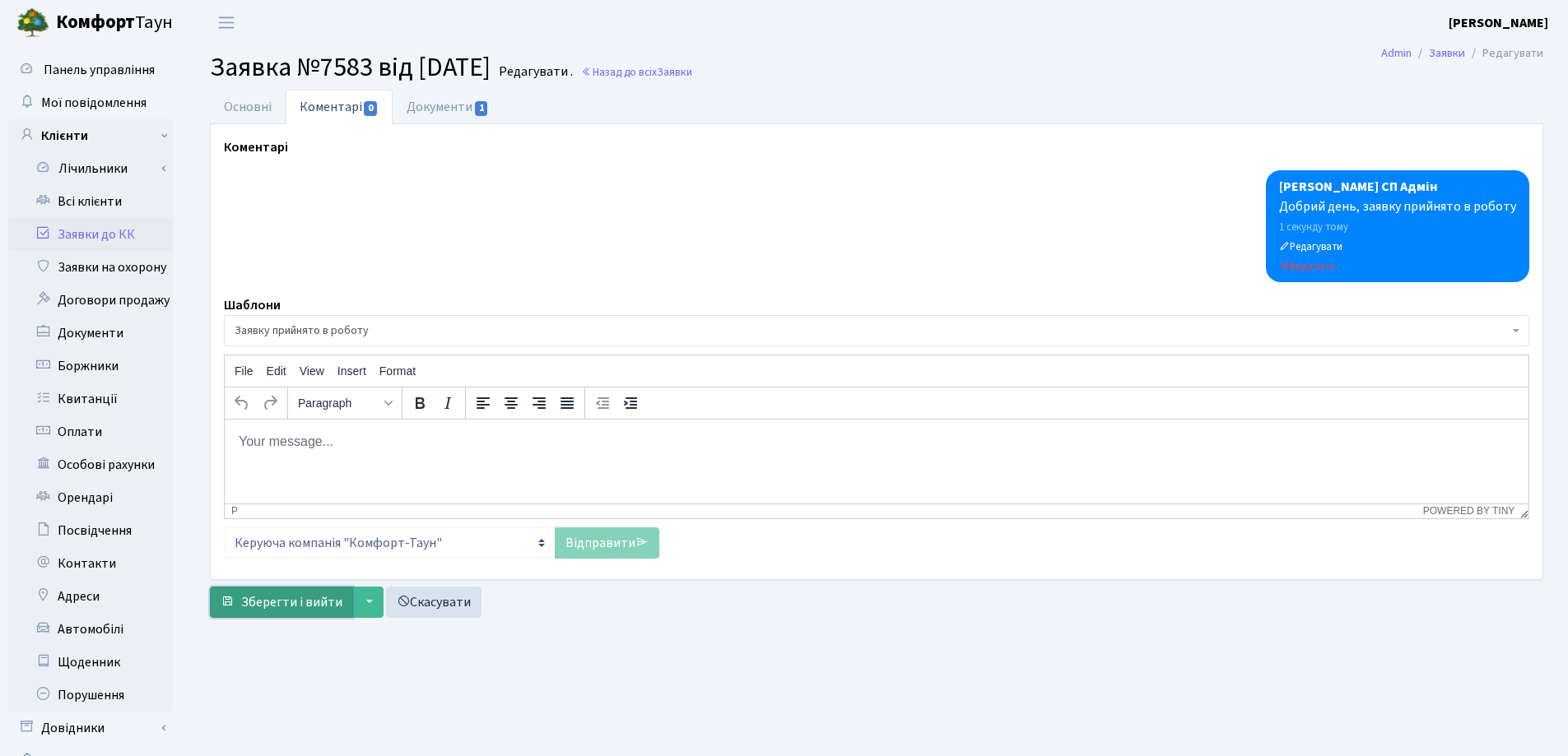
click at [279, 601] on span "Зберегти і вийти" at bounding box center [292, 602] width 101 height 18
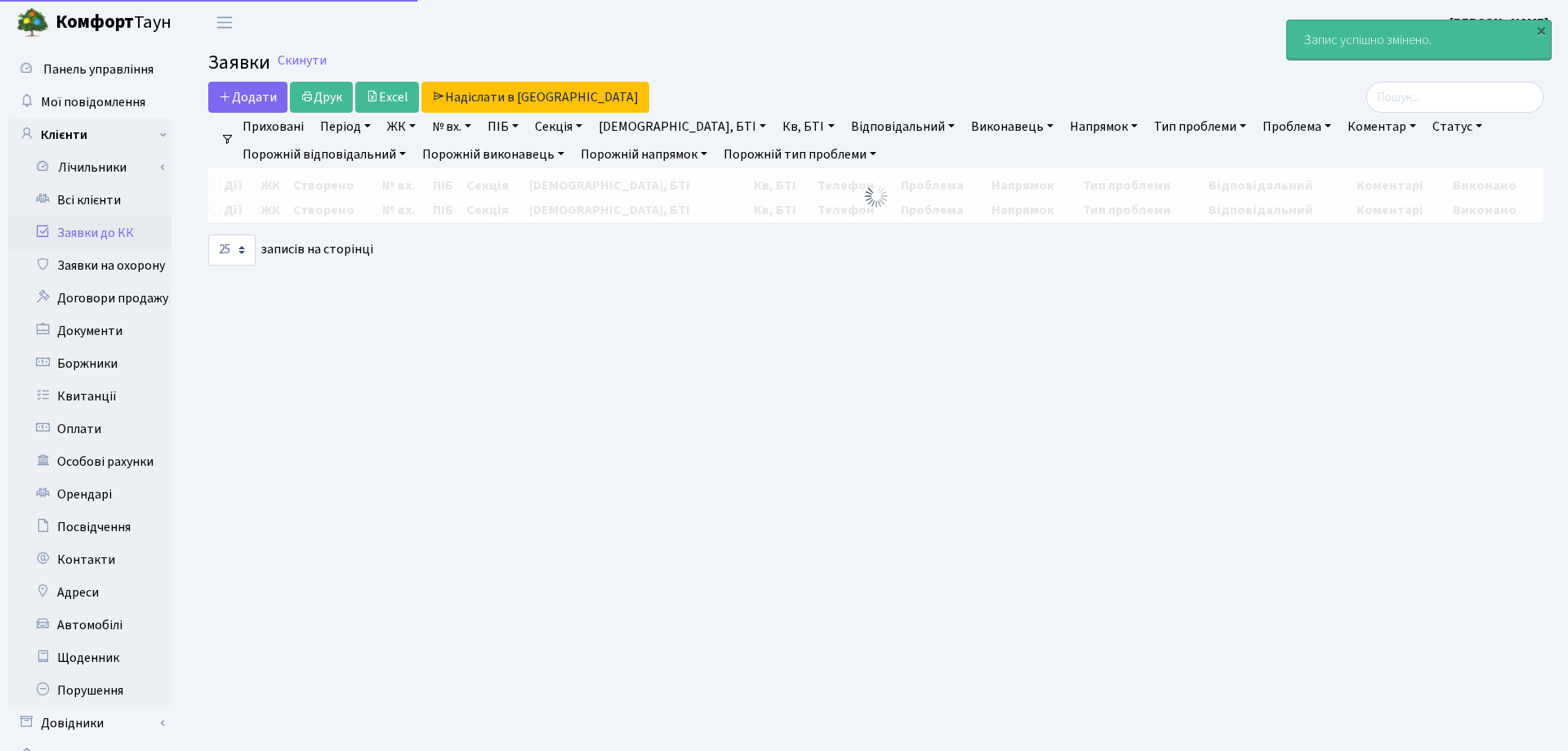
select select "25"
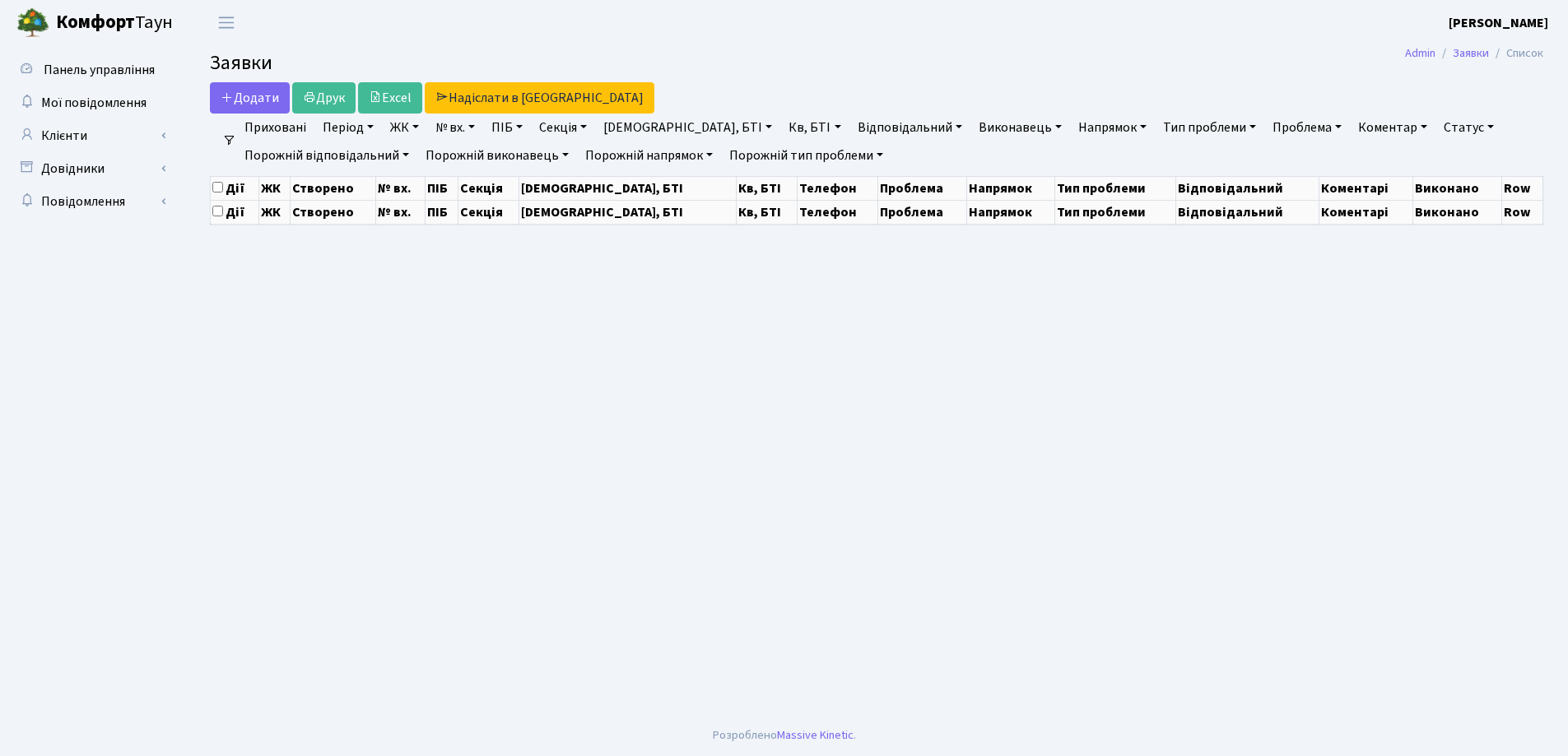
select select "25"
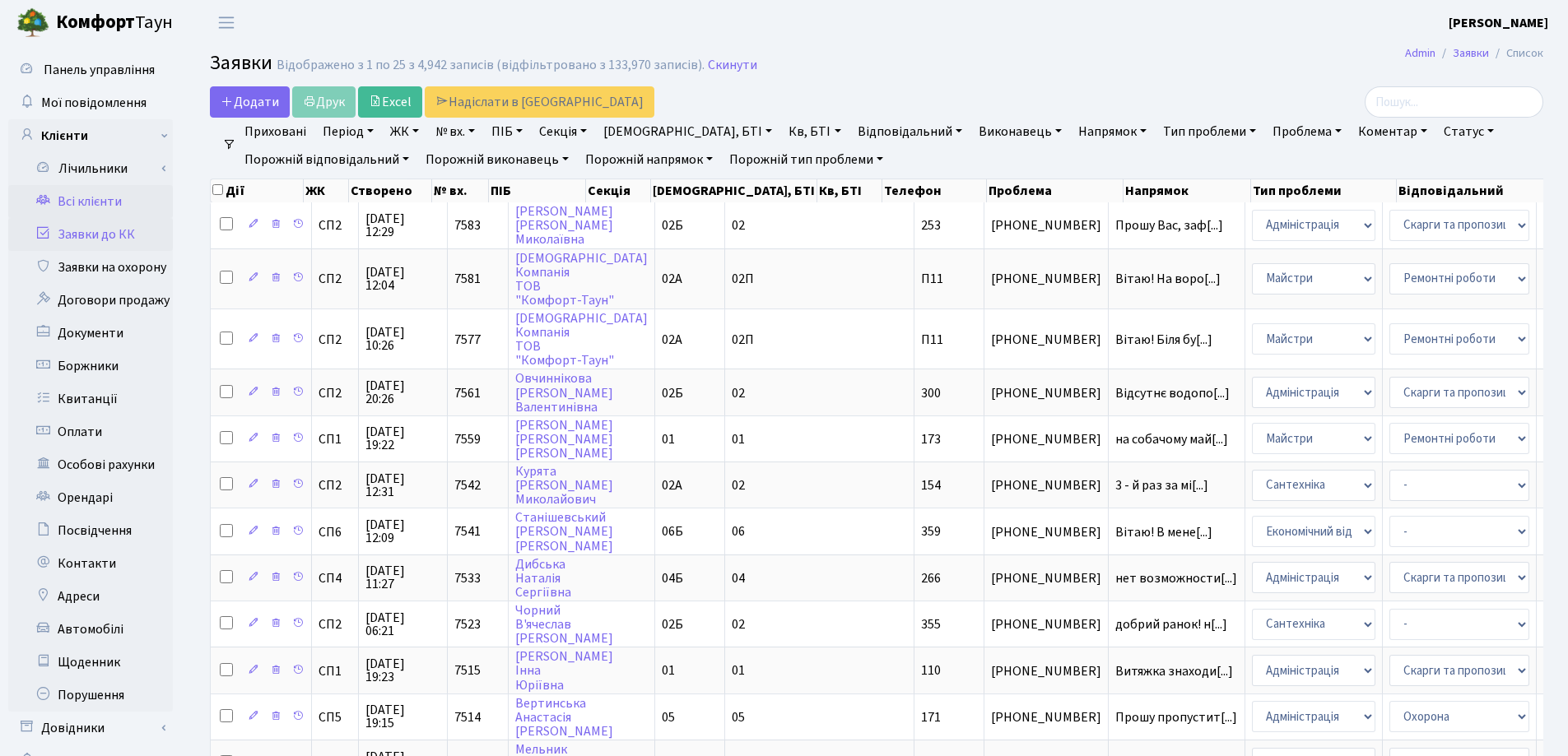
click at [93, 203] on link "Всі клієнти" at bounding box center [91, 201] width 165 height 33
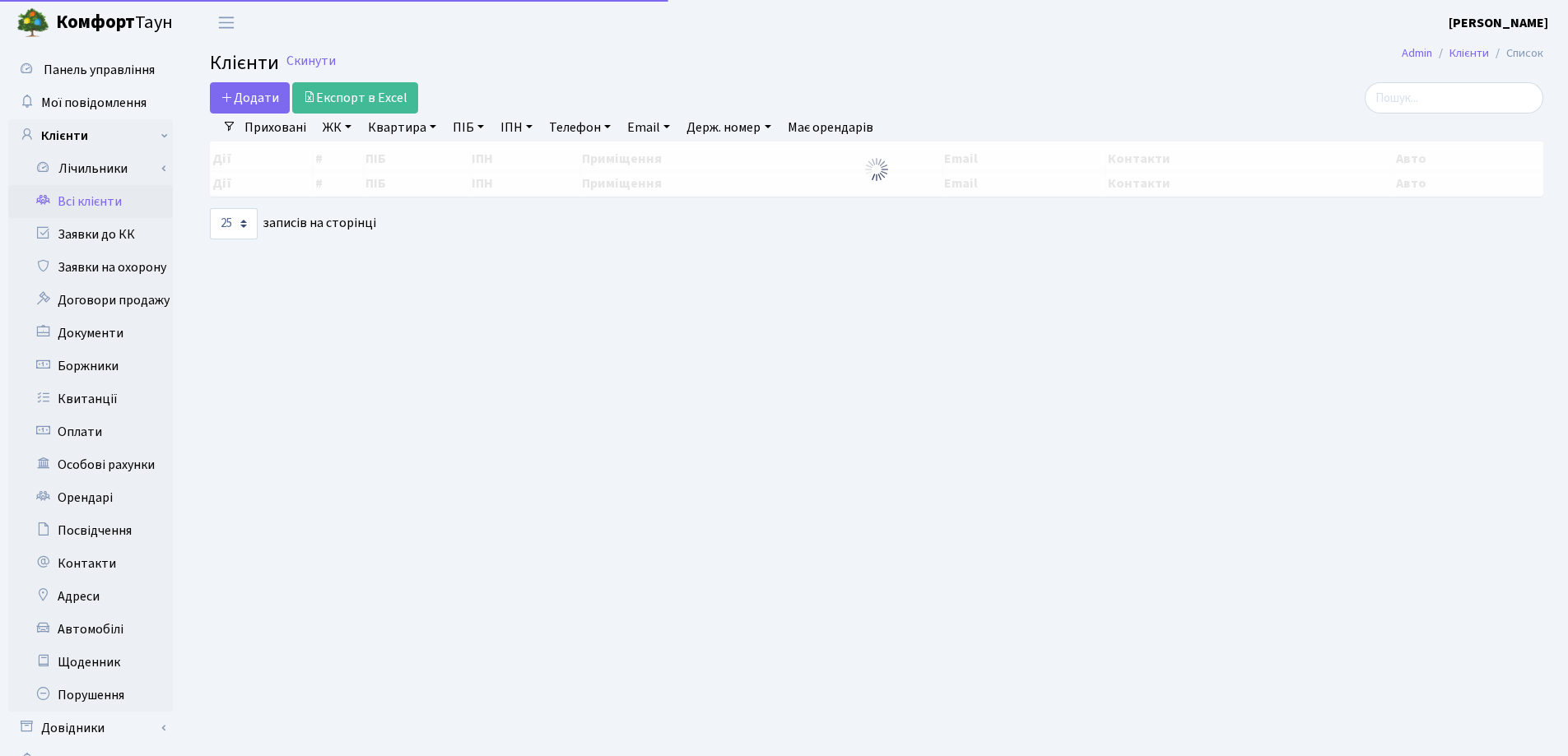
select select "25"
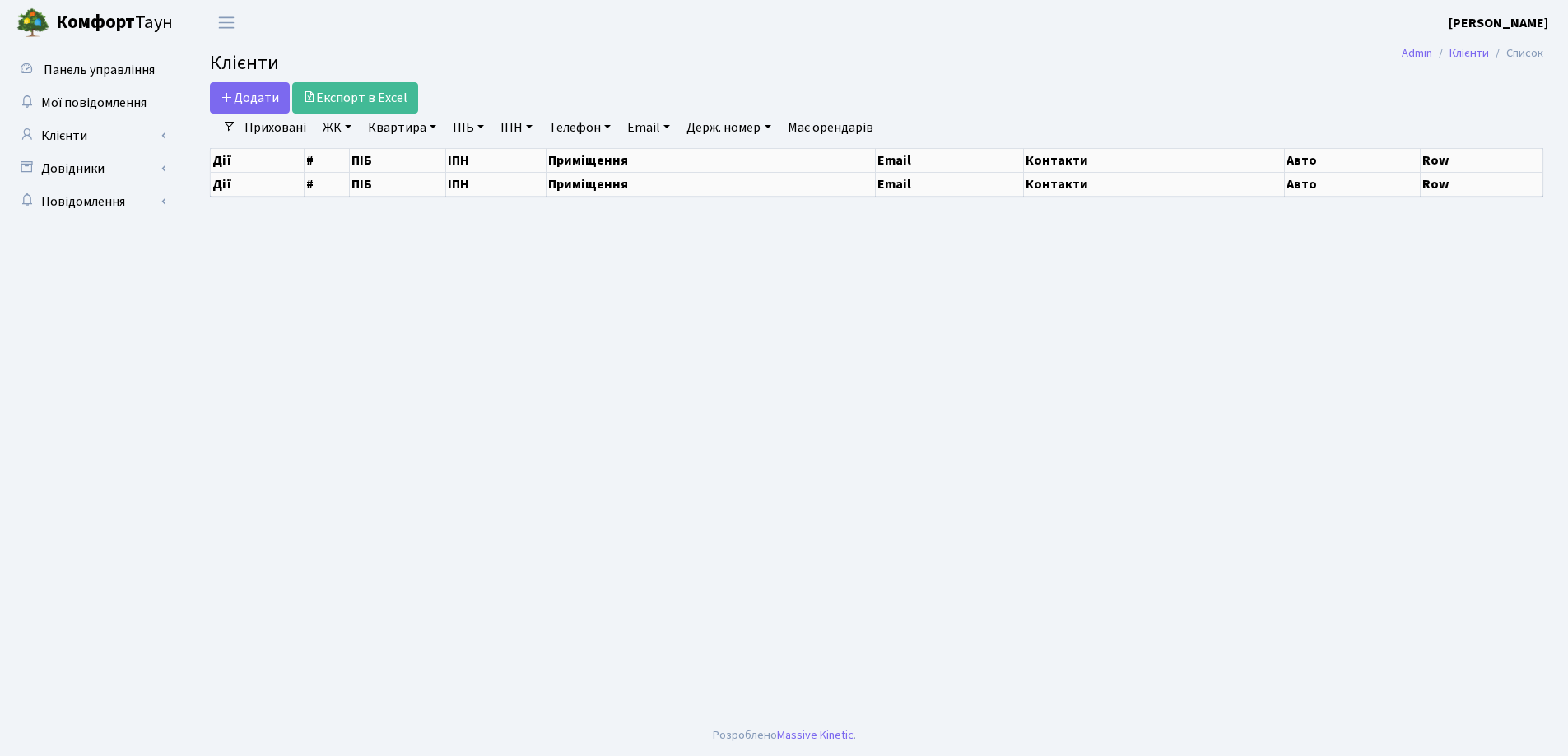
select select "25"
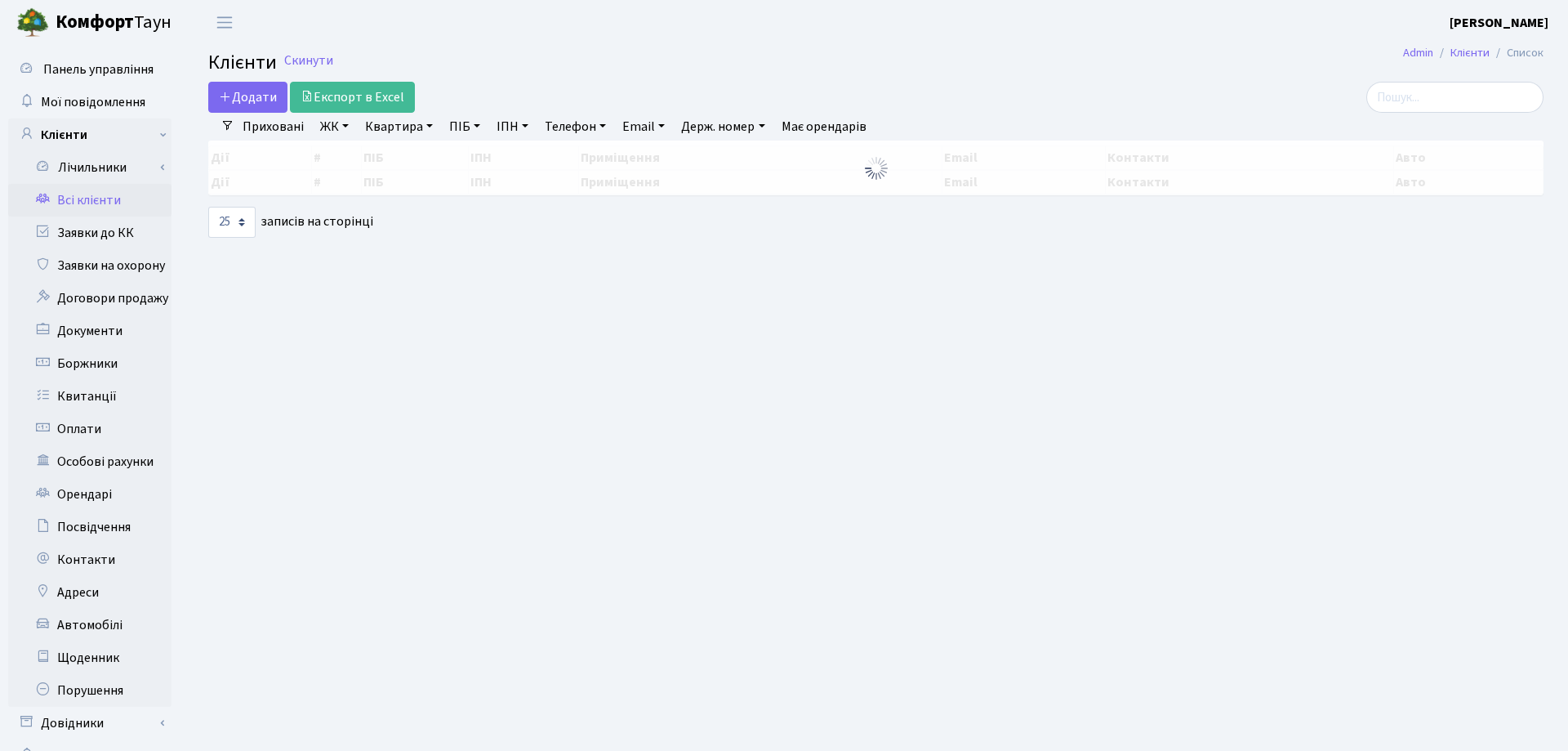
select select "25"
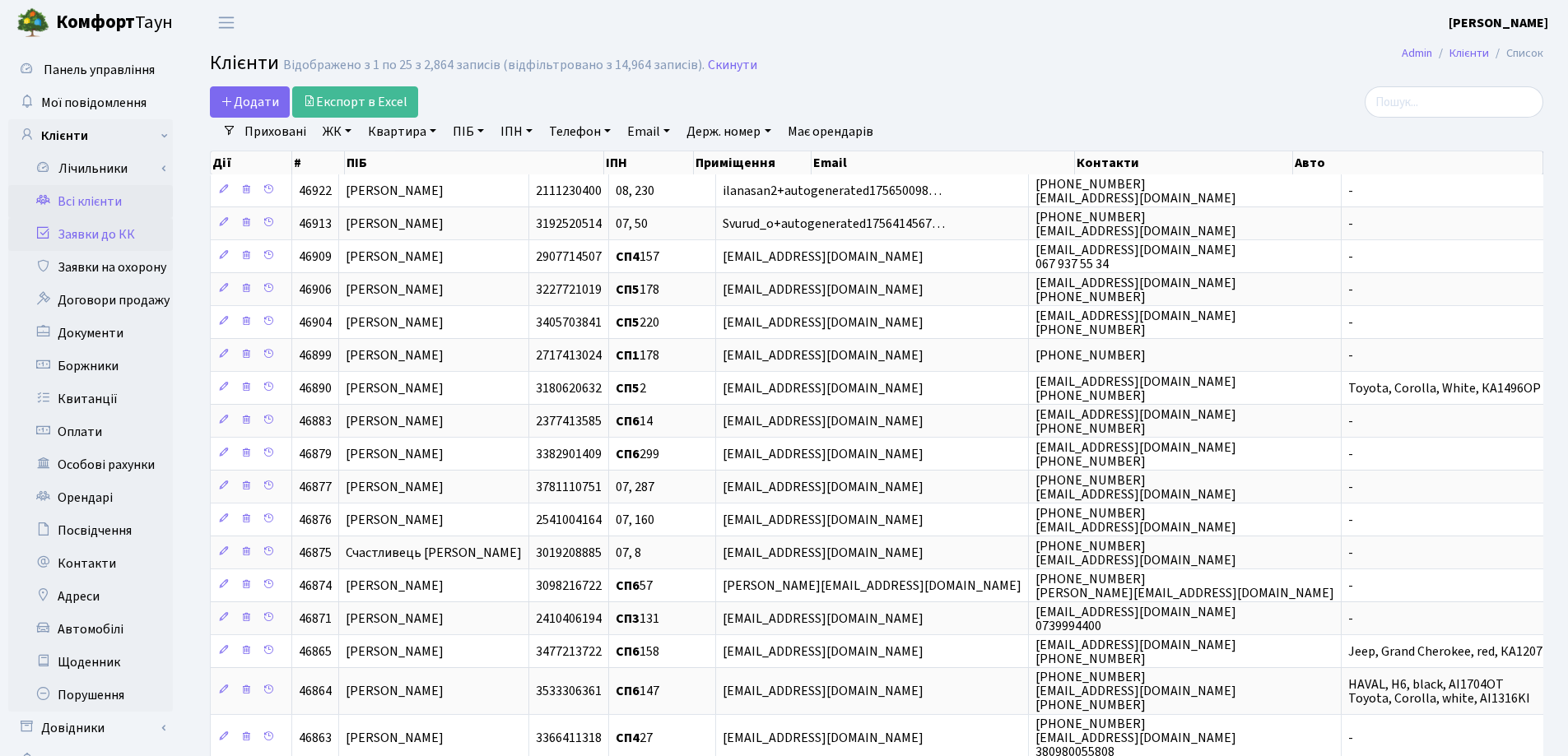
click at [117, 228] on link "Заявки до КК" at bounding box center [91, 234] width 165 height 33
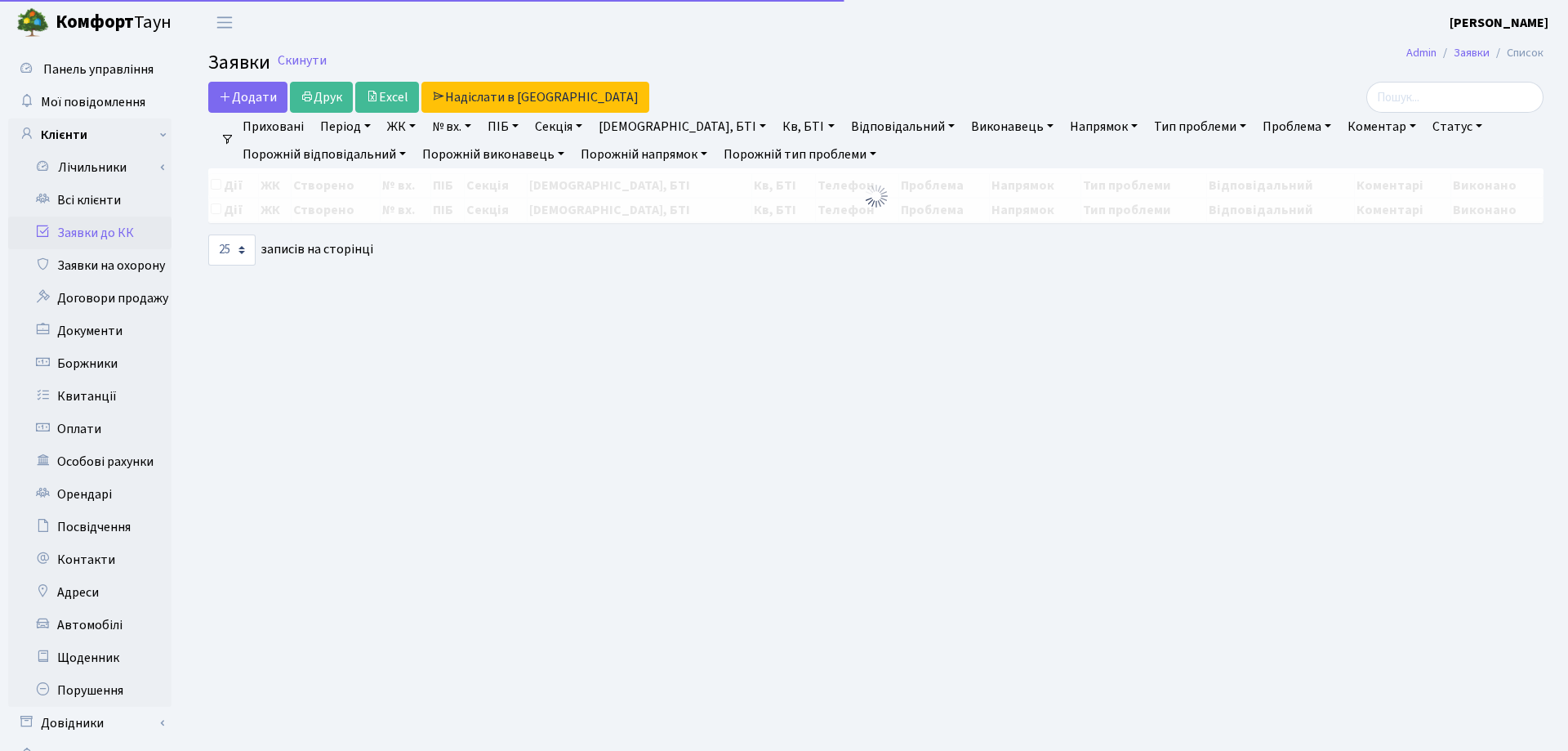
select select "25"
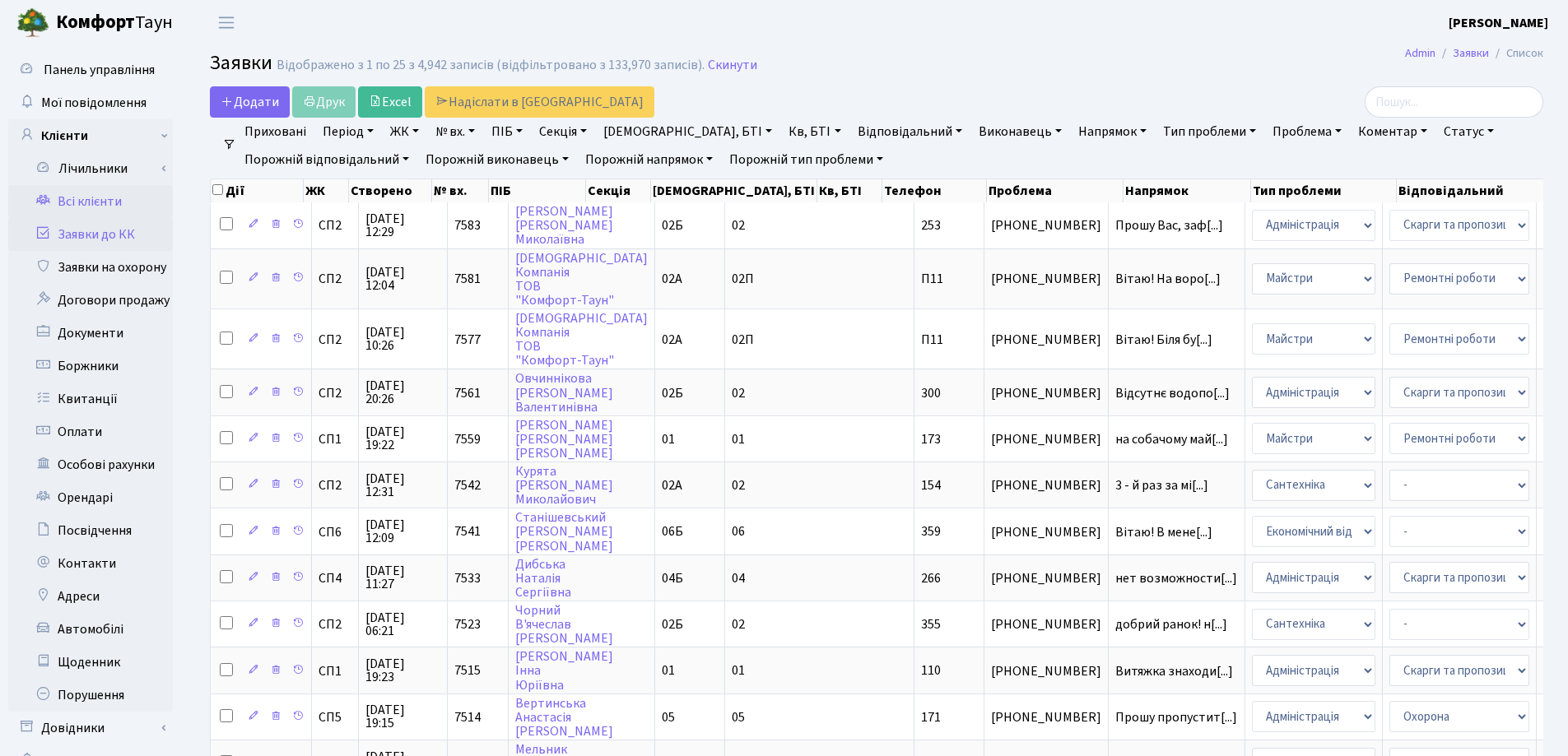
click at [98, 197] on link "Всі клієнти" at bounding box center [91, 201] width 165 height 33
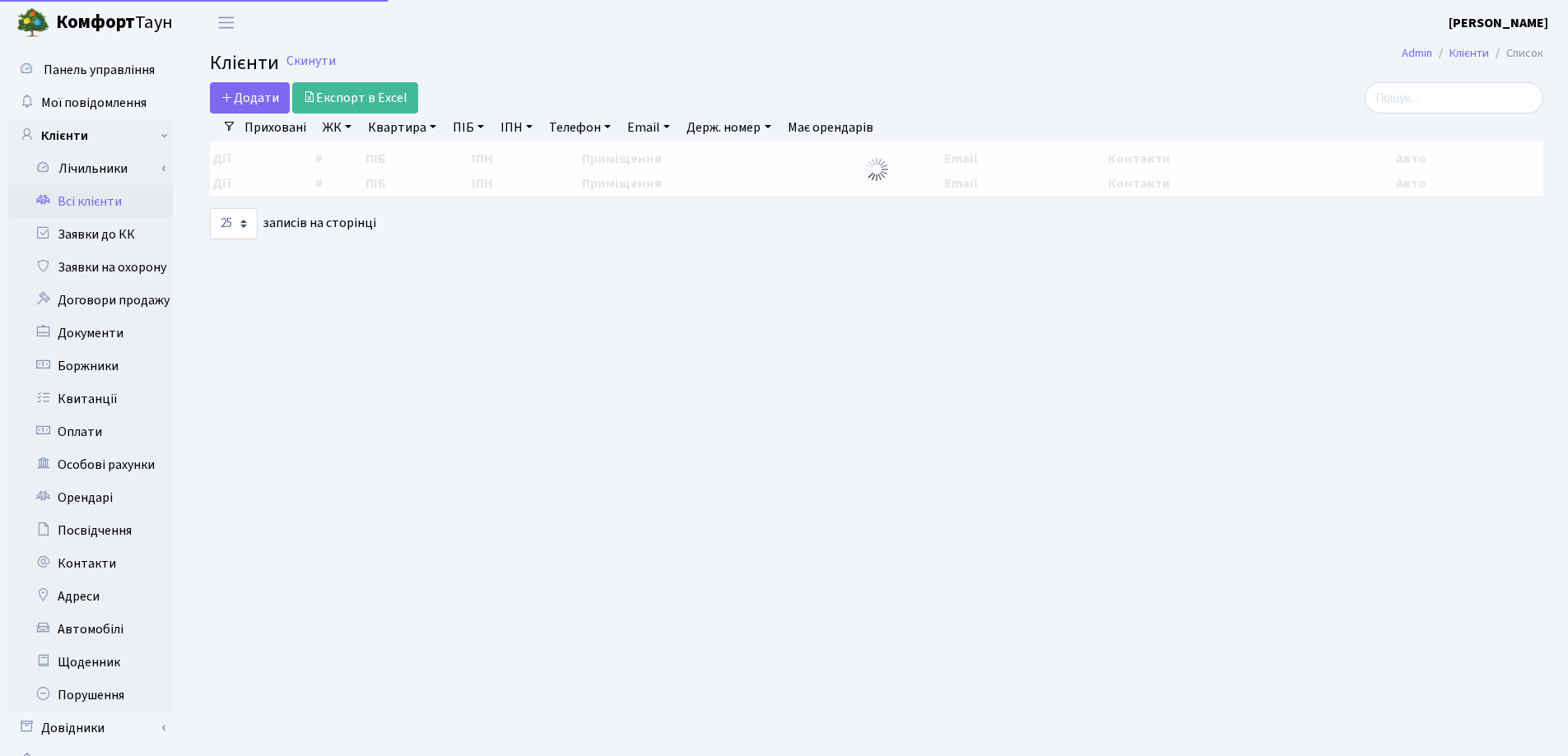
select select "25"
